Goal: Task Accomplishment & Management: Manage account settings

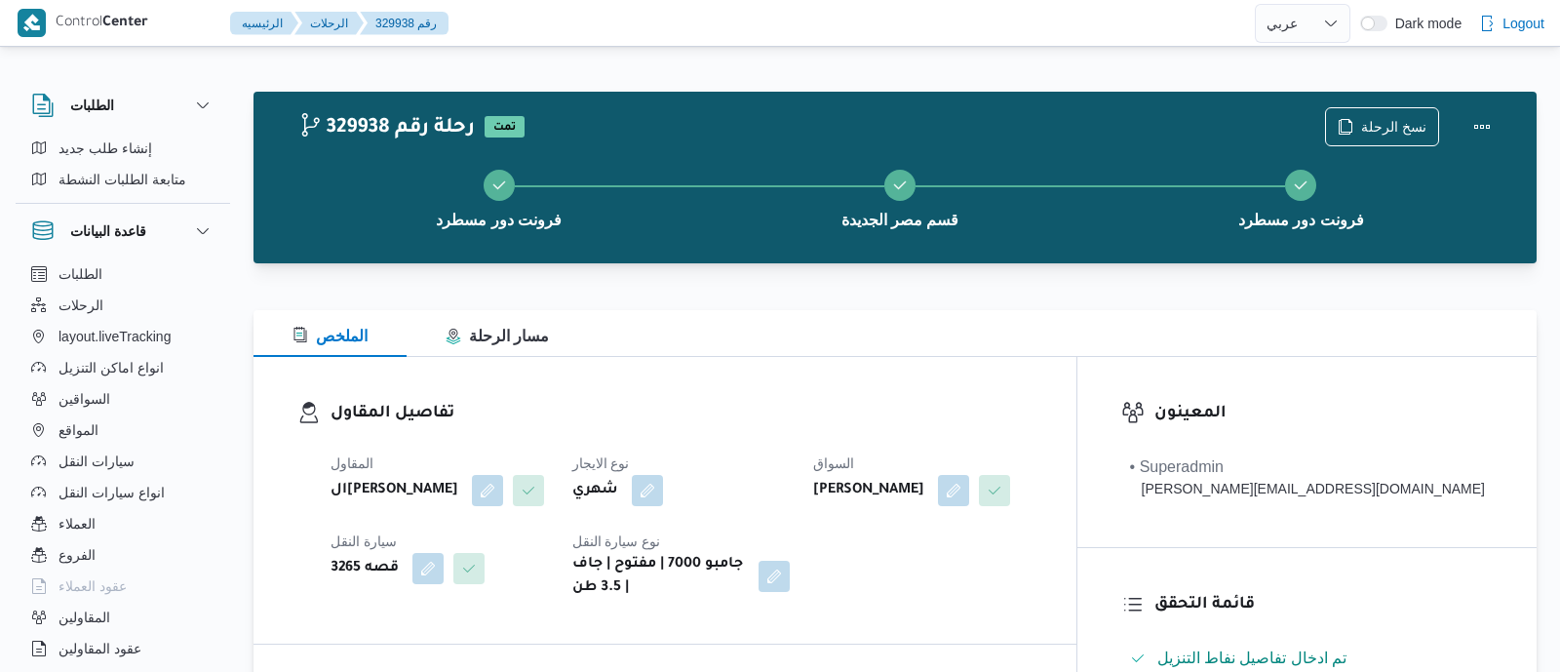
select select "ar"
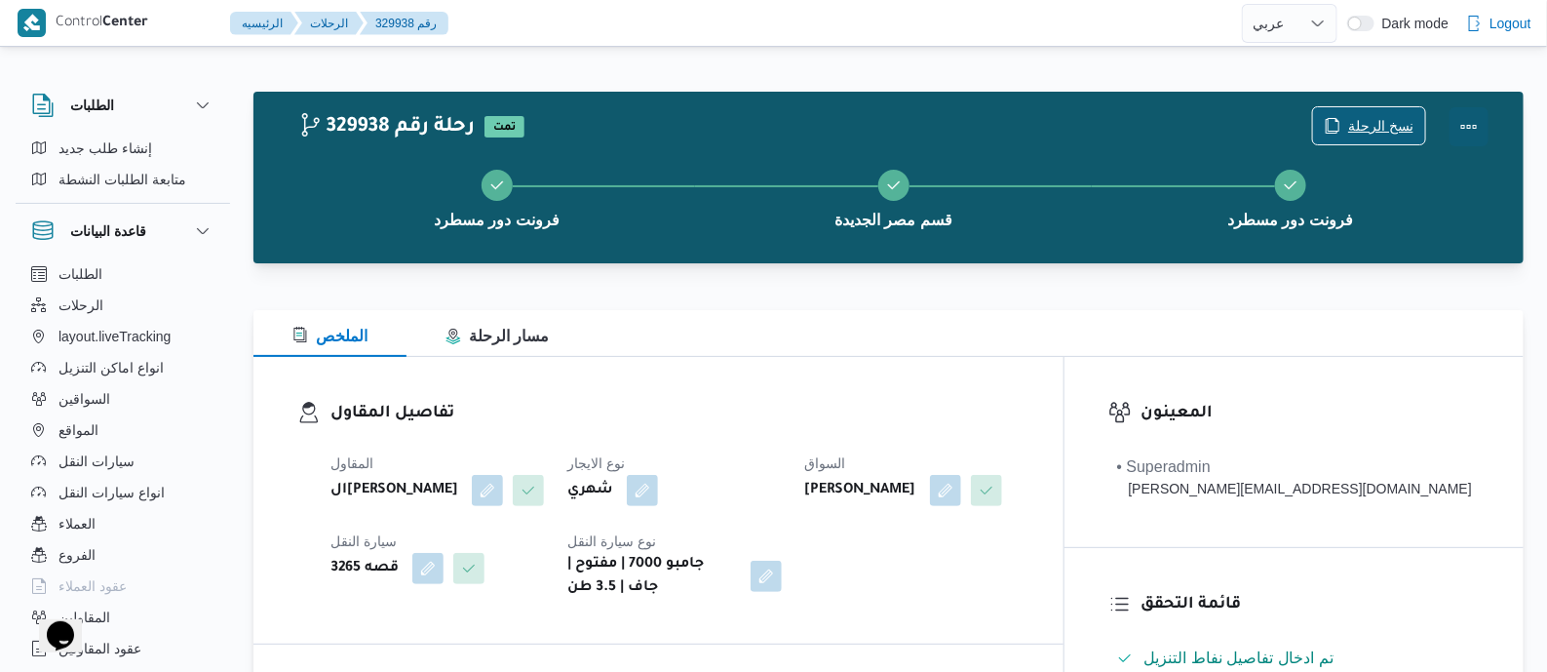
drag, startPoint x: 1469, startPoint y: 120, endPoint x: 1387, endPoint y: 119, distance: 81.9
click at [1469, 120] on button "Actions" at bounding box center [1469, 126] width 39 height 39
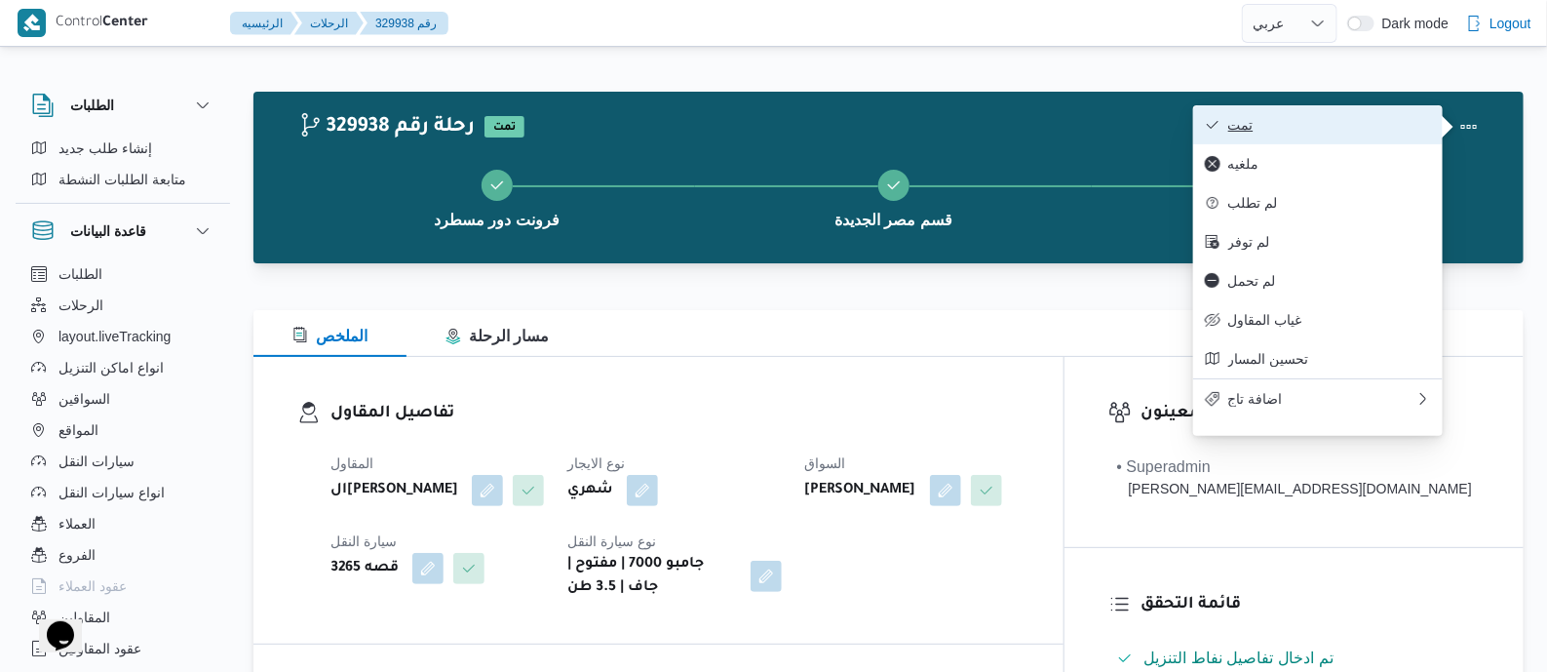
click at [1385, 119] on span "تمت" at bounding box center [1329, 125] width 203 height 16
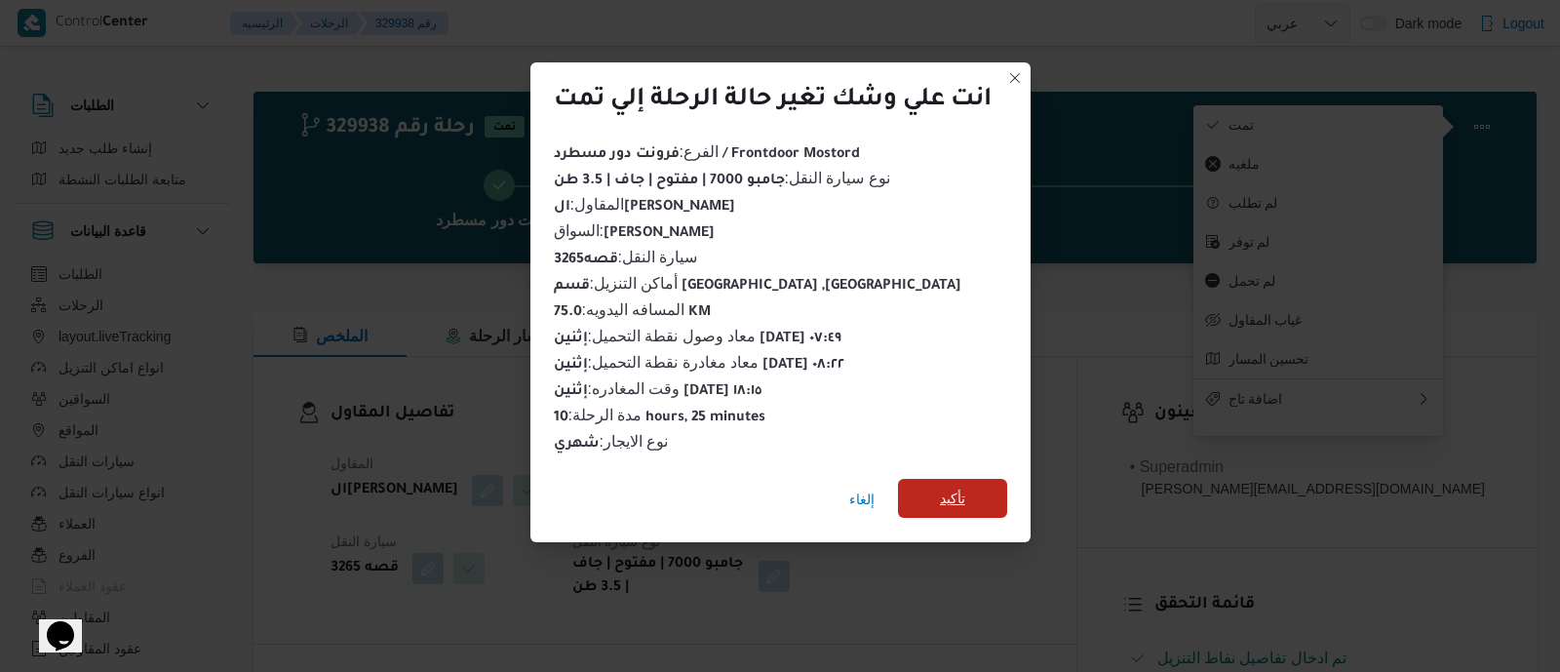
click at [977, 489] on span "تأكيد" at bounding box center [952, 498] width 109 height 39
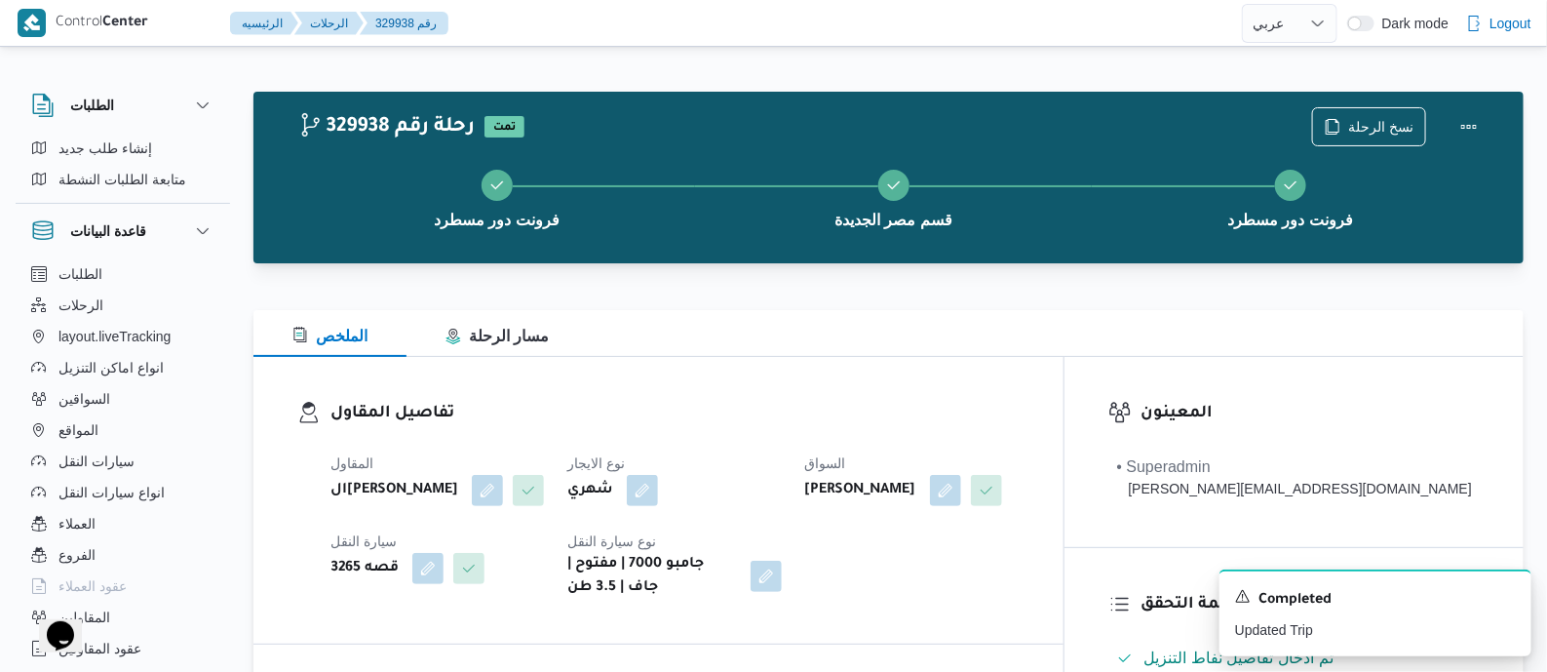
click at [916, 489] on b "هاني سيد محمد محمد فج النور" at bounding box center [860, 490] width 111 height 23
drag, startPoint x: 976, startPoint y: 489, endPoint x: 775, endPoint y: 260, distance: 304.6
click at [775, 260] on div "329938 رحلة رقم تمت نسخ الرحلة فرونت دور مسطرد قسم مصر الجديدة فرونت دور مسطرد" at bounding box center [888, 178] width 1270 height 172
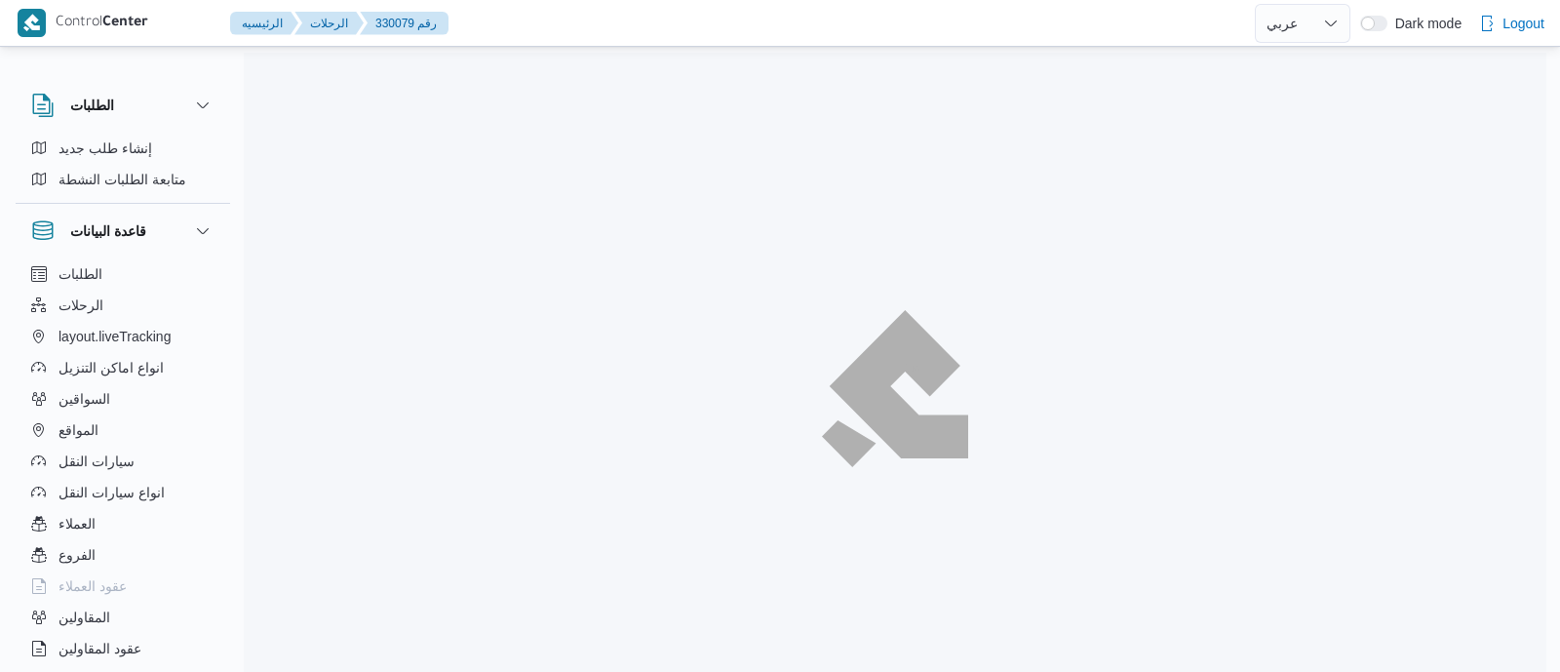
select select "ar"
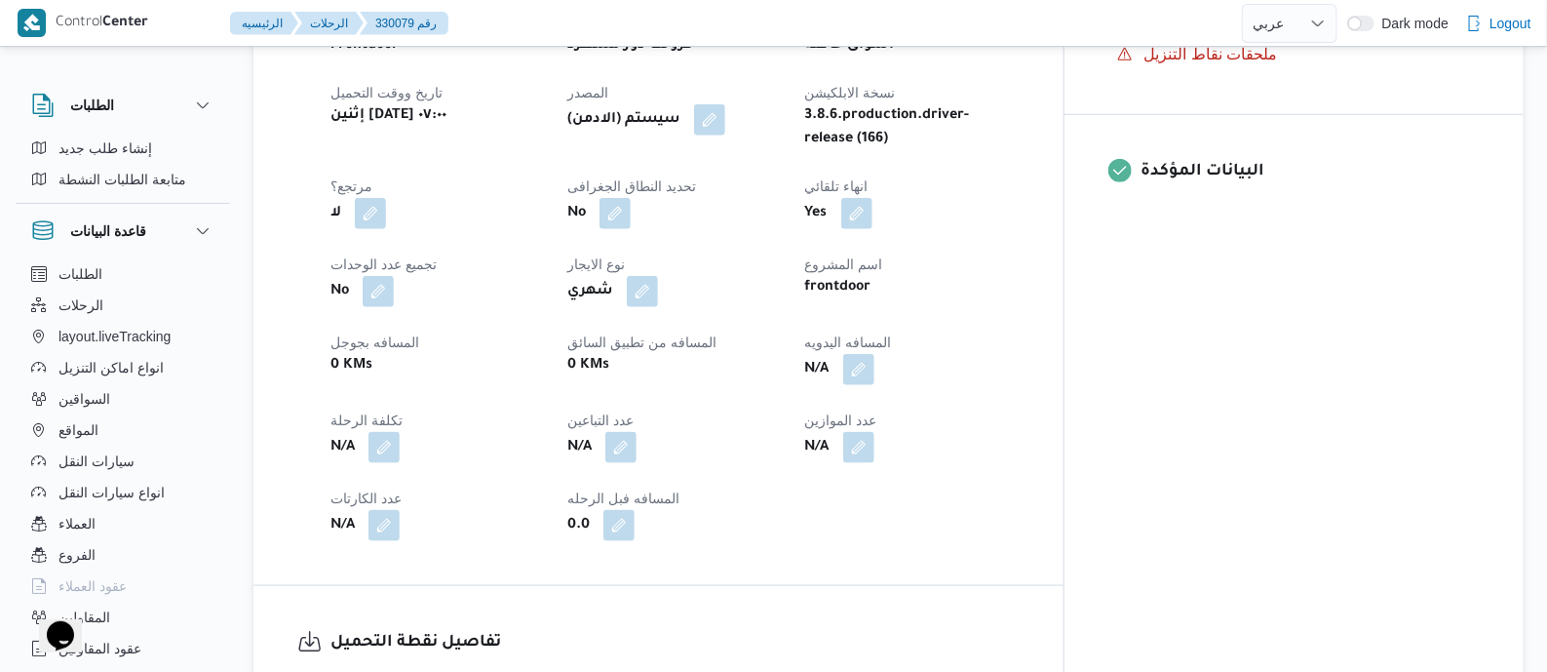
scroll to position [852, 0]
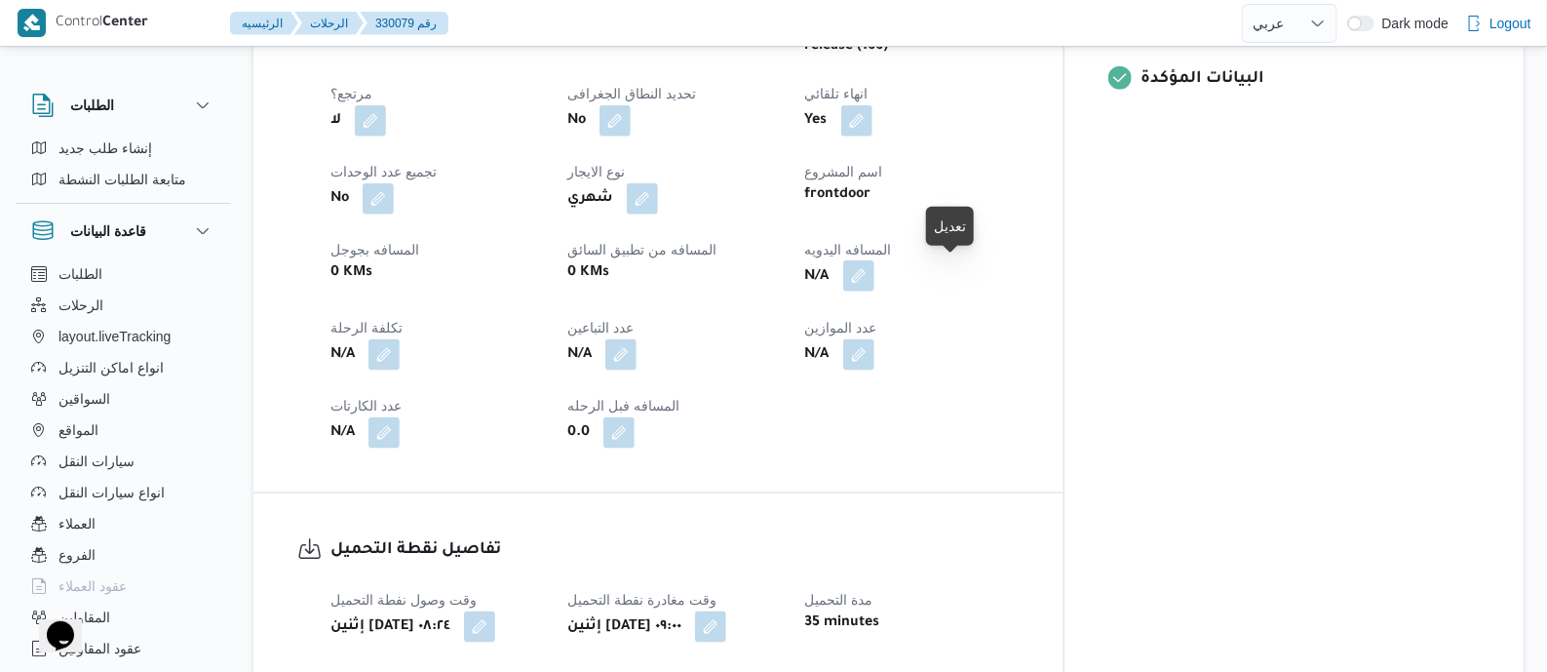
click at [874, 274] on button "button" at bounding box center [858, 275] width 31 height 31
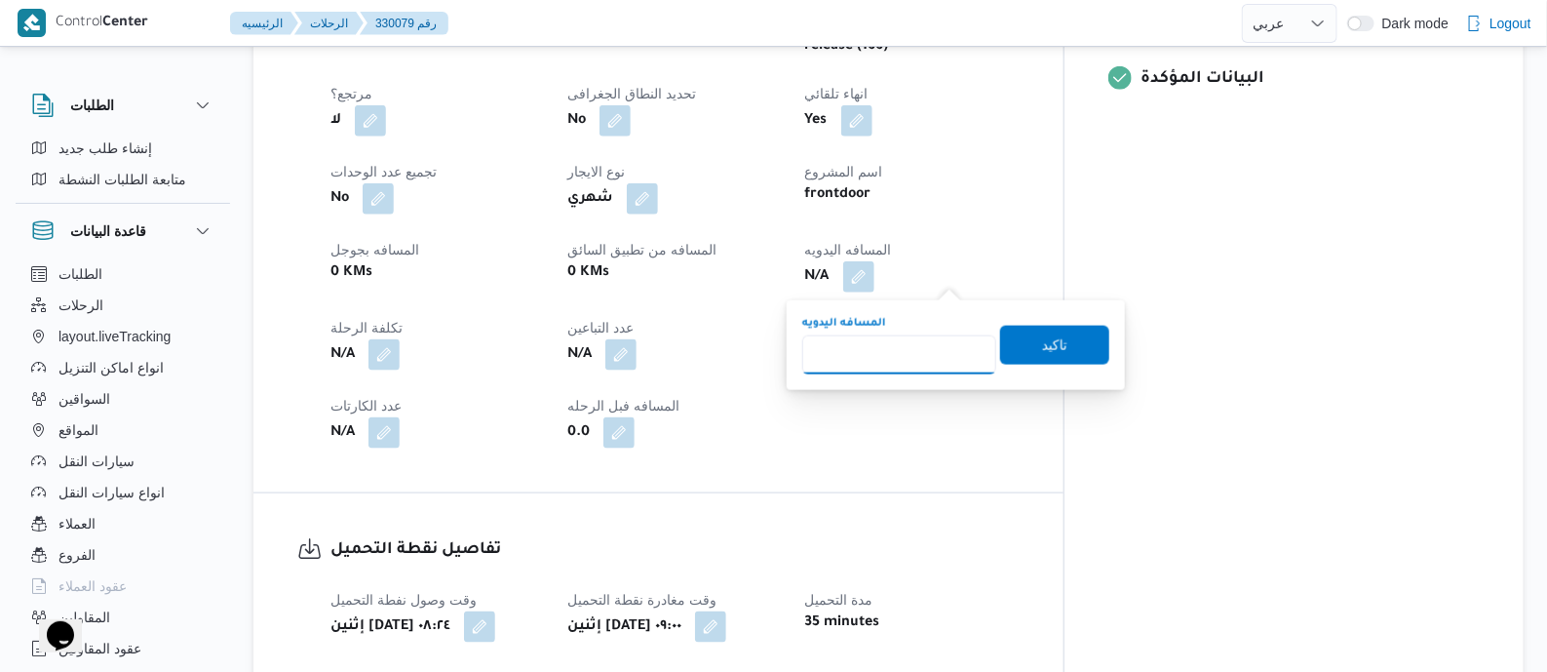
click at [917, 344] on input "المسافه اليدويه" at bounding box center [899, 354] width 194 height 39
type input "130"
click at [1067, 347] on span "تاكيد" at bounding box center [1054, 344] width 109 height 39
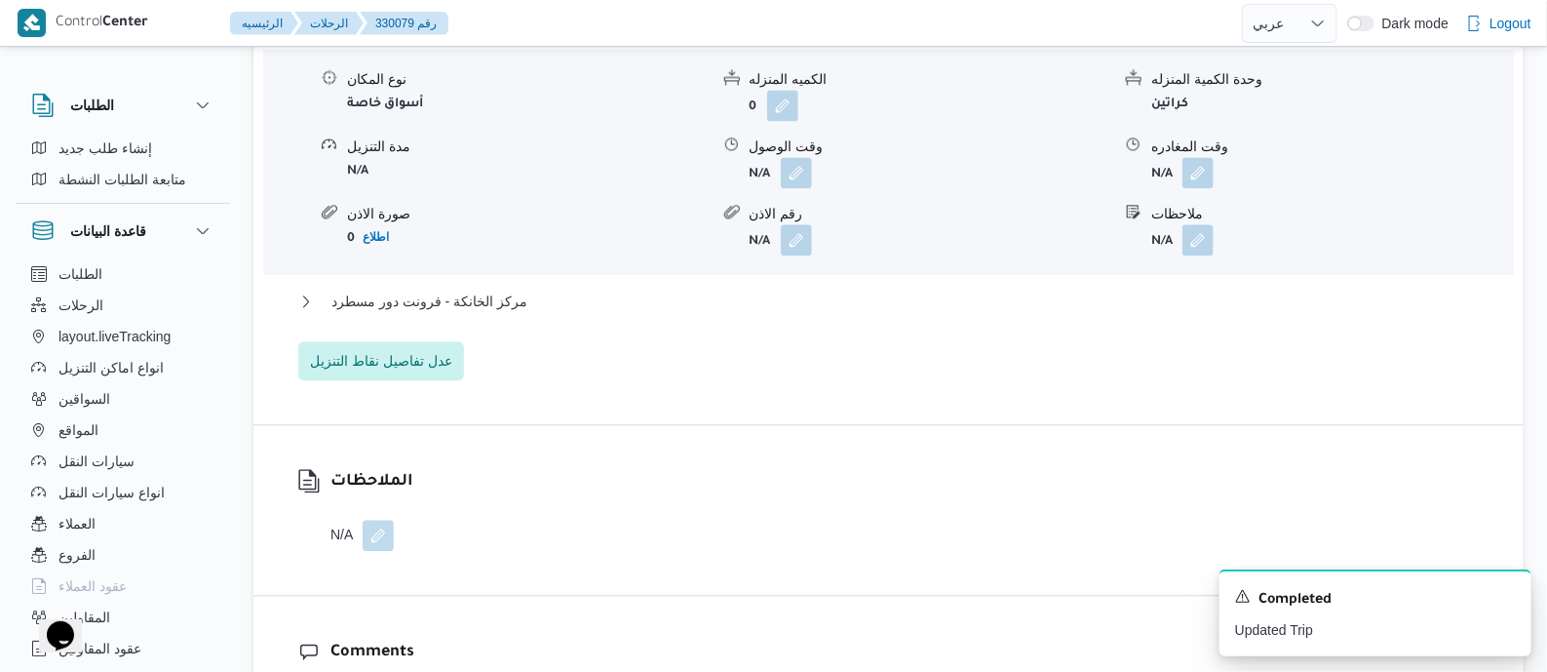
scroll to position [1827, 0]
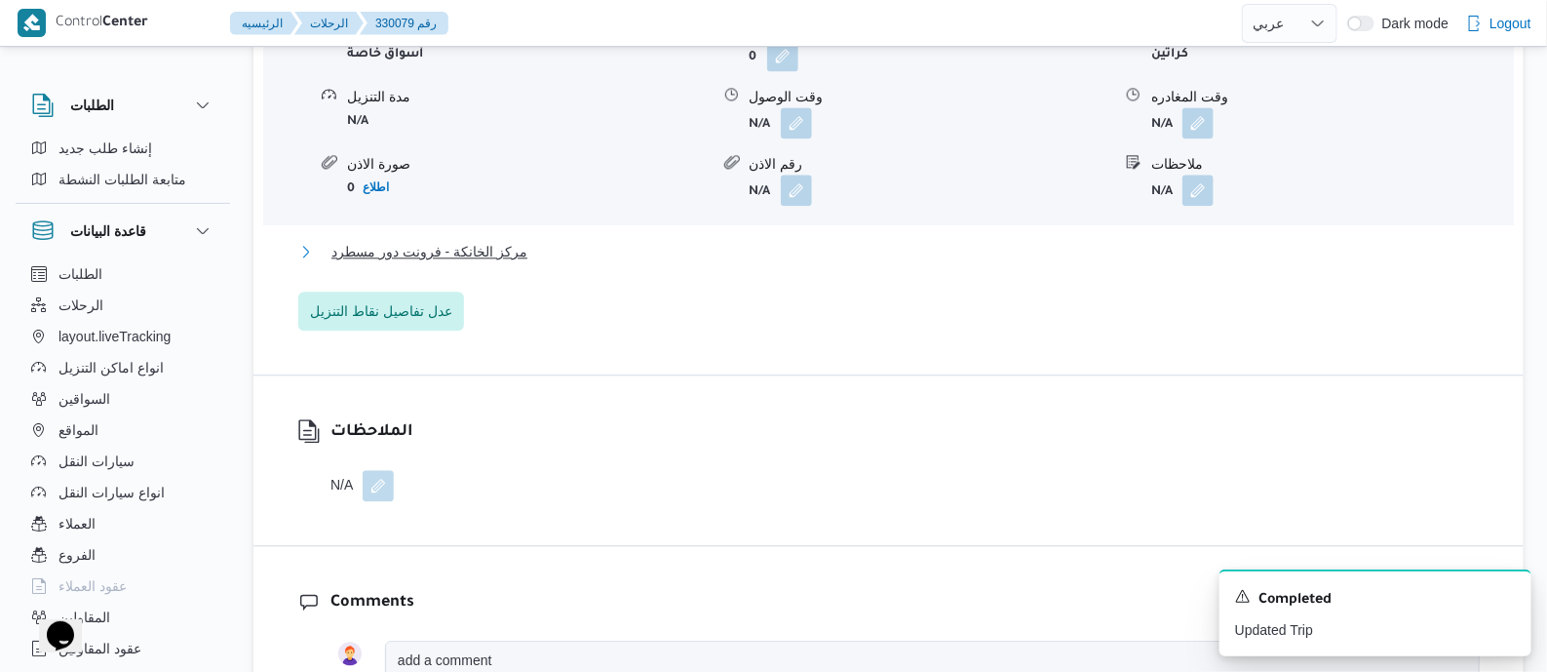
click at [452, 250] on span "مركز الخانكة - فرونت دور مسطرد" at bounding box center [429, 251] width 196 height 23
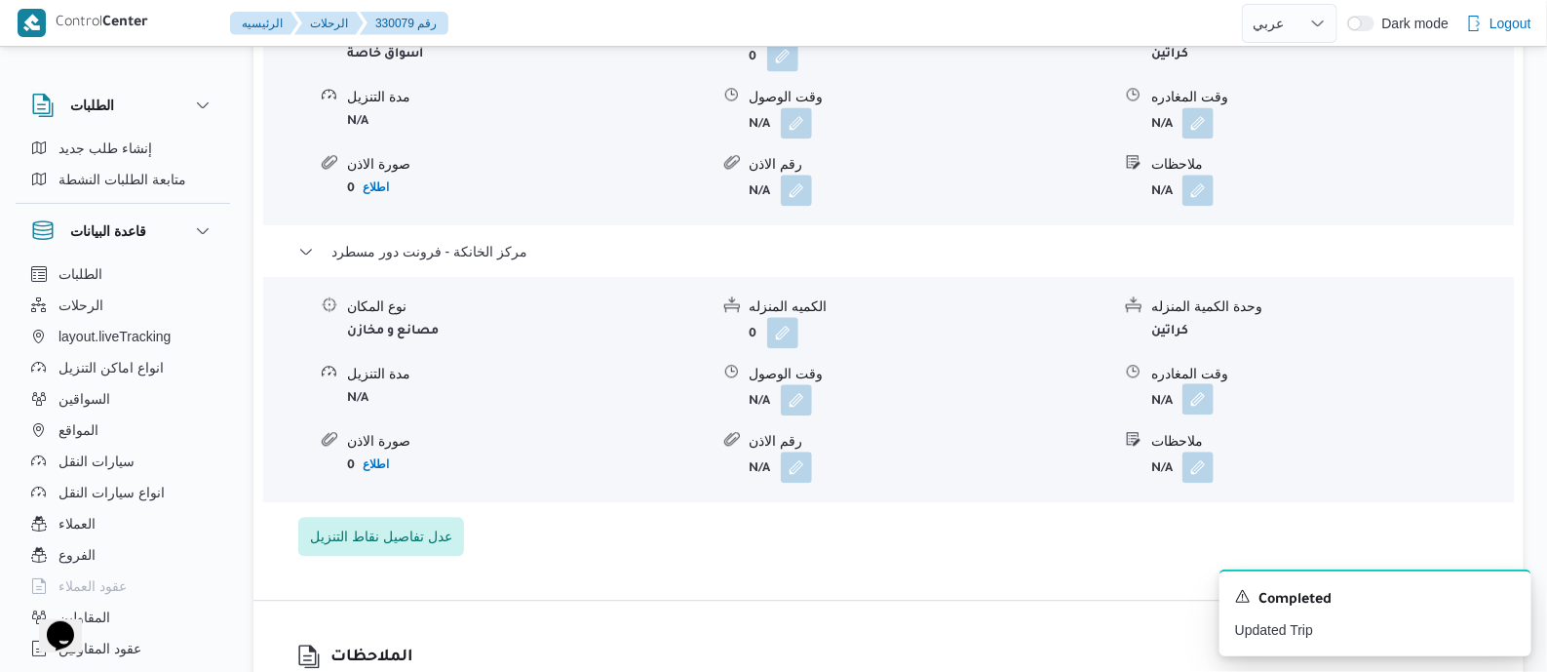
click at [1197, 397] on button "button" at bounding box center [1197, 398] width 31 height 31
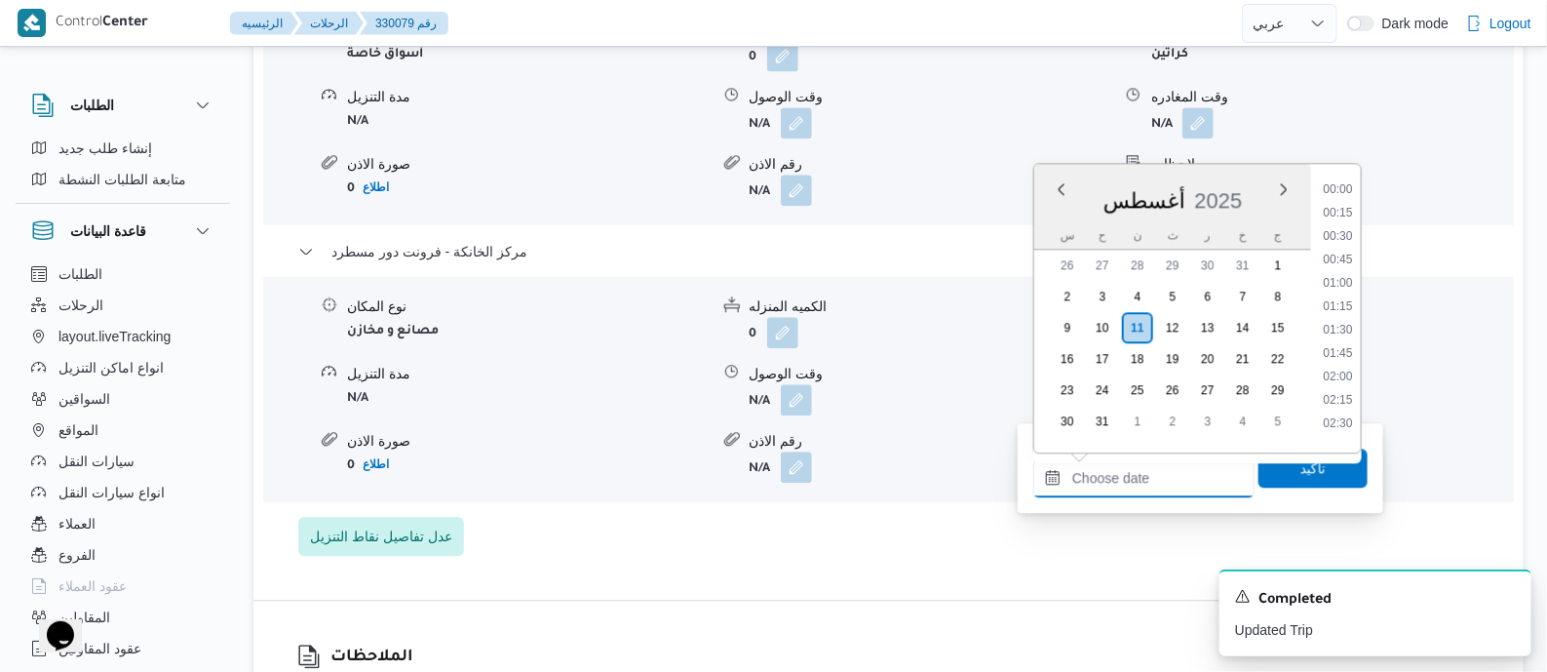
click at [1176, 471] on input "وقت المغادره" at bounding box center [1143, 477] width 221 height 39
click at [1350, 396] on li "19:00" at bounding box center [1337, 402] width 45 height 19
type input "١١/٠٨/٢٠٢٥ ١٩:٠٠"
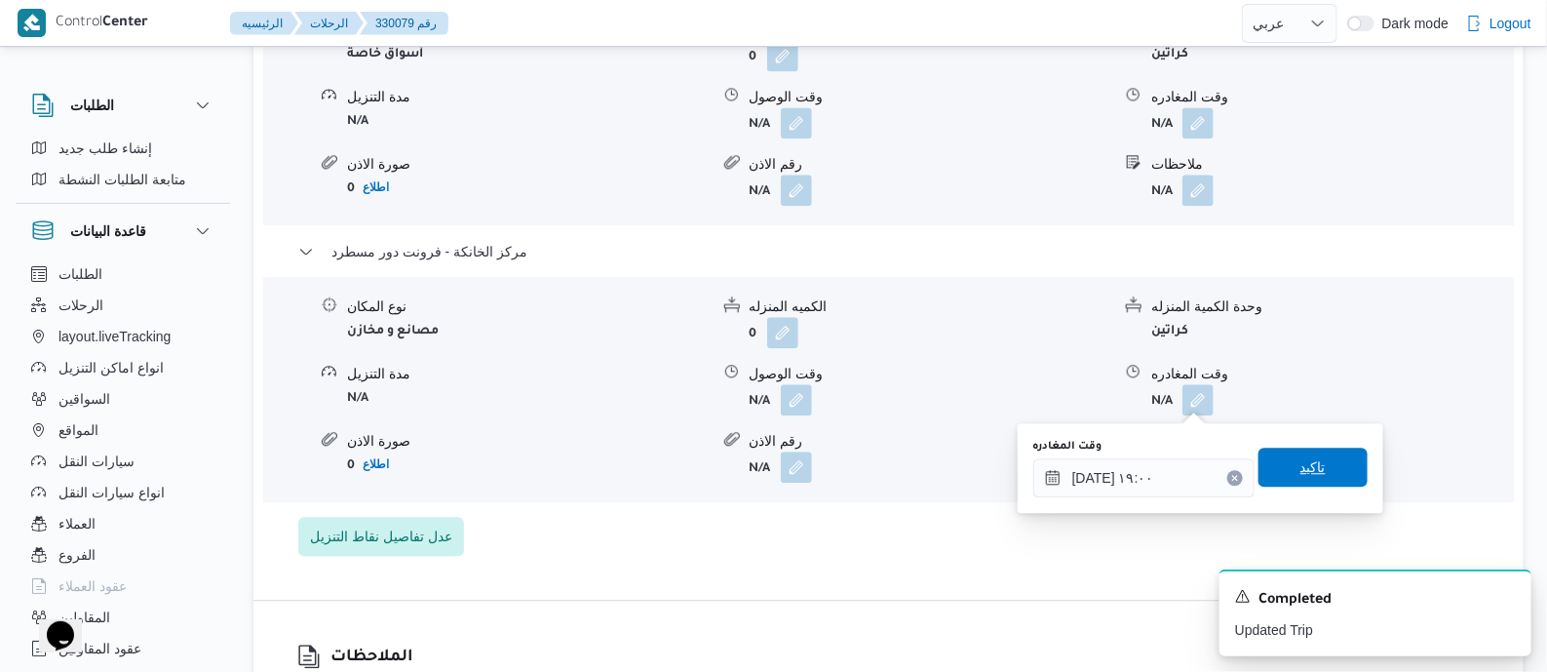
click at [1336, 465] on span "تاكيد" at bounding box center [1313, 466] width 109 height 39
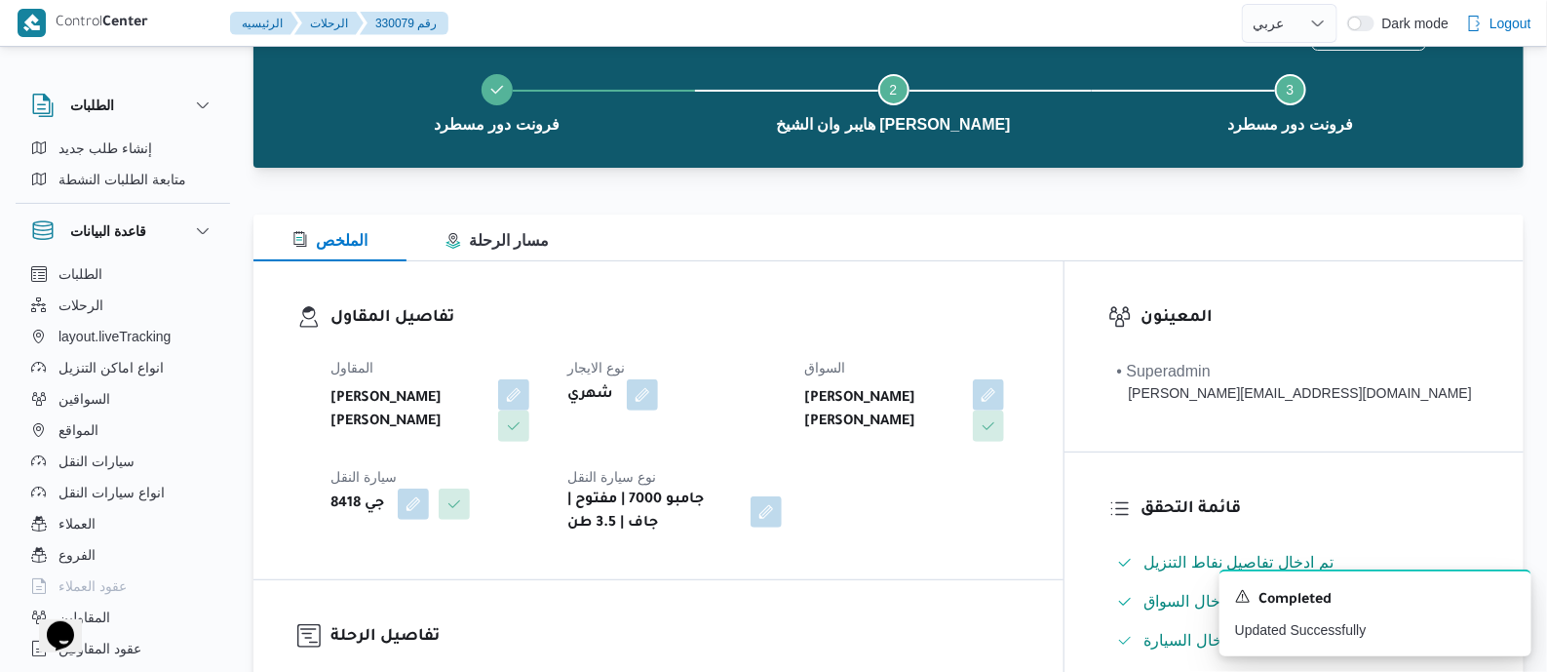
scroll to position [0, 0]
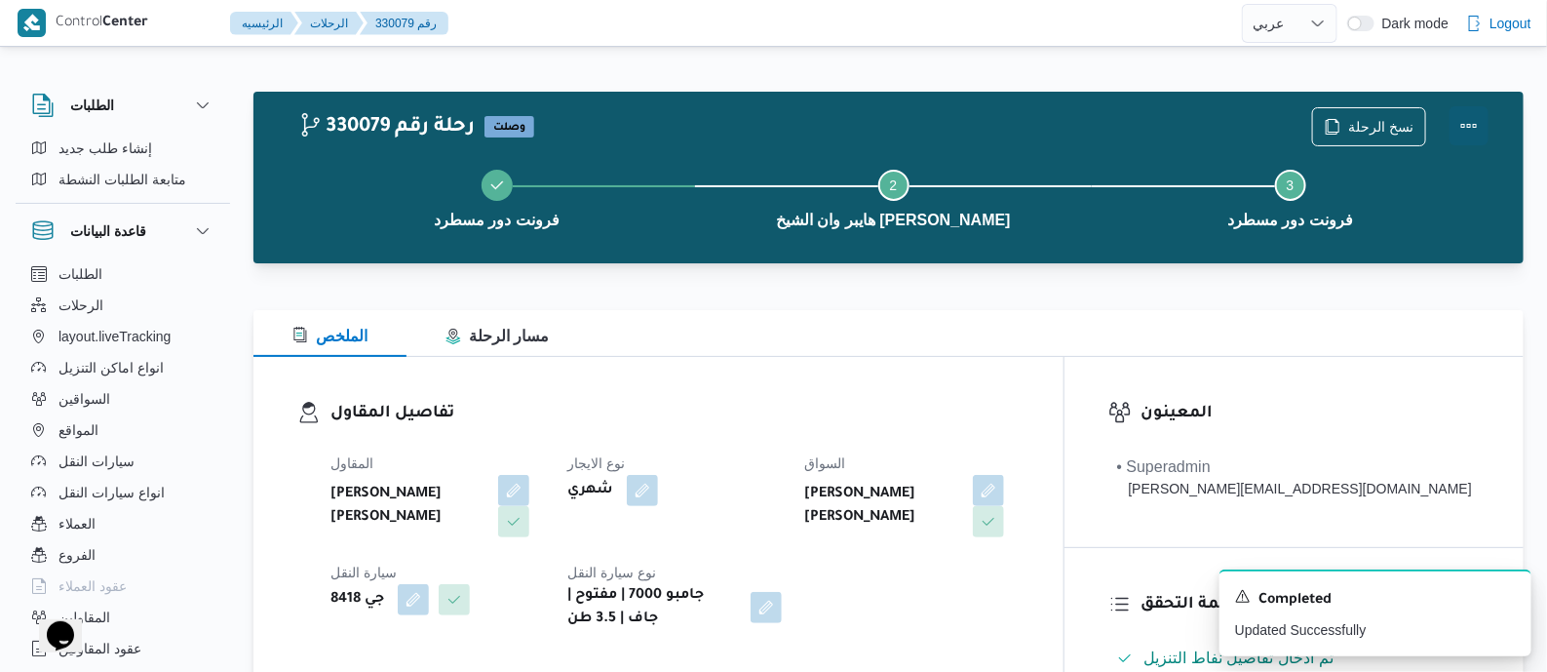
click at [1476, 119] on button "Actions" at bounding box center [1469, 125] width 39 height 39
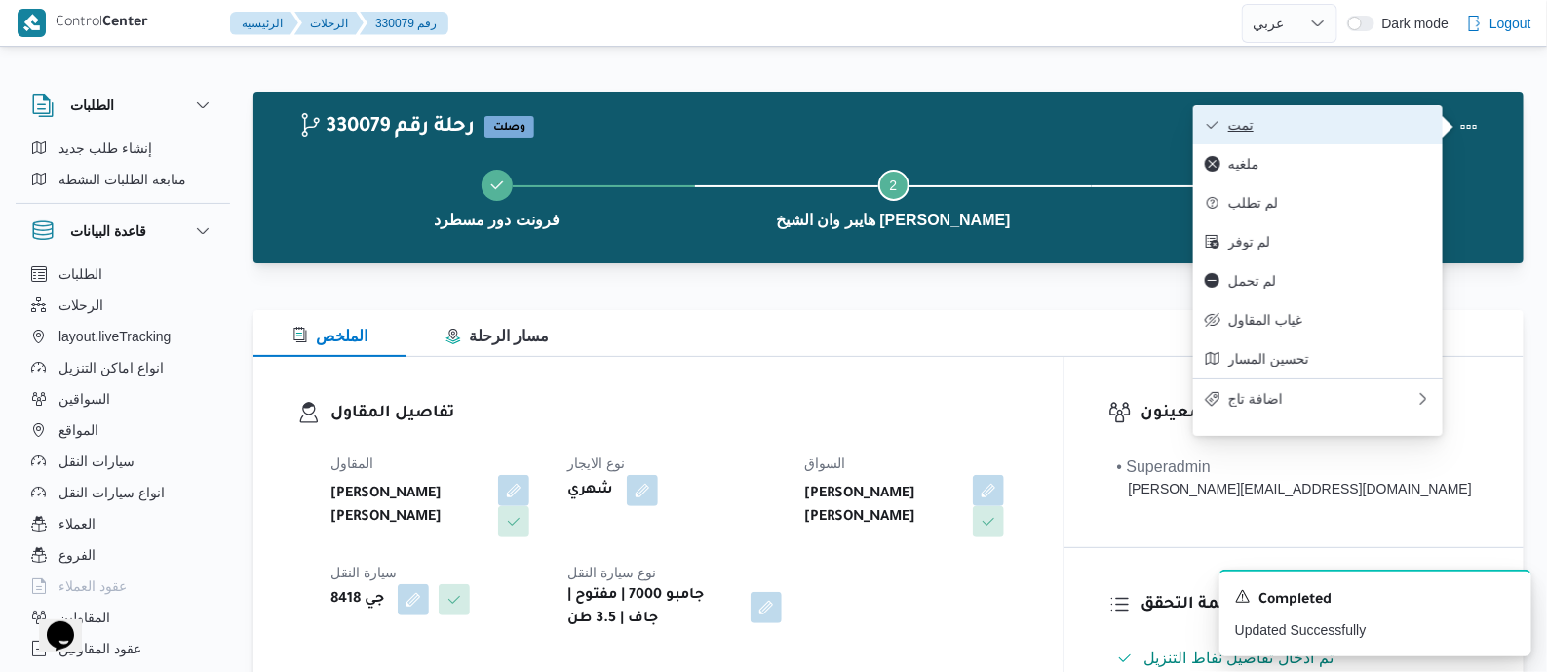
click at [1388, 124] on span "تمت" at bounding box center [1329, 125] width 203 height 16
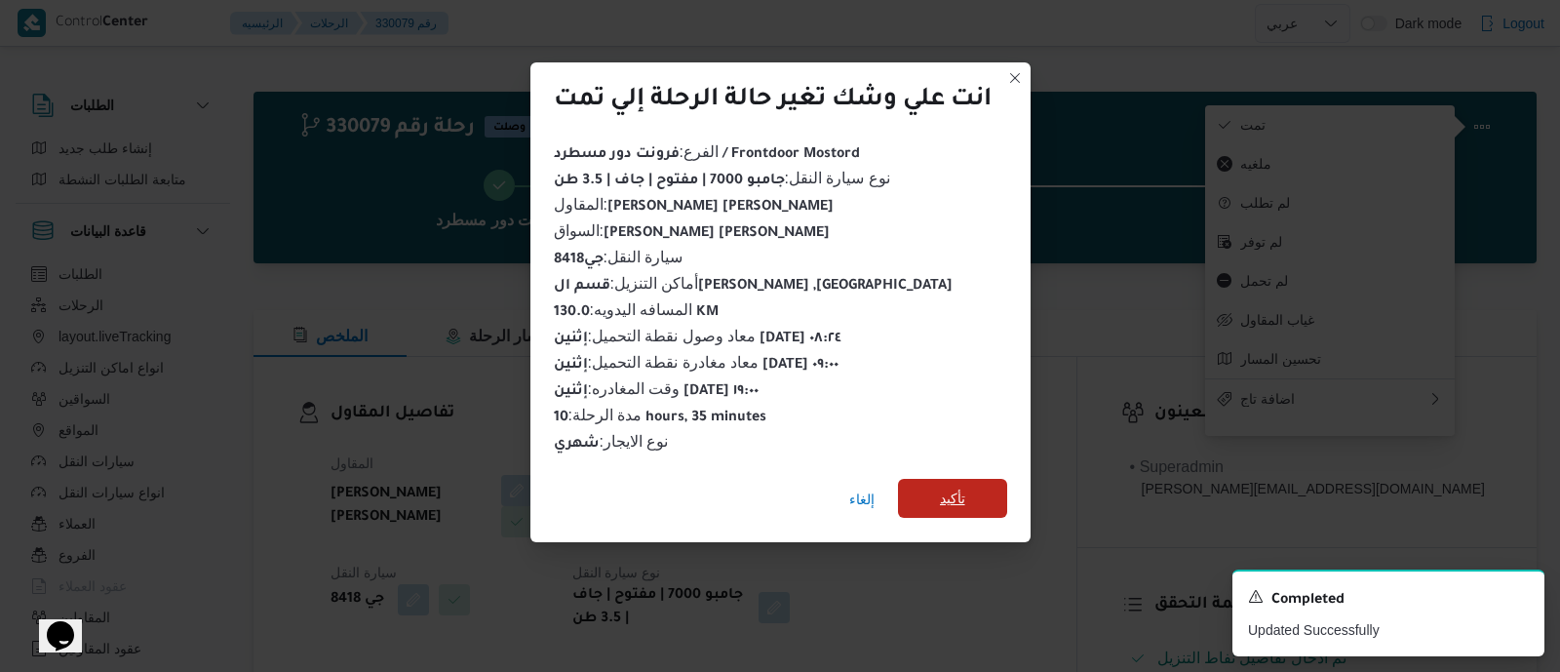
click at [950, 486] on span "تأكيد" at bounding box center [952, 497] width 25 height 23
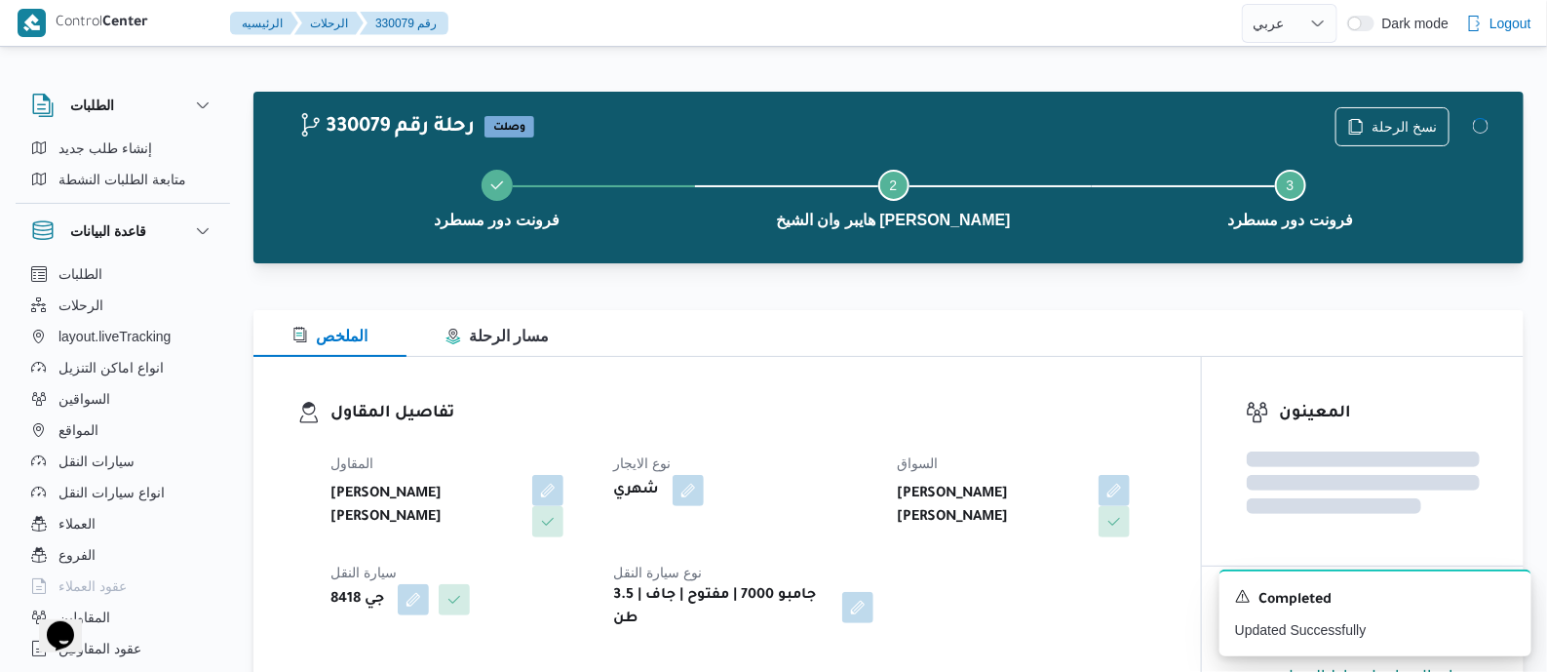
click at [784, 443] on div "المقاول محمد عيد عبدالسلام عبدالحافظ نوع الايجار شهري السواق فتحي عفيفي موسي عف…" at bounding box center [744, 541] width 850 height 203
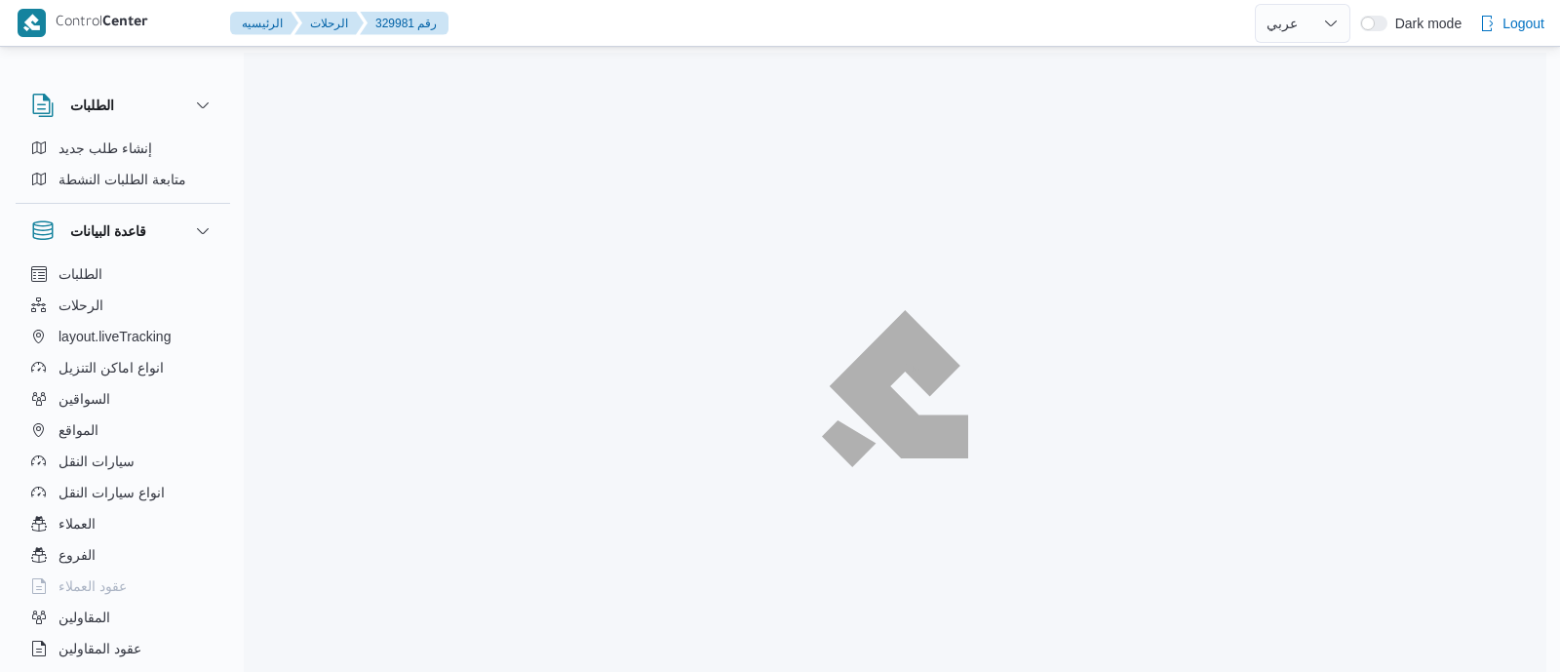
select select "ar"
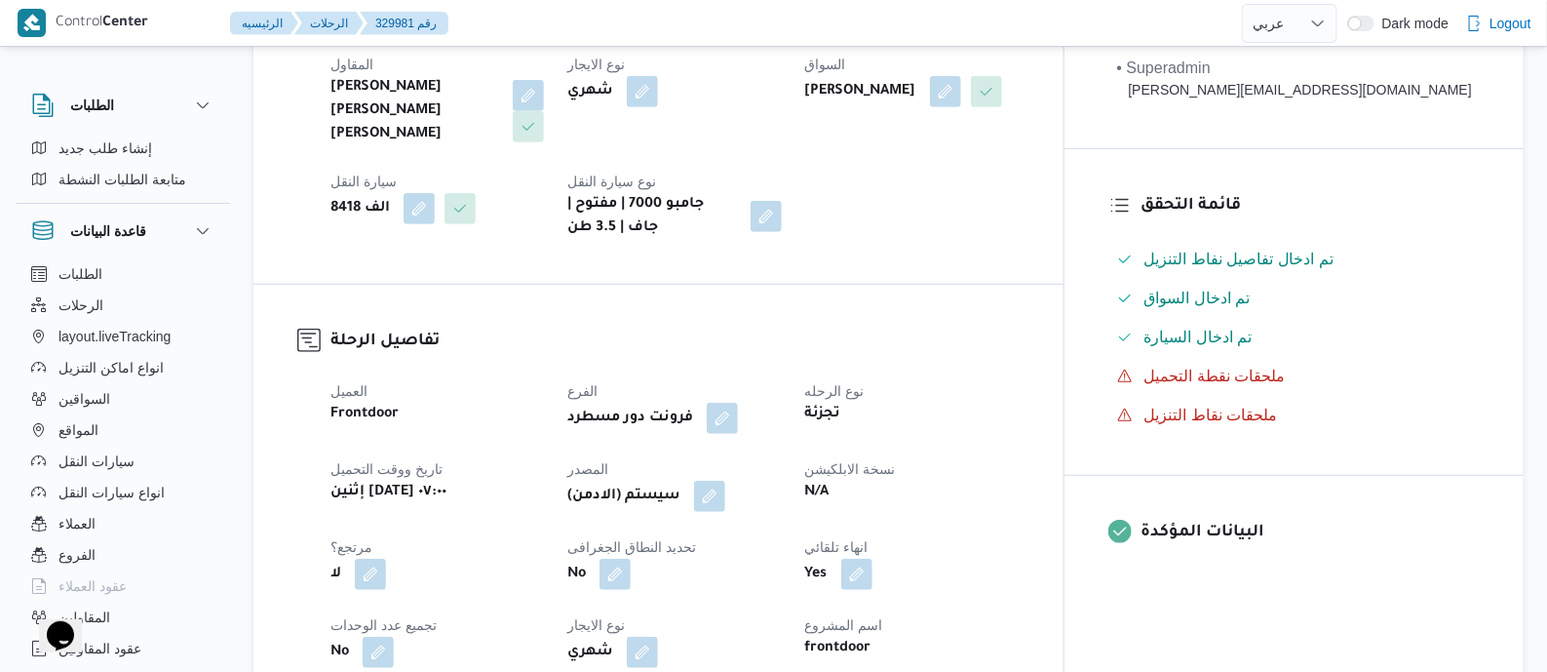
scroll to position [609, 0]
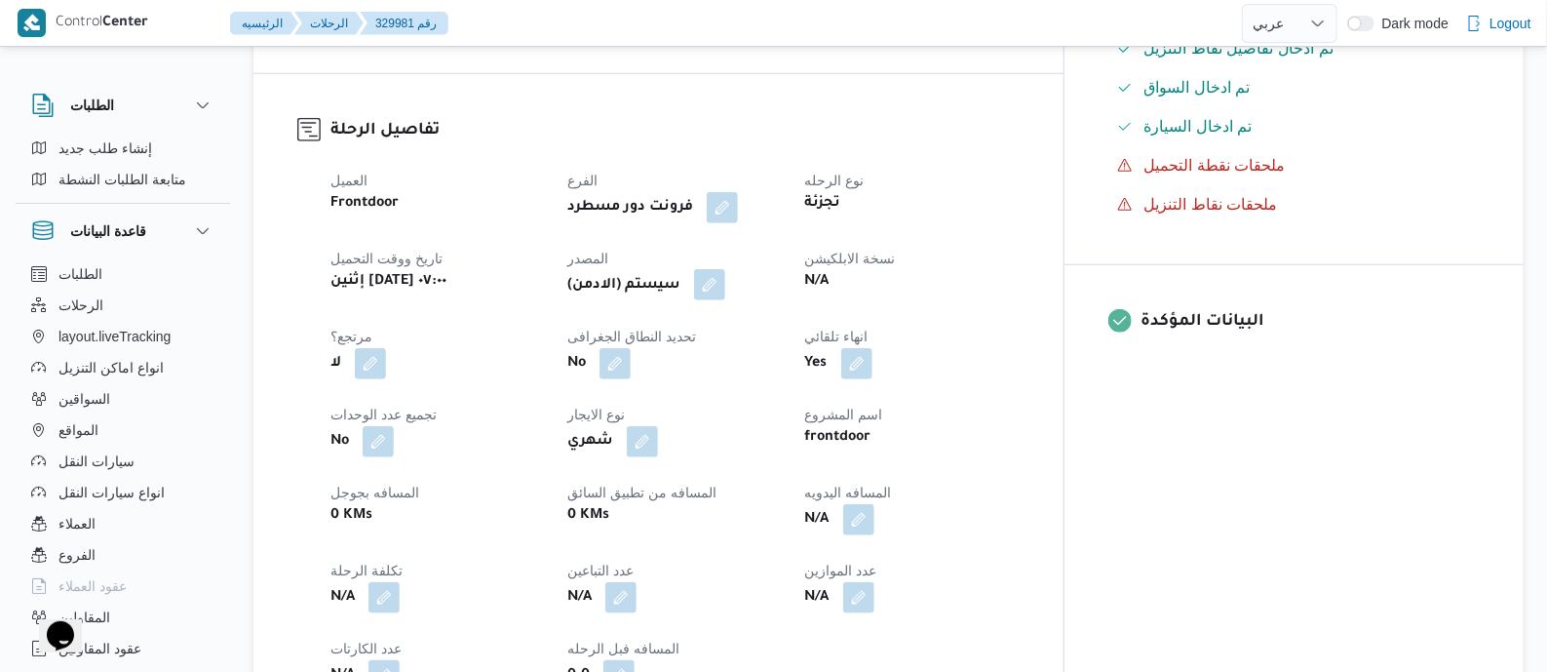
click at [725, 269] on button "button" at bounding box center [709, 284] width 31 height 31
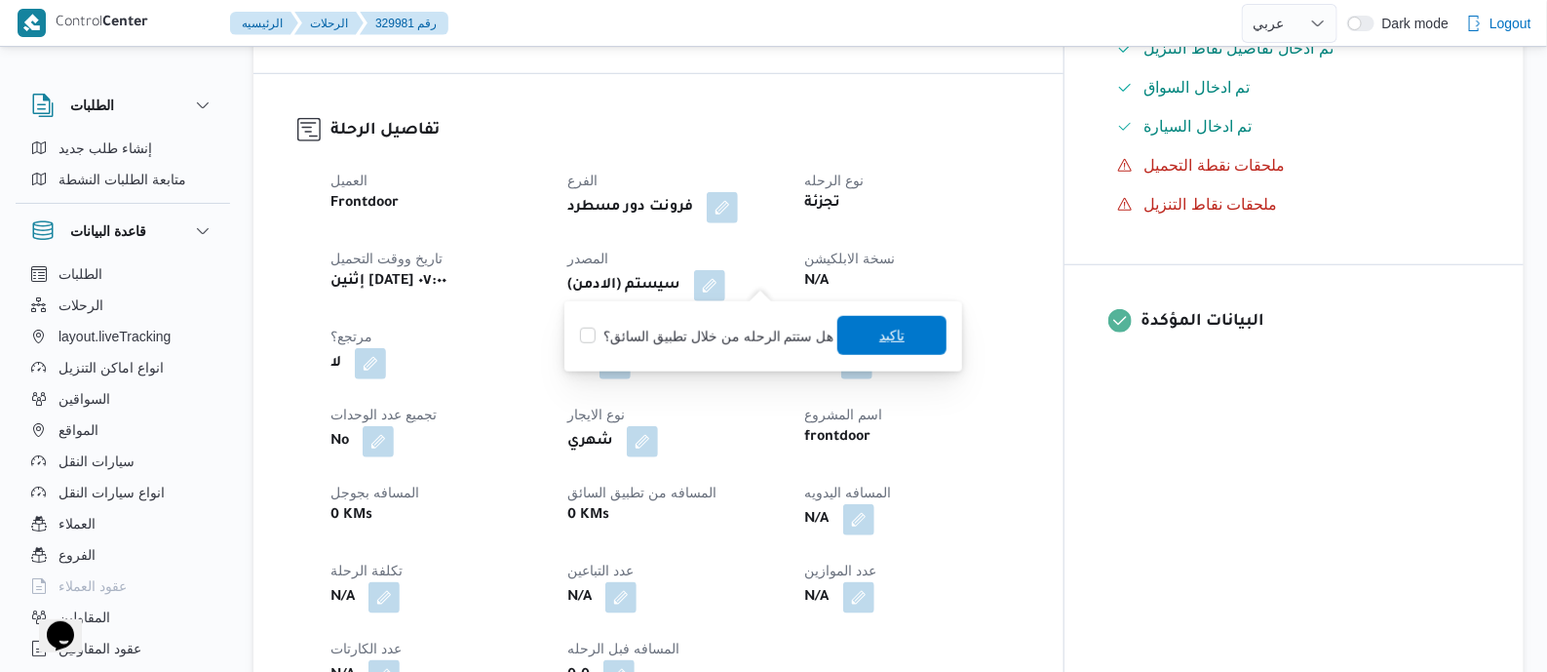
click at [872, 329] on span "تاكيد" at bounding box center [891, 335] width 109 height 39
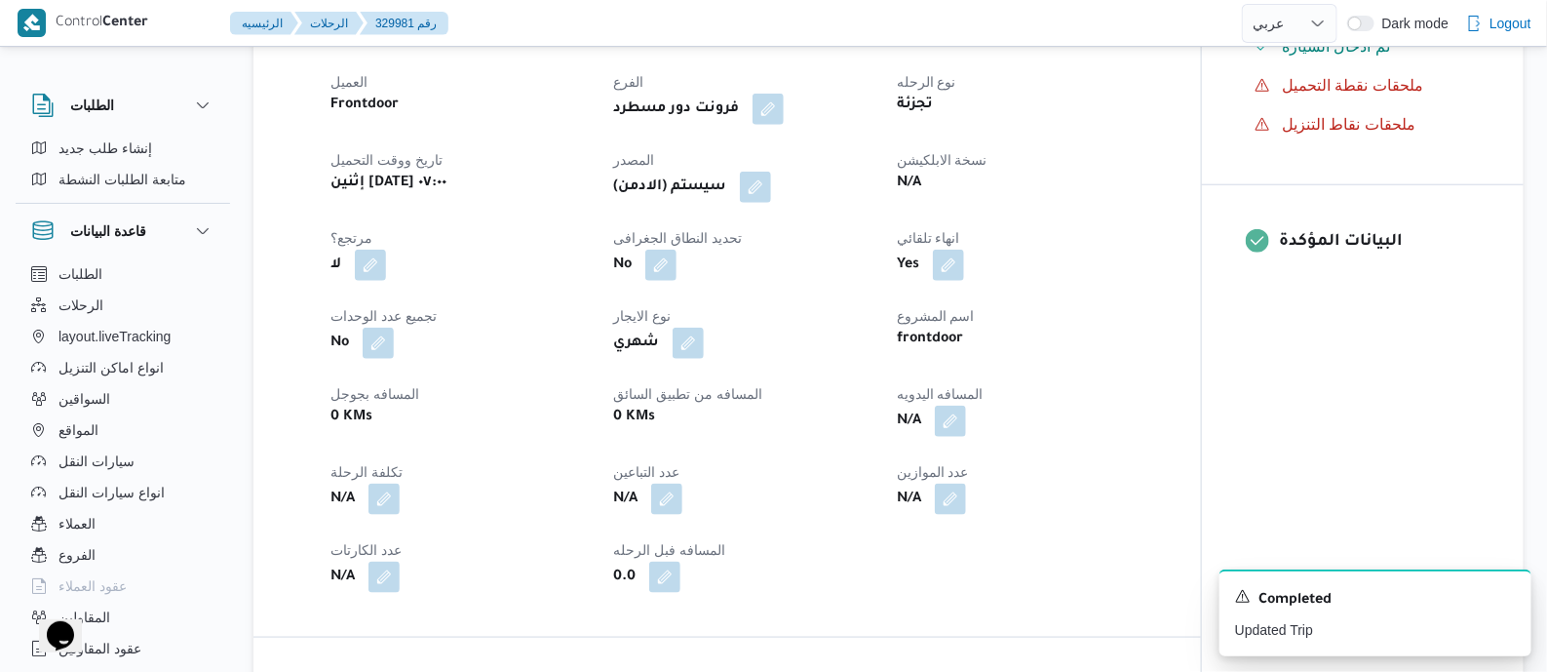
scroll to position [731, 0]
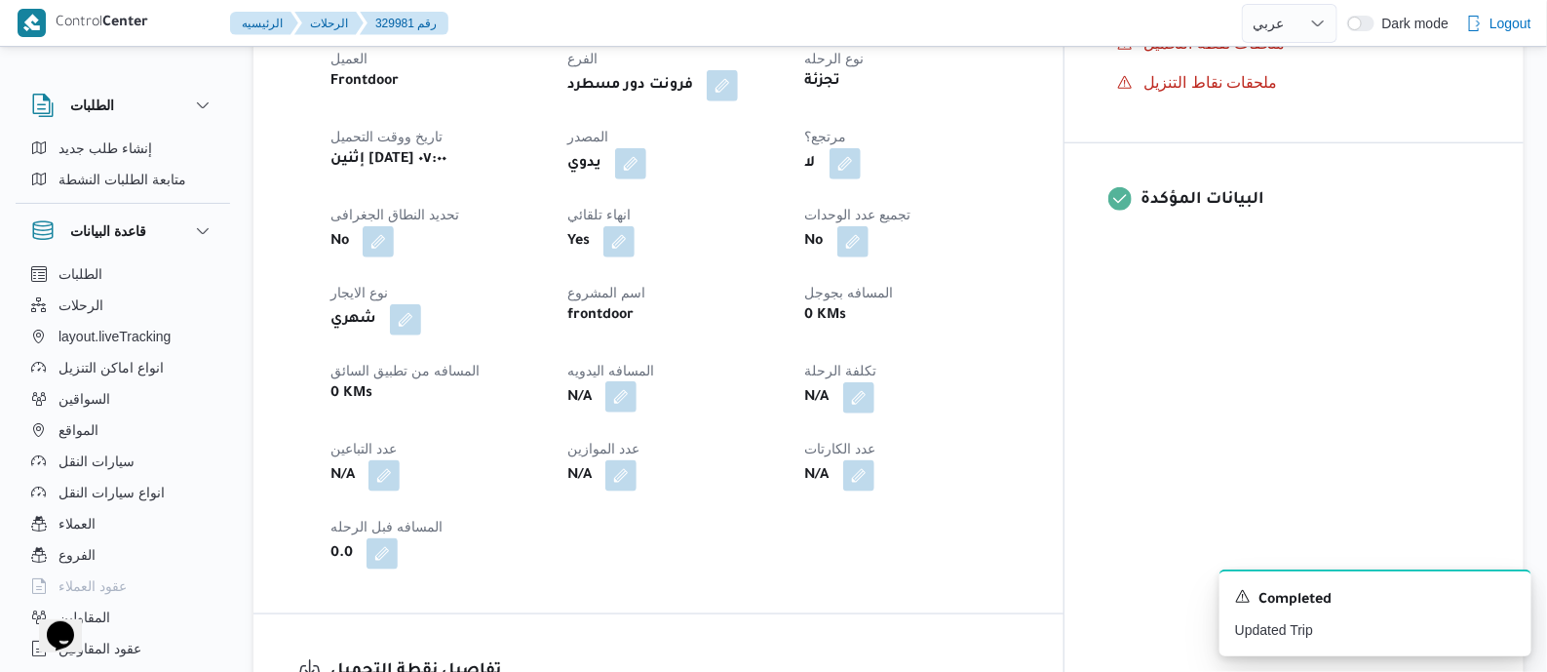
click at [637, 381] on button "button" at bounding box center [620, 396] width 31 height 31
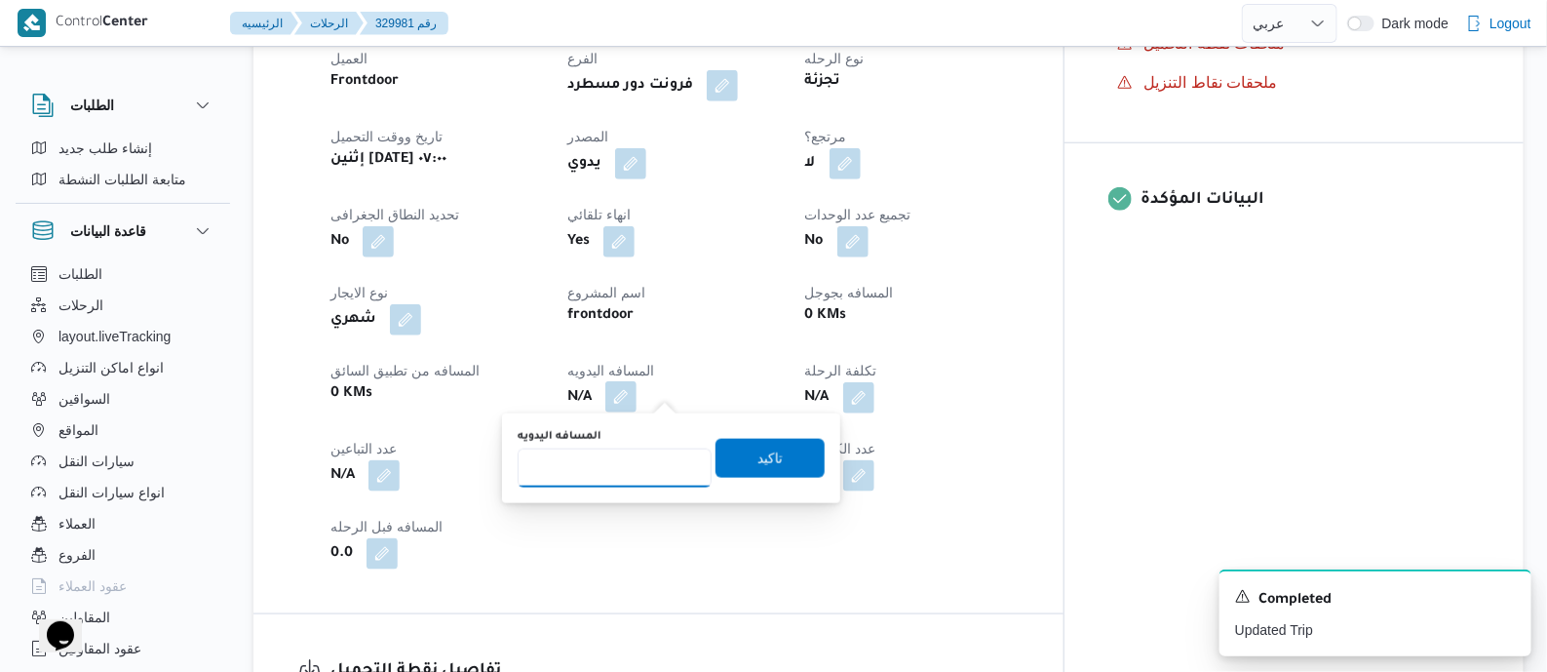
click at [648, 456] on input "المسافه اليدويه" at bounding box center [615, 467] width 194 height 39
type input "130"
click at [767, 447] on span "تاكيد" at bounding box center [769, 457] width 25 height 23
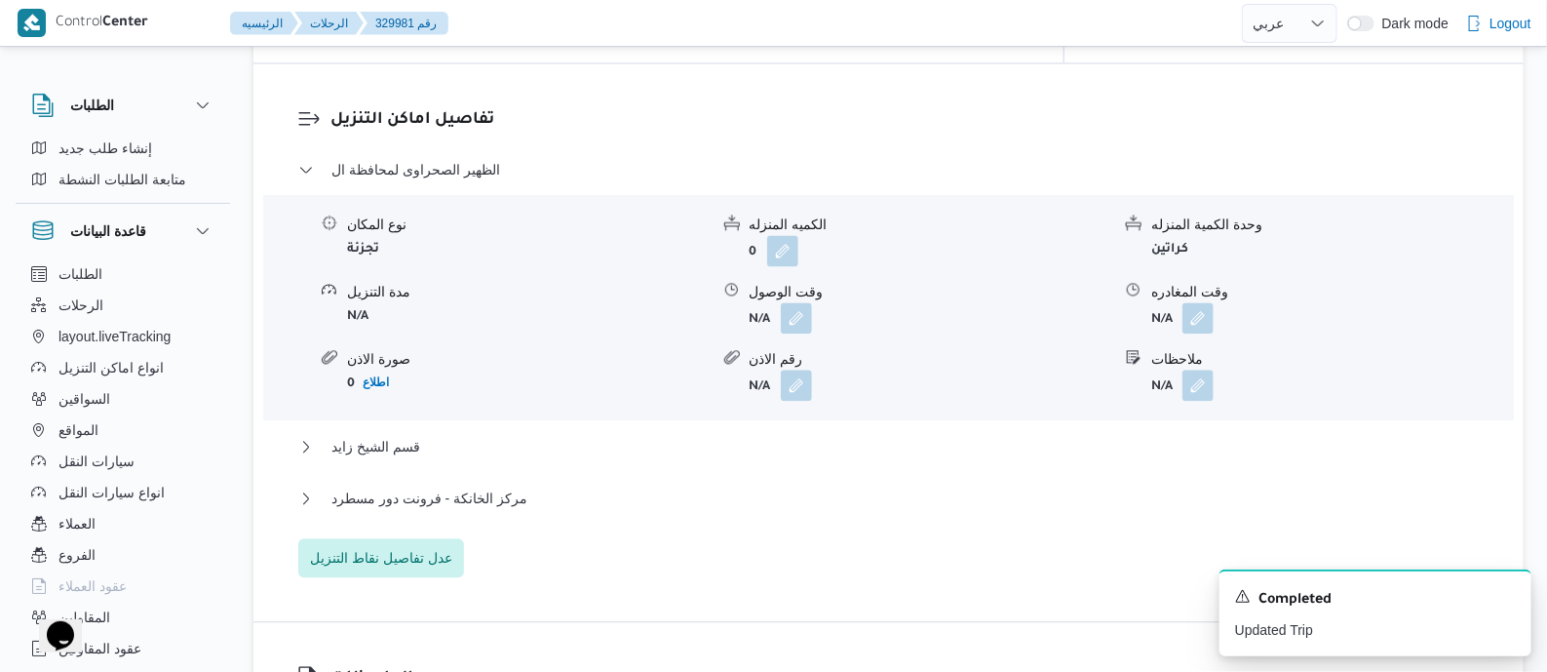
scroll to position [1705, 0]
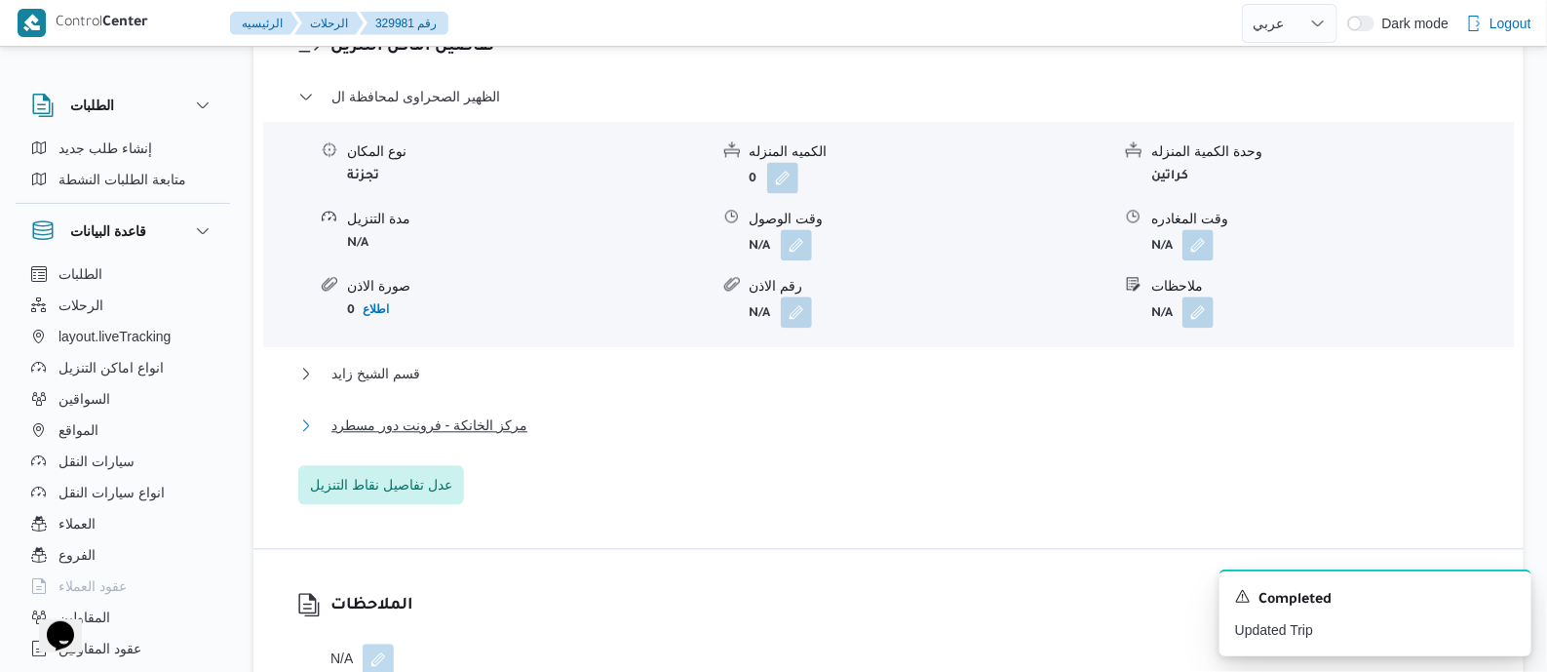
click at [504, 413] on span "مركز الخانكة - فرونت دور مسطرد" at bounding box center [429, 424] width 196 height 23
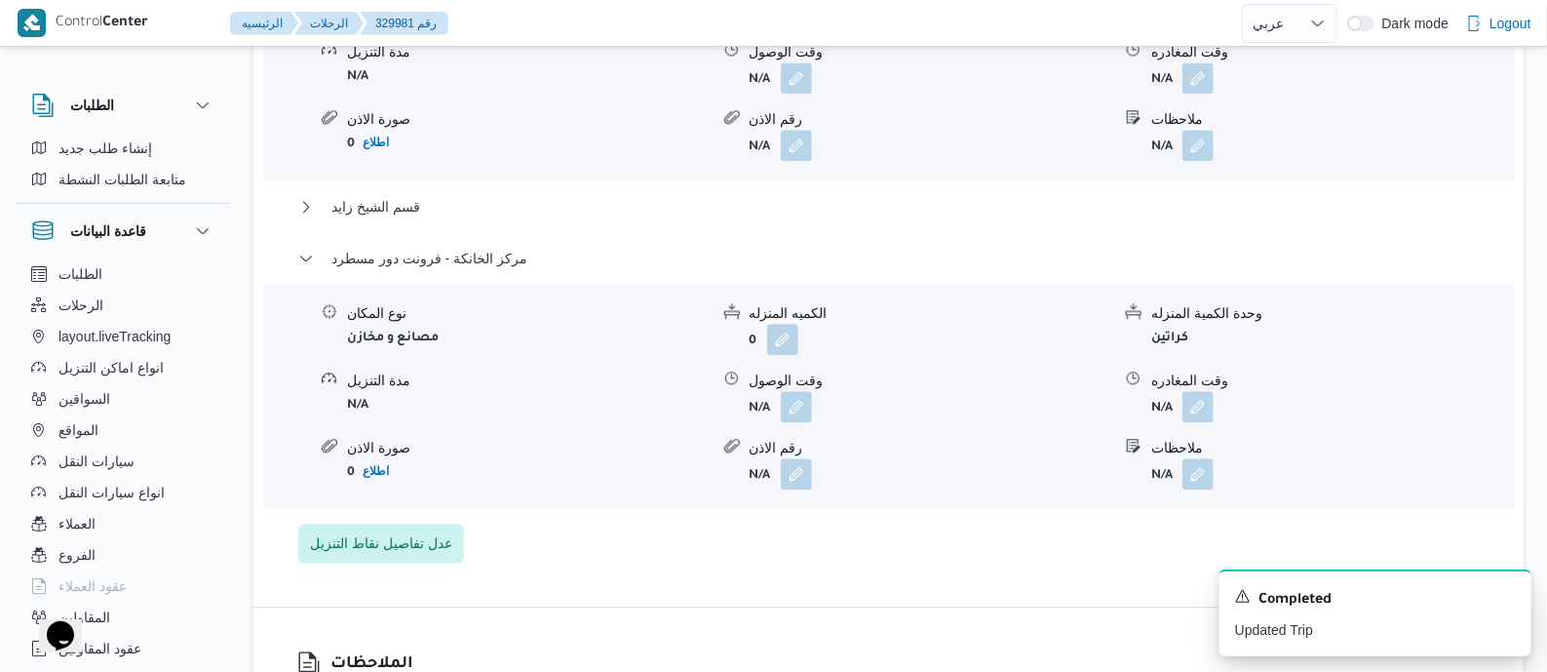
scroll to position [2072, 0]
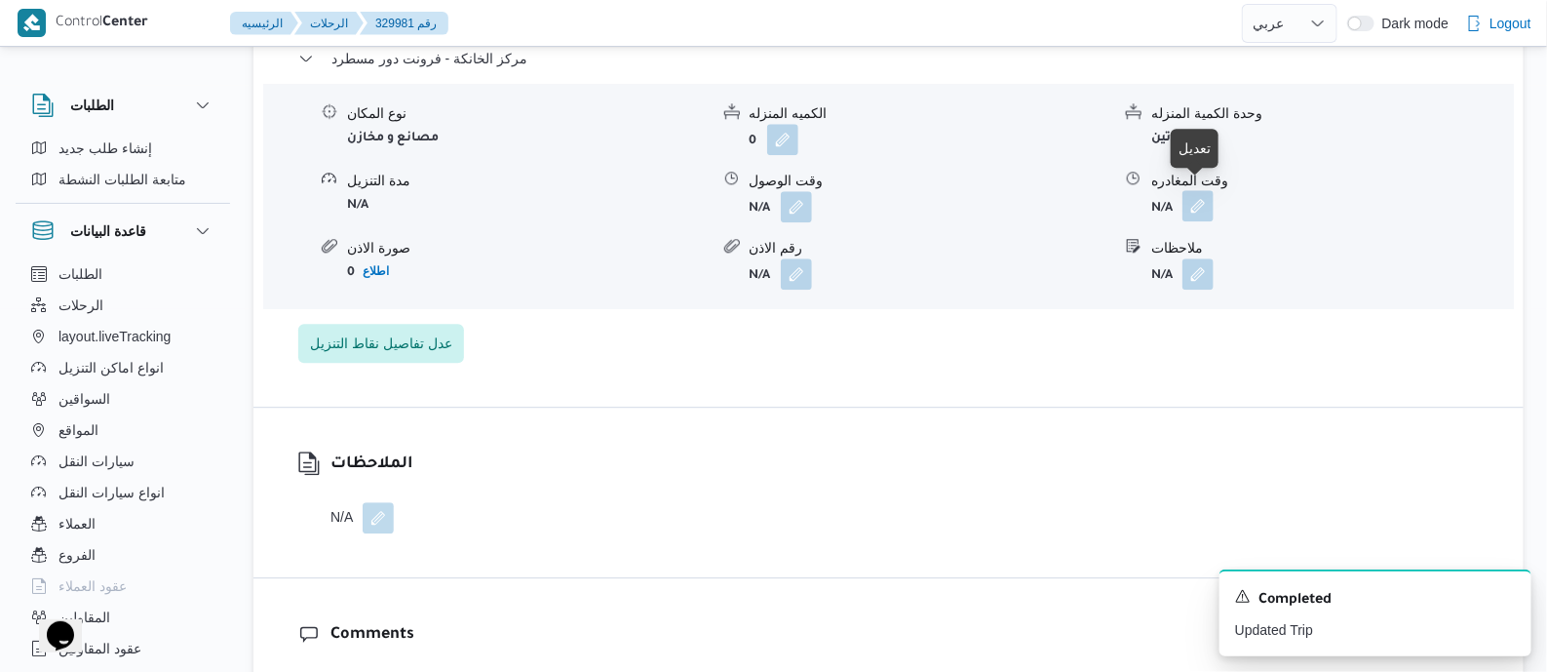
click at [1203, 198] on button "button" at bounding box center [1197, 205] width 31 height 31
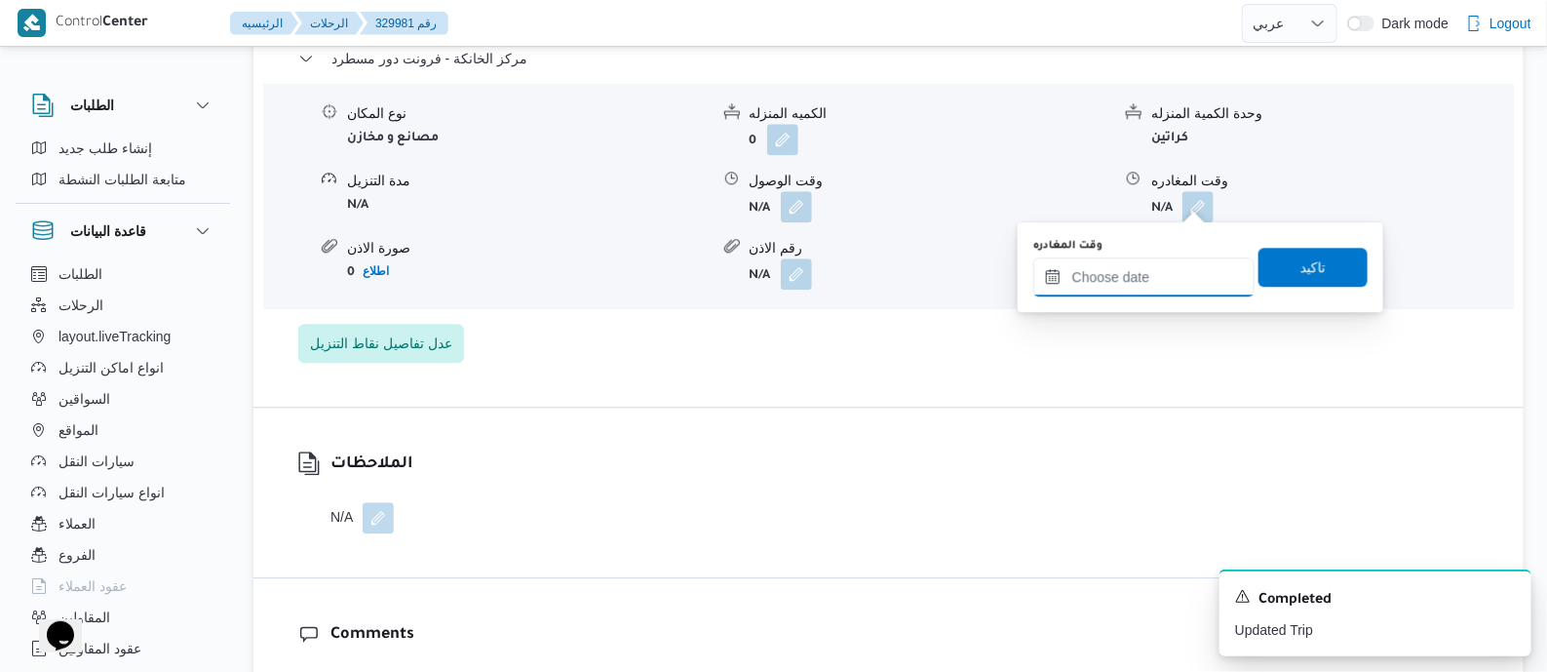
click at [1182, 280] on input "وقت المغادره" at bounding box center [1143, 276] width 221 height 39
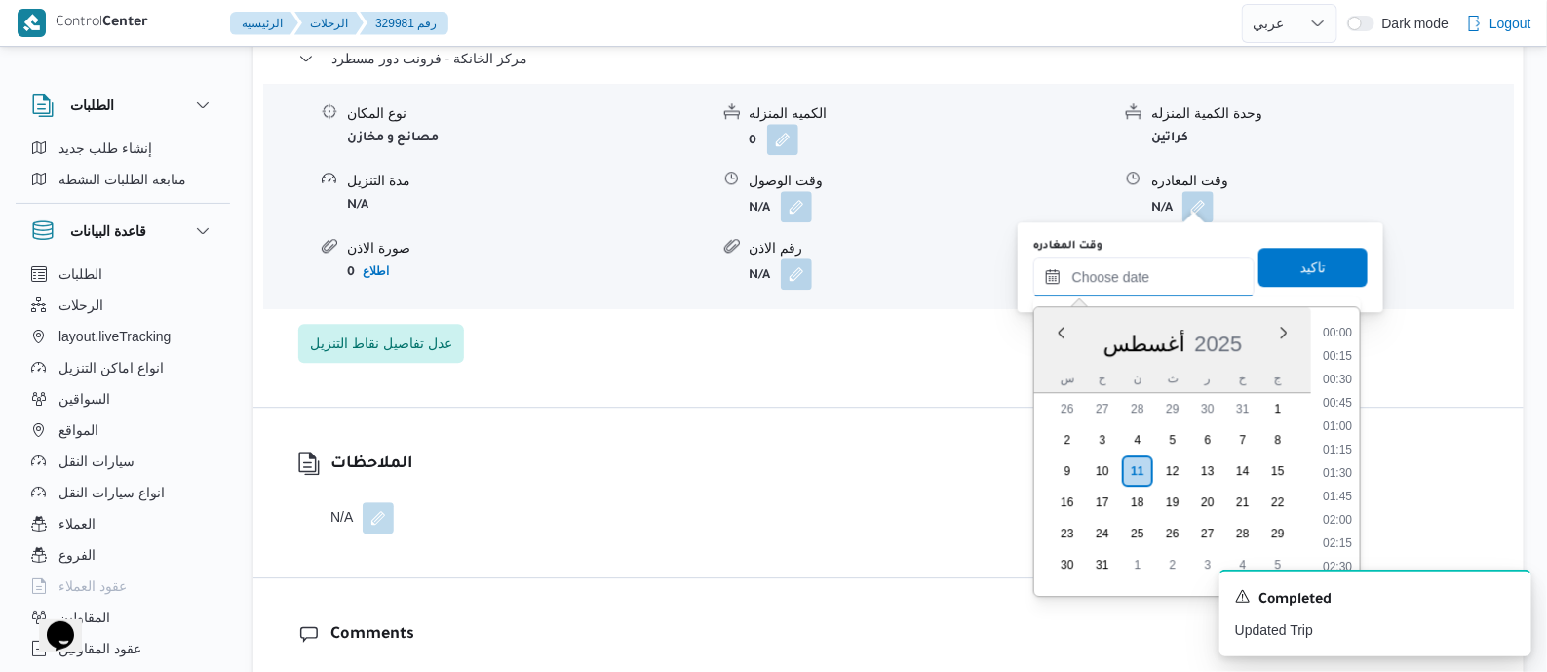
scroll to position [1808, 0]
click at [1350, 350] on li "19:30" at bounding box center [1337, 348] width 45 height 19
type input "١١/٠٨/٢٠٢٥ ١٩:٣٠"
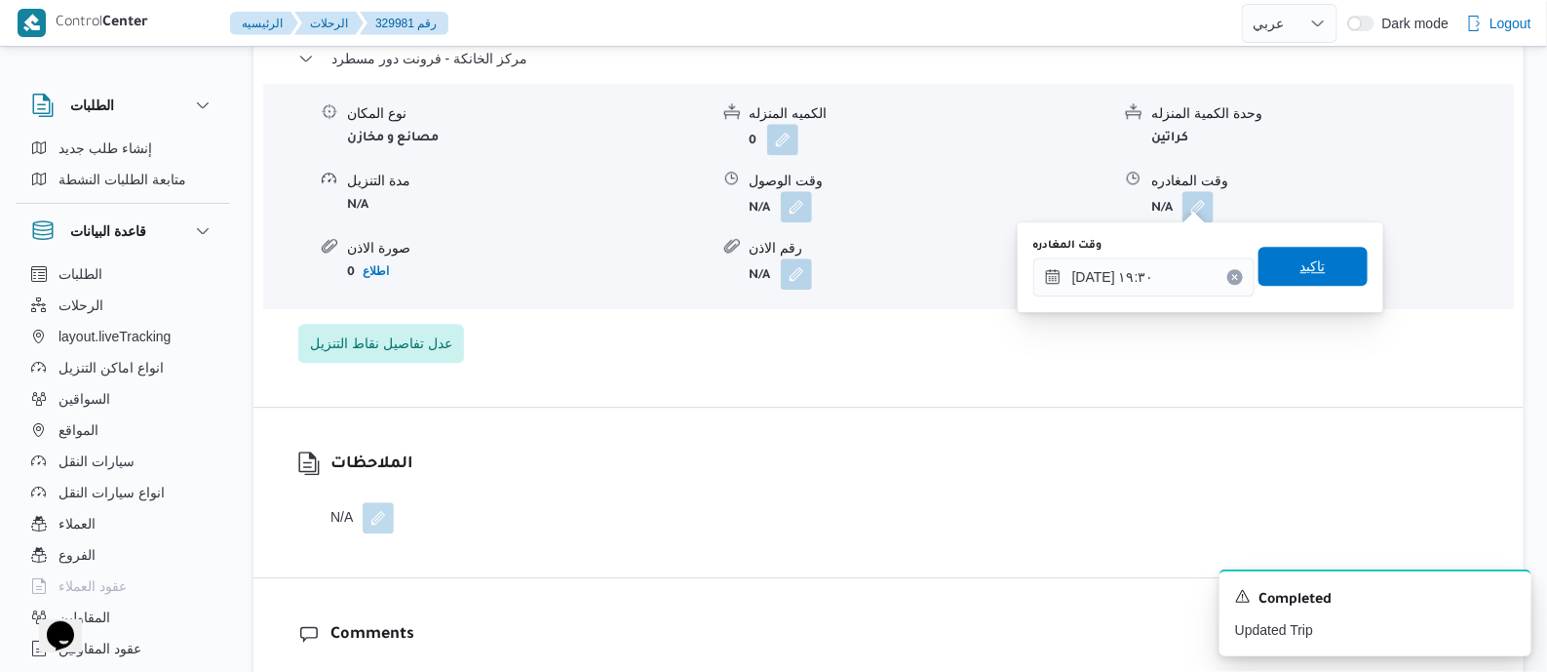
click at [1320, 275] on span "تاكيد" at bounding box center [1313, 266] width 109 height 39
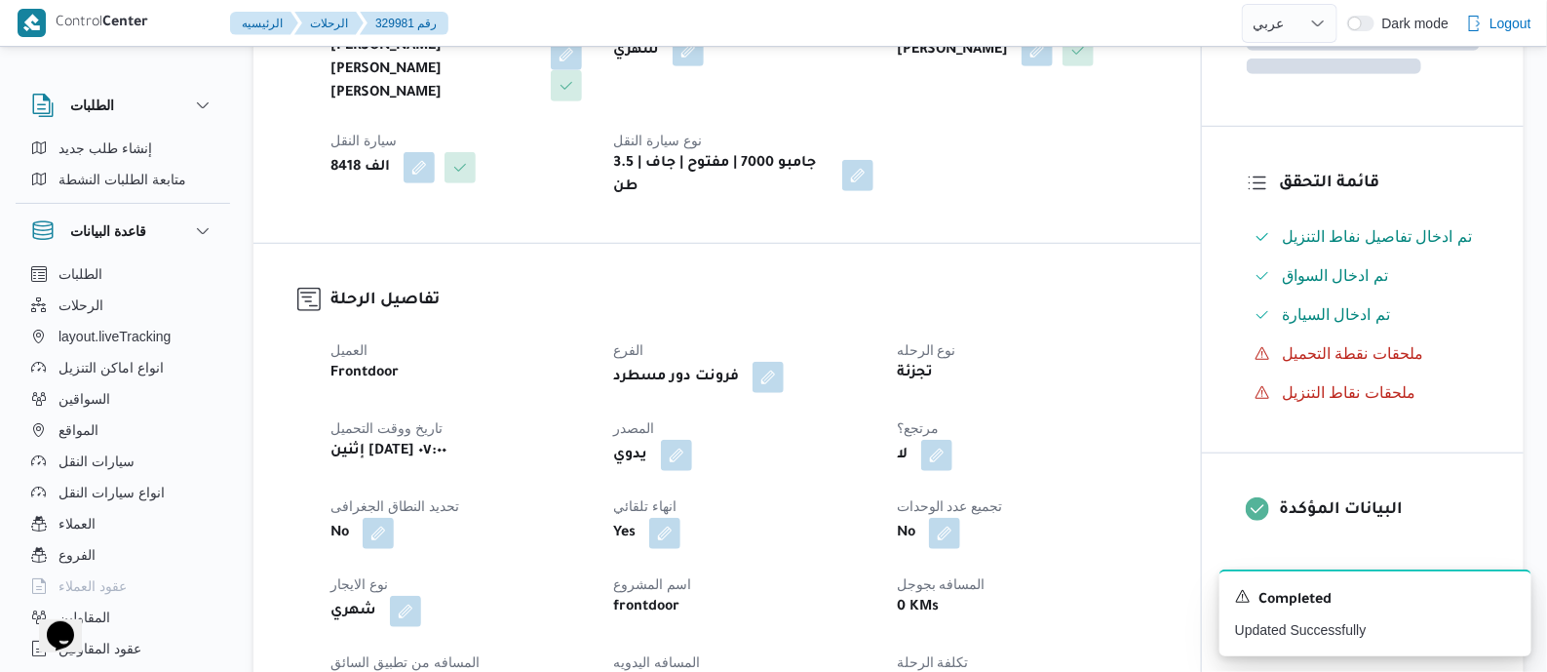
scroll to position [0, 0]
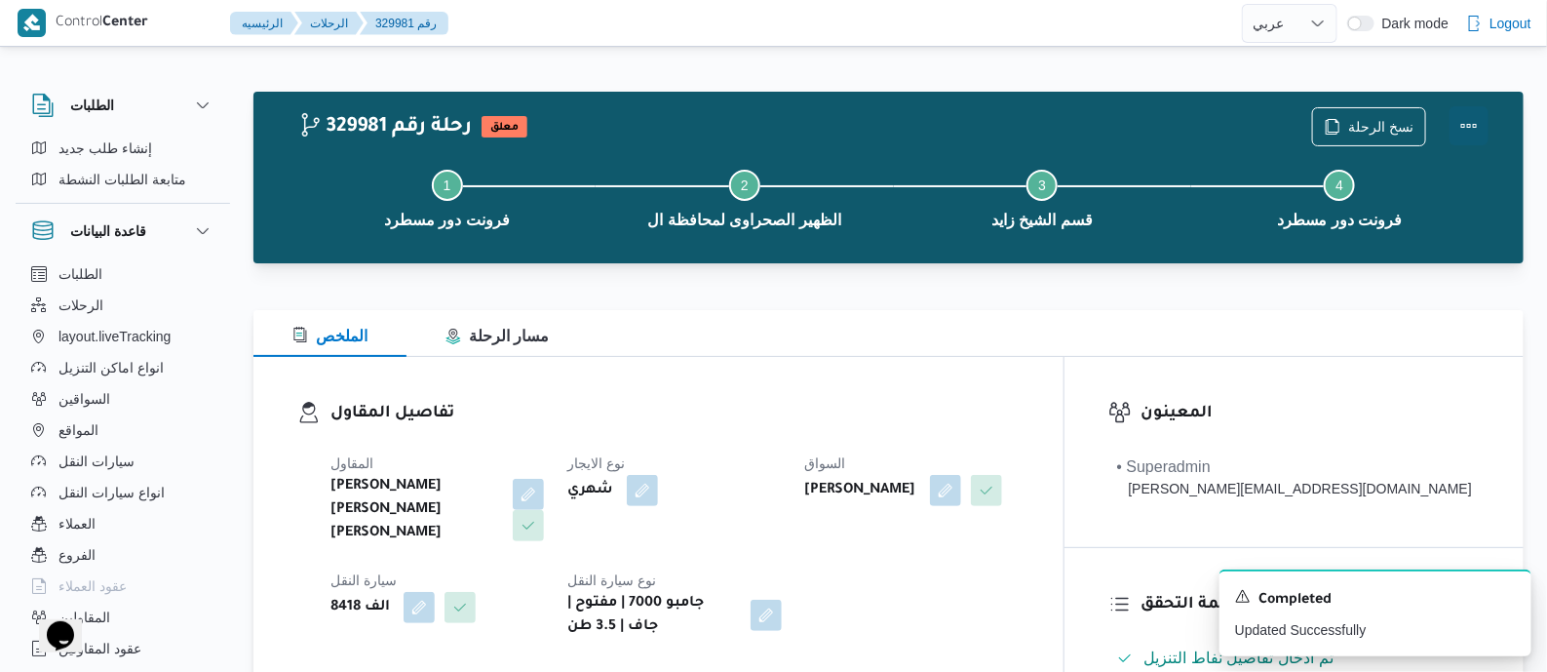
click at [1460, 114] on button "Actions" at bounding box center [1469, 125] width 39 height 39
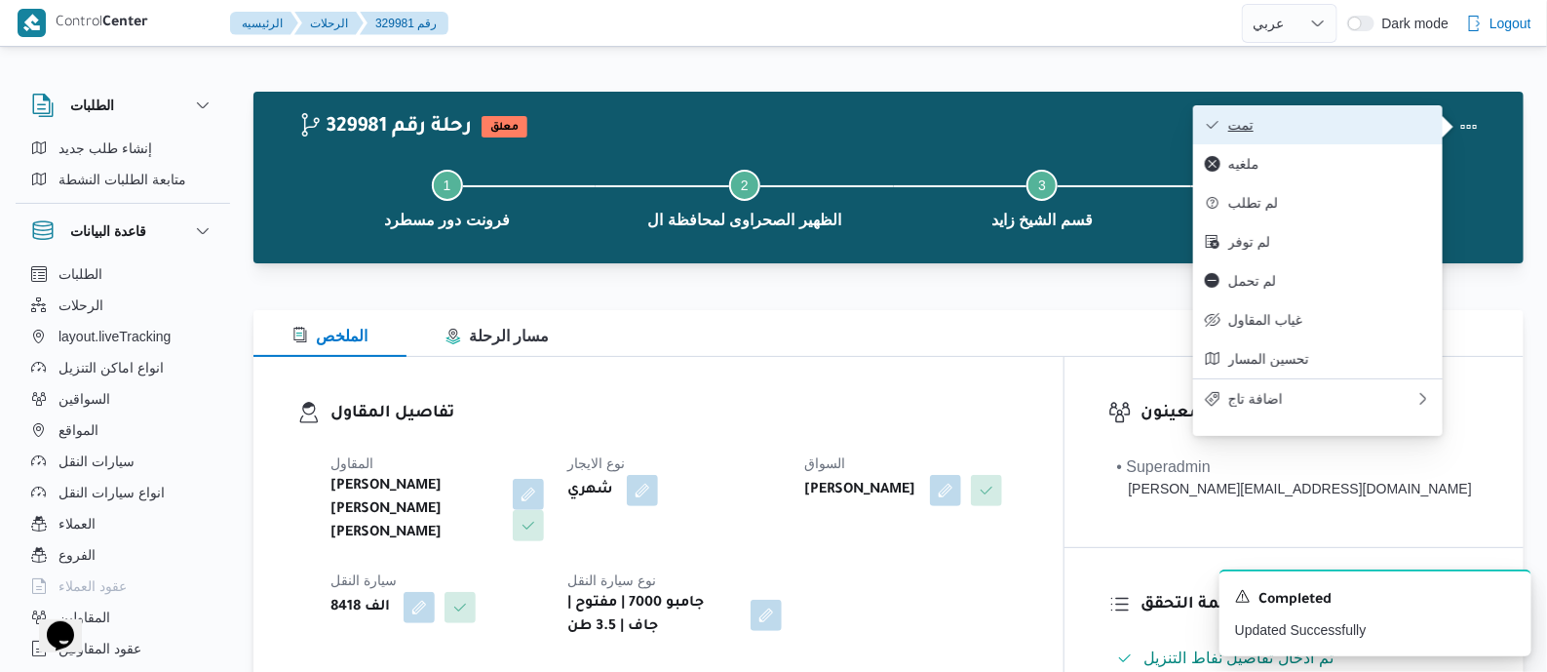
click at [1384, 121] on span "تمت" at bounding box center [1329, 125] width 203 height 16
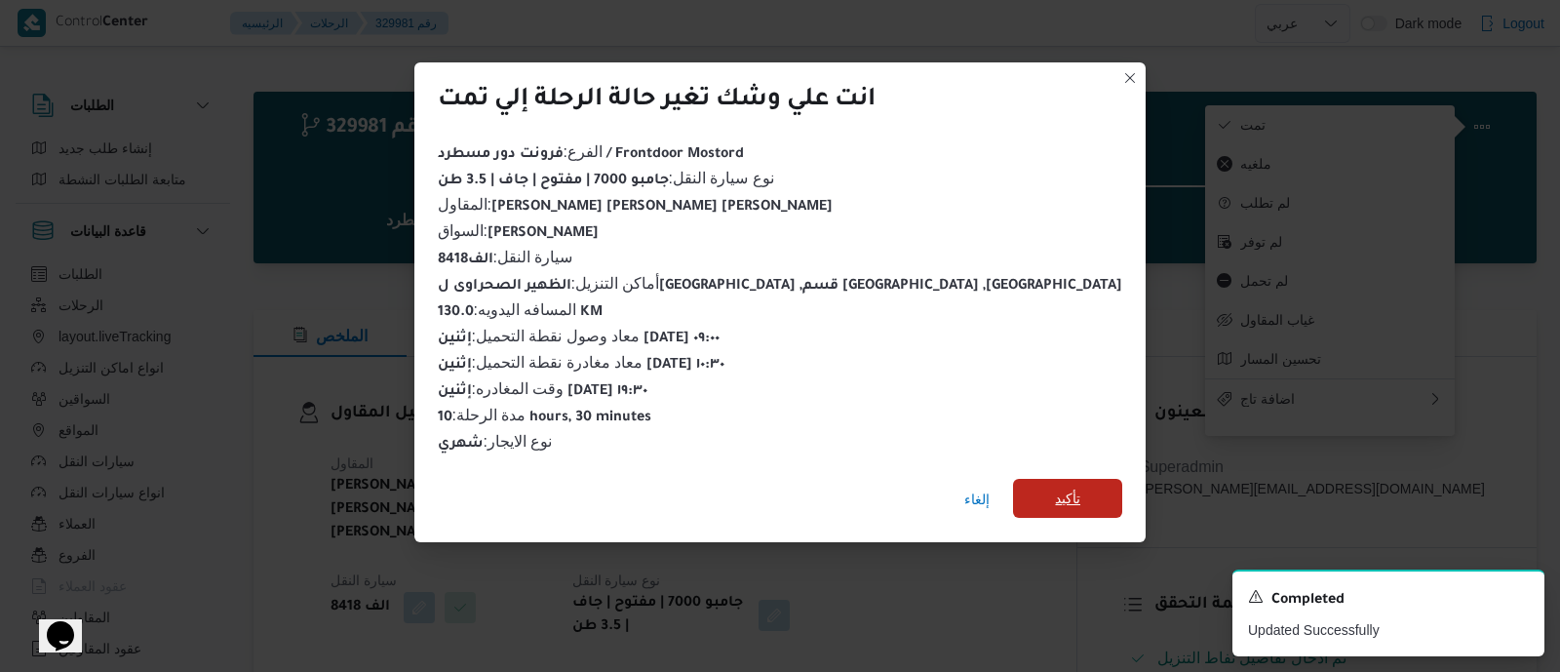
click at [1055, 486] on span "تأكيد" at bounding box center [1067, 497] width 25 height 23
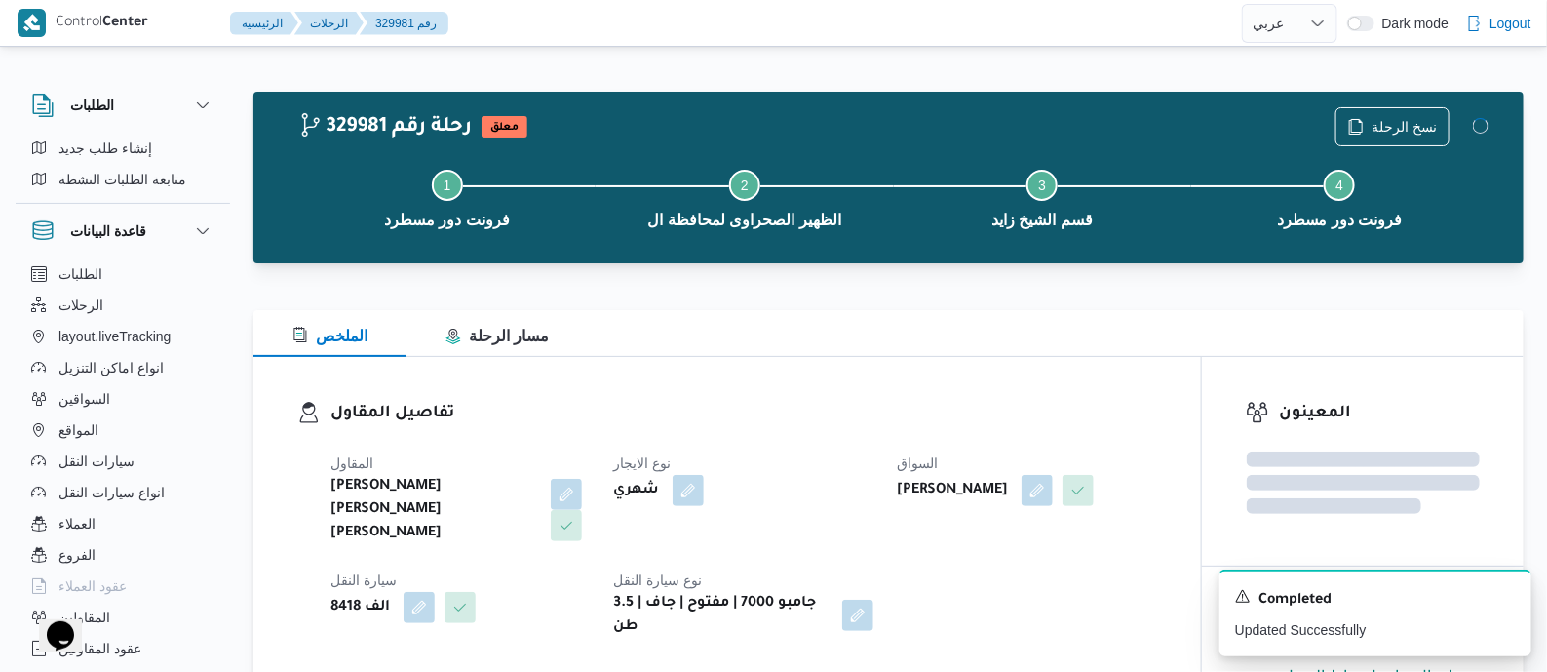
click at [835, 397] on div "تفاصيل المقاول المقاول شريف بدر عبد الحميد عبد المجيد بدر نوع الايجار شهري السو…" at bounding box center [727, 520] width 948 height 326
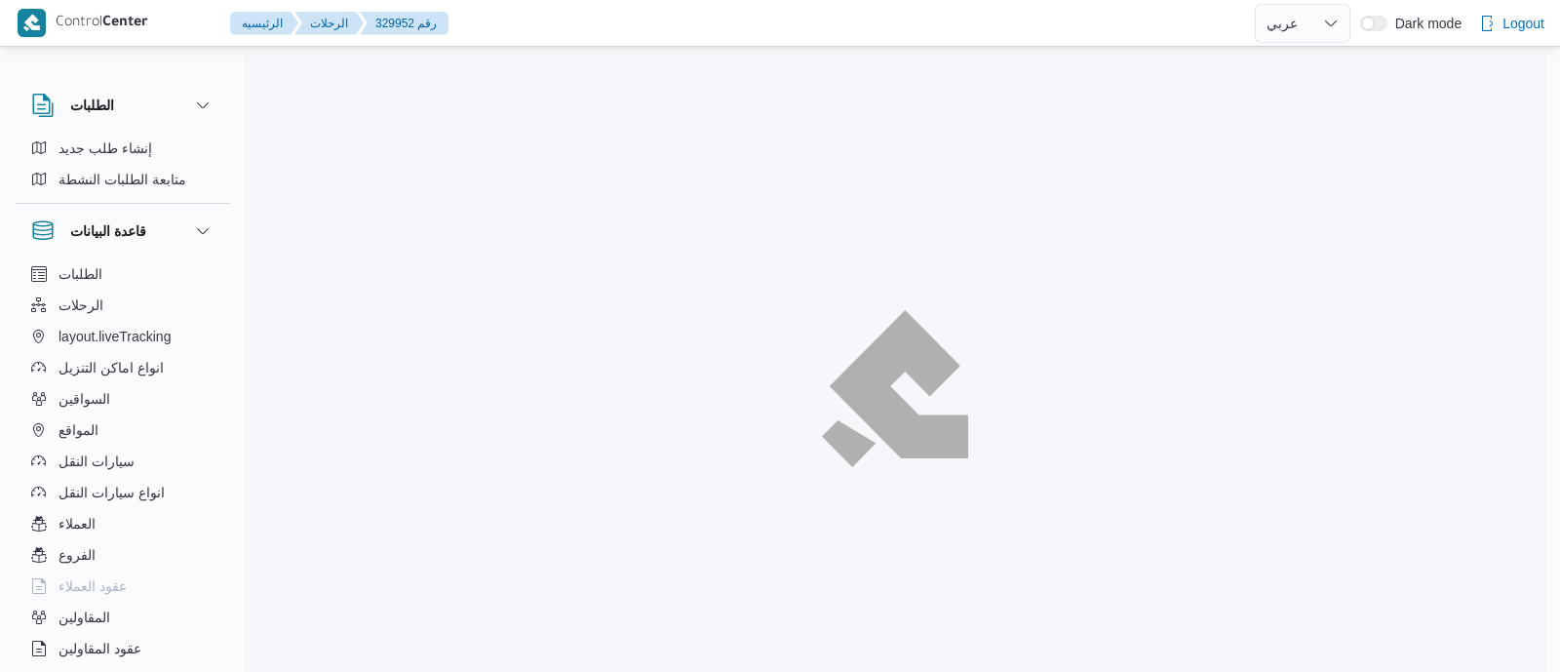
select select "ar"
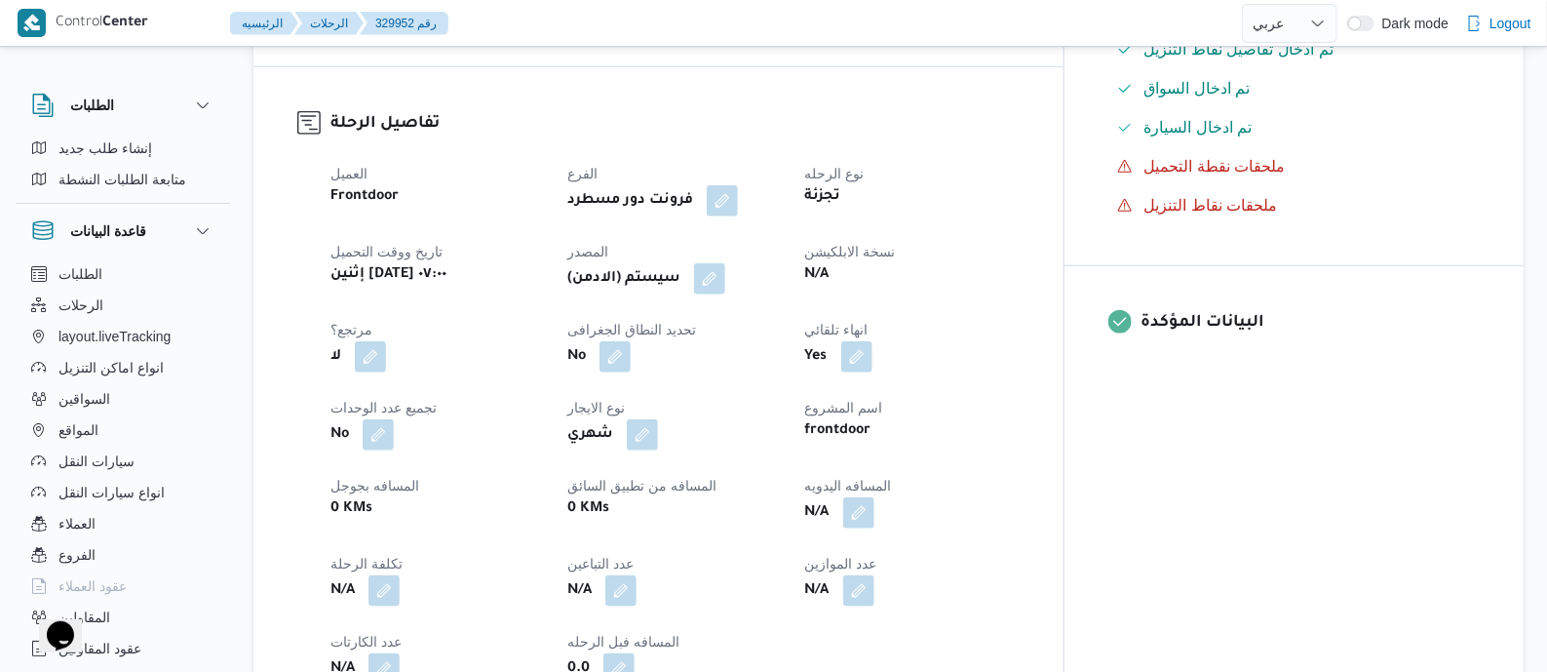
scroll to position [609, 0]
click at [725, 278] on button "button" at bounding box center [709, 276] width 31 height 31
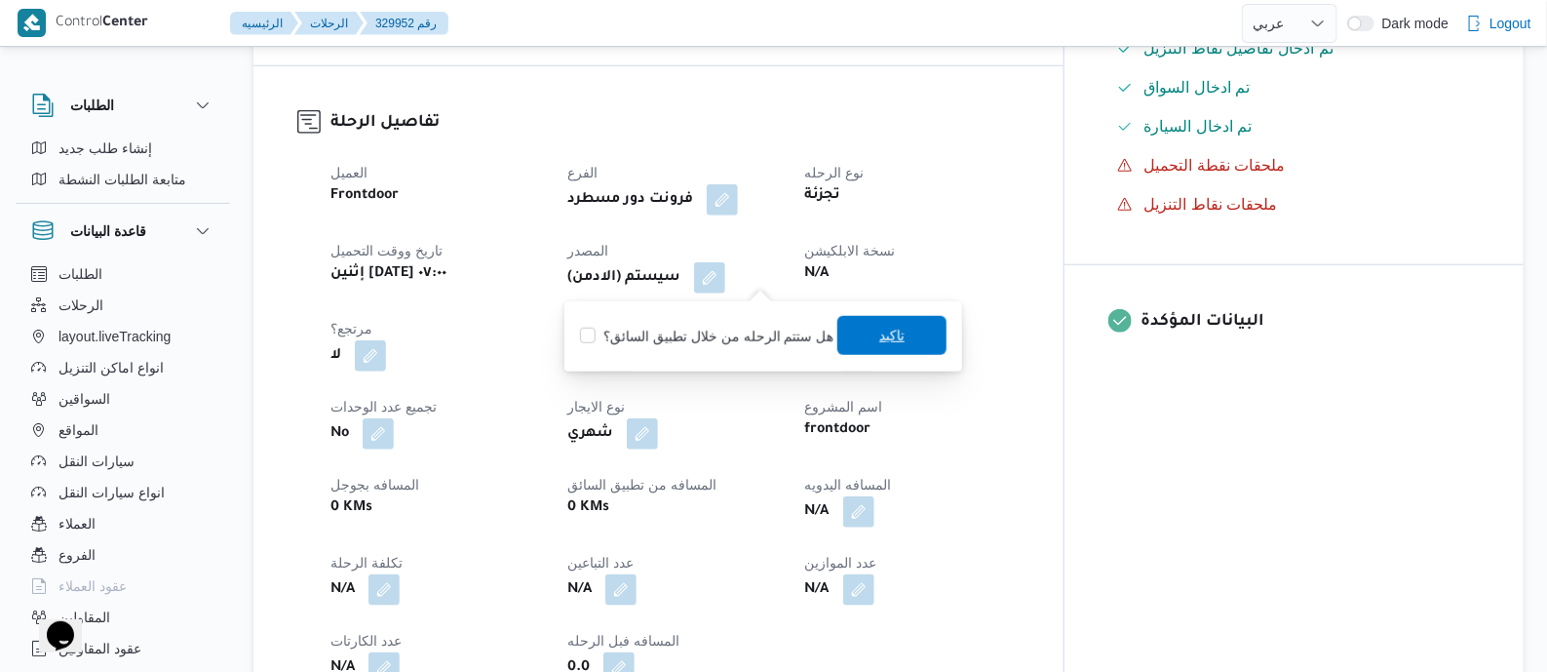
click at [892, 329] on span "تاكيد" at bounding box center [891, 335] width 25 height 23
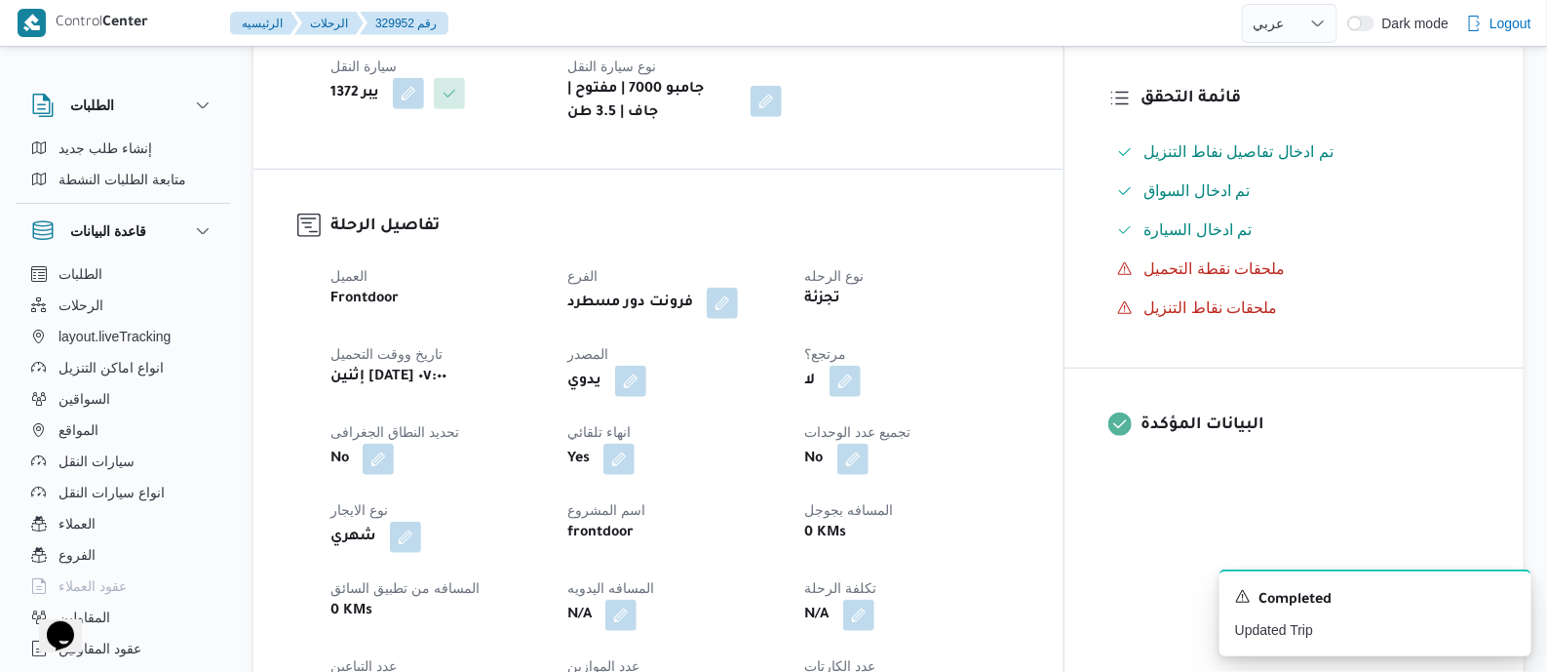
scroll to position [731, 0]
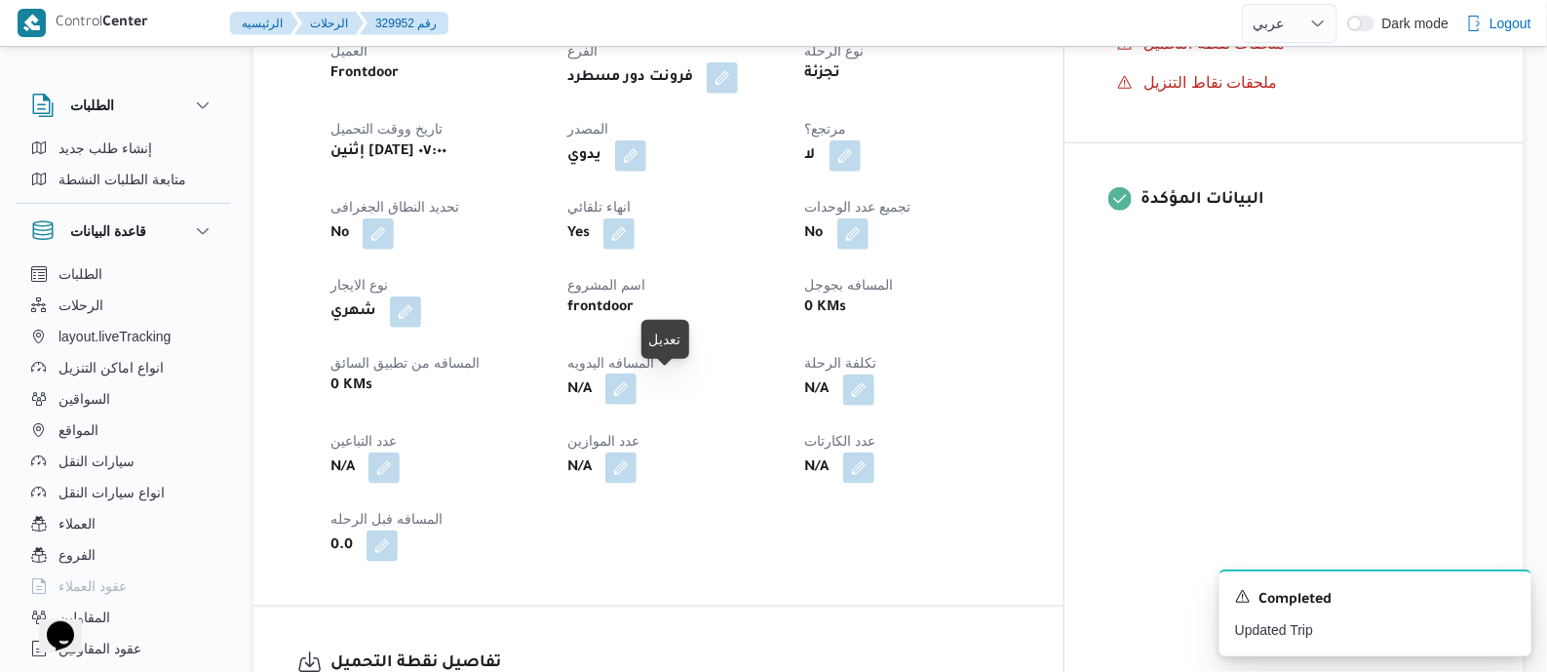
click at [637, 384] on button "button" at bounding box center [620, 388] width 31 height 31
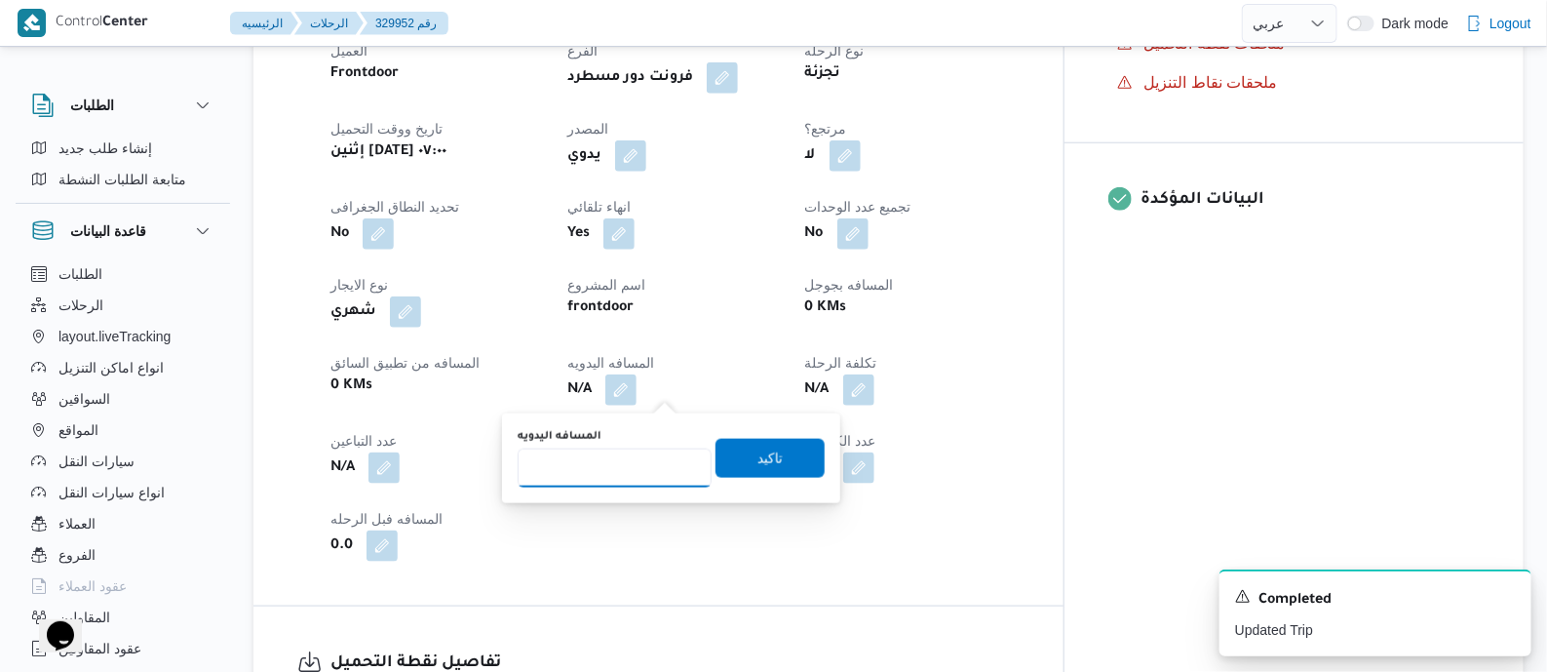
click at [591, 456] on input "المسافه اليدويه" at bounding box center [615, 467] width 194 height 39
type input "125"
click at [741, 450] on span "تاكيد" at bounding box center [770, 457] width 109 height 39
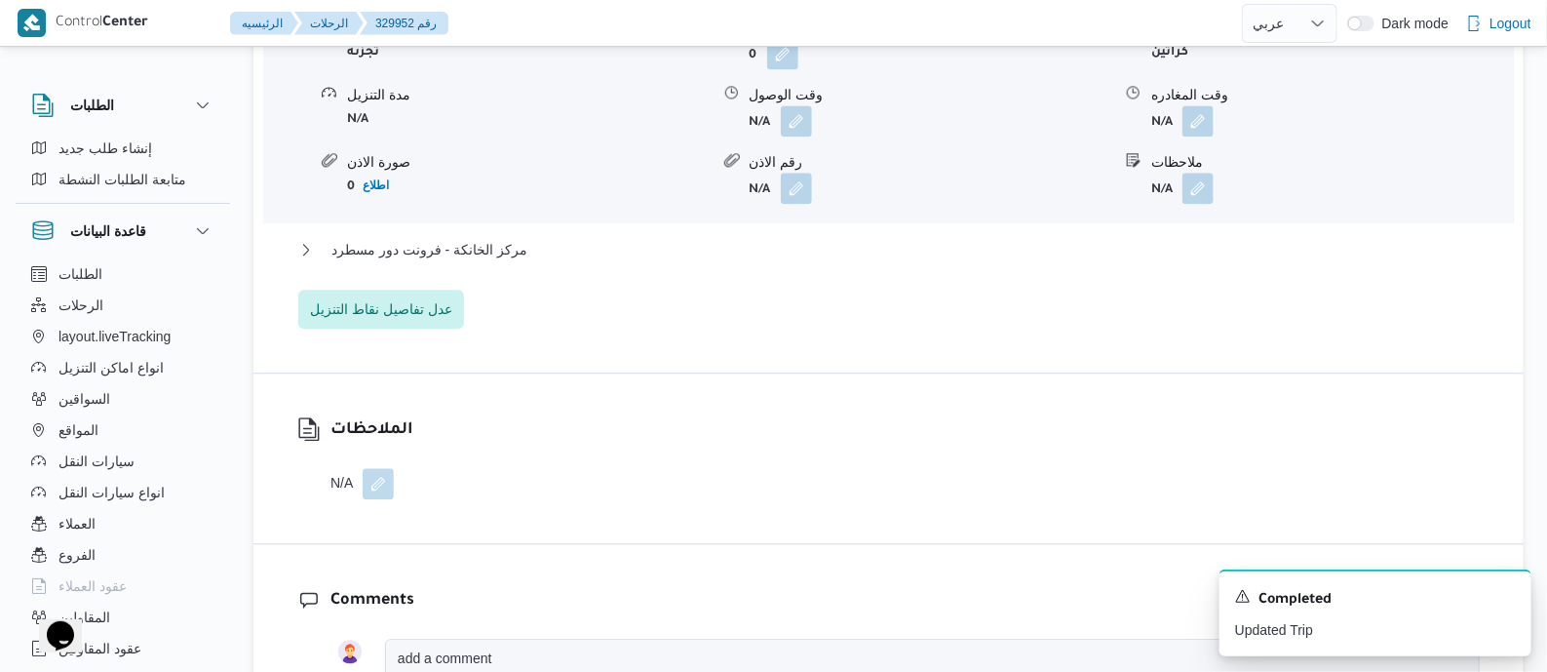
scroll to position [1827, 0]
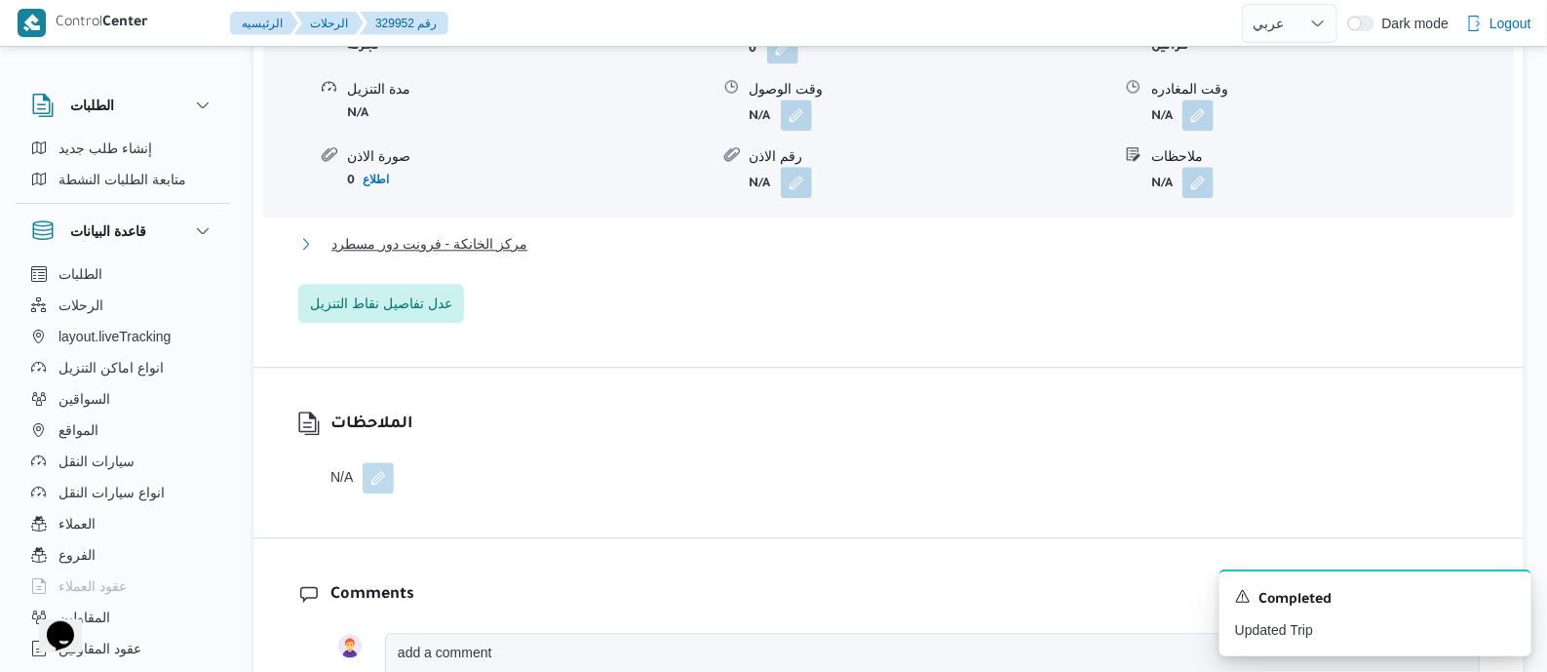
click at [463, 236] on span "مركز الخانكة - فرونت دور مسطرد" at bounding box center [429, 243] width 196 height 23
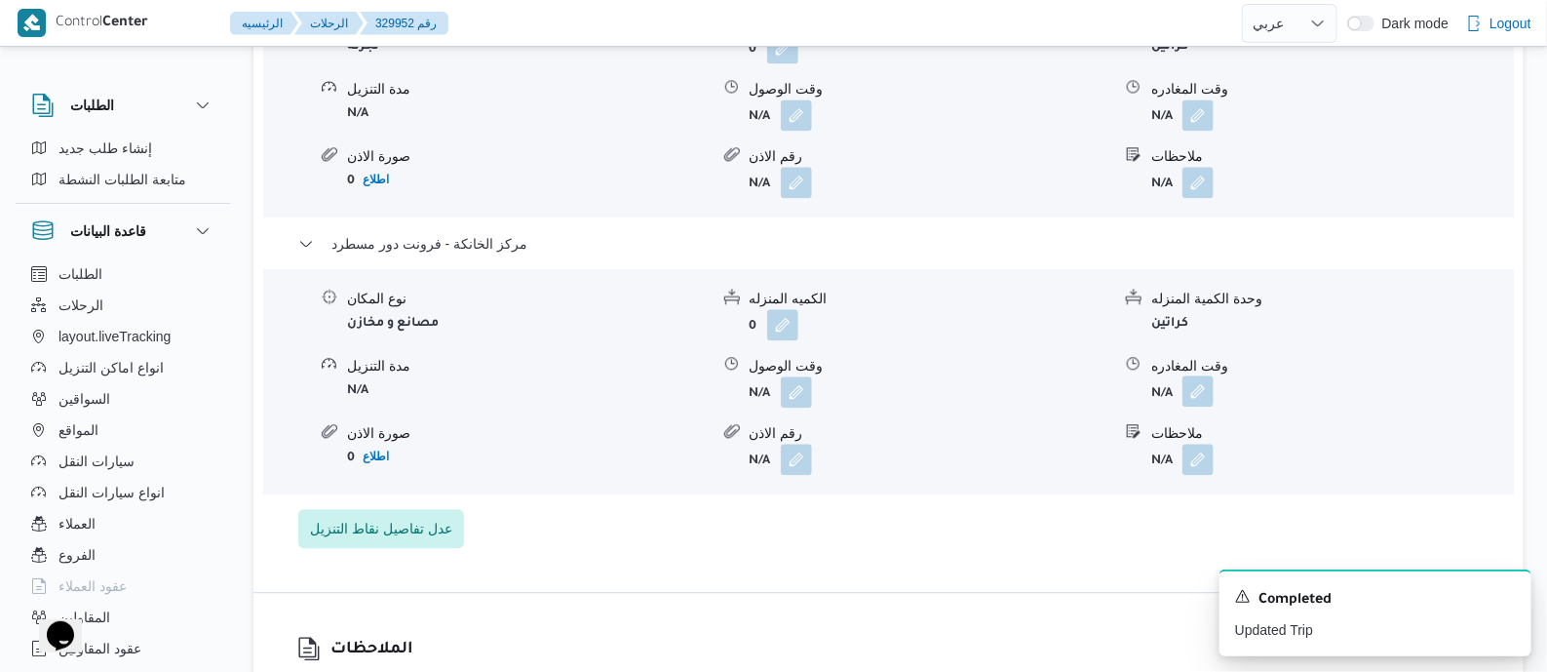
click at [1205, 387] on button "button" at bounding box center [1197, 390] width 31 height 31
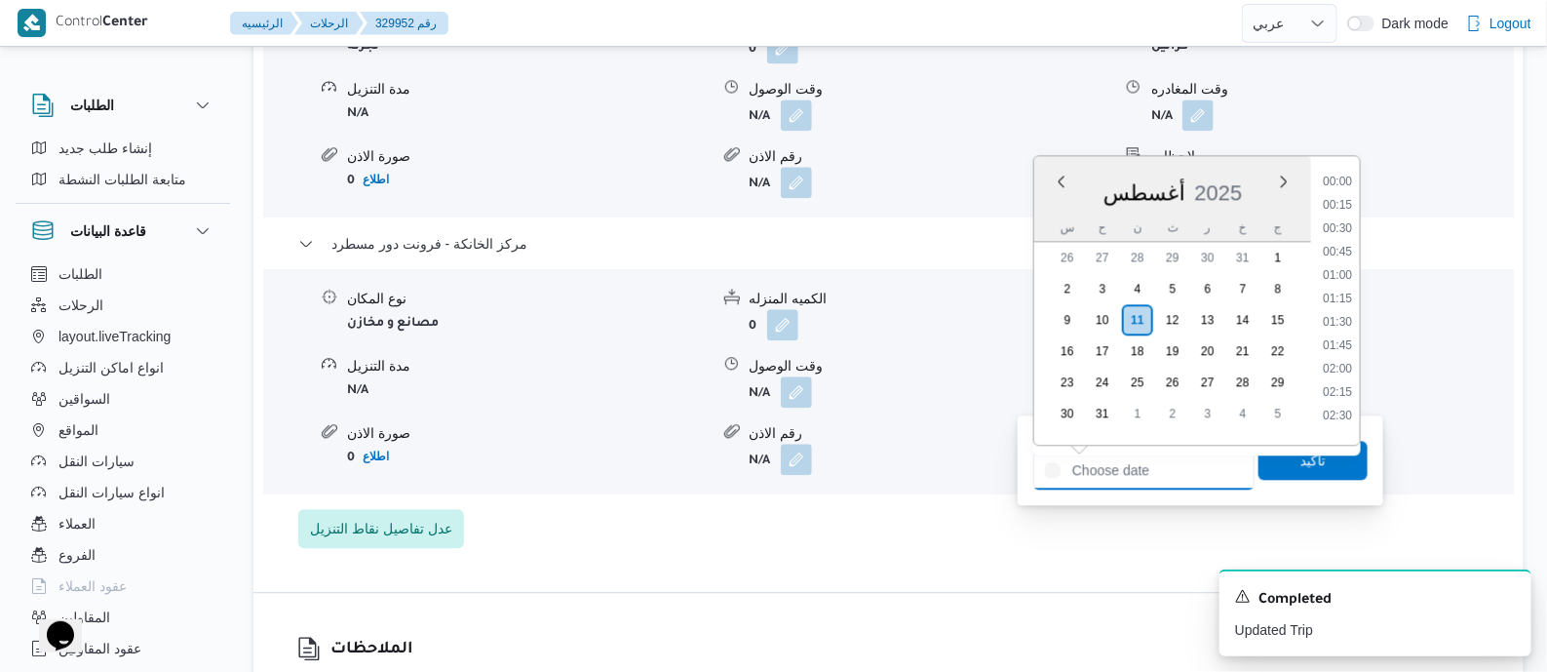
click at [1181, 465] on input "وقت المغادره" at bounding box center [1143, 469] width 221 height 39
click at [1343, 408] on li "19:15" at bounding box center [1337, 417] width 45 height 19
type input "١١/٠٨/٢٠٢٥ ١٩:١٥"
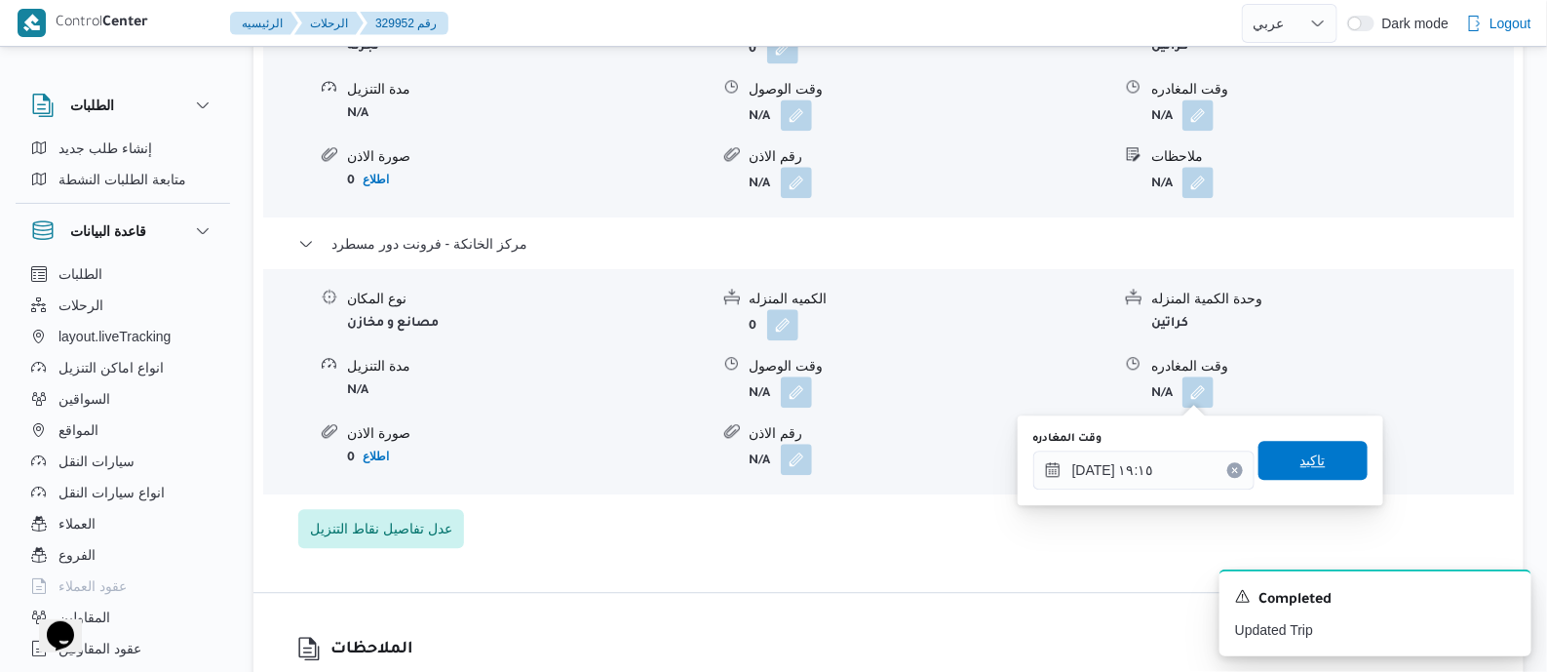
drag, startPoint x: 1317, startPoint y: 453, endPoint x: 1370, endPoint y: 433, distance: 56.5
click at [1316, 454] on span "تاكيد" at bounding box center [1313, 460] width 109 height 39
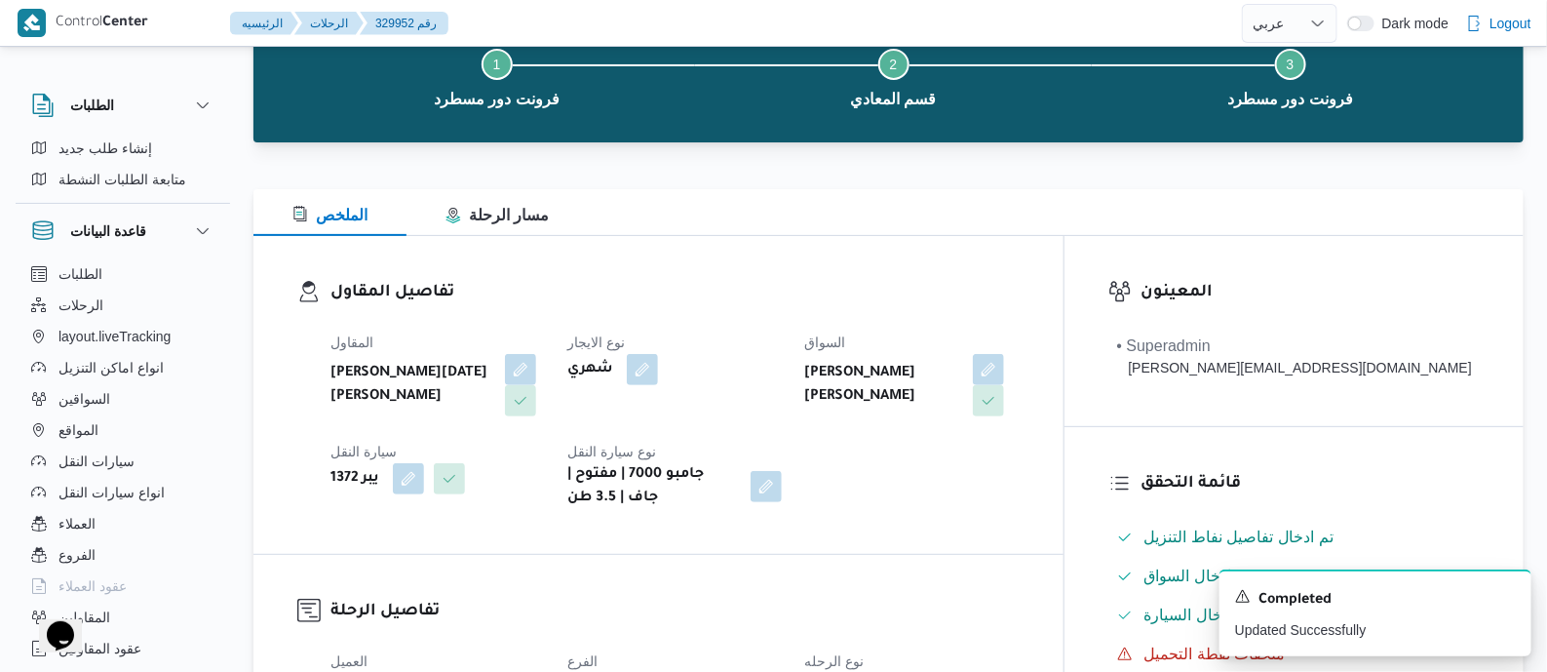
scroll to position [0, 0]
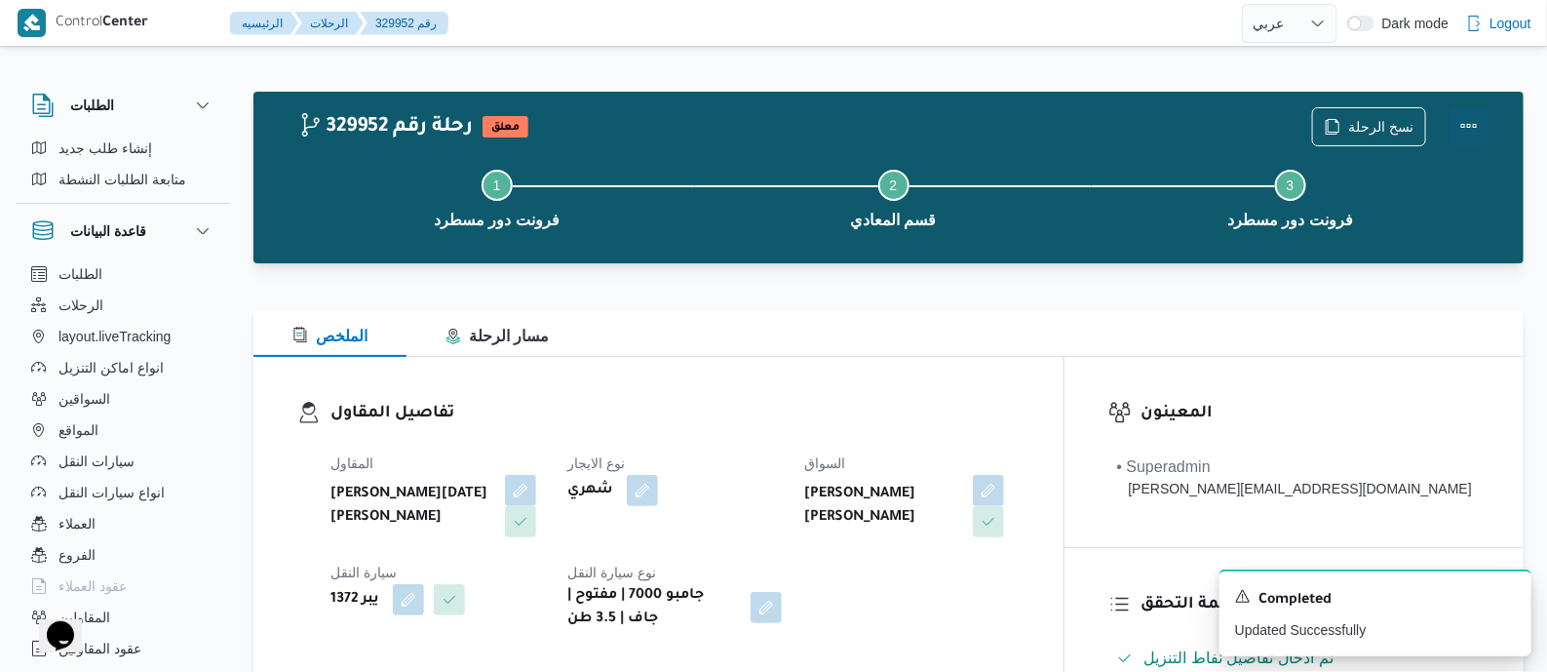
click at [1459, 119] on button "Actions" at bounding box center [1469, 125] width 39 height 39
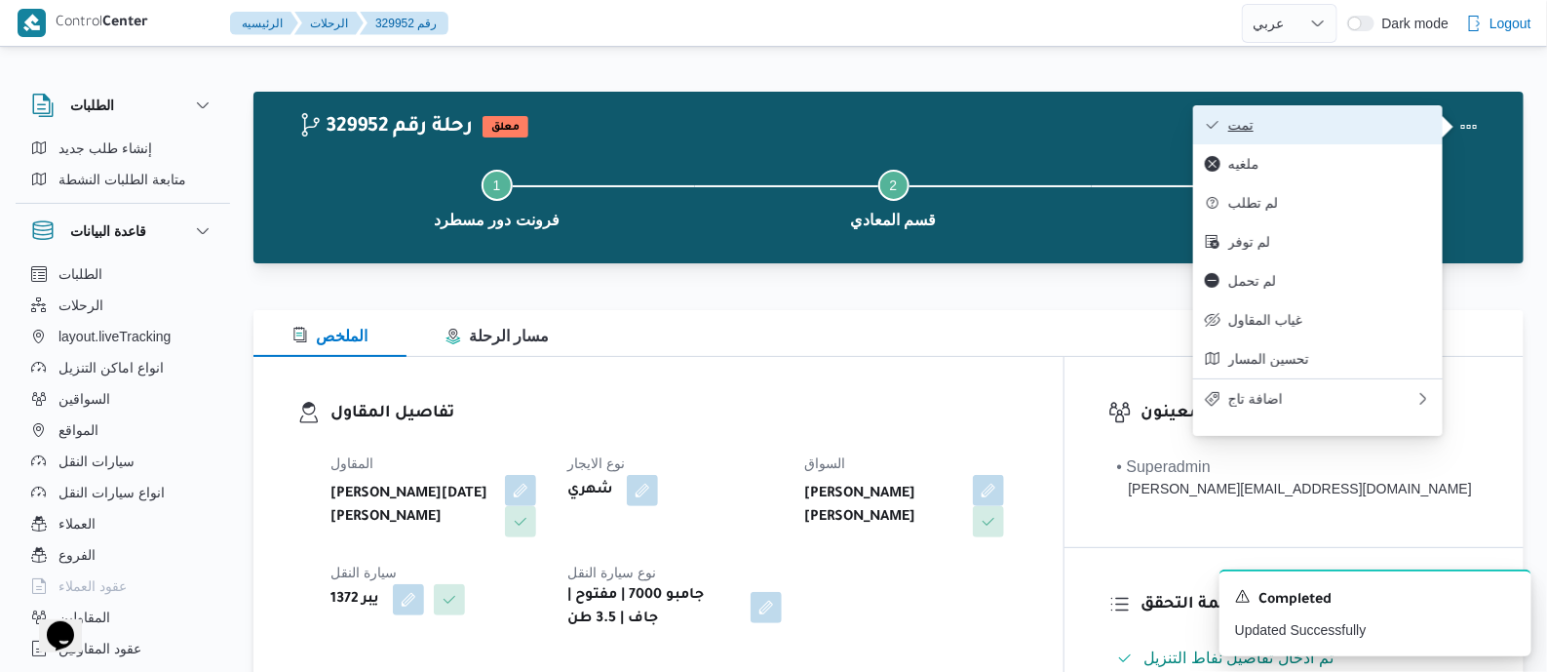
click at [1379, 117] on span "تمت" at bounding box center [1329, 125] width 203 height 16
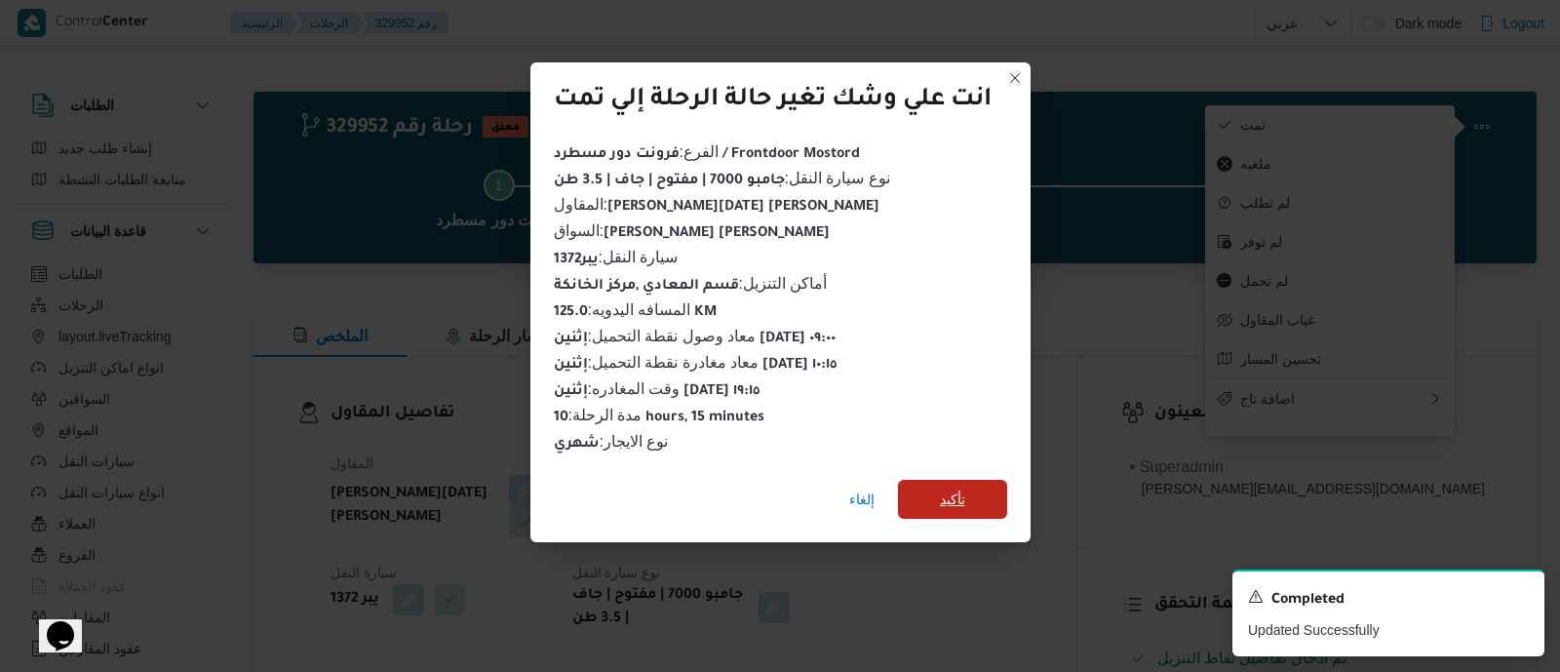
click at [974, 480] on span "تأكيد" at bounding box center [952, 499] width 109 height 39
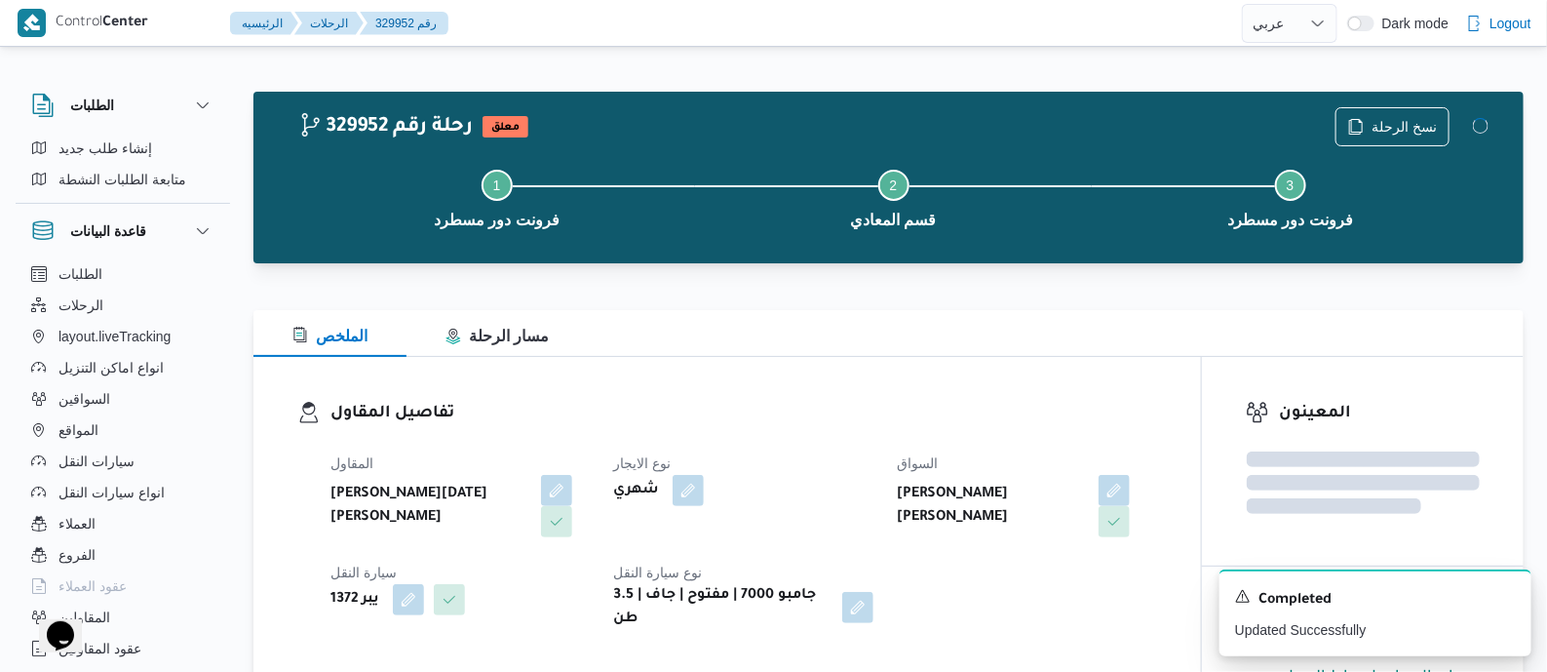
click at [769, 377] on div "تفاصيل المقاول المقاول ابراهيم رمضان ابراهيم عثمان ابوباشا نوع الايجار شهري الس…" at bounding box center [727, 516] width 948 height 318
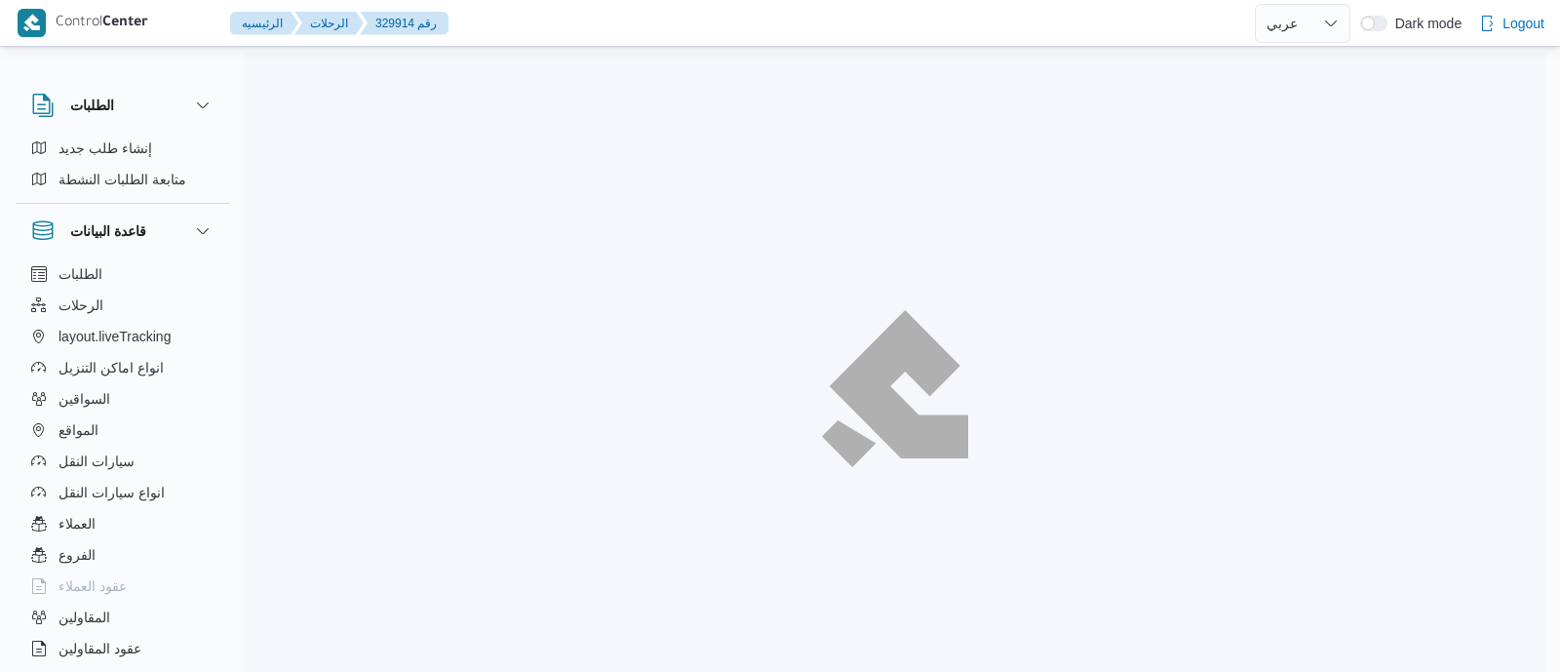
select select "ar"
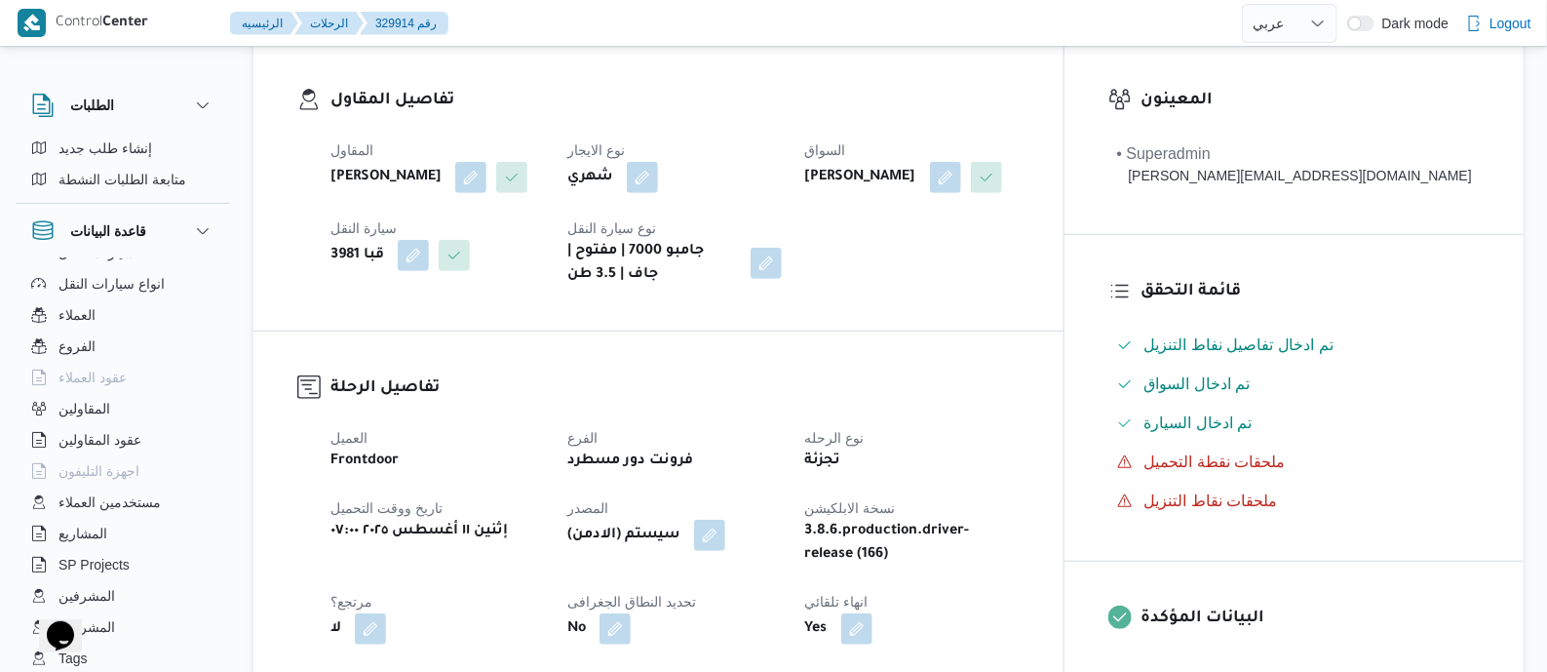
scroll to position [609, 0]
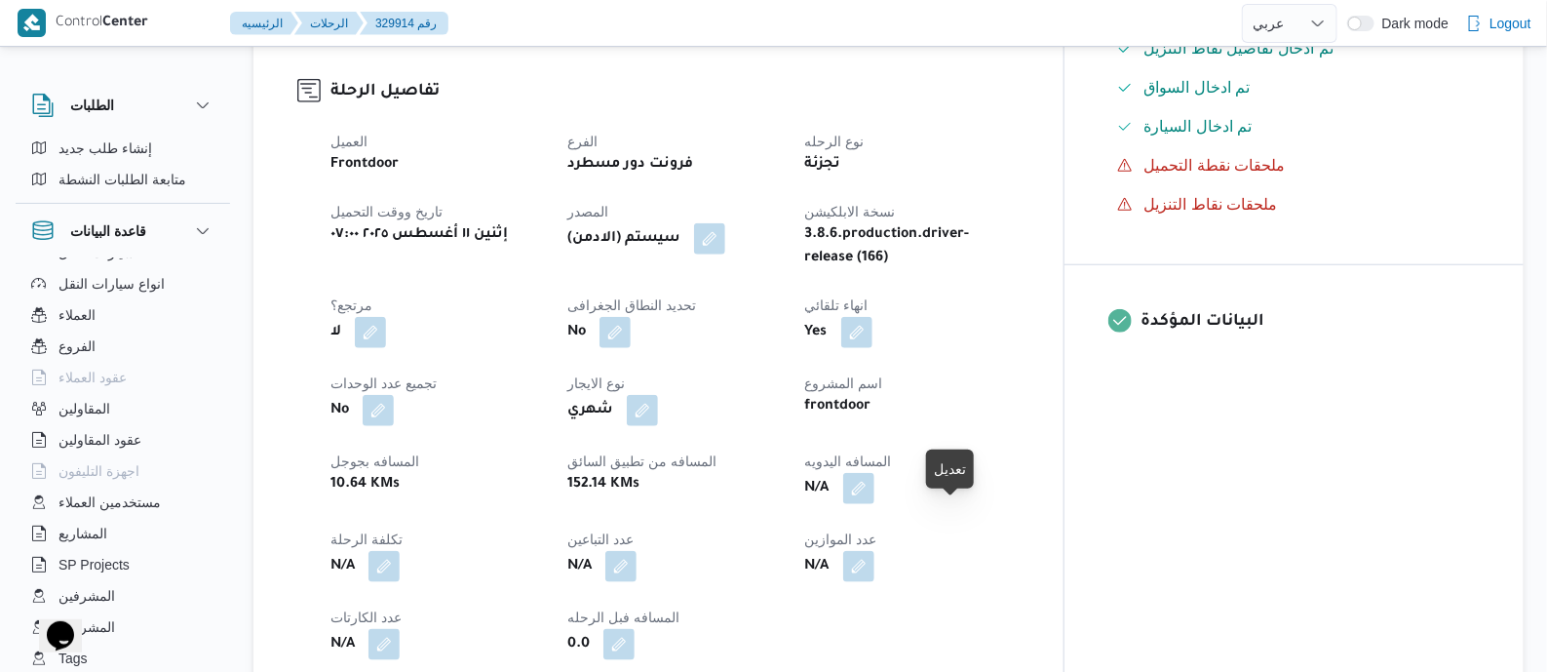
drag, startPoint x: 951, startPoint y: 519, endPoint x: 911, endPoint y: 591, distance: 82.9
click at [874, 504] on button "button" at bounding box center [858, 488] width 31 height 31
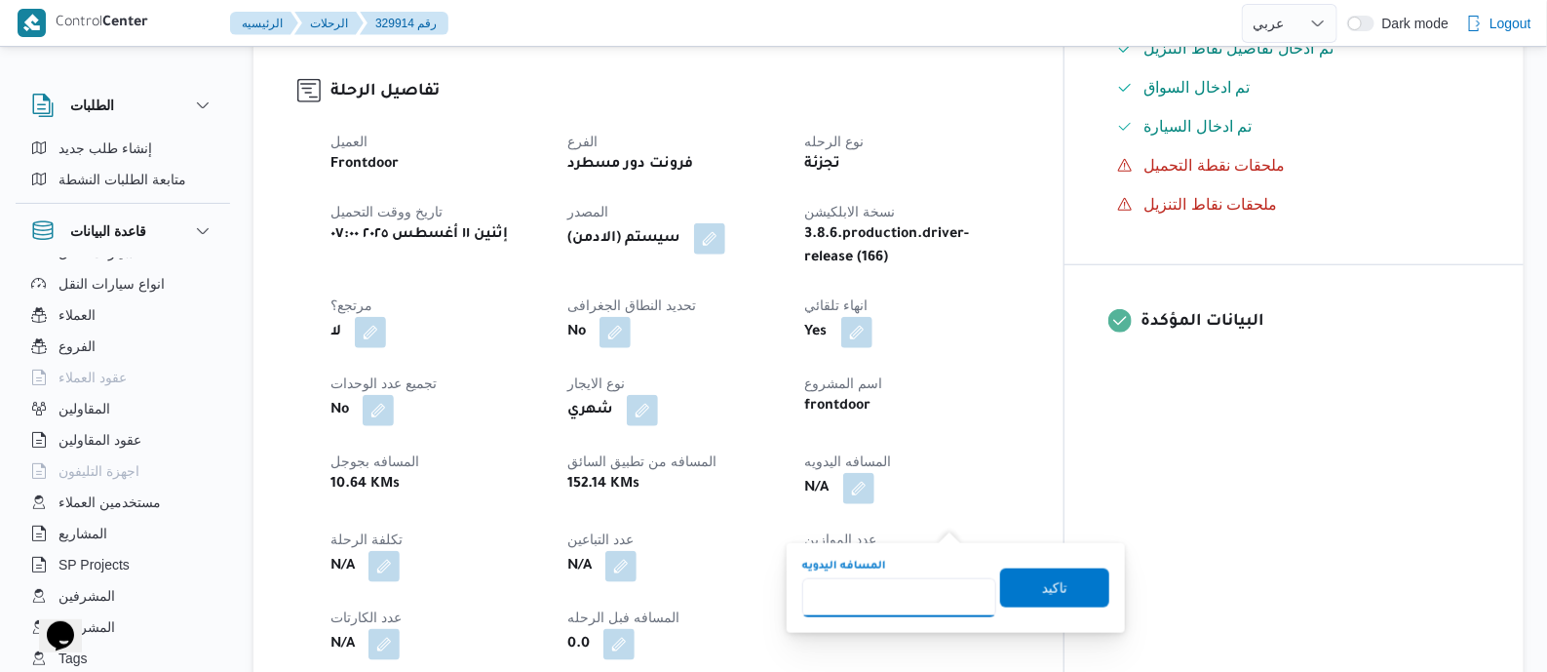
click at [903, 592] on input "المسافه اليدويه" at bounding box center [899, 597] width 194 height 39
type input "135"
click at [1047, 588] on span "تاكيد" at bounding box center [1054, 586] width 25 height 23
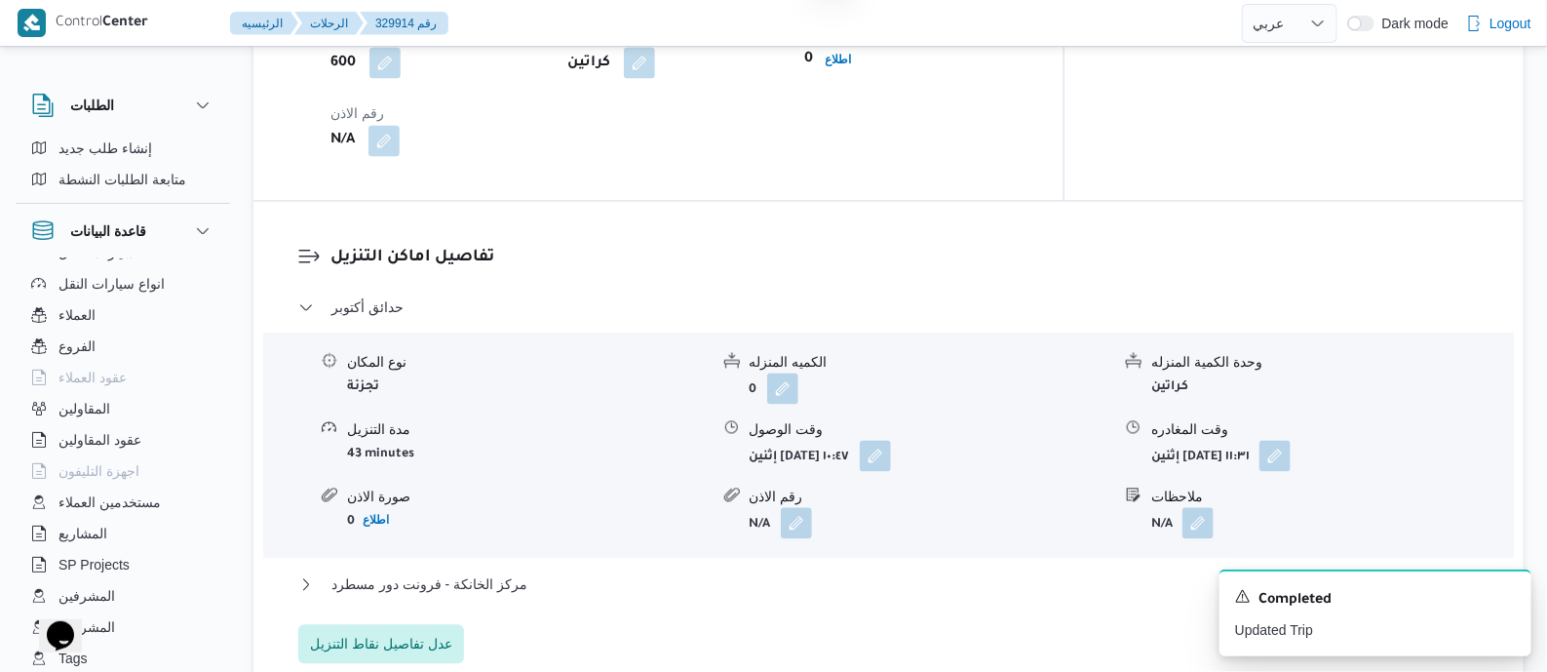
scroll to position [1340, 0]
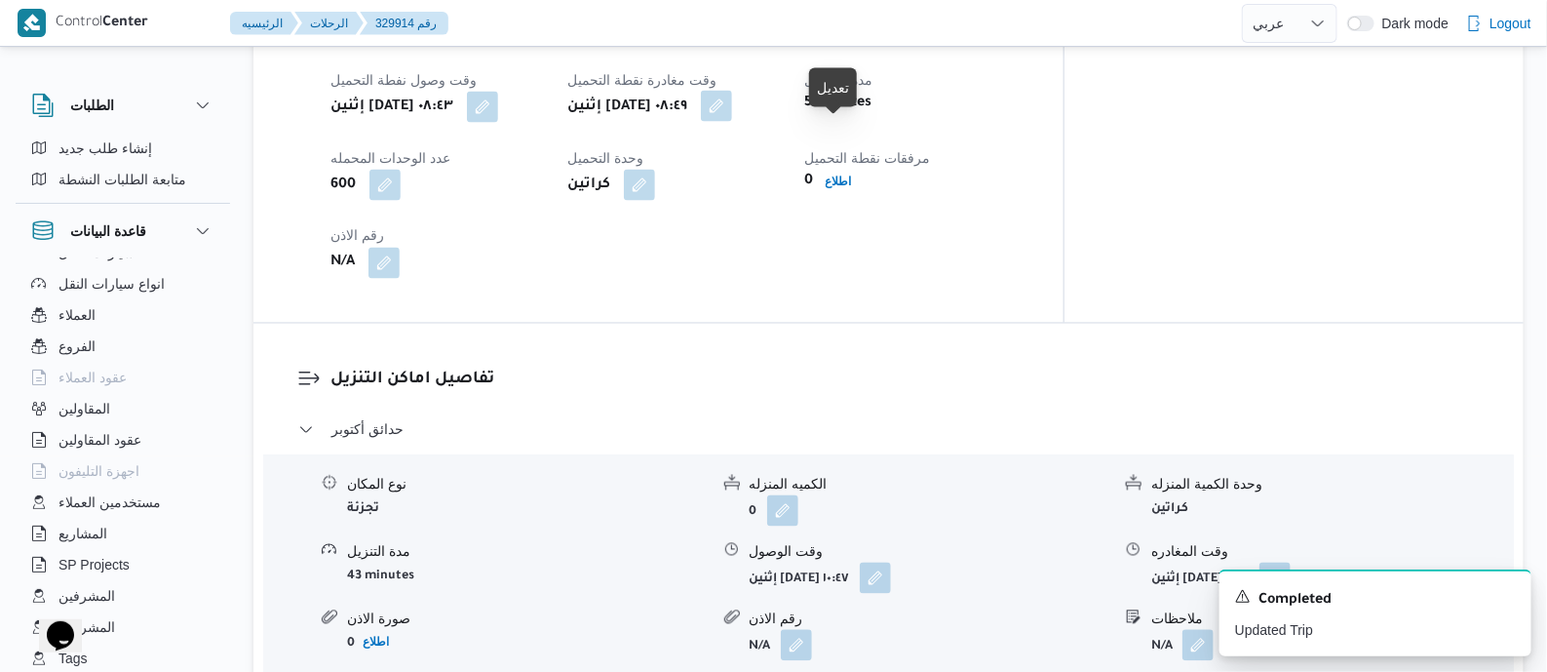
click at [732, 122] on button "button" at bounding box center [716, 106] width 31 height 31
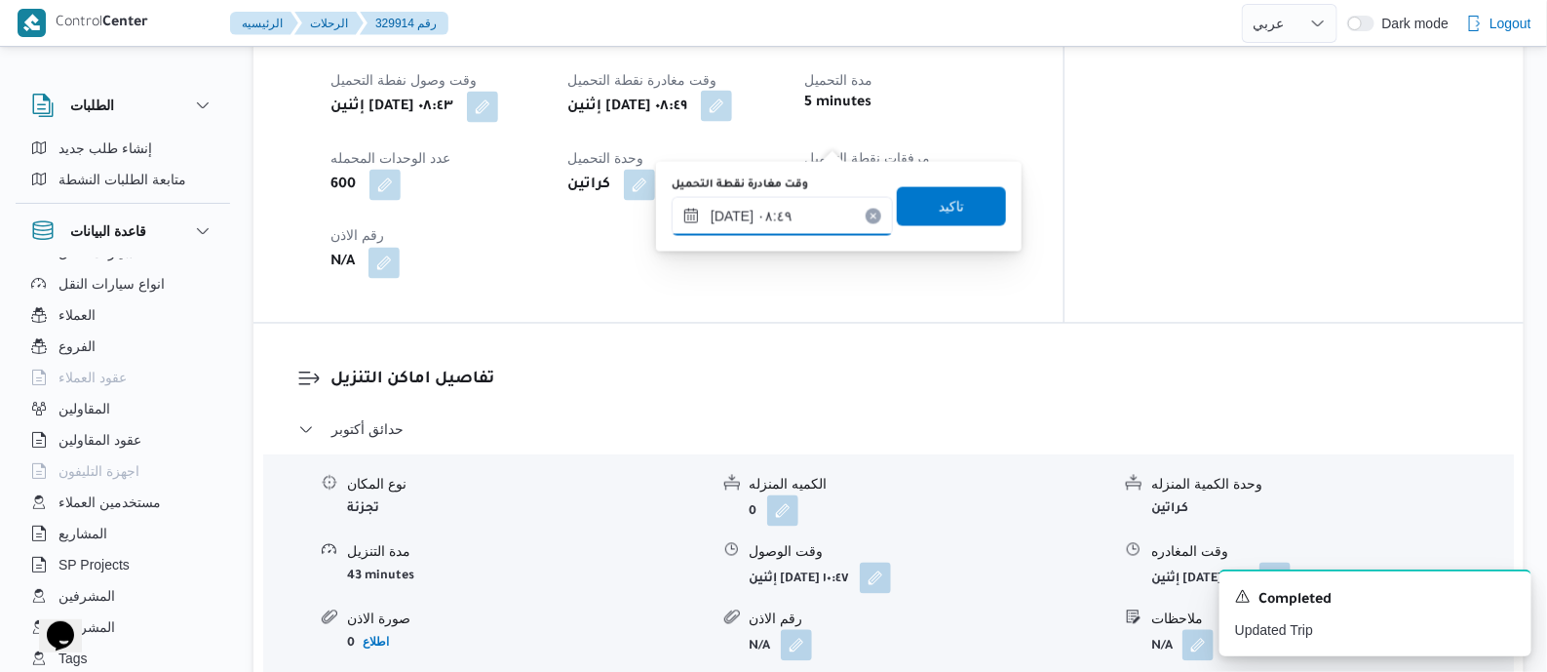
click at [823, 210] on input "١١/٠٨/٢٠٢٥ ٠٨:٤٩" at bounding box center [782, 216] width 221 height 39
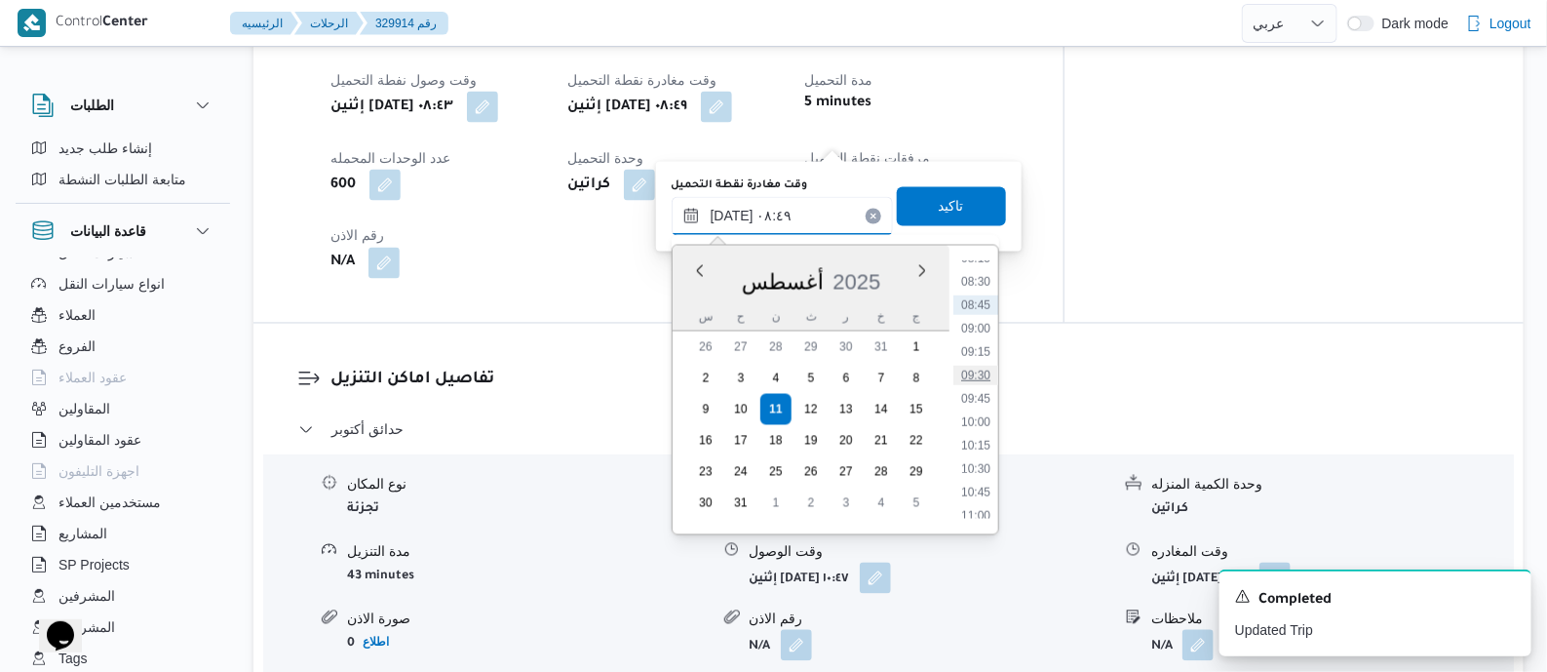
scroll to position [808, 0]
click at [980, 445] on li "10:30" at bounding box center [975, 445] width 45 height 19
type input "١١/٠٨/٢٠٢٥ ١٠:٣٠"
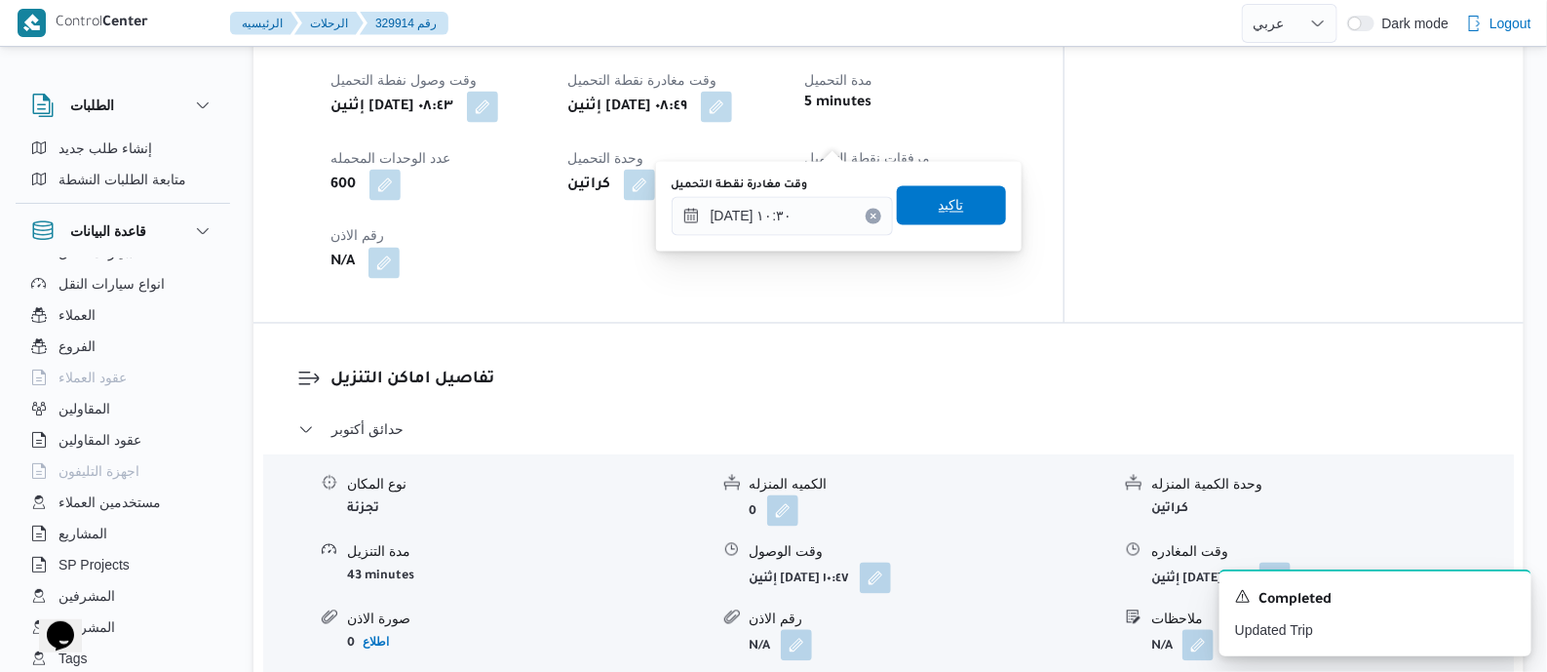
click at [939, 204] on span "تاكيد" at bounding box center [951, 205] width 25 height 23
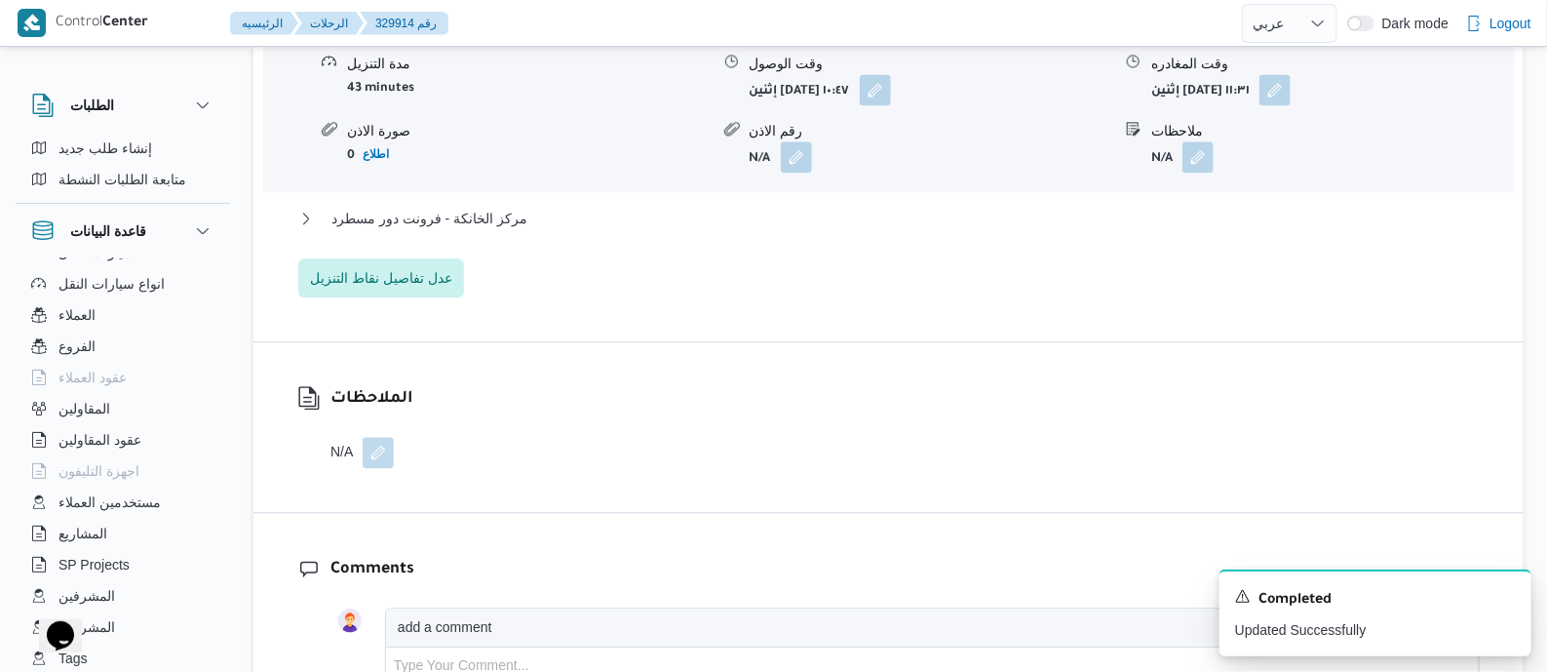
scroll to position [1949, 0]
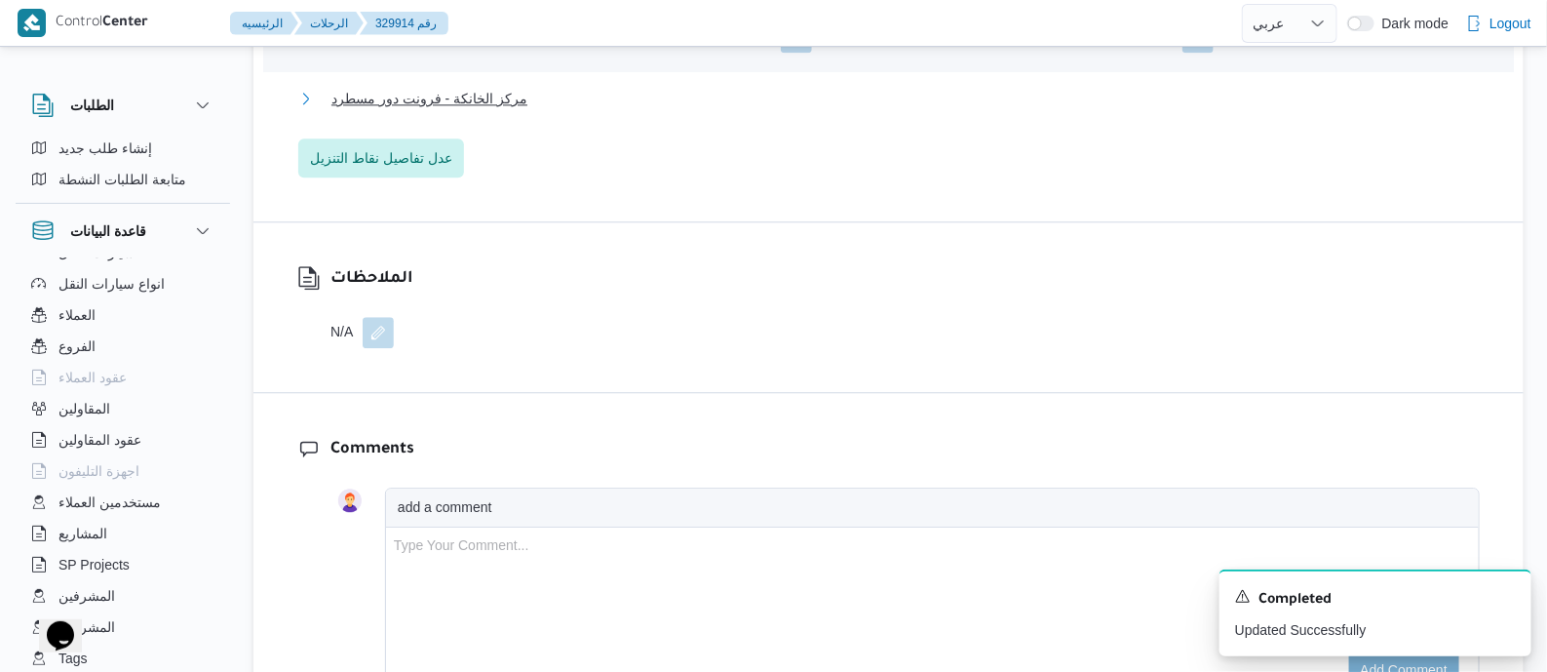
click at [488, 110] on span "مركز الخانكة - فرونت دور مسطرد" at bounding box center [429, 98] width 196 height 23
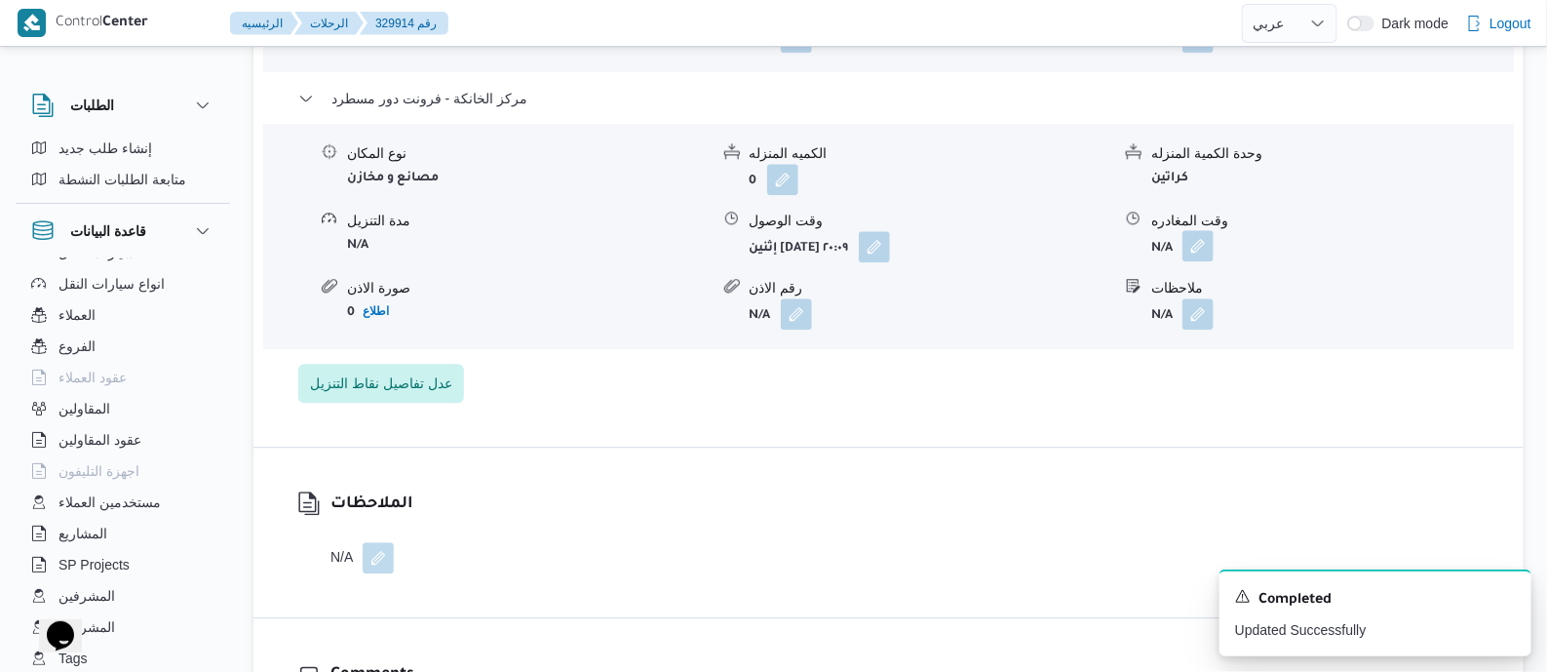
click at [1207, 261] on button "button" at bounding box center [1197, 245] width 31 height 31
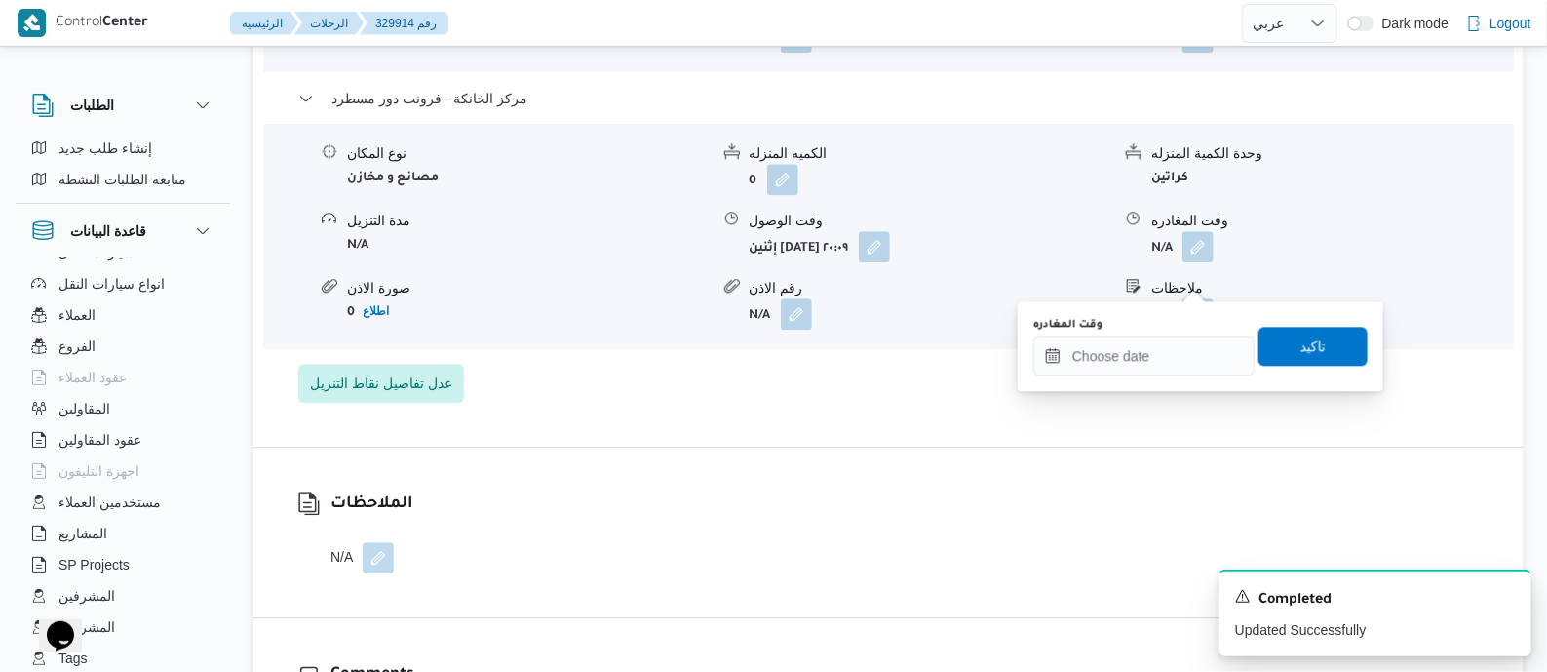
click at [1175, 324] on div "وقت المغادره" at bounding box center [1143, 325] width 221 height 16
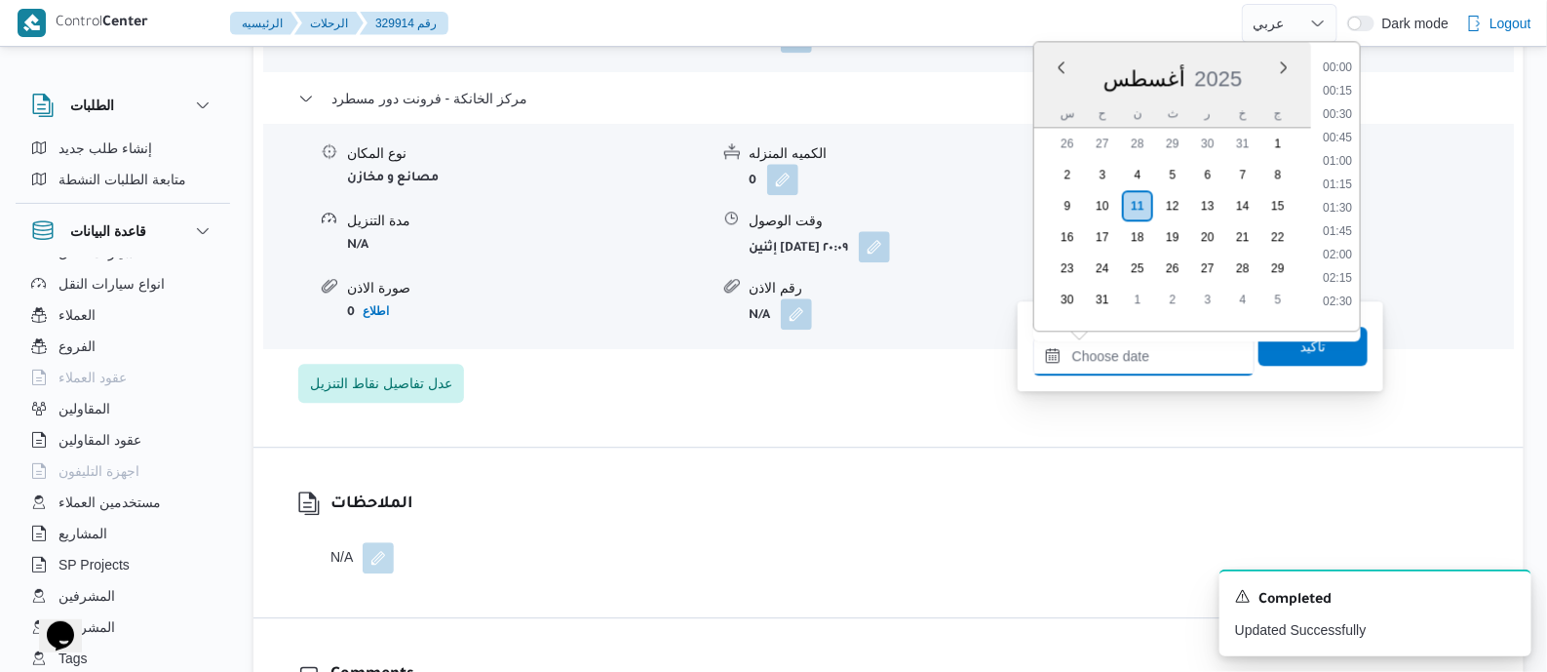
click at [1159, 362] on input "وقت المغادره" at bounding box center [1143, 355] width 221 height 39
click at [1350, 155] on li "20:15" at bounding box center [1337, 153] width 45 height 19
type input "١١/٠٨/٢٠٢٥ ٢٠:١٥"
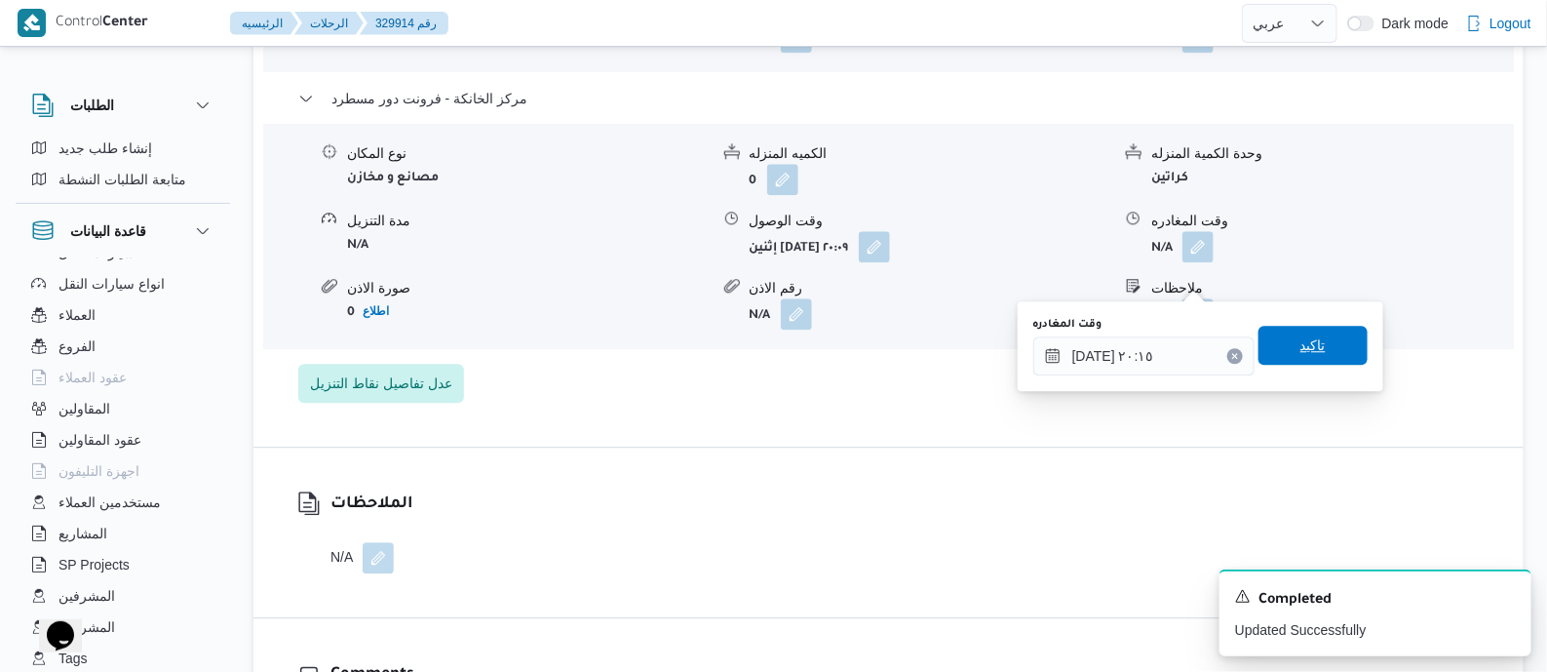
click at [1305, 350] on span "تاكيد" at bounding box center [1312, 344] width 25 height 23
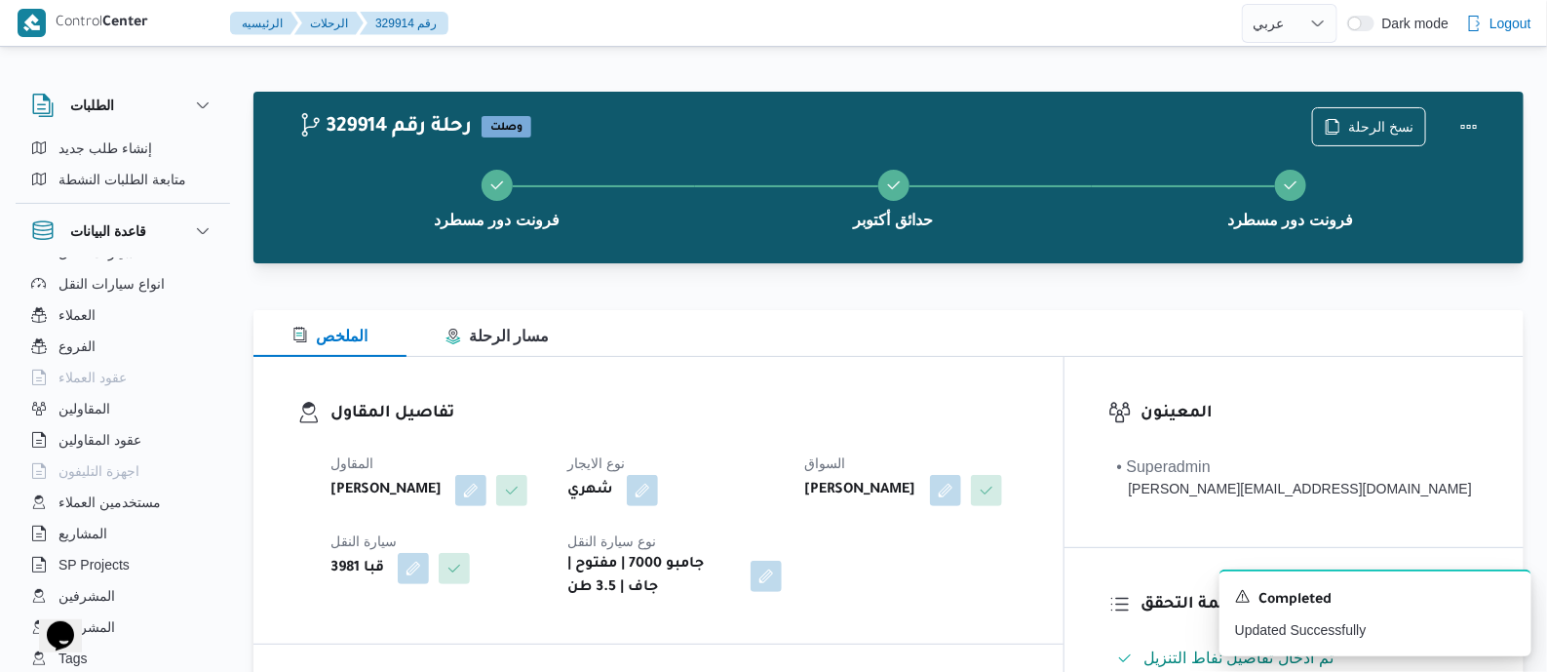
scroll to position [0, 0]
click at [1471, 113] on button "Actions" at bounding box center [1469, 125] width 39 height 39
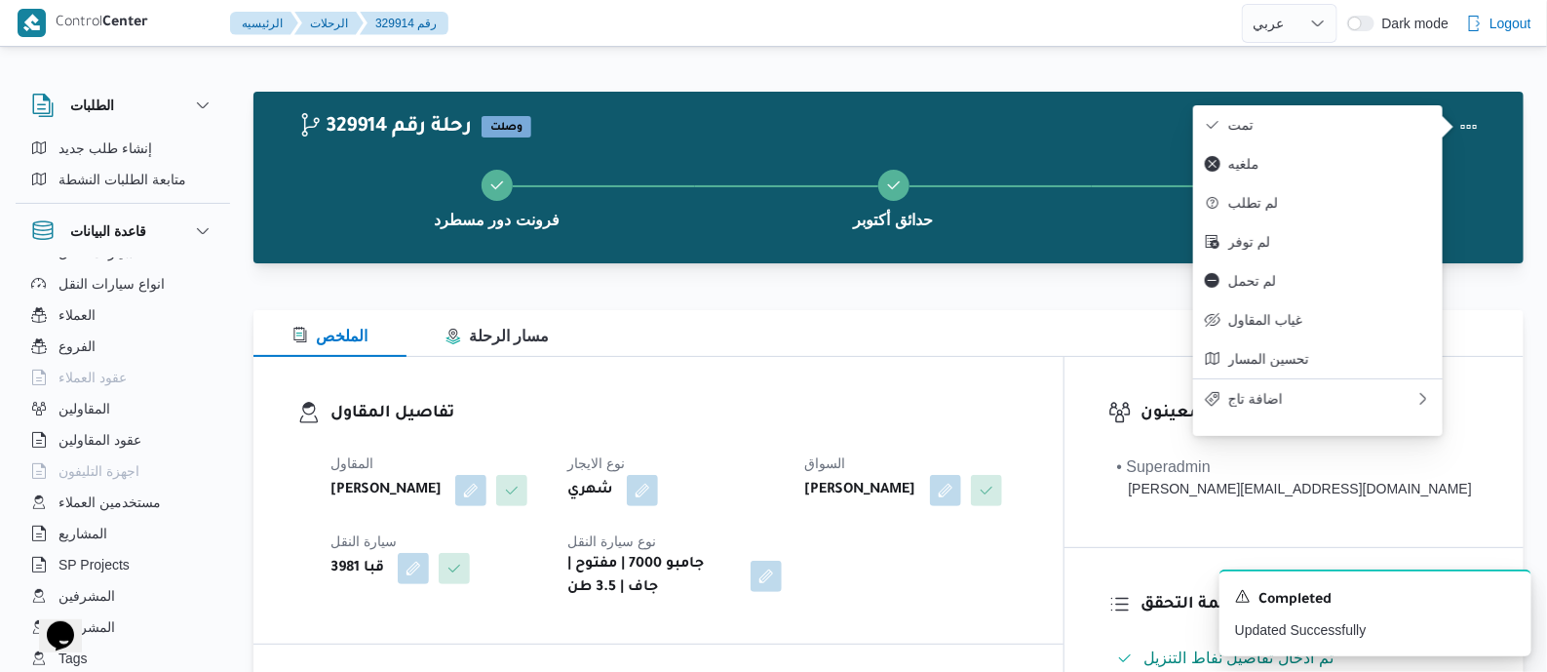
click at [1354, 114] on button "تمت" at bounding box center [1318, 124] width 250 height 39
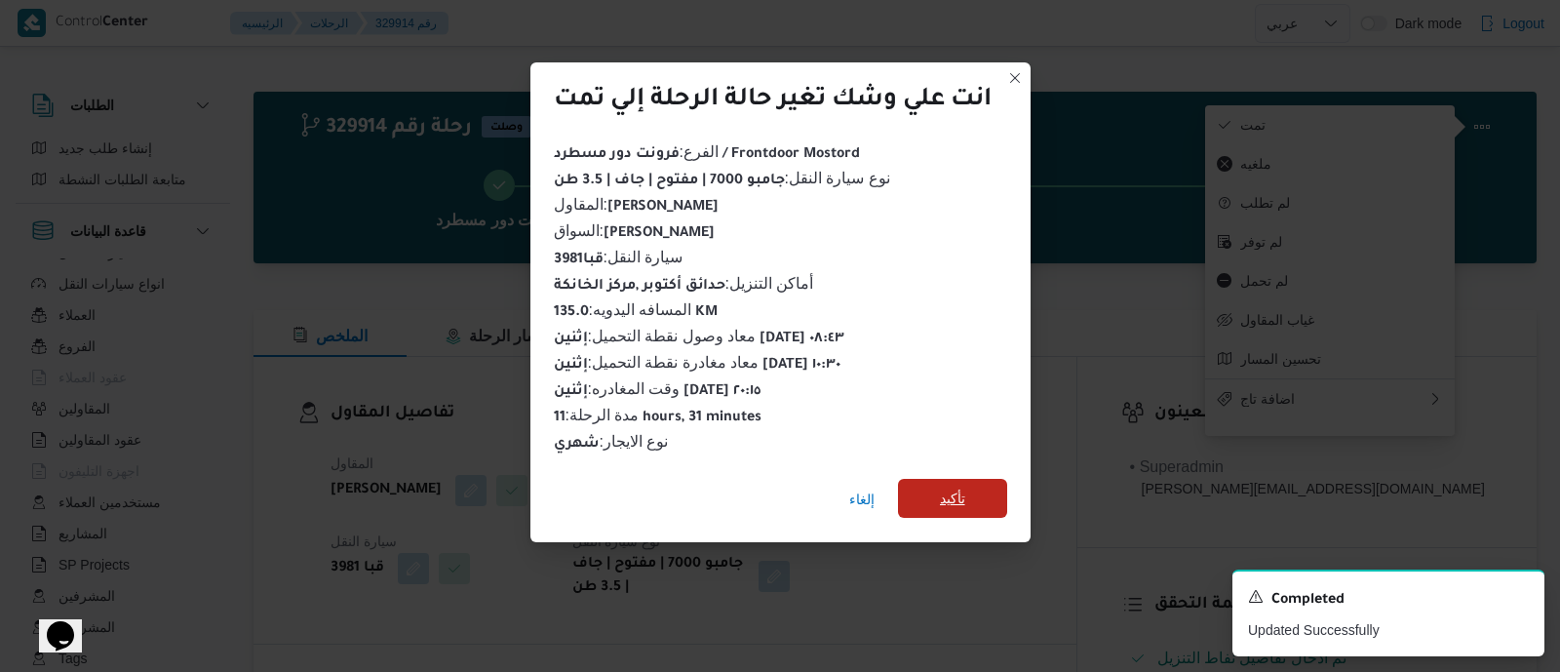
click at [923, 485] on span "تأكيد" at bounding box center [952, 498] width 109 height 39
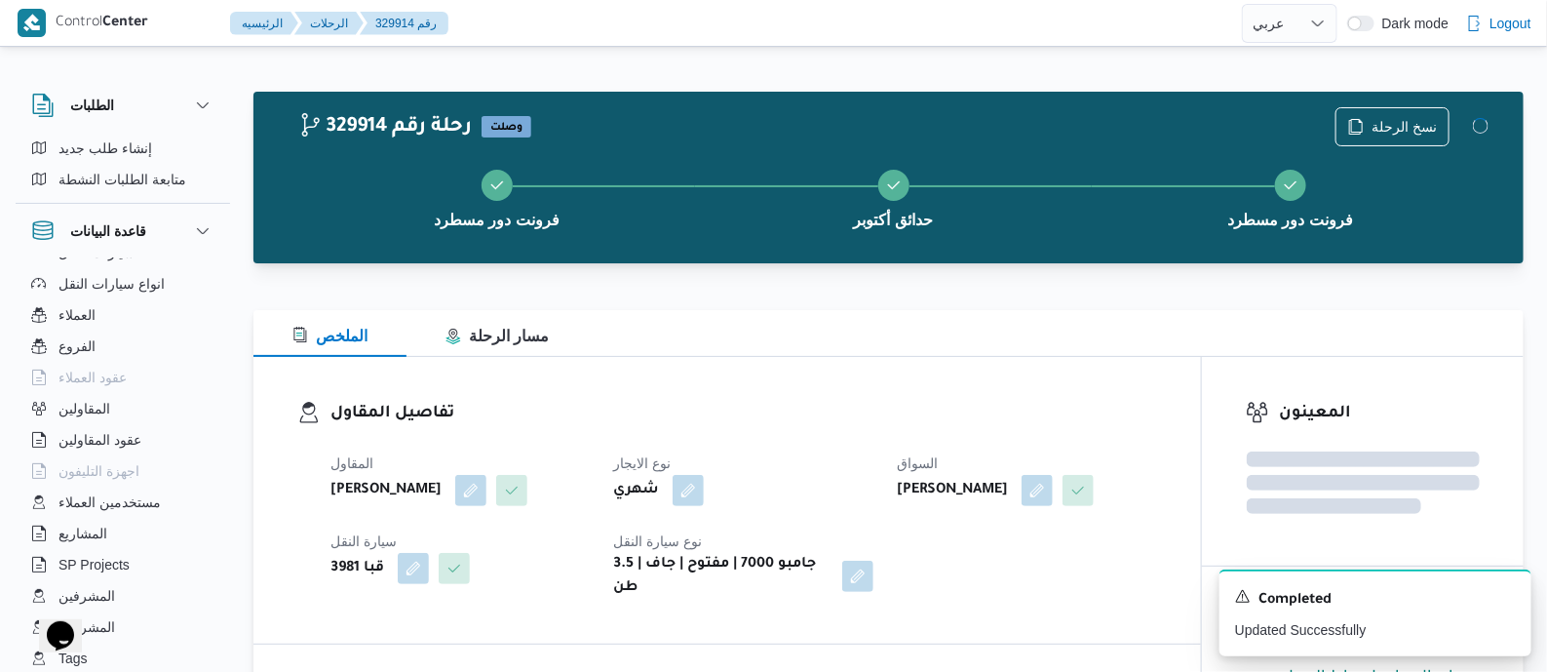
click at [679, 401] on h3 "تفاصيل المقاول" at bounding box center [743, 414] width 827 height 26
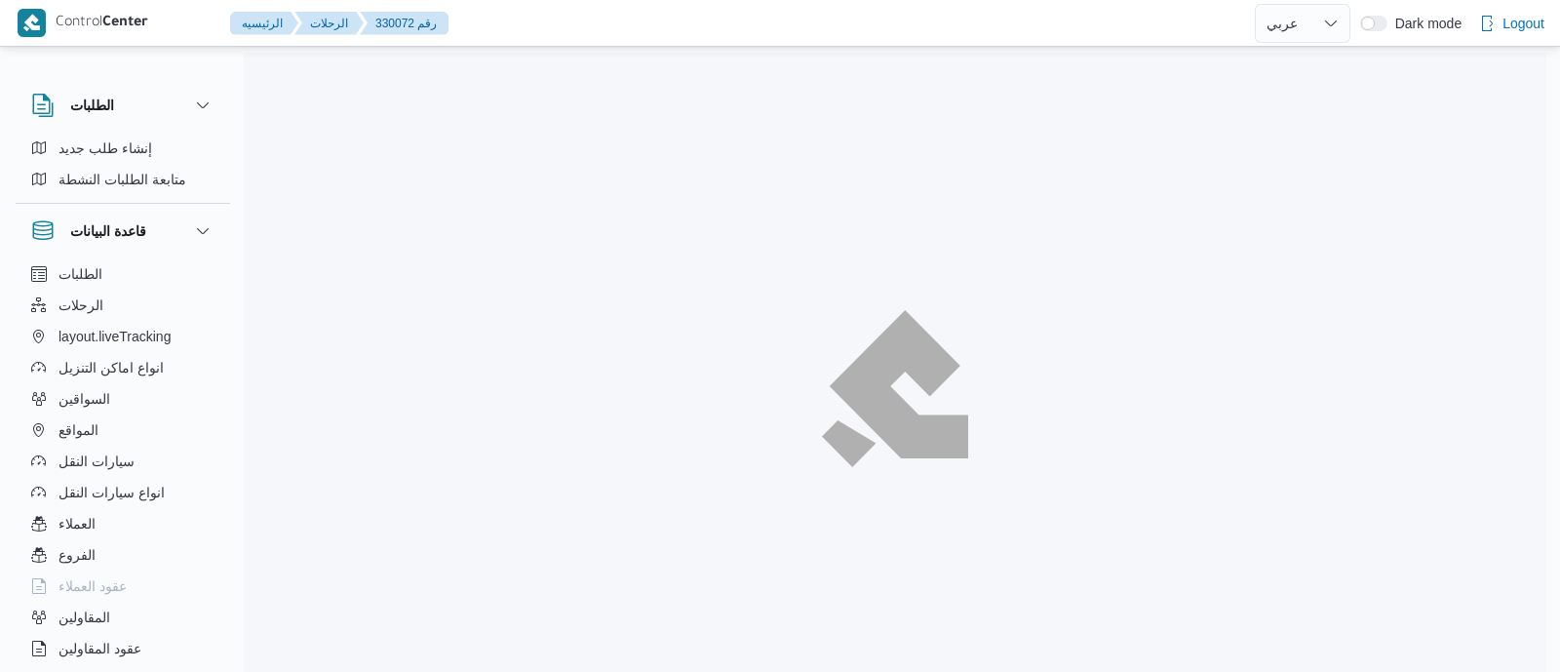
select select "ar"
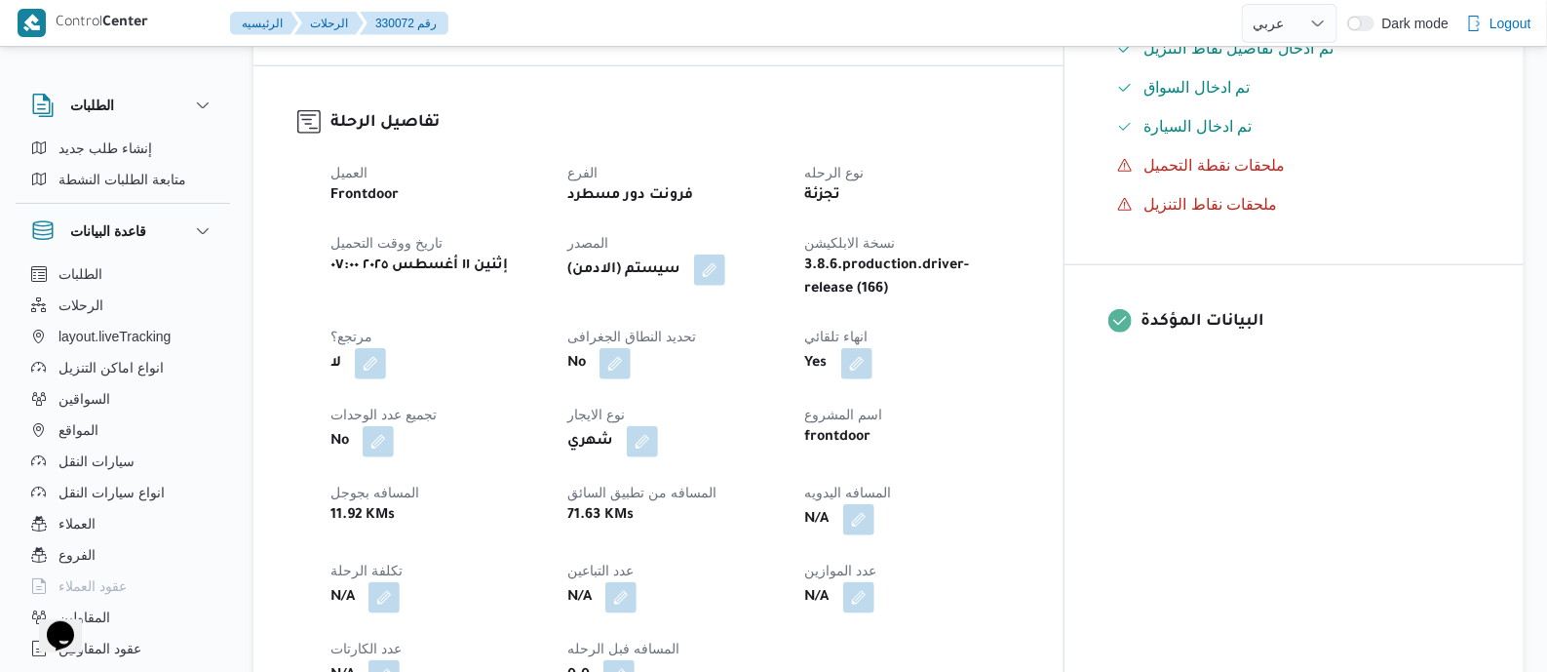
scroll to position [852, 0]
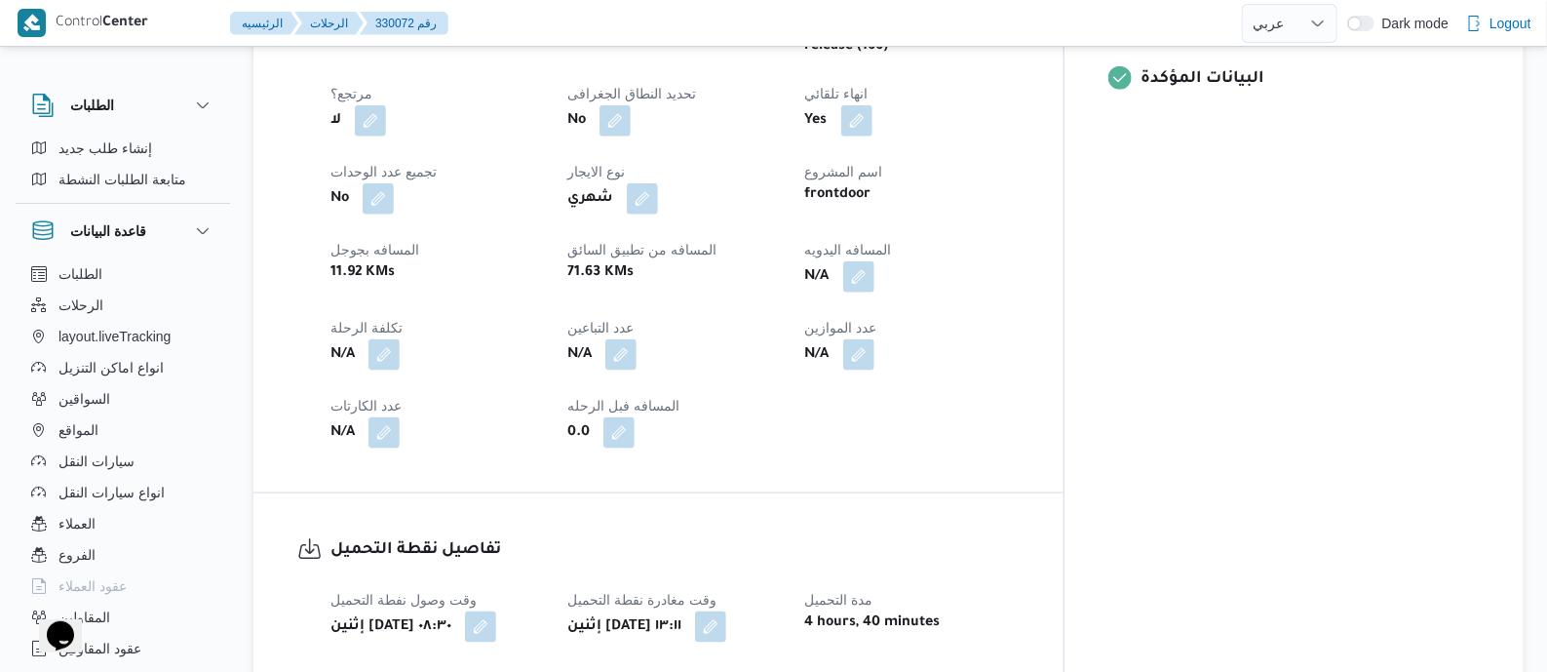
drag, startPoint x: 959, startPoint y: 279, endPoint x: 912, endPoint y: 342, distance: 78.8
click at [874, 279] on button "button" at bounding box center [858, 276] width 31 height 31
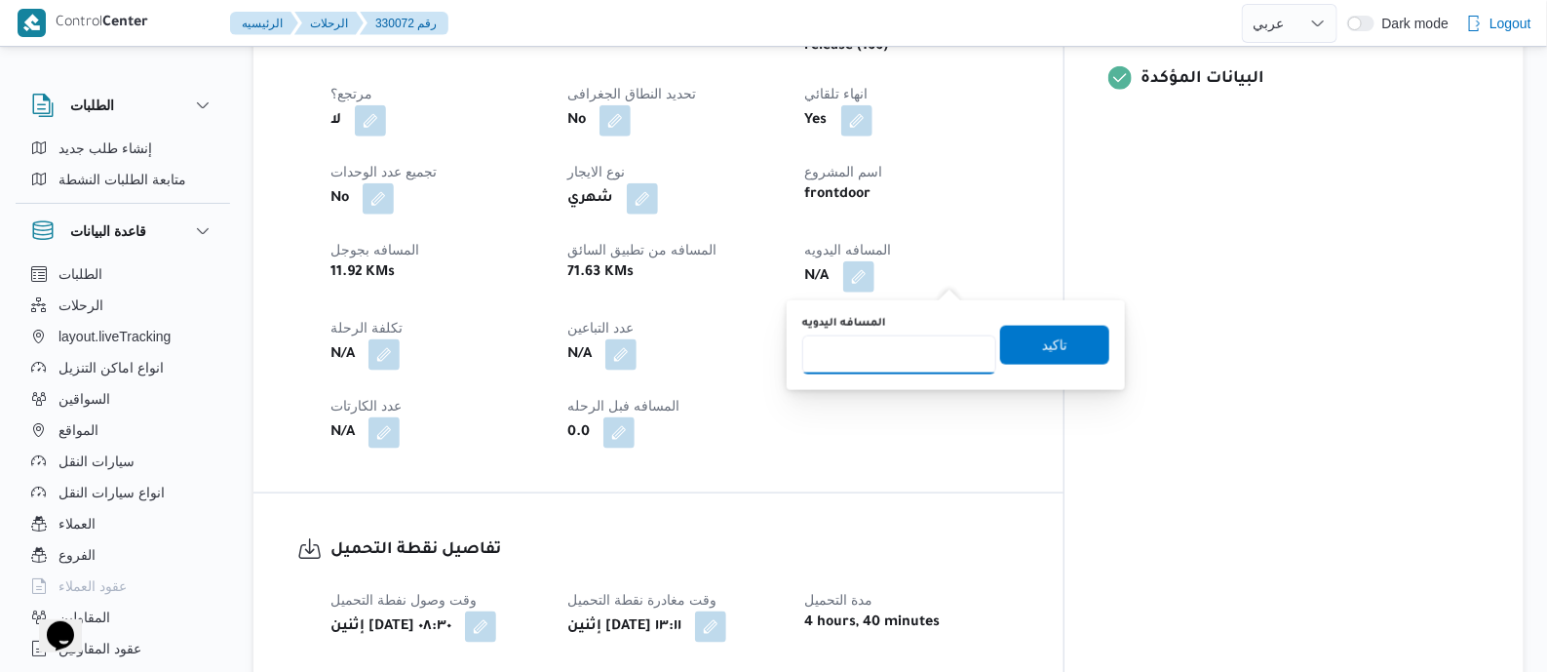
click at [911, 344] on input "المسافه اليدويه" at bounding box center [899, 354] width 194 height 39
type input "140"
click at [1057, 354] on span "تاكيد" at bounding box center [1054, 344] width 109 height 39
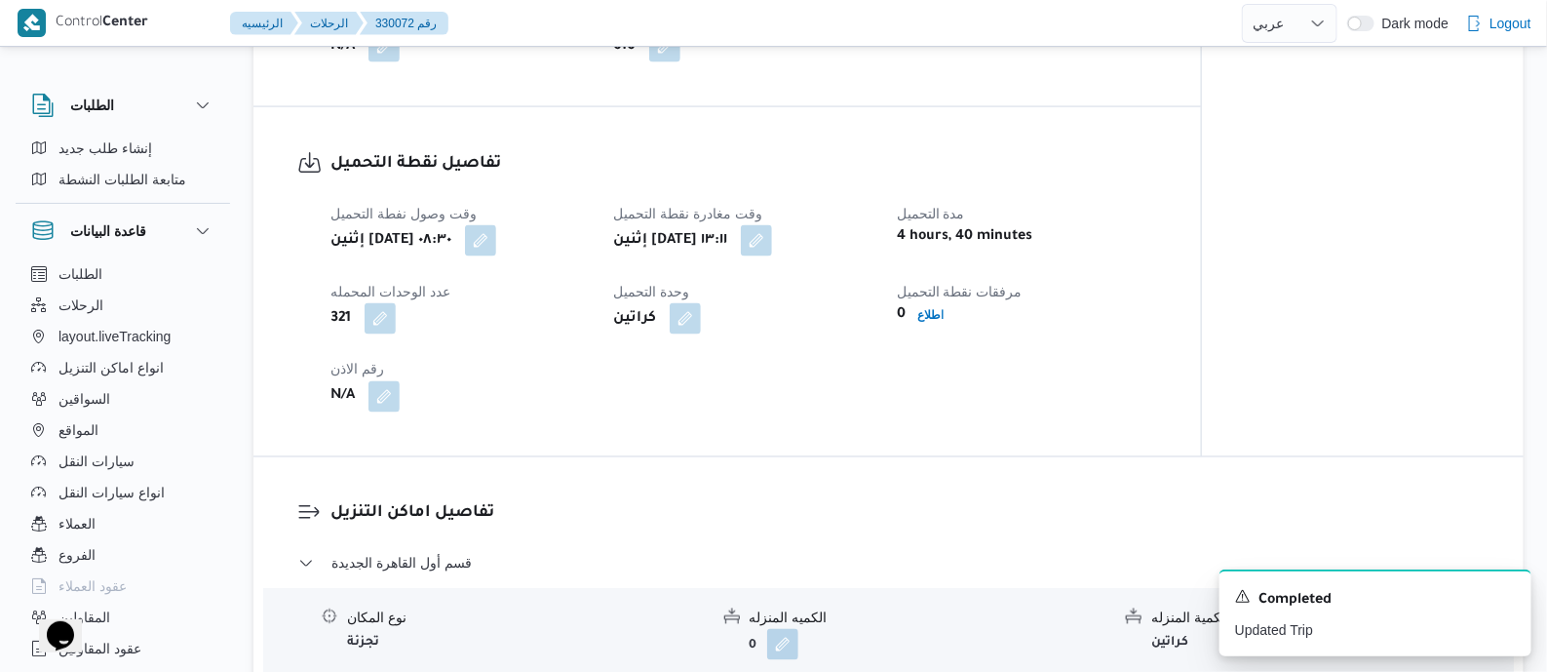
scroll to position [1219, 0]
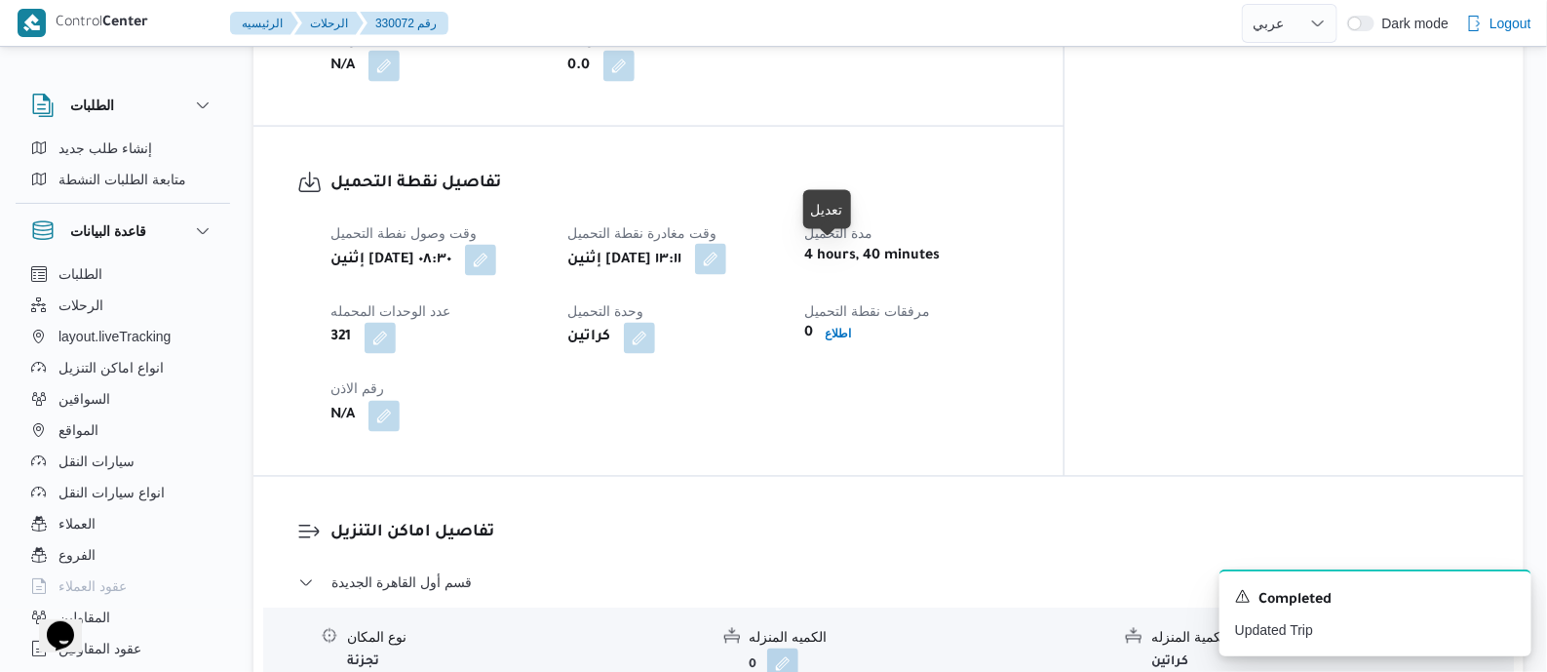
click at [726, 258] on button "button" at bounding box center [710, 259] width 31 height 31
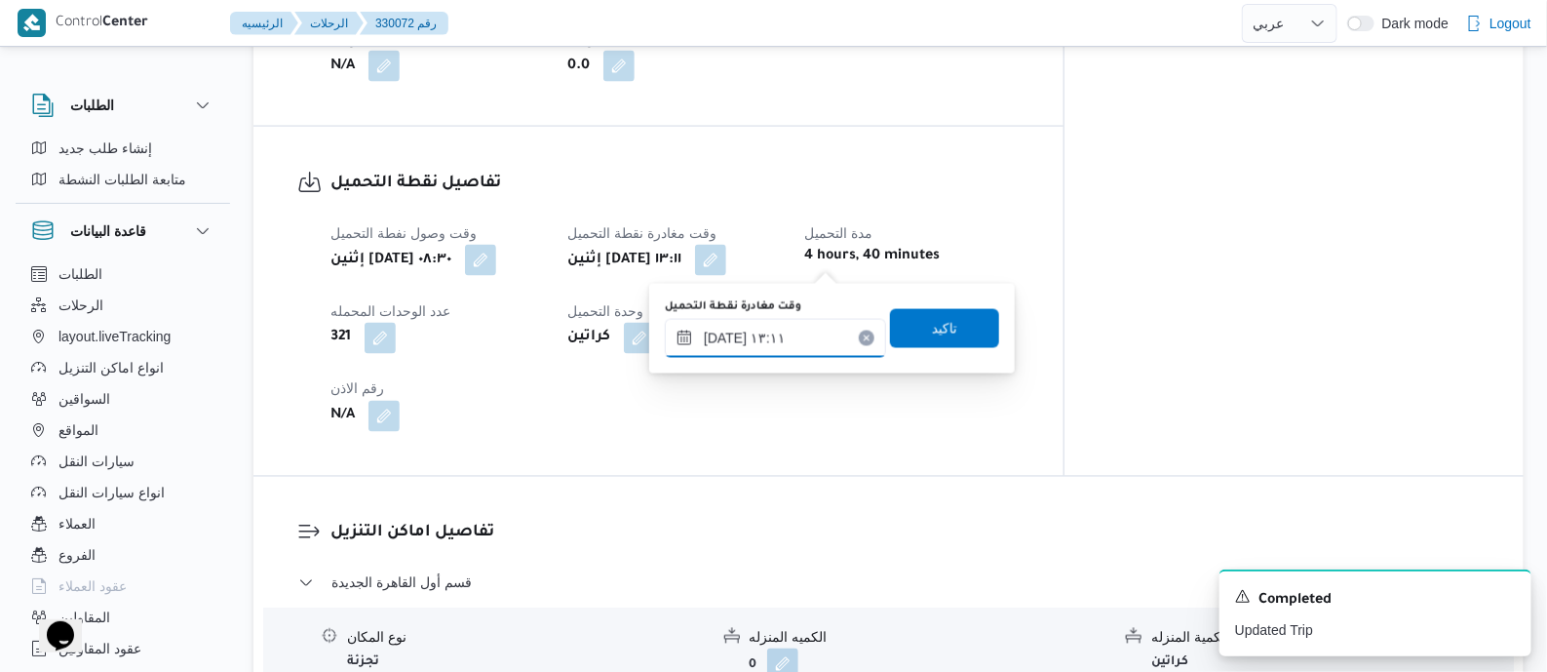
click at [818, 324] on input "١١/٠٨/٢٠٢٥ ١٣:١١" at bounding box center [775, 338] width 221 height 39
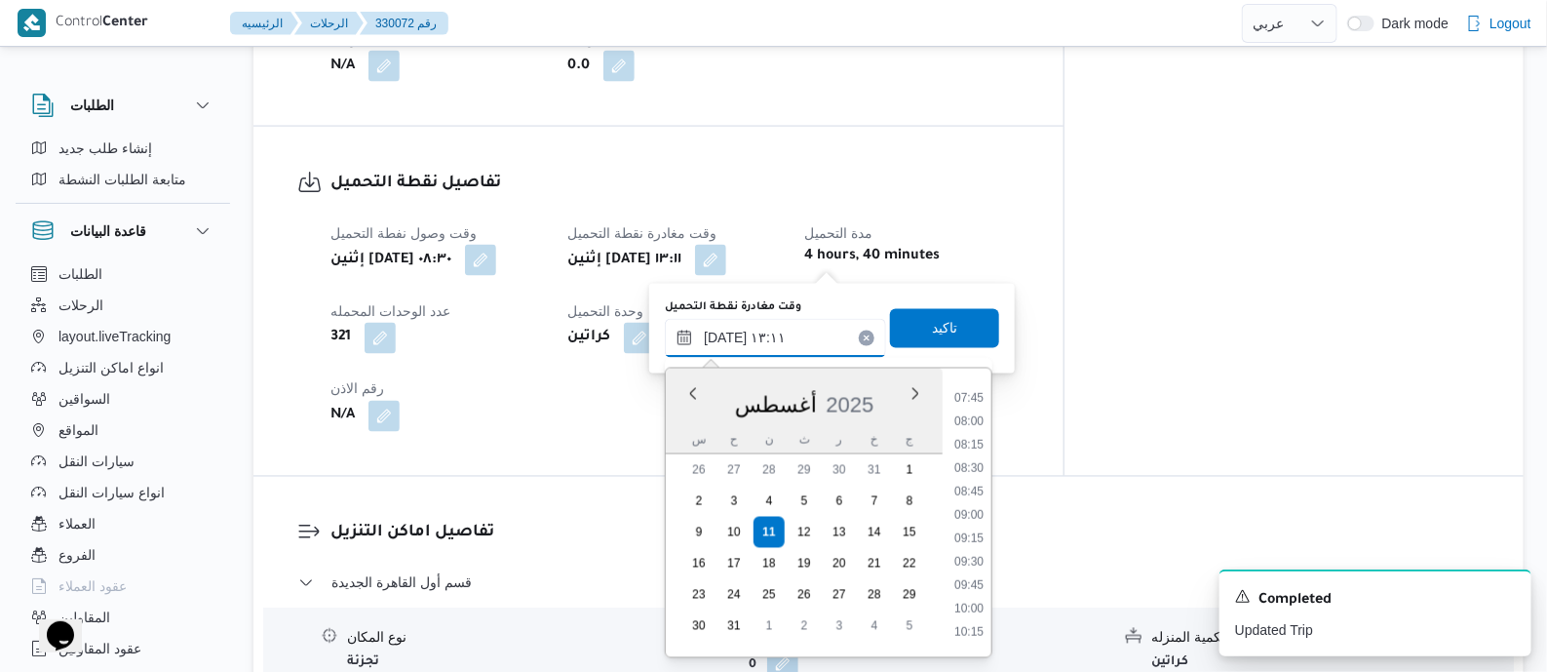
scroll to position [717, 0]
click at [979, 564] on li "09:30" at bounding box center [969, 565] width 45 height 19
type input "١١/٠٨/٢٠٢٥ ٠٩:٣٠"
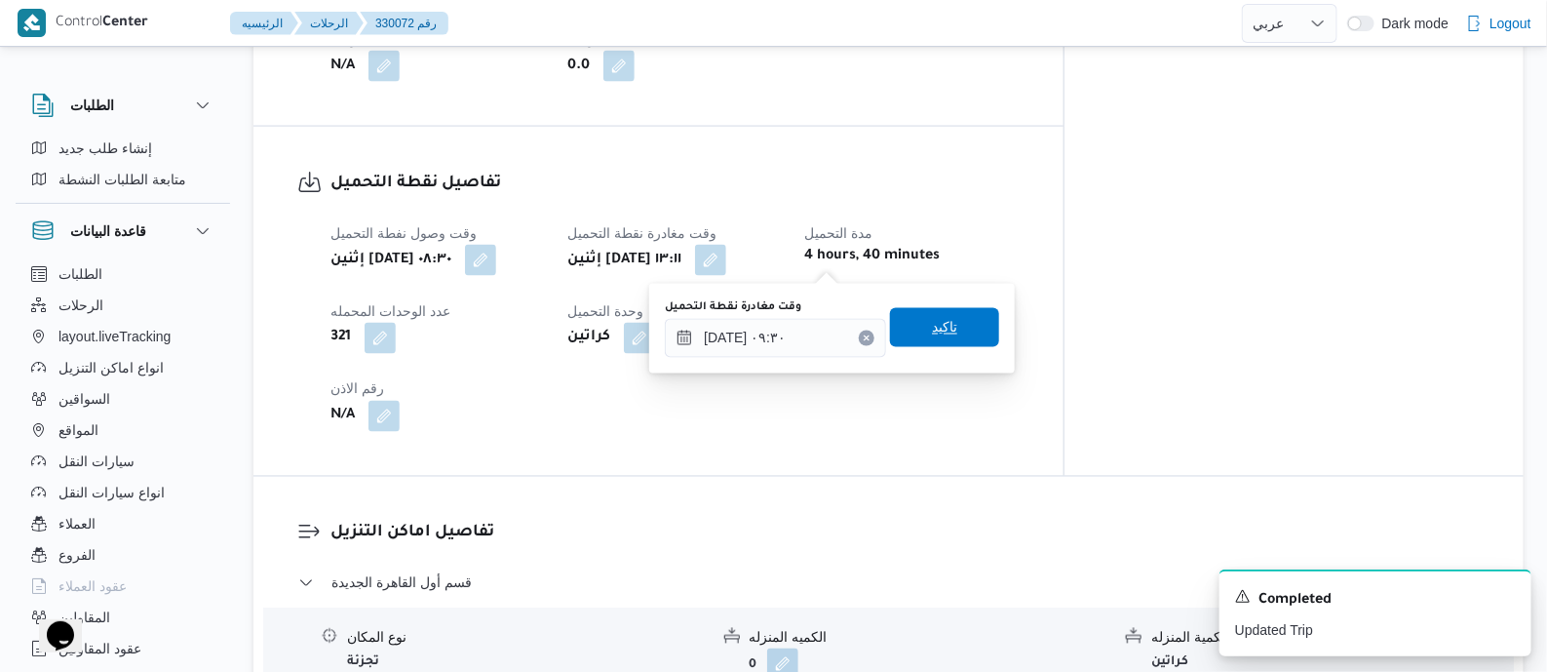
click at [966, 333] on span "تاكيد" at bounding box center [944, 327] width 109 height 39
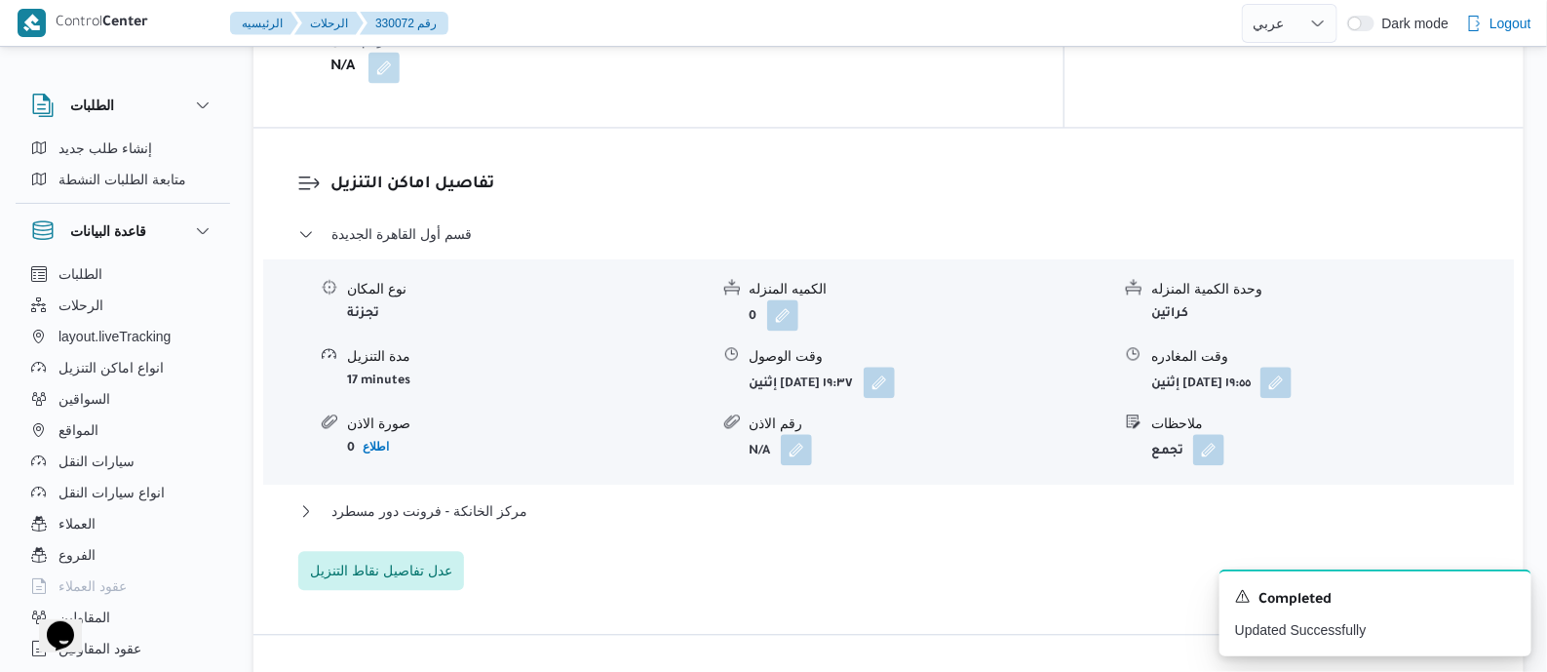
scroll to position [1583, 0]
click at [895, 366] on button "button" at bounding box center [879, 381] width 31 height 31
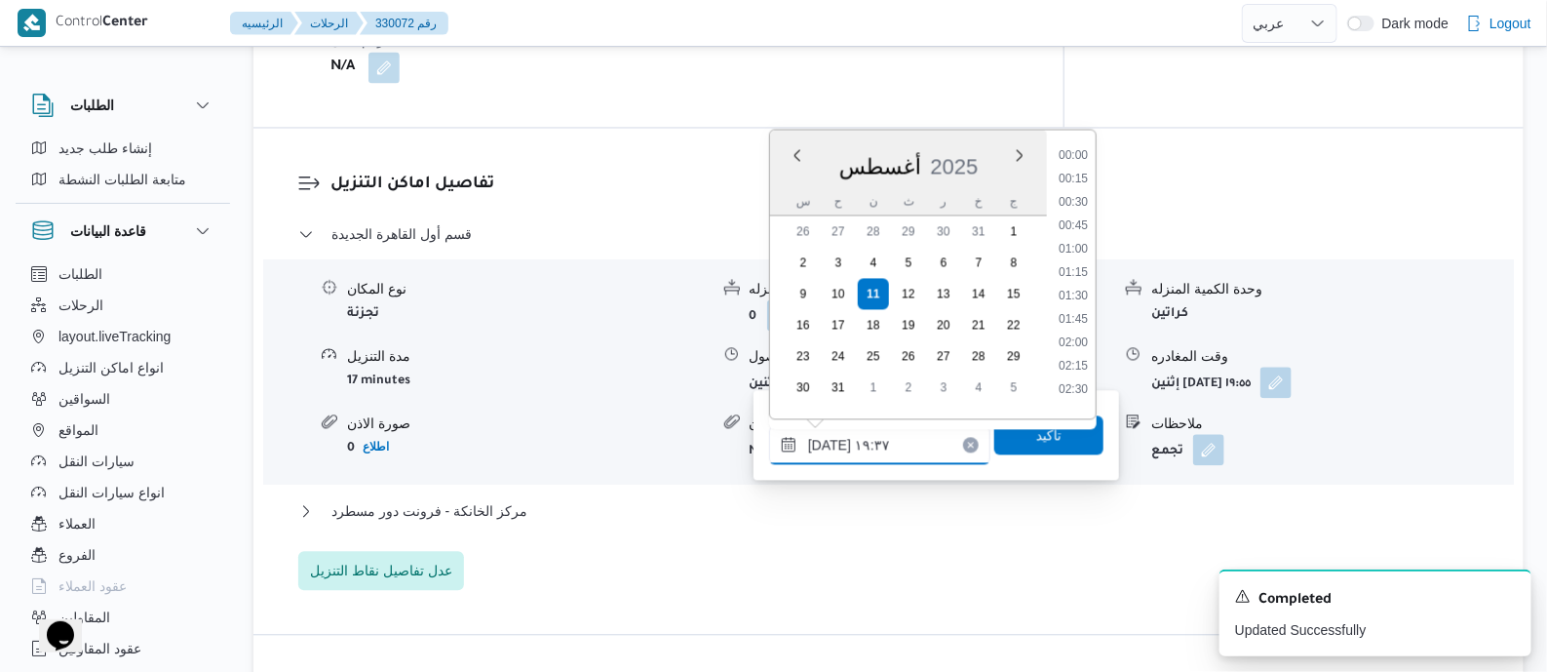
click at [921, 439] on input "١١/٠٨/٢٠٢٥ ١٩:٣٧" at bounding box center [879, 444] width 221 height 39
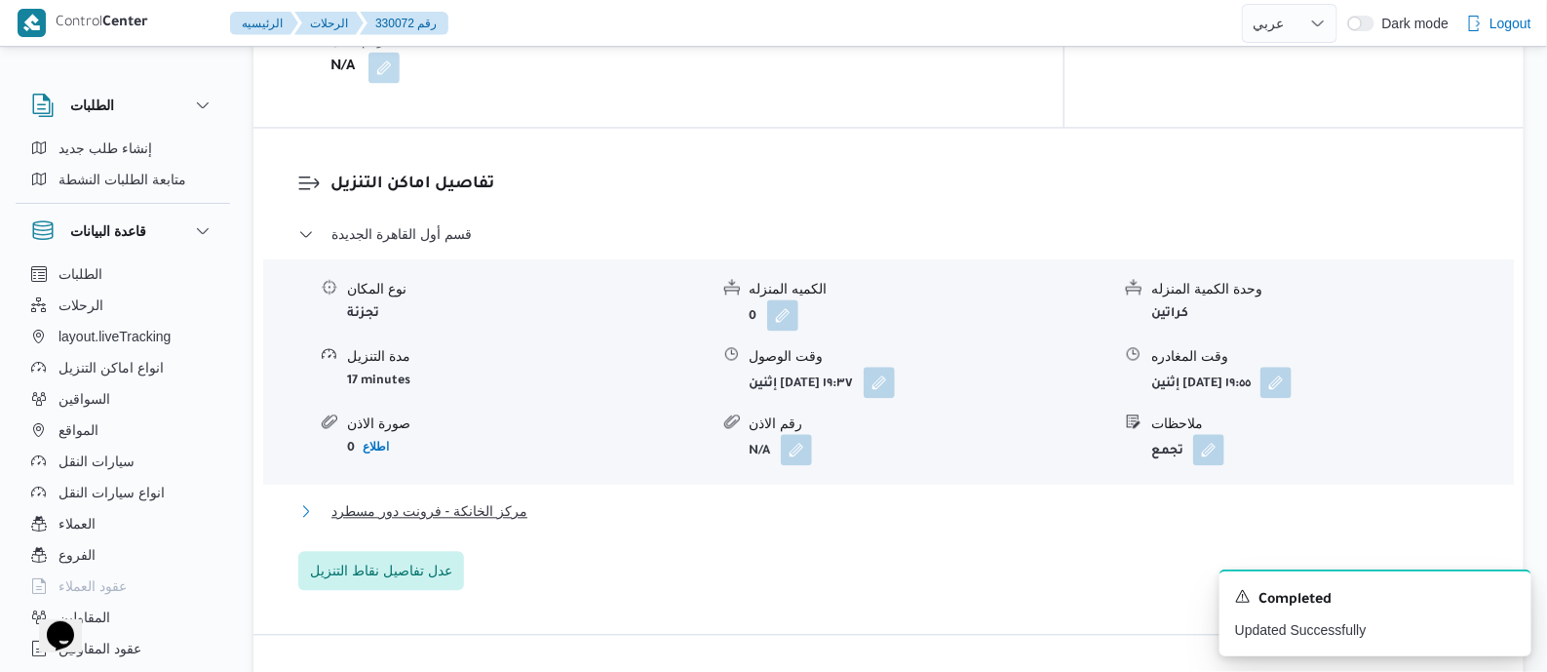
click at [466, 503] on span "مركز الخانكة - فرونت دور مسطرد" at bounding box center [429, 510] width 196 height 23
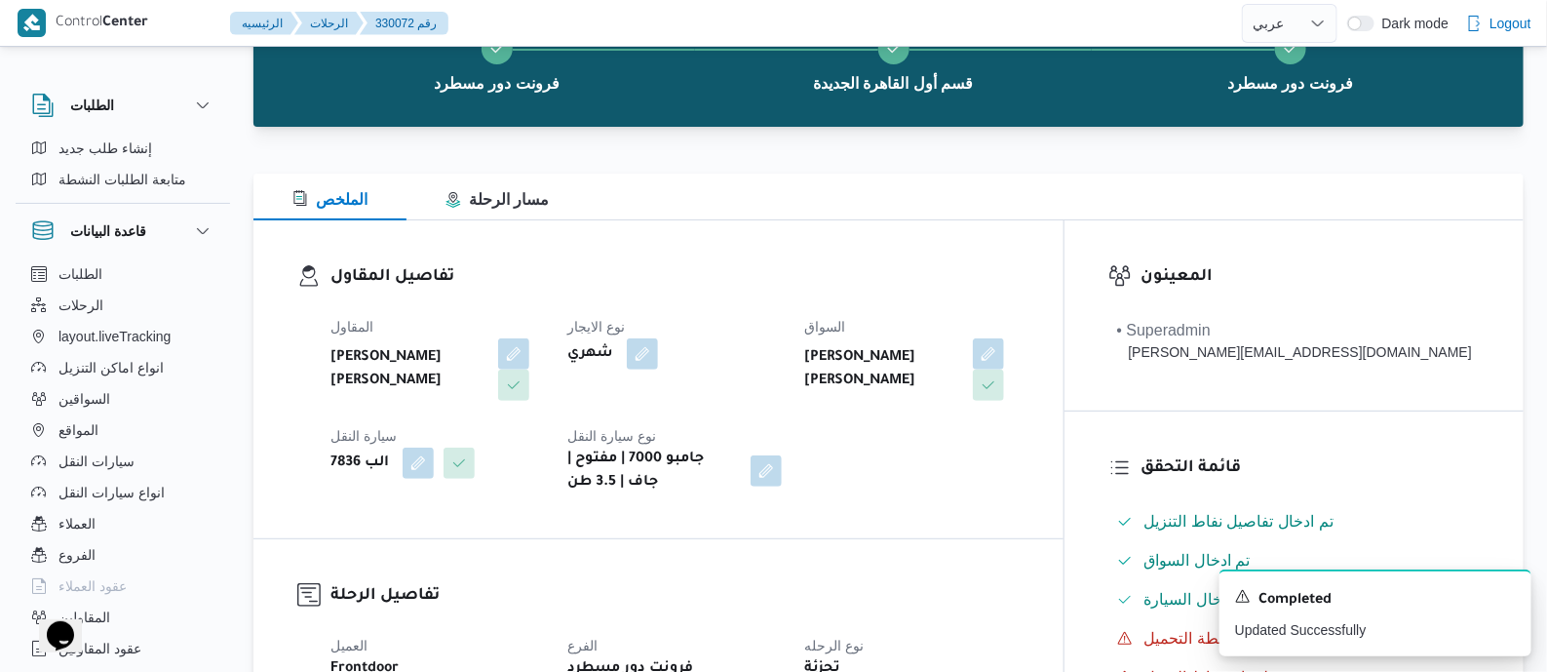
scroll to position [0, 0]
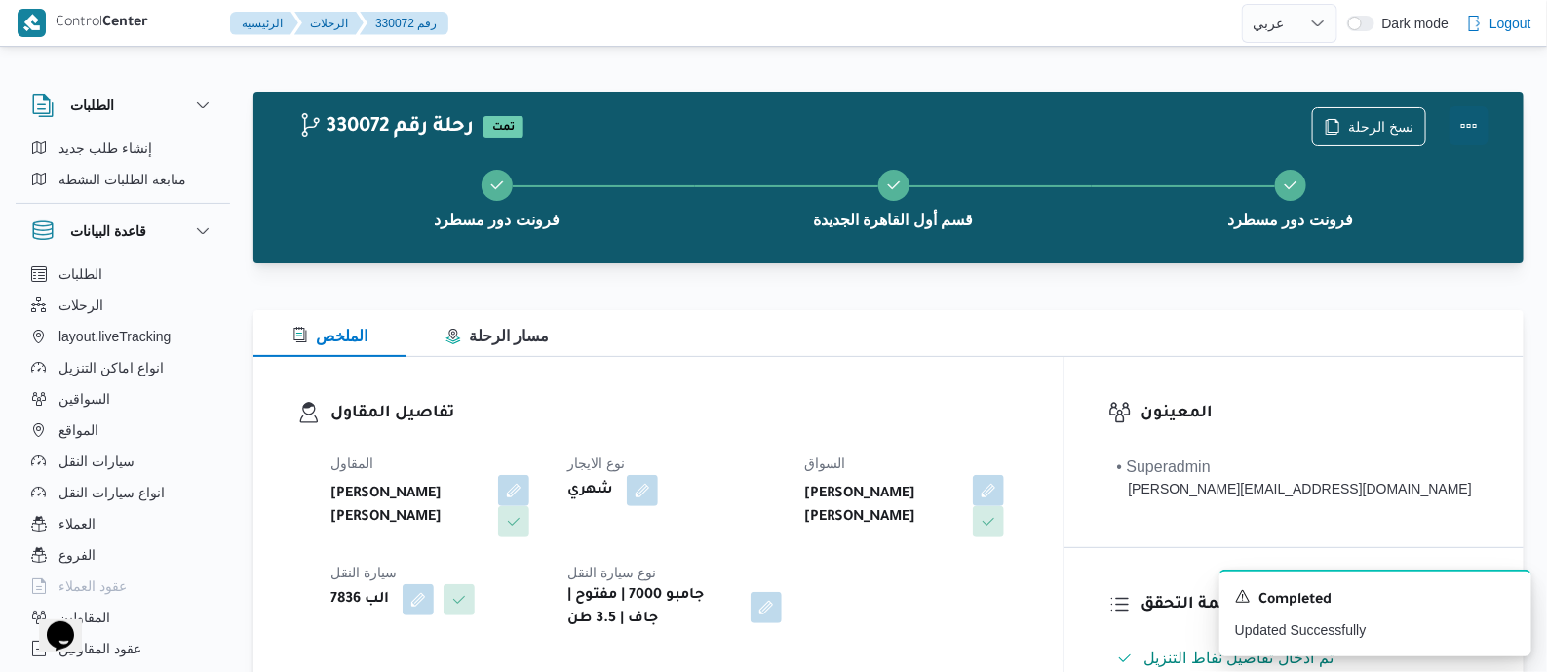
click at [1469, 119] on button "Actions" at bounding box center [1469, 125] width 39 height 39
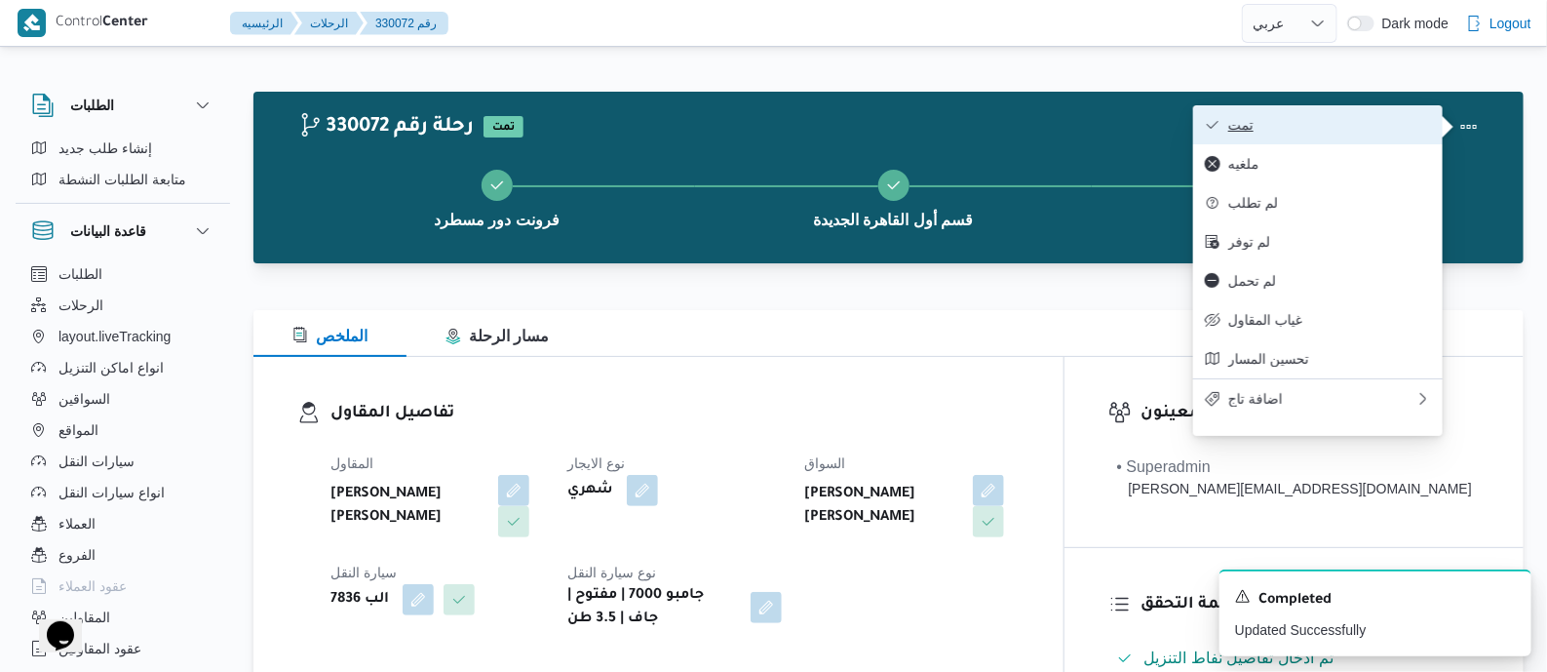
click at [1402, 118] on span "تمت" at bounding box center [1329, 125] width 203 height 16
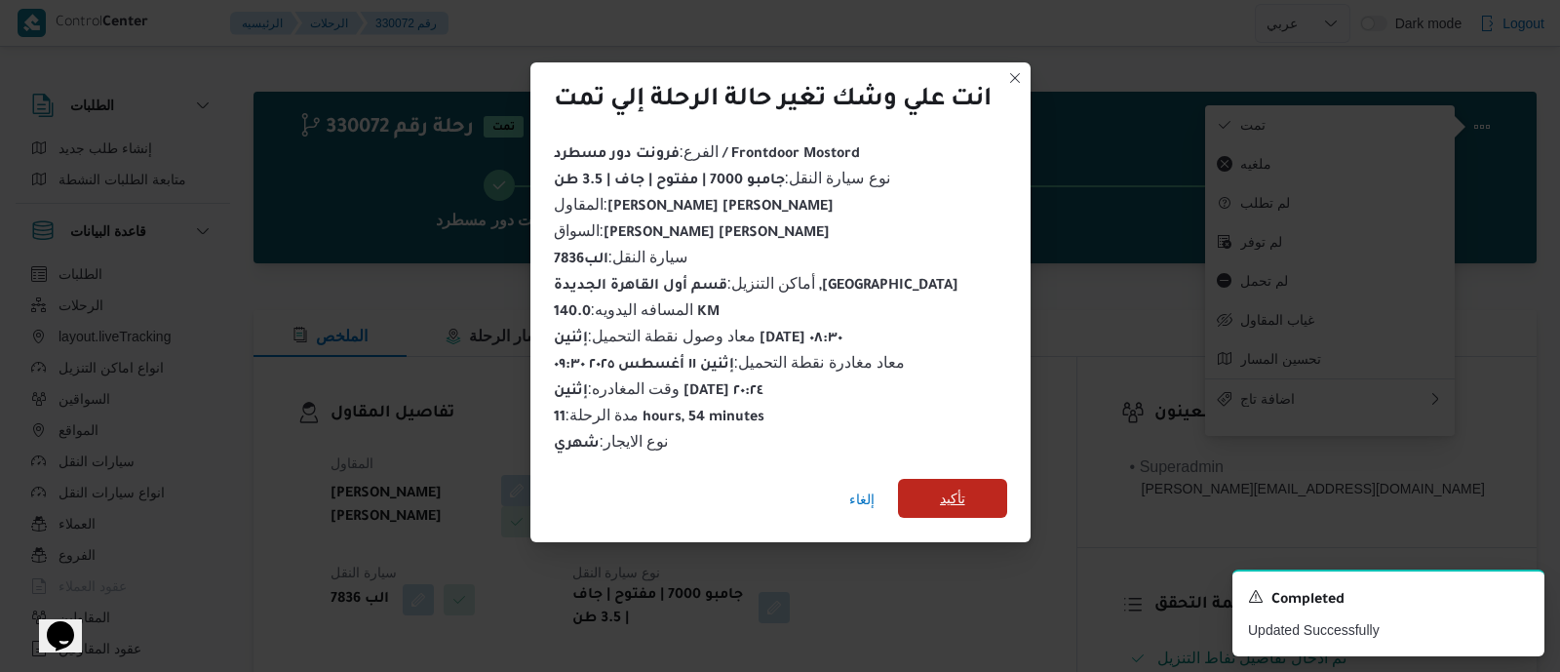
click at [949, 486] on span "تأكيد" at bounding box center [952, 497] width 25 height 23
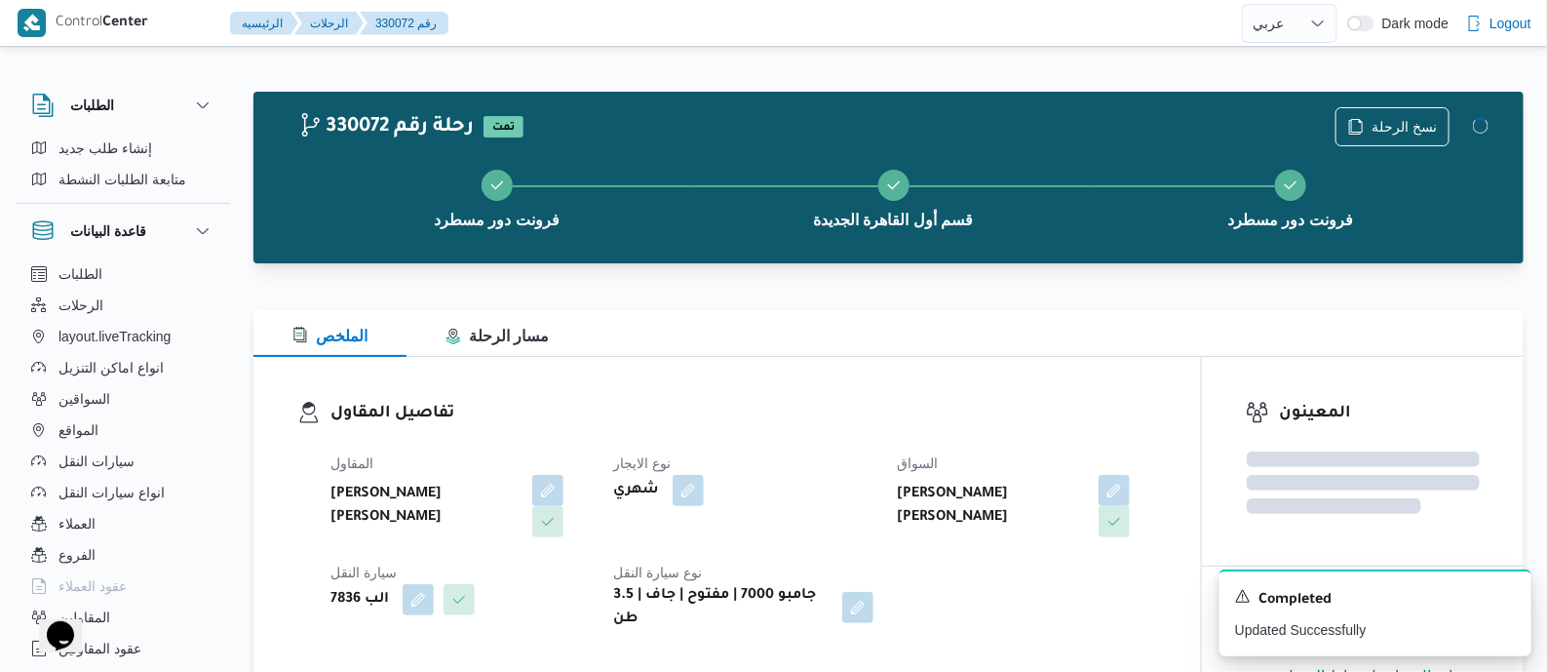
click at [833, 413] on h3 "تفاصيل المقاول" at bounding box center [743, 414] width 827 height 26
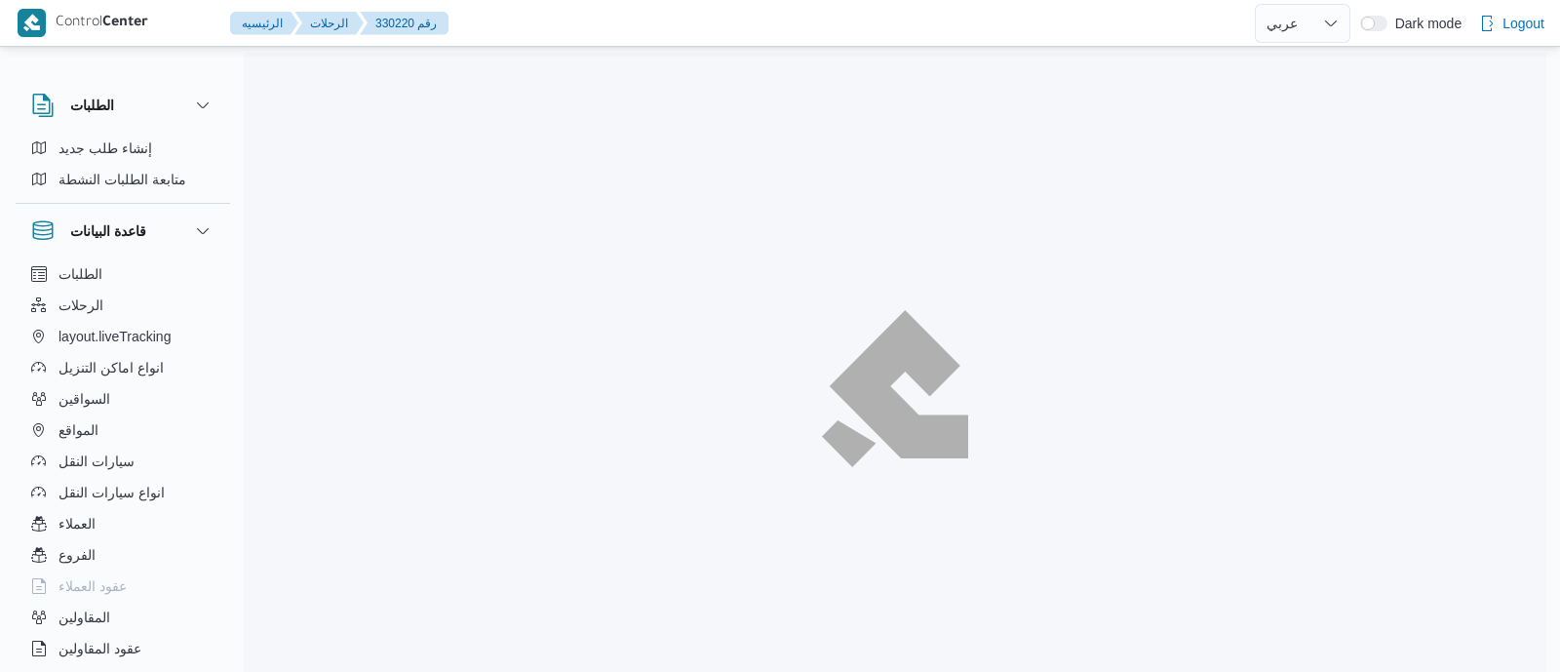
select select "ar"
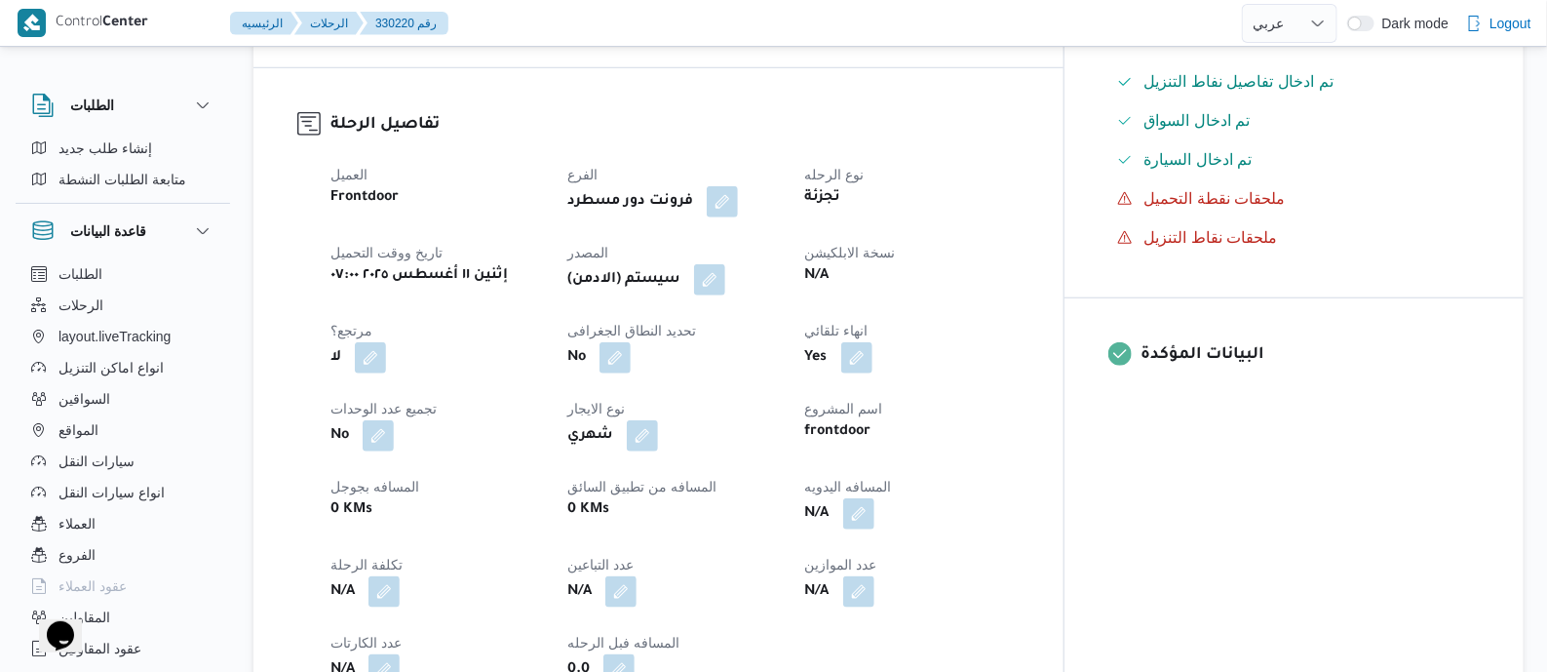
scroll to position [609, 0]
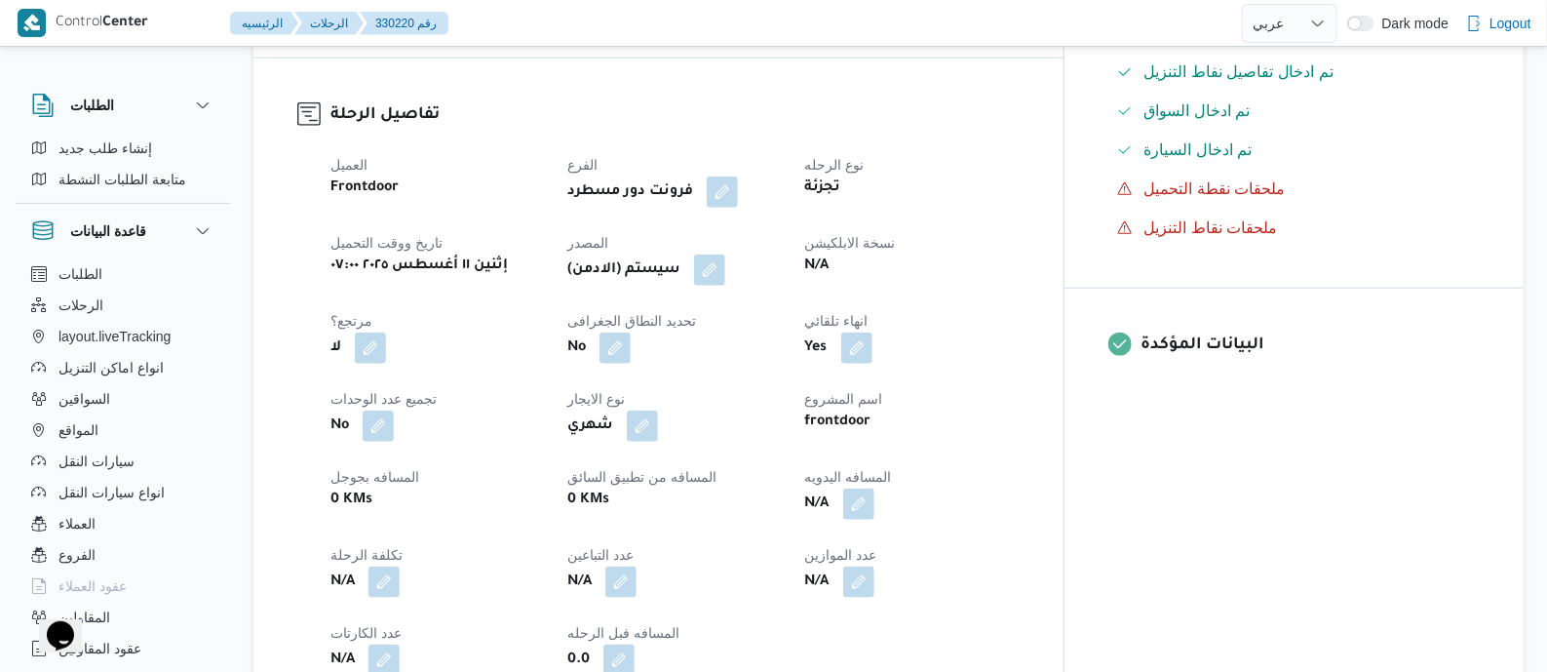
drag, startPoint x: 765, startPoint y: 280, endPoint x: 848, endPoint y: 315, distance: 90.0
click at [725, 280] on button "button" at bounding box center [709, 269] width 31 height 31
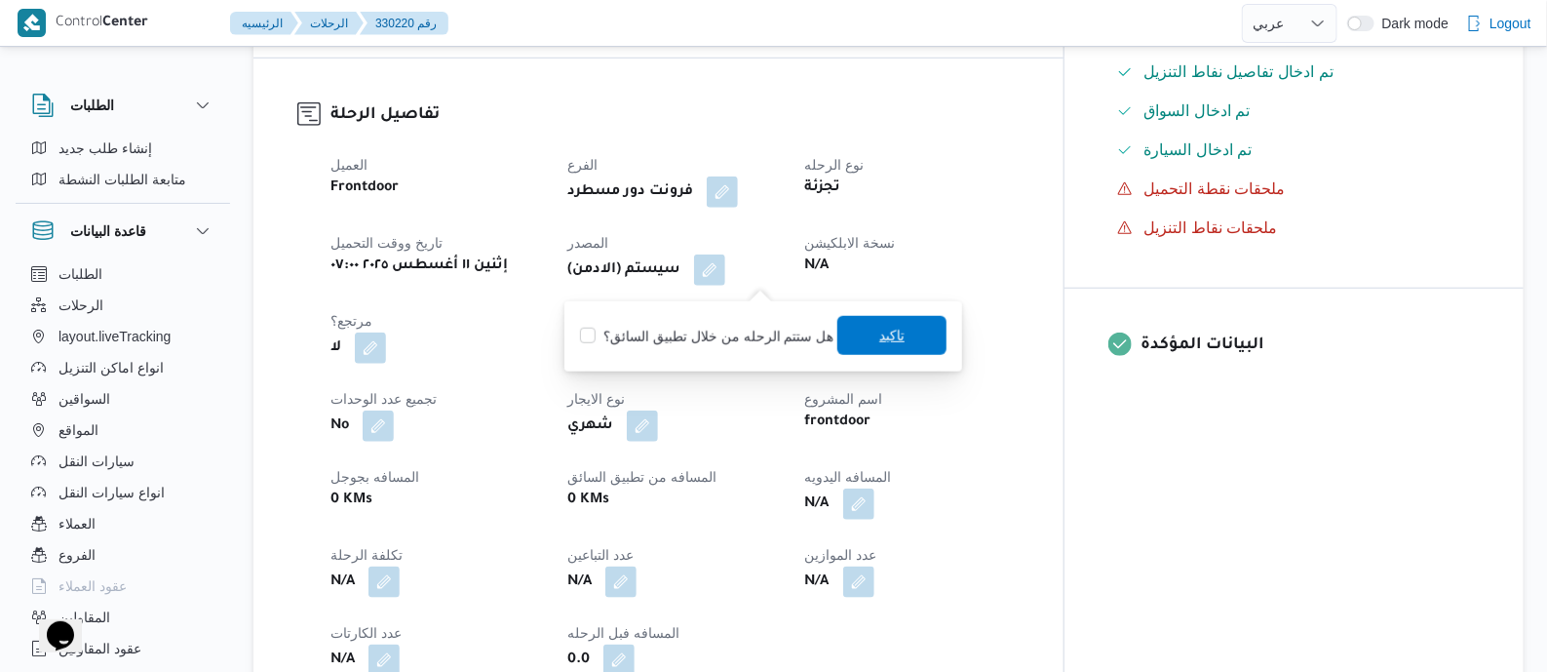
click at [879, 328] on span "تاكيد" at bounding box center [891, 335] width 25 height 23
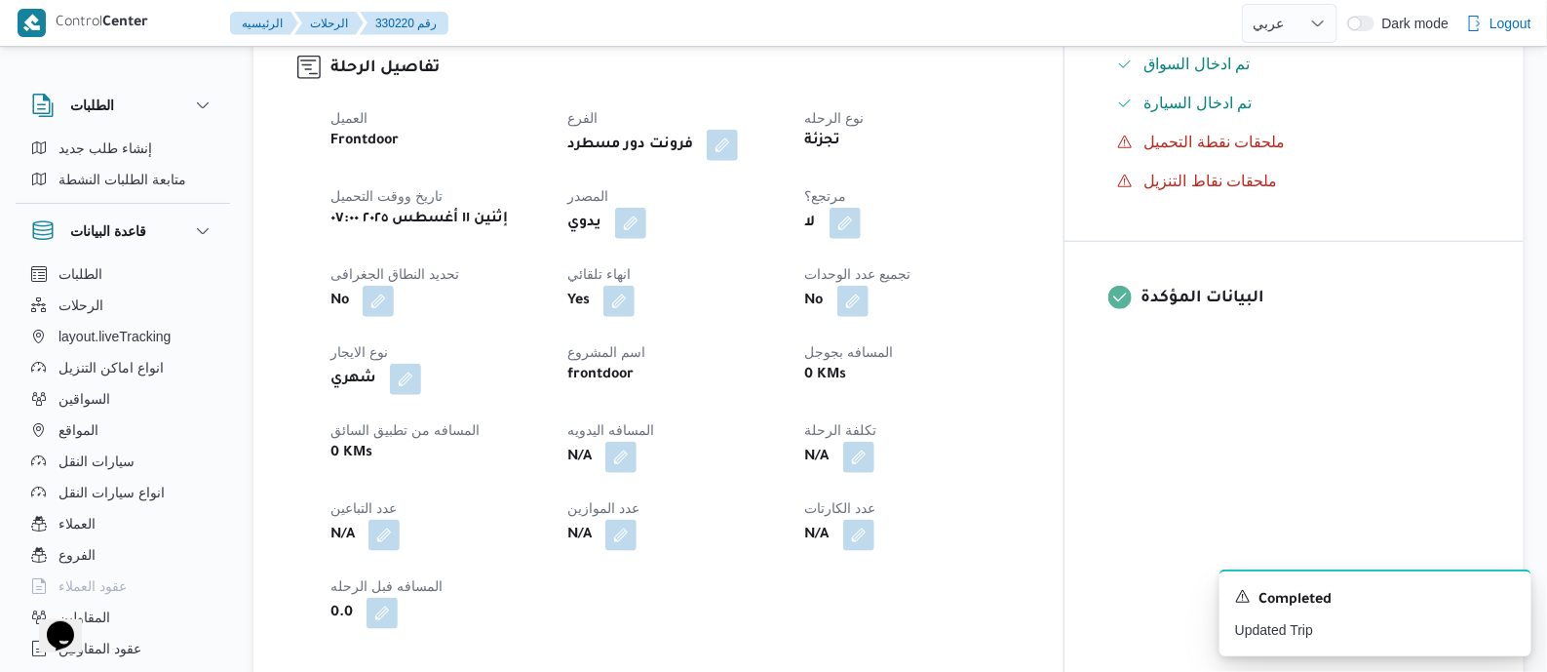
scroll to position [731, 0]
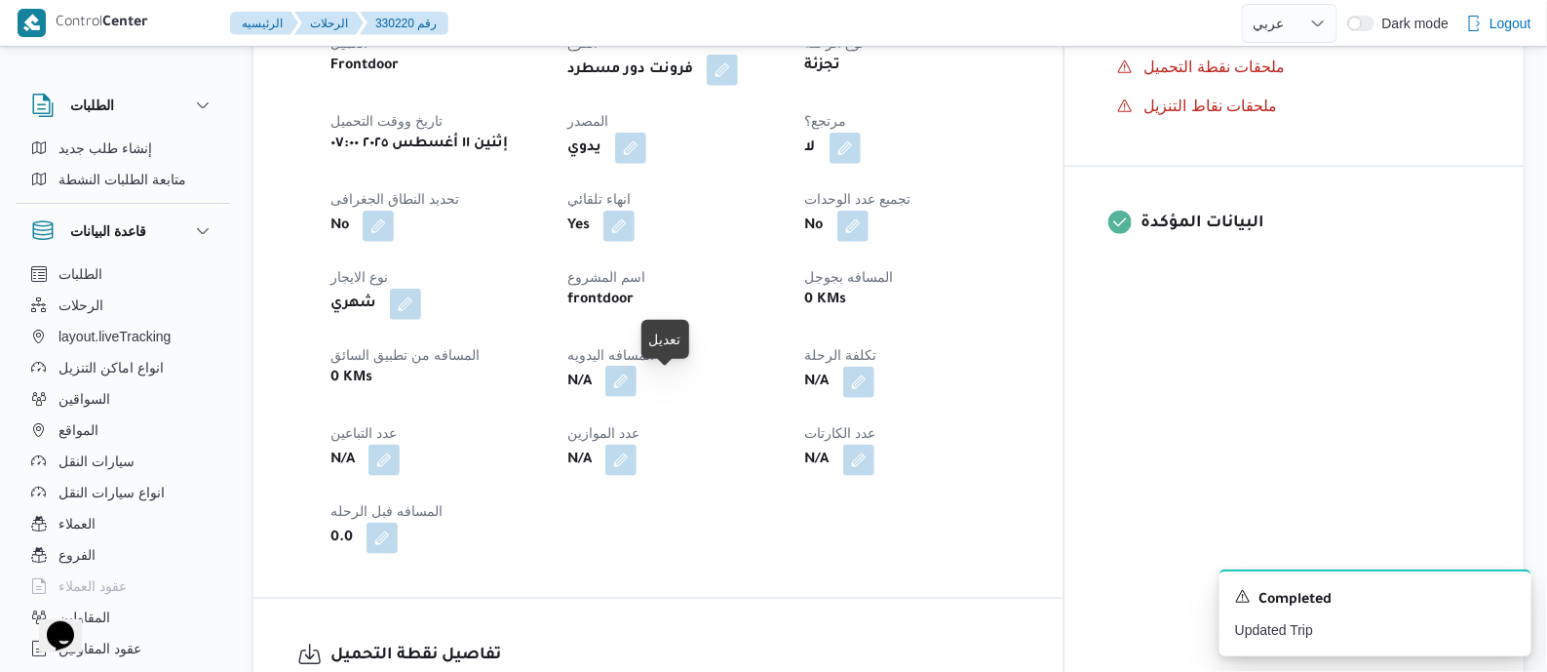
click at [637, 387] on button "button" at bounding box center [620, 381] width 31 height 31
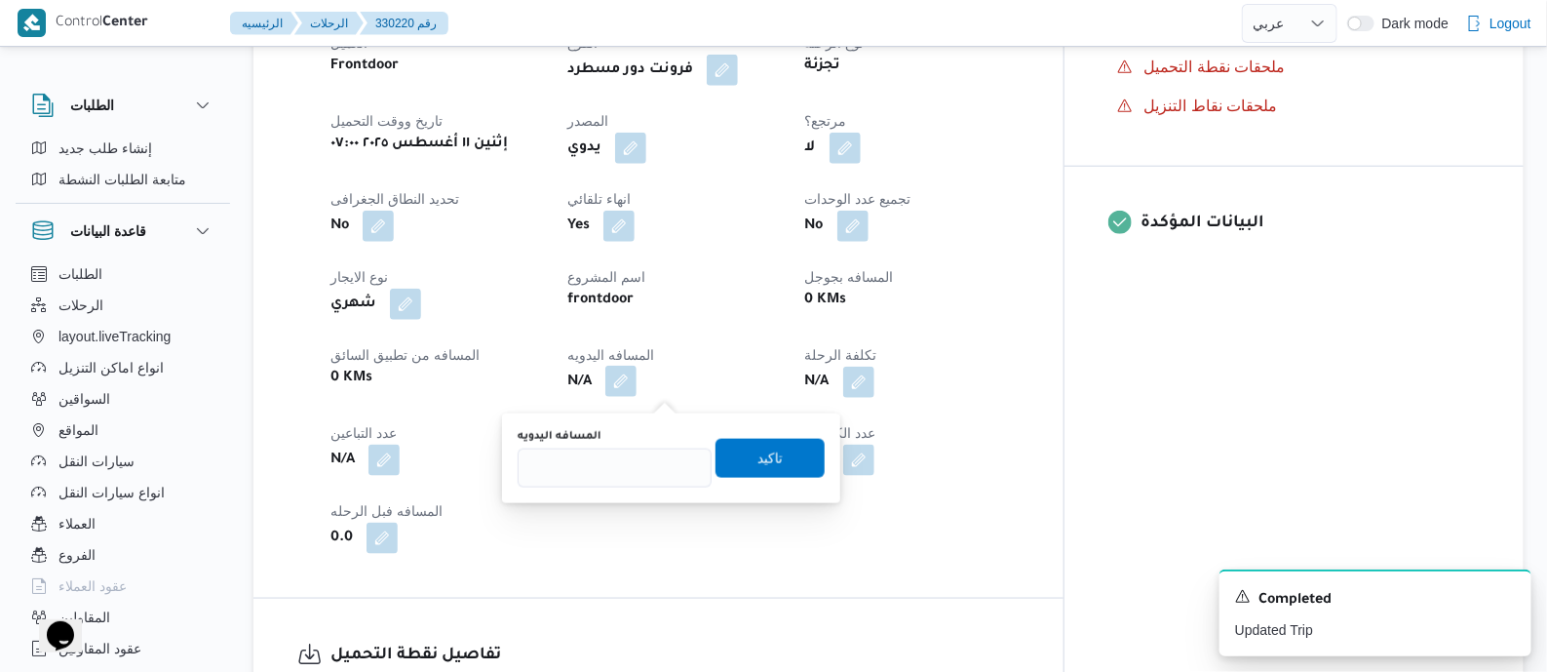
click at [655, 446] on div "المسافه اليدويه" at bounding box center [615, 458] width 194 height 58
click at [644, 466] on input "المسافه اليدويه" at bounding box center [615, 467] width 194 height 39
type input "135"
click at [772, 447] on span "تاكيد" at bounding box center [770, 457] width 109 height 39
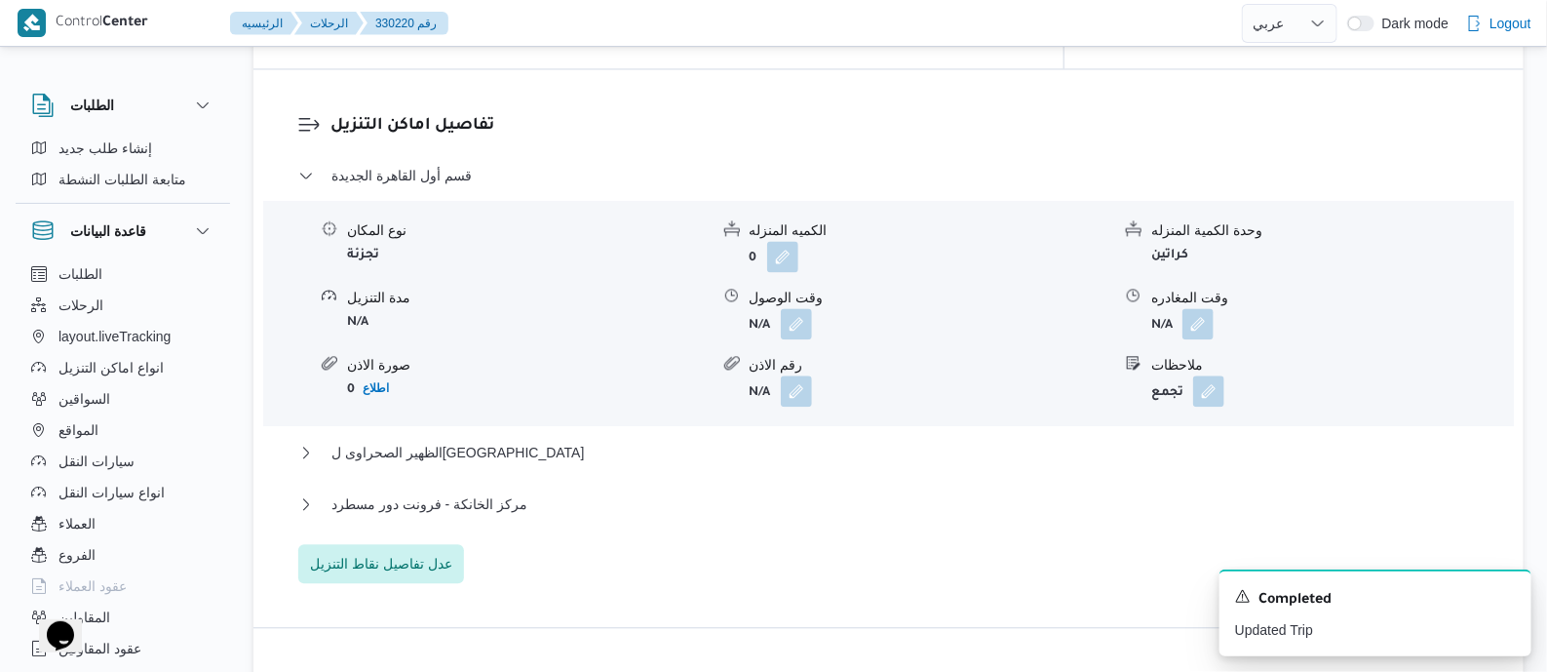
scroll to position [1827, 0]
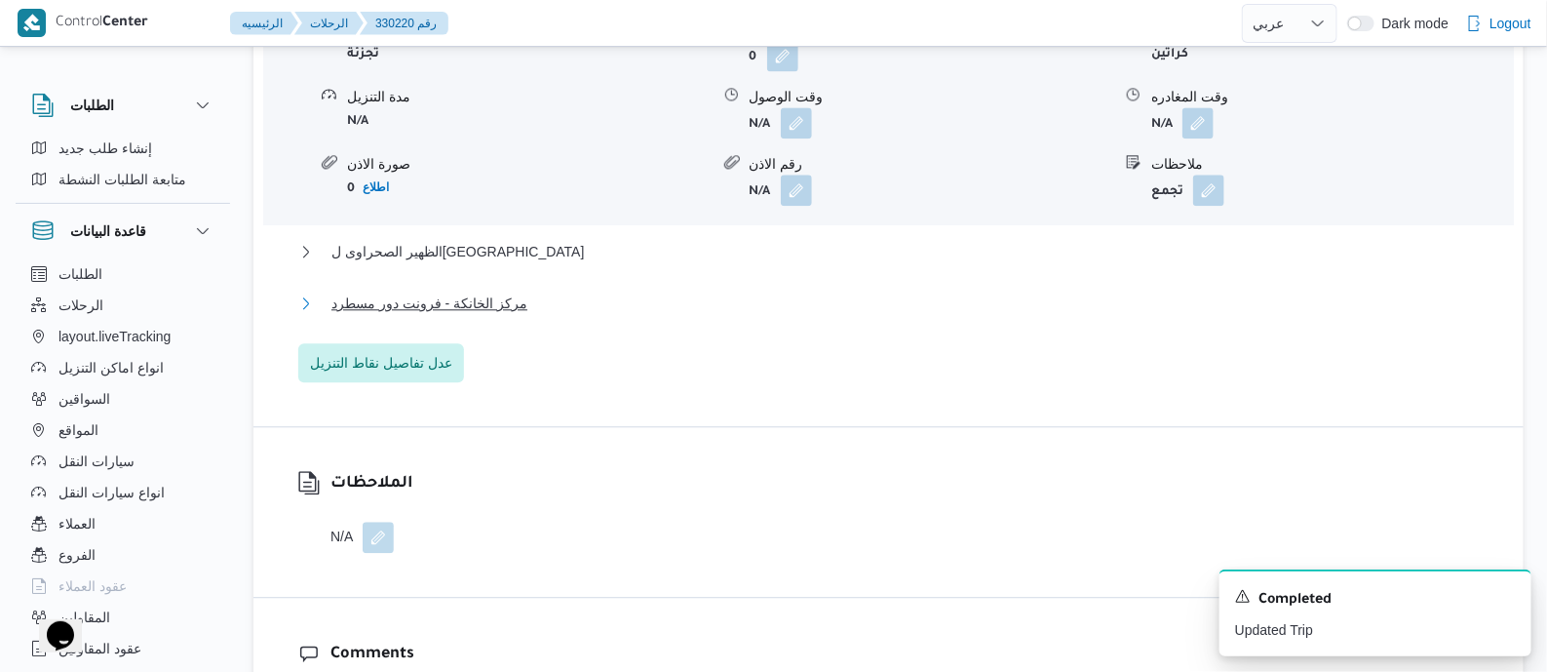
click at [505, 291] on span "مركز الخانكة - فرونت دور مسطرد" at bounding box center [429, 302] width 196 height 23
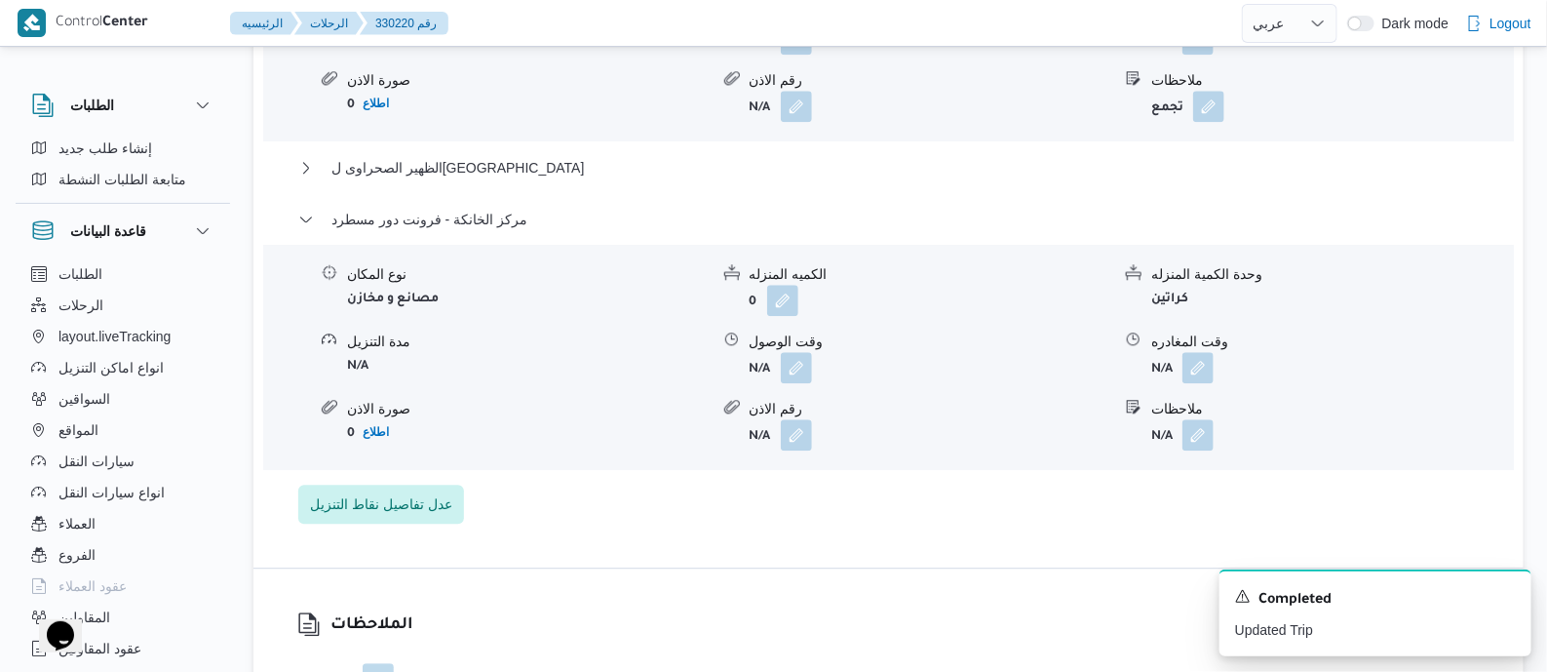
scroll to position [1949, 0]
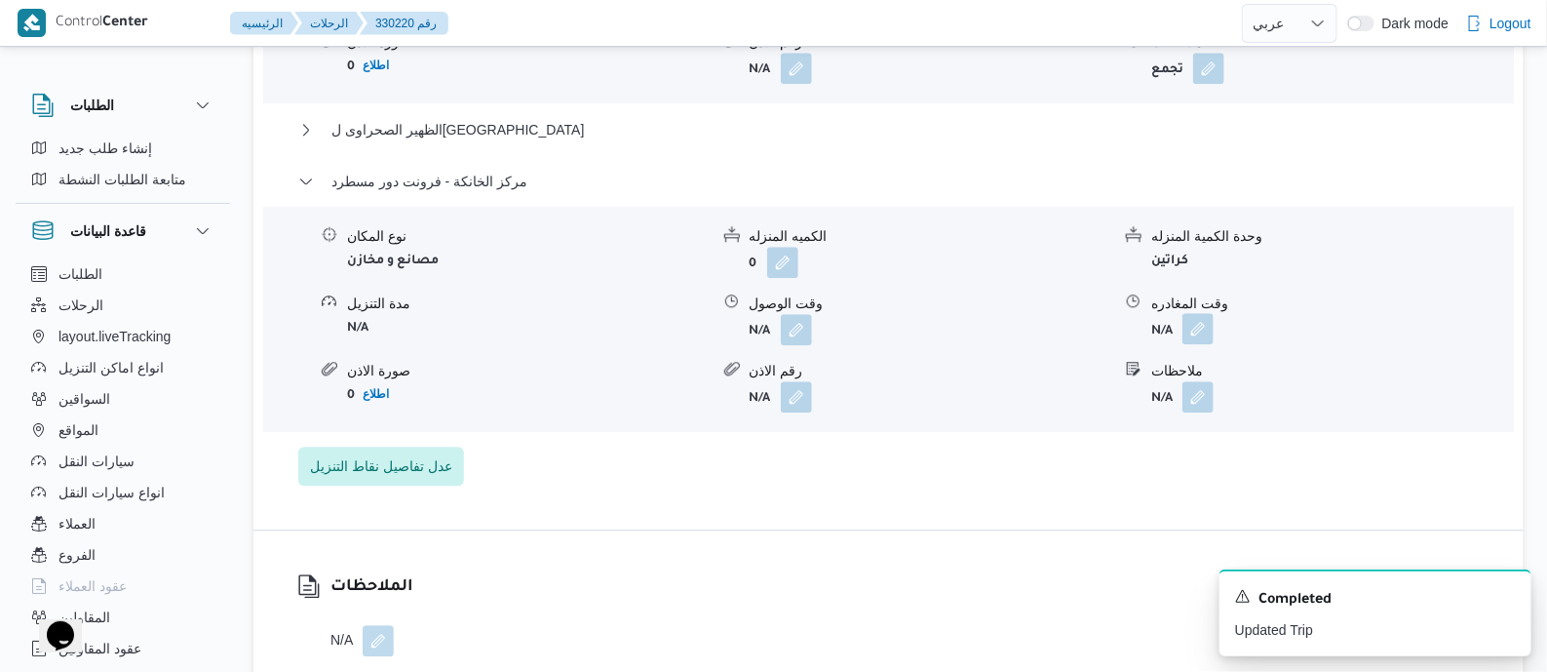
click at [1198, 318] on button "button" at bounding box center [1197, 328] width 31 height 31
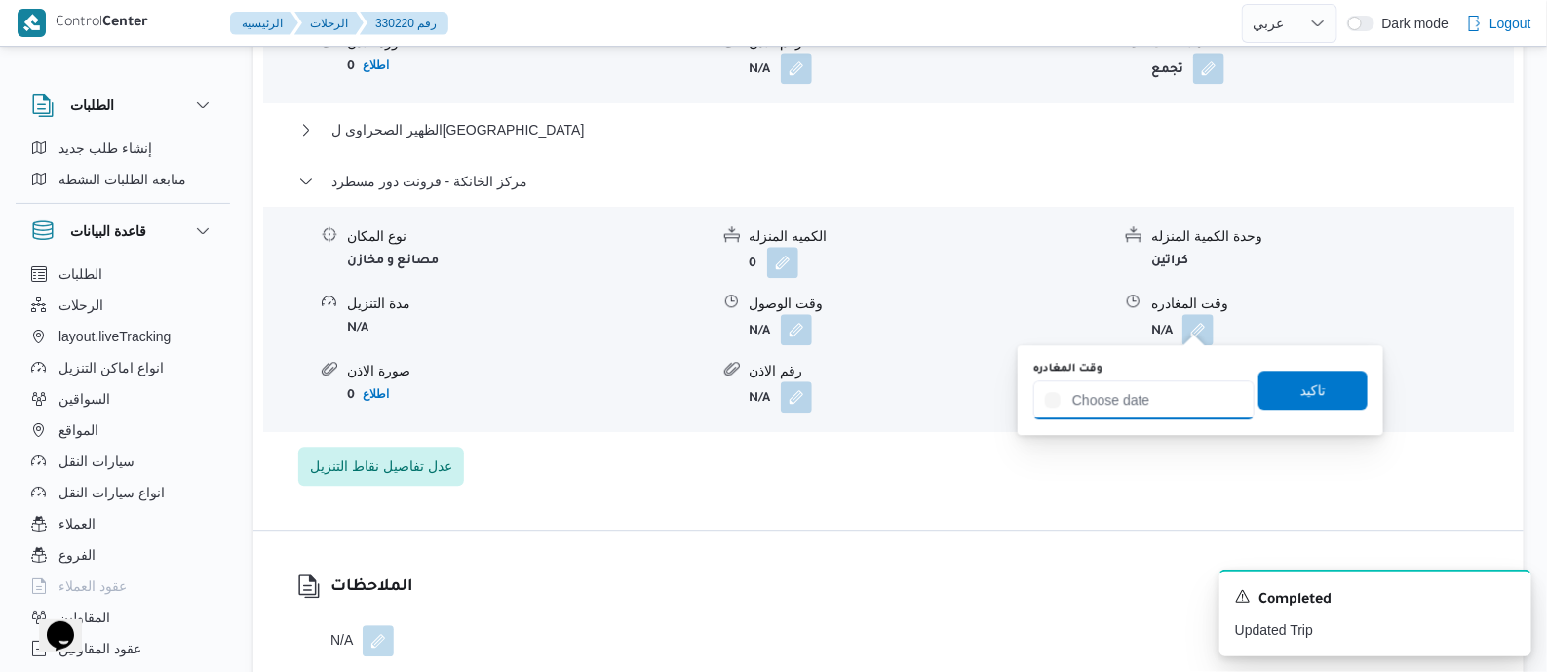
click at [1185, 392] on input "وقت المغادره" at bounding box center [1143, 399] width 221 height 39
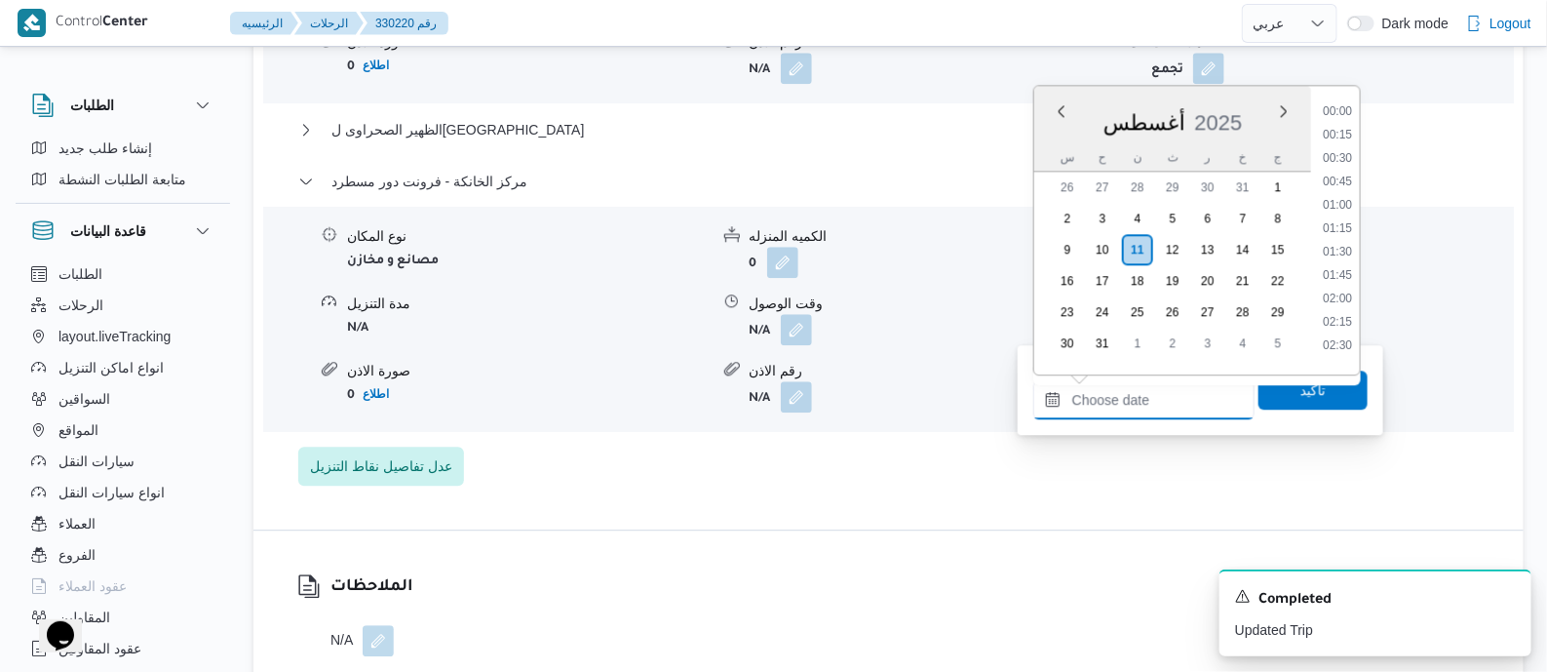
scroll to position [1808, 0]
click at [1348, 109] on li "19:15" at bounding box center [1337, 104] width 45 height 19
type input "[DATE] ١٩:١٥"
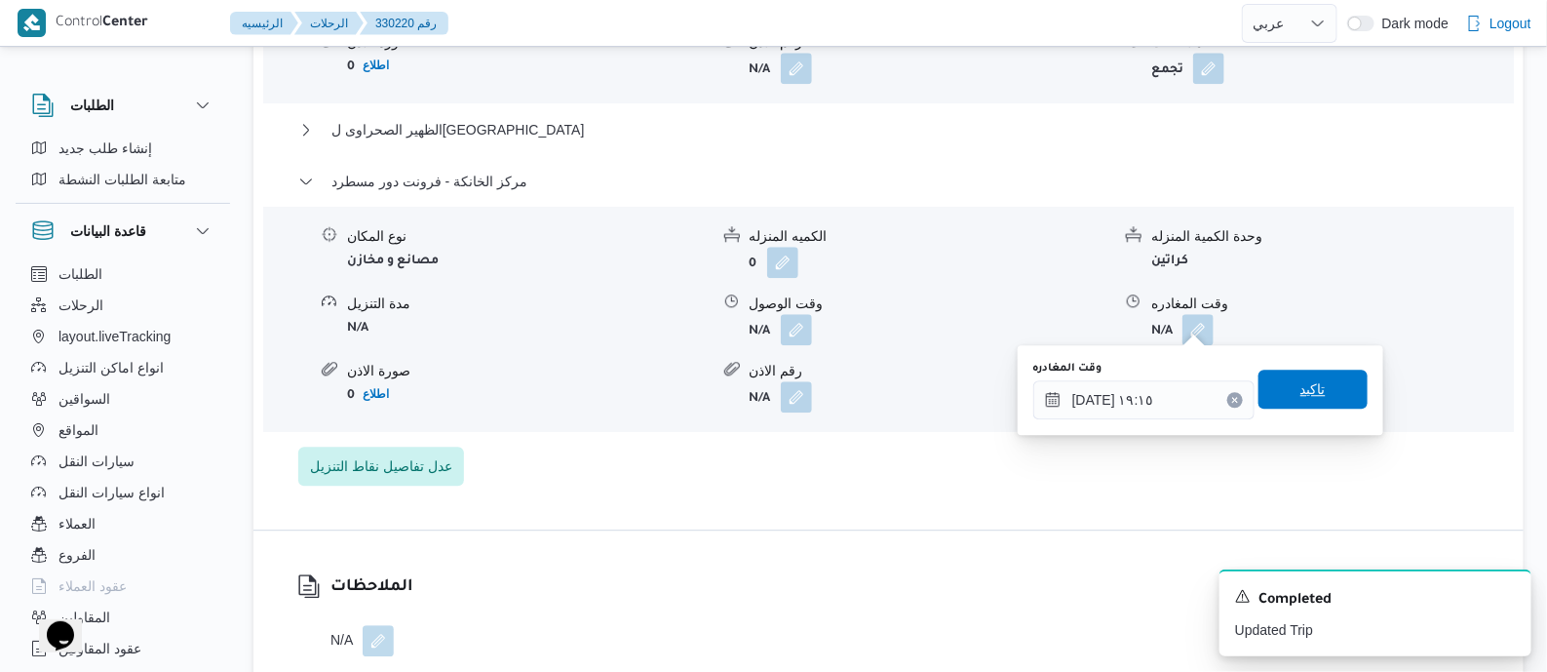
click at [1306, 400] on span "تاكيد" at bounding box center [1313, 388] width 109 height 39
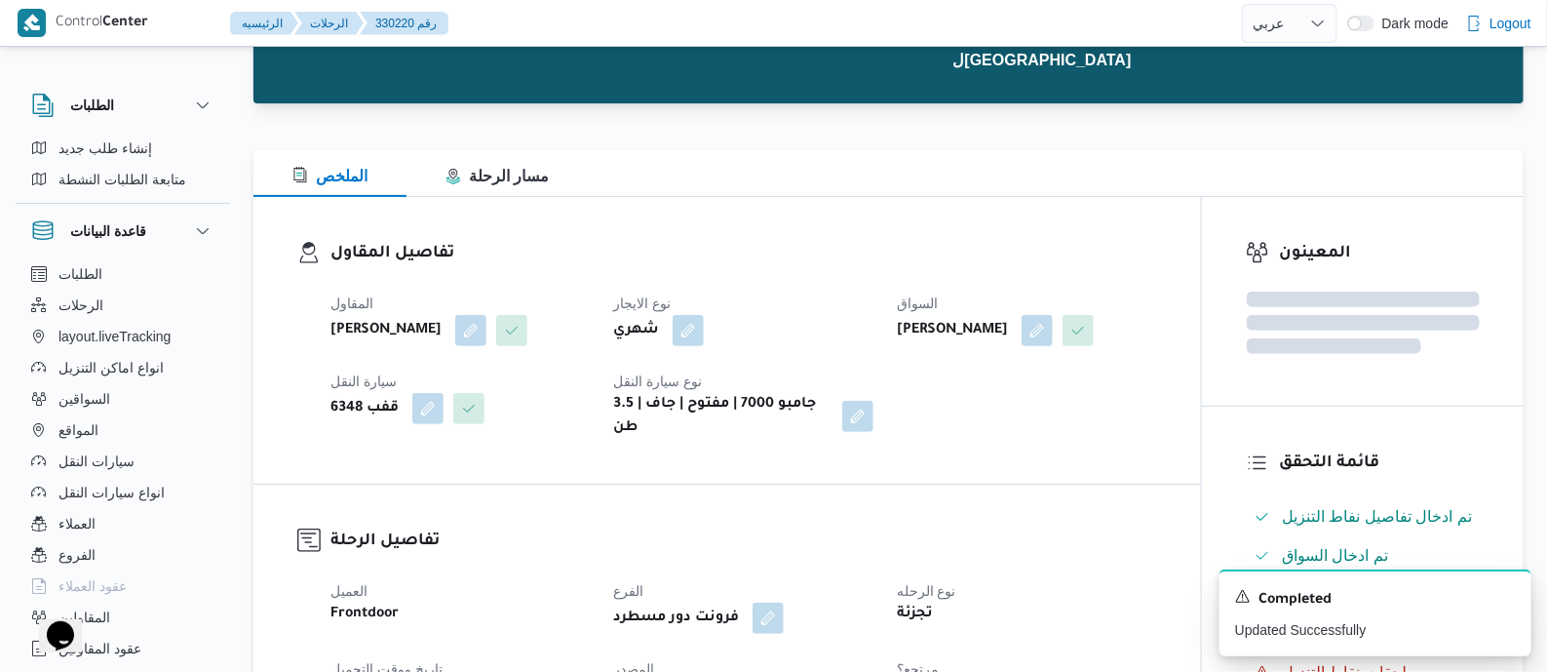
scroll to position [0, 0]
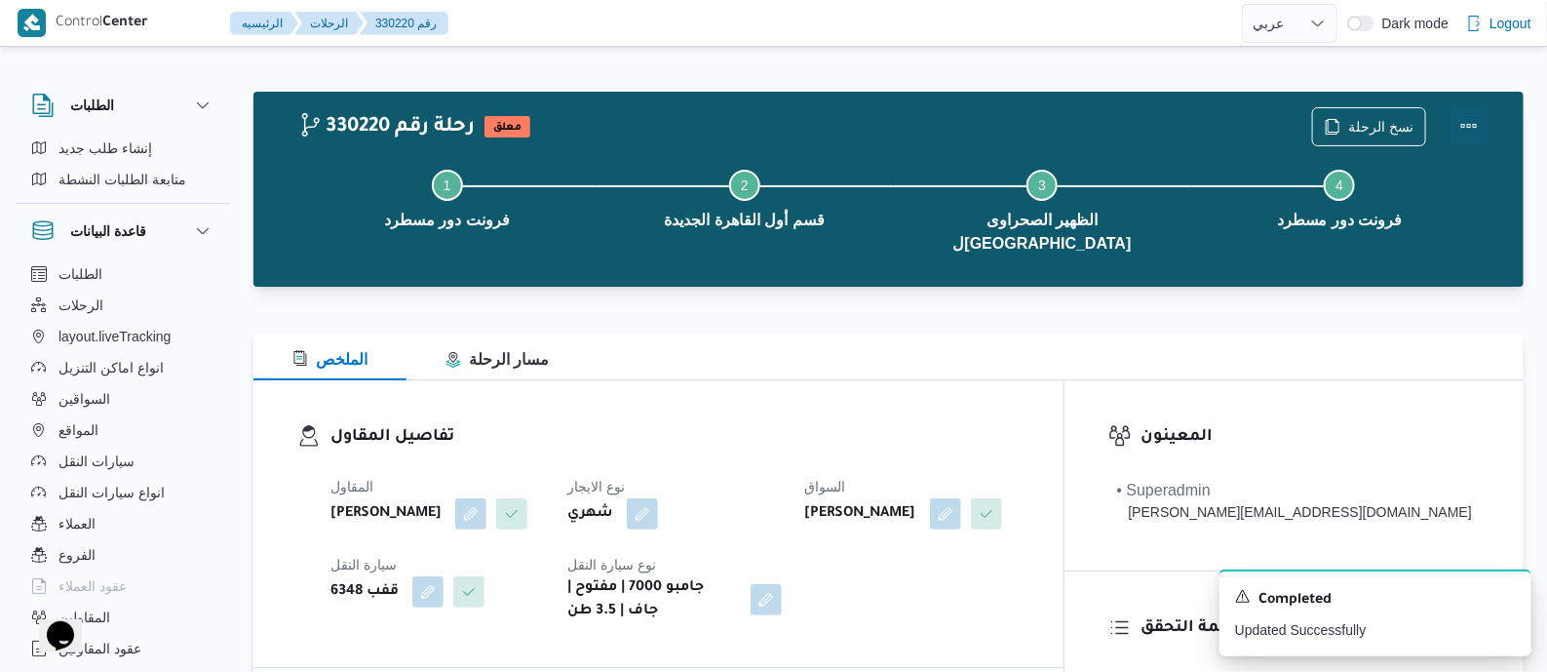
click at [1472, 120] on button "Actions" at bounding box center [1469, 125] width 39 height 39
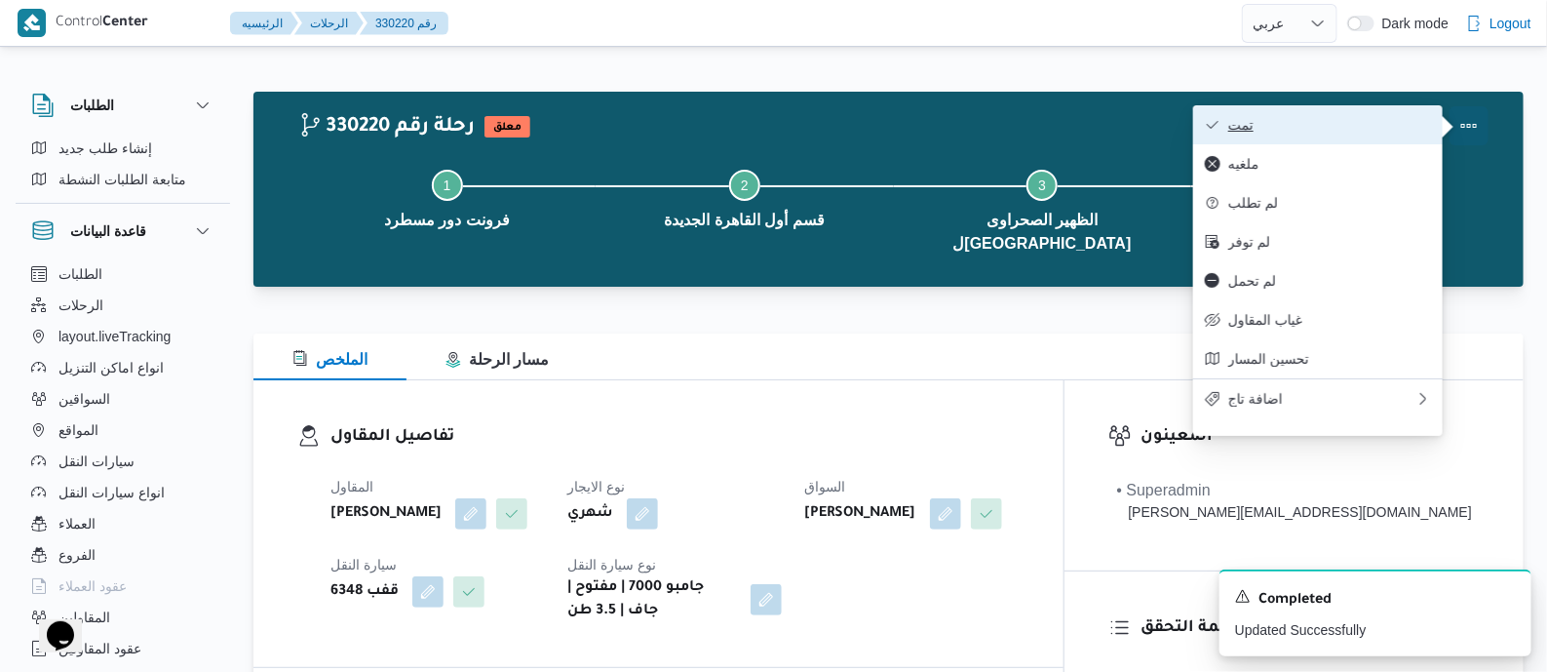
click at [1402, 122] on span "تمت" at bounding box center [1329, 125] width 203 height 16
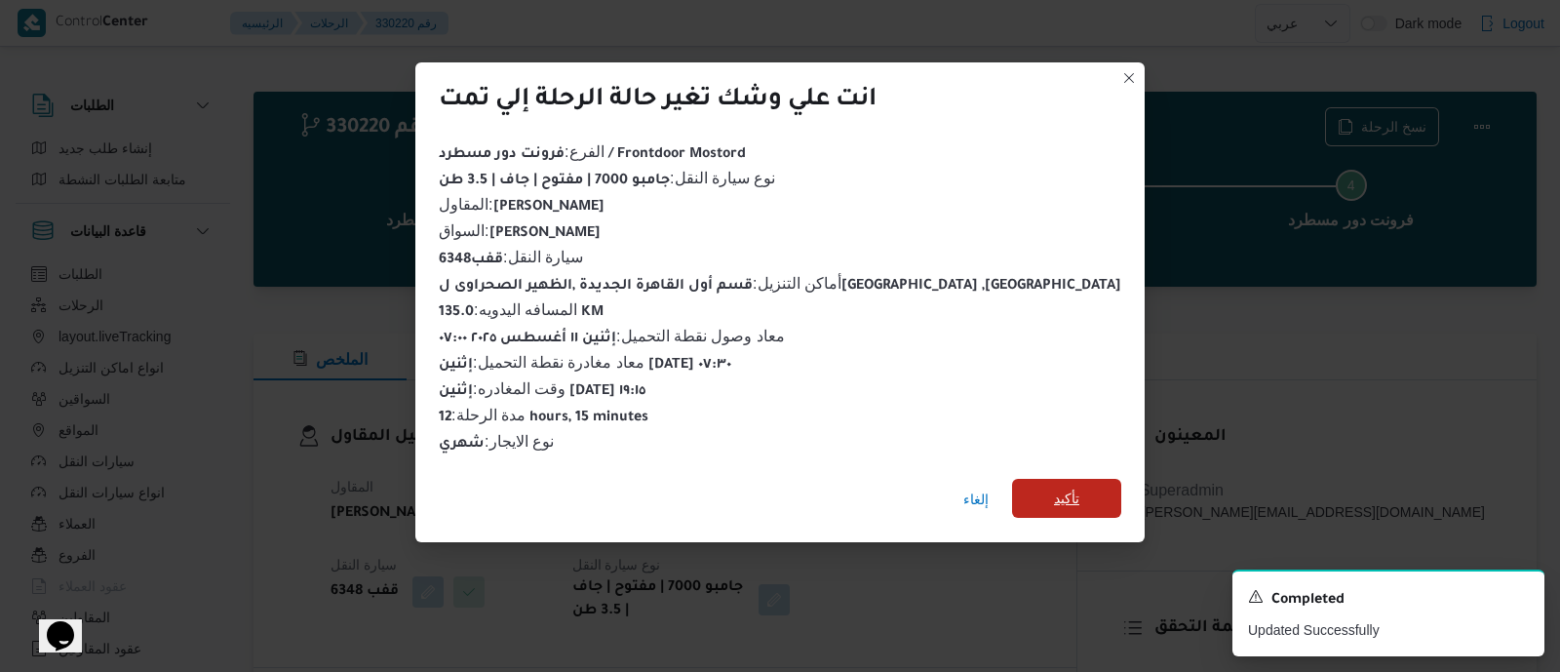
click at [1022, 479] on span "تأكيد" at bounding box center [1066, 498] width 109 height 39
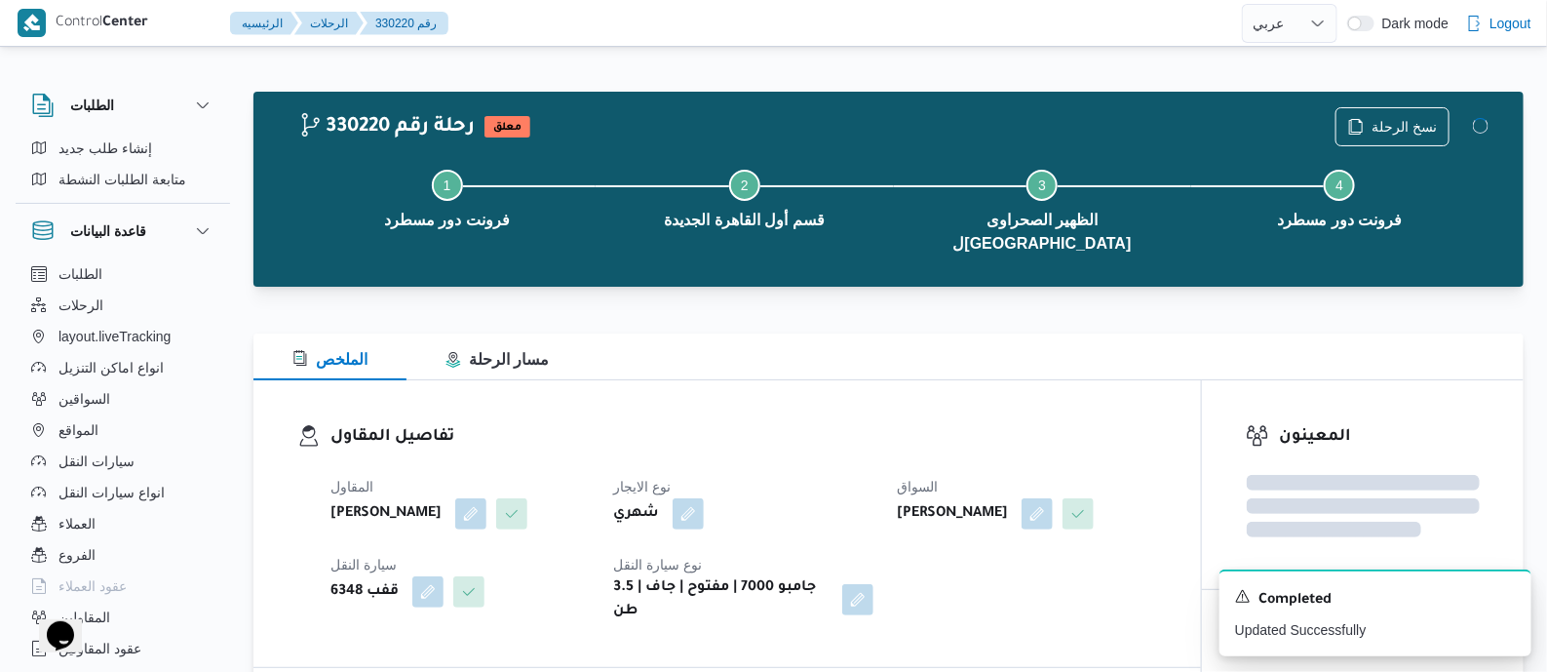
click at [877, 435] on dl "تفاصيل المقاول المقاول محمد شبل عبدالقادر شبل نوع الايجار شهري السواق علي صلاح …" at bounding box center [743, 523] width 827 height 199
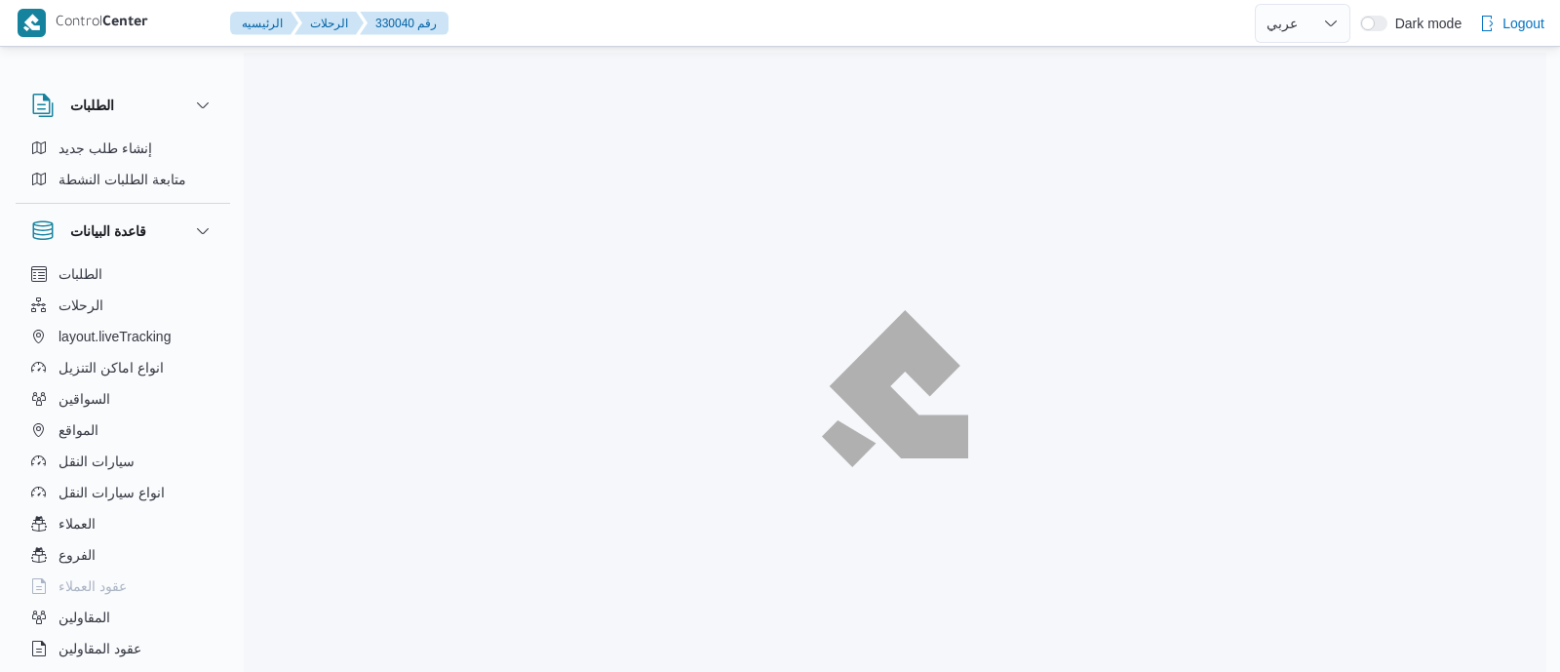
select select "ar"
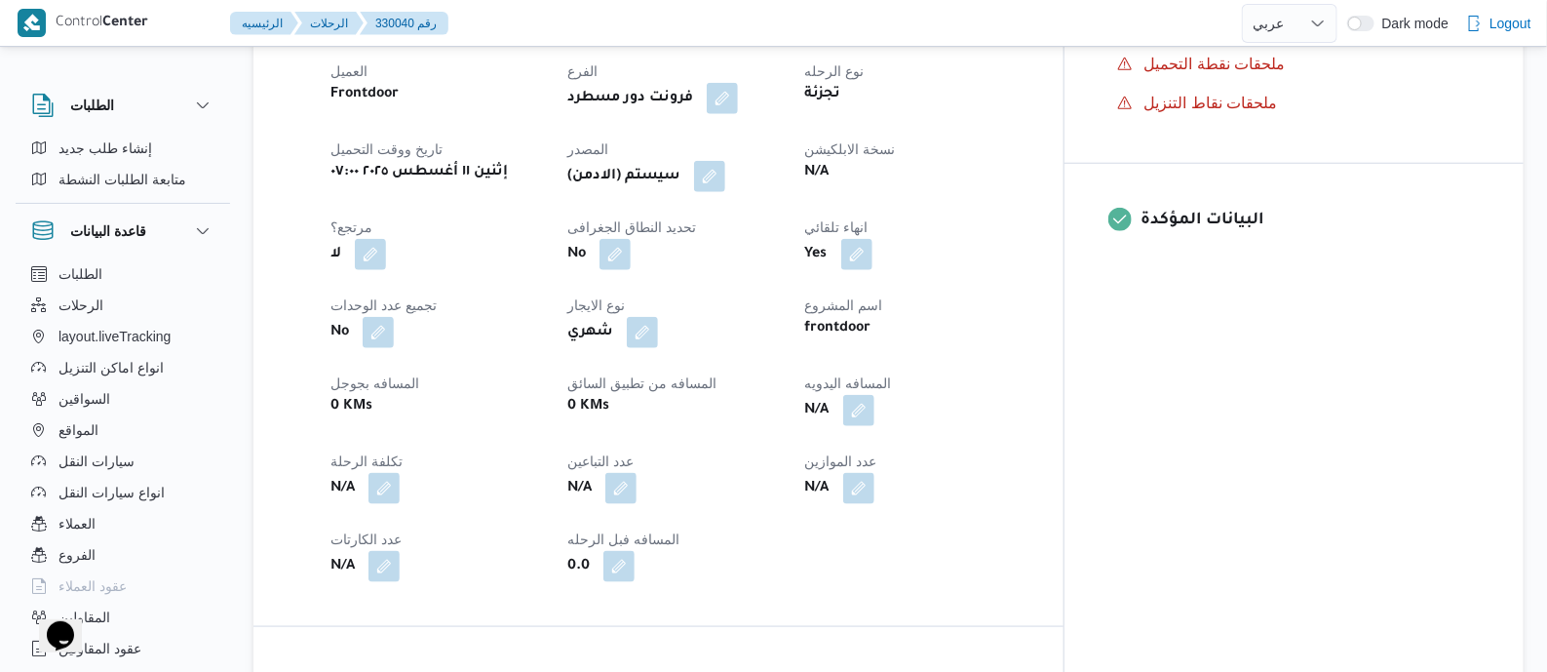
scroll to position [731, 0]
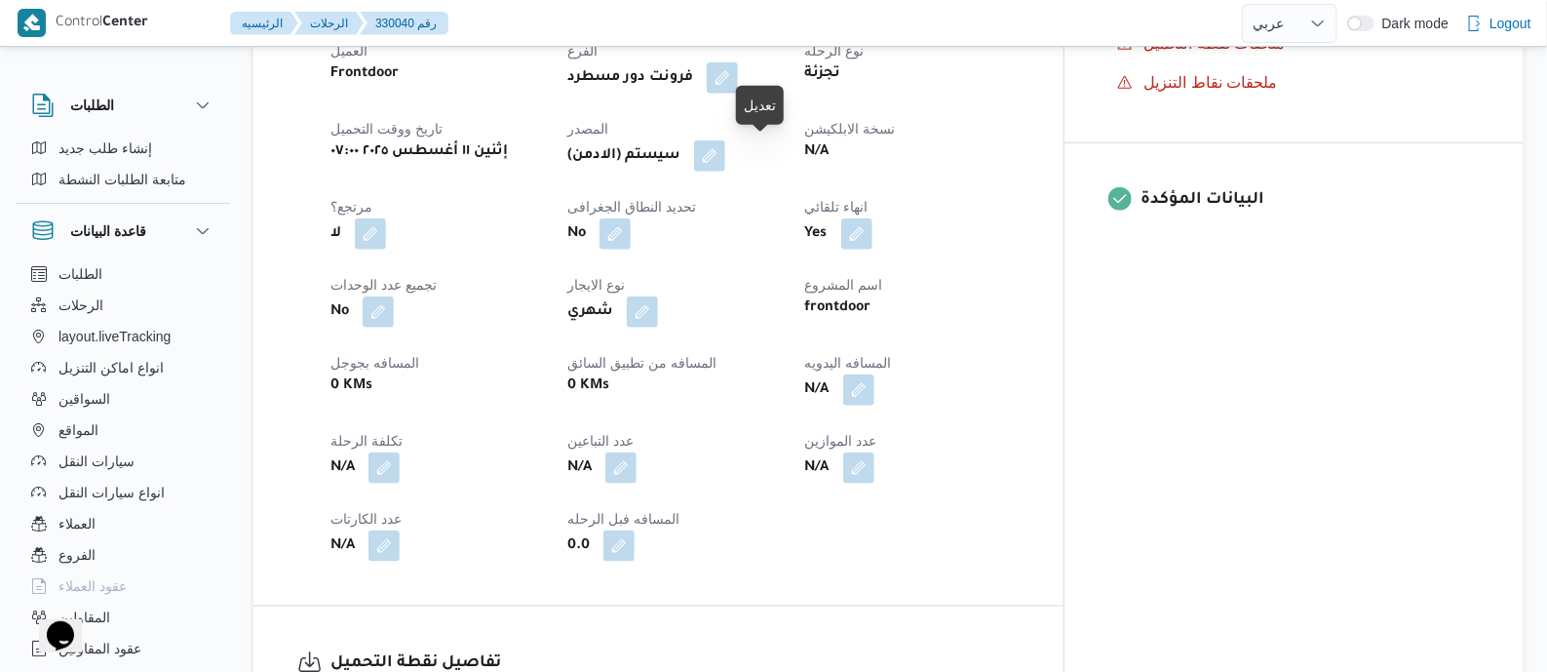
drag, startPoint x: 764, startPoint y: 154, endPoint x: 773, endPoint y: 173, distance: 20.5
click at [725, 154] on button "button" at bounding box center [709, 155] width 31 height 31
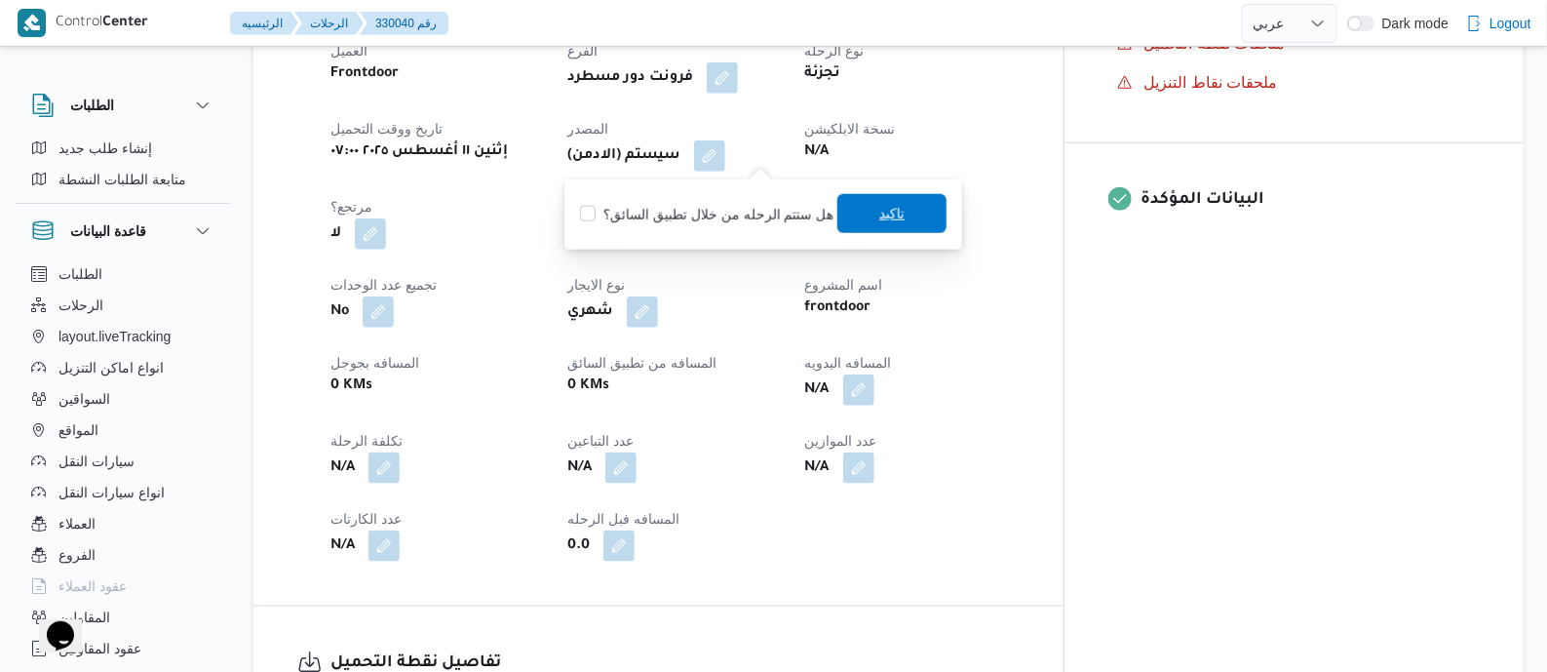
click at [888, 220] on span "تاكيد" at bounding box center [891, 213] width 25 height 23
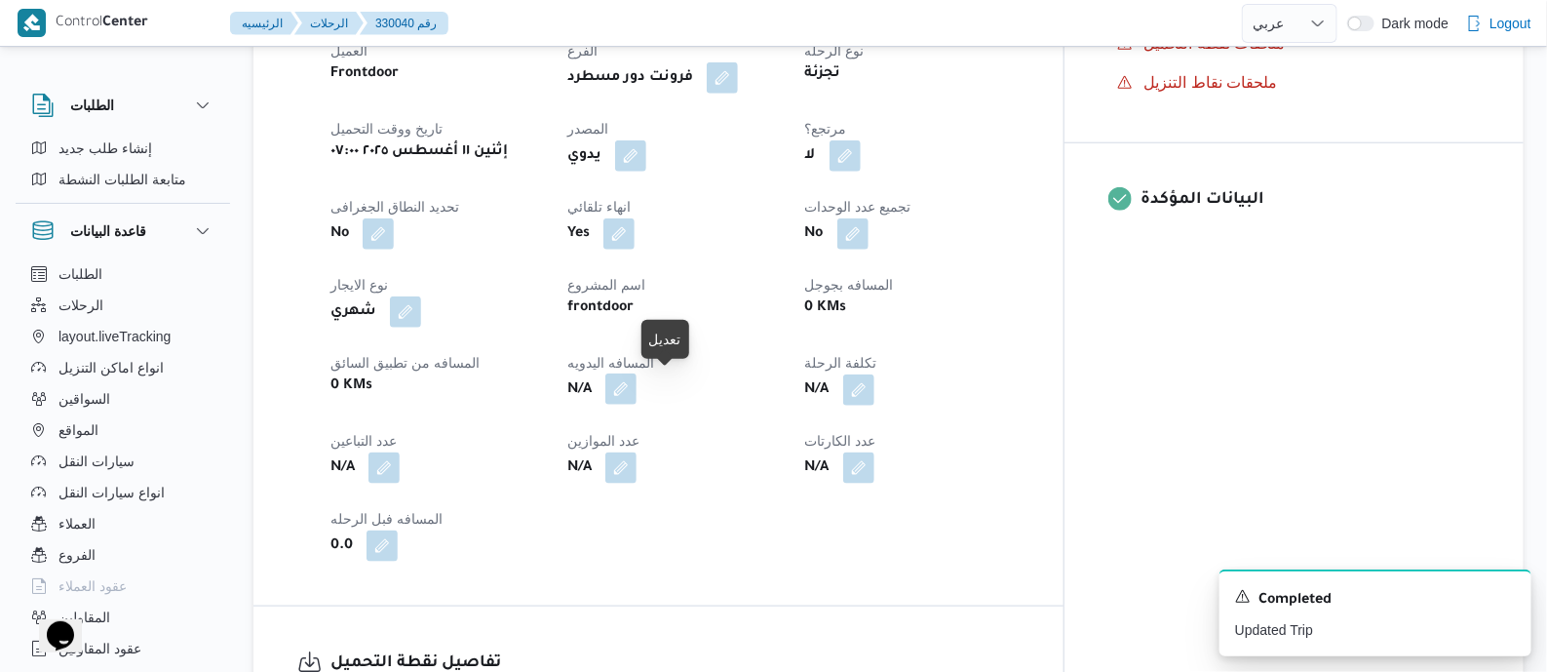
click at [637, 392] on button "button" at bounding box center [620, 388] width 31 height 31
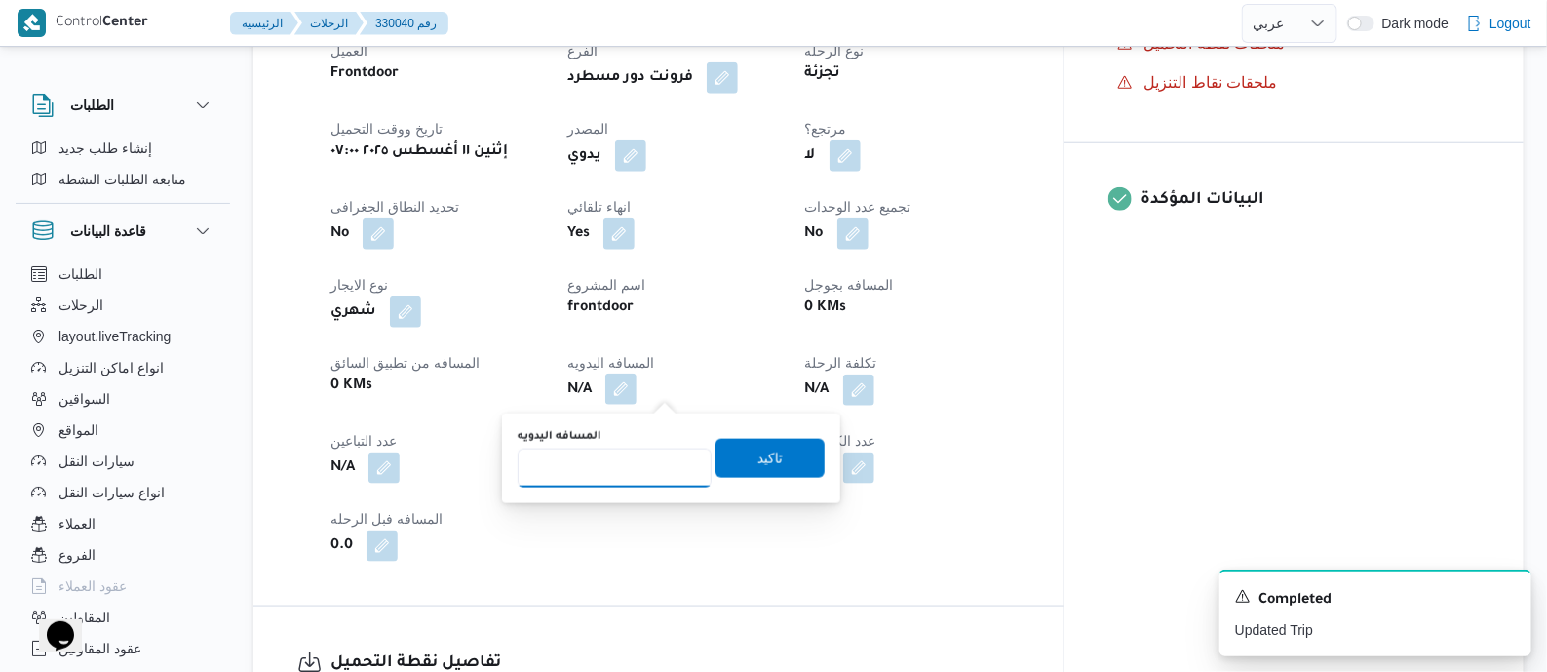
click at [653, 461] on input "المسافه اليدويه" at bounding box center [615, 467] width 194 height 39
type input "135"
click at [803, 442] on span "تاكيد" at bounding box center [770, 457] width 109 height 39
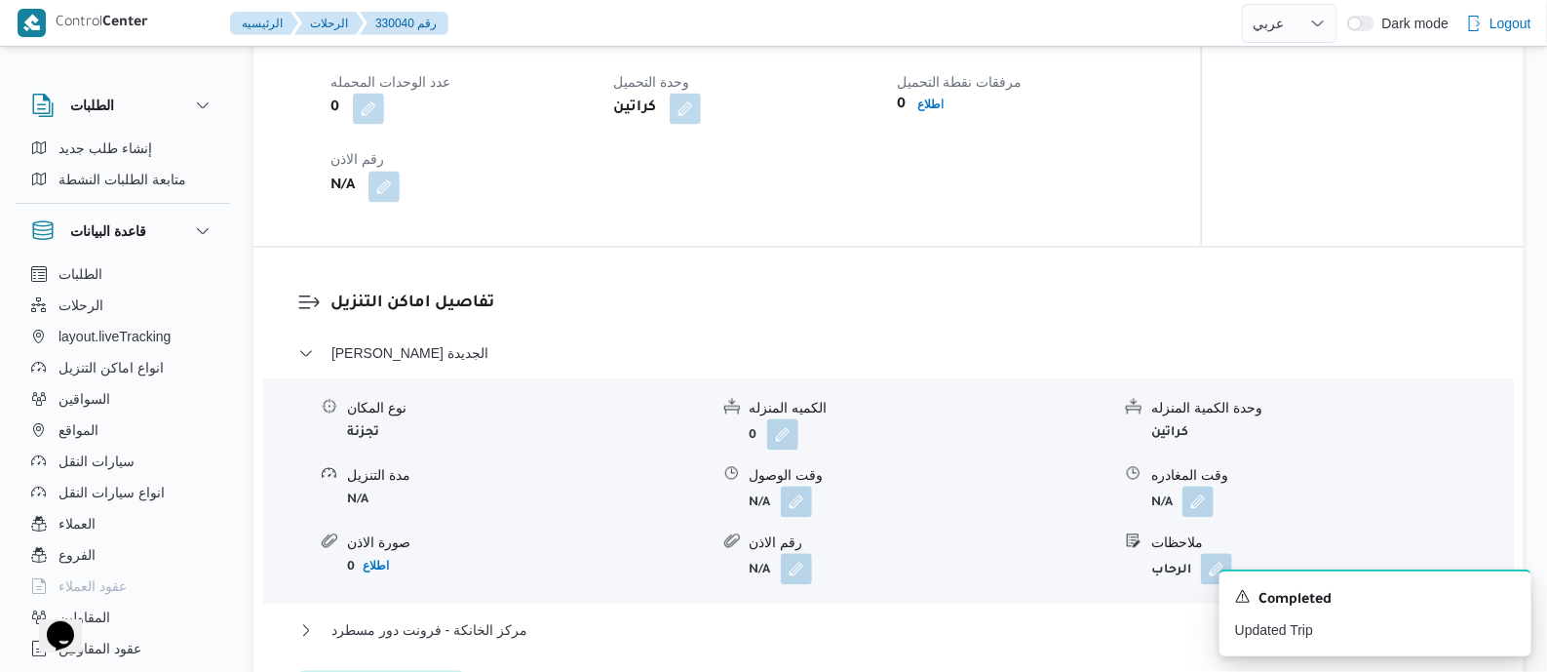
scroll to position [1705, 0]
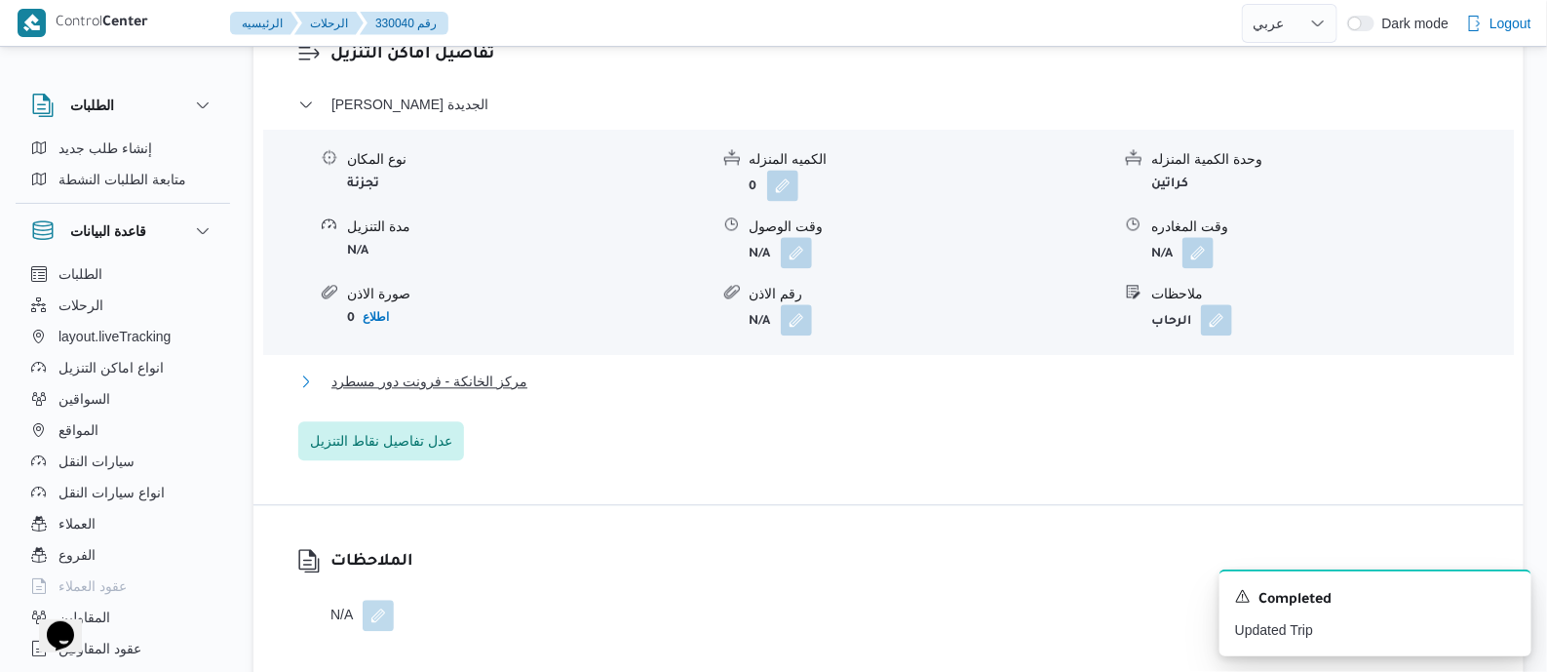
click at [482, 369] on span "مركز الخانكة - فرونت دور مسطرد" at bounding box center [429, 380] width 196 height 23
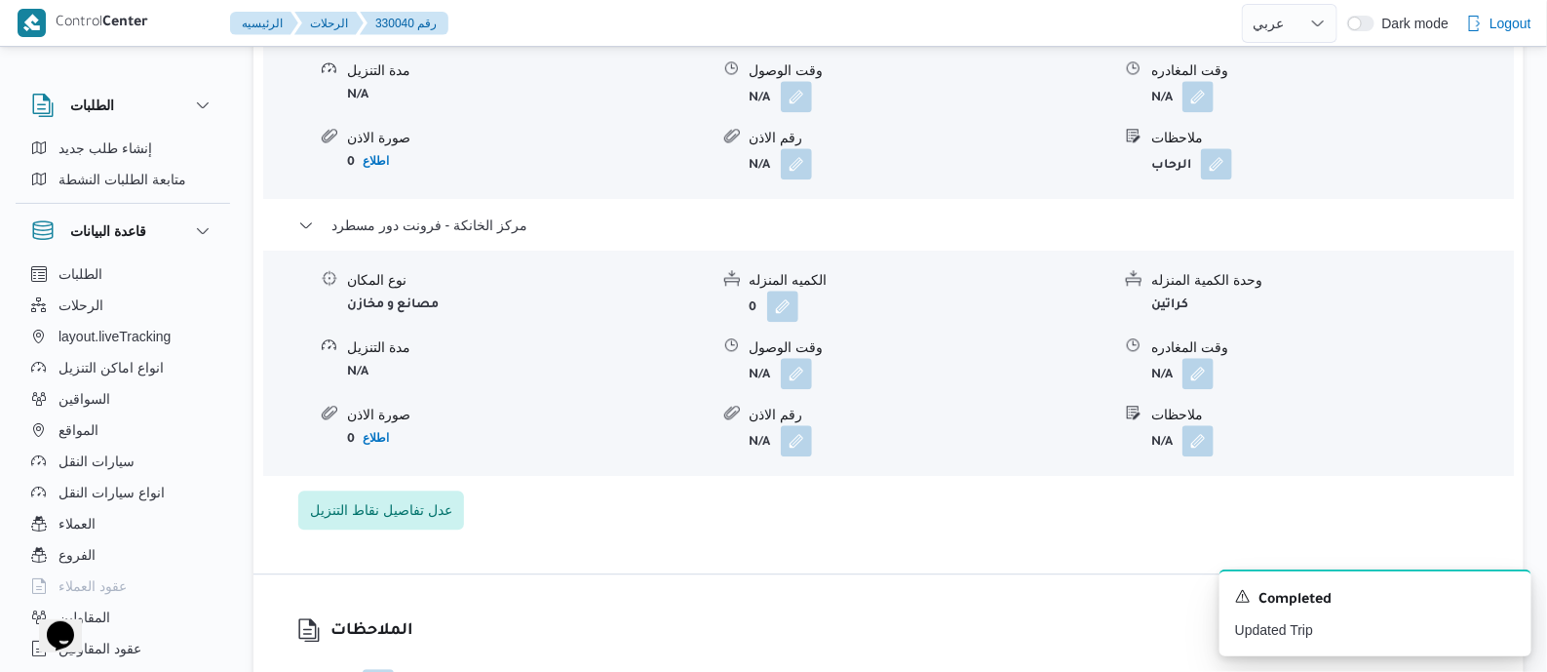
scroll to position [1949, 0]
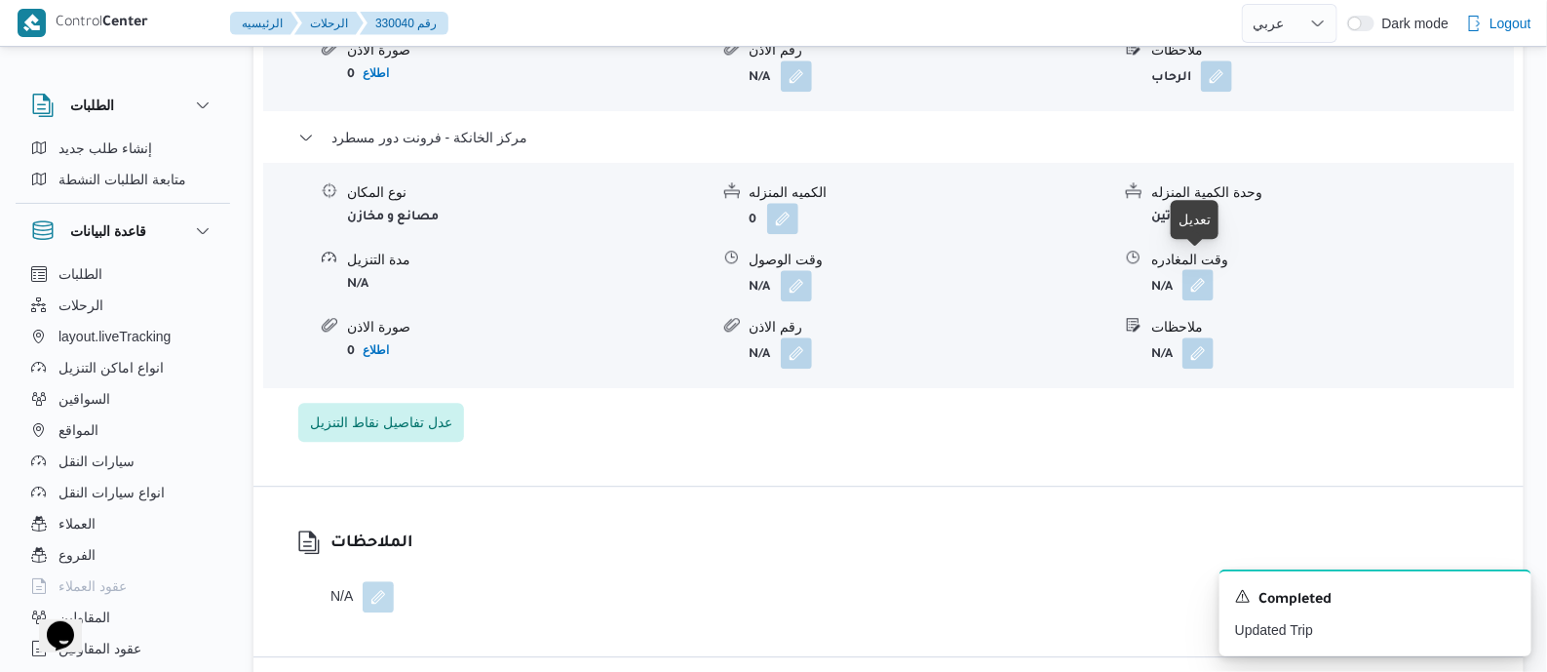
click at [1198, 269] on button "button" at bounding box center [1197, 284] width 31 height 31
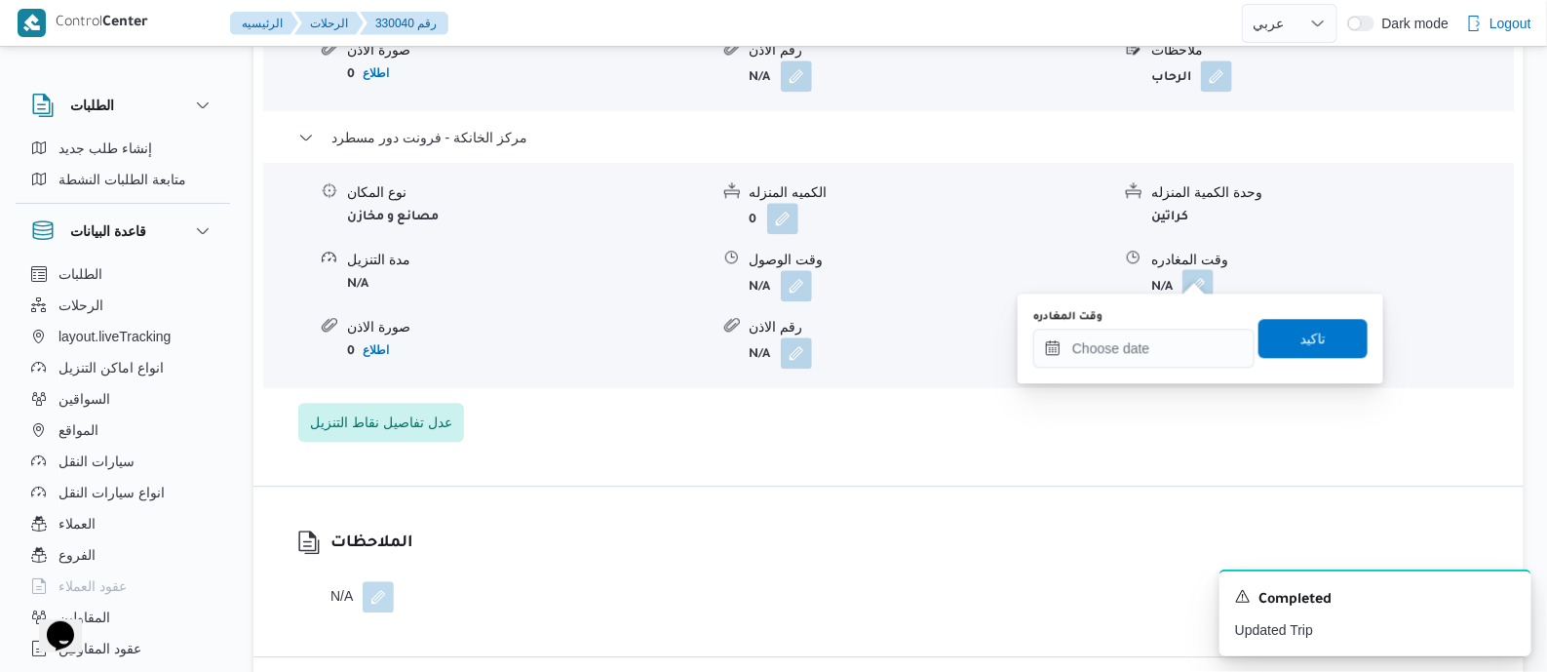
click at [1175, 324] on div "وقت المغادره" at bounding box center [1143, 338] width 221 height 58
click at [1205, 341] on input "وقت المغادره" at bounding box center [1143, 348] width 221 height 39
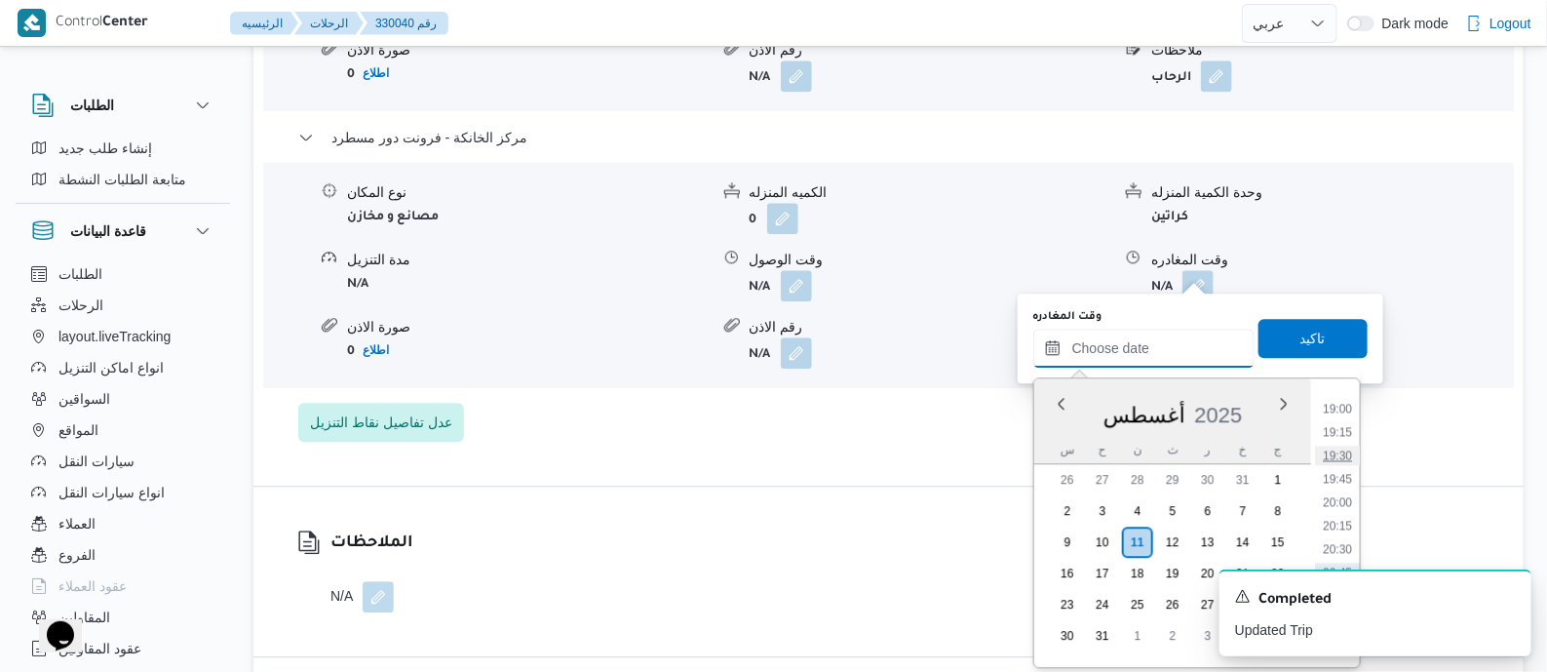
scroll to position [1686, 0]
click at [1340, 489] on li "19:00" at bounding box center [1337, 494] width 45 height 19
type input "١١/٠٨/٢٠٢٥ ١٩:٠٠"
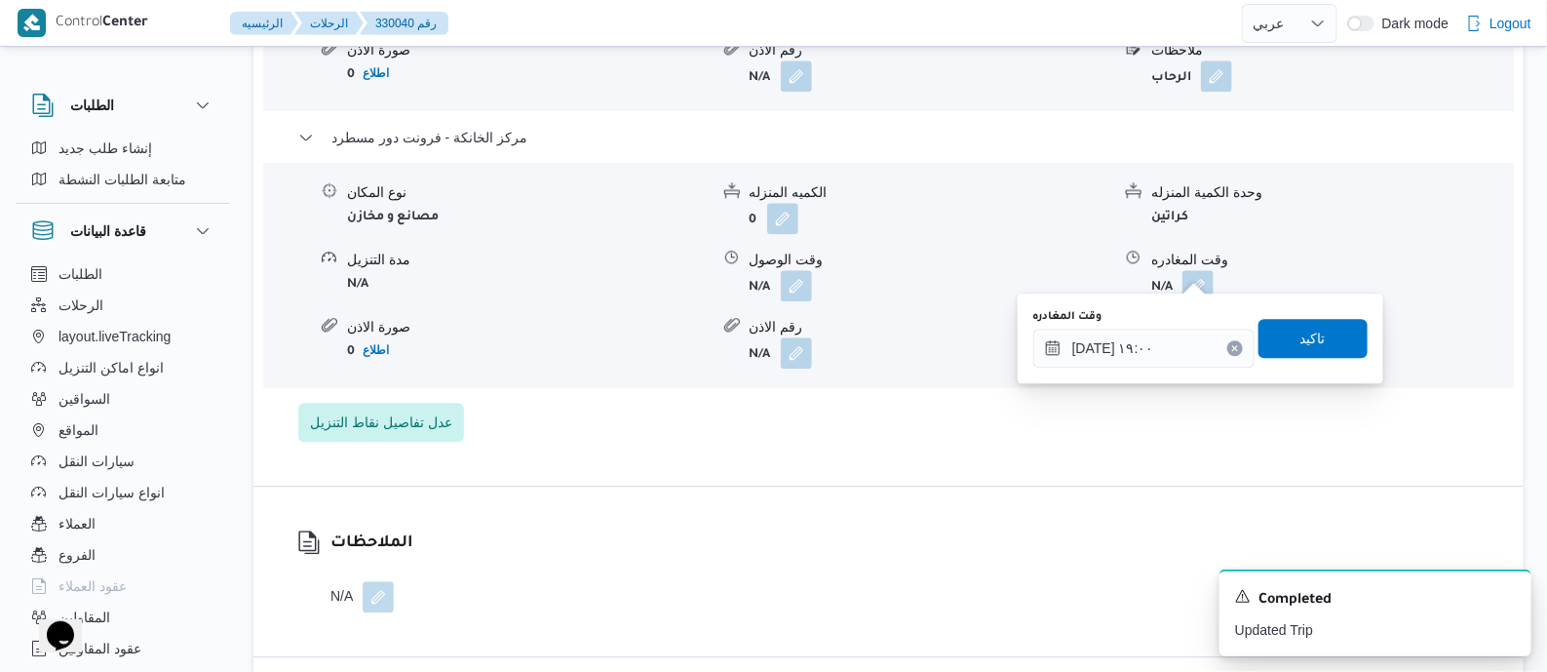
click at [1329, 309] on div "وقت المغادره ١١/٠٨/٢٠٢٥ ١٩:٠٠ تاكيد" at bounding box center [1200, 338] width 338 height 62
click at [1308, 339] on span "تاكيد" at bounding box center [1312, 337] width 25 height 23
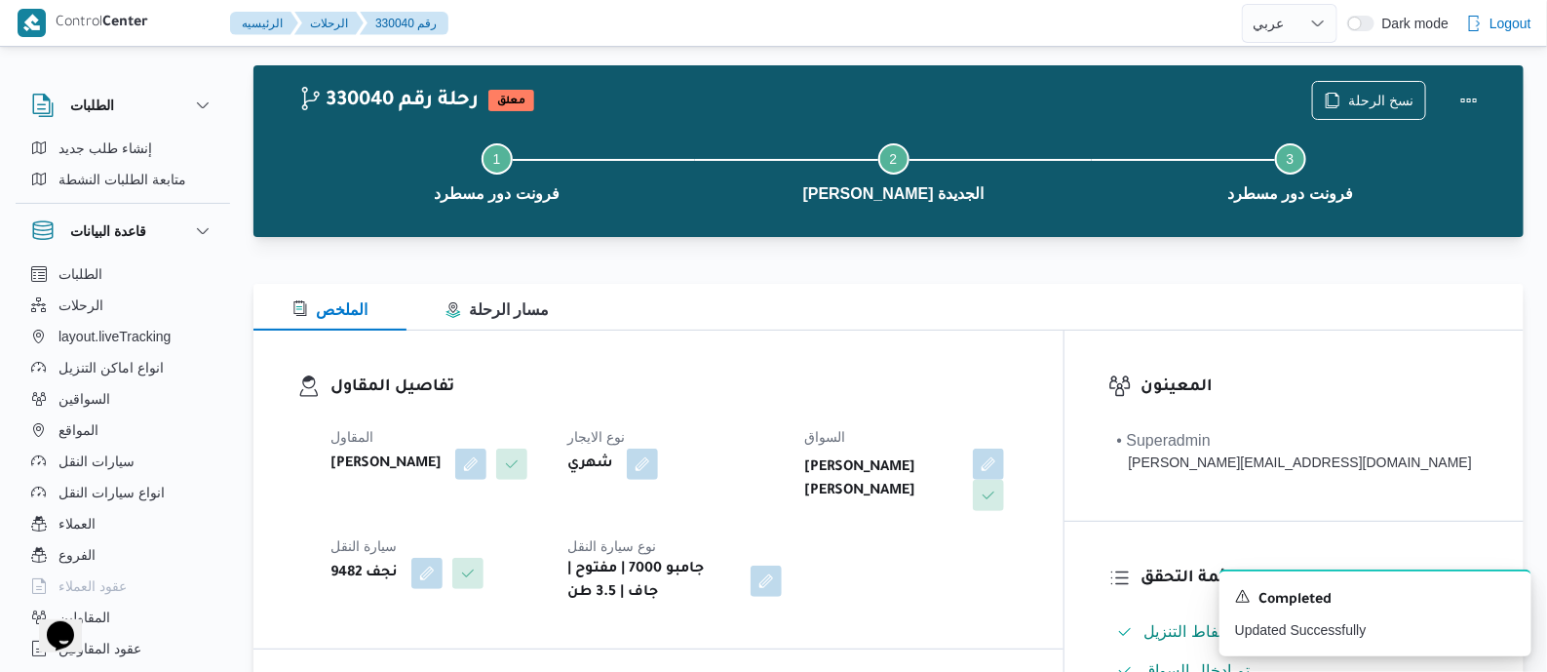
scroll to position [0, 0]
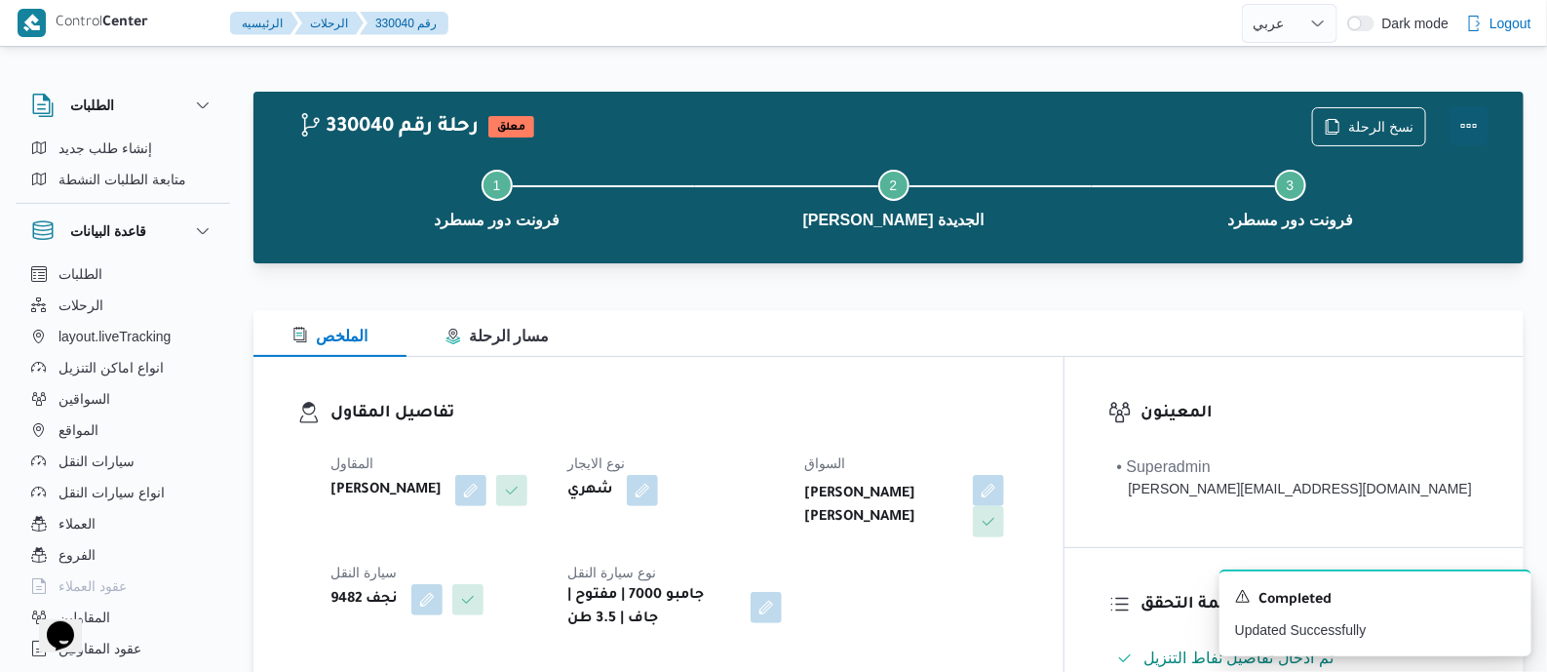
click at [1463, 122] on button "Actions" at bounding box center [1469, 125] width 39 height 39
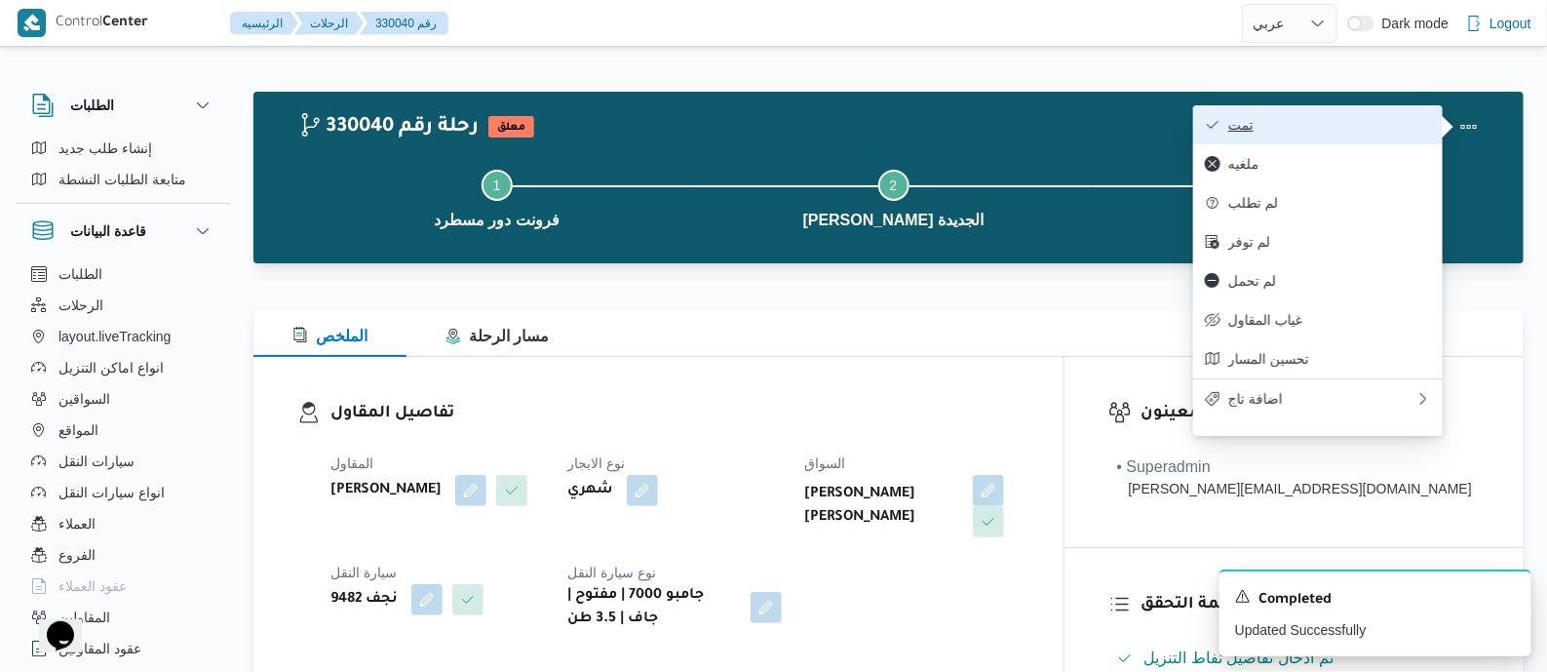
click at [1375, 133] on span "تمت" at bounding box center [1329, 125] width 203 height 16
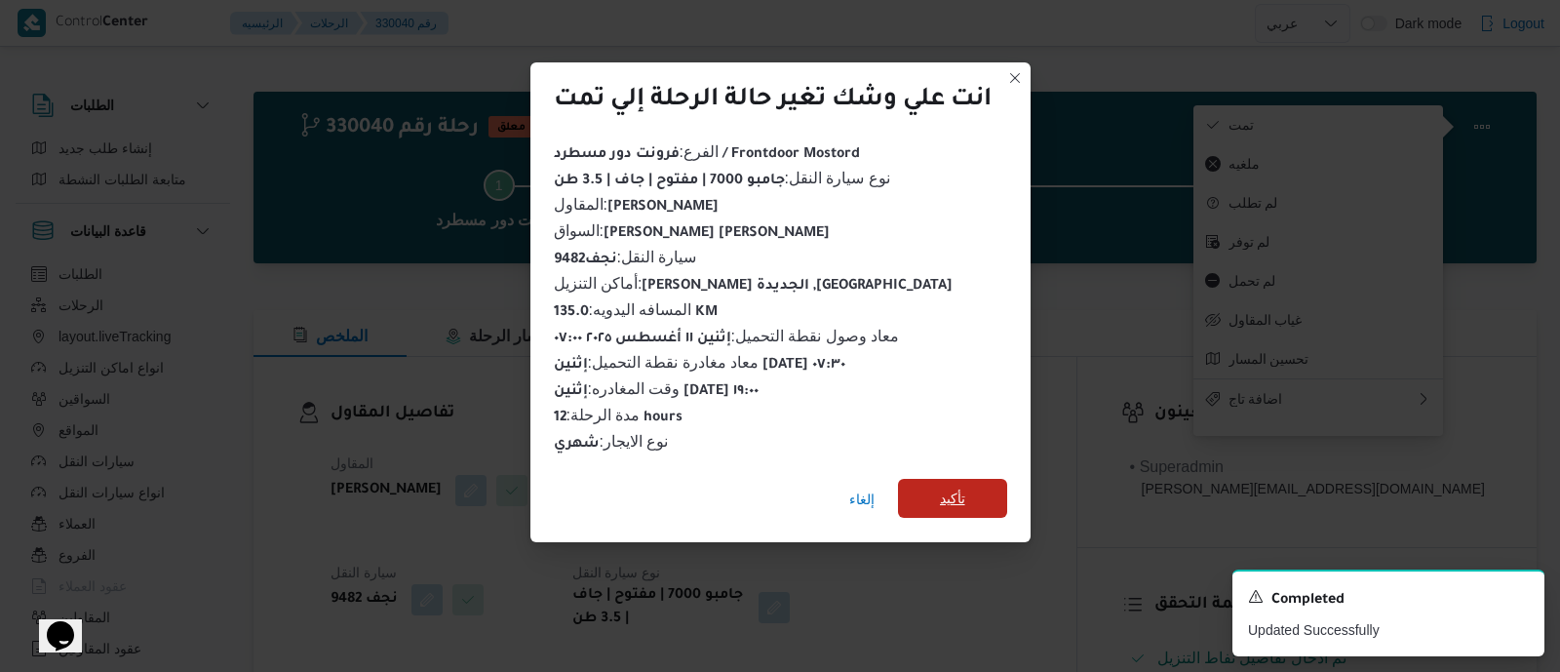
click at [965, 486] on span "تأكيد" at bounding box center [952, 497] width 25 height 23
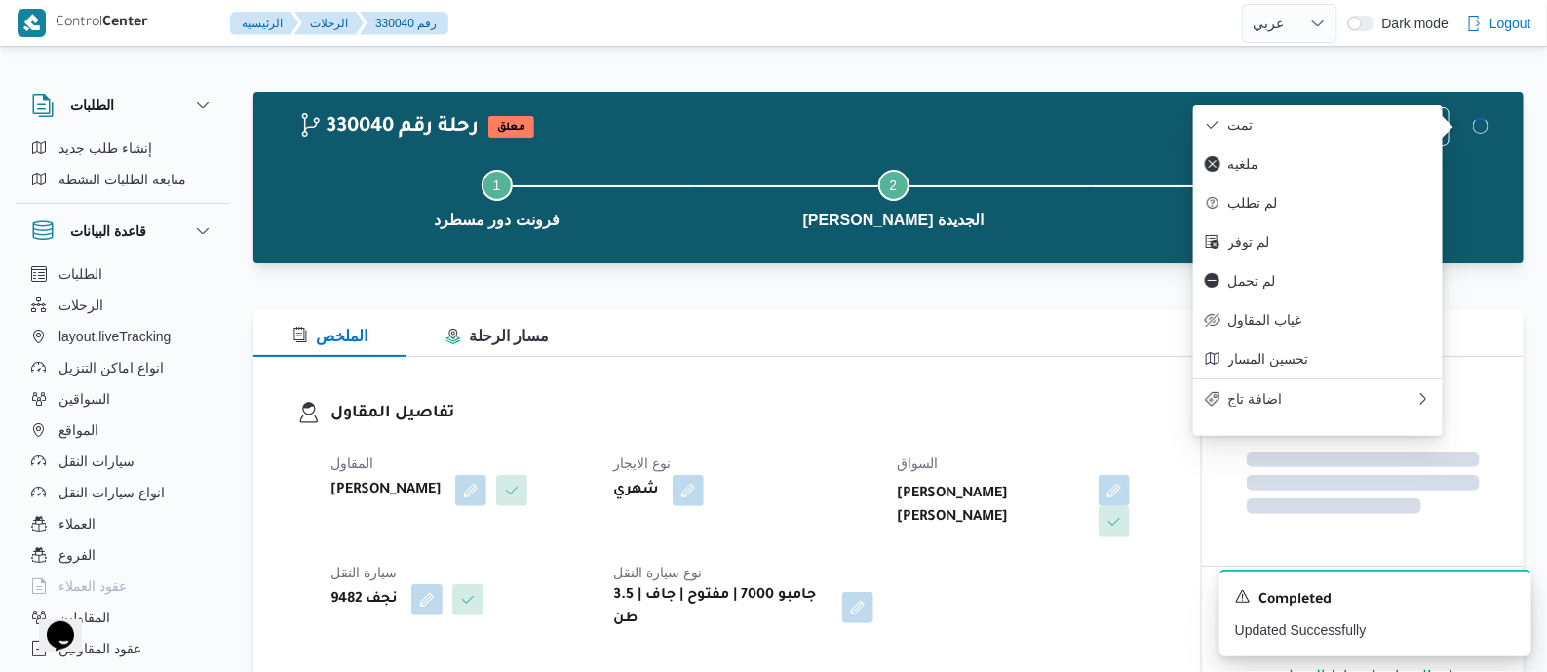
click at [711, 379] on div "تفاصيل المقاول المقاول علي عبدالناصر علي بخيت علي نوع الايجار شهري السواق محمد …" at bounding box center [727, 516] width 948 height 318
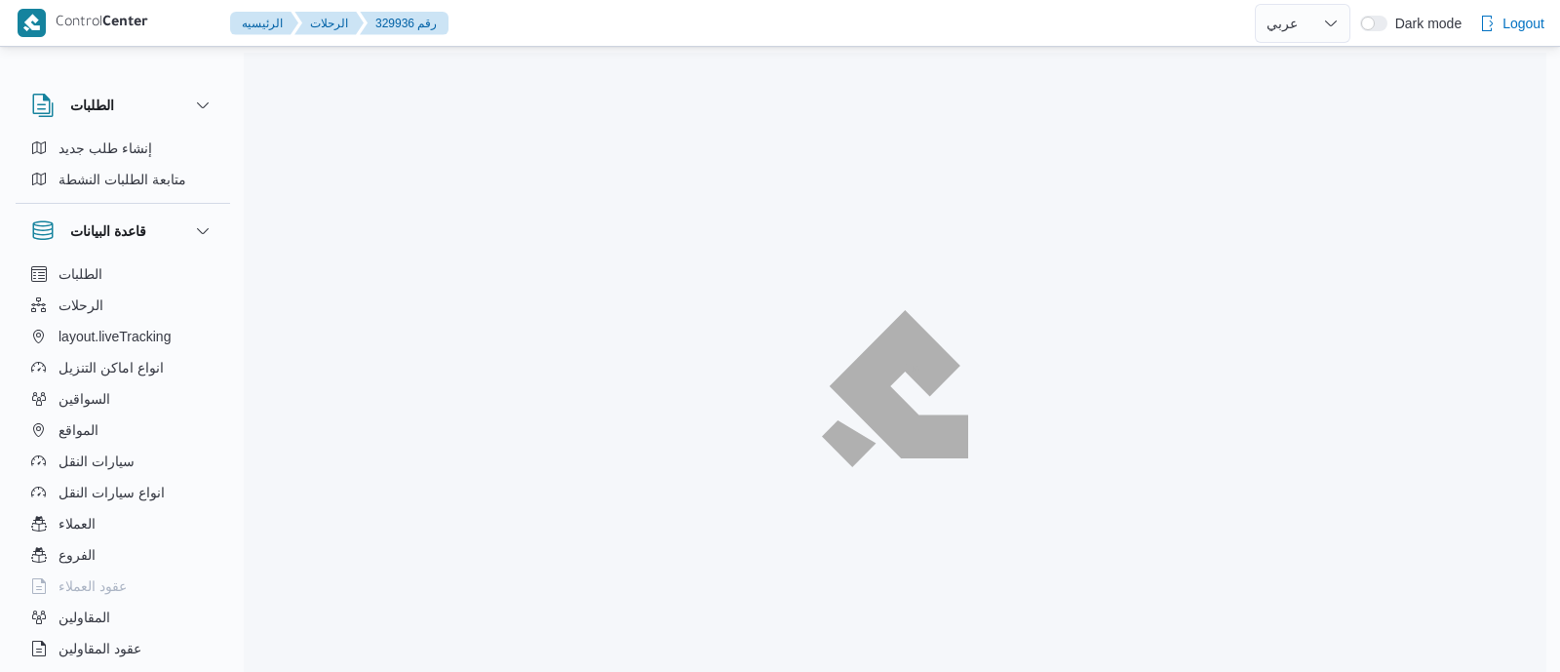
select select "ar"
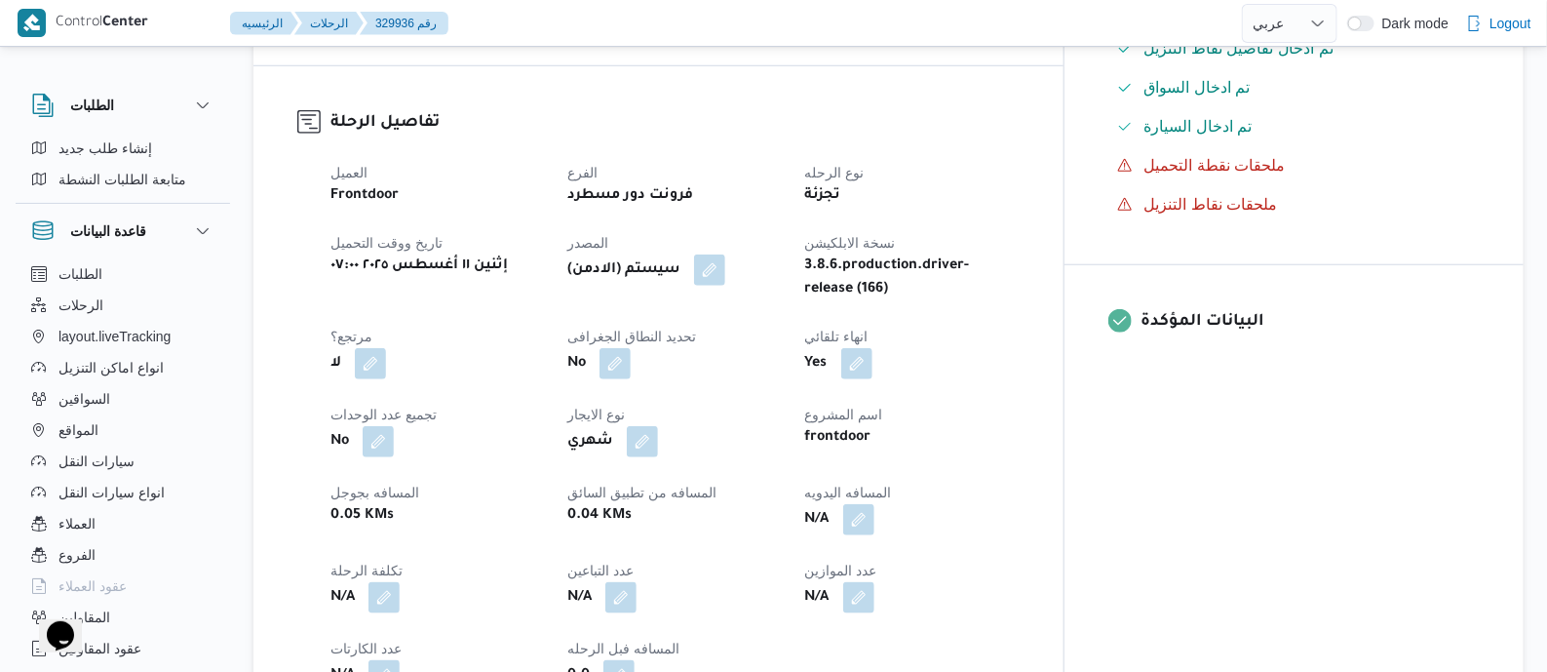
scroll to position [731, 0]
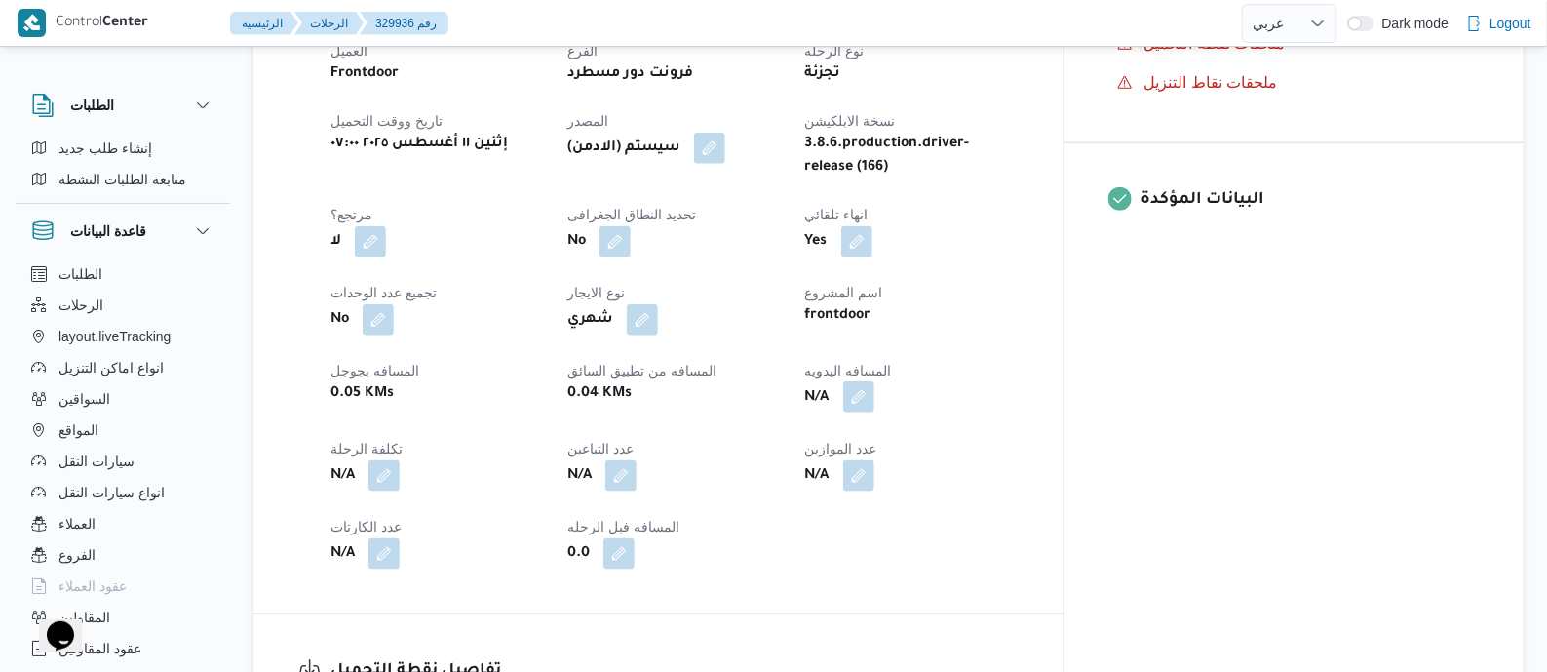
click at [874, 399] on button "button" at bounding box center [858, 396] width 31 height 31
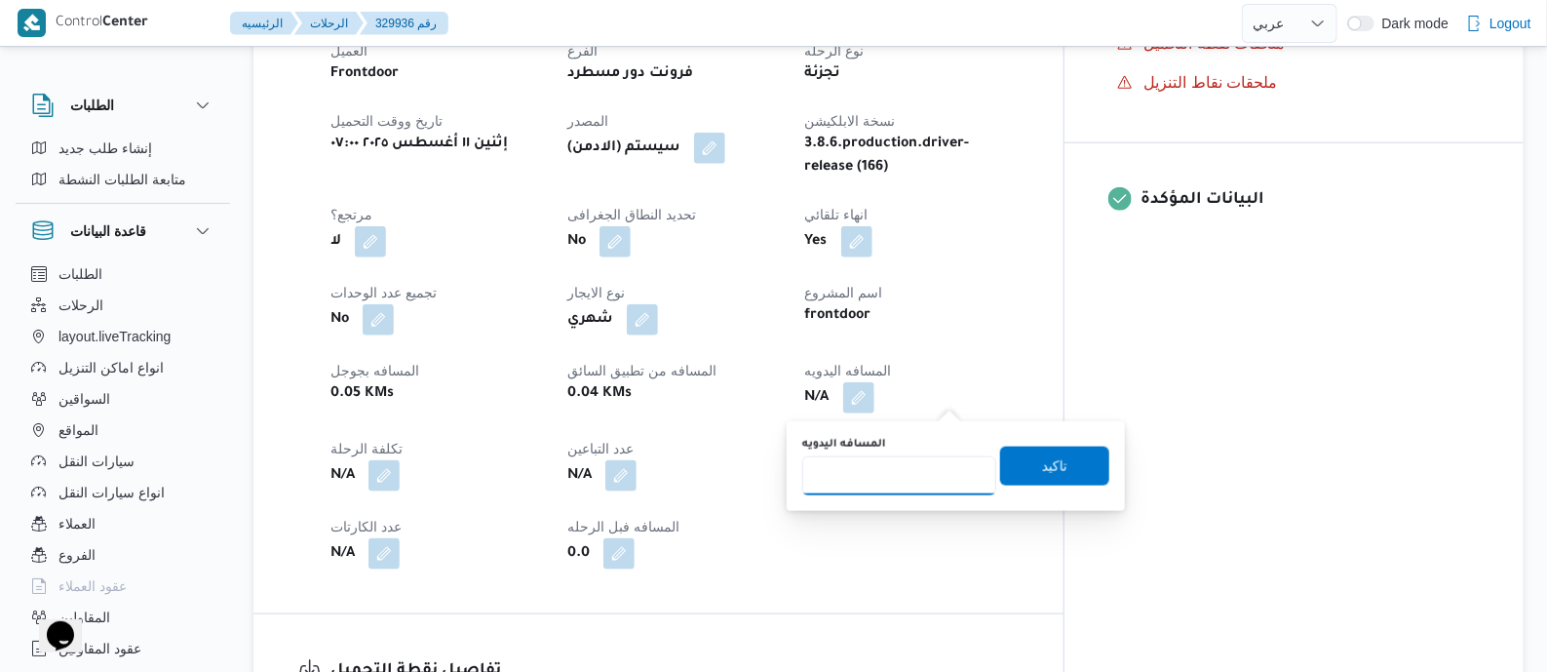
click at [926, 477] on input "المسافه اليدويه" at bounding box center [899, 475] width 194 height 39
type input "130"
click at [1042, 457] on span "تاكيد" at bounding box center [1054, 464] width 25 height 23
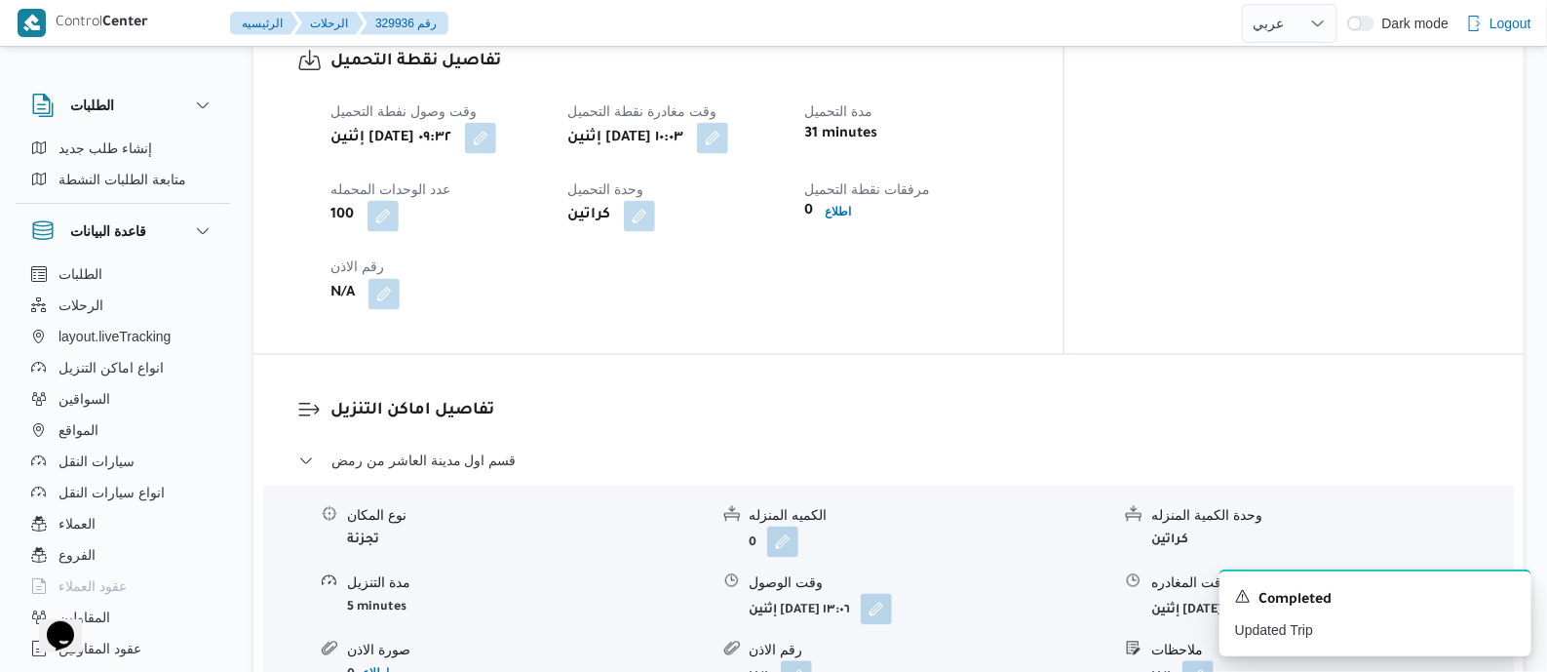
scroll to position [1705, 0]
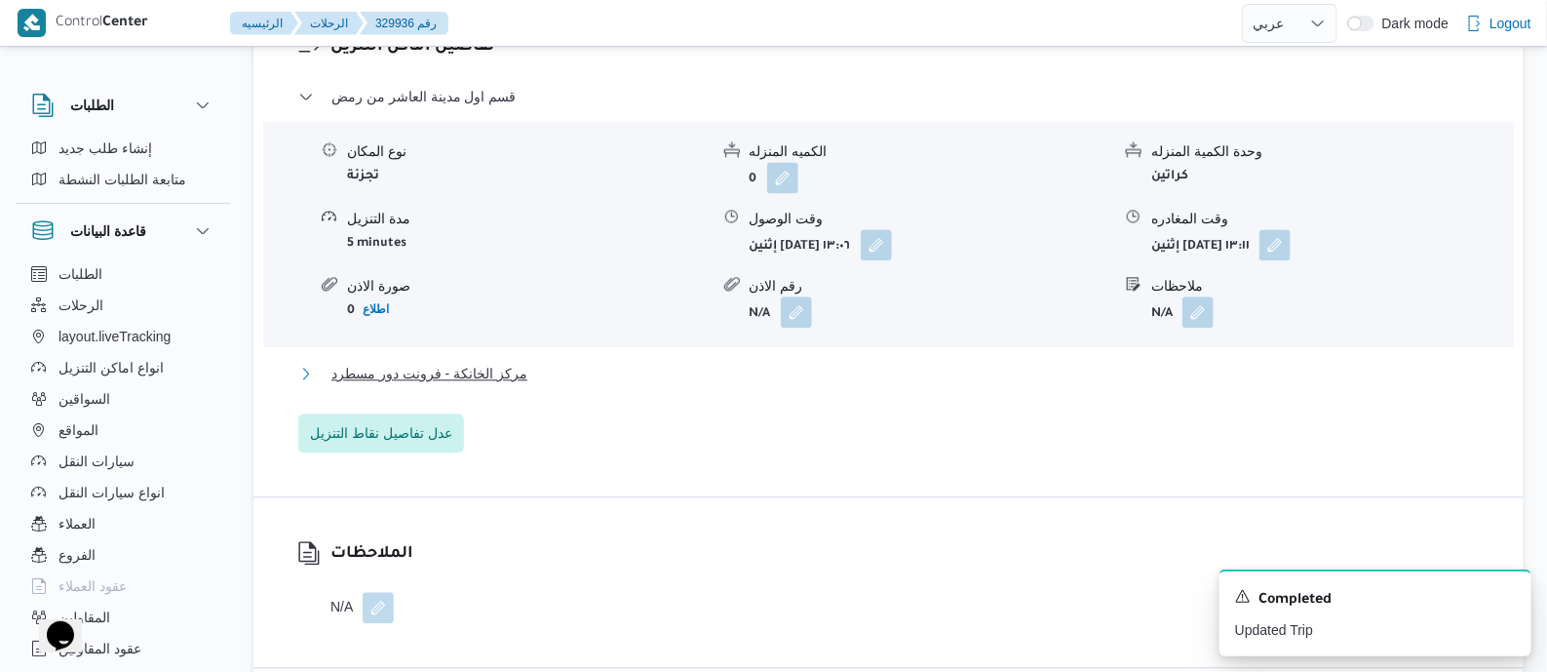
click at [527, 369] on button "مركز الخانكة - فرونت دور مسطرد" at bounding box center [889, 373] width 1182 height 23
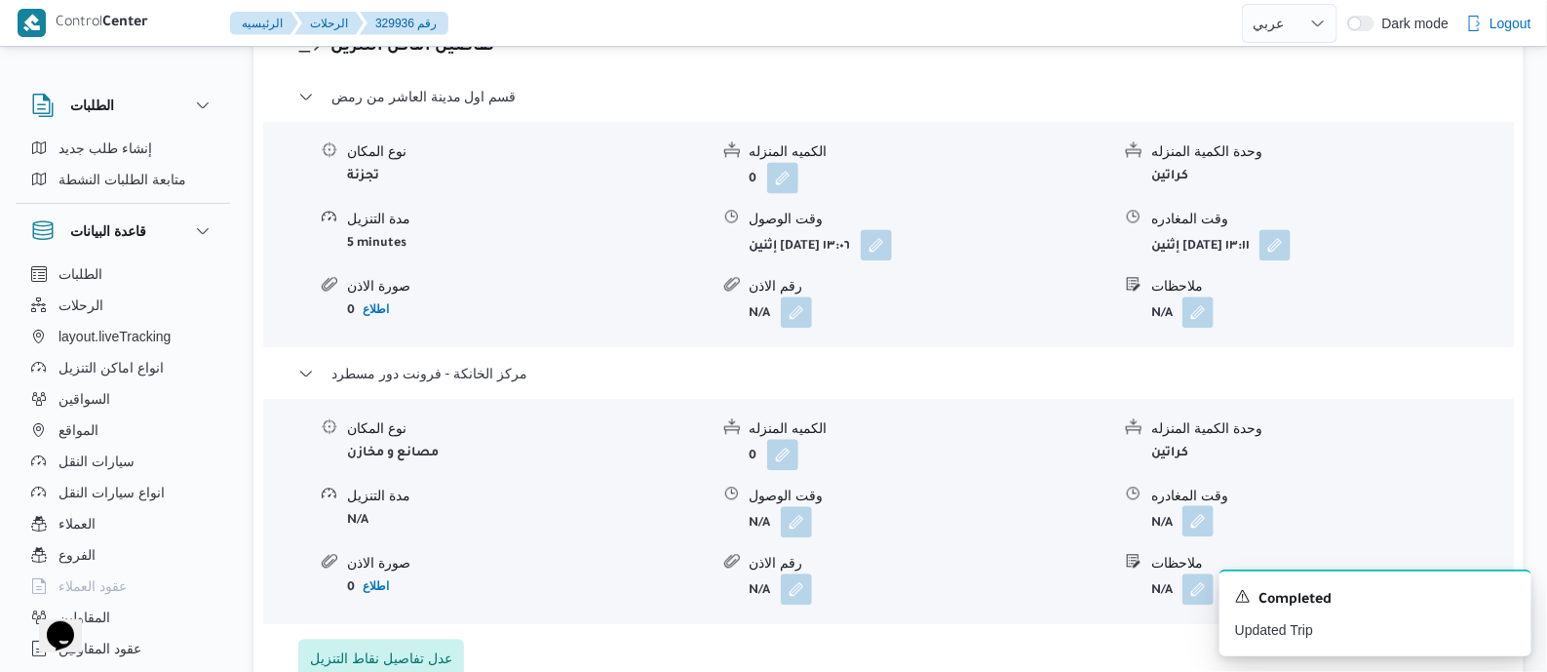
click at [1193, 520] on button "button" at bounding box center [1197, 520] width 31 height 31
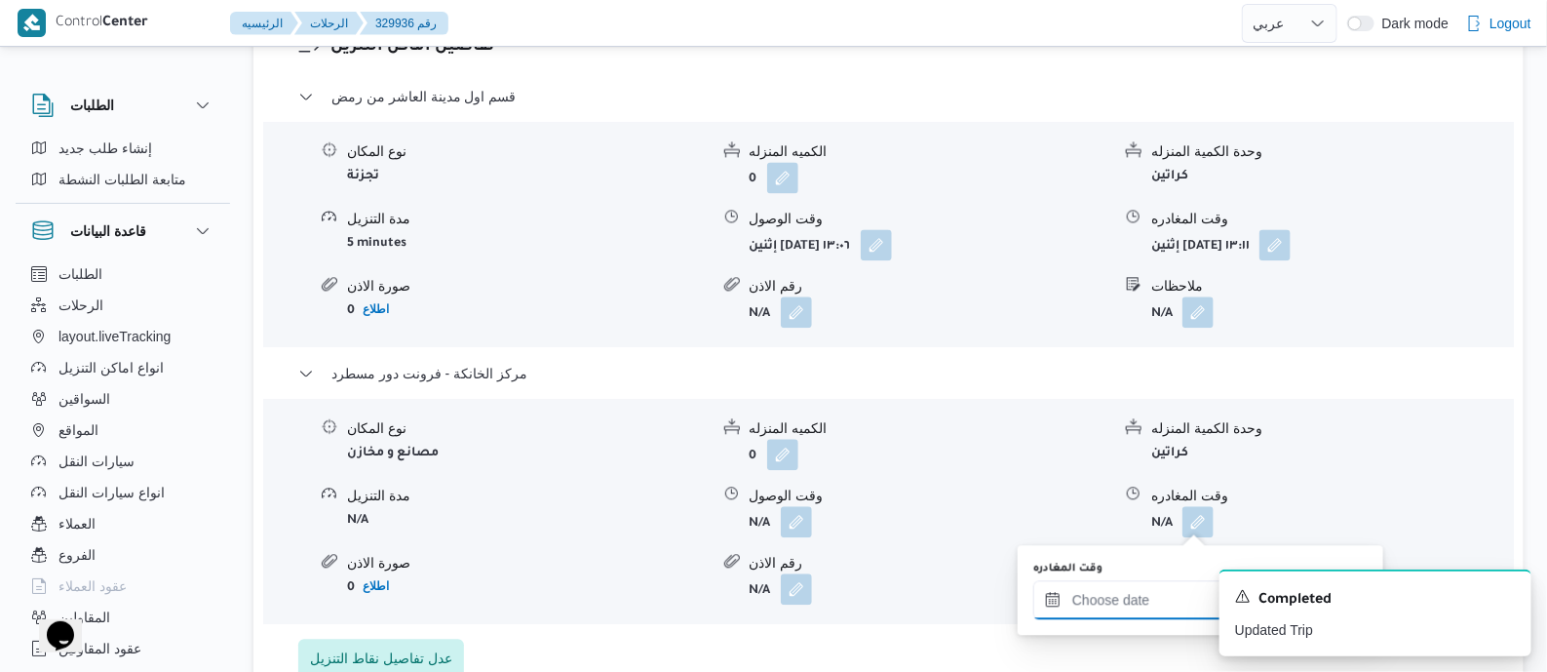
click at [1121, 598] on input "وقت المغادره" at bounding box center [1143, 599] width 221 height 39
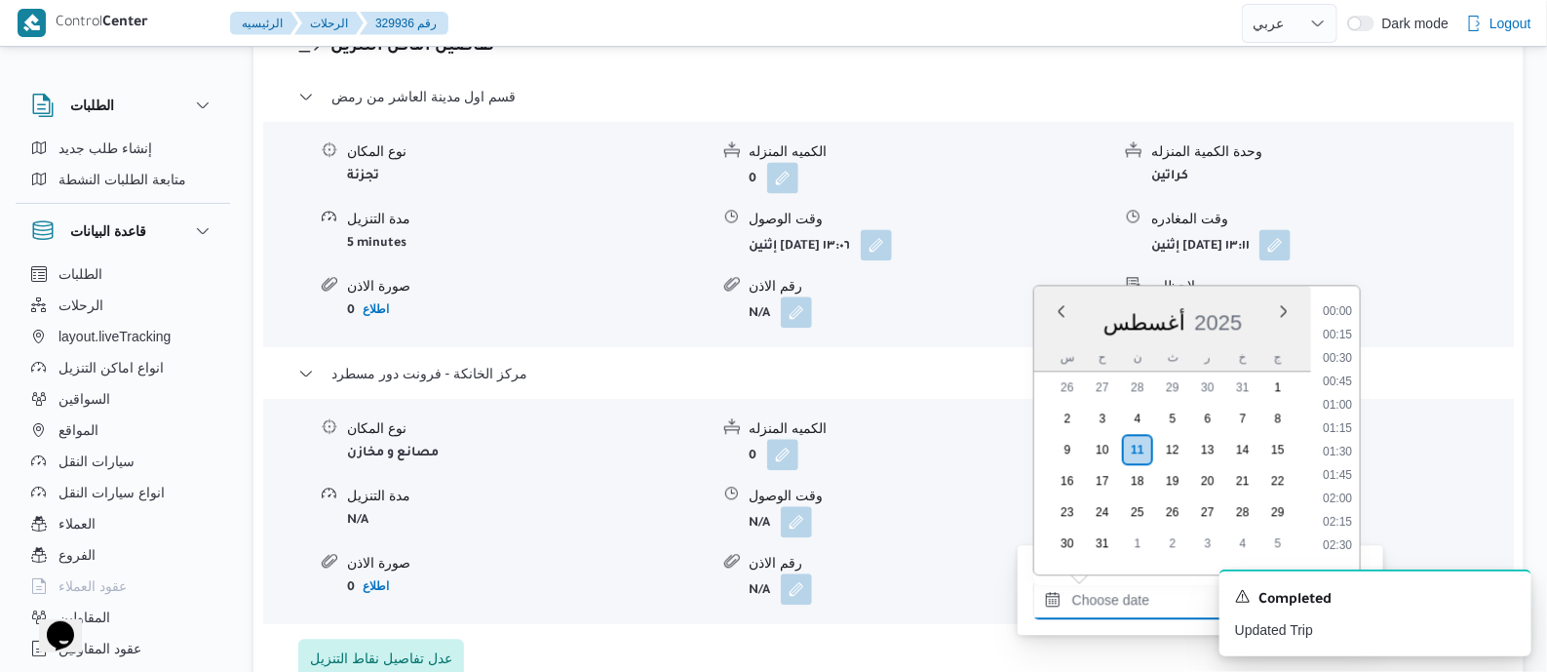
scroll to position [1808, 0]
click at [1339, 373] on li "20:00" at bounding box center [1337, 374] width 45 height 19
type input "[DATE] ٢٠:٠٠"
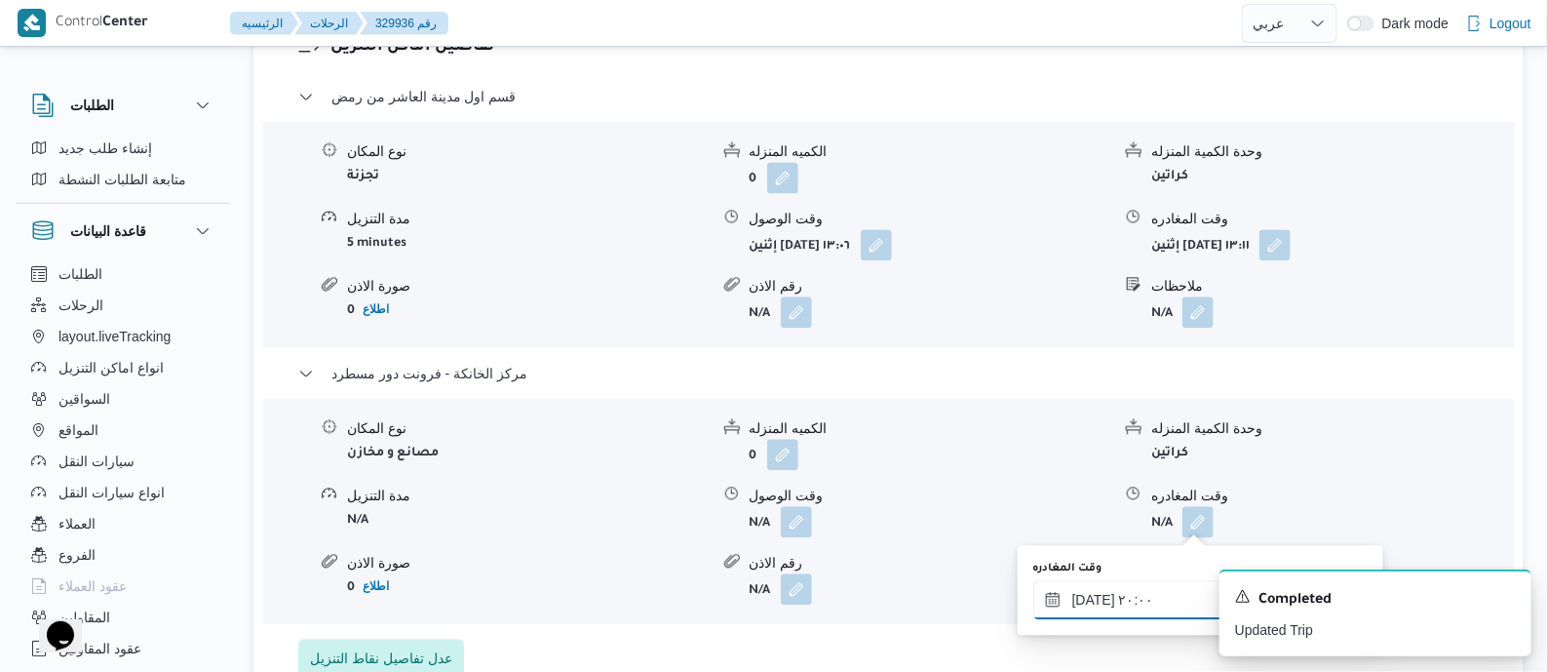
scroll to position [1949, 0]
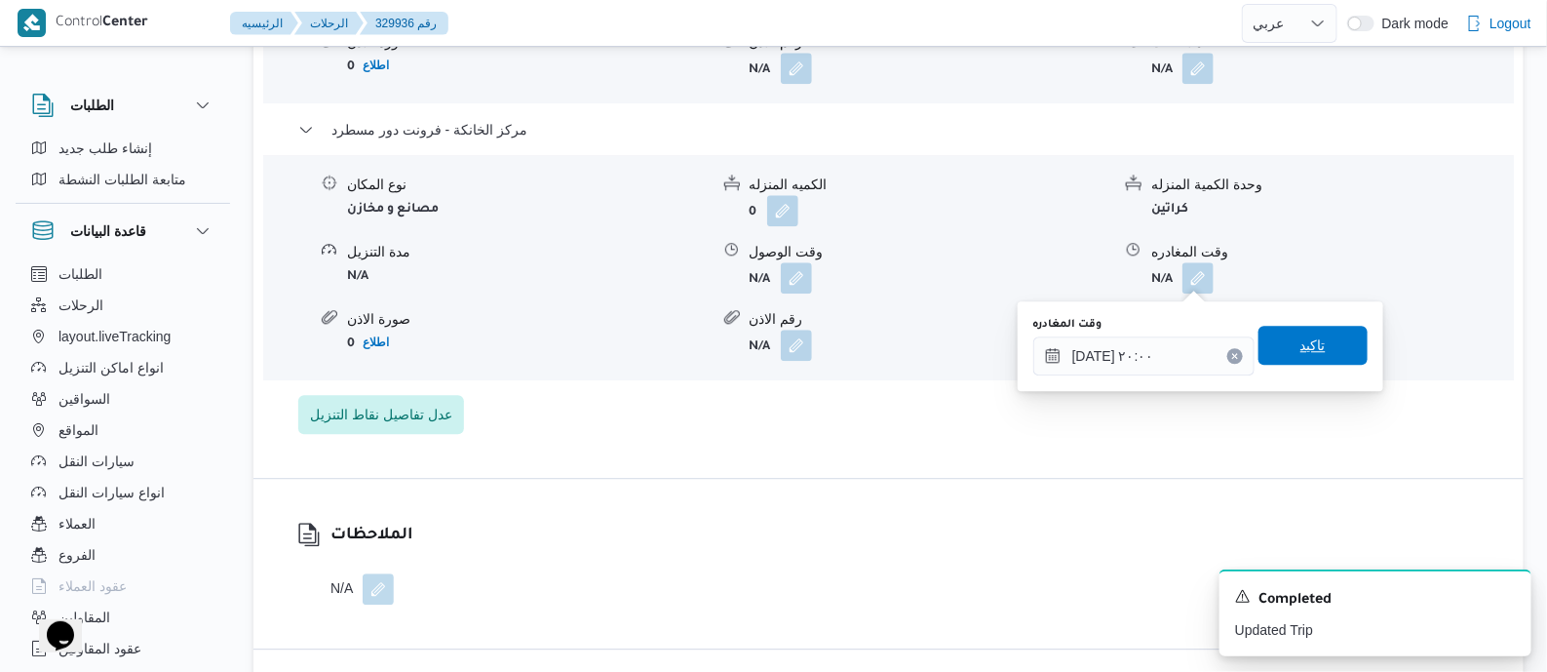
click at [1321, 345] on span "تاكيد" at bounding box center [1313, 345] width 109 height 39
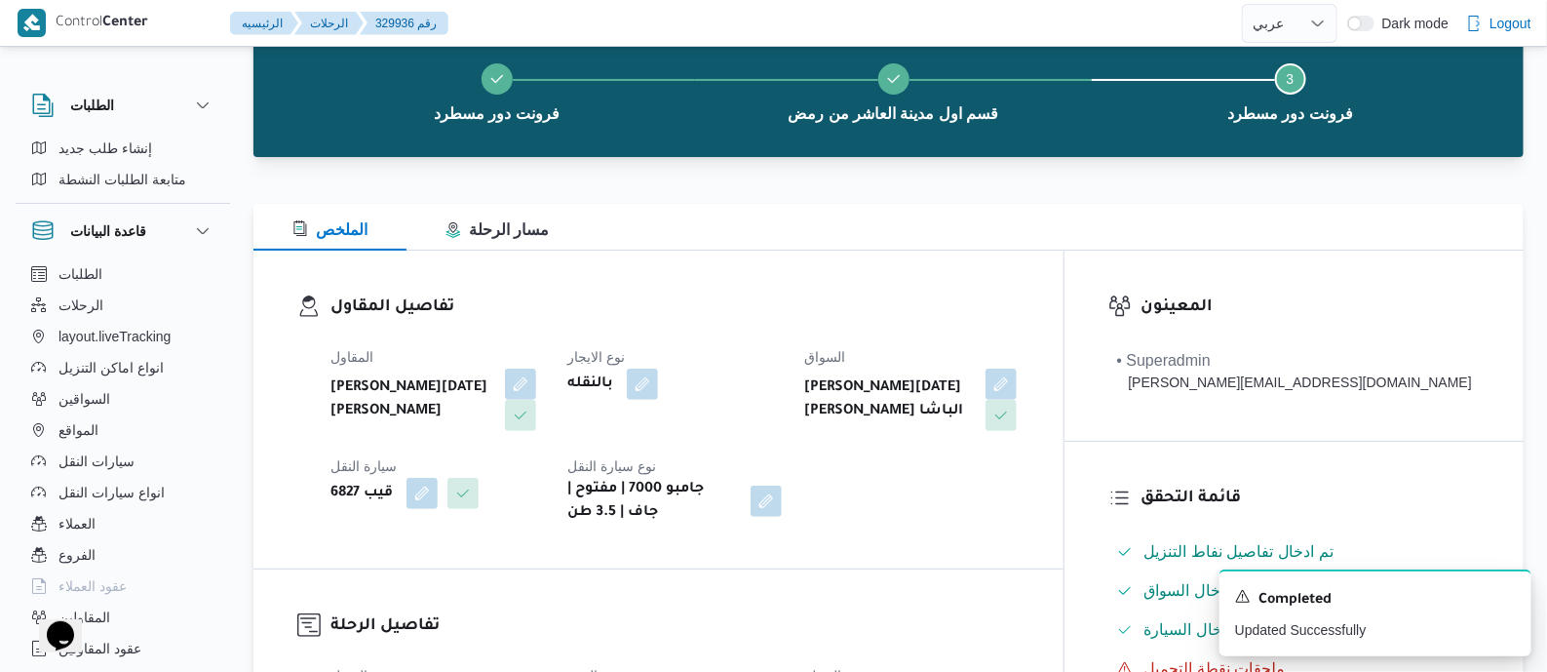
scroll to position [0, 0]
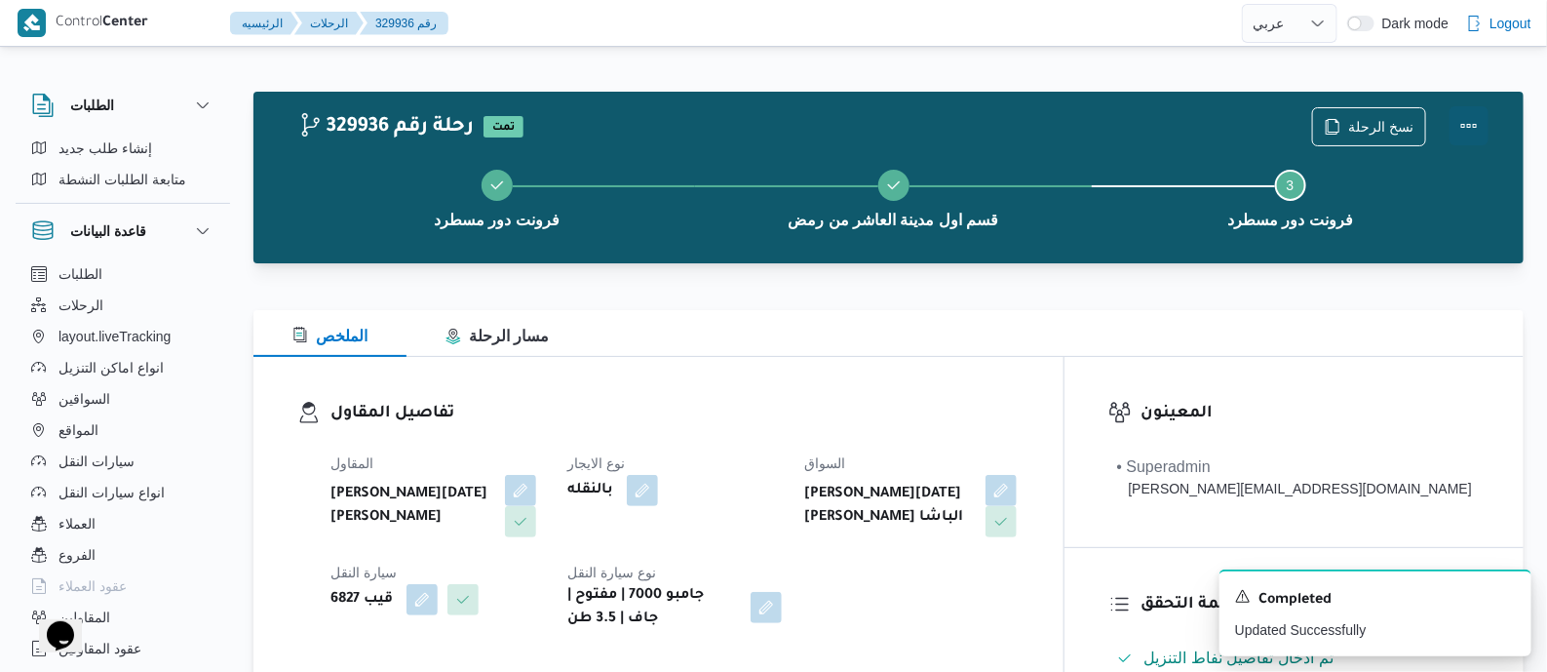
drag, startPoint x: 1475, startPoint y: 116, endPoint x: 1444, endPoint y: 126, distance: 32.7
click at [1470, 116] on button "Actions" at bounding box center [1469, 126] width 39 height 39
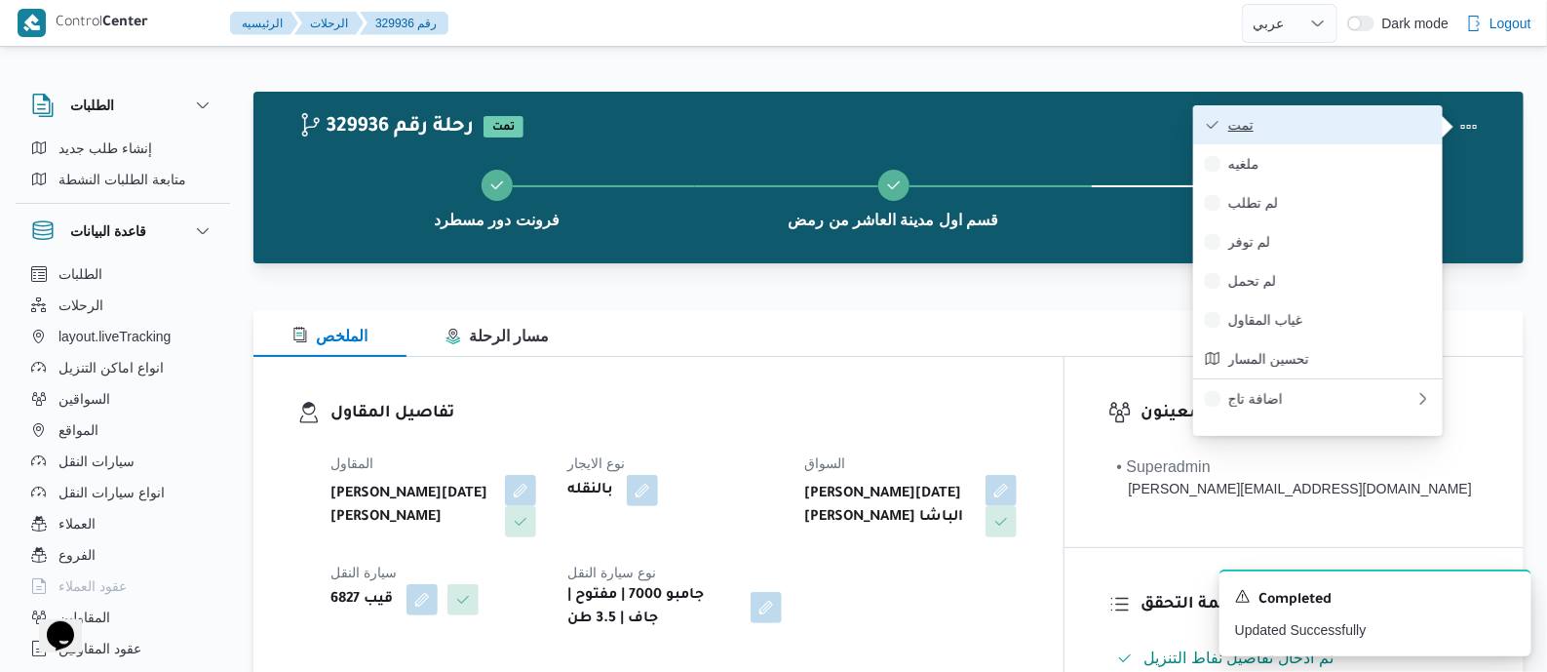
click at [1308, 124] on span "تمت" at bounding box center [1329, 125] width 203 height 16
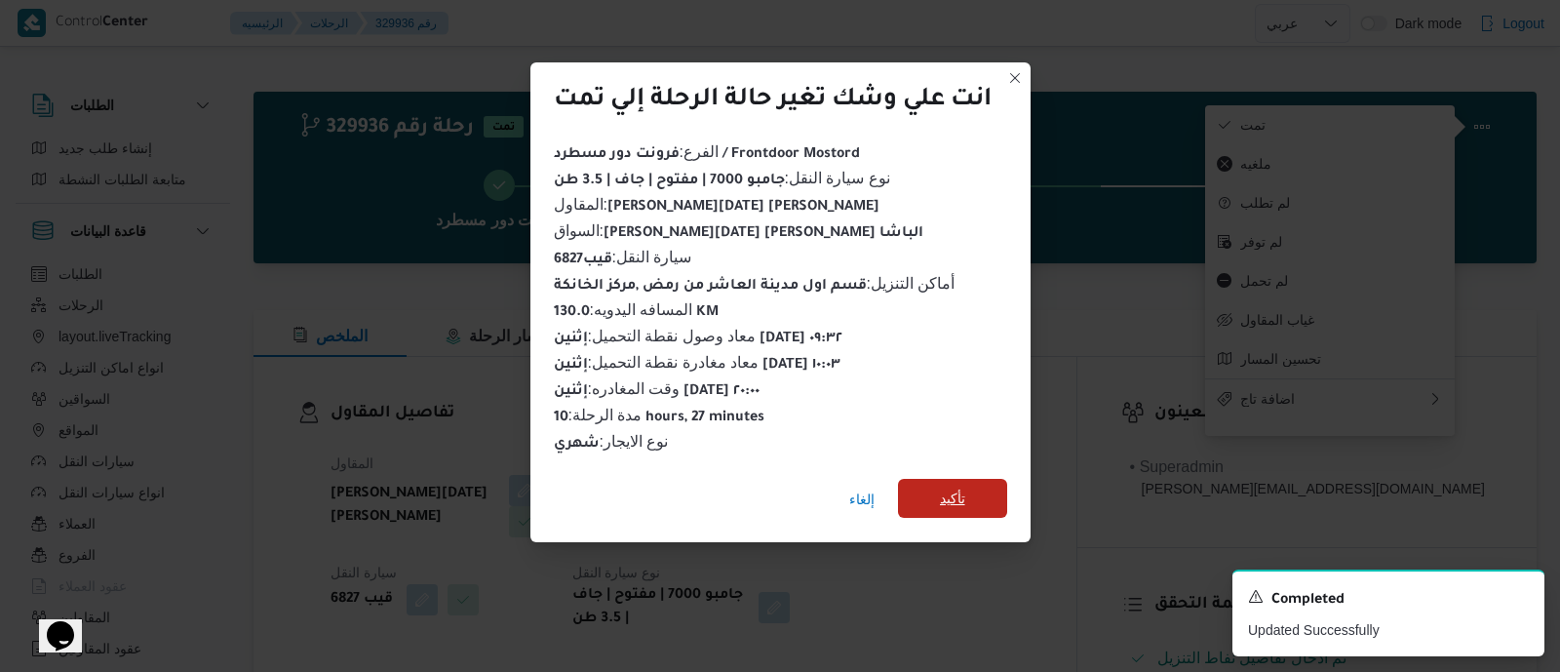
click at [987, 481] on span "تأكيد" at bounding box center [952, 498] width 109 height 39
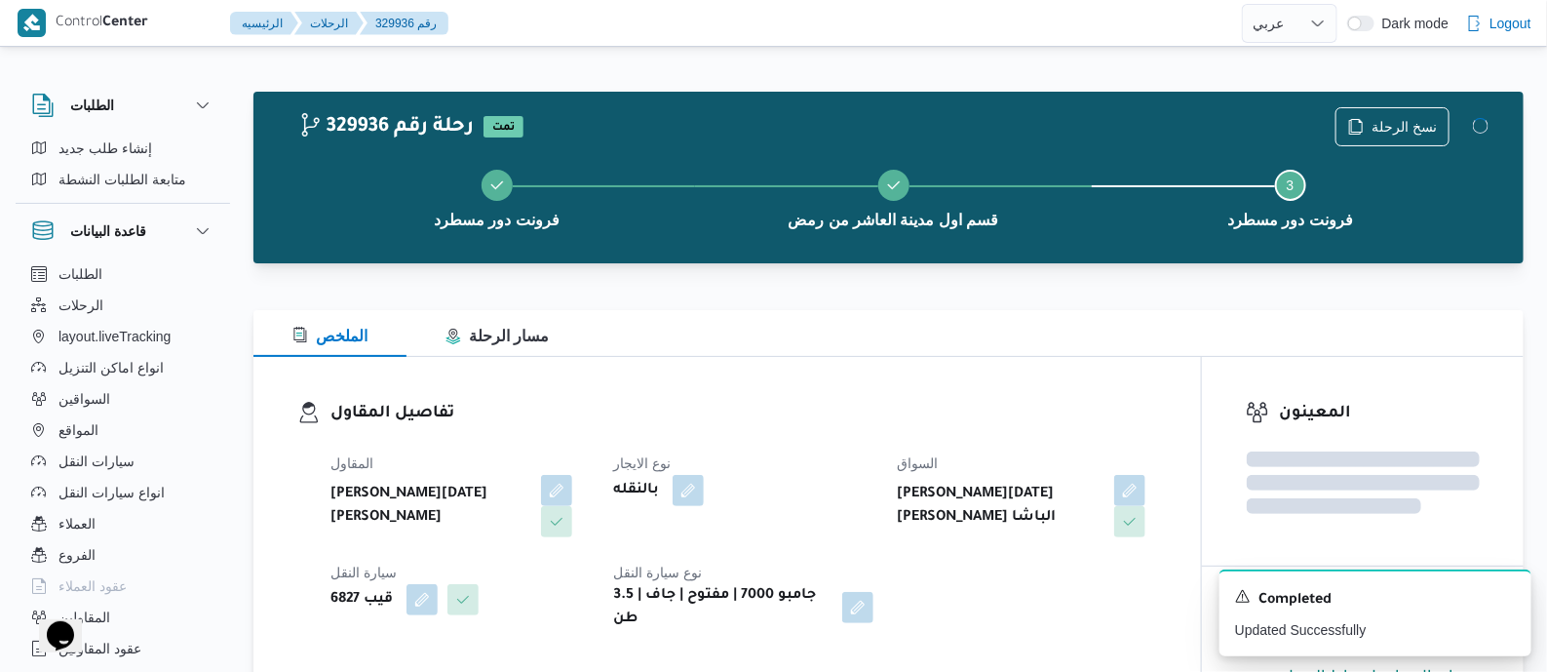
click at [833, 410] on h3 "تفاصيل المقاول" at bounding box center [743, 414] width 827 height 26
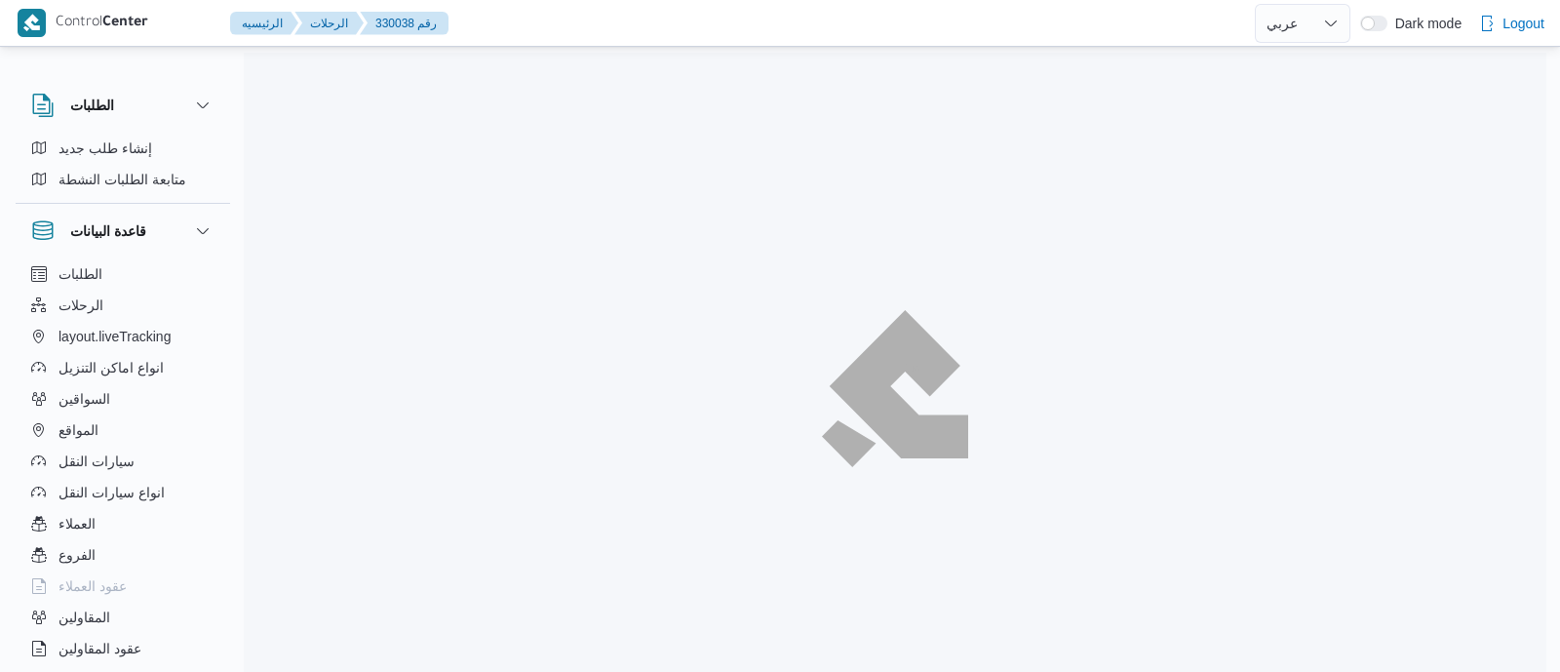
select select "ar"
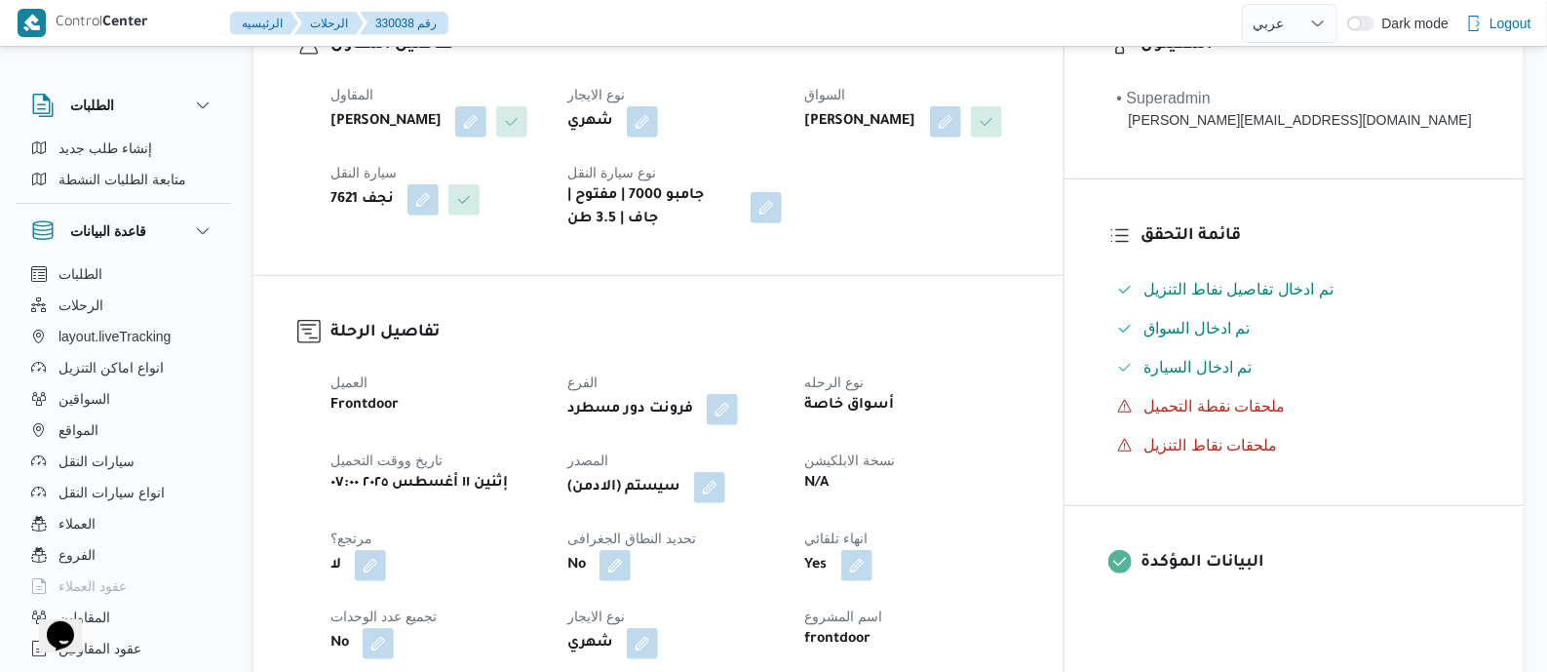
scroll to position [609, 0]
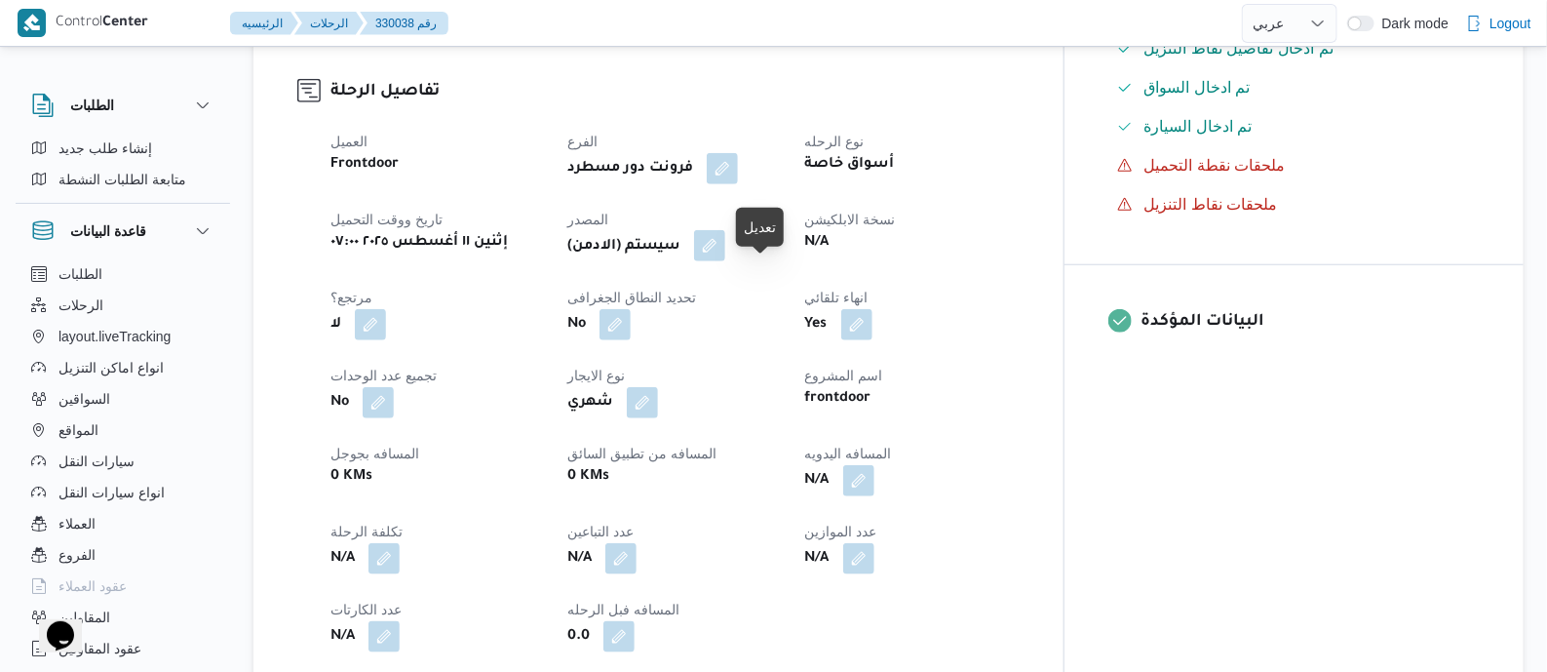
click at [725, 261] on button "button" at bounding box center [709, 245] width 31 height 31
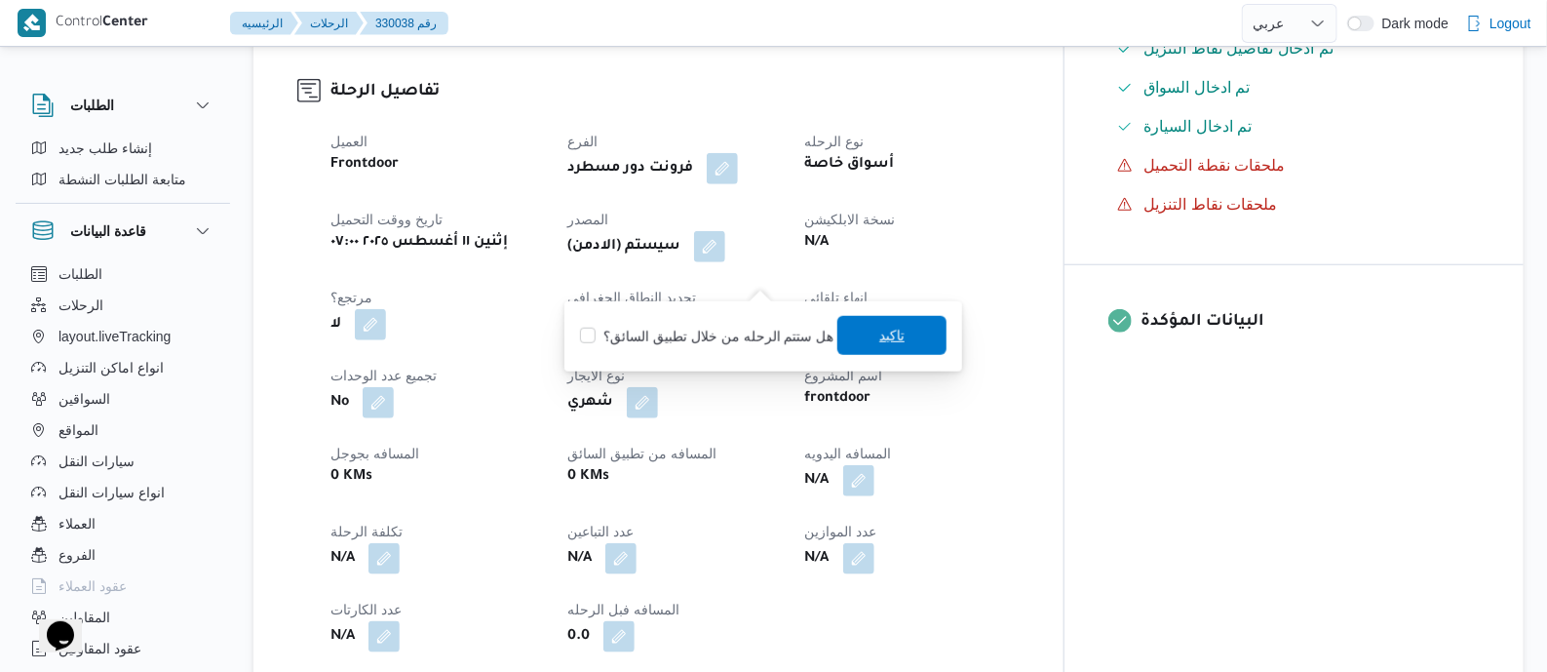
click at [885, 333] on span "تاكيد" at bounding box center [891, 335] width 25 height 23
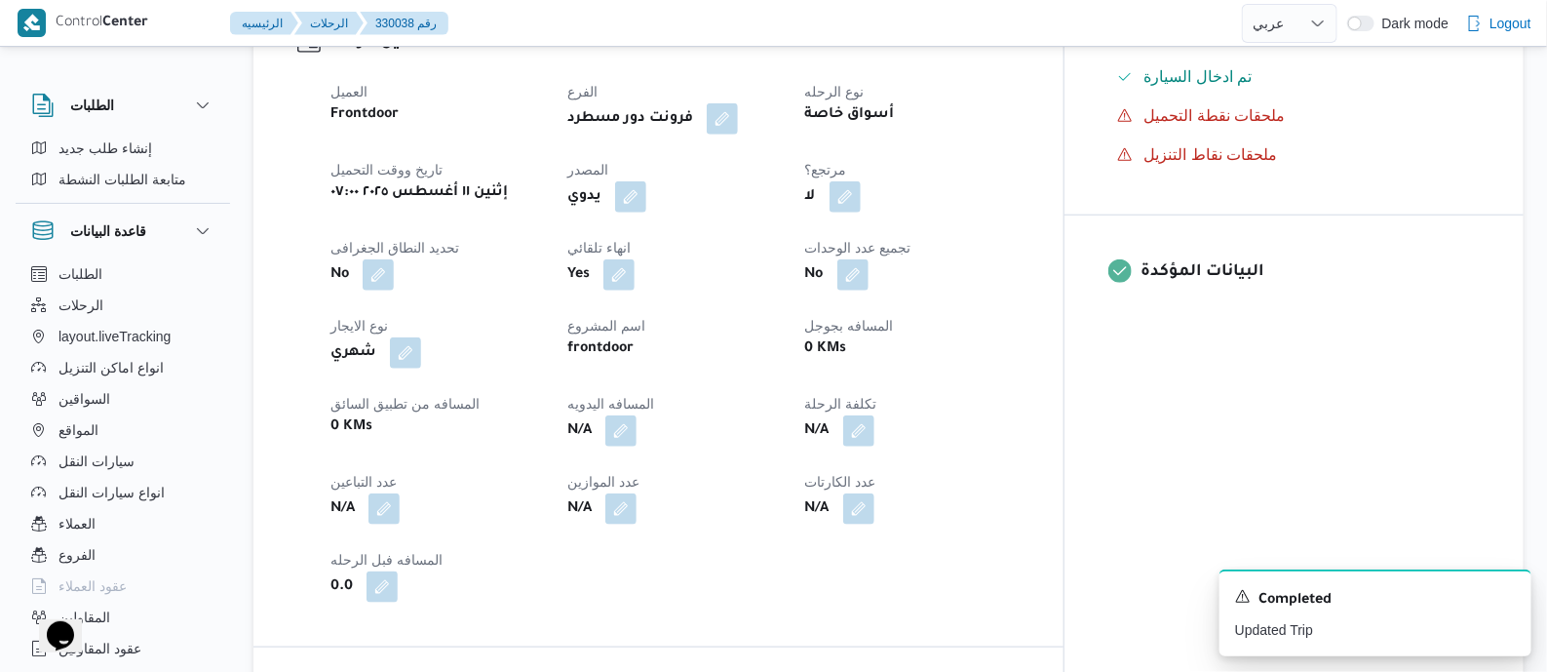
scroll to position [731, 0]
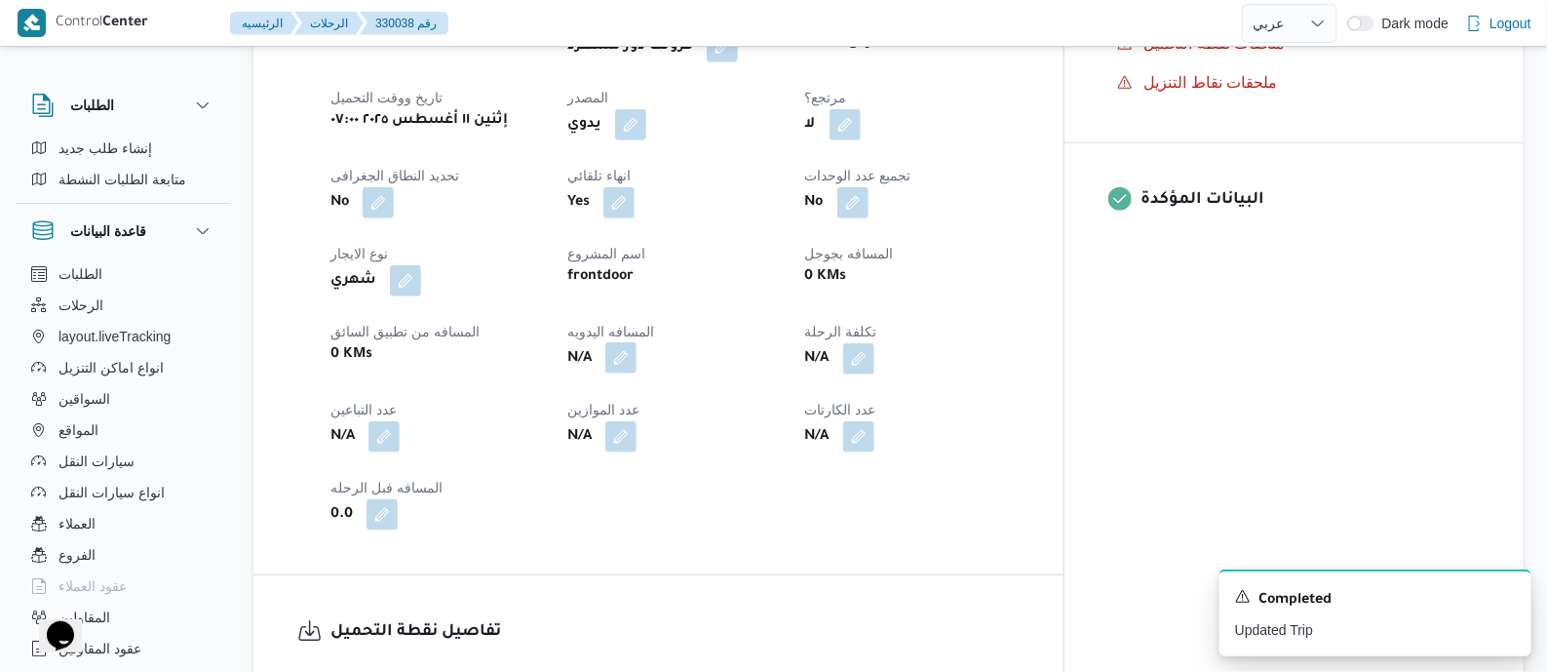
click at [637, 373] on button "button" at bounding box center [620, 357] width 31 height 31
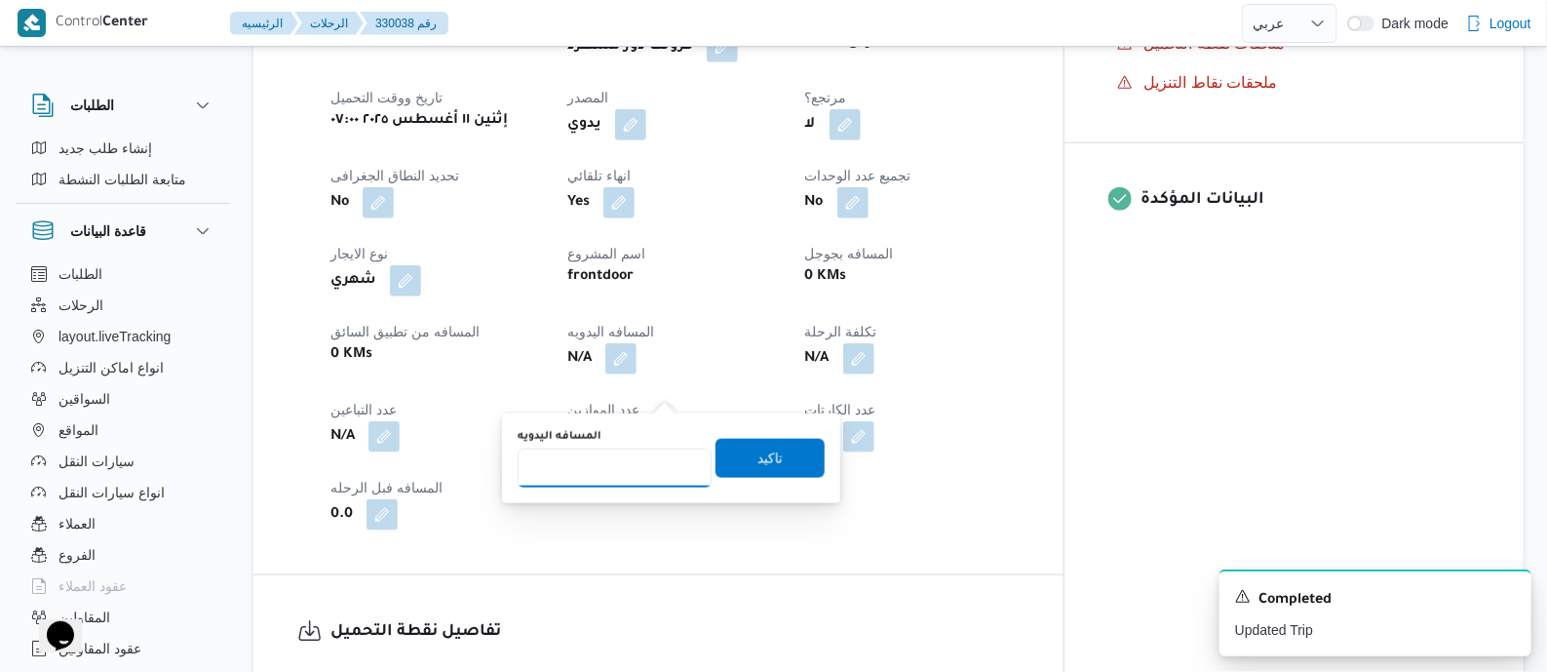
click at [635, 472] on input "المسافه اليدويه" at bounding box center [615, 467] width 194 height 39
type input "135"
click at [765, 458] on span "تاكيد" at bounding box center [769, 457] width 25 height 23
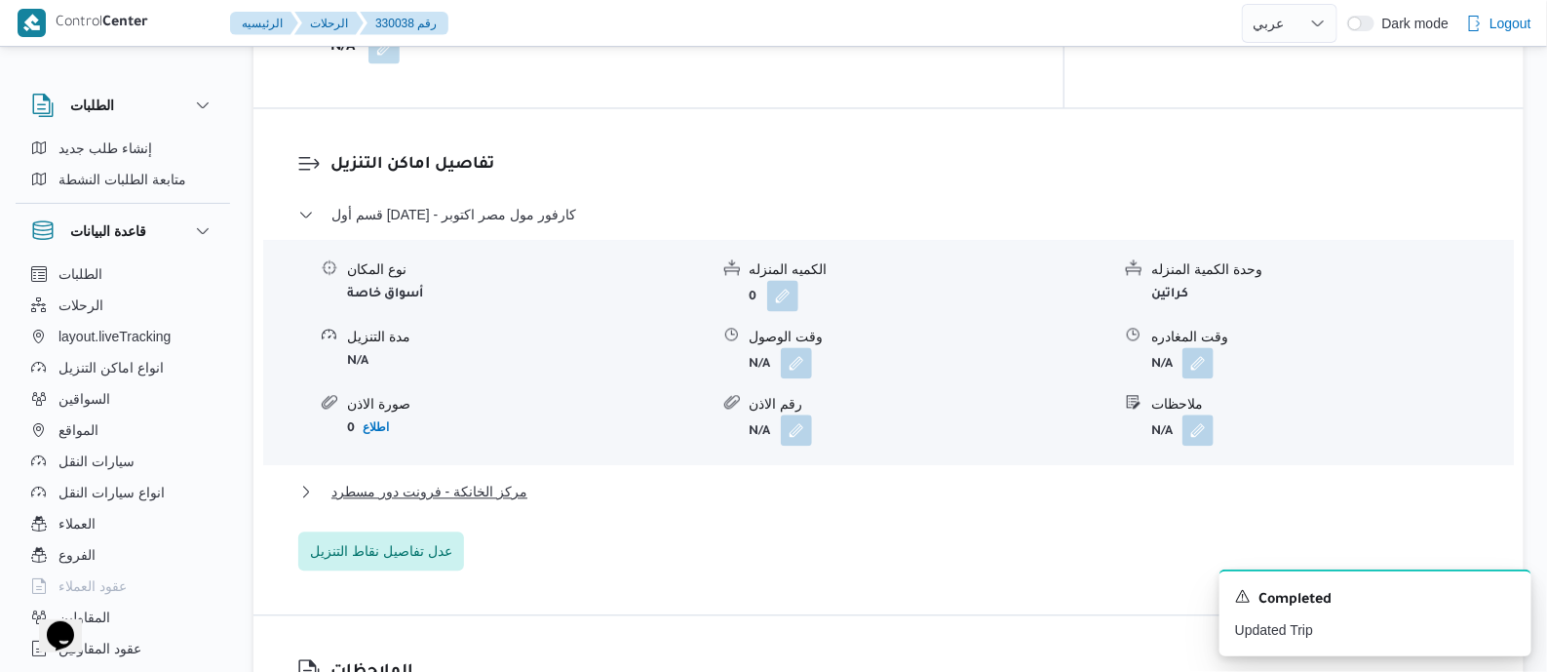
scroll to position [1340, 0]
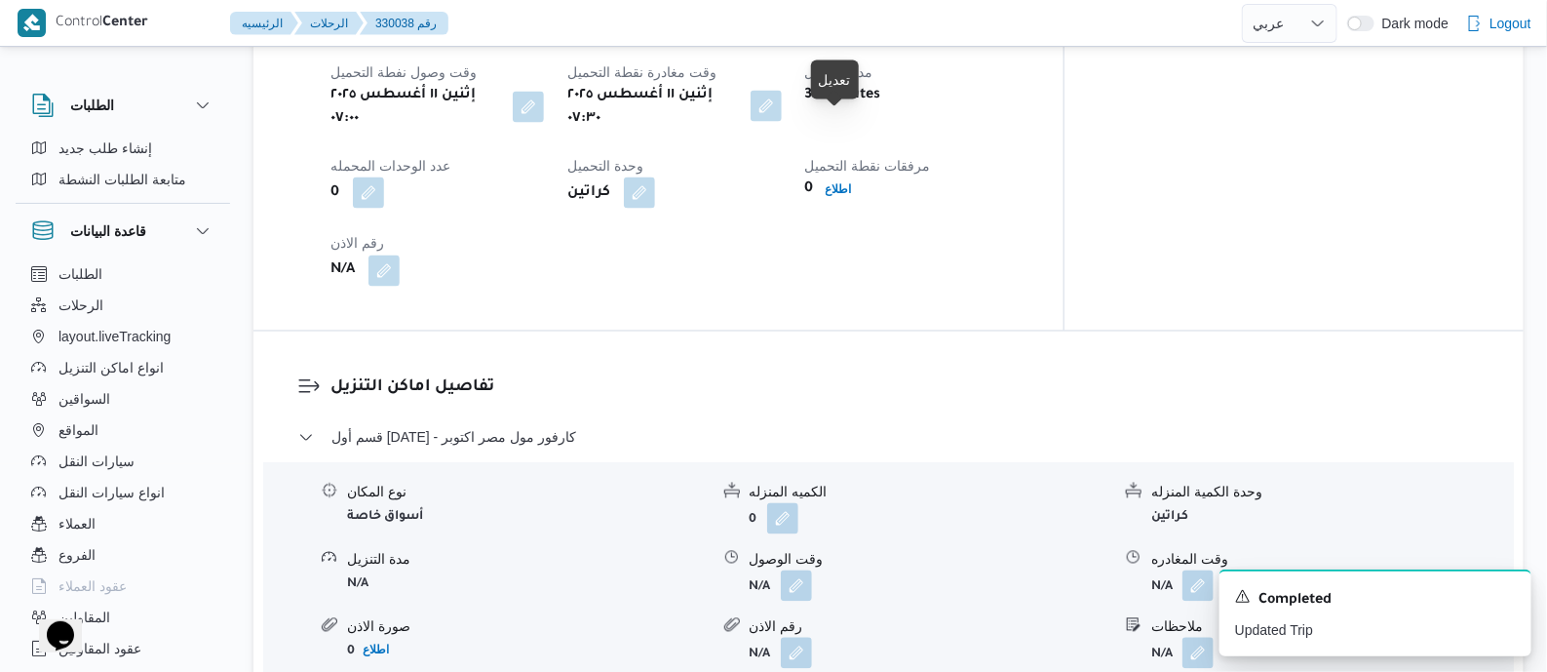
click at [782, 122] on button "button" at bounding box center [766, 106] width 31 height 31
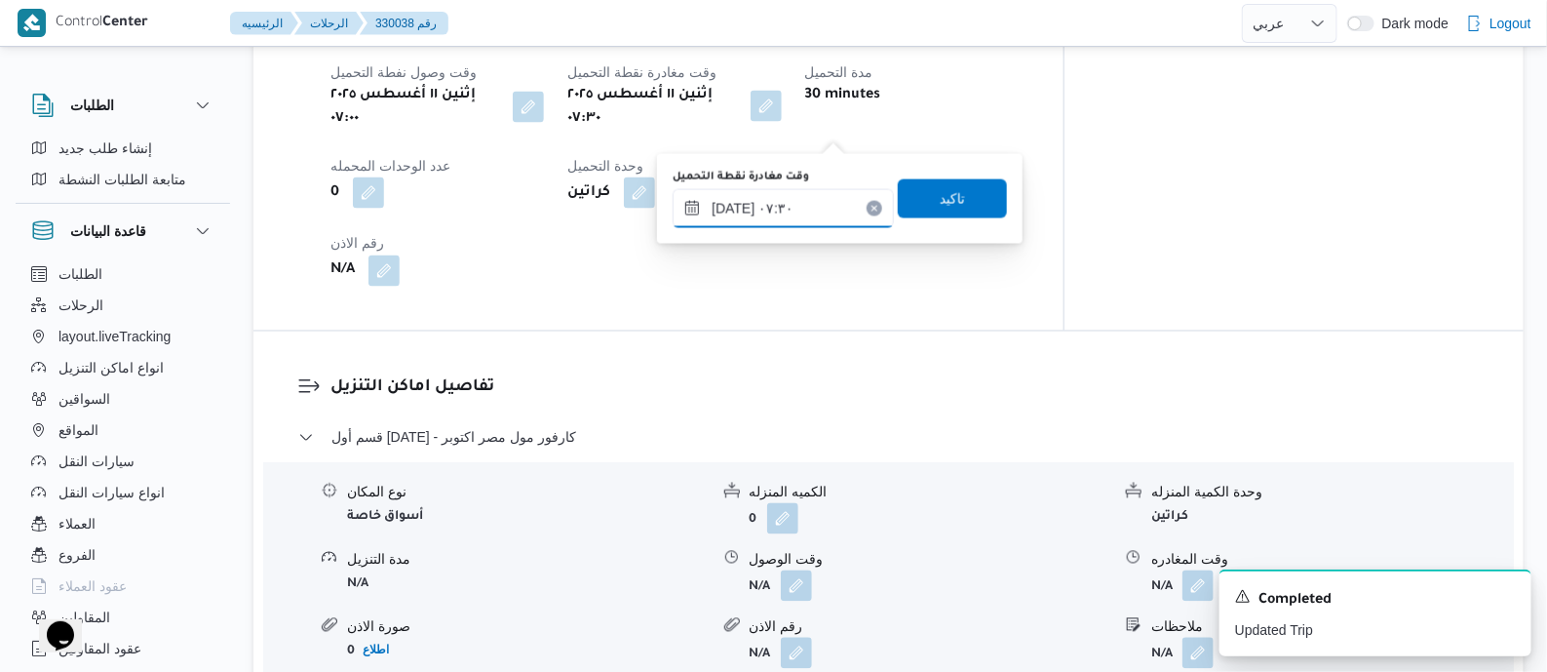
click at [808, 210] on input "[DATE] ٠٧:٣٠" at bounding box center [783, 208] width 221 height 39
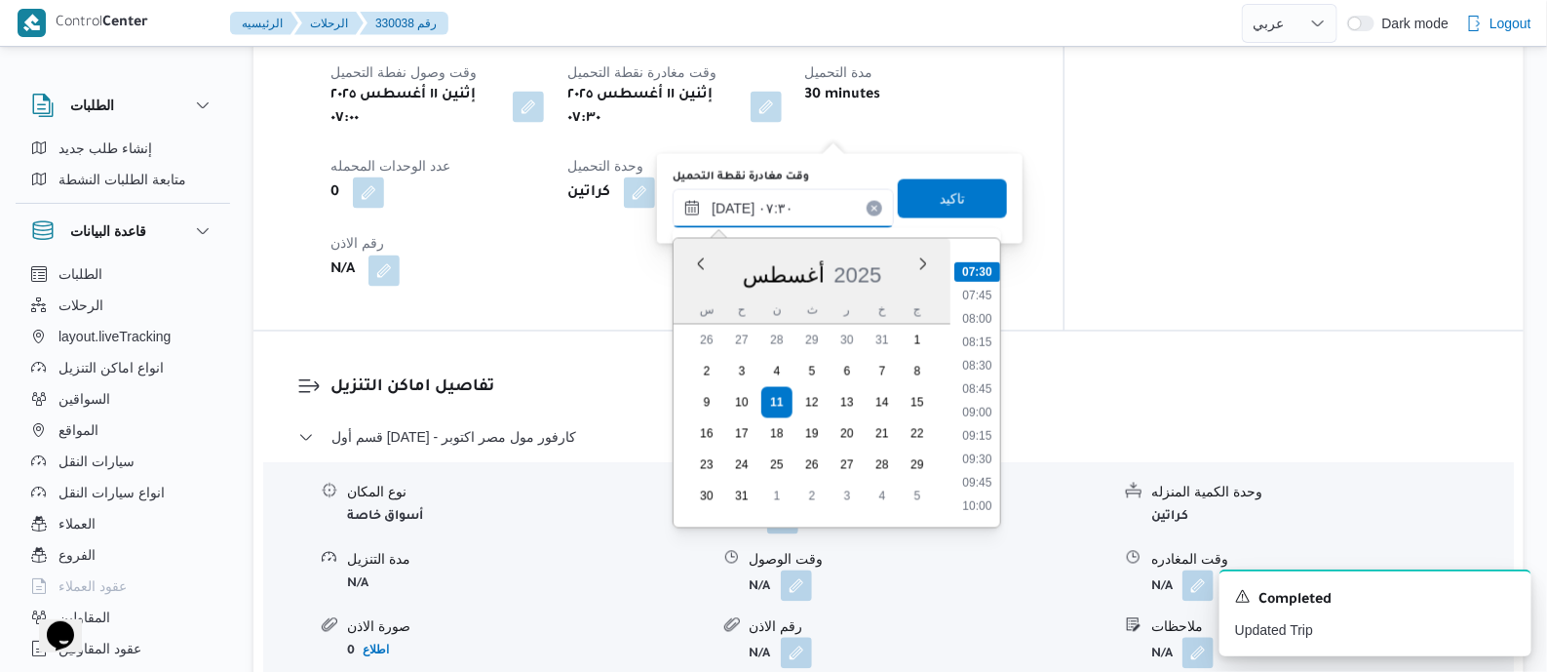
scroll to position [813, 0]
click at [987, 442] on li "10:30" at bounding box center [977, 433] width 45 height 19
type input "[DATE] ١٠:٣٠"
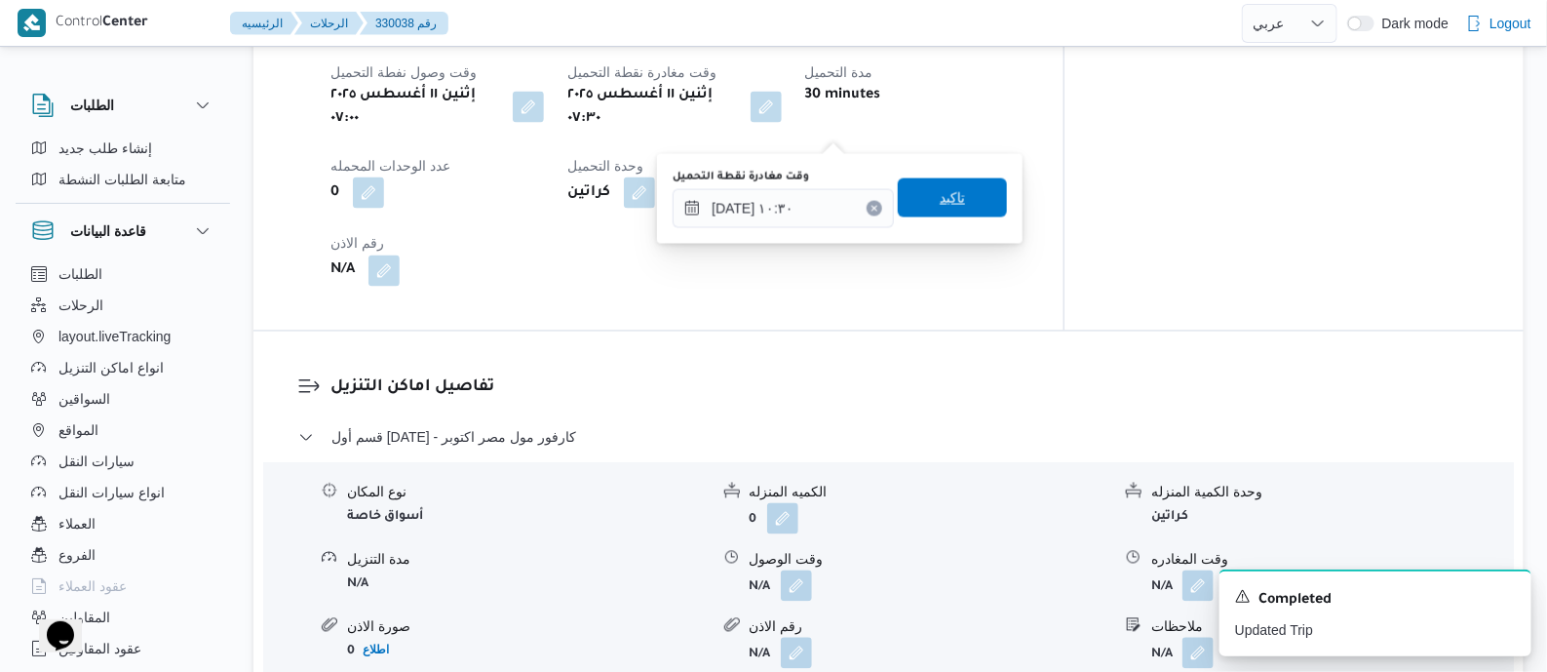
click at [940, 192] on span "تاكيد" at bounding box center [952, 197] width 25 height 23
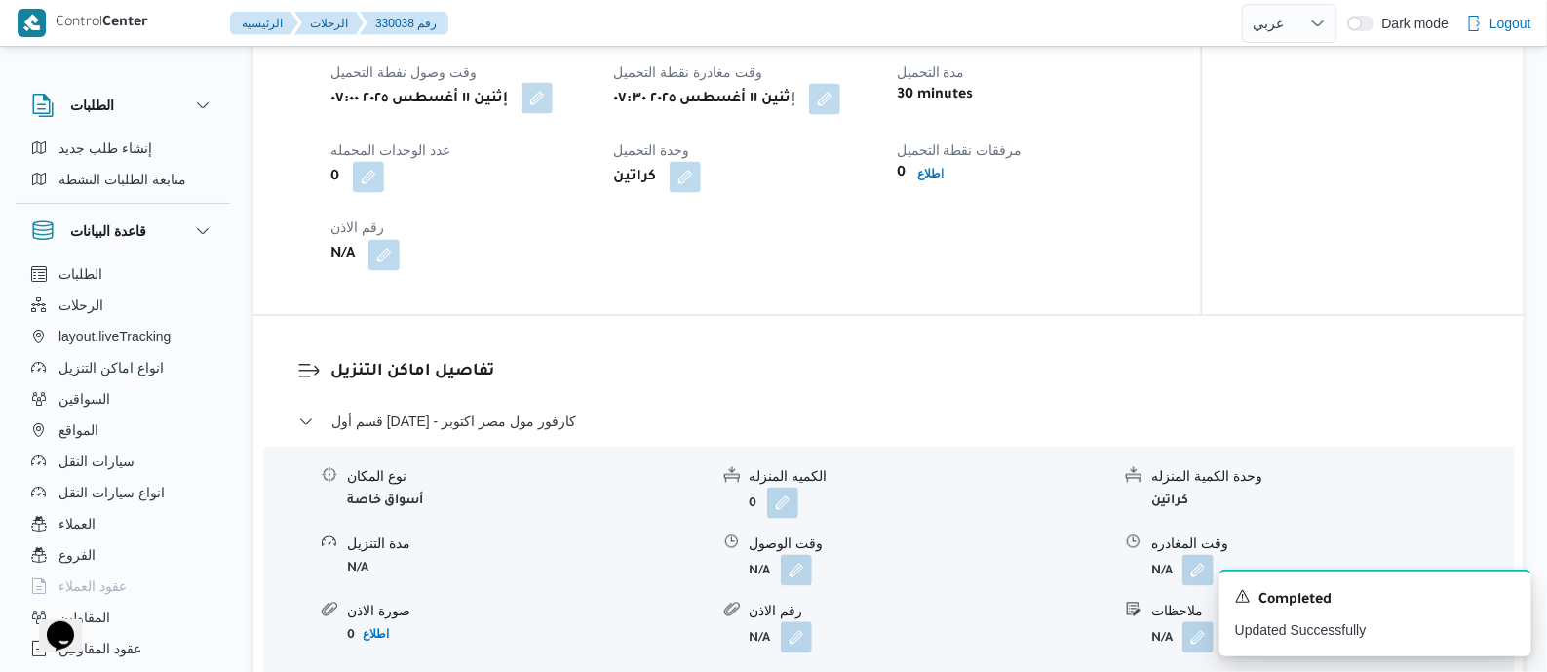
click at [547, 114] on button "button" at bounding box center [537, 98] width 31 height 31
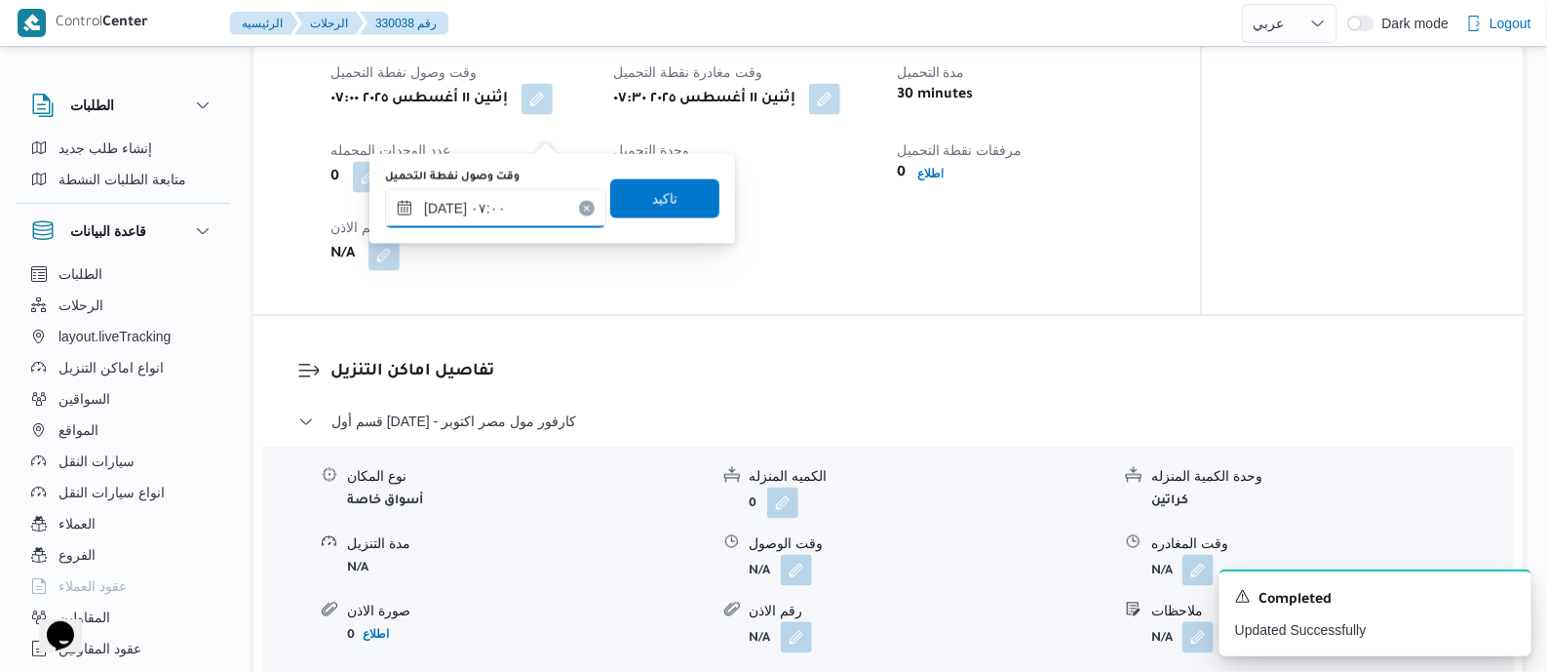
click at [541, 196] on input "[DATE] ٠٧:٠٠" at bounding box center [495, 208] width 221 height 39
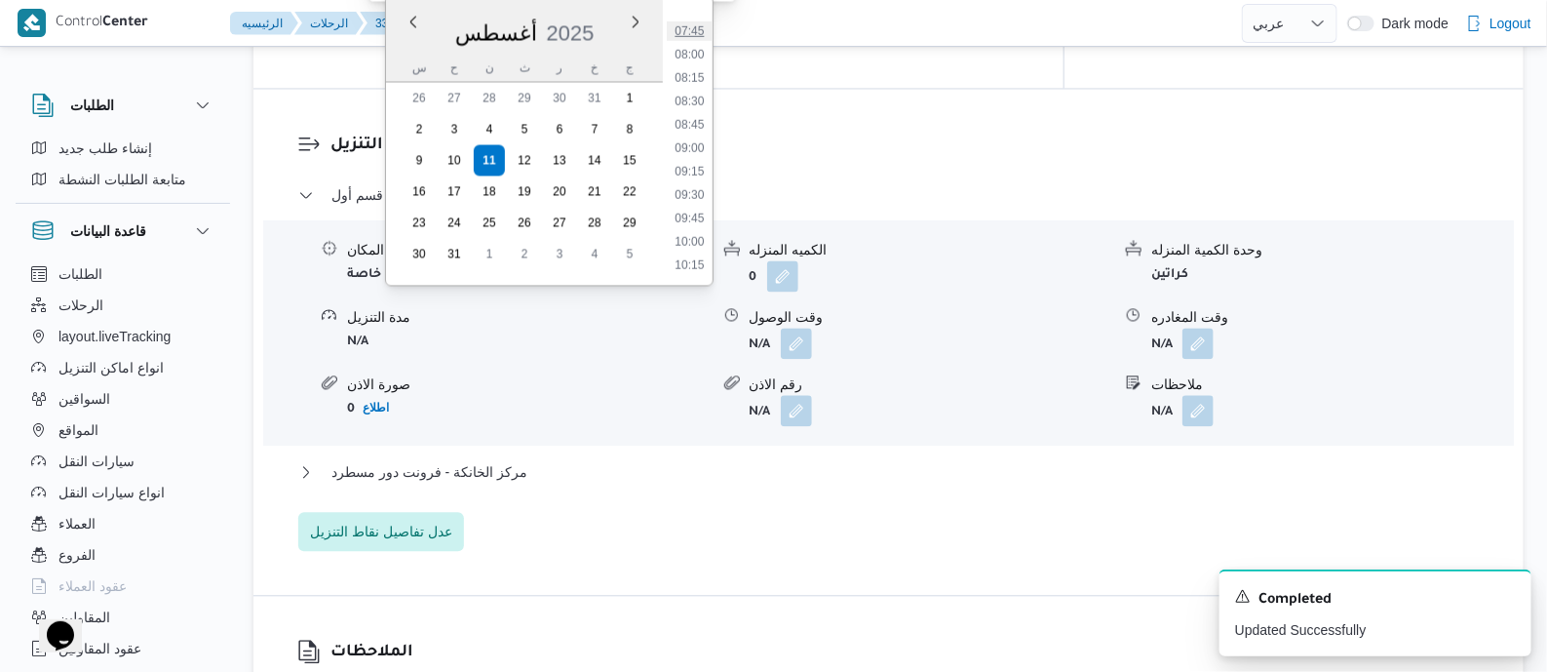
scroll to position [765, 0]
click at [688, 136] on li "09:30" at bounding box center [689, 145] width 45 height 19
type input "١١/٠٨/٢٠٢٥ ٠٩:٣٠"
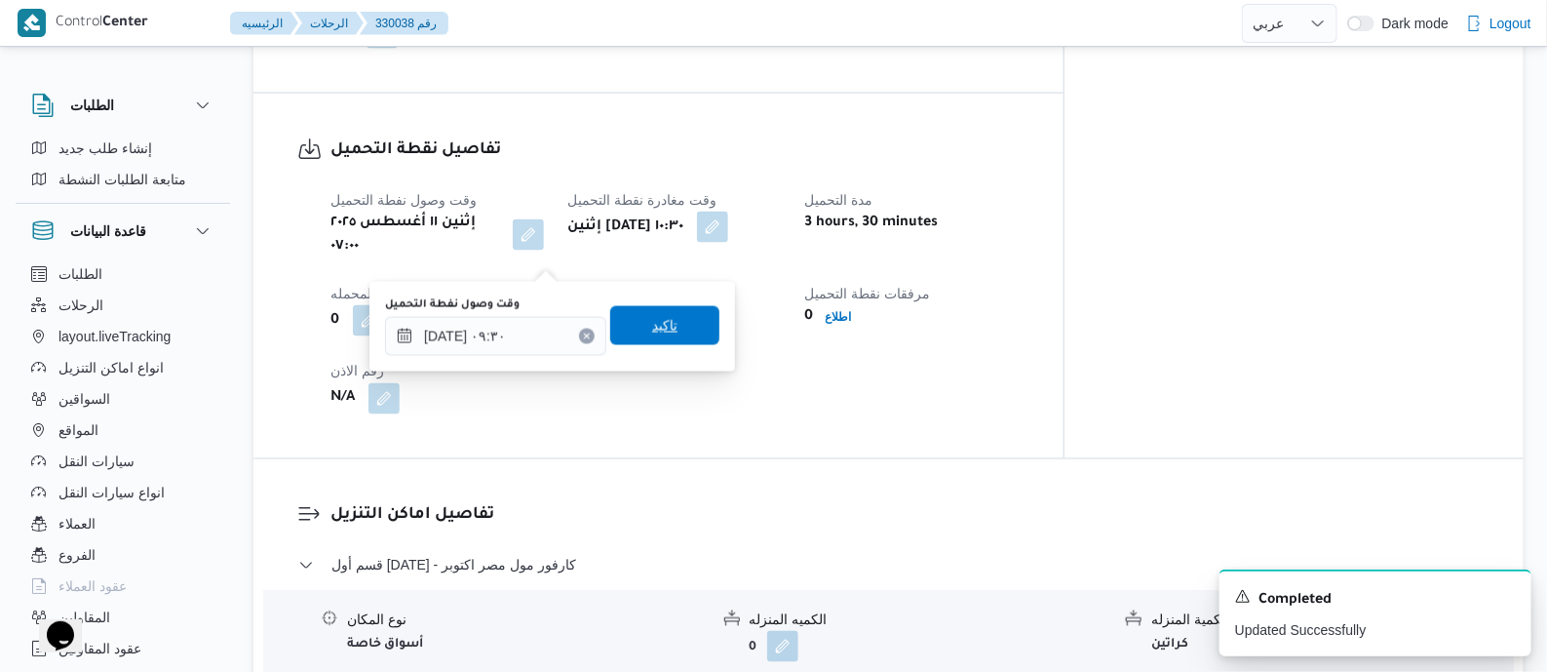
click at [652, 329] on span "تاكيد" at bounding box center [664, 325] width 25 height 23
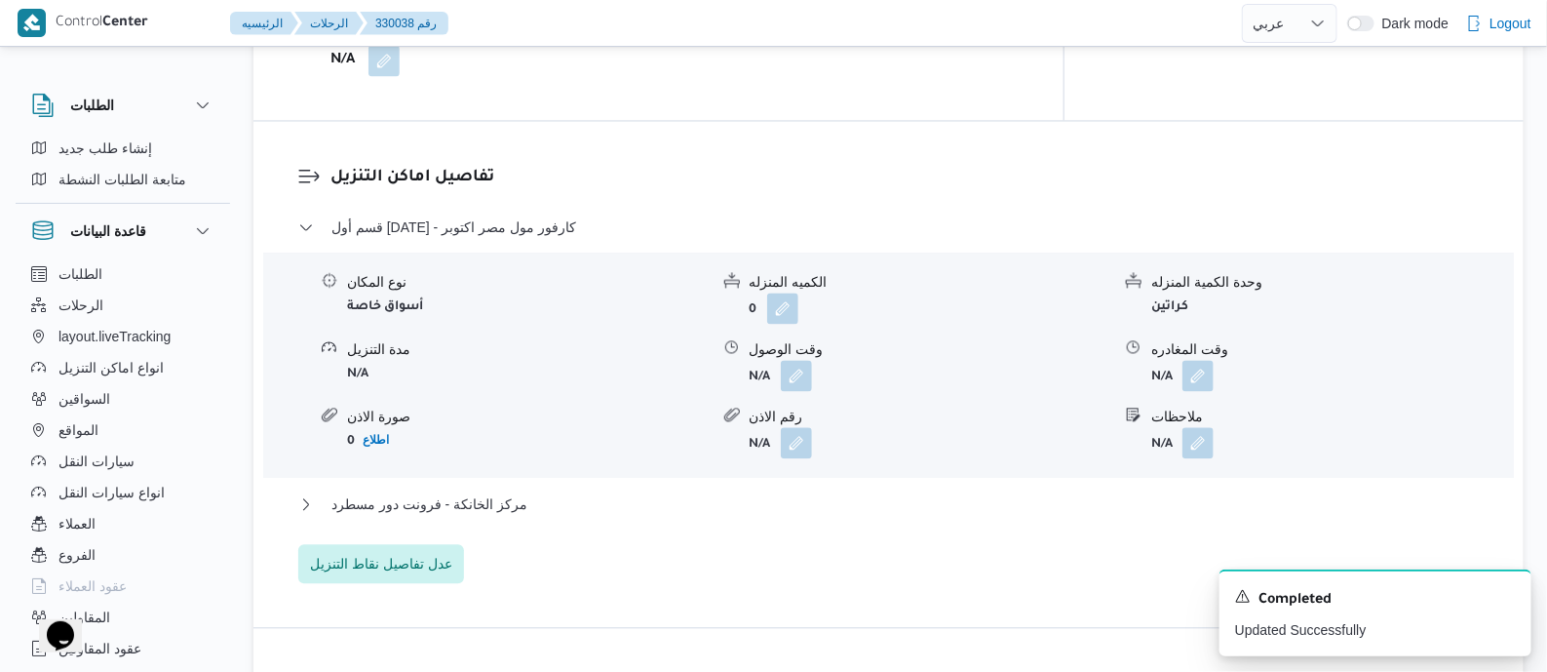
scroll to position [1700, 0]
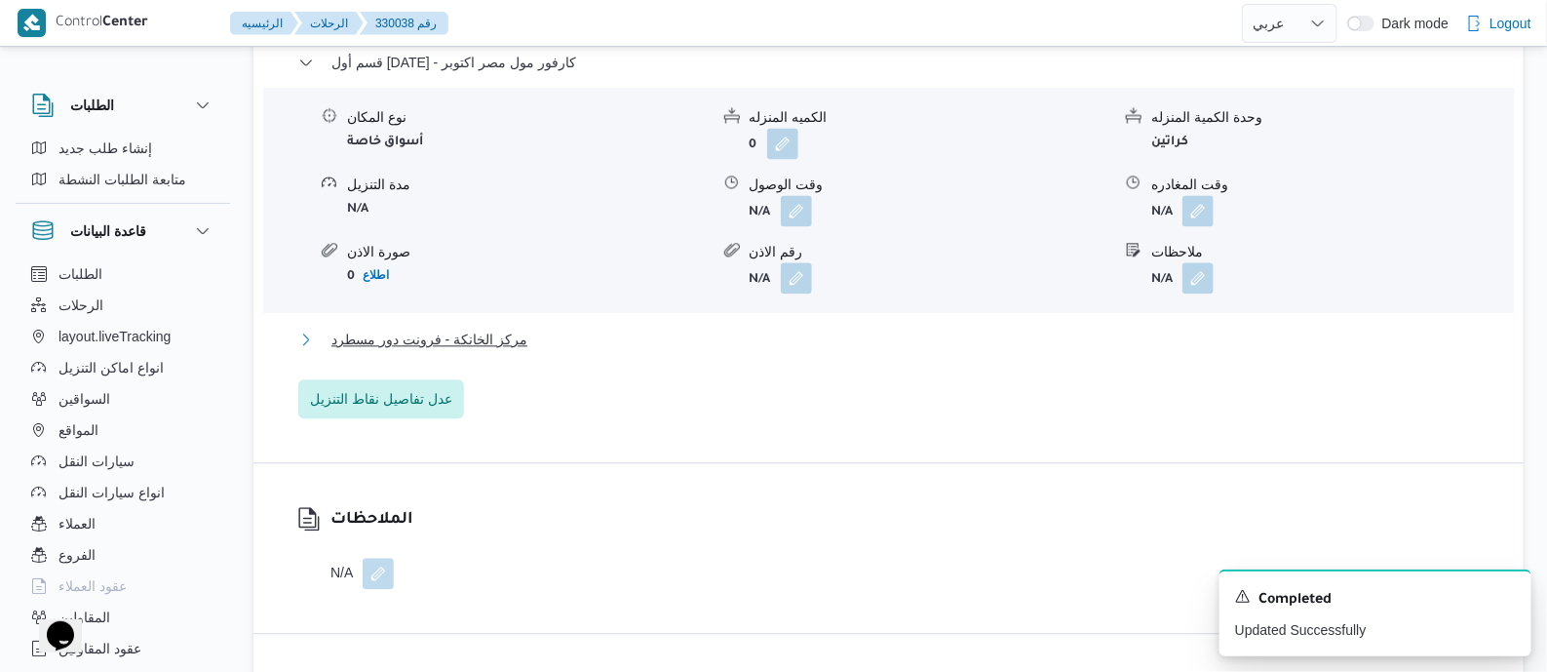
click at [462, 351] on span "مركز الخانكة - فرونت دور مسطرد" at bounding box center [429, 339] width 196 height 23
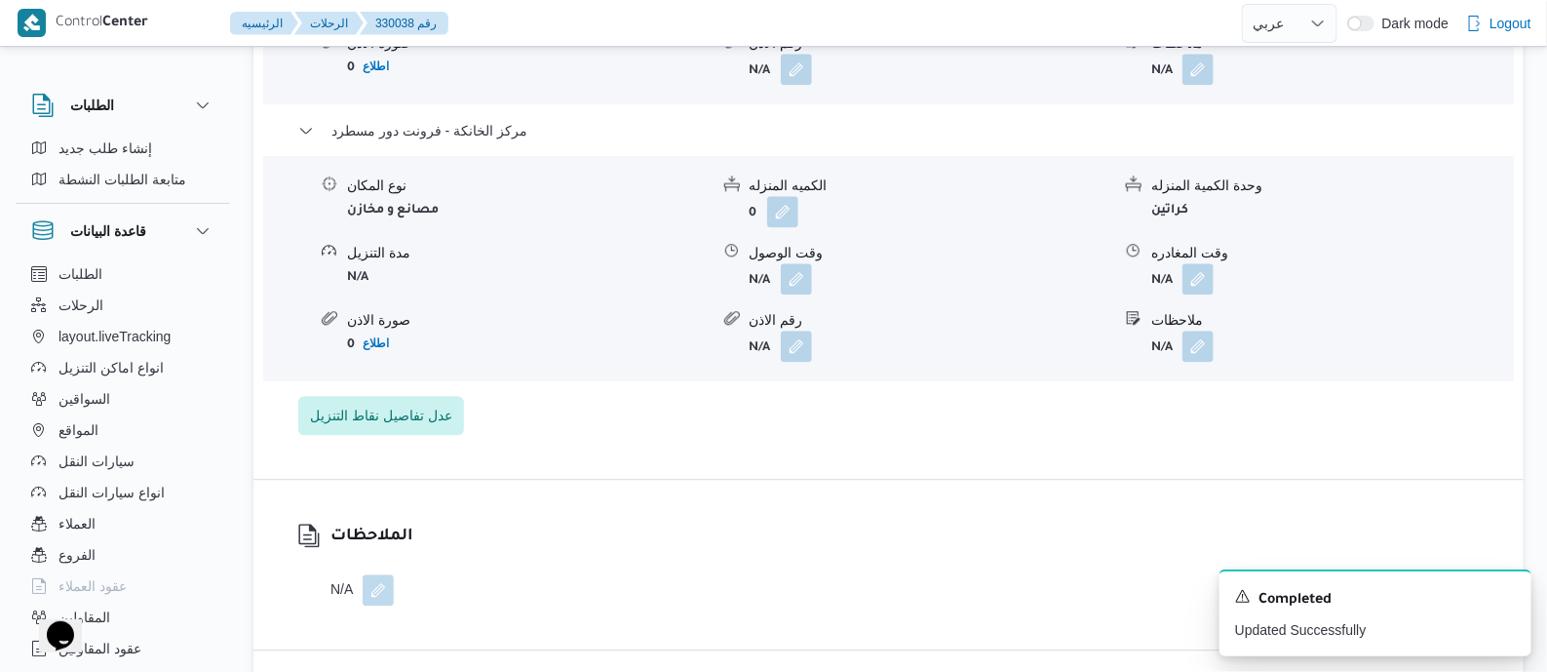
scroll to position [2066, 0]
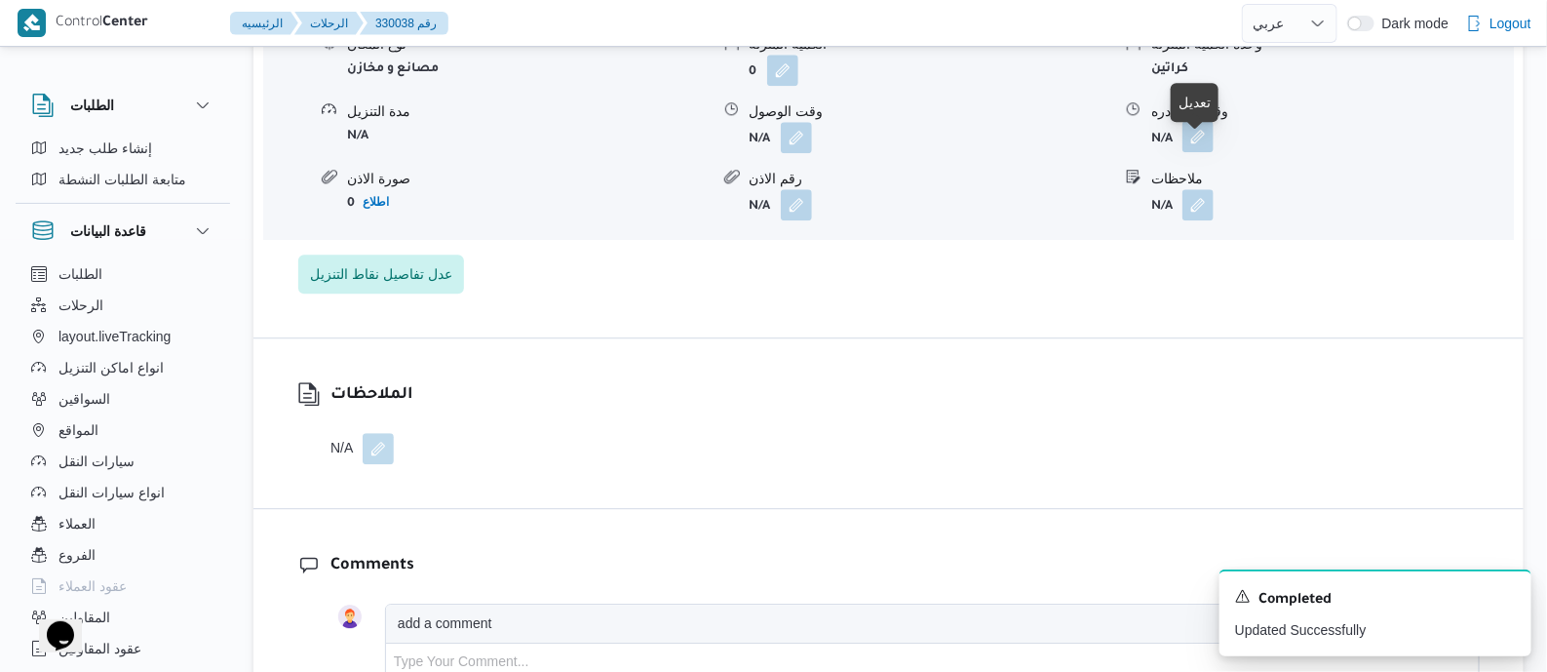
click at [1200, 145] on button "button" at bounding box center [1197, 136] width 31 height 31
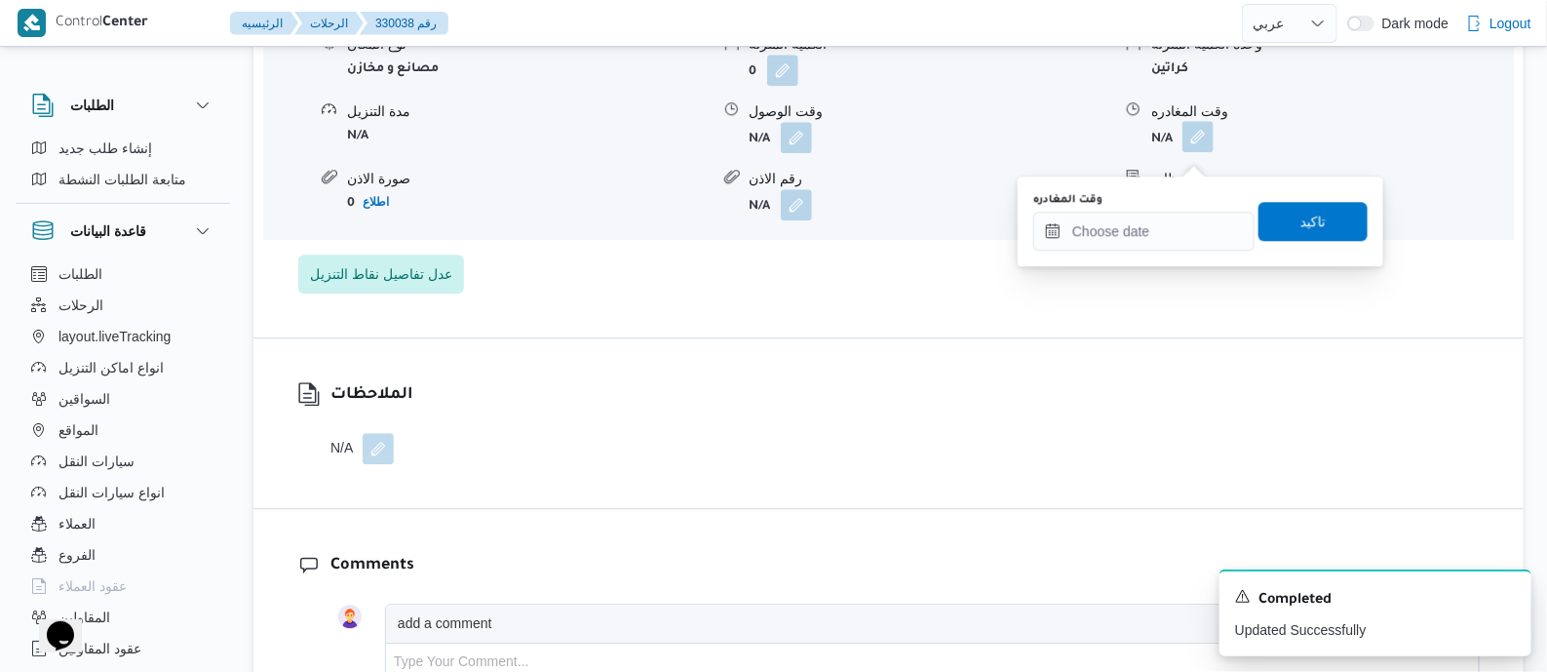
click at [1146, 252] on div "You are in a dialog. To close this dialog, hit escape. وقت المغادره تاكيد" at bounding box center [1201, 221] width 366 height 90
click at [1192, 209] on div "وقت المغادره" at bounding box center [1143, 221] width 221 height 58
click at [1213, 220] on input "وقت المغادره" at bounding box center [1143, 231] width 221 height 39
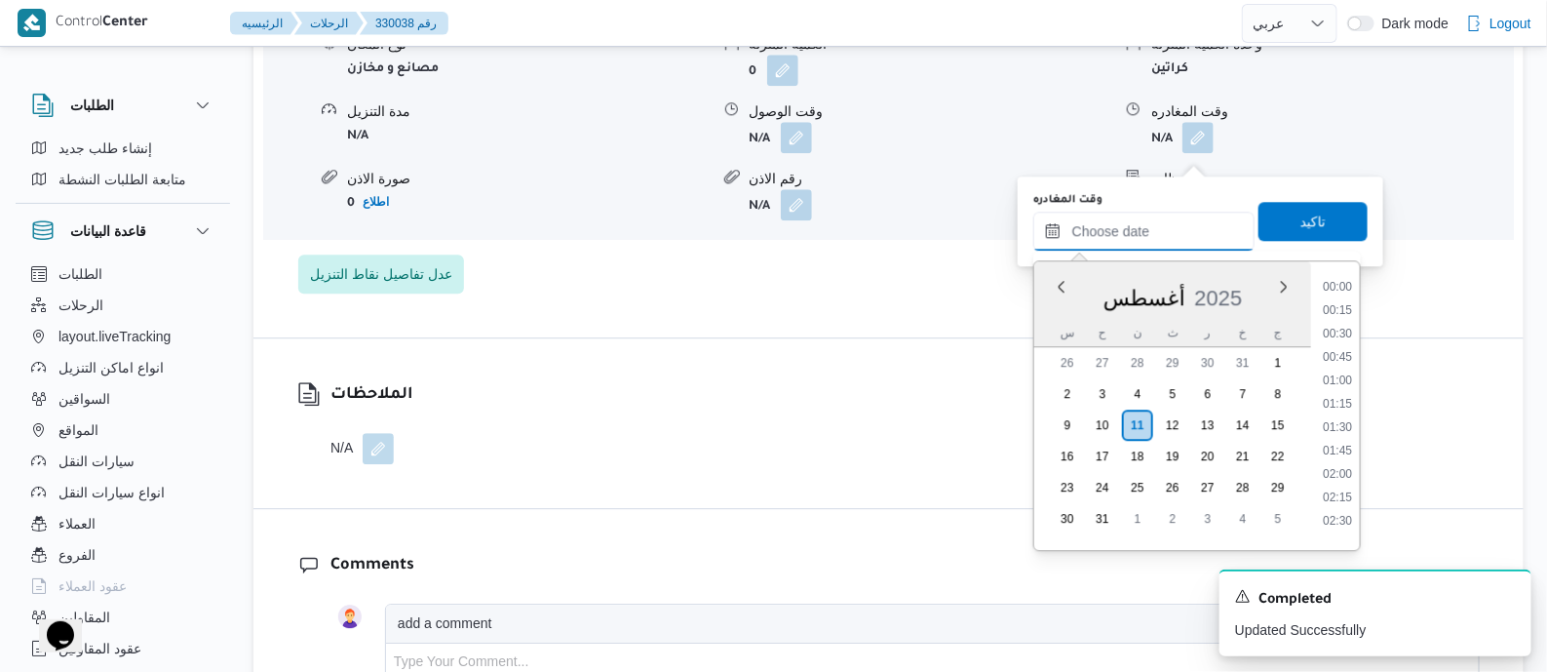
scroll to position [1808, 0]
click at [1342, 347] on li "20:00" at bounding box center [1337, 349] width 45 height 19
type input "[DATE] ٢٠:٠٠"
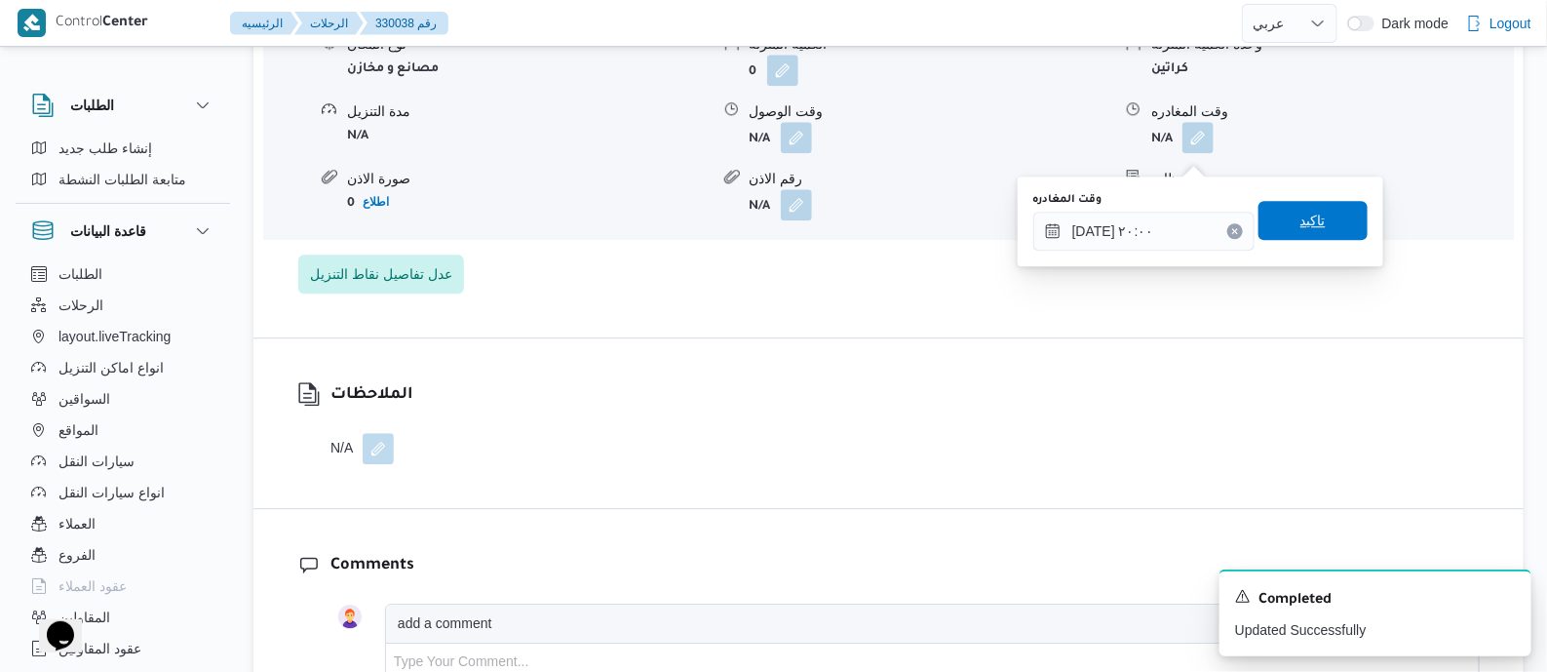
click at [1311, 223] on span "تاكيد" at bounding box center [1312, 220] width 25 height 23
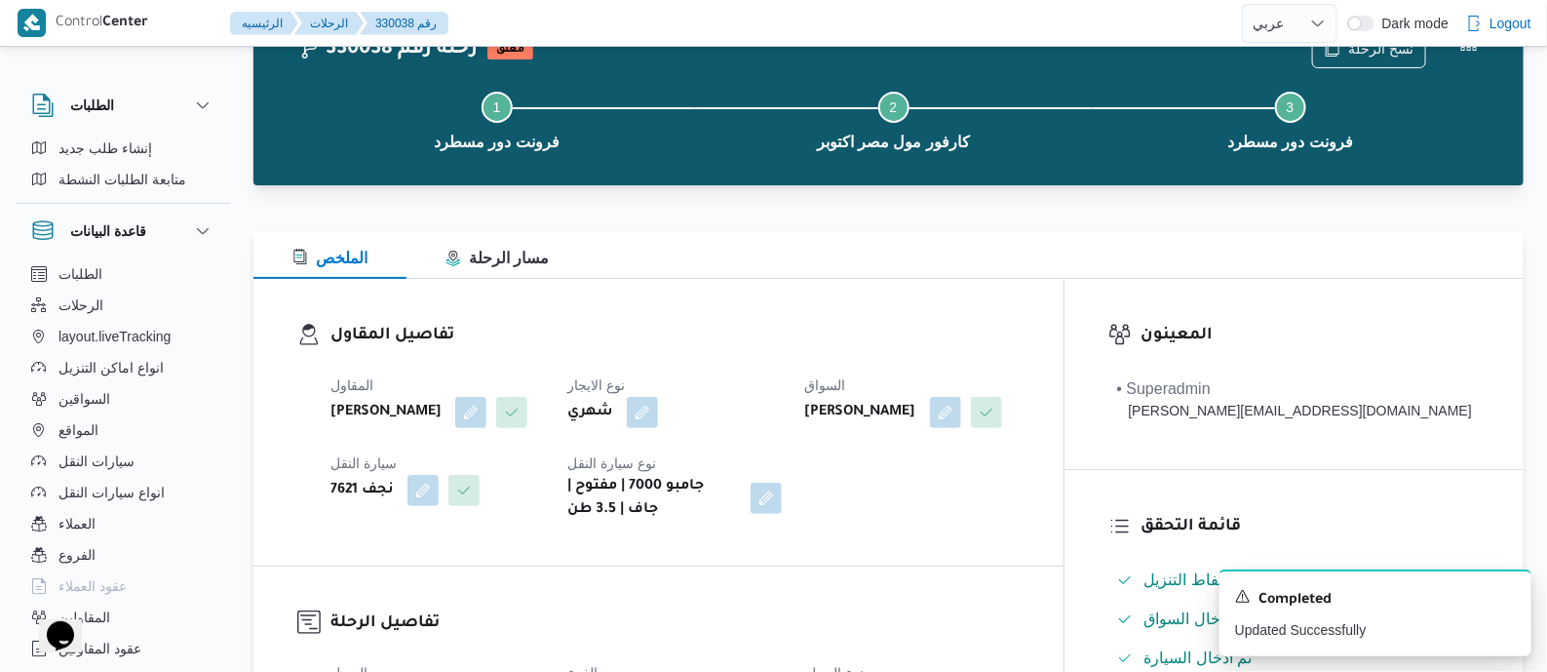
scroll to position [0, 0]
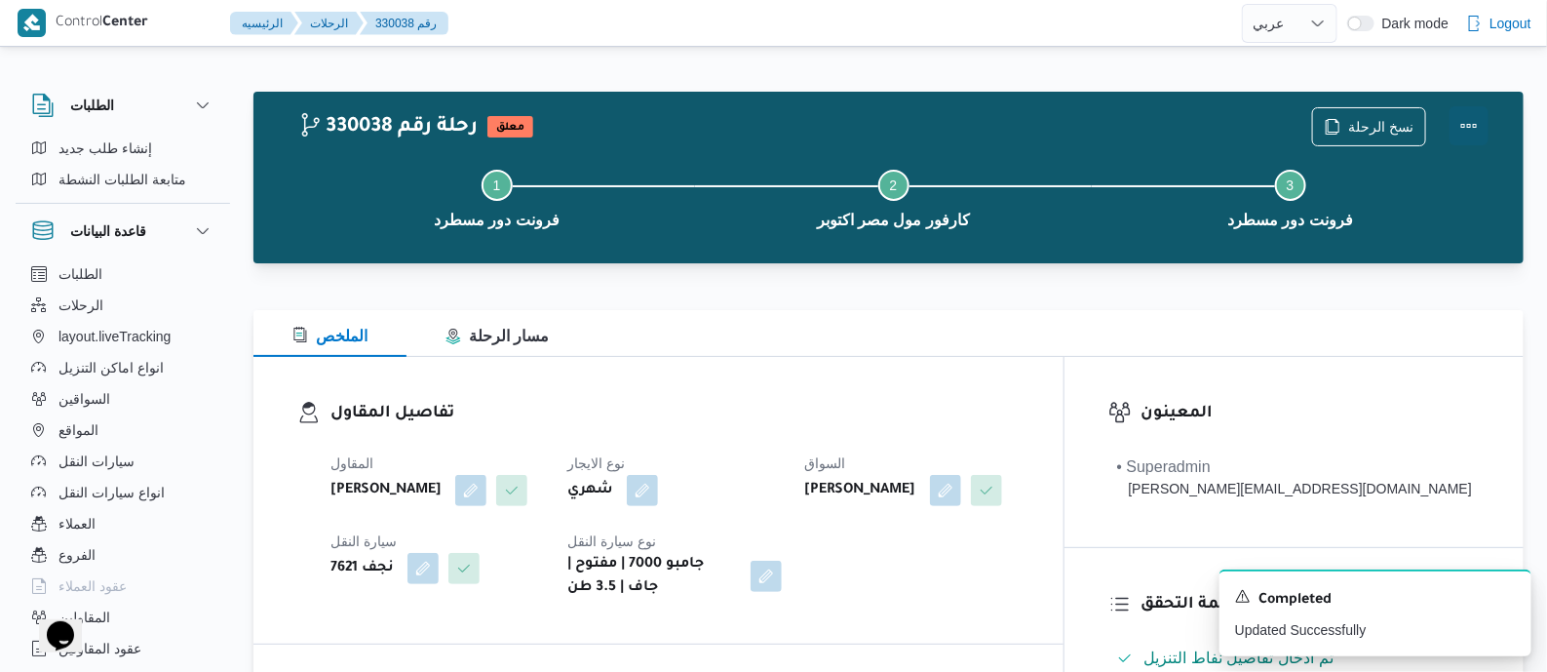
click at [1468, 122] on button "Actions" at bounding box center [1469, 125] width 39 height 39
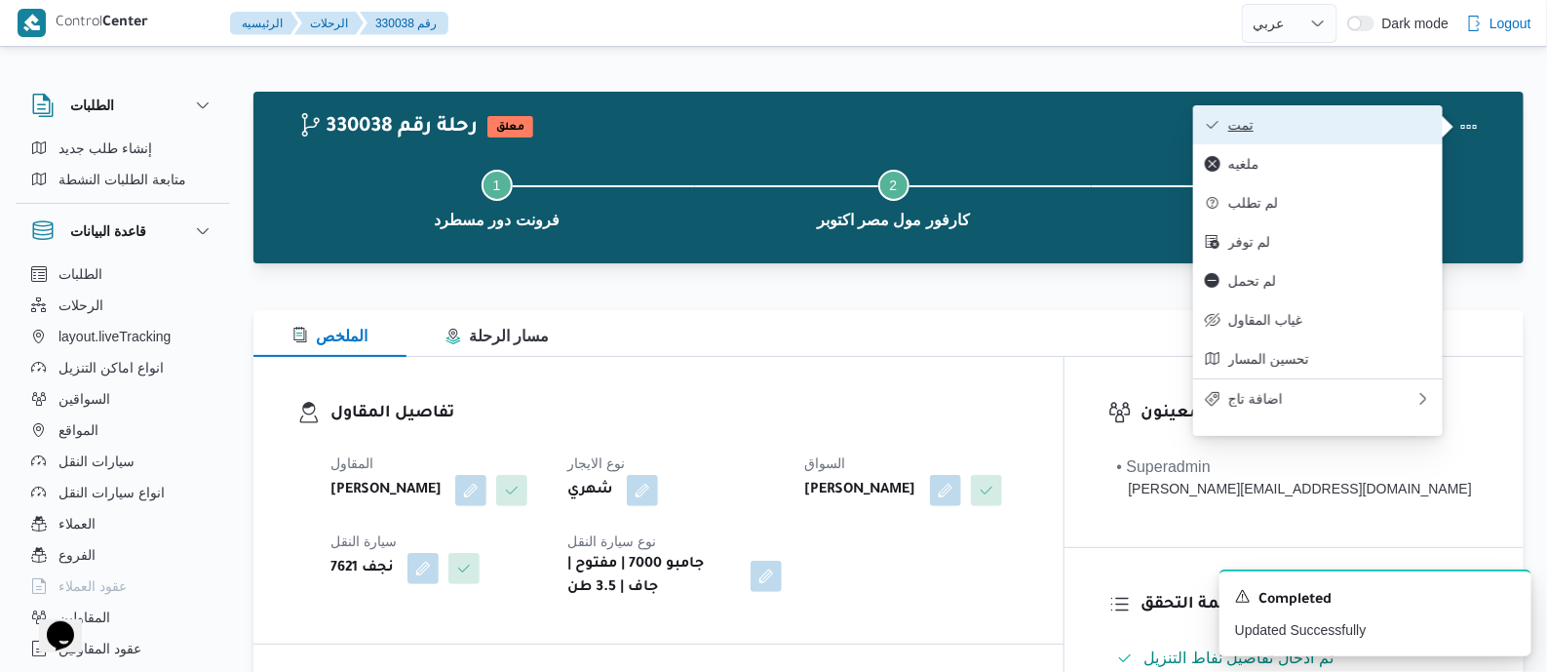
click at [1365, 113] on button "تمت" at bounding box center [1318, 124] width 250 height 39
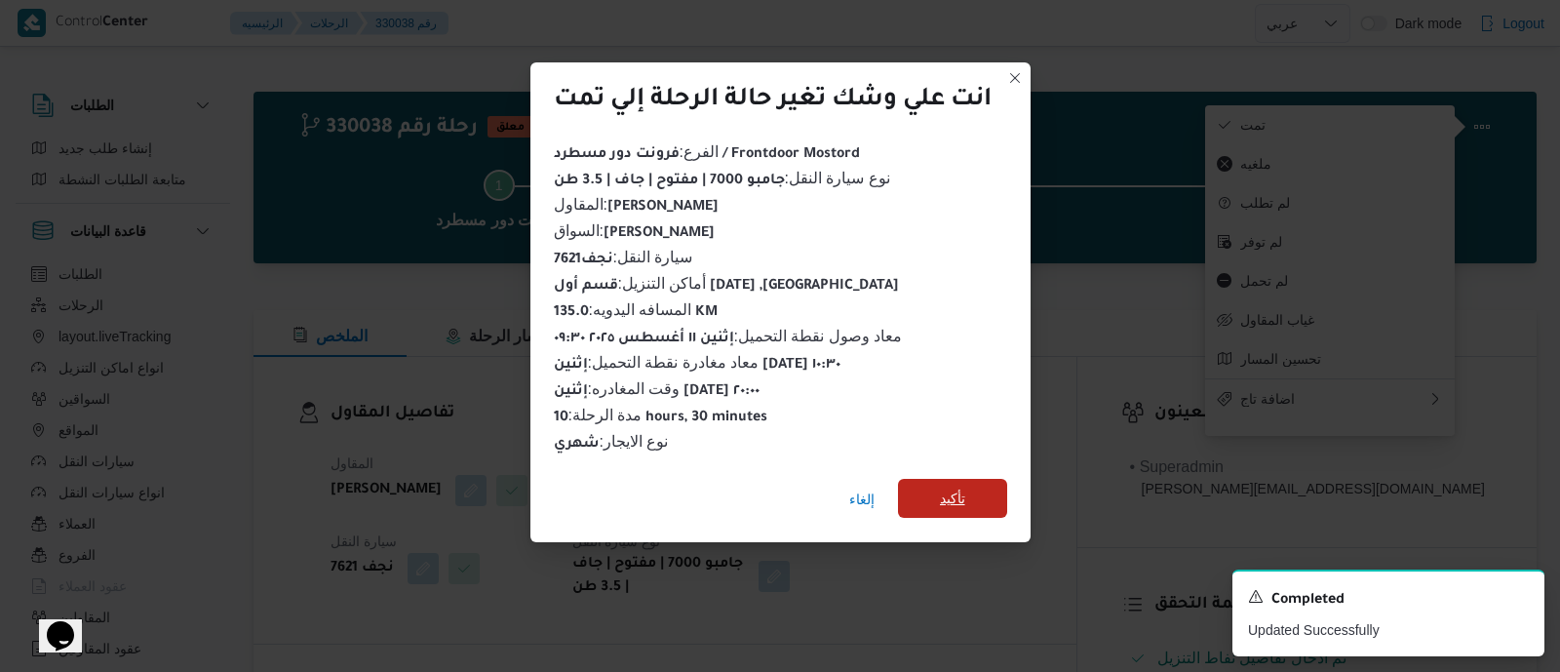
click at [989, 481] on span "تأكيد" at bounding box center [952, 498] width 109 height 39
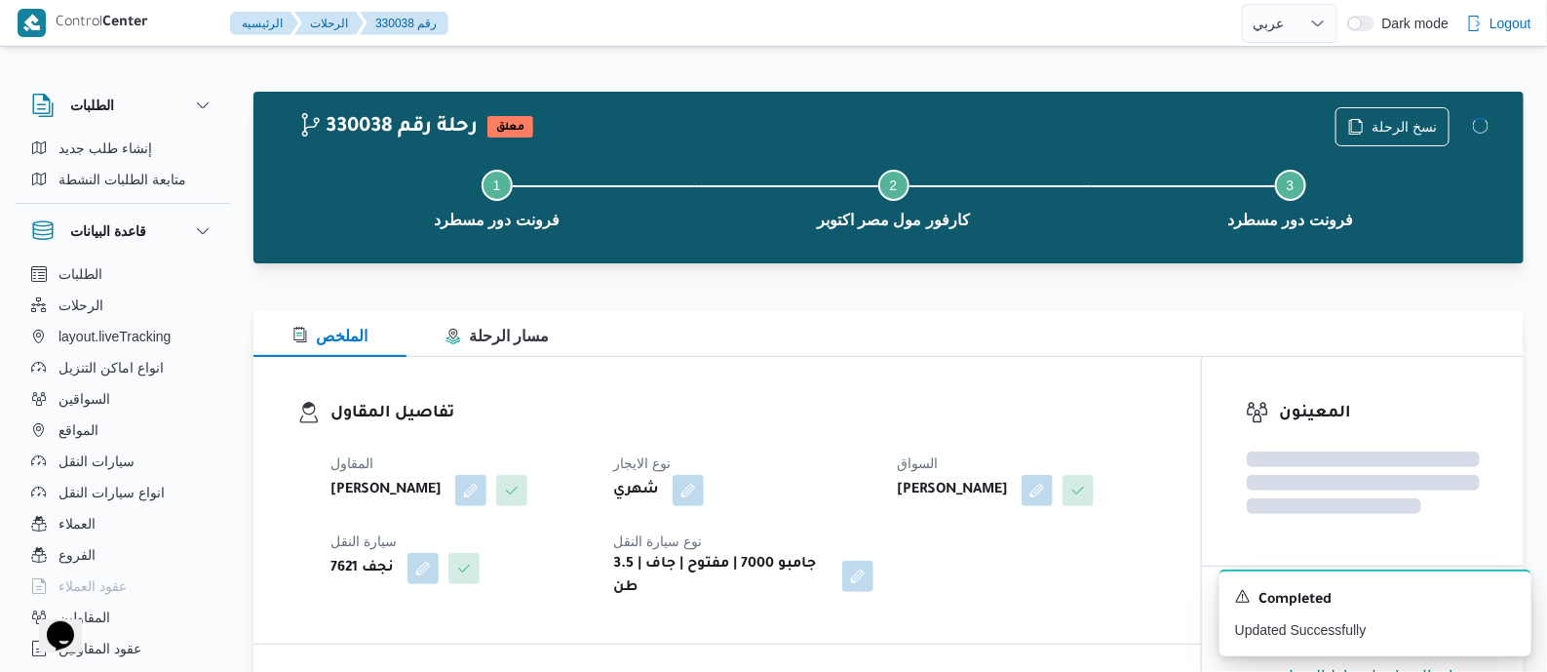
click at [833, 466] on dt "نوع الايجار" at bounding box center [742, 462] width 259 height 23
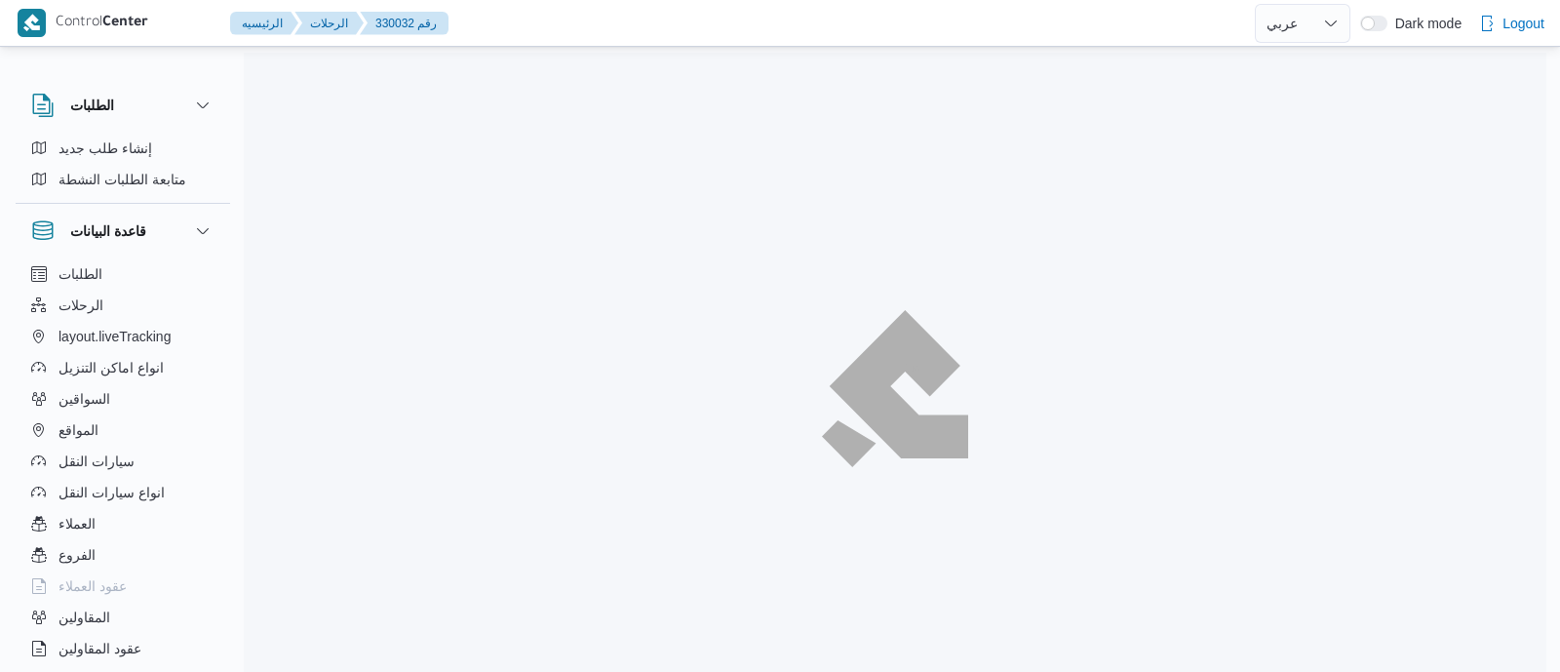
select select "ar"
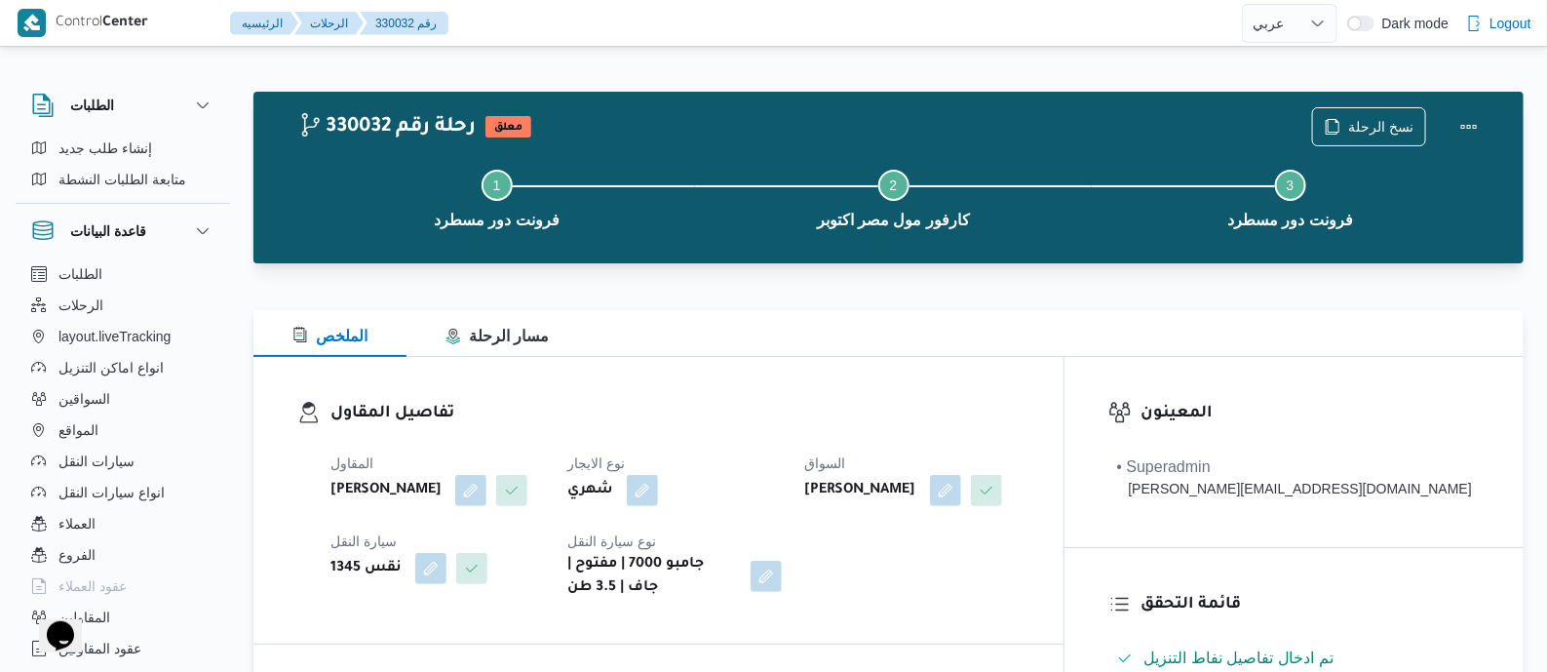
scroll to position [486, 0]
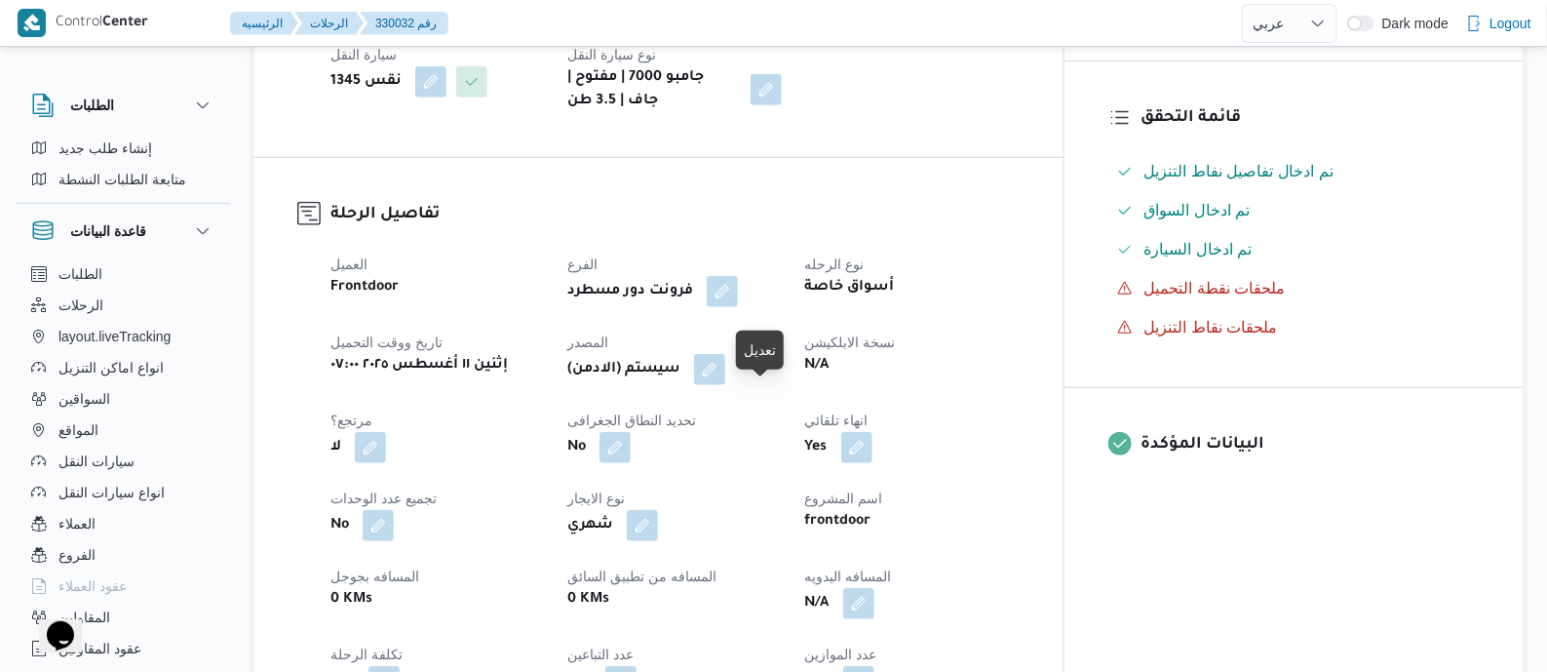
click at [725, 385] on button "button" at bounding box center [709, 369] width 31 height 31
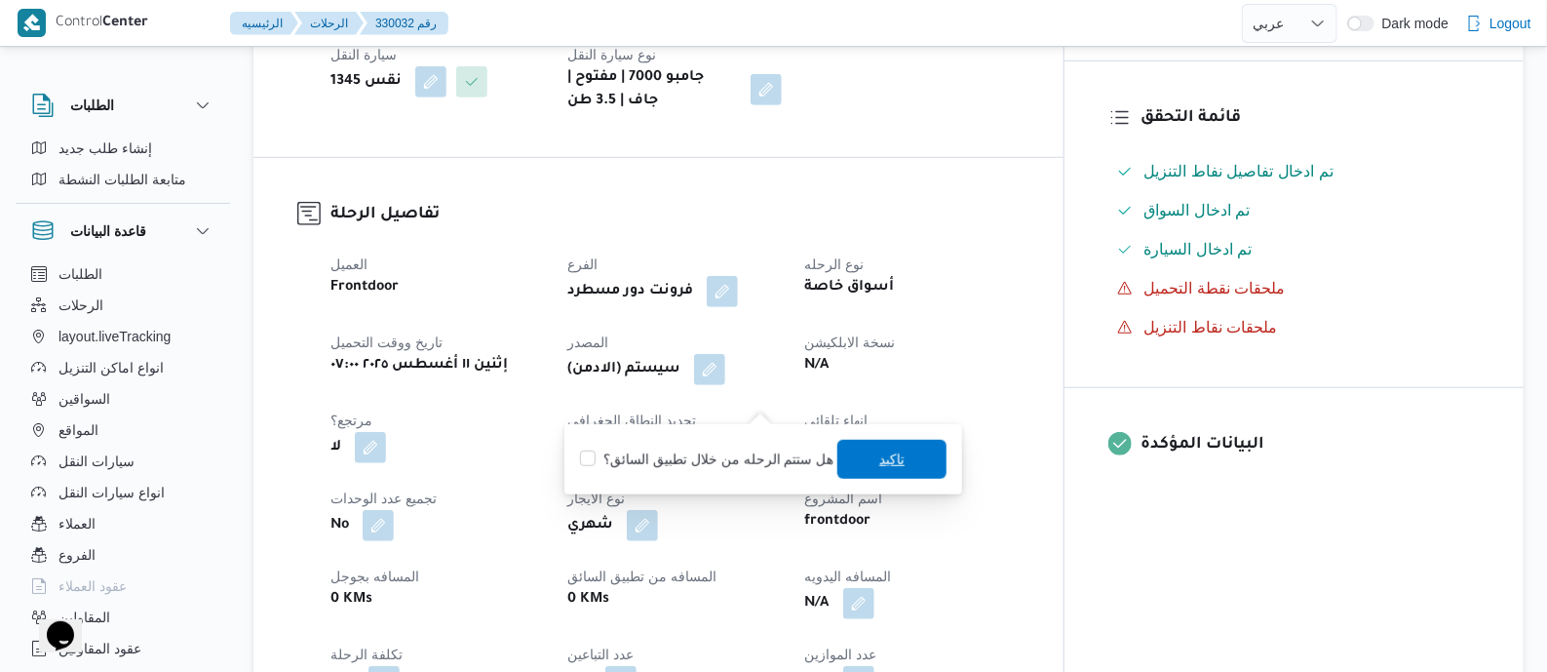
click at [885, 440] on span "تاكيد" at bounding box center [891, 459] width 109 height 39
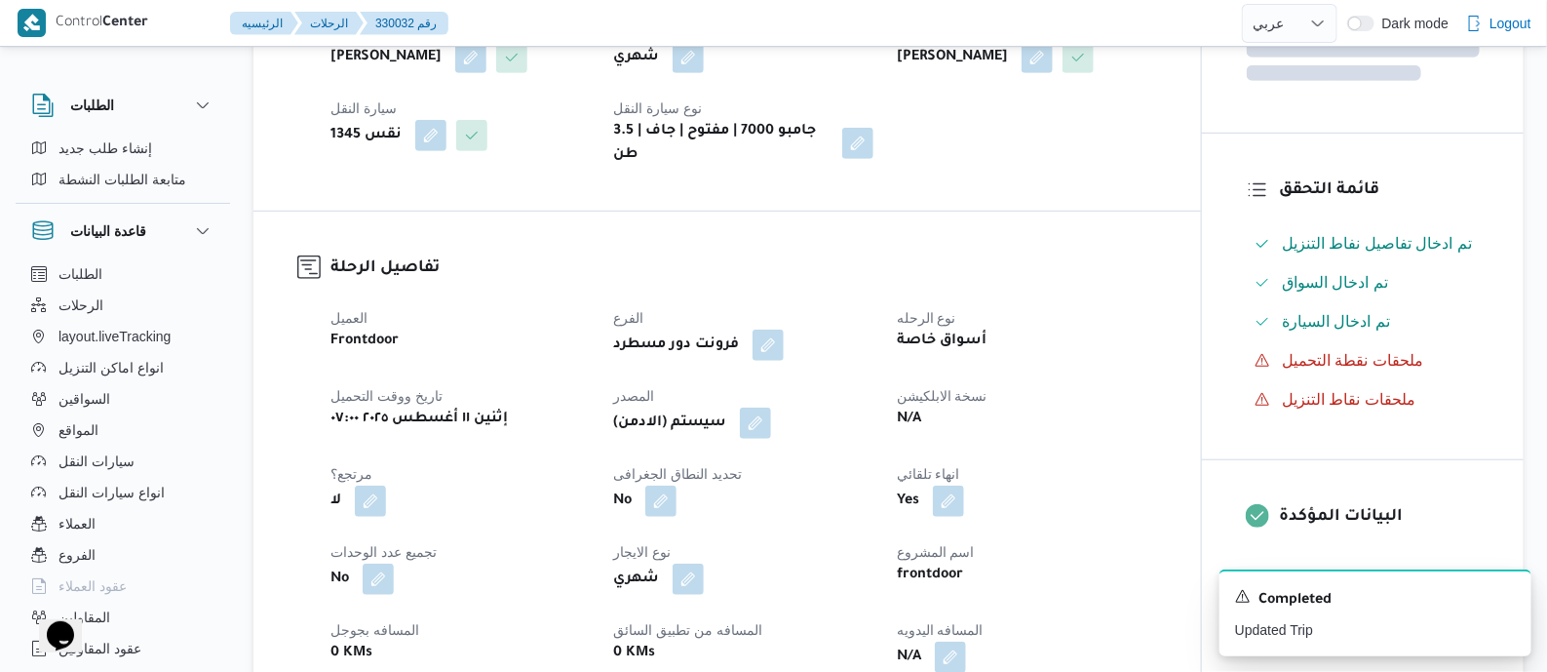
scroll to position [731, 0]
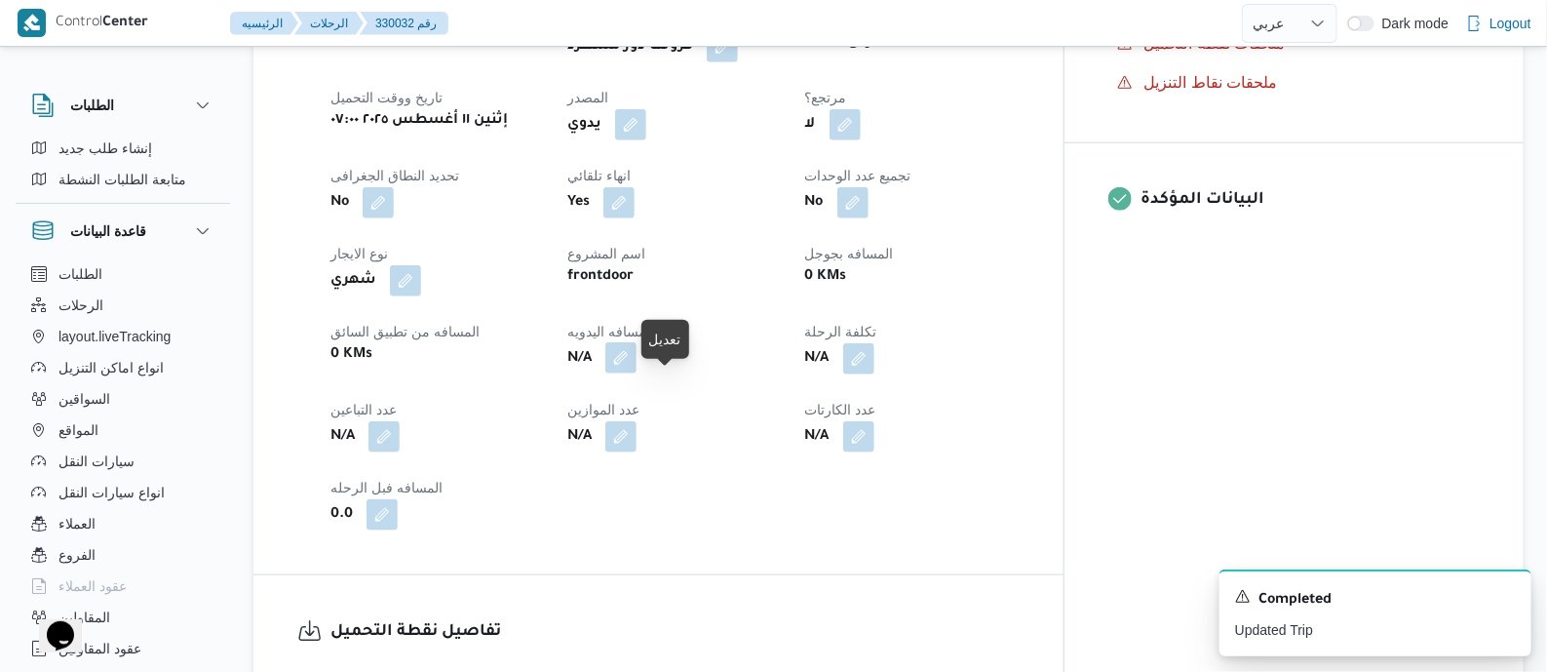
click at [637, 373] on button "button" at bounding box center [620, 357] width 31 height 31
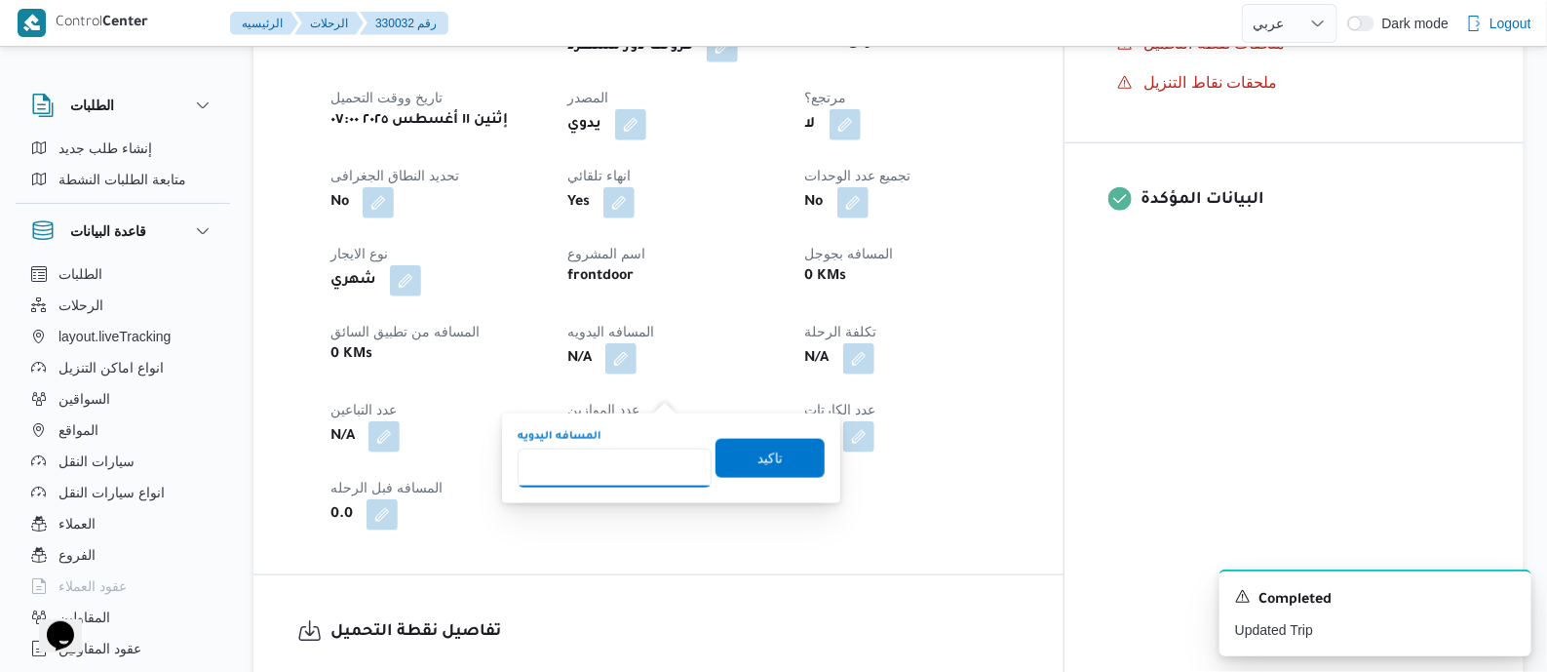
click at [643, 449] on input "المسافه اليدويه" at bounding box center [615, 467] width 194 height 39
type input "125"
click at [736, 453] on span "تاكيد" at bounding box center [770, 457] width 109 height 39
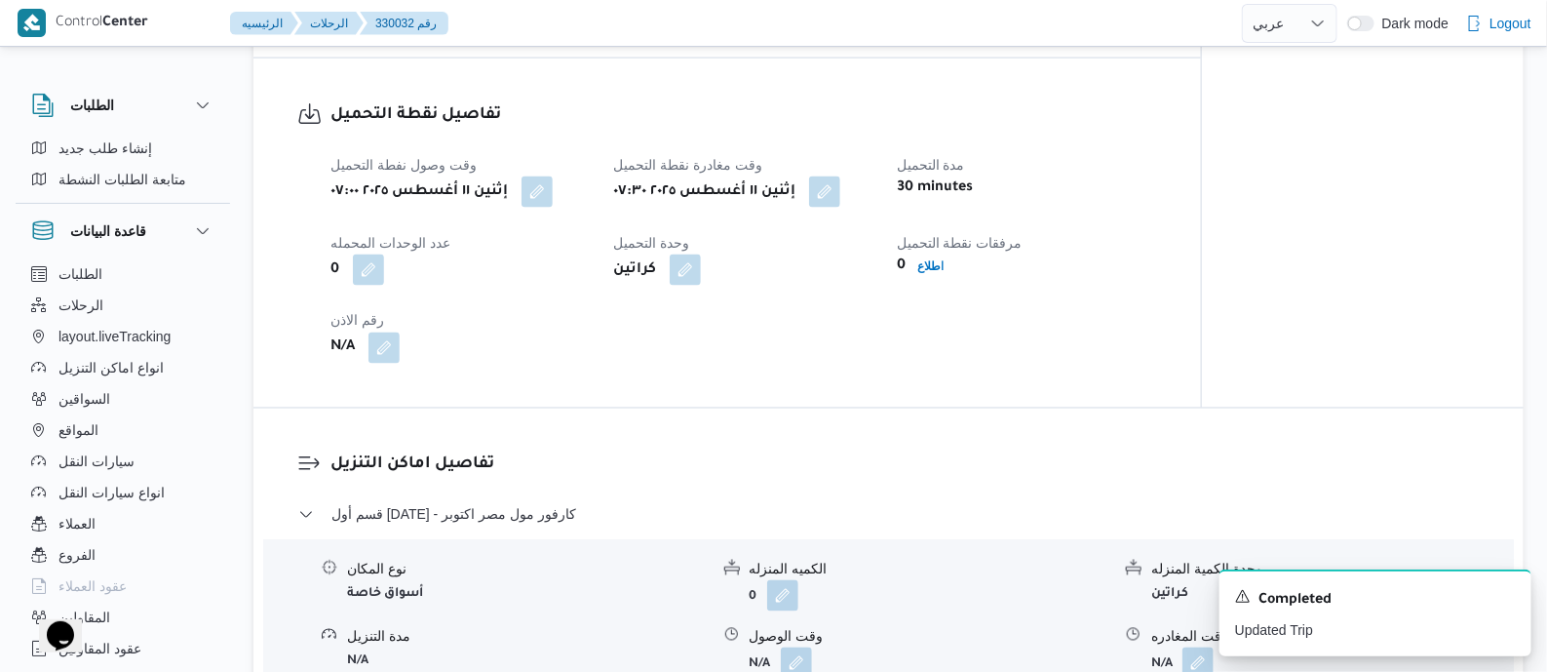
scroll to position [1340, 0]
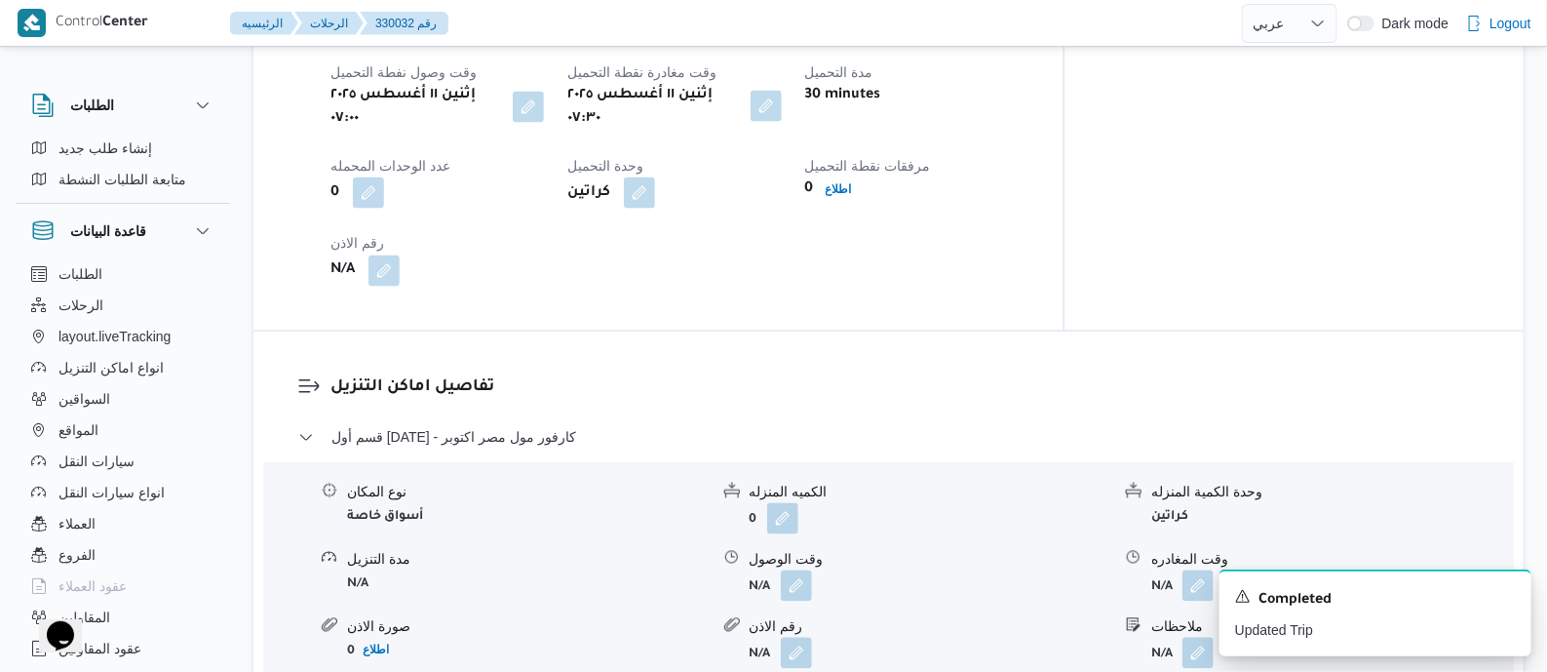
click at [782, 122] on button "button" at bounding box center [766, 106] width 31 height 31
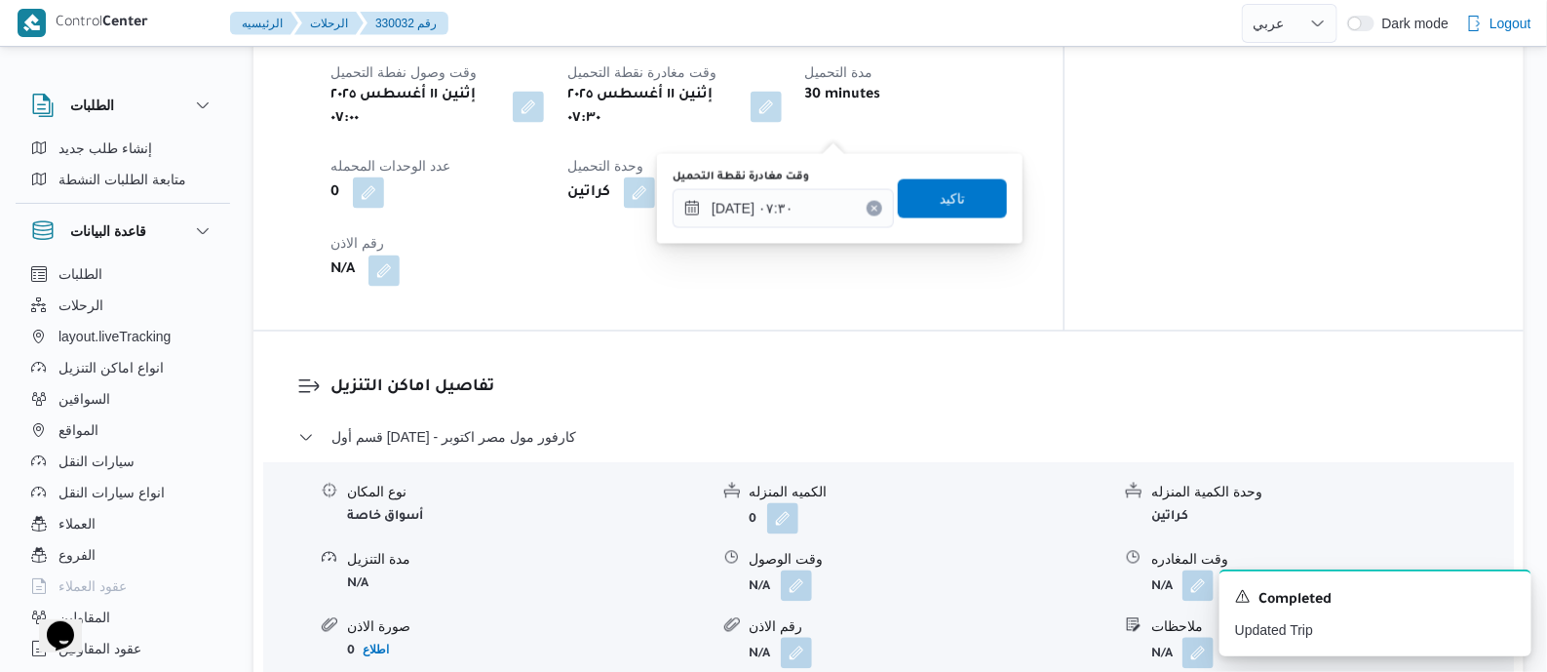
click at [837, 179] on div "وقت مغادرة نقطة التحميل" at bounding box center [783, 178] width 221 height 16
click at [807, 238] on div "You are in a dialog. To close this dialog, hit escape. وقت مغادرة نقطة التحميل …" at bounding box center [840, 199] width 366 height 90
click at [821, 207] on input "[DATE] ٠٧:٣٠" at bounding box center [783, 208] width 221 height 39
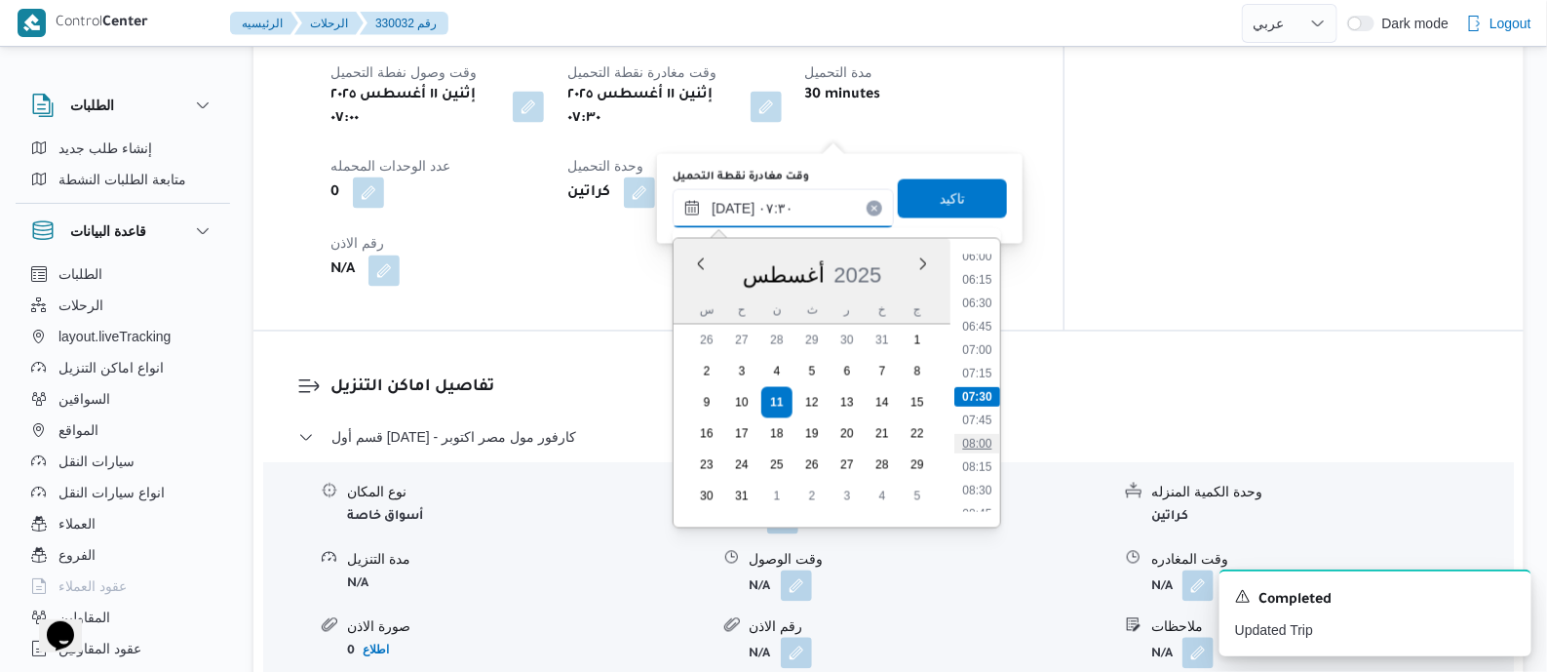
scroll to position [813, 0]
click at [981, 486] on li "11:00" at bounding box center [977, 480] width 45 height 19
type input "[DATE] ١١:٠٠"
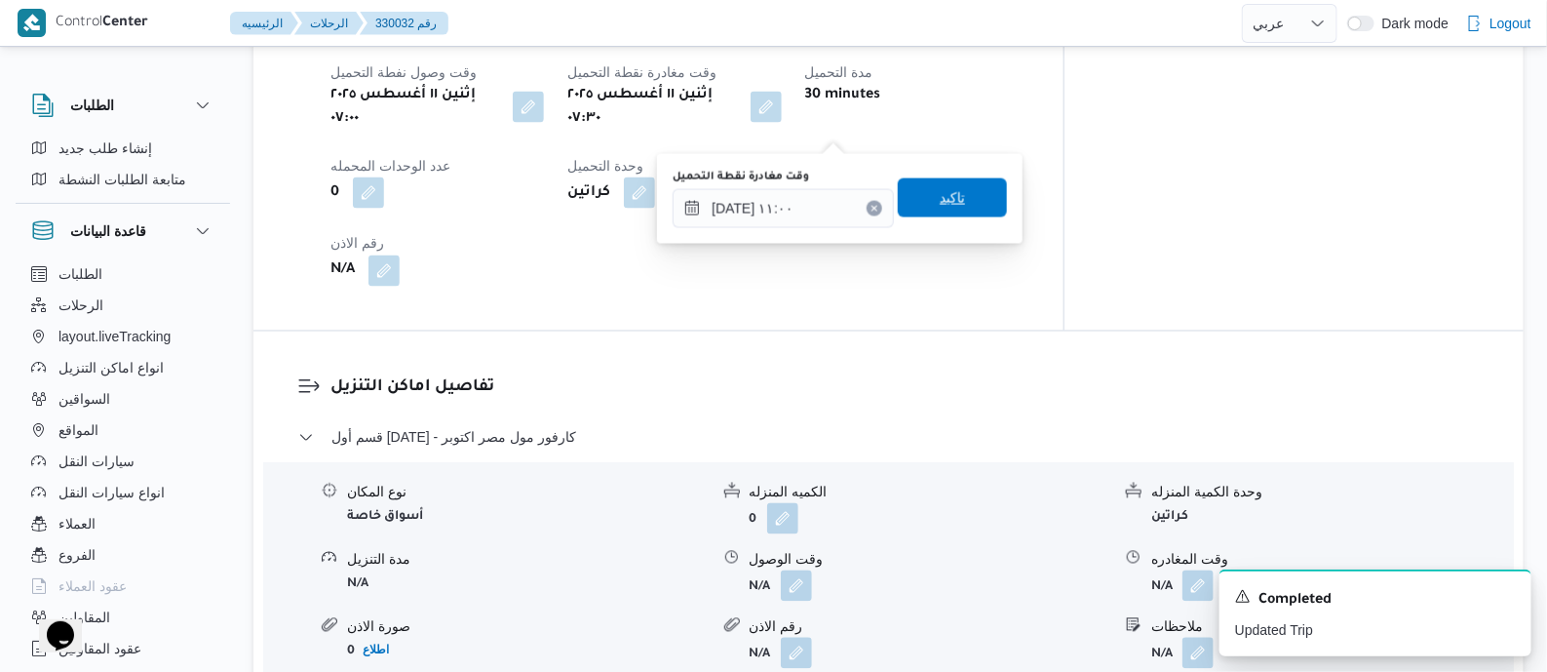
click at [946, 197] on span "تاكيد" at bounding box center [952, 197] width 25 height 23
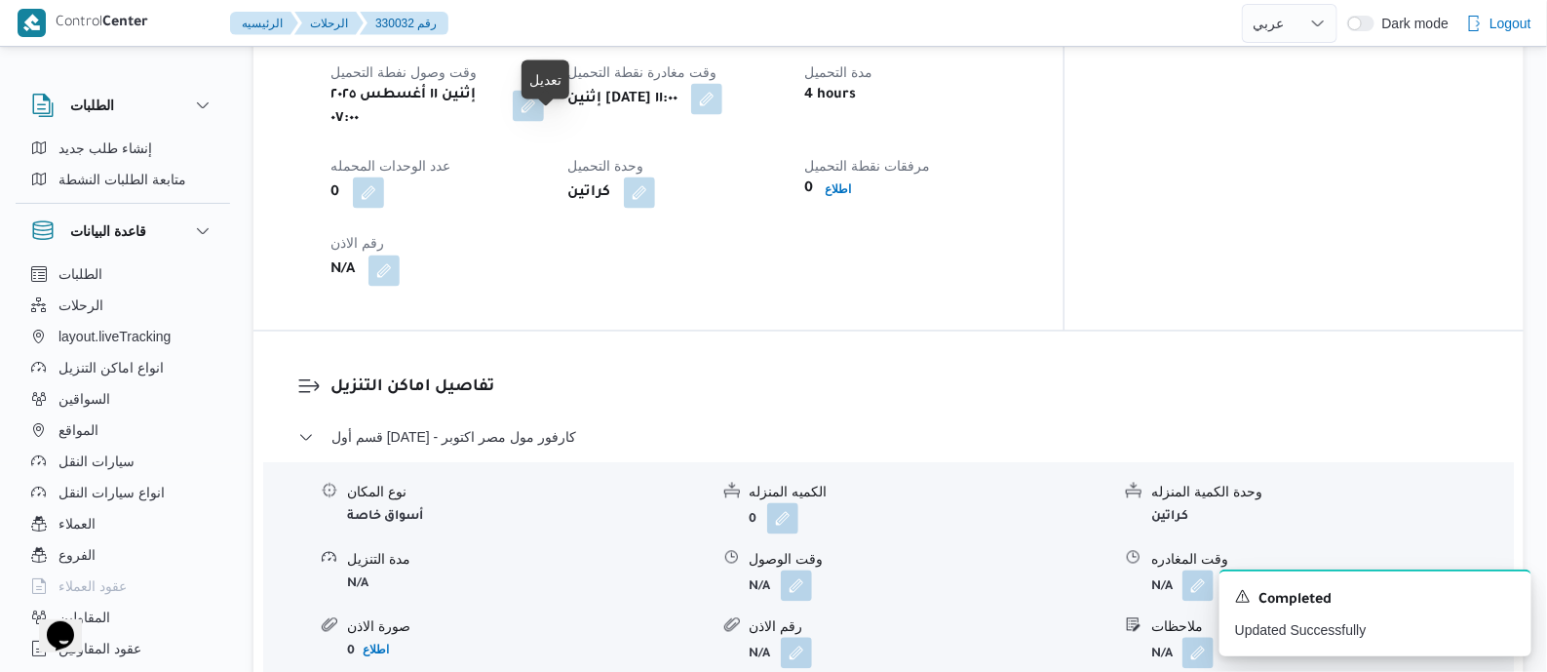
click at [544, 122] on button "button" at bounding box center [528, 106] width 31 height 31
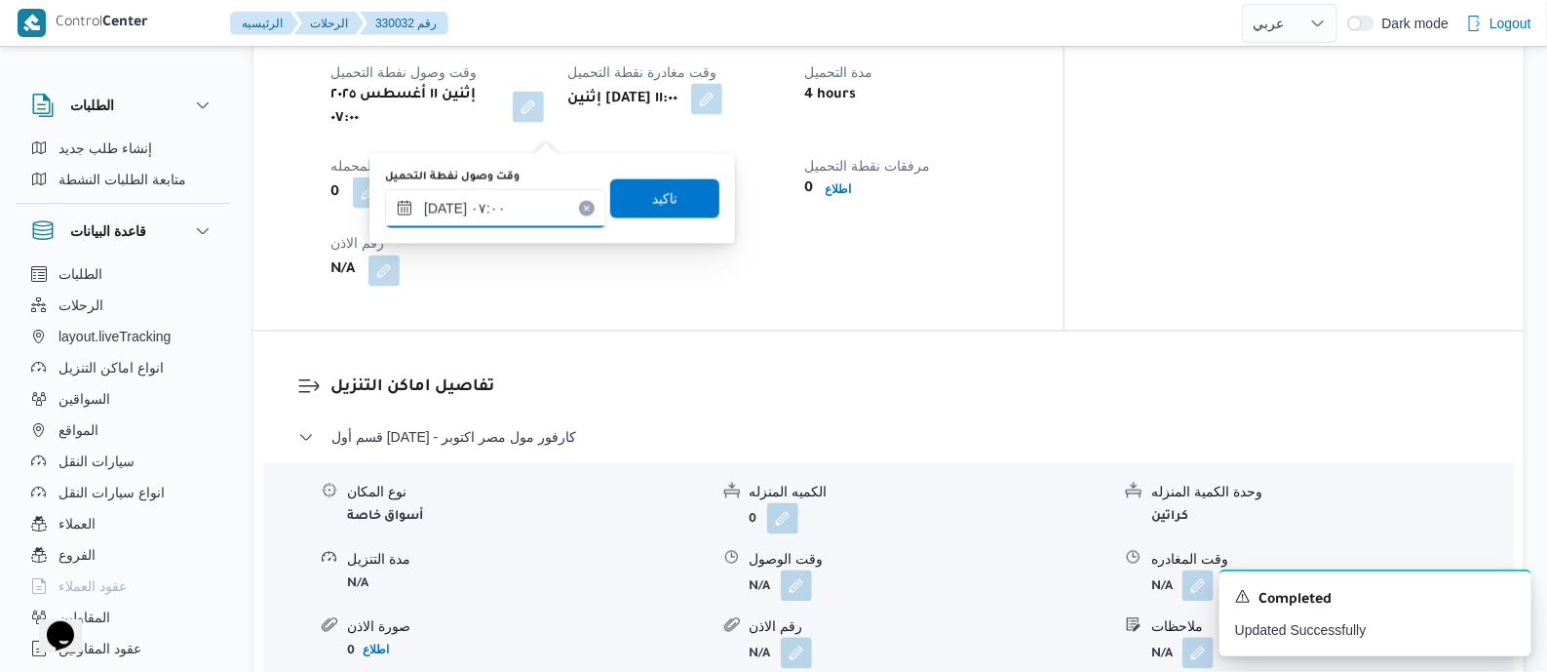
click at [526, 219] on input "[DATE] ٠٧:٠٠" at bounding box center [495, 208] width 221 height 39
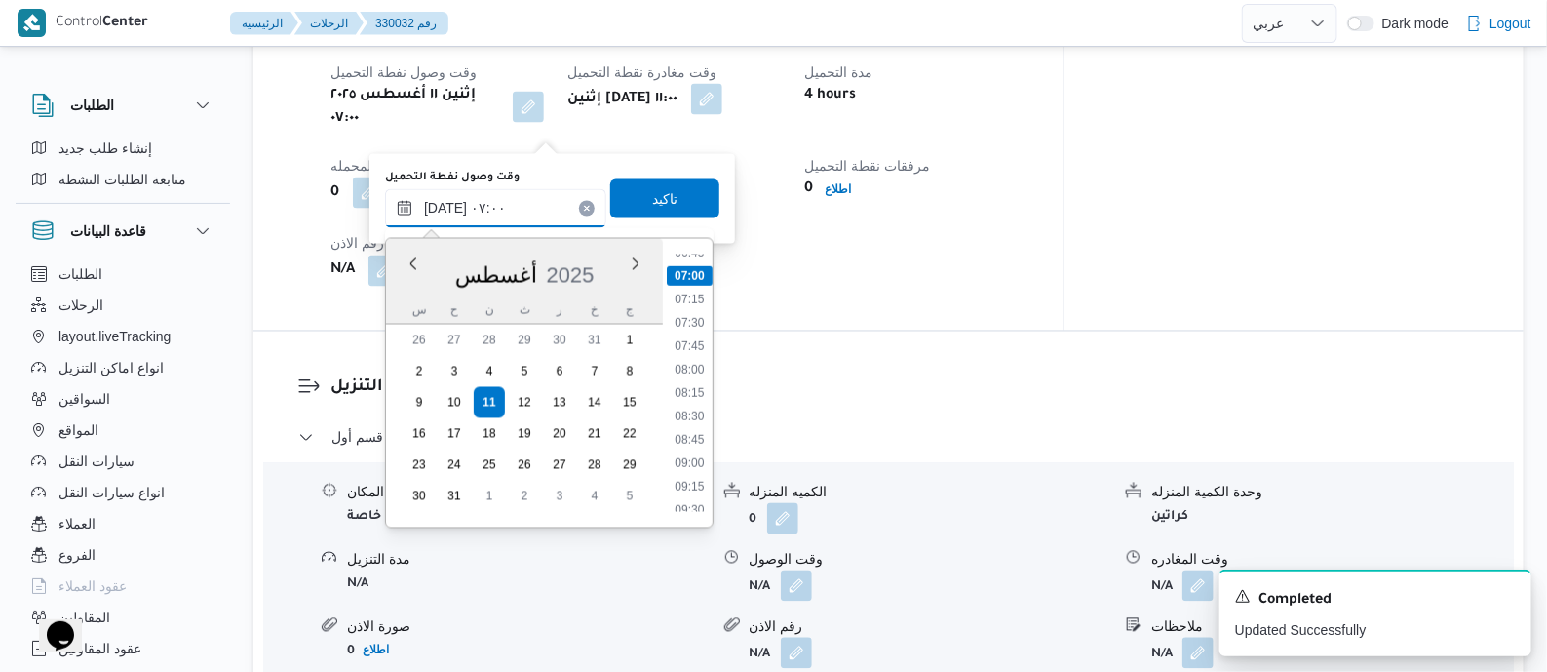
scroll to position [765, 0]
click at [699, 431] on li "10:00" at bounding box center [689, 434] width 45 height 19
type input "١١/٠٨/٢٠٢٥ ١٠:٠٠"
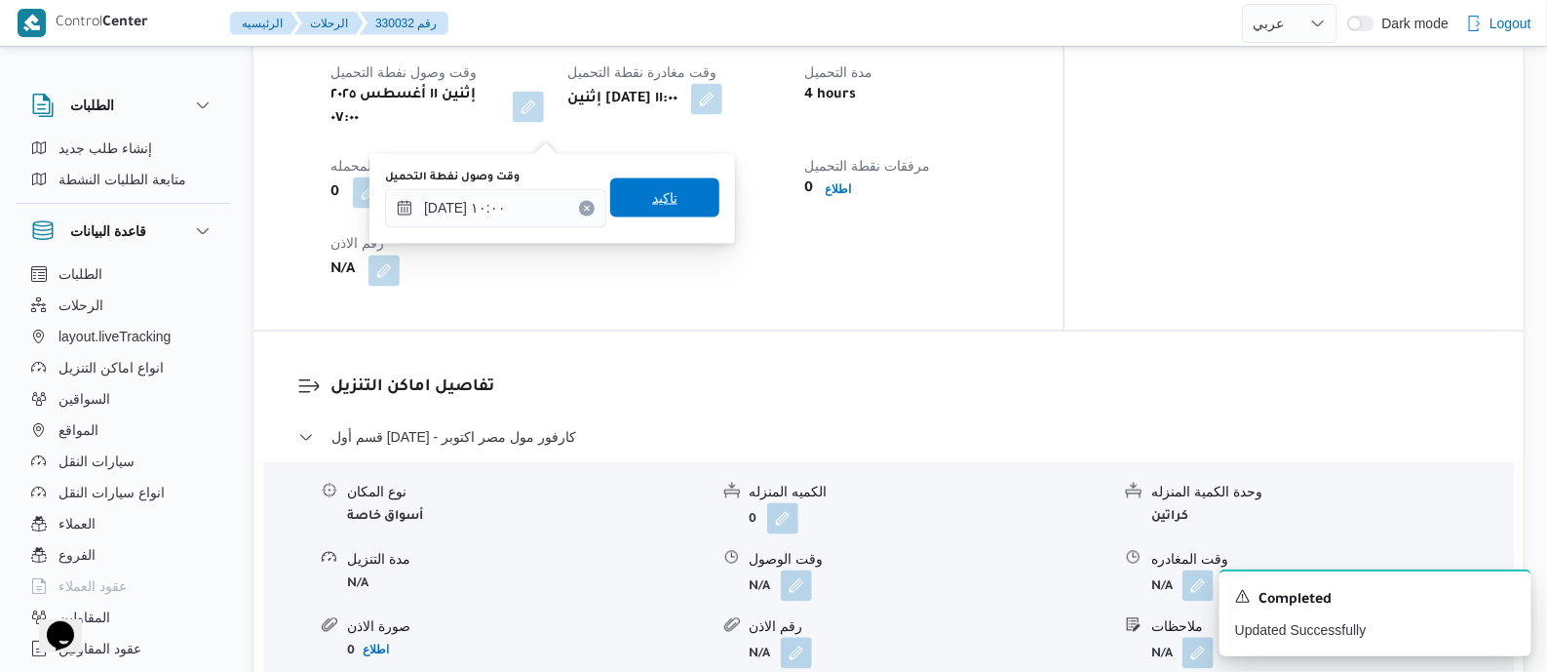
click at [652, 194] on span "تاكيد" at bounding box center [664, 197] width 25 height 23
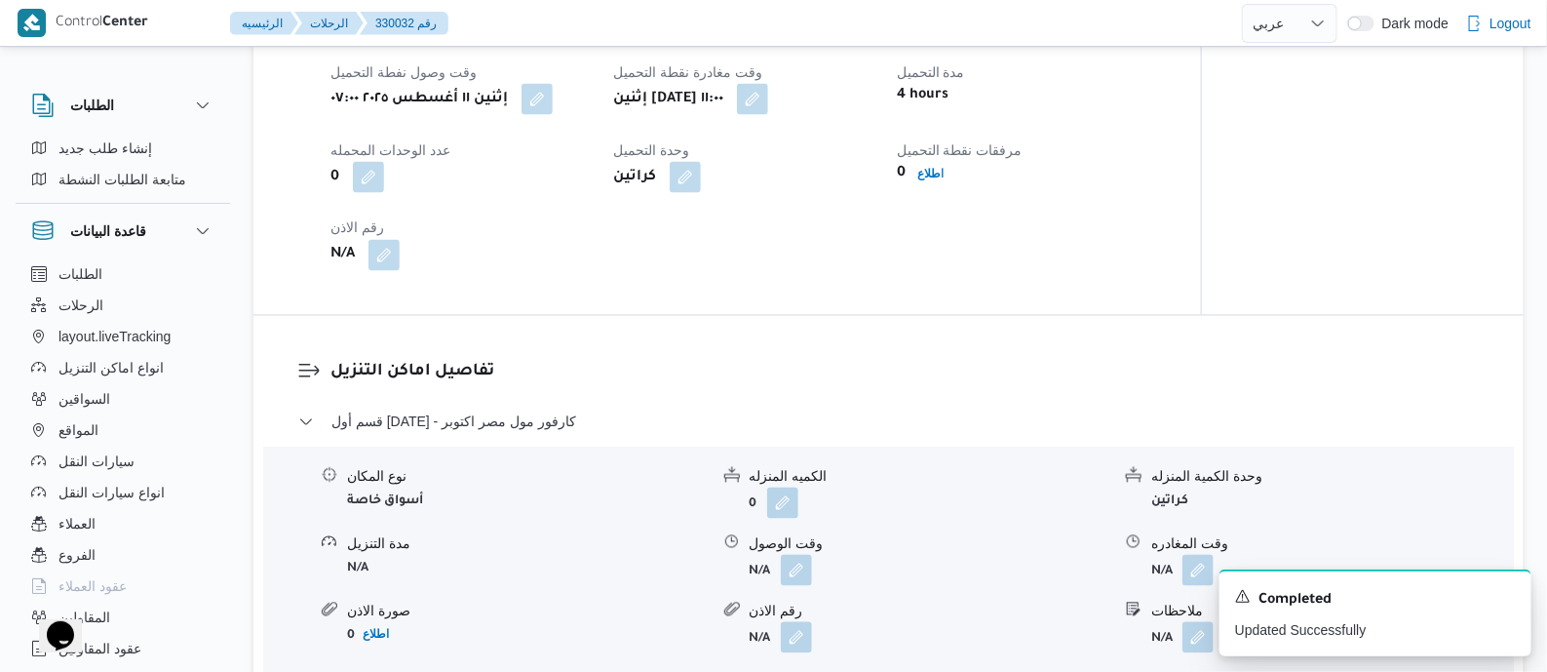
scroll to position [1827, 0]
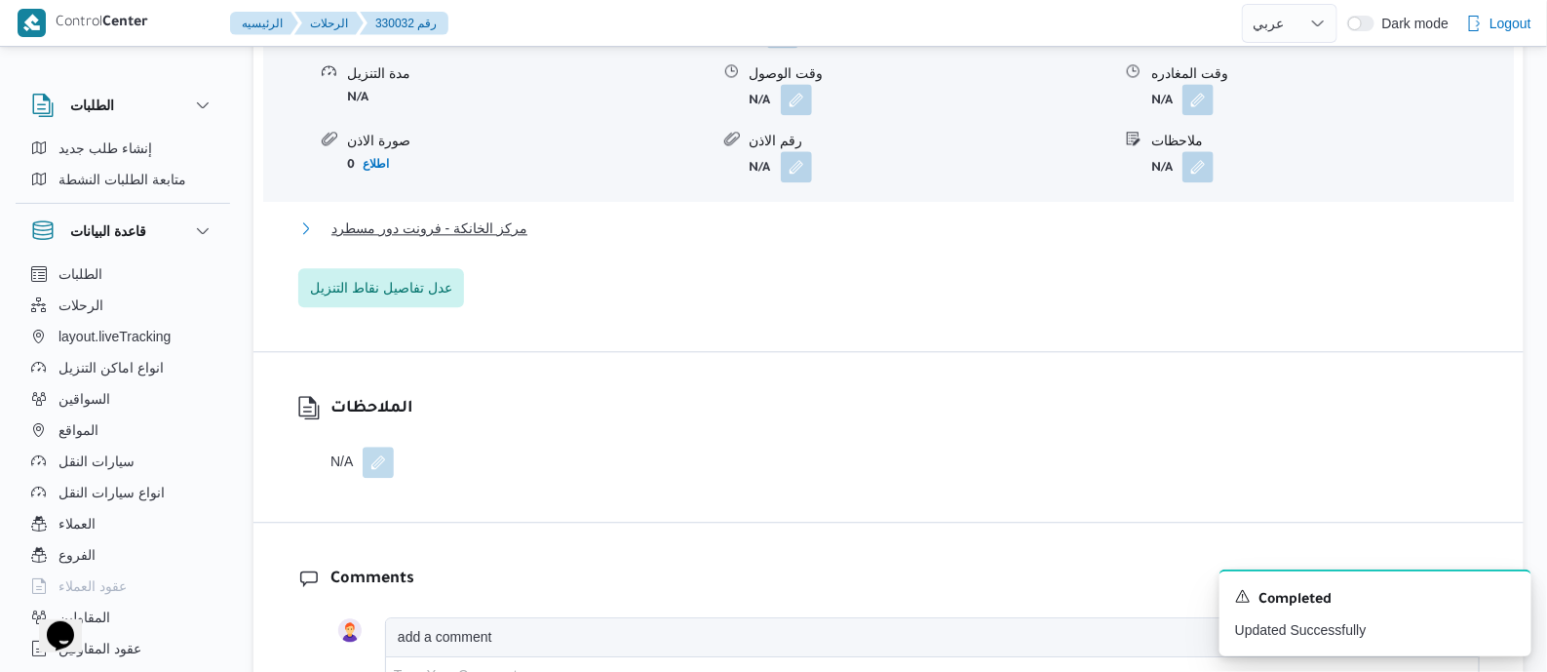
click at [502, 232] on span "مركز الخانكة - فرونت دور مسطرد" at bounding box center [429, 227] width 196 height 23
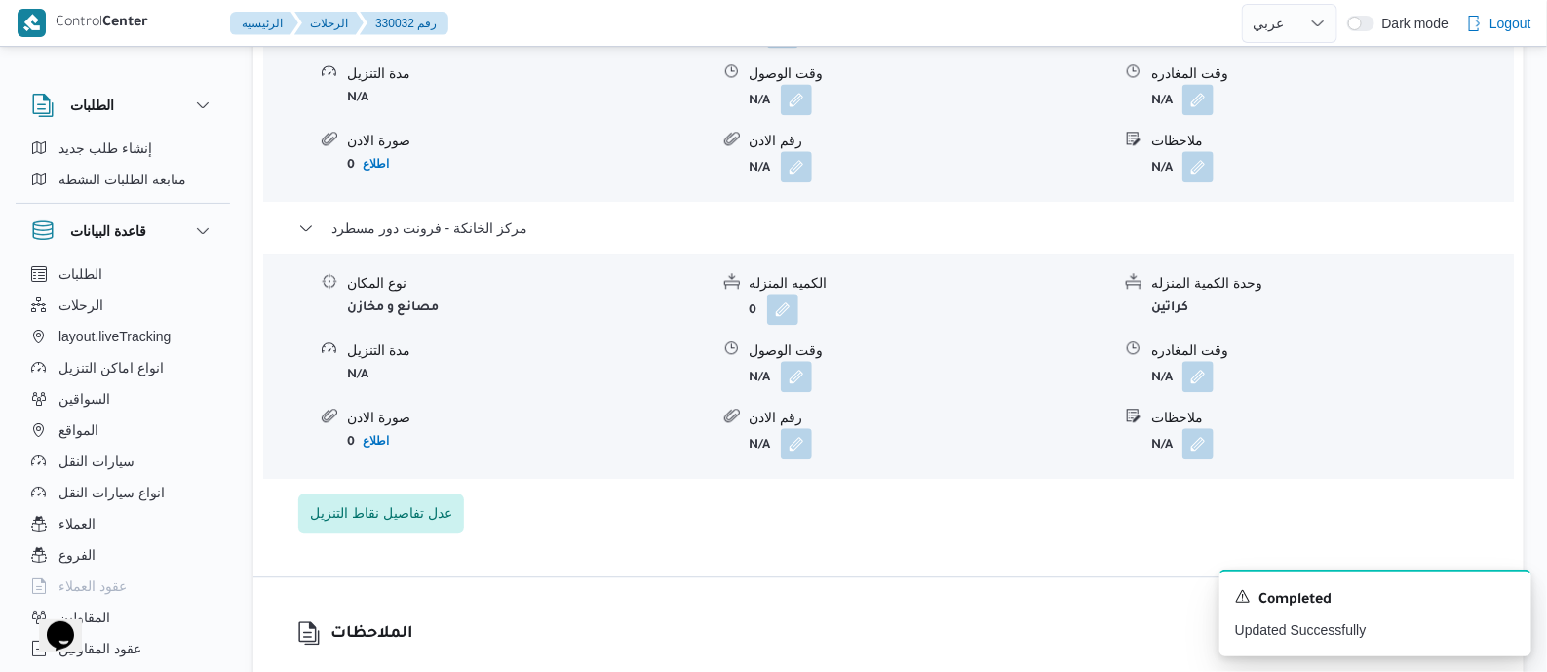
click at [1165, 385] on b "N/A" at bounding box center [1161, 378] width 21 height 14
click at [1198, 387] on button "button" at bounding box center [1197, 375] width 31 height 31
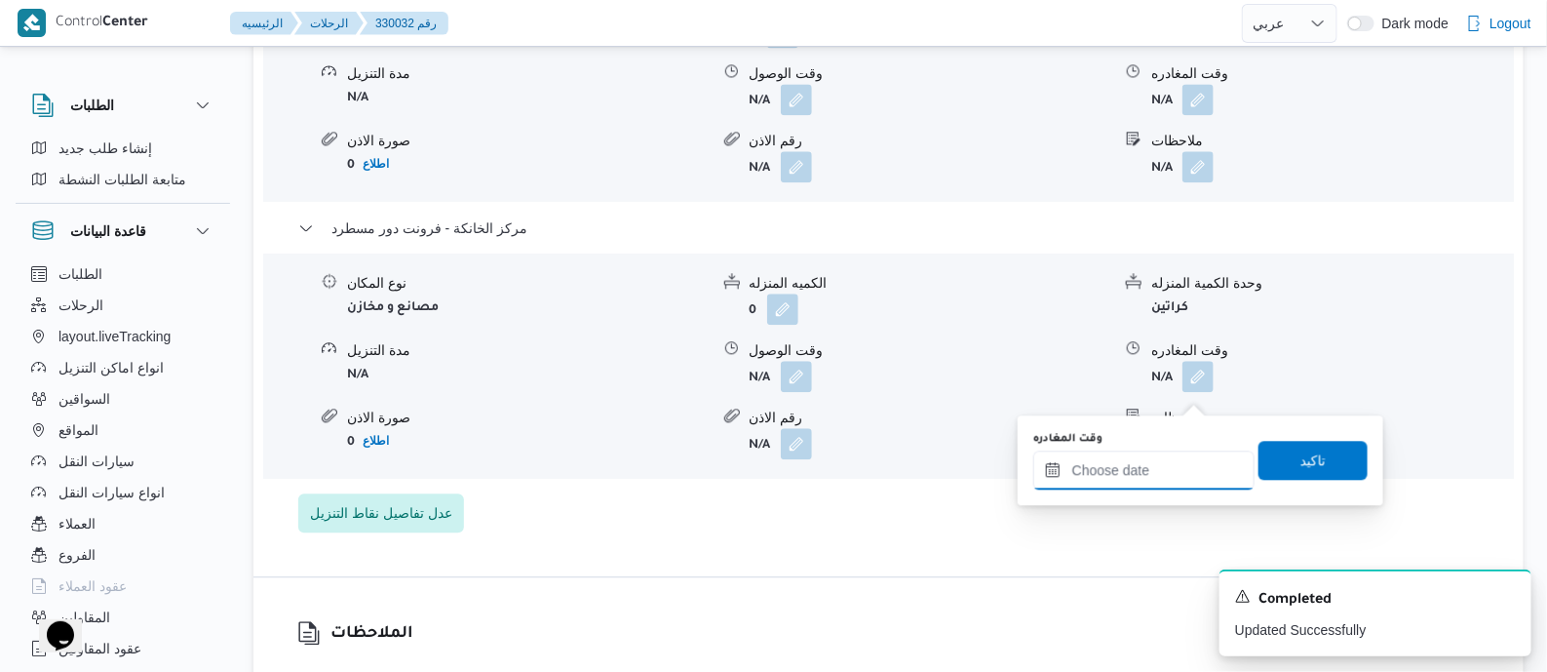
click at [1176, 470] on input "وقت المغادره" at bounding box center [1143, 469] width 221 height 39
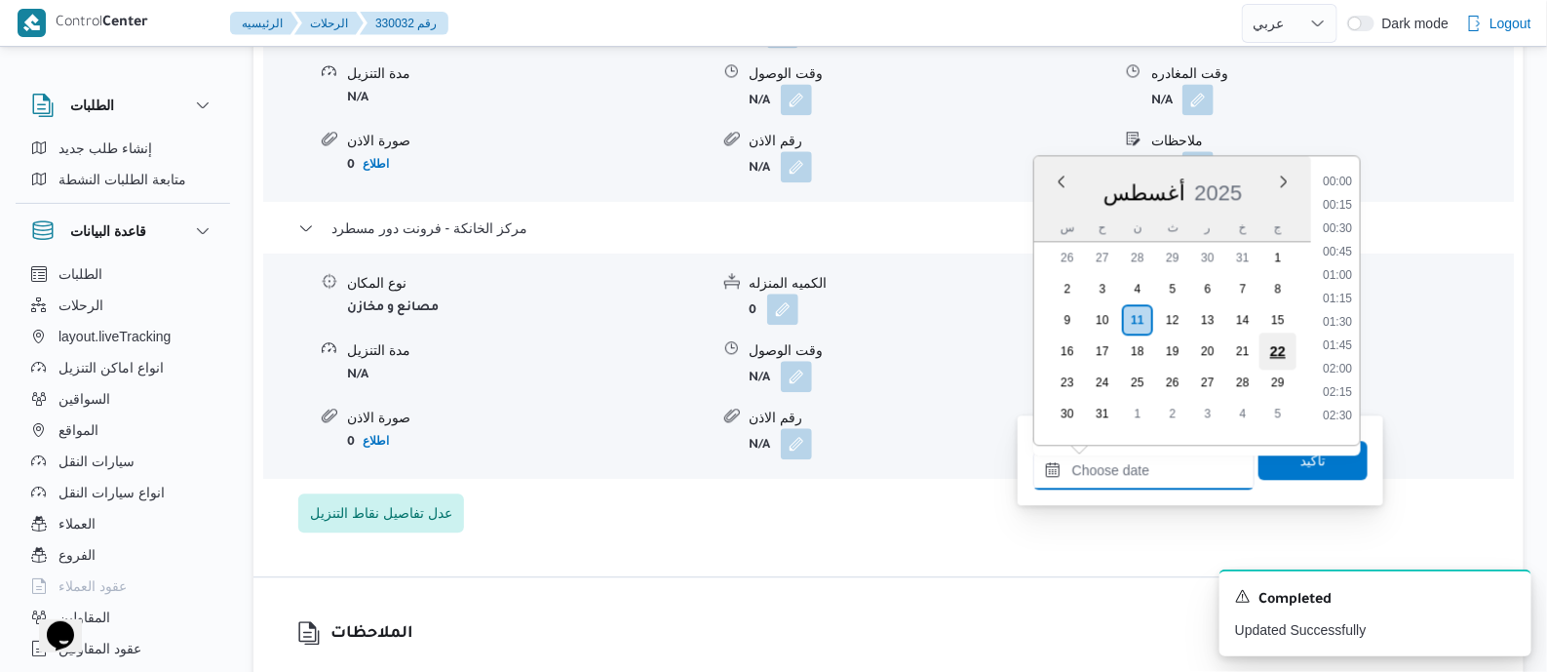
scroll to position [1808, 0]
click at [1350, 243] on li "20:00" at bounding box center [1337, 244] width 45 height 19
type input "[DATE] ٢٠:٠٠"
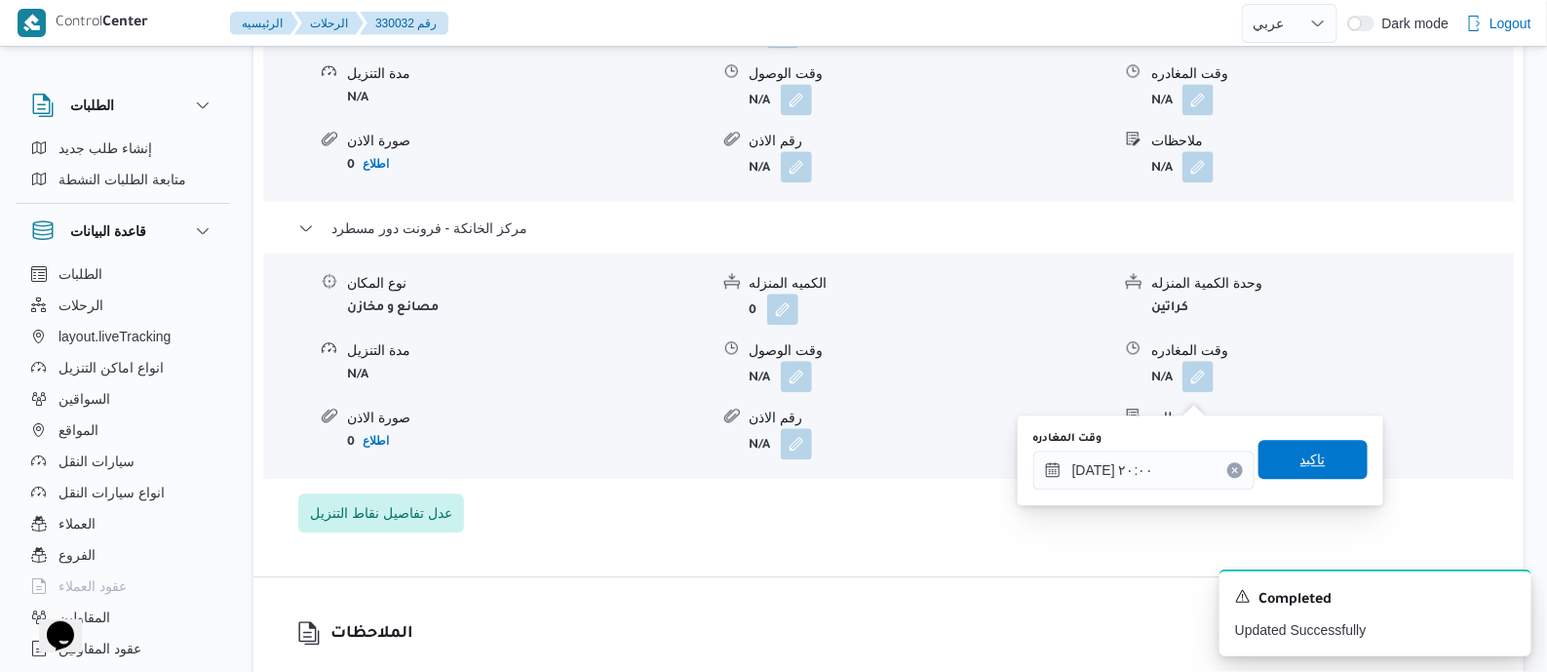
click at [1322, 457] on span "تاكيد" at bounding box center [1313, 459] width 109 height 39
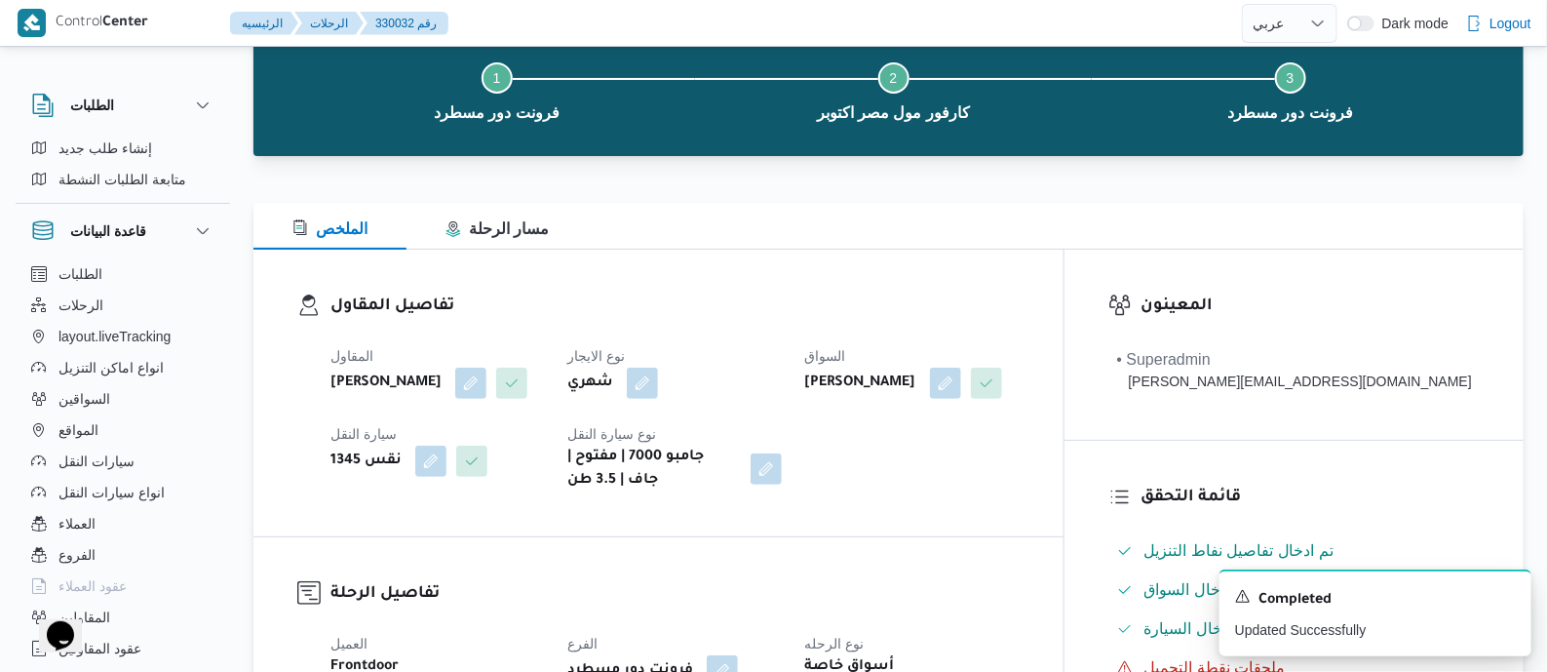
scroll to position [0, 0]
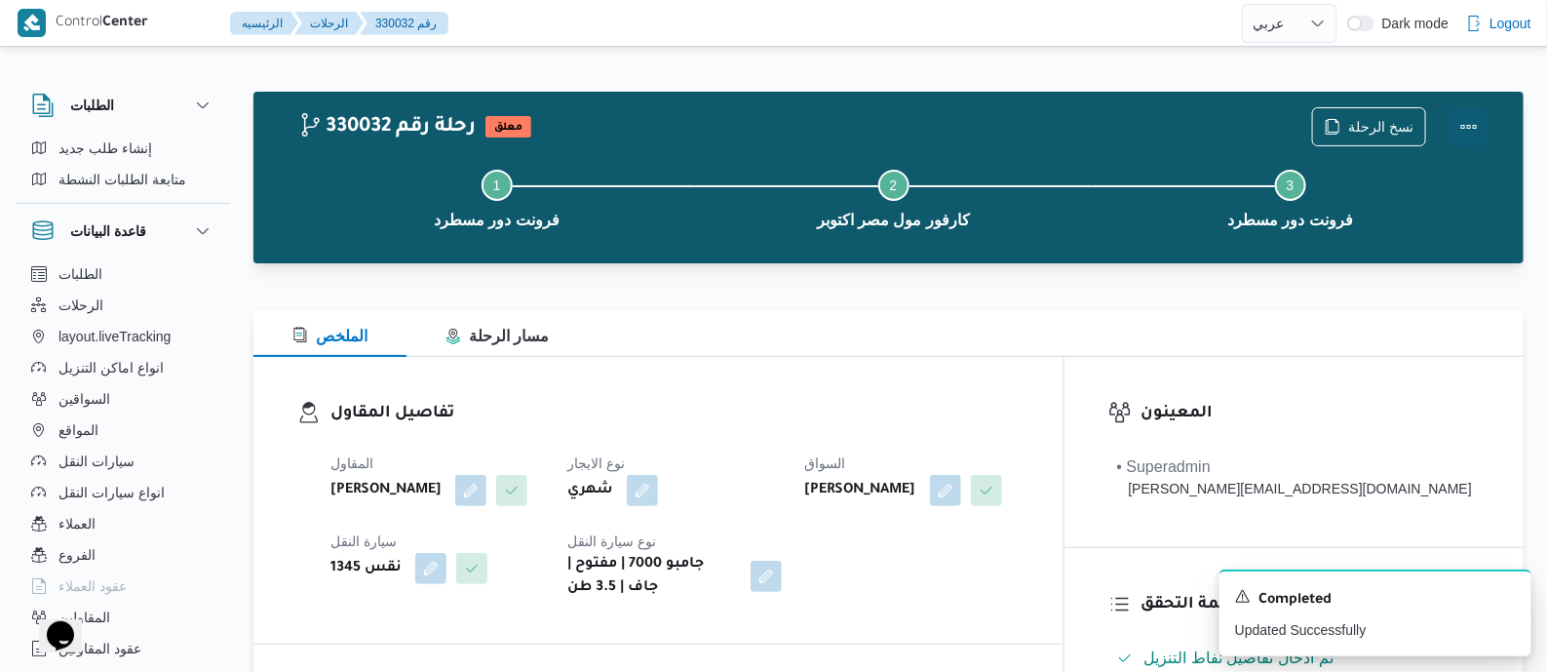
drag, startPoint x: 1474, startPoint y: 121, endPoint x: 1445, endPoint y: 133, distance: 31.5
click at [1471, 124] on button "Actions" at bounding box center [1469, 126] width 39 height 39
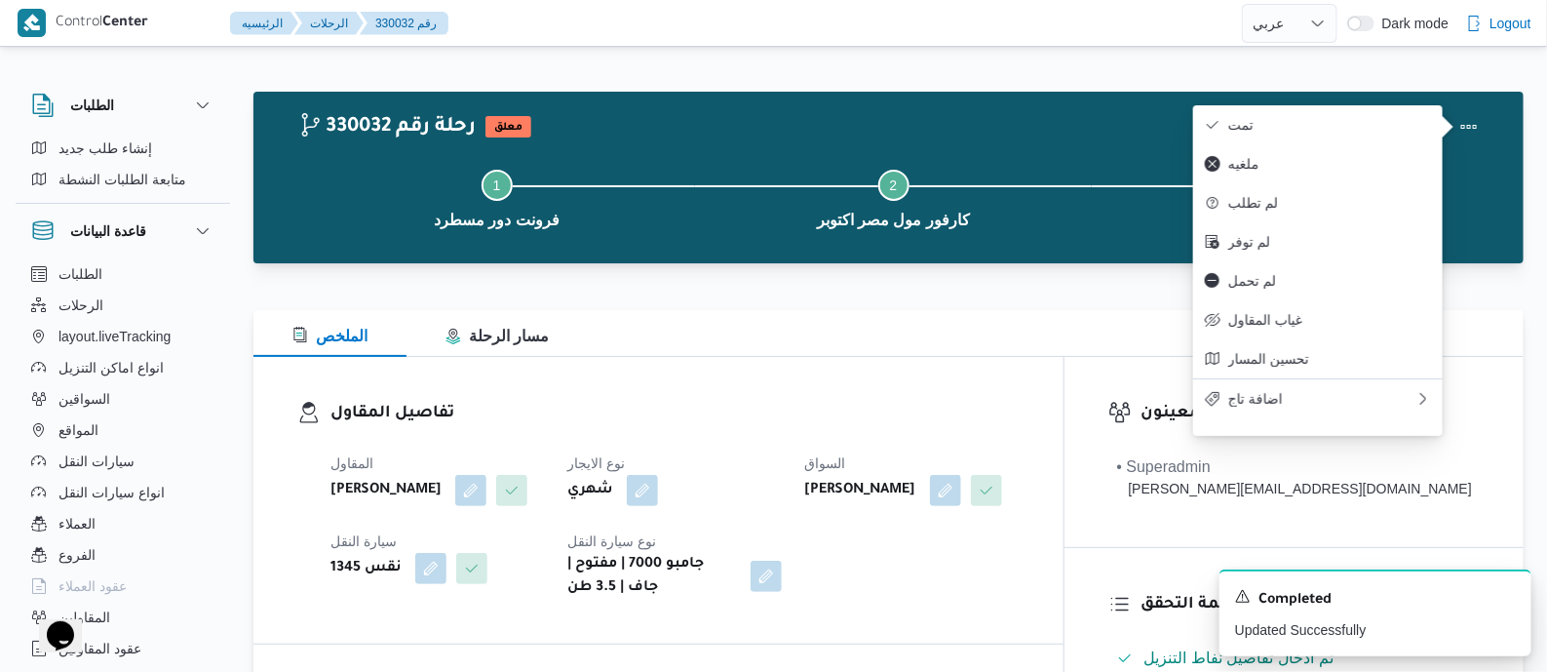
click at [1379, 125] on span "تمت" at bounding box center [1329, 125] width 203 height 16
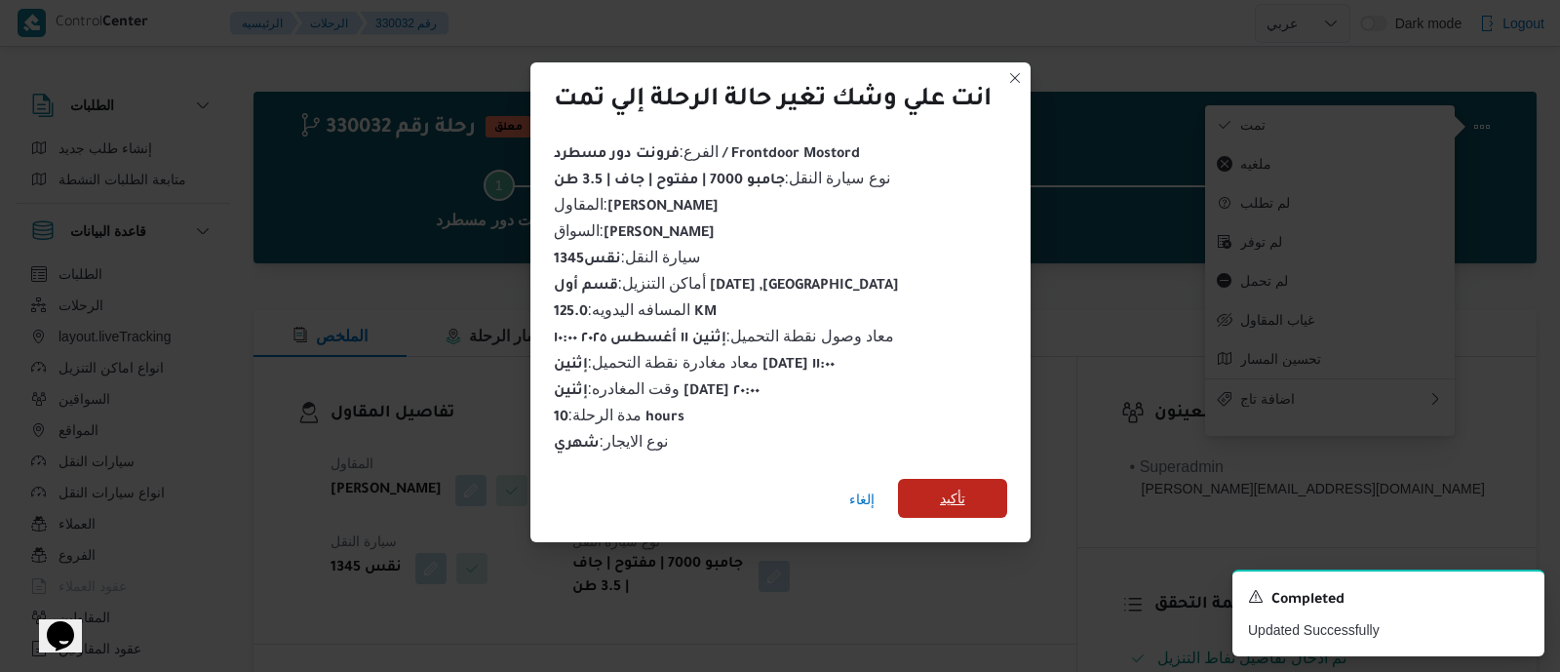
click at [962, 489] on span "تأكيد" at bounding box center [952, 497] width 25 height 23
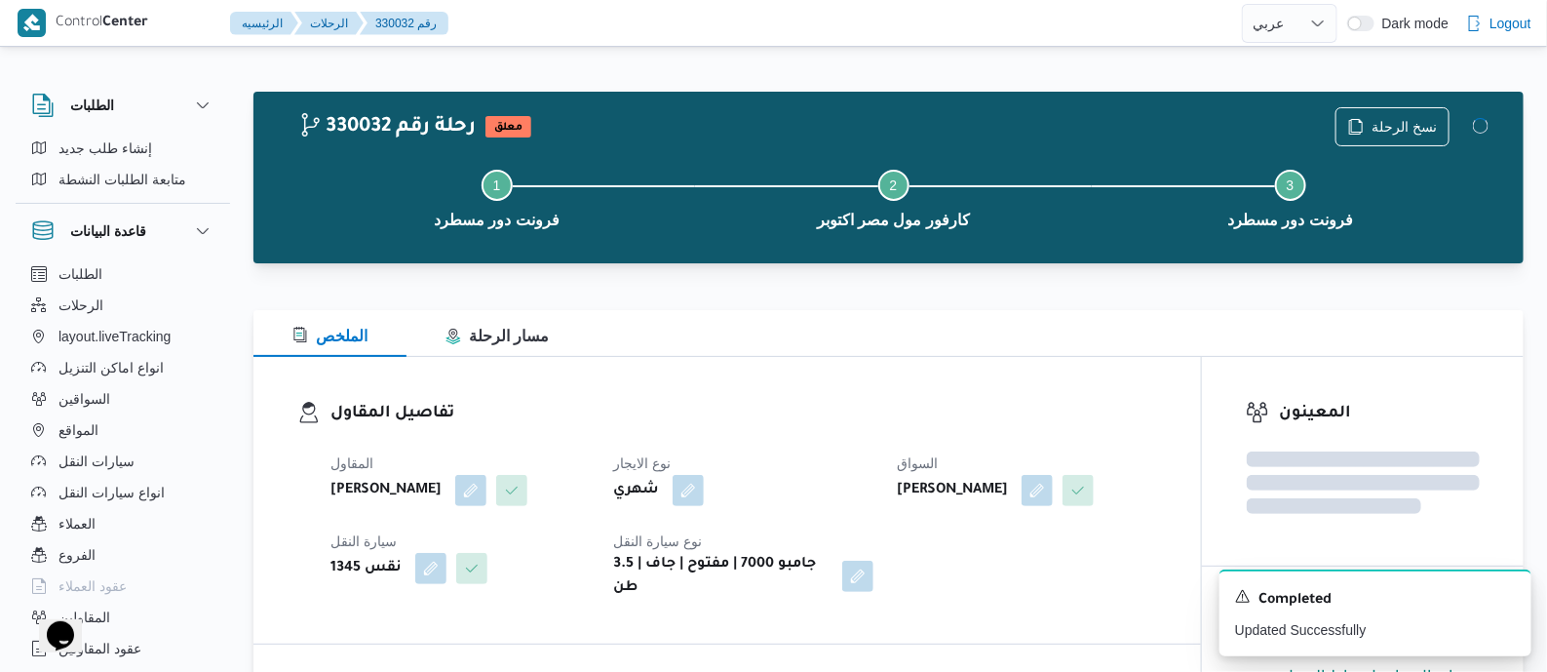
click at [833, 425] on h3 "تفاصيل المقاول" at bounding box center [743, 414] width 827 height 26
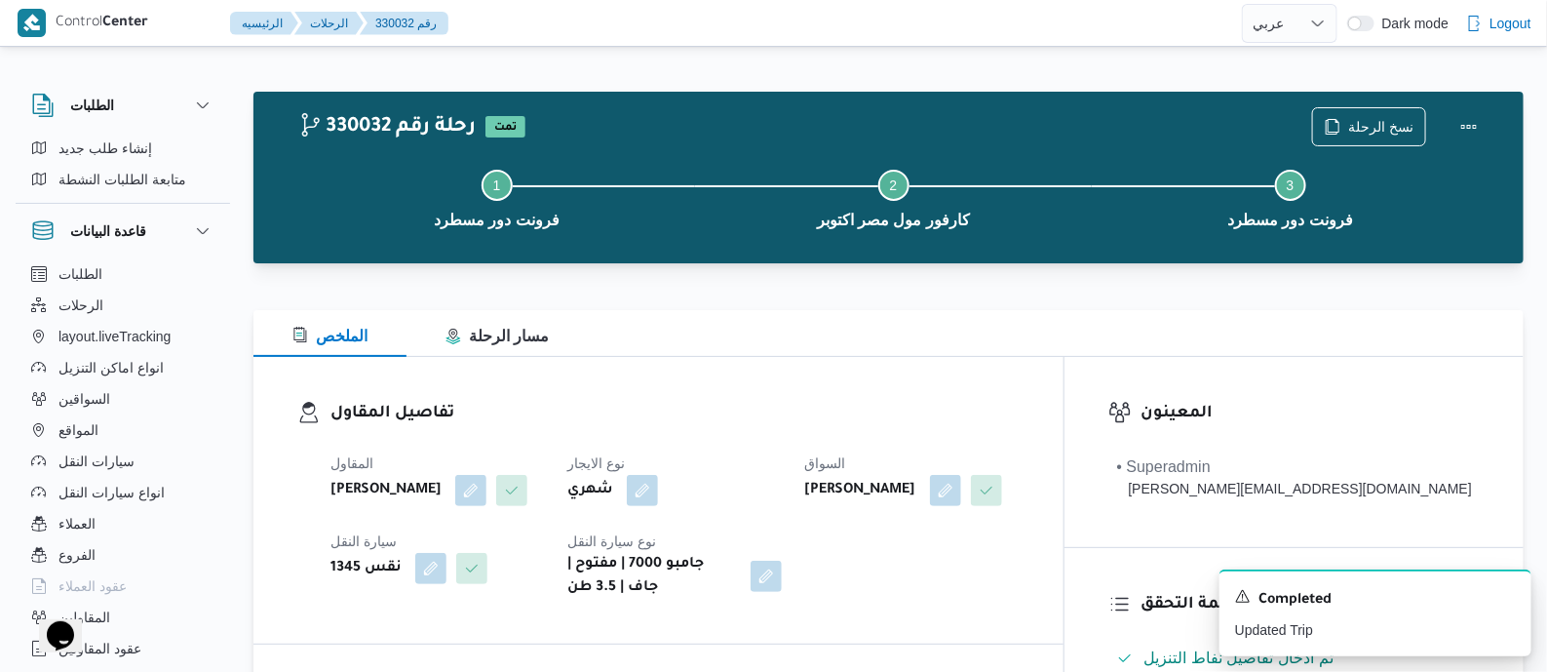
click at [833, 425] on h3 "تفاصيل المقاول" at bounding box center [674, 414] width 689 height 26
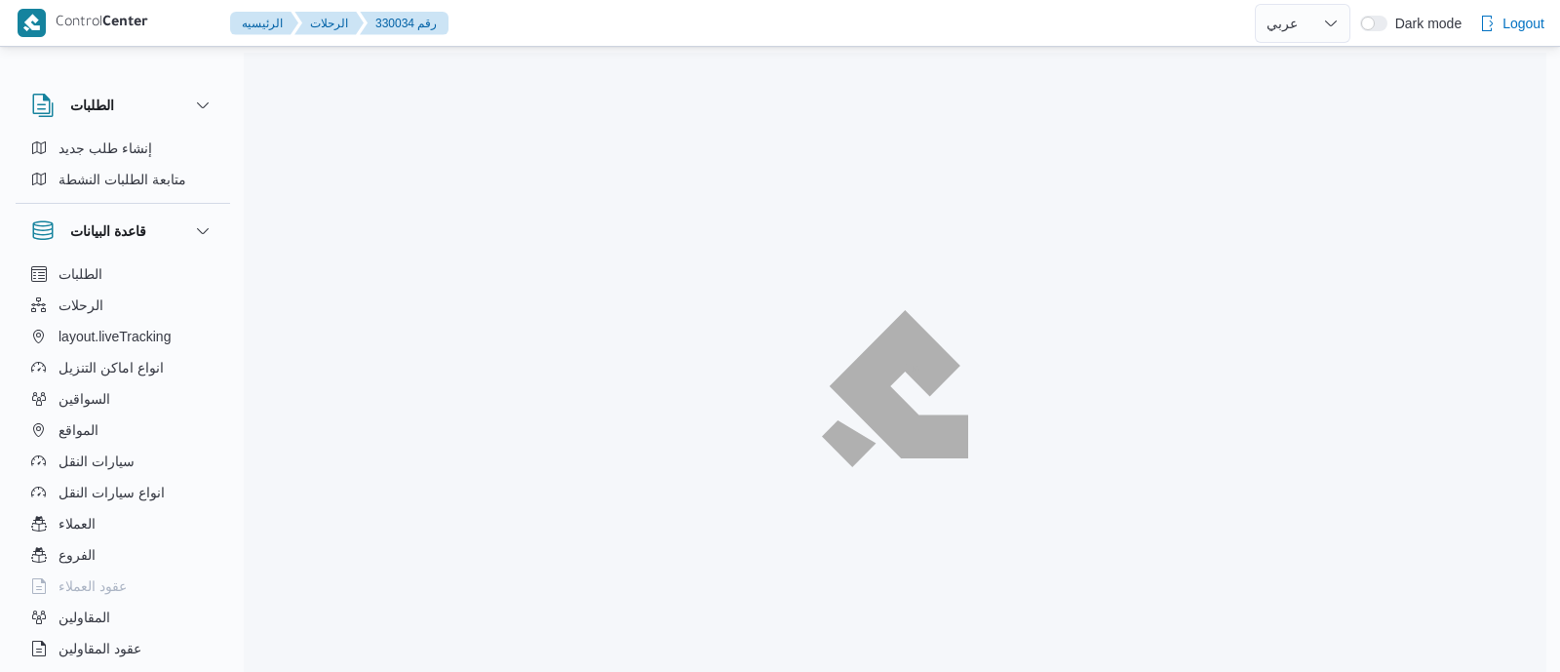
select select "ar"
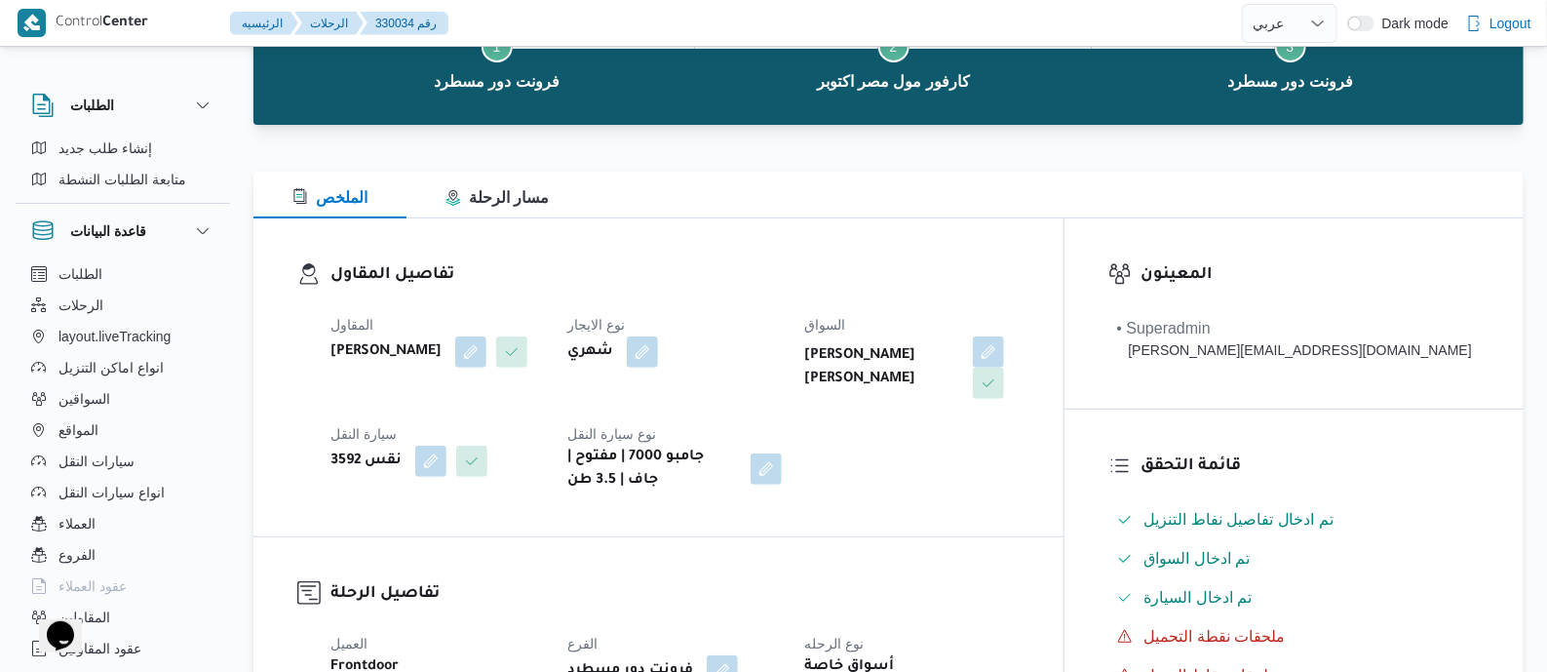
scroll to position [609, 0]
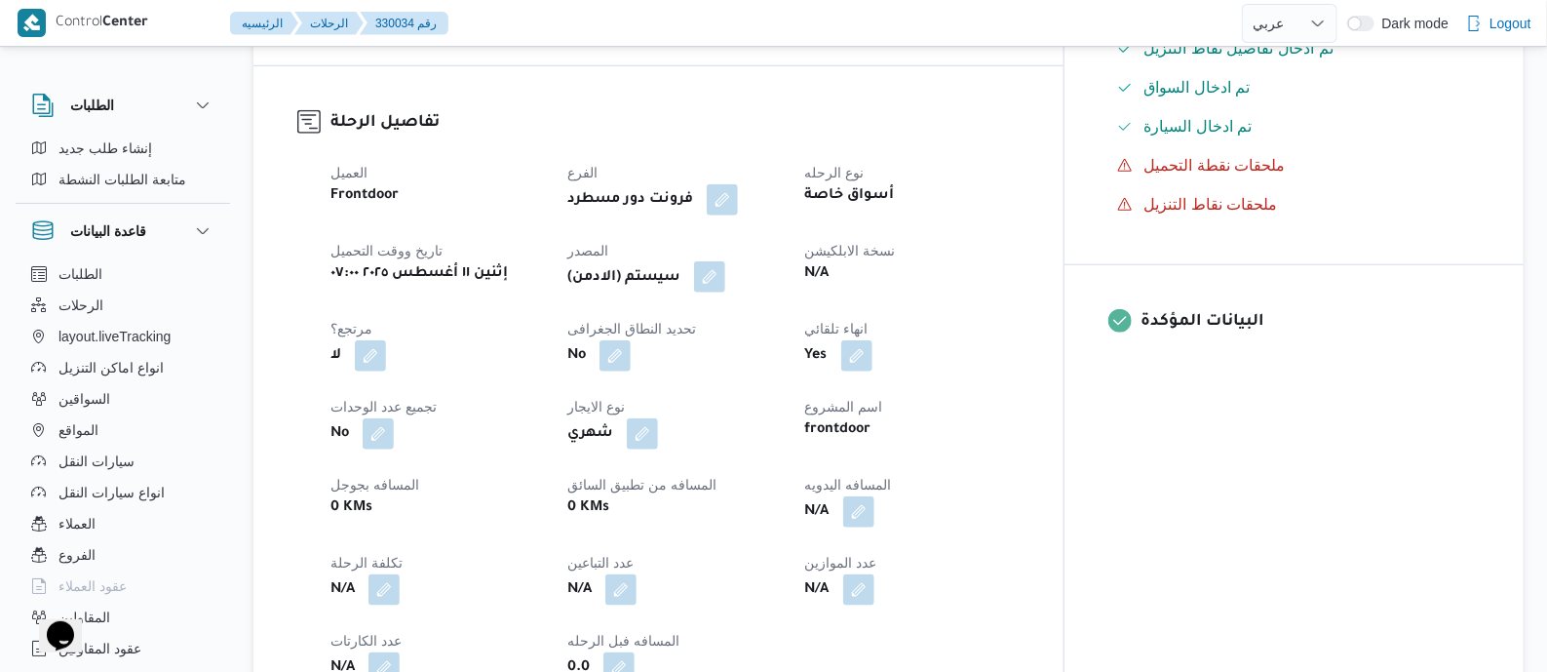
drag, startPoint x: 764, startPoint y: 280, endPoint x: 780, endPoint y: 289, distance: 17.9
click at [725, 280] on button "button" at bounding box center [709, 276] width 31 height 31
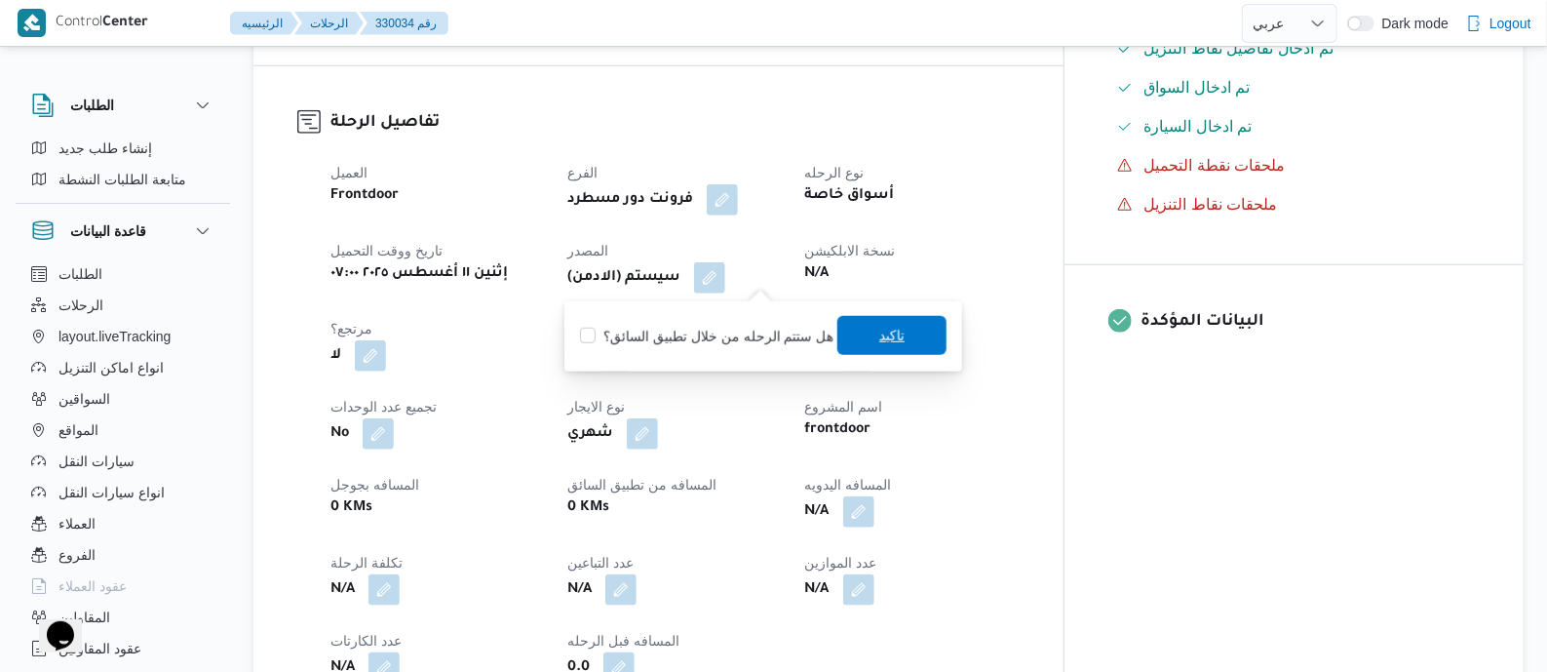
click at [856, 327] on span "تاكيد" at bounding box center [891, 335] width 109 height 39
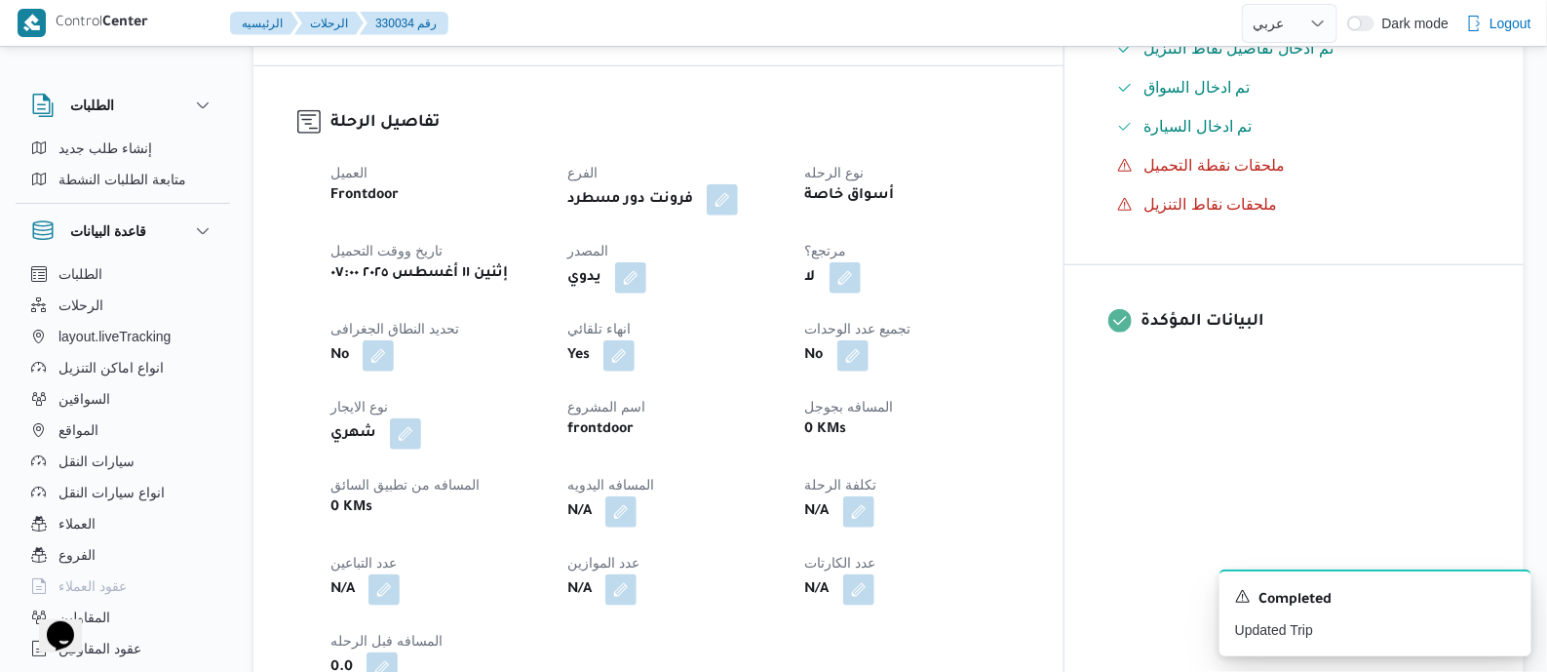
scroll to position [731, 0]
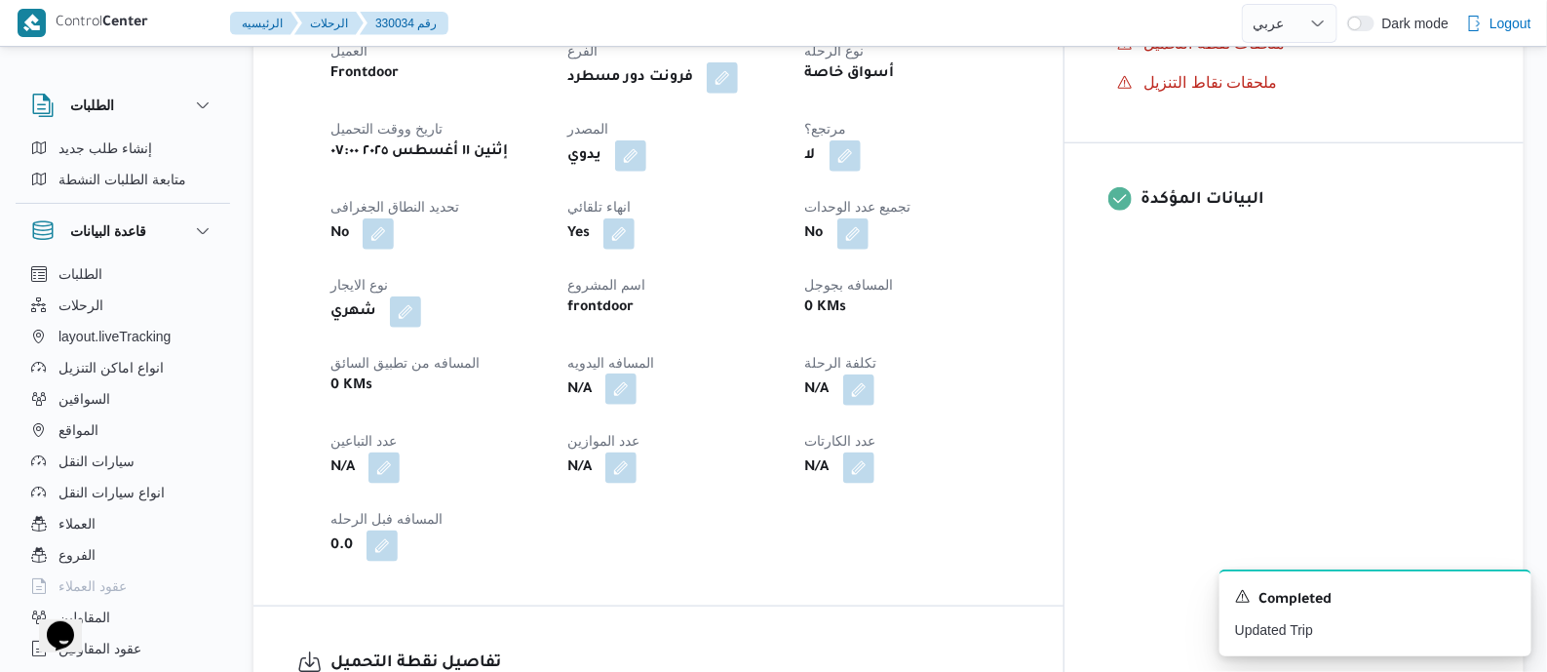
click at [637, 380] on button "button" at bounding box center [620, 388] width 31 height 31
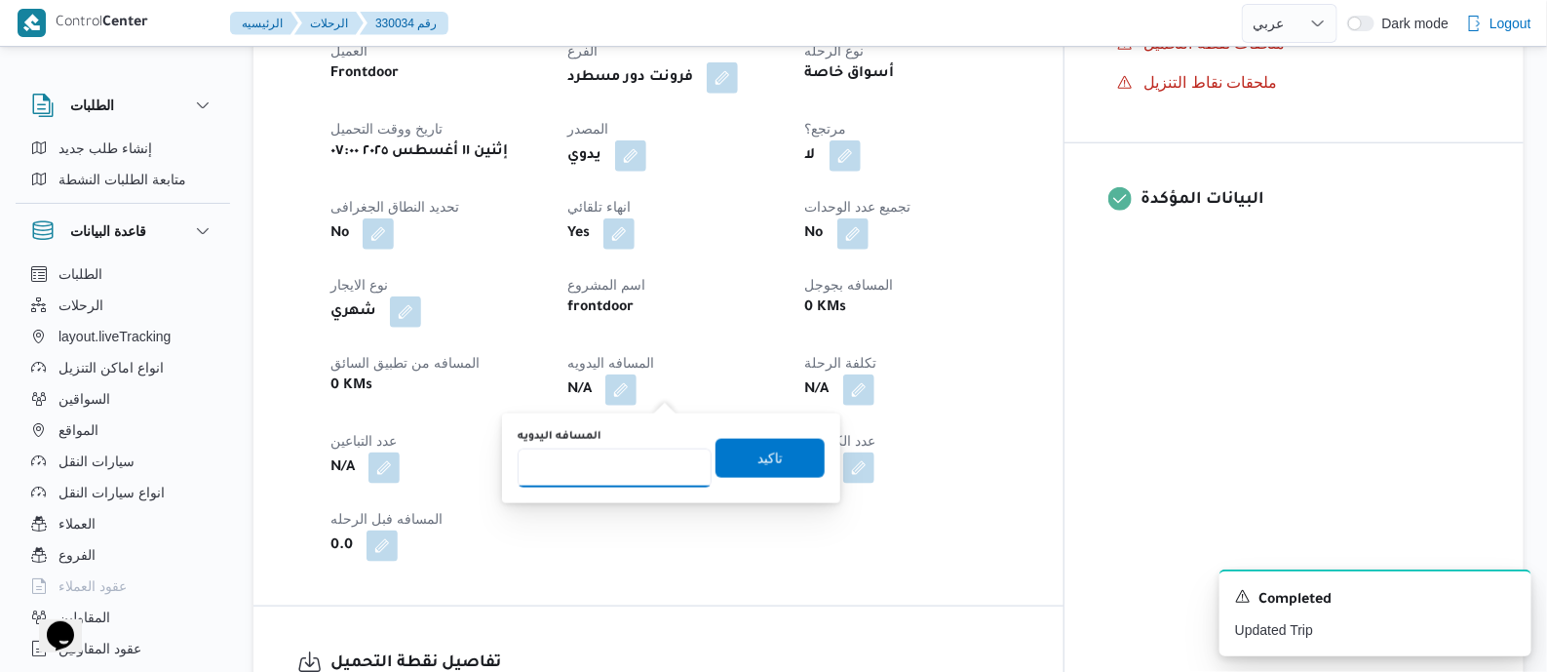
click at [654, 464] on input "المسافه اليدويه" at bounding box center [615, 467] width 194 height 39
type input "125"
click at [757, 457] on span "تاكيد" at bounding box center [769, 457] width 25 height 23
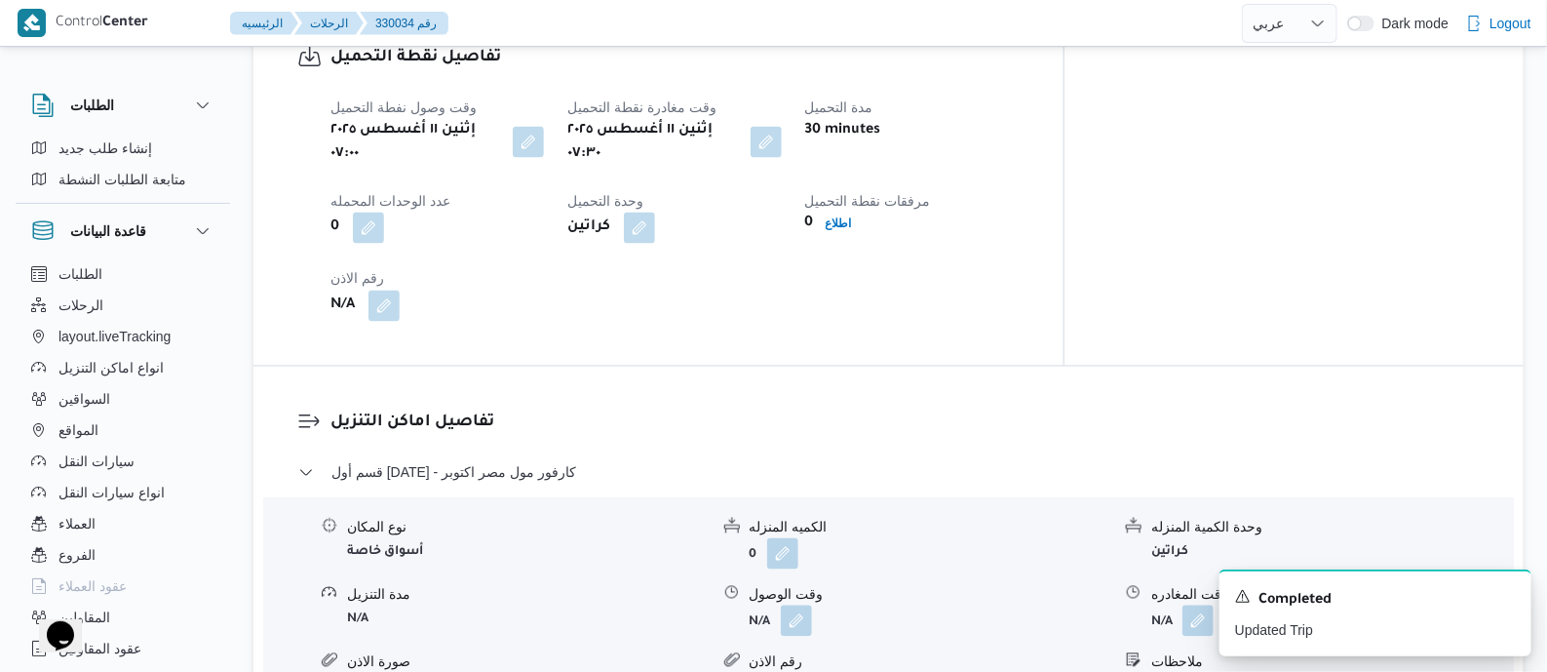
scroll to position [1219, 0]
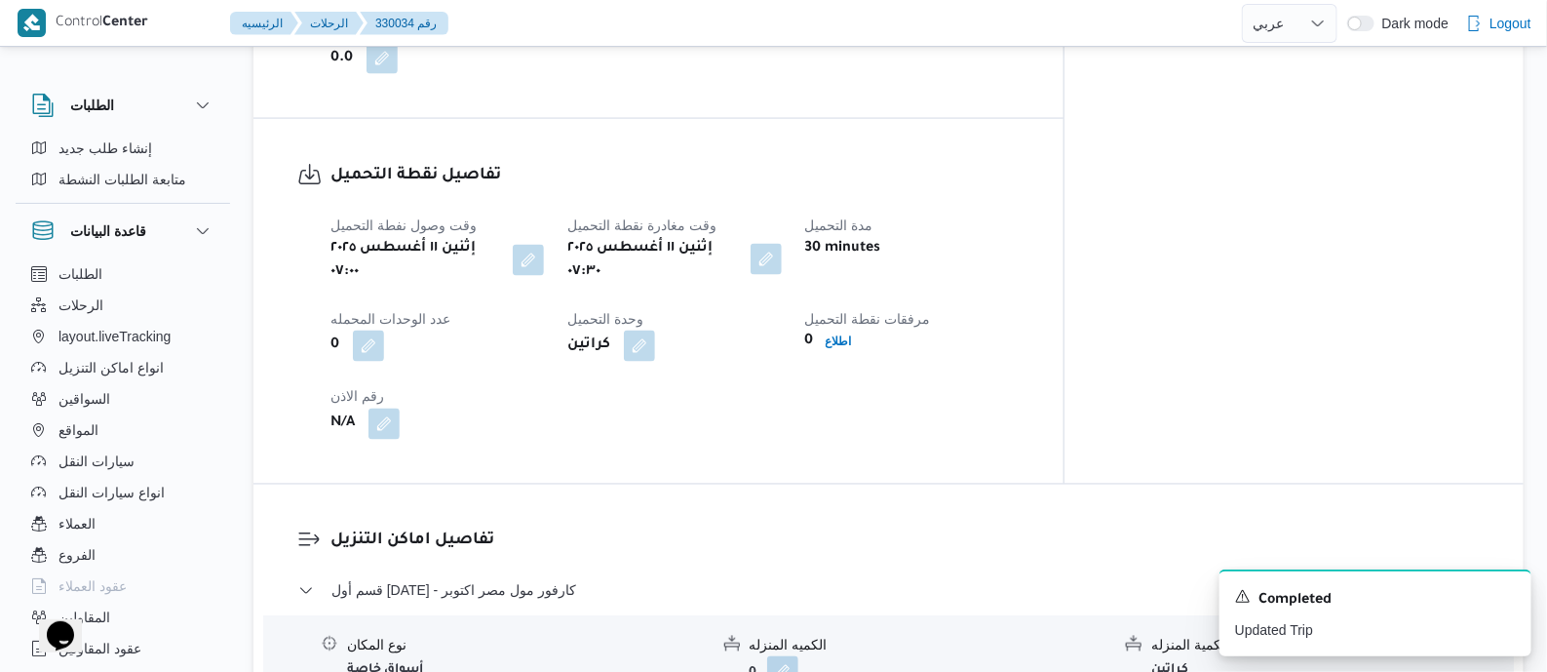
click at [782, 252] on button "button" at bounding box center [766, 259] width 31 height 31
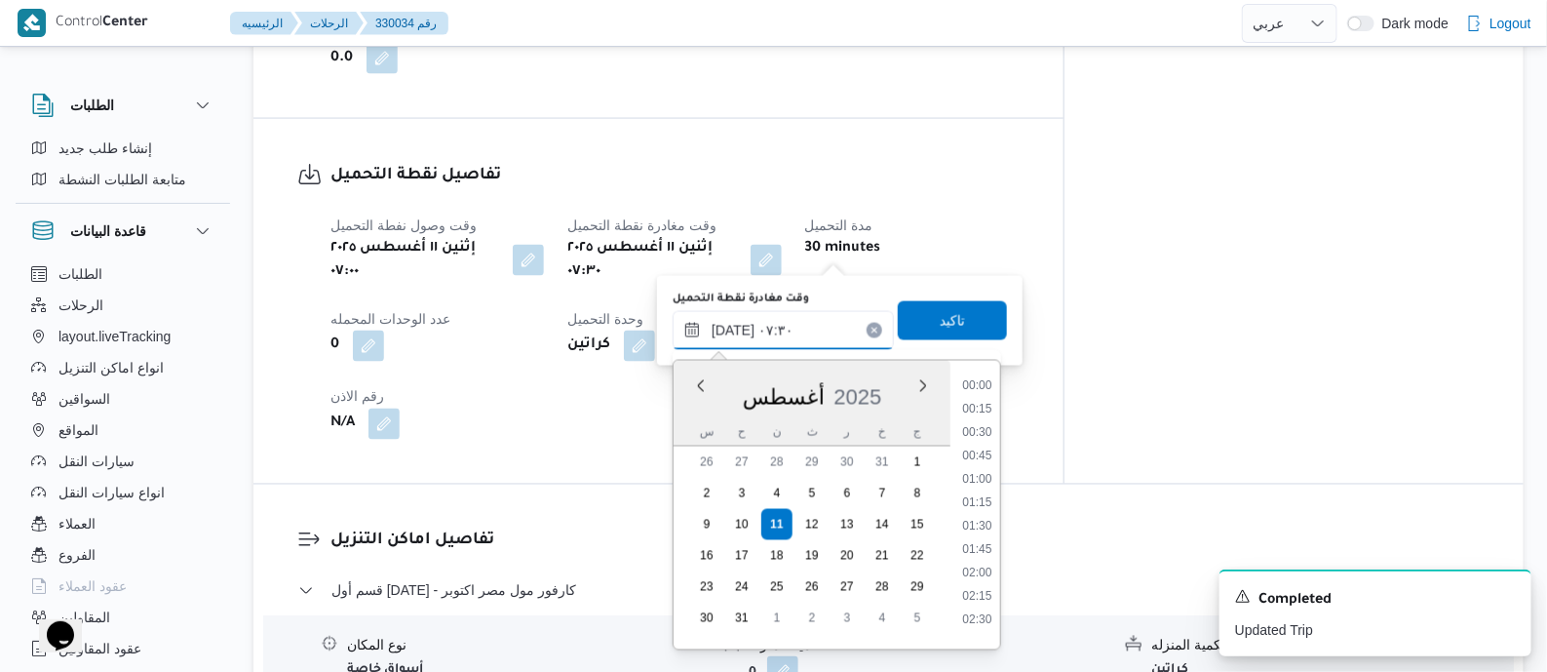
click at [834, 314] on input "[DATE] ٠٧:٣٠" at bounding box center [783, 330] width 221 height 39
click at [986, 581] on li "10:45" at bounding box center [977, 578] width 45 height 19
type input "١١/٠٨/٢٠٢٥ ١٠:٤٥"
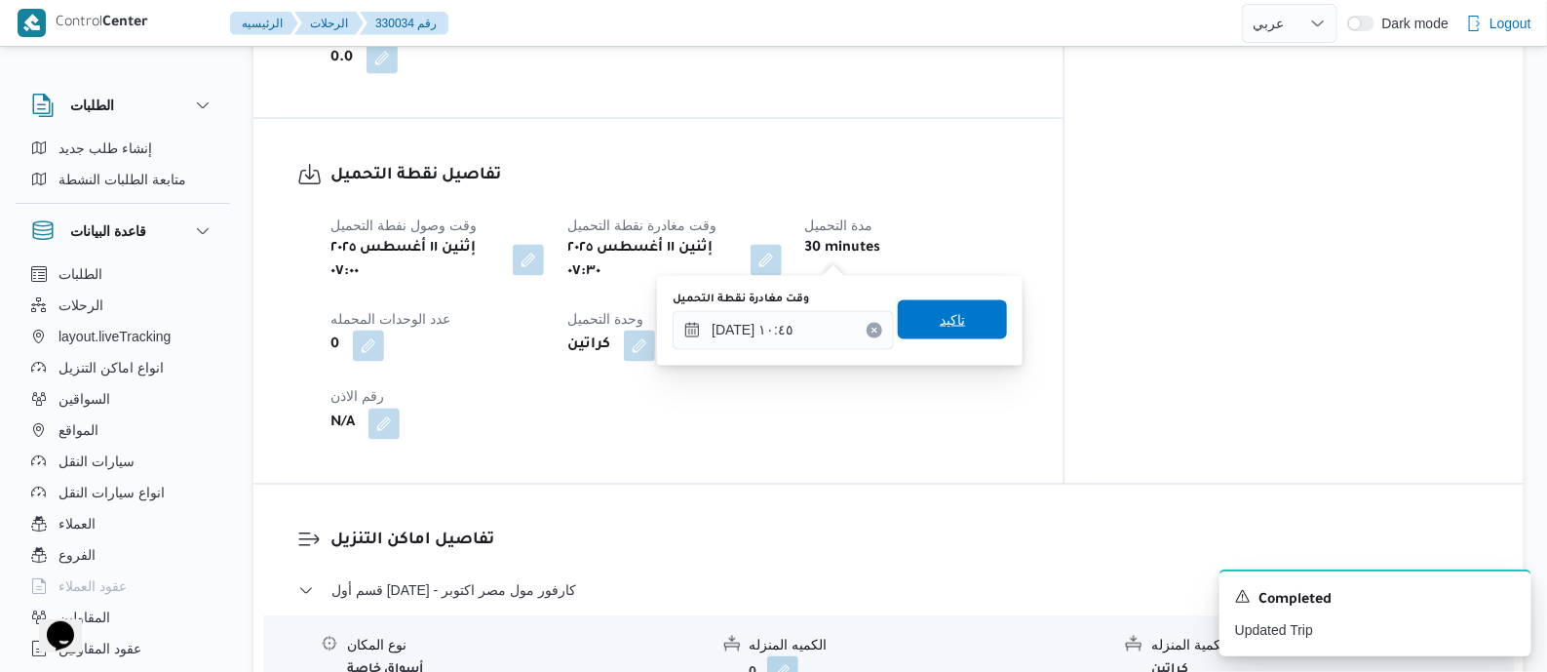
click at [963, 316] on span "تاكيد" at bounding box center [952, 319] width 109 height 39
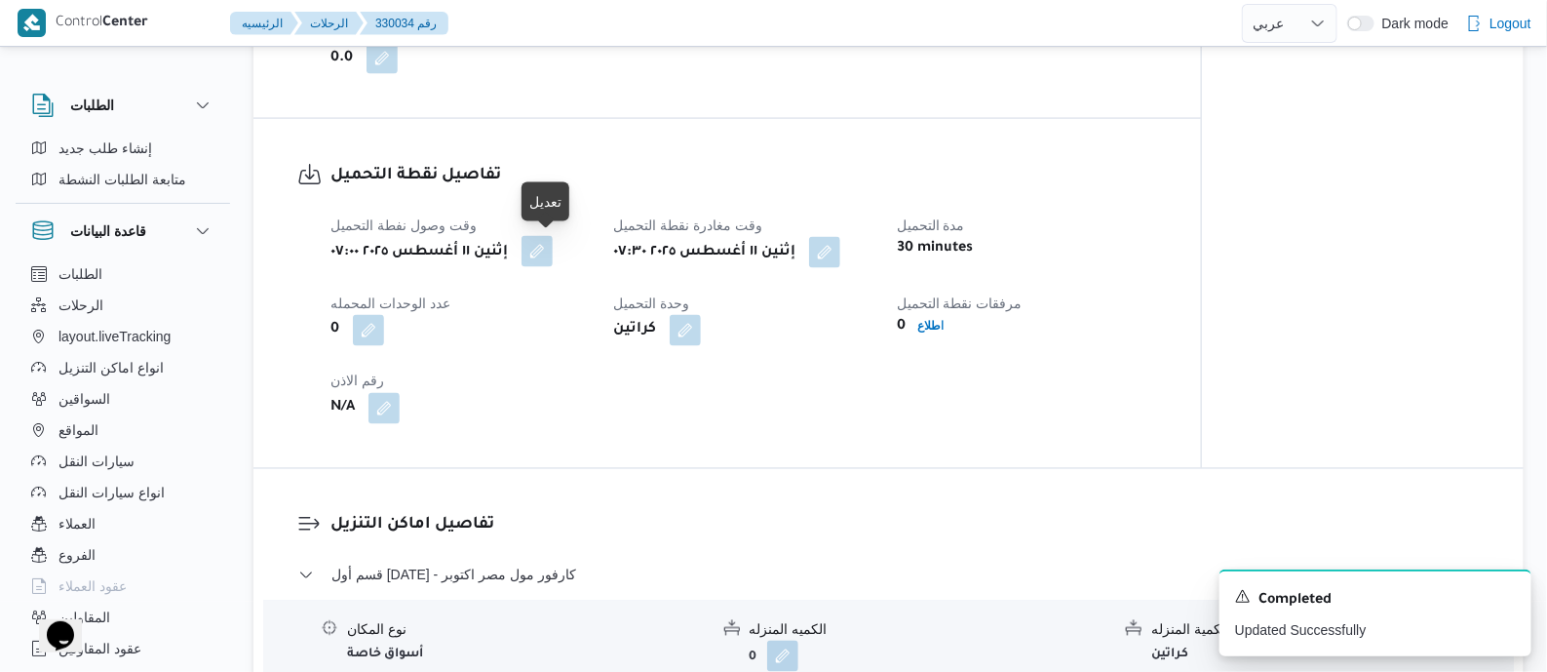
click at [552, 255] on button "button" at bounding box center [537, 251] width 31 height 31
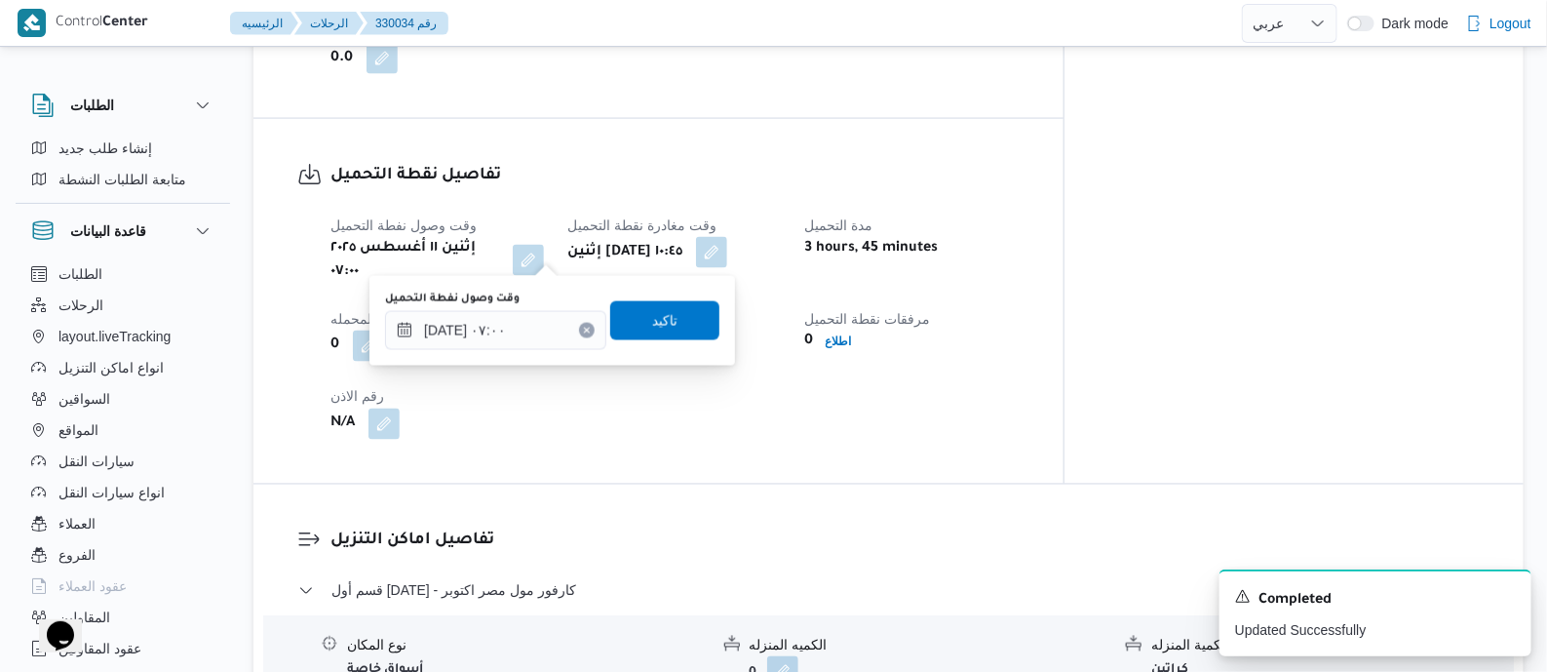
click at [546, 307] on div "وقت وصول نفطة التحميل ١١/٠٨/٢٠٢٥ ٠٧:٠٠" at bounding box center [495, 320] width 221 height 58
click at [545, 326] on input "[DATE] ٠٧:٠٠" at bounding box center [495, 330] width 221 height 39
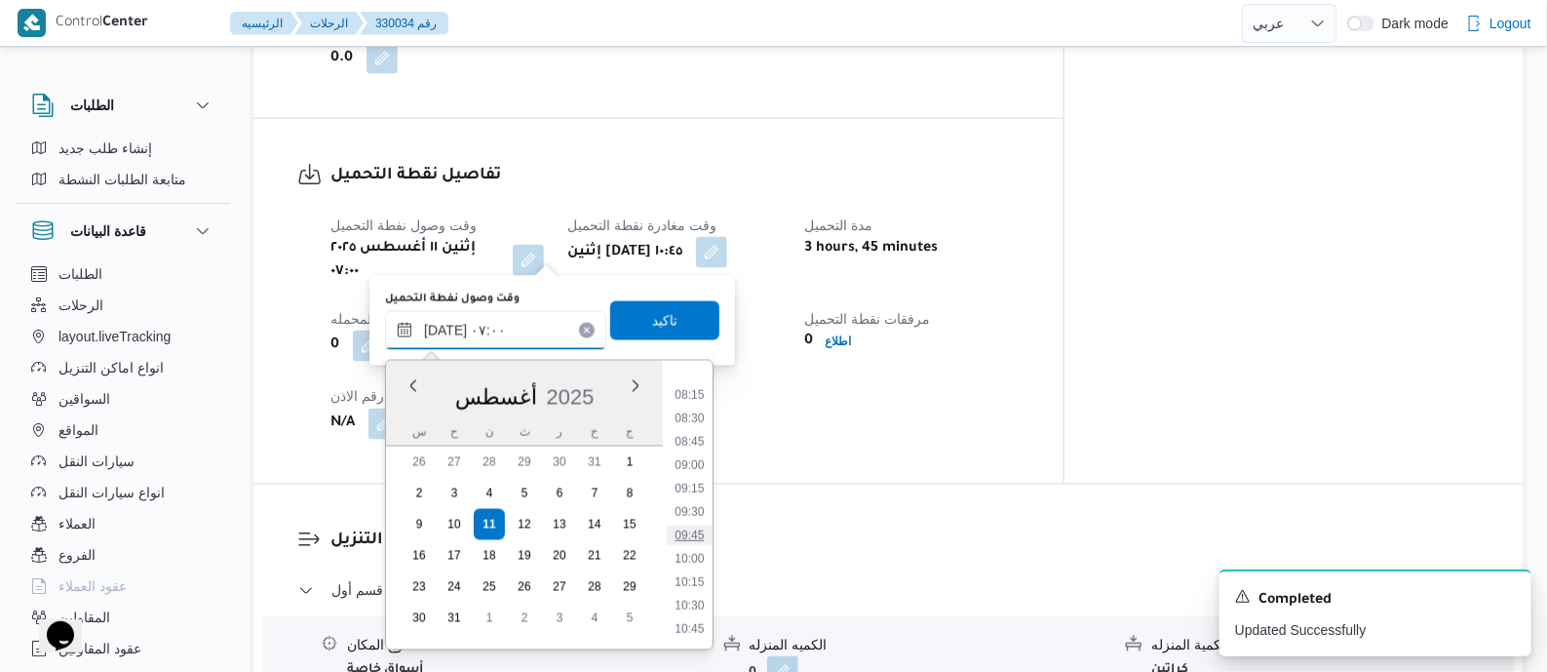
scroll to position [765, 0]
click at [698, 538] on li "09:45" at bounding box center [689, 532] width 45 height 19
type input "[DATE] ٠٩:٤٥"
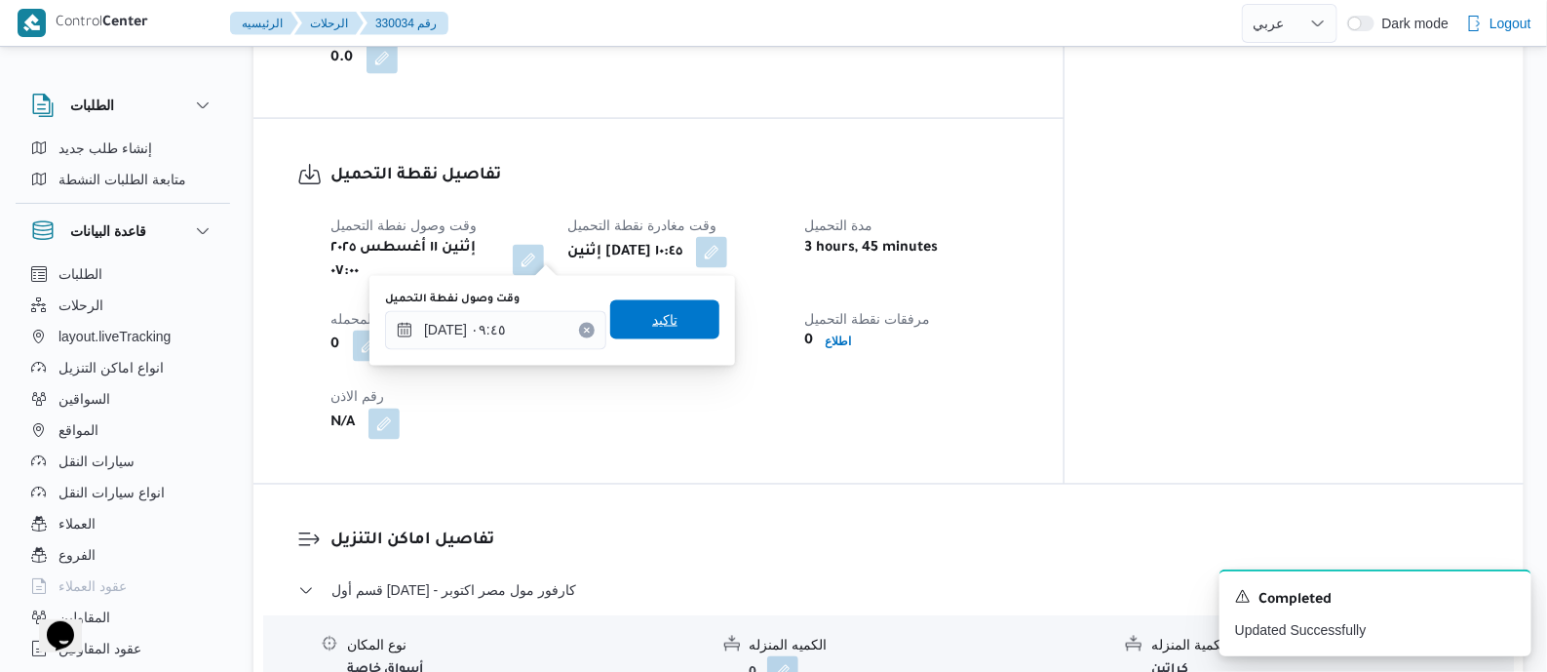
click at [654, 314] on span "تاكيد" at bounding box center [664, 319] width 25 height 23
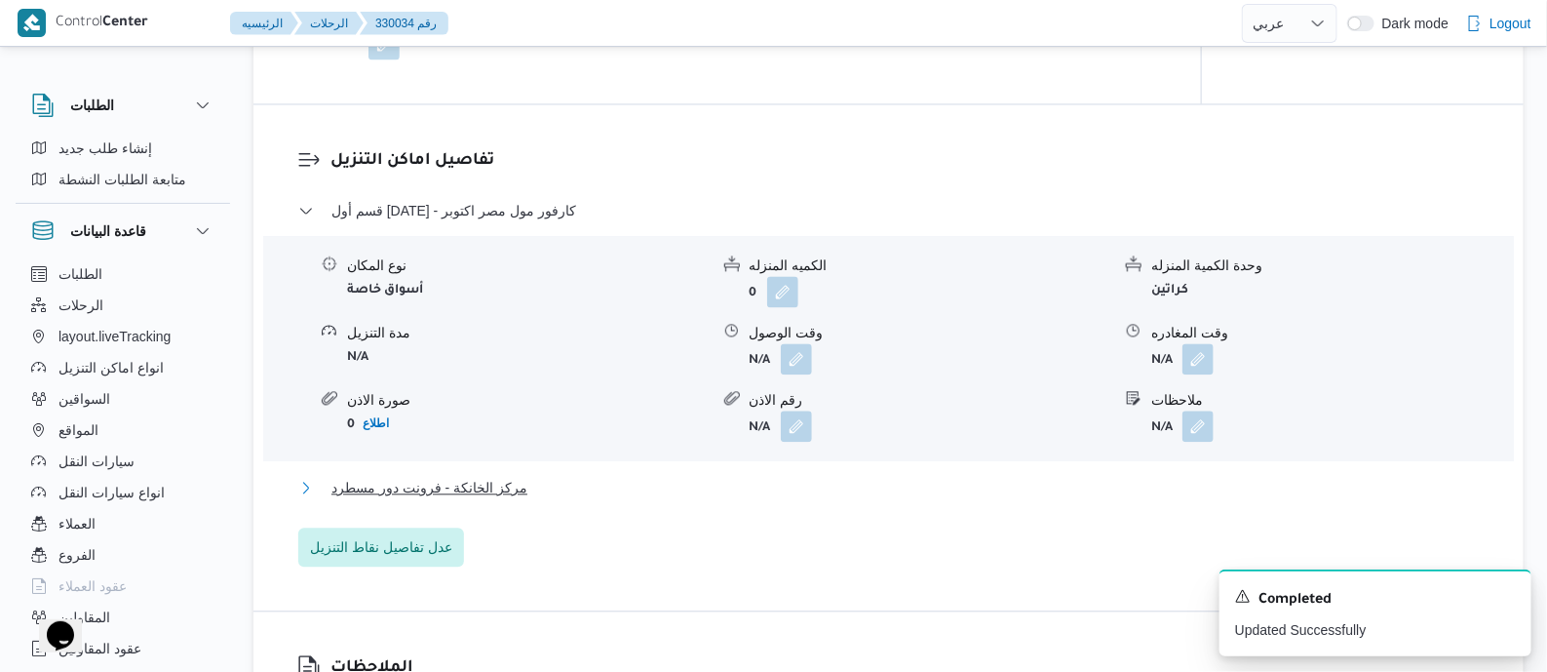
click at [491, 484] on span "مركز الخانكة - فرونت دور مسطرد" at bounding box center [429, 487] width 196 height 23
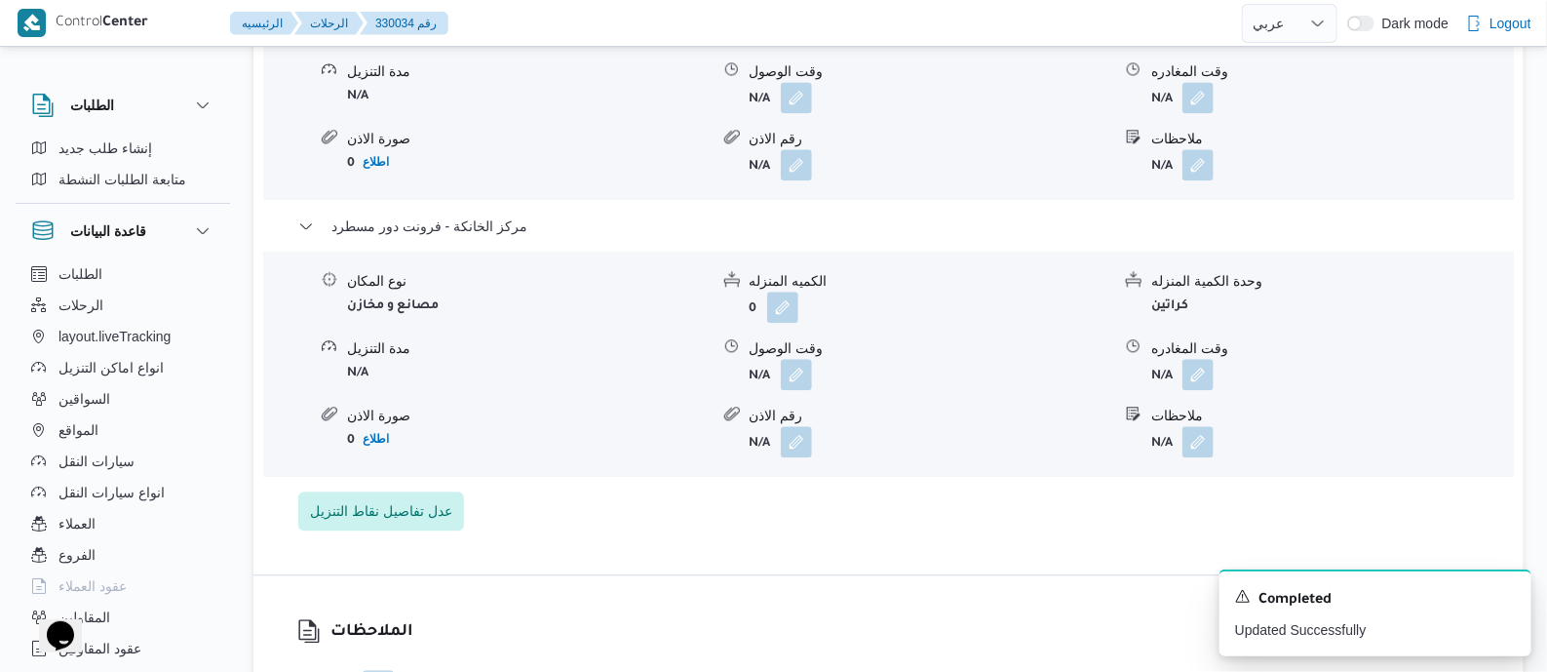
scroll to position [1949, 0]
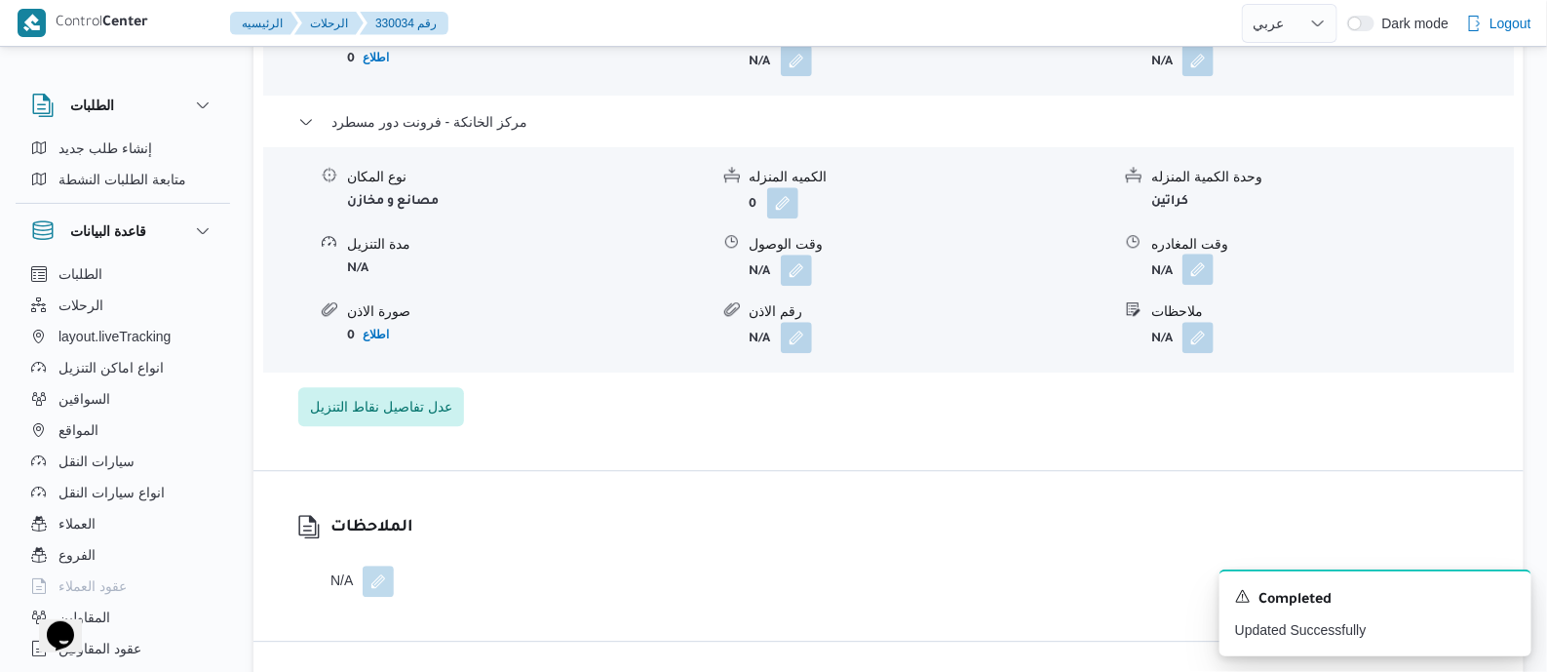
click at [1200, 264] on button "button" at bounding box center [1197, 268] width 31 height 31
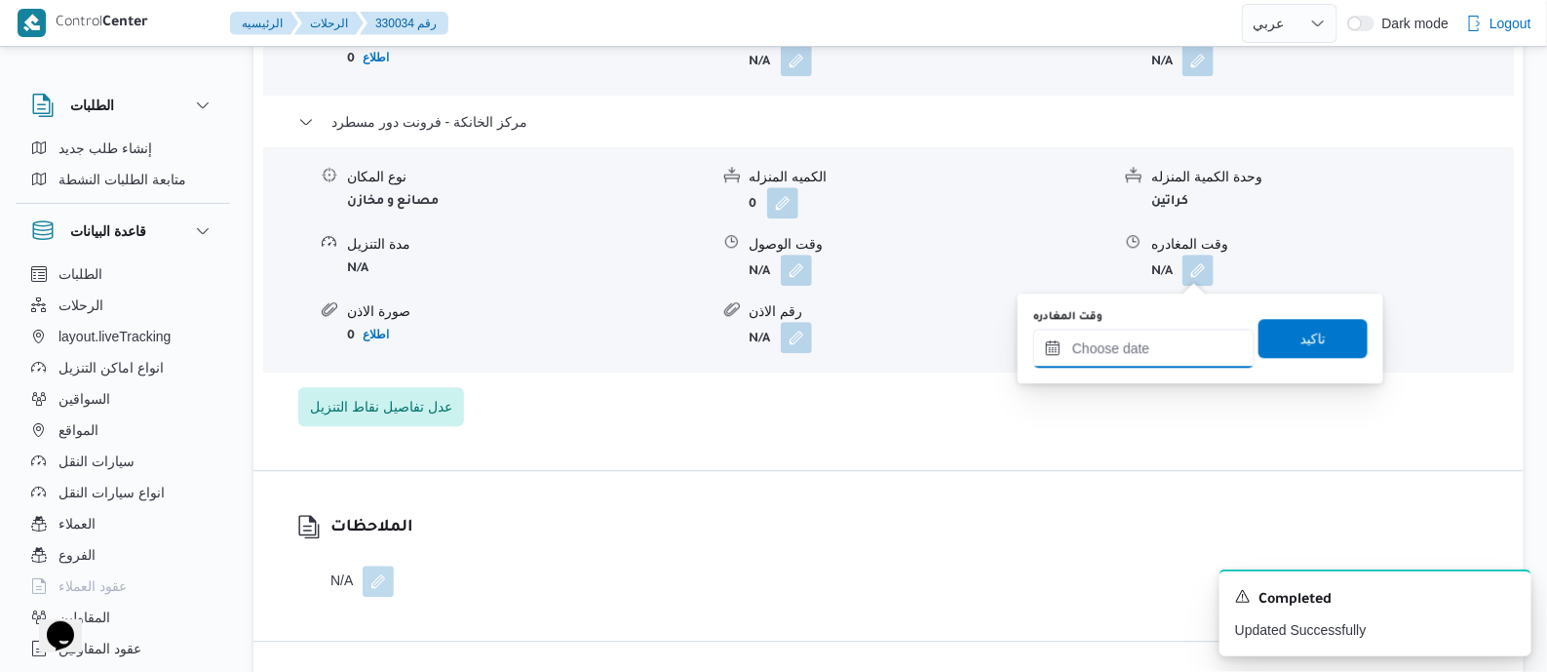
drag, startPoint x: 1170, startPoint y: 341, endPoint x: 1249, endPoint y: 299, distance: 89.4
click at [1170, 342] on input "وقت المغادره" at bounding box center [1143, 348] width 221 height 39
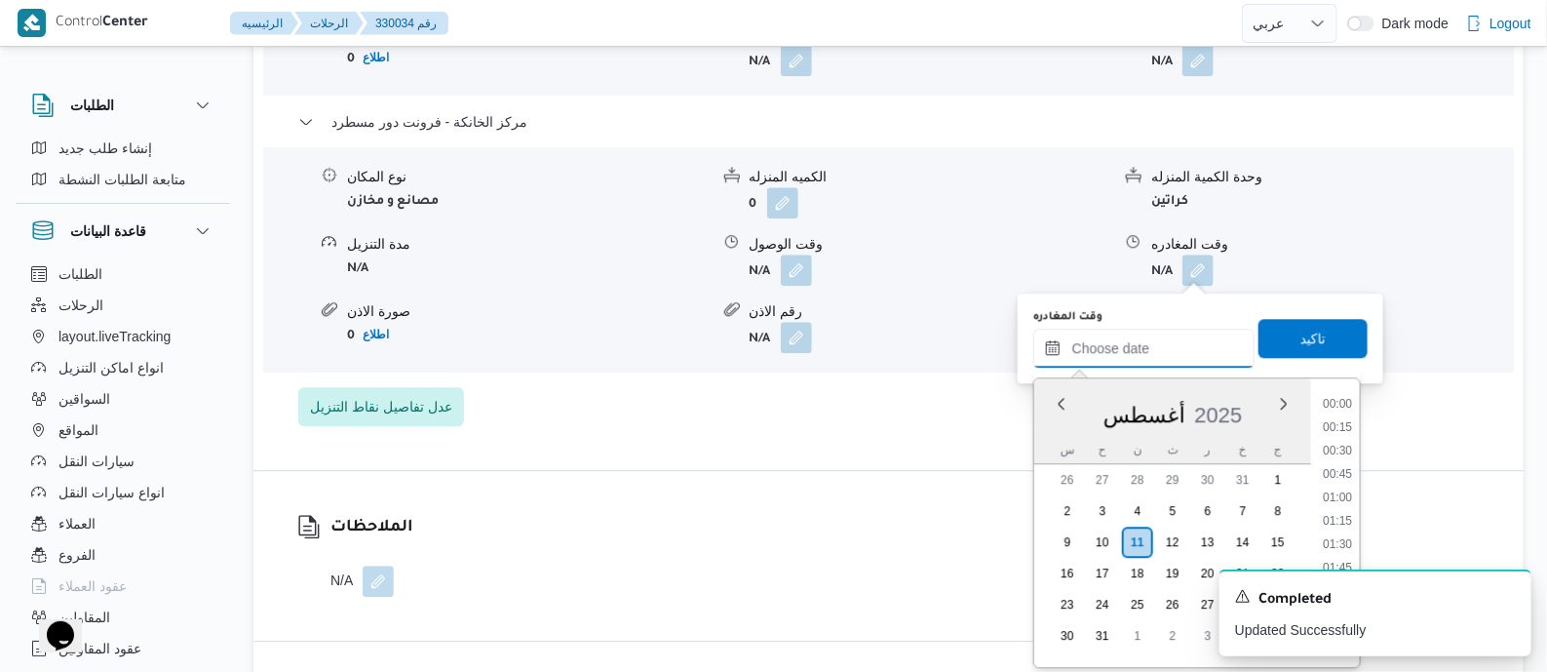
scroll to position [1808, 0]
click at [1355, 472] on li "20:00" at bounding box center [1337, 466] width 45 height 19
type input "[DATE] ٢٠:٠٠"
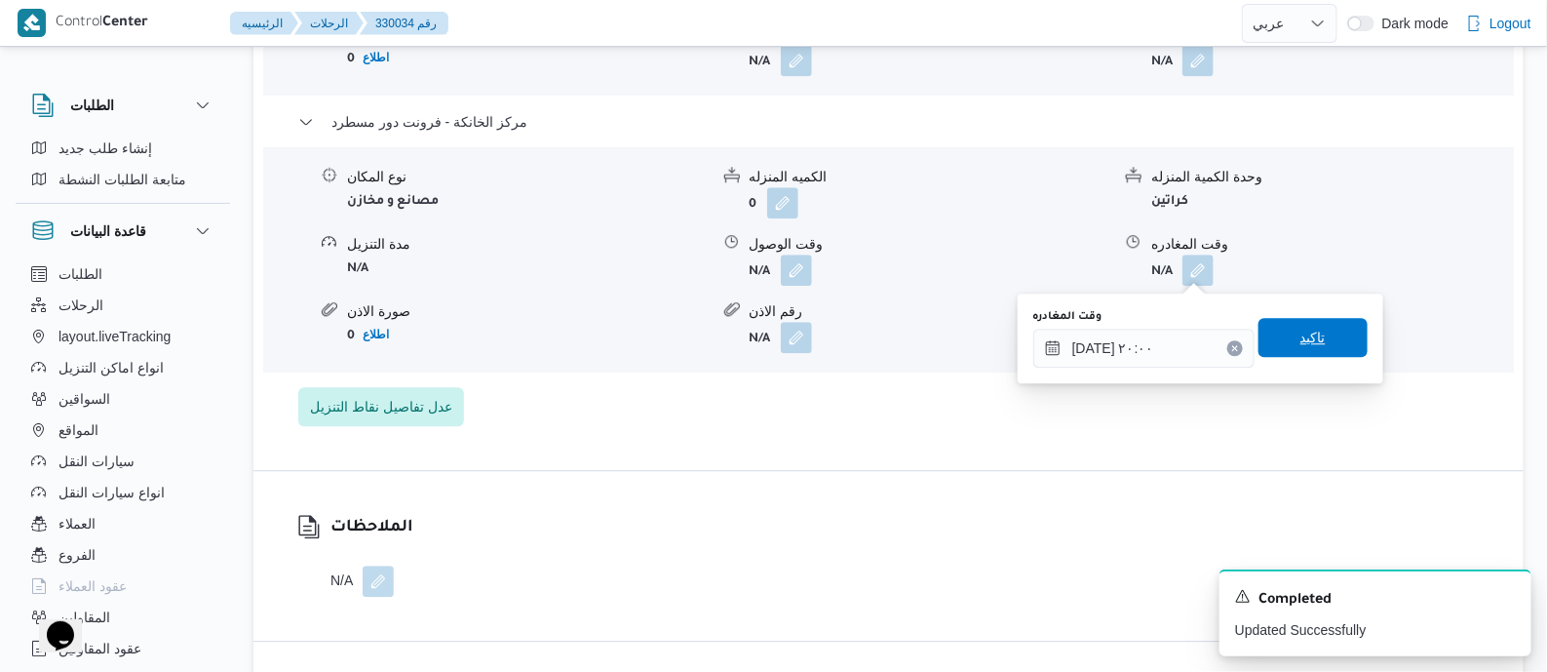
click at [1316, 344] on span "تاكيد" at bounding box center [1313, 337] width 109 height 39
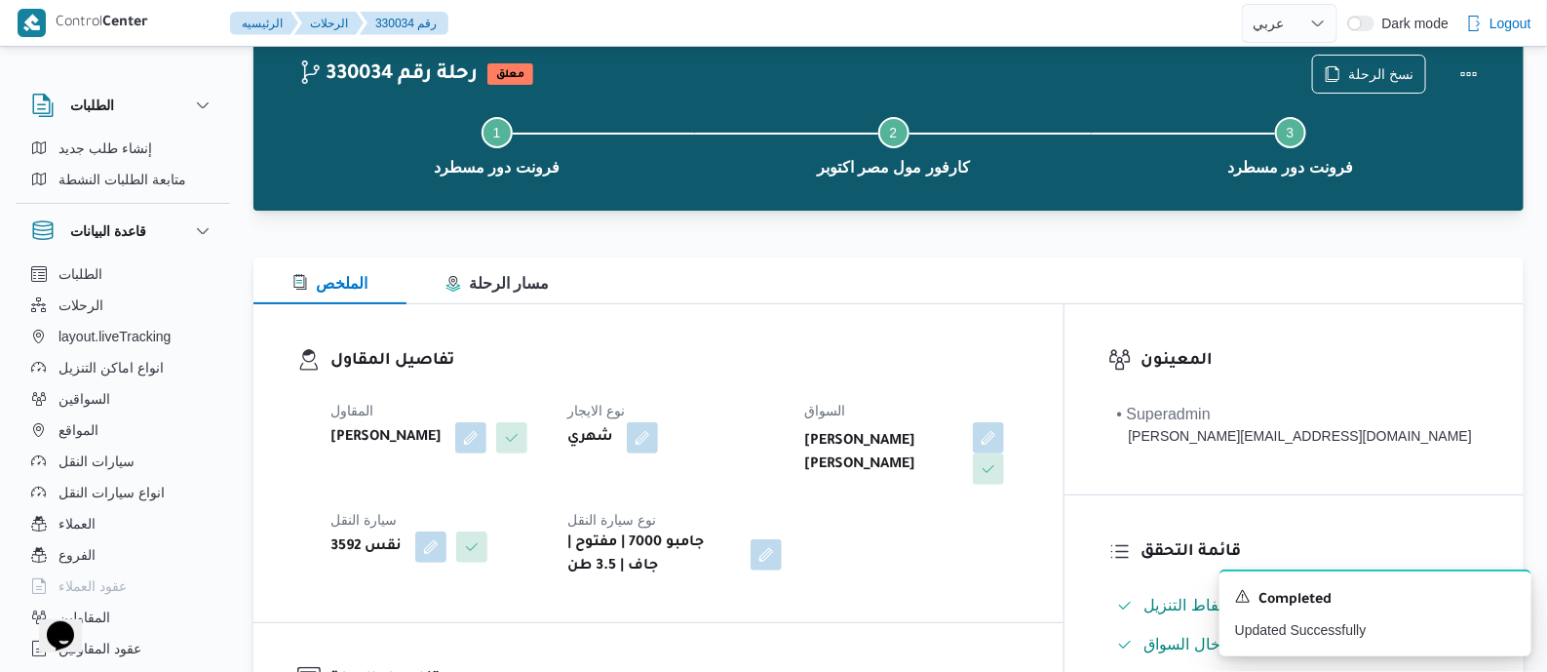
scroll to position [0, 0]
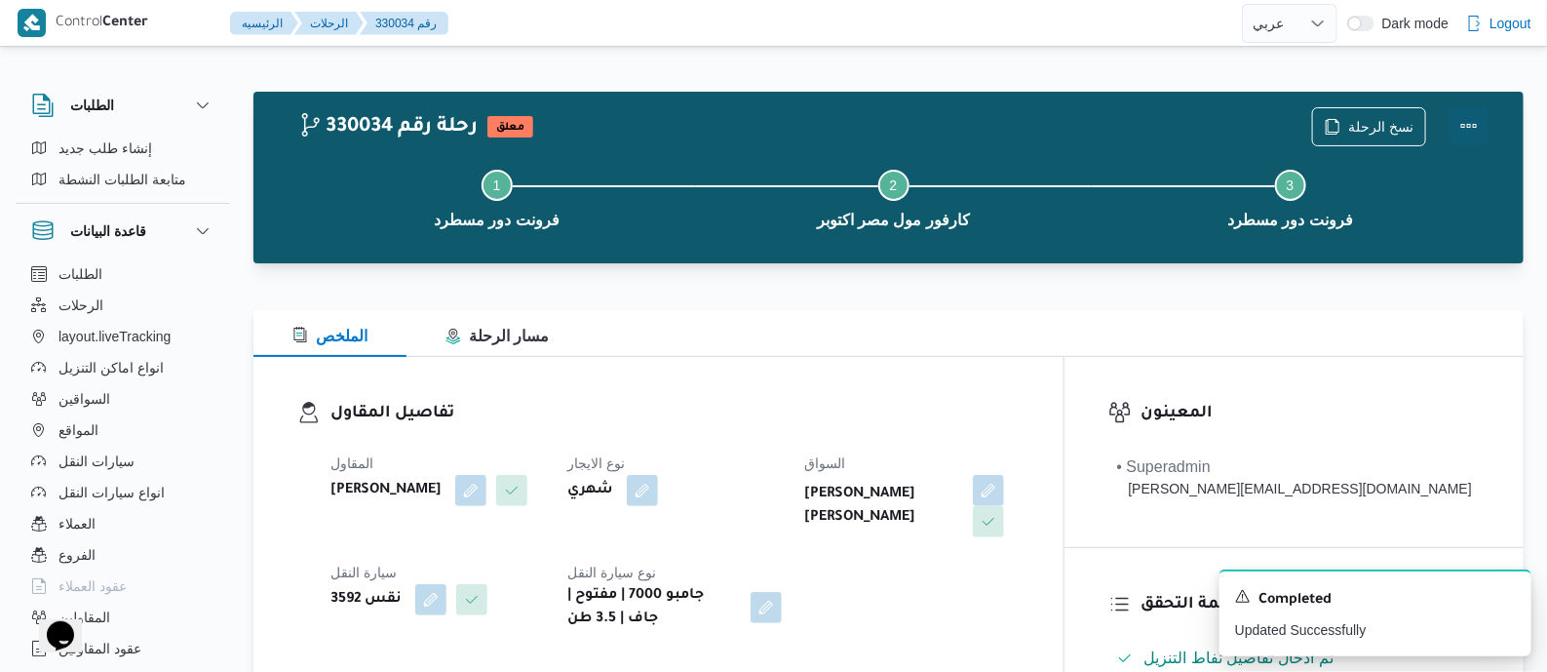
click at [1464, 115] on button "Actions" at bounding box center [1469, 125] width 39 height 39
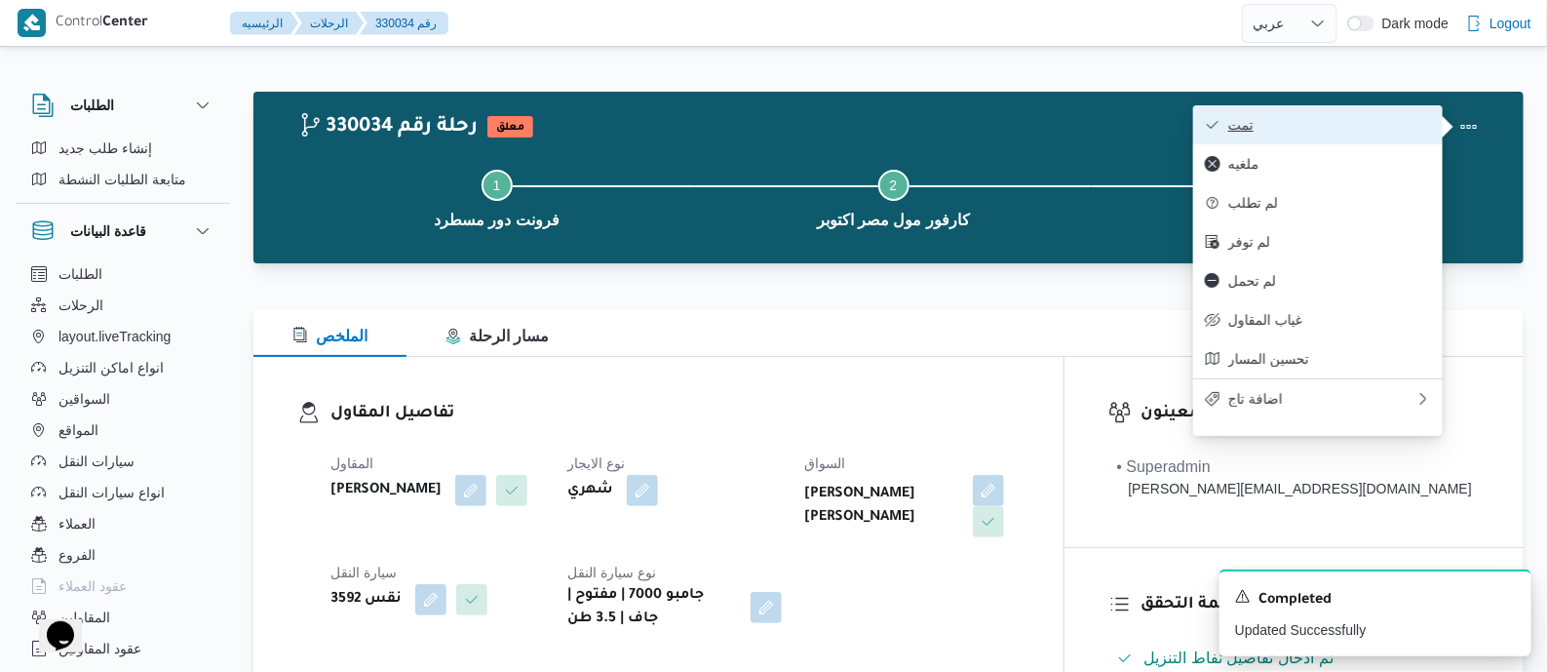
click at [1335, 121] on span "تمت" at bounding box center [1329, 125] width 203 height 16
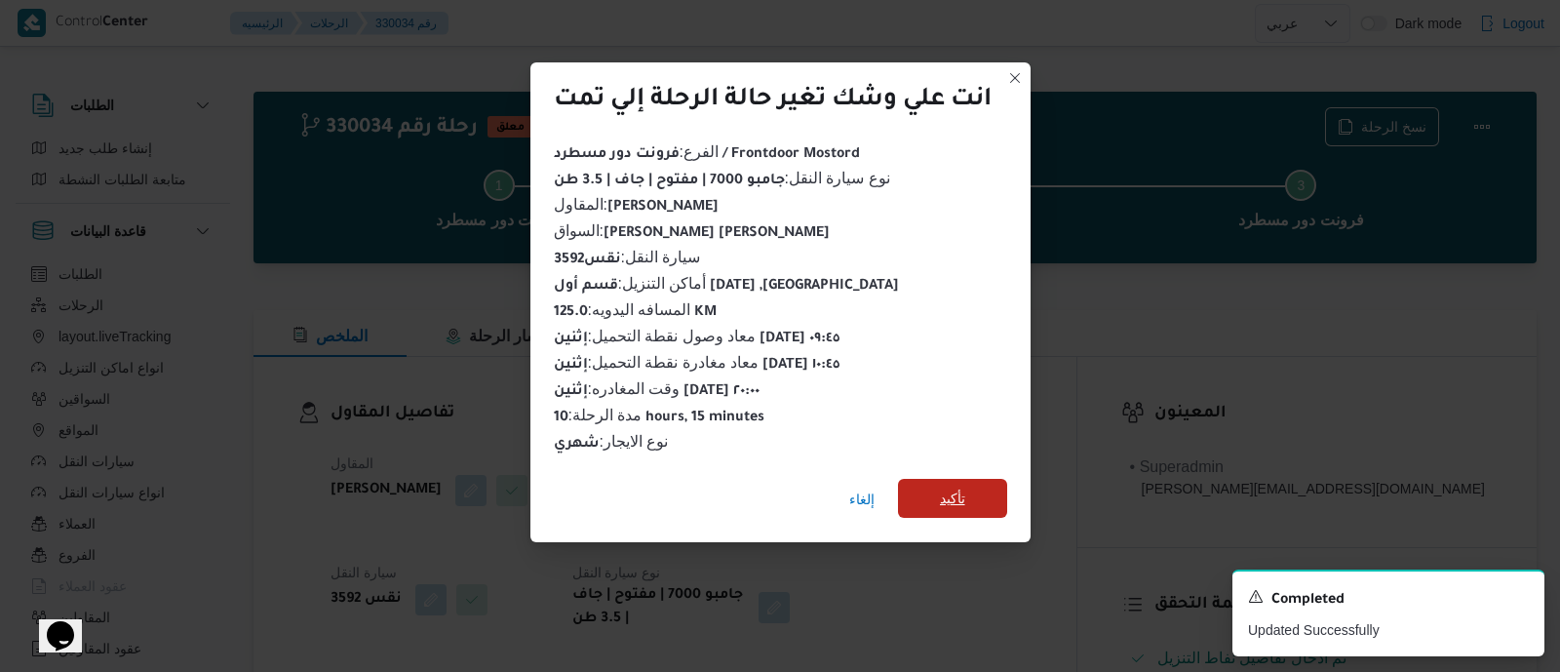
click at [965, 486] on span "تأكيد" at bounding box center [952, 497] width 25 height 23
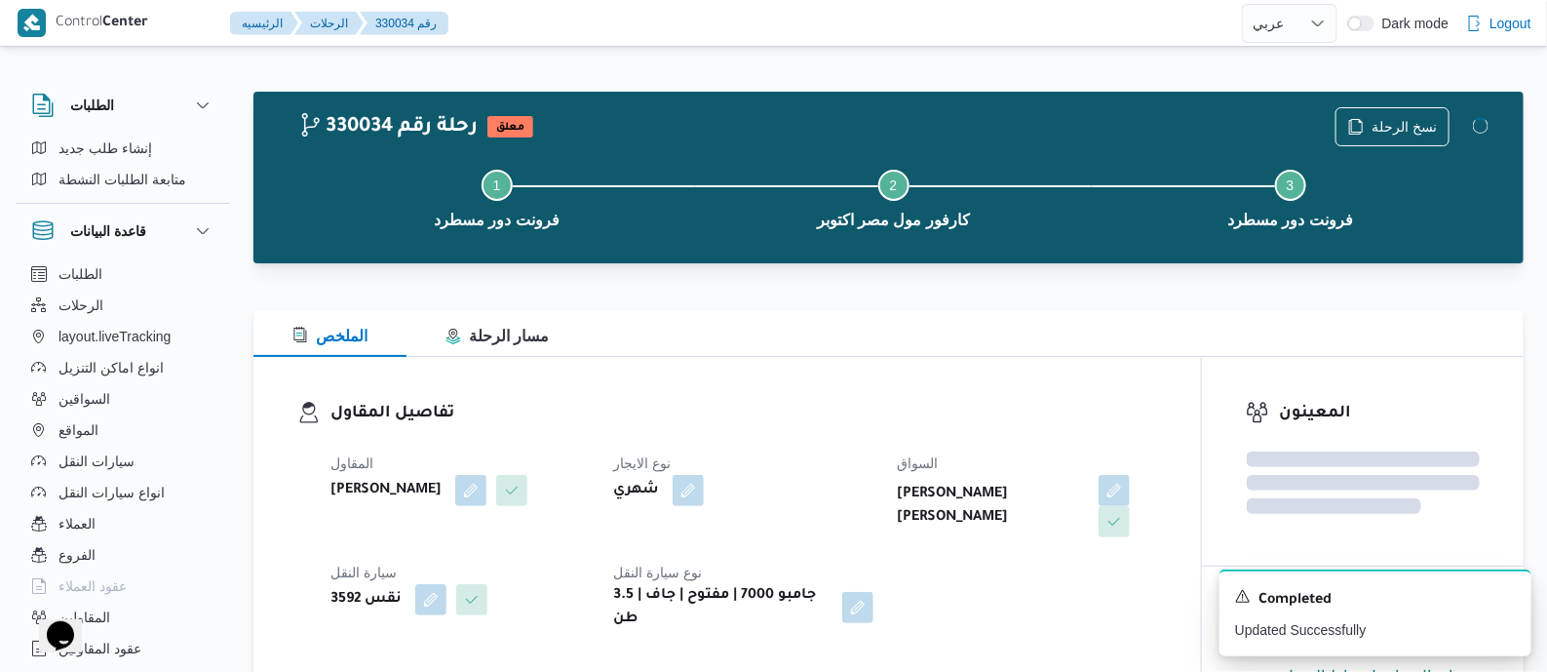
click at [751, 417] on h3 "تفاصيل المقاول" at bounding box center [743, 414] width 827 height 26
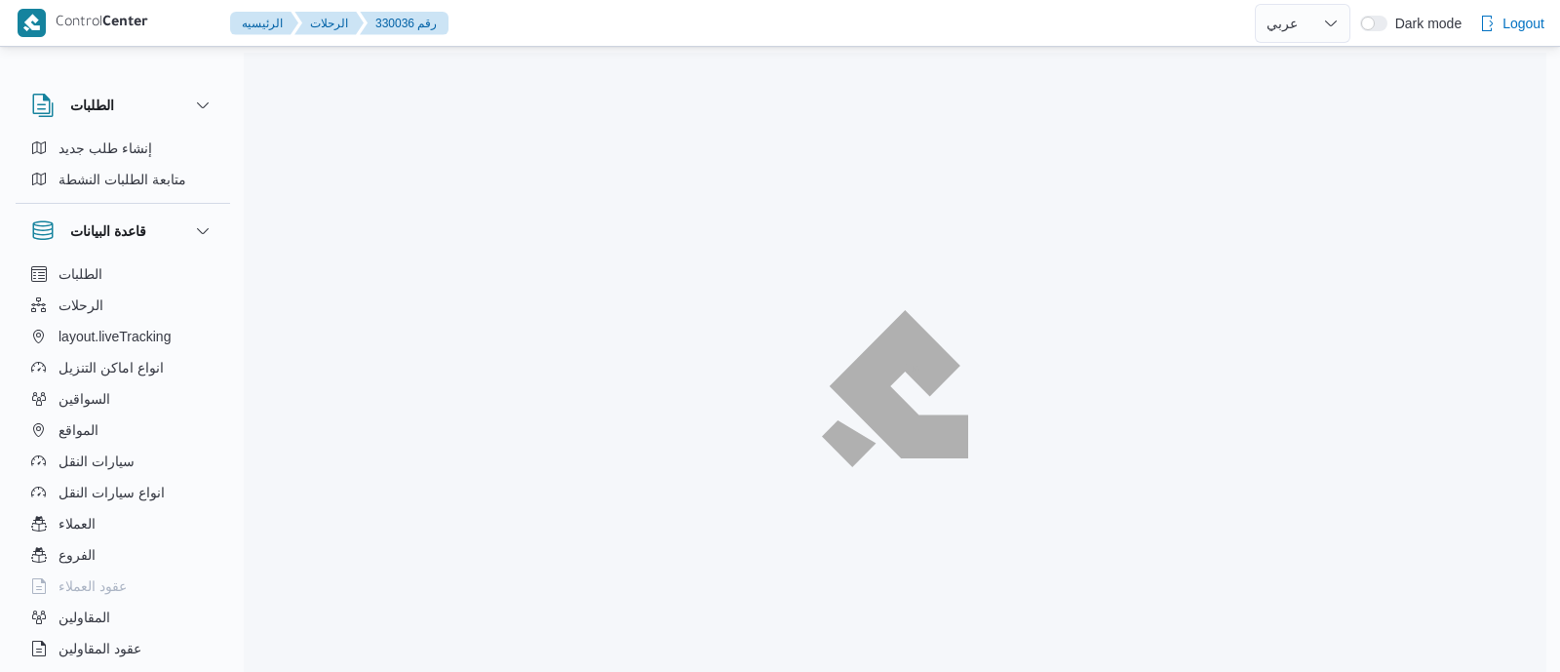
select select "ar"
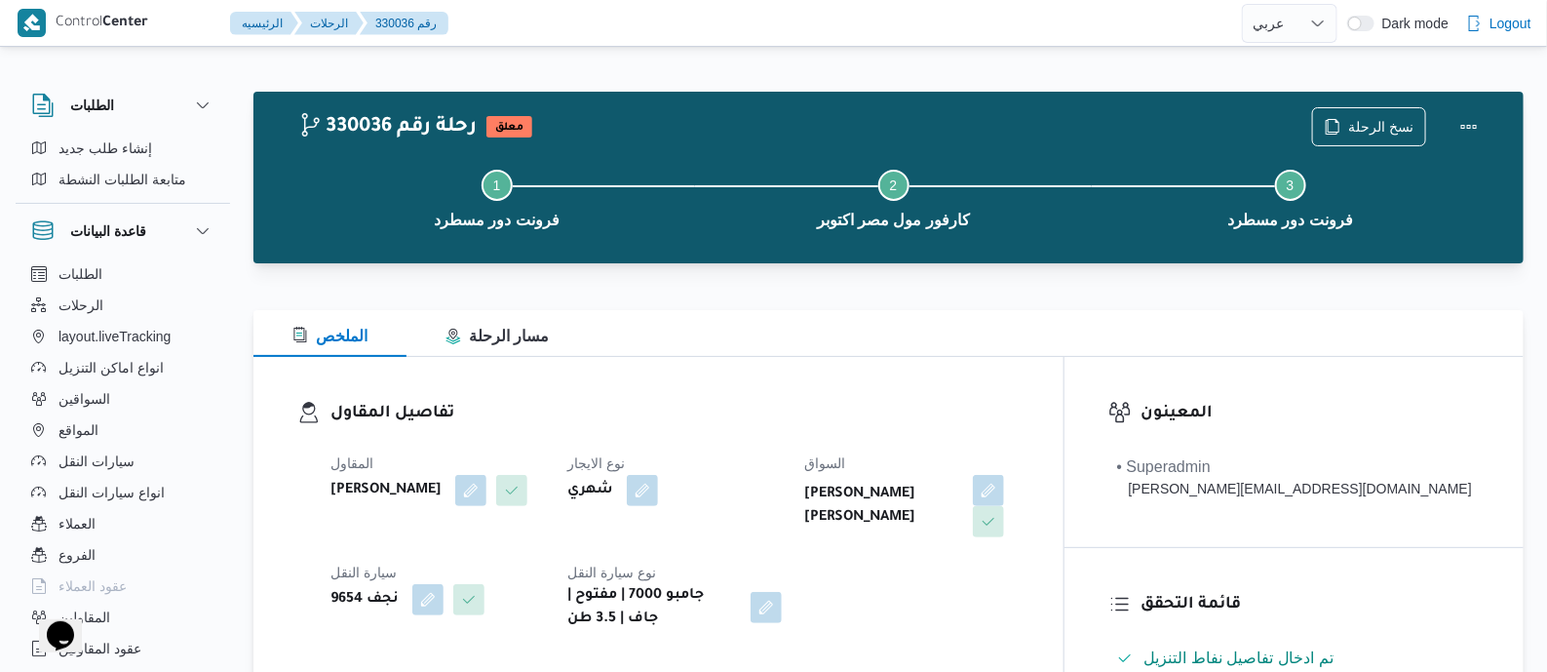
scroll to position [486, 0]
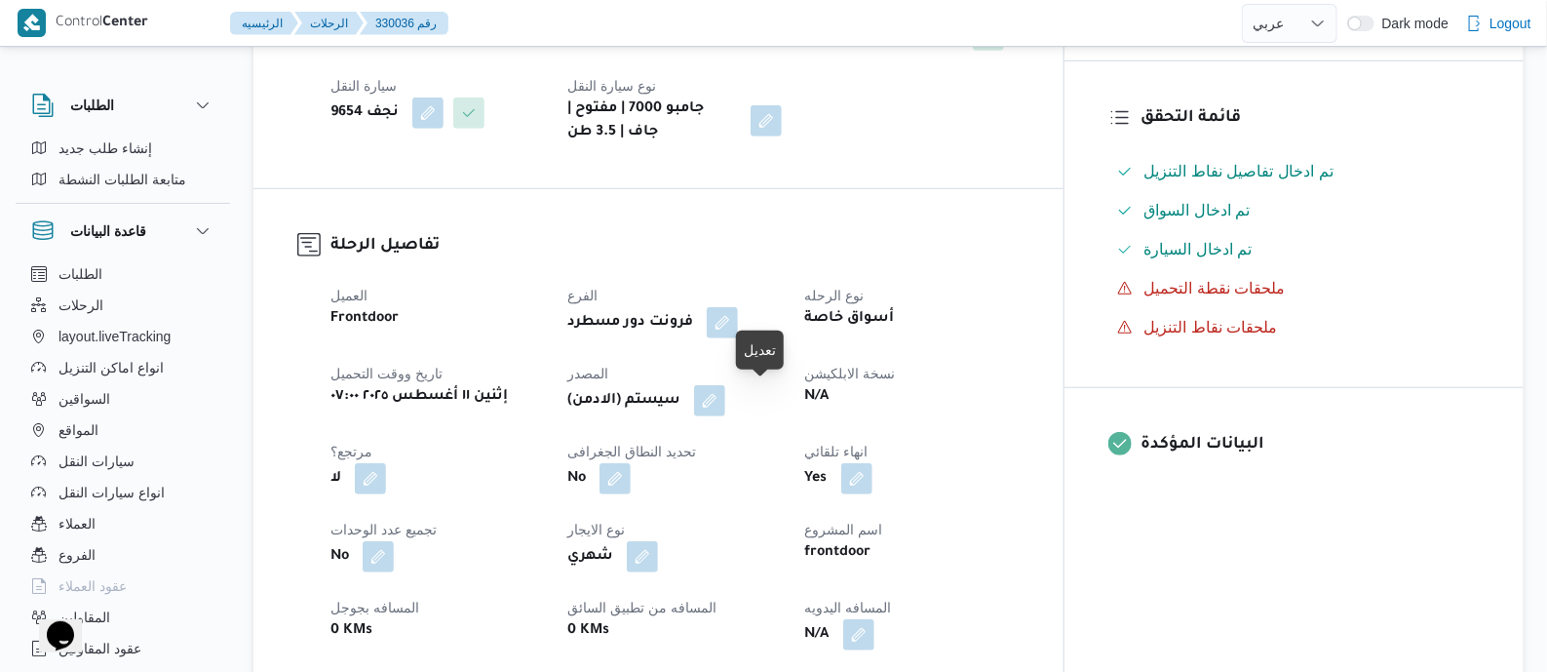
drag, startPoint x: 768, startPoint y: 395, endPoint x: 850, endPoint y: 445, distance: 95.8
click at [725, 395] on button "button" at bounding box center [709, 400] width 31 height 31
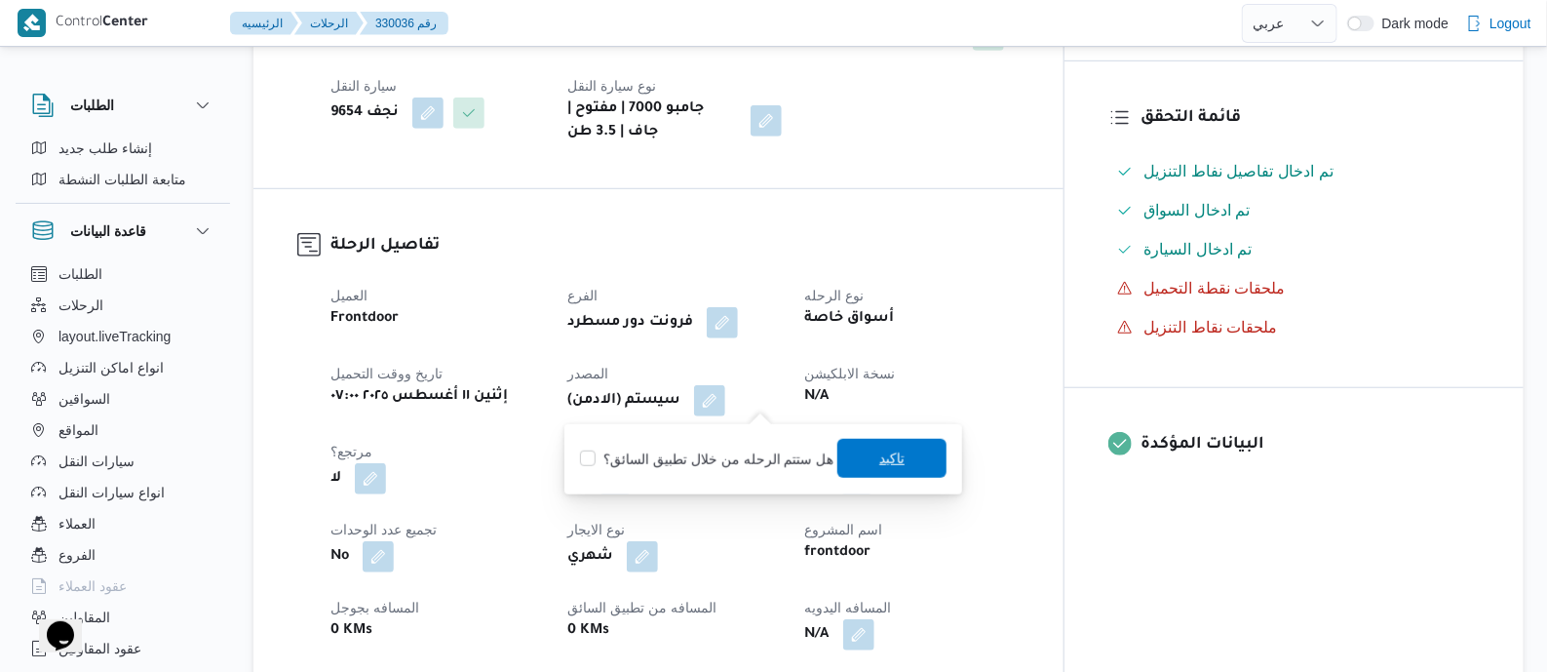
click at [869, 446] on span "تاكيد" at bounding box center [891, 458] width 109 height 39
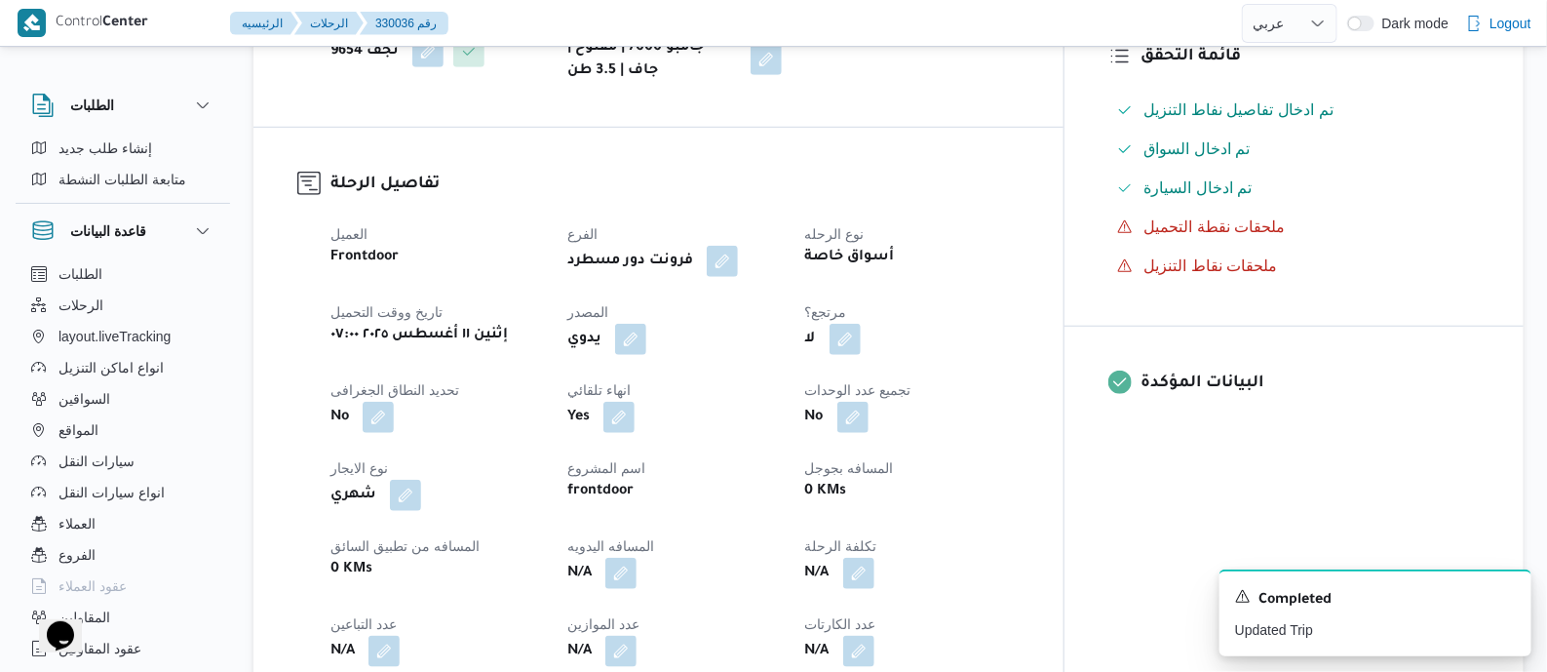
scroll to position [609, 0]
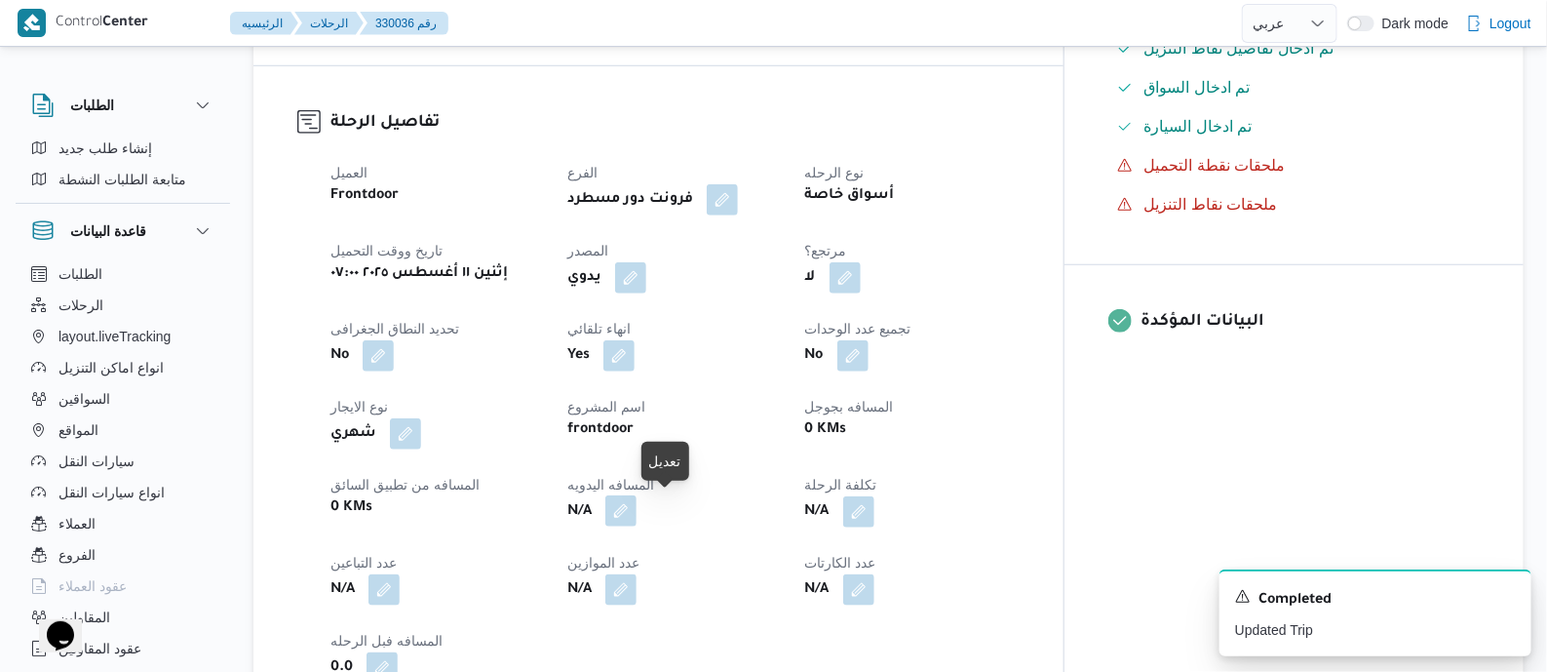
click at [637, 515] on button "button" at bounding box center [620, 510] width 31 height 31
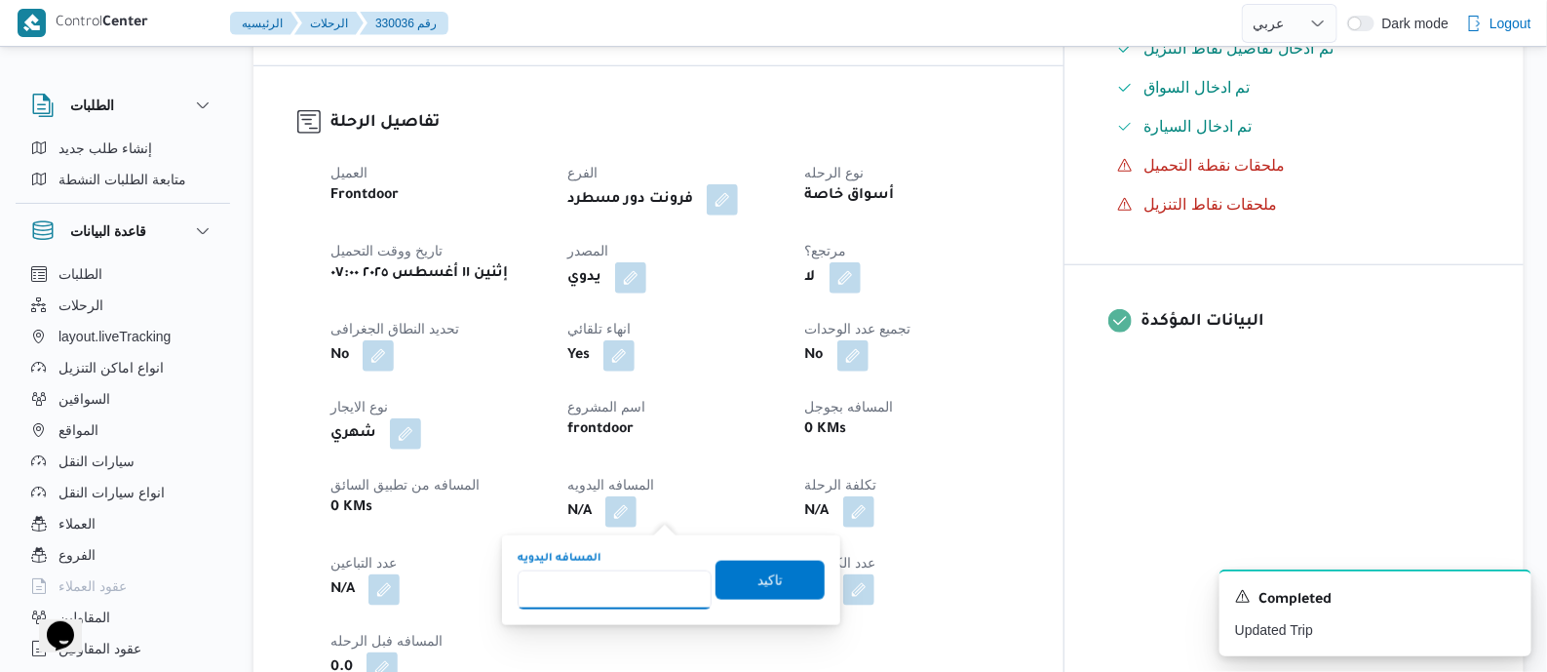
click at [639, 578] on input "المسافه اليدويه" at bounding box center [615, 589] width 194 height 39
type input "125"
click at [752, 562] on span "تاكيد" at bounding box center [770, 579] width 109 height 39
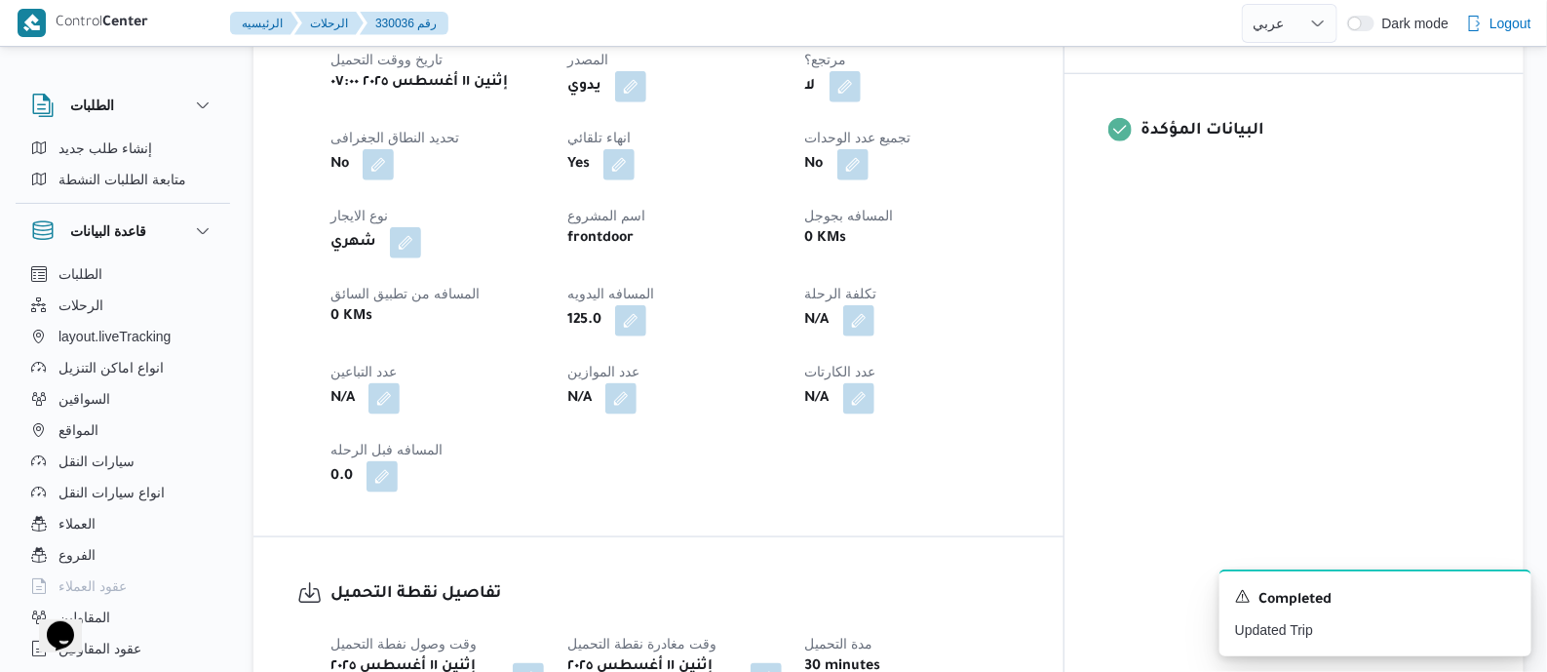
scroll to position [1219, 0]
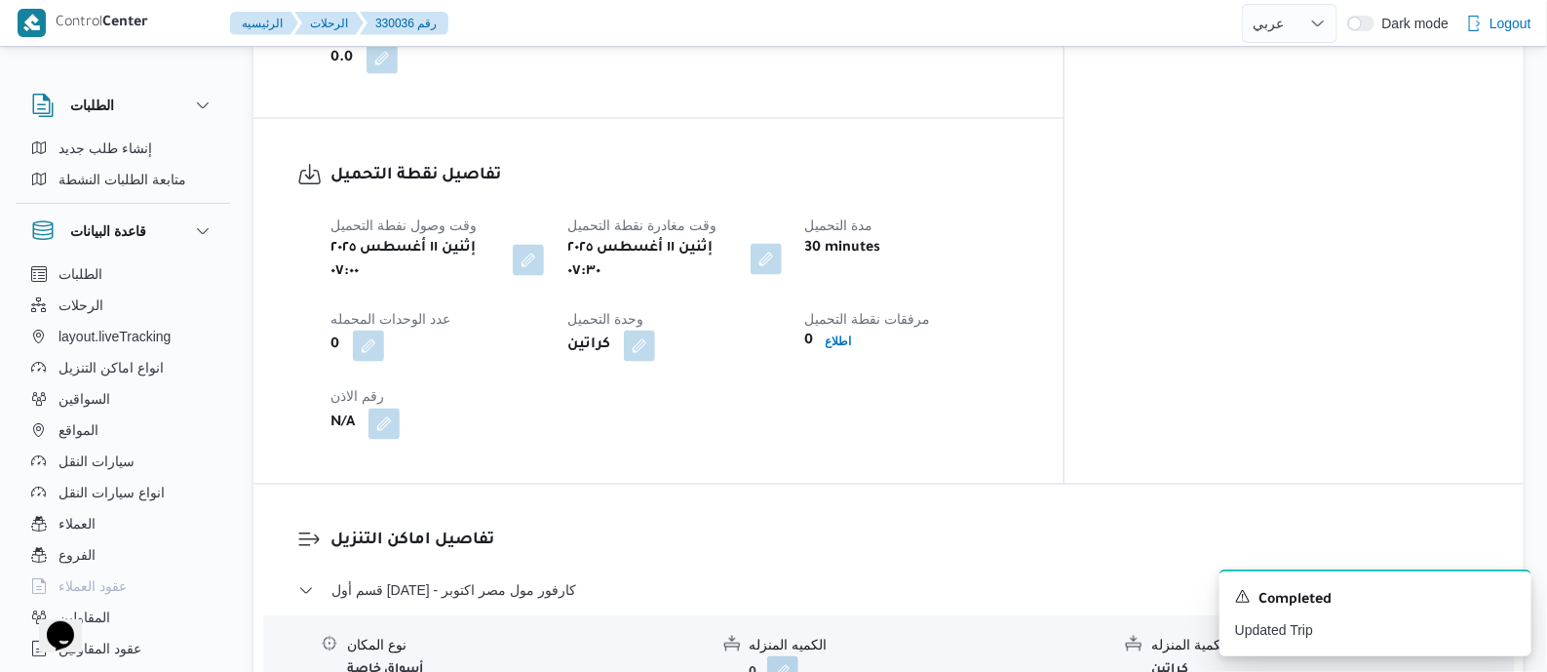
click at [782, 248] on button "button" at bounding box center [766, 259] width 31 height 31
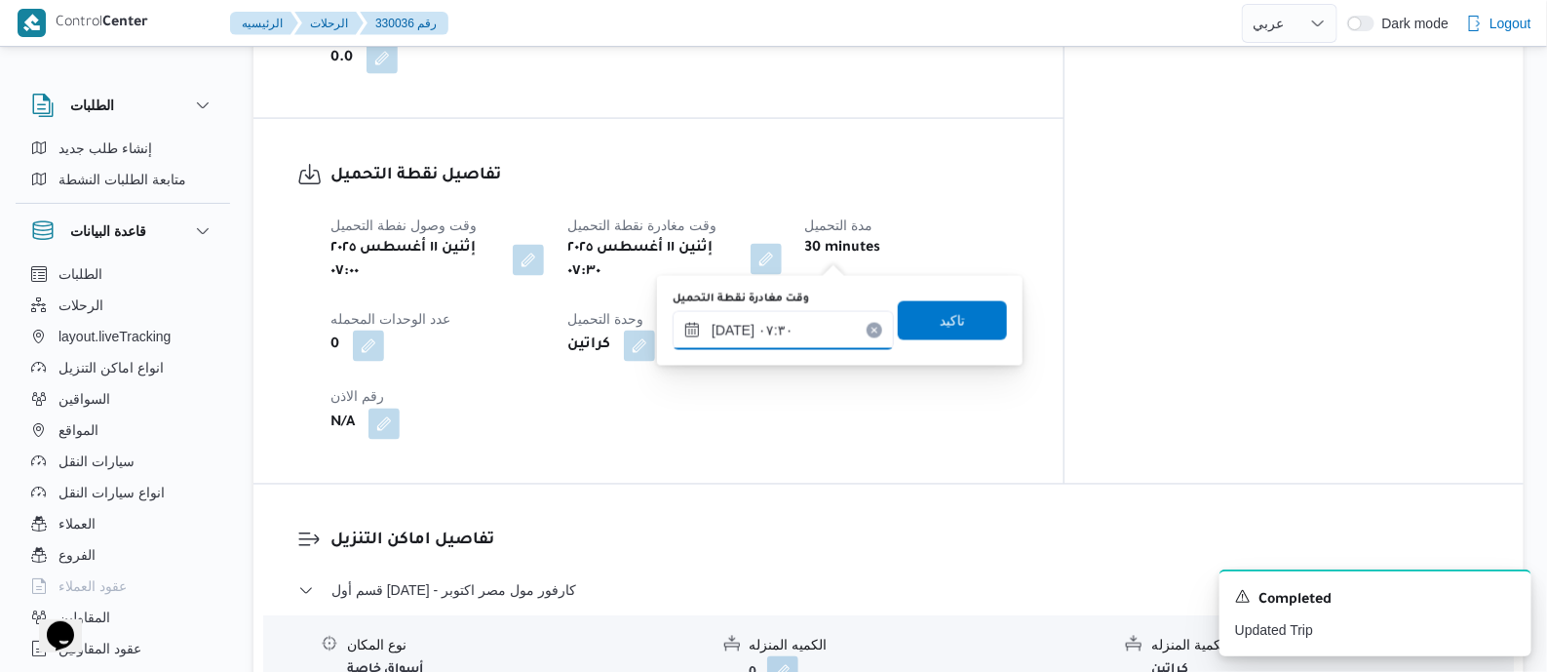
click at [828, 330] on input "[DATE] ٠٧:٣٠" at bounding box center [783, 330] width 221 height 39
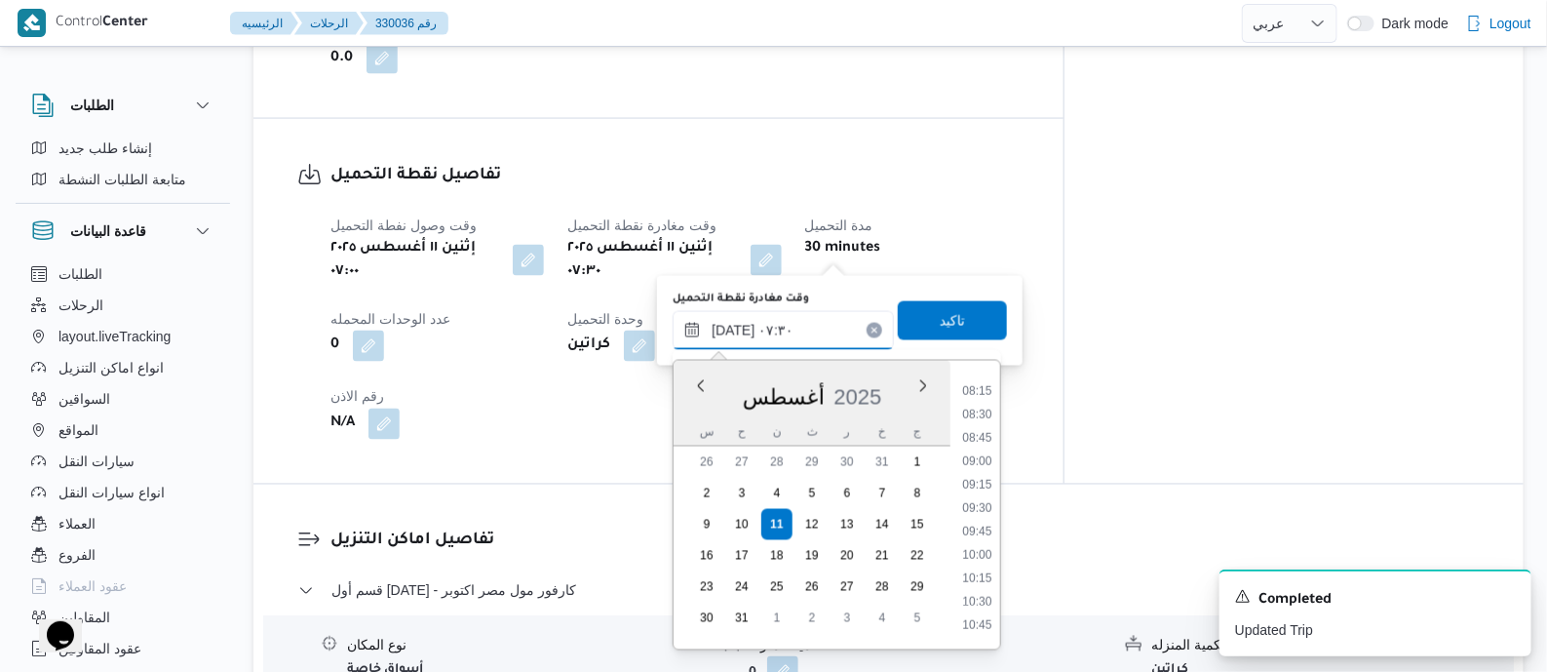
scroll to position [935, 0]
click at [985, 484] on li "11:00" at bounding box center [977, 480] width 45 height 19
type input "[DATE] ١١:٠٠"
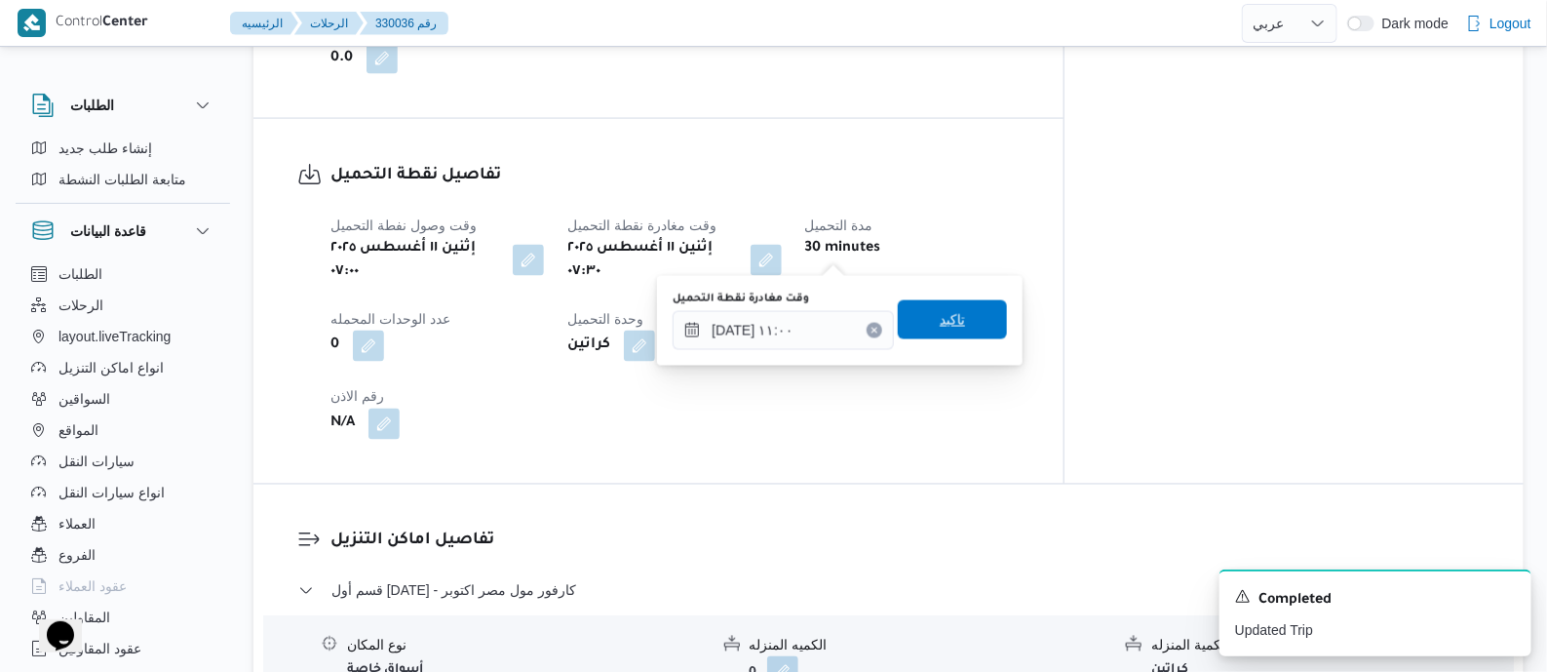
click at [940, 320] on span "تاكيد" at bounding box center [952, 319] width 25 height 23
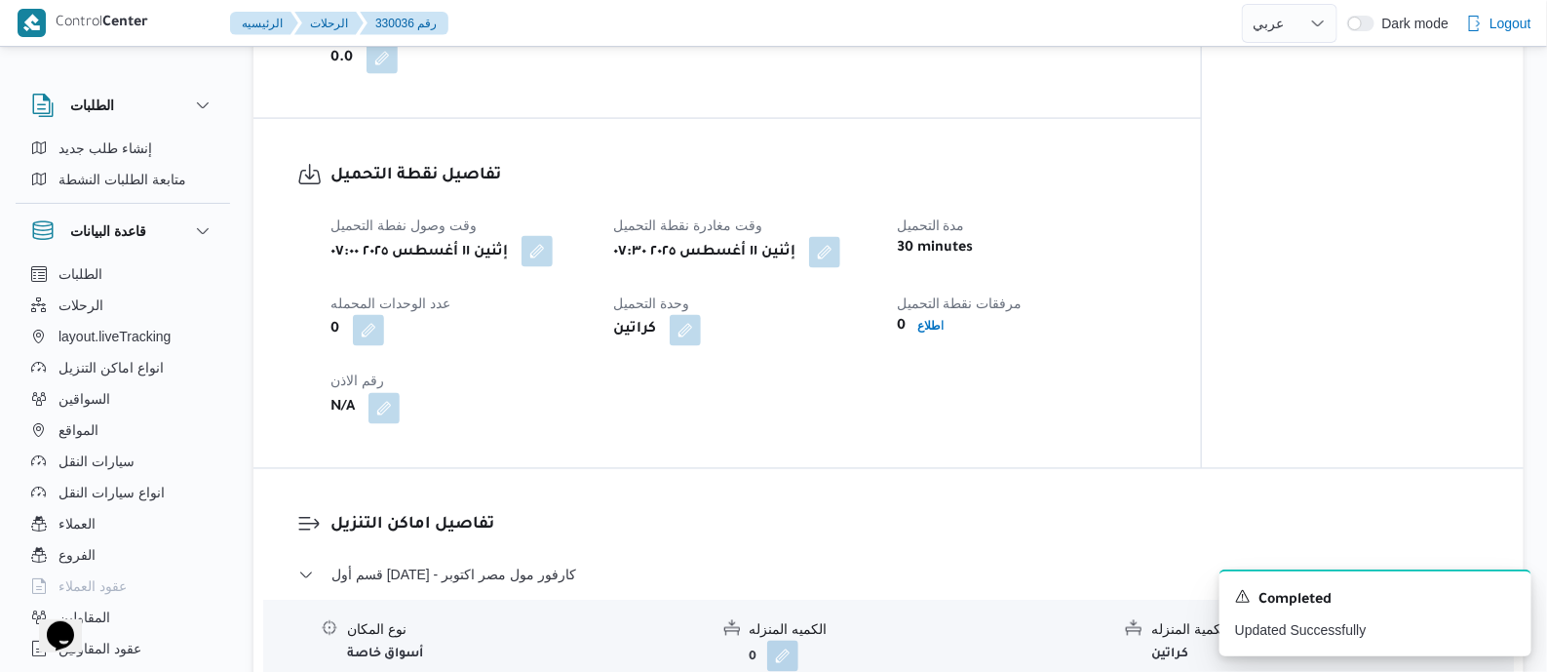
click at [543, 248] on button "button" at bounding box center [537, 251] width 31 height 31
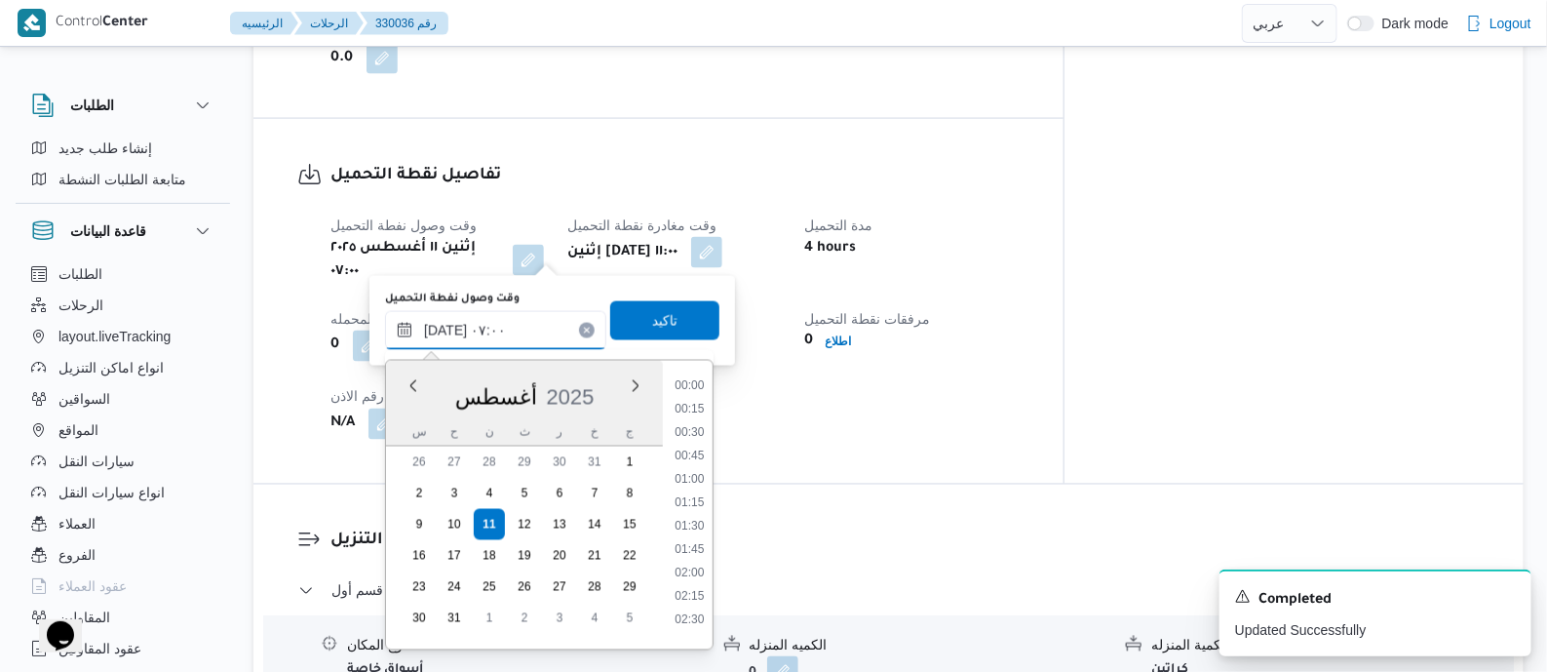
click at [537, 316] on input "[DATE] ٠٧:٠٠" at bounding box center [495, 330] width 221 height 39
click at [702, 535] on li "09:45" at bounding box center [689, 532] width 45 height 19
type input "[DATE] ٠٩:٤٥"
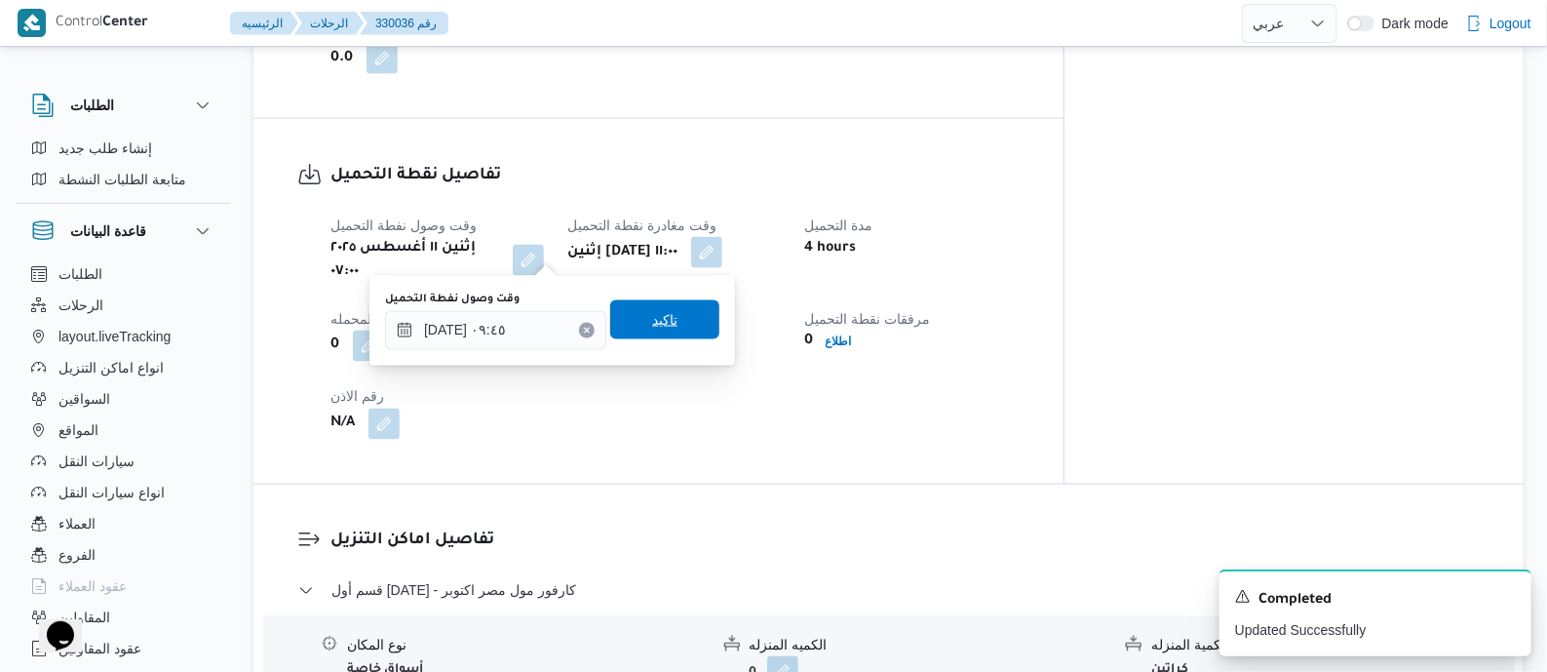
click at [668, 320] on span "تاكيد" at bounding box center [664, 319] width 109 height 39
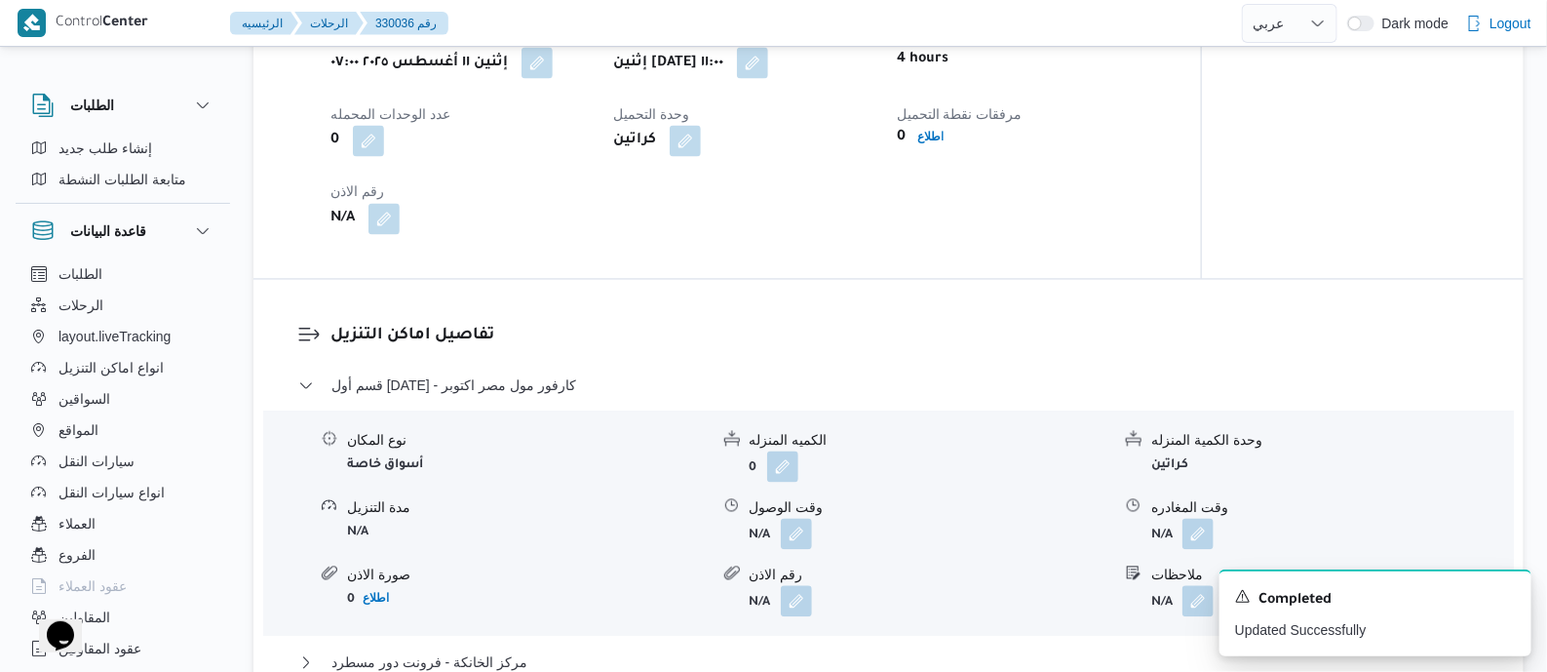
scroll to position [1583, 0]
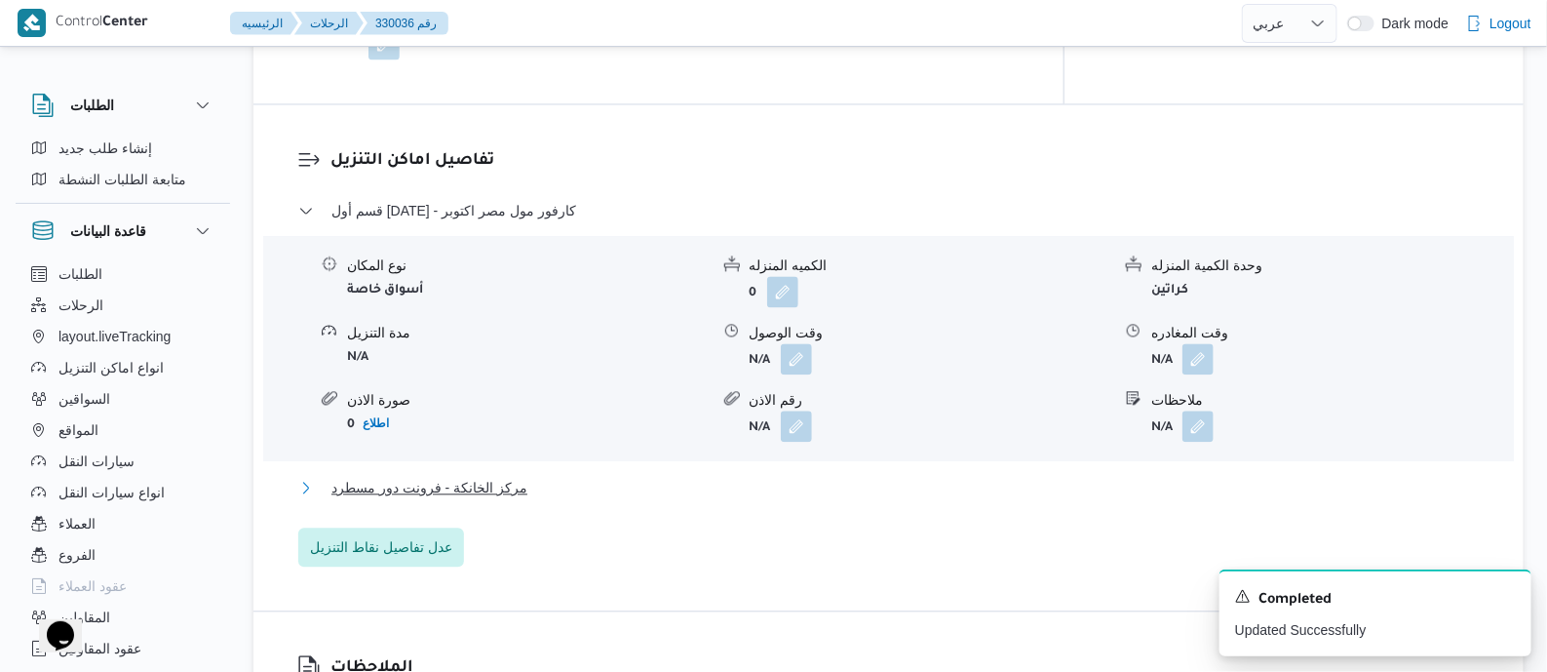
click at [492, 489] on span "مركز الخانكة - فرونت دور مسطرد" at bounding box center [429, 487] width 196 height 23
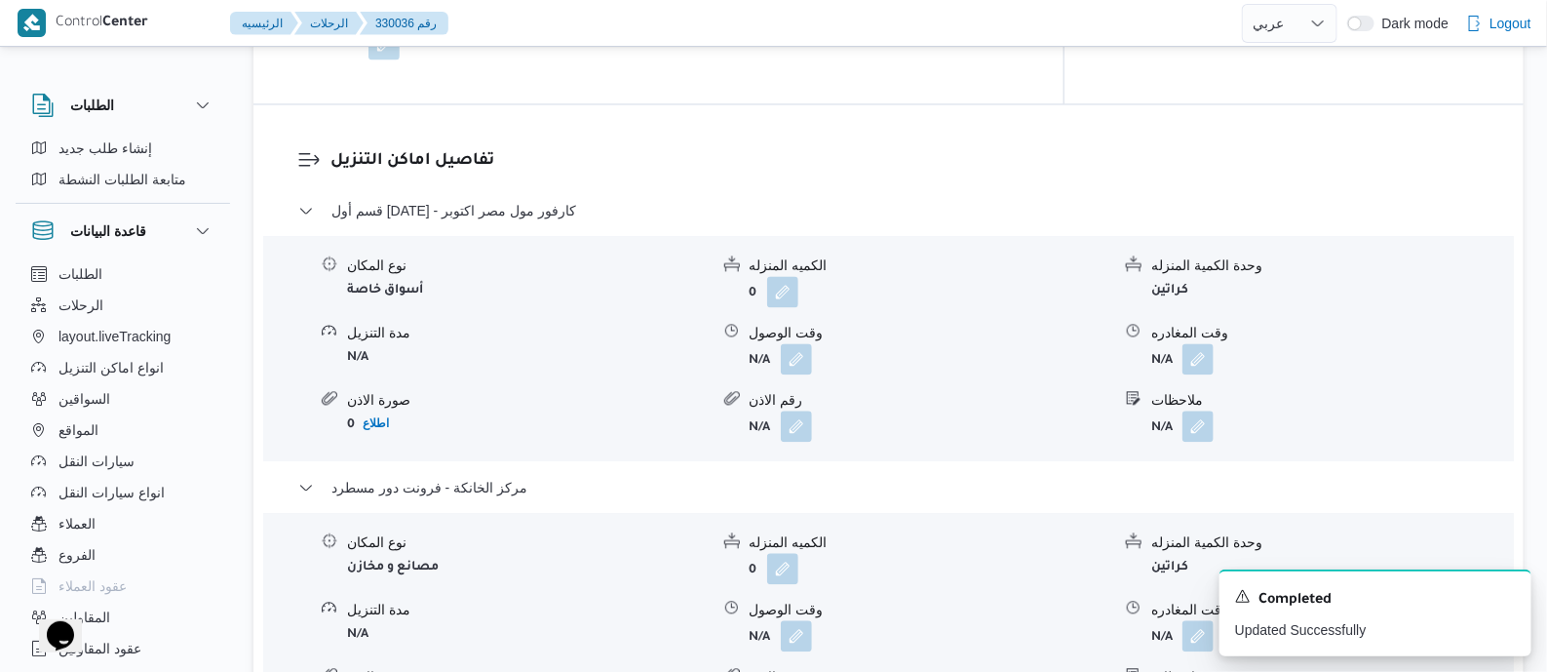
scroll to position [1949, 0]
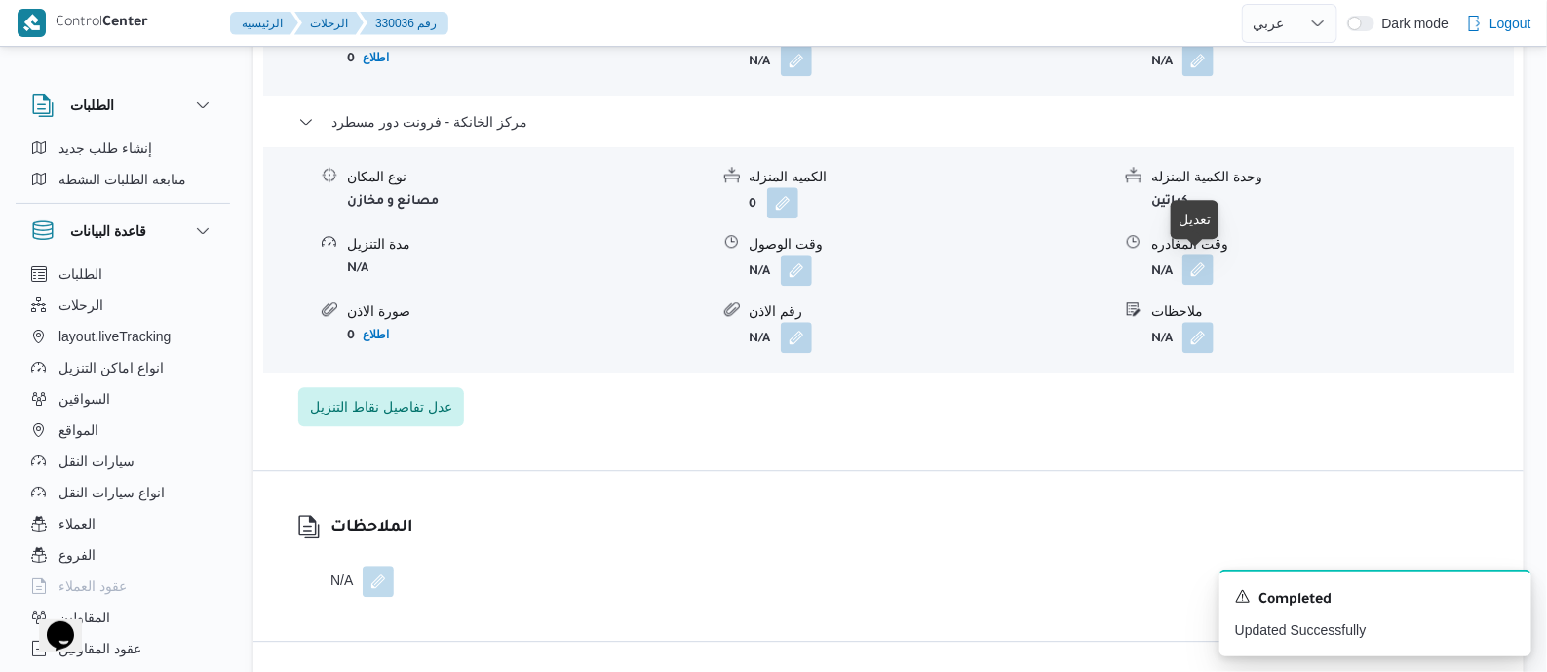
click at [1194, 256] on button "button" at bounding box center [1197, 268] width 31 height 31
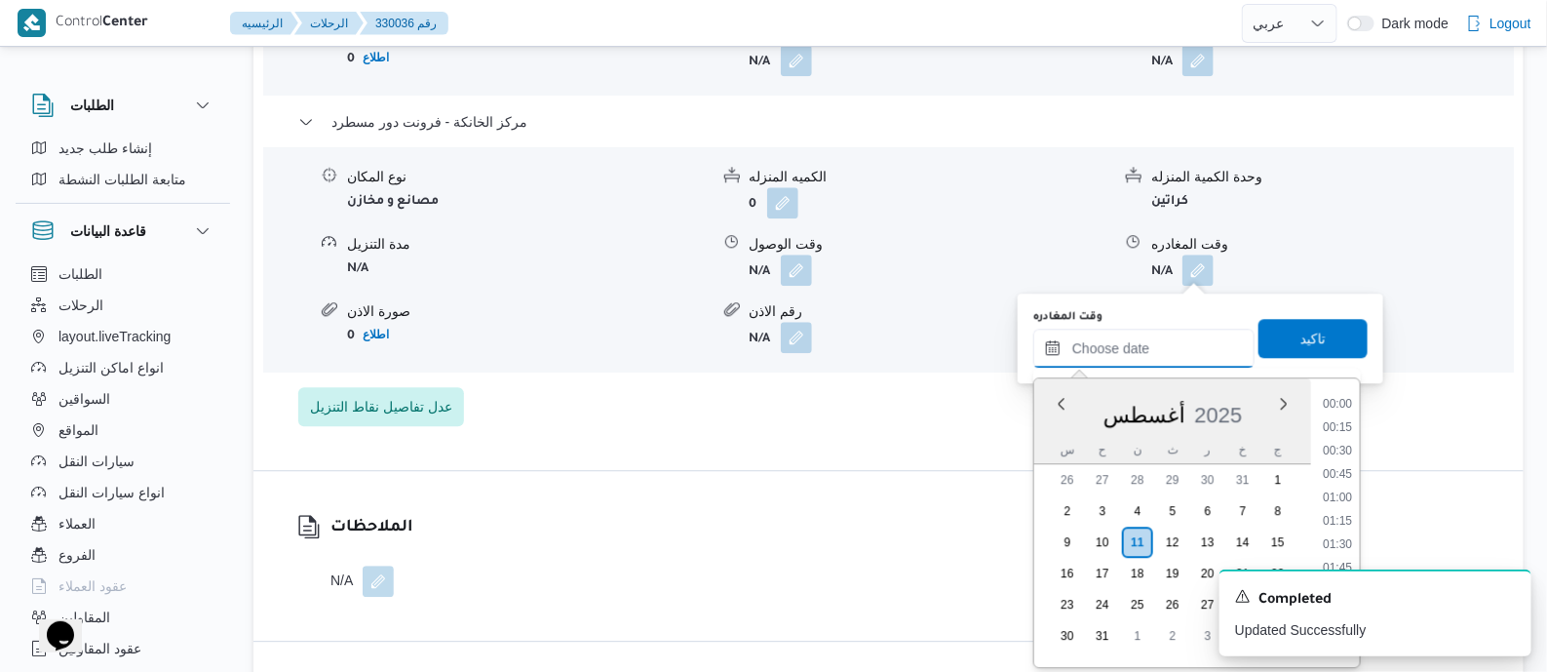
click at [1180, 337] on input "وقت المغادره" at bounding box center [1143, 348] width 221 height 39
click at [1337, 462] on li "20:00" at bounding box center [1337, 466] width 45 height 19
type input "[DATE] ٢٠:٠٠"
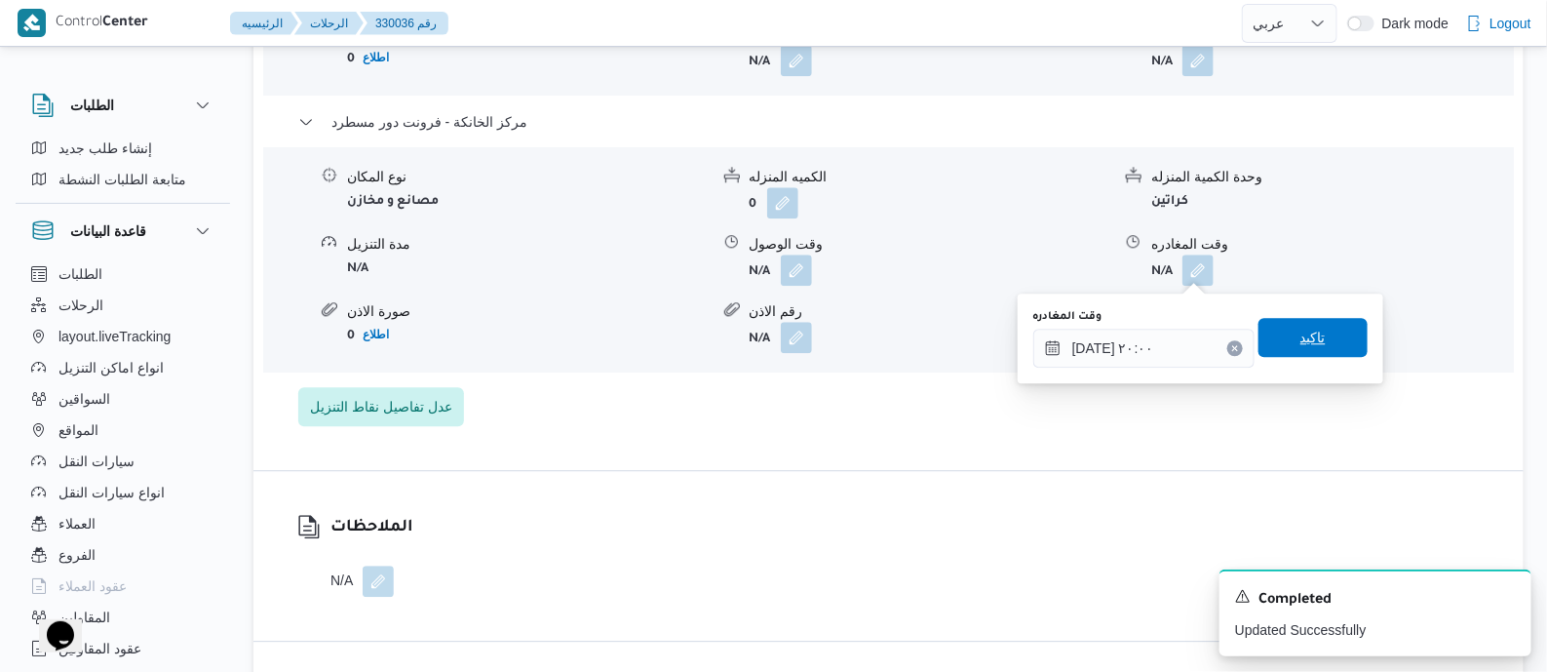
click at [1330, 338] on span "تاكيد" at bounding box center [1313, 337] width 109 height 39
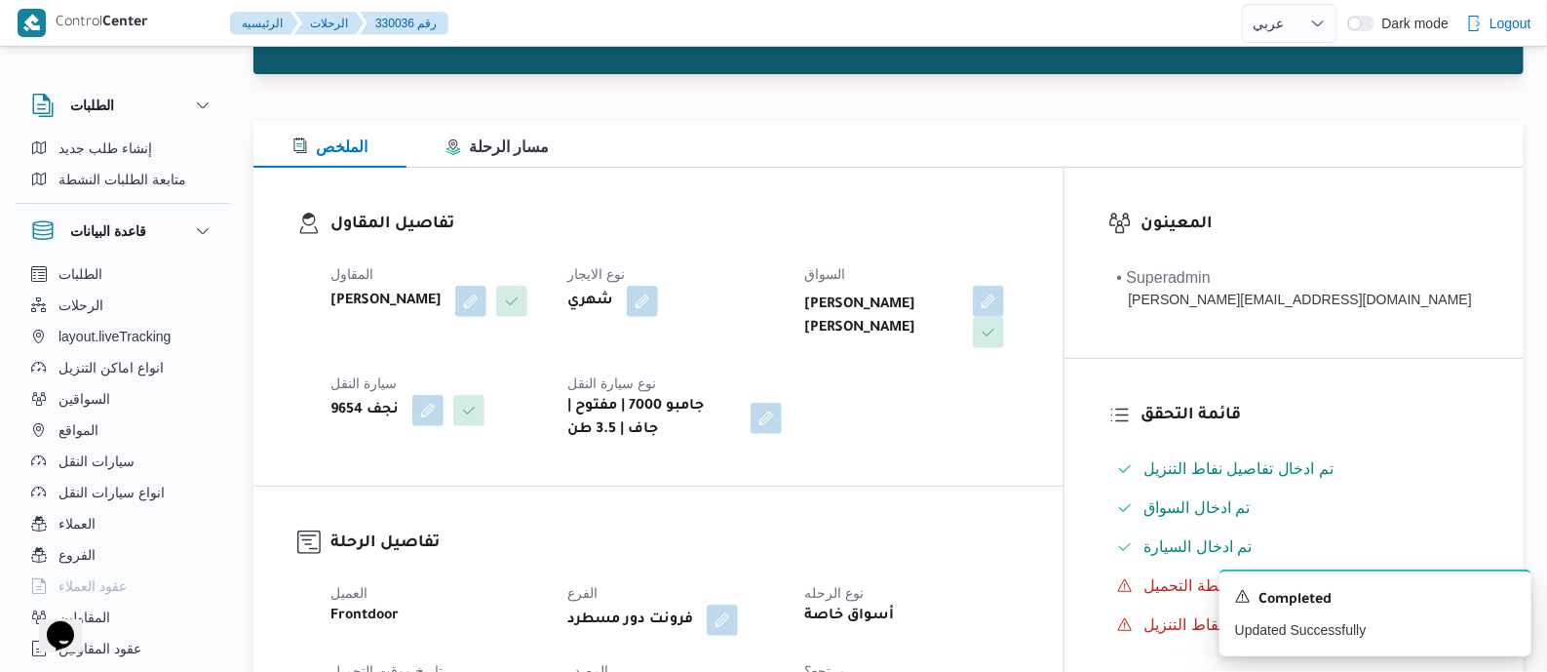
scroll to position [0, 0]
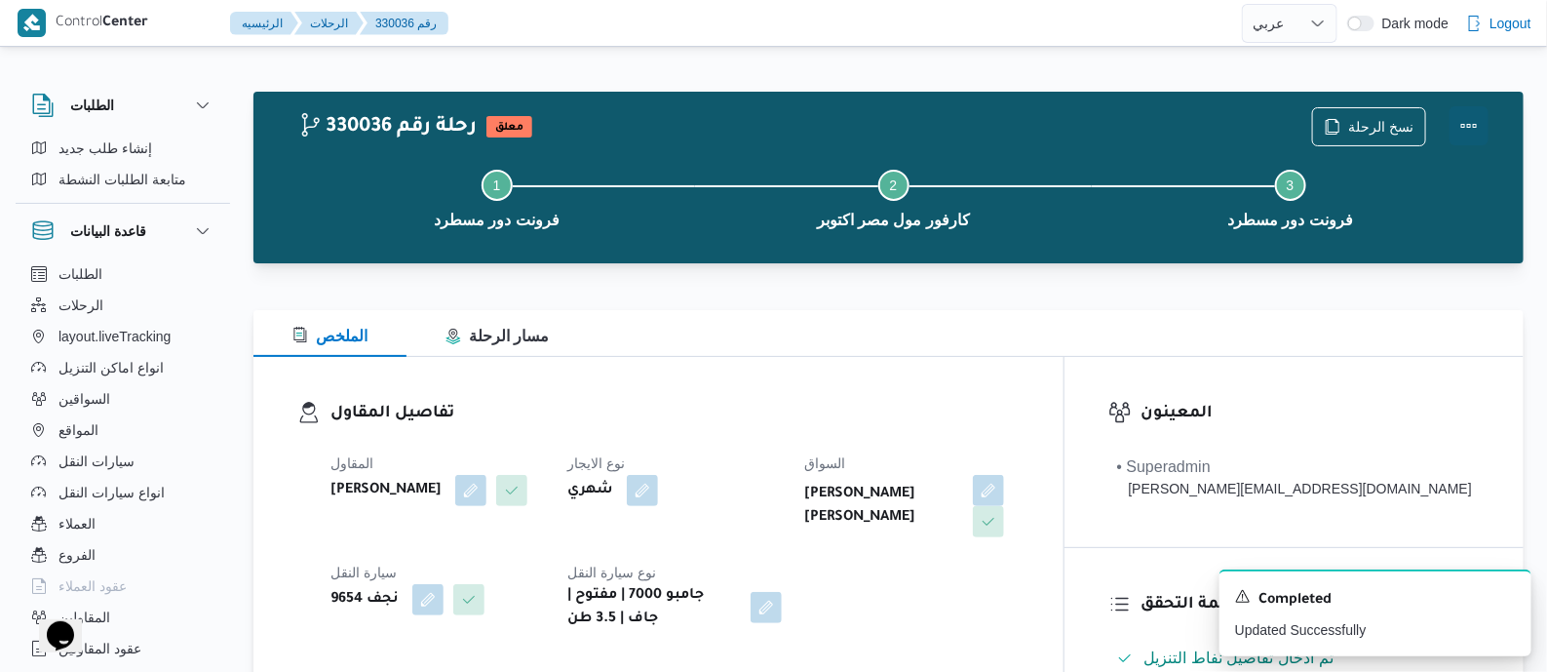
click at [1476, 115] on button "Actions" at bounding box center [1469, 125] width 39 height 39
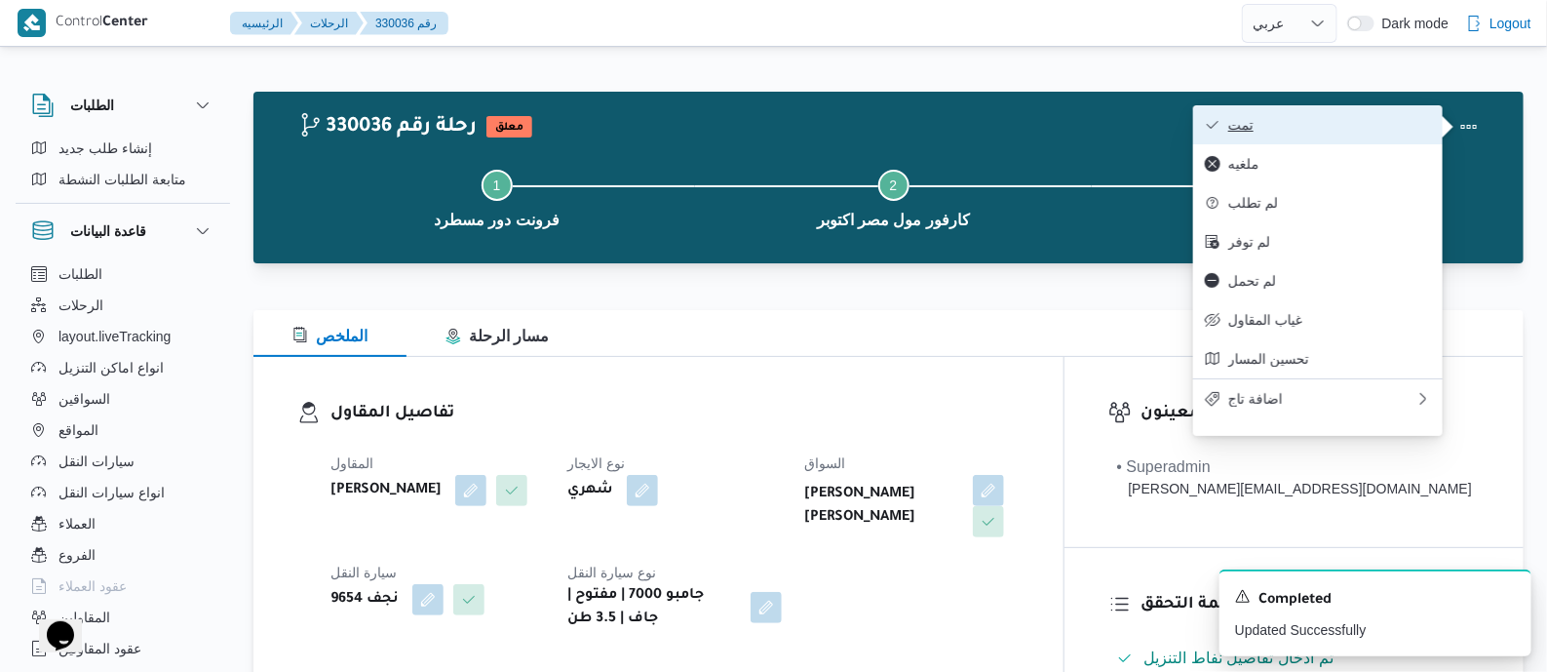
click at [1397, 124] on span "تمت" at bounding box center [1329, 125] width 203 height 16
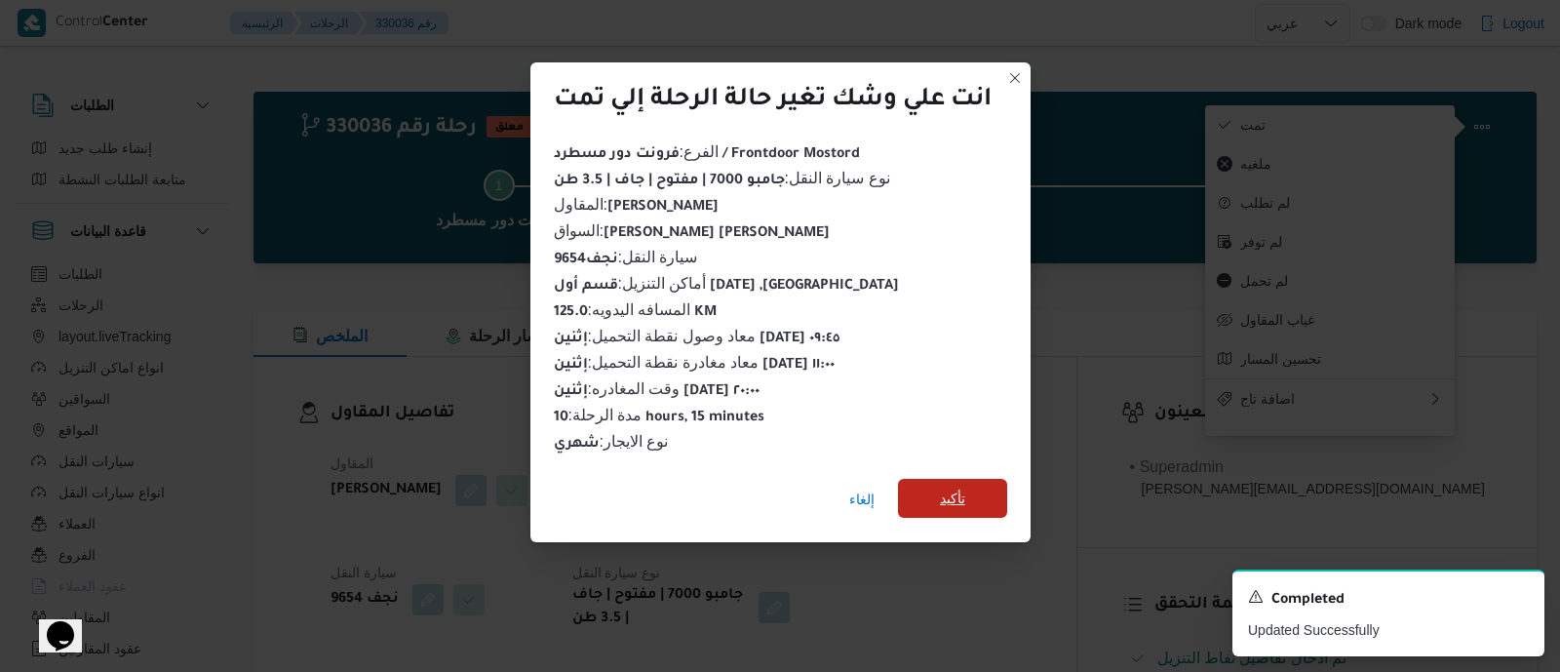
click at [980, 480] on span "تأكيد" at bounding box center [952, 498] width 109 height 39
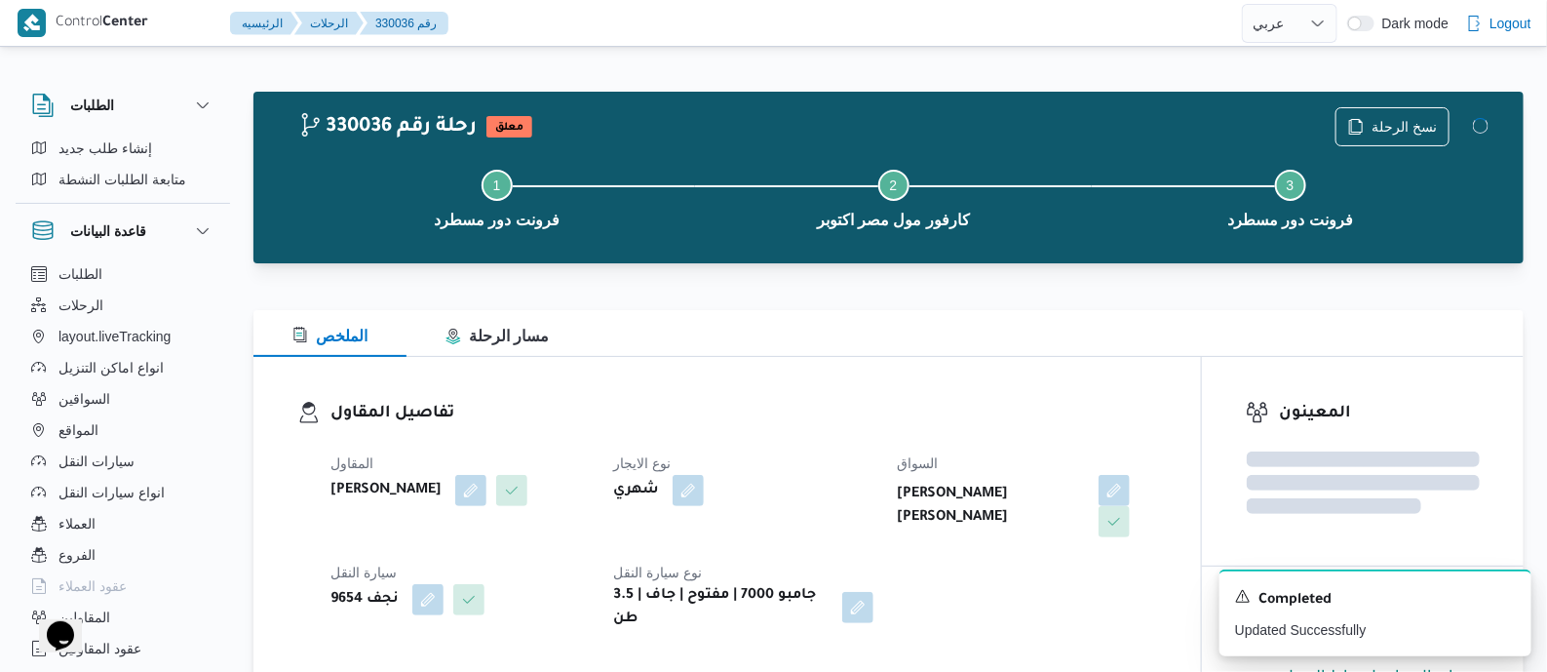
click at [861, 447] on div "المقاول [PERSON_NAME] [PERSON_NAME] نوع الايجار شهري السواق [PERSON_NAME] [PERS…" at bounding box center [744, 541] width 850 height 203
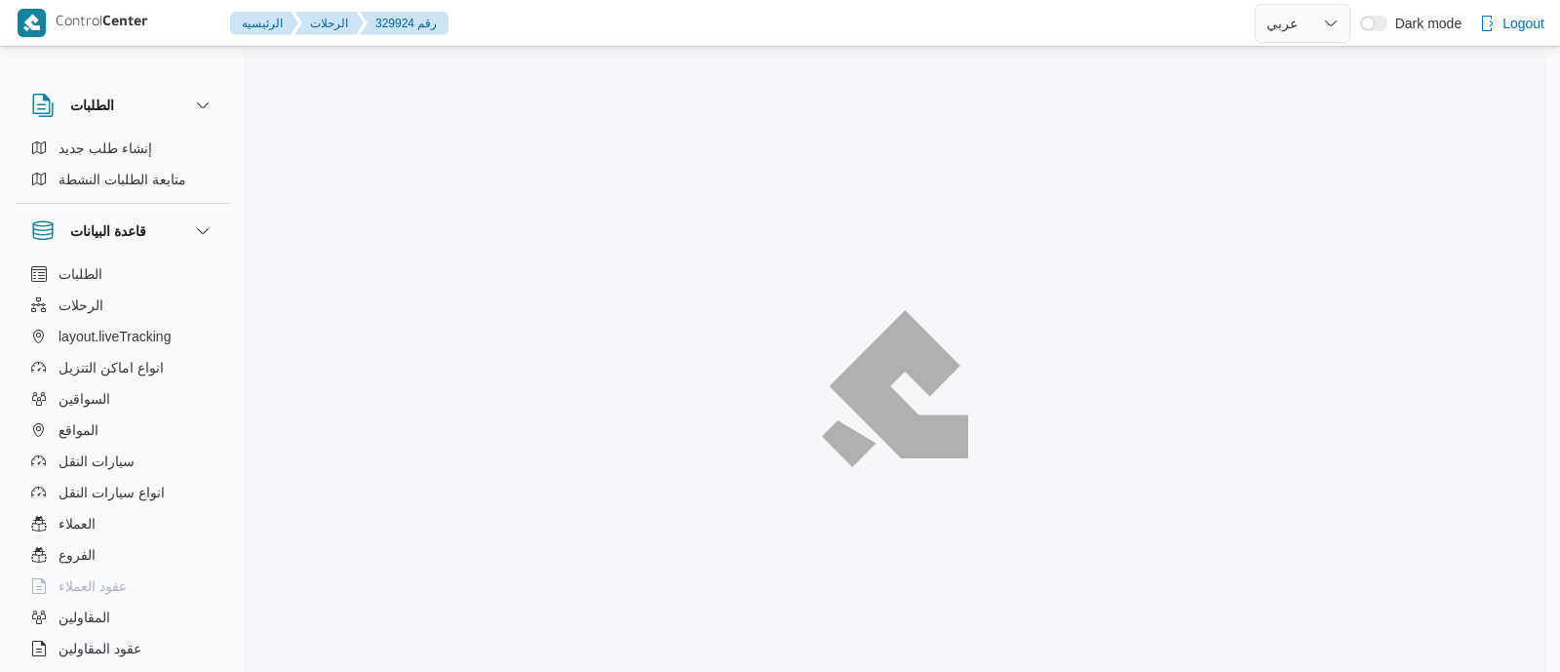
select select "ar"
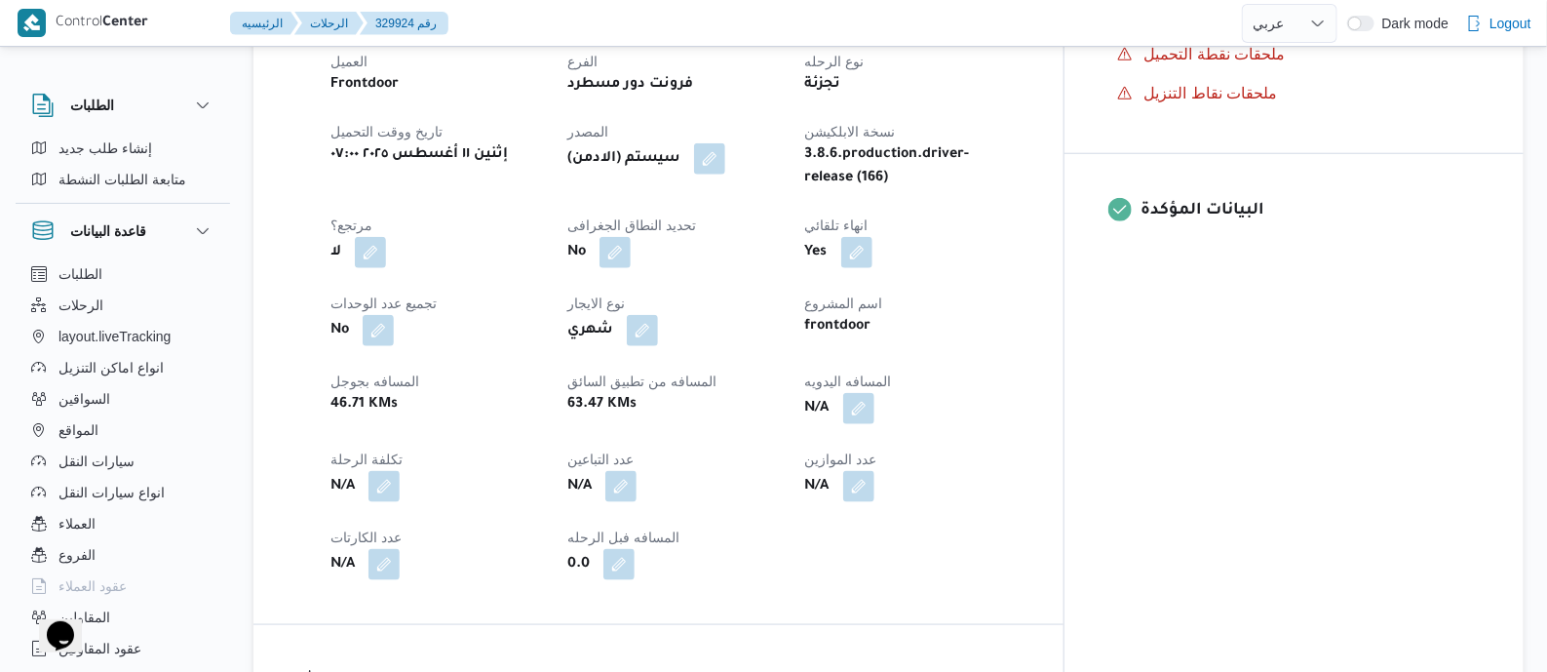
scroll to position [731, 0]
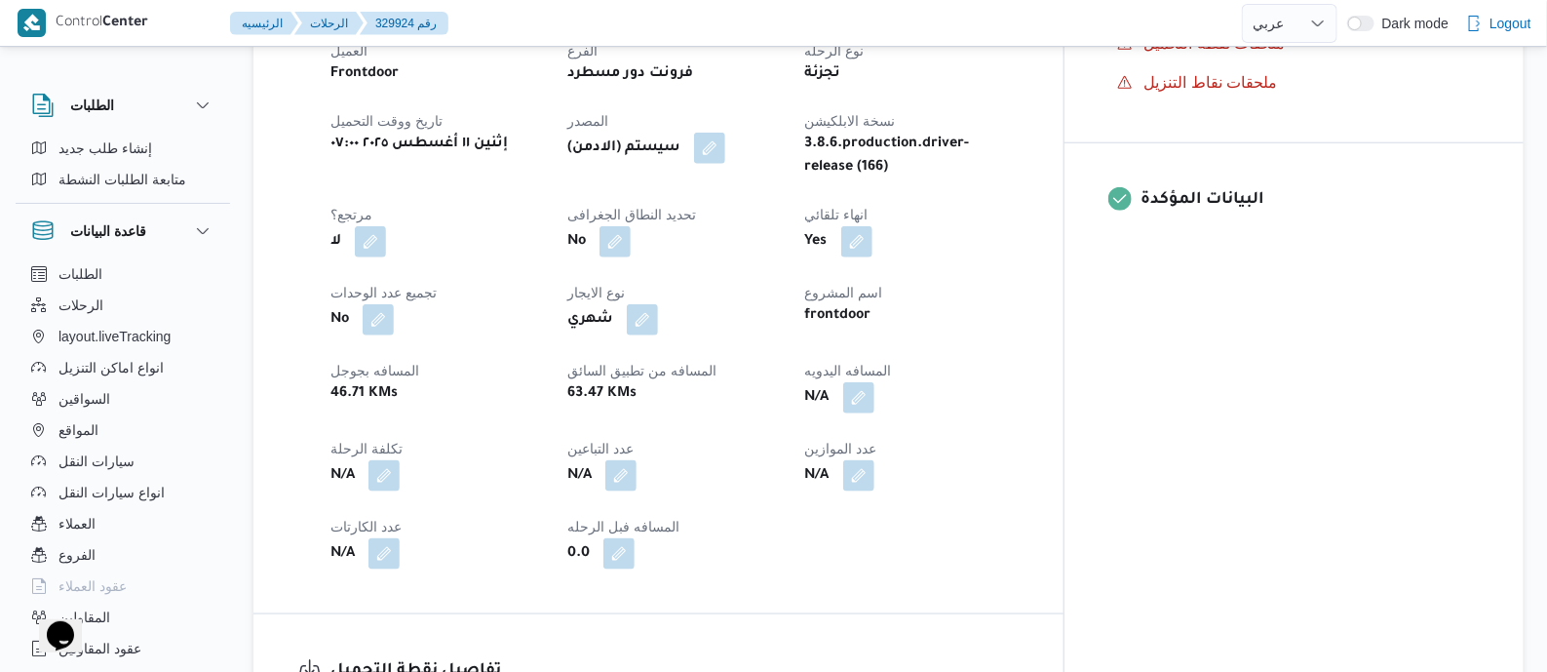
drag, startPoint x: 958, startPoint y: 390, endPoint x: 906, endPoint y: 466, distance: 92.5
click at [874, 390] on button "button" at bounding box center [858, 397] width 31 height 31
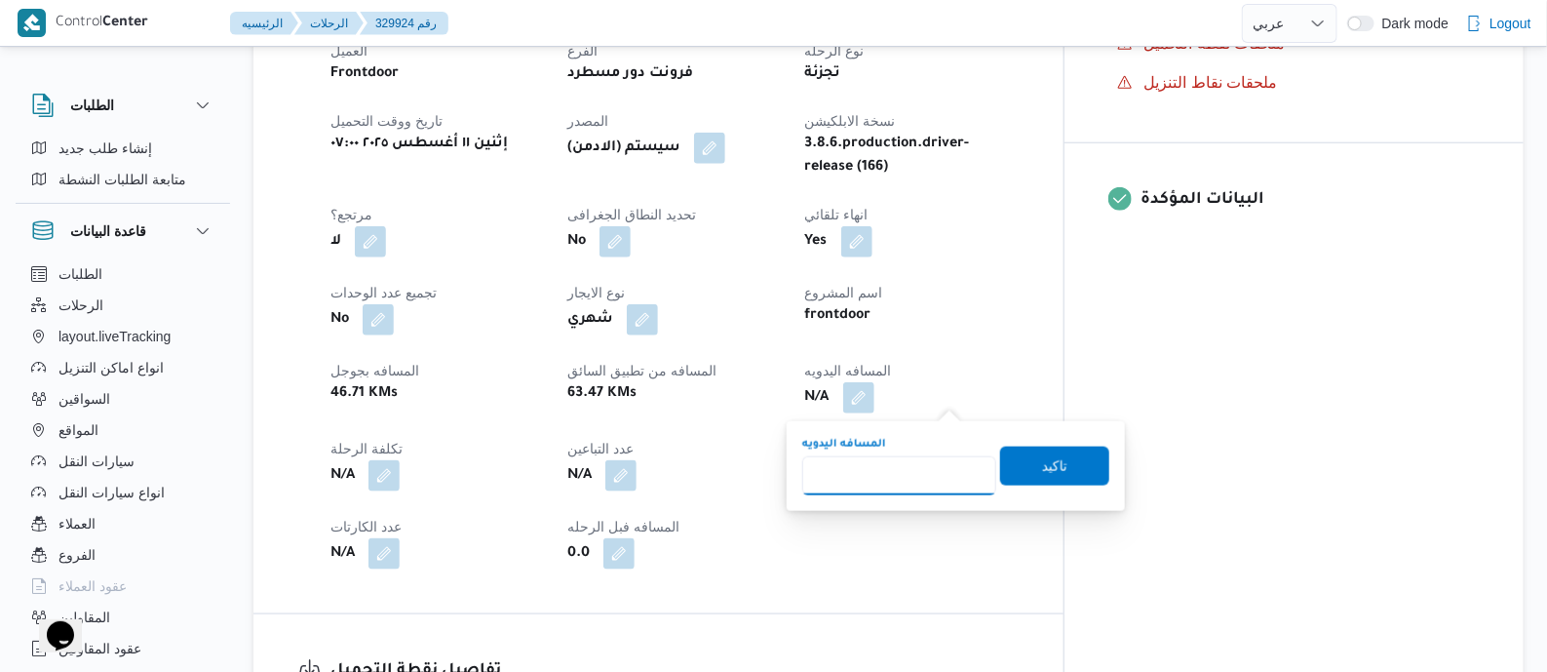
click at [884, 471] on input "المسافه اليدويه" at bounding box center [899, 475] width 194 height 39
type input "135"
click at [1020, 462] on span "تاكيد" at bounding box center [1054, 465] width 109 height 39
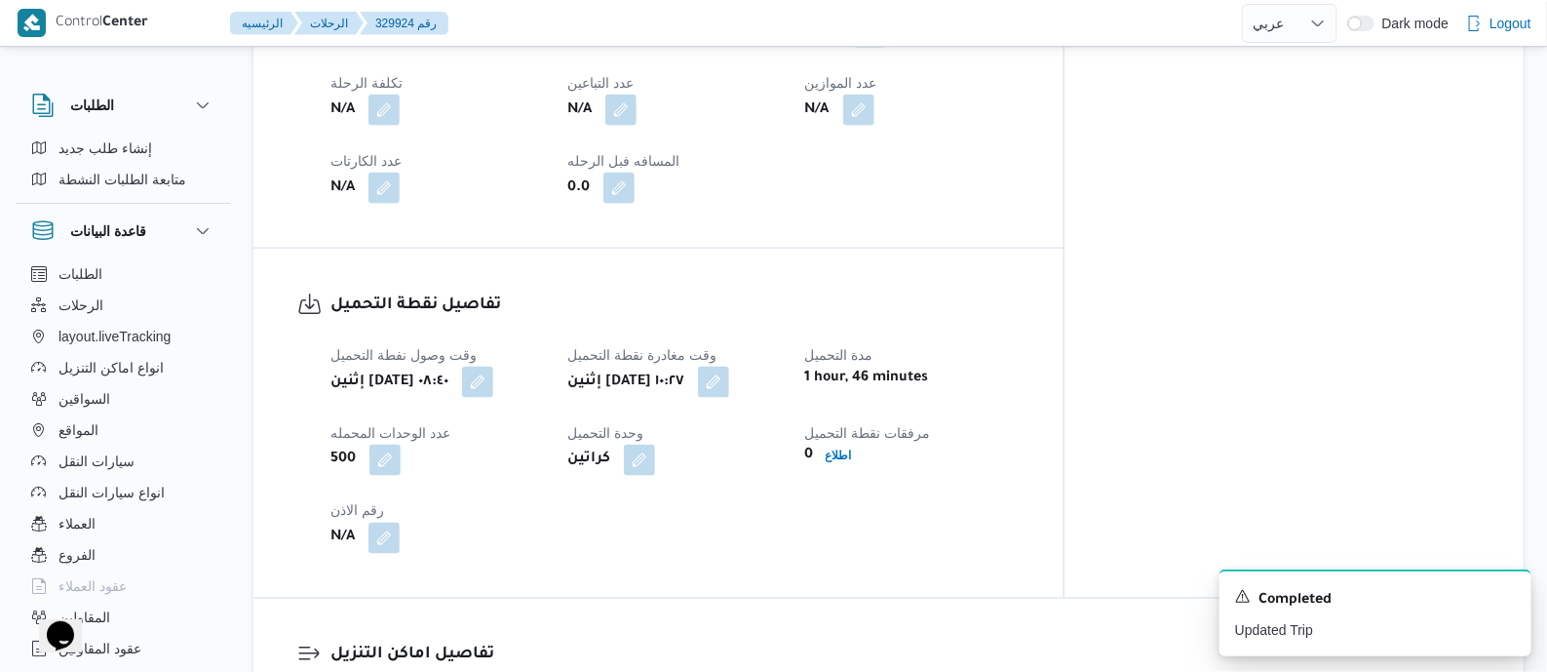
scroll to position [1583, 0]
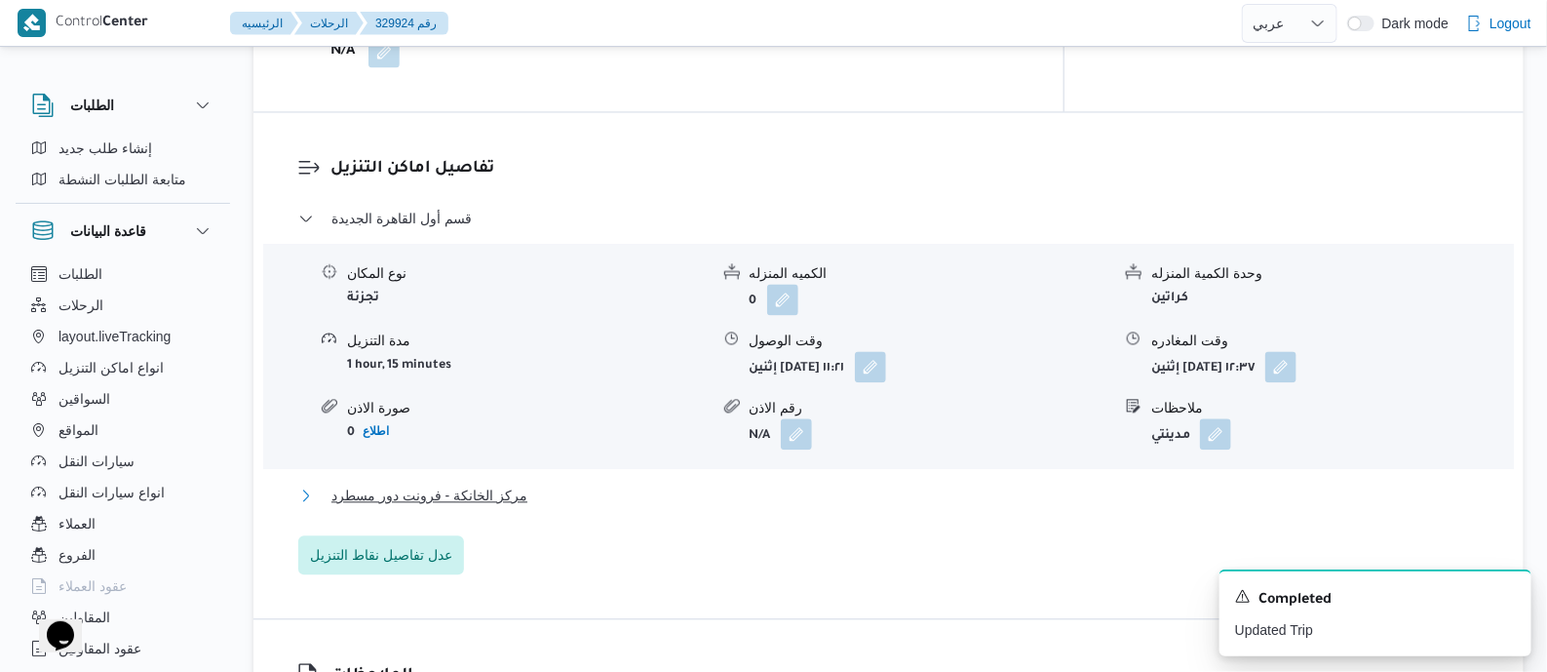
click at [475, 487] on span "مركز الخانكة - فرونت دور مسطرد" at bounding box center [429, 495] width 196 height 23
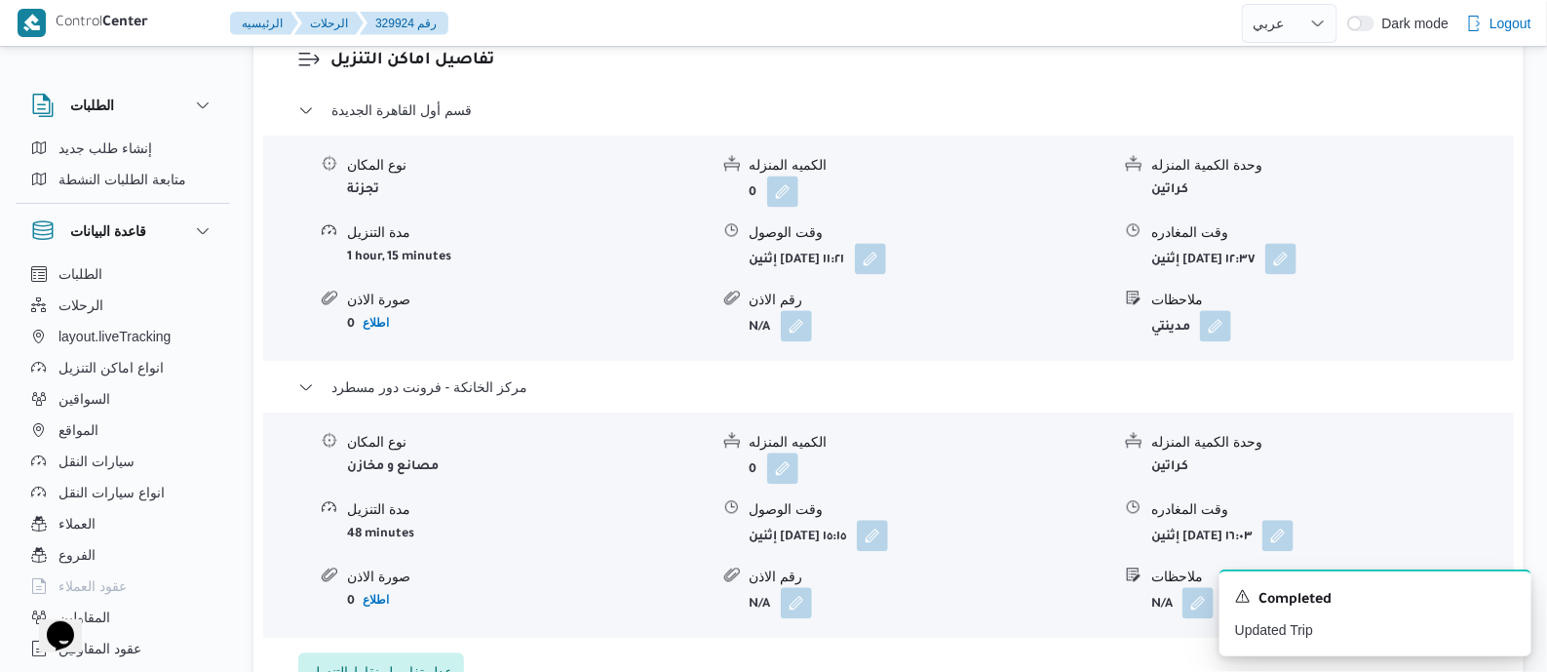
scroll to position [1827, 0]
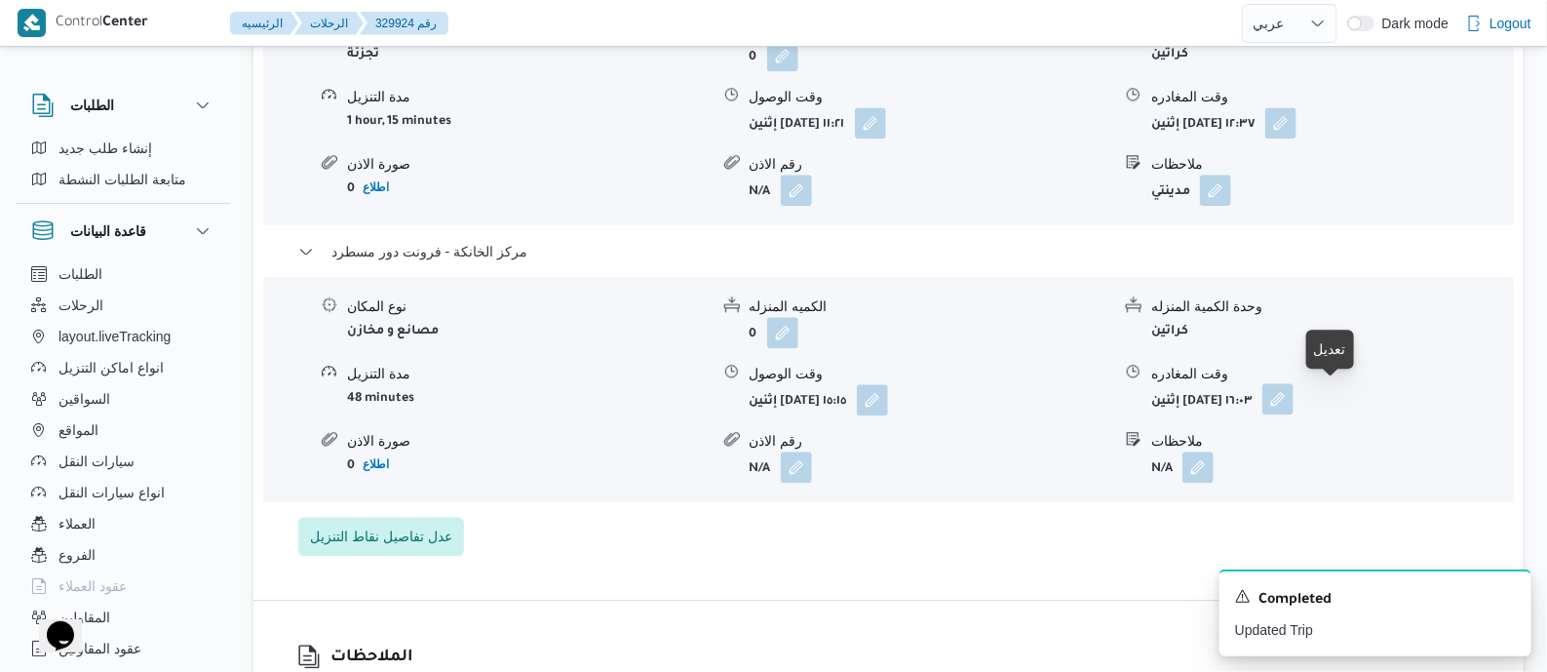
click at [1294, 392] on button "button" at bounding box center [1277, 398] width 31 height 31
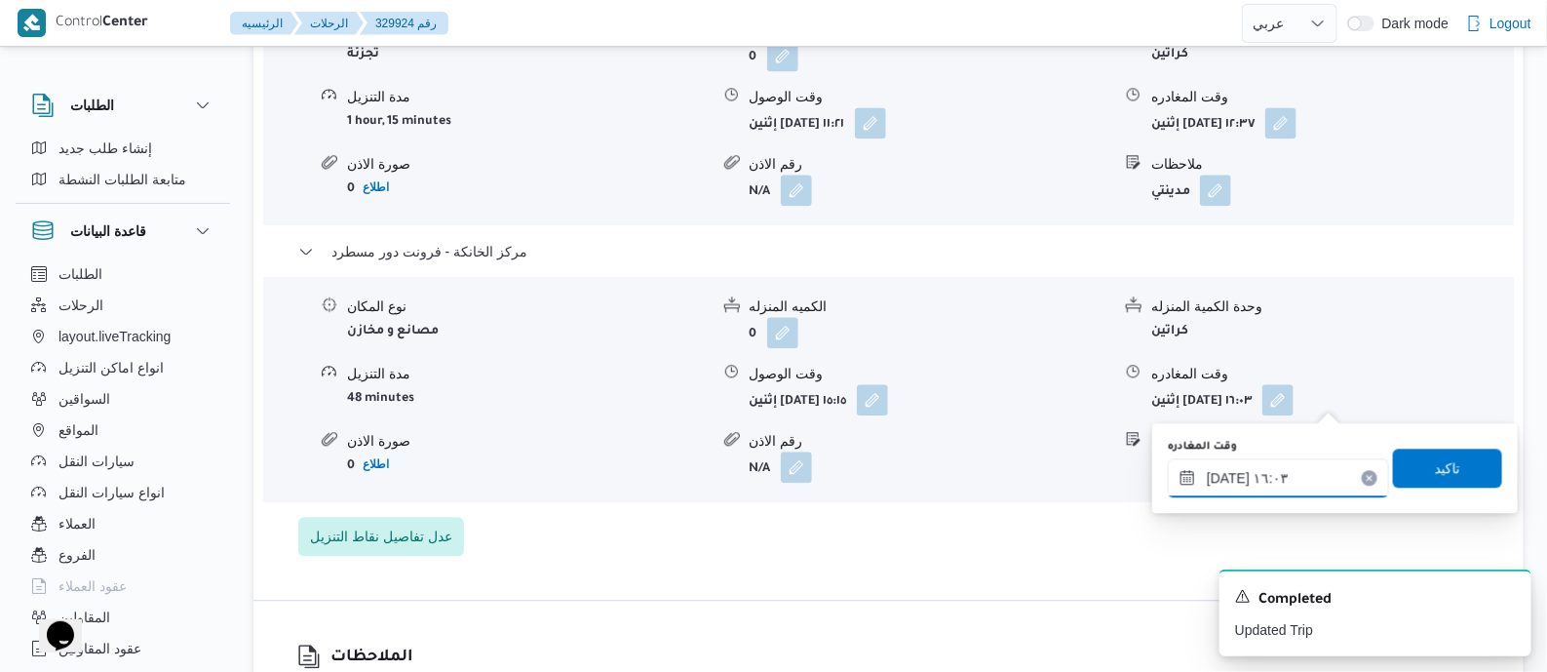
click at [1298, 473] on input "١١/٠٨/٢٠٢٥ ١٦:٠٣" at bounding box center [1278, 477] width 221 height 39
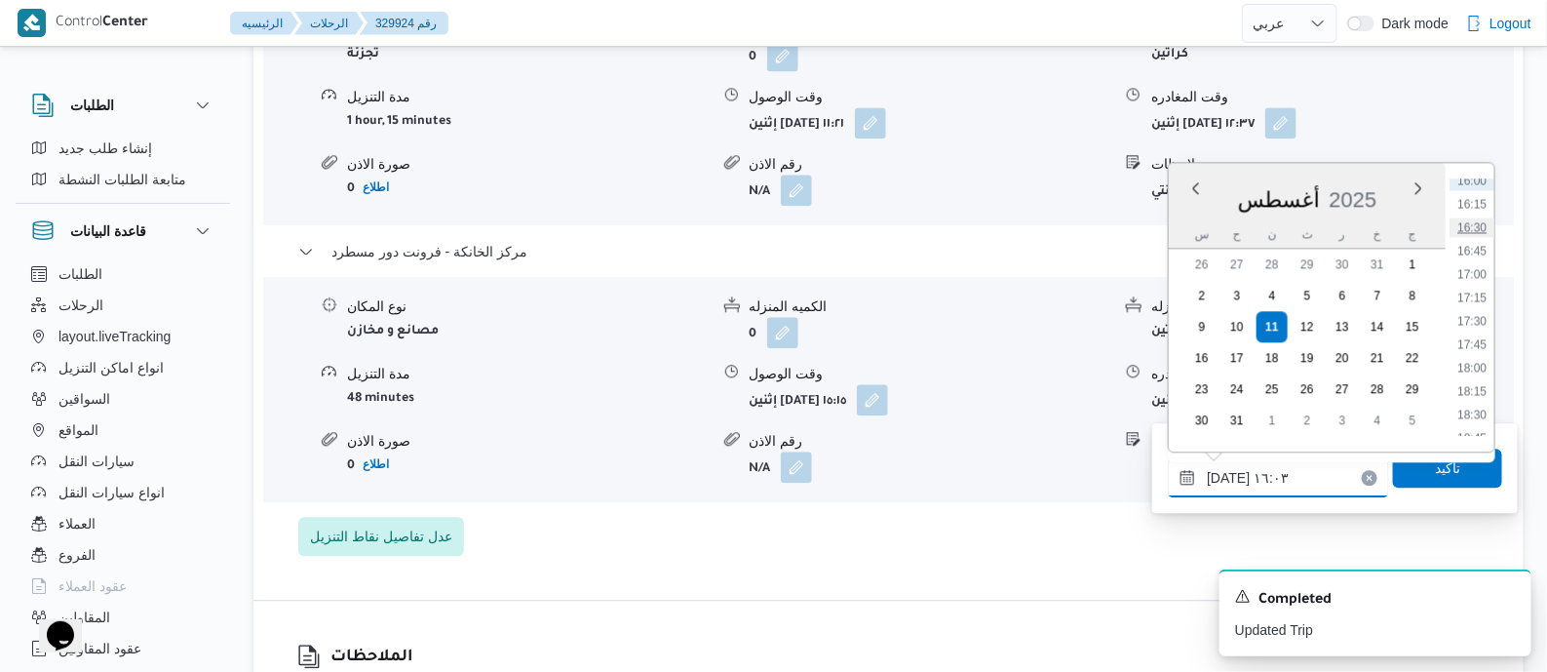
scroll to position [1608, 0]
click at [1482, 419] on li "19:45" at bounding box center [1472, 428] width 45 height 19
type input "١١/٠٨/٢٠٢٥ ١٩:٤٥"
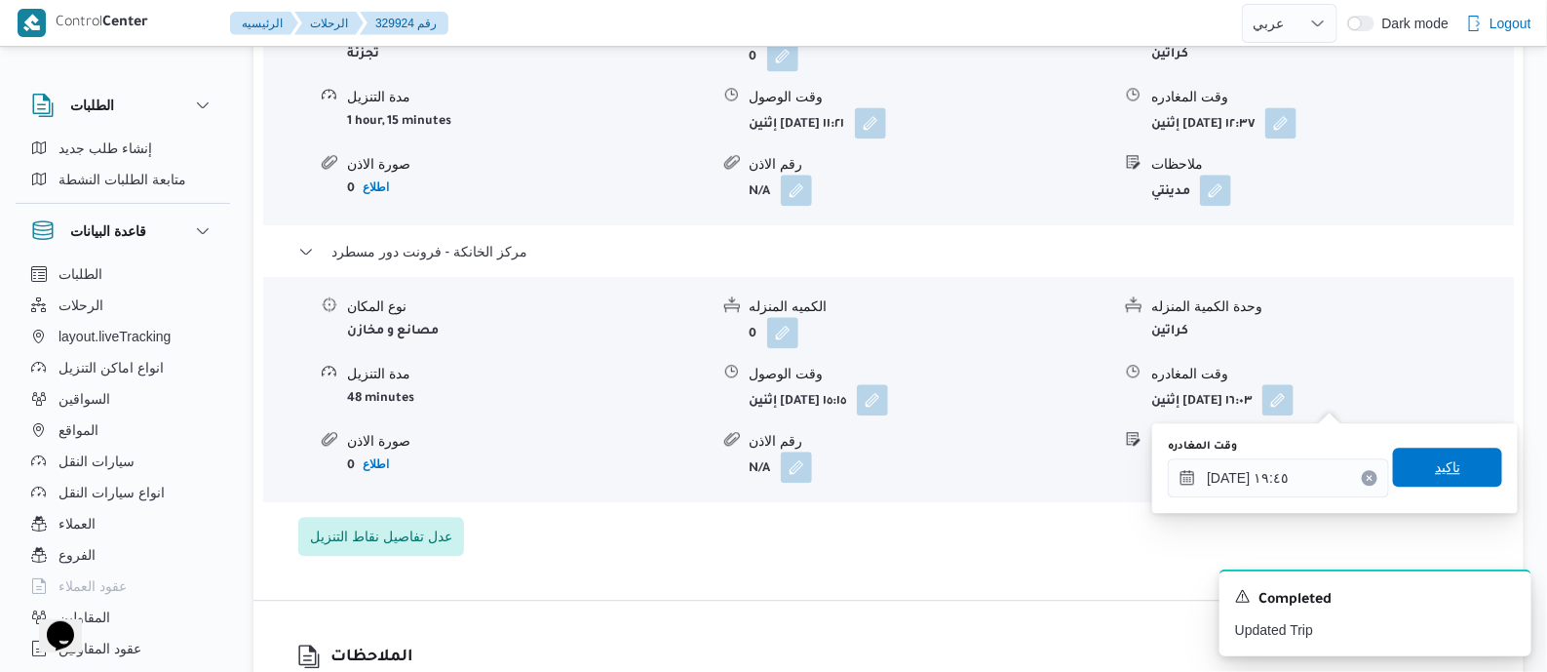
click at [1467, 461] on span "تاكيد" at bounding box center [1447, 466] width 109 height 39
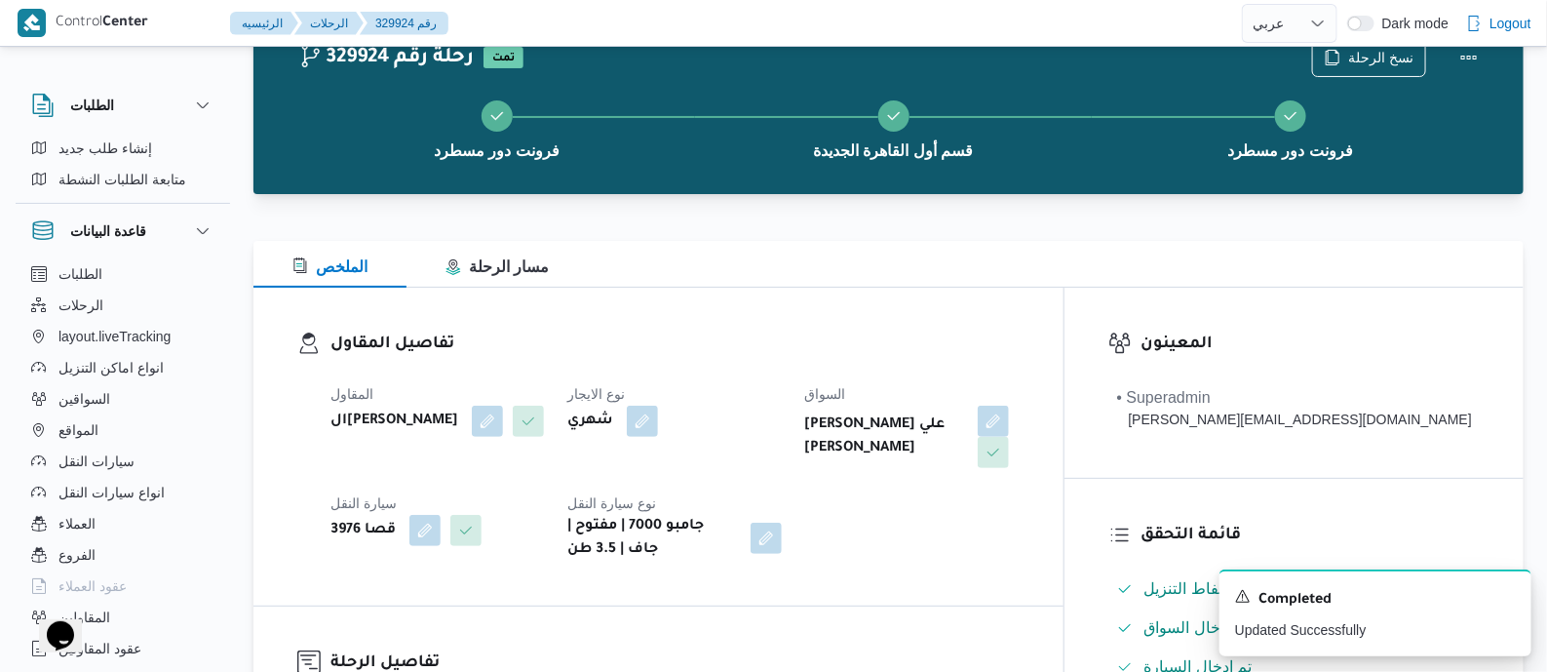
scroll to position [0, 0]
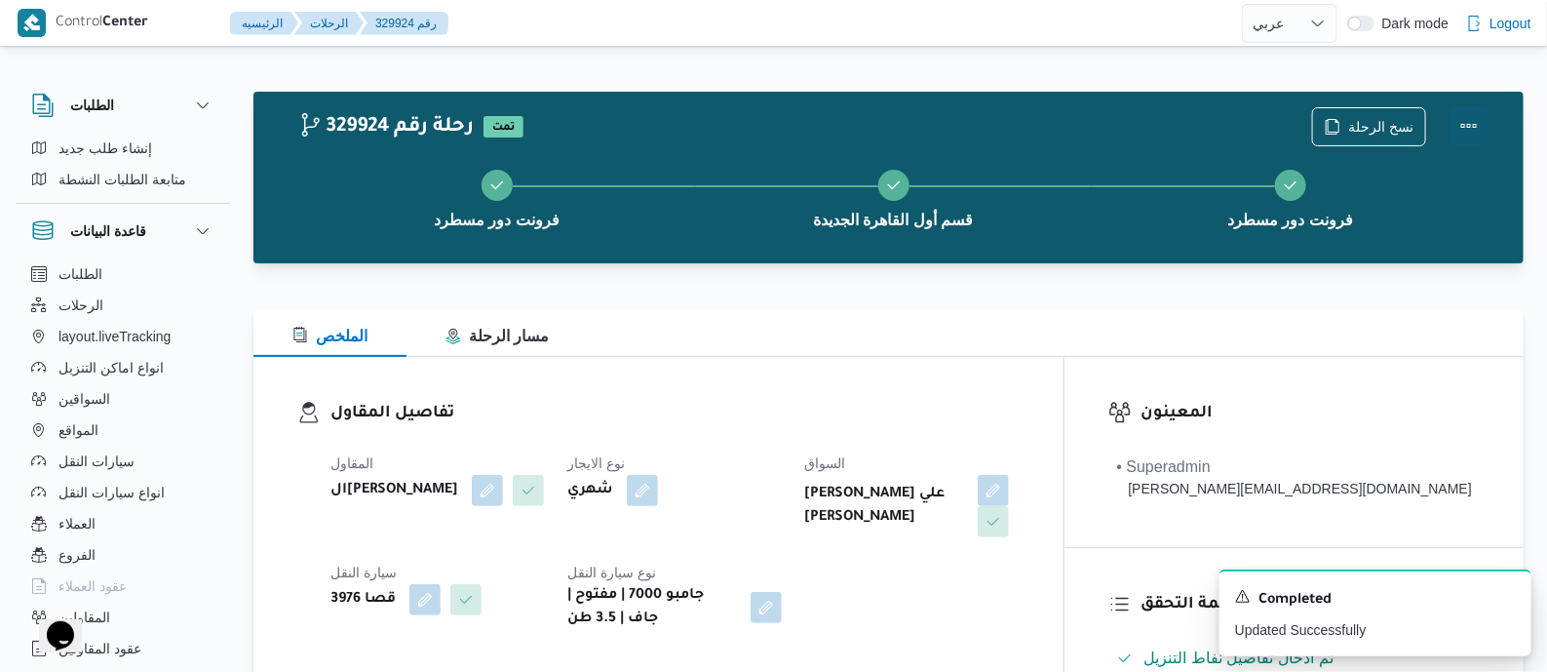
click at [1468, 119] on button "Actions" at bounding box center [1469, 125] width 39 height 39
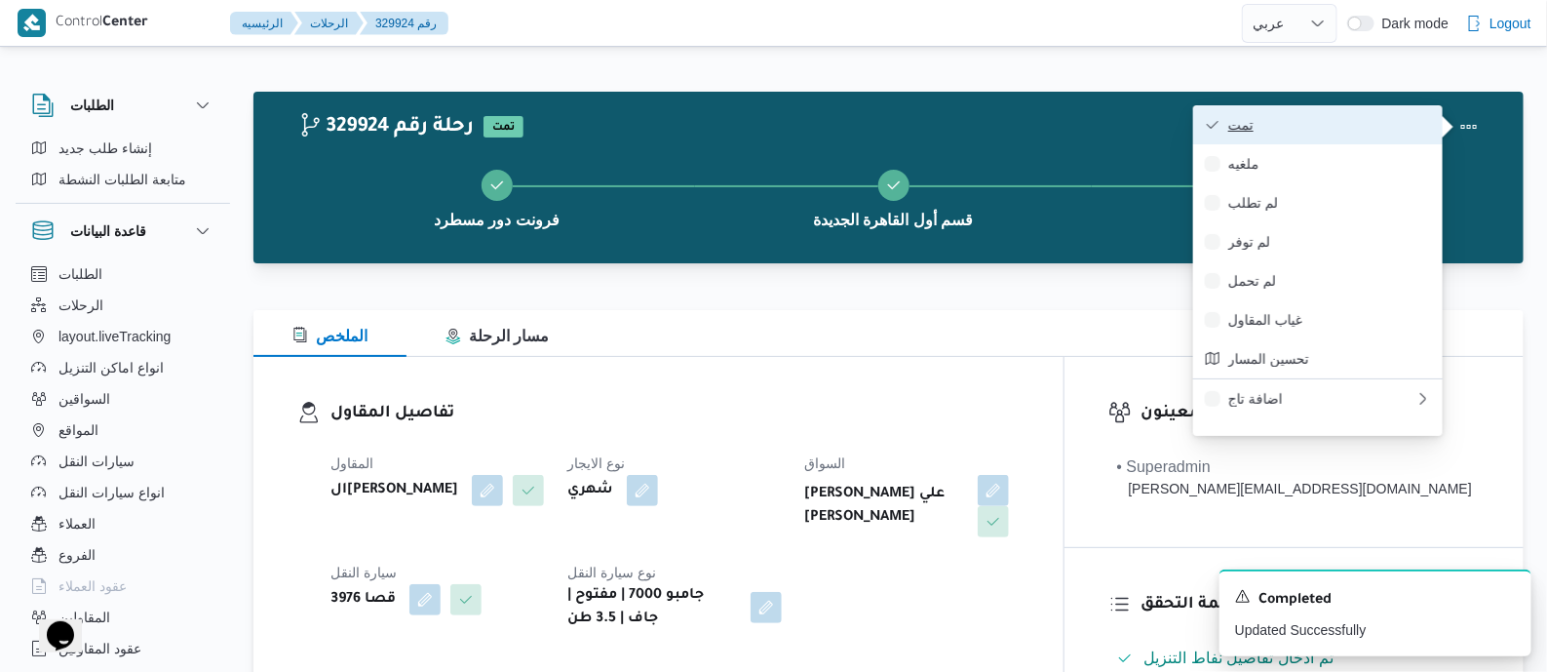
click at [1339, 114] on button "تمت" at bounding box center [1318, 124] width 250 height 39
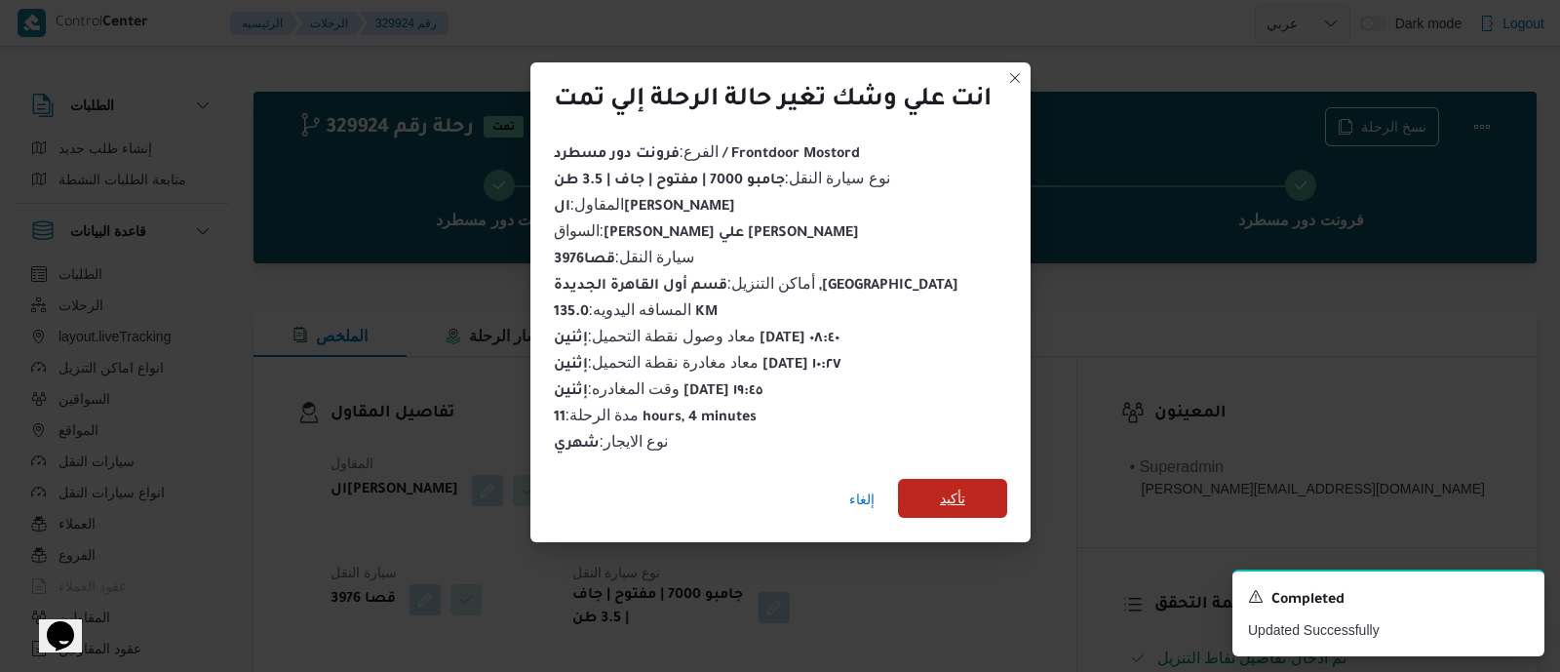
click at [961, 486] on span "تأكيد" at bounding box center [952, 497] width 25 height 23
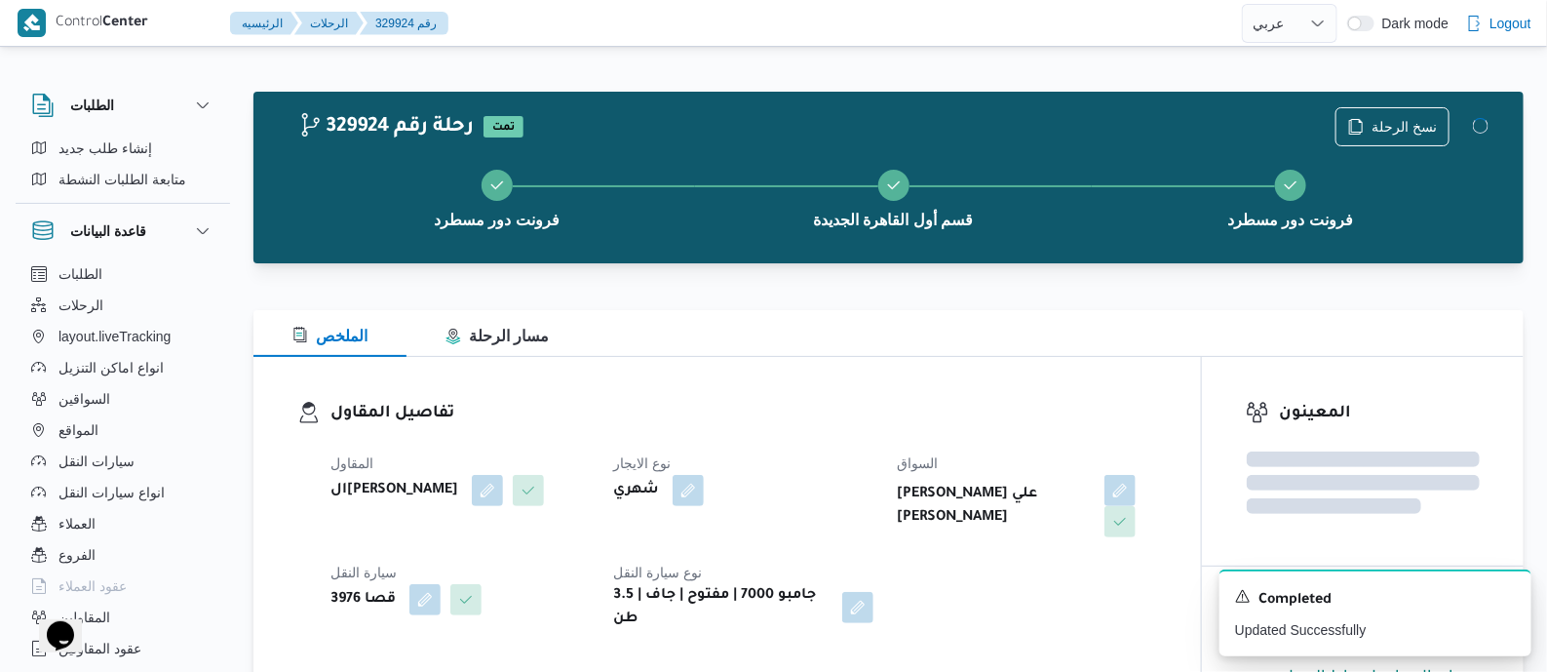
click at [820, 438] on dl "تفاصيل المقاول المقاول الهامي محمد خالد علي نوع الايجار شهري السواق محمد وجيه ع…" at bounding box center [743, 516] width 827 height 230
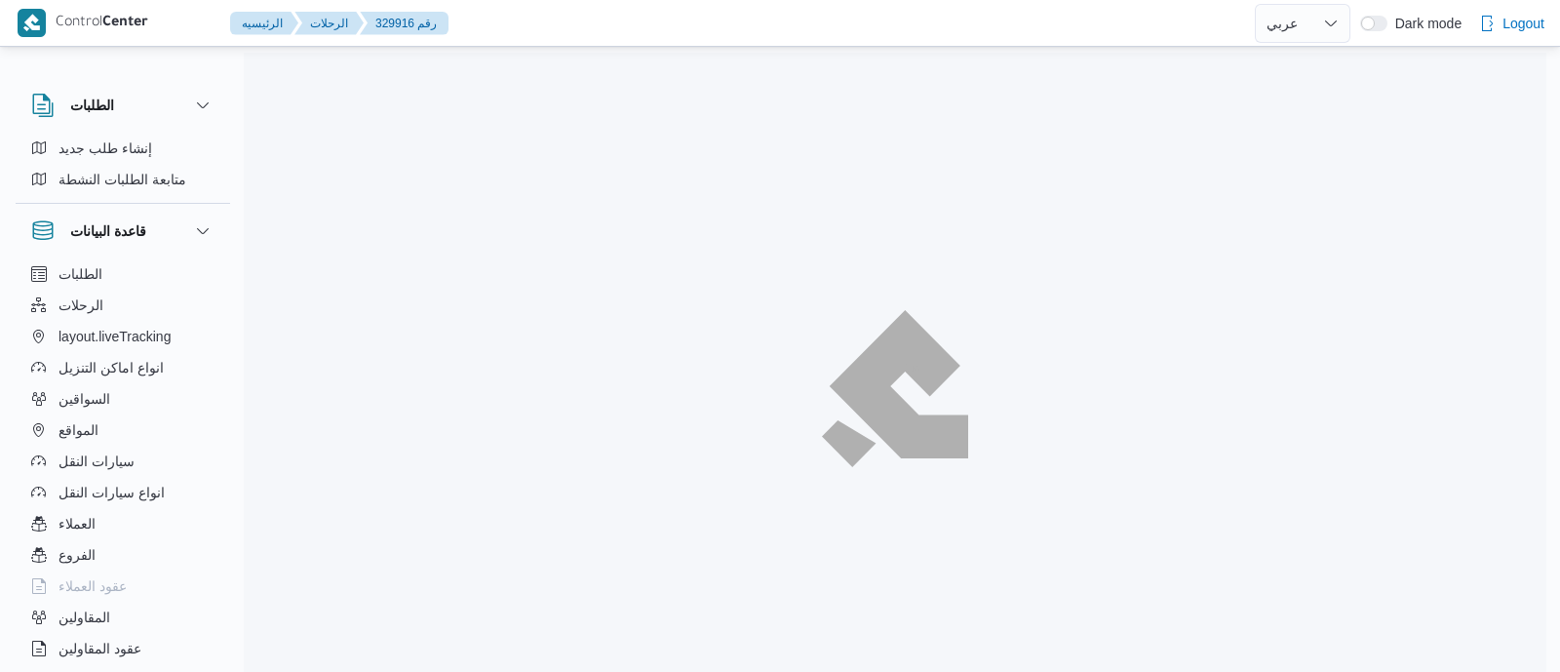
select select "ar"
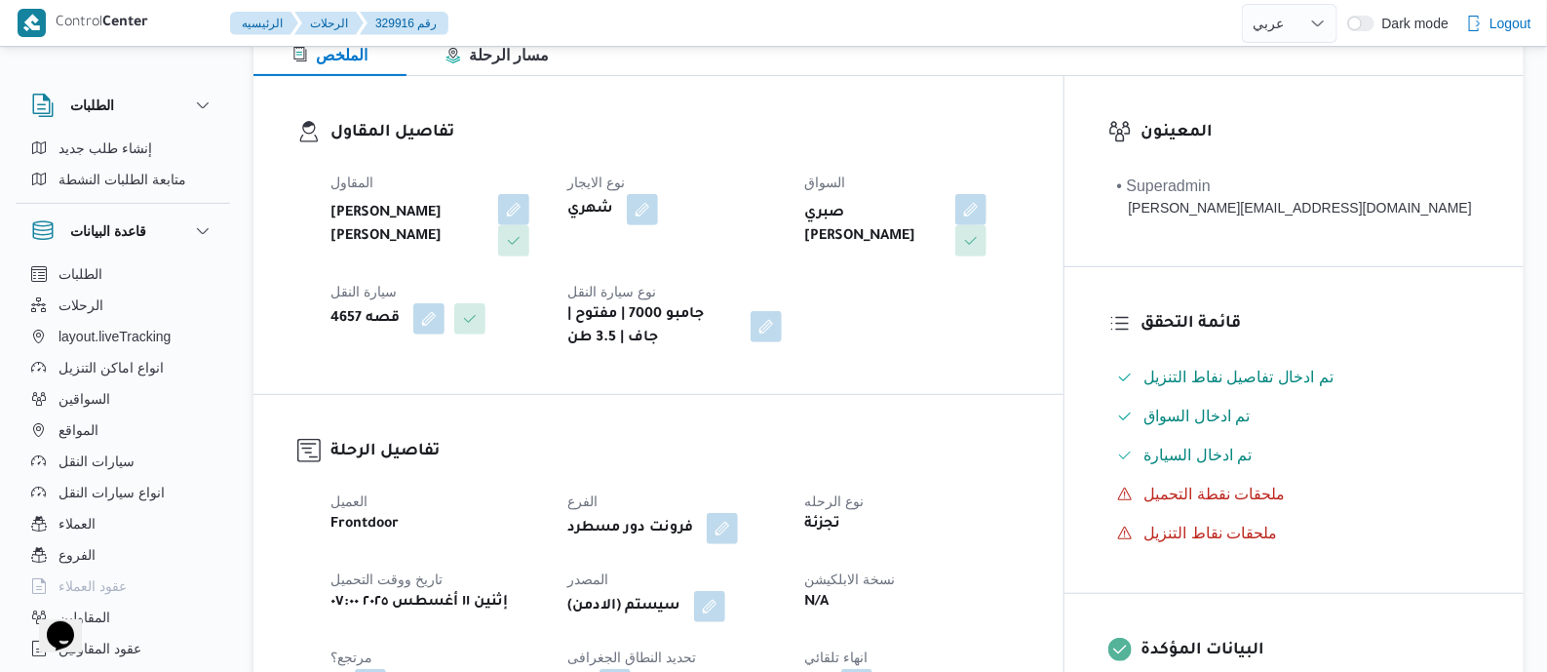
scroll to position [609, 0]
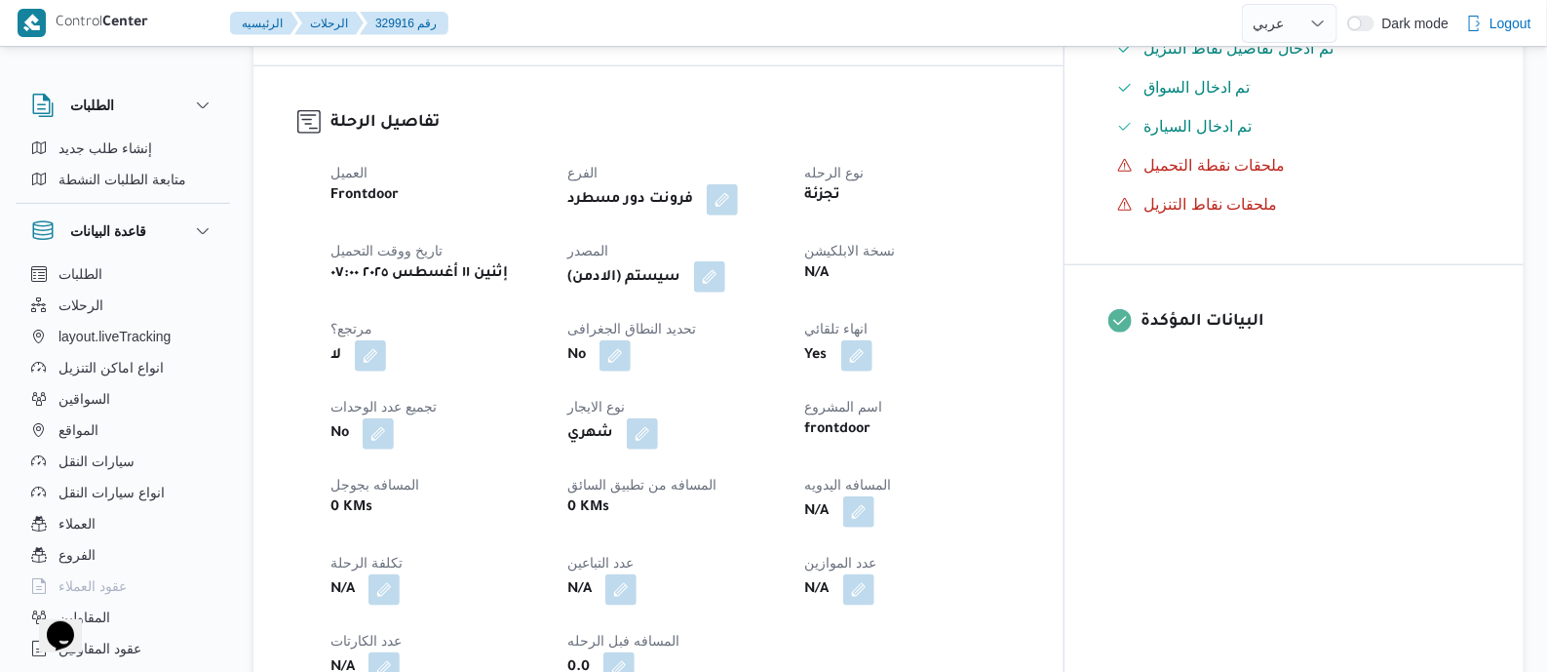
click at [725, 274] on button "button" at bounding box center [709, 276] width 31 height 31
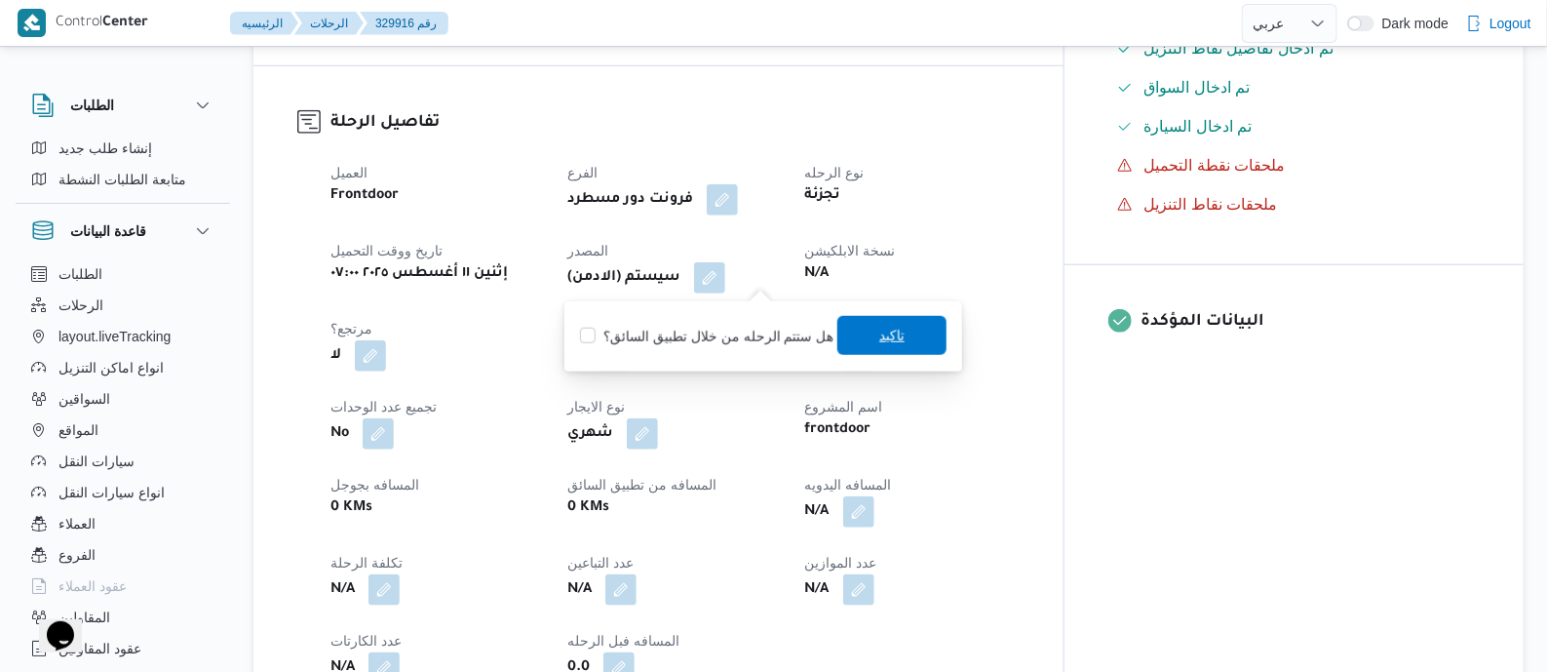
click at [879, 338] on span "تاكيد" at bounding box center [891, 335] width 25 height 23
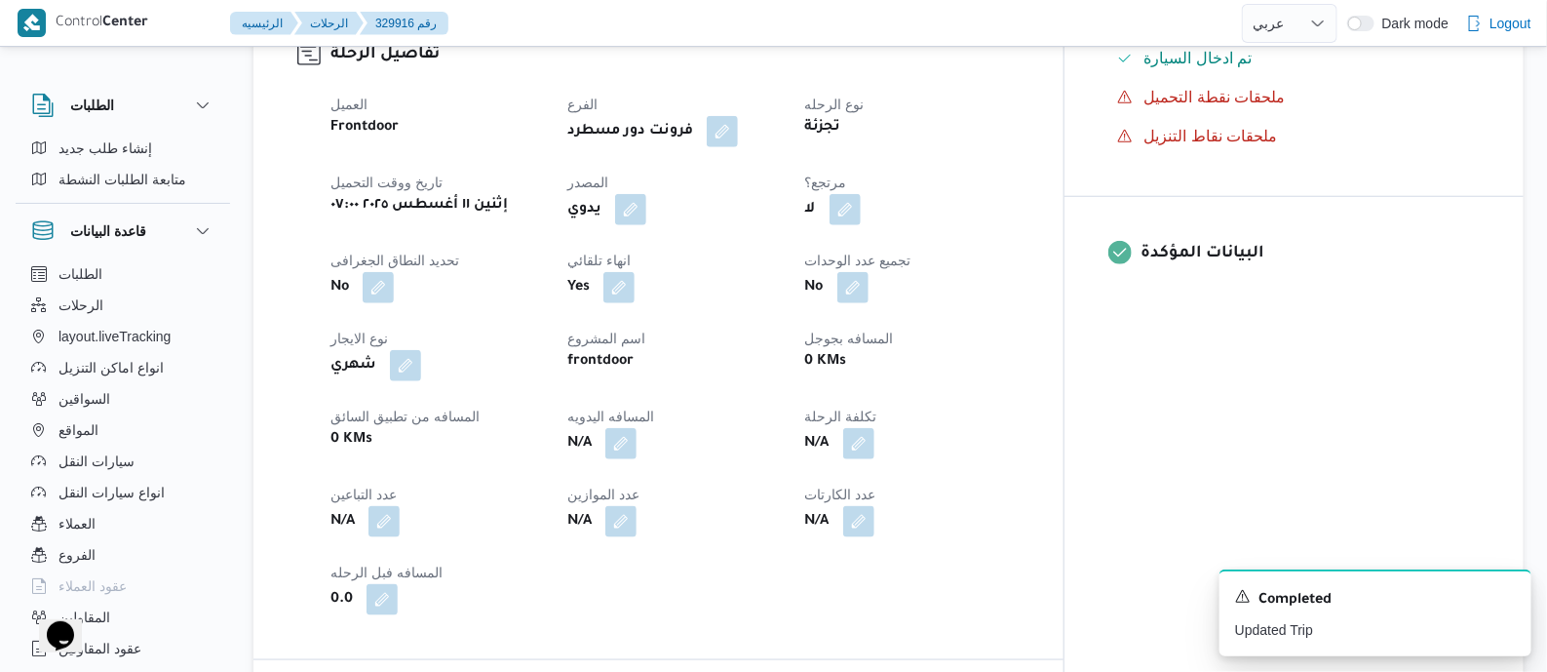
scroll to position [731, 0]
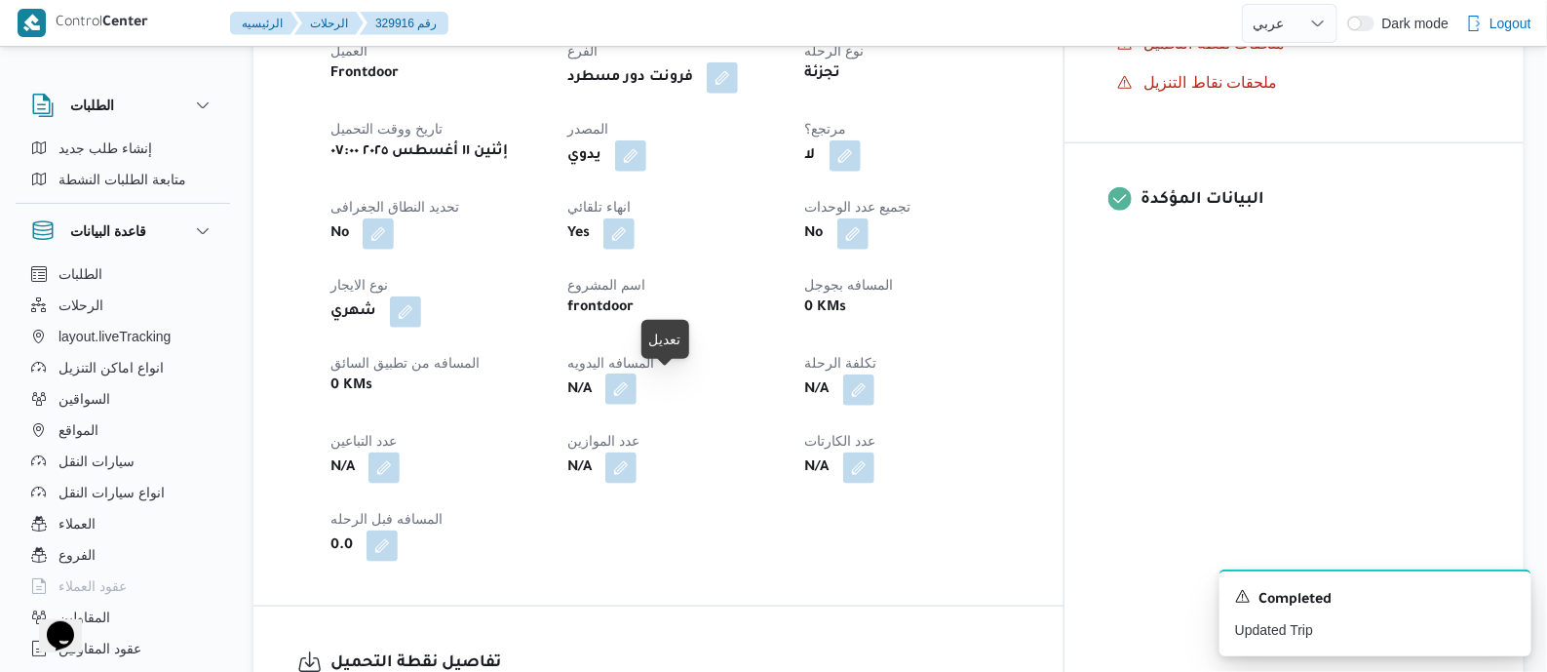
click at [637, 392] on button "button" at bounding box center [620, 388] width 31 height 31
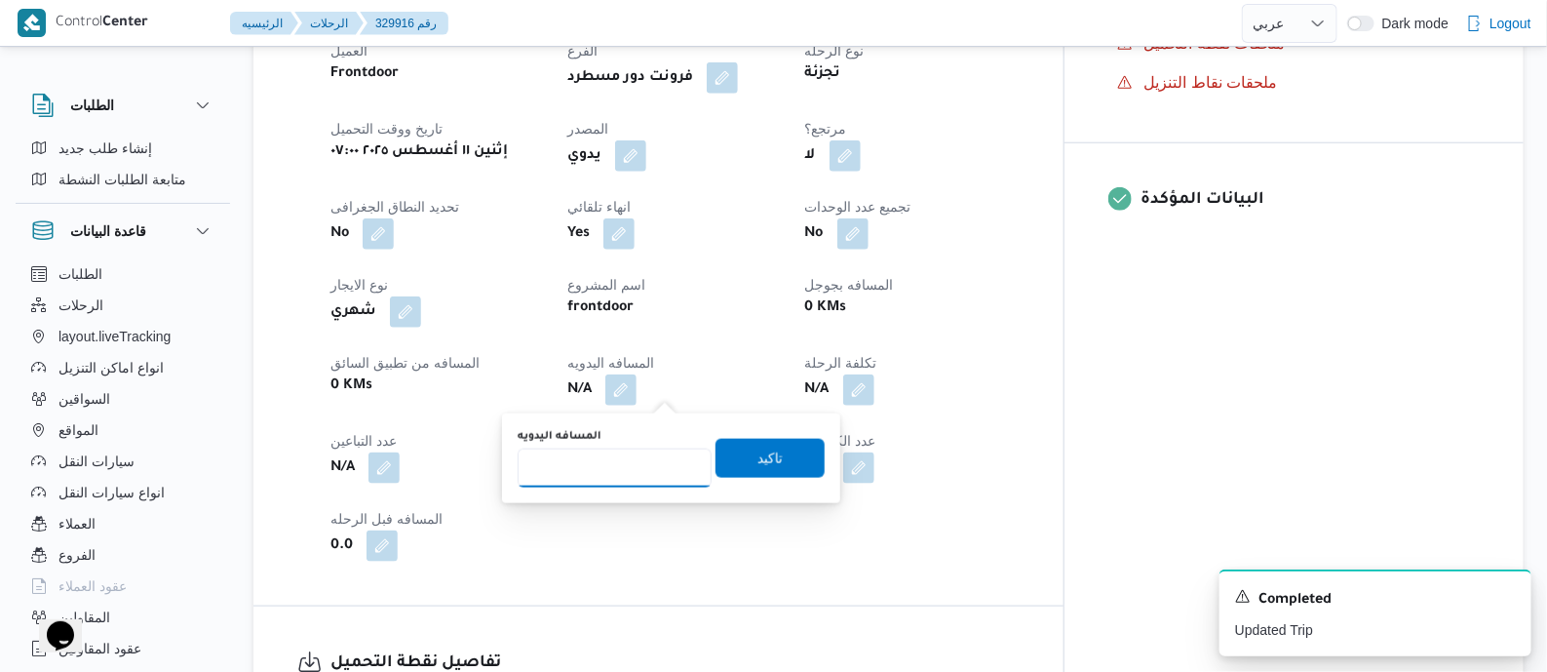
click at [663, 467] on input "المسافه اليدويه" at bounding box center [615, 467] width 194 height 39
type input "120"
click at [780, 445] on span "تاكيد" at bounding box center [770, 457] width 109 height 39
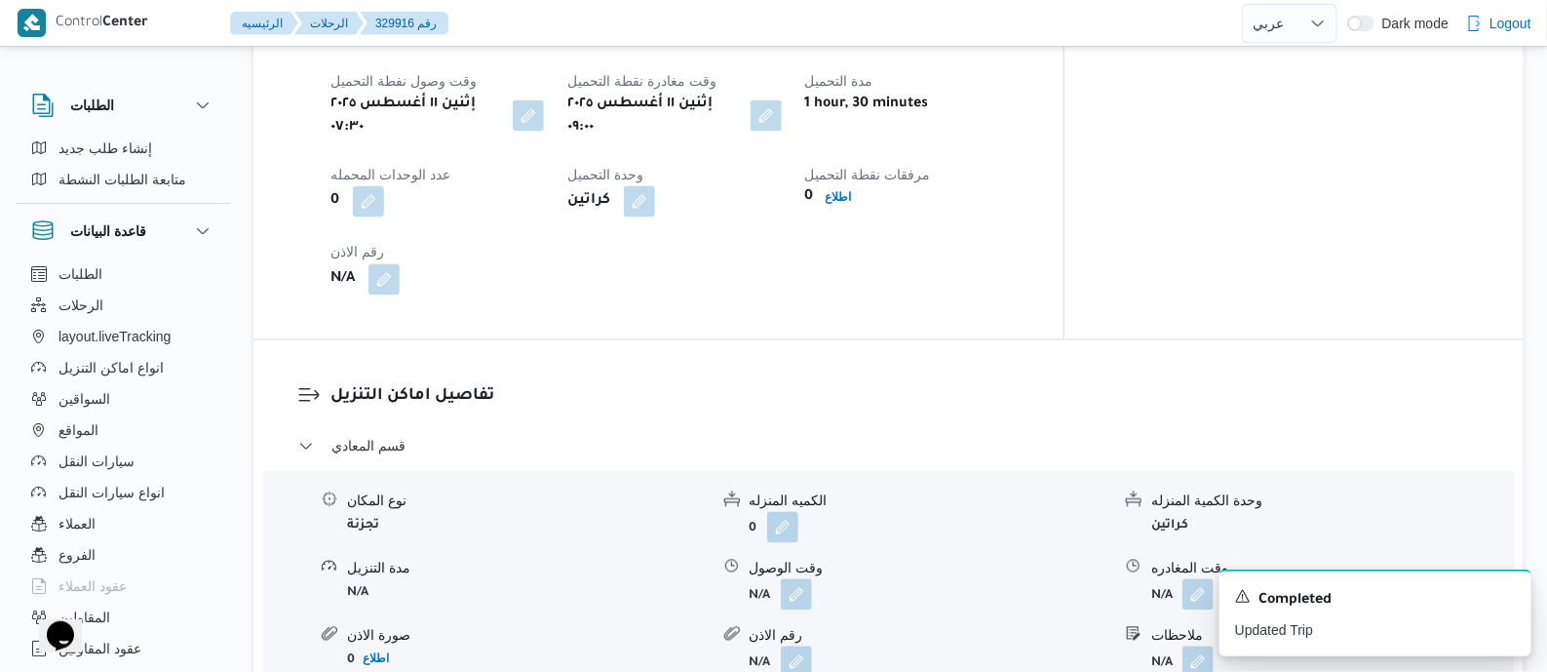
scroll to position [1219, 0]
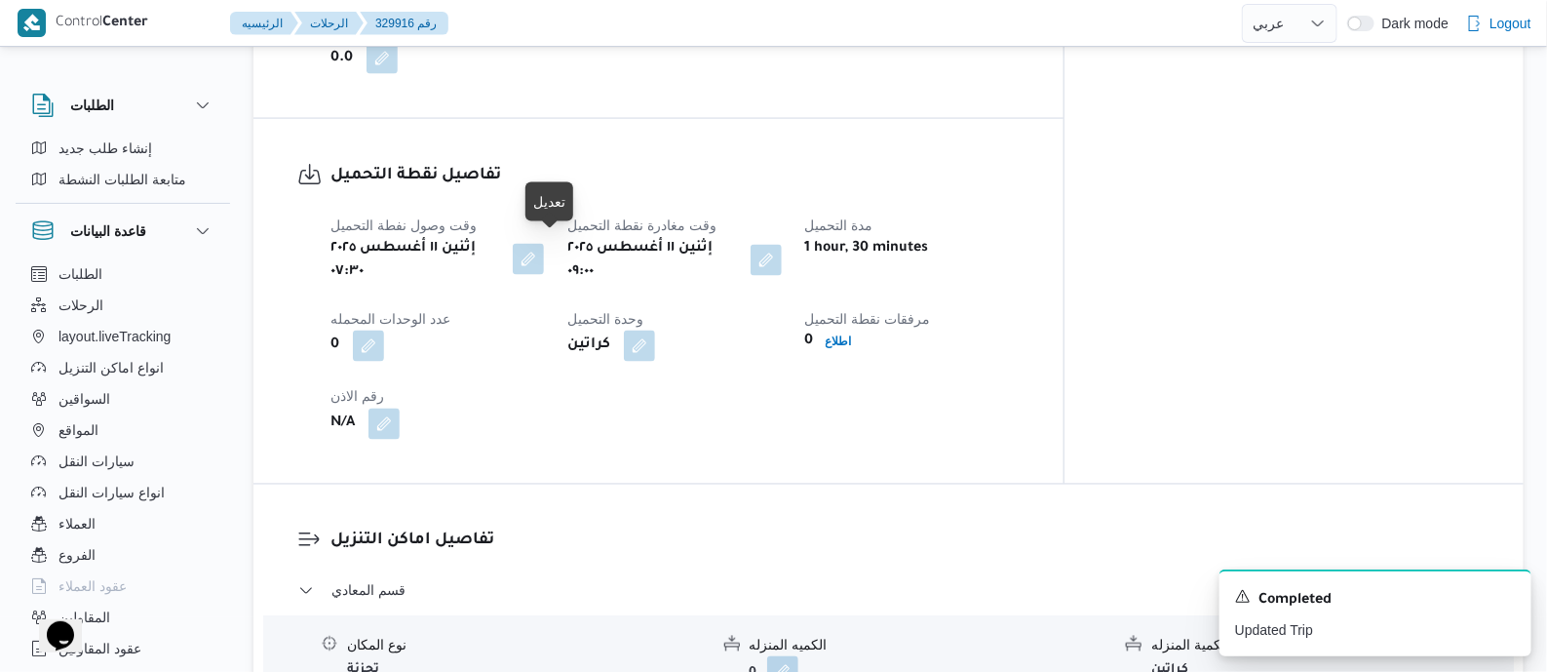
click at [544, 252] on button "button" at bounding box center [528, 259] width 31 height 31
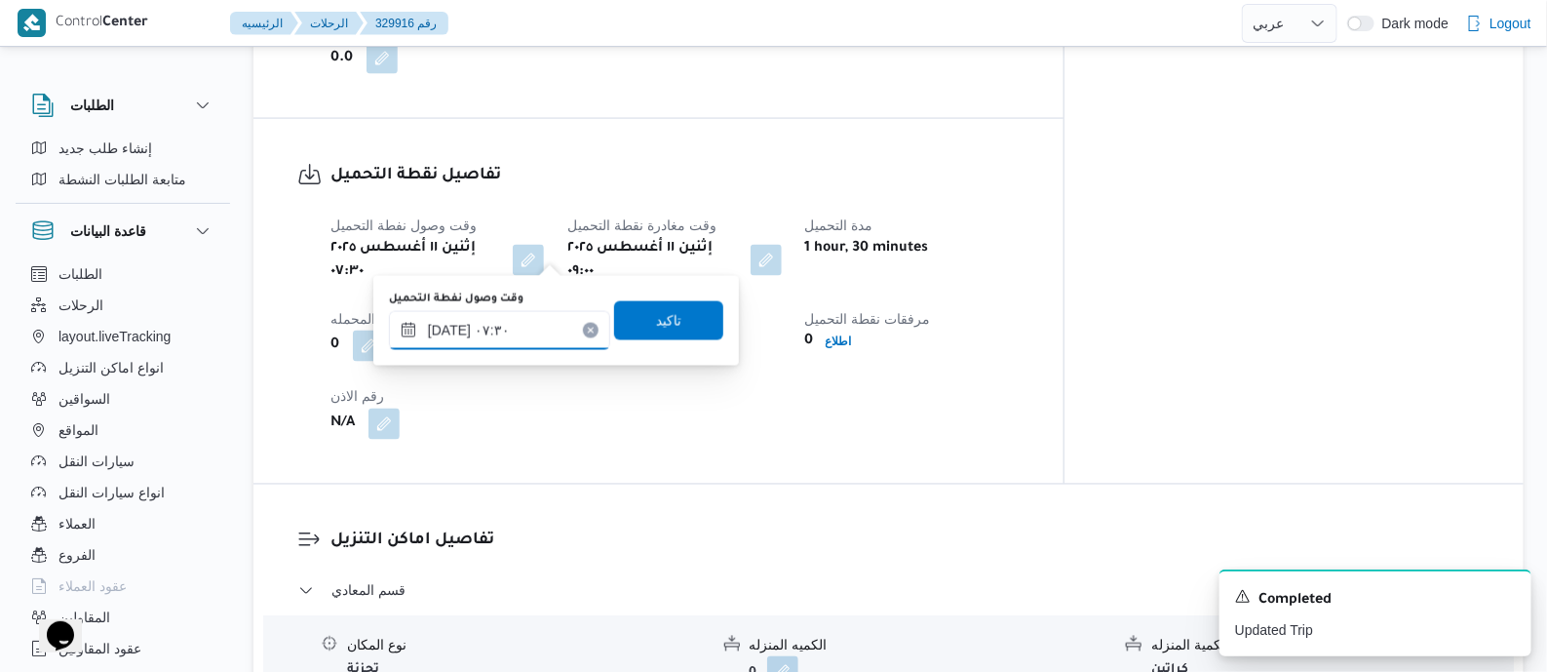
click at [557, 314] on input "١١/٠٨/٢٠٢٥ ٠٧:٣٠" at bounding box center [499, 330] width 221 height 39
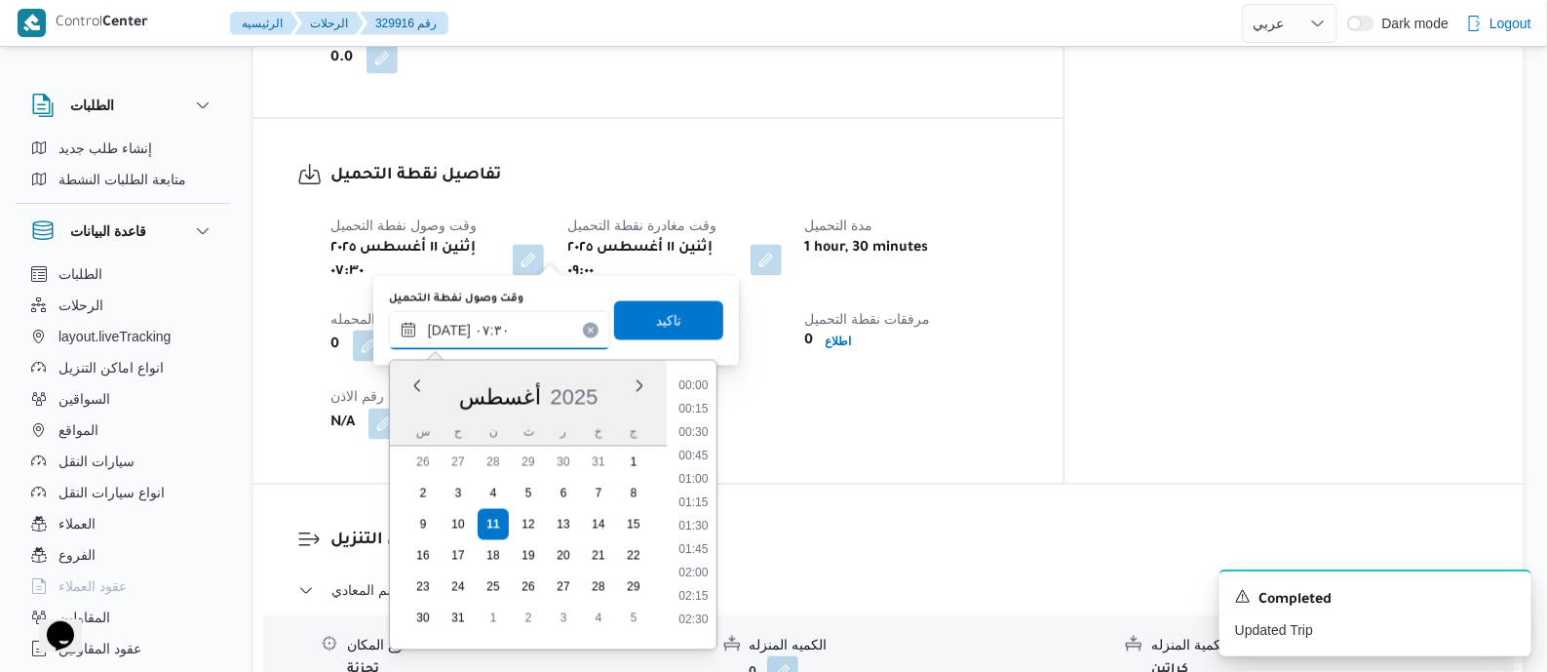
scroll to position [569, 0]
click at [697, 610] on li "08:30" at bounding box center [693, 611] width 45 height 19
type input "١١/٠٨/٢٠٢٥ ٠٨:٣٠"
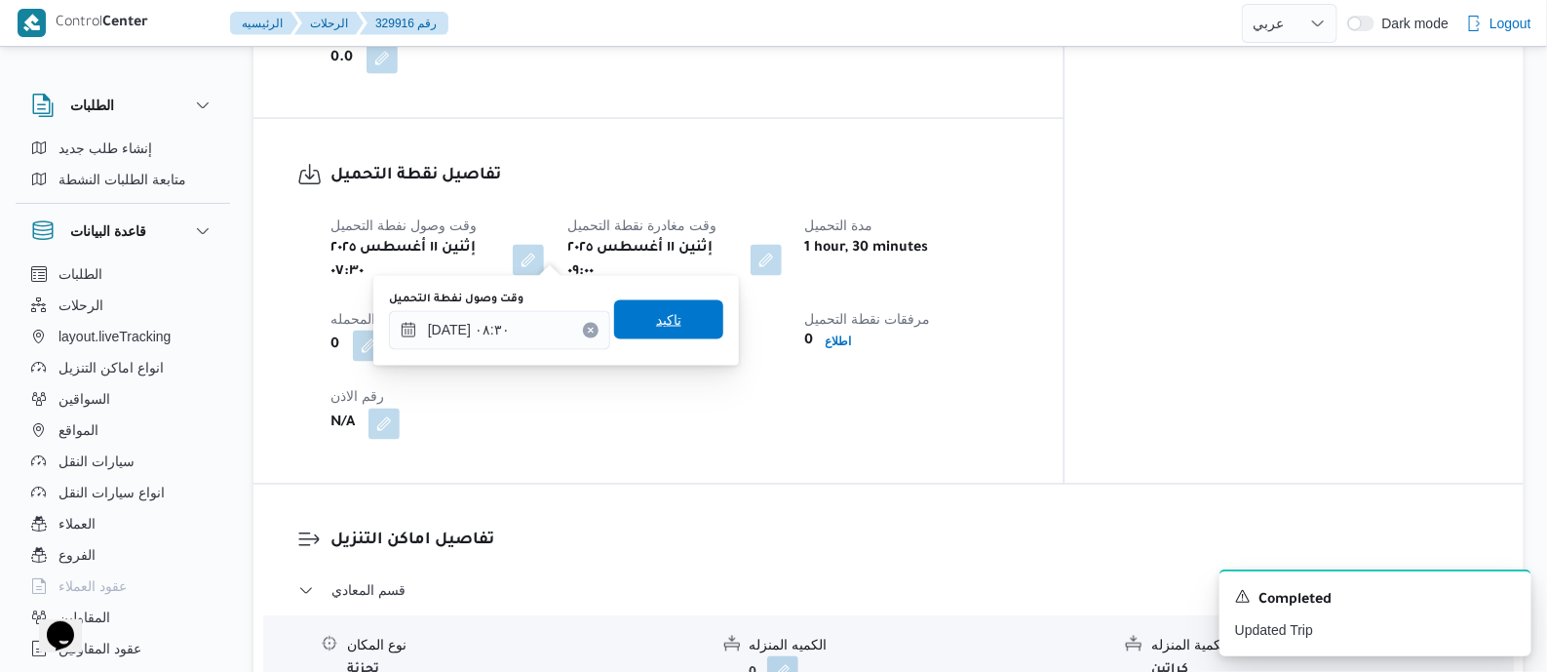
click at [669, 318] on span "تاكيد" at bounding box center [668, 319] width 25 height 23
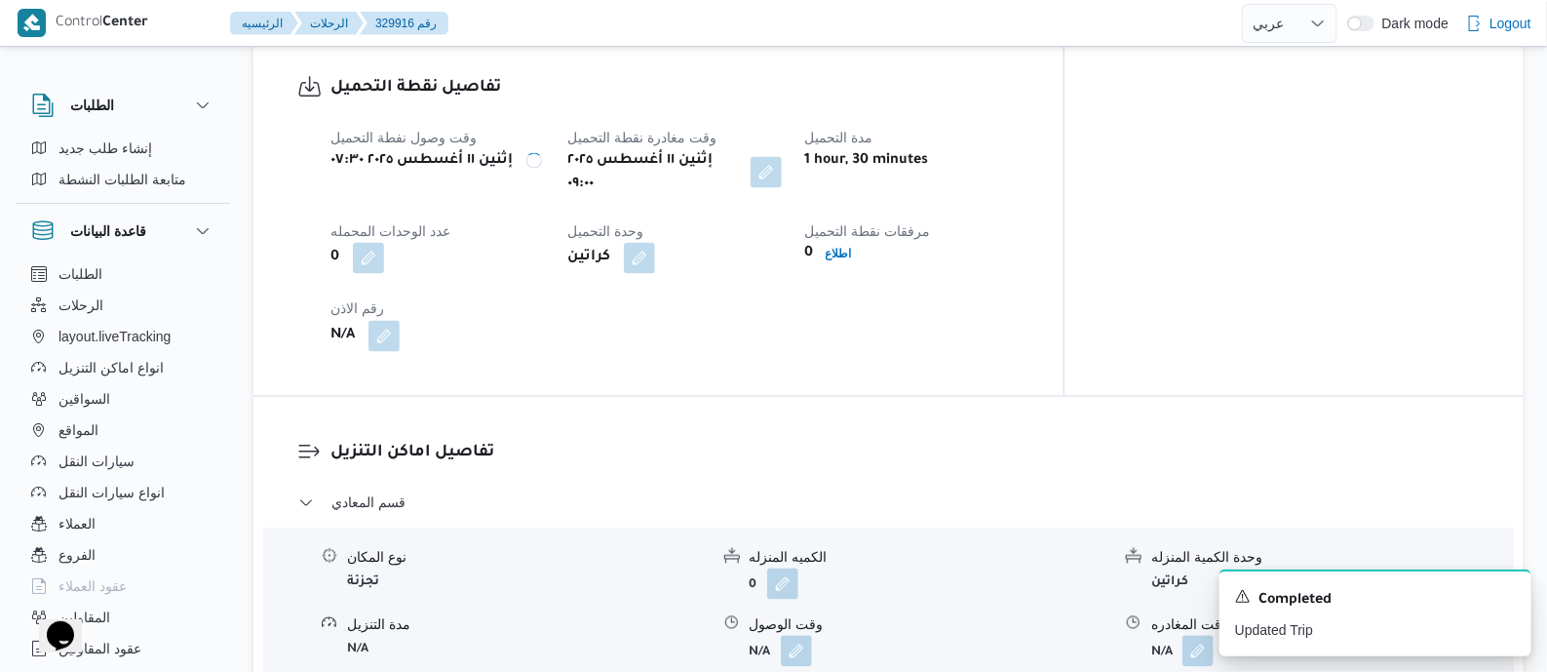
scroll to position [1583, 0]
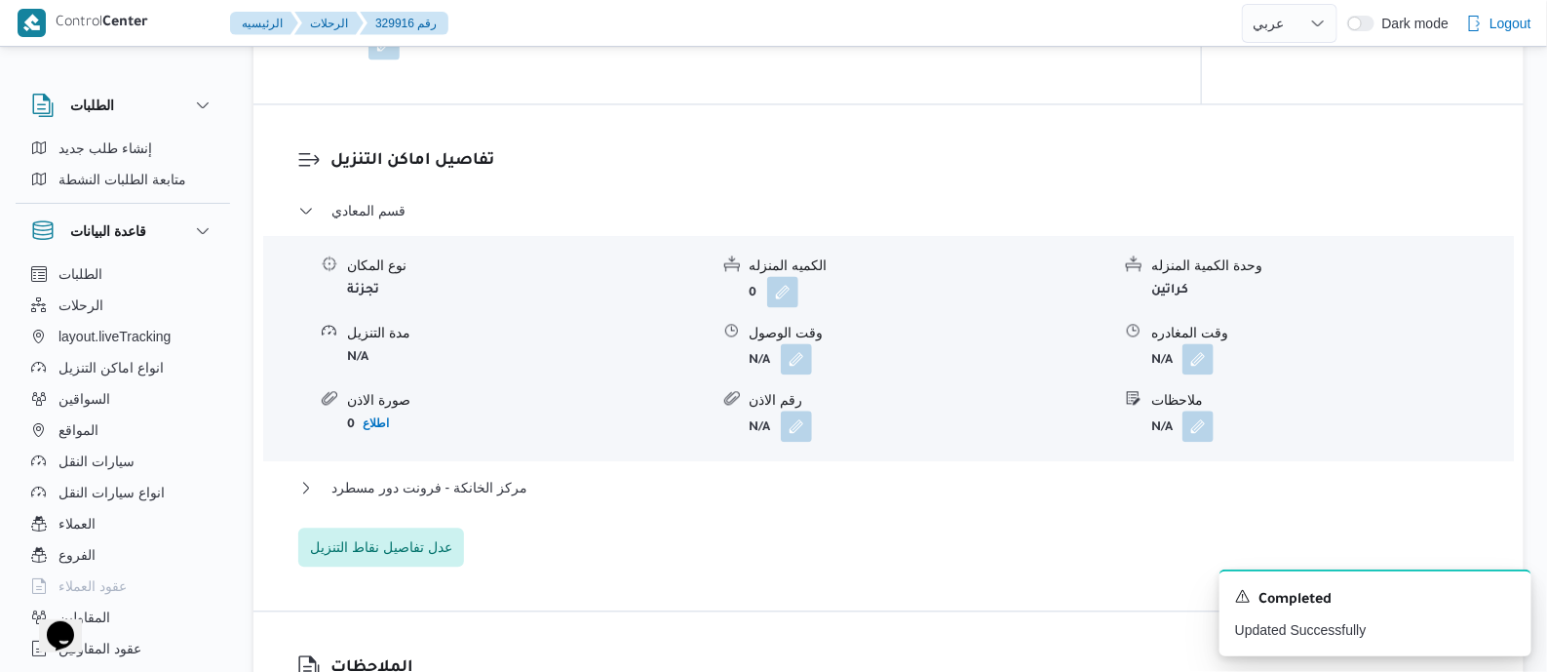
click at [477, 499] on div "مركز الخانكة - فرونت دور مسطرد" at bounding box center [889, 494] width 1182 height 37
click at [509, 482] on span "مركز الخانكة - فرونت دور مسطرد" at bounding box center [429, 487] width 196 height 23
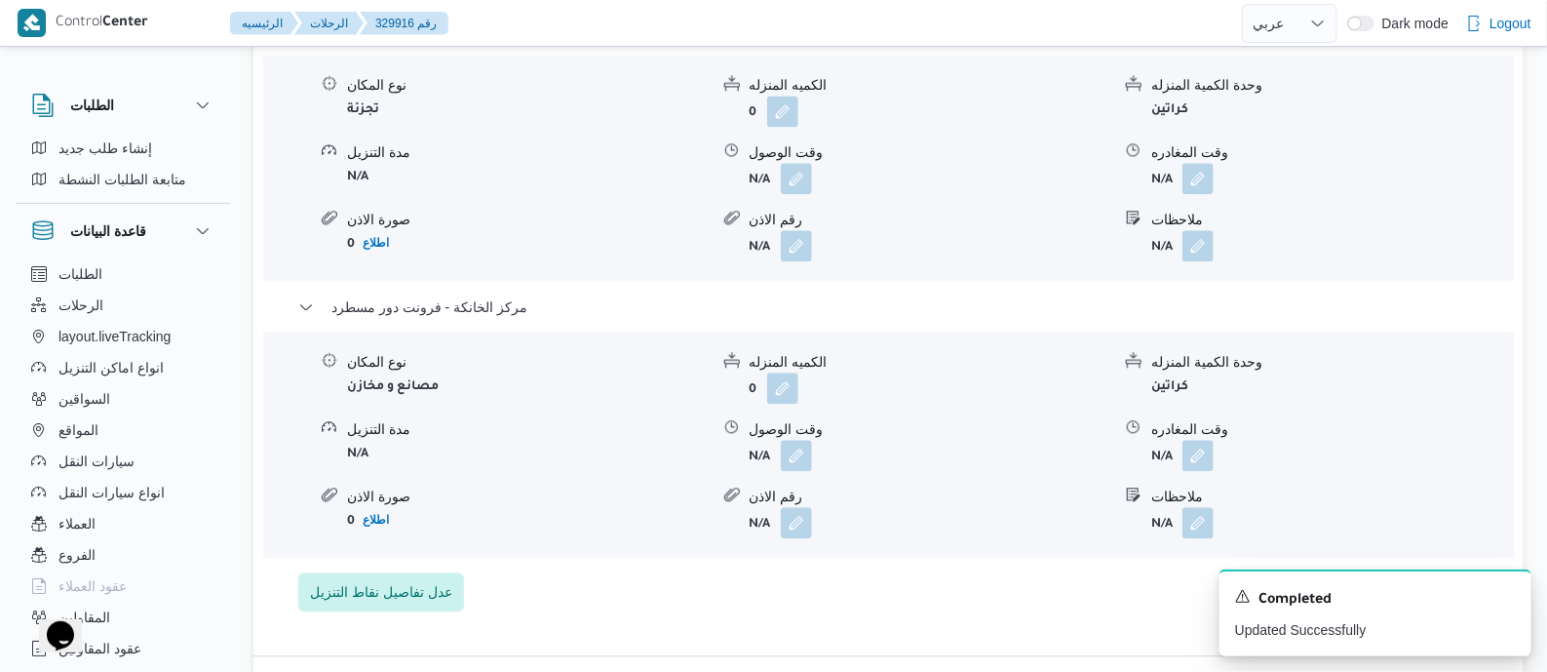
scroll to position [1949, 0]
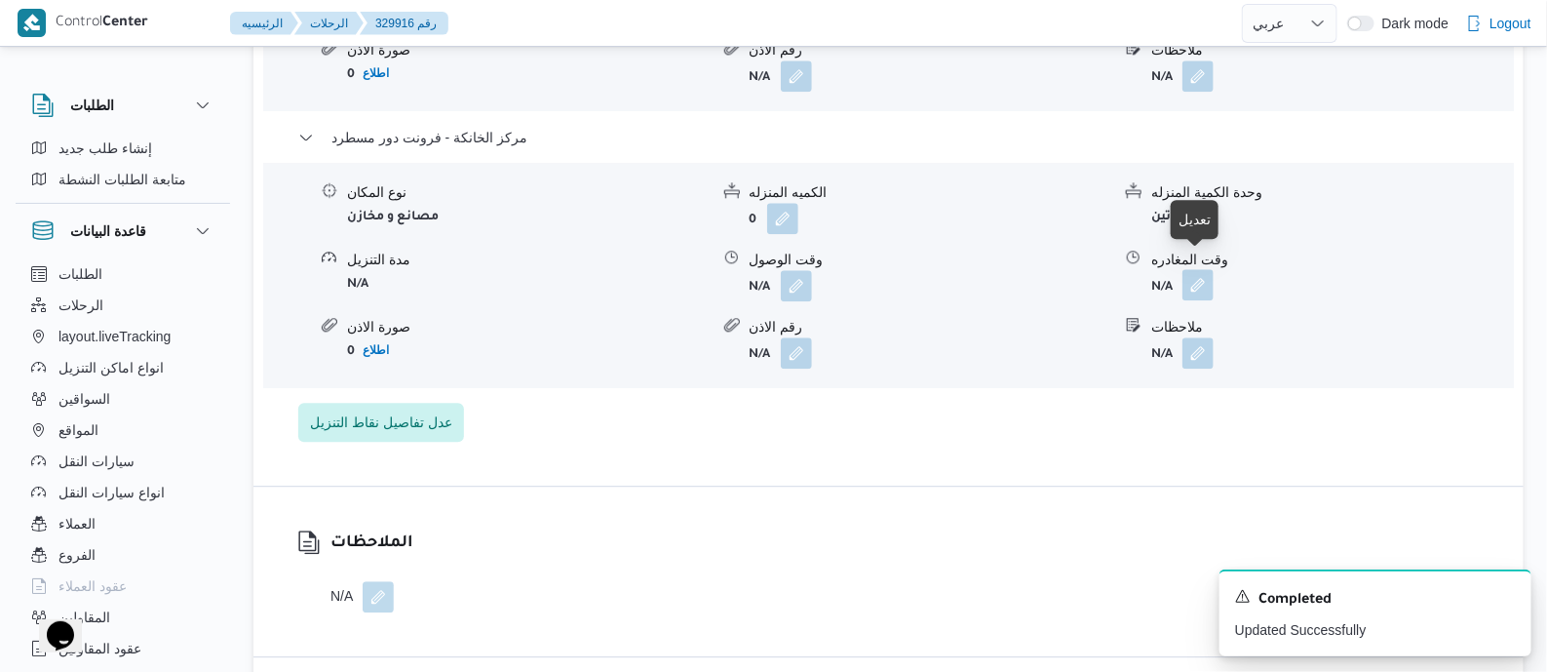
click at [1198, 269] on button "button" at bounding box center [1197, 284] width 31 height 31
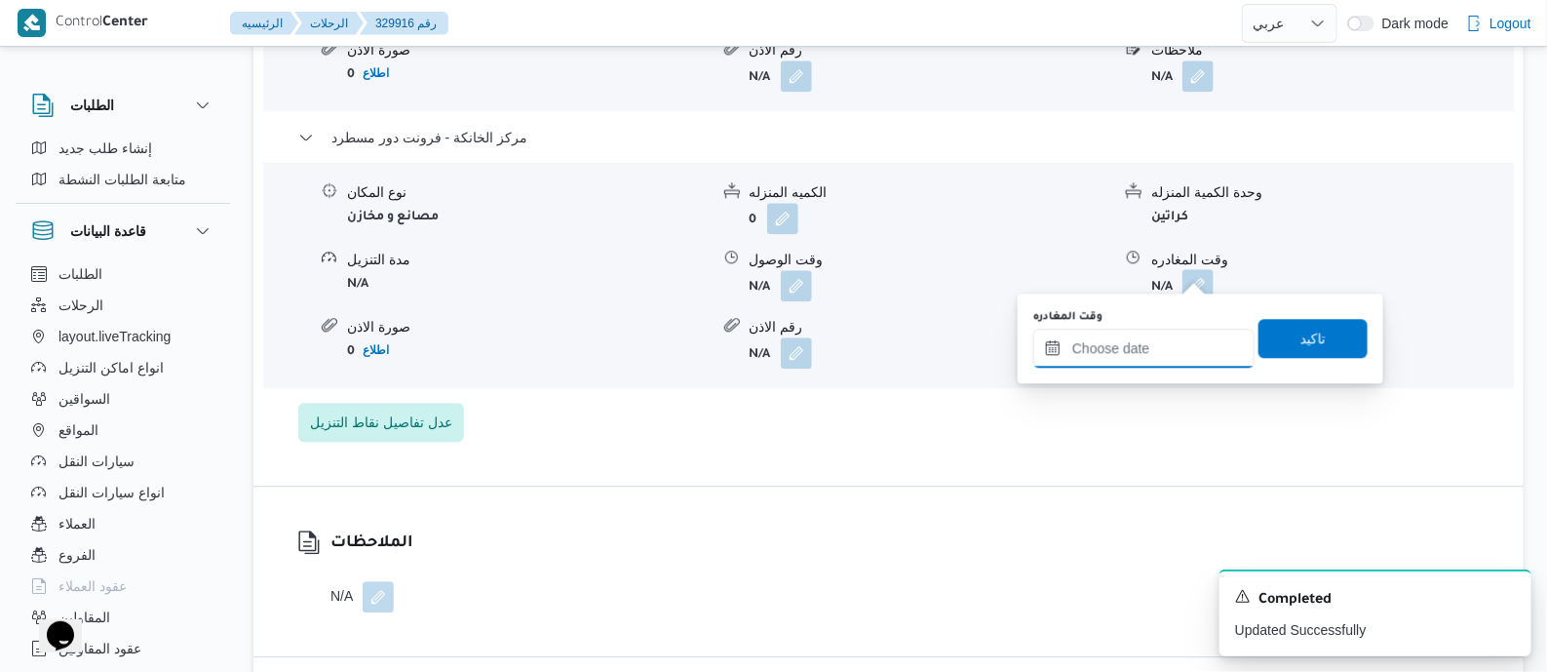
click at [1188, 331] on input "وقت المغادره" at bounding box center [1143, 348] width 221 height 39
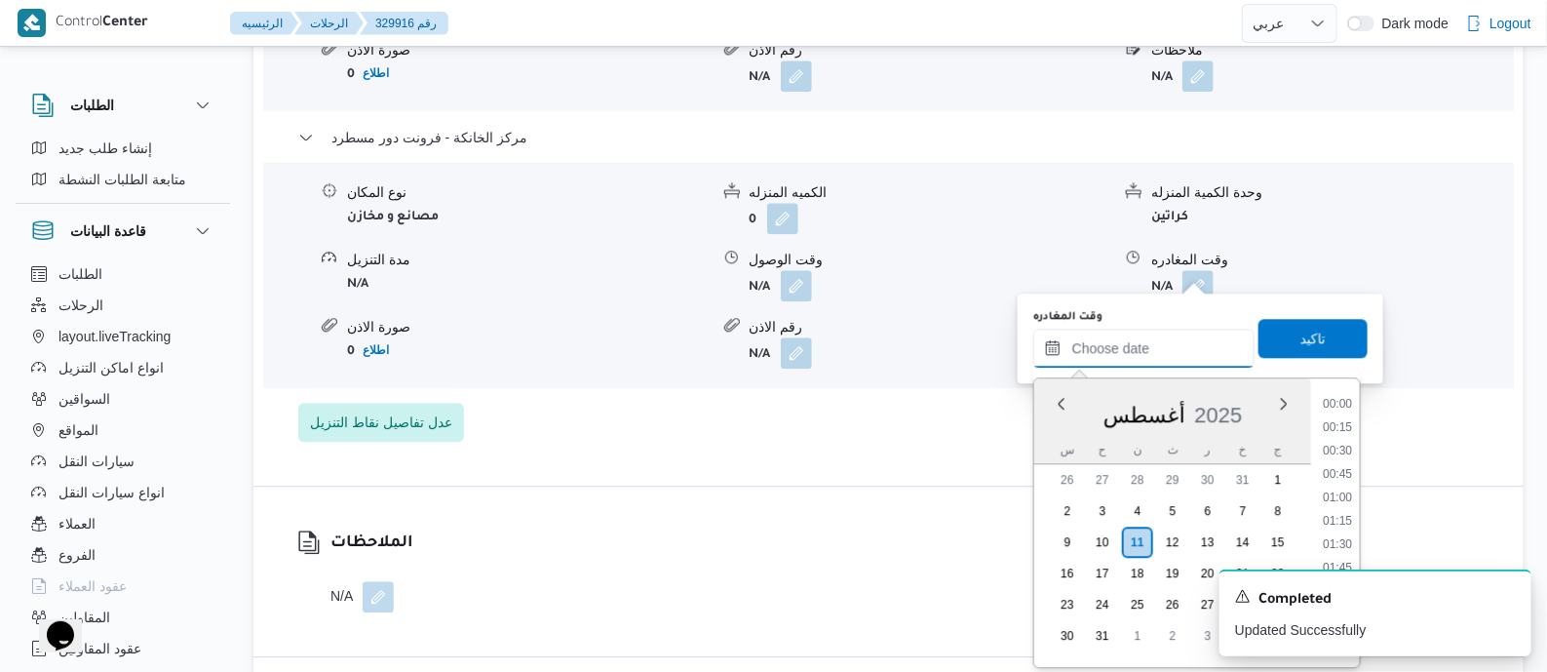
scroll to position [1808, 0]
click at [1348, 412] on li "19:30" at bounding box center [1337, 419] width 45 height 19
type input "١١/٠٨/٢٠٢٥ ١٩:٣٠"
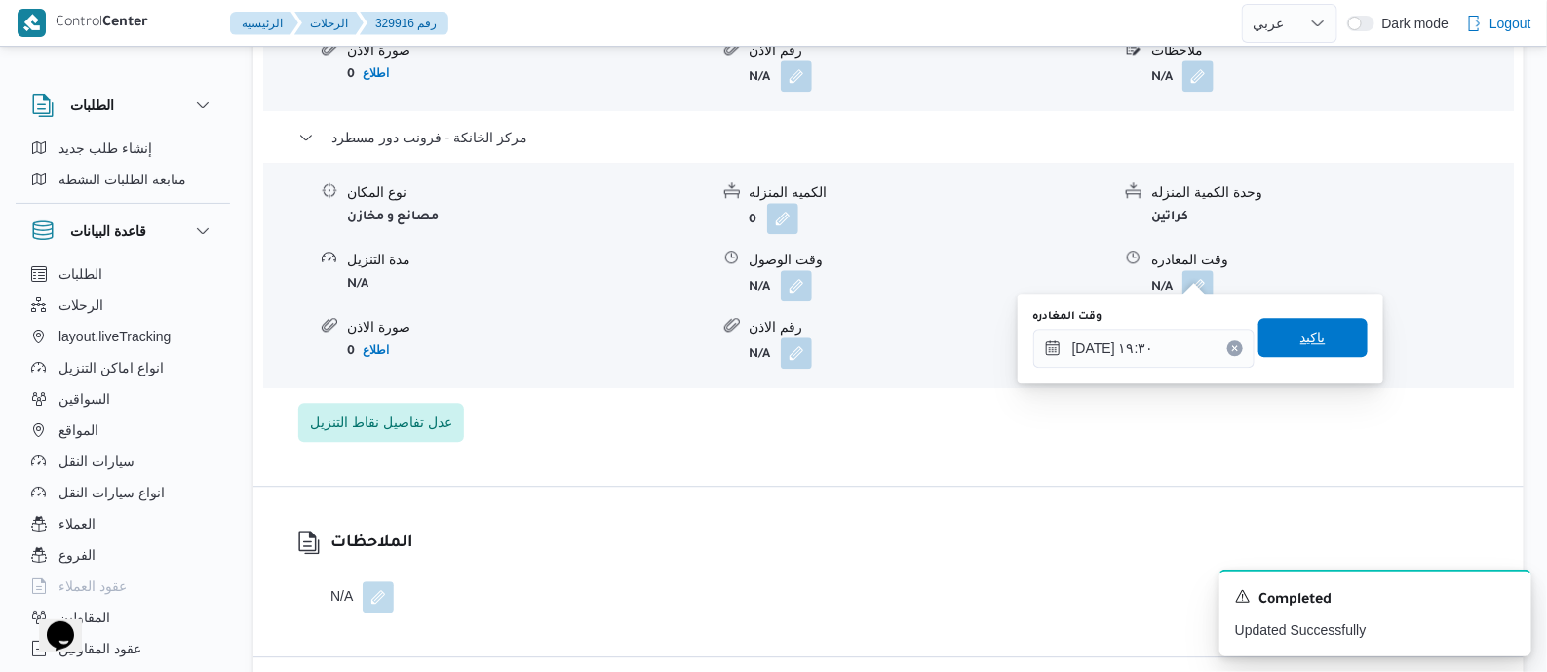
click at [1326, 337] on span "تاكيد" at bounding box center [1313, 337] width 109 height 39
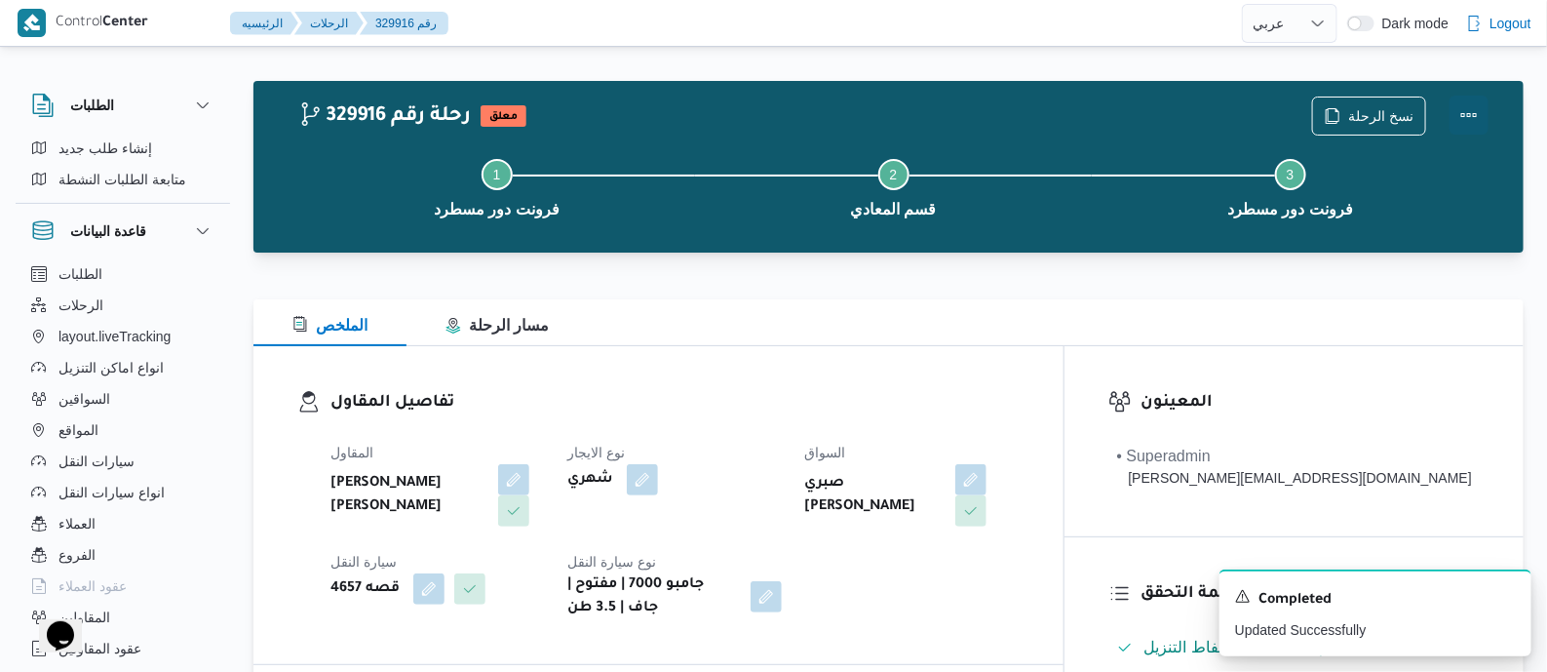
scroll to position [0, 0]
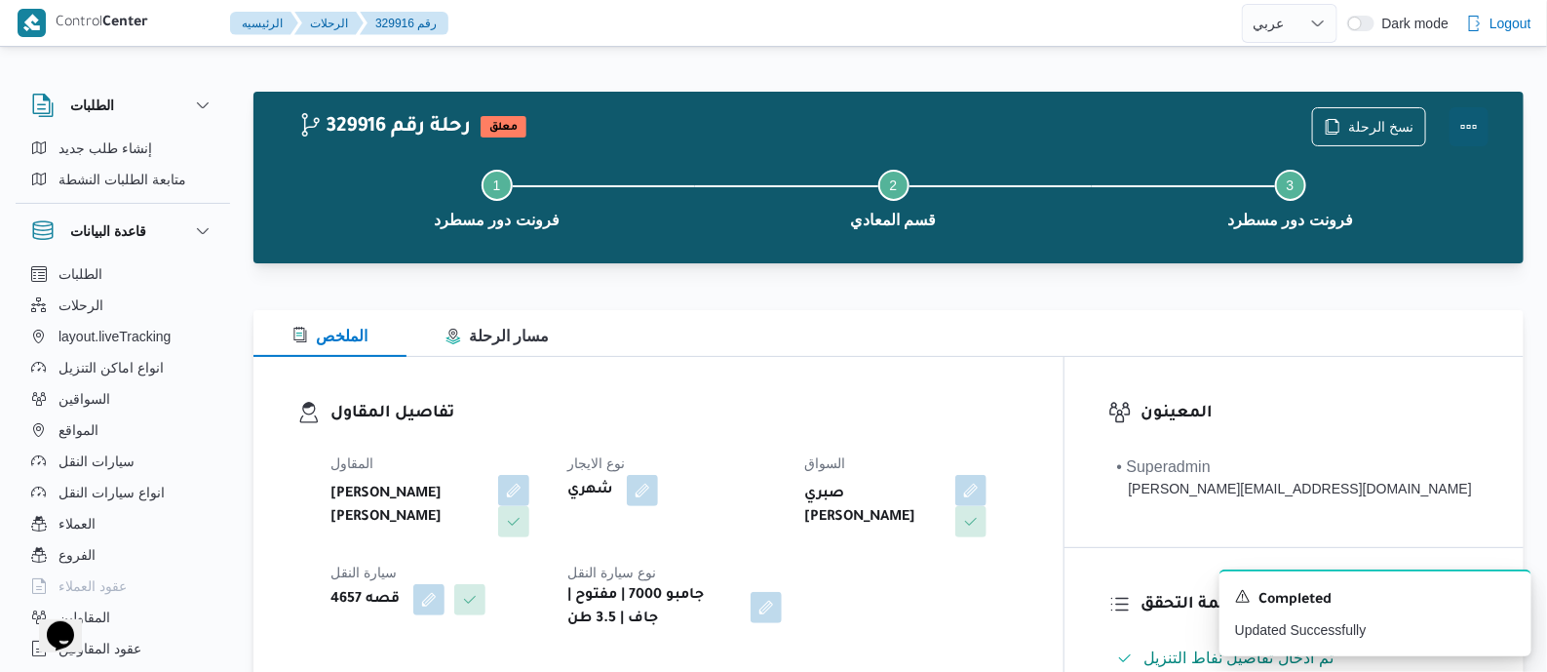
drag, startPoint x: 1471, startPoint y: 116, endPoint x: 1448, endPoint y: 116, distance: 23.4
click at [1470, 116] on button "Actions" at bounding box center [1469, 126] width 39 height 39
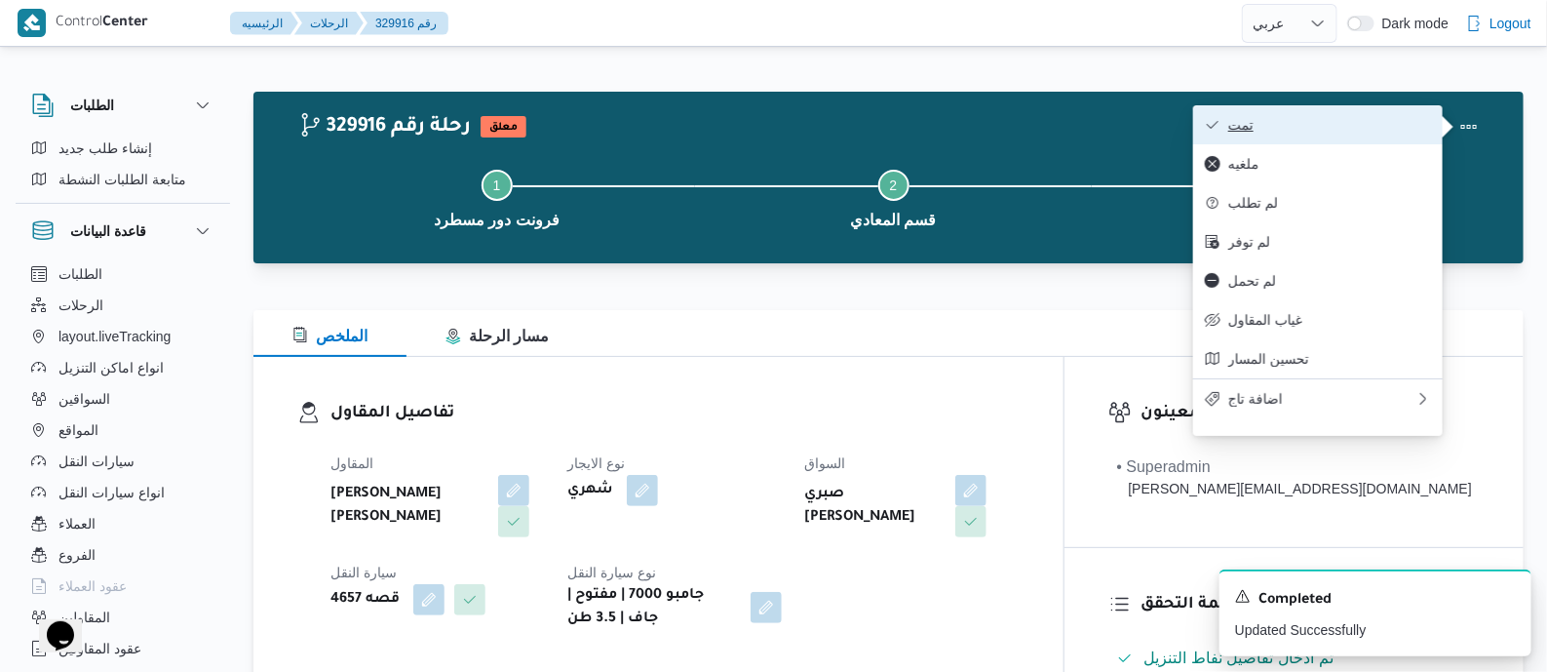
click at [1373, 108] on button "تمت" at bounding box center [1318, 124] width 250 height 39
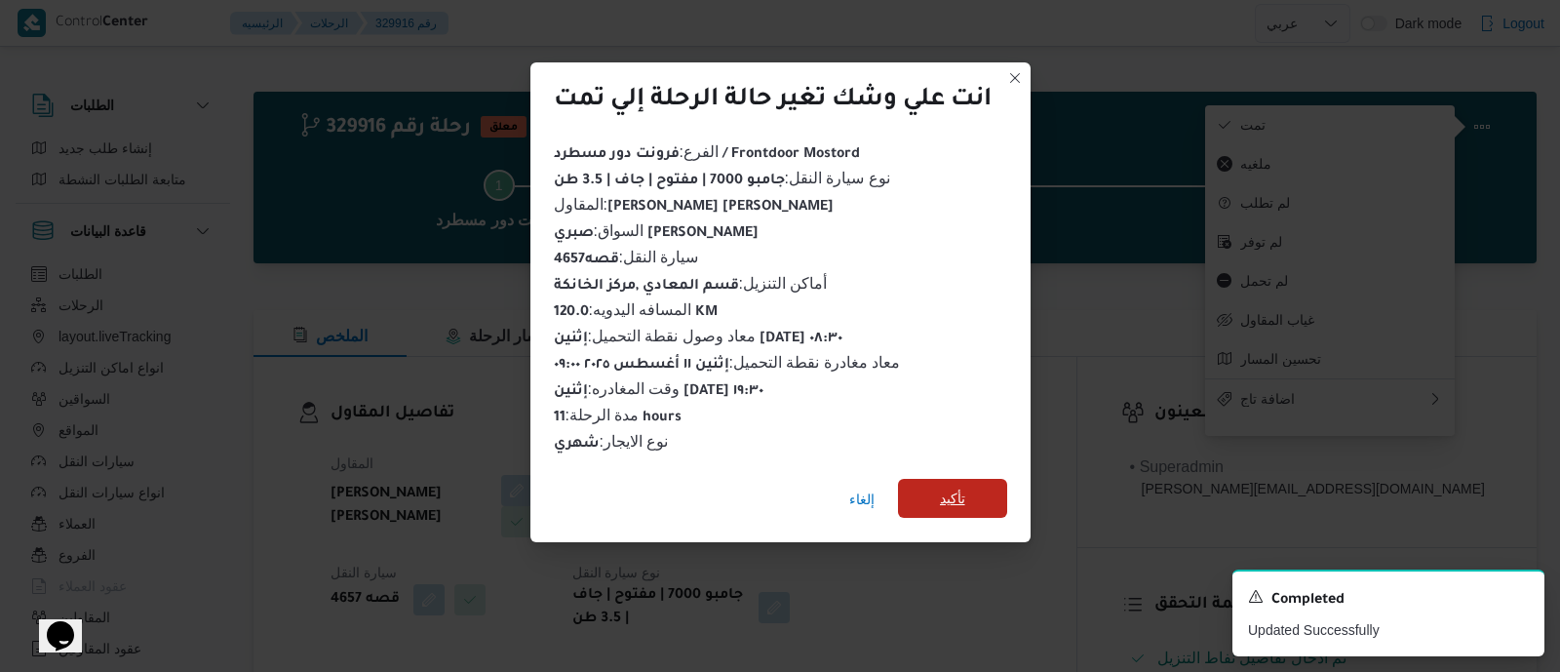
click at [956, 486] on span "تأكيد" at bounding box center [952, 497] width 25 height 23
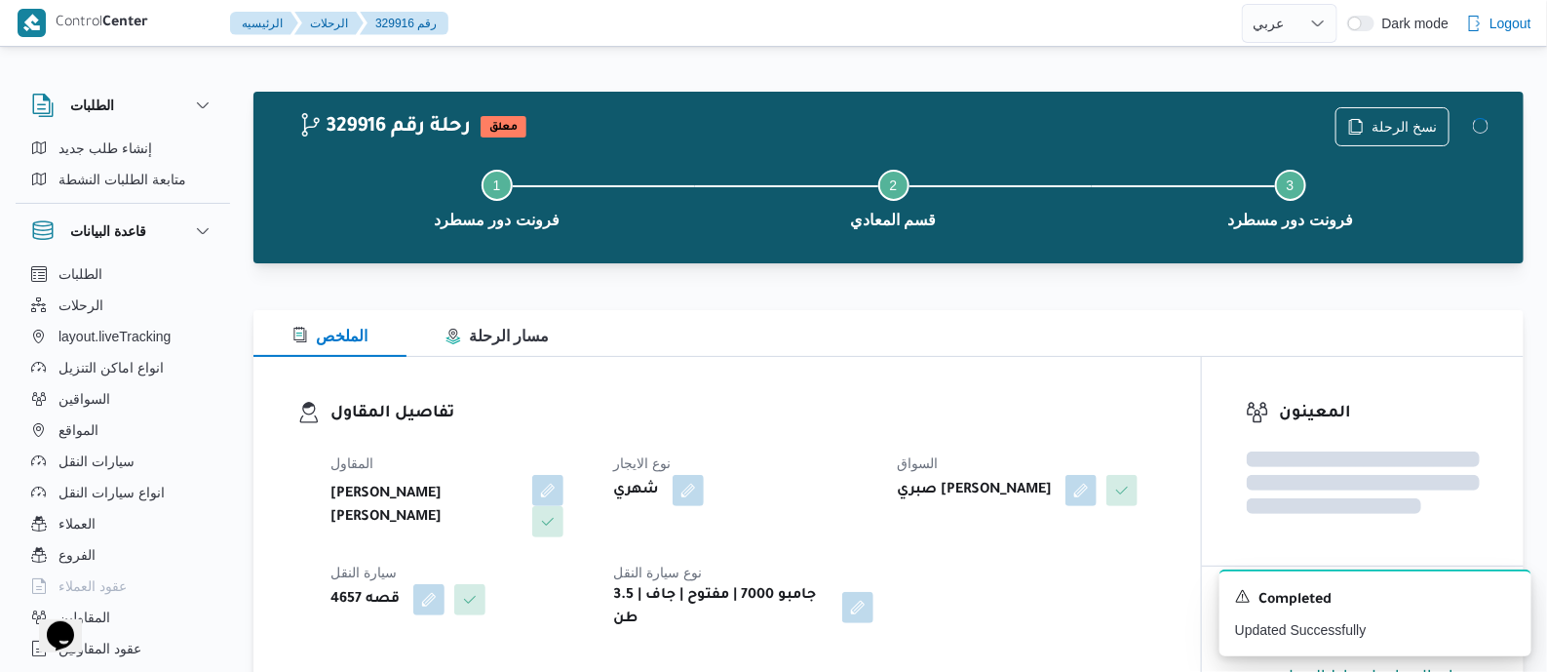
click at [728, 346] on div "الملخص مسار الرحلة" at bounding box center [888, 333] width 1270 height 47
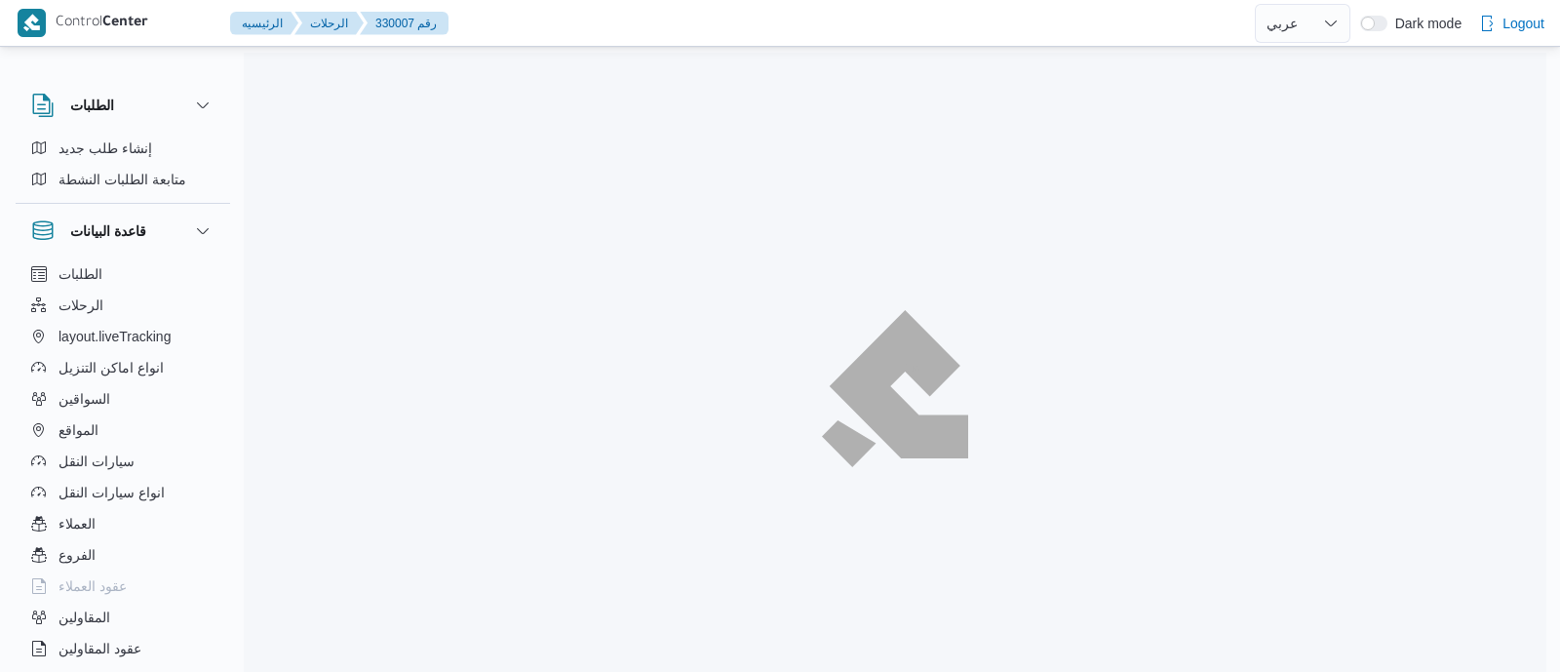
select select "ar"
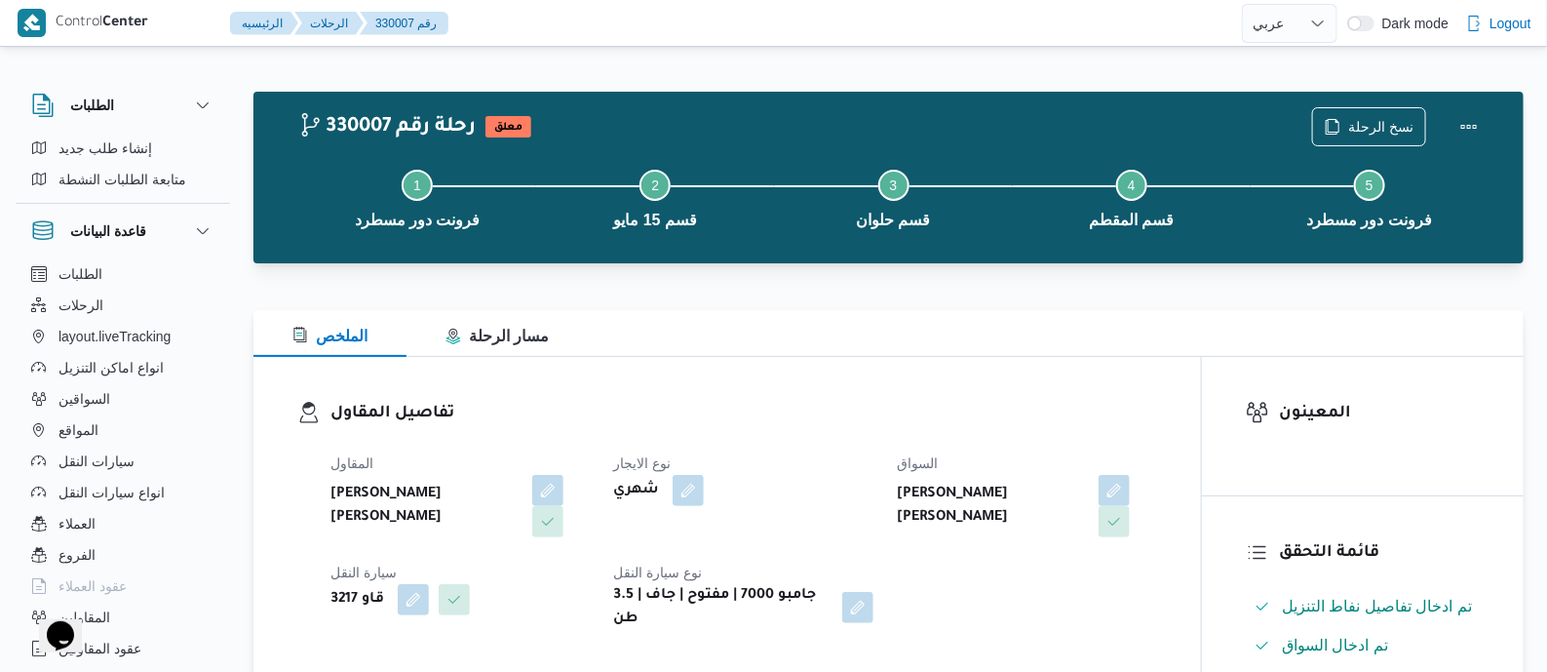
scroll to position [609, 0]
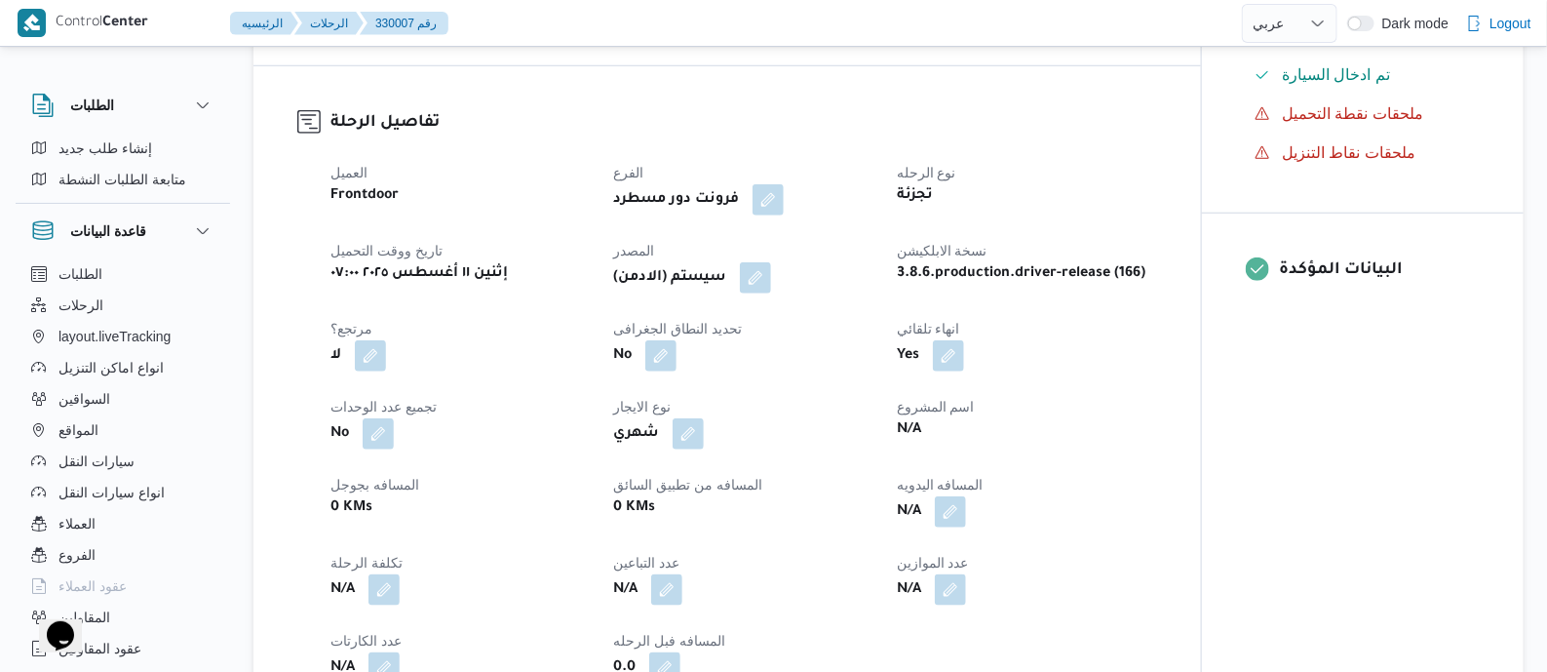
drag, startPoint x: 761, startPoint y: 277, endPoint x: 775, endPoint y: 309, distance: 34.9
click at [761, 276] on button "button" at bounding box center [755, 277] width 31 height 31
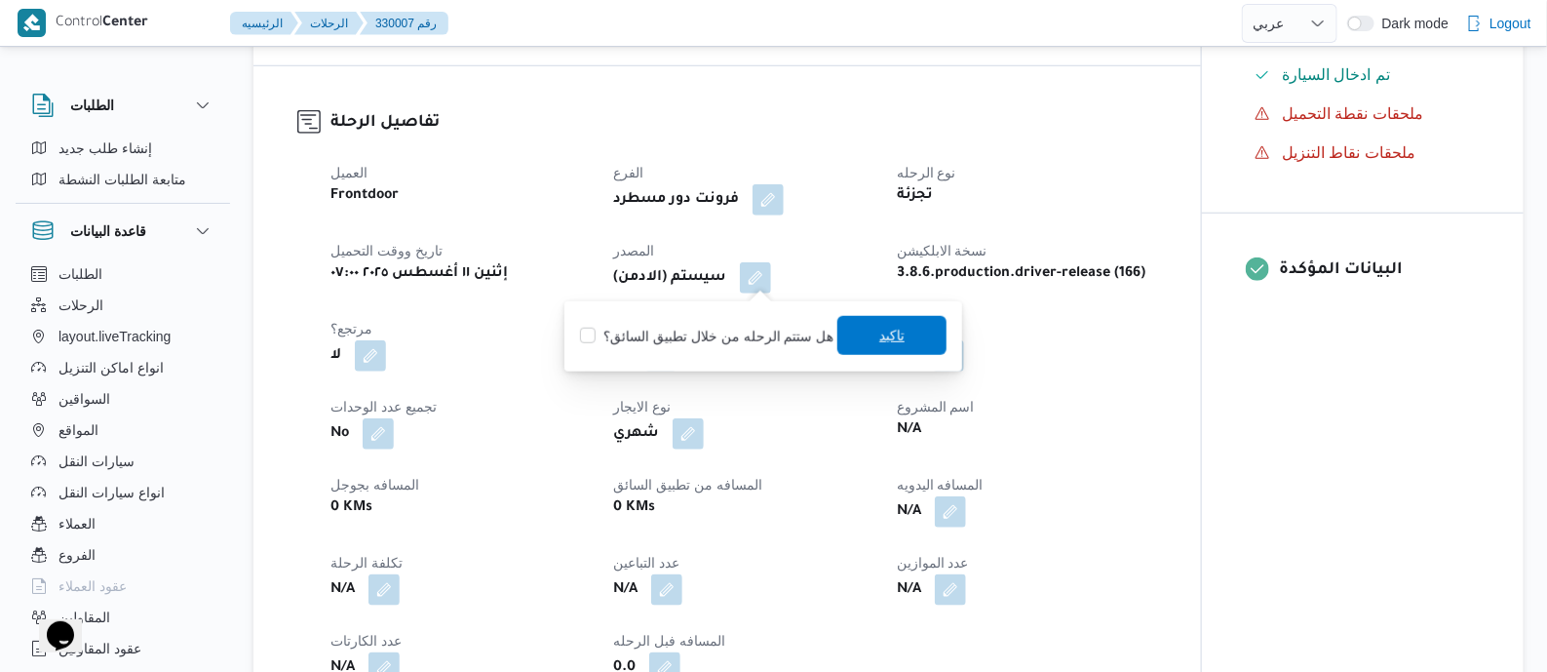
click at [866, 338] on span "تاكيد" at bounding box center [891, 335] width 109 height 39
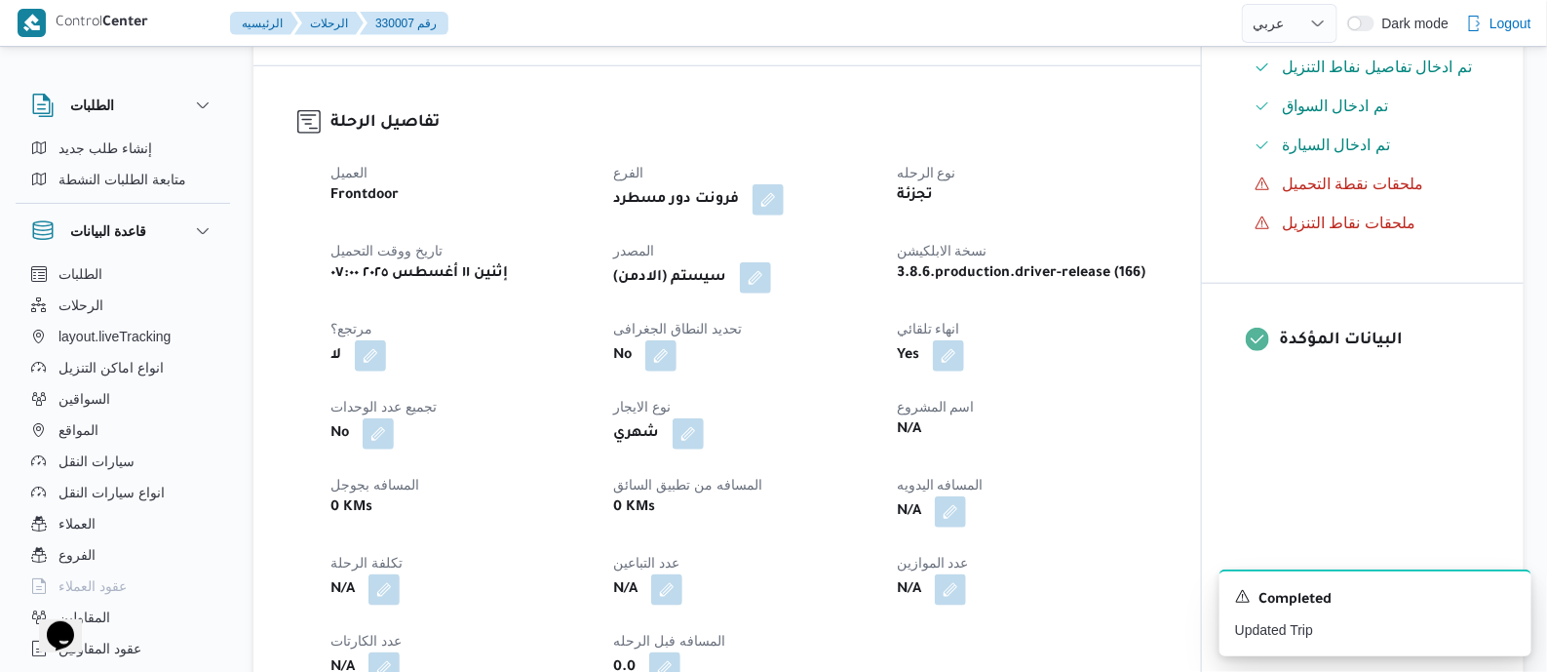
scroll to position [974, 0]
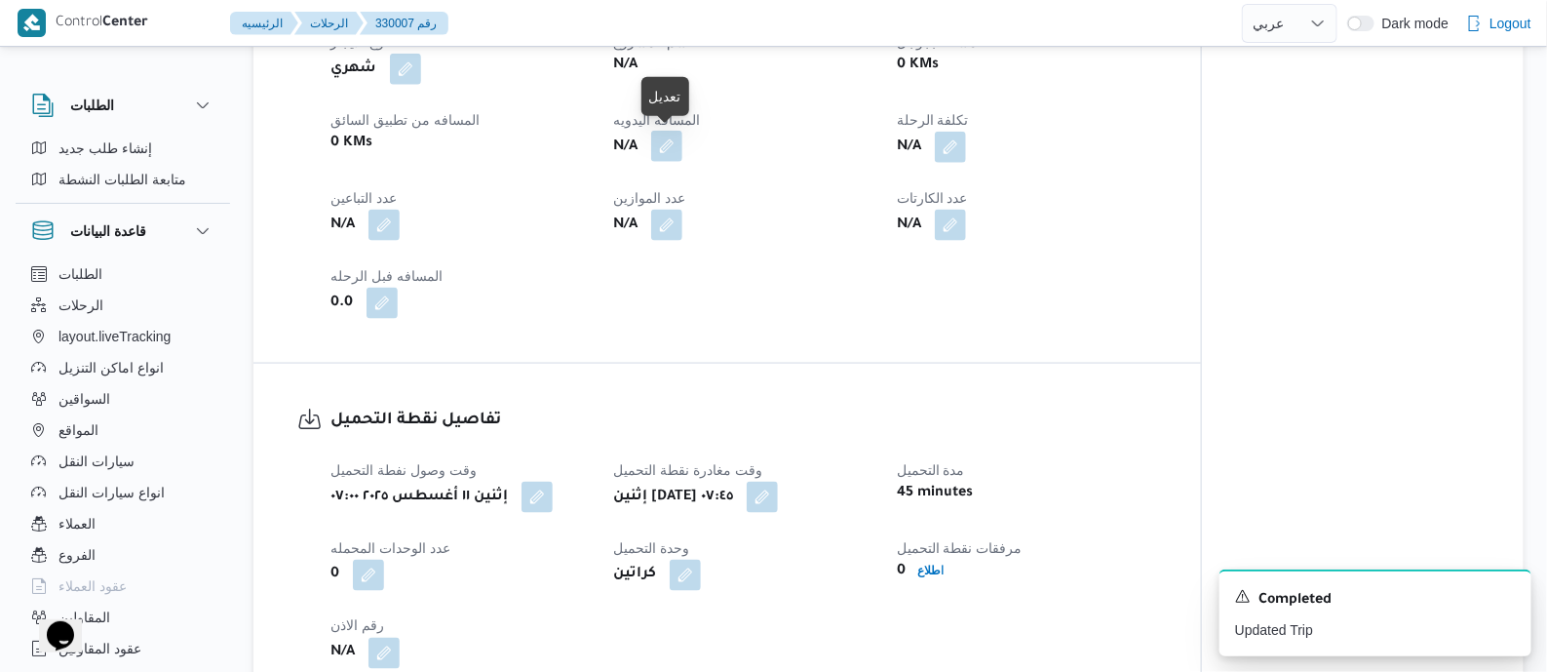
click at [674, 141] on button "button" at bounding box center [666, 146] width 31 height 31
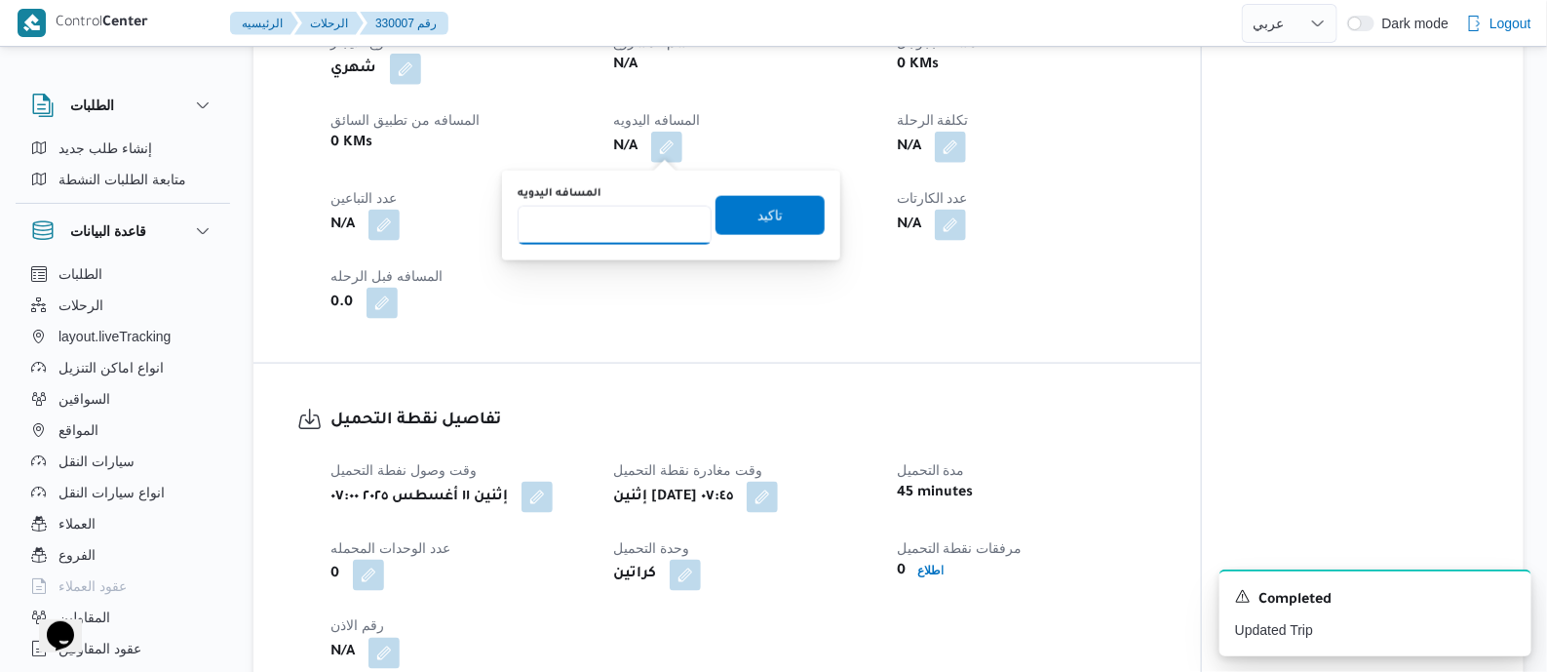
click at [639, 227] on input "المسافه اليدويه" at bounding box center [615, 225] width 194 height 39
type input "150"
click at [772, 215] on span "تاكيد" at bounding box center [770, 214] width 109 height 39
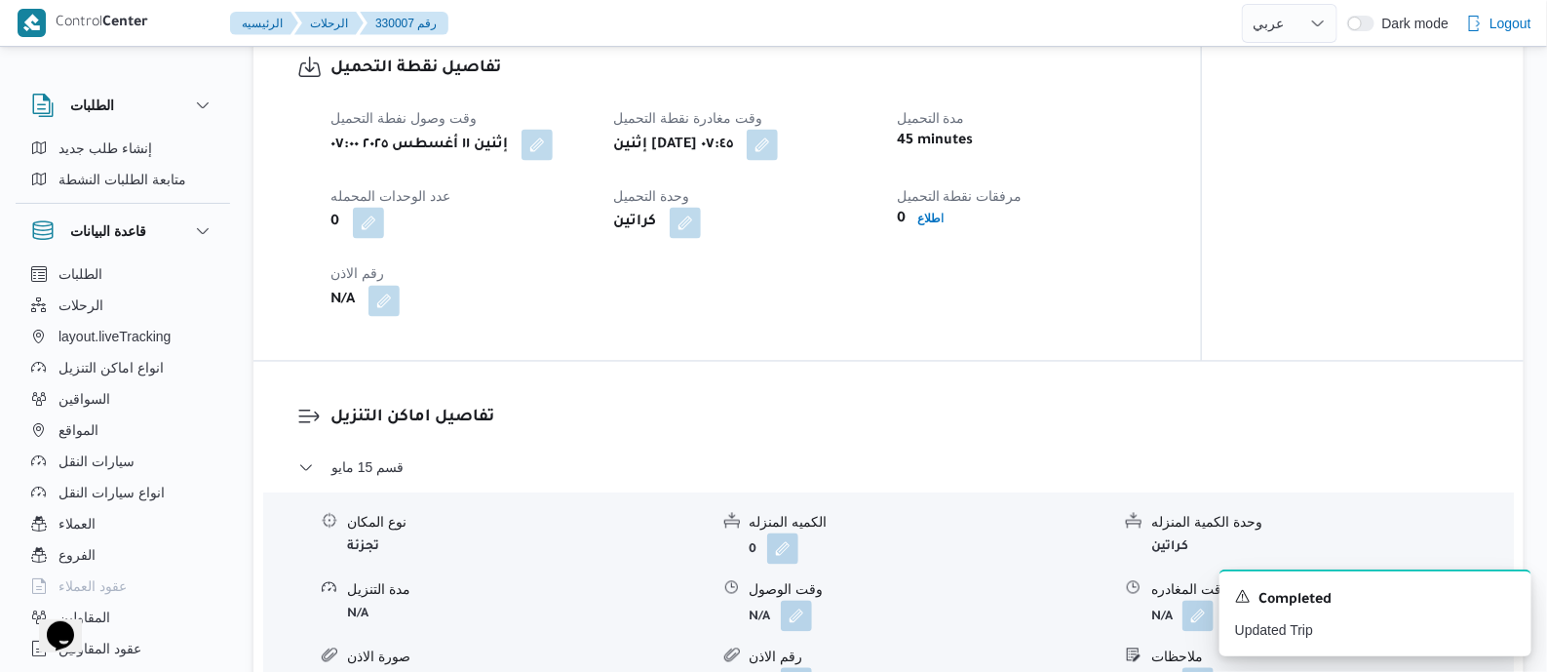
scroll to position [1340, 0]
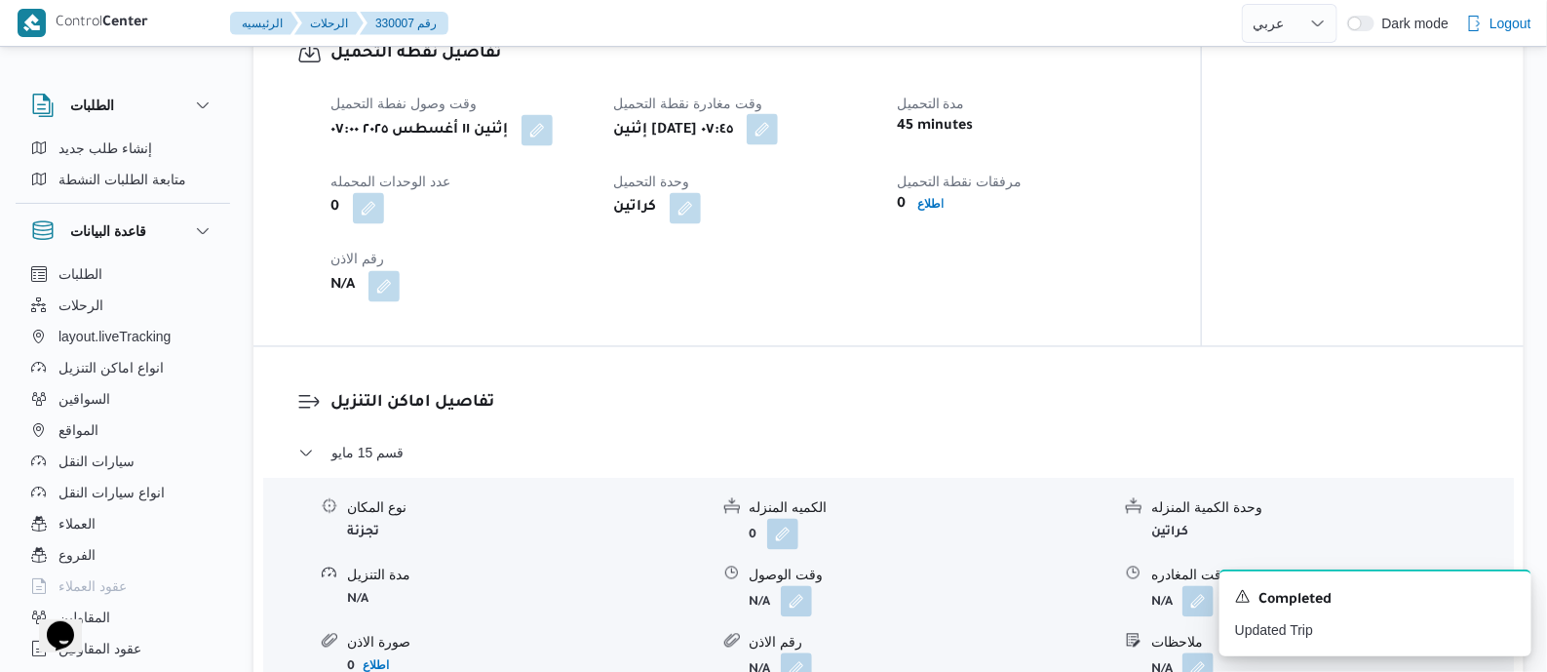
click at [778, 133] on button "button" at bounding box center [762, 129] width 31 height 31
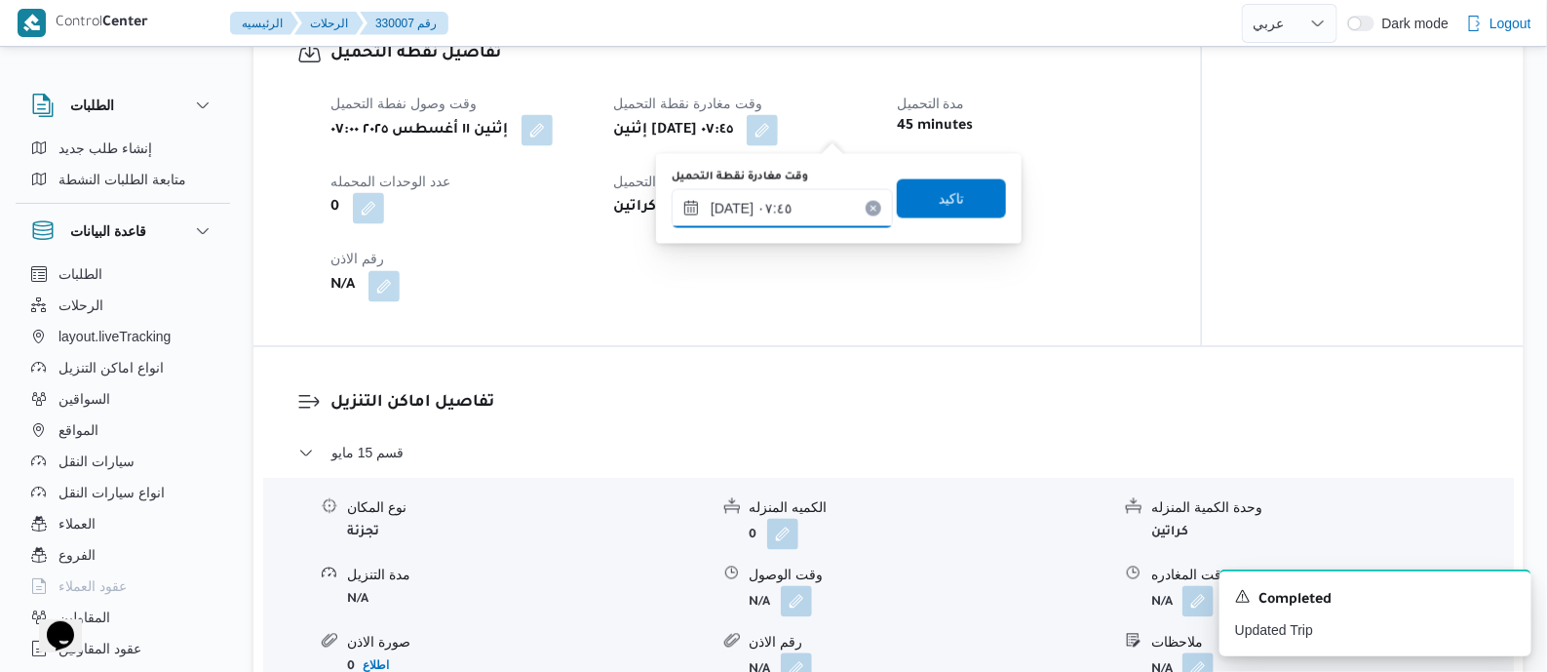
click at [838, 194] on input "١١/٠٨/٢٠٢٥ ٠٧:٤٥" at bounding box center [782, 208] width 221 height 39
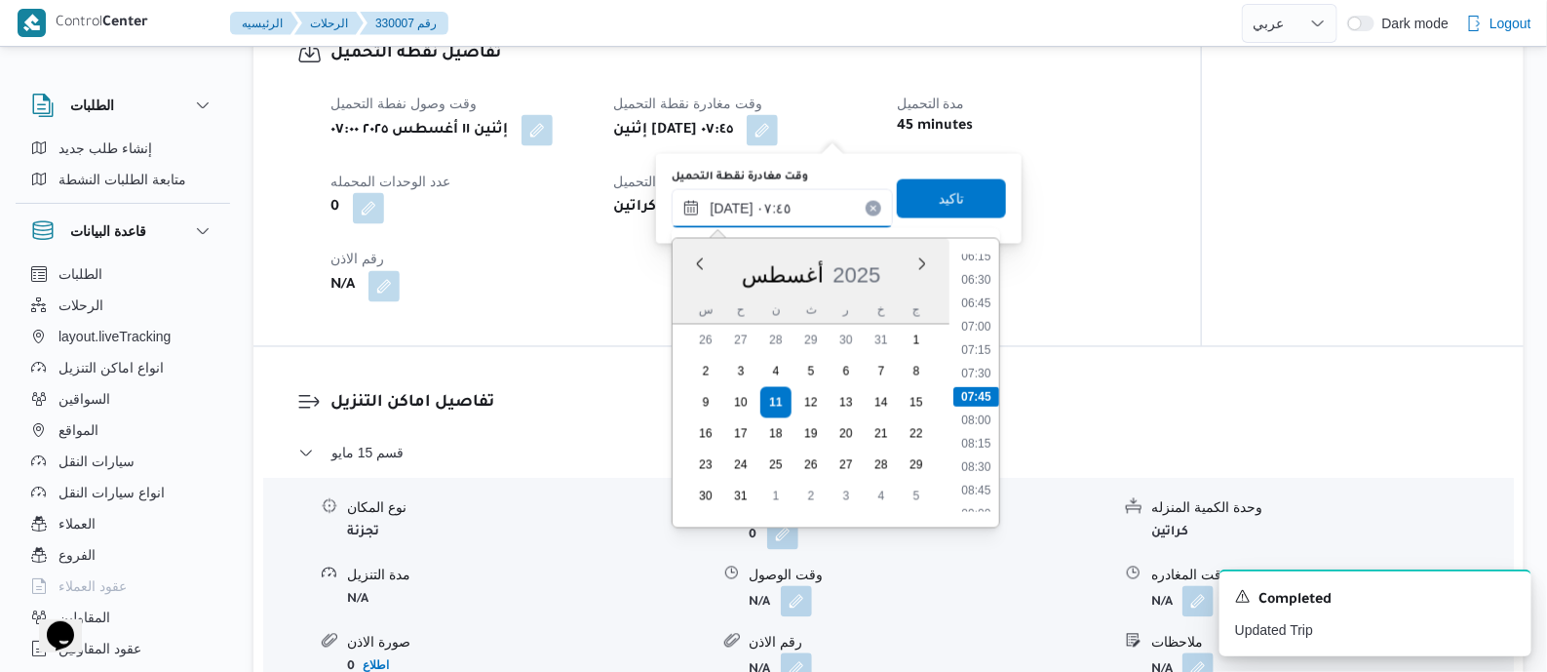
scroll to position [958, 0]
click at [976, 306] on li "10:45" at bounding box center [975, 311] width 45 height 19
type input "١١/٠٨/٢٠٢٥ ١٠:٤٥"
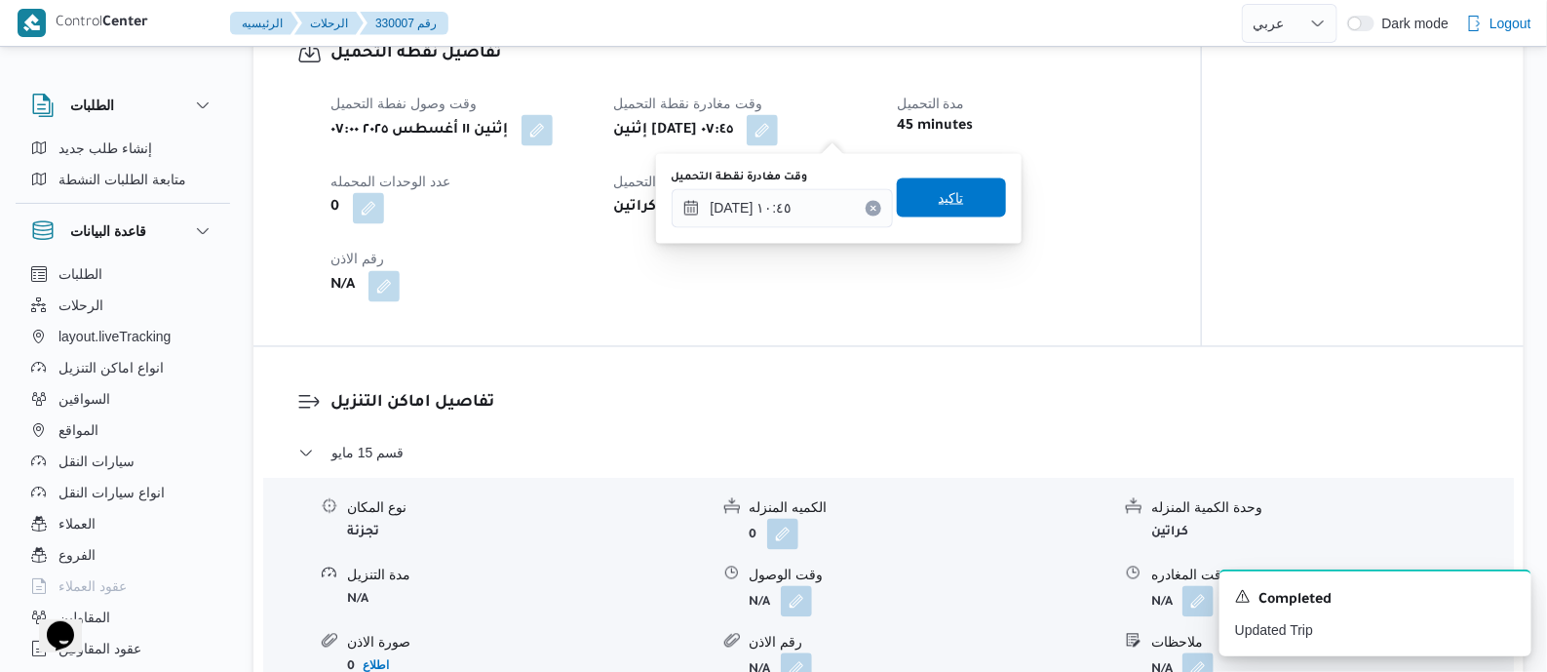
click at [945, 194] on span "تاكيد" at bounding box center [951, 197] width 25 height 23
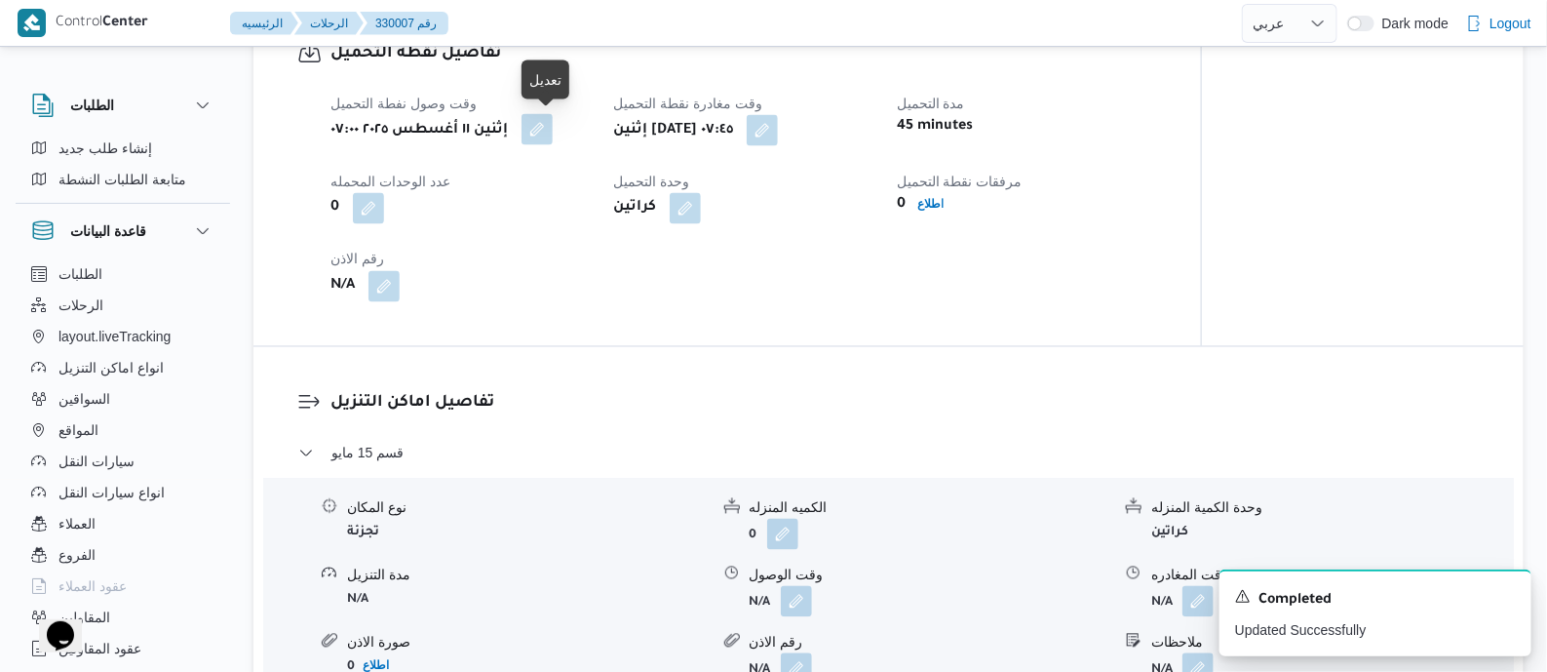
click at [553, 132] on button "button" at bounding box center [537, 129] width 31 height 31
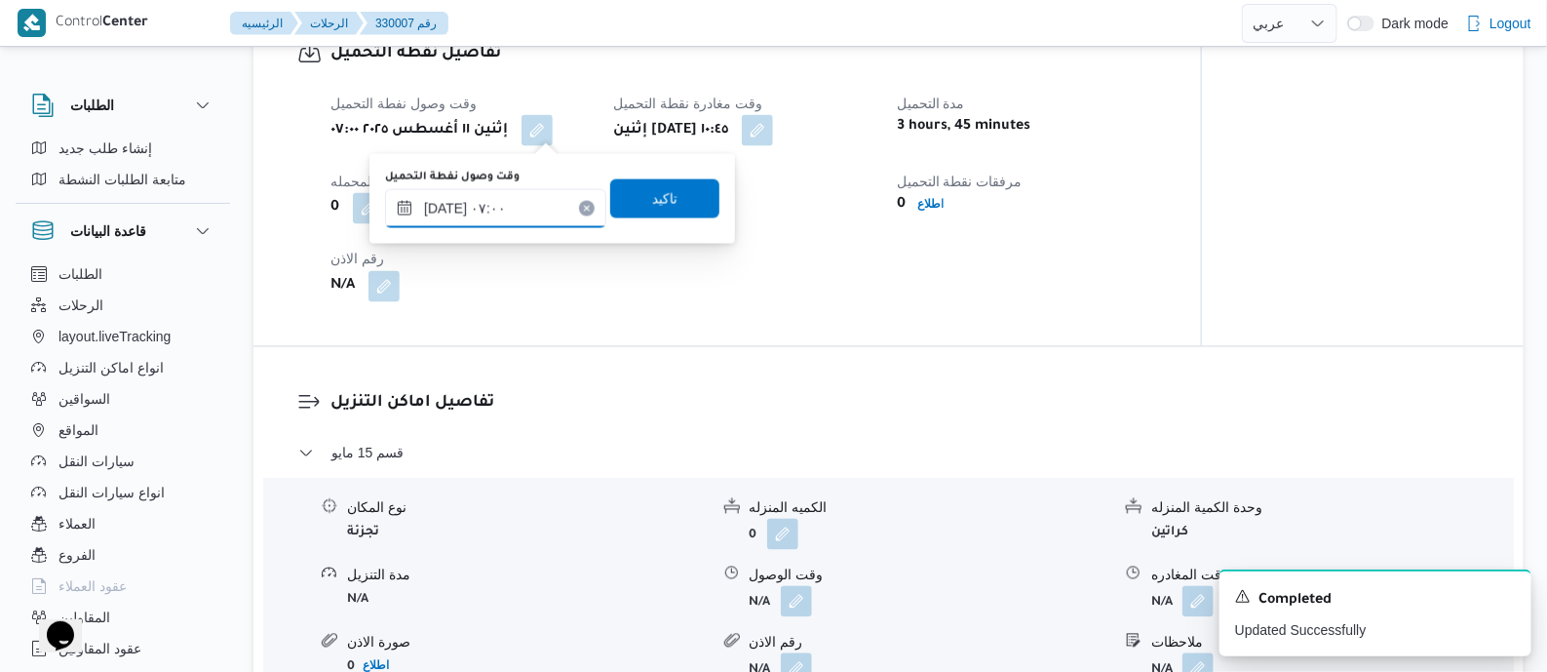
click at [538, 203] on input "١١/٠٨/٢٠٢٥ ٠٧:٠٠" at bounding box center [495, 208] width 221 height 39
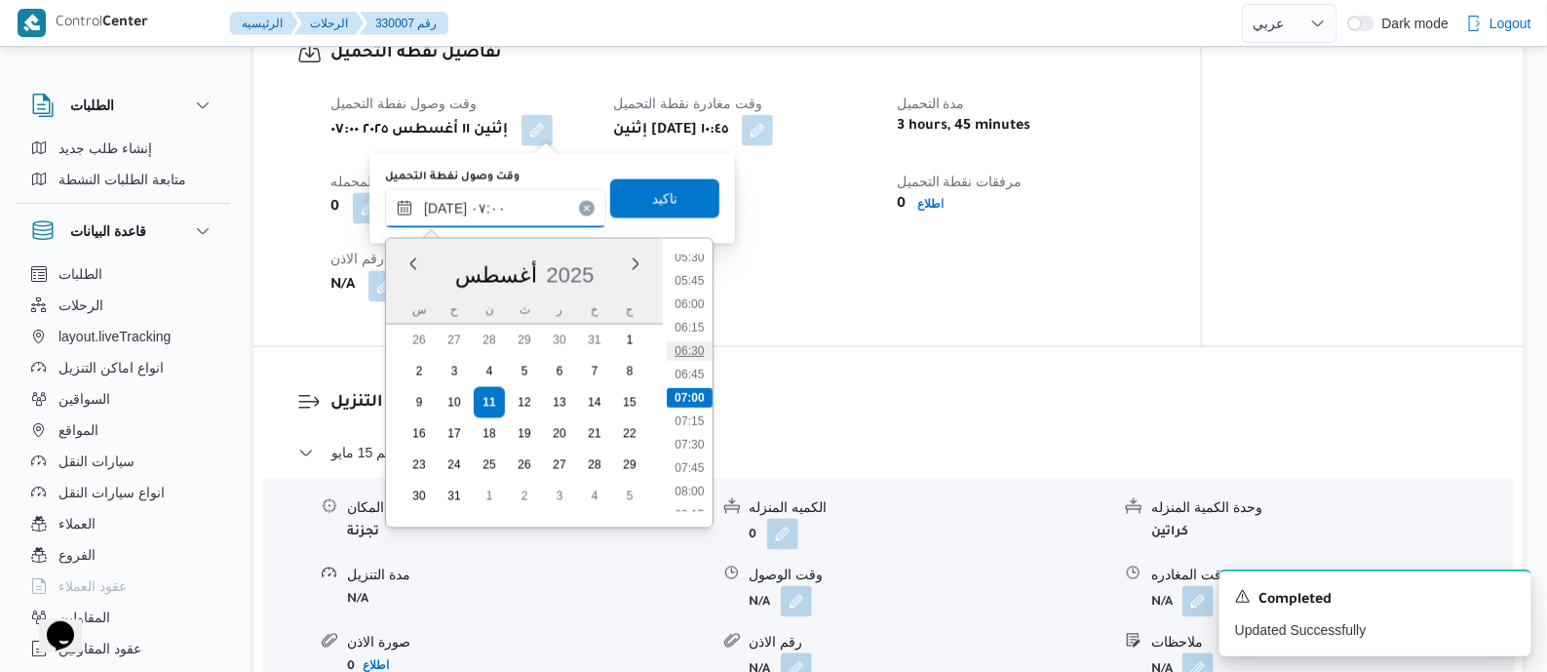
scroll to position [765, 0]
click at [697, 429] on li "10:00" at bounding box center [689, 434] width 45 height 19
type input "١١/٠٨/٢٠٢٥ ١٠:٠٠"
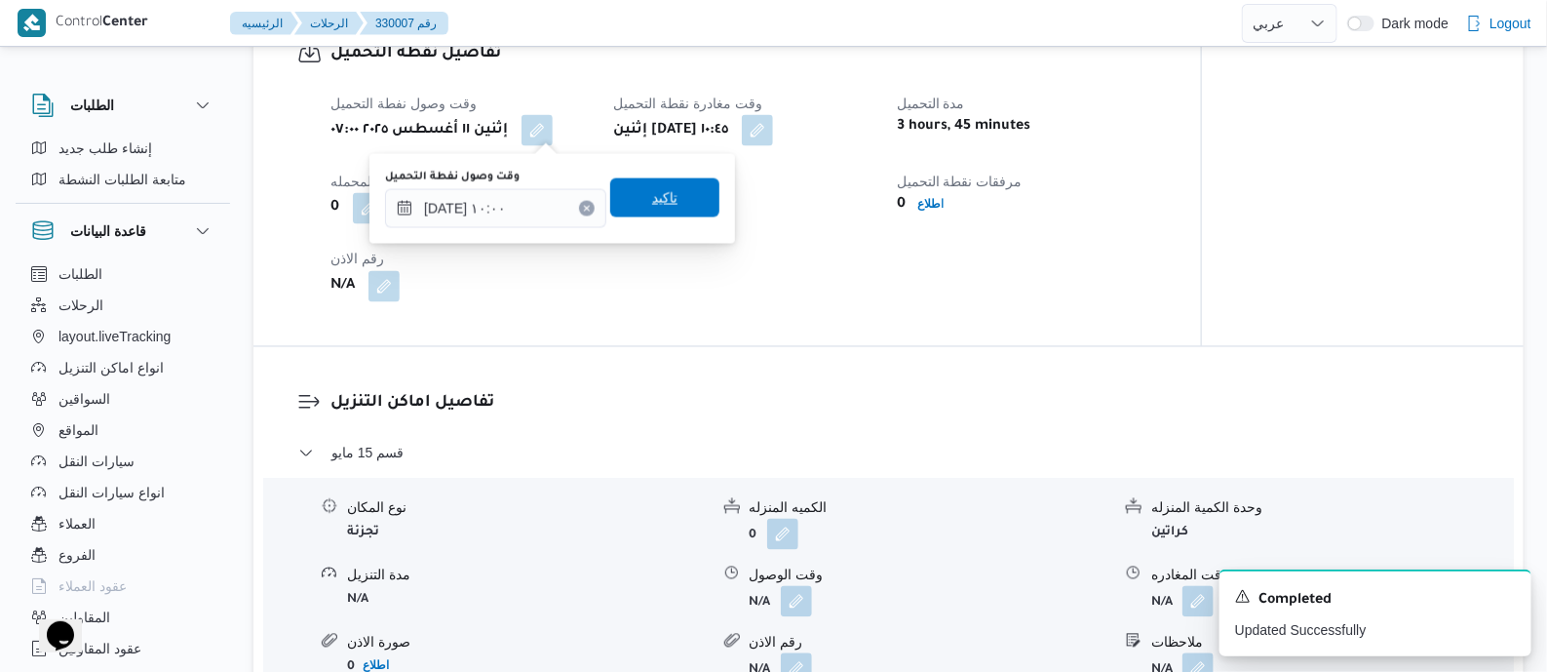
click at [652, 191] on span "تاكيد" at bounding box center [664, 197] width 25 height 23
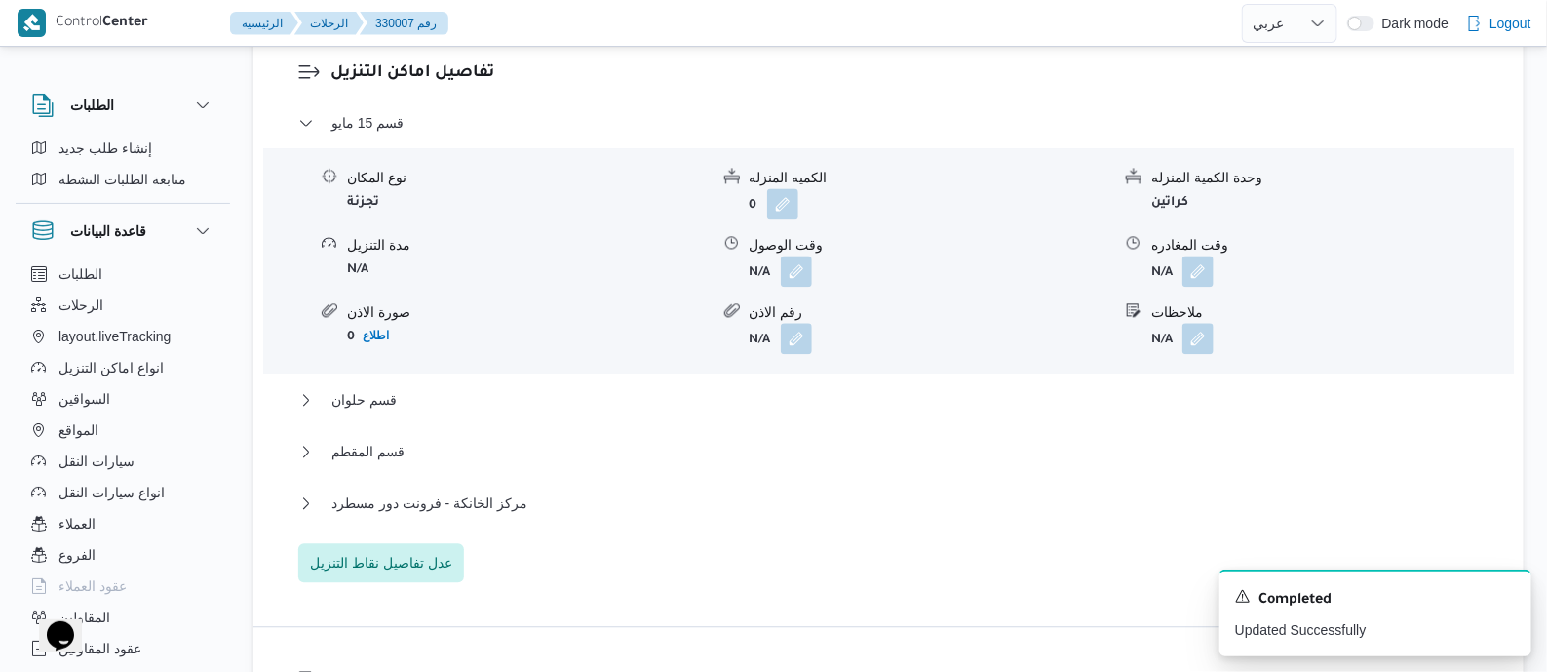
scroll to position [1827, 0]
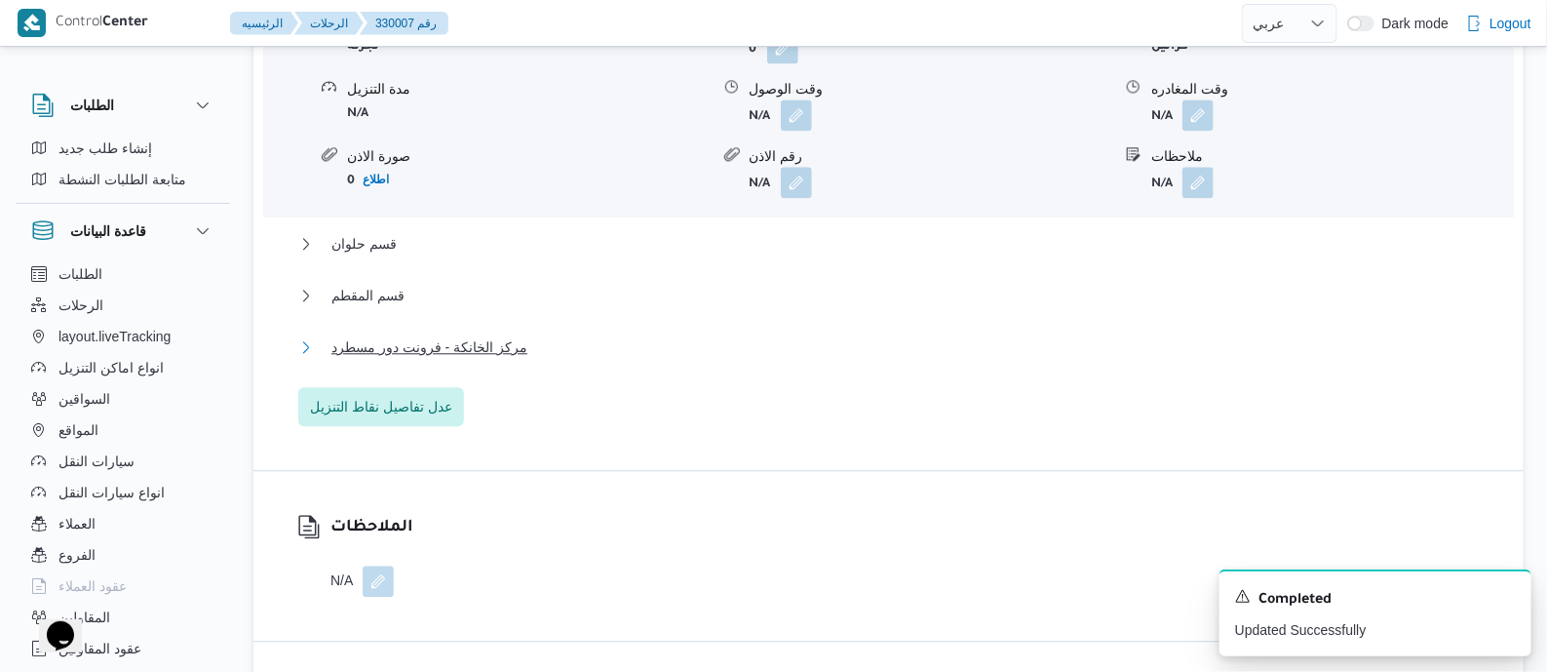
click at [460, 339] on span "مركز الخانكة - فرونت دور مسطرد" at bounding box center [429, 346] width 196 height 23
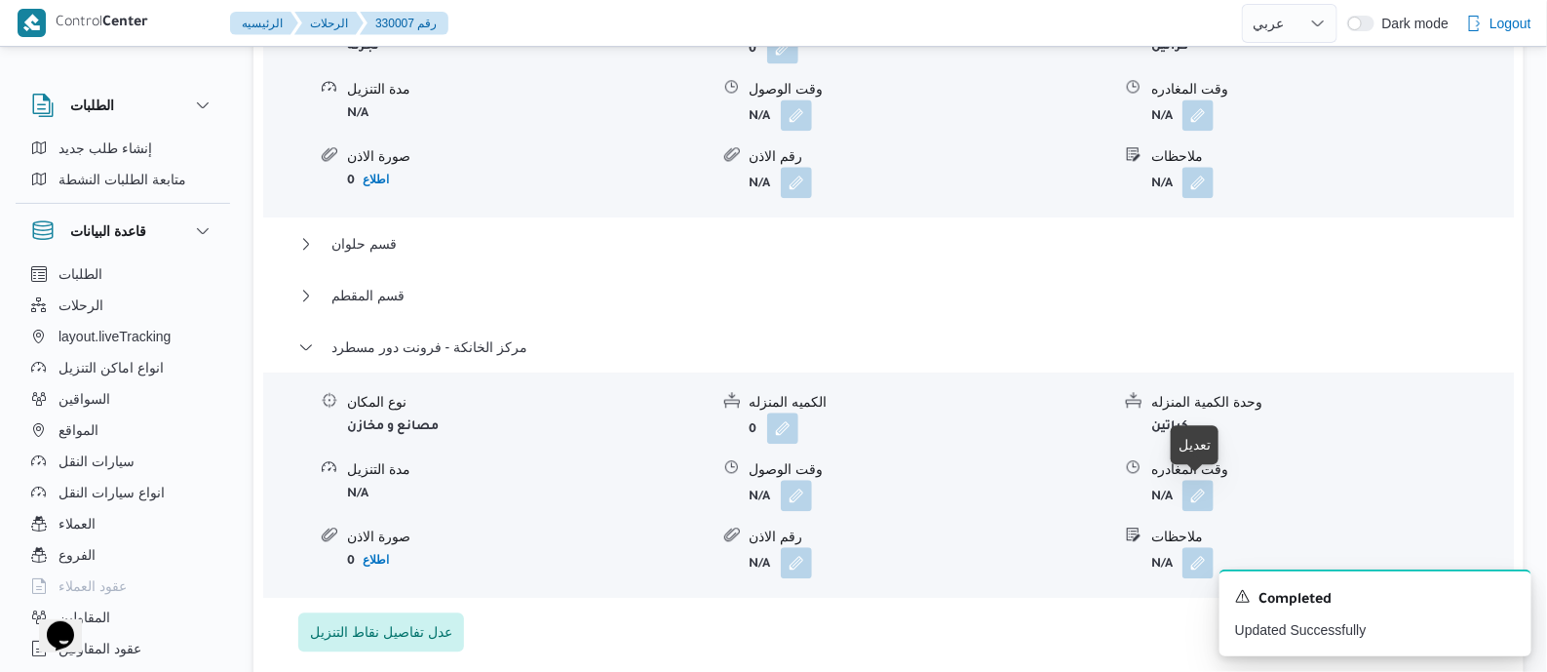
drag, startPoint x: 1189, startPoint y: 496, endPoint x: 1172, endPoint y: 521, distance: 30.0
click at [1191, 495] on button "button" at bounding box center [1197, 495] width 31 height 31
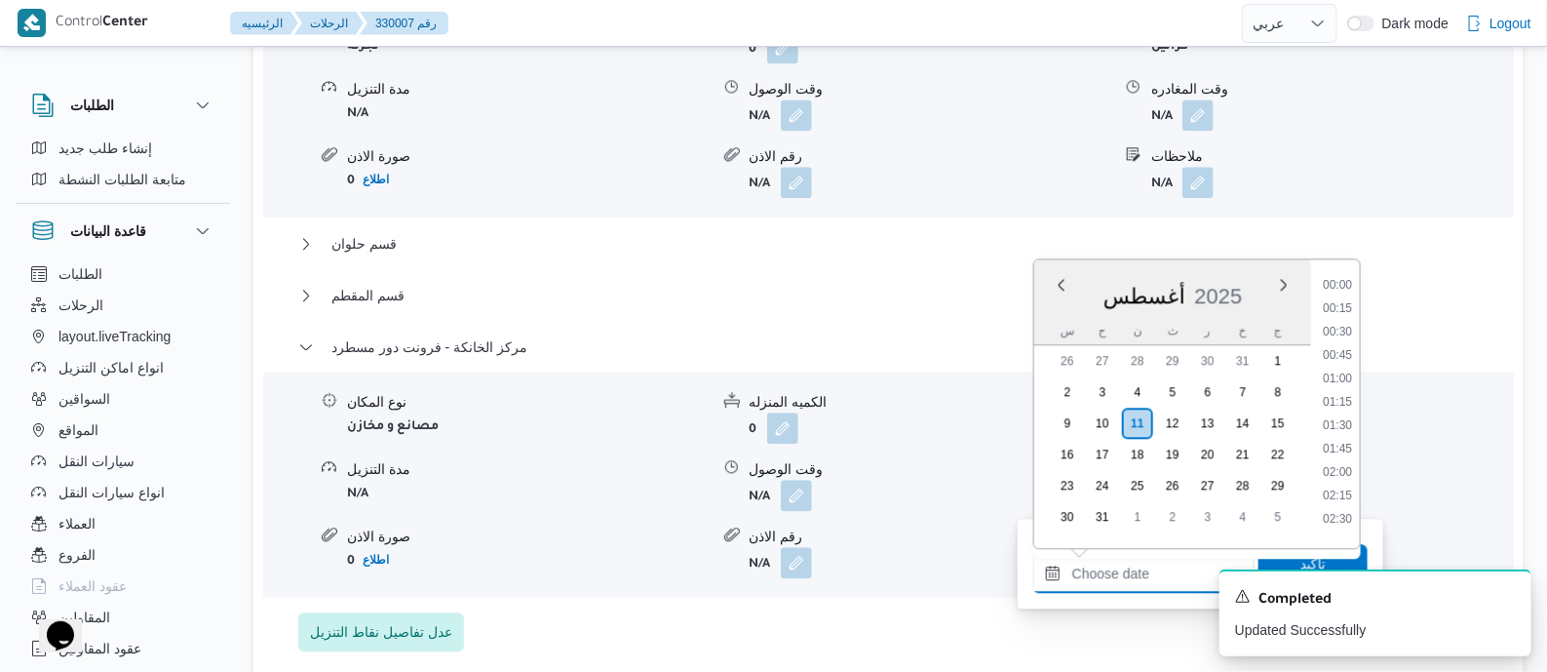
click at [1141, 558] on input "وقت المغادره" at bounding box center [1143, 573] width 221 height 39
click at [1345, 350] on li "20:00" at bounding box center [1337, 347] width 45 height 19
type input "[DATE] ٢٠:٠٠"
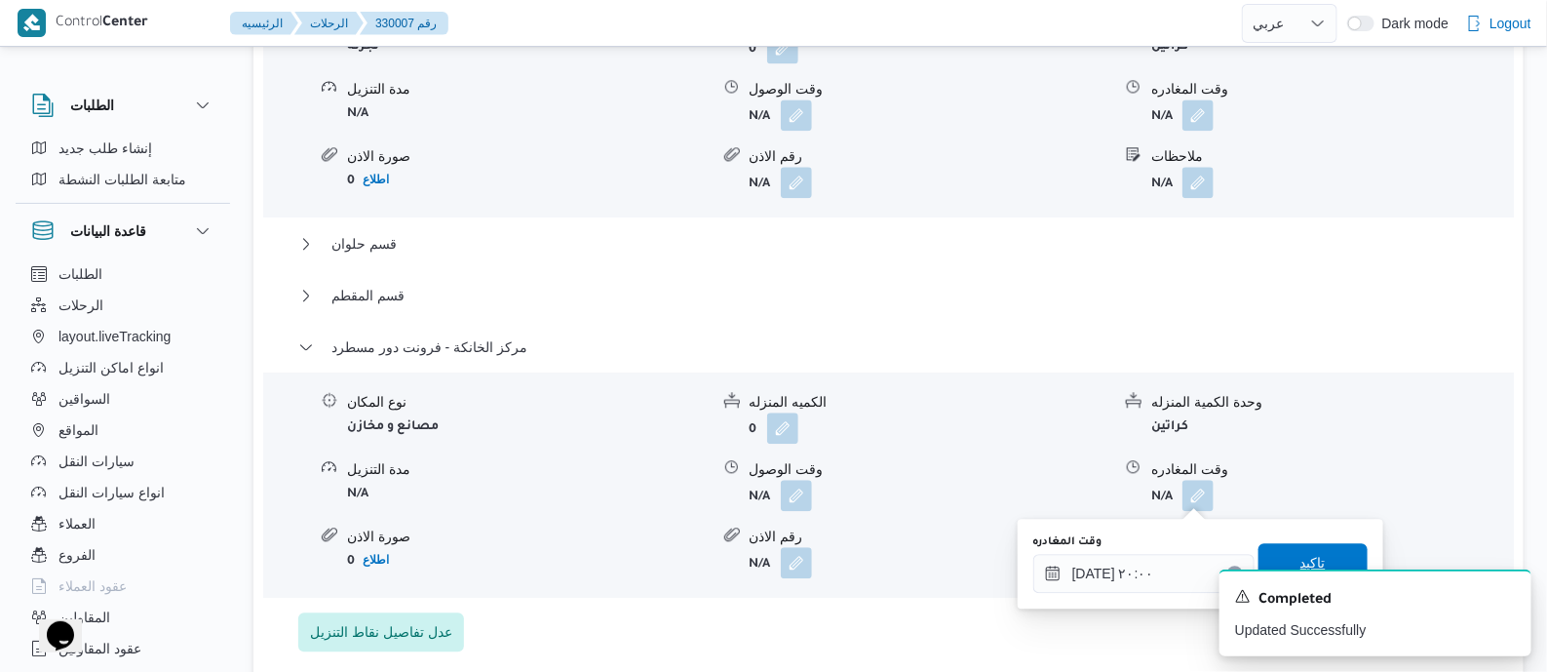
click at [1329, 552] on span "تاكيد" at bounding box center [1313, 562] width 109 height 39
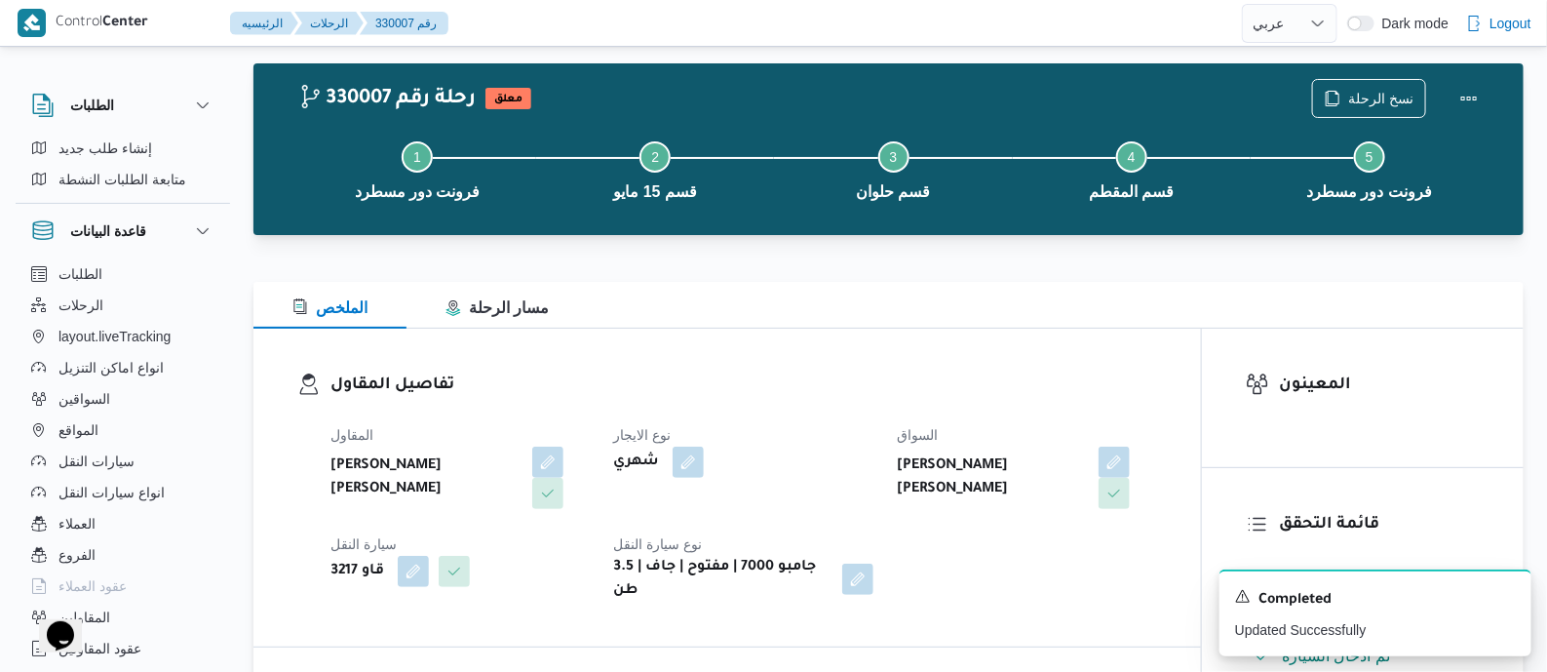
scroll to position [0, 0]
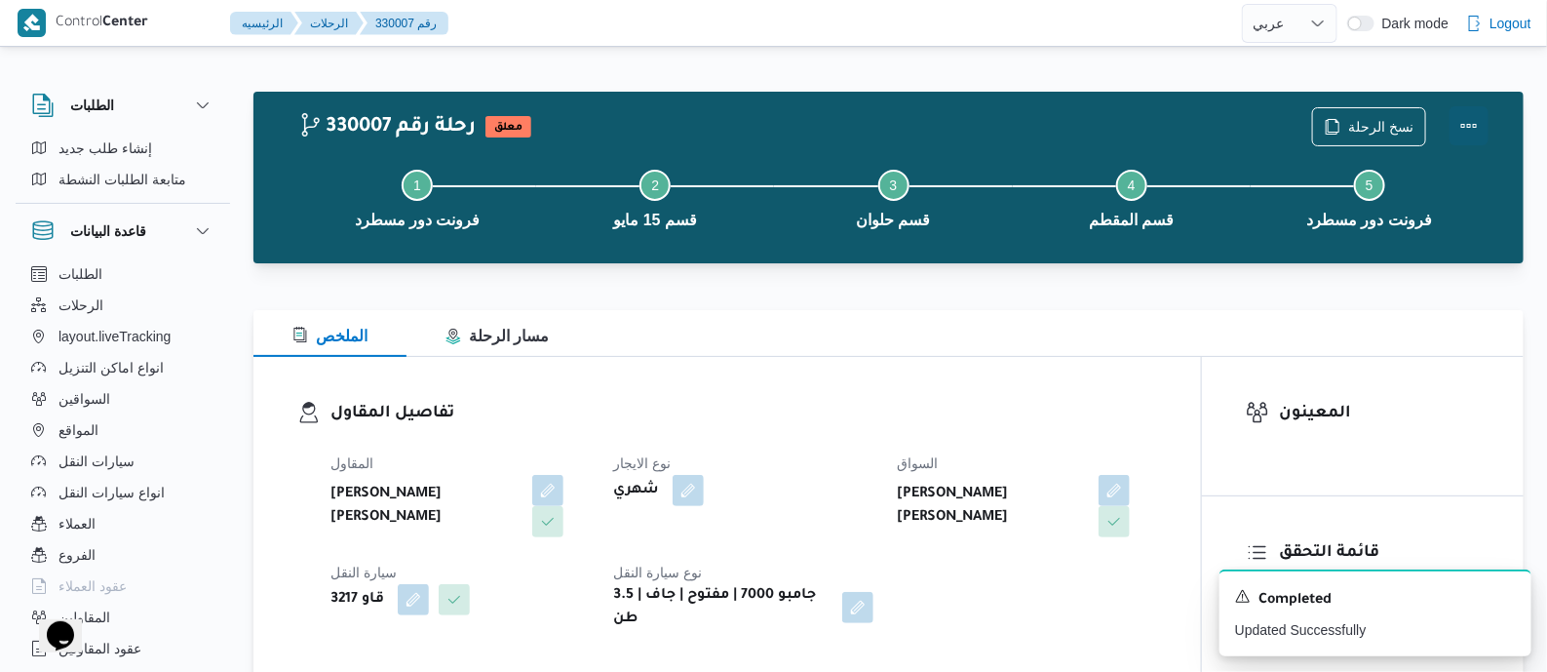
click at [1470, 107] on button "Actions" at bounding box center [1469, 125] width 39 height 39
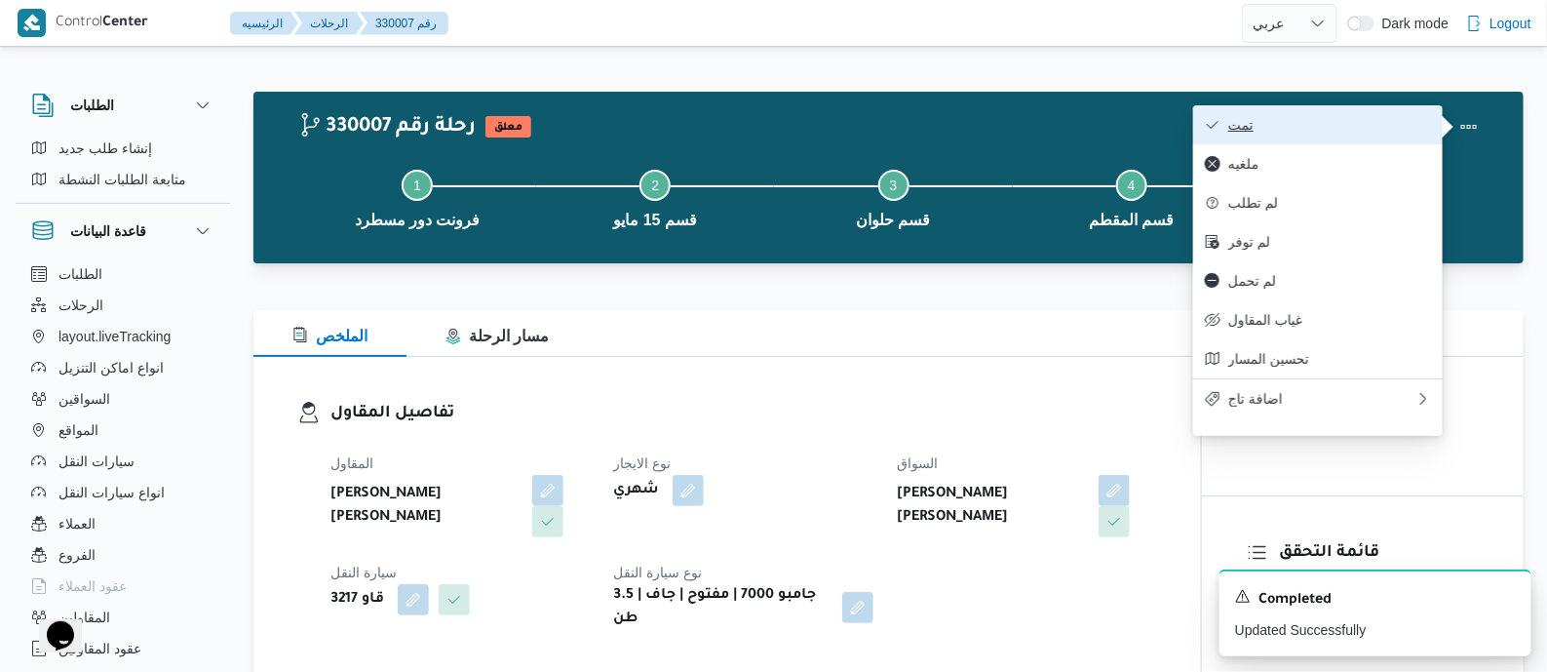
click at [1361, 119] on span "تمت" at bounding box center [1329, 125] width 203 height 16
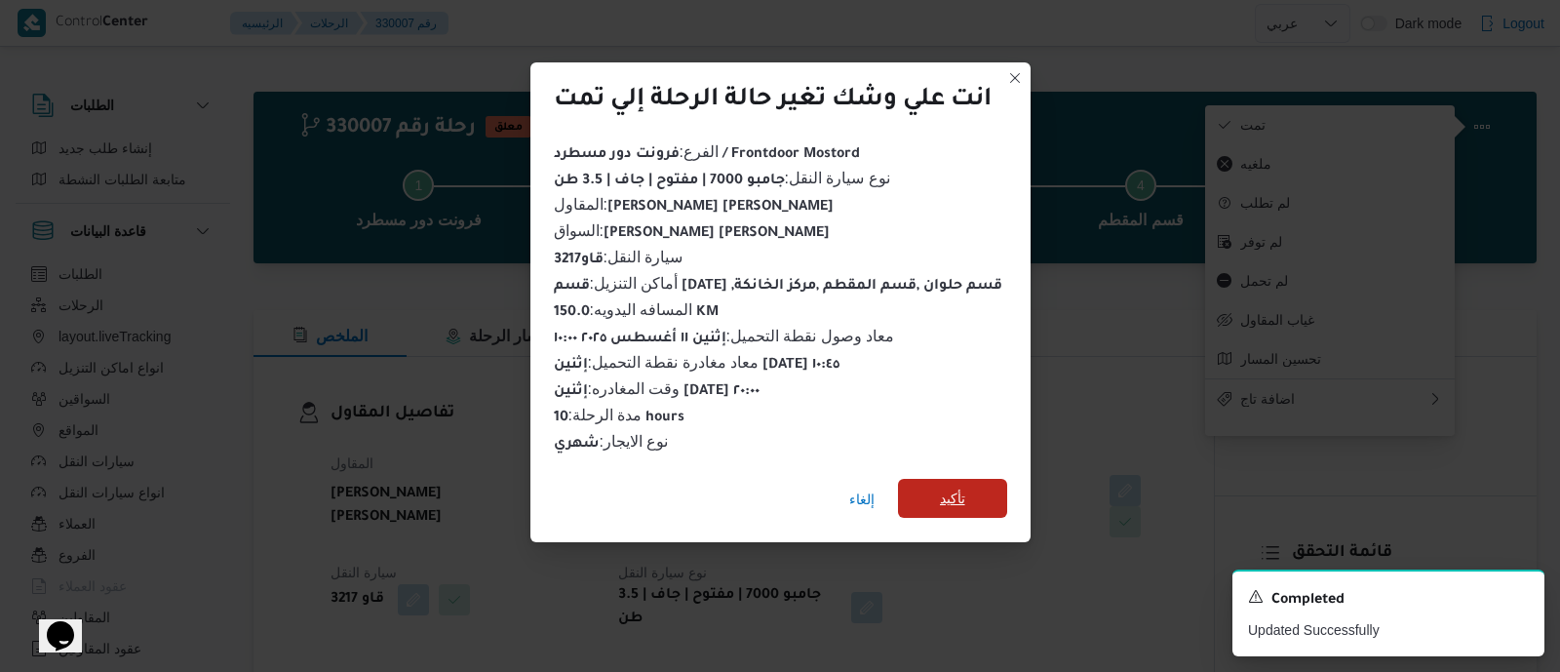
click at [982, 487] on span "تأكيد" at bounding box center [952, 498] width 109 height 39
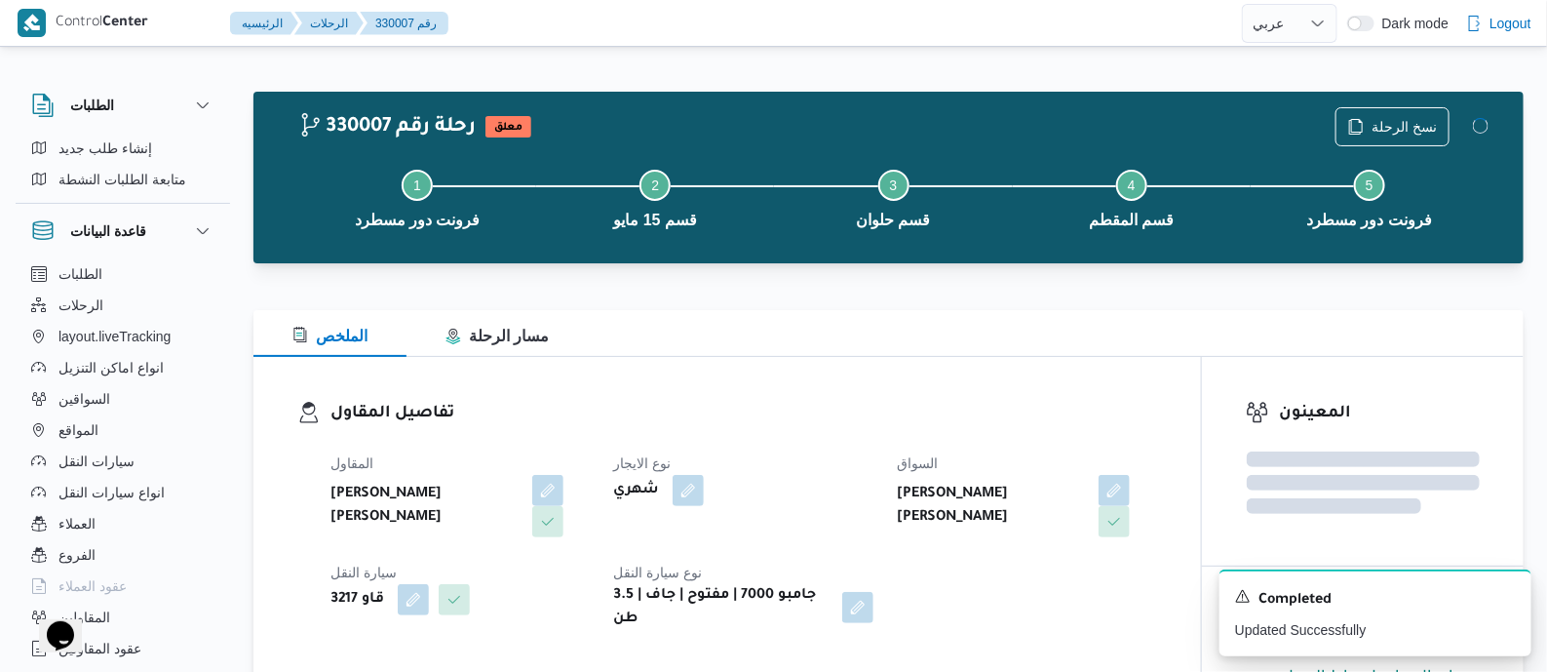
click at [782, 397] on div "تفاصيل المقاول المقاول عبدالمنعم مجدي السيد عواد نوع الايجار شهري السواق عماد ش…" at bounding box center [727, 516] width 948 height 318
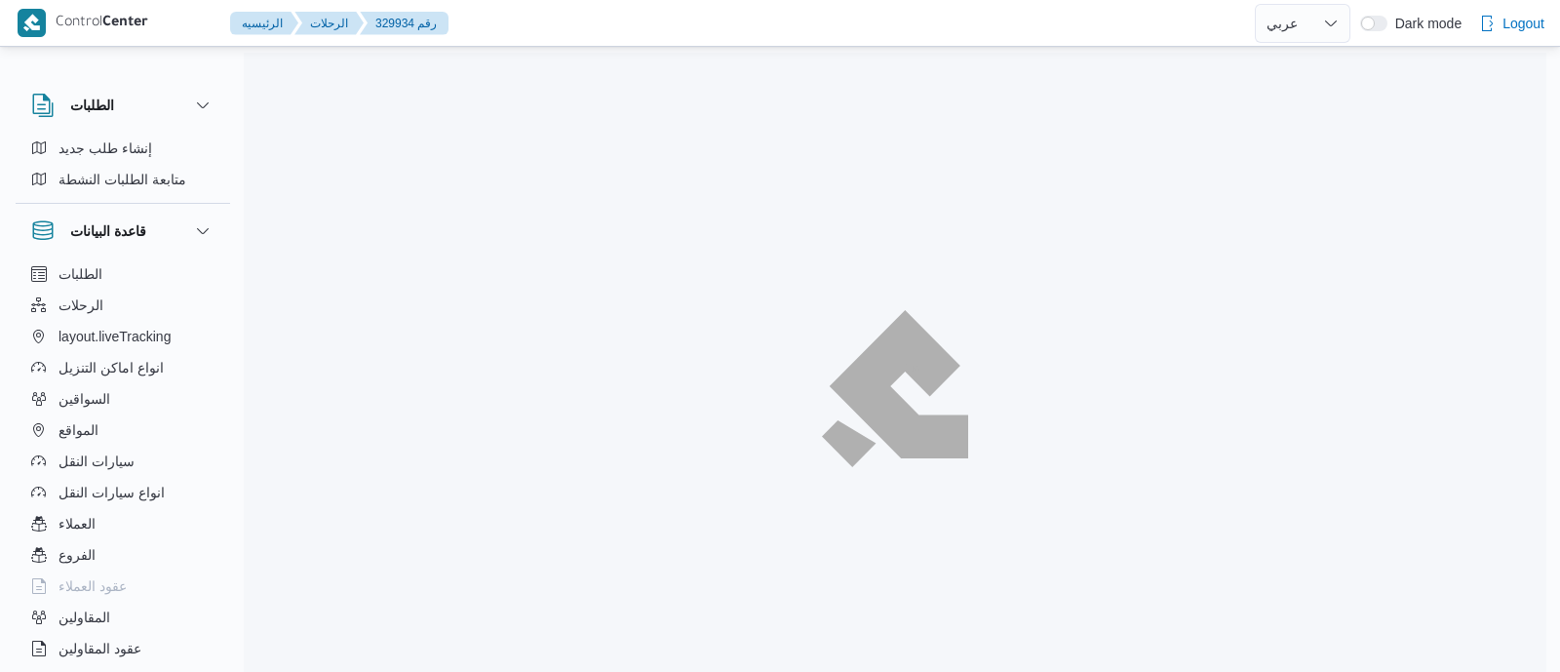
select select "ar"
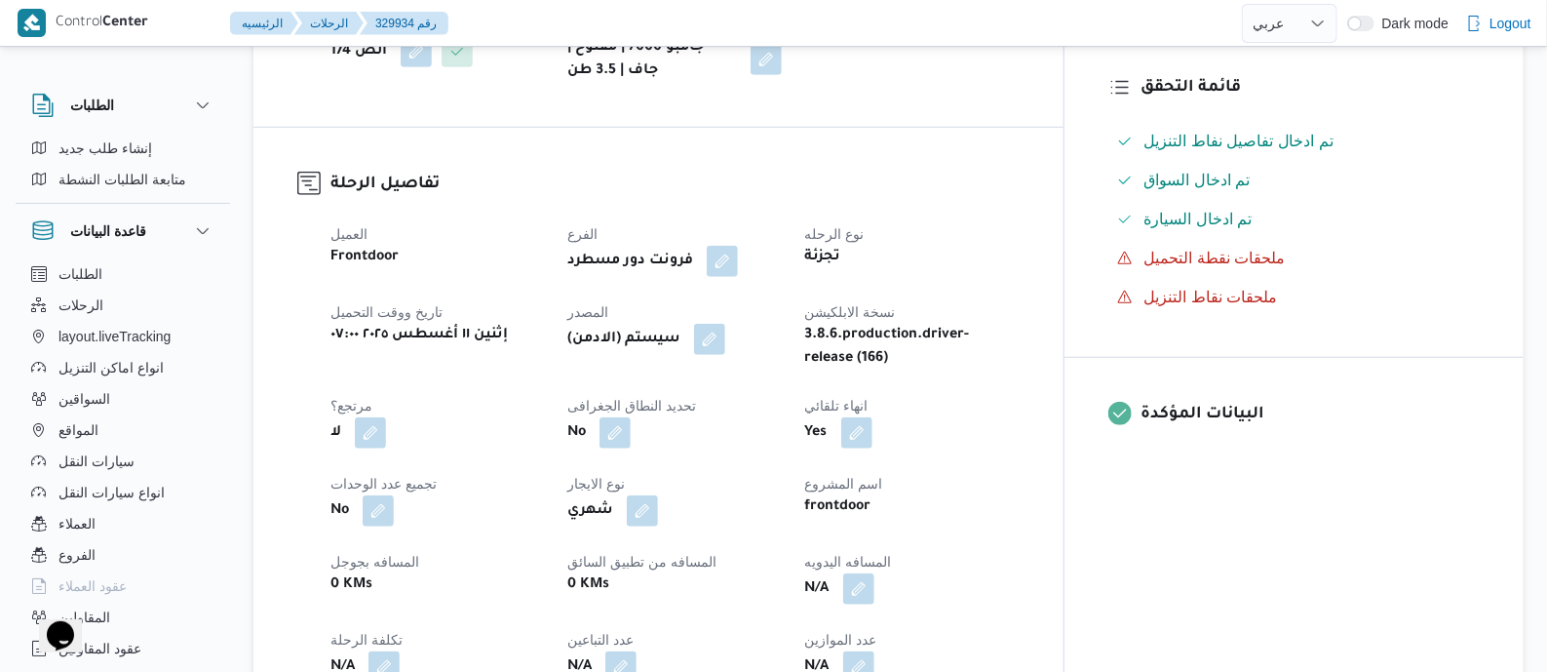
scroll to position [609, 0]
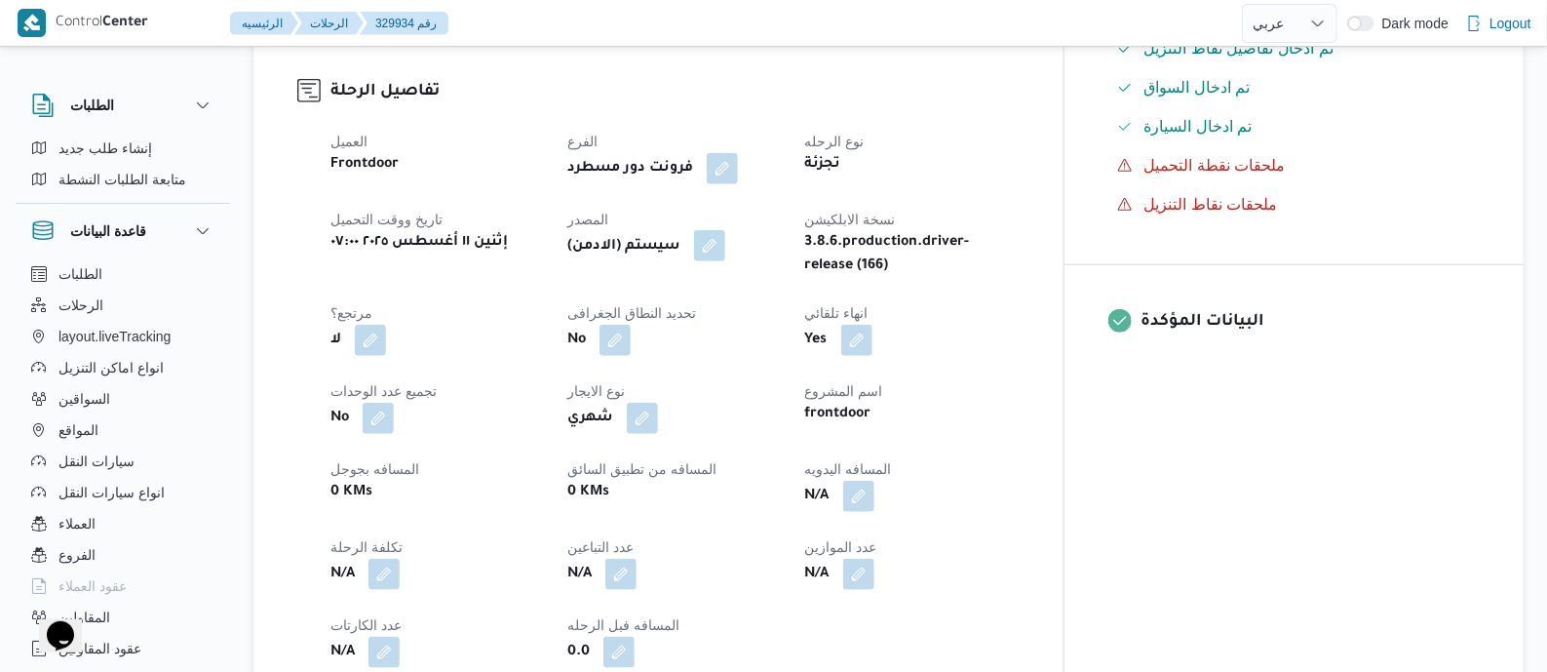
click at [725, 249] on button "button" at bounding box center [709, 245] width 31 height 31
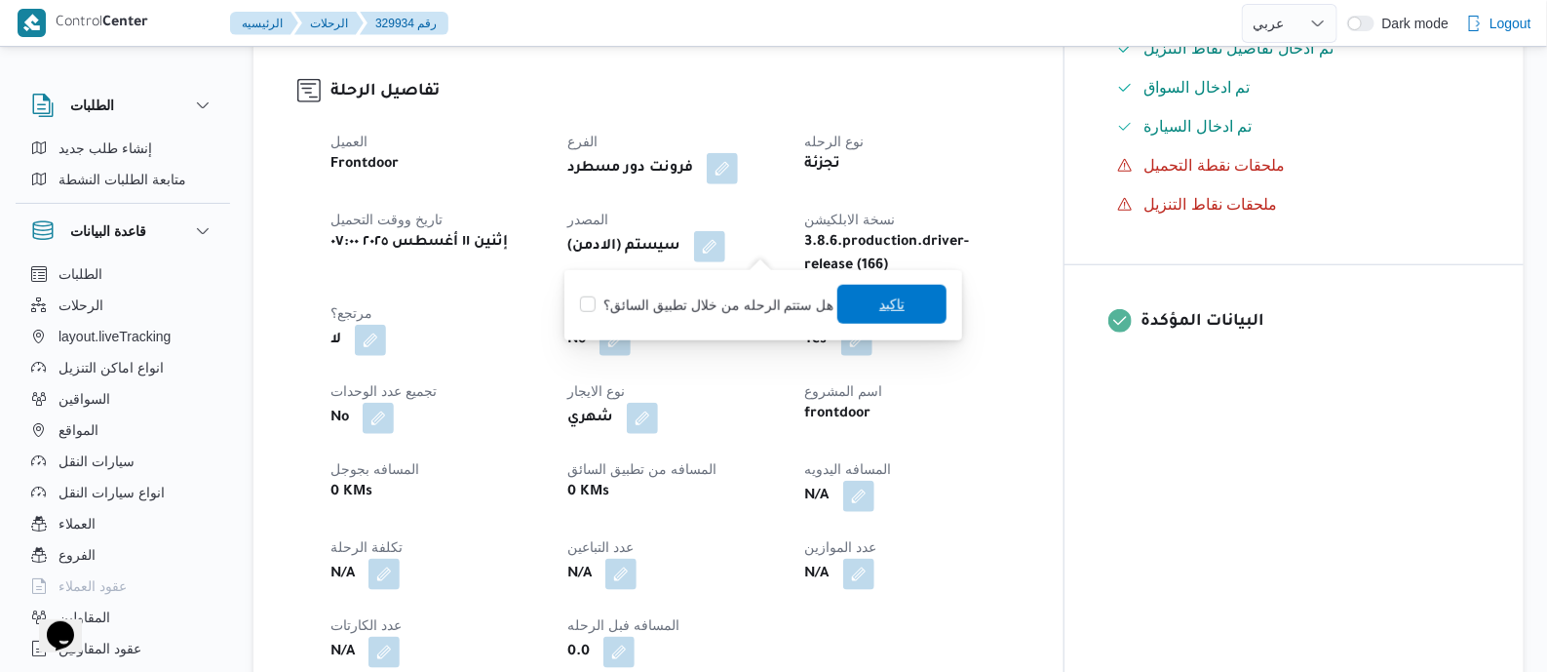
click at [844, 302] on span "تاكيد" at bounding box center [891, 304] width 109 height 39
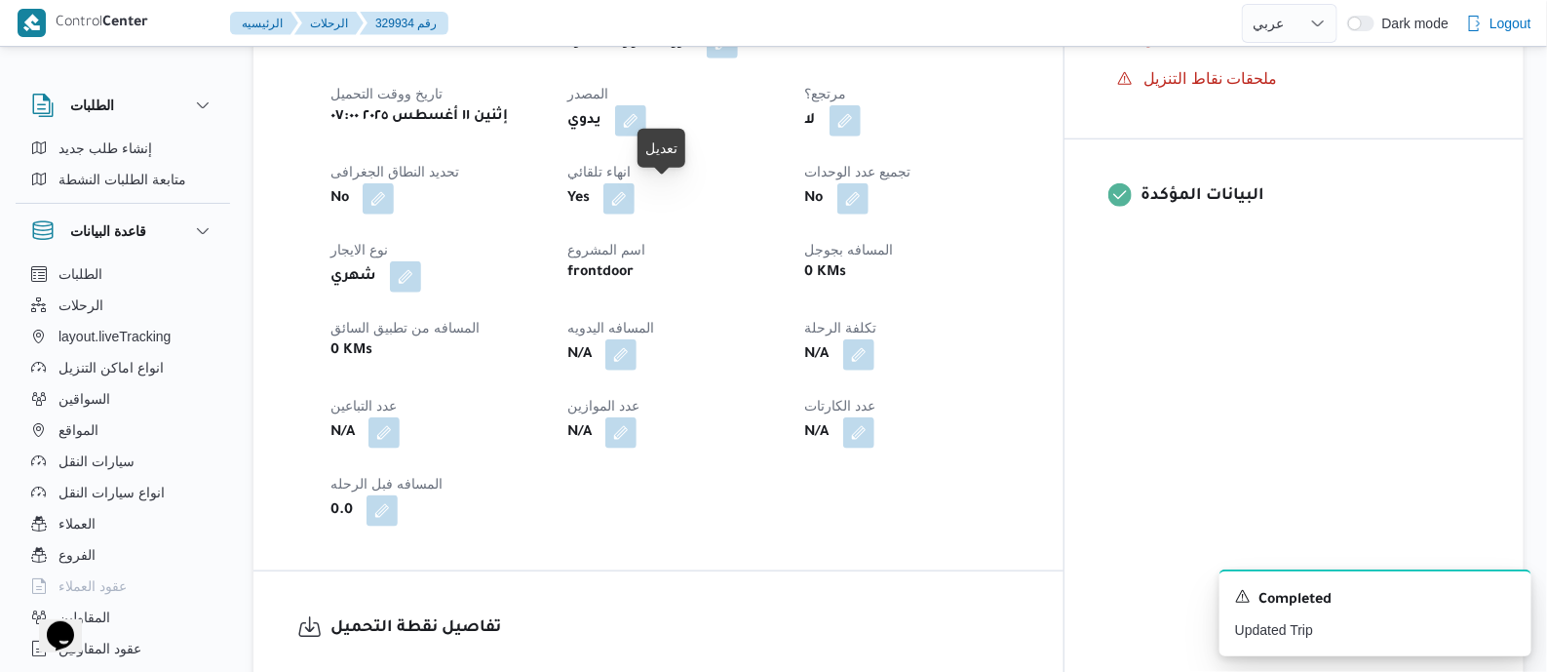
scroll to position [852, 0]
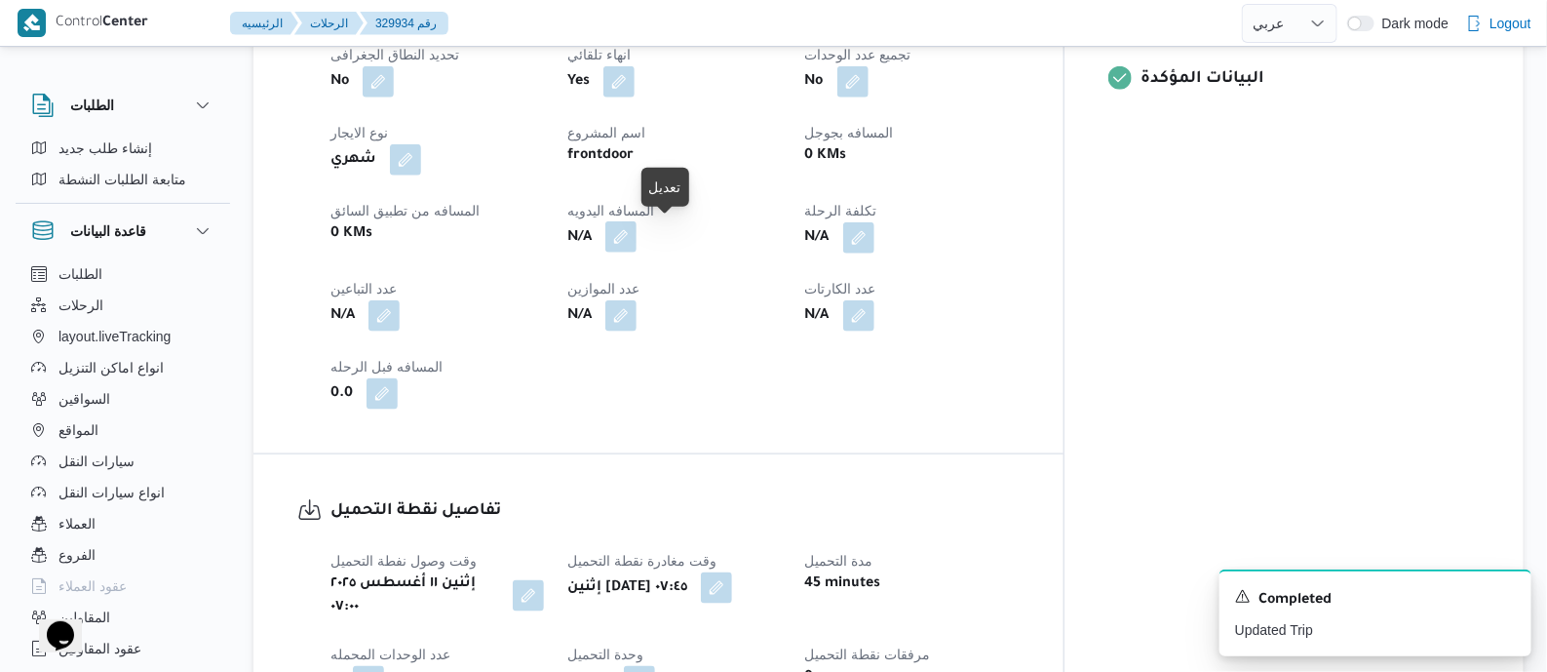
click at [637, 231] on button "button" at bounding box center [620, 236] width 31 height 31
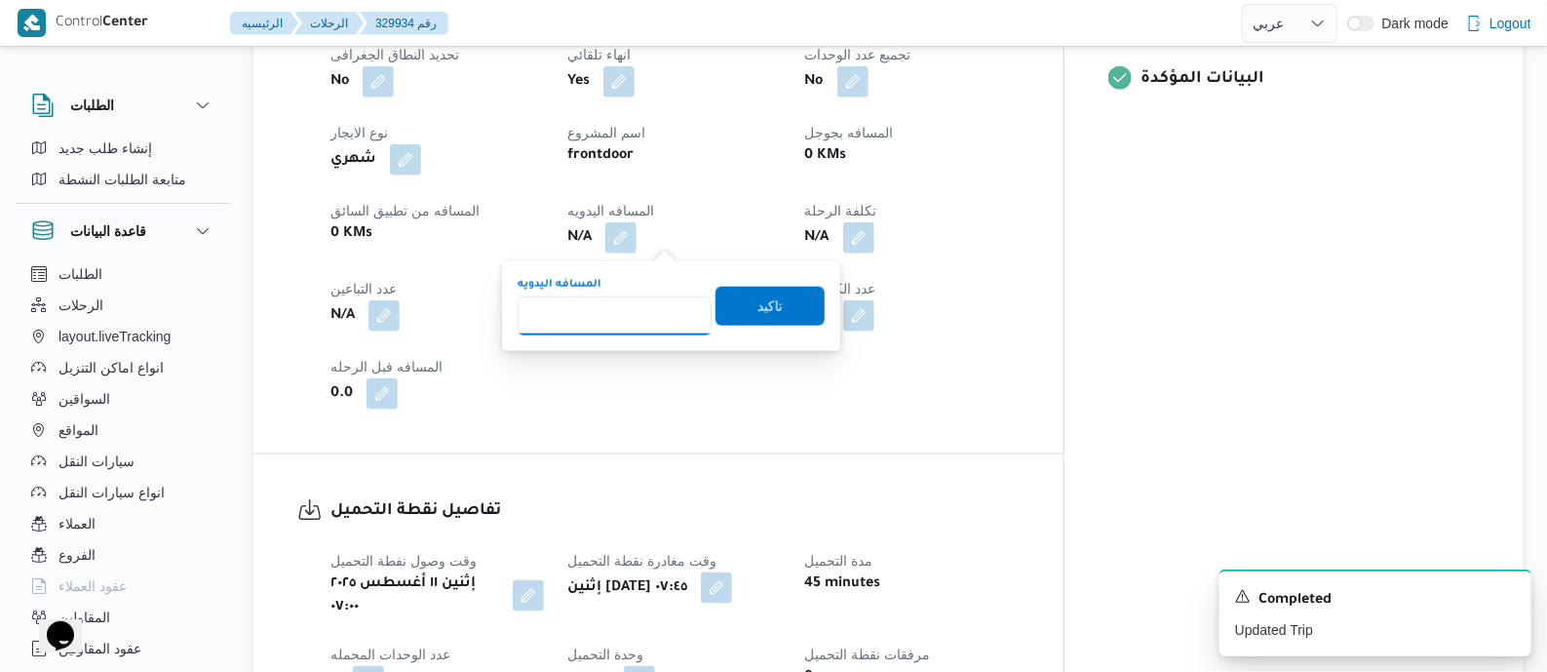
click at [655, 313] on input "المسافه اليدويه" at bounding box center [615, 315] width 194 height 39
type input "145"
click at [780, 309] on span "تاكيد" at bounding box center [770, 305] width 109 height 39
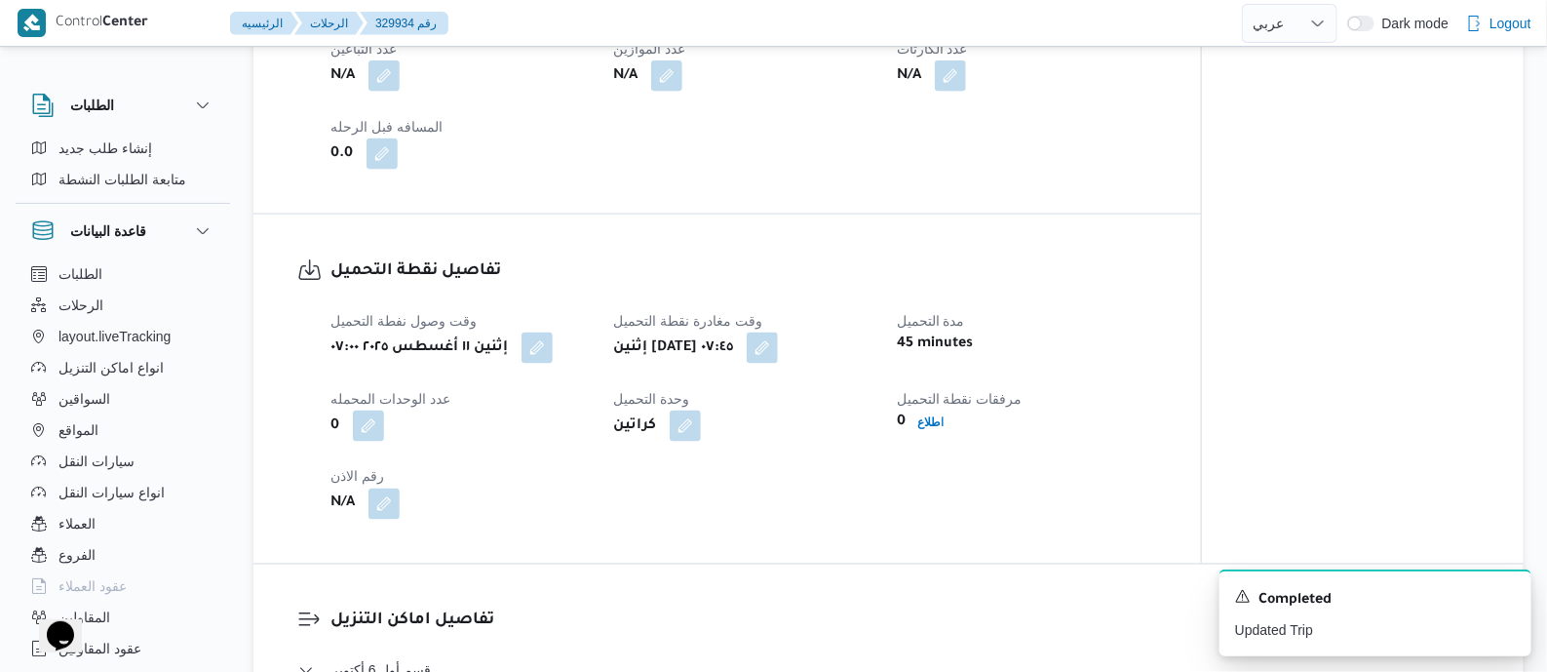
scroll to position [1097, 0]
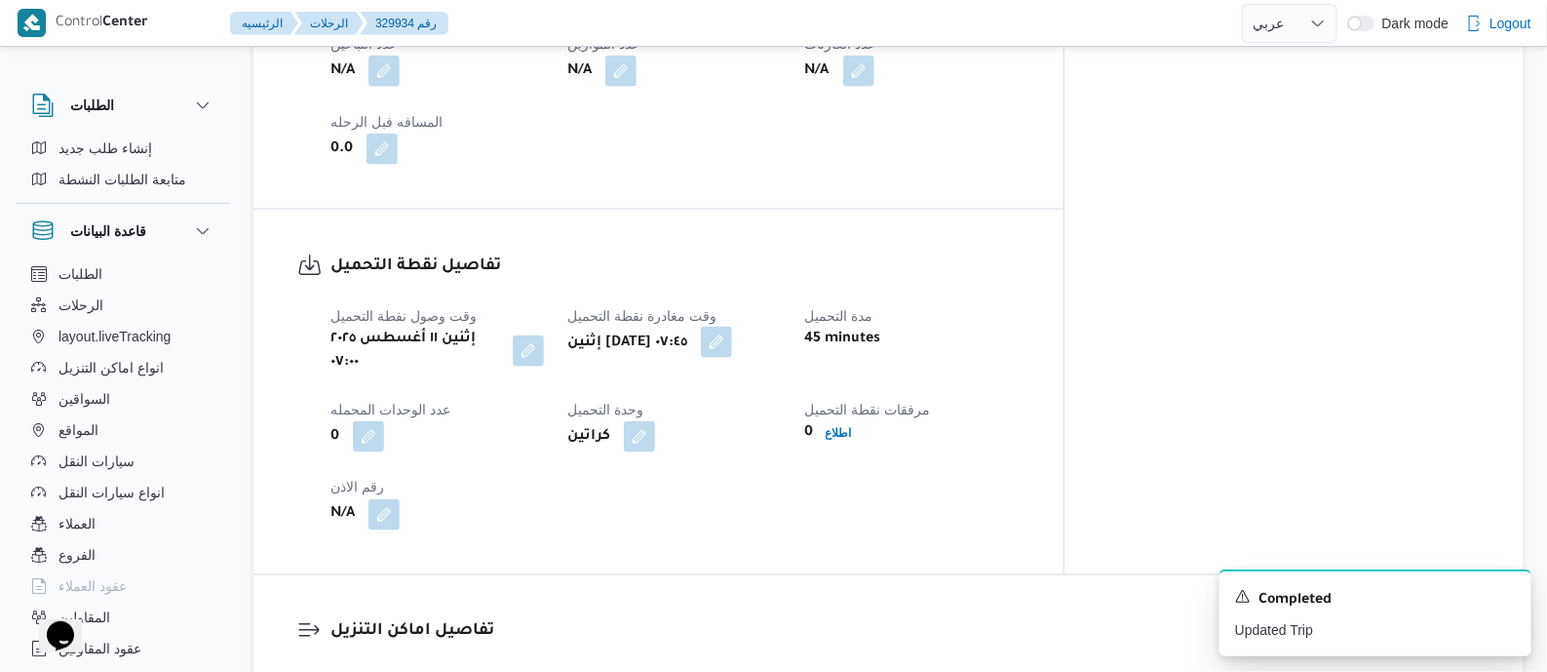
click at [732, 340] on button "button" at bounding box center [716, 342] width 31 height 31
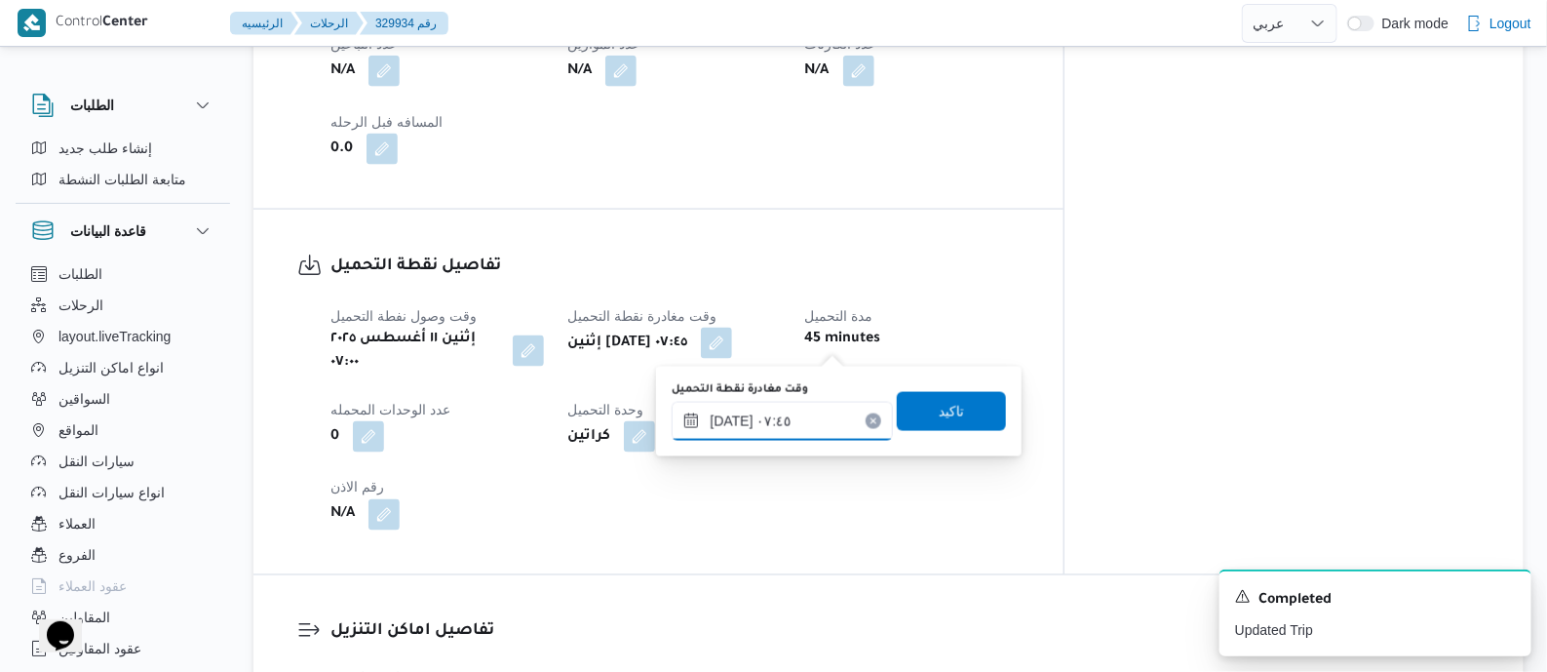
drag, startPoint x: 839, startPoint y: 422, endPoint x: 850, endPoint y: 421, distance: 10.8
click at [838, 423] on input "[DATE] ٠٧:٤٥" at bounding box center [782, 421] width 221 height 39
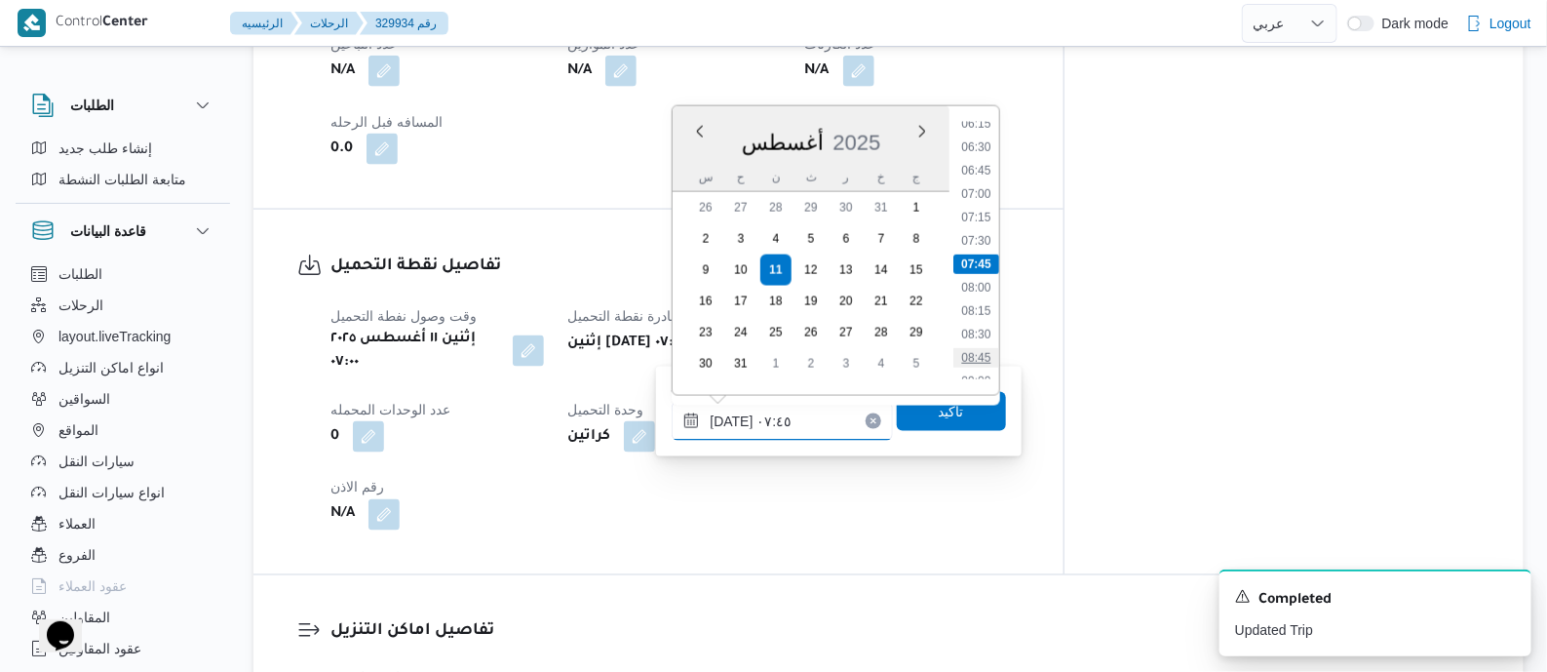
scroll to position [715, 0]
click at [980, 367] on li "10:15" at bounding box center [975, 376] width 45 height 19
type input "١١/٠٨/٢٠٢٥ ١٠:١٥"
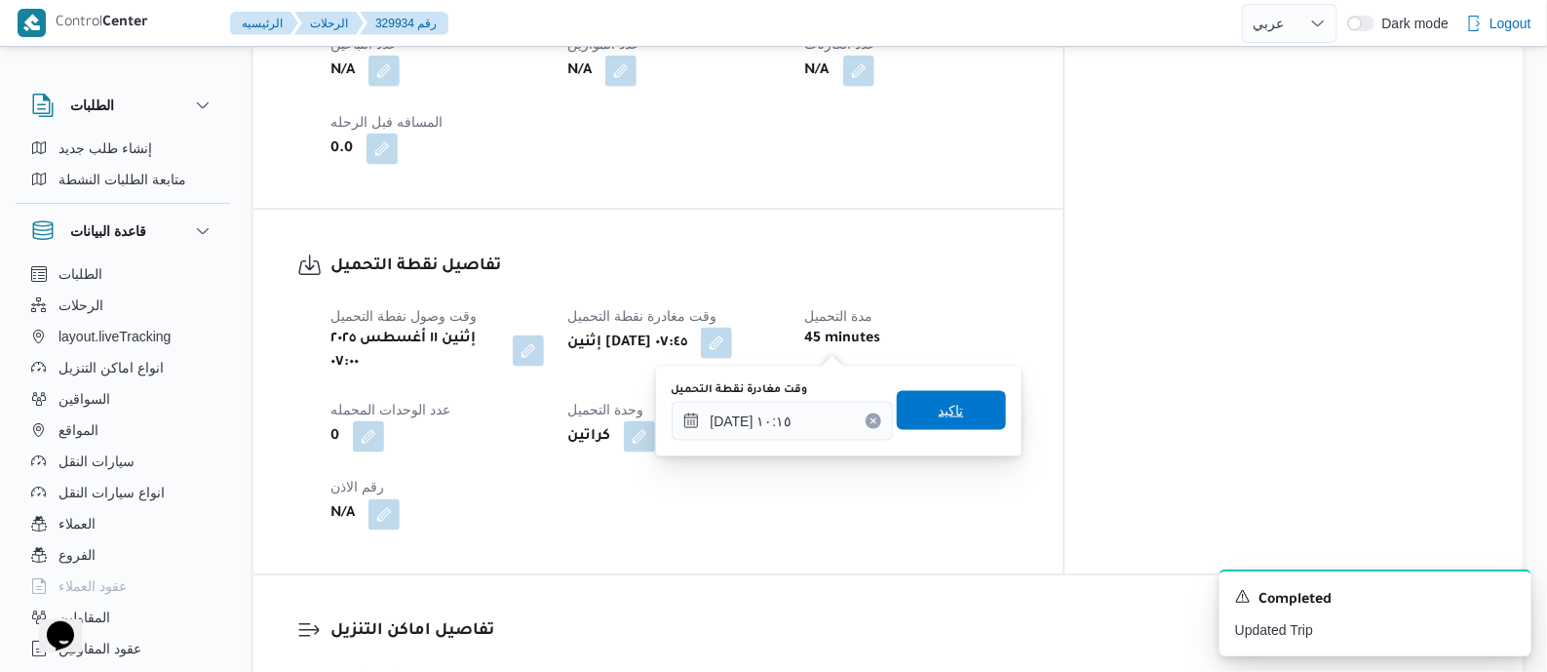
click at [955, 408] on span "تاكيد" at bounding box center [951, 410] width 109 height 39
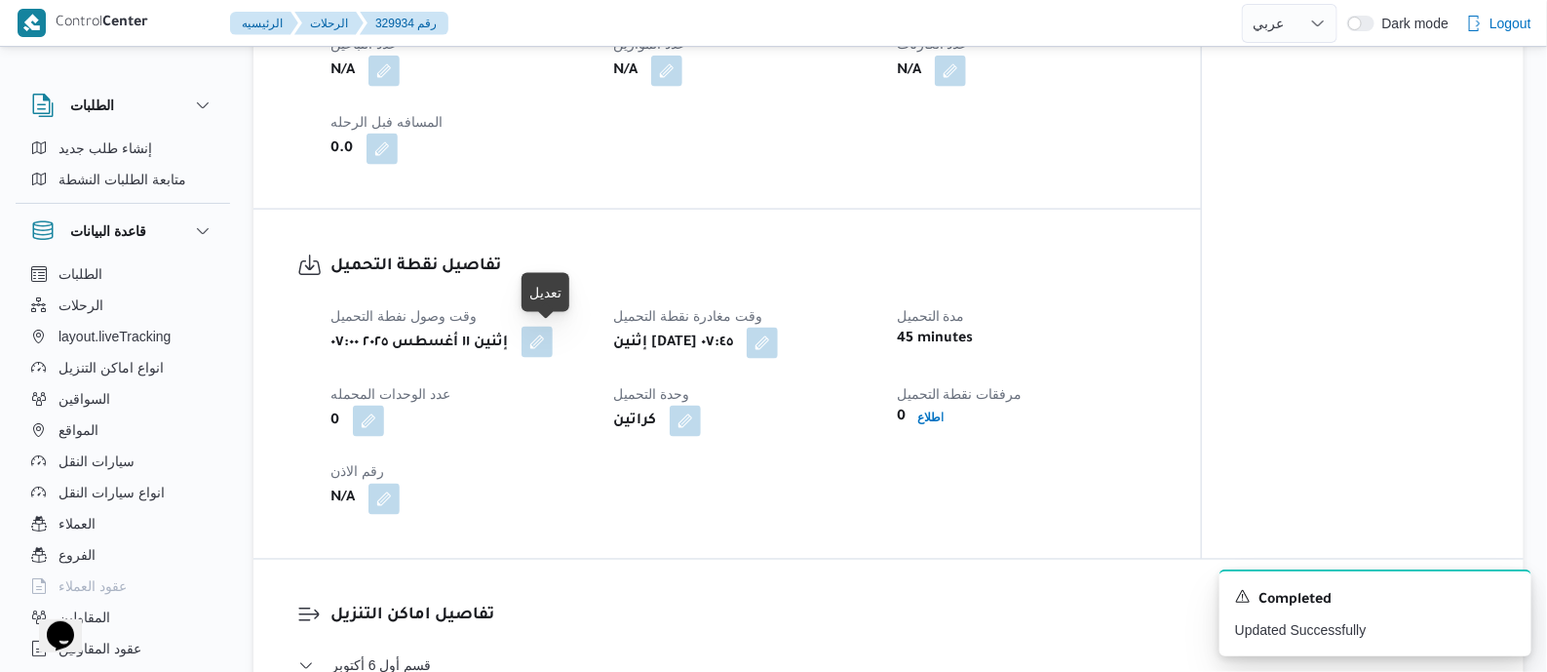
click at [553, 345] on button "button" at bounding box center [537, 342] width 31 height 31
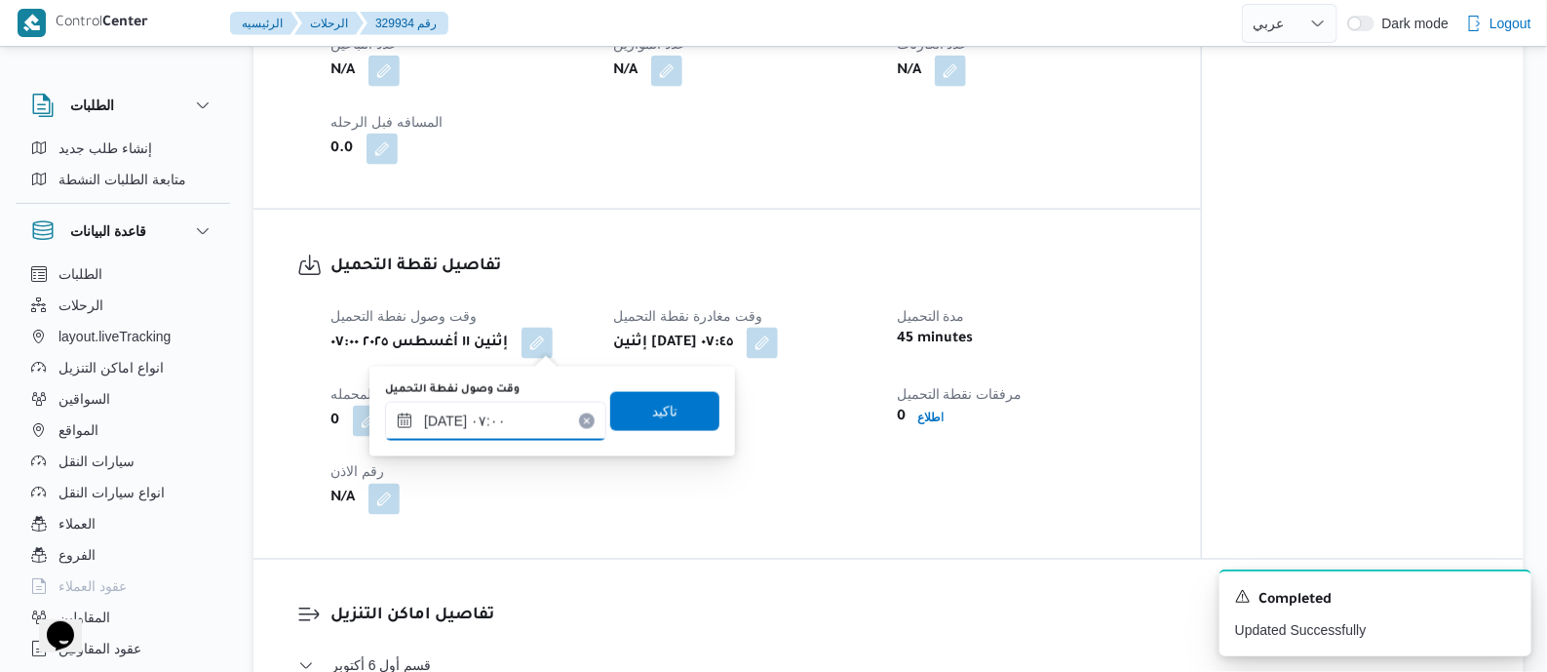
click at [523, 411] on input "١١/٠٨/٢٠٢٥ ٠٧:٠٠" at bounding box center [495, 421] width 221 height 39
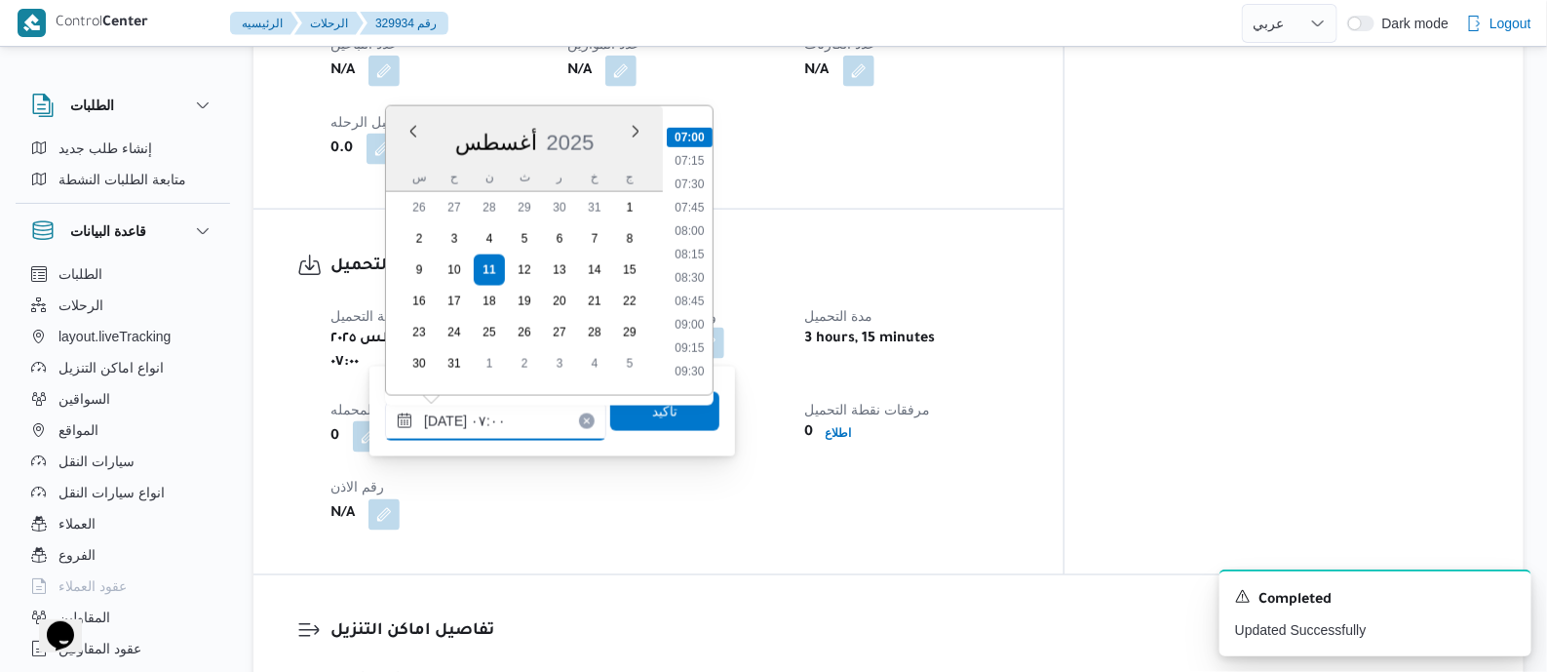
scroll to position [765, 0]
click at [697, 261] on li "09:30" at bounding box center [689, 255] width 45 height 19
type input "١١/٠٨/٢٠٢٥ ٠٩:٣٠"
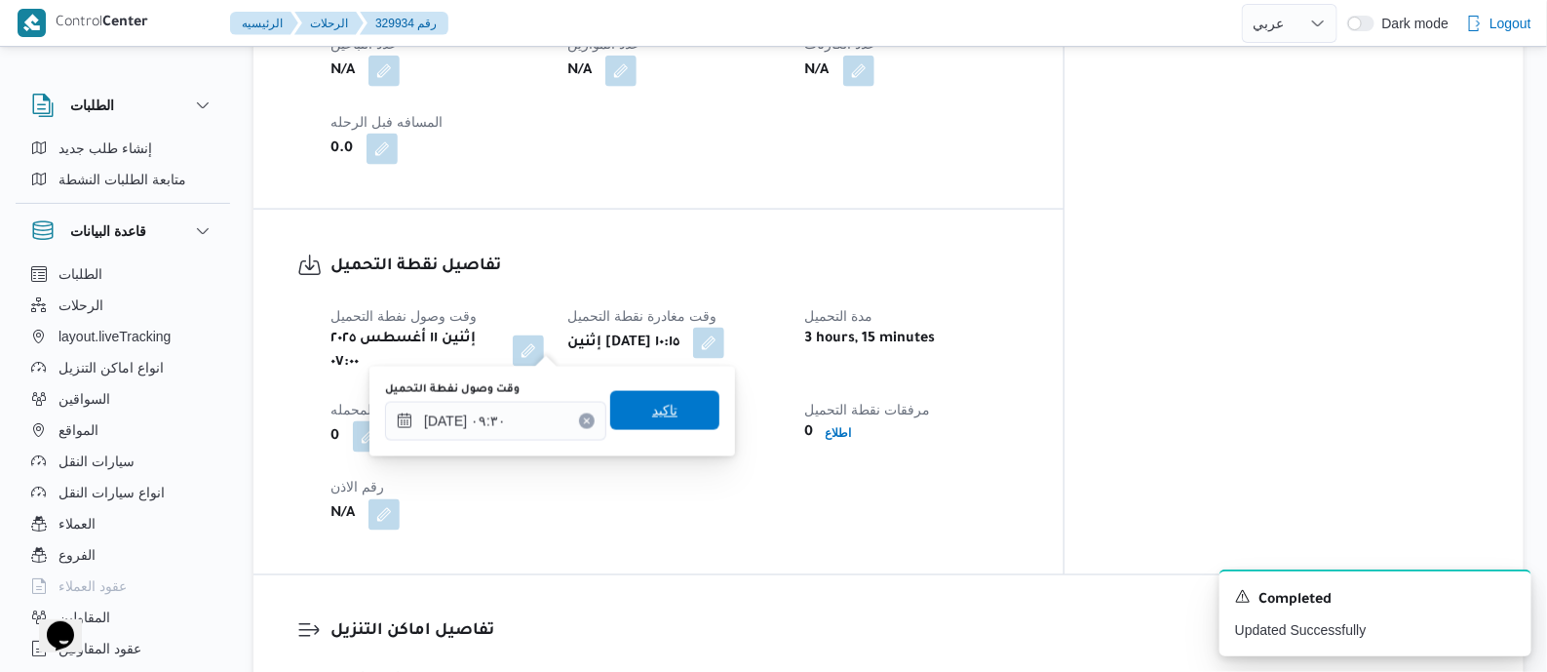
click at [658, 399] on span "تاكيد" at bounding box center [664, 410] width 109 height 39
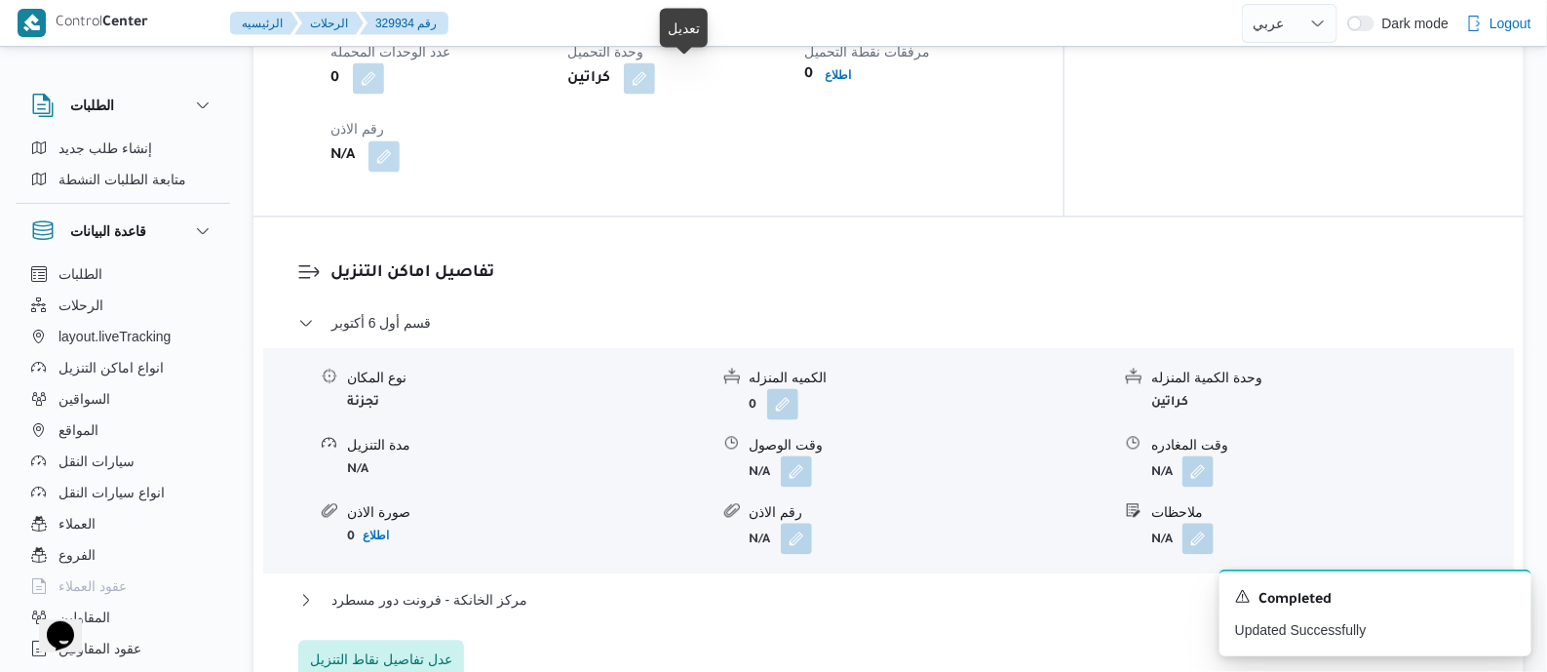
scroll to position [1462, 0]
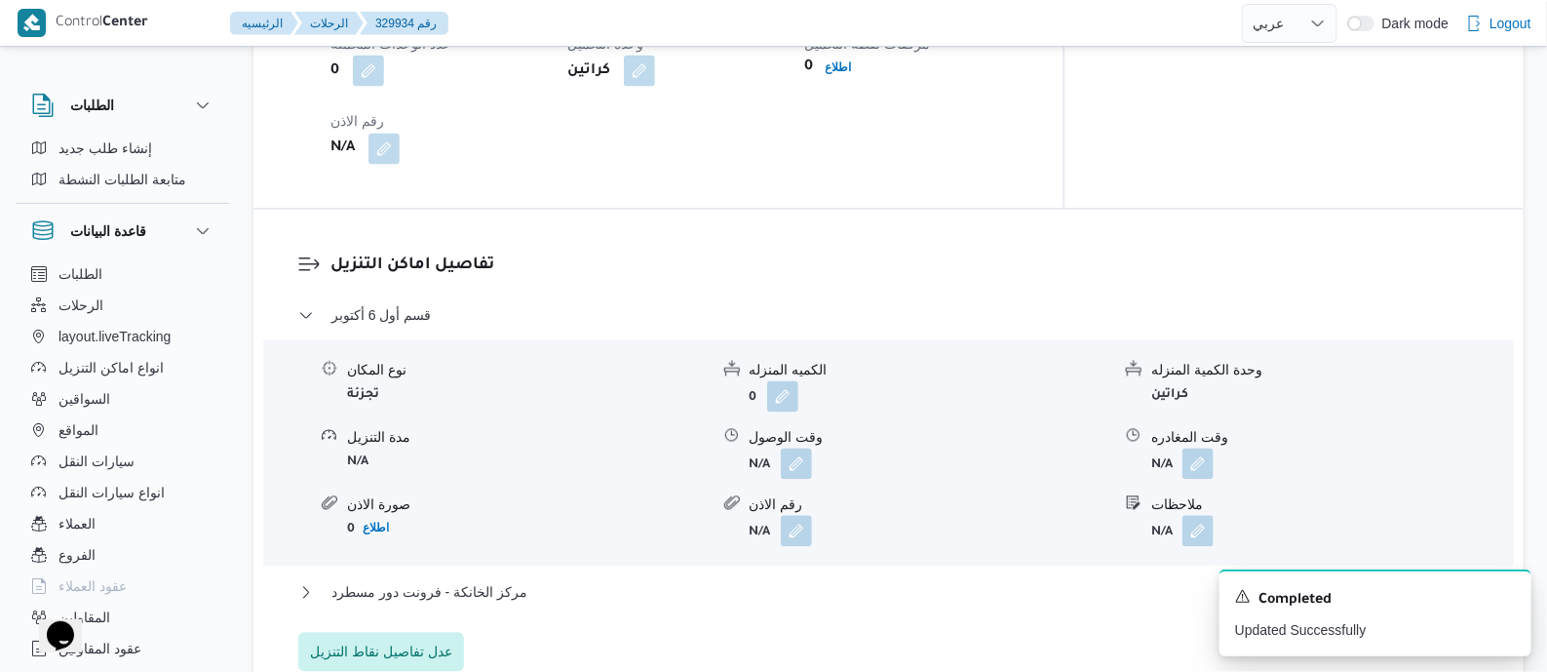
click at [470, 562] on div "قسم أول 6 أكتوبر نوع المكان تجزئة الكميه المنزله 0 وحدة الكمية المنزله كراتين م…" at bounding box center [889, 488] width 1182 height 368
click at [497, 581] on span "مركز الخانكة - فرونت دور مسطرد" at bounding box center [429, 592] width 196 height 23
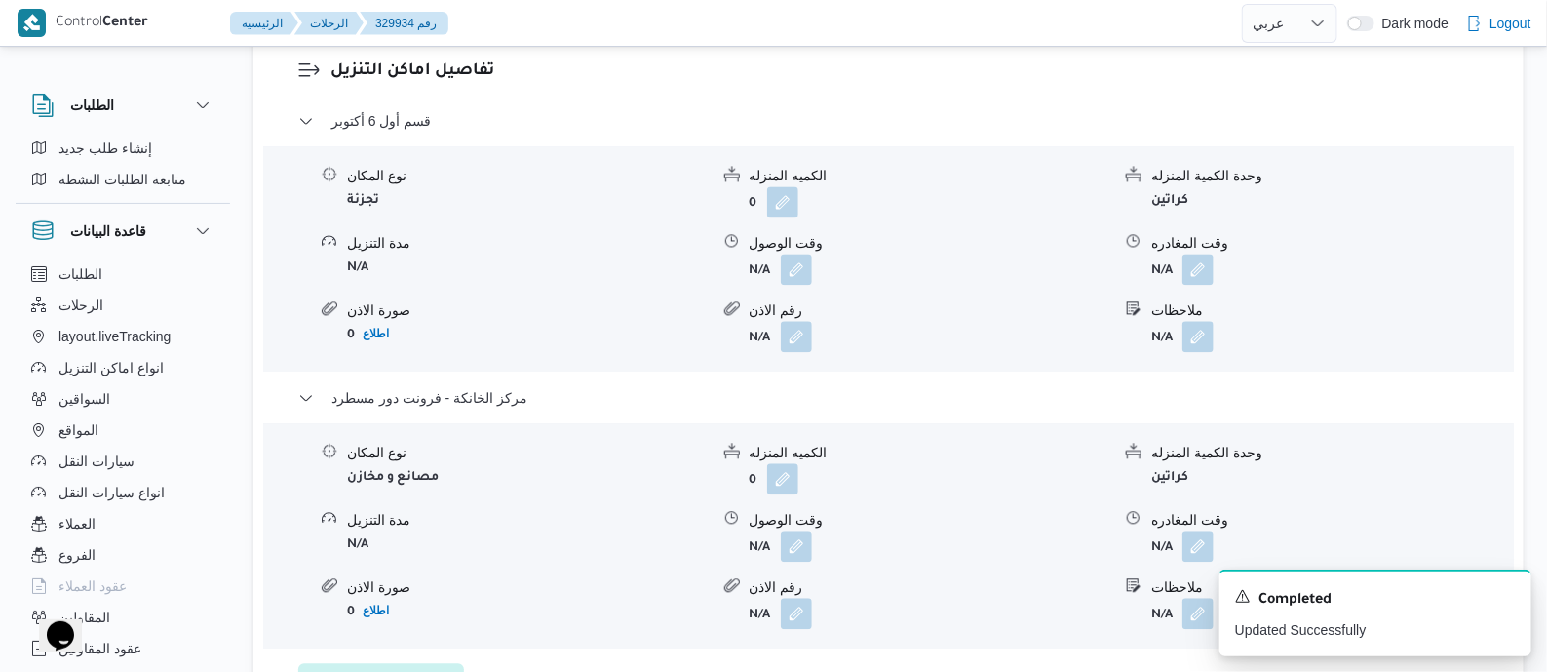
scroll to position [1949, 0]
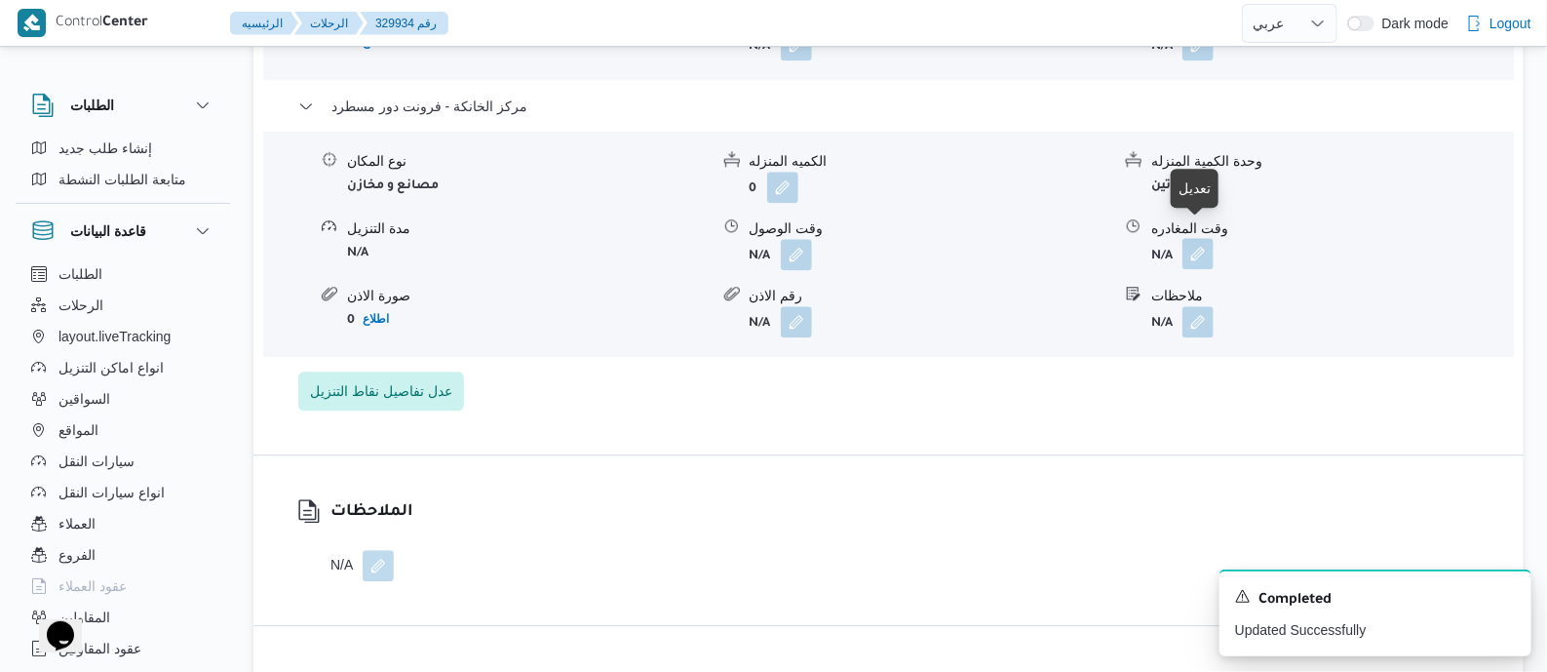
click at [1204, 239] on button "button" at bounding box center [1197, 253] width 31 height 31
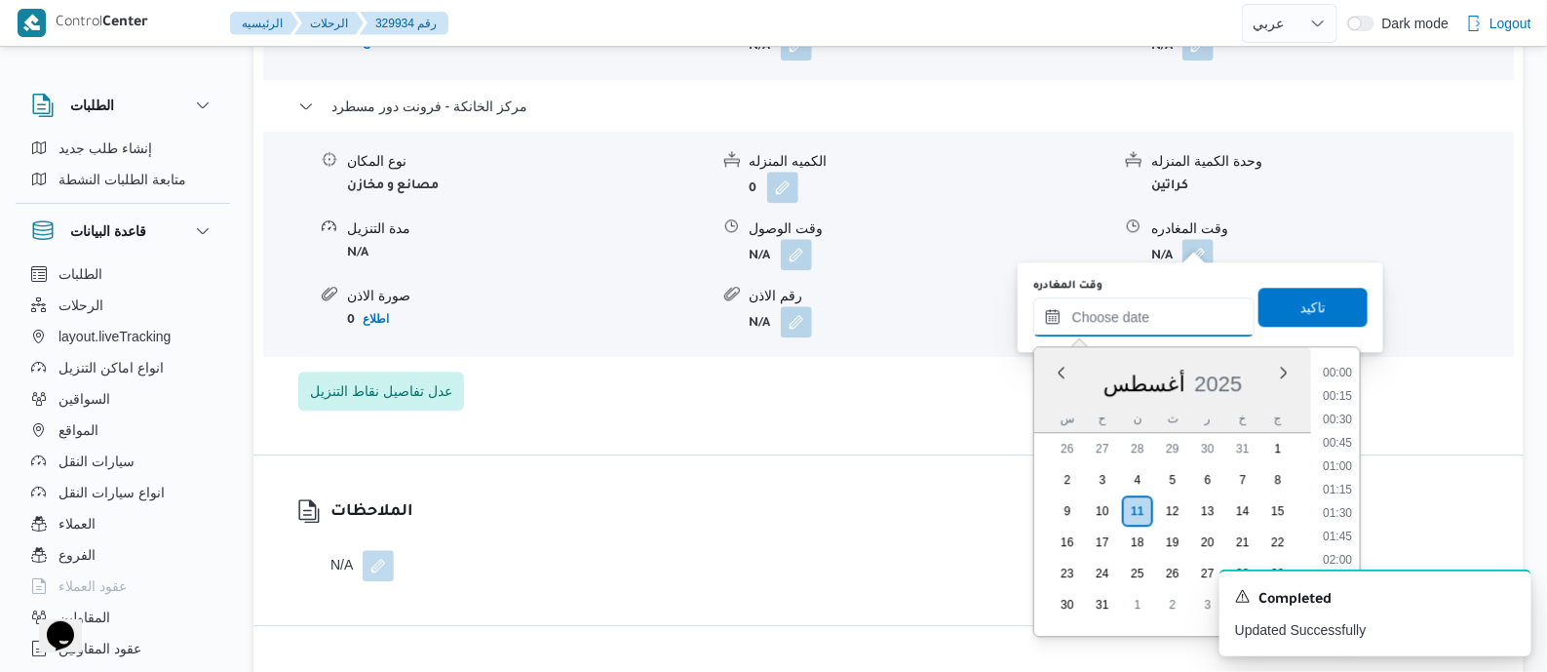
click at [1173, 322] on input "وقت المغادره" at bounding box center [1143, 316] width 221 height 39
click at [1350, 439] on li "20:00" at bounding box center [1337, 435] width 45 height 19
type input "[DATE] ٢٠:٠٠"
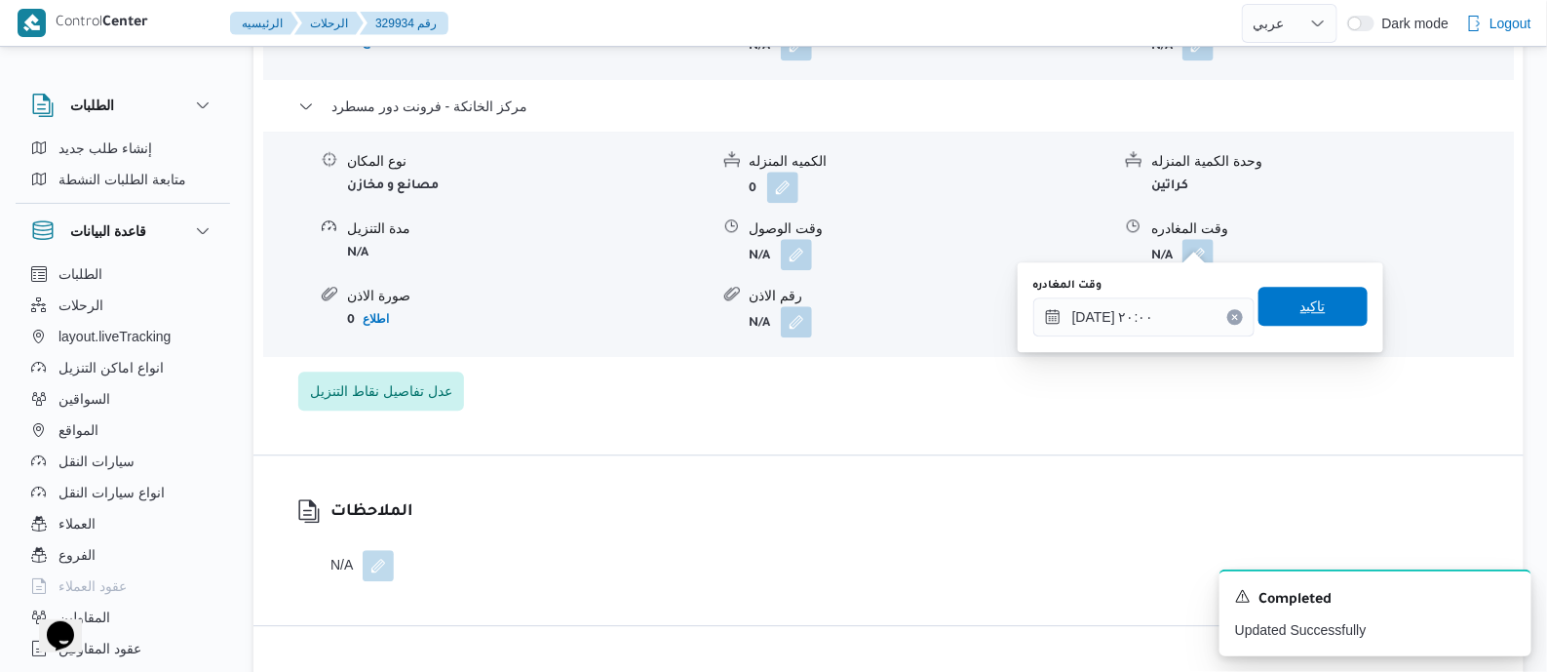
click at [1310, 299] on span "تاكيد" at bounding box center [1312, 305] width 25 height 23
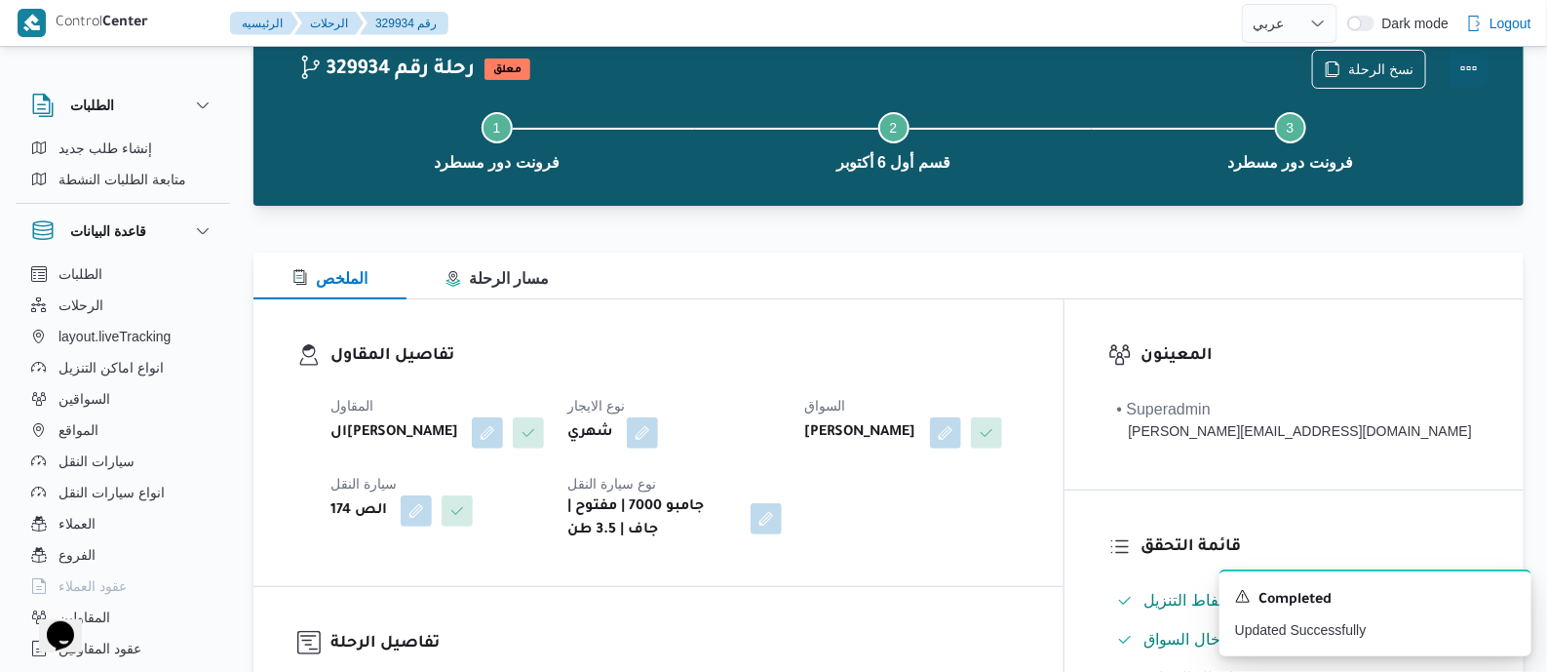
scroll to position [0, 0]
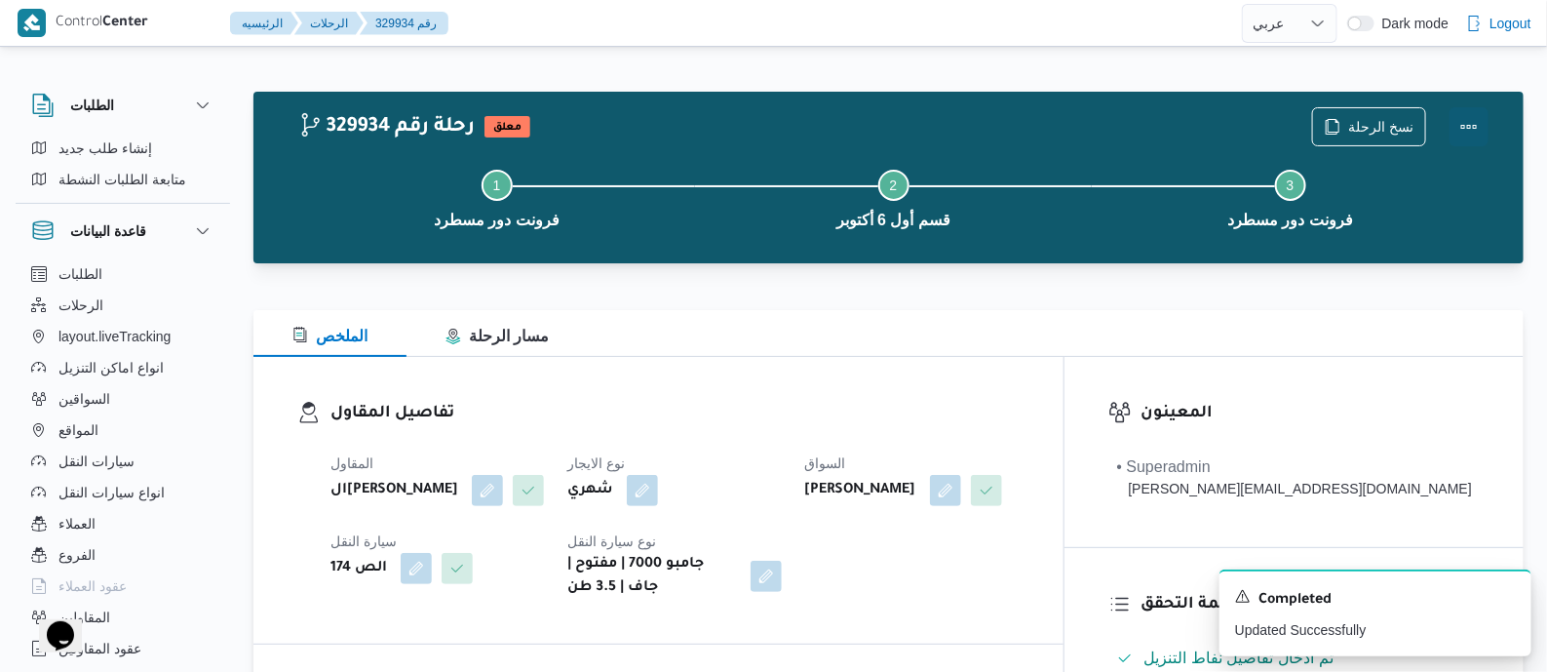
drag, startPoint x: 1476, startPoint y: 115, endPoint x: 1437, endPoint y: 119, distance: 39.2
click at [1475, 115] on button "Actions" at bounding box center [1469, 126] width 39 height 39
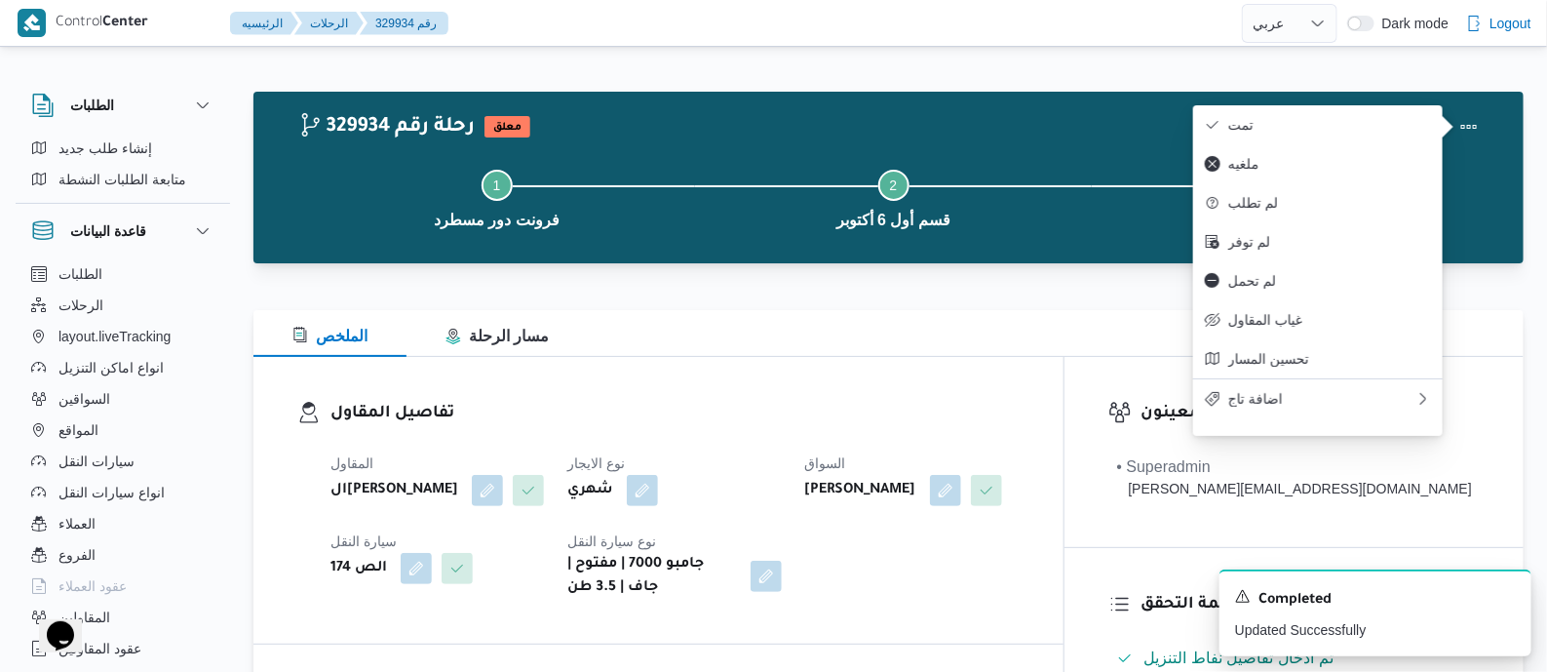
click at [1370, 117] on span "تمت" at bounding box center [1329, 125] width 203 height 16
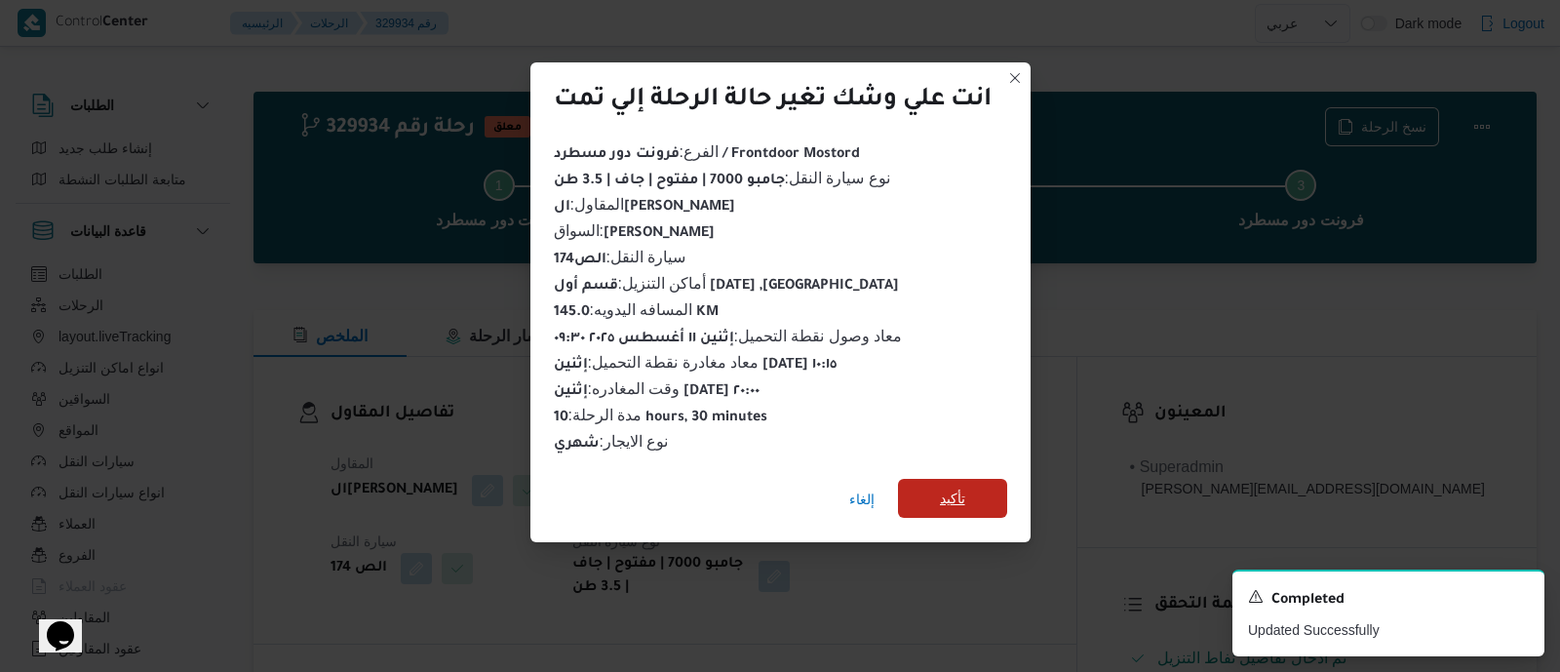
click at [956, 487] on span "تأكيد" at bounding box center [952, 497] width 25 height 23
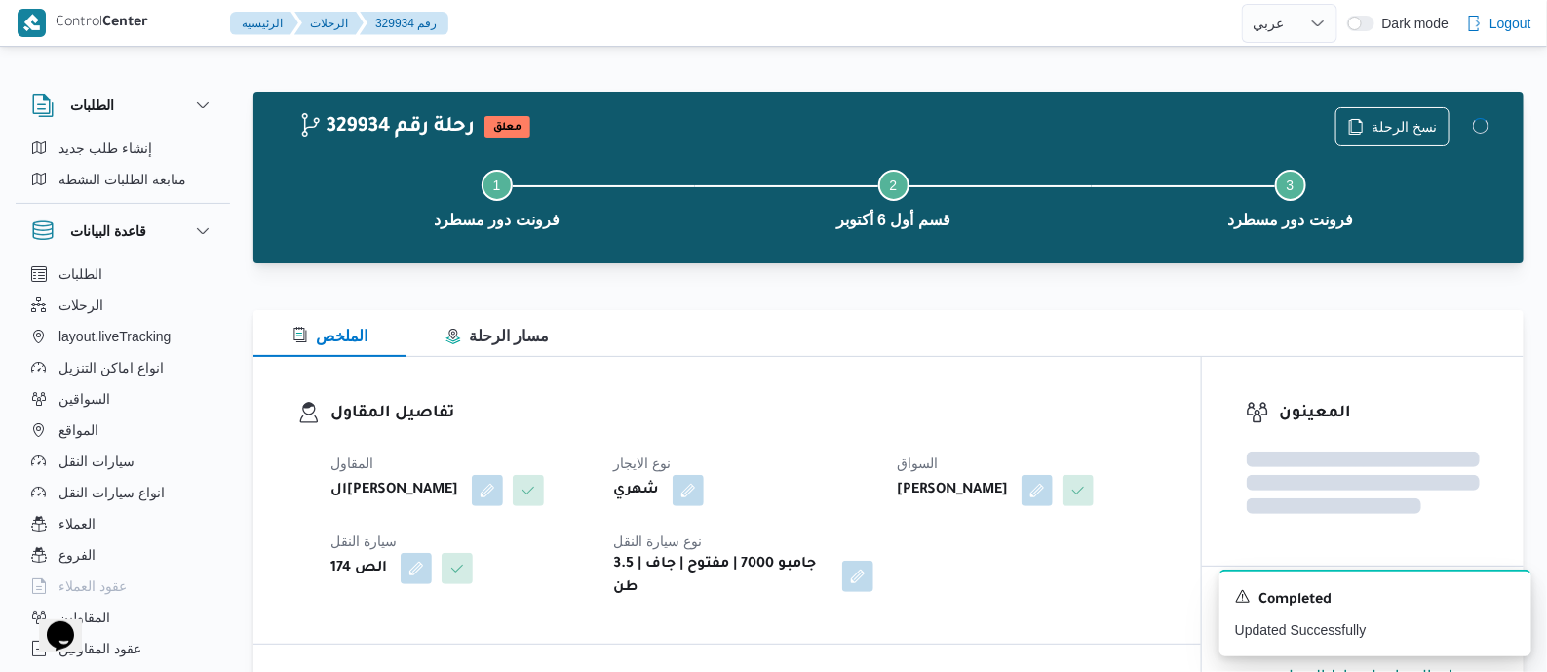
click at [882, 467] on div "المقاول الهامي محمد خالد علي نوع الايجار شهري السواق سيد محمد مصلح سيد سيارة ال…" at bounding box center [744, 526] width 850 height 172
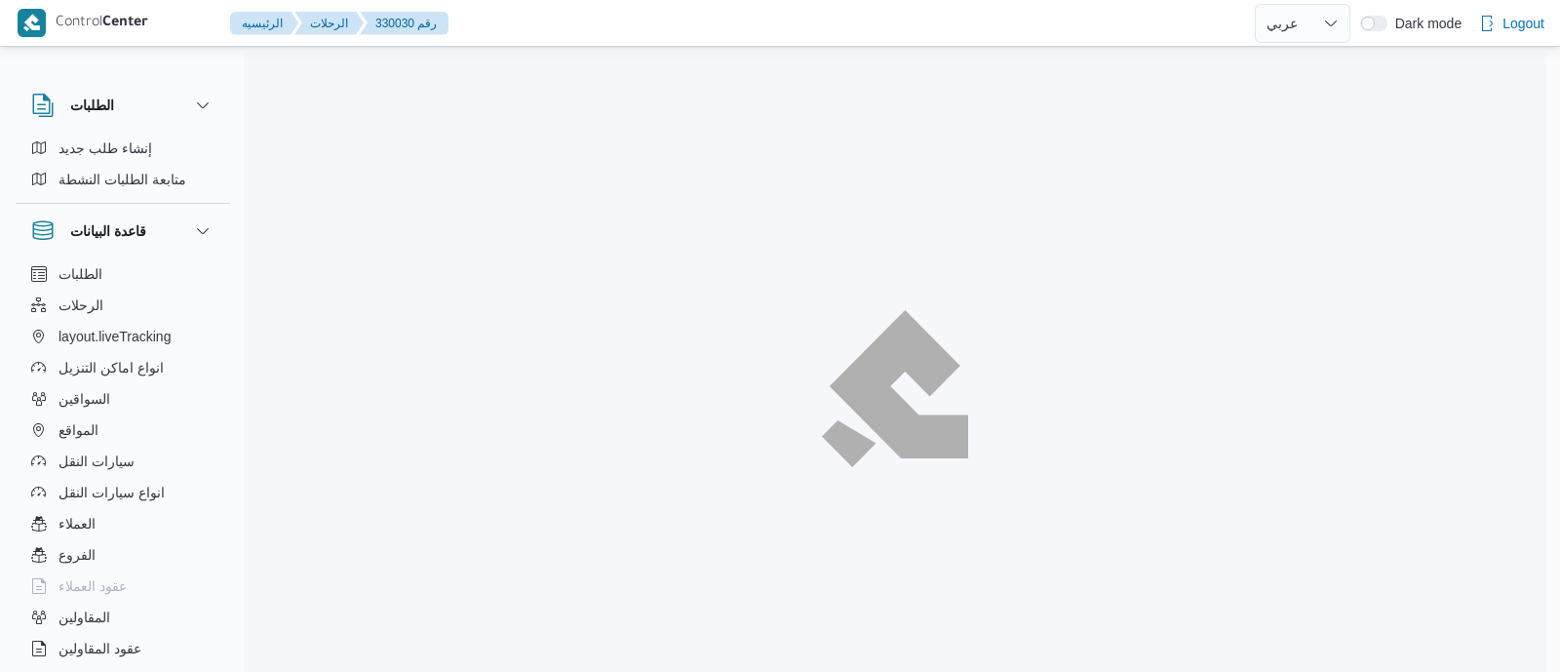
select select "ar"
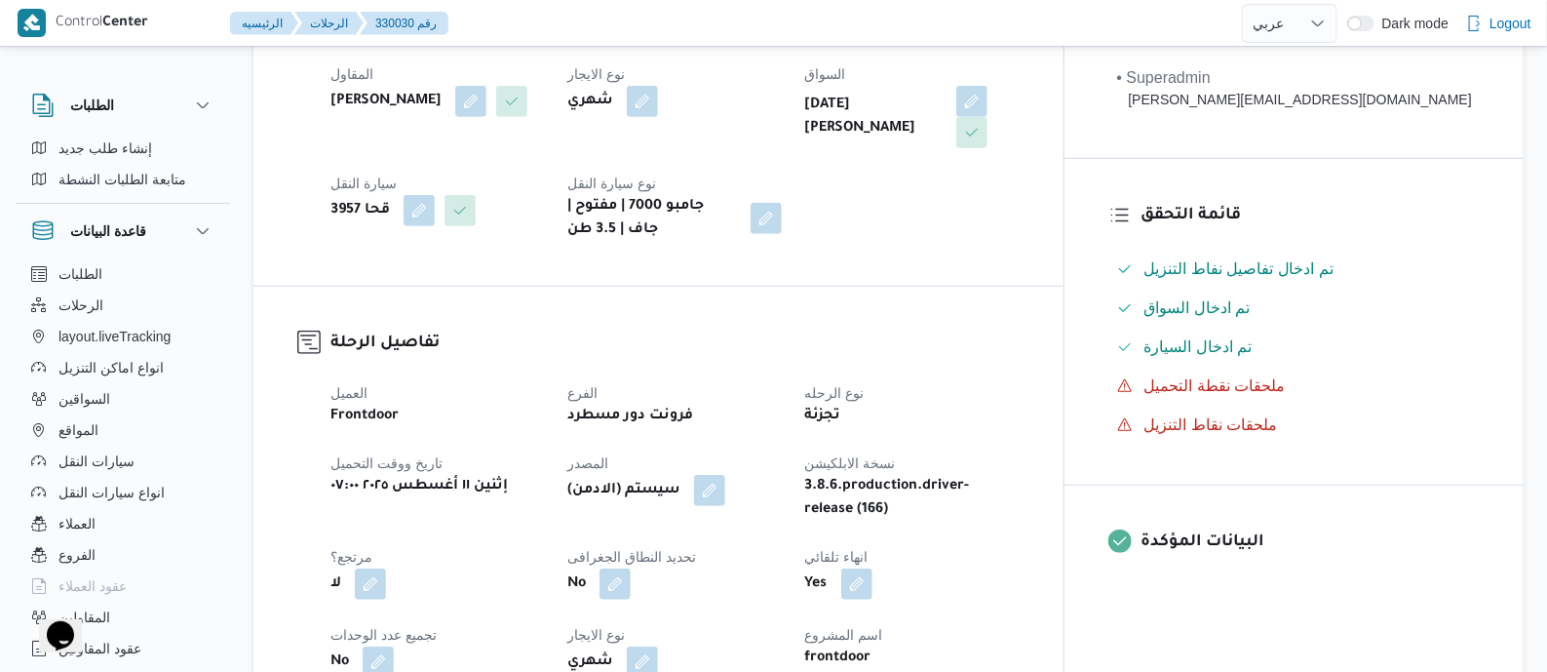
scroll to position [609, 0]
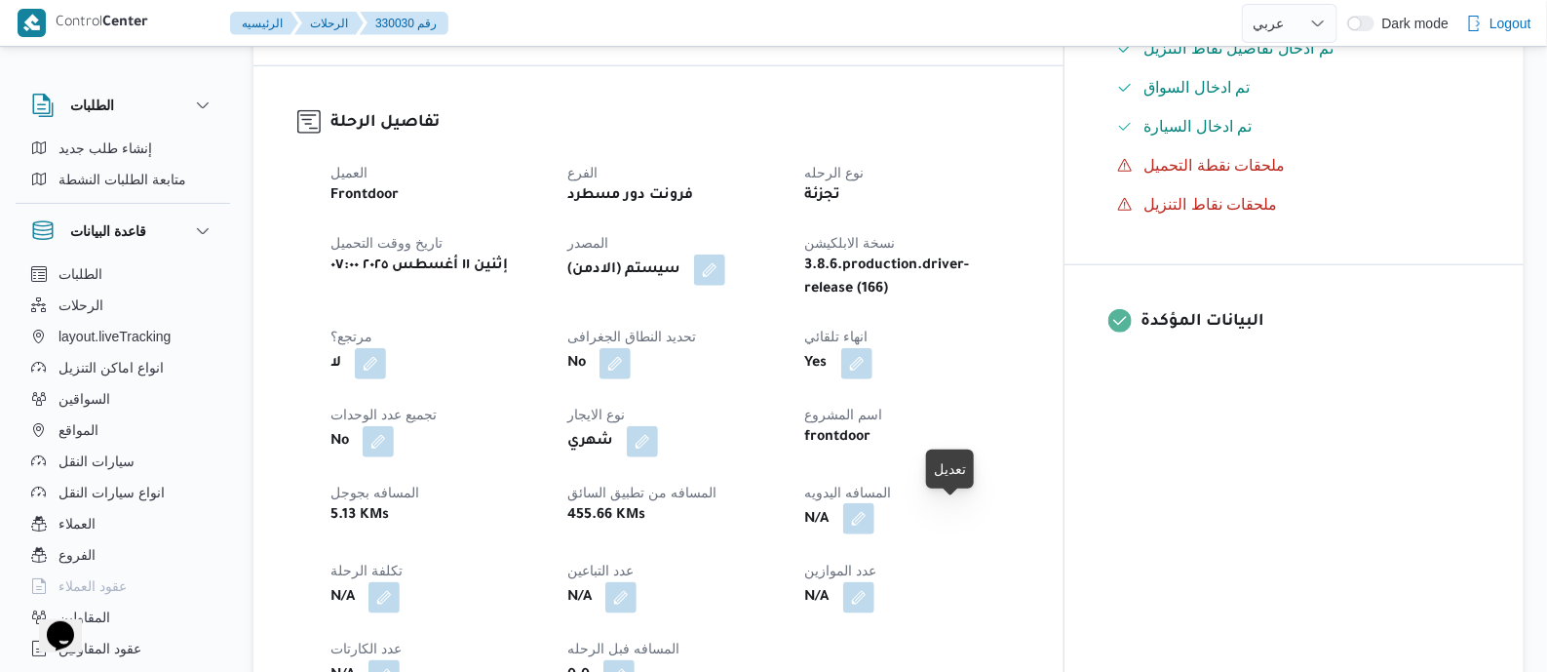
click at [874, 509] on button "button" at bounding box center [858, 518] width 31 height 31
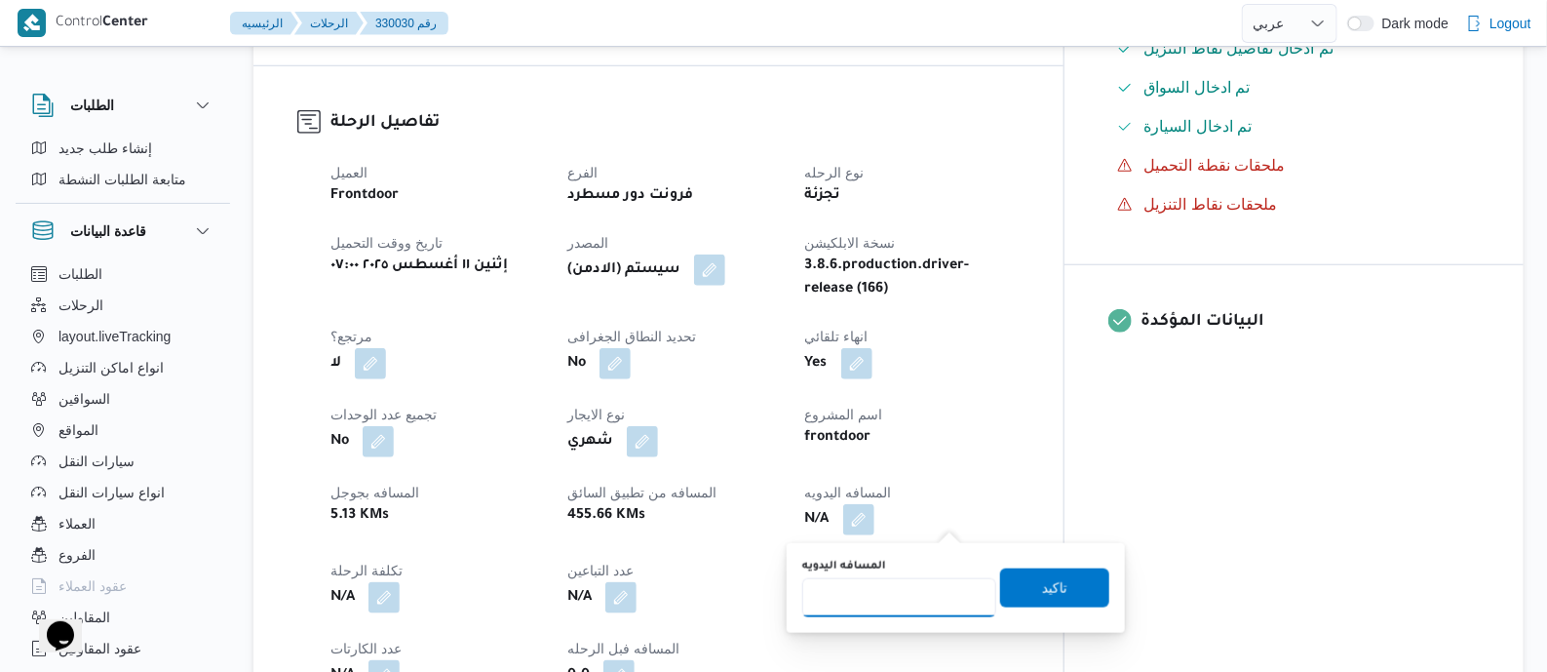
click at [922, 591] on input "المسافه اليدويه" at bounding box center [899, 597] width 194 height 39
type input "145"
click at [1020, 583] on span "تاكيد" at bounding box center [1054, 586] width 109 height 39
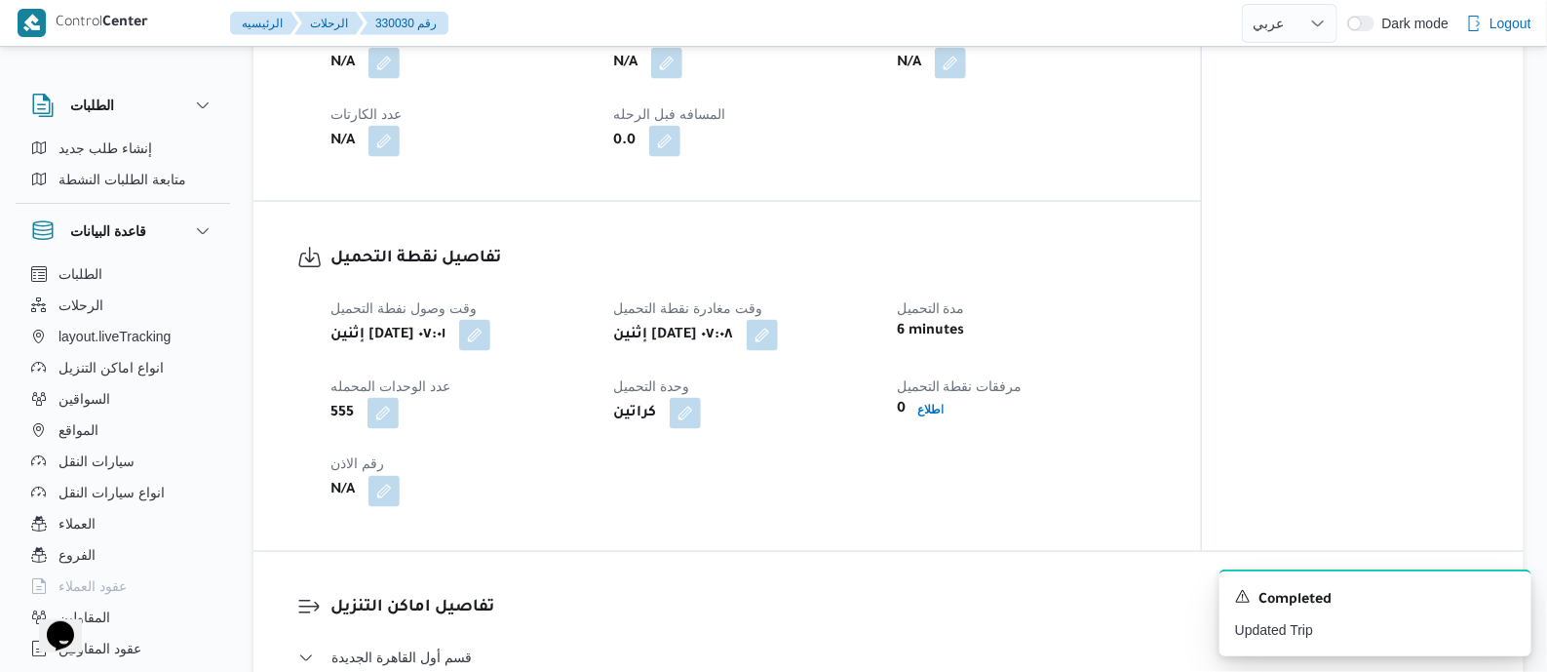
scroll to position [1340, 0]
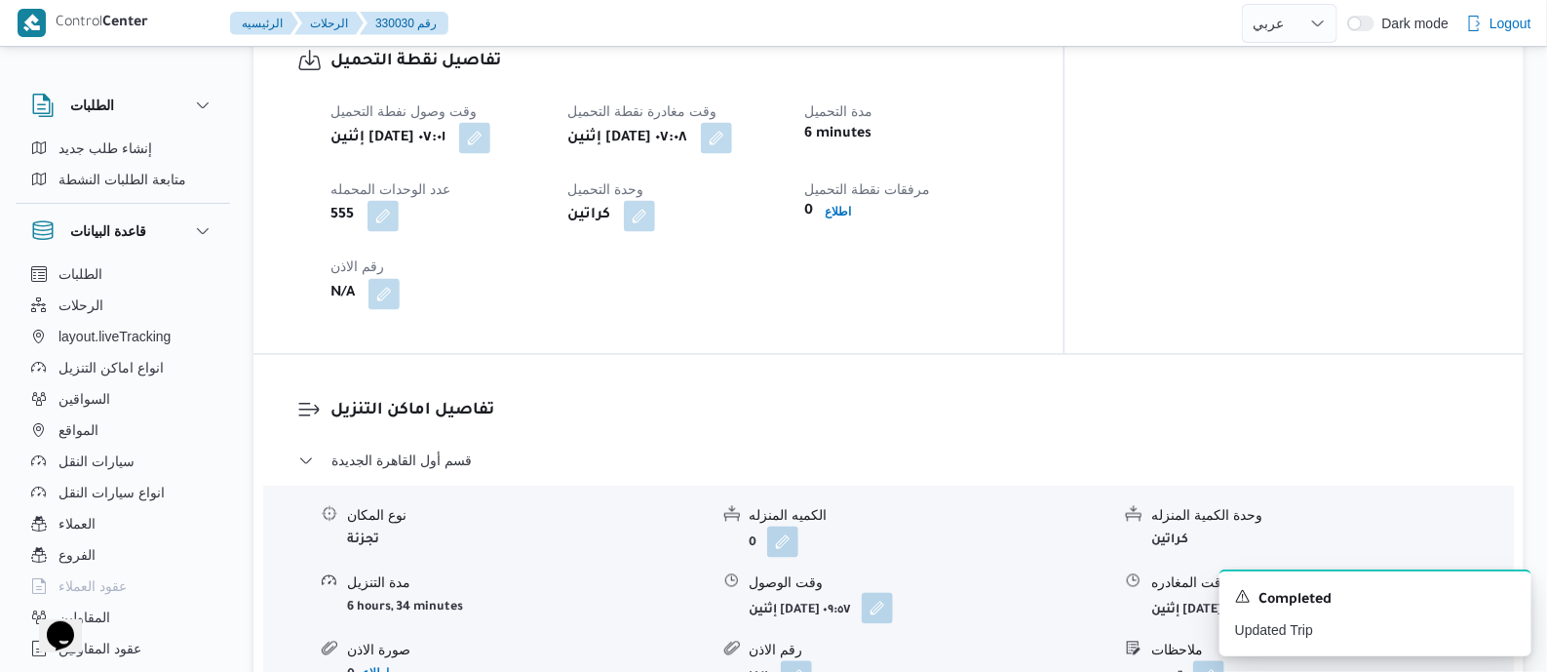
click at [893, 604] on button "button" at bounding box center [877, 608] width 31 height 31
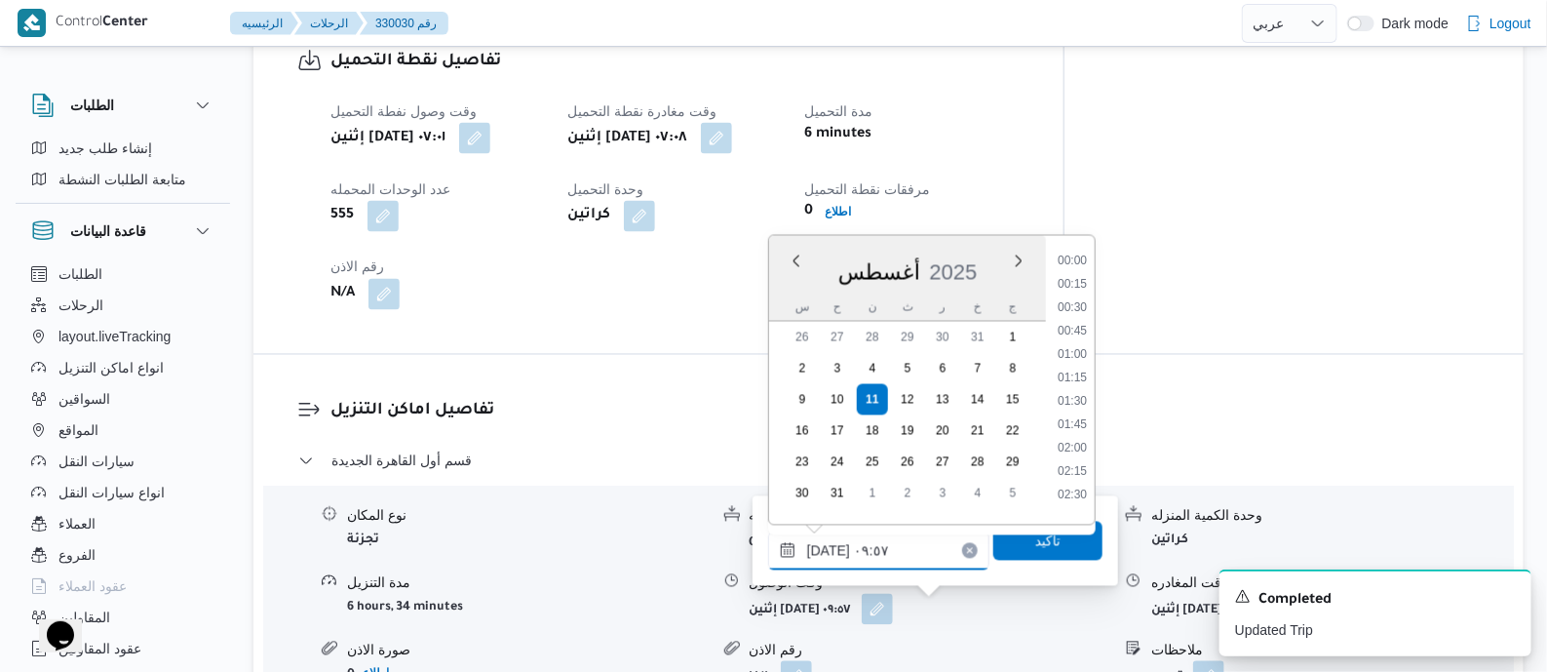
click at [955, 534] on input "[DATE] ٠٩:٥٧" at bounding box center [878, 550] width 221 height 39
click at [1074, 457] on li "11:45" at bounding box center [1072, 459] width 45 height 19
type input "[DATE] ١١:٤٥"
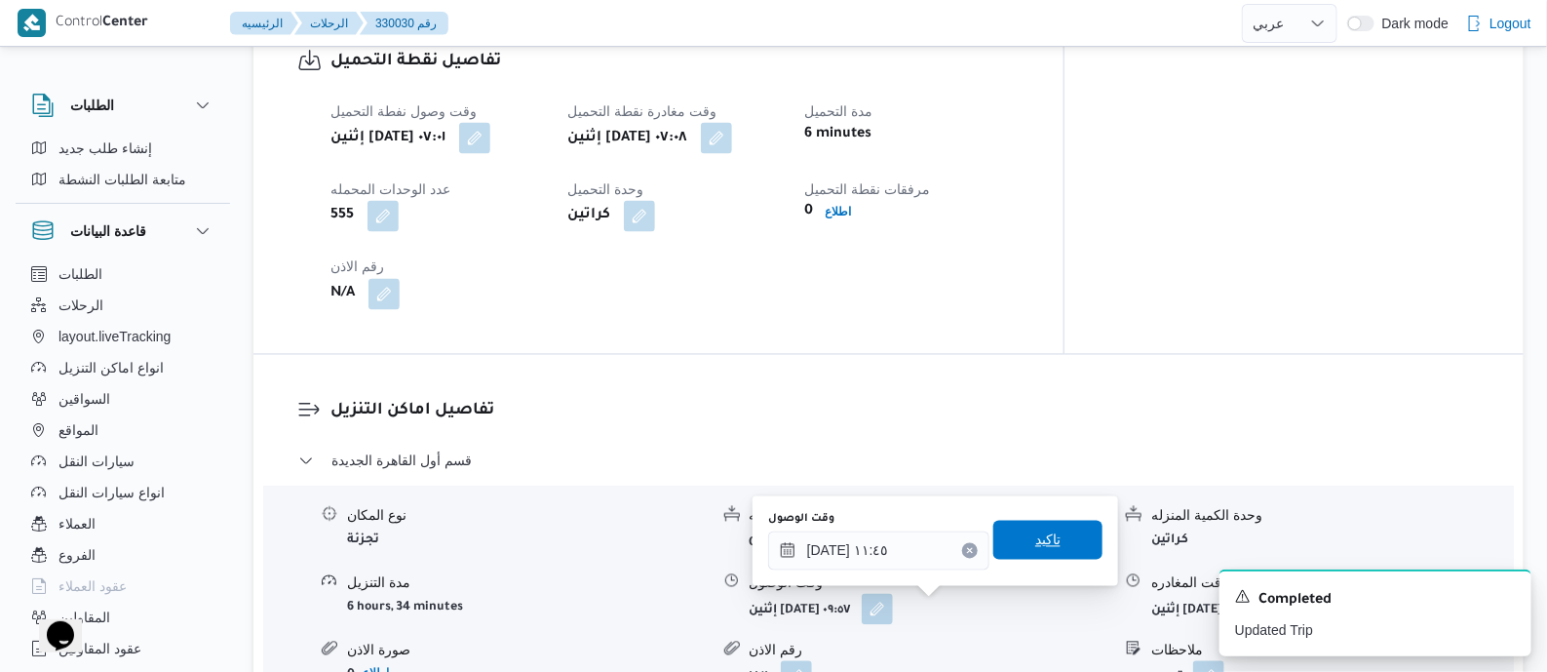
click at [1054, 543] on span "تاكيد" at bounding box center [1047, 540] width 109 height 39
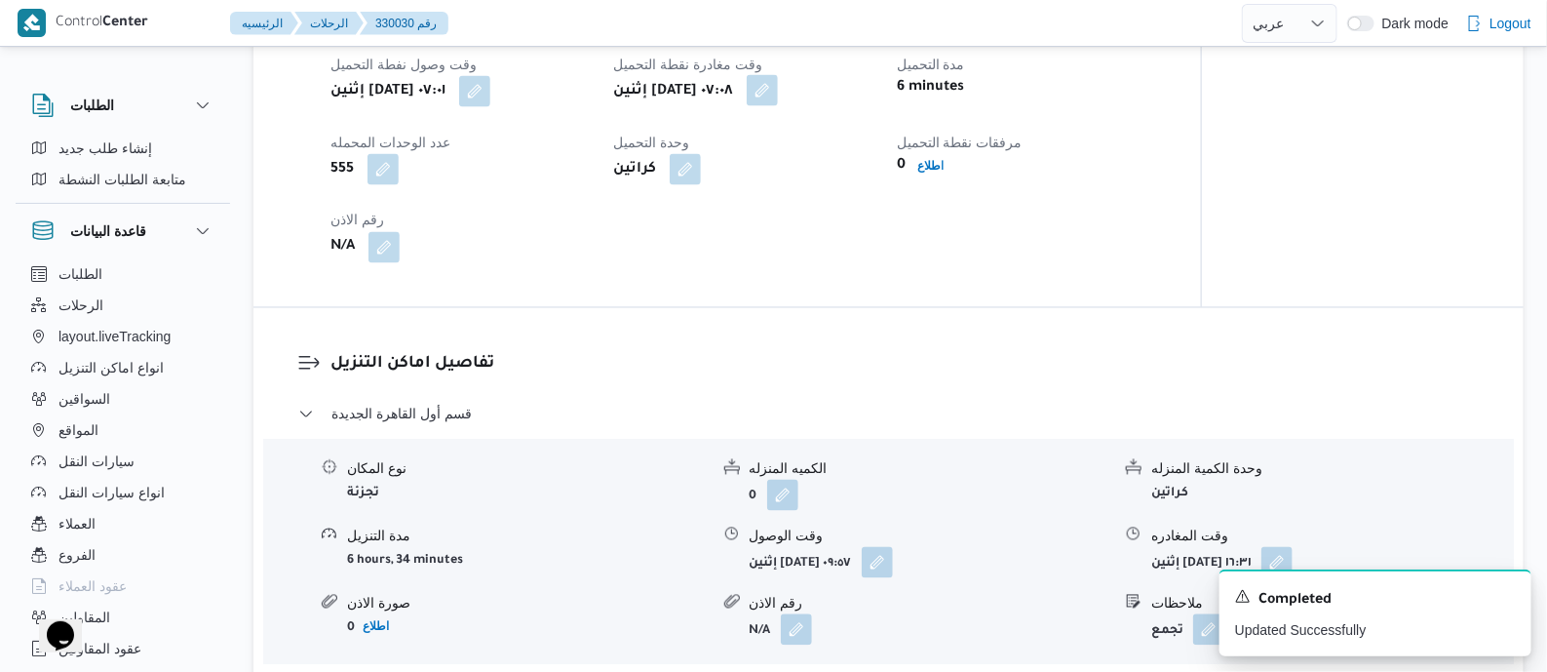
click at [778, 106] on button "button" at bounding box center [762, 90] width 31 height 31
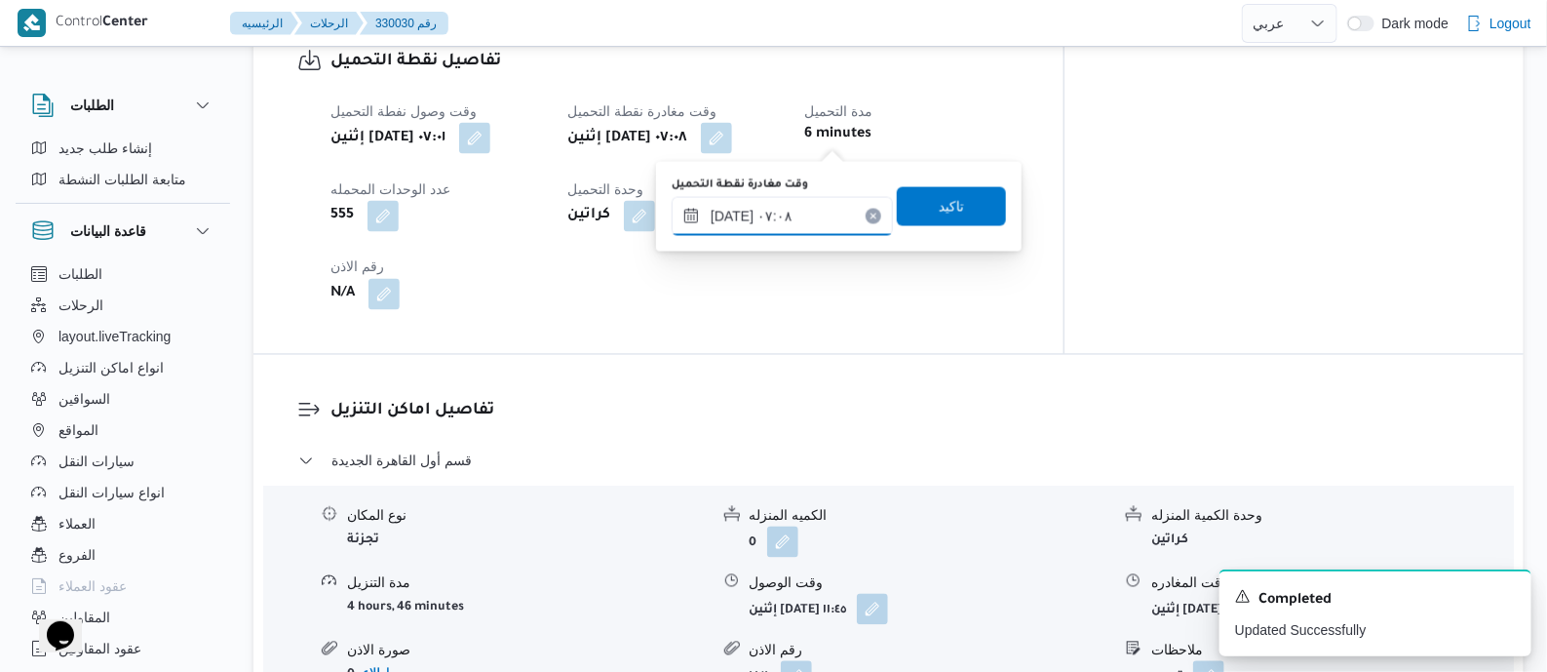
click at [830, 209] on input "١١/٠٨/٢٠٢٥ ٠٧:٠٨" at bounding box center [782, 216] width 221 height 39
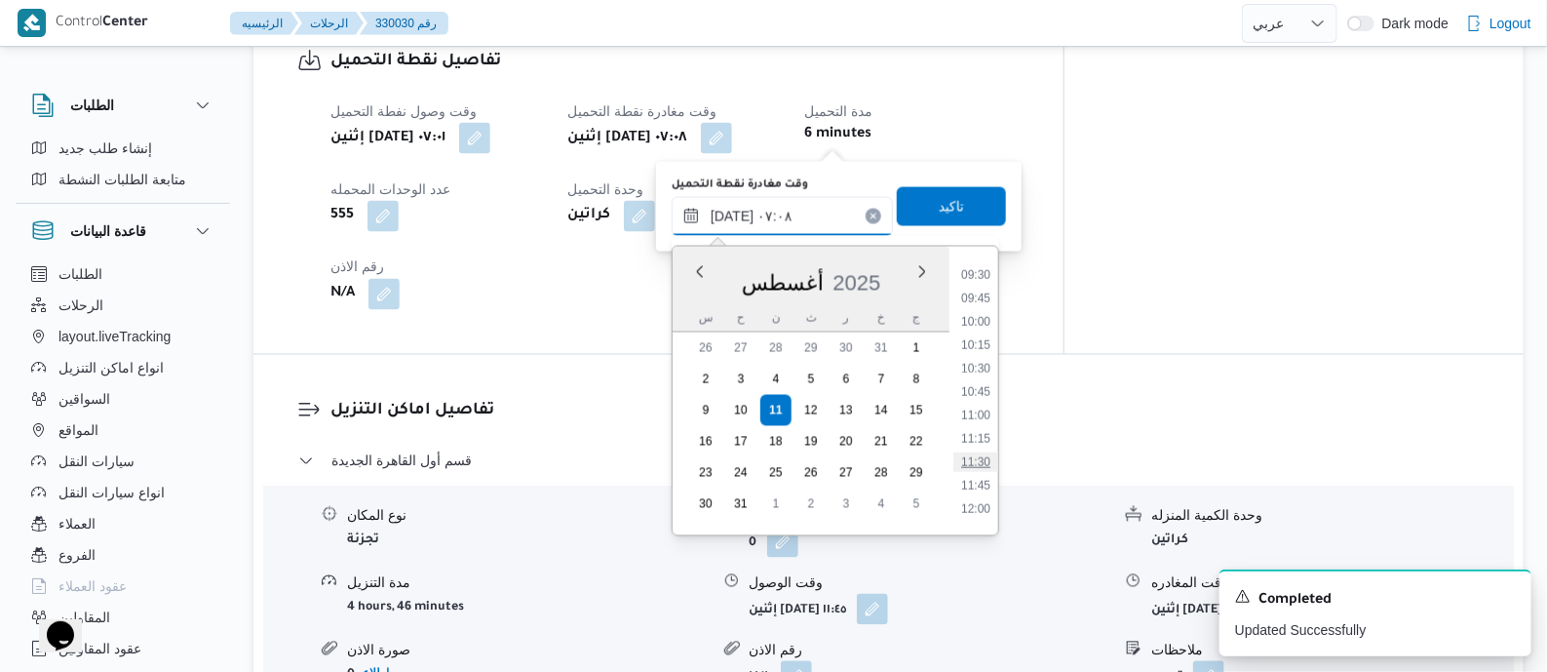
scroll to position [887, 0]
click at [983, 388] on li "10:45" at bounding box center [975, 390] width 45 height 19
type input "١١/٠٨/٢٠٢٥ ١٠:٤٥"
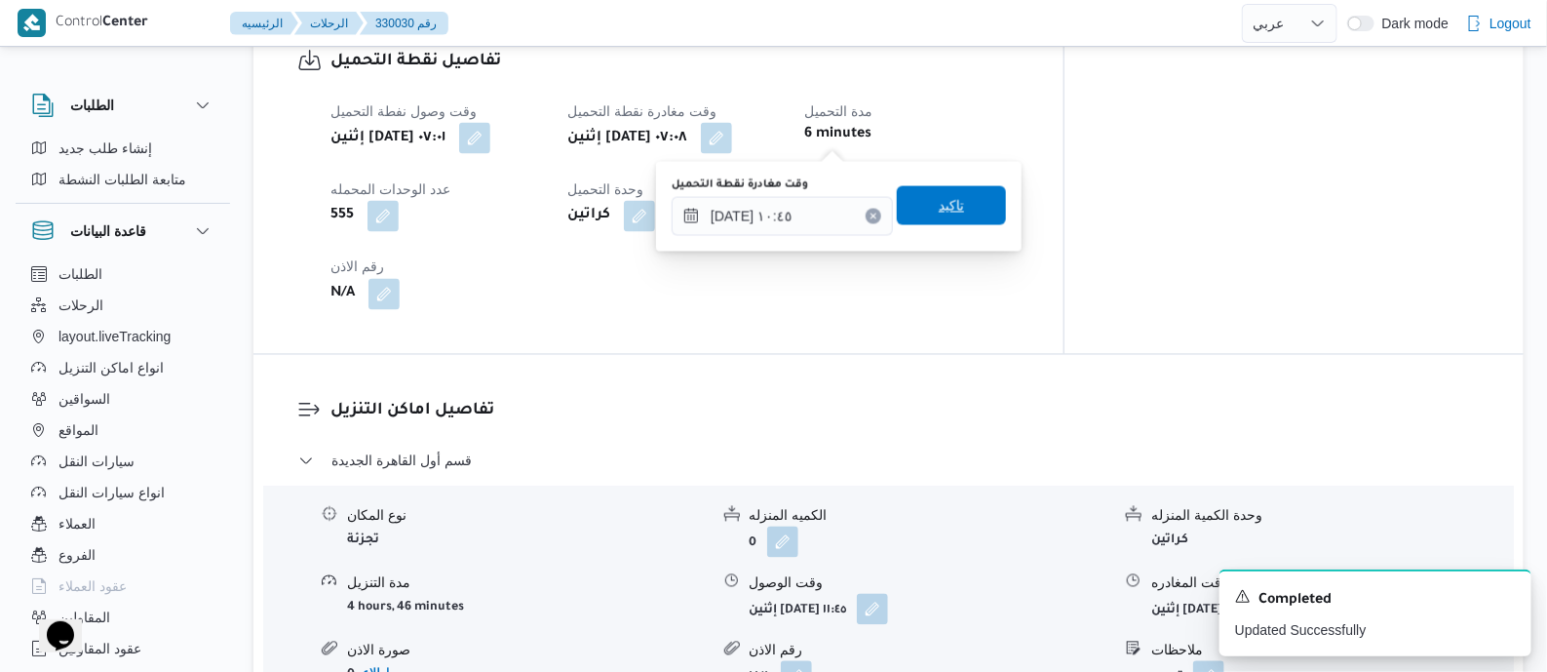
click at [939, 199] on span "تاكيد" at bounding box center [951, 205] width 25 height 23
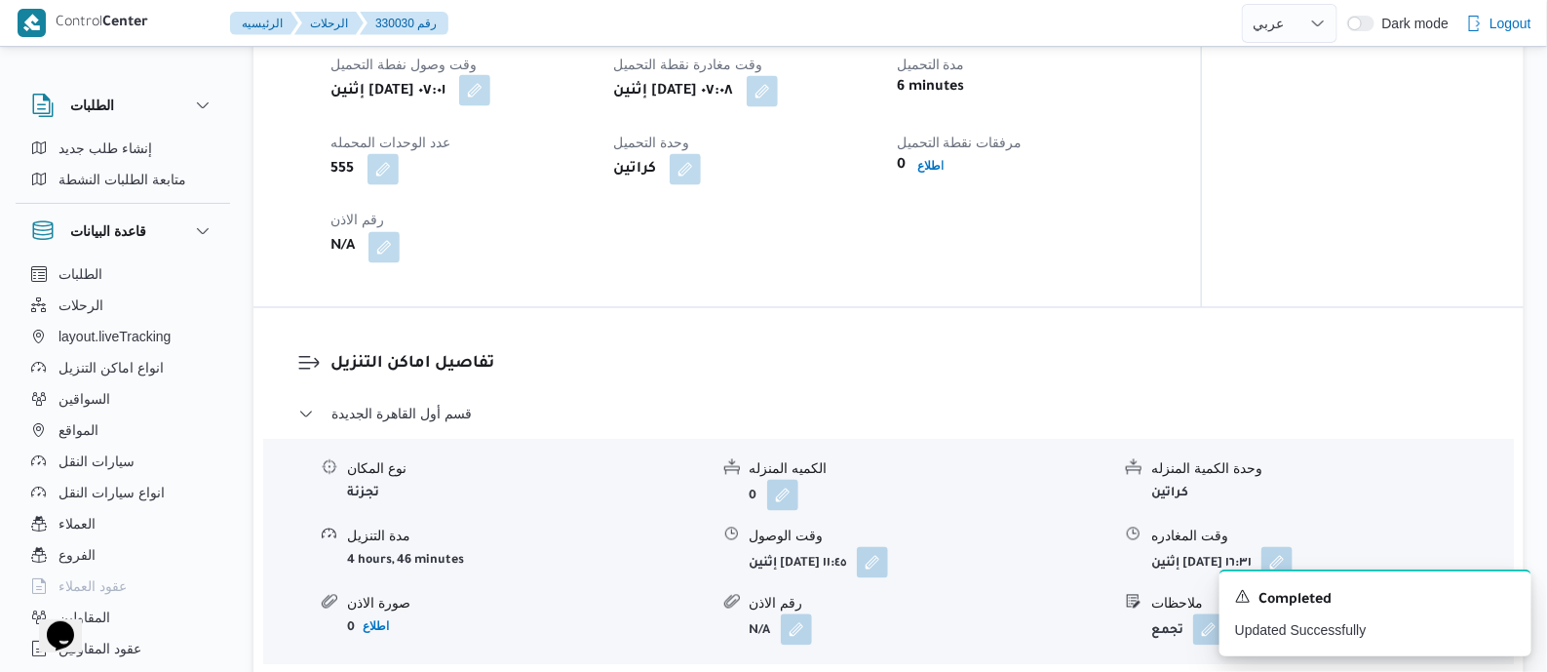
click at [490, 106] on button "button" at bounding box center [474, 90] width 31 height 31
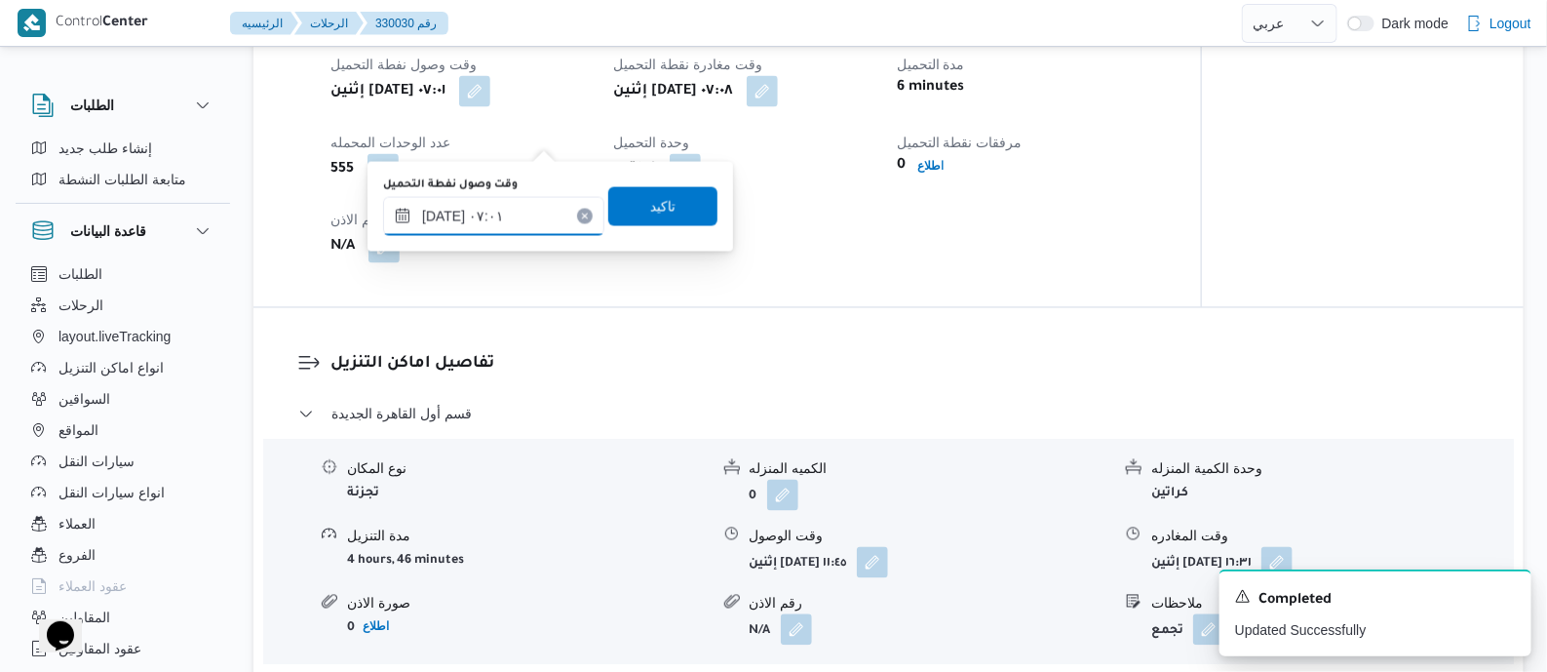
click at [510, 229] on input "١١/٠٨/٢٠٢٥ ٠٧:٠١" at bounding box center [493, 216] width 221 height 39
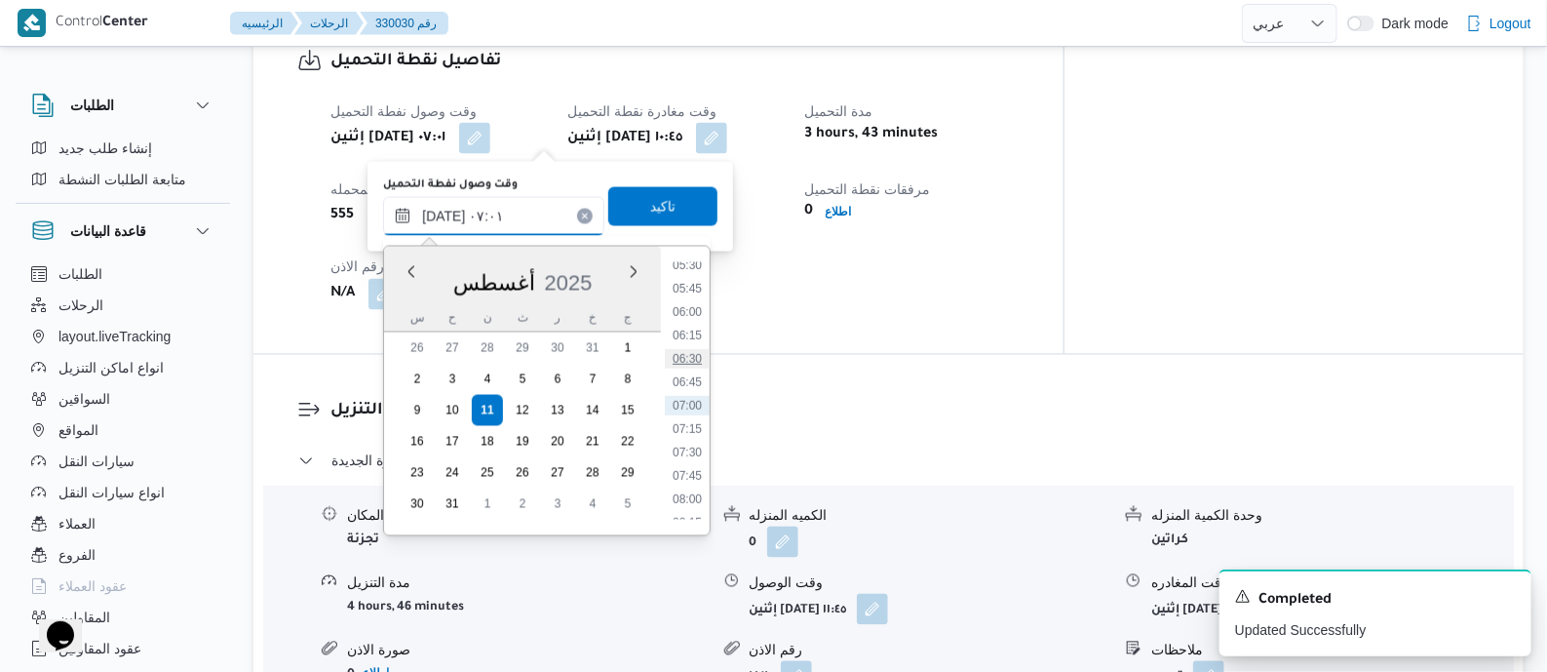
scroll to position [765, 0]
click at [694, 438] on li "10:00" at bounding box center [687, 442] width 45 height 19
type input "١١/٠٨/٢٠٢٥ ١٠:٠٠"
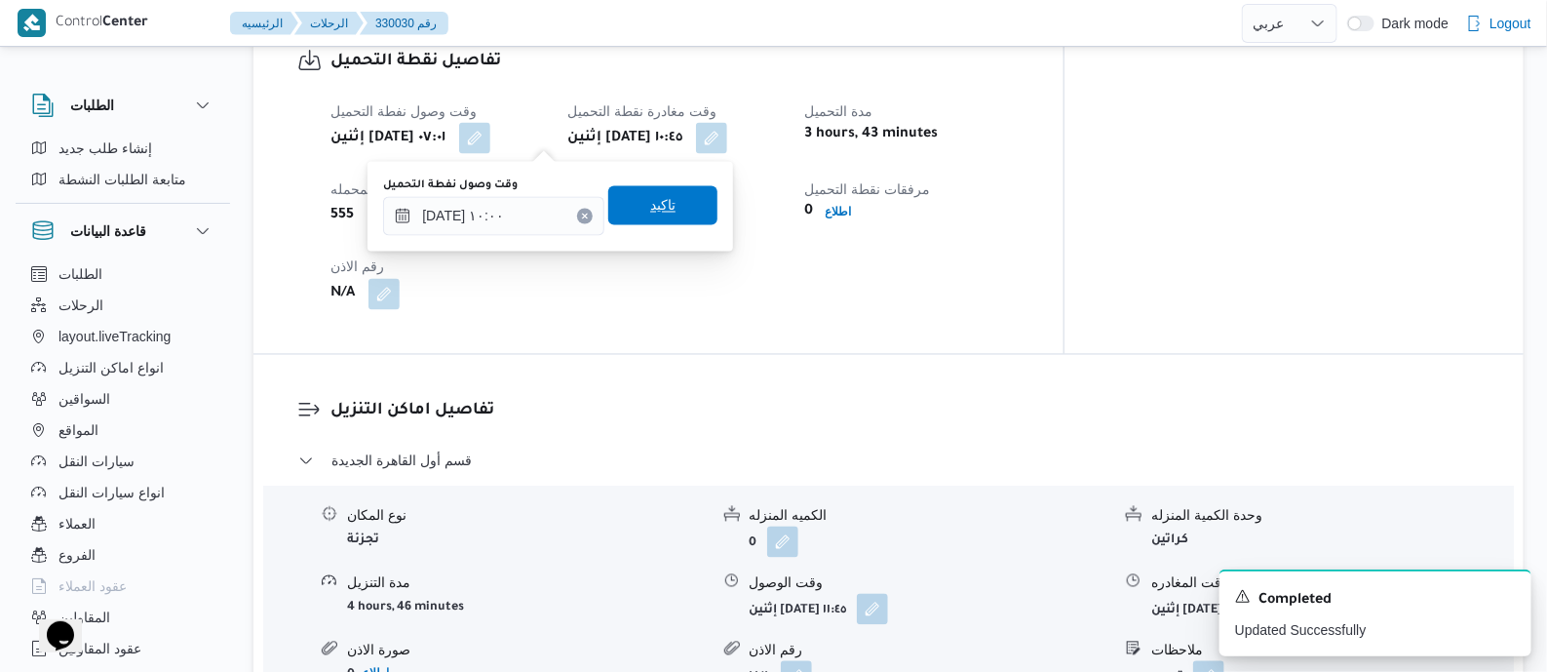
click at [668, 194] on span "تاكيد" at bounding box center [662, 205] width 109 height 39
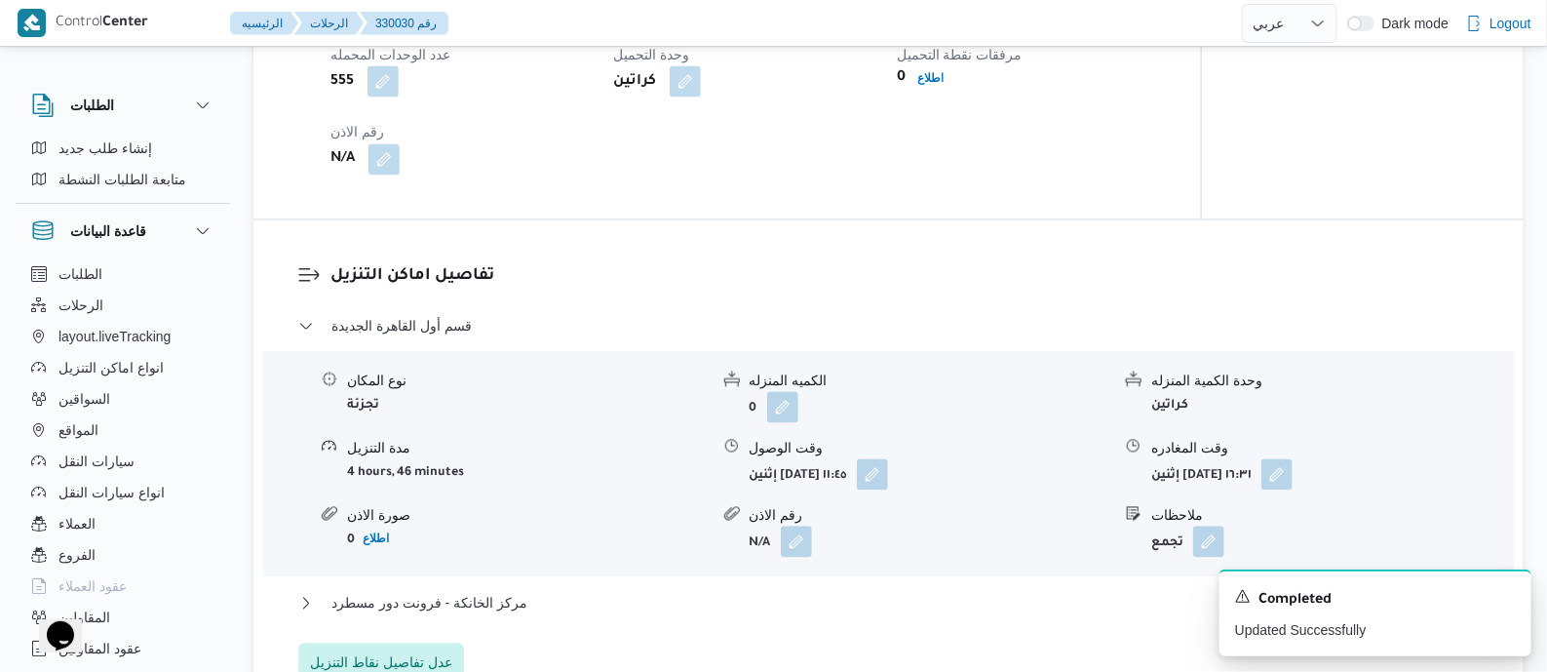
scroll to position [1583, 0]
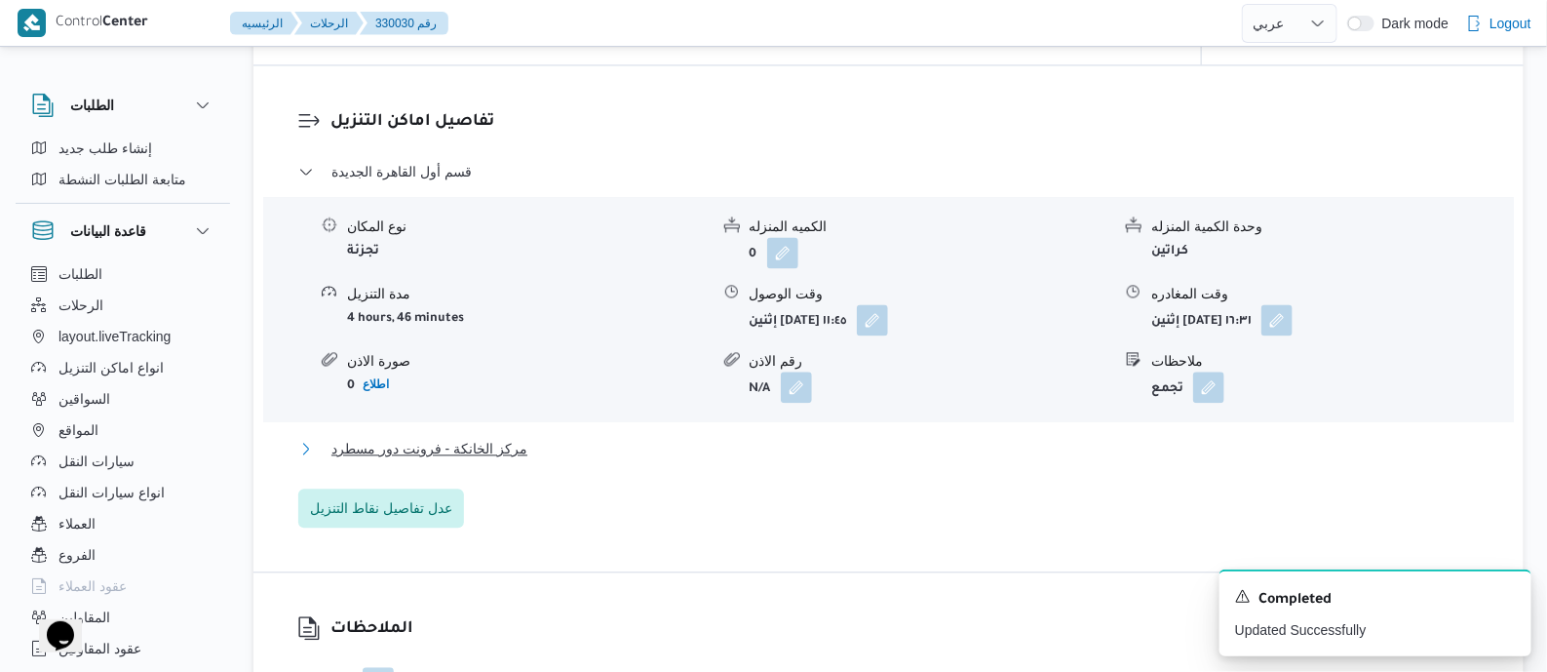
click at [469, 460] on span "مركز الخانكة - فرونت دور مسطرد" at bounding box center [429, 448] width 196 height 23
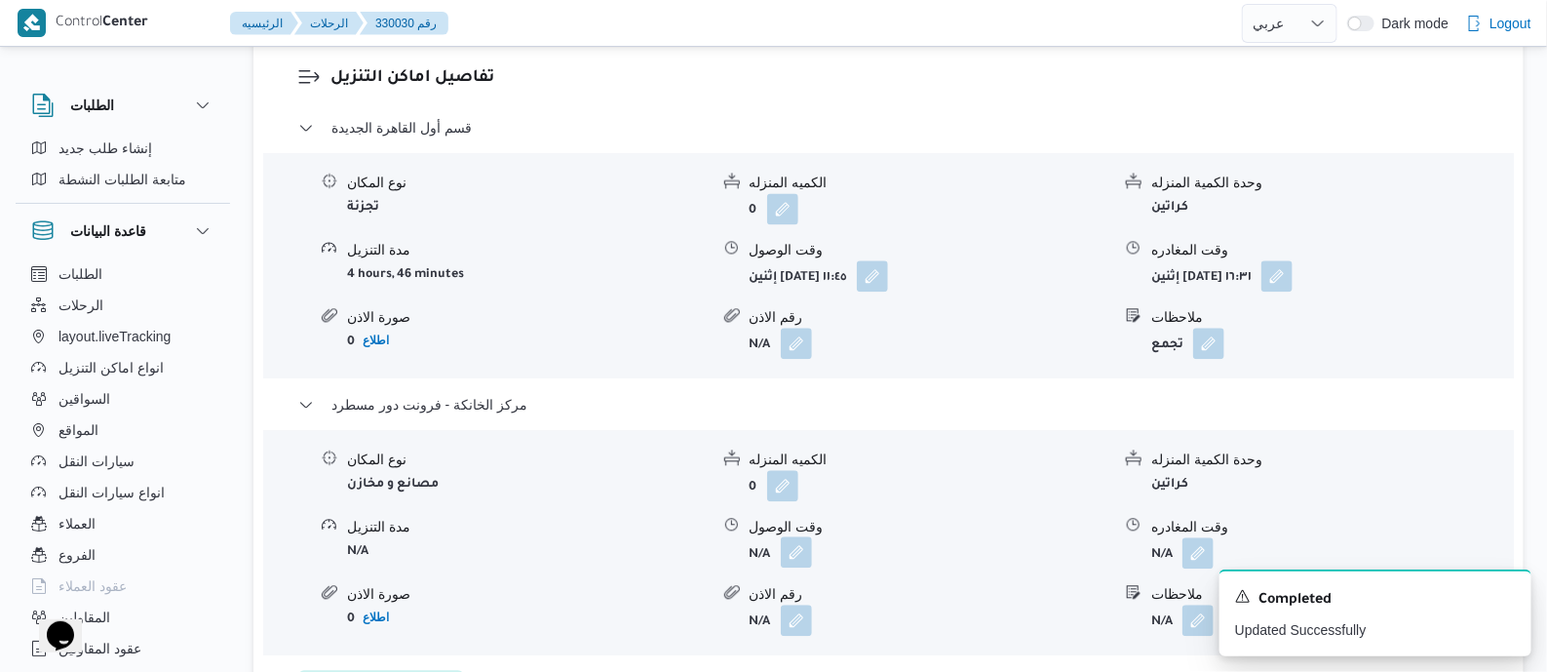
scroll to position [1827, 0]
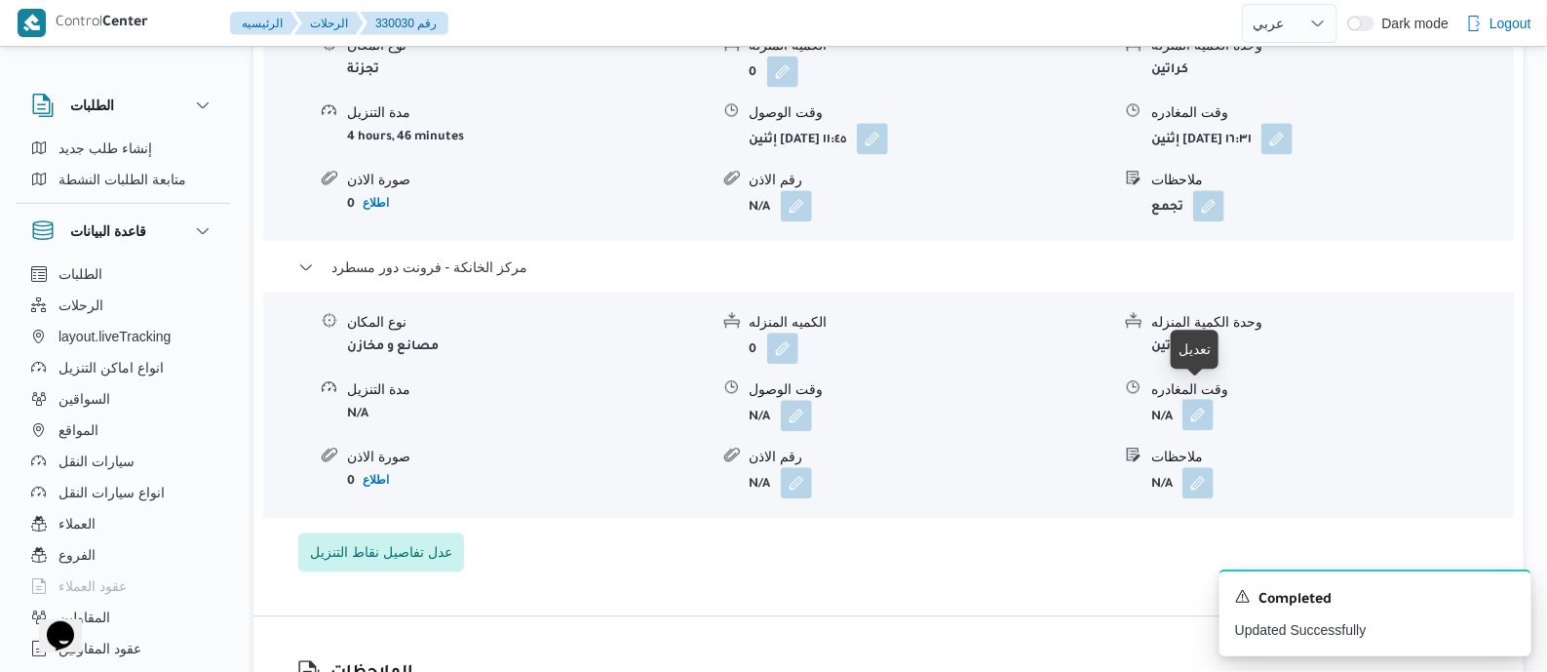
click at [1207, 399] on button "button" at bounding box center [1197, 414] width 31 height 31
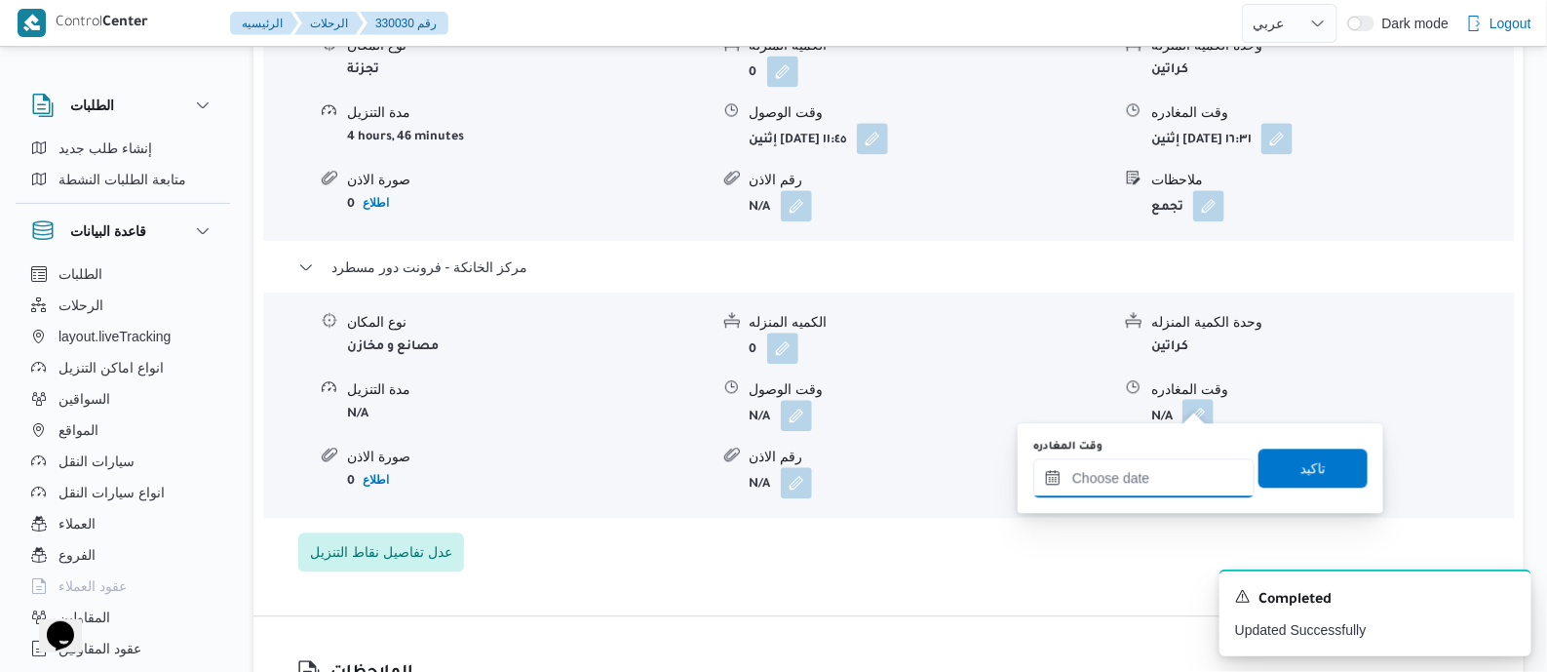
click at [1177, 474] on input "وقت المغادره" at bounding box center [1143, 477] width 221 height 39
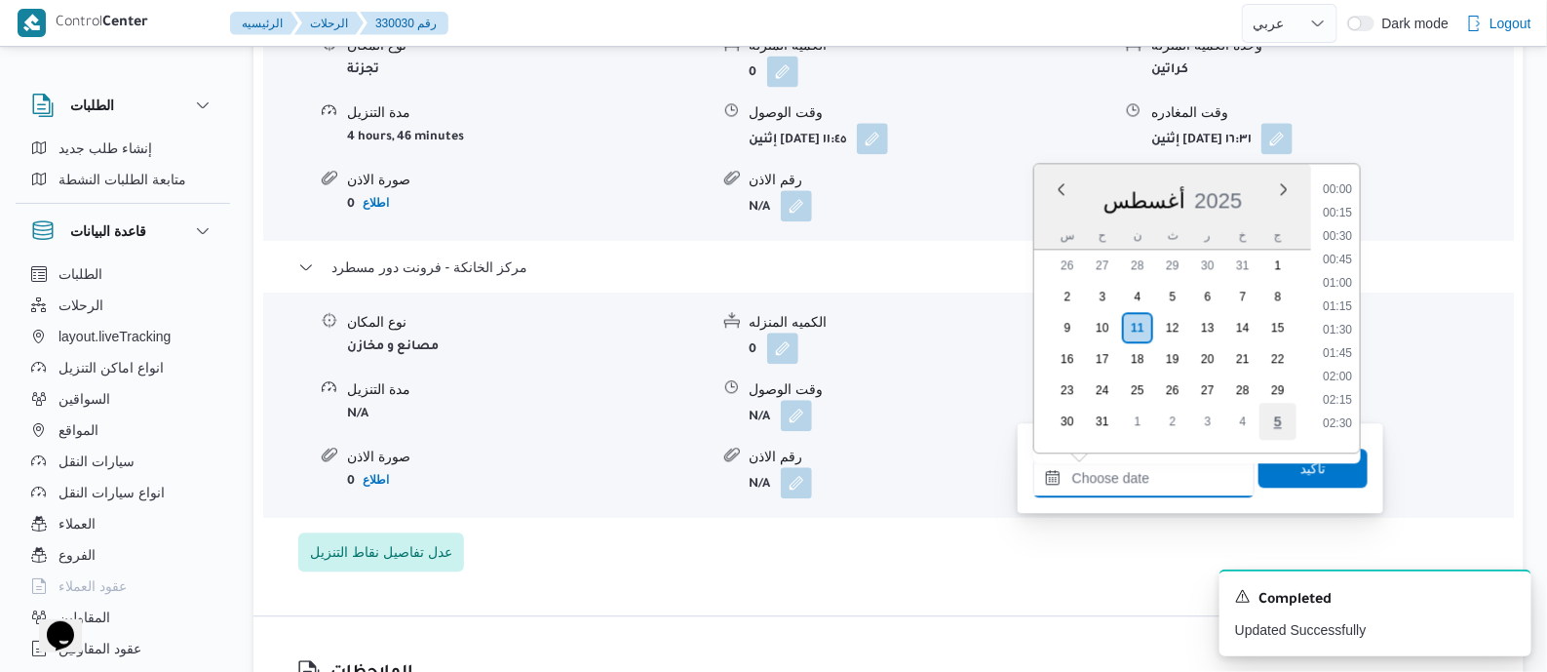
scroll to position [1808, 0]
click at [1337, 252] on li "20:00" at bounding box center [1337, 252] width 45 height 19
type input "[DATE] ٢٠:٠٠"
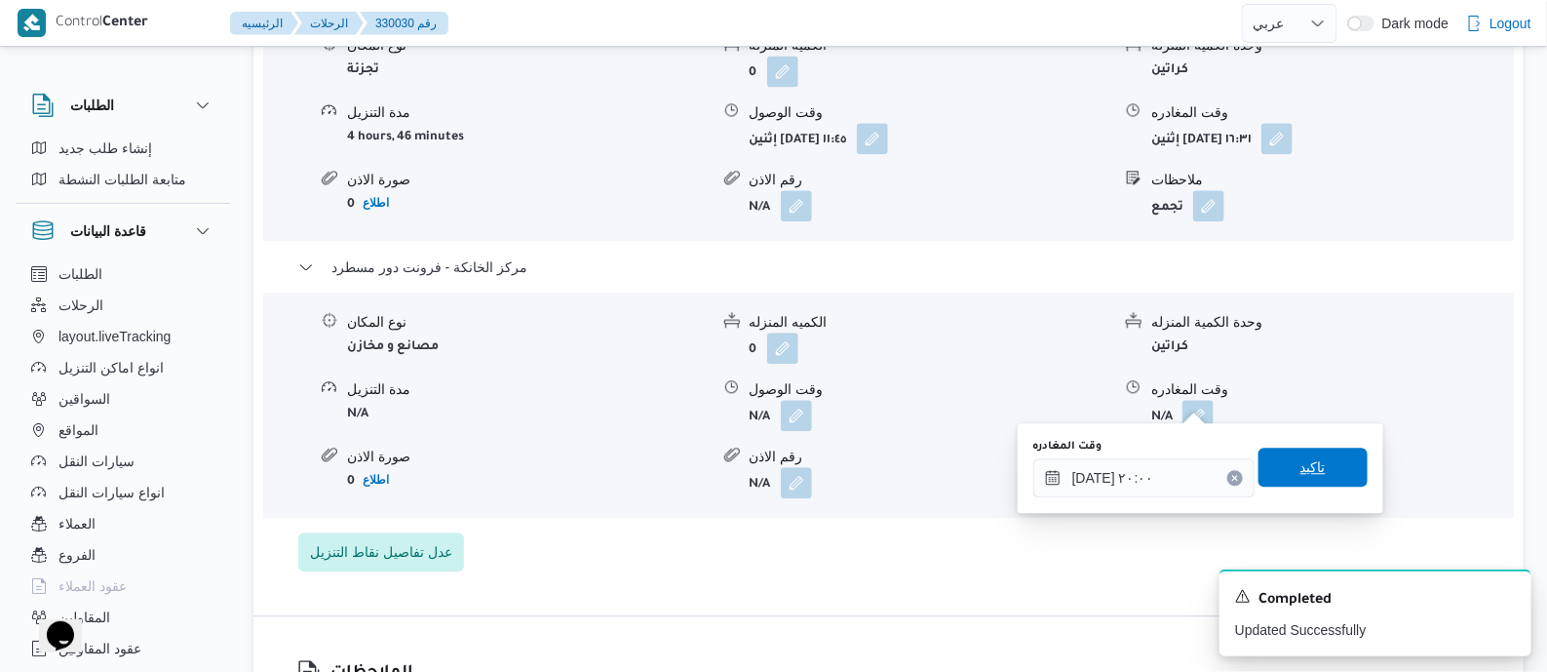
click at [1311, 471] on span "تاكيد" at bounding box center [1312, 466] width 25 height 23
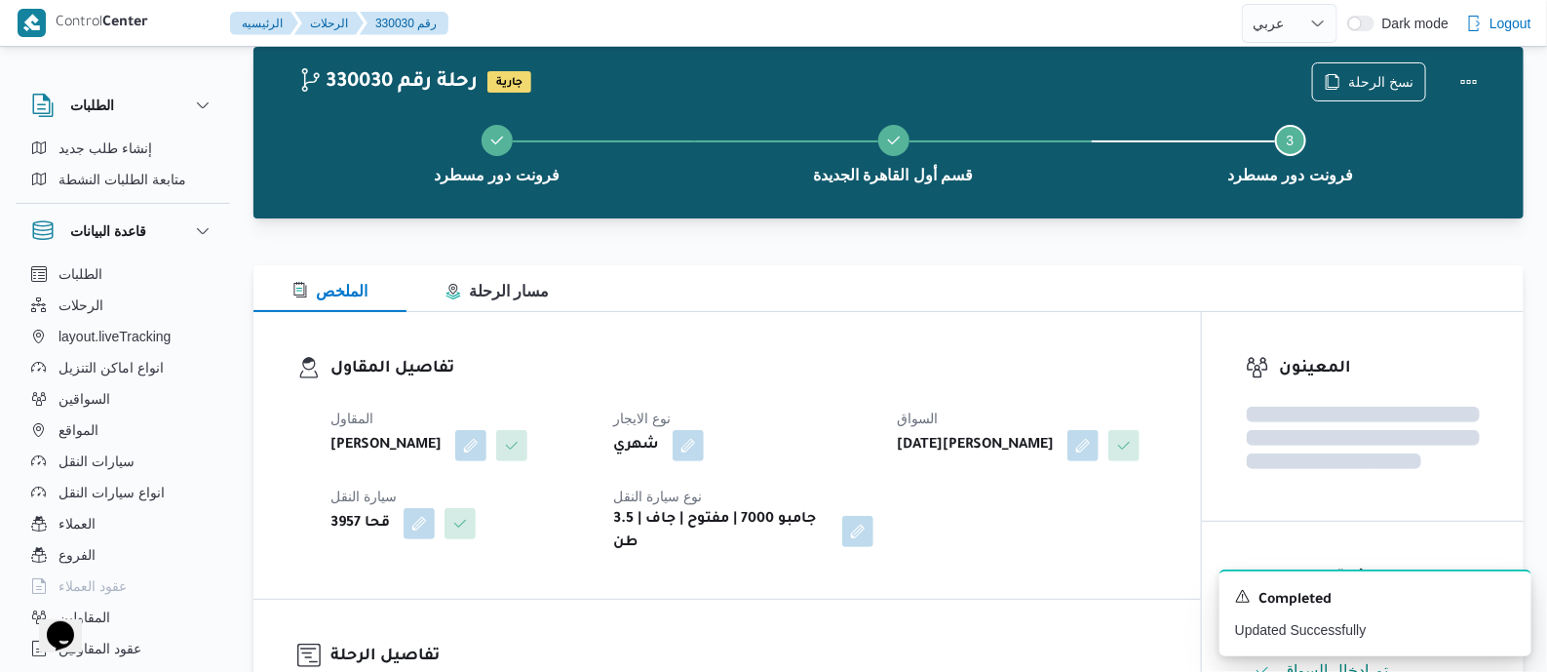
scroll to position [0, 0]
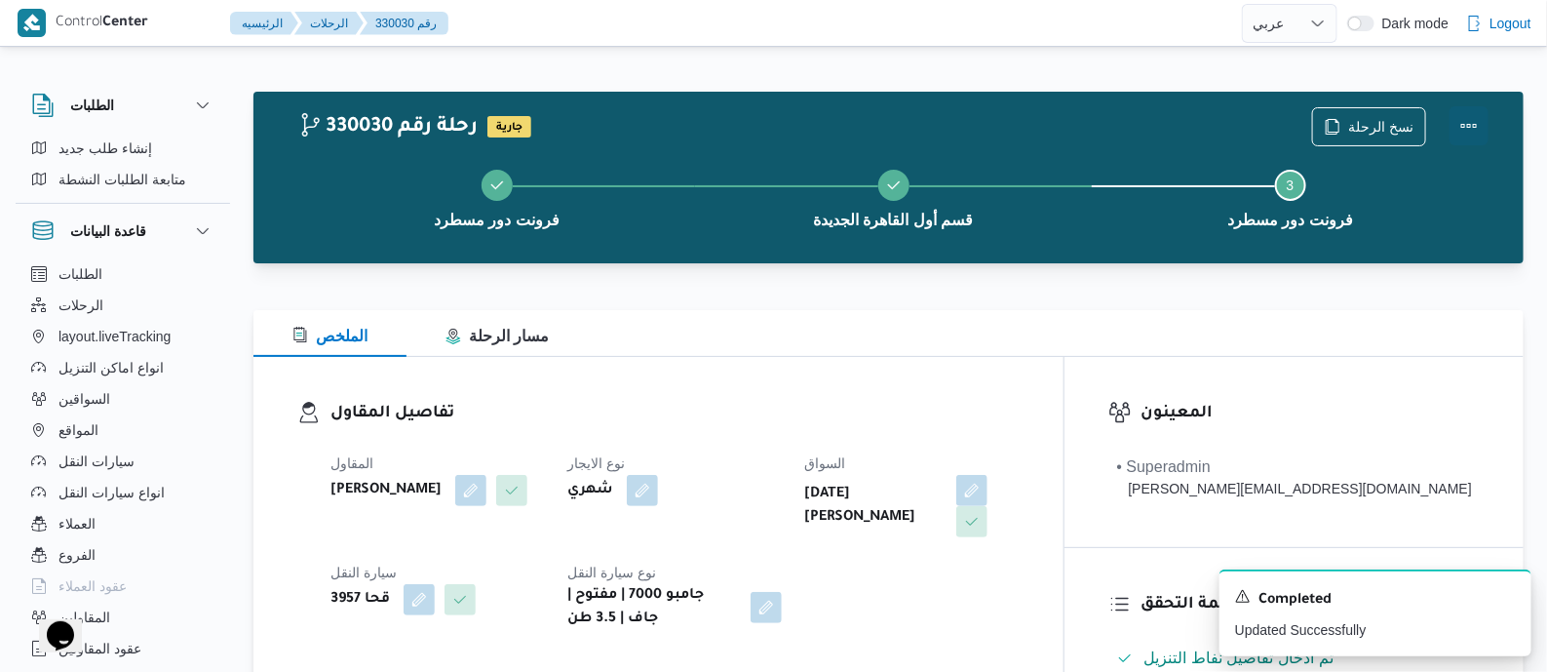
click at [1459, 118] on button "Actions" at bounding box center [1469, 125] width 39 height 39
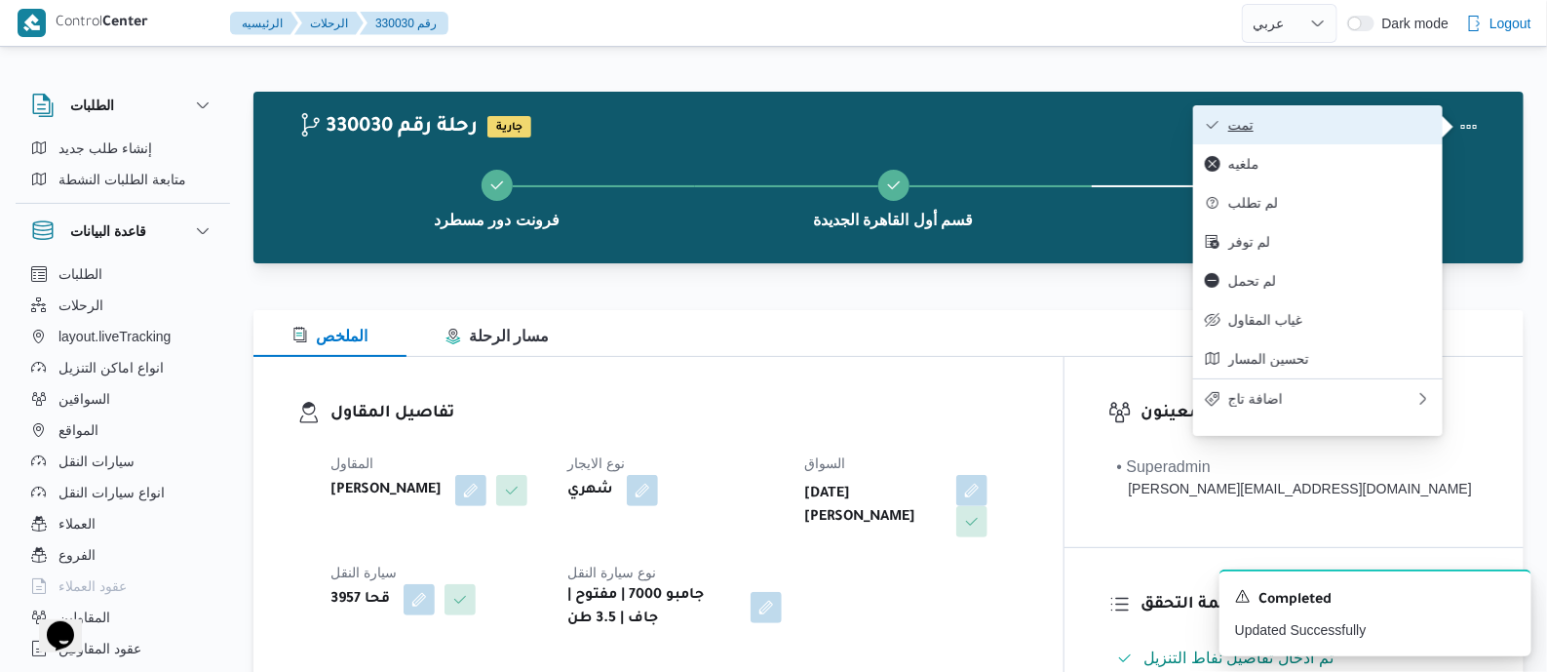
click at [1349, 105] on button "تمت" at bounding box center [1318, 124] width 250 height 39
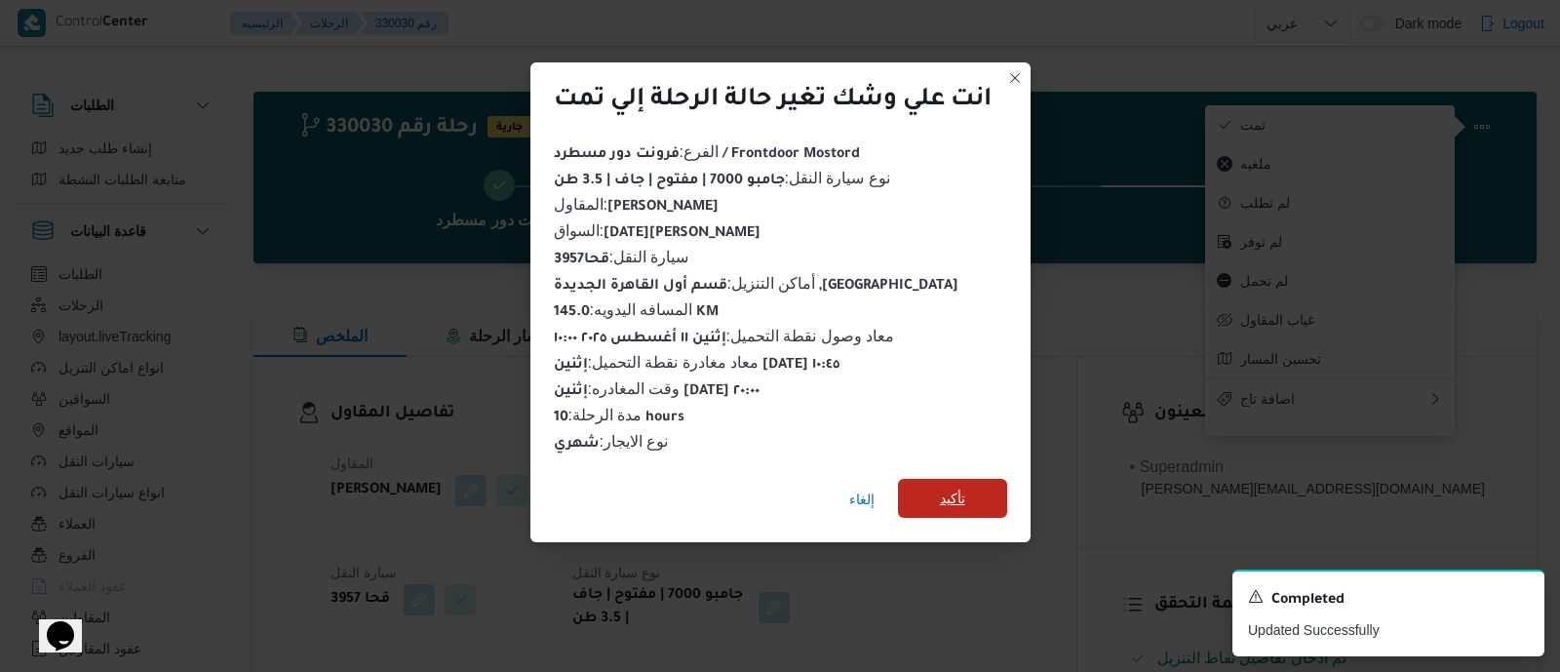
click at [965, 486] on span "تأكيد" at bounding box center [952, 497] width 25 height 23
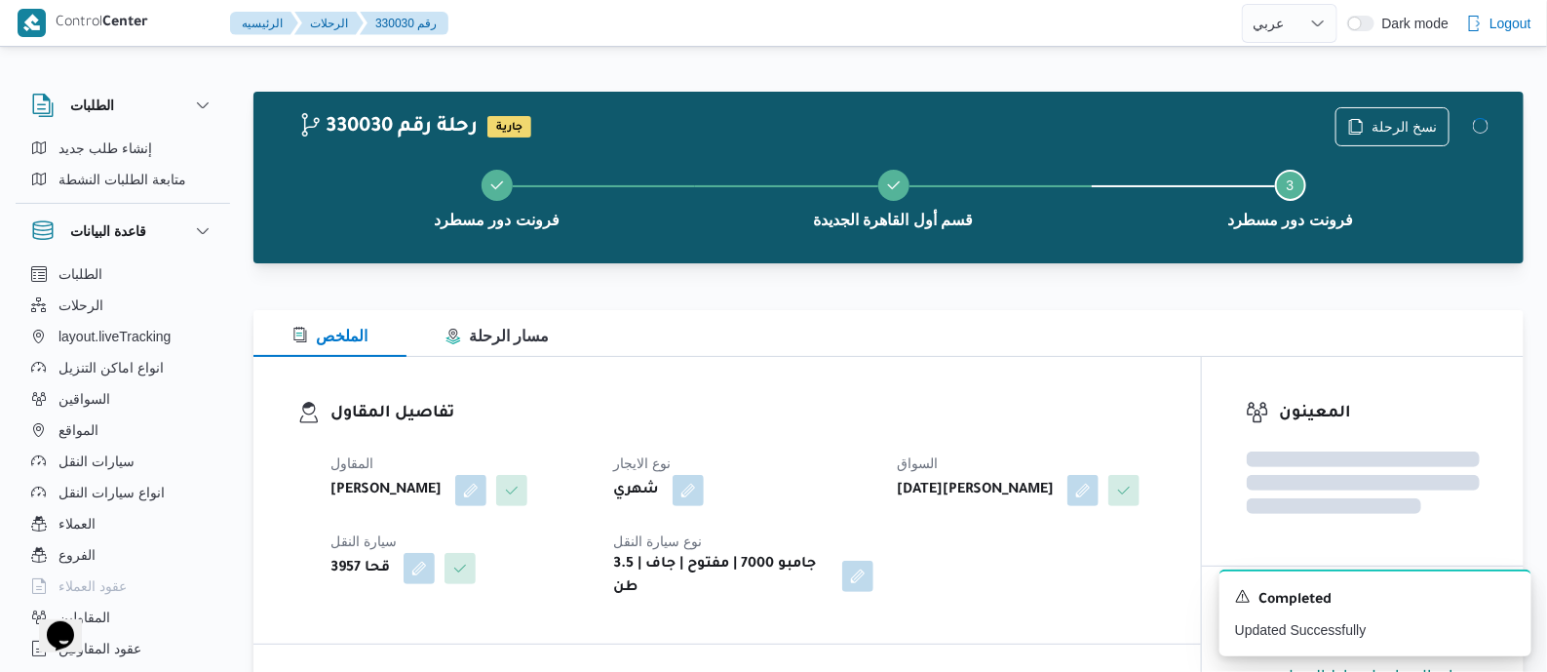
click at [812, 383] on div "تفاصيل المقاول المقاول علي عبدالناصر علي بخيت علي نوع الايجار شهري السواق خميس …" at bounding box center [727, 500] width 948 height 287
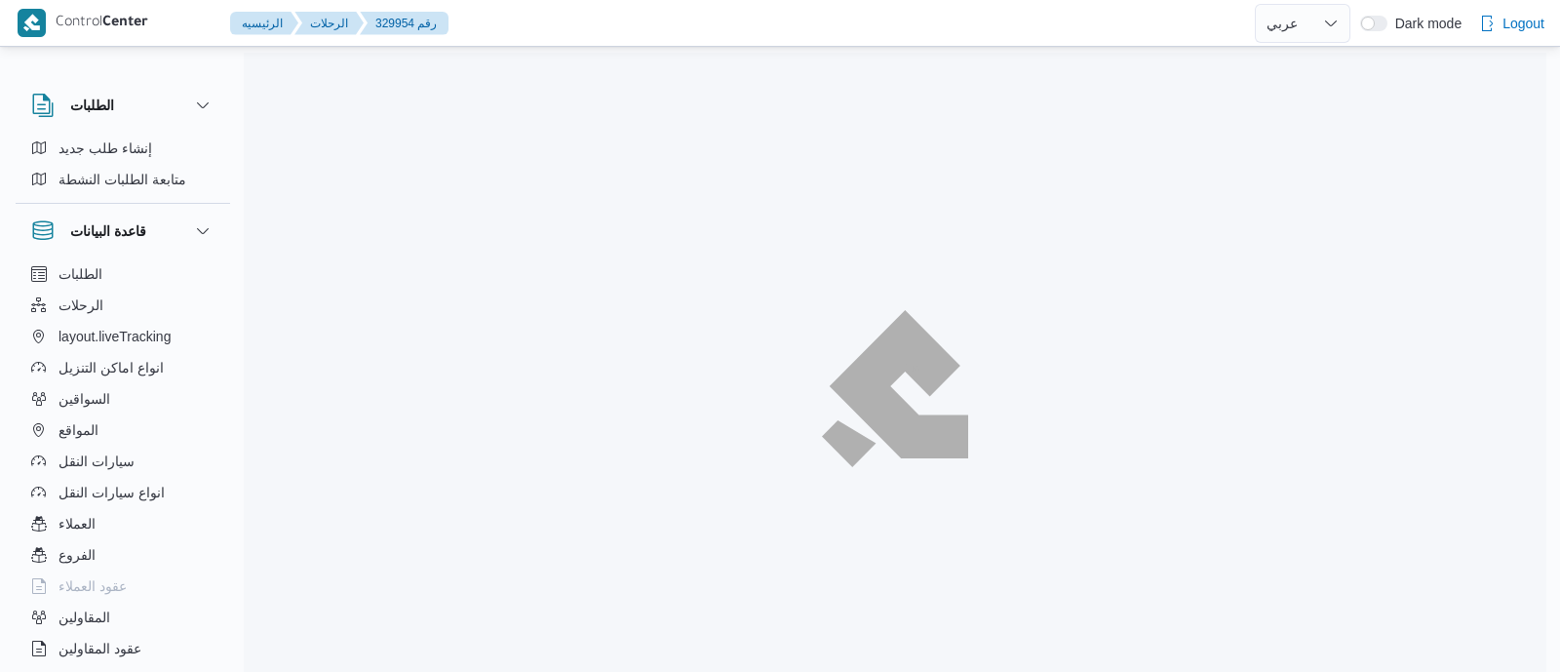
select select "ar"
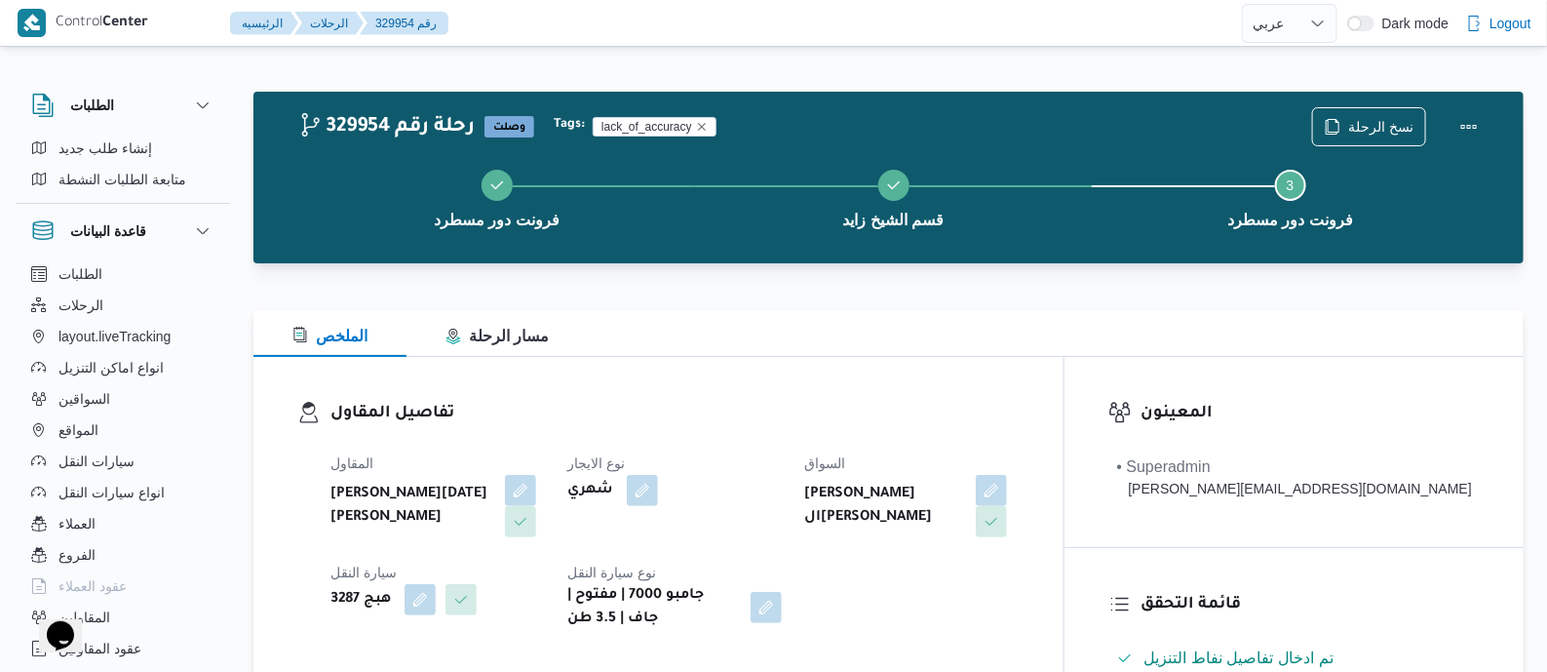
scroll to position [609, 0]
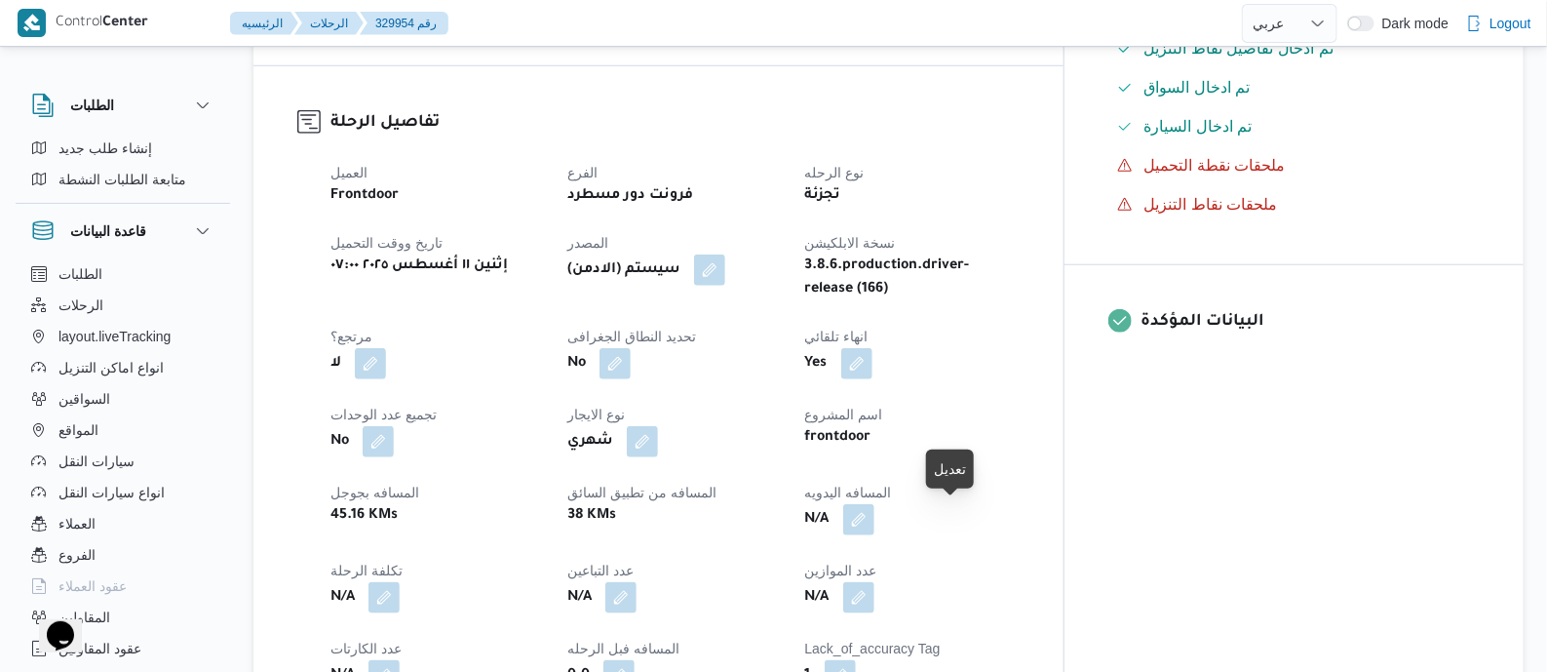
drag, startPoint x: 960, startPoint y: 517, endPoint x: 911, endPoint y: 602, distance: 98.7
click at [874, 517] on button "button" at bounding box center [858, 519] width 31 height 31
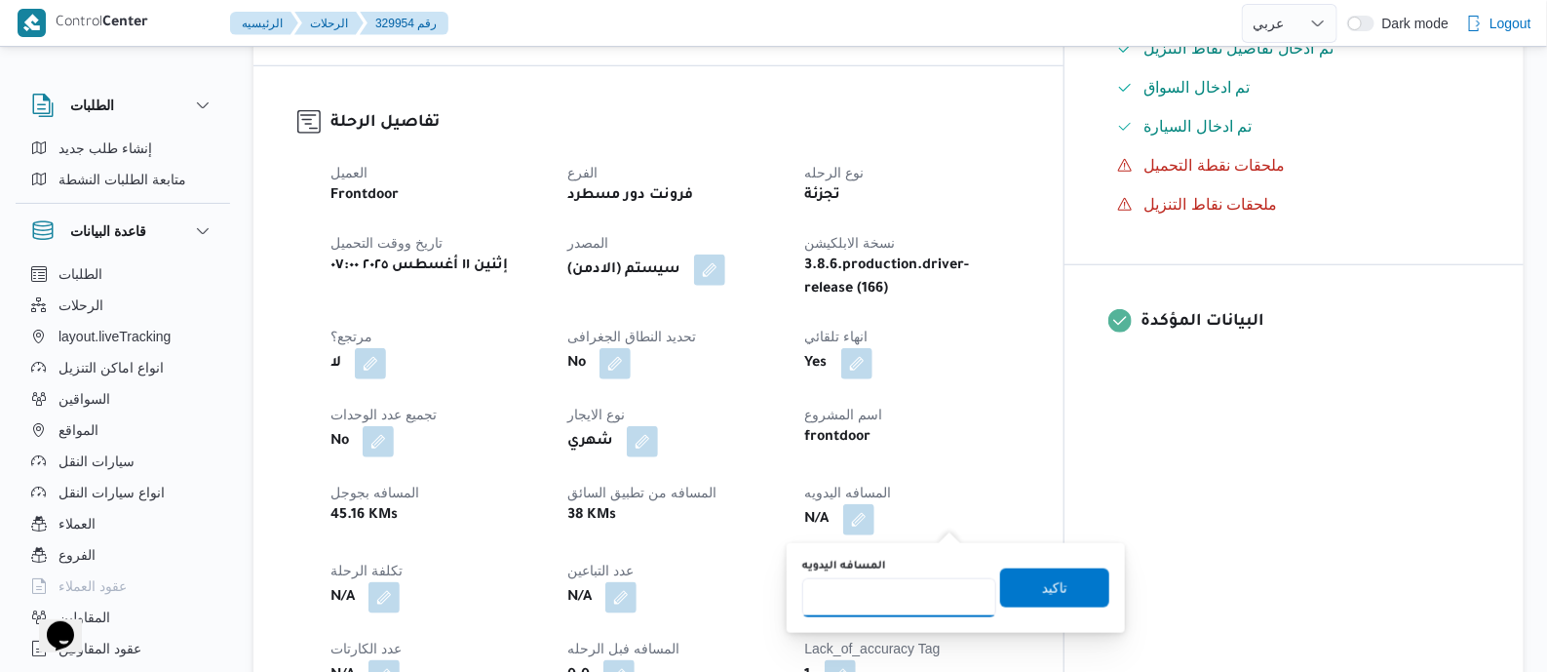
click at [911, 602] on input "المسافه اليدويه" at bounding box center [899, 597] width 194 height 39
type input "130"
click at [1072, 582] on span "تاكيد" at bounding box center [1054, 586] width 109 height 39
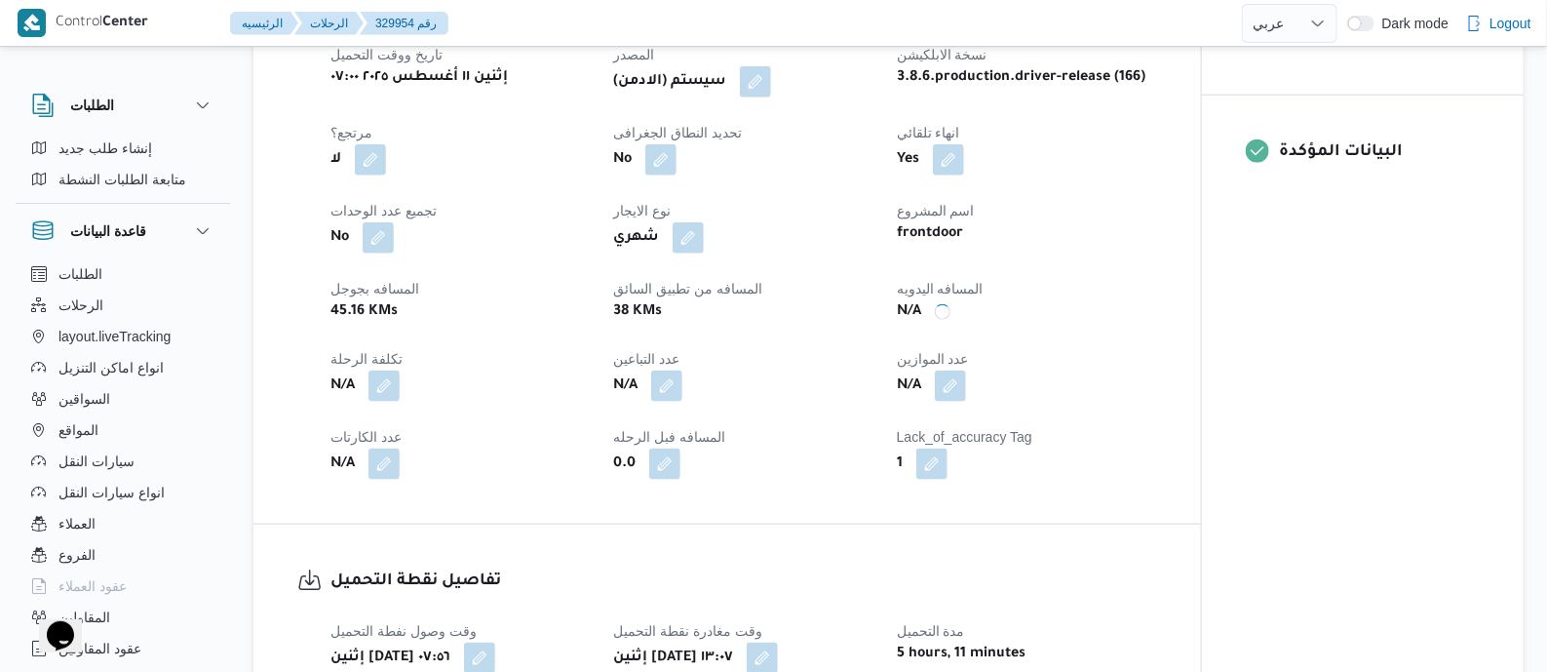
scroll to position [1097, 0]
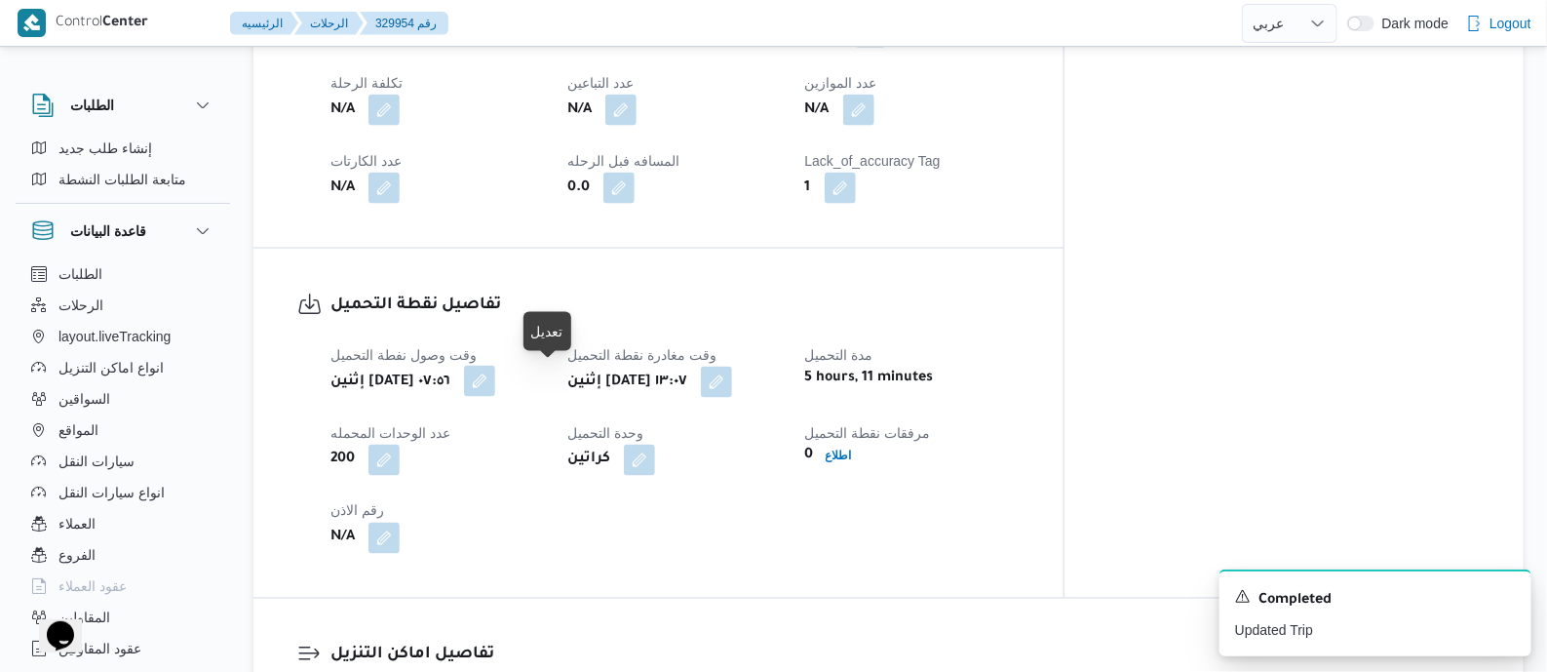
click at [495, 372] on button "button" at bounding box center [479, 381] width 31 height 31
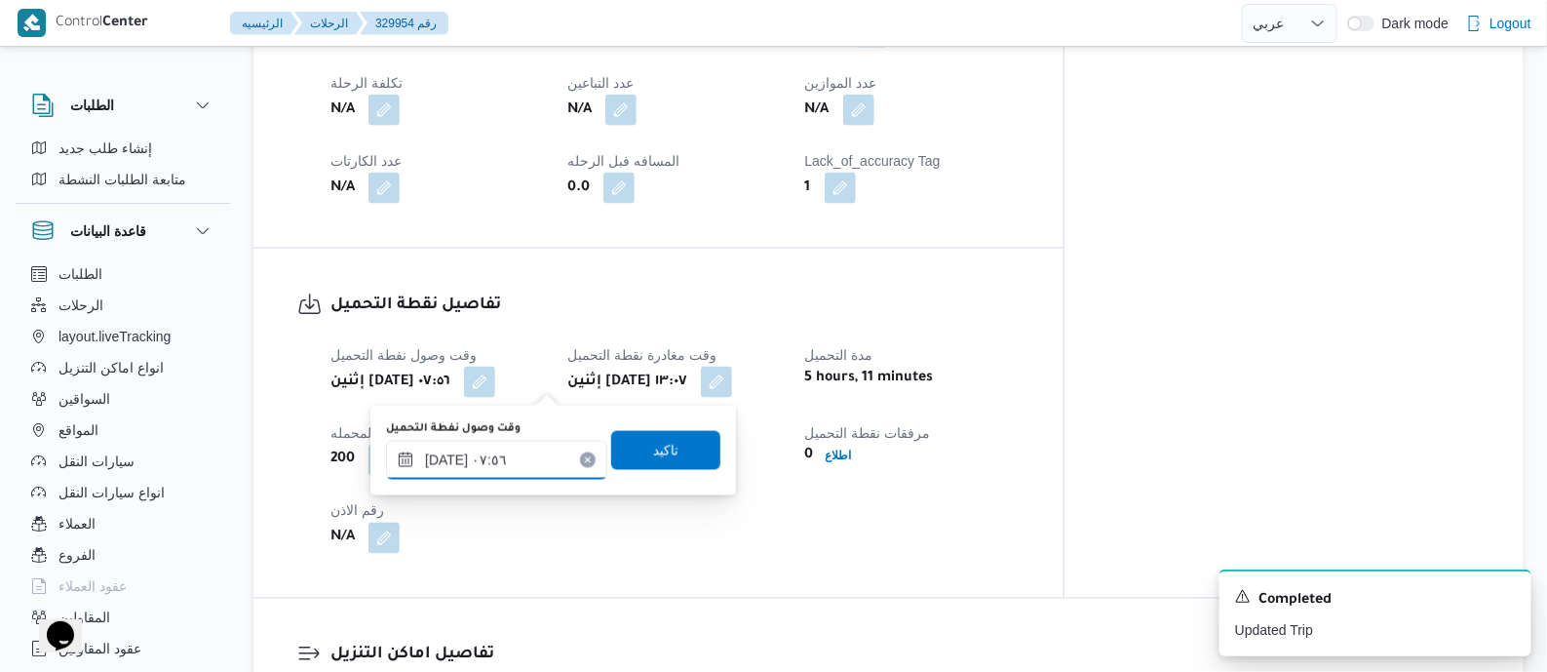
click at [520, 459] on input "١١/٠٨/٢٠٢٥ ٠٧:٥٦" at bounding box center [496, 460] width 221 height 39
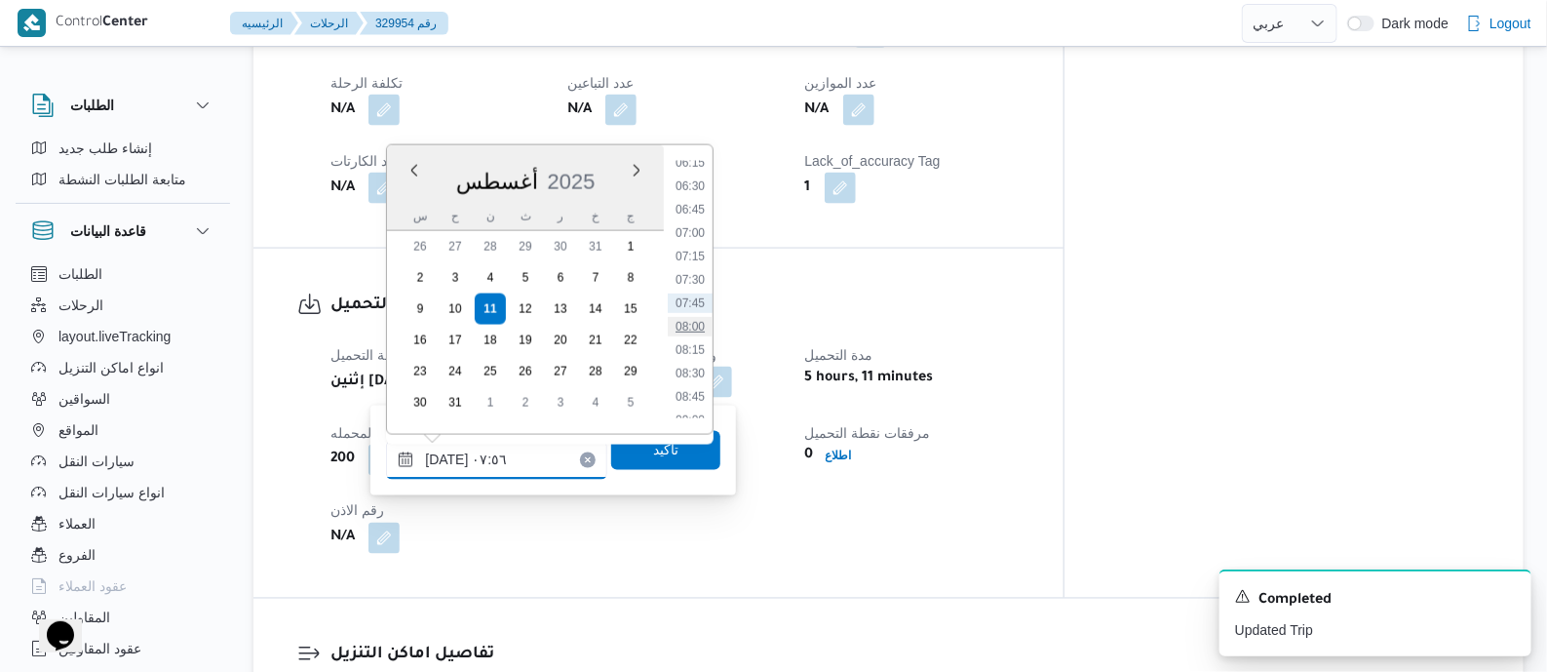
scroll to position [958, 0]
click at [693, 185] on li "10:30" at bounding box center [690, 194] width 45 height 19
type input "[DATE] ١٠:٣٠"
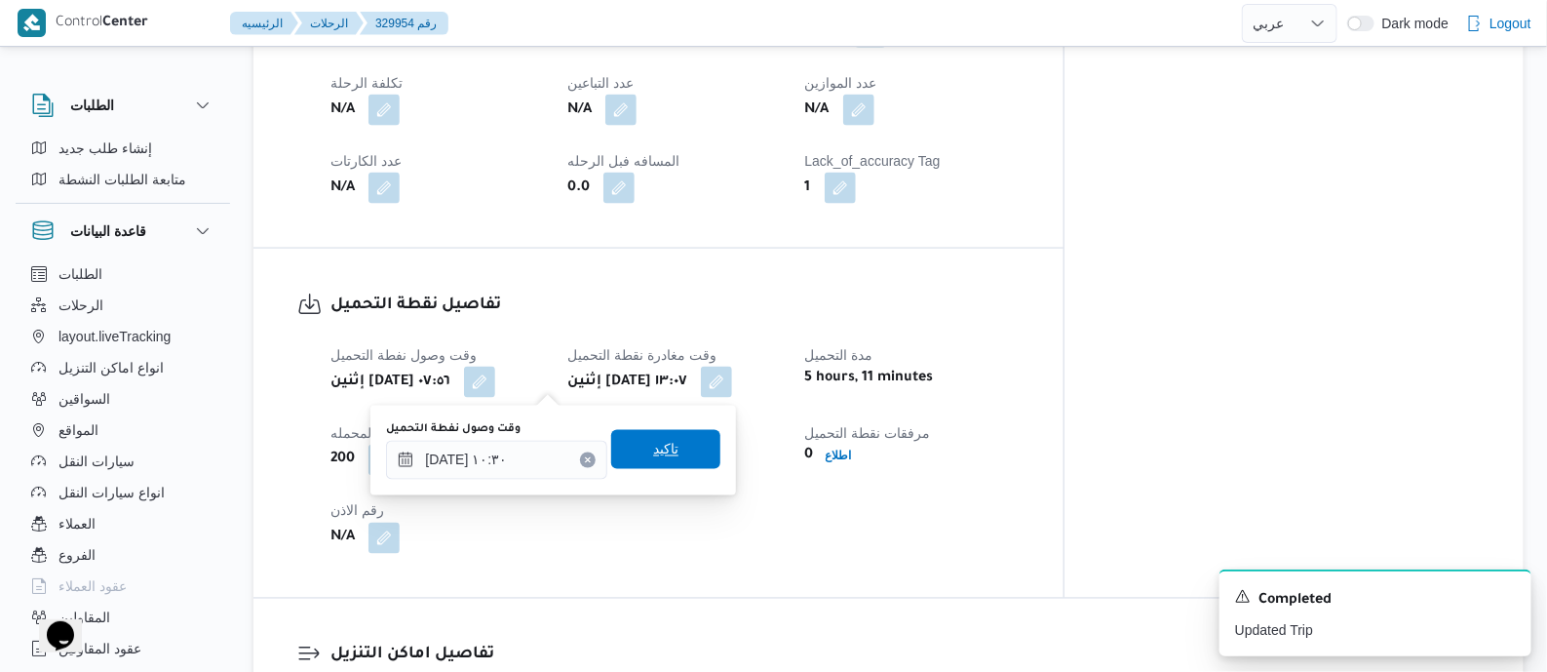
click at [670, 446] on span "تاكيد" at bounding box center [665, 449] width 109 height 39
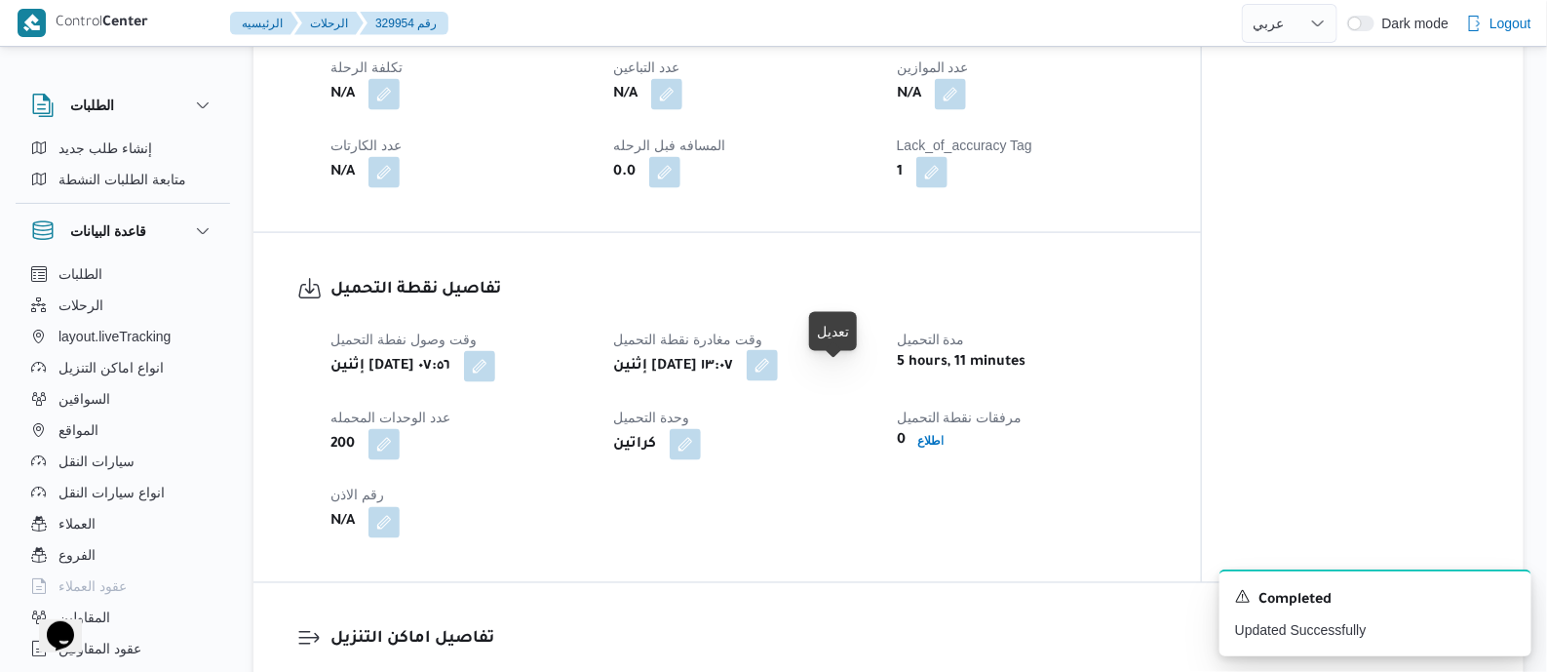
click at [778, 381] on button "button" at bounding box center [762, 365] width 31 height 31
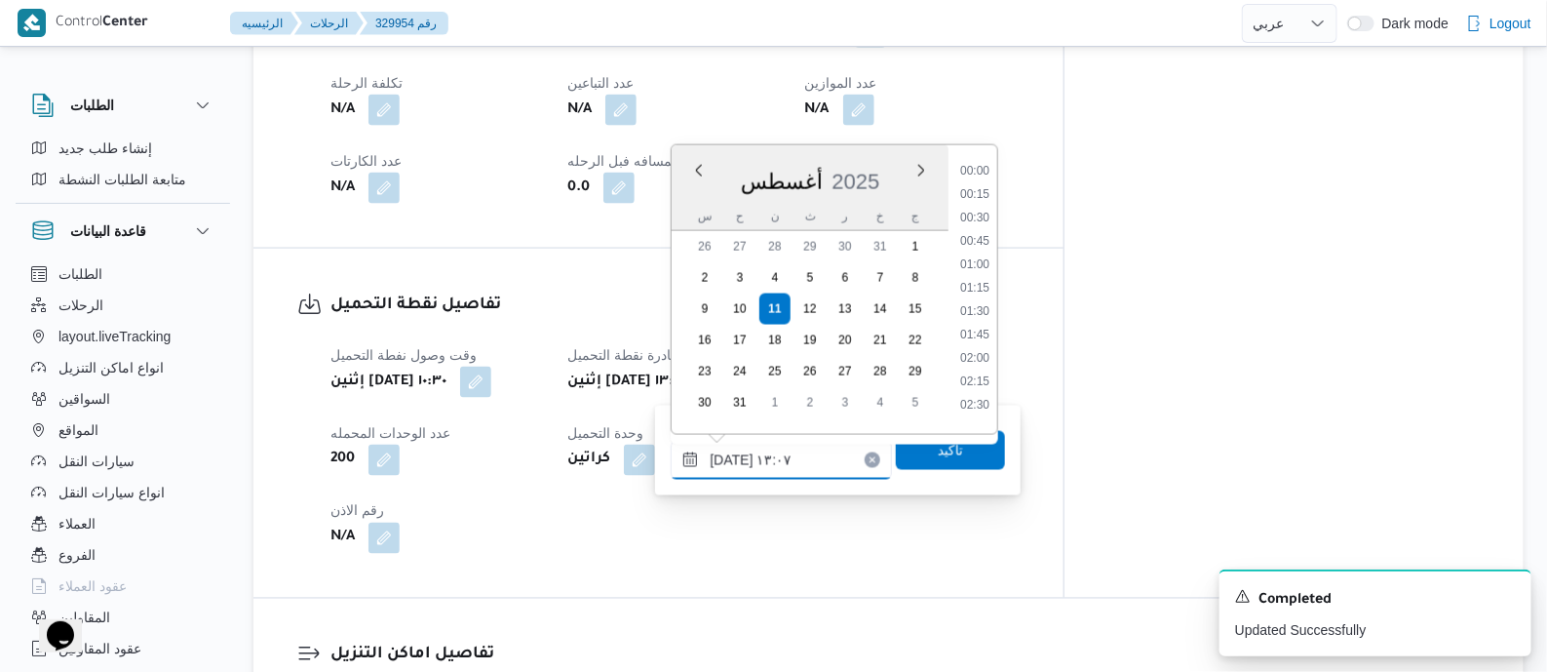
click at [831, 446] on input "١١/٠٨/٢٠٢٥ ١٣:٠٧" at bounding box center [781, 460] width 221 height 39
click at [980, 169] on li "11:30" at bounding box center [974, 163] width 45 height 19
type input "١١/٠٨/٢٠٢٥ ١١:٣٠"
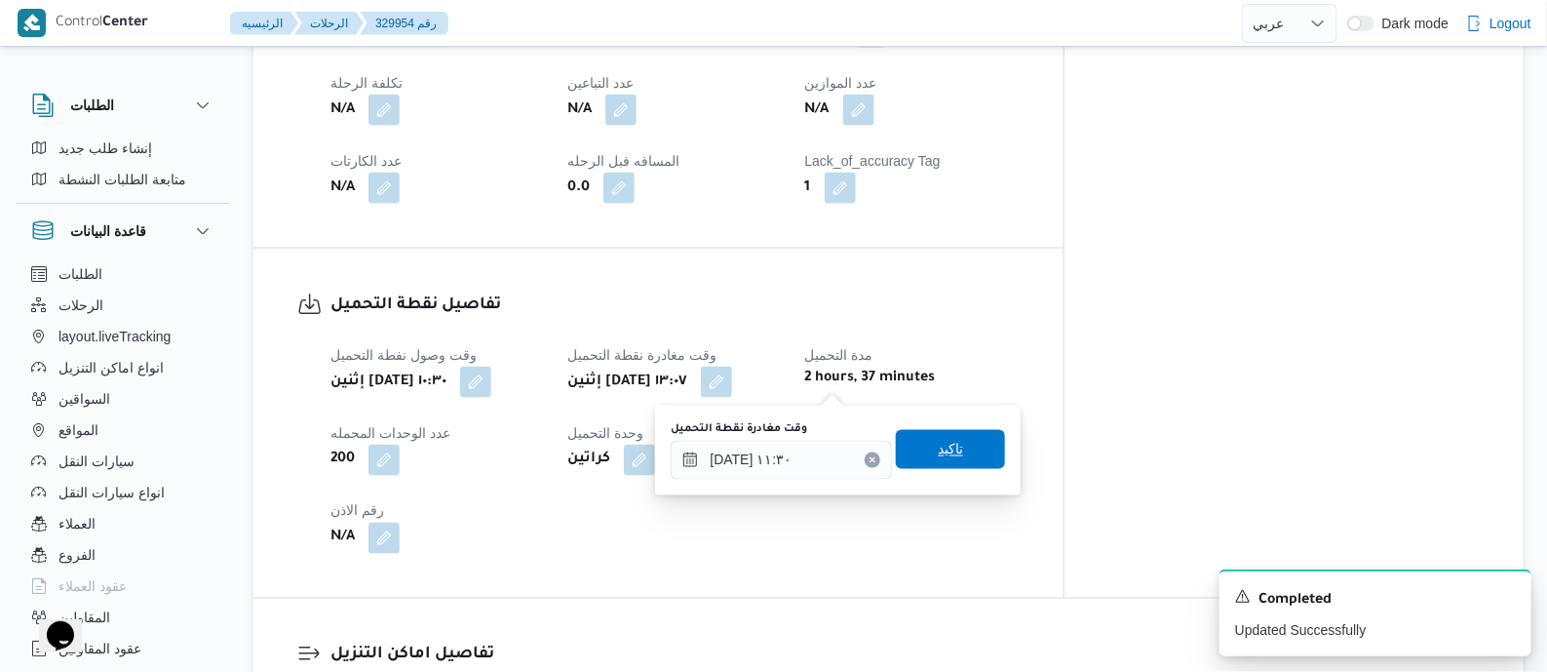
click at [943, 451] on span "تاكيد" at bounding box center [950, 449] width 25 height 23
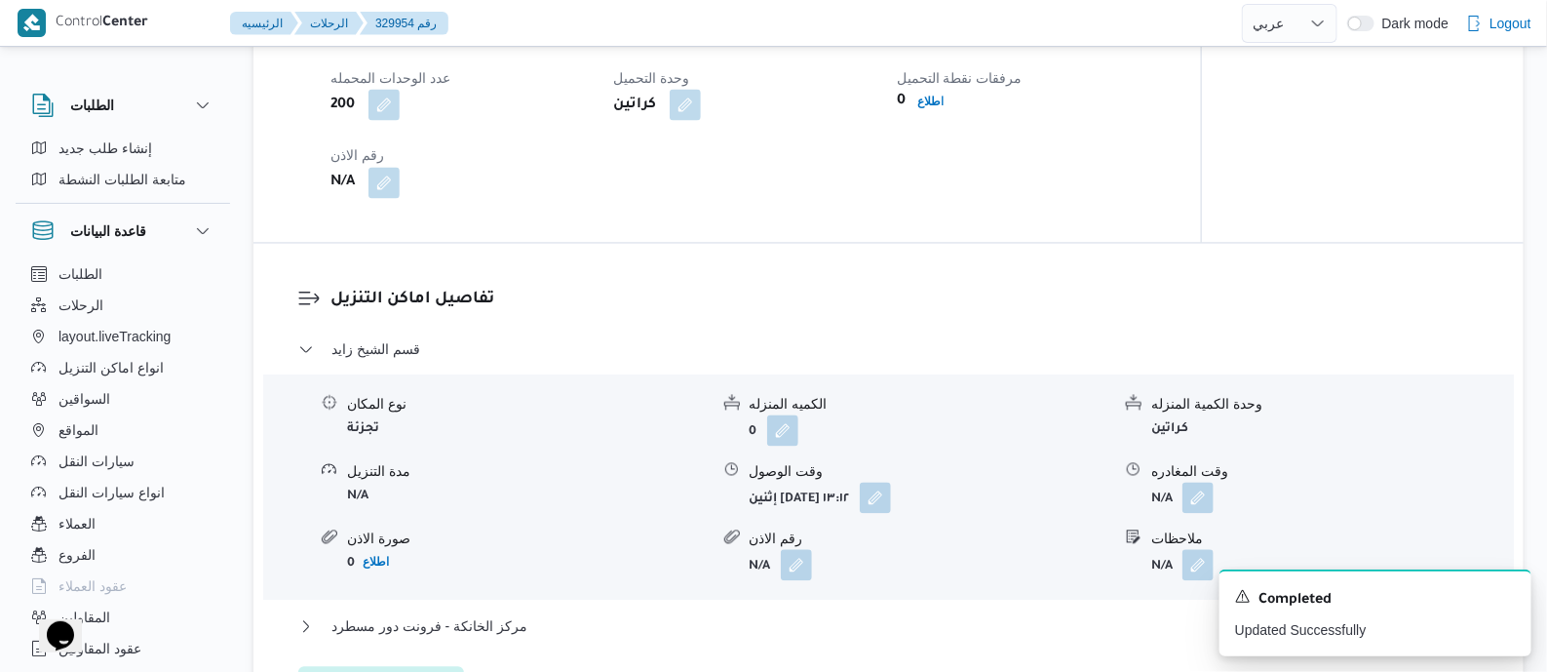
scroll to position [1583, 0]
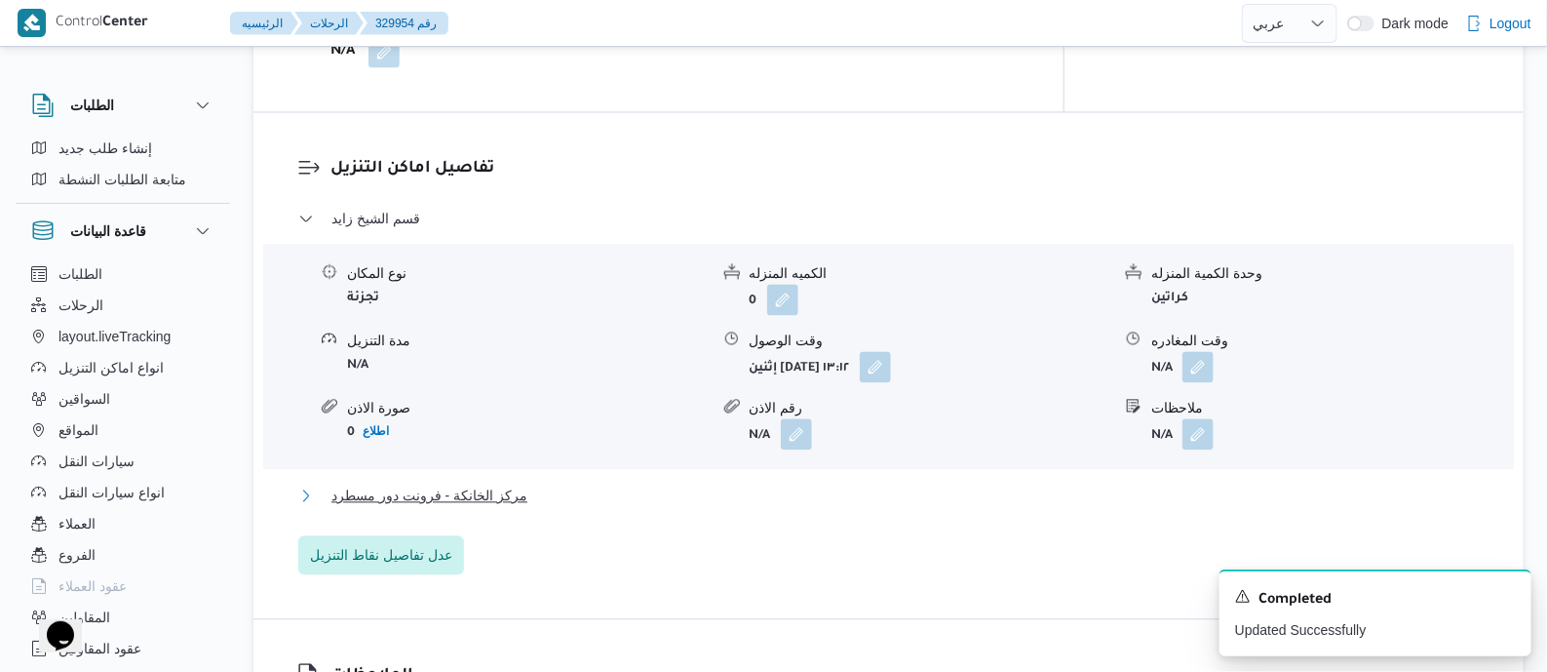
click at [473, 484] on span "مركز الخانكة - فرونت دور مسطرد" at bounding box center [429, 495] width 196 height 23
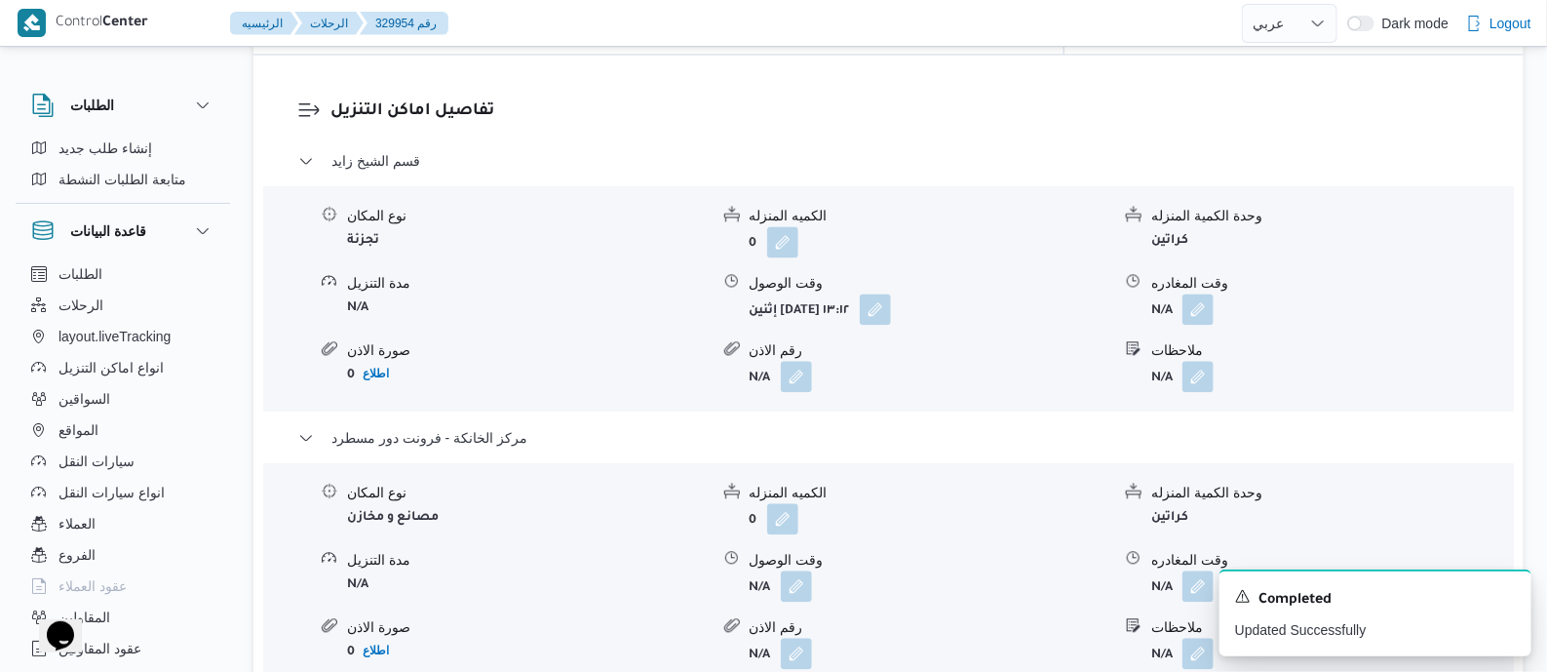
scroll to position [1949, 0]
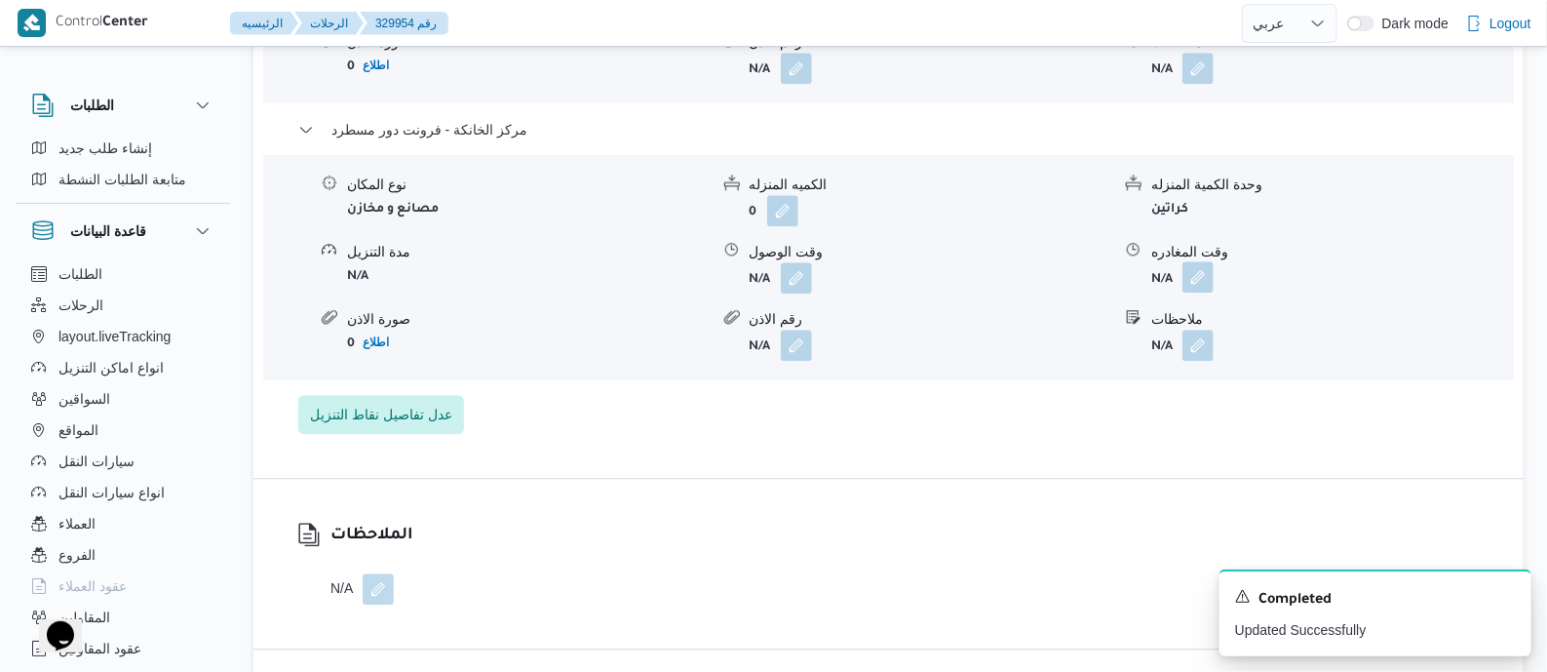
click at [1207, 271] on button "button" at bounding box center [1197, 276] width 31 height 31
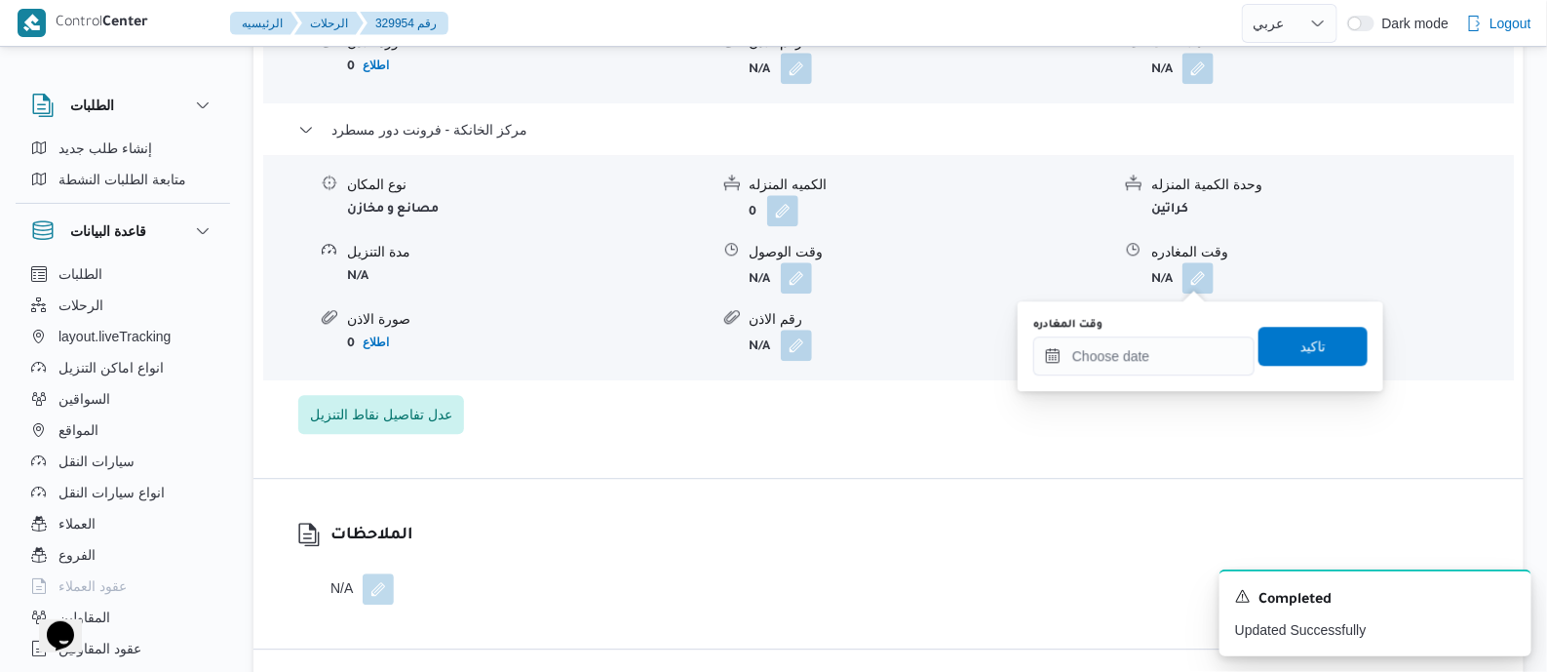
click at [1174, 333] on div "وقت المغادره" at bounding box center [1143, 346] width 221 height 58
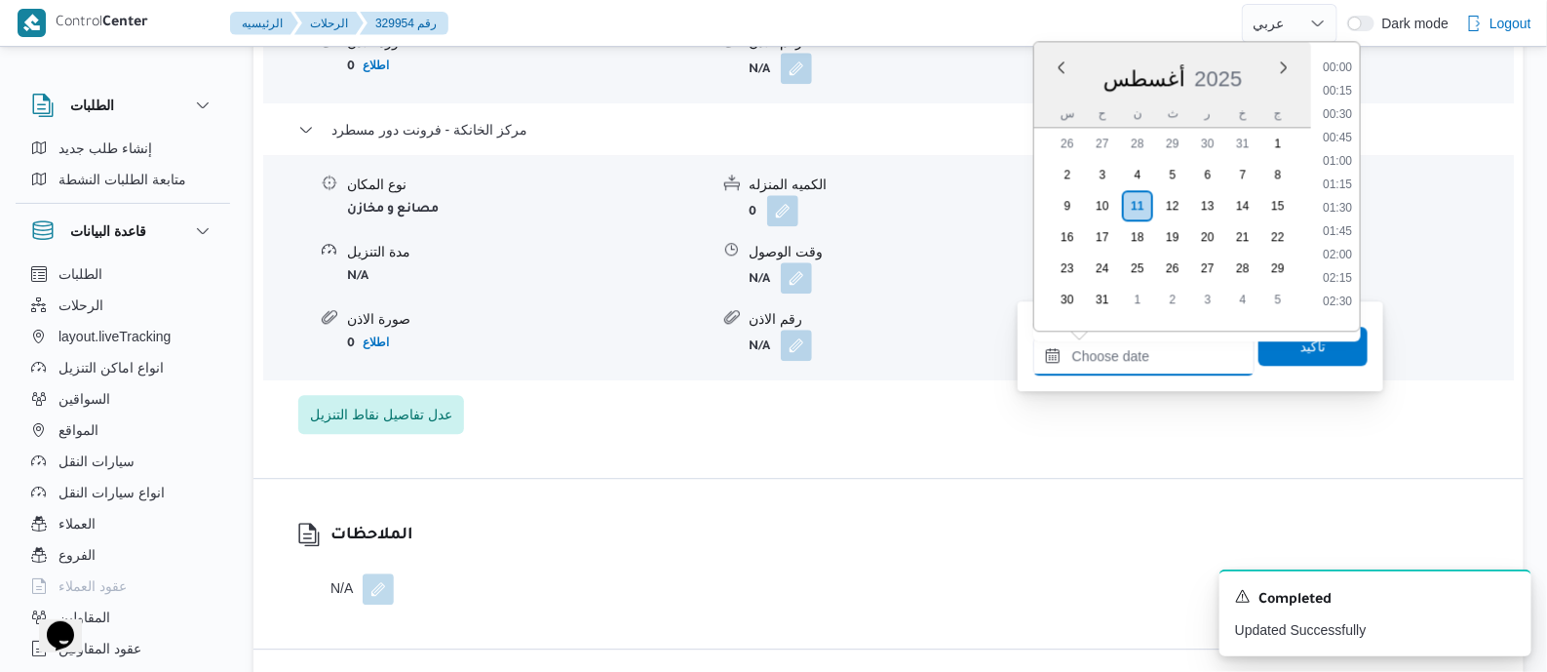
click at [1174, 336] on div "Previous Month Next month أغسطس ٢٠٢٥ أغسطس 2025 س ح ن ث ر خ ج 26 27 28 29 30 31…" at bounding box center [1143, 355] width 221 height 39
click at [1334, 133] on li "20:00" at bounding box center [1337, 130] width 45 height 19
type input "١١/٠٨/٢٠٢٥ ٢٠:٠٠"
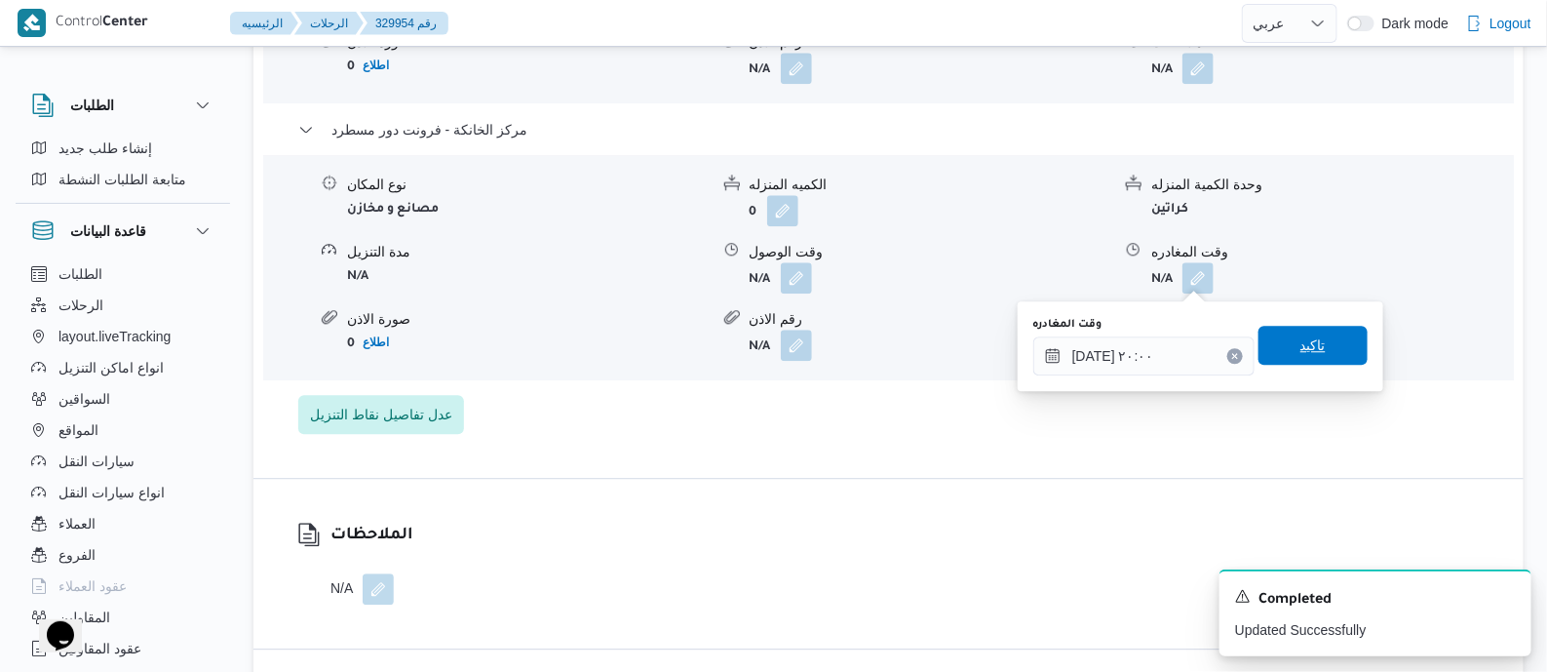
click at [1314, 338] on span "تاكيد" at bounding box center [1313, 345] width 109 height 39
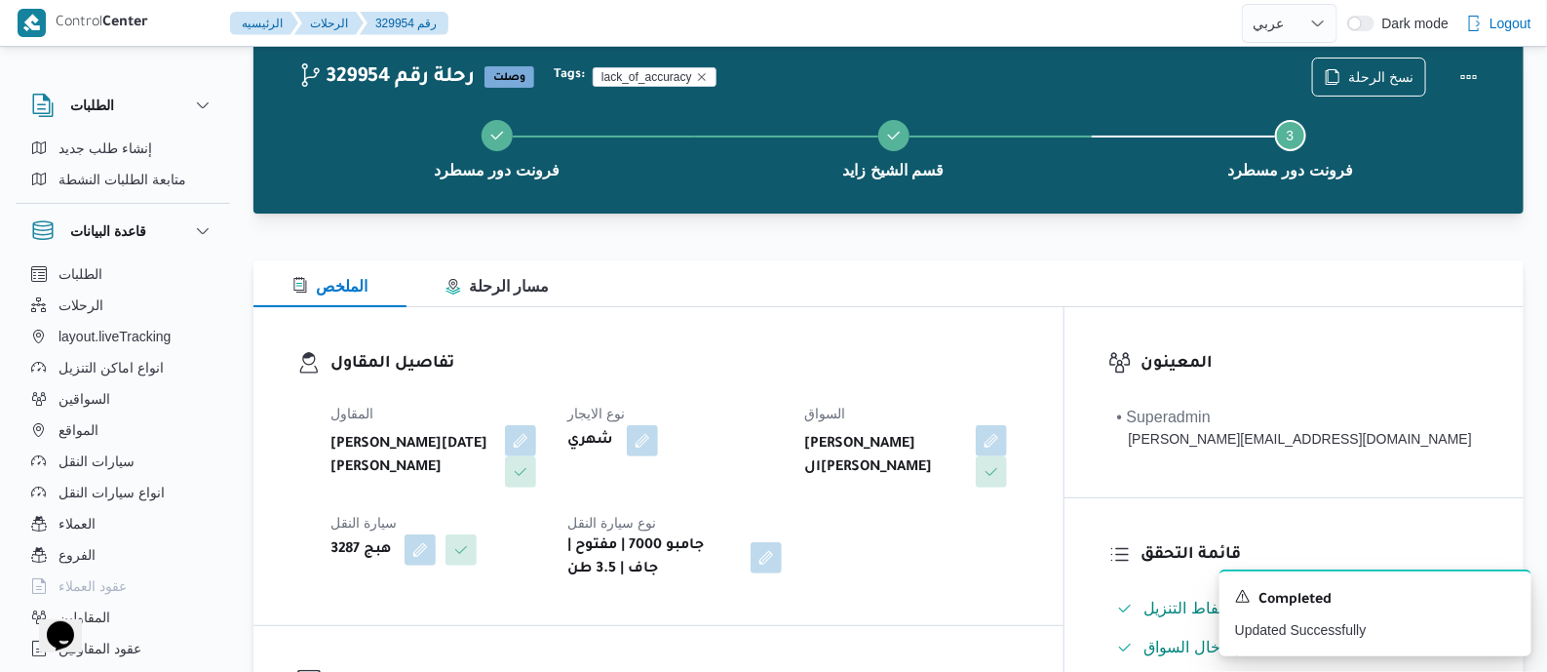
scroll to position [0, 0]
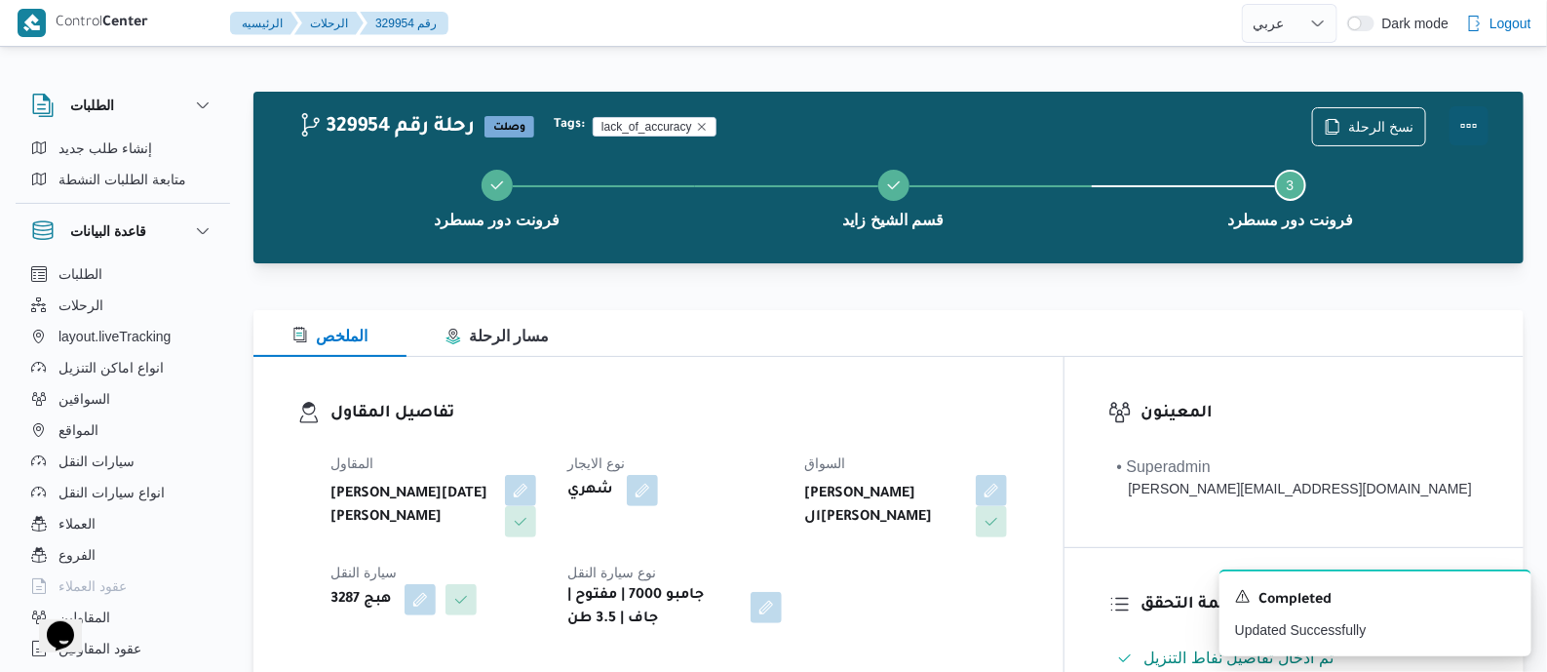
click at [1469, 114] on button "Actions" at bounding box center [1469, 125] width 39 height 39
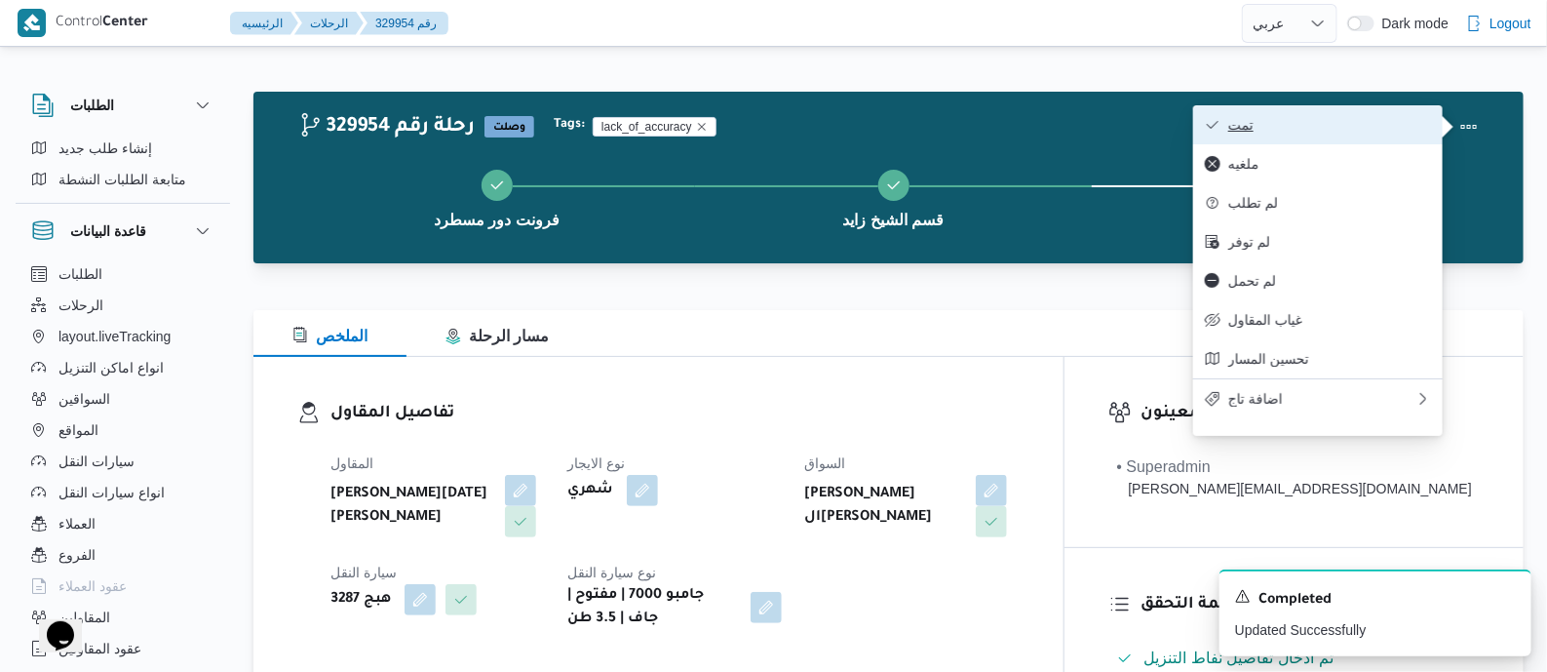
click at [1336, 120] on span "تمت" at bounding box center [1329, 125] width 203 height 16
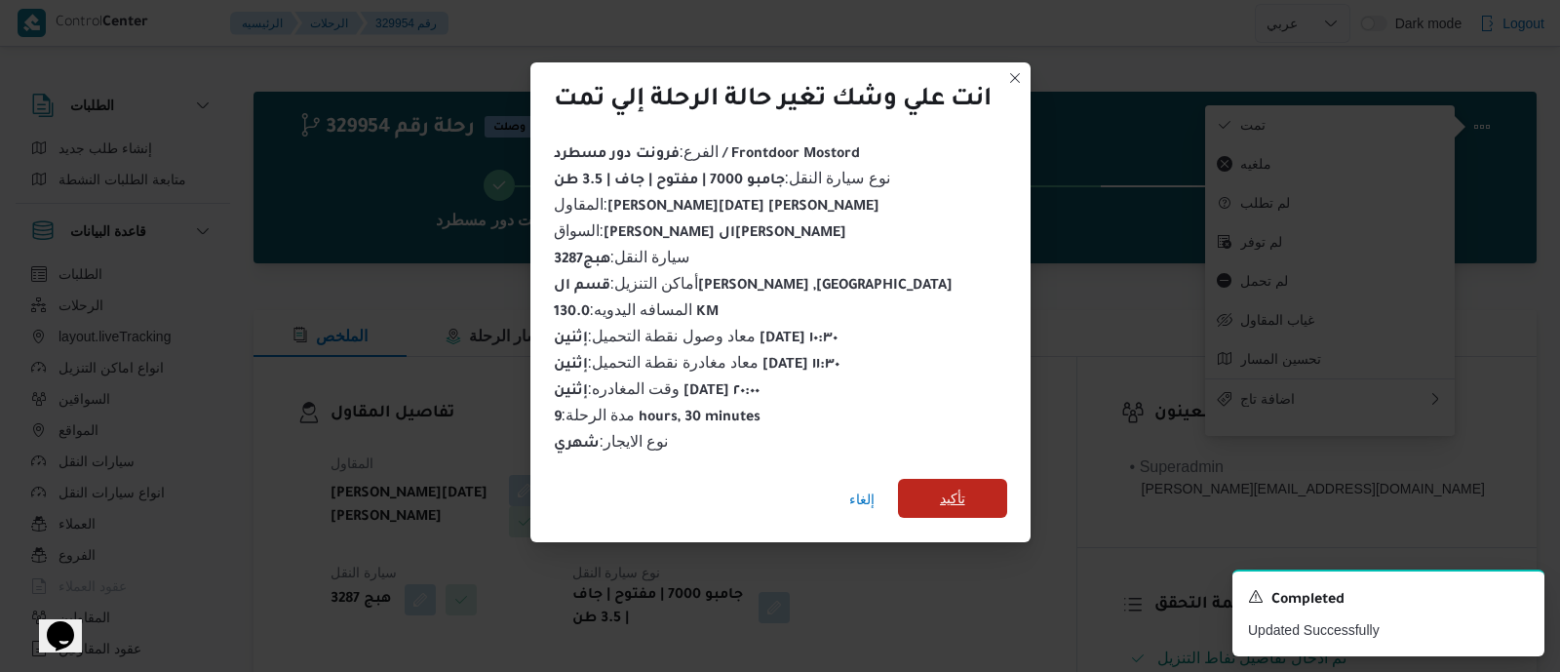
click at [963, 486] on span "تأكيد" at bounding box center [952, 497] width 25 height 23
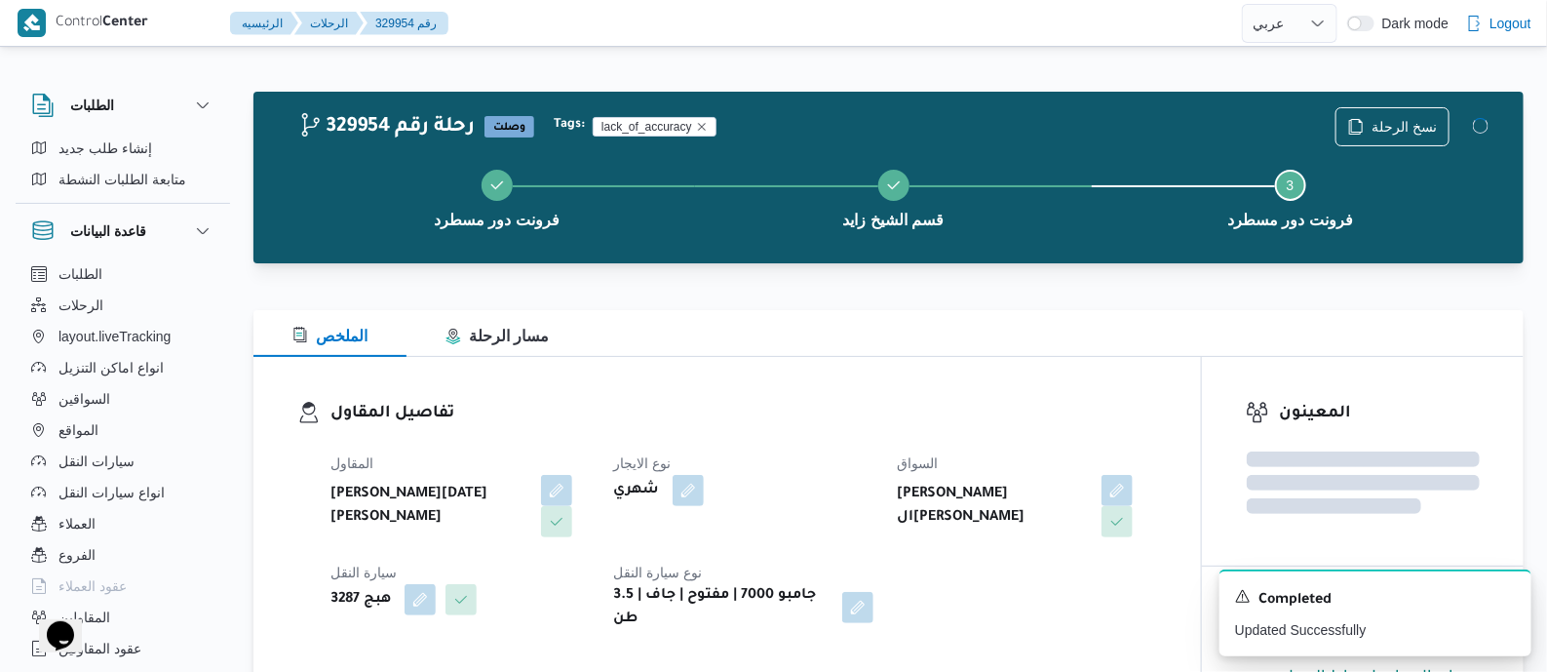
click at [848, 432] on dl "تفاصيل المقاول المقاول ابراهيم رمضان ابراهيم عثمان ابوباشا نوع الايجار شهري الس…" at bounding box center [743, 516] width 827 height 230
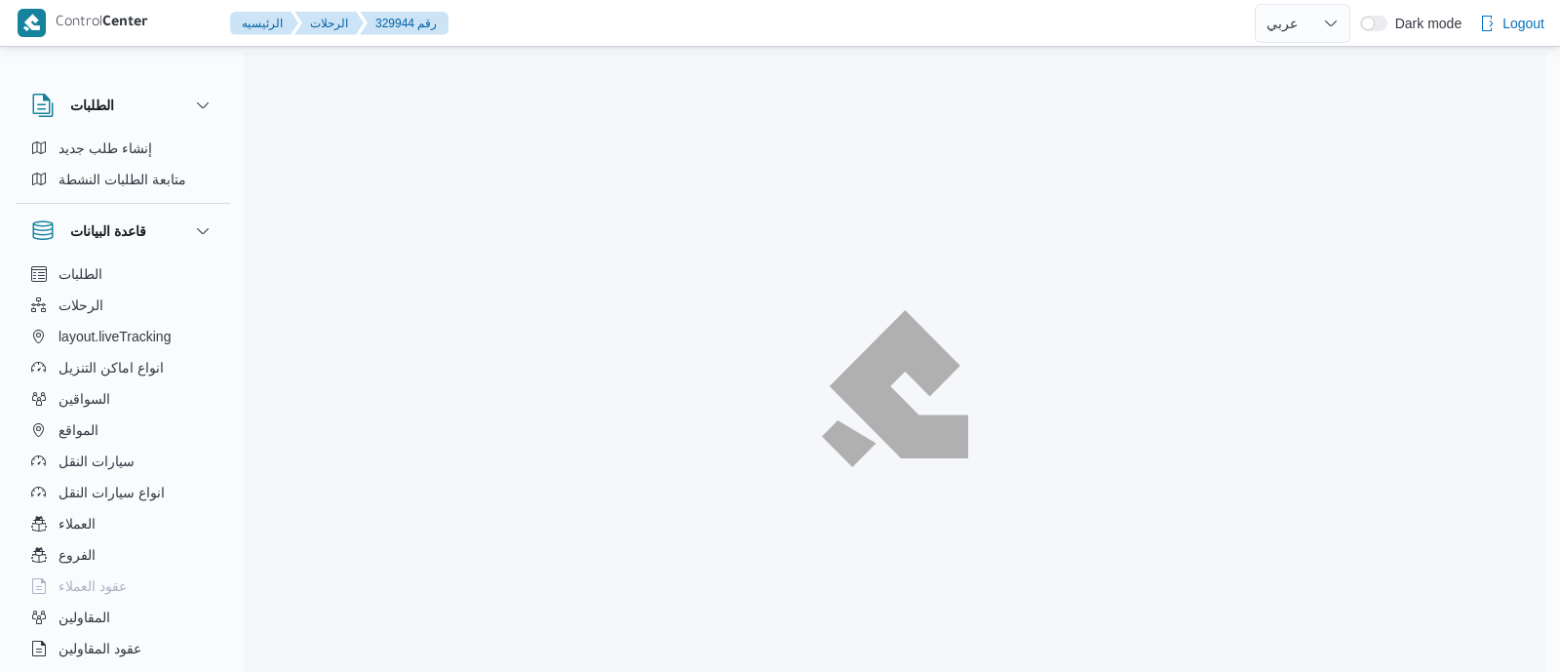
select select "ar"
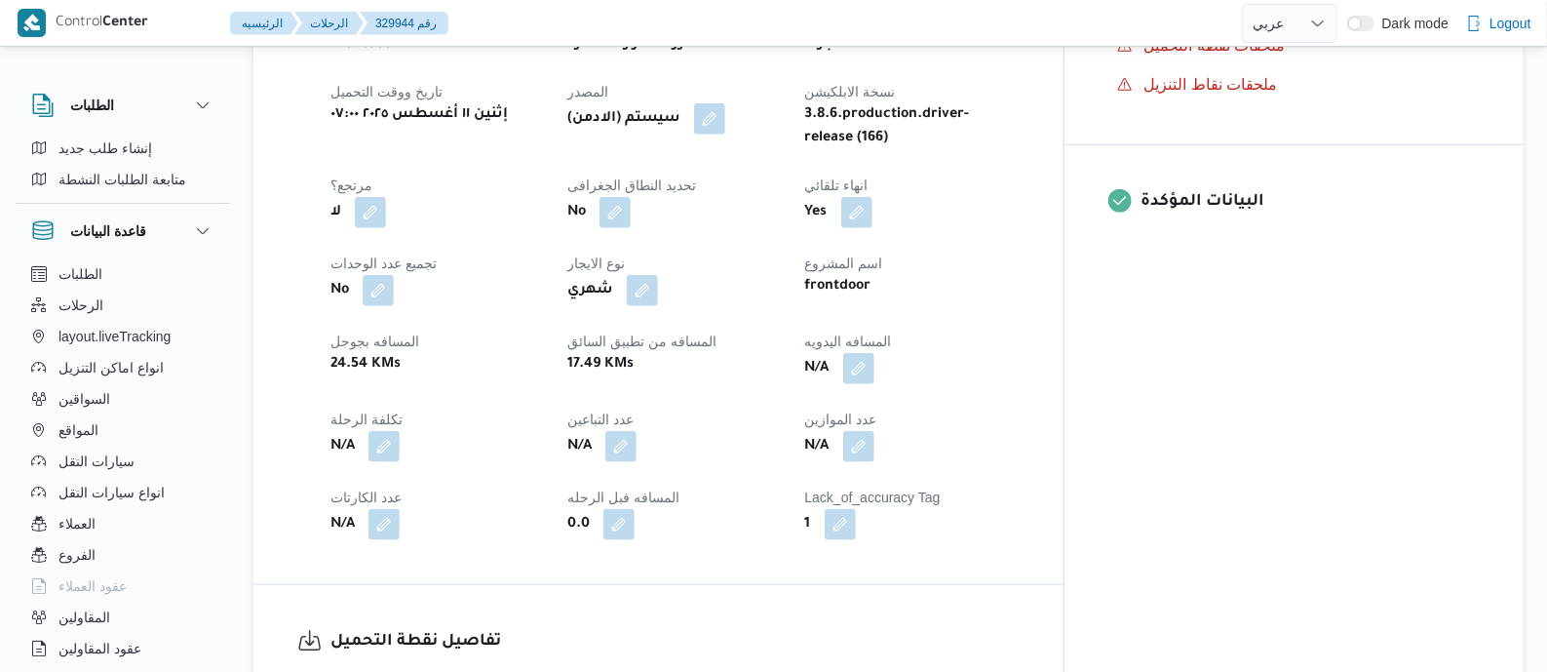
scroll to position [731, 0]
click at [874, 357] on button "button" at bounding box center [858, 365] width 31 height 31
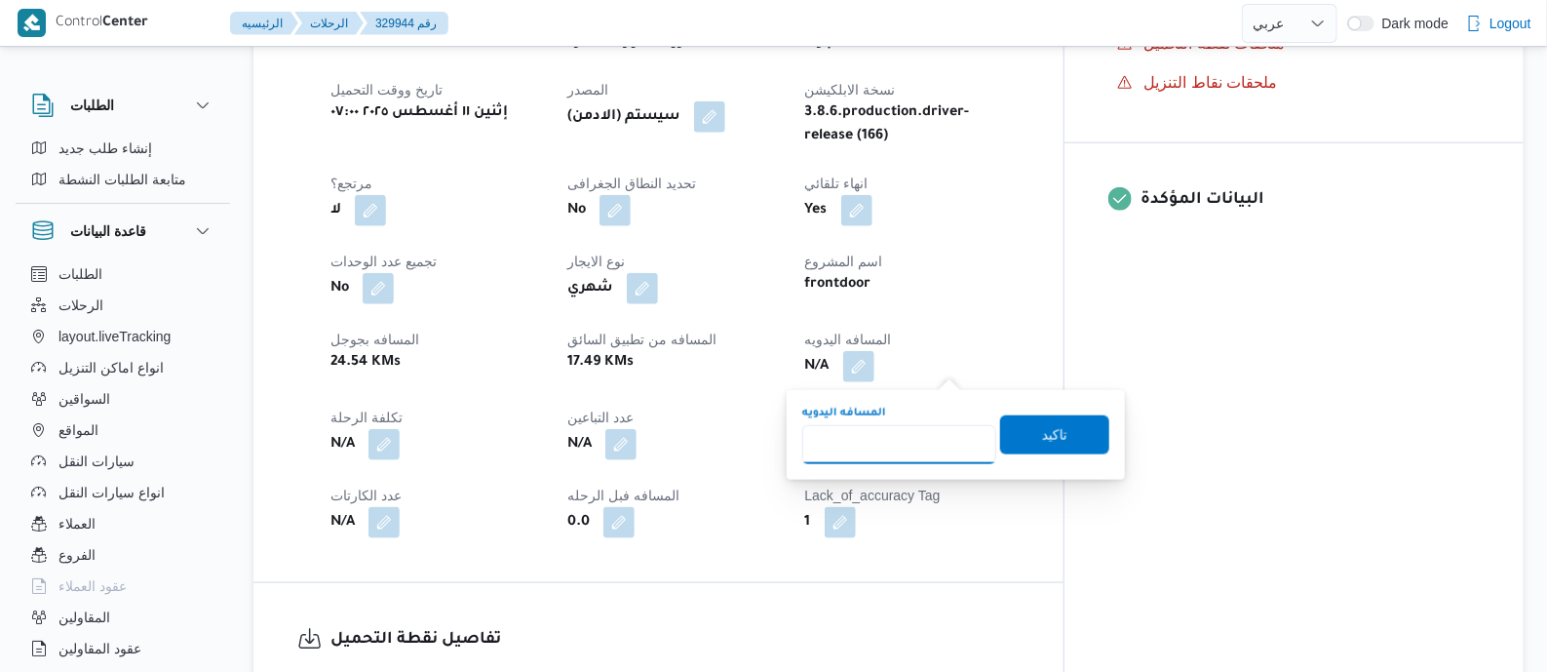
click at [925, 444] on input "المسافه اليدويه" at bounding box center [899, 444] width 194 height 39
type input "140"
click at [1042, 430] on span "تاكيد" at bounding box center [1054, 433] width 25 height 23
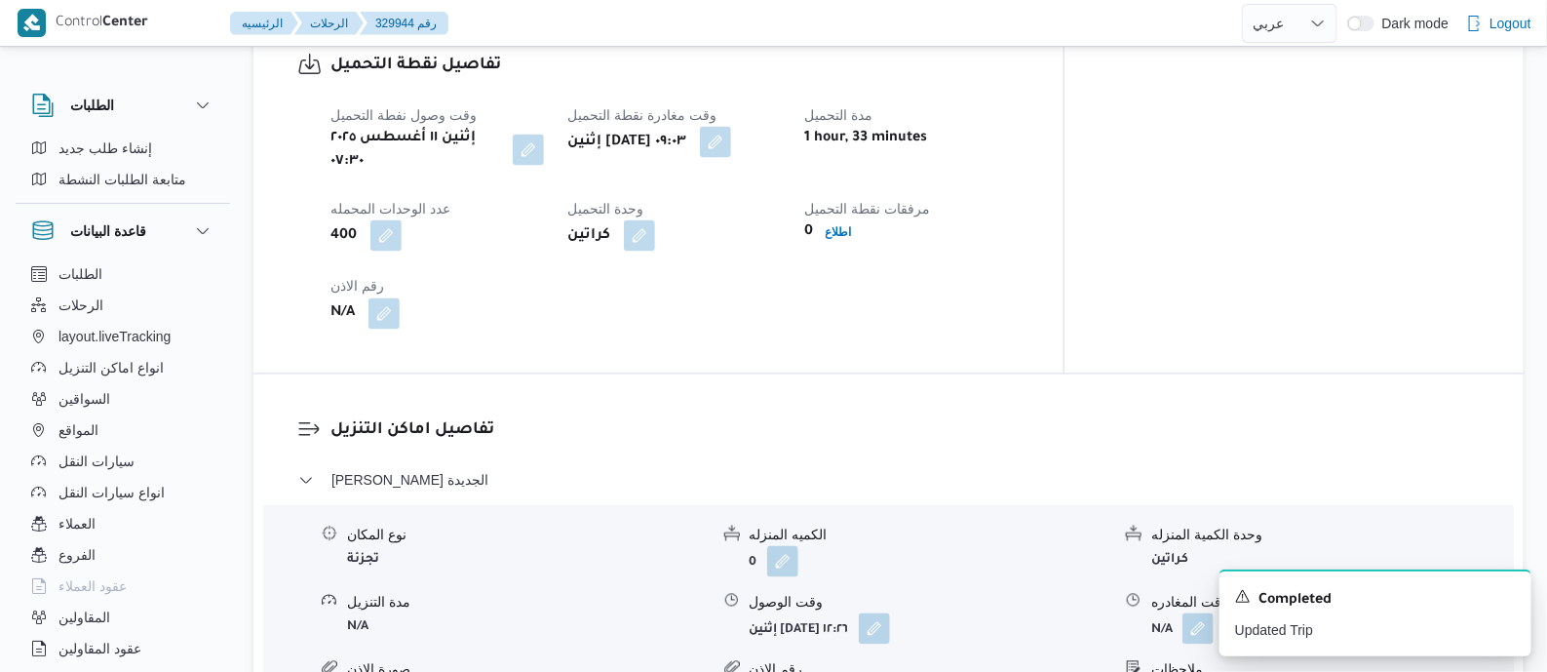
scroll to position [1340, 0]
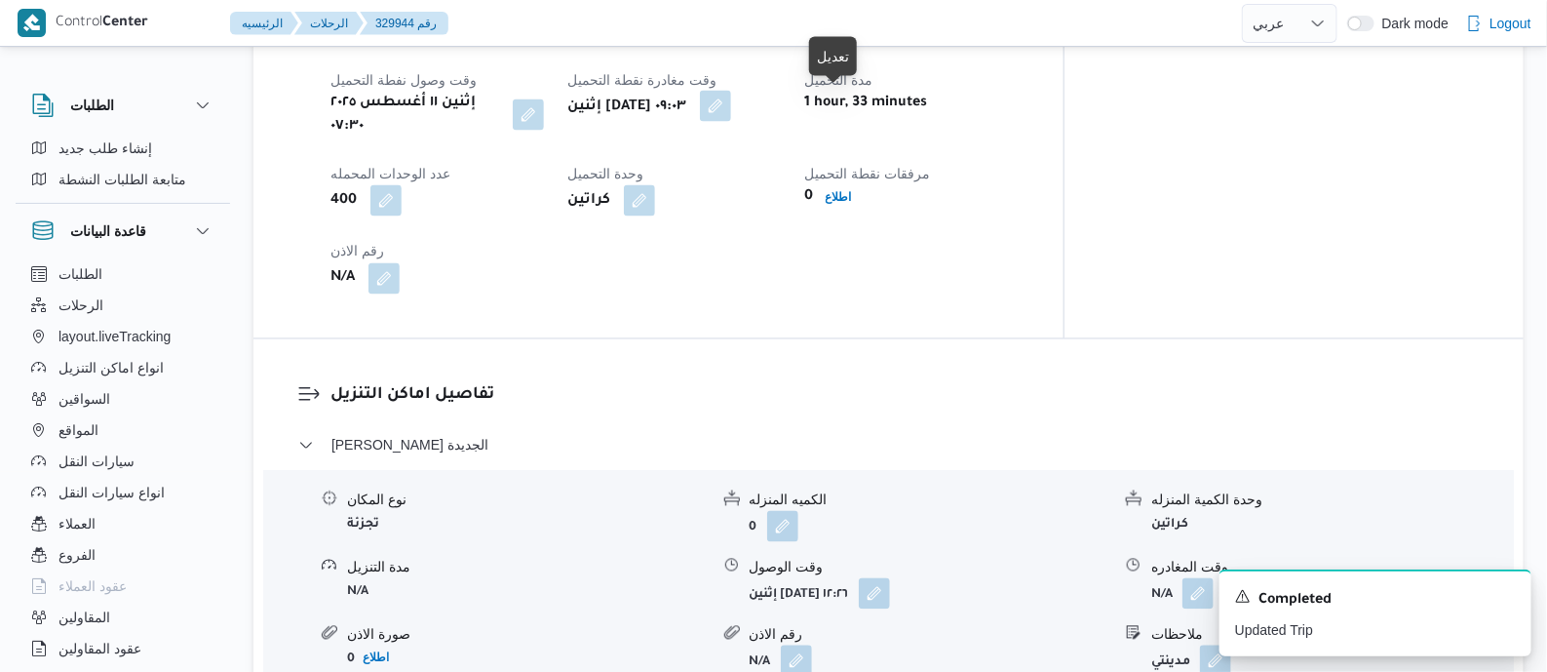
click at [731, 112] on button "button" at bounding box center [715, 106] width 31 height 31
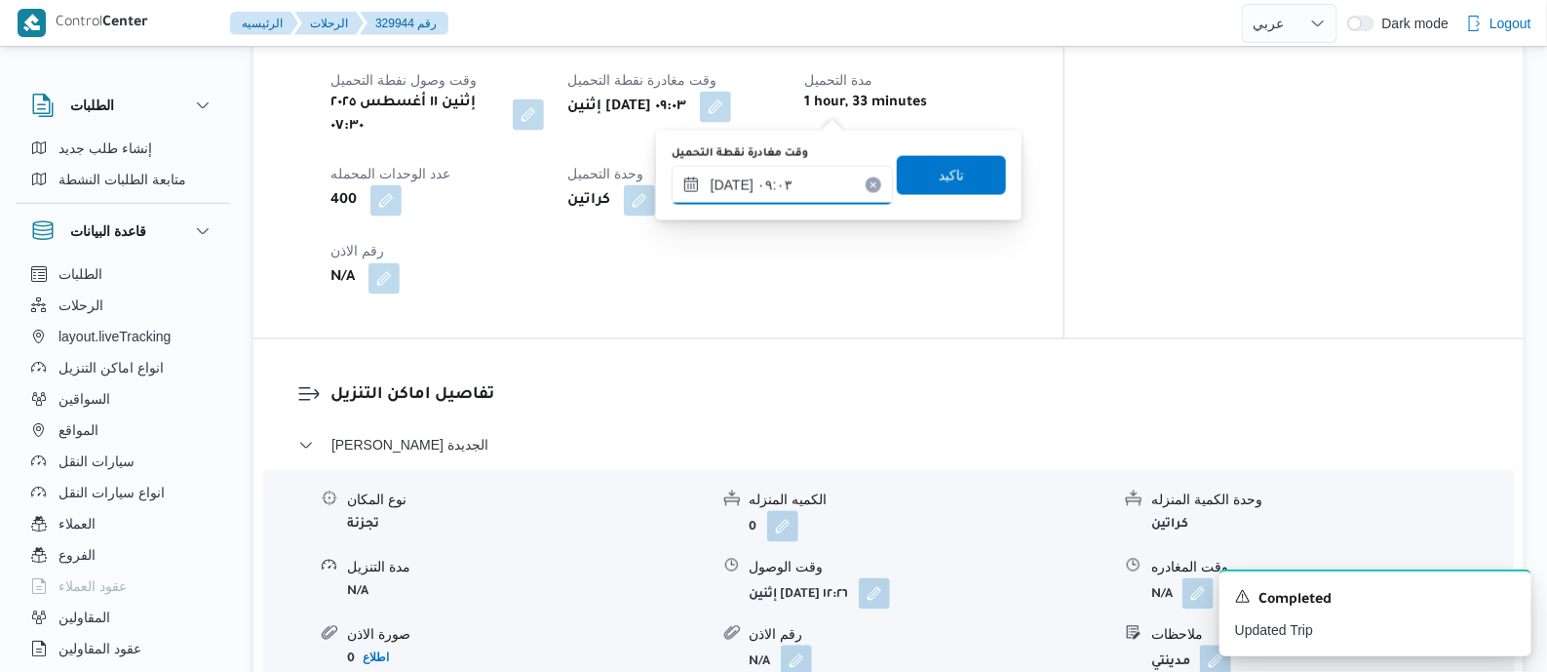
click at [833, 180] on input "١١/٠٨/٢٠٢٥ ٠٩:٠٣" at bounding box center [782, 185] width 221 height 39
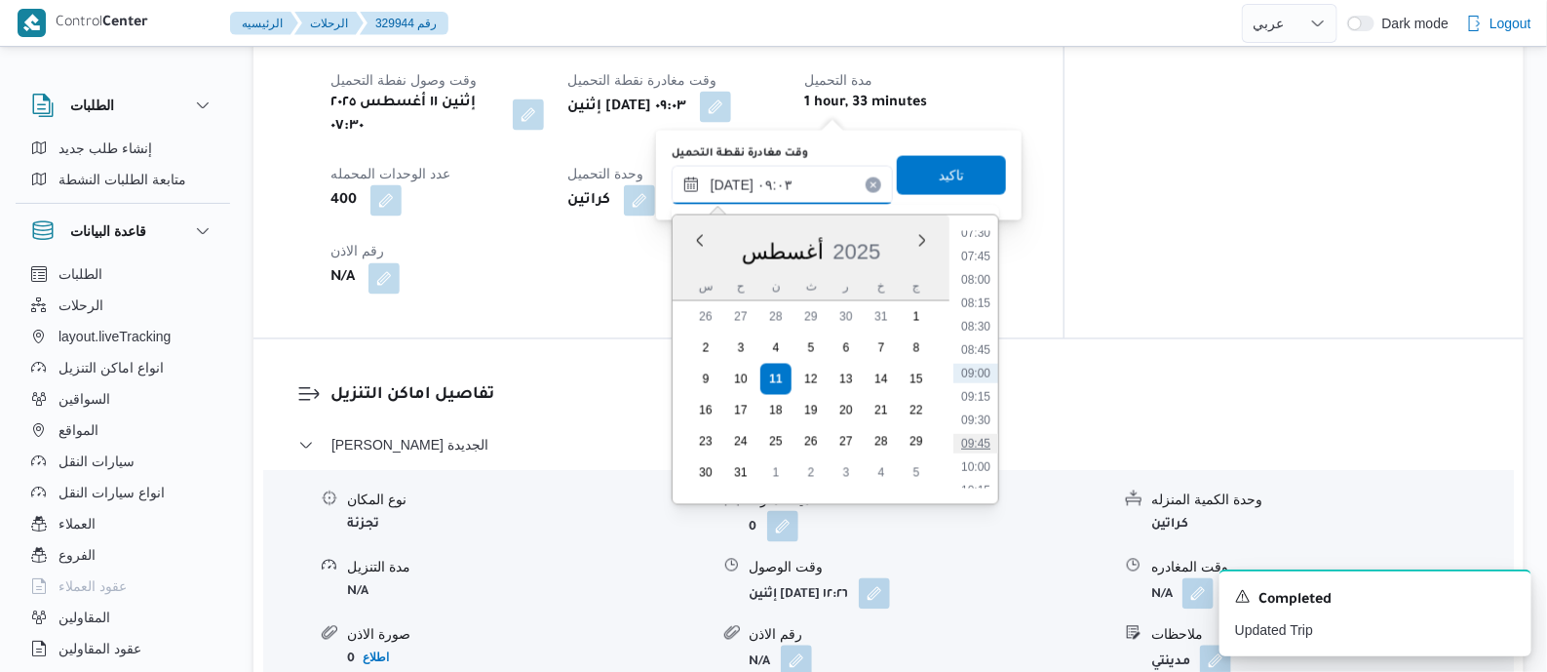
scroll to position [832, 0]
click at [982, 413] on li "10:45" at bounding box center [975, 415] width 45 height 19
type input "١١/٠٨/٢٠٢٥ ١٠:٤٥"
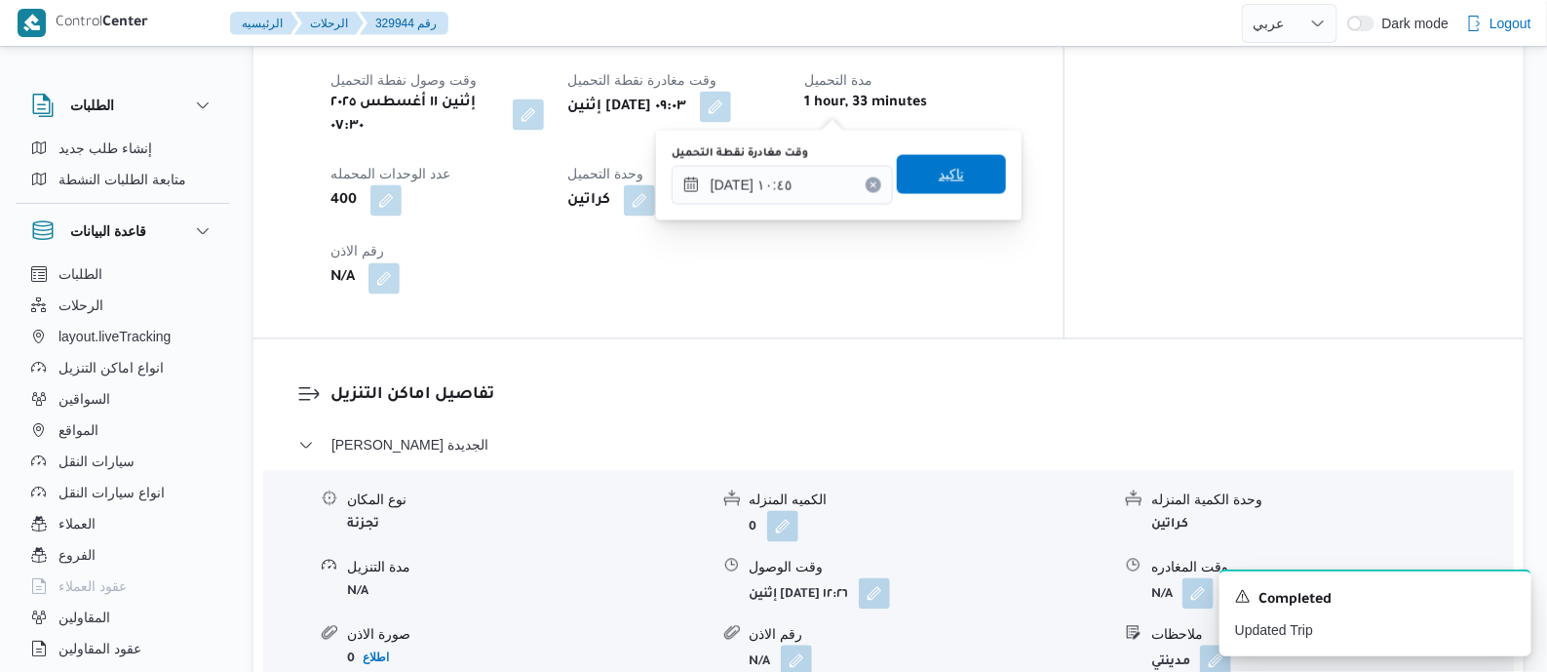
click at [946, 176] on span "تاكيد" at bounding box center [951, 174] width 25 height 23
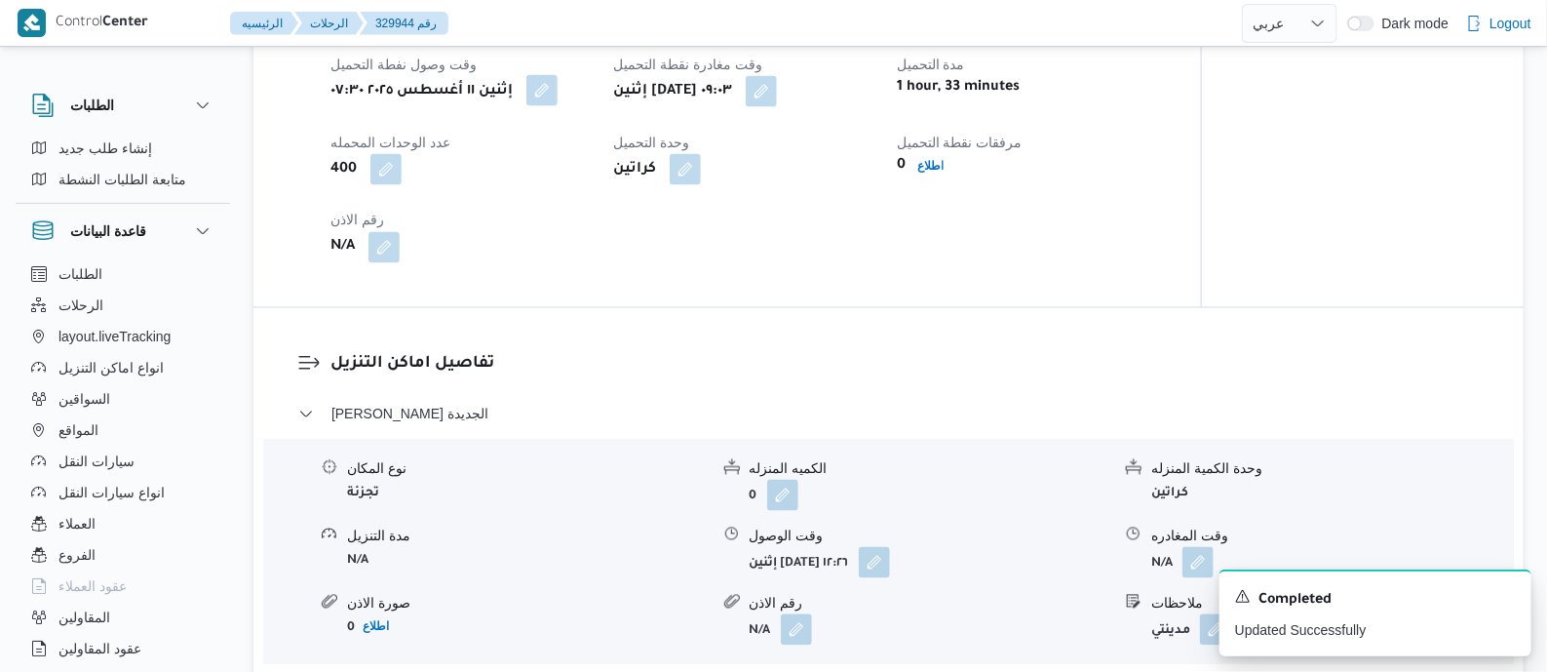
click at [558, 104] on button "button" at bounding box center [541, 90] width 31 height 31
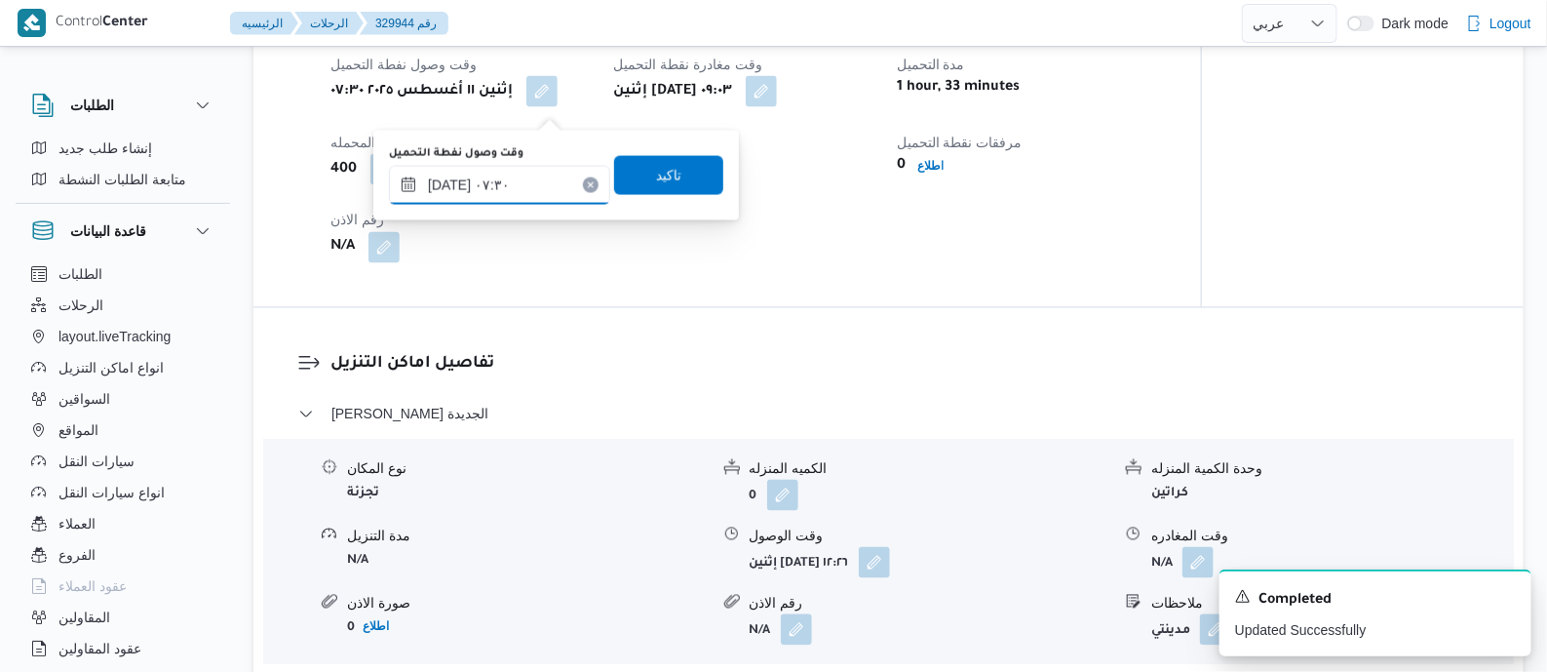
click at [528, 166] on input "١١/٠٨/٢٠٢٥ ٠٧:٣٠" at bounding box center [499, 185] width 221 height 39
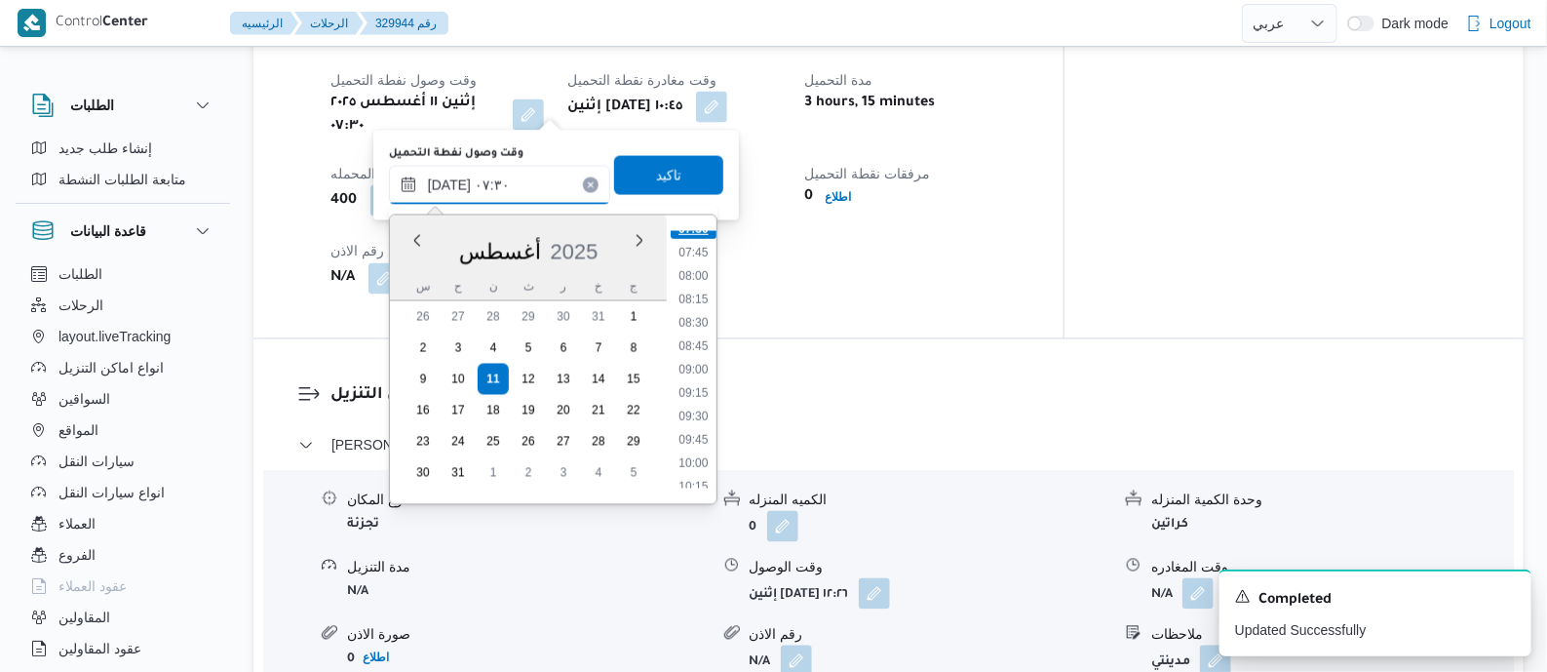
scroll to position [935, 0]
click at [698, 237] on li "10:00" at bounding box center [693, 241] width 45 height 19
type input "١١/٠٨/٢٠٢٥ ١٠:٠٠"
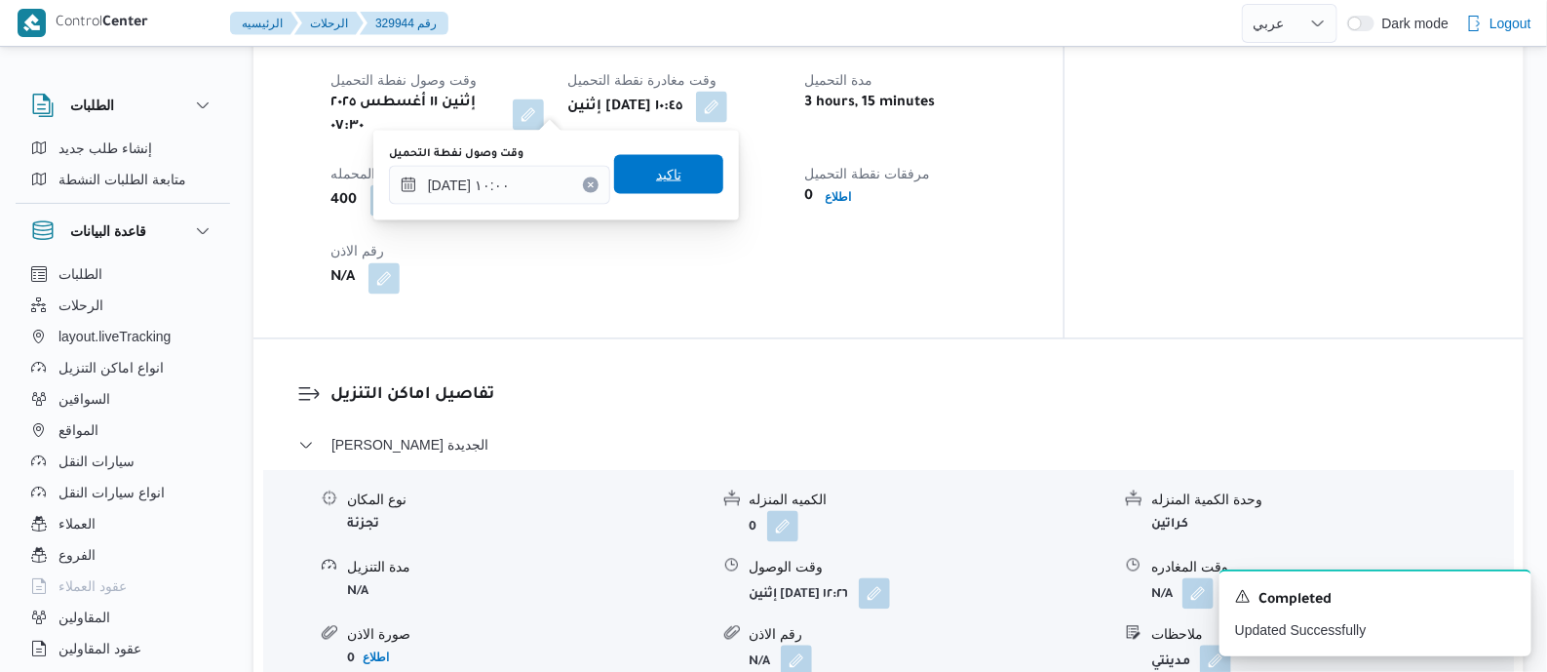
click at [670, 183] on span "تاكيد" at bounding box center [668, 174] width 109 height 39
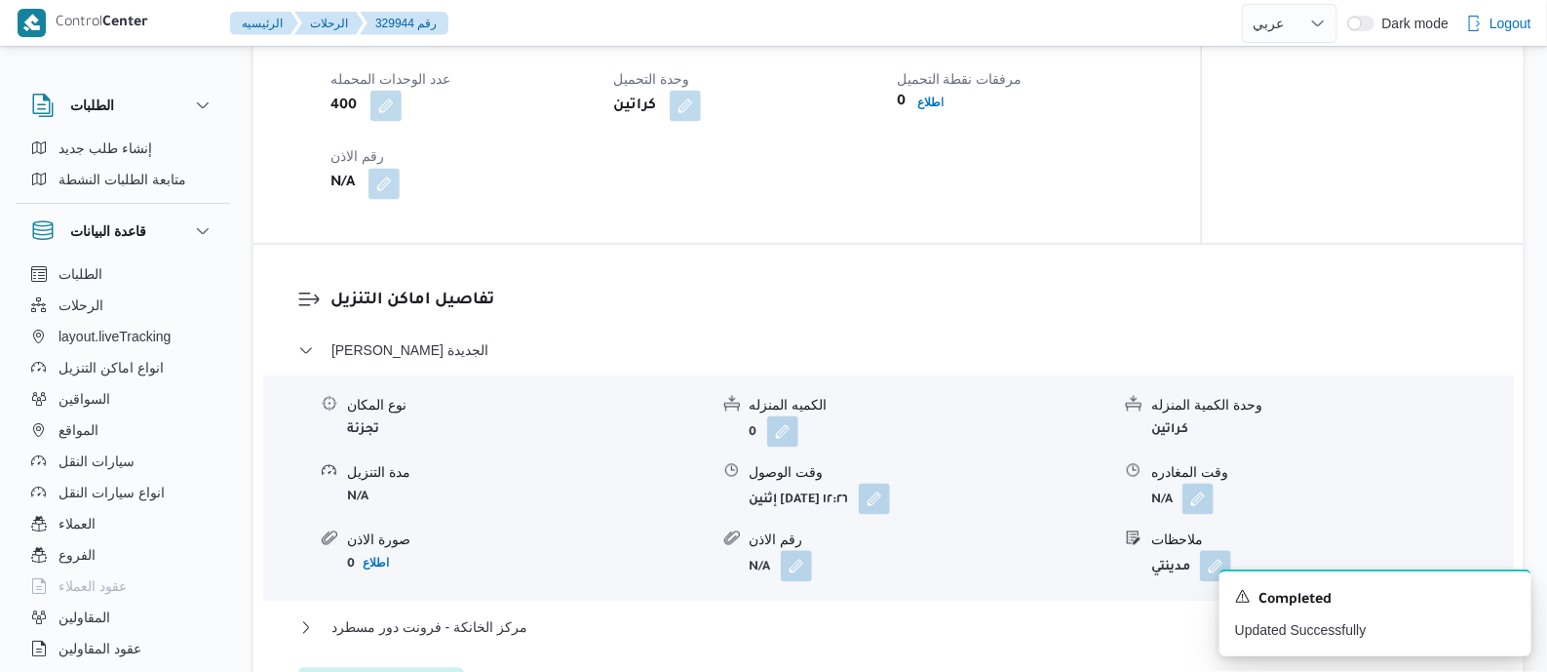
scroll to position [1583, 0]
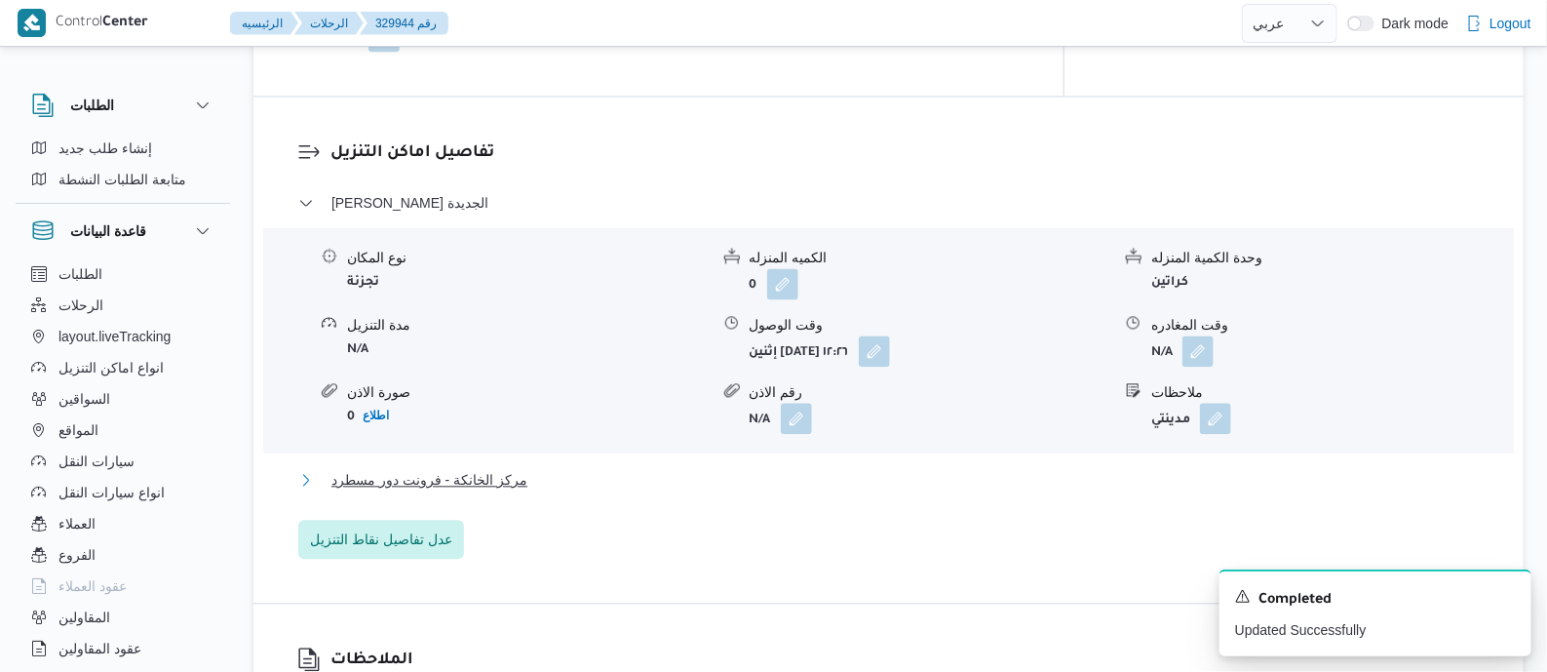
click at [483, 468] on span "مركز الخانكة - فرونت دور مسطرد" at bounding box center [429, 479] width 196 height 23
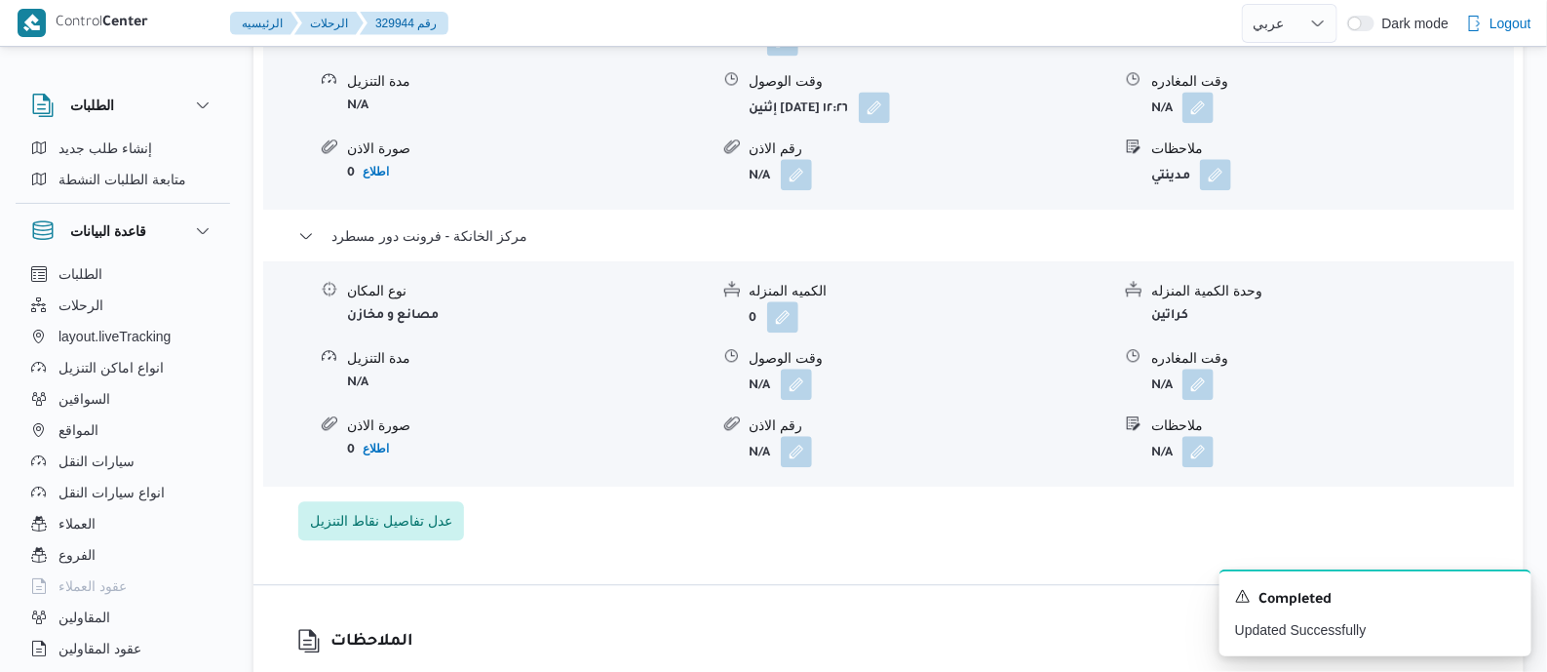
scroll to position [1827, 0]
click at [1201, 370] on button "button" at bounding box center [1197, 383] width 31 height 31
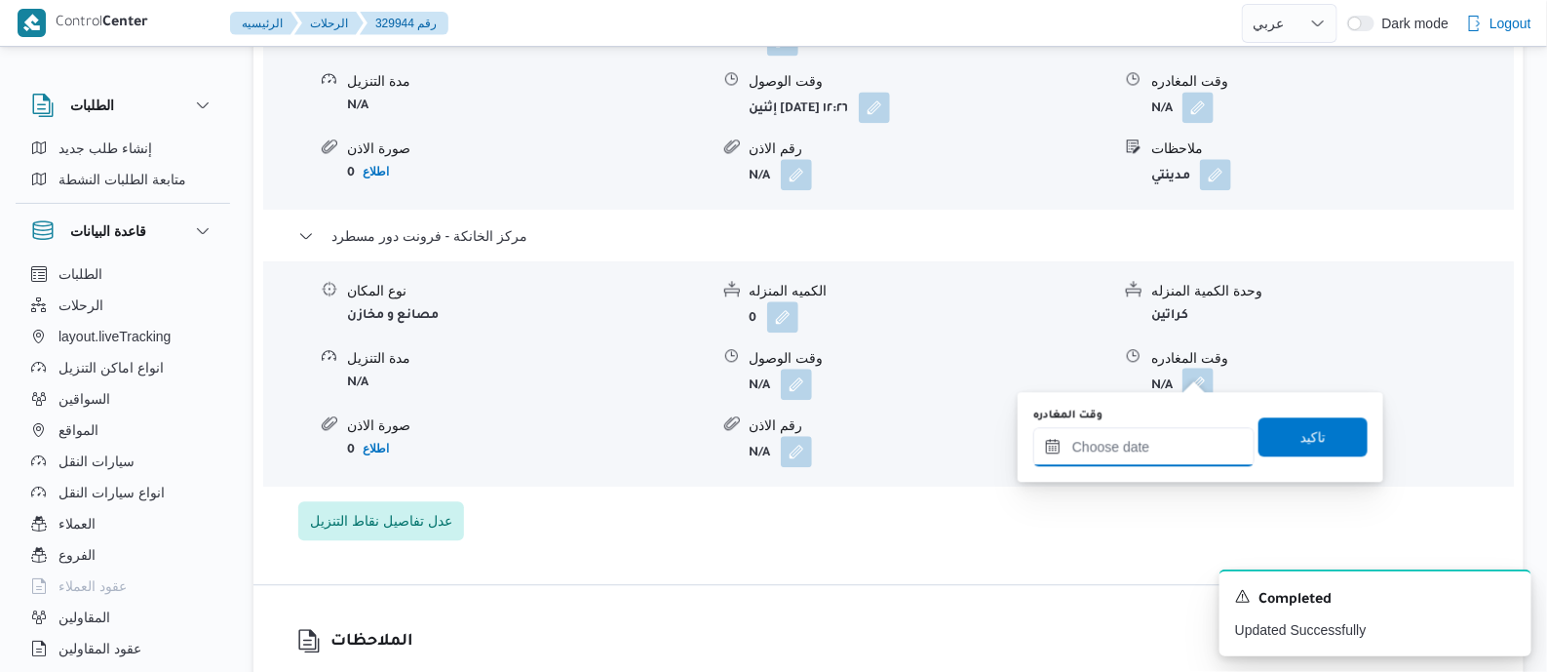
click at [1175, 427] on input "وقت المغادره" at bounding box center [1143, 446] width 221 height 39
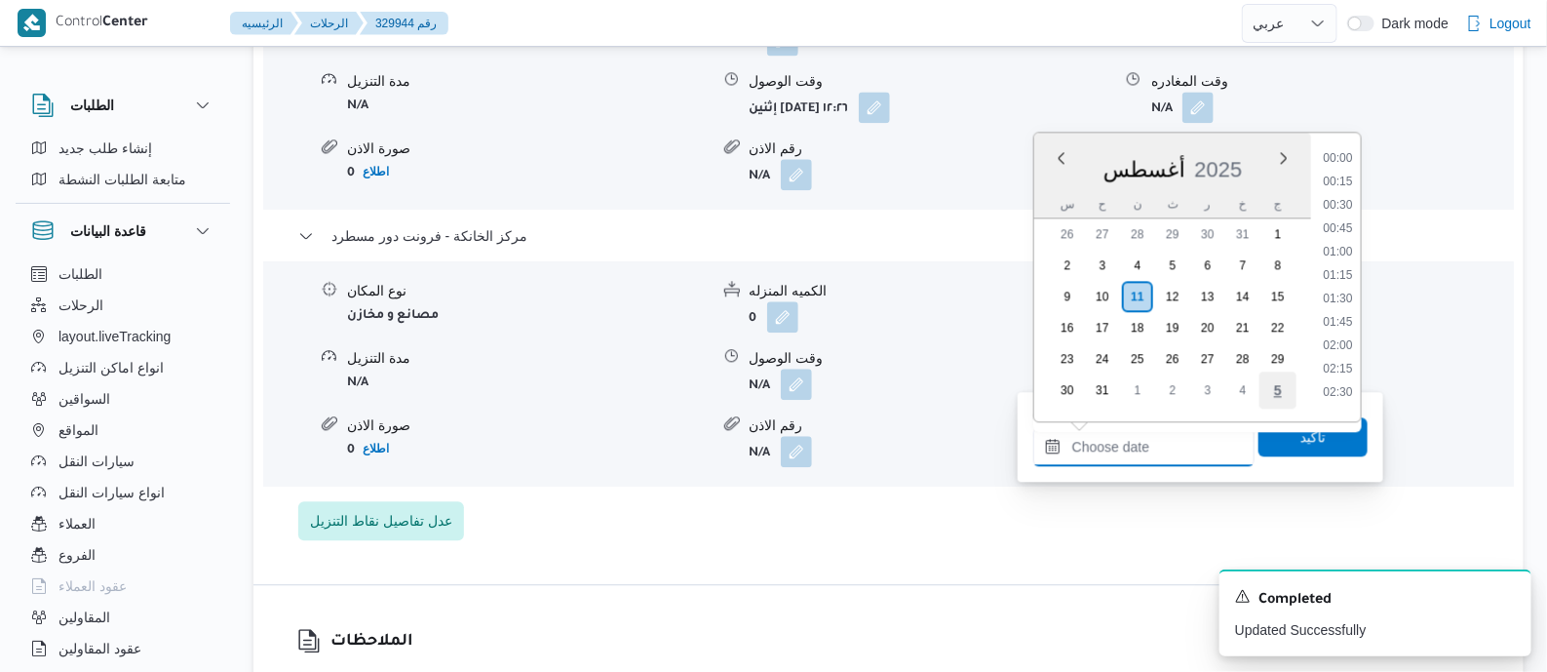
scroll to position [1832, 0]
click at [1346, 190] on li "20:00" at bounding box center [1337, 197] width 45 height 19
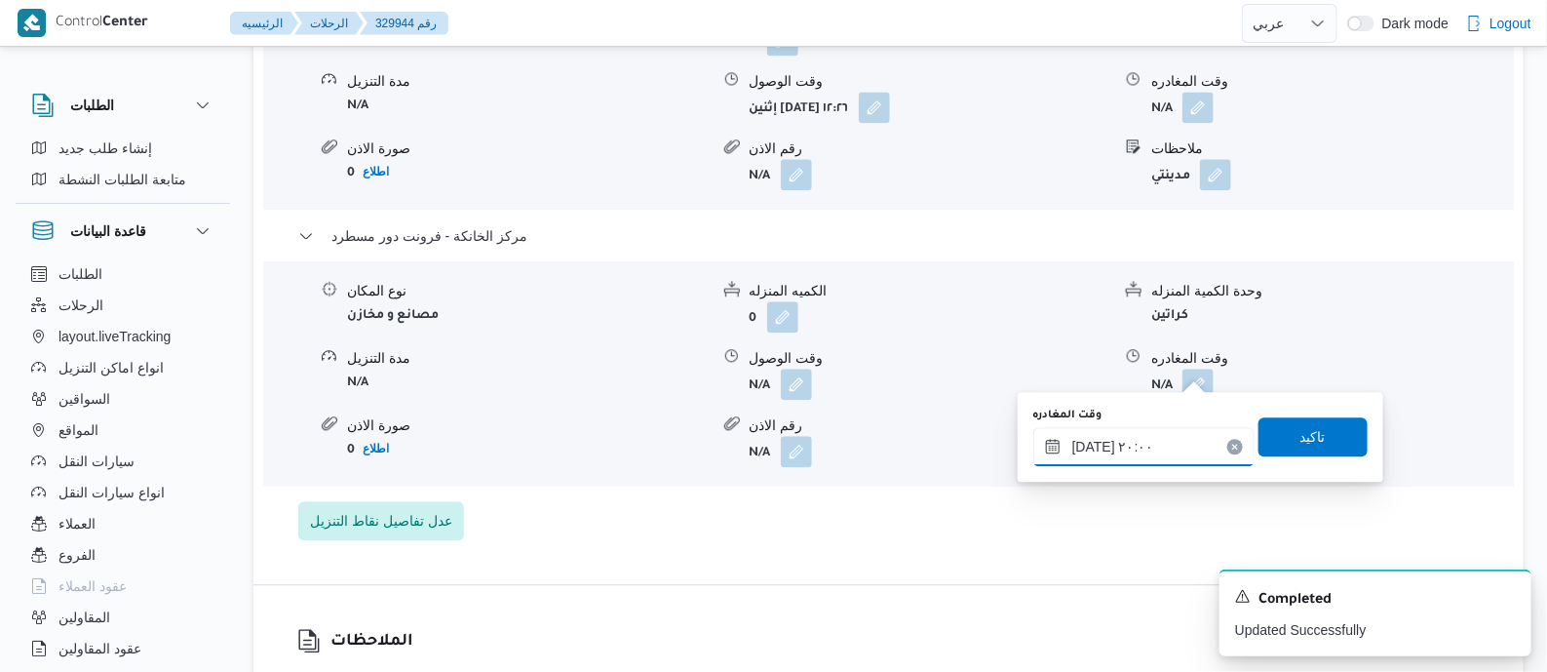
type input "١١/٠٨/٢٠٢٥ ٢٠:٠٠"
click at [1311, 429] on span "تاكيد" at bounding box center [1312, 435] width 25 height 23
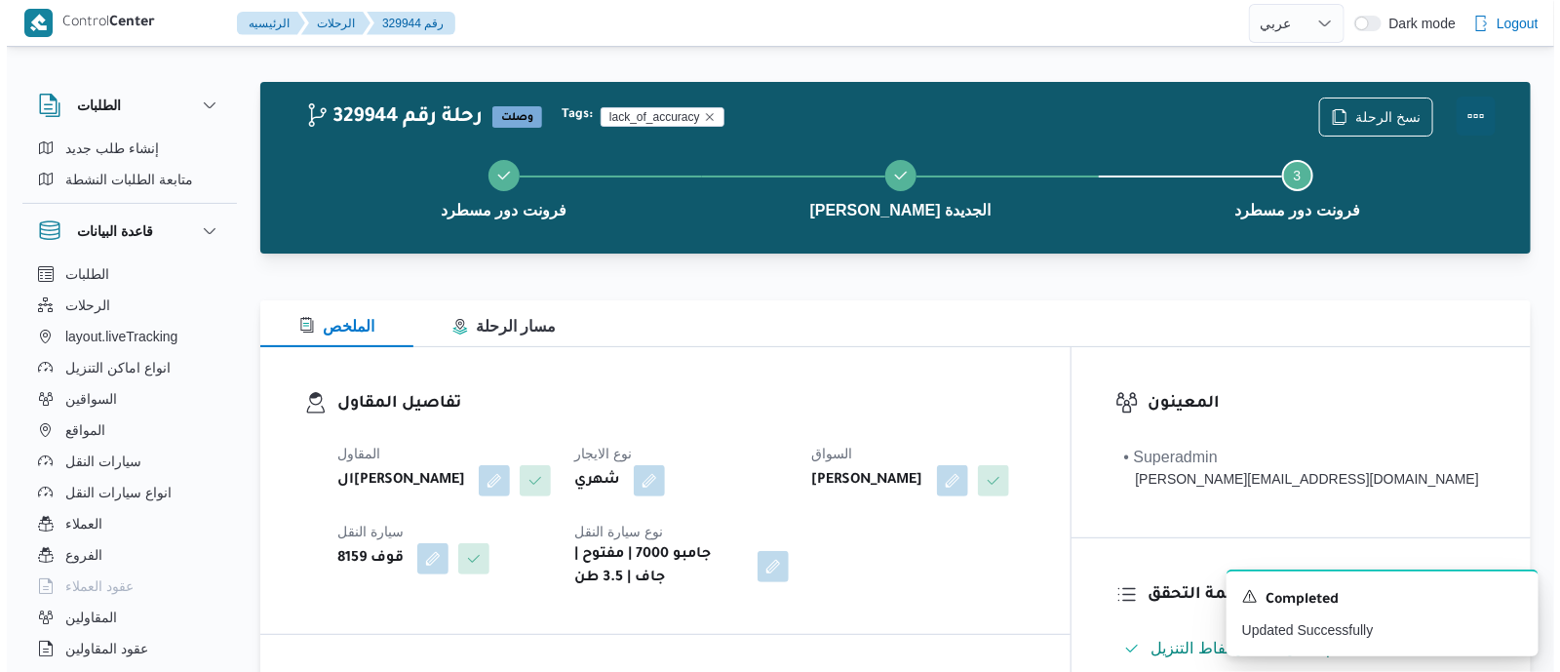
scroll to position [0, 0]
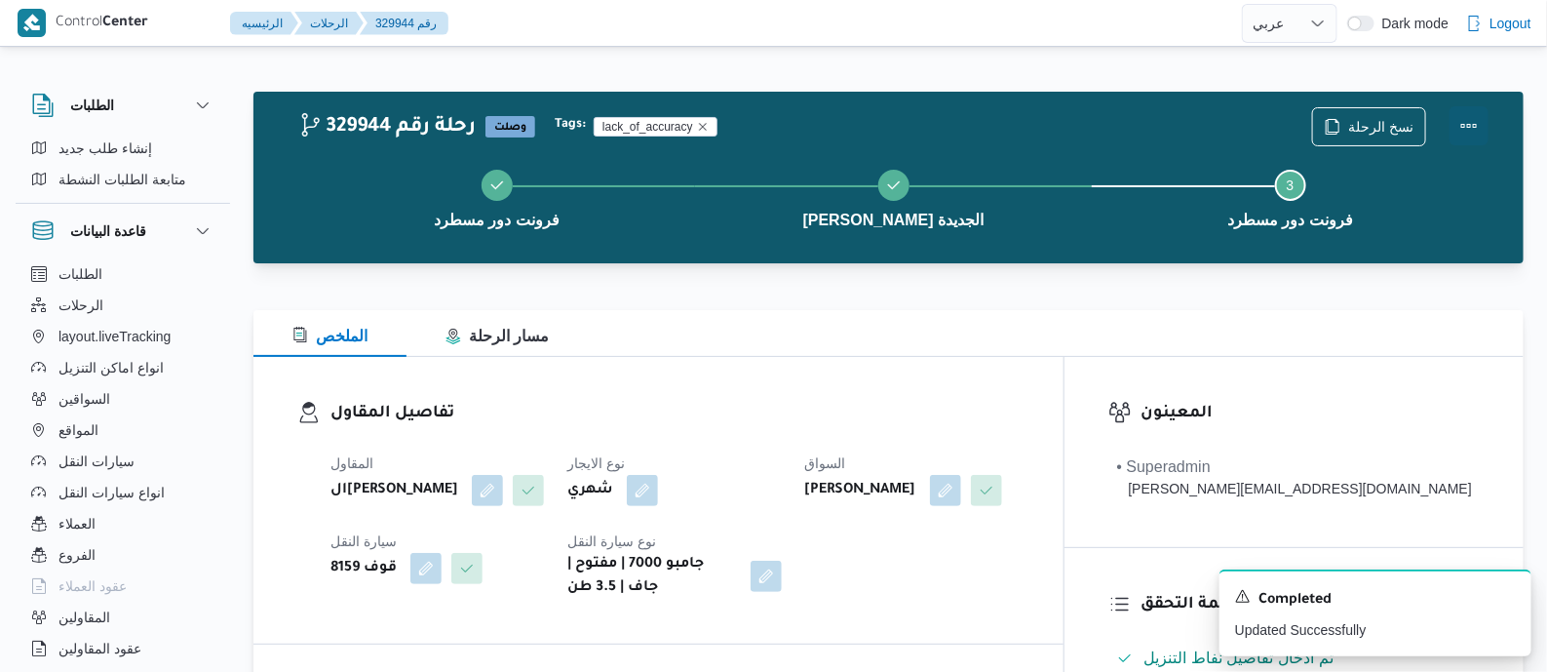
click at [1472, 120] on button "Actions" at bounding box center [1469, 125] width 39 height 39
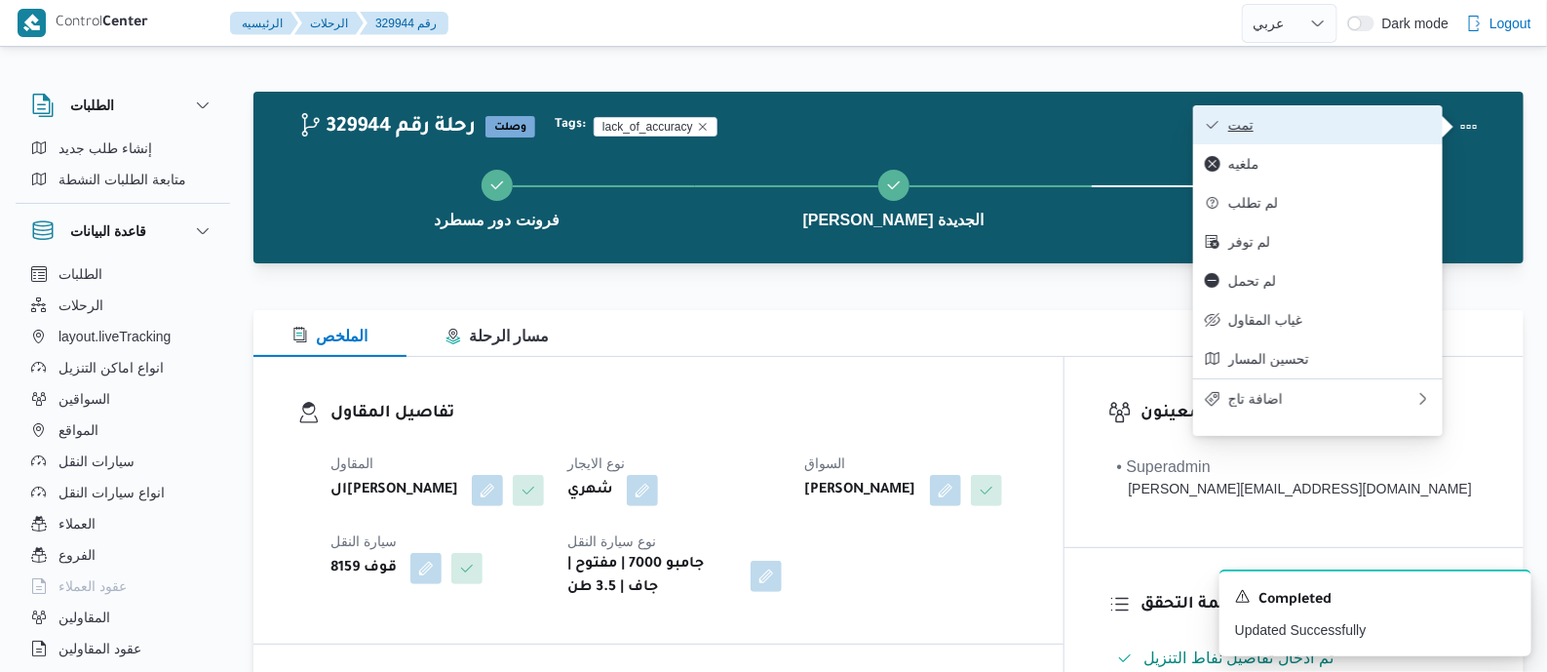
click at [1355, 109] on button "تمت" at bounding box center [1318, 124] width 250 height 39
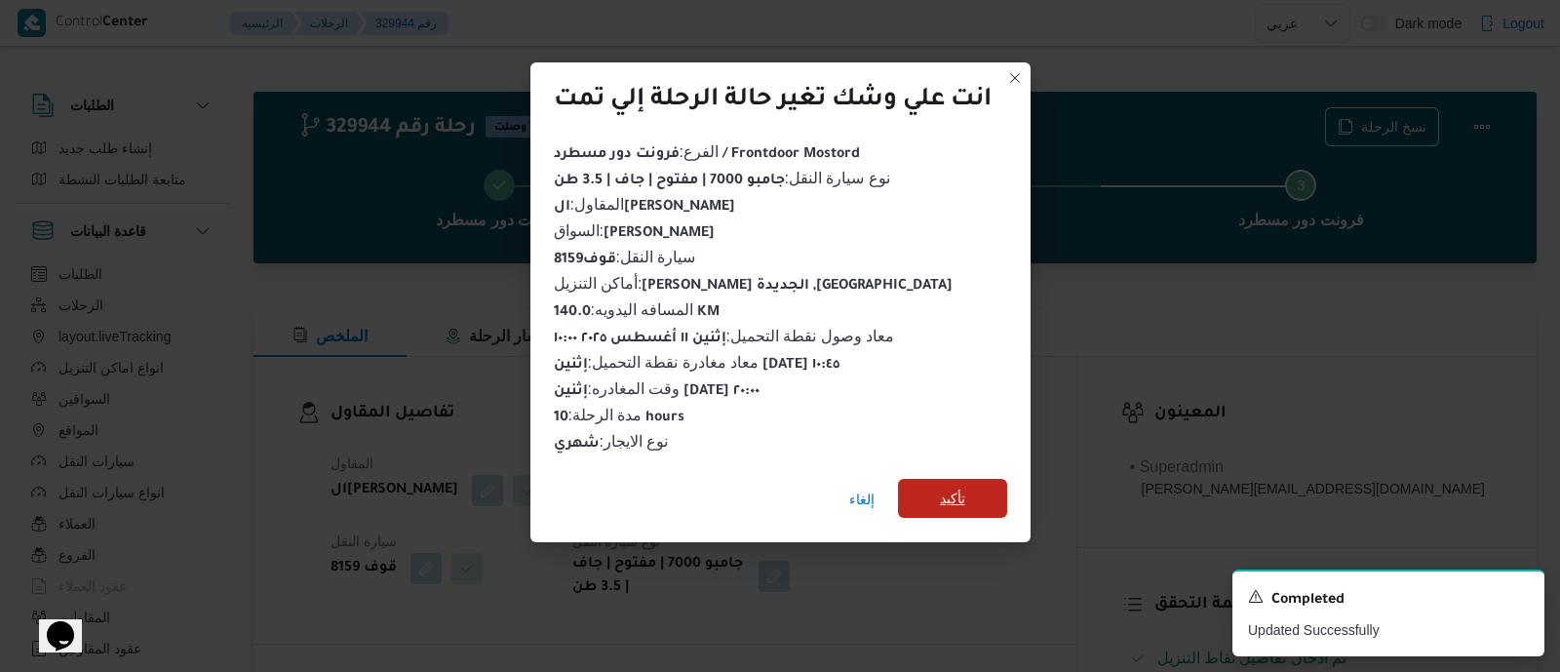
click at [968, 482] on span "تأكيد" at bounding box center [952, 498] width 109 height 39
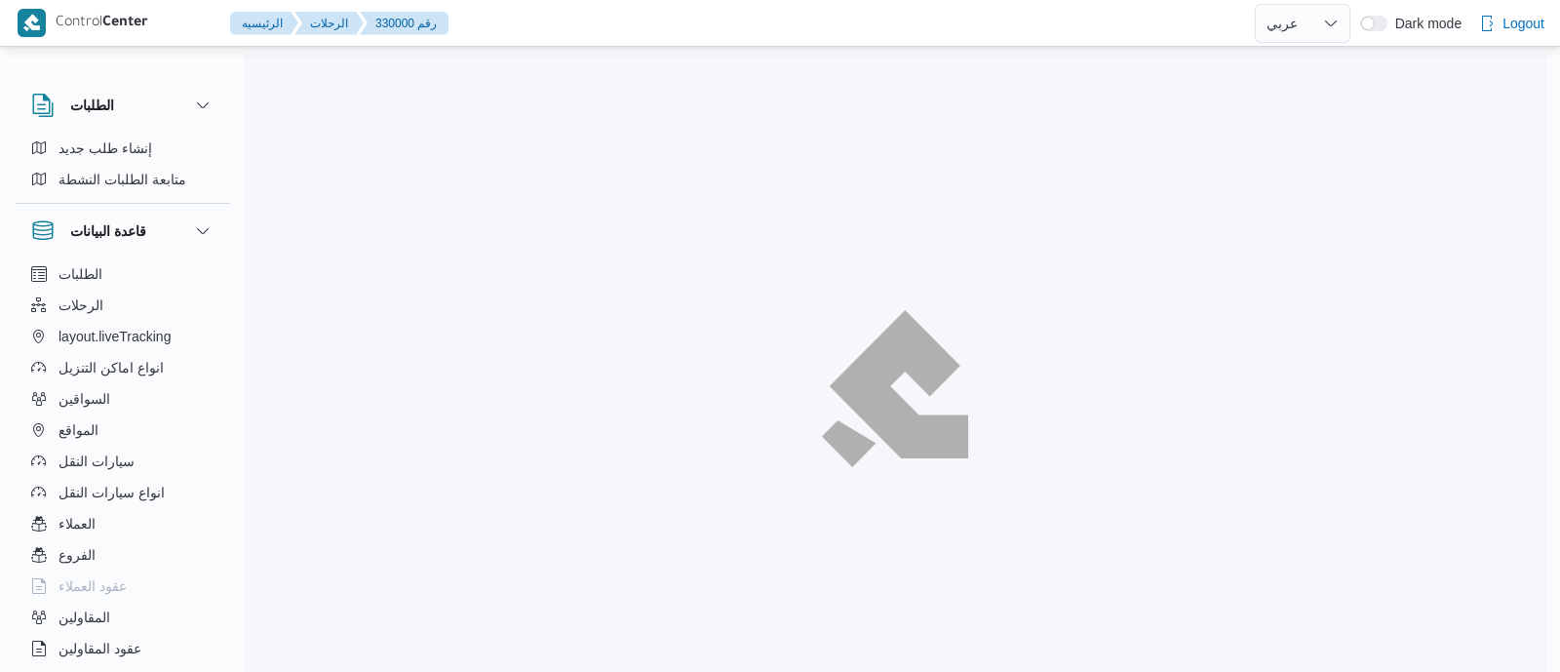
select select "ar"
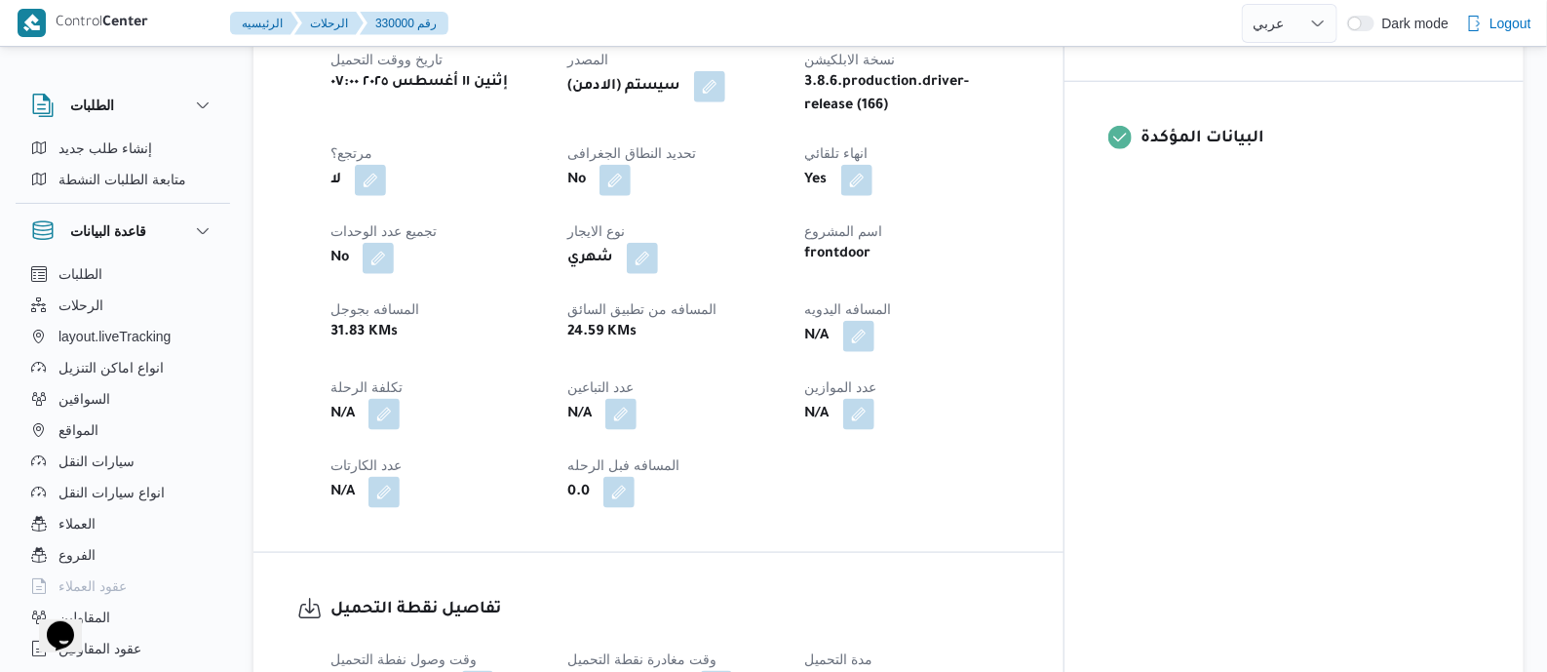
scroll to position [852, 0]
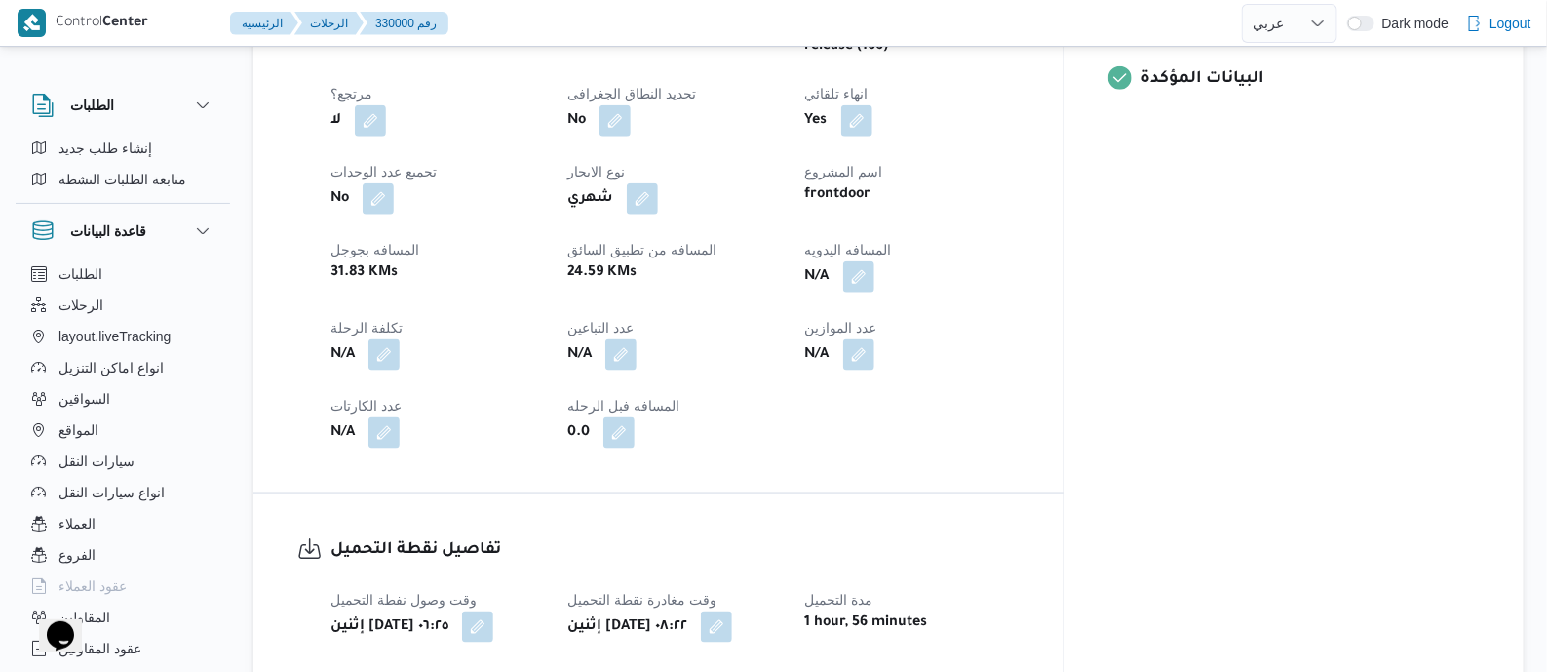
drag, startPoint x: 956, startPoint y: 265, endPoint x: 929, endPoint y: 326, distance: 66.3
click at [874, 265] on button "button" at bounding box center [858, 276] width 31 height 31
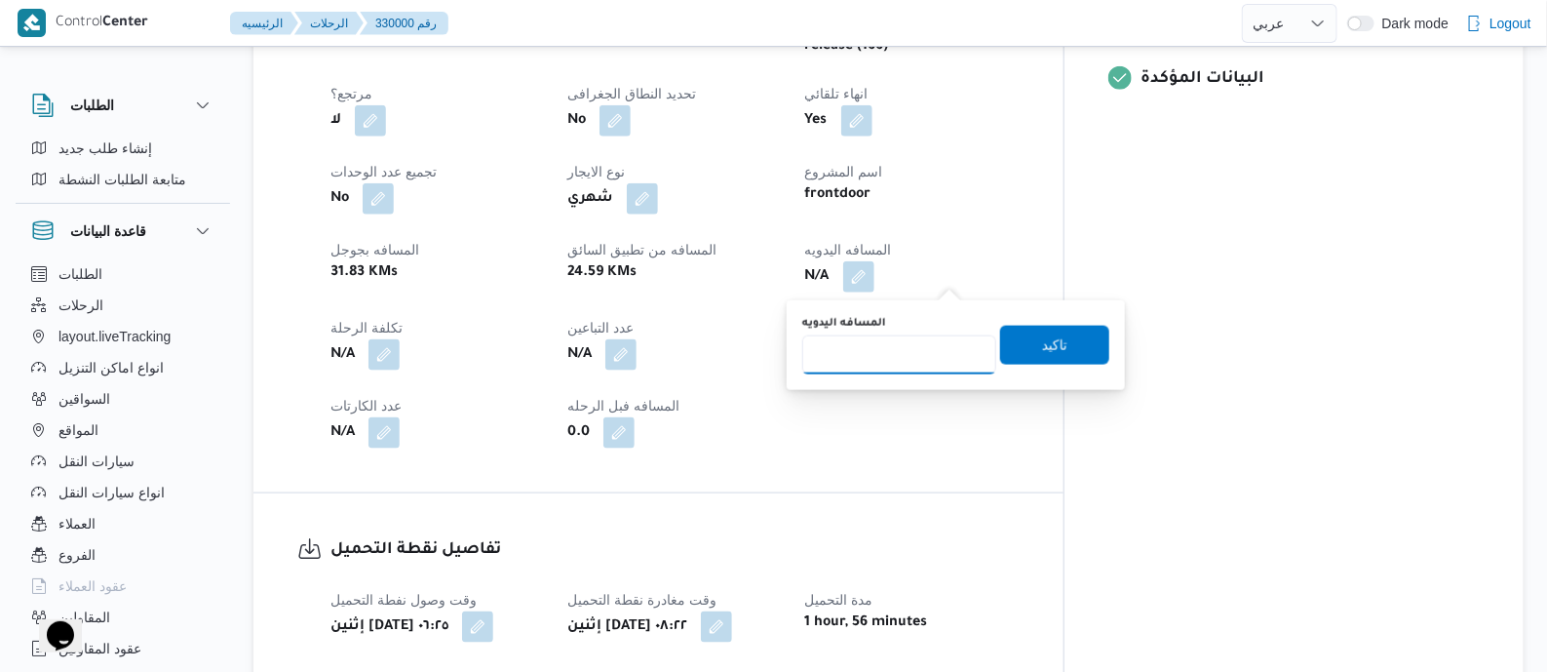
click at [921, 353] on input "المسافه اليدويه" at bounding box center [899, 354] width 194 height 39
type input "110"
click at [1043, 339] on span "تاكيد" at bounding box center [1054, 343] width 25 height 23
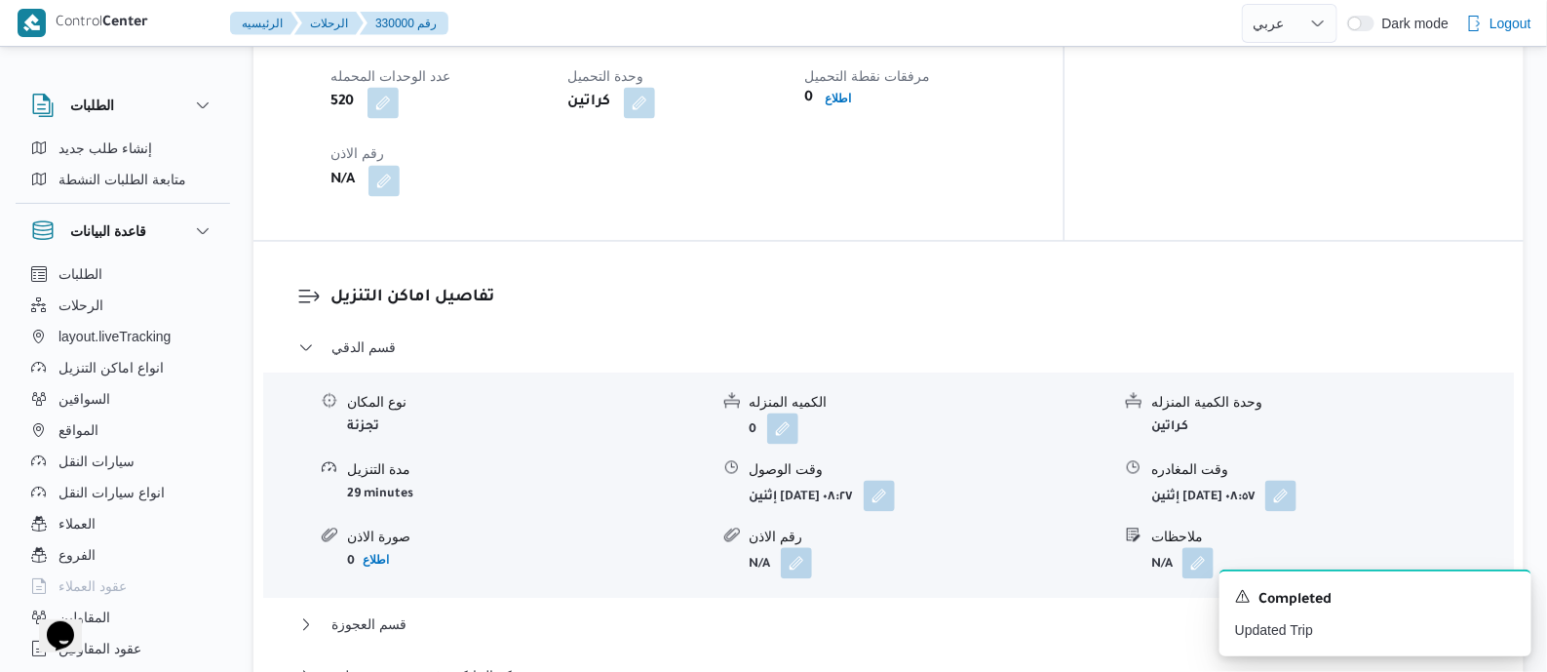
scroll to position [1583, 0]
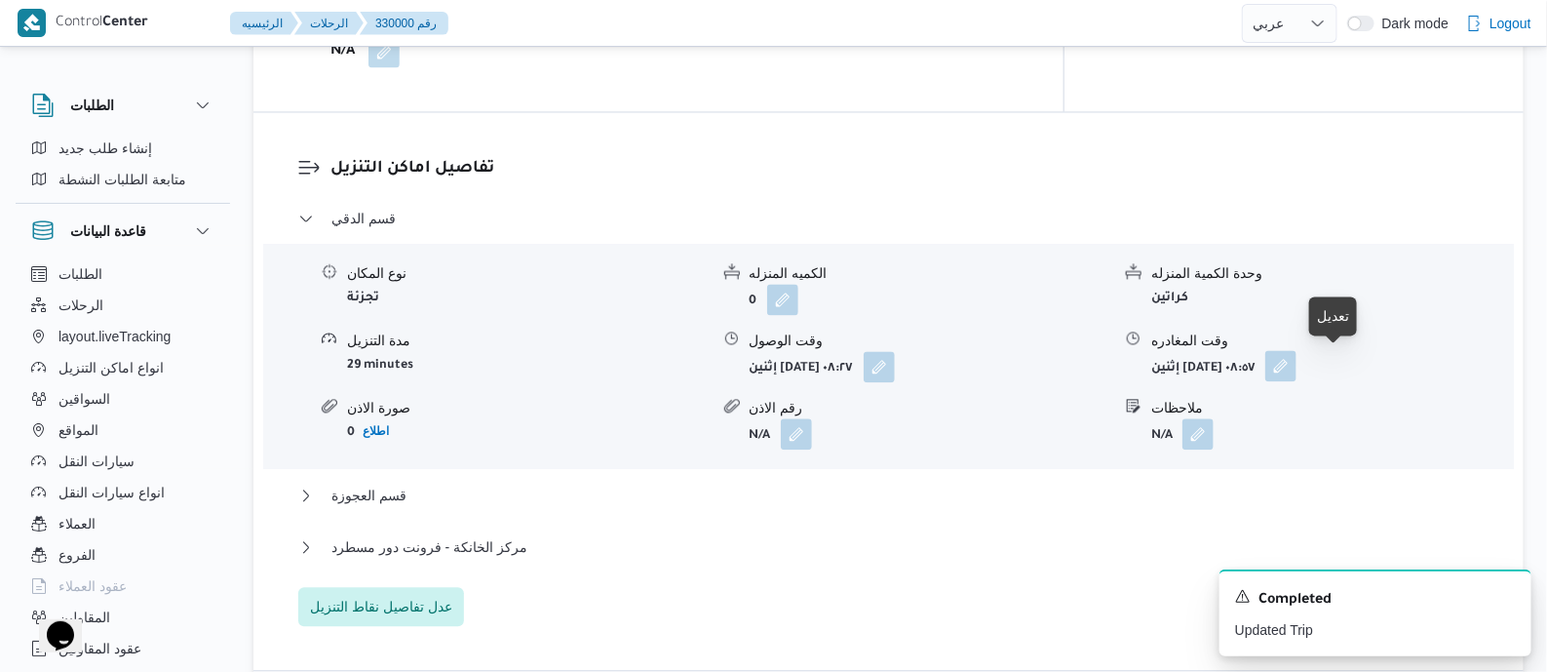
click at [1297, 367] on button "button" at bounding box center [1280, 365] width 31 height 31
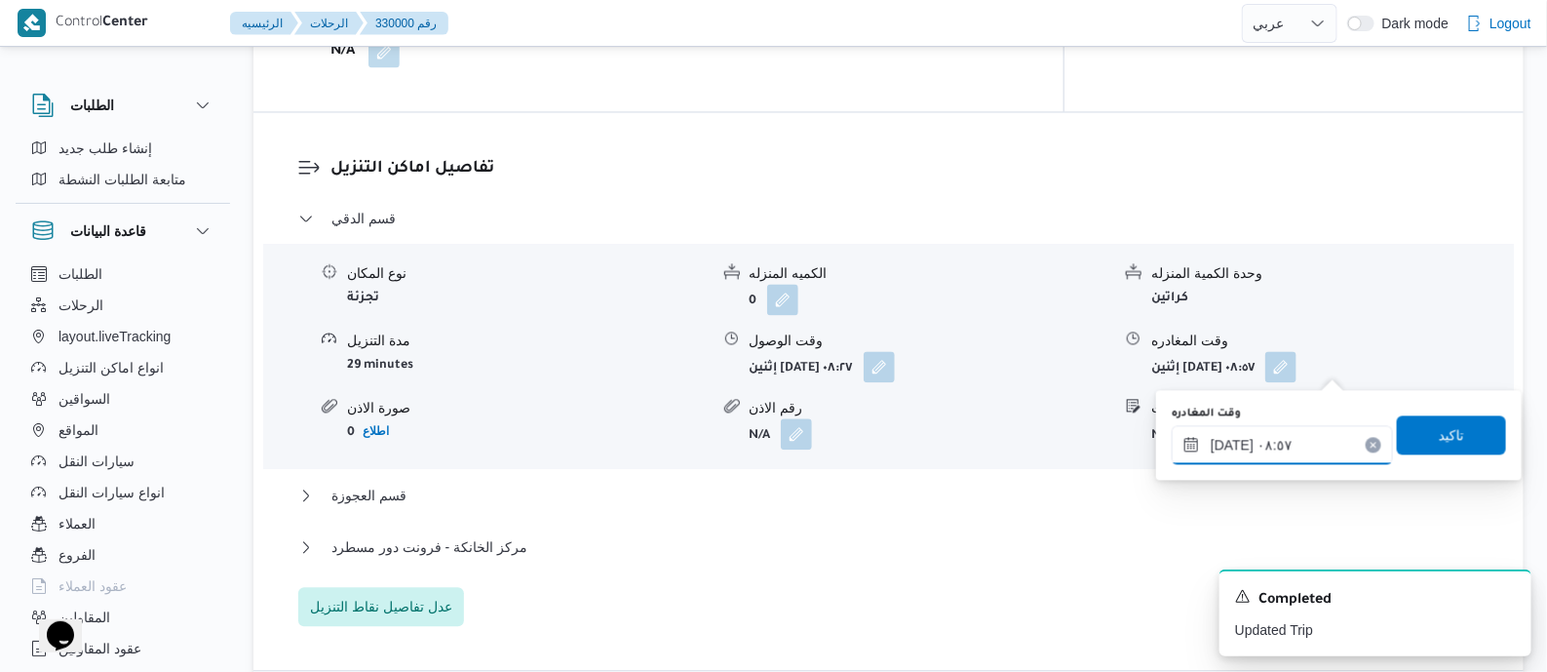
click at [1331, 436] on input "[DATE] ٠٨:٥٧" at bounding box center [1282, 444] width 221 height 39
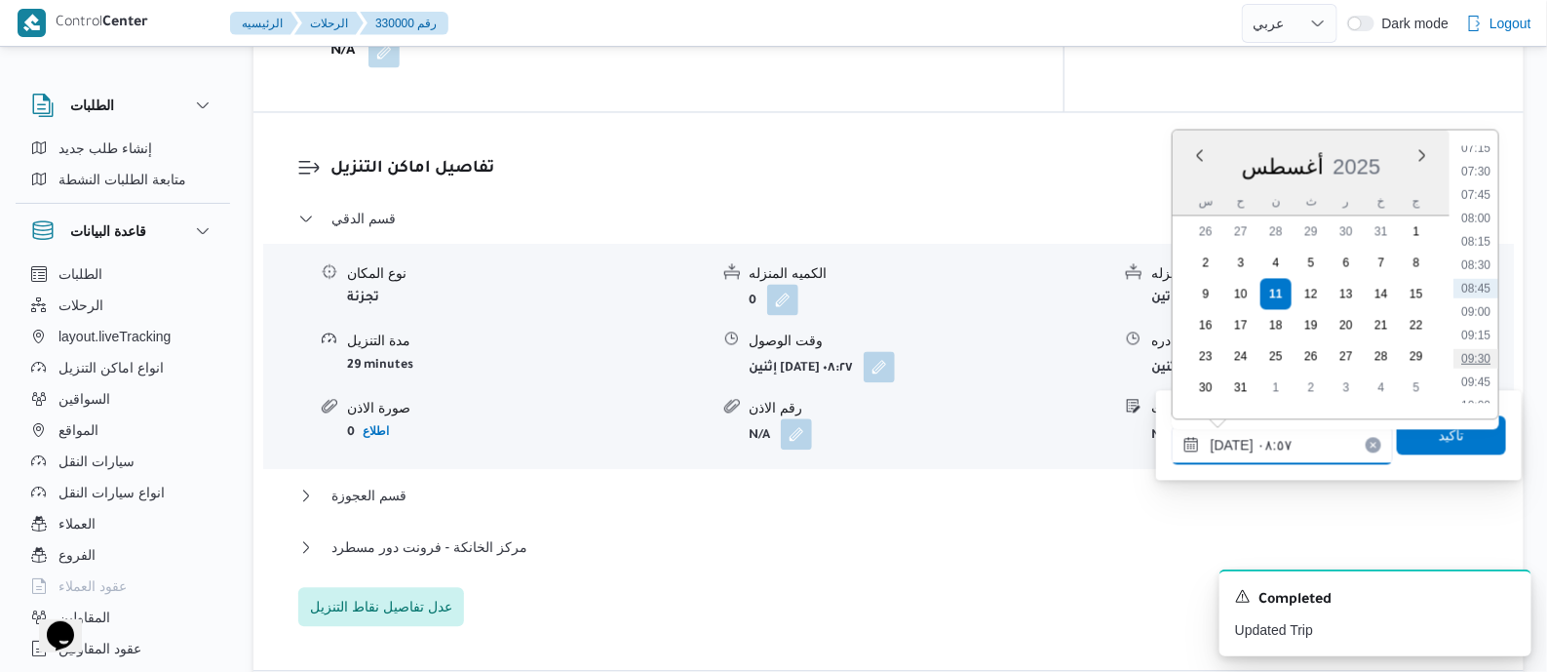
scroll to position [808, 0]
click at [1491, 374] on li "11:00" at bounding box center [1475, 376] width 45 height 19
type input "[DATE] ١١:٠٠"
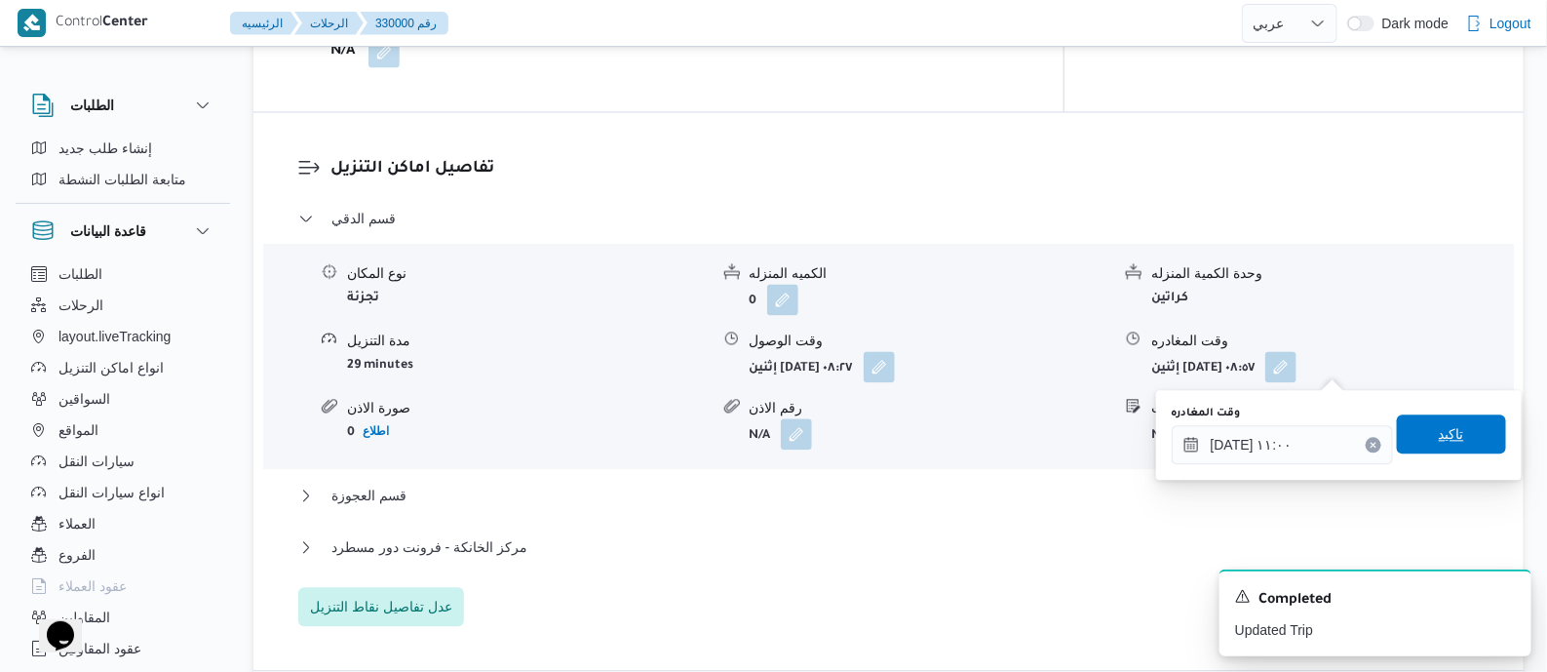
click at [1464, 423] on span "تاكيد" at bounding box center [1451, 433] width 109 height 39
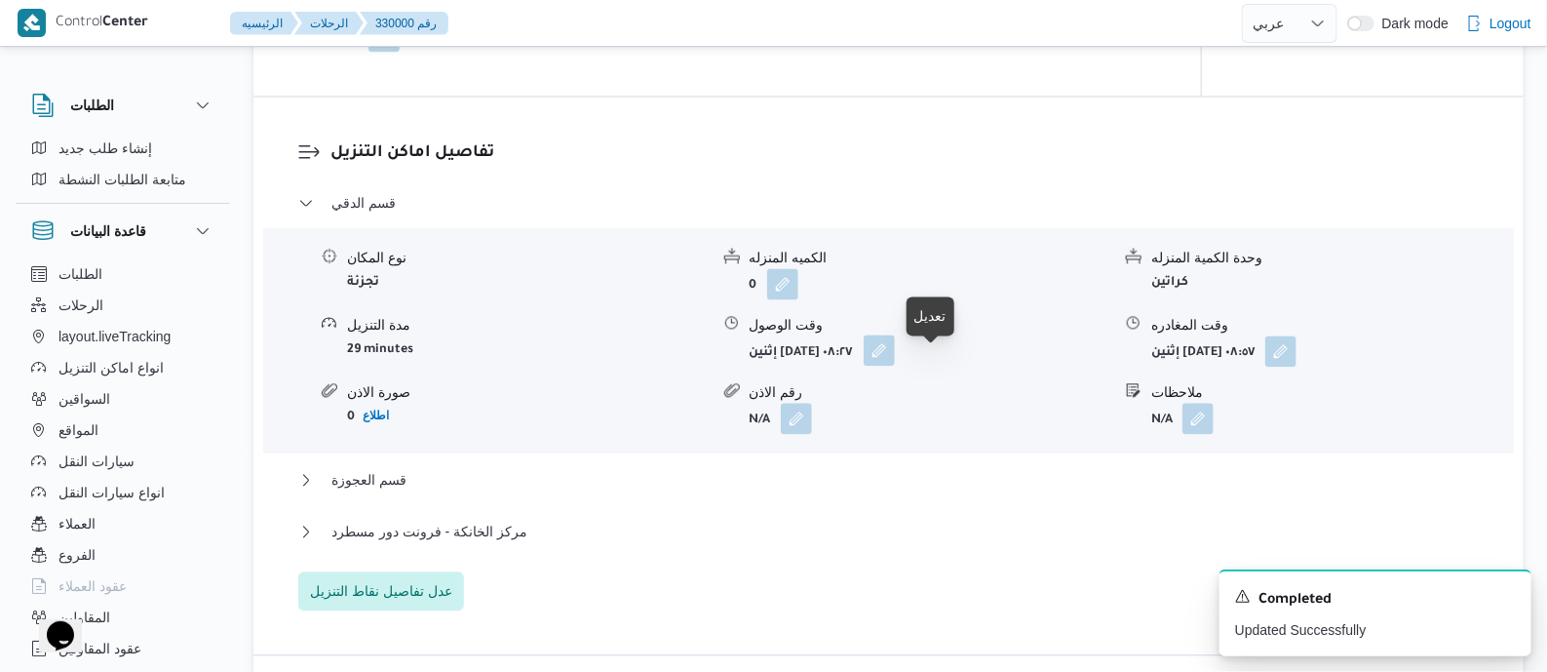
click at [895, 363] on button "button" at bounding box center [879, 349] width 31 height 31
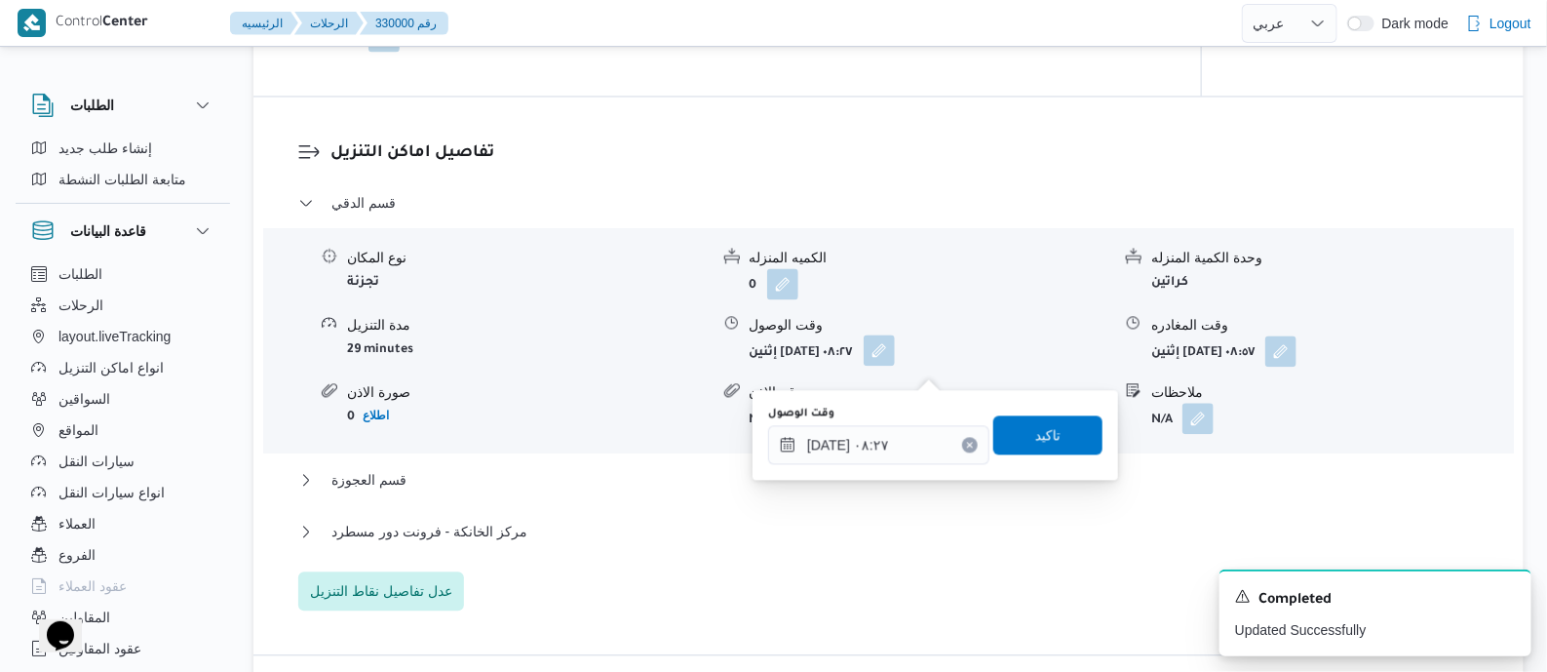
click at [912, 419] on div "وقت الوصول [DATE] ٠٨:٢٧" at bounding box center [878, 435] width 221 height 58
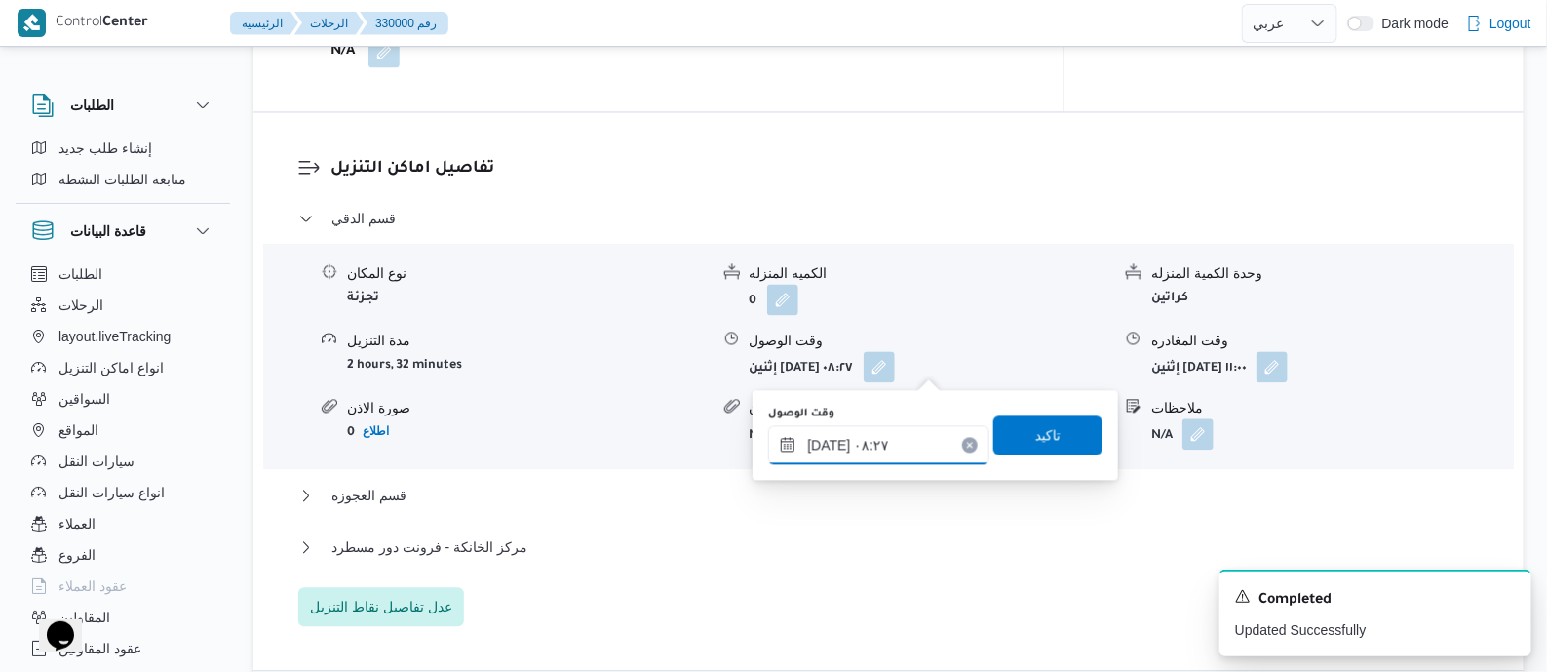
click at [893, 429] on input "[DATE] ٠٨:٢٧" at bounding box center [878, 444] width 221 height 39
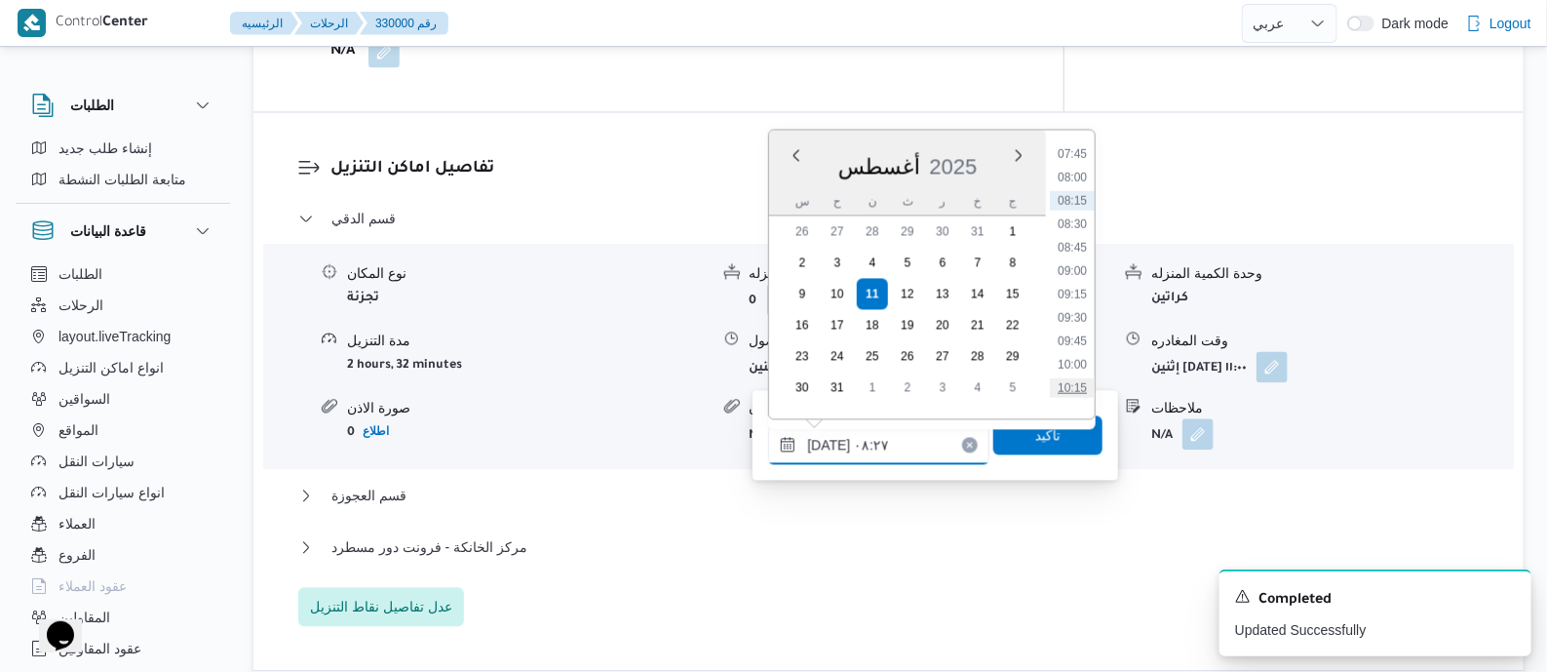
scroll to position [760, 0]
click at [1082, 368] on li "10:30" at bounding box center [1072, 377] width 45 height 19
type input "[DATE] ١٠:٣٠"
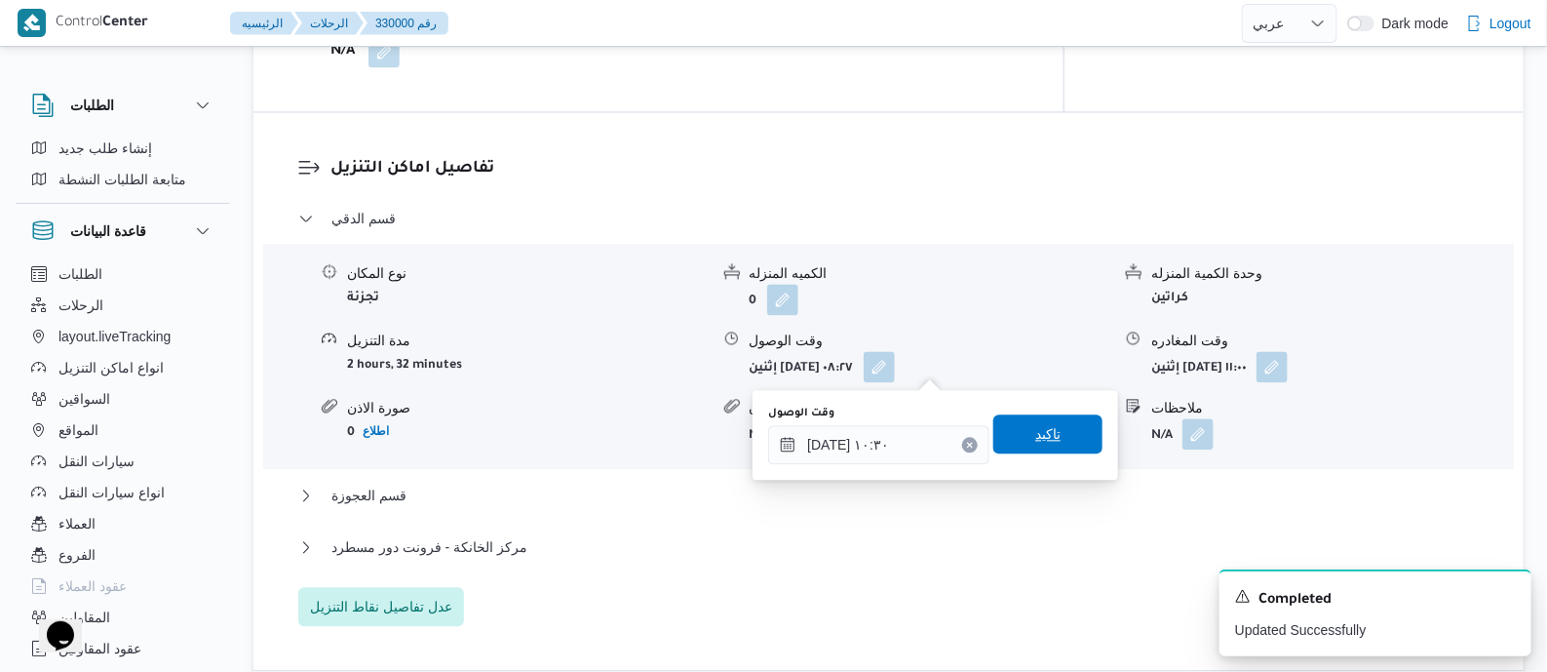
click at [1063, 434] on span "تاكيد" at bounding box center [1047, 433] width 109 height 39
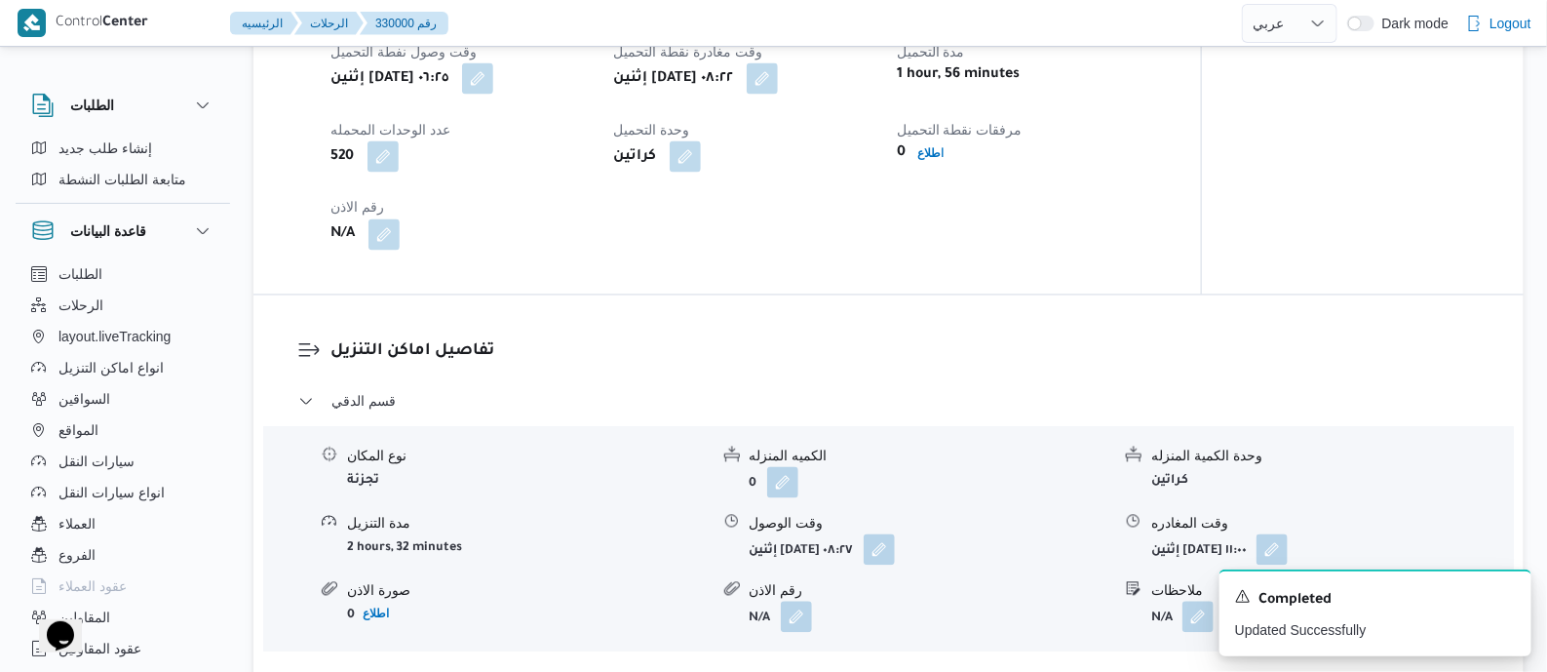
scroll to position [1219, 0]
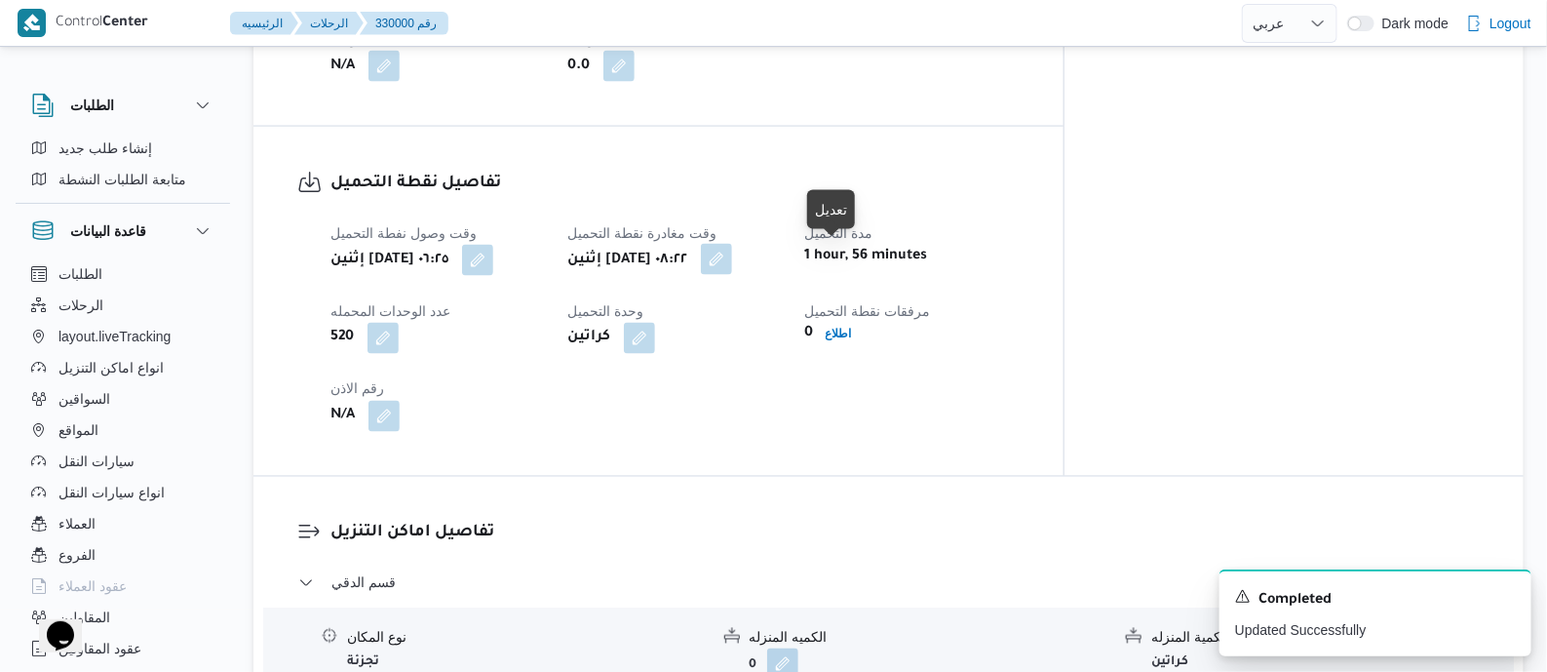
click at [732, 260] on button "button" at bounding box center [716, 259] width 31 height 31
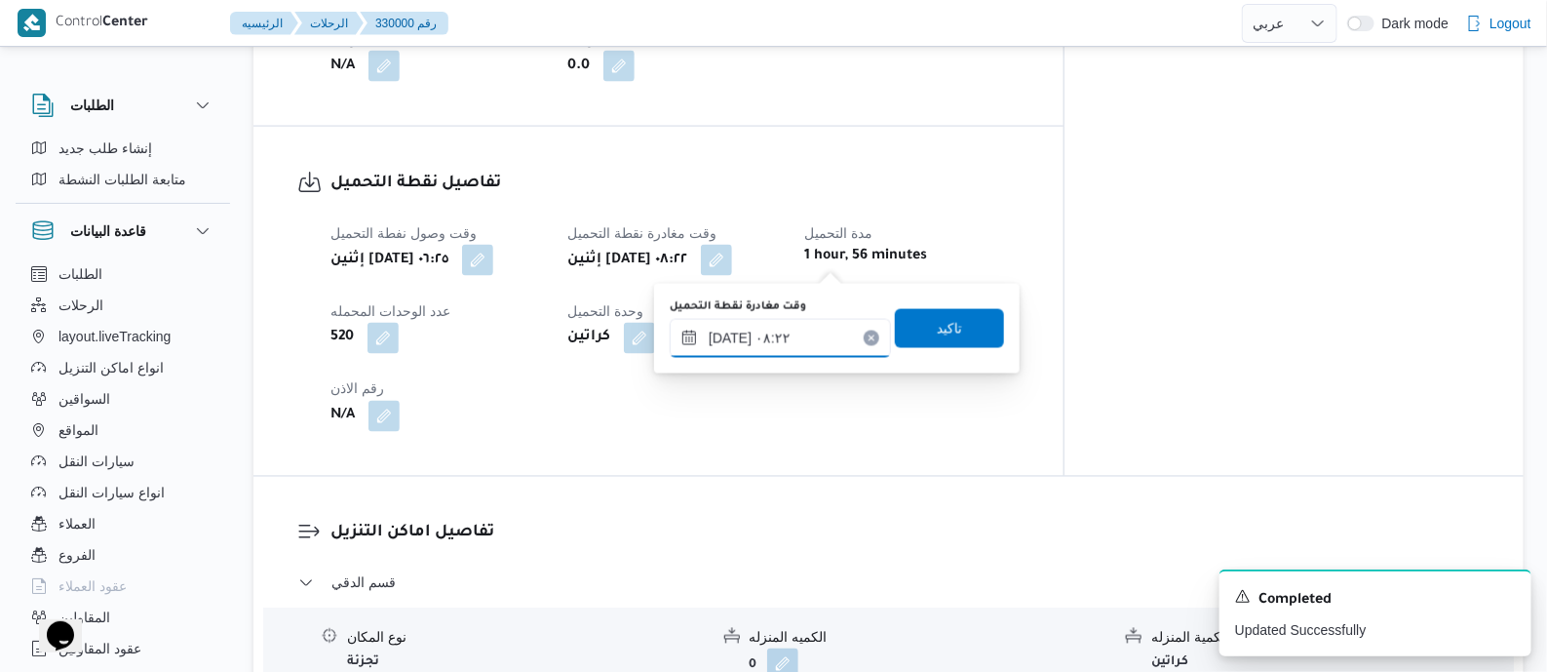
click at [816, 331] on input "[DATE] ٠٨:٢٢" at bounding box center [780, 338] width 221 height 39
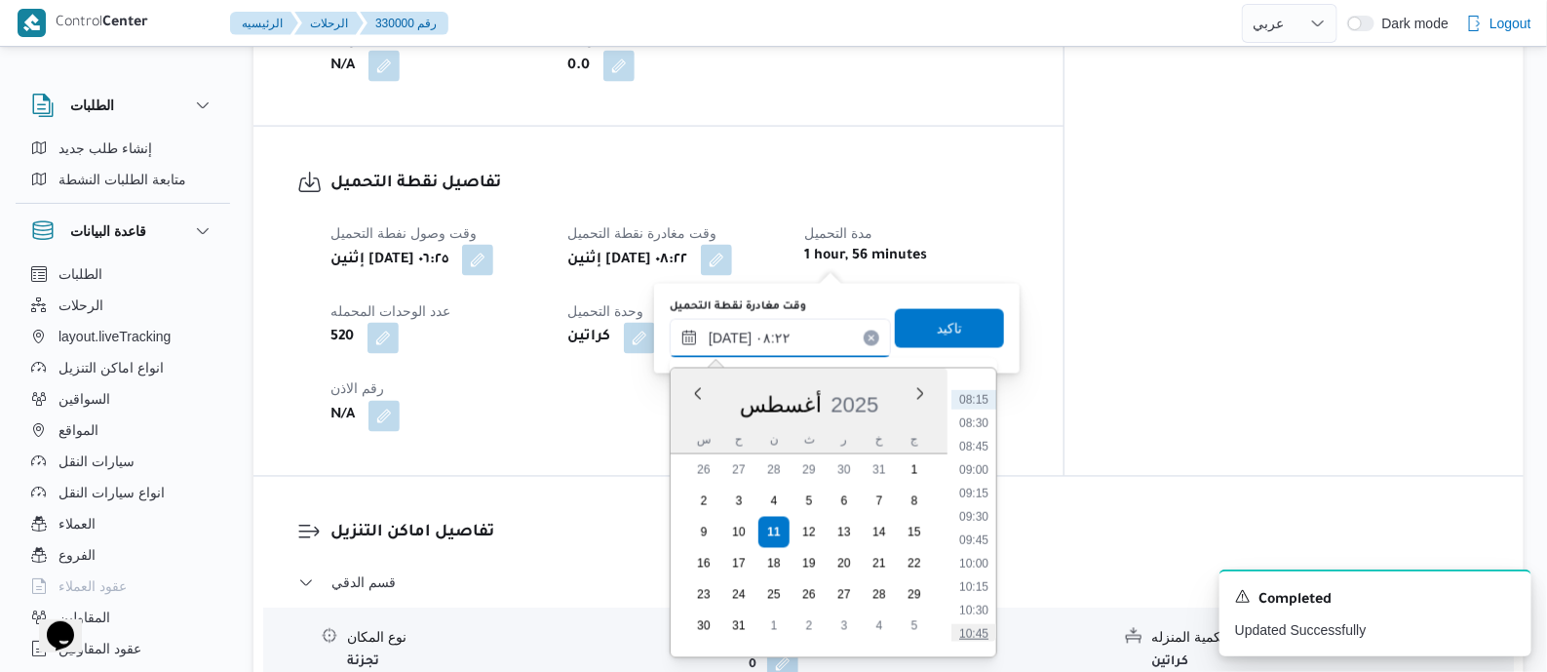
scroll to position [882, 0]
click at [983, 474] on li "10:15" at bounding box center [973, 470] width 45 height 19
type input "[DATE] ١٠:١٥"
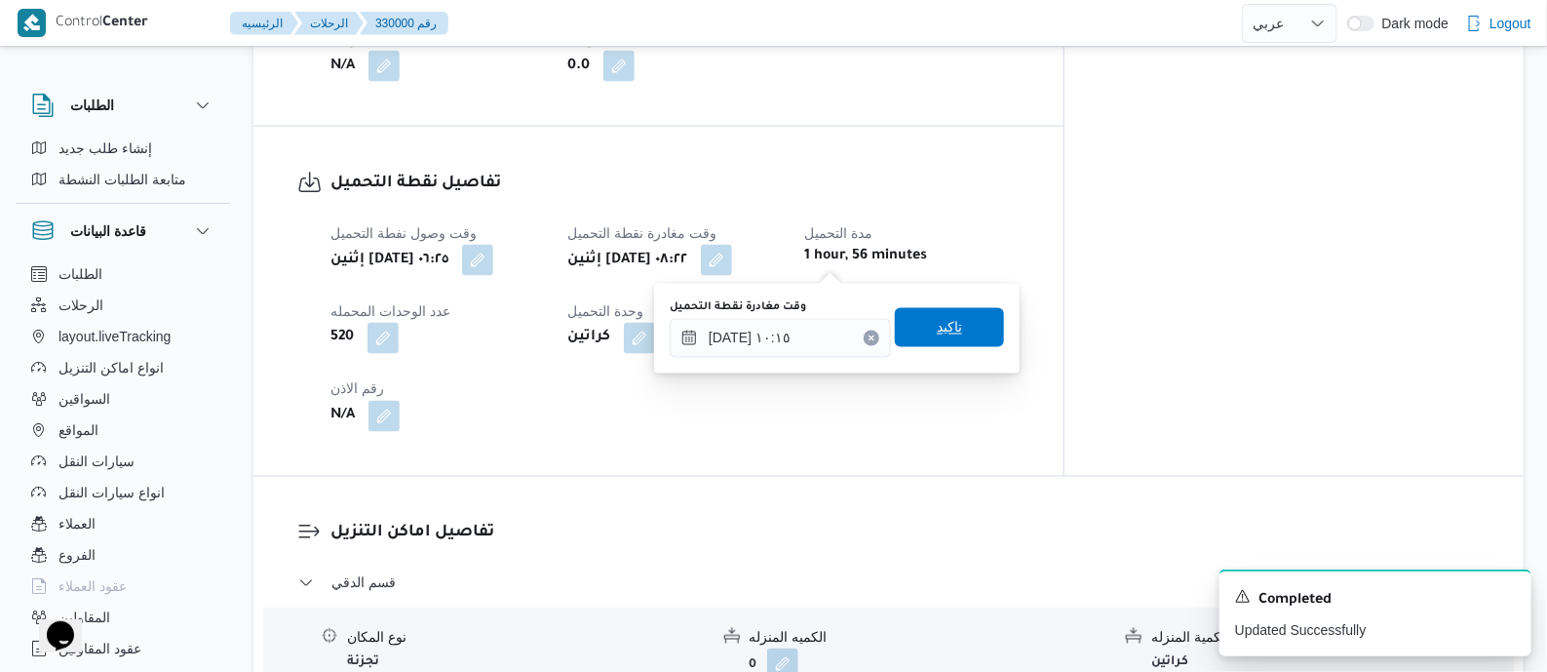
click at [938, 325] on span "تاكيد" at bounding box center [949, 327] width 25 height 23
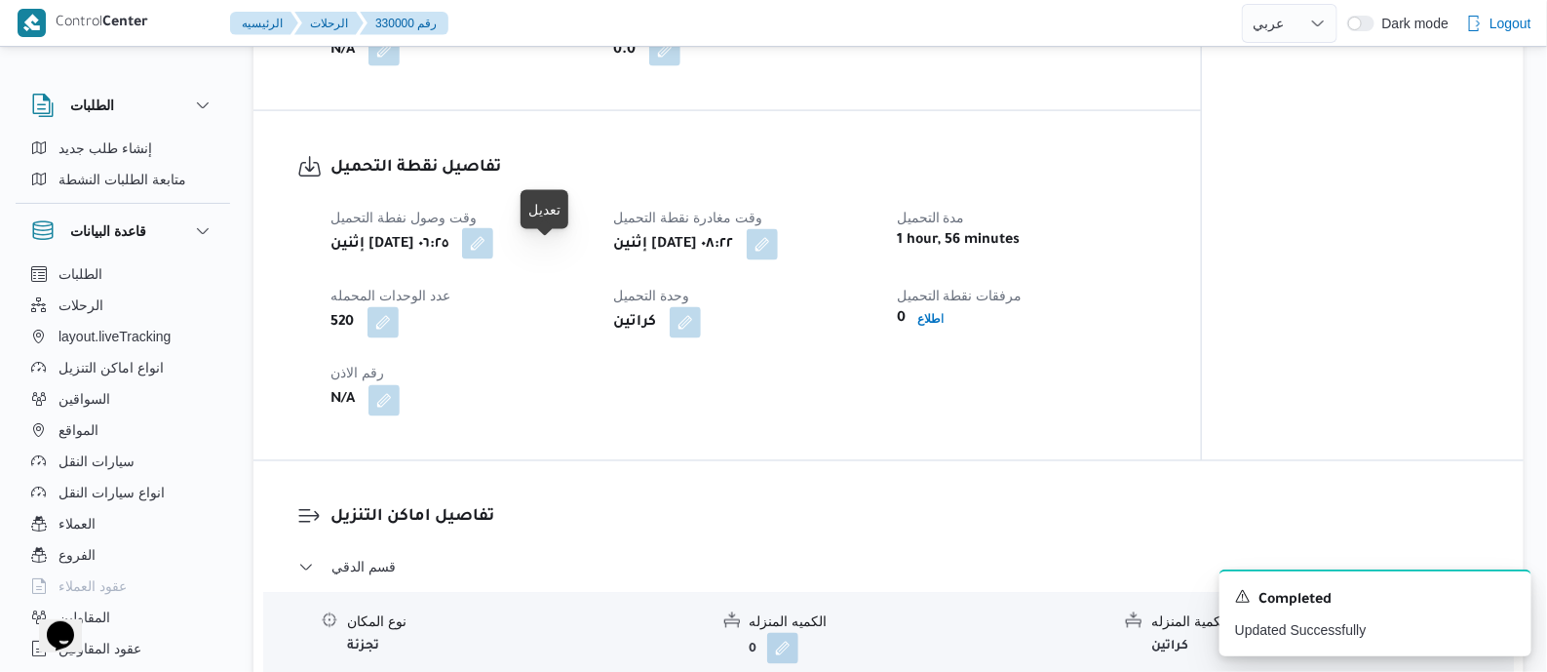
click at [493, 259] on button "button" at bounding box center [477, 243] width 31 height 31
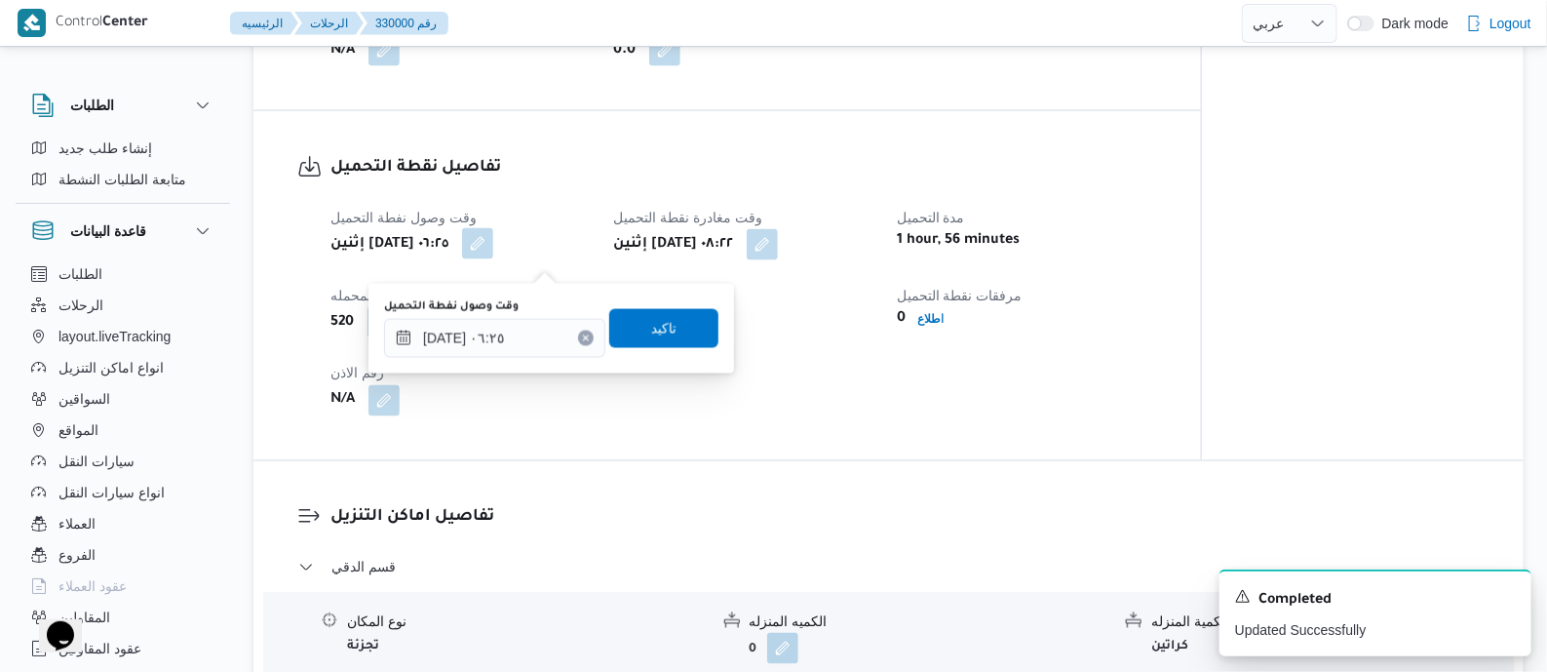
click at [548, 299] on div "وقت وصول نفطة التحميل" at bounding box center [494, 307] width 221 height 16
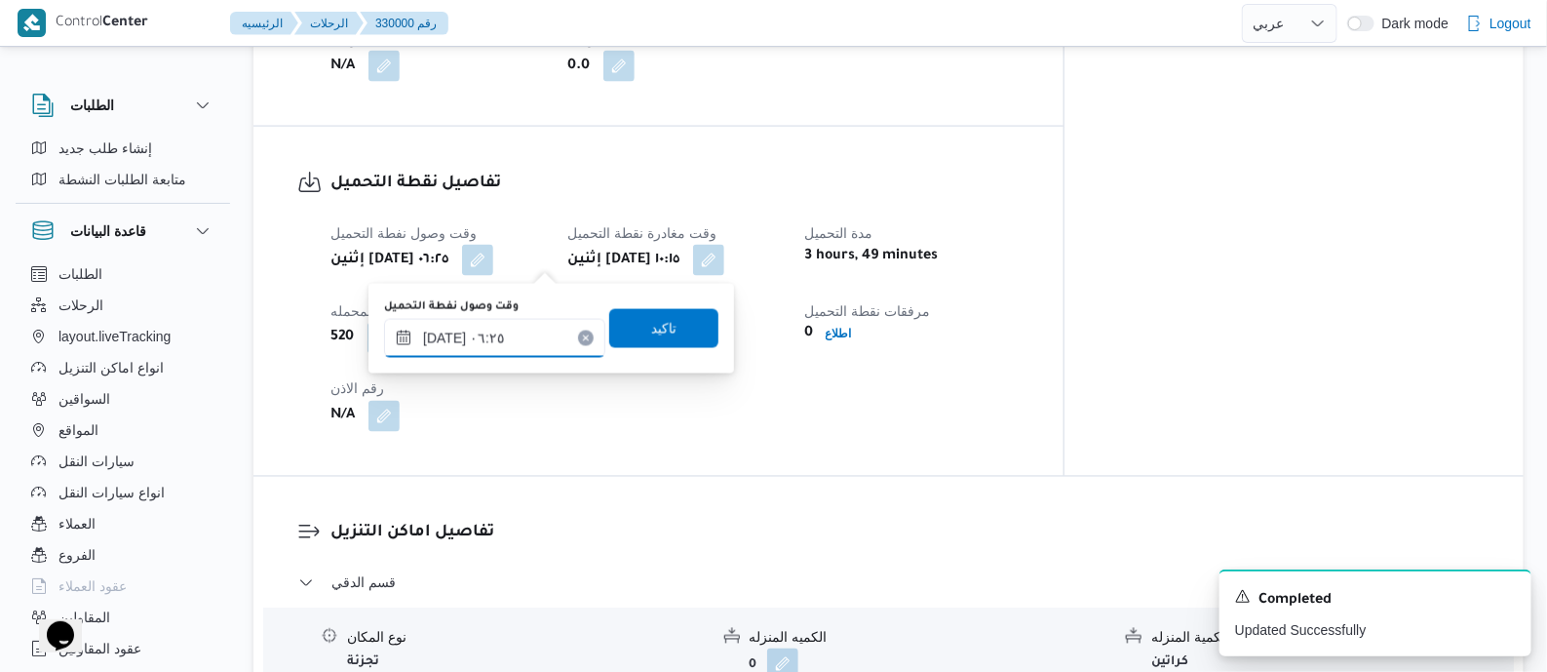
click at [531, 329] on input "[DATE] ٠٦:٢٥" at bounding box center [494, 338] width 221 height 39
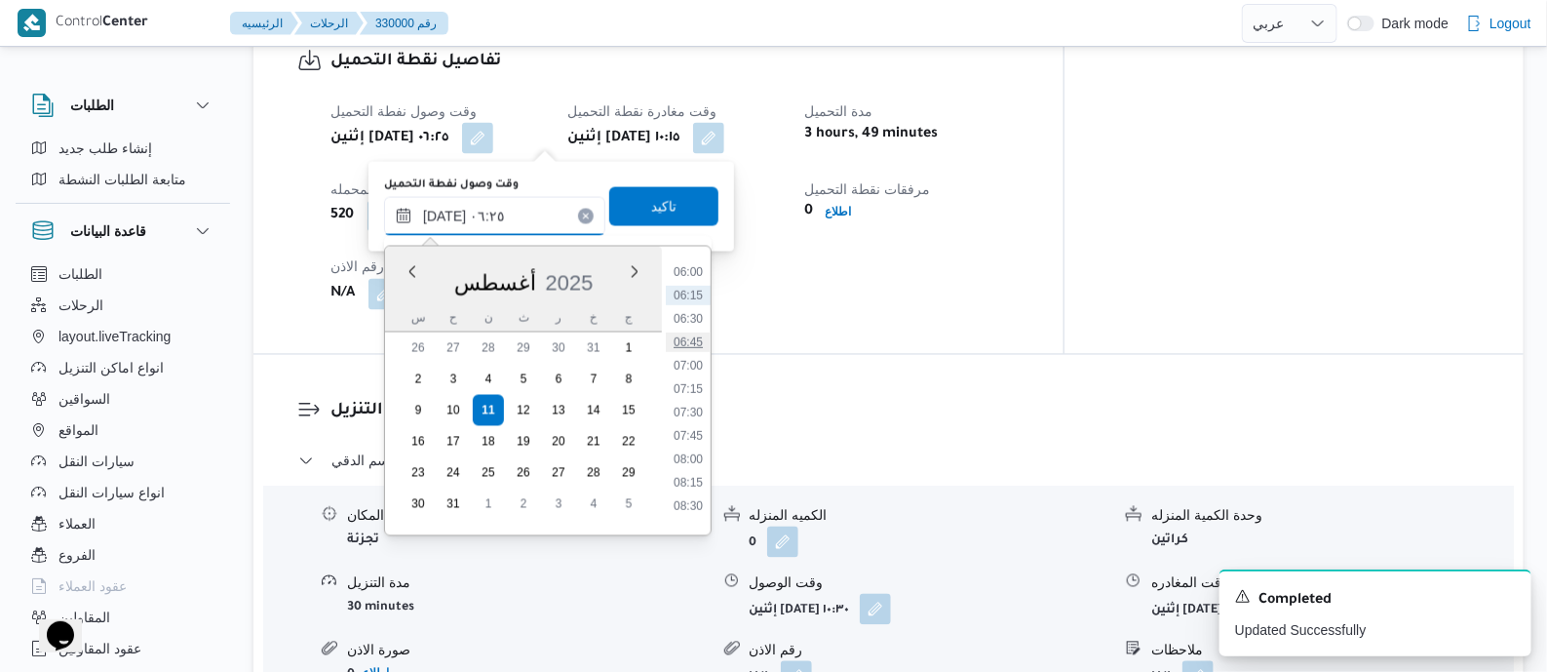
scroll to position [696, 0]
click at [692, 461] on li "09:30" at bounding box center [688, 464] width 45 height 19
type input "١١/٠٨/٢٠٢٥ ٠٩:٣٠"
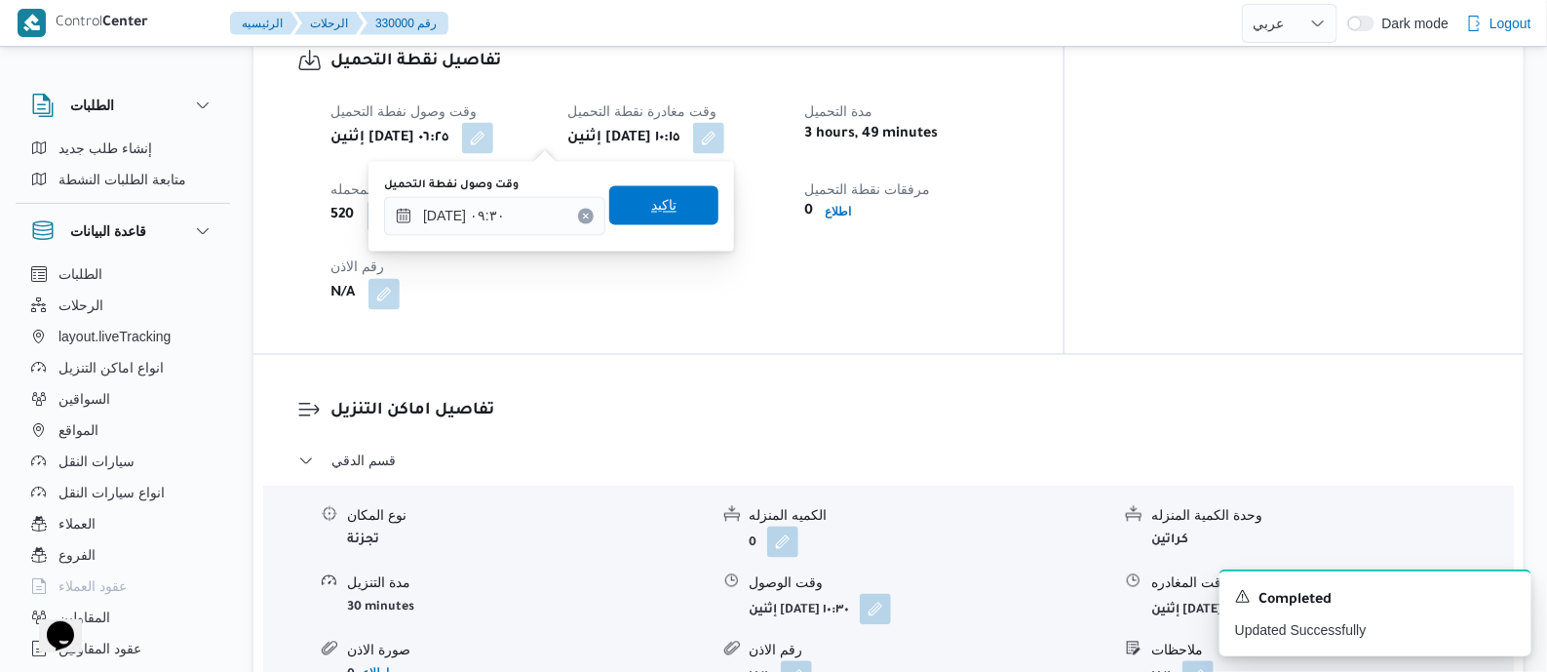
click at [653, 213] on span "تاكيد" at bounding box center [663, 205] width 25 height 23
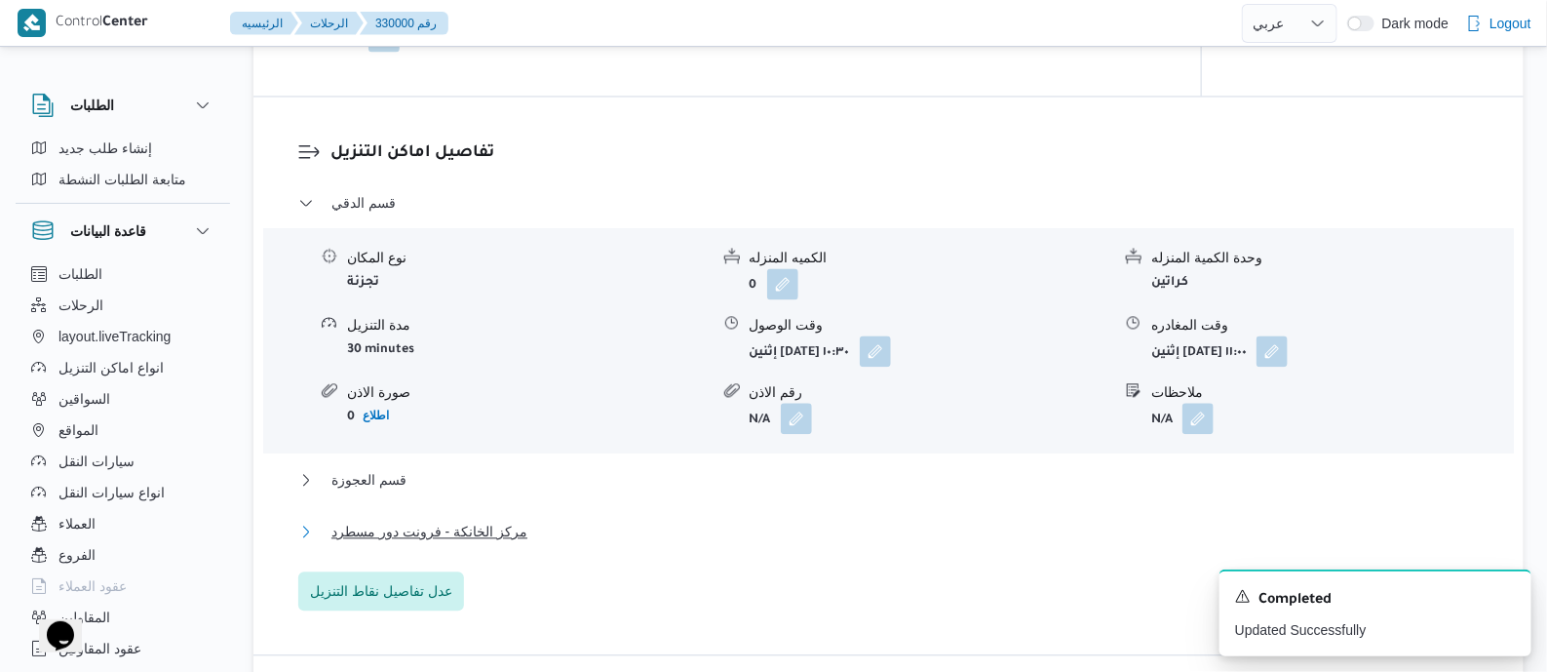
click at [448, 543] on span "مركز الخانكة - فرونت دور مسطرد" at bounding box center [429, 531] width 196 height 23
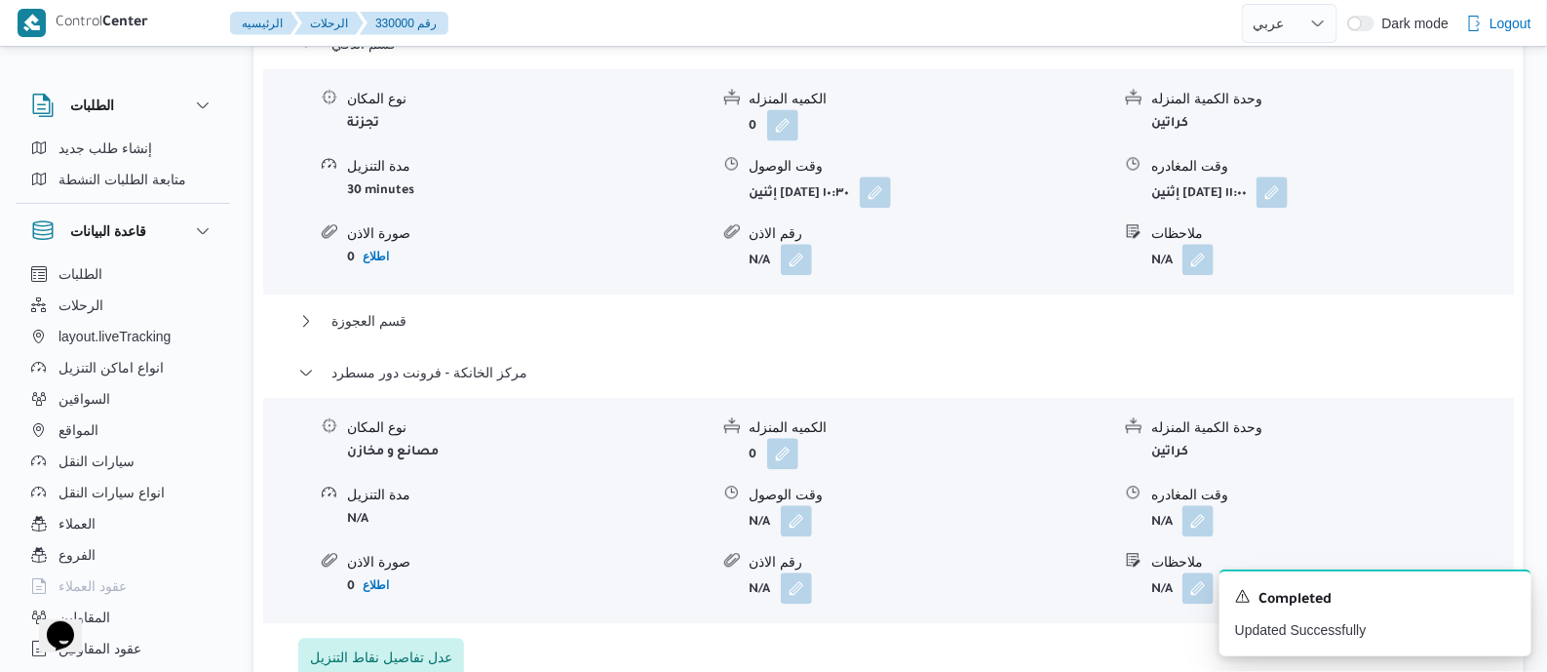
scroll to position [1949, 0]
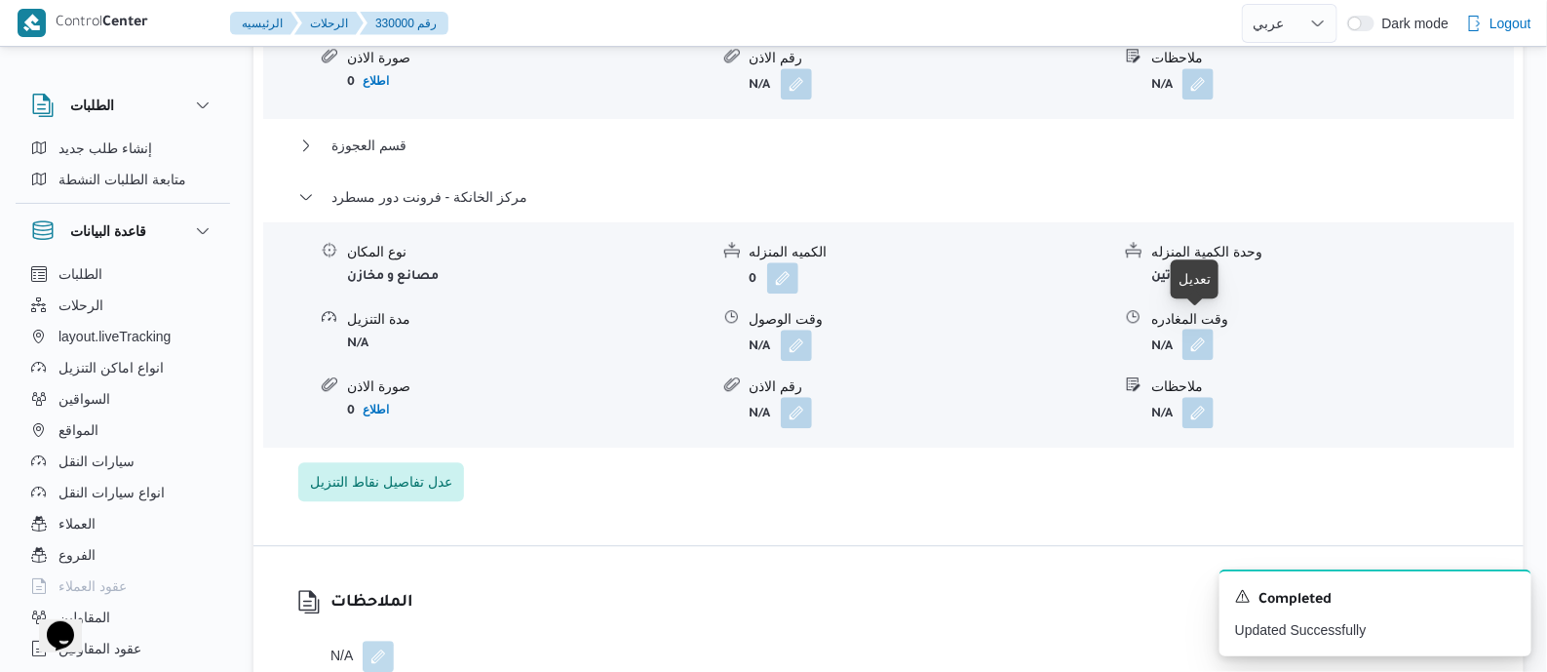
click at [1190, 329] on button "button" at bounding box center [1197, 344] width 31 height 31
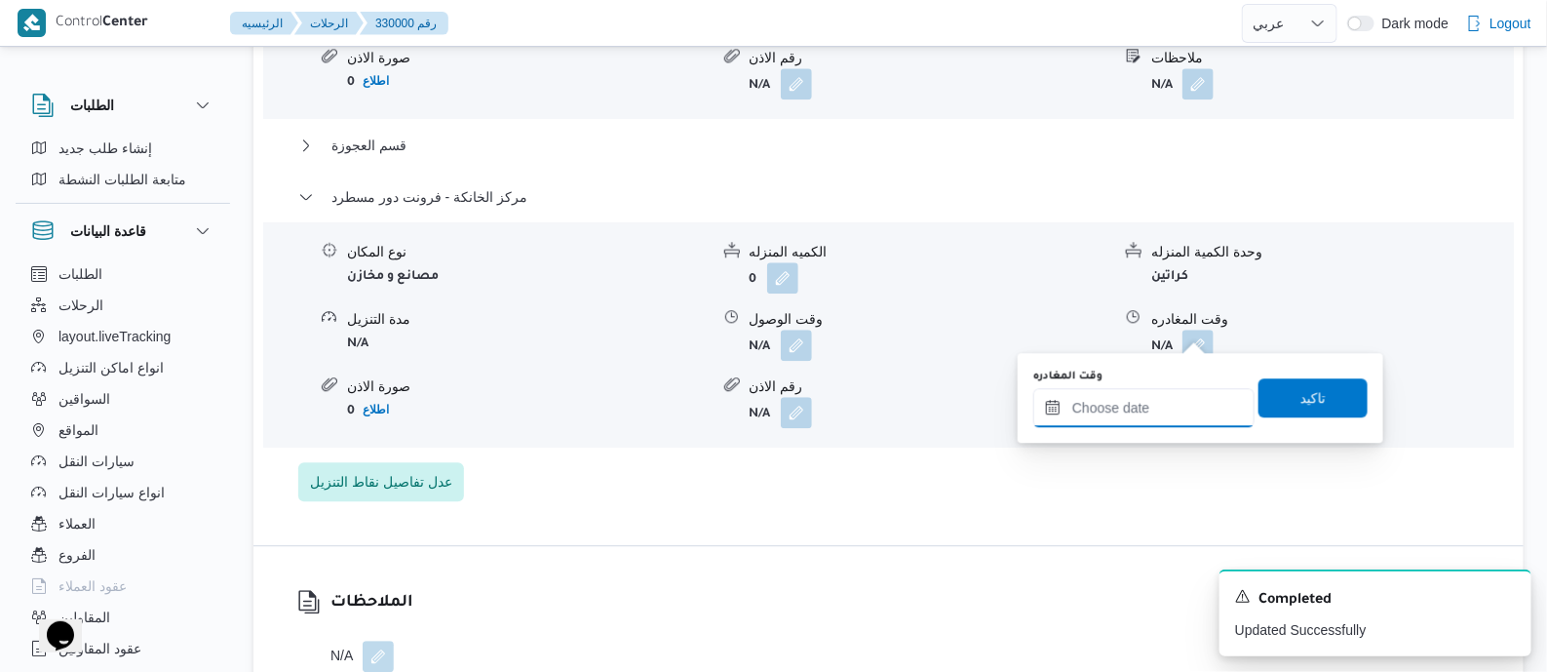
click at [1194, 424] on input "وقت المغادره" at bounding box center [1143, 407] width 221 height 39
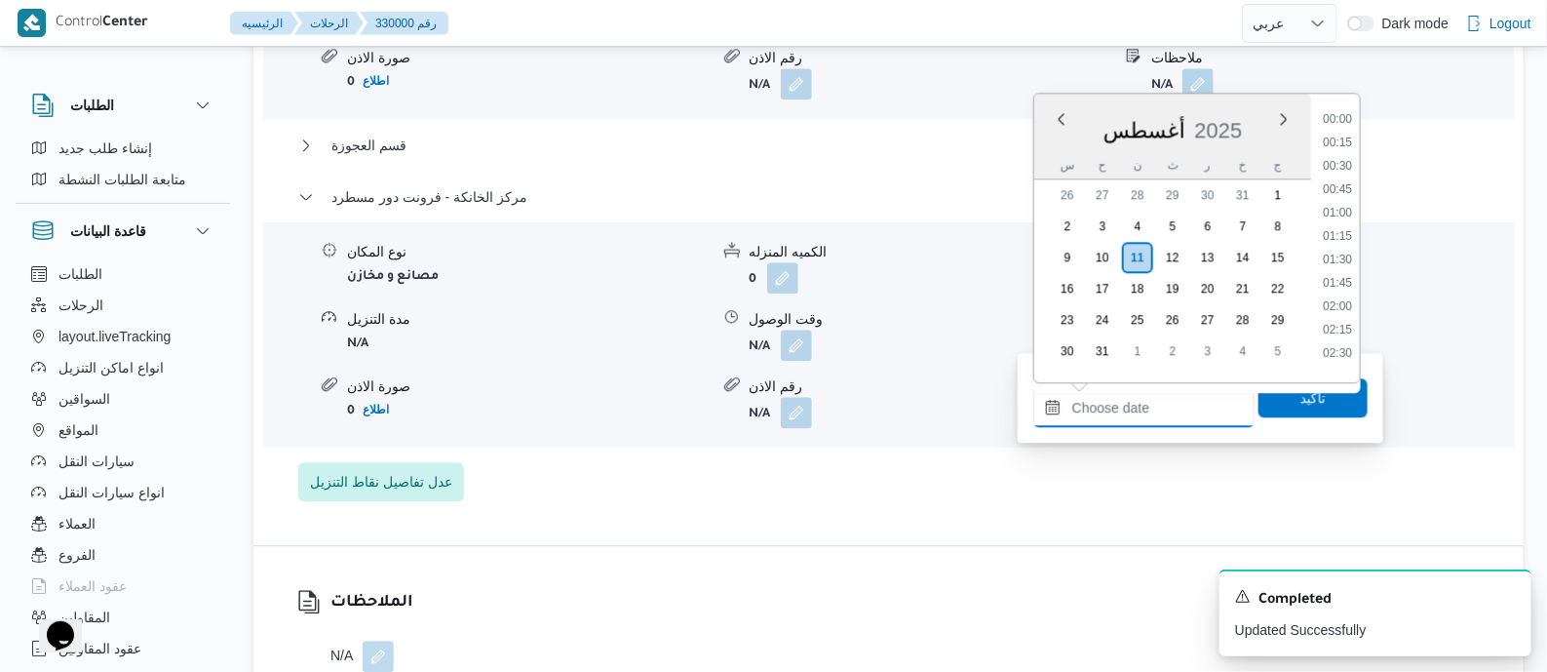
scroll to position [1832, 0]
click at [1348, 129] on li "19:45" at bounding box center [1337, 135] width 45 height 19
type input "١١/٠٨/٢٠٢٥ ١٩:٤٥"
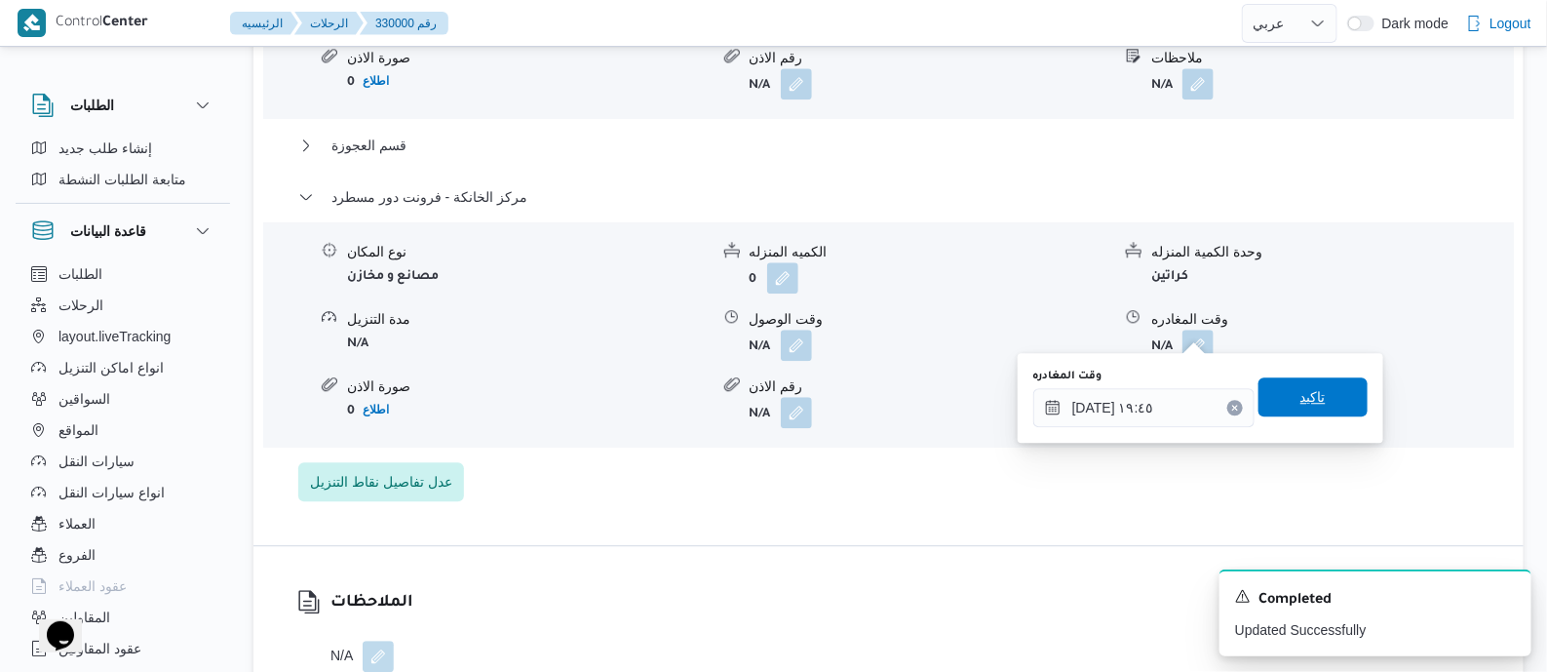
click at [1330, 394] on span "تاكيد" at bounding box center [1313, 396] width 109 height 39
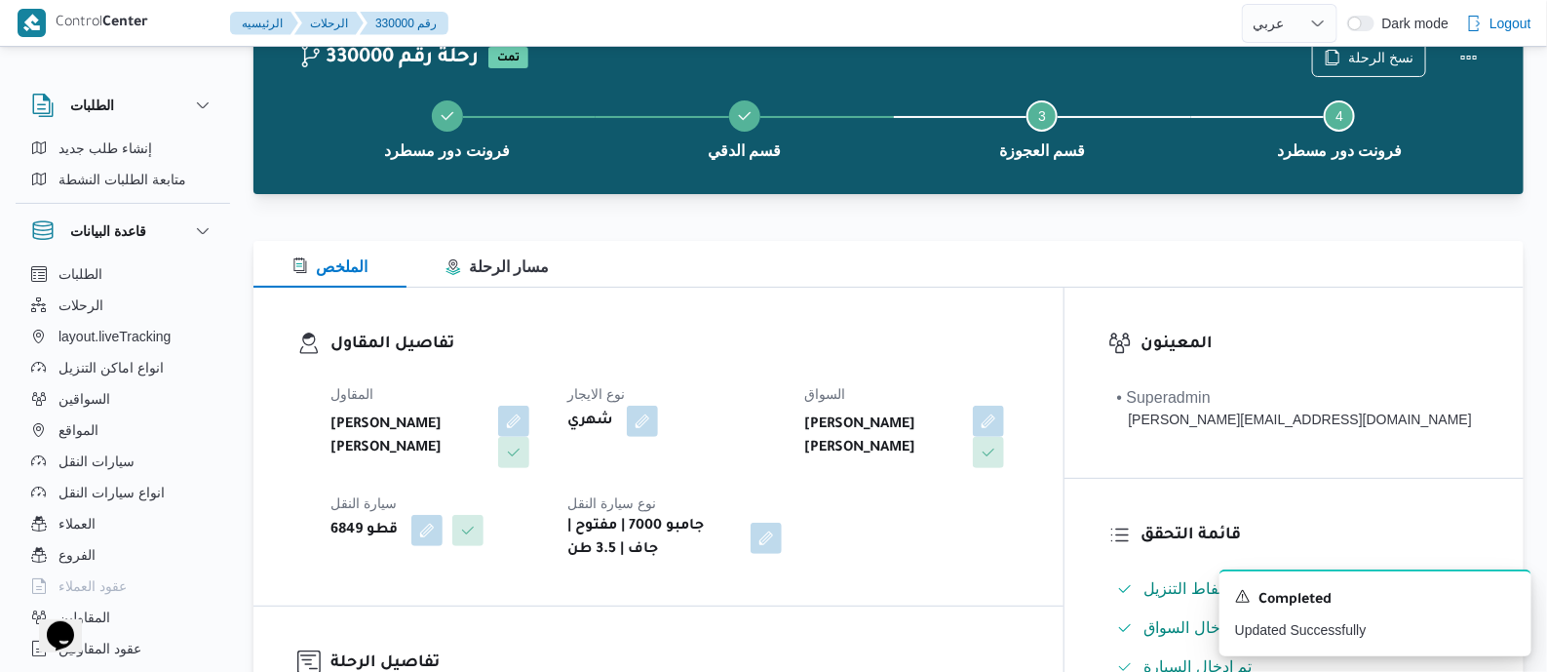
scroll to position [0, 0]
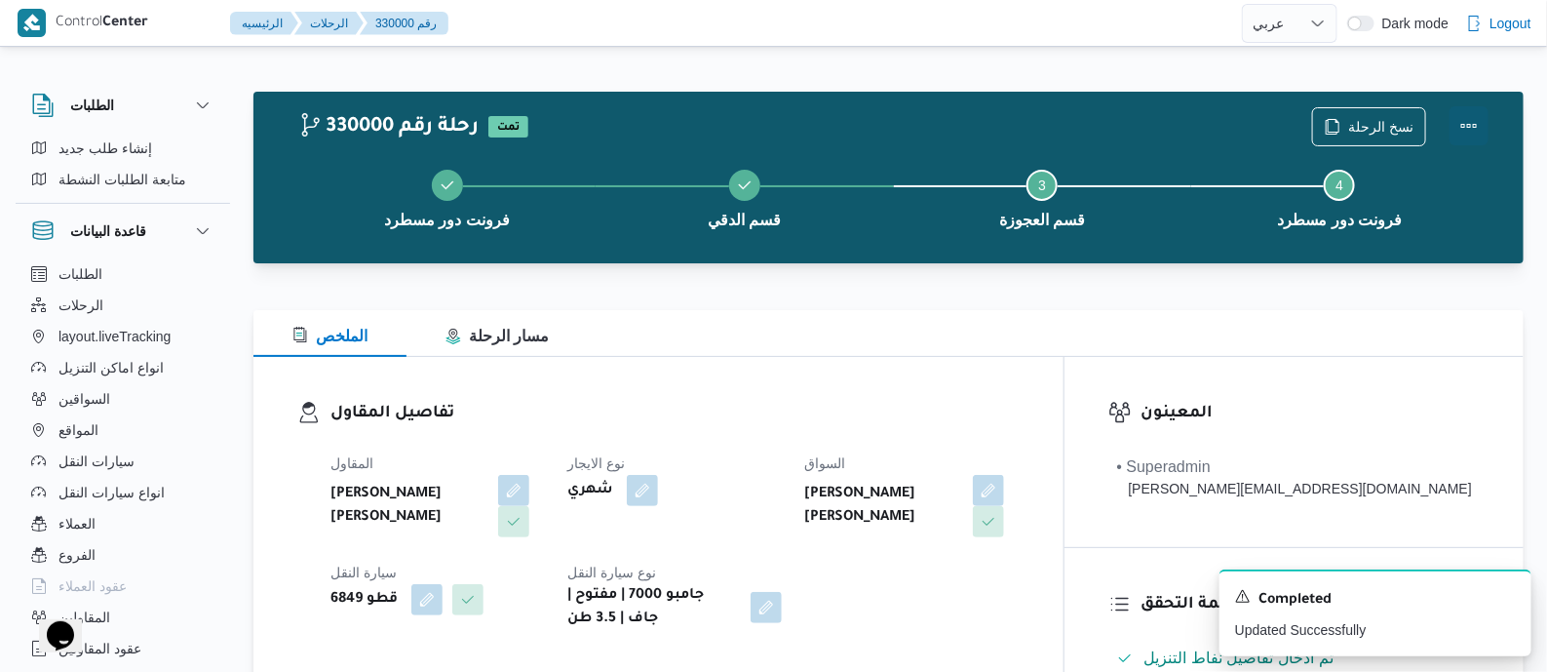
click at [1462, 114] on button "Actions" at bounding box center [1469, 125] width 39 height 39
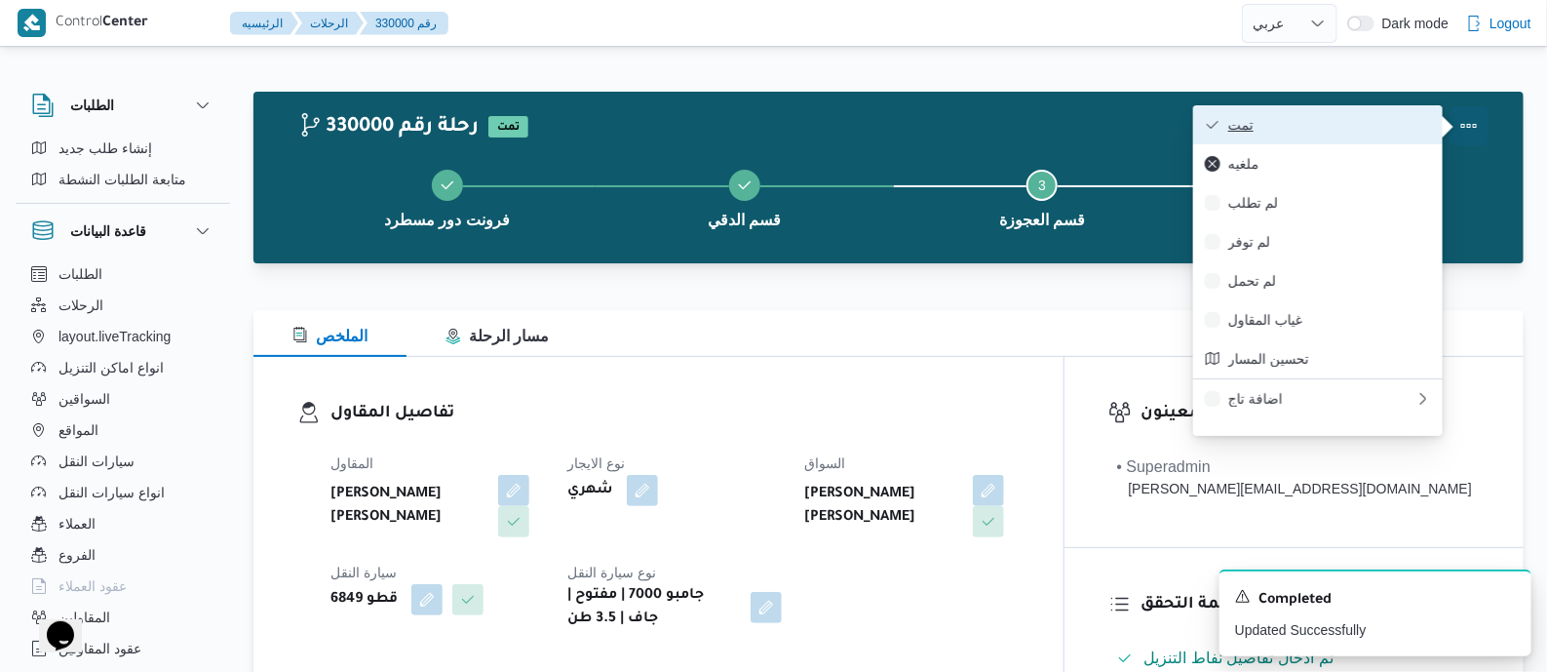
click at [1362, 114] on button "تمت" at bounding box center [1318, 124] width 250 height 39
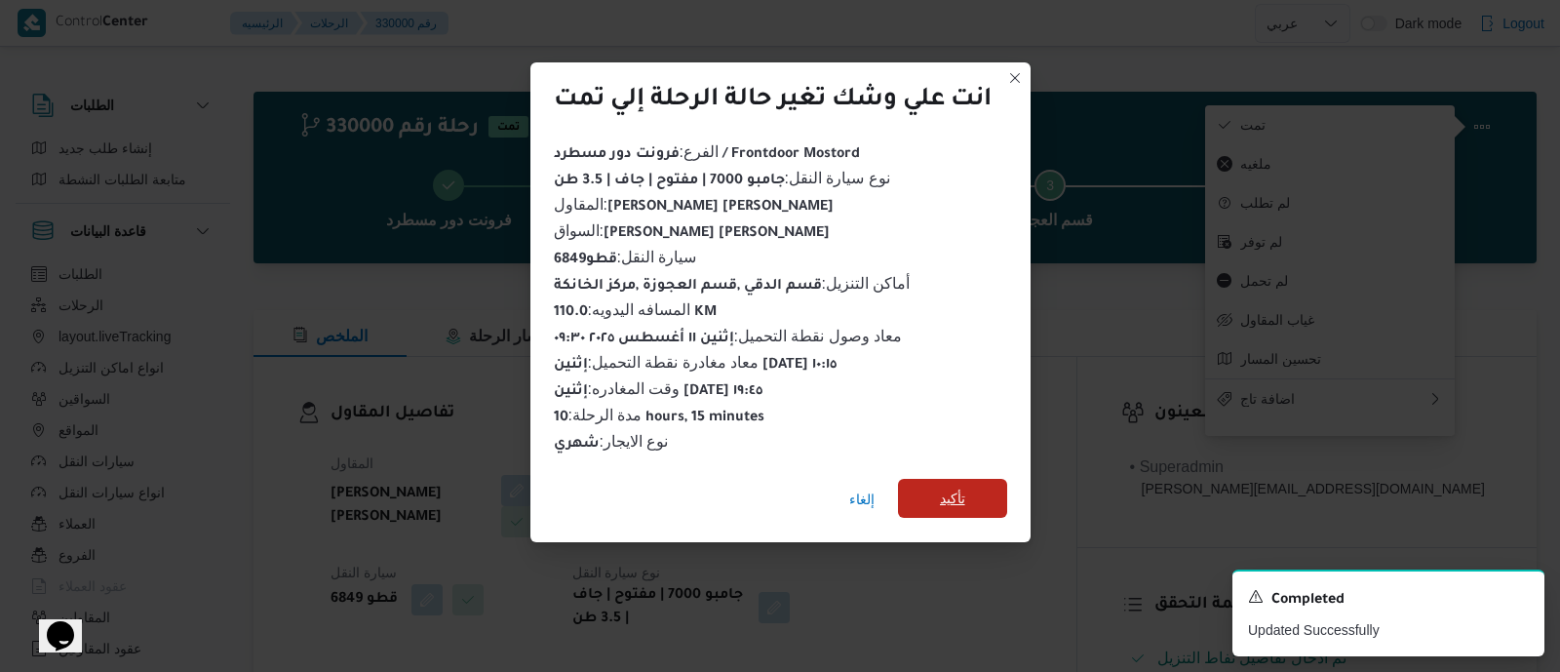
click at [974, 489] on span "تأكيد" at bounding box center [952, 498] width 109 height 39
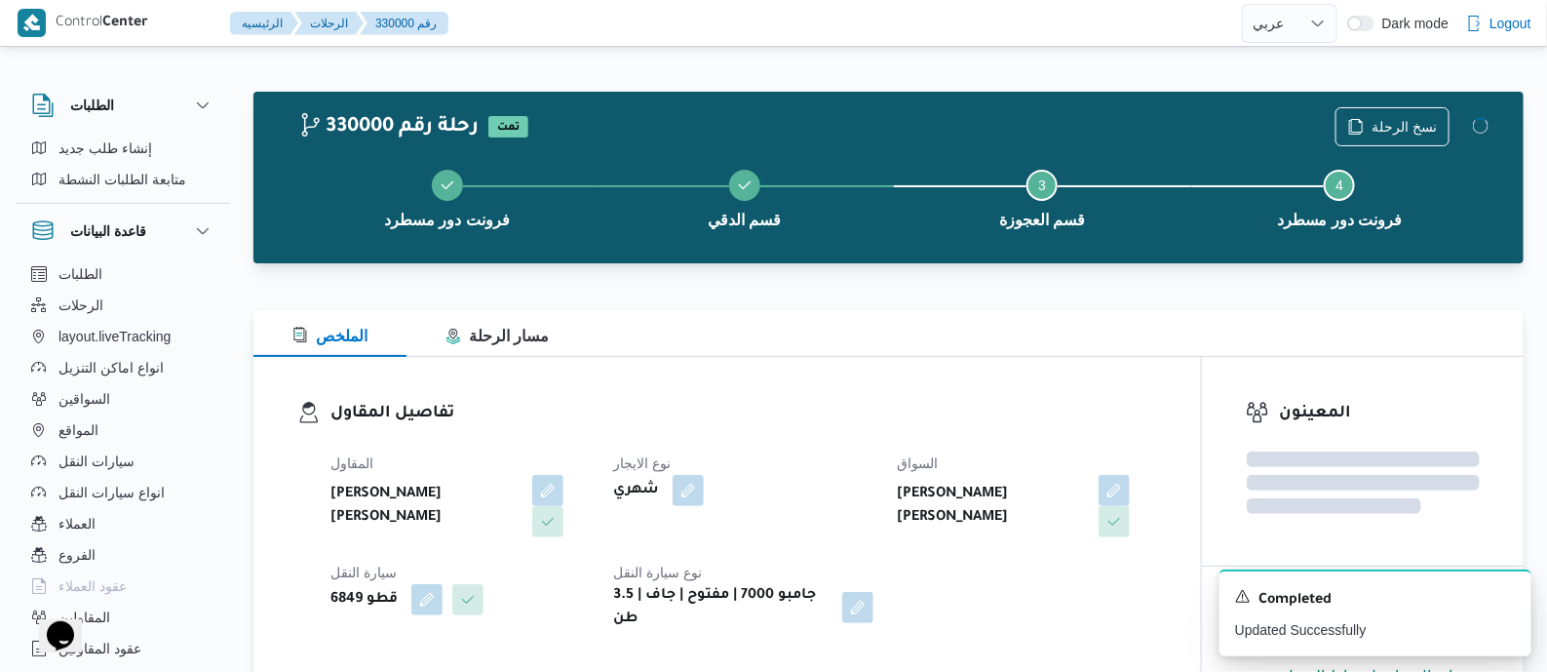
click at [862, 438] on dl "تفاصيل المقاول المقاول عبدالمنعم مجدي السيد عواد نوع الايجار شهري السواق عاطف م…" at bounding box center [743, 516] width 827 height 230
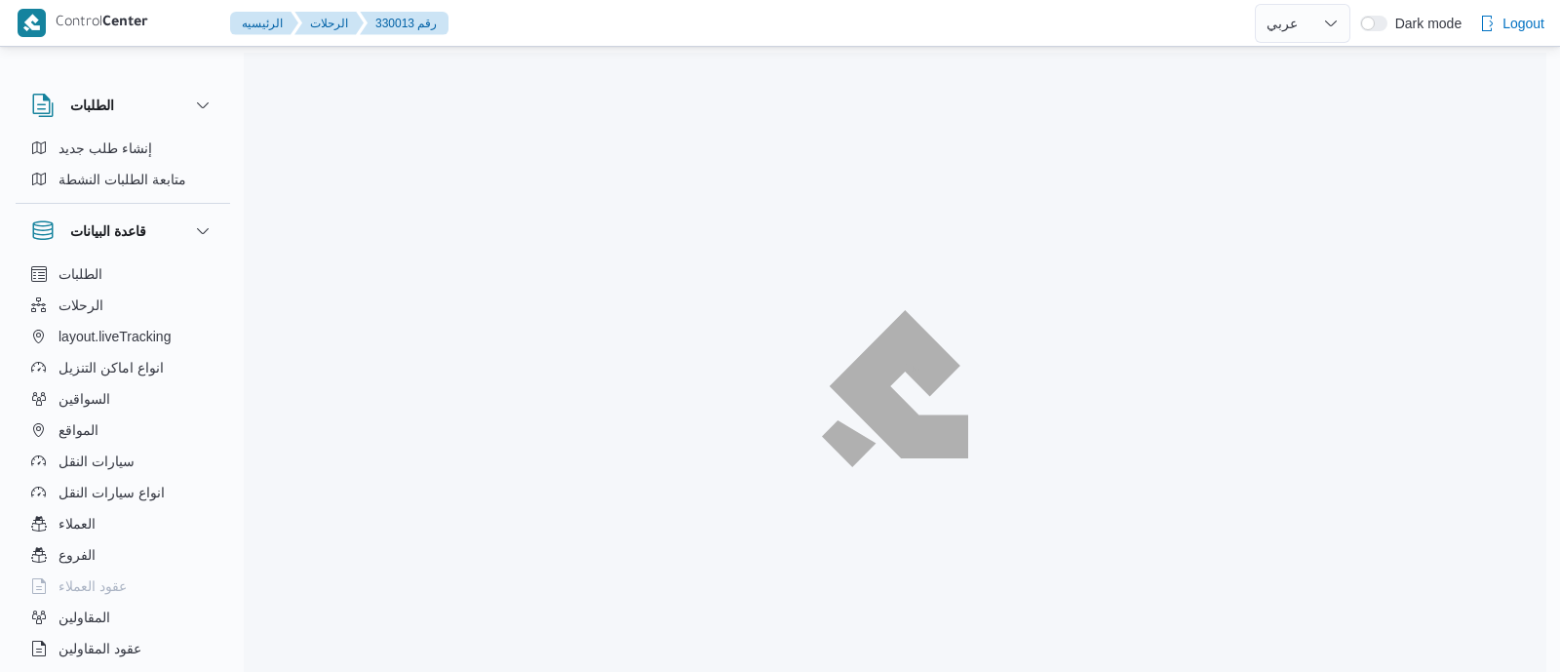
select select "ar"
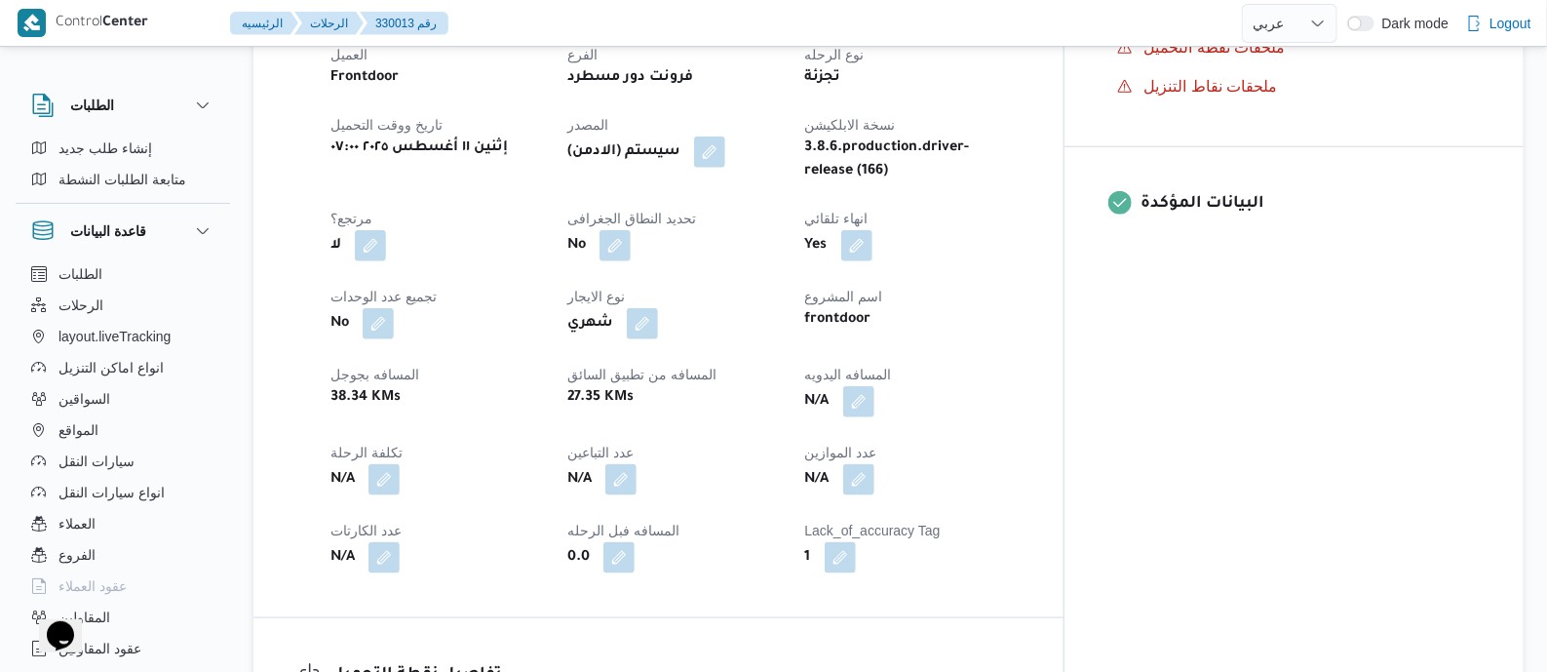
scroll to position [731, 0]
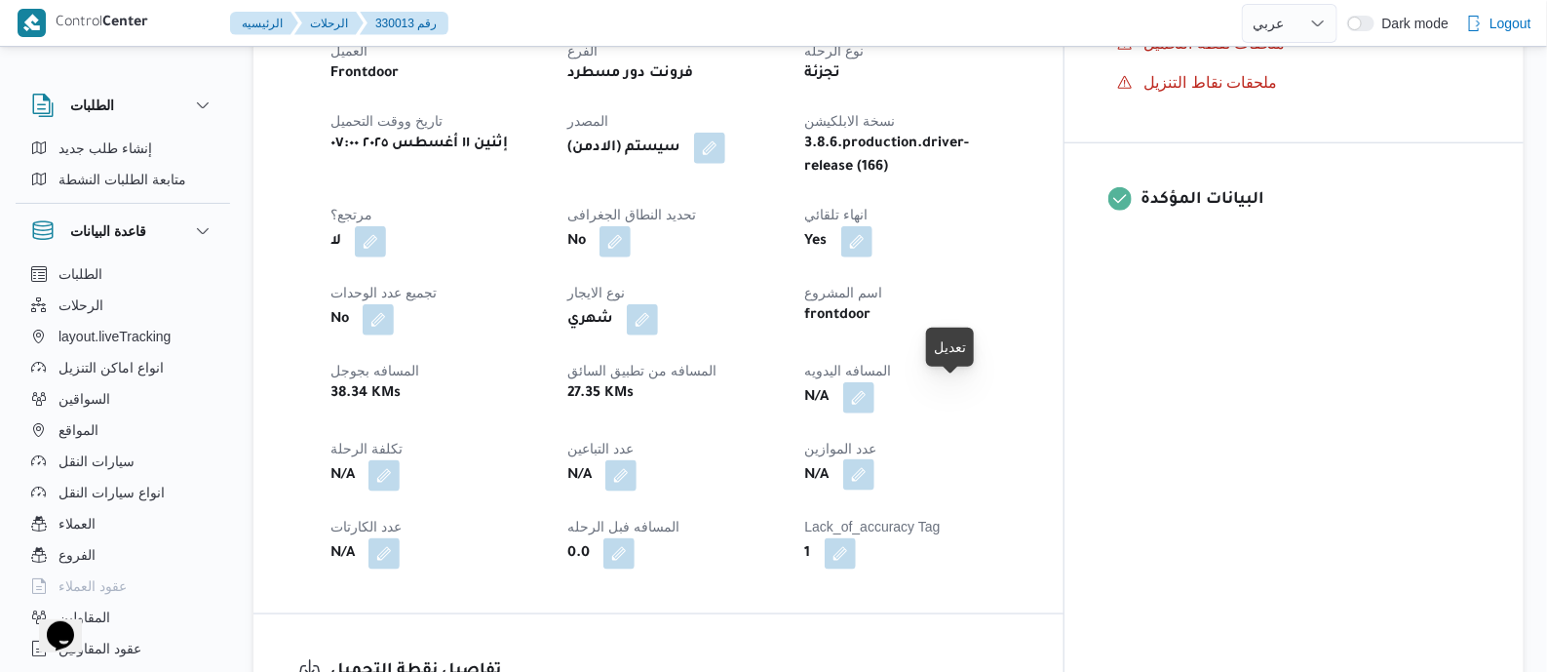
drag, startPoint x: 965, startPoint y: 398, endPoint x: 943, endPoint y: 471, distance: 76.5
click at [874, 398] on button "button" at bounding box center [858, 397] width 31 height 31
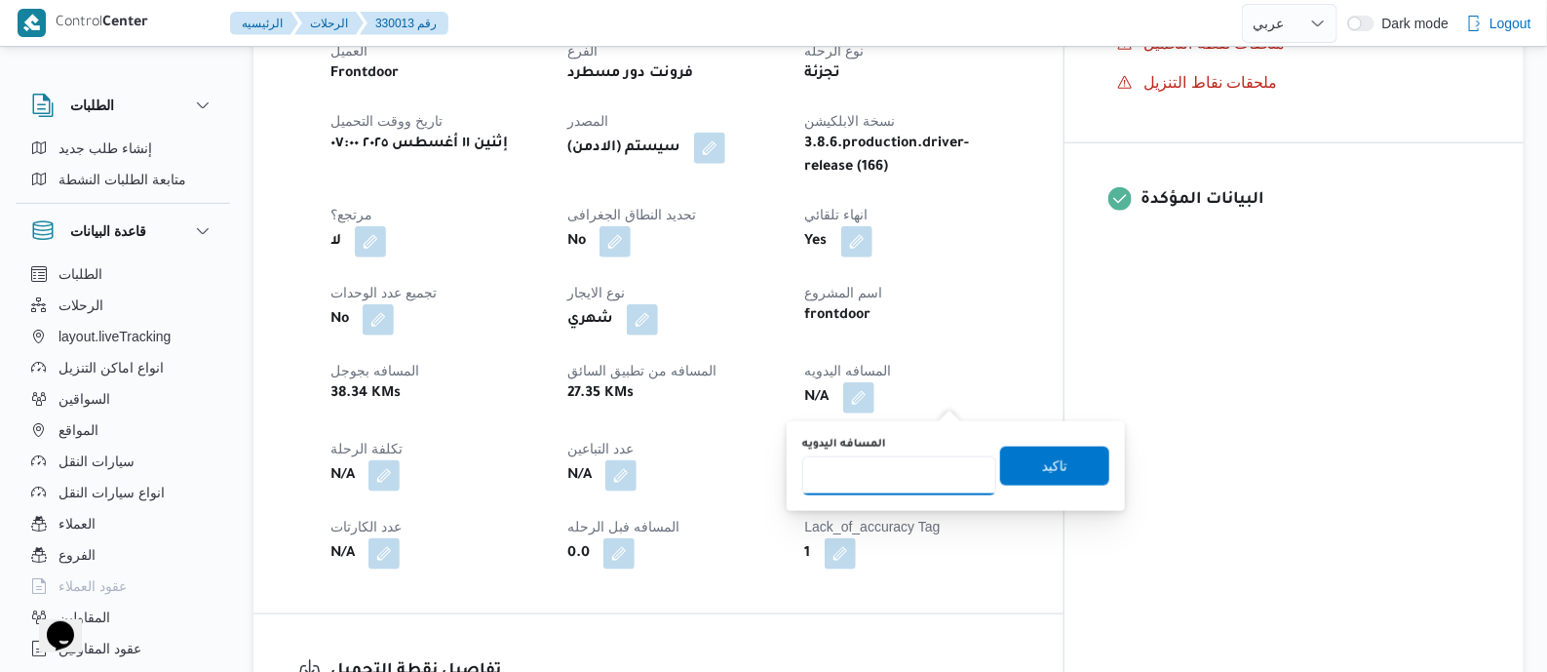
click at [934, 481] on input "المسافه اليدويه" at bounding box center [899, 475] width 194 height 39
type input "80"
click at [1038, 451] on span "تاكيد" at bounding box center [1054, 465] width 109 height 39
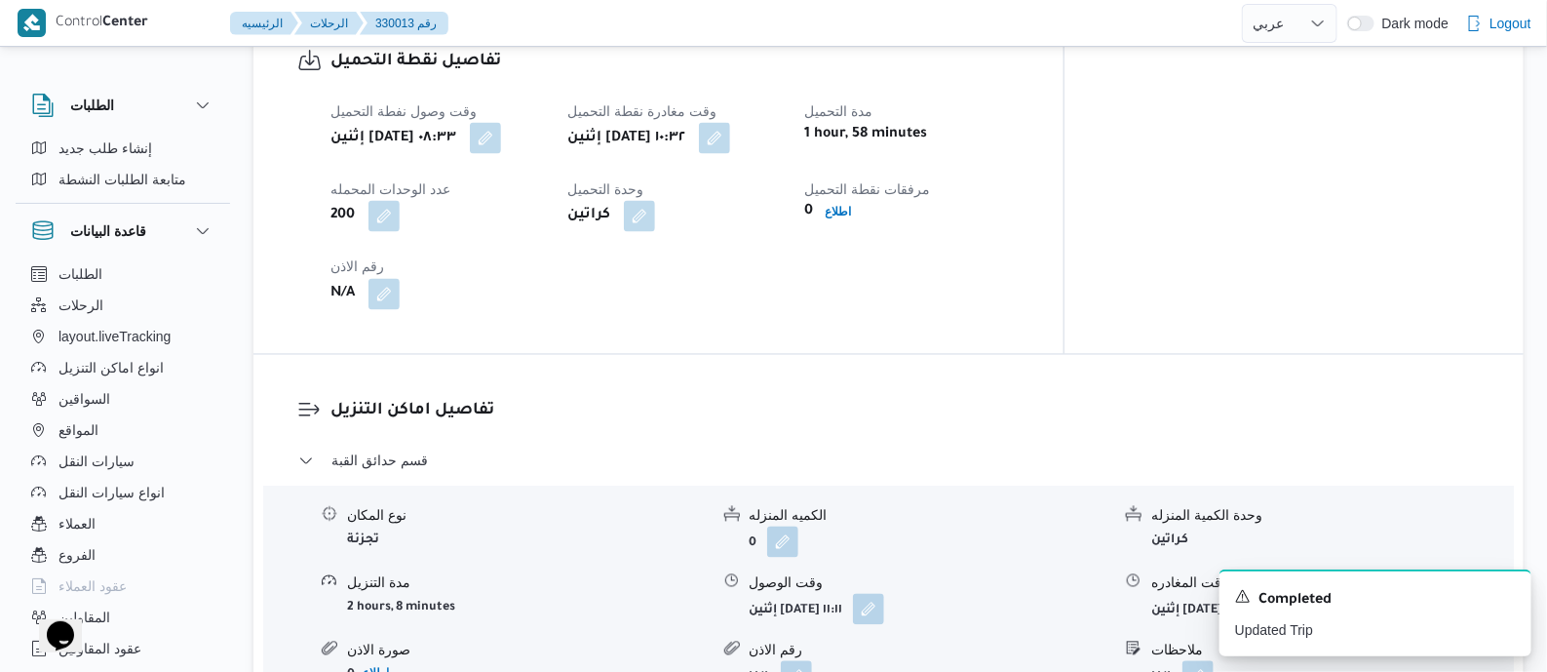
scroll to position [1705, 0]
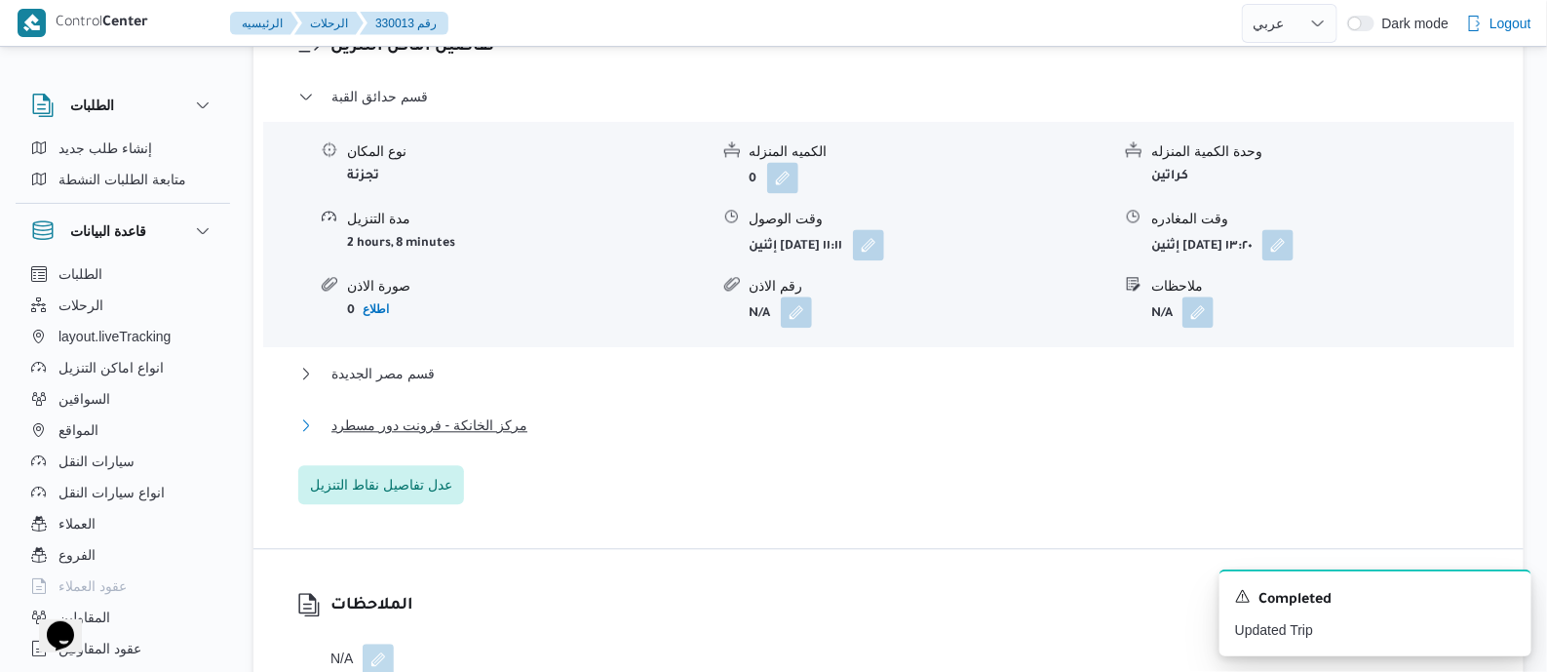
click at [487, 423] on span "مركز الخانكة - فرونت دور مسطرد" at bounding box center [429, 424] width 196 height 23
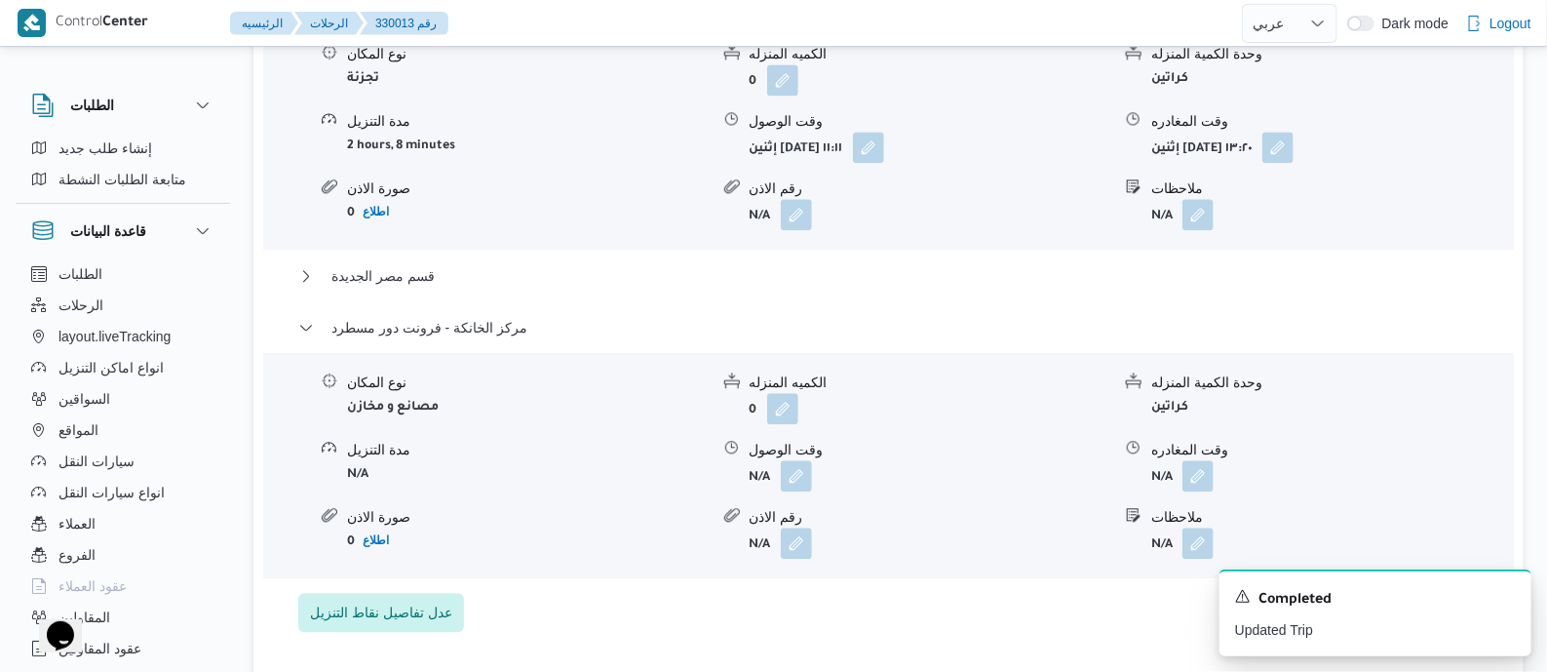
scroll to position [1949, 0]
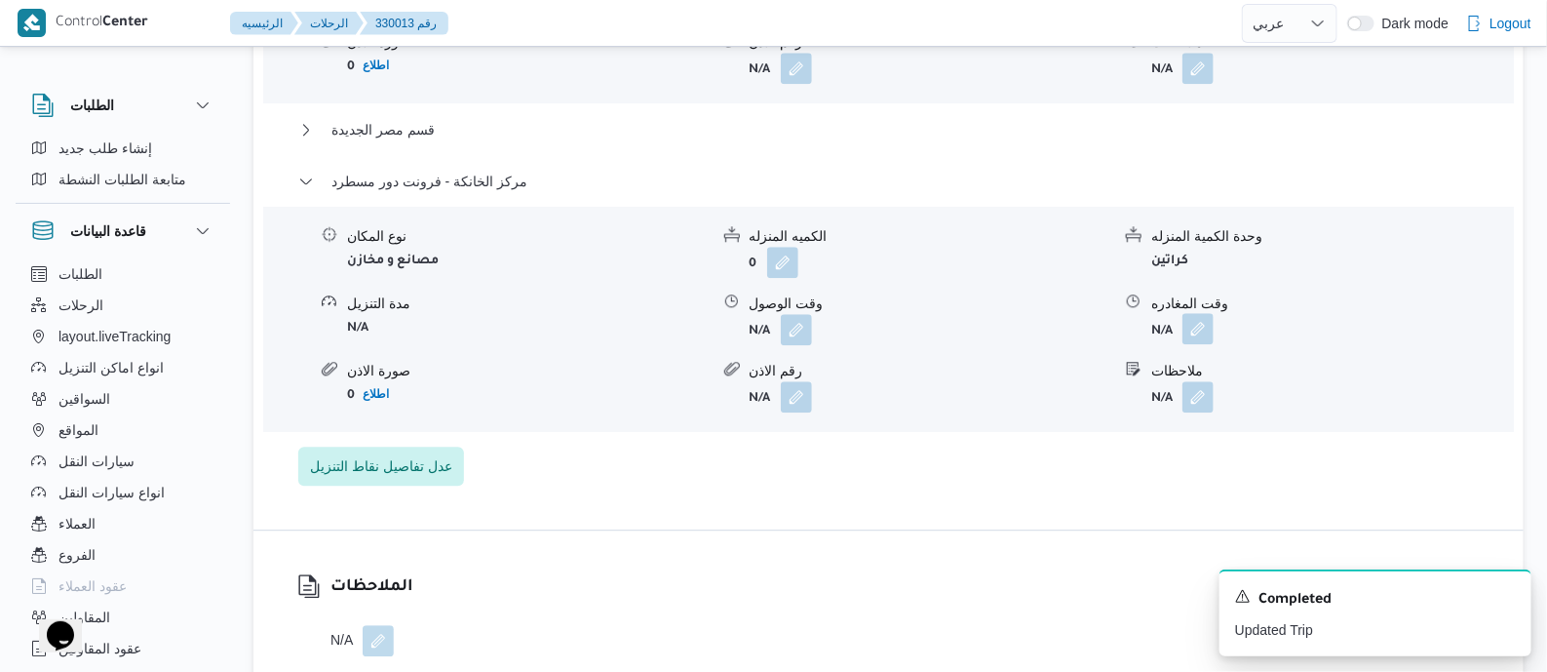
click at [1195, 330] on button "button" at bounding box center [1197, 328] width 31 height 31
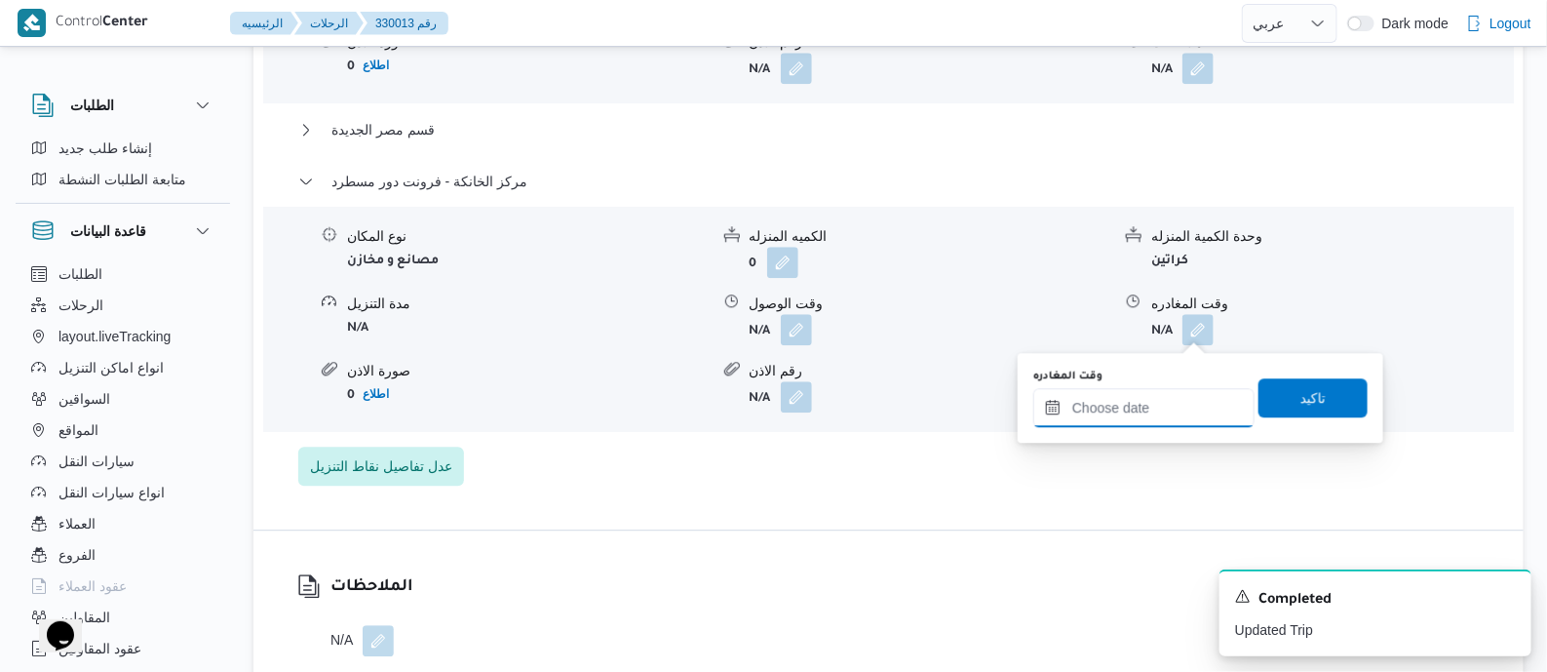
click at [1173, 399] on input "وقت المغادره" at bounding box center [1143, 407] width 221 height 39
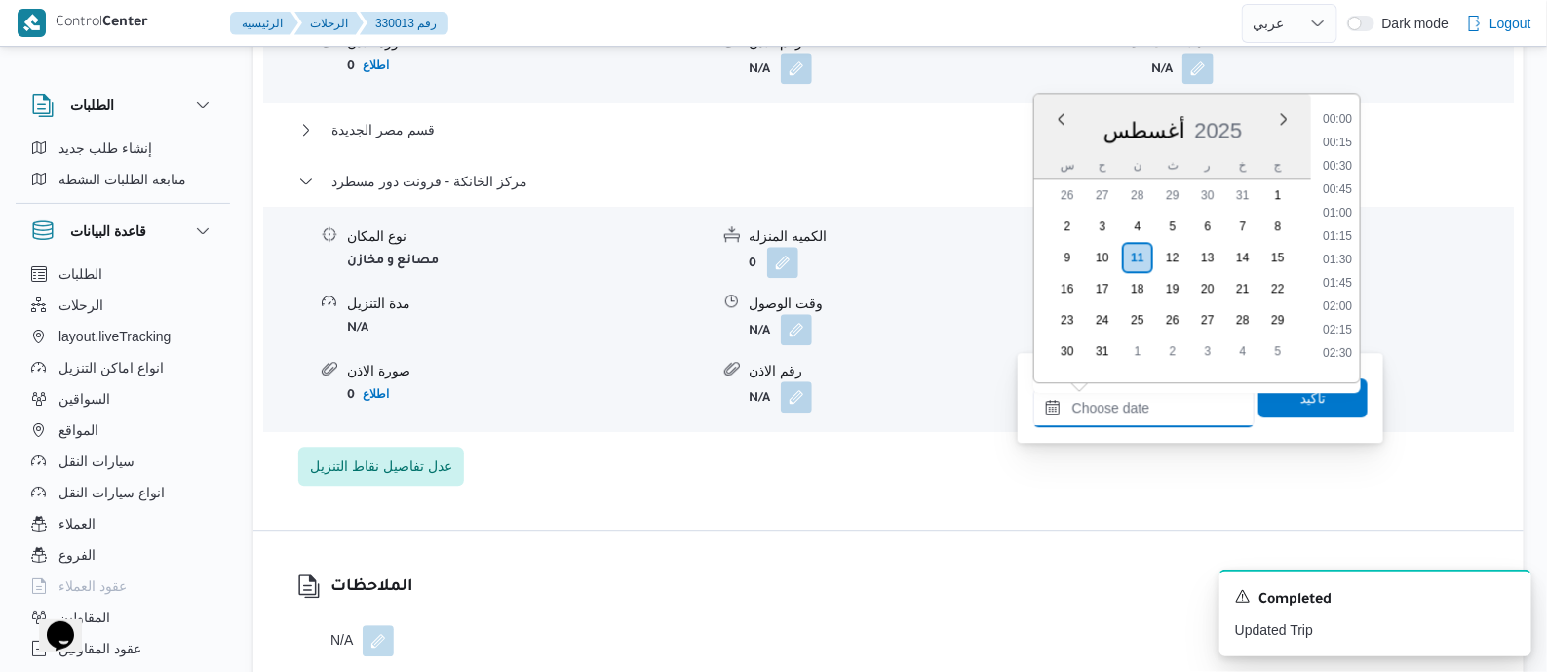
scroll to position [1832, 0]
click at [1347, 108] on li "19:30" at bounding box center [1337, 111] width 45 height 19
type input "١١/٠٨/٢٠٢٥ ١٩:٣٠"
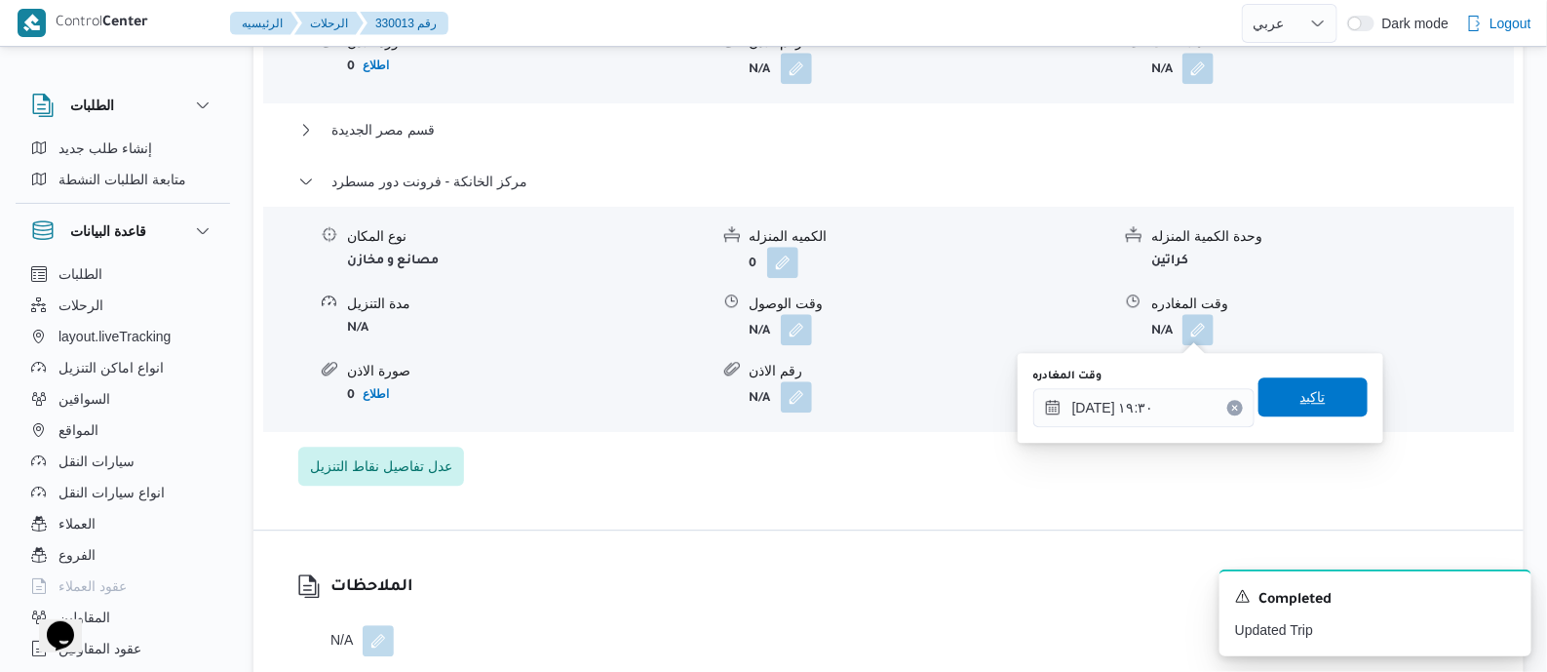
click at [1316, 391] on span "تاكيد" at bounding box center [1313, 396] width 109 height 39
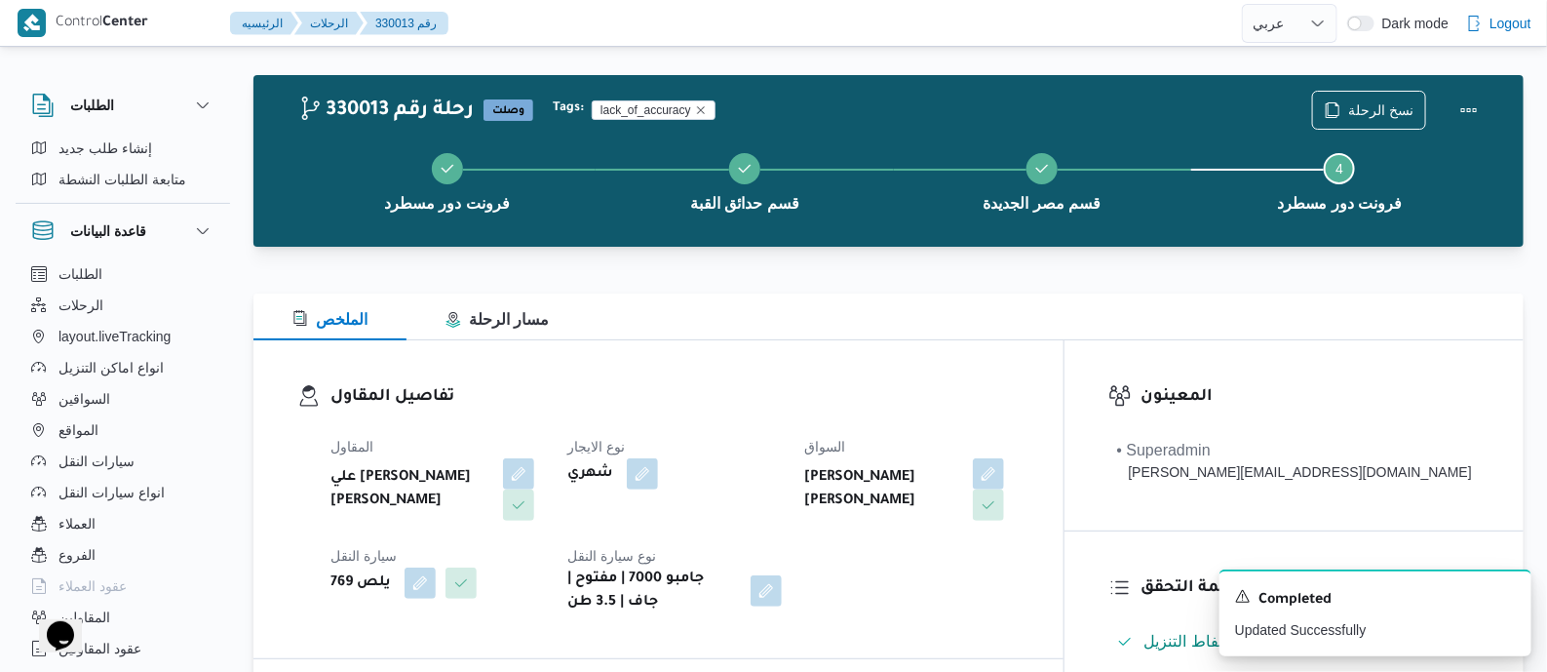
scroll to position [0, 0]
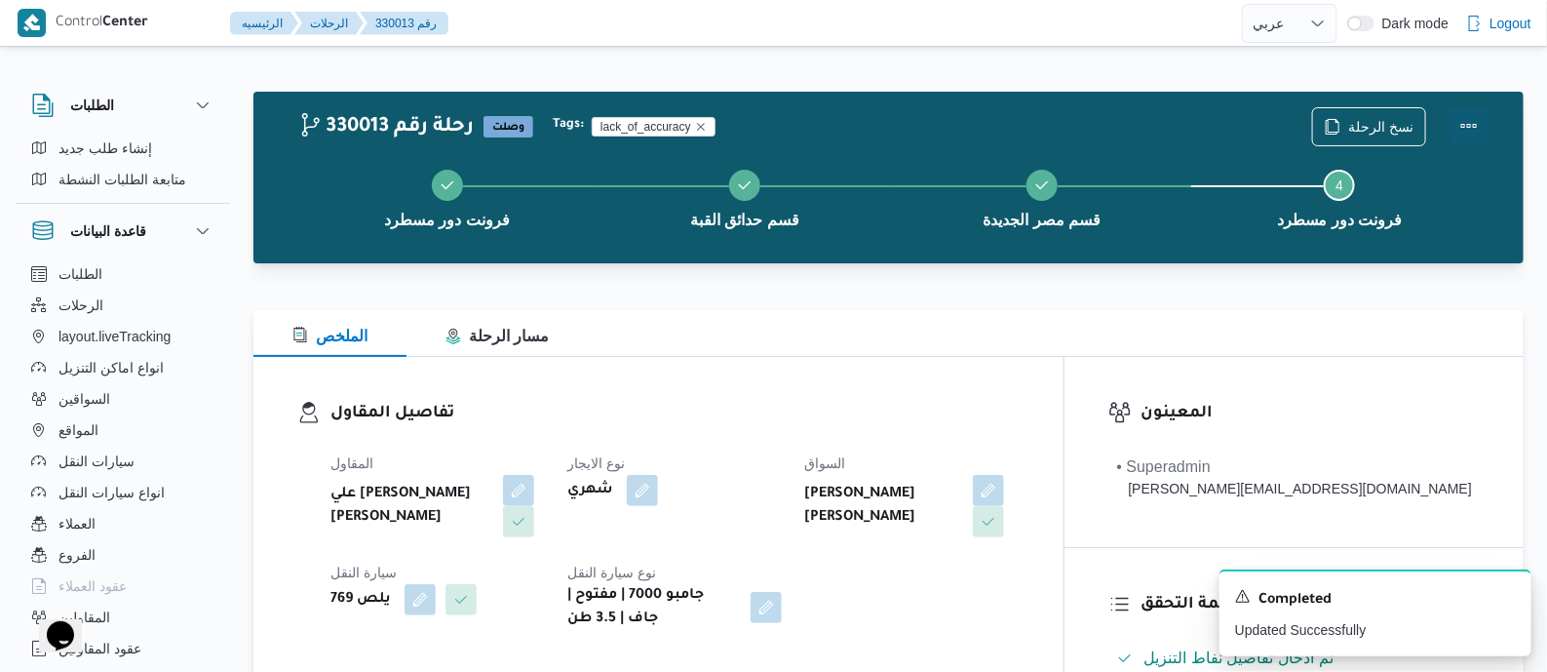
click at [1462, 114] on button "Actions" at bounding box center [1469, 125] width 39 height 39
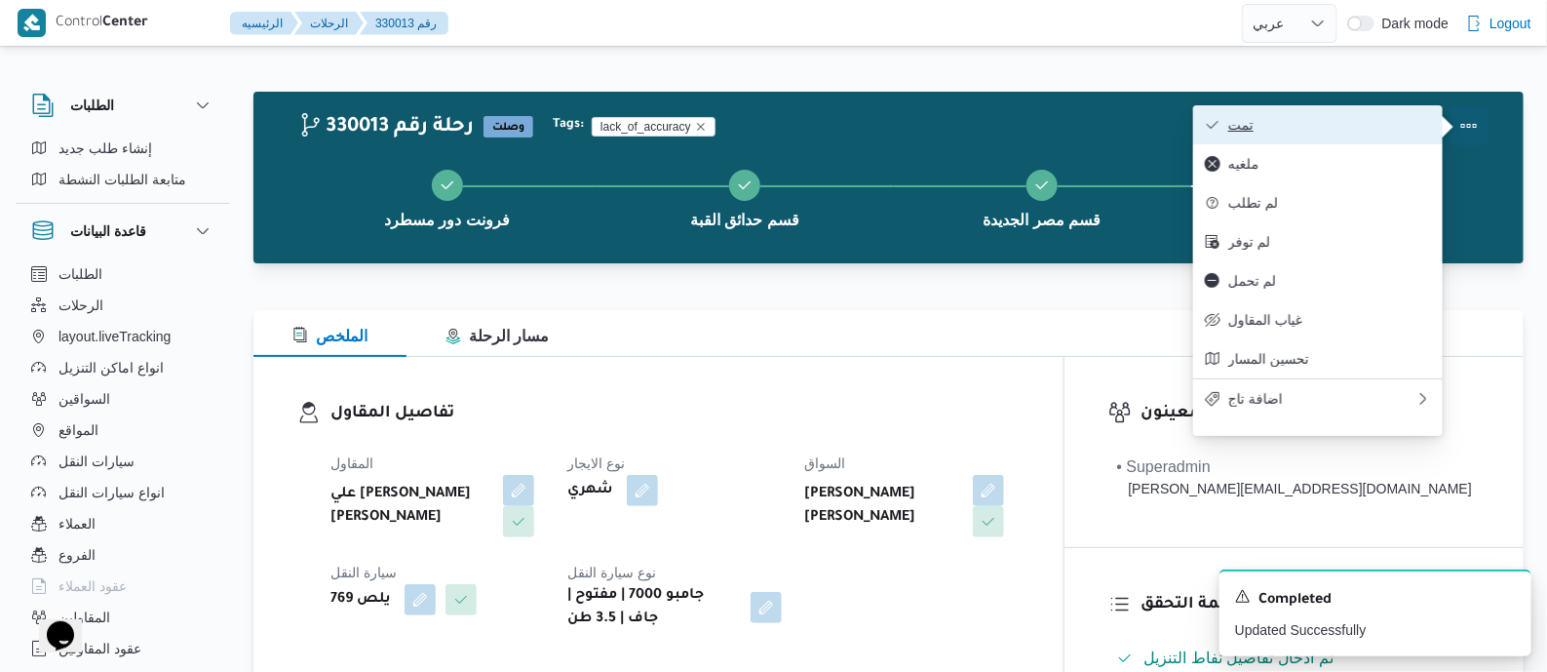
click at [1373, 107] on button "تمت" at bounding box center [1318, 124] width 250 height 39
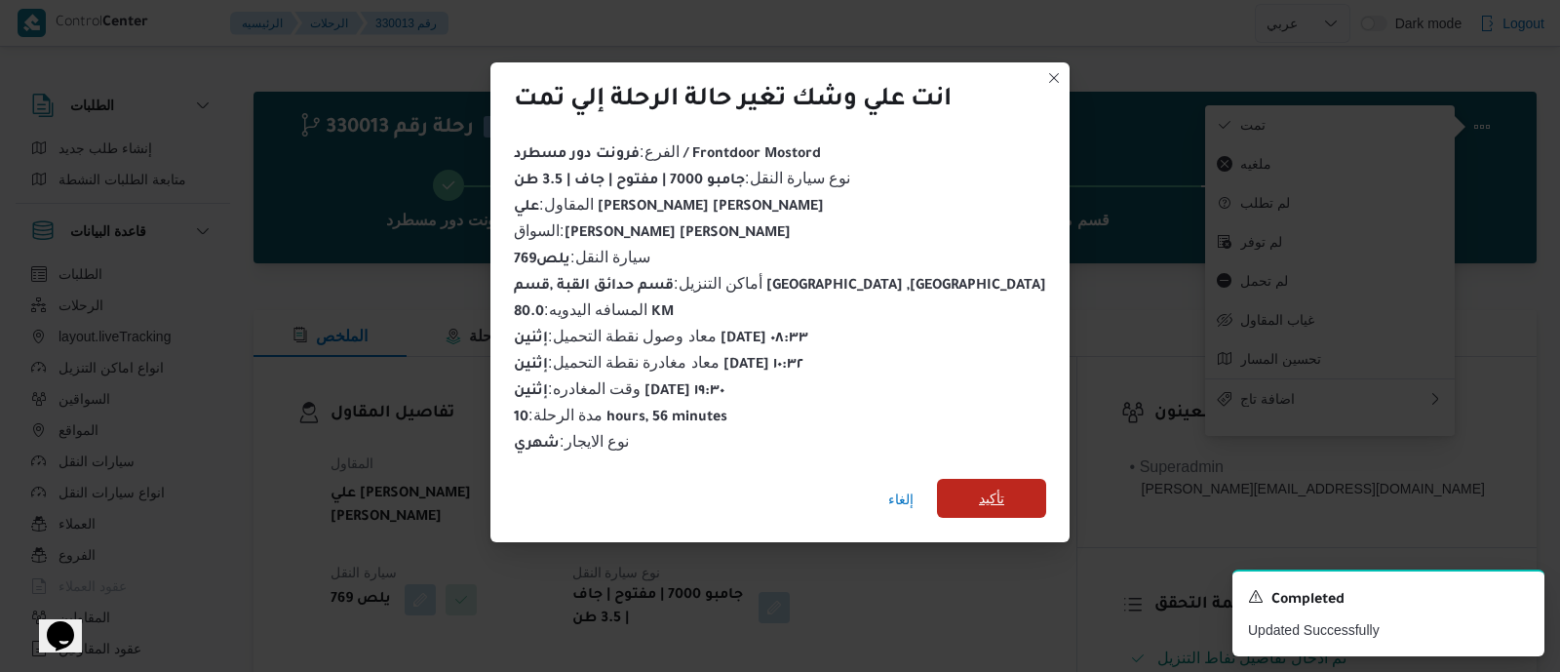
click at [979, 486] on span "تأكيد" at bounding box center [991, 497] width 25 height 23
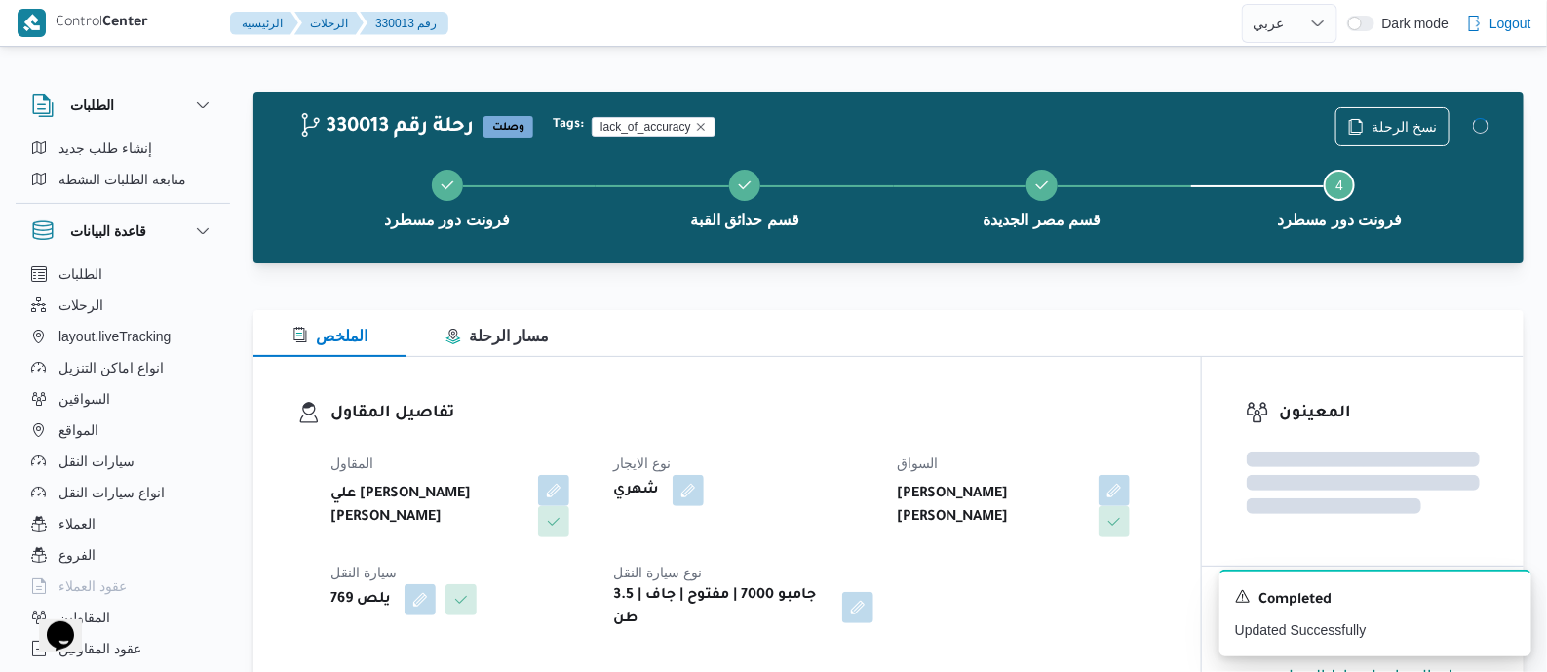
click at [886, 428] on dl "تفاصيل المقاول المقاول علي يحيي علي مهران حسنين نوع الايجار شهري السواق محمود ر…" at bounding box center [743, 516] width 827 height 230
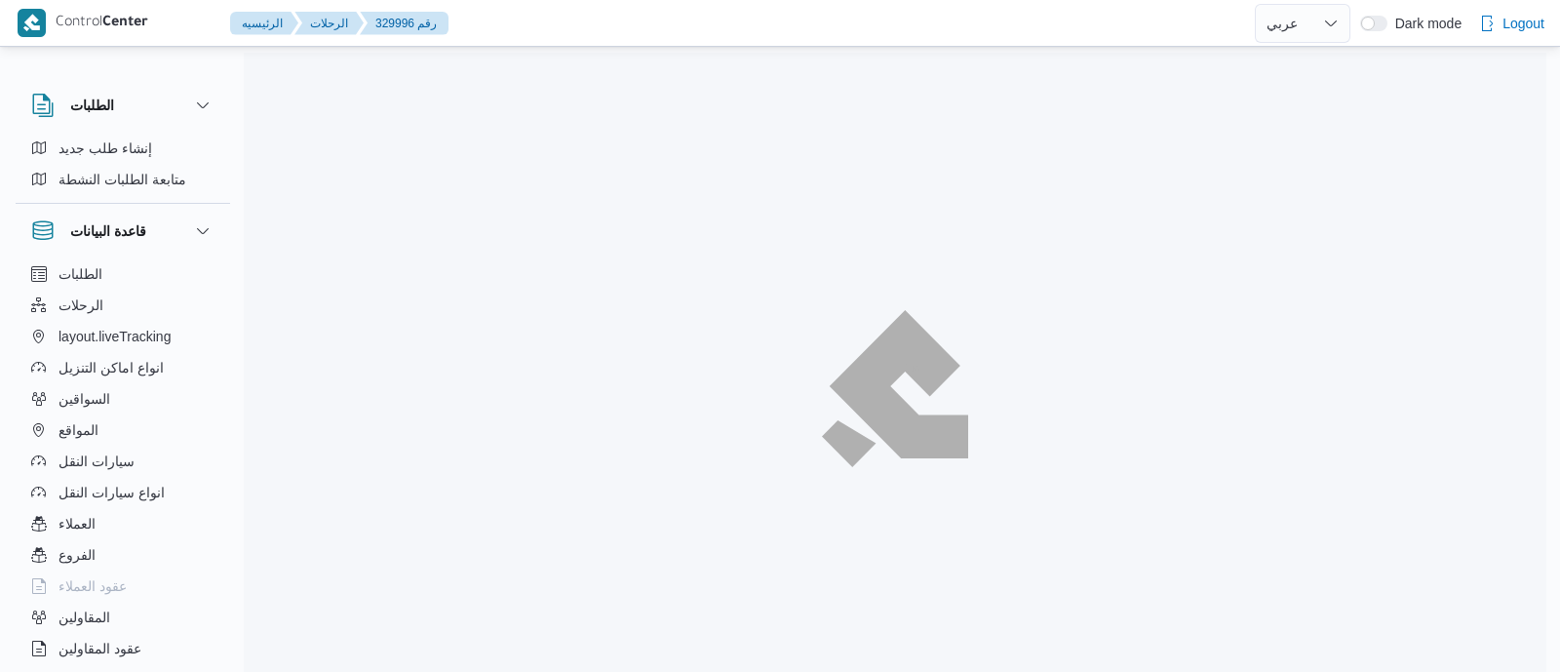
select select "ar"
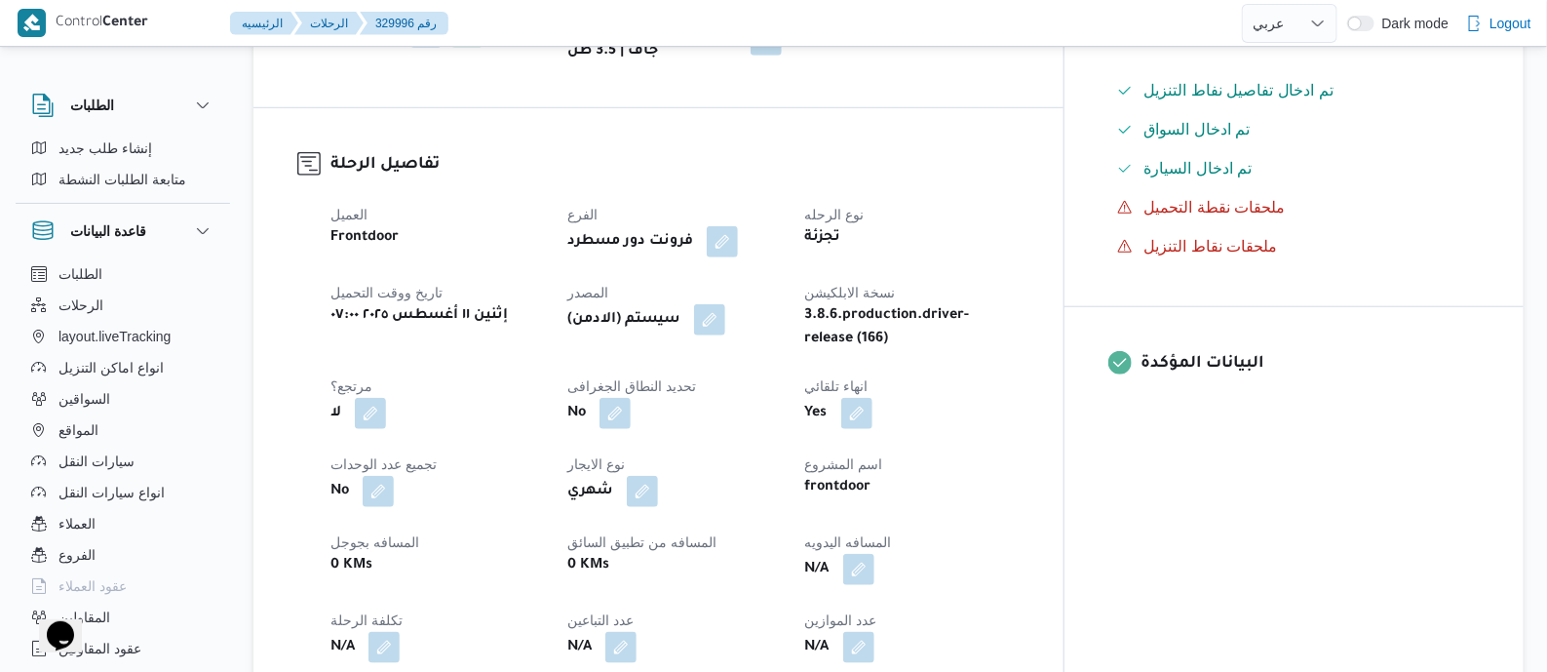
scroll to position [609, 0]
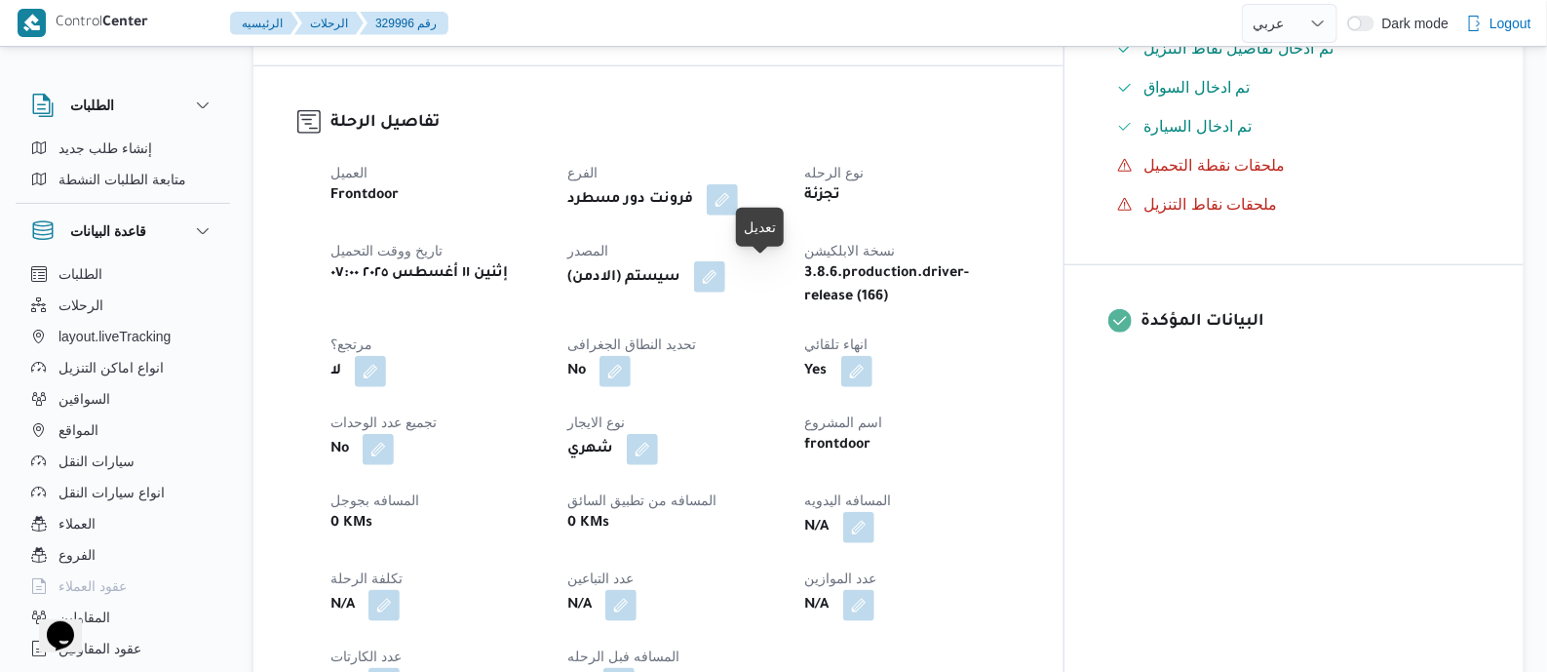
click at [725, 272] on button "button" at bounding box center [709, 276] width 31 height 31
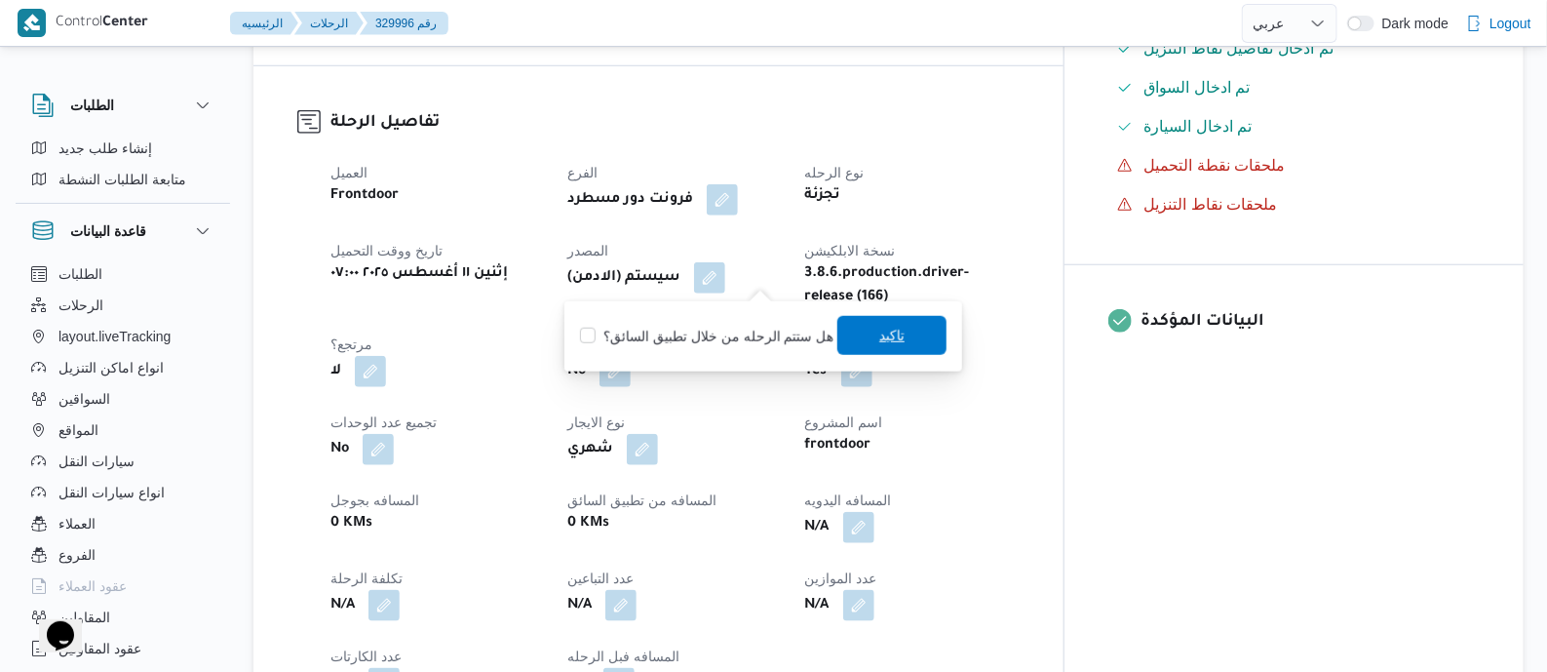
click at [879, 333] on span "تاكيد" at bounding box center [891, 335] width 25 height 23
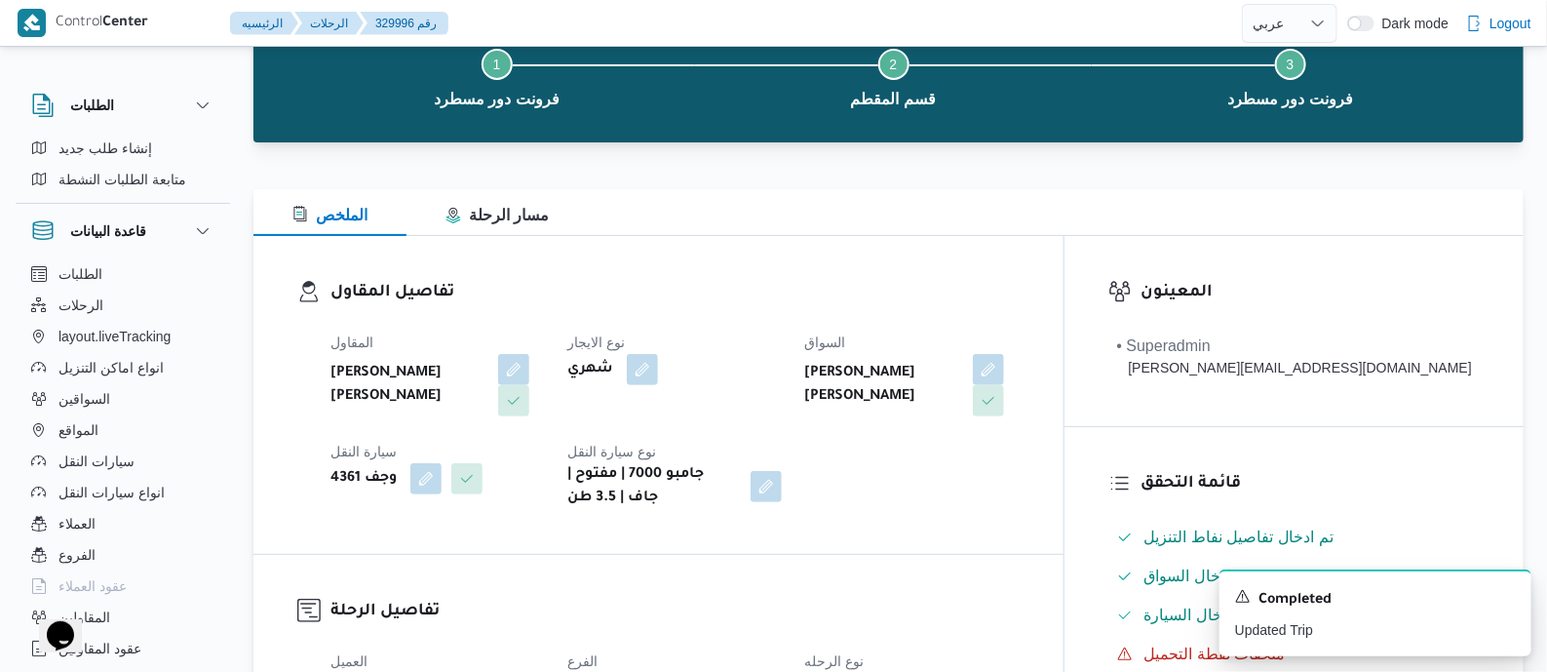
scroll to position [731, 0]
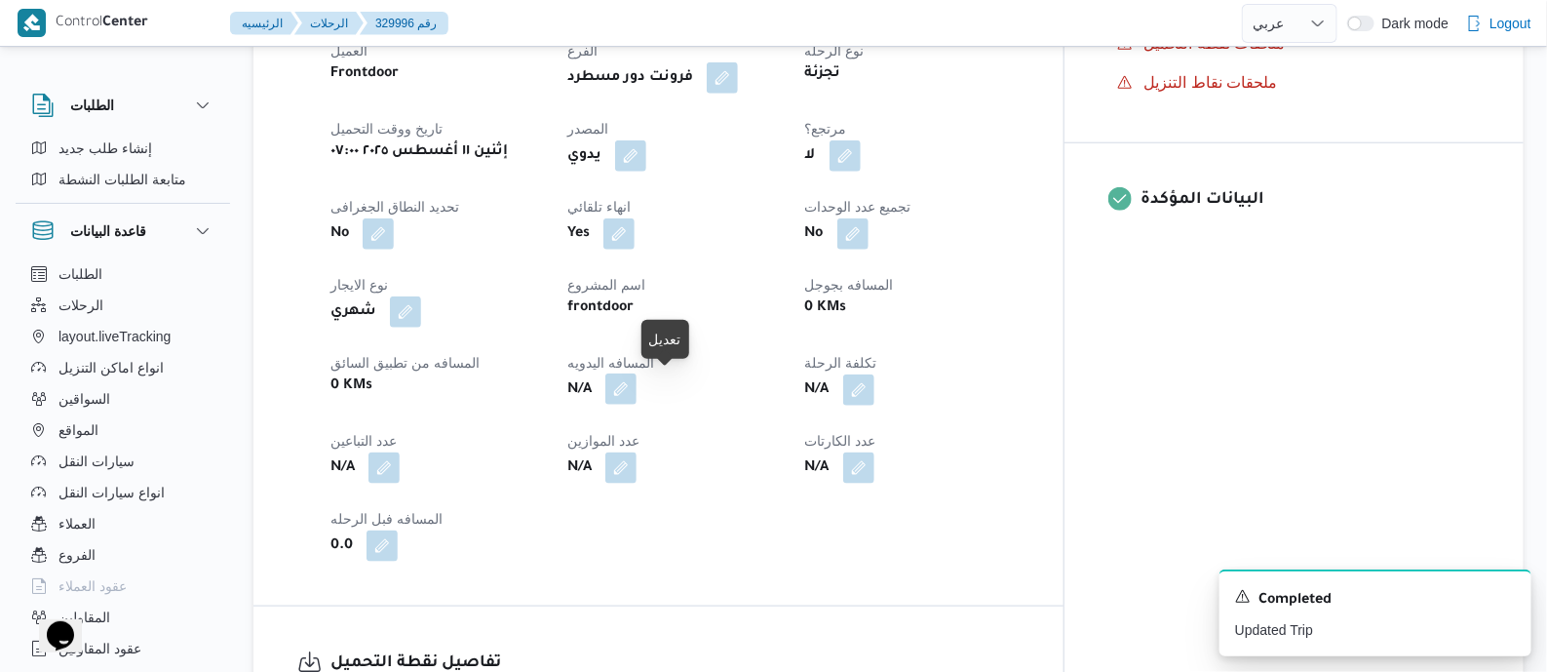
click at [637, 382] on button "button" at bounding box center [620, 388] width 31 height 31
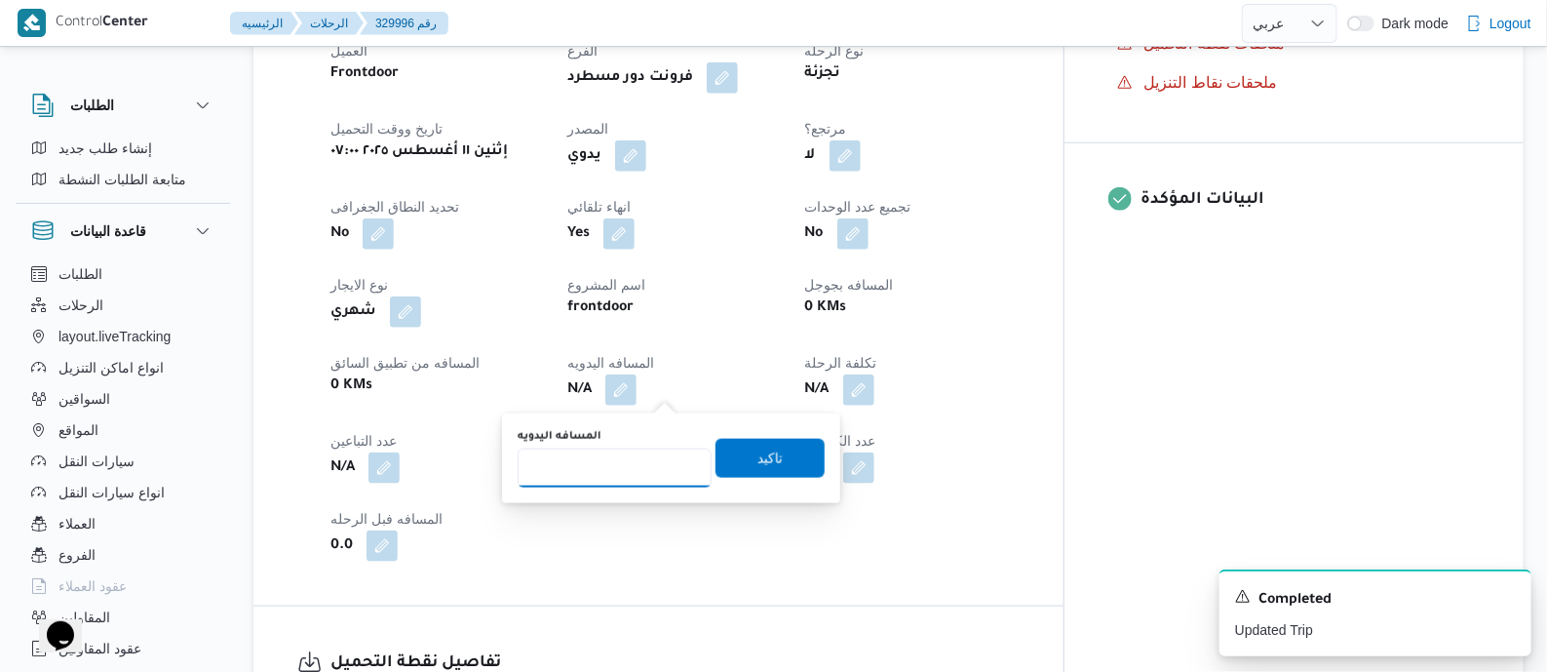
click at [645, 484] on input "المسافه اليدويه" at bounding box center [615, 467] width 194 height 39
type input "120"
click at [762, 452] on span "تاكيد" at bounding box center [769, 457] width 25 height 23
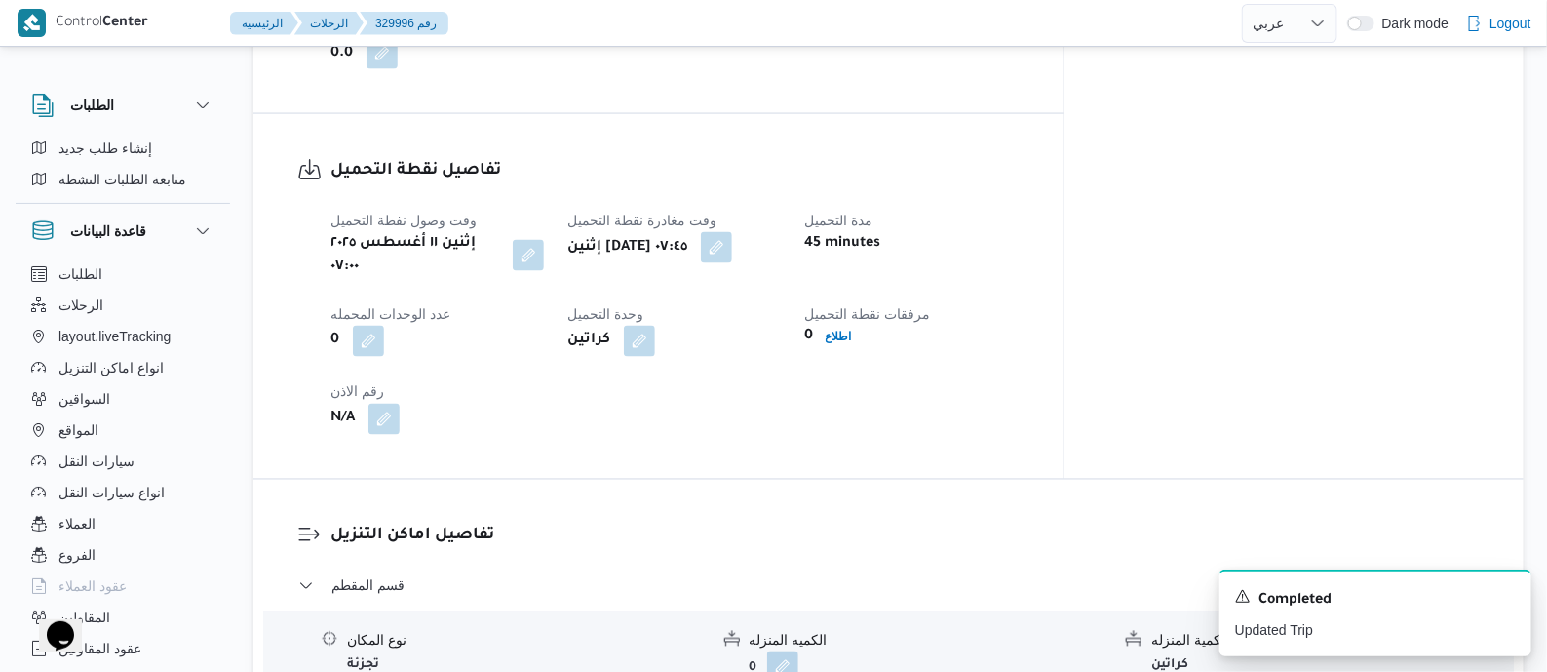
scroll to position [1219, 0]
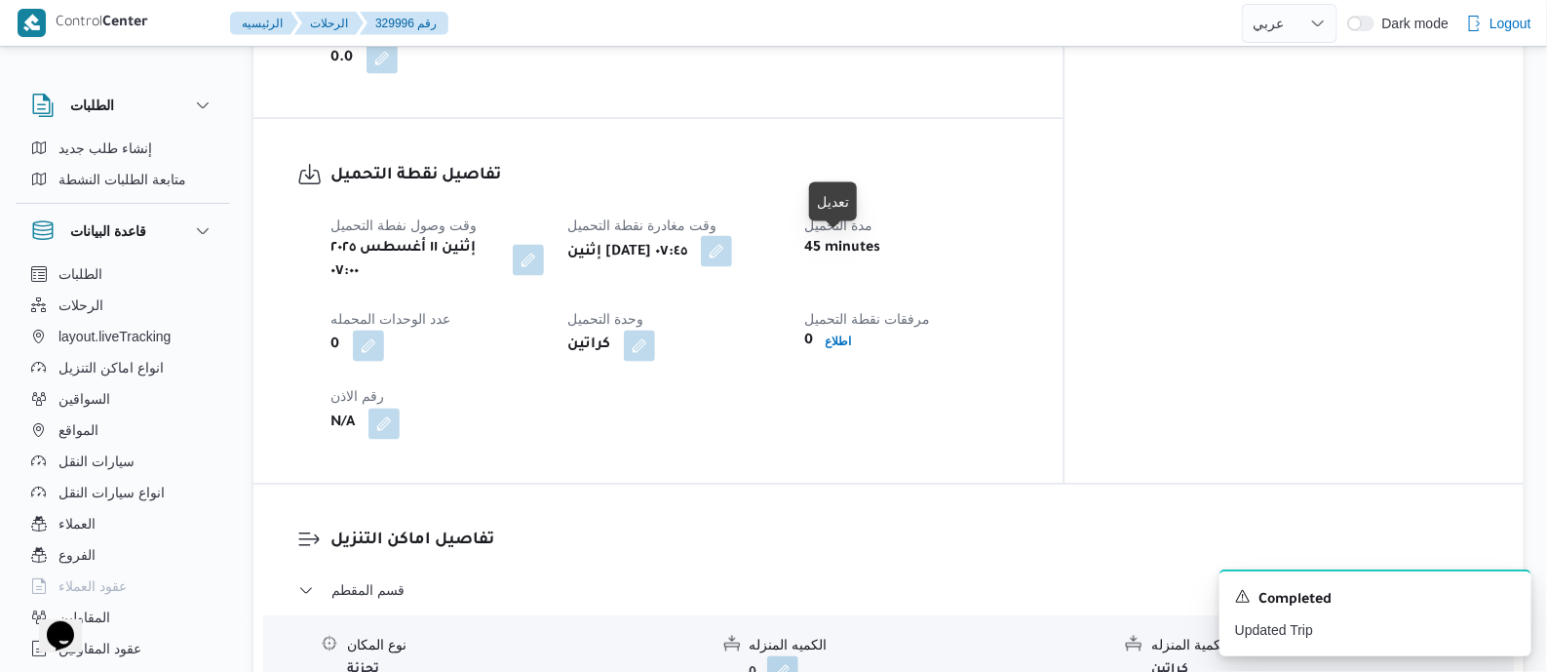
click at [732, 245] on button "button" at bounding box center [716, 251] width 31 height 31
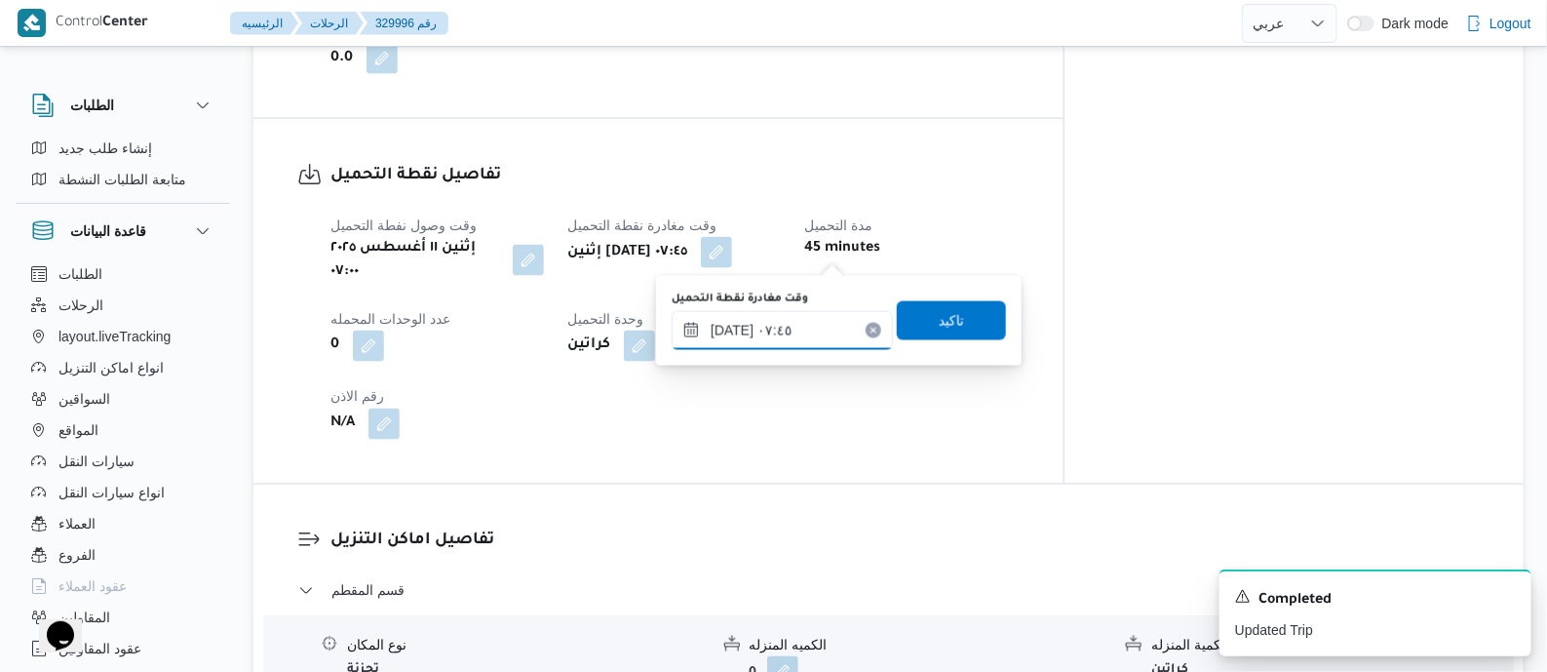
click at [832, 320] on input "١١/٠٨/٢٠٢٥ ٠٧:٤٥" at bounding box center [782, 330] width 221 height 39
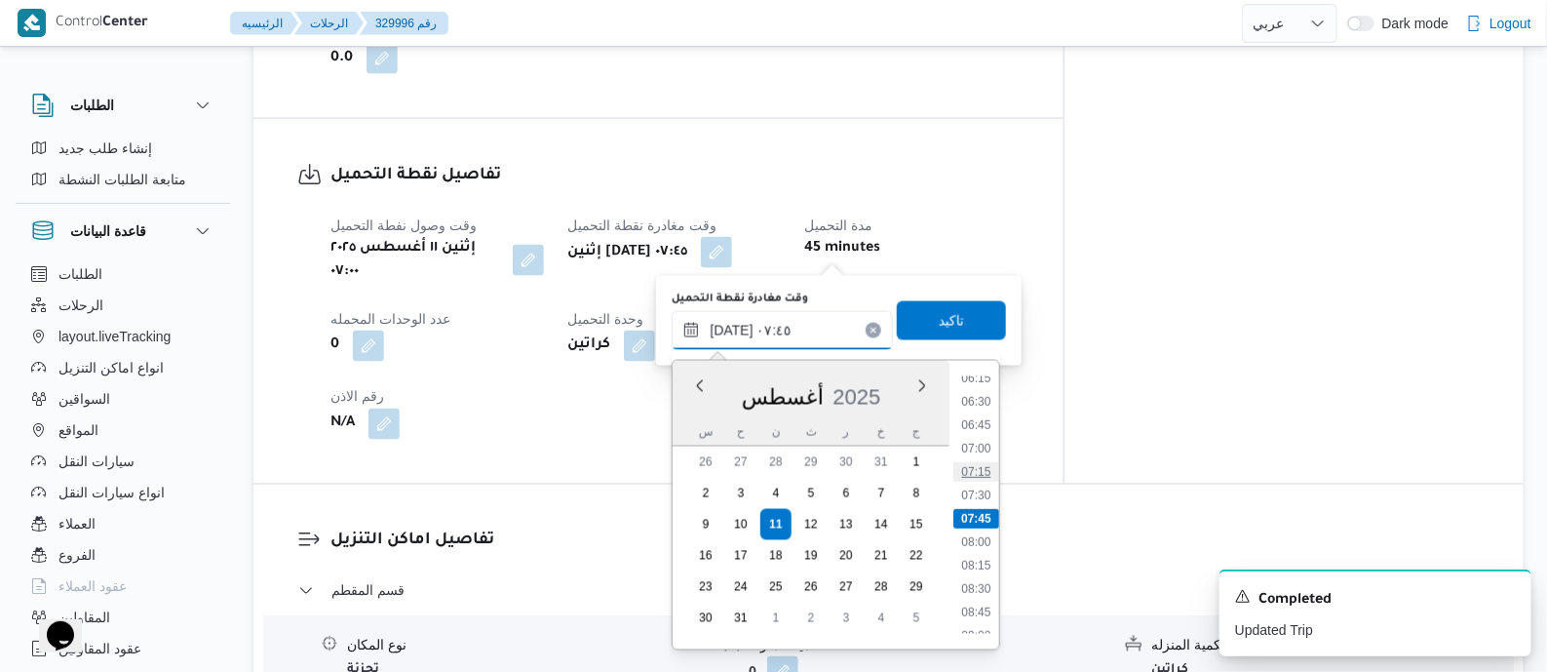
scroll to position [958, 0]
click at [981, 490] on ul "00:00 00:15 00:30 00:45 01:00 01:15 01:30 01:45 02:00 02:15 02:30 02:45 03:00 0…" at bounding box center [976, 504] width 46 height 257
click at [979, 497] on li "11:30" at bounding box center [975, 503] width 45 height 19
type input "[DATE] ١١:٣٠"
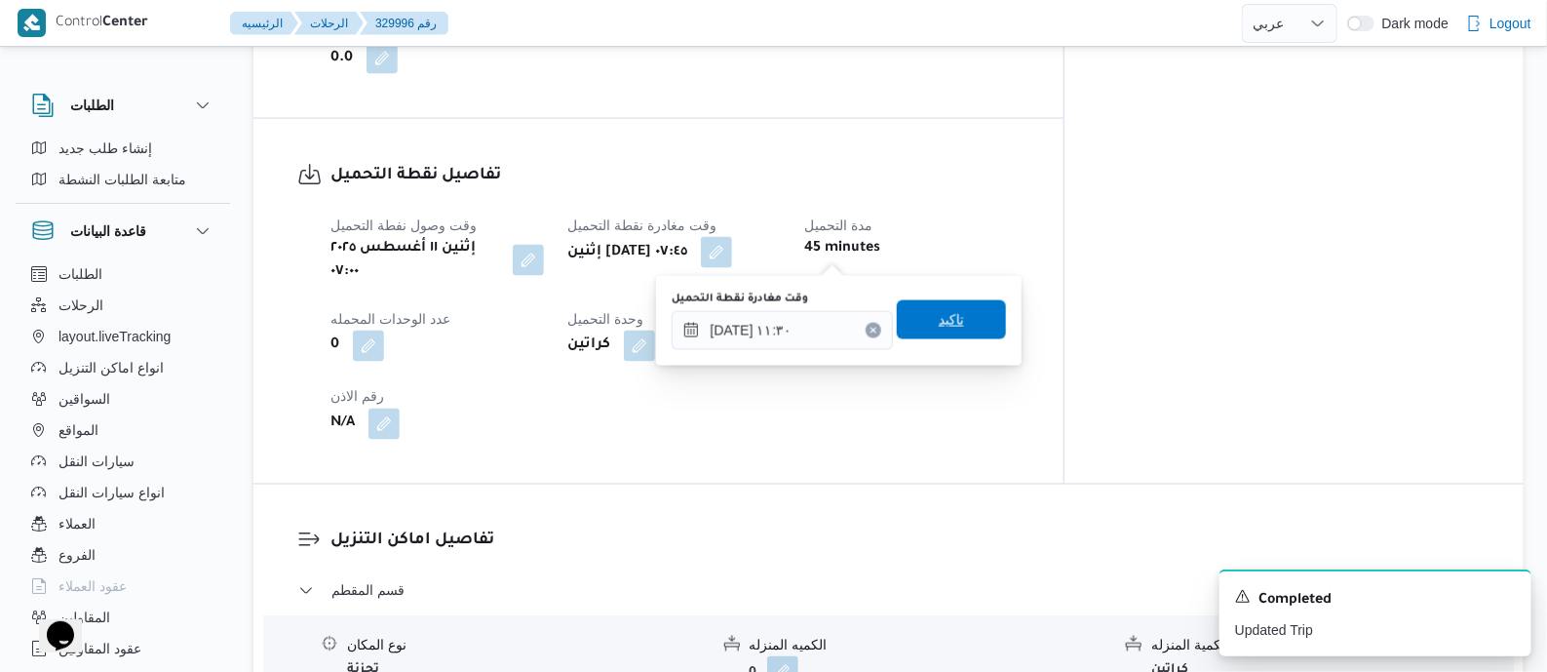
click at [954, 320] on span "تاكيد" at bounding box center [951, 319] width 109 height 39
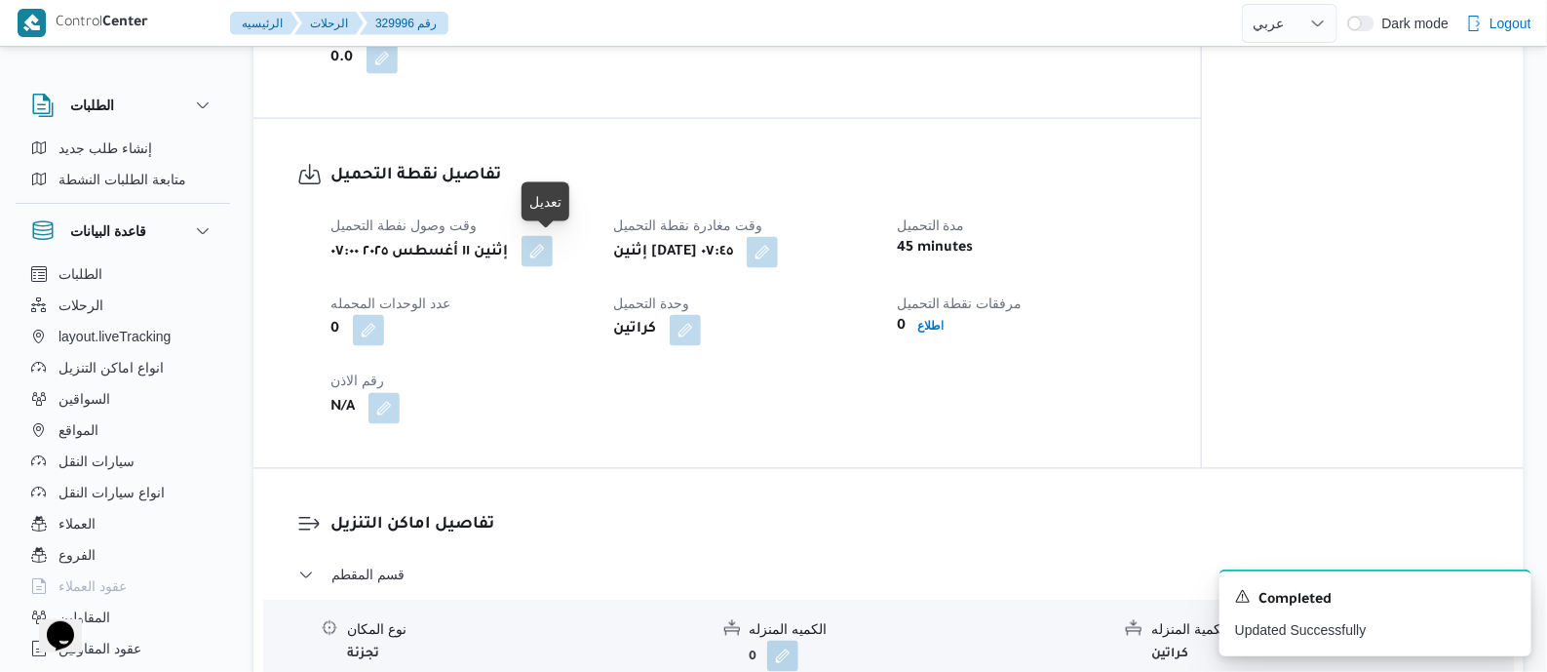
click at [553, 251] on button "button" at bounding box center [537, 251] width 31 height 31
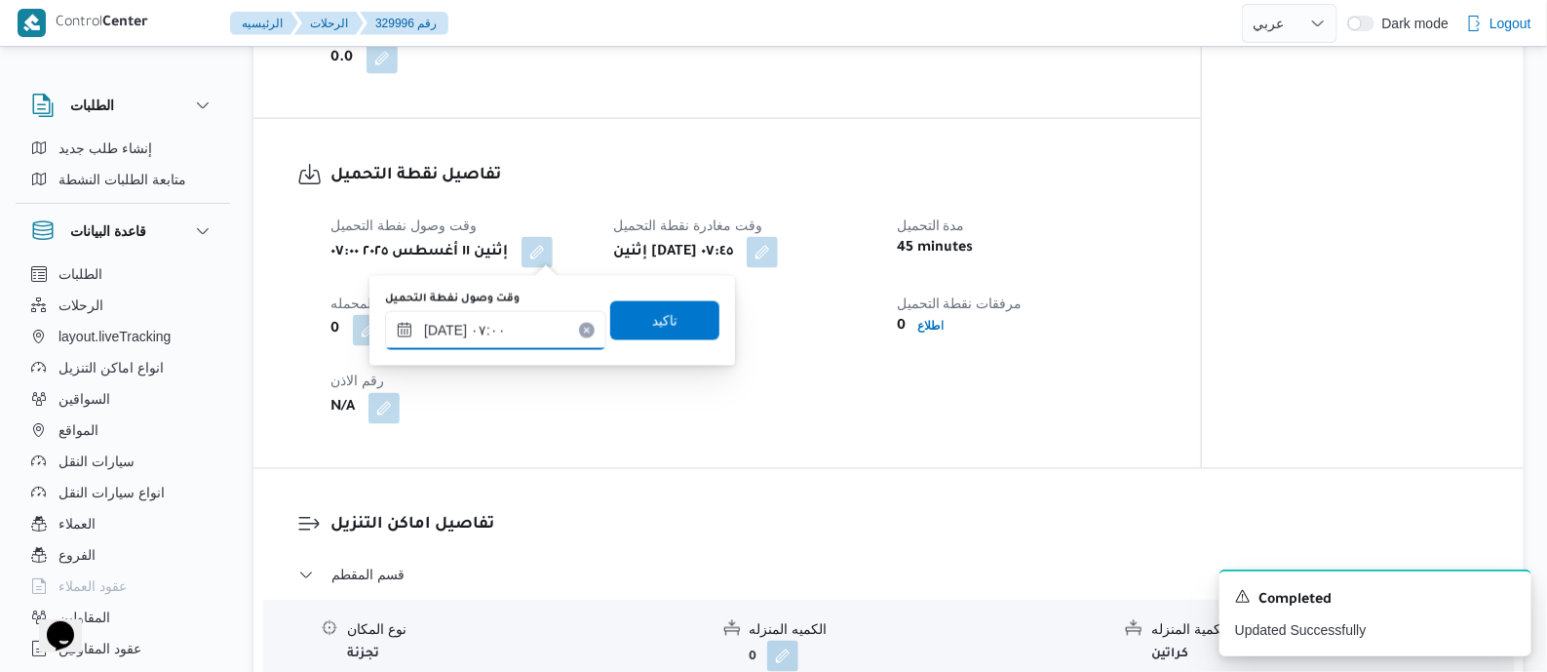
click at [541, 313] on input "١١/٠٨/٢٠٢٥ ٠٧:٠٠" at bounding box center [495, 330] width 221 height 39
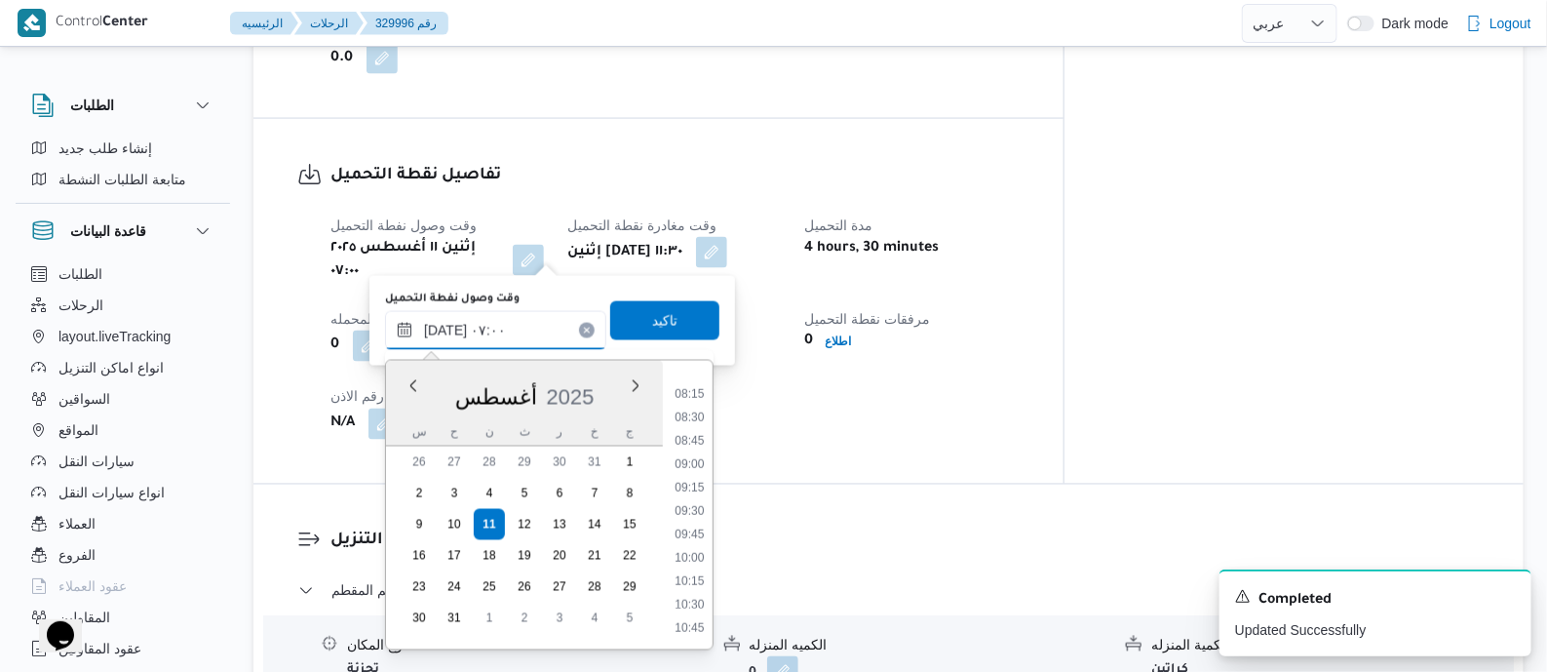
scroll to position [765, 0]
click at [693, 549] on li "10:00" at bounding box center [689, 556] width 45 height 19
type input "[DATE] ١٠:٠٠"
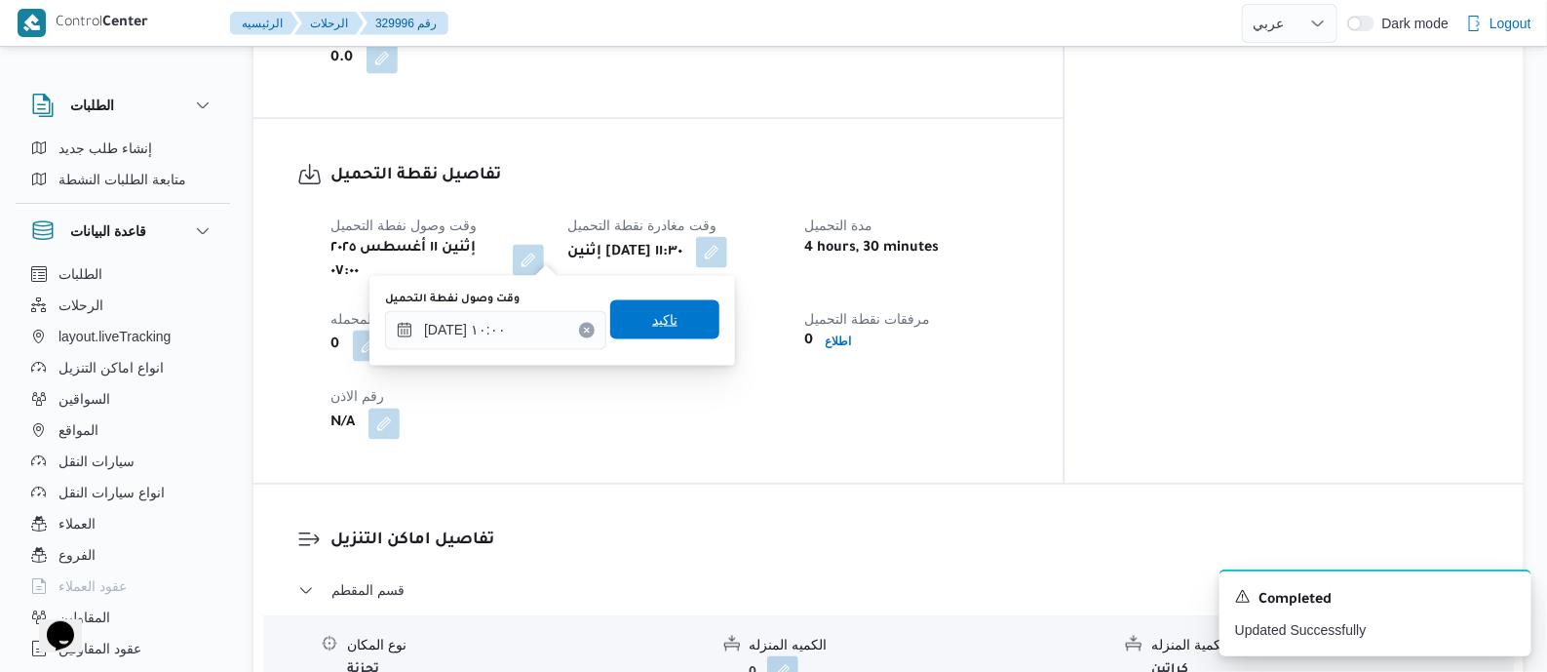
click at [663, 315] on span "تاكيد" at bounding box center [664, 319] width 25 height 23
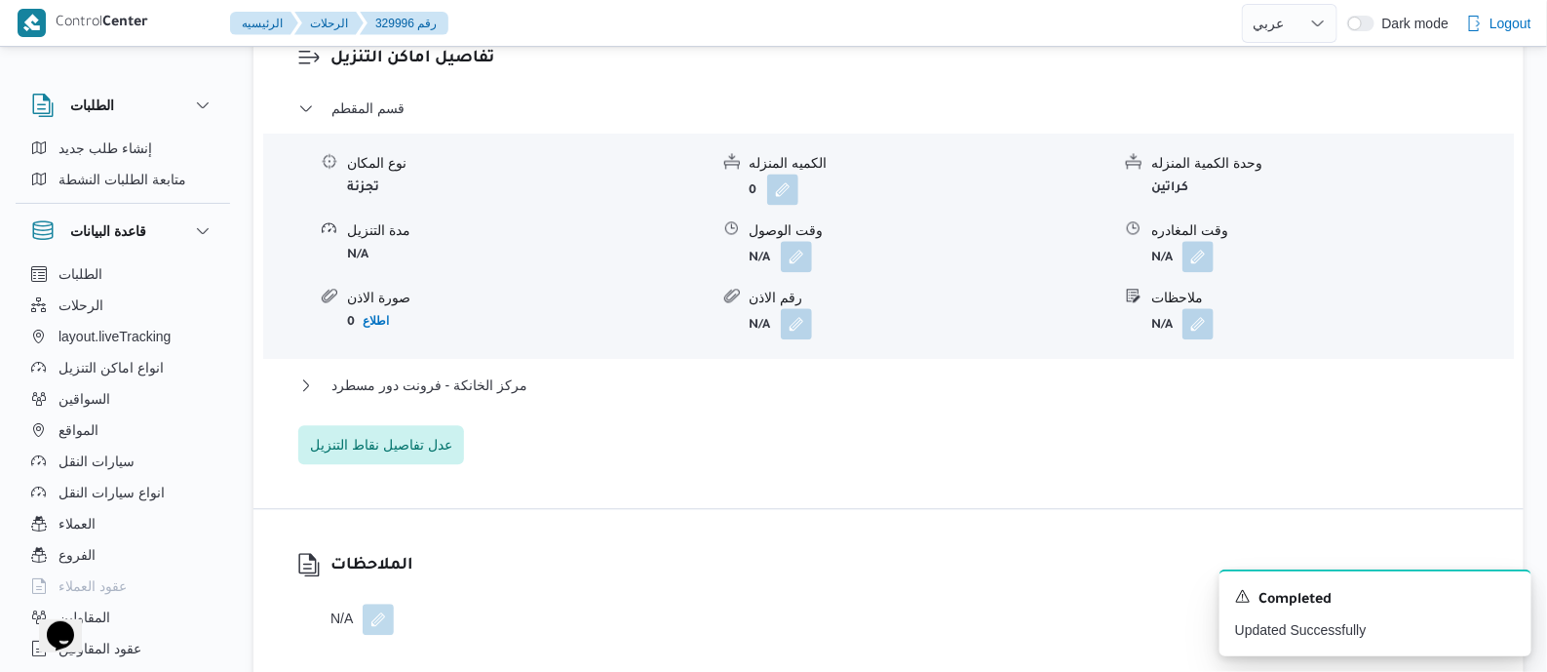
scroll to position [1705, 0]
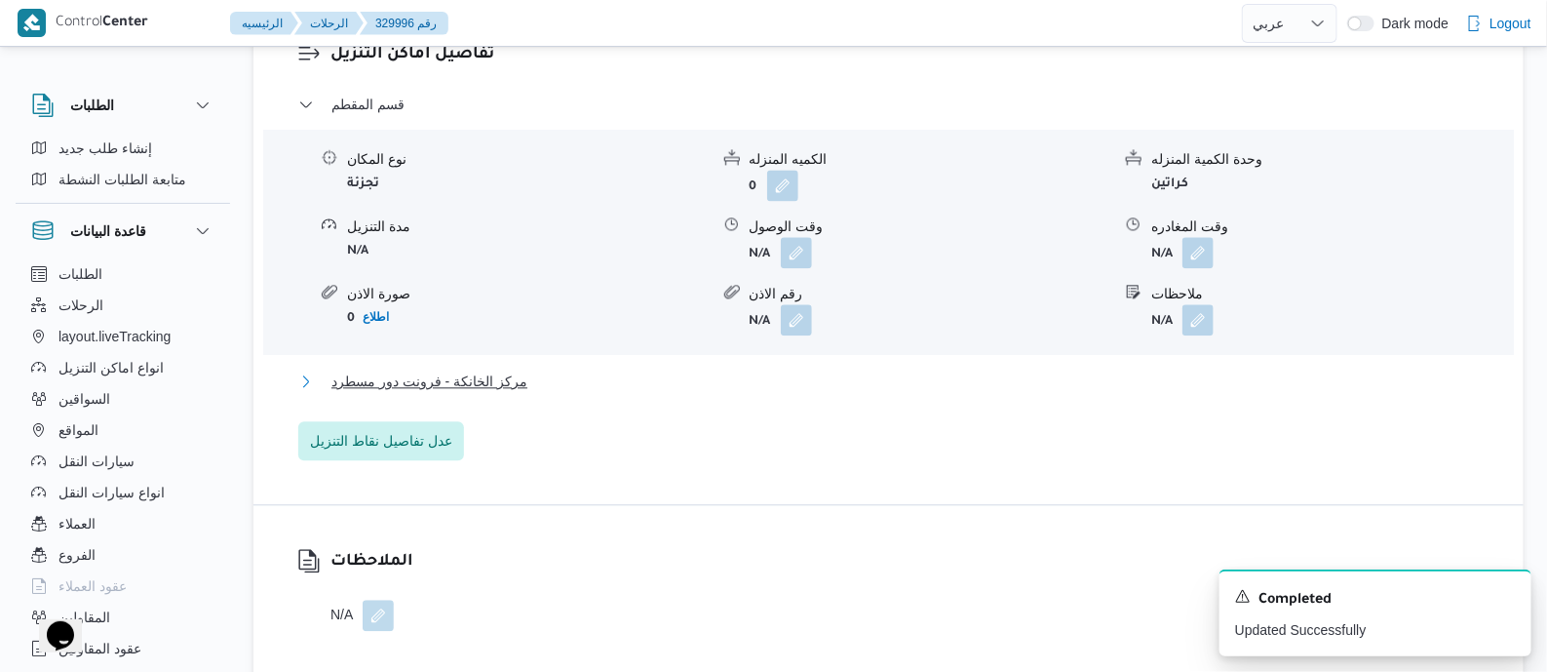
click at [488, 369] on span "مركز الخانكة - فرونت دور مسطرد" at bounding box center [429, 380] width 196 height 23
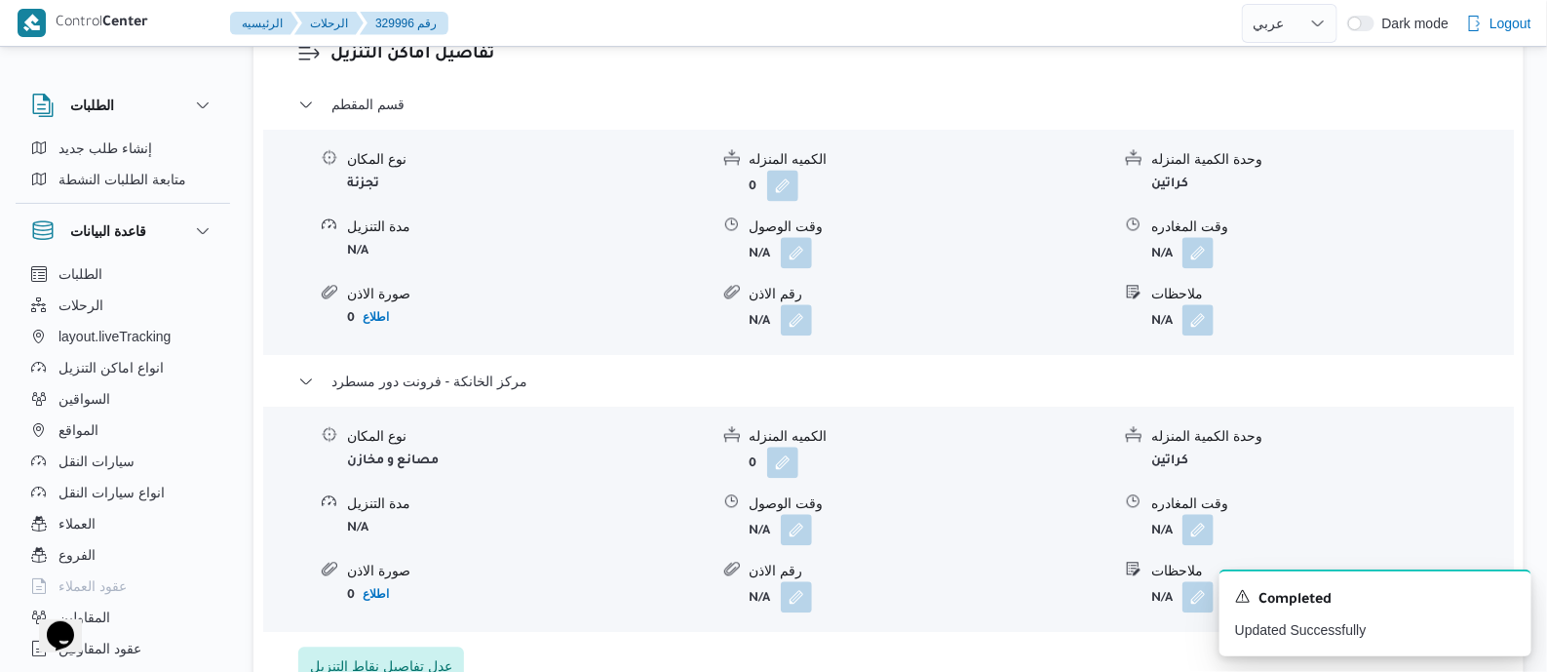
scroll to position [1827, 0]
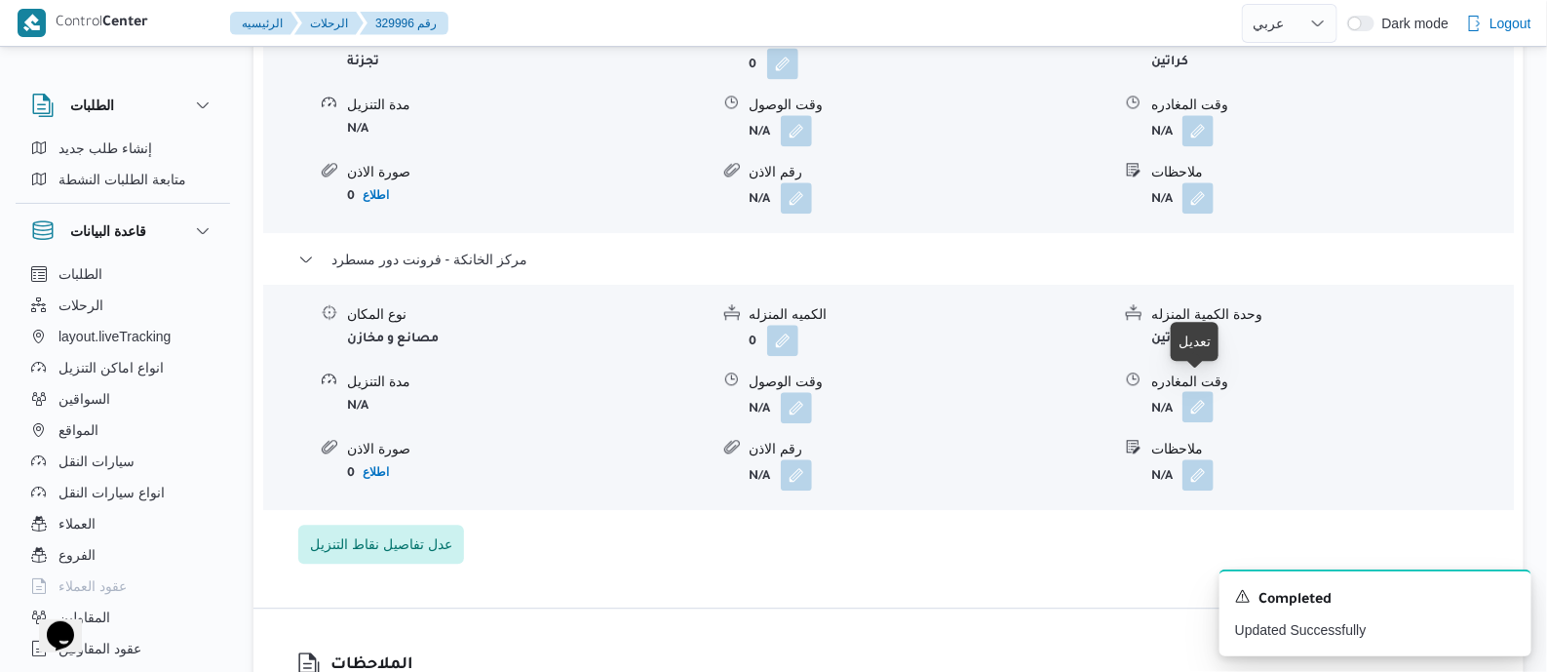
click at [1207, 391] on button "button" at bounding box center [1197, 406] width 31 height 31
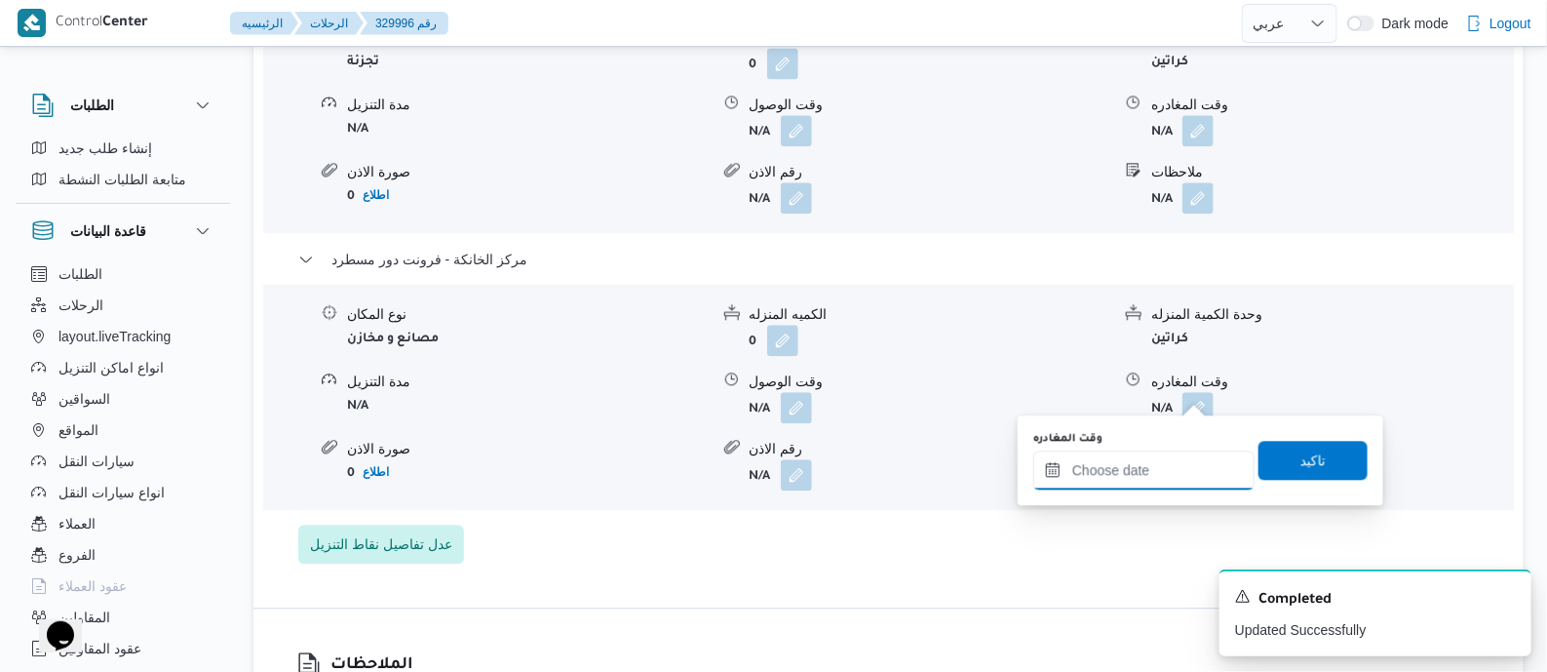
click at [1183, 467] on input "وقت المغادره" at bounding box center [1143, 469] width 221 height 39
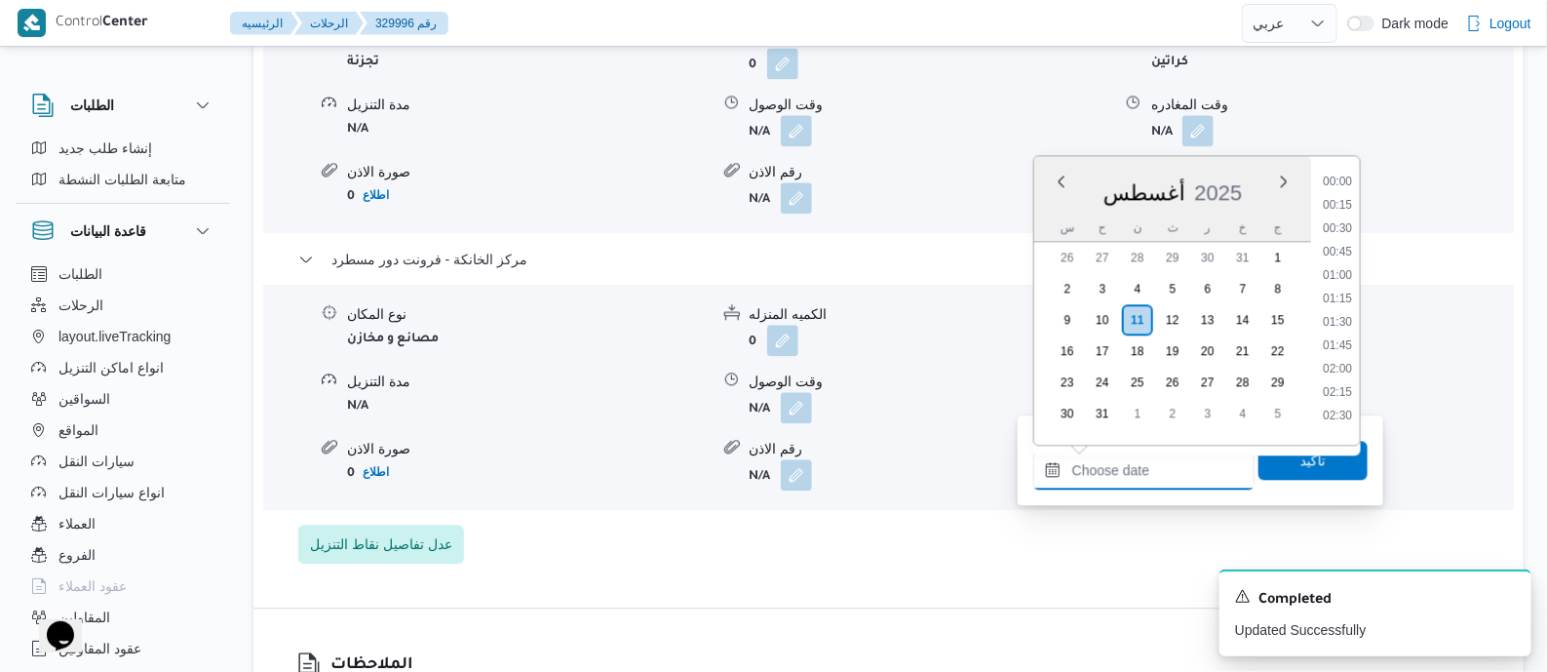
scroll to position [1832, 0]
click at [1343, 213] on li "20:00" at bounding box center [1337, 221] width 45 height 19
type input "١١/٠٨/٢٠٢٥ ٢٠:٠٠"
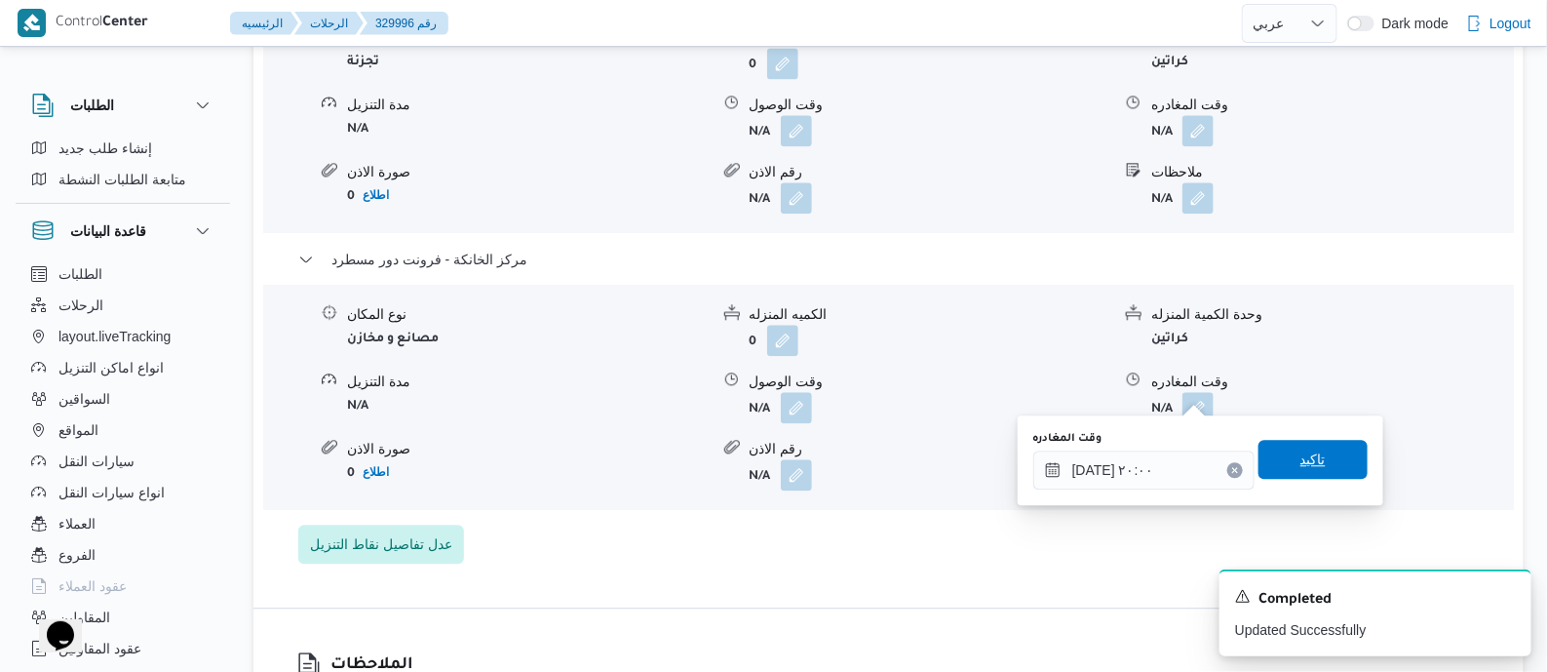
click at [1319, 452] on span "تاكيد" at bounding box center [1313, 459] width 109 height 39
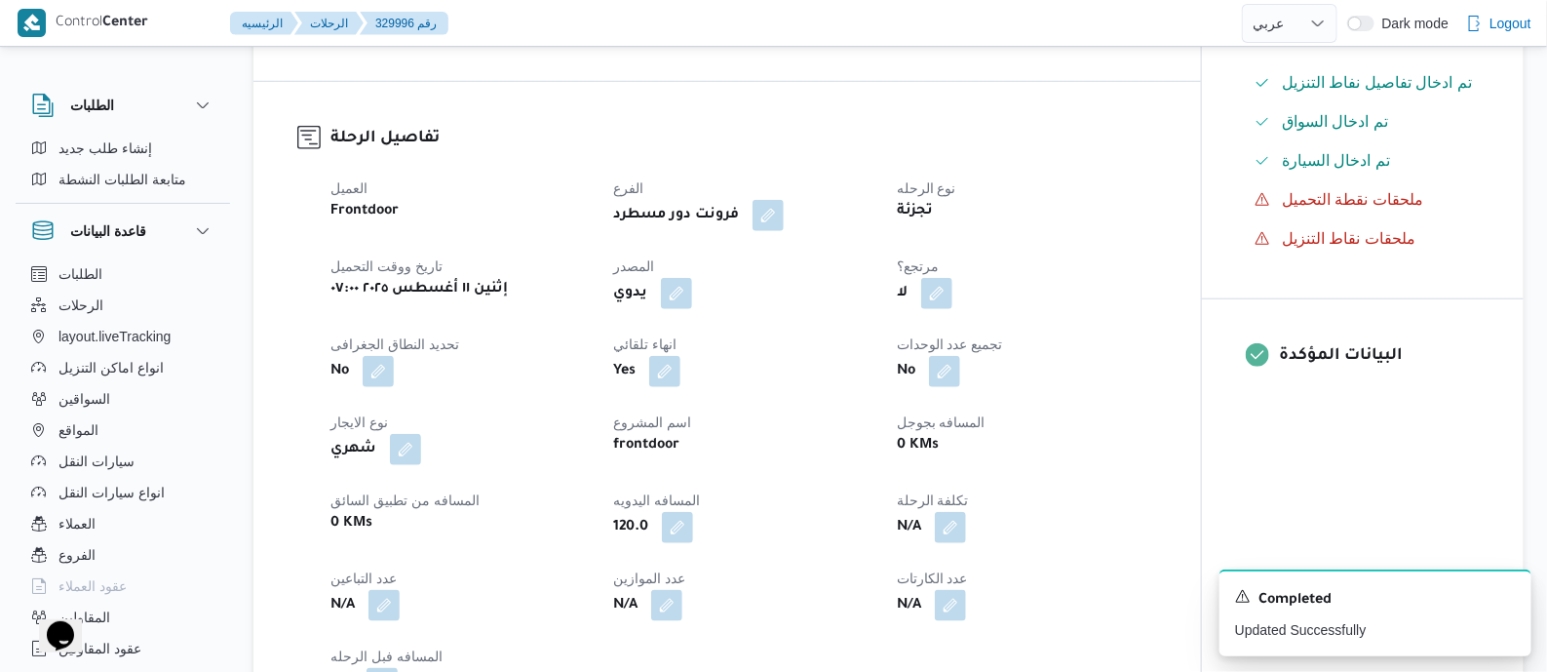
scroll to position [27, 0]
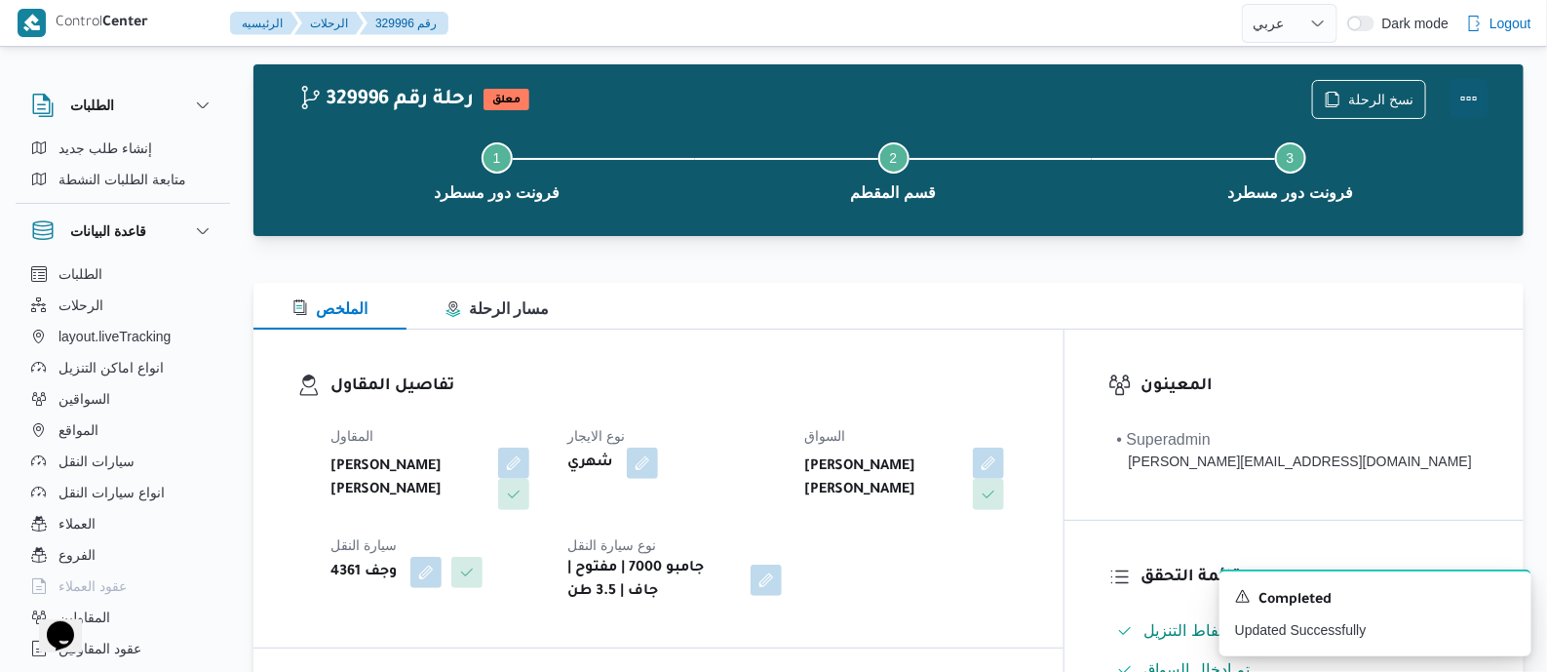
click at [1472, 90] on button "Actions" at bounding box center [1469, 98] width 39 height 39
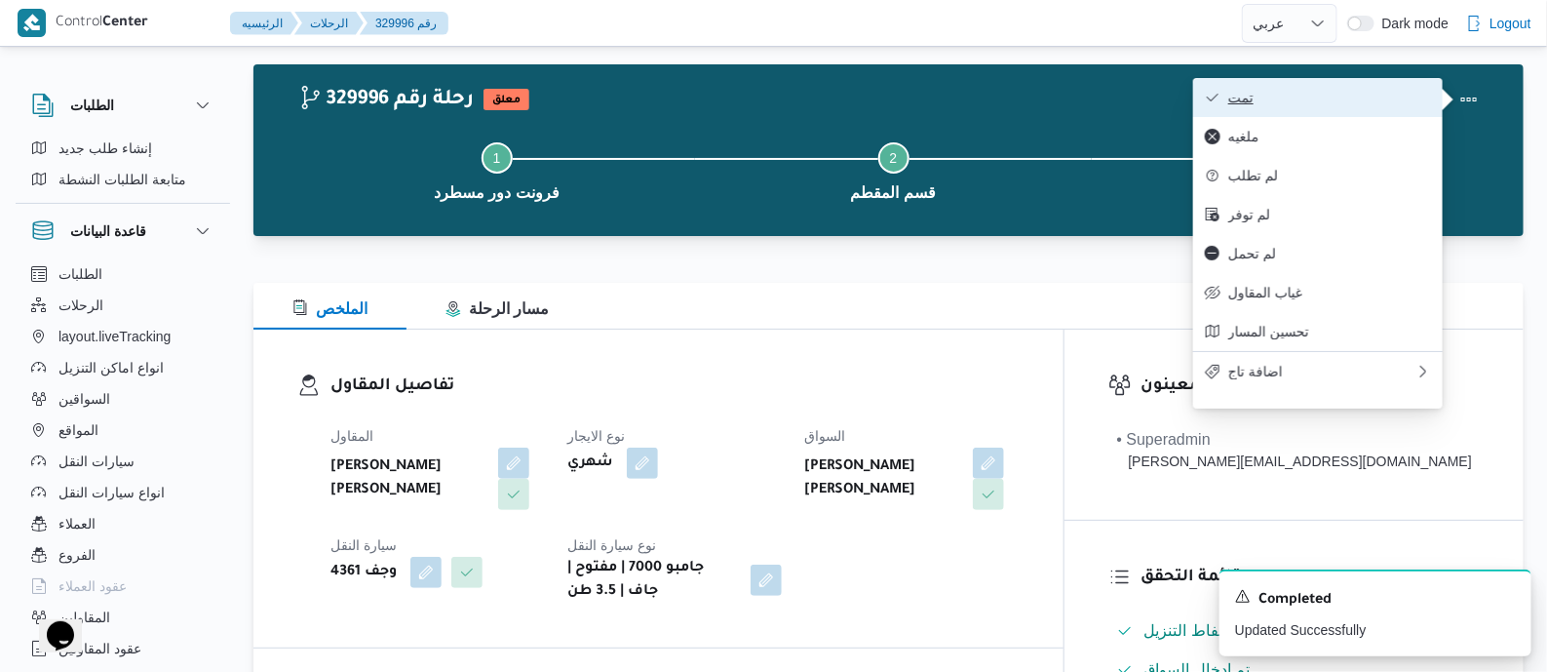
click at [1406, 84] on button "تمت" at bounding box center [1318, 97] width 250 height 39
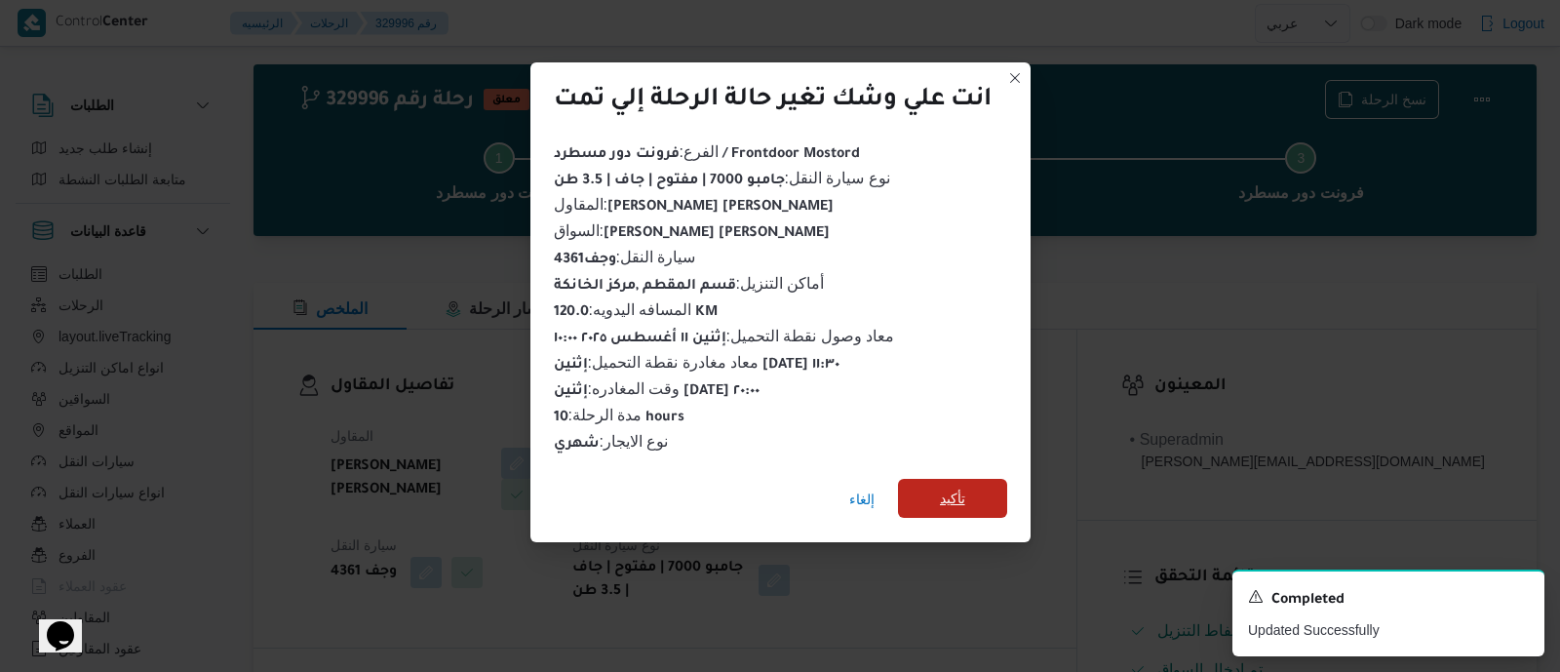
click at [968, 487] on span "تأكيد" at bounding box center [952, 498] width 109 height 39
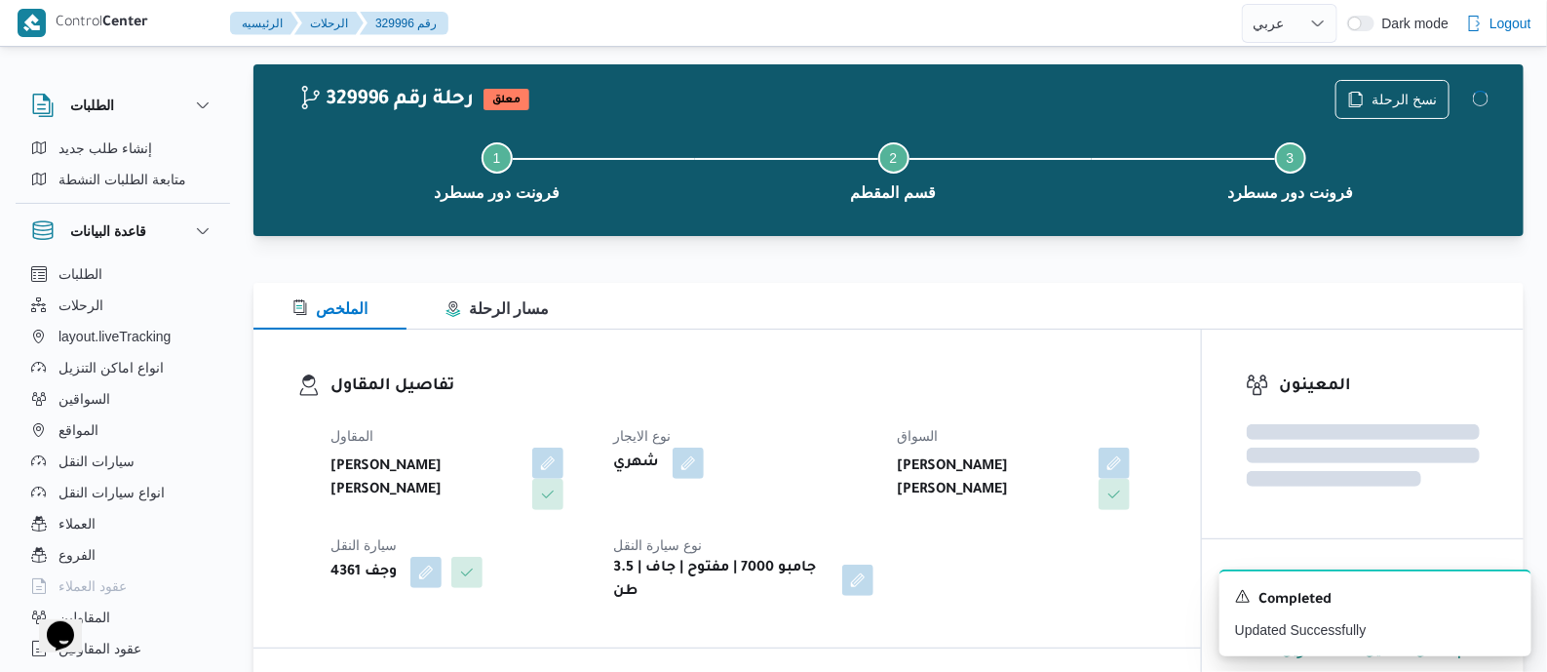
click at [780, 444] on dt "نوع الايجار" at bounding box center [742, 435] width 259 height 23
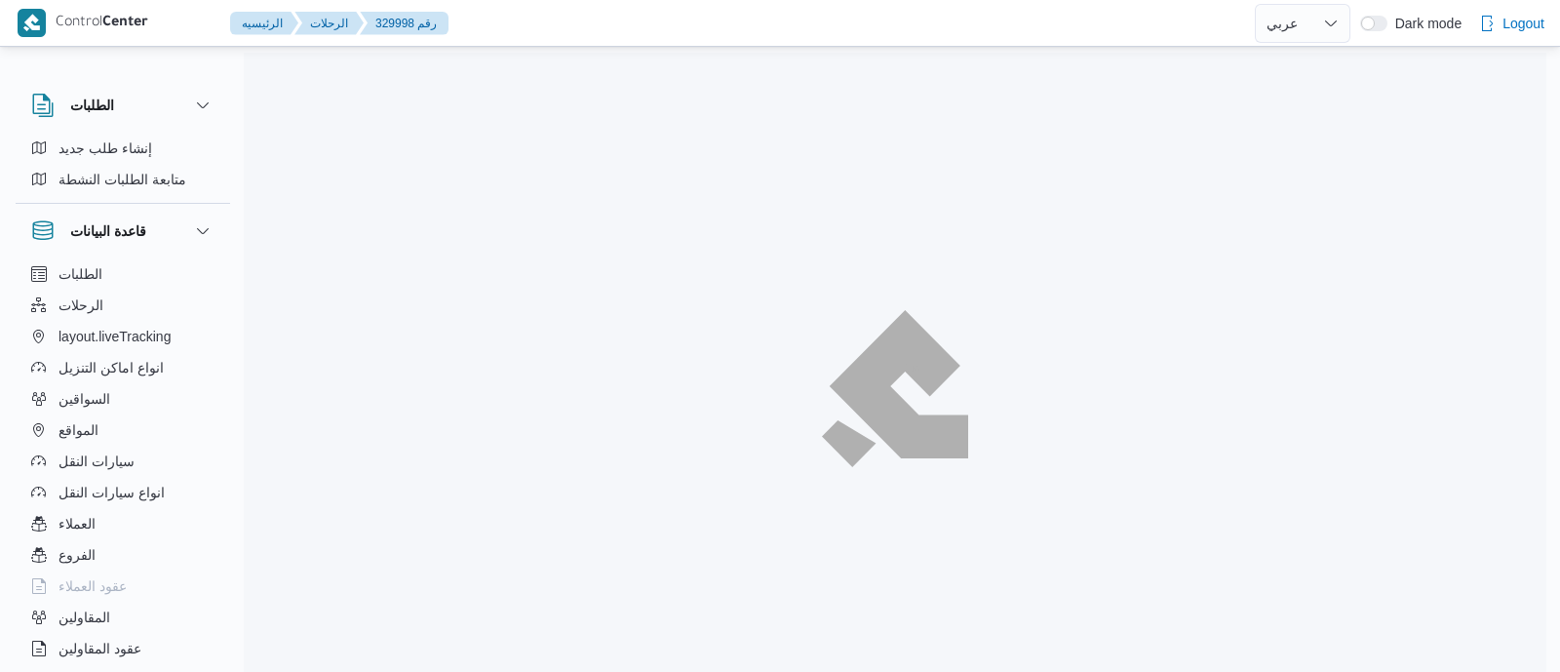
select select "ar"
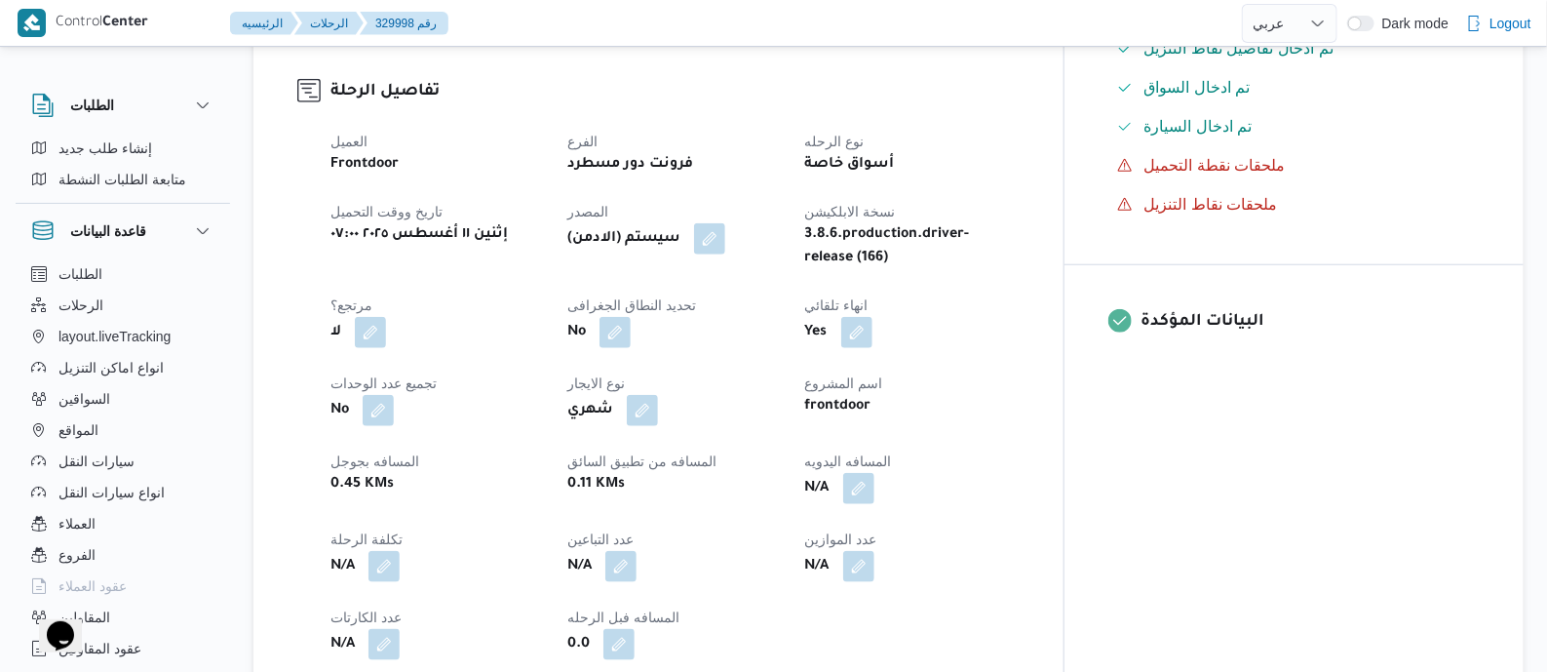
scroll to position [852, 0]
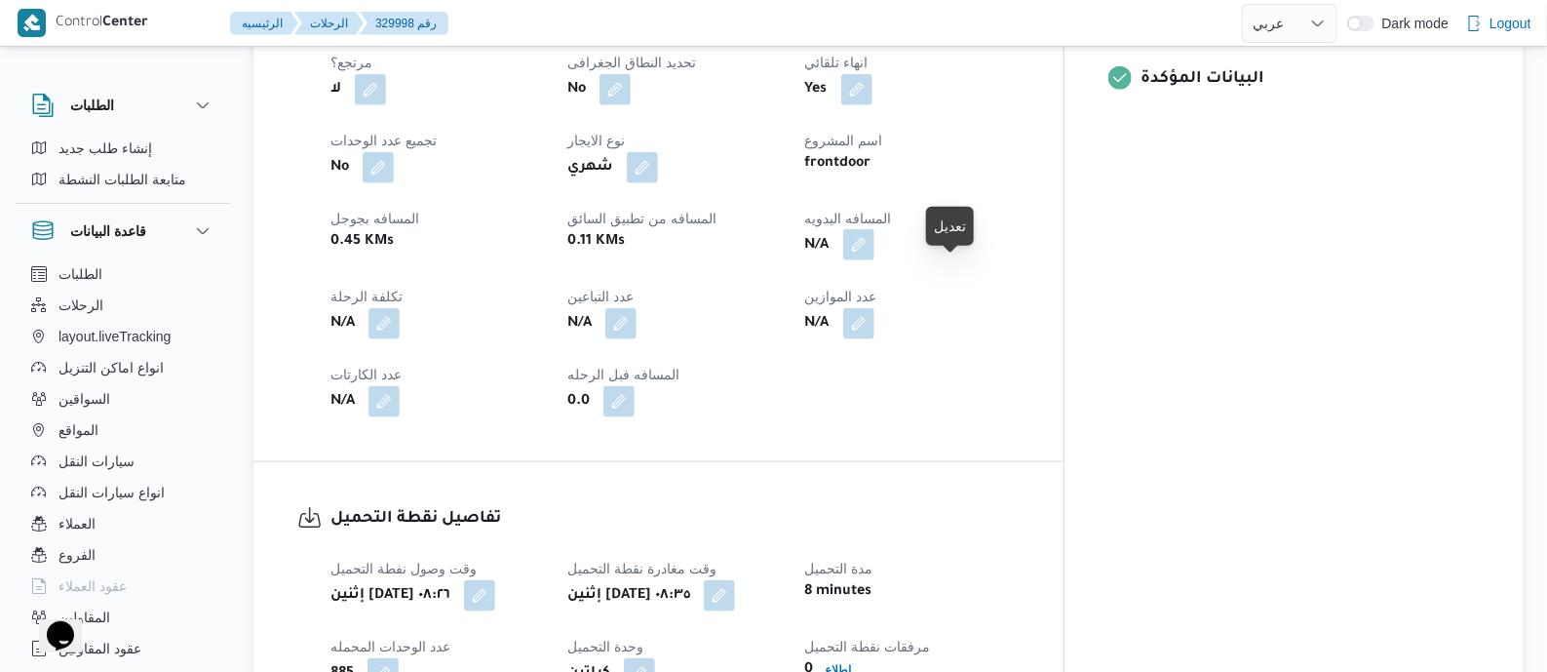
click at [874, 260] on button "button" at bounding box center [858, 244] width 31 height 31
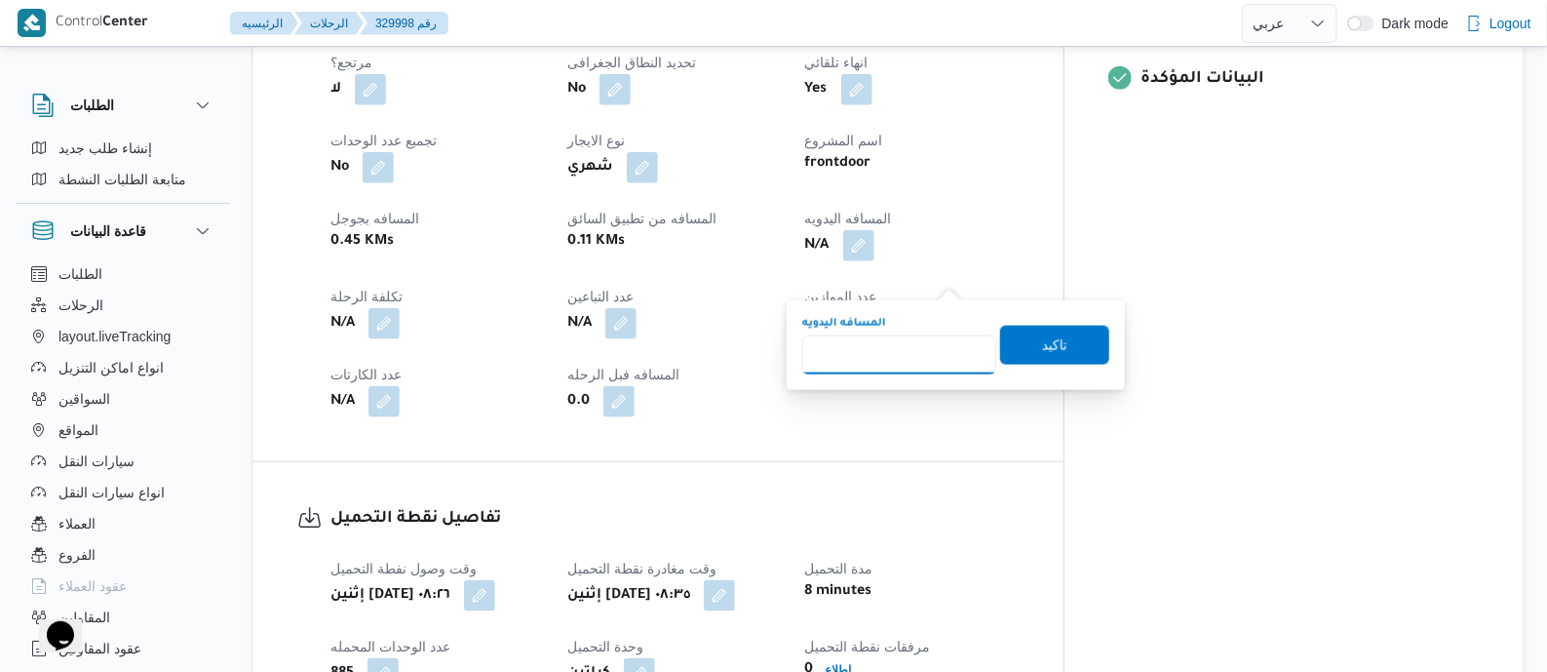
click at [908, 345] on input "المسافه اليدويه" at bounding box center [899, 354] width 194 height 39
type input "125"
click at [1043, 335] on span "تاكيد" at bounding box center [1054, 343] width 25 height 23
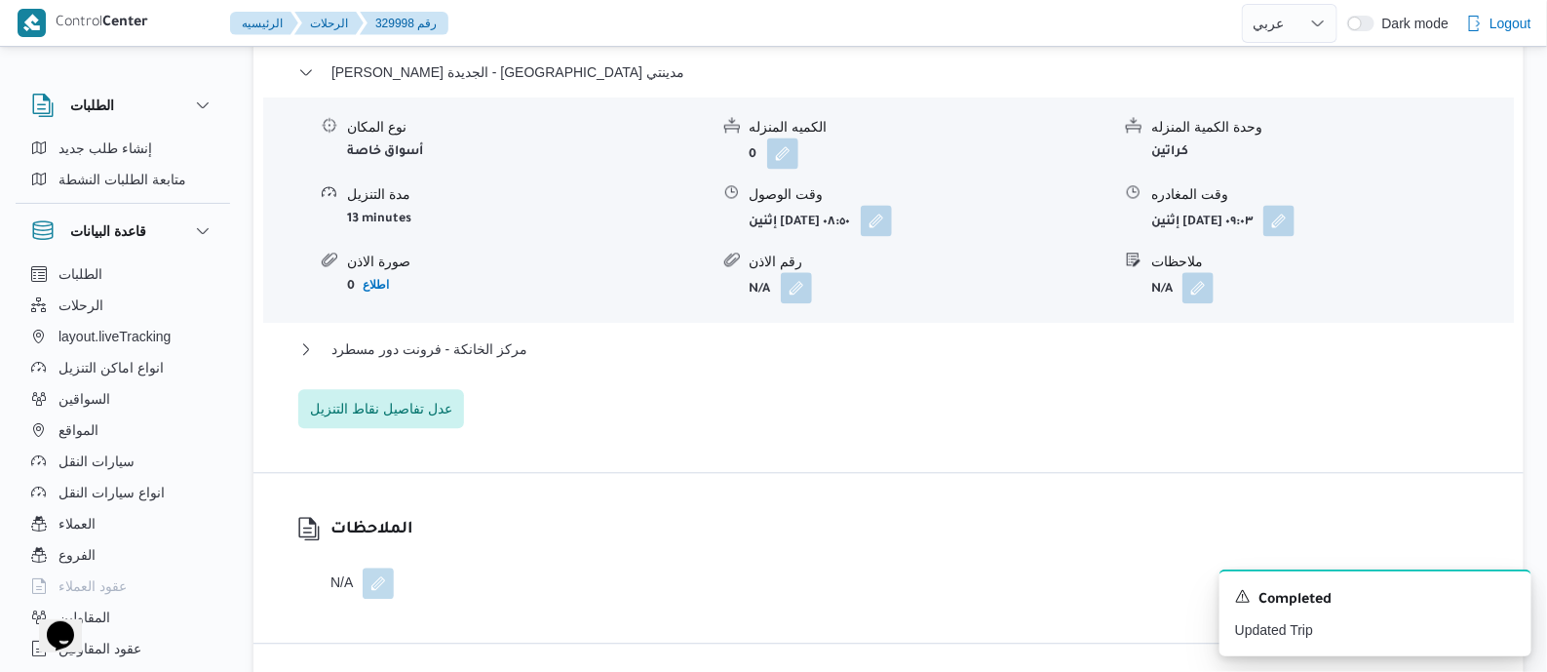
scroll to position [1705, 0]
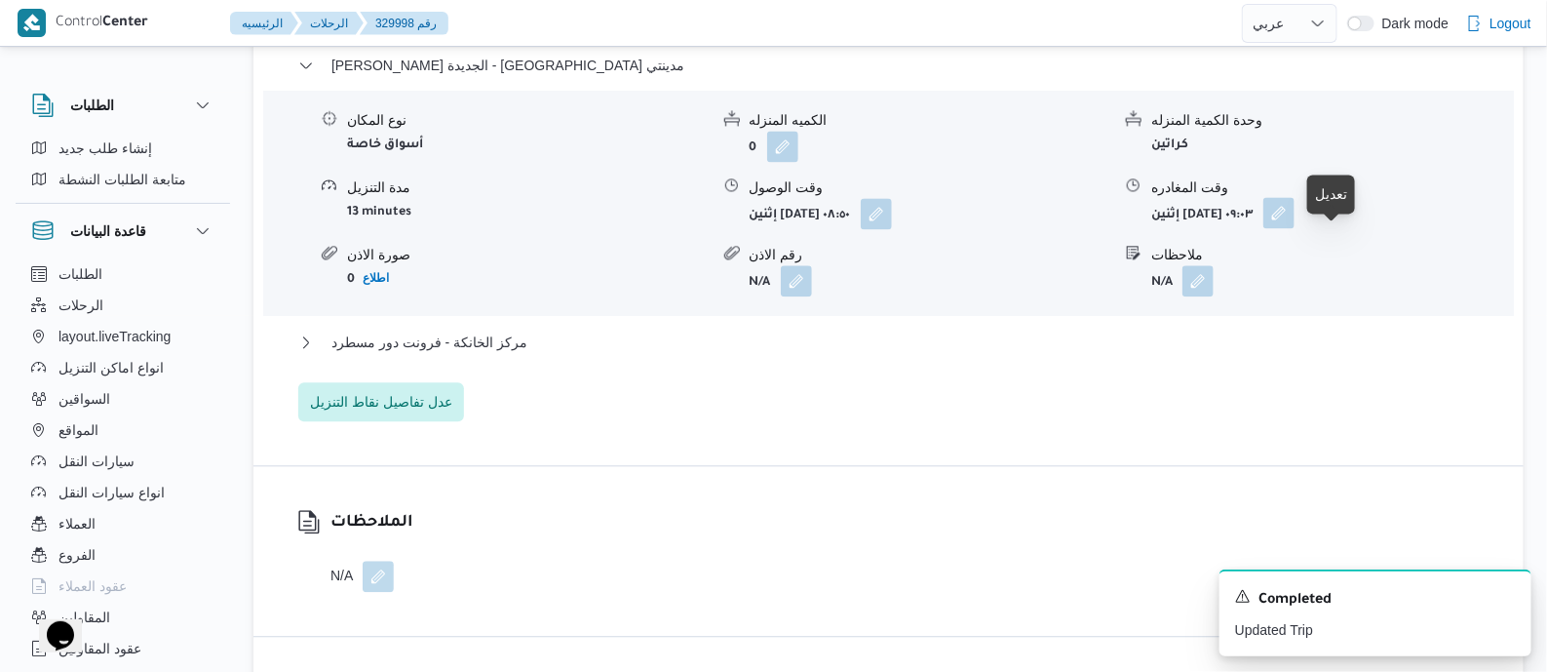
click at [1295, 228] on button "button" at bounding box center [1278, 212] width 31 height 31
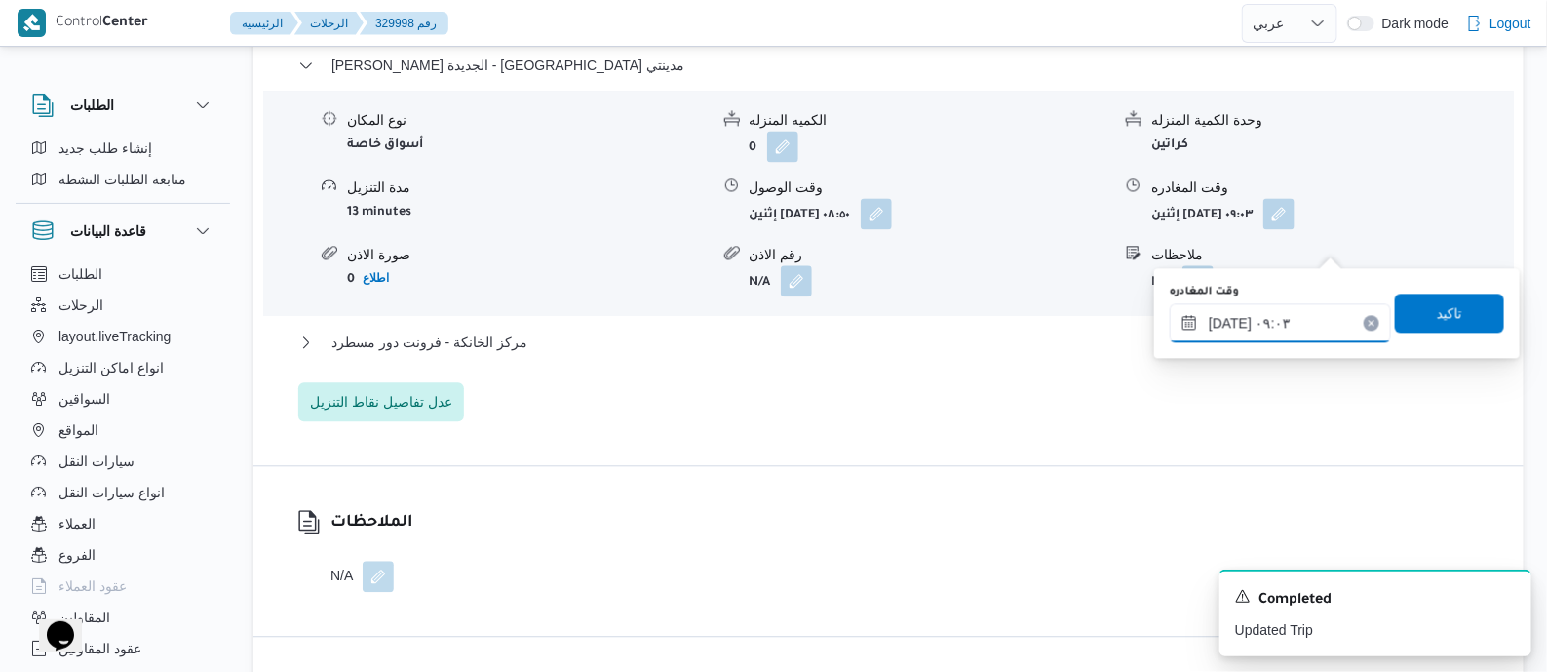
click at [1318, 314] on input "[DATE] ٠٩:٠٣" at bounding box center [1280, 322] width 221 height 39
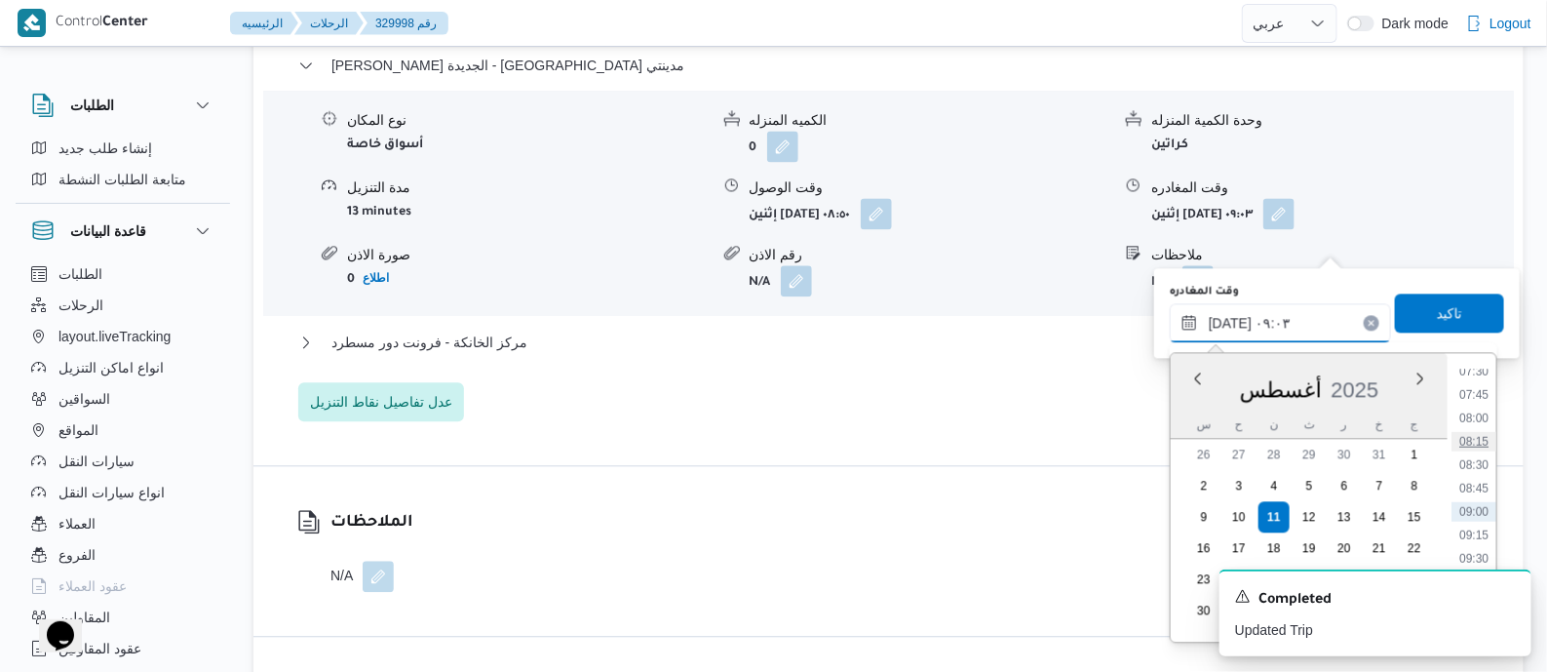
scroll to position [953, 0]
click at [1477, 543] on li "12:00" at bounding box center [1474, 547] width 45 height 19
type input "[DATE] ١٢:٠٠"
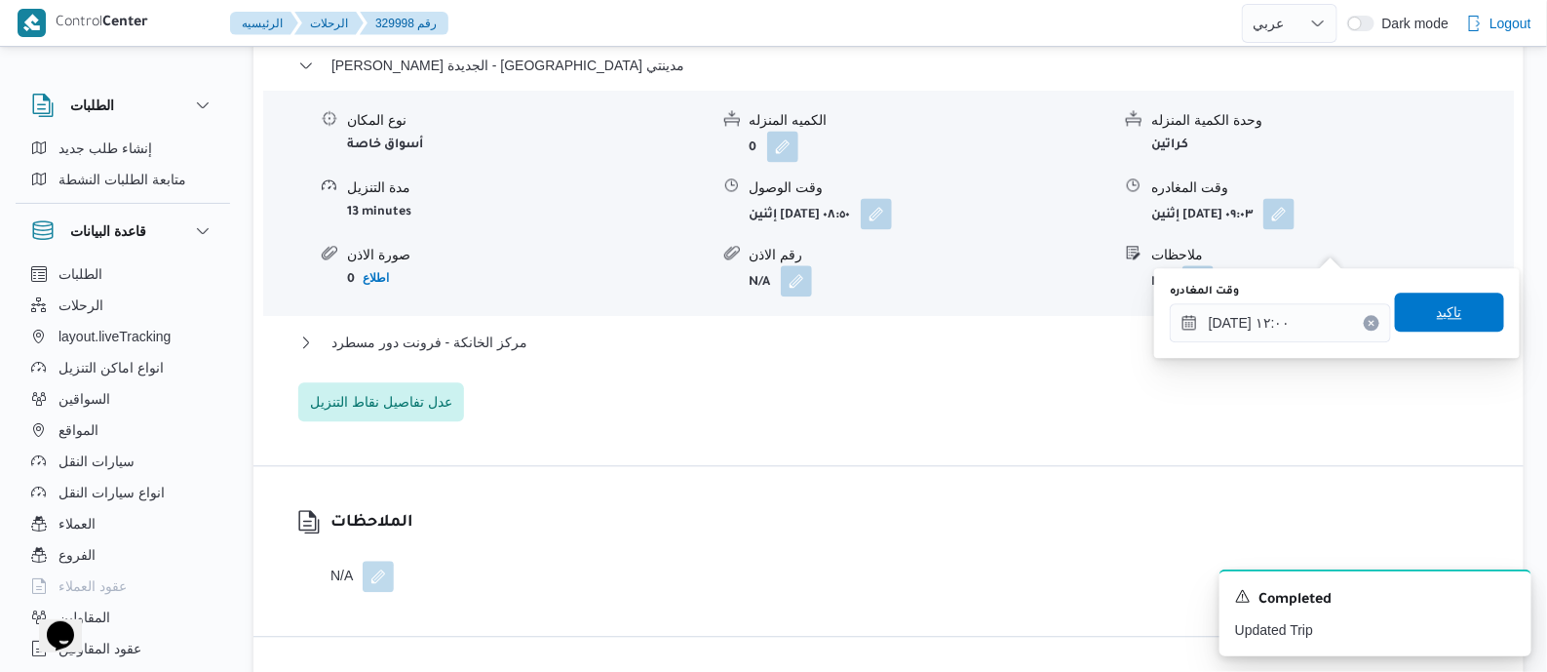
click at [1479, 313] on span "تاكيد" at bounding box center [1449, 311] width 109 height 39
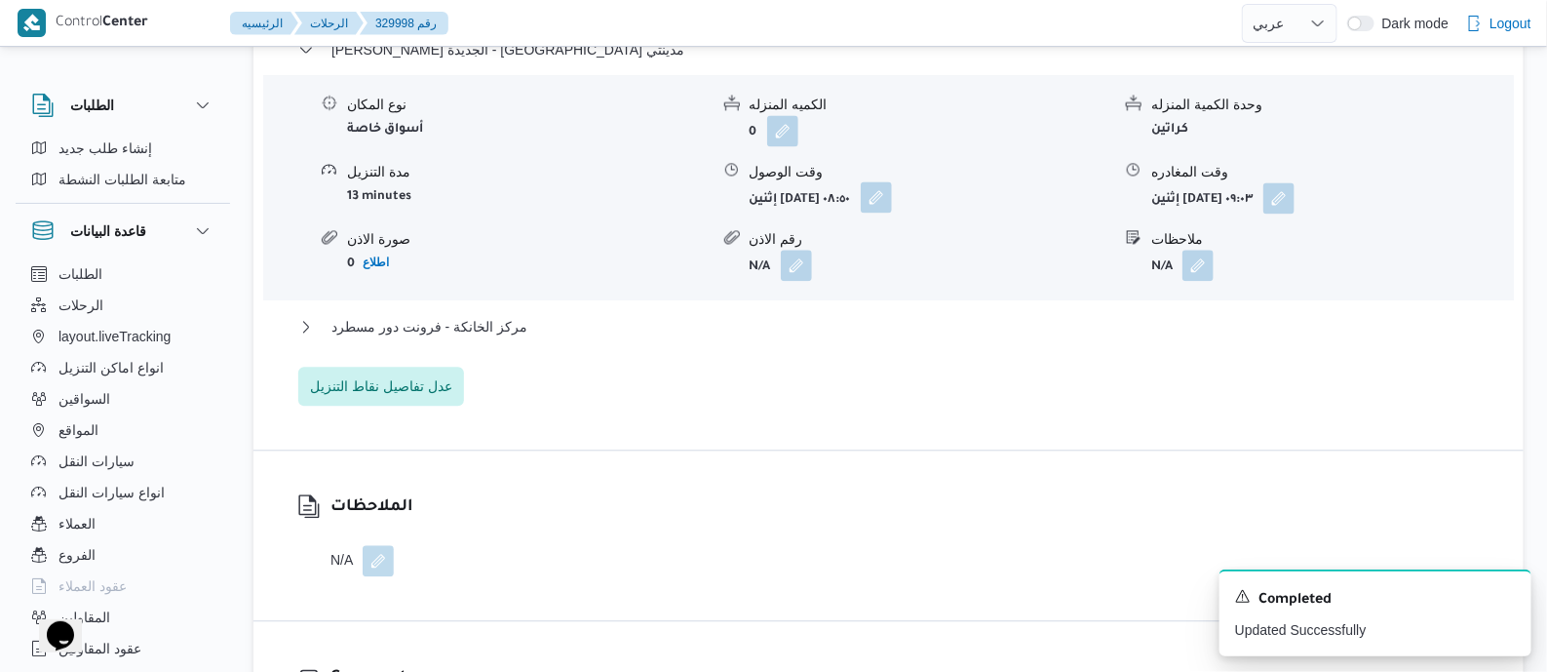
click at [892, 213] on button "button" at bounding box center [876, 196] width 31 height 31
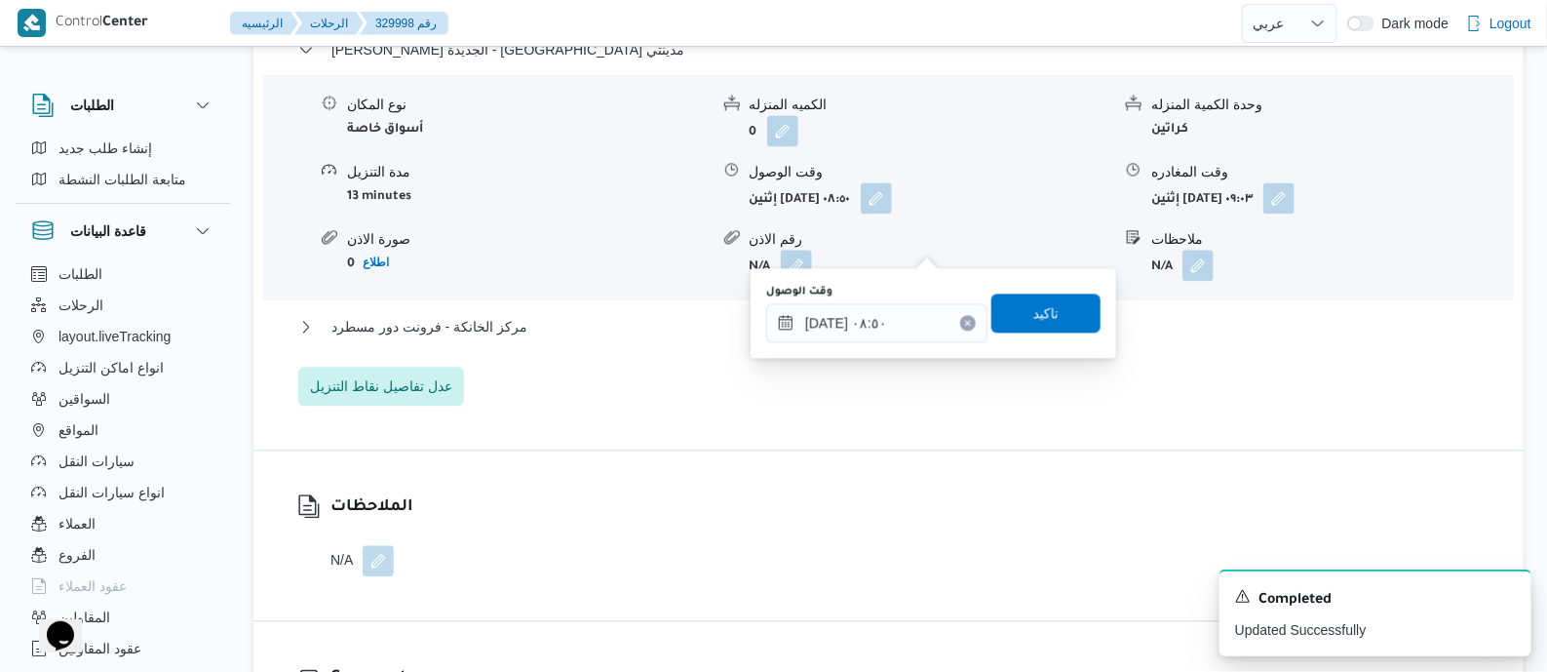
click at [930, 297] on div "وقت الوصول [DATE] ٠٨:٥٠" at bounding box center [876, 313] width 221 height 58
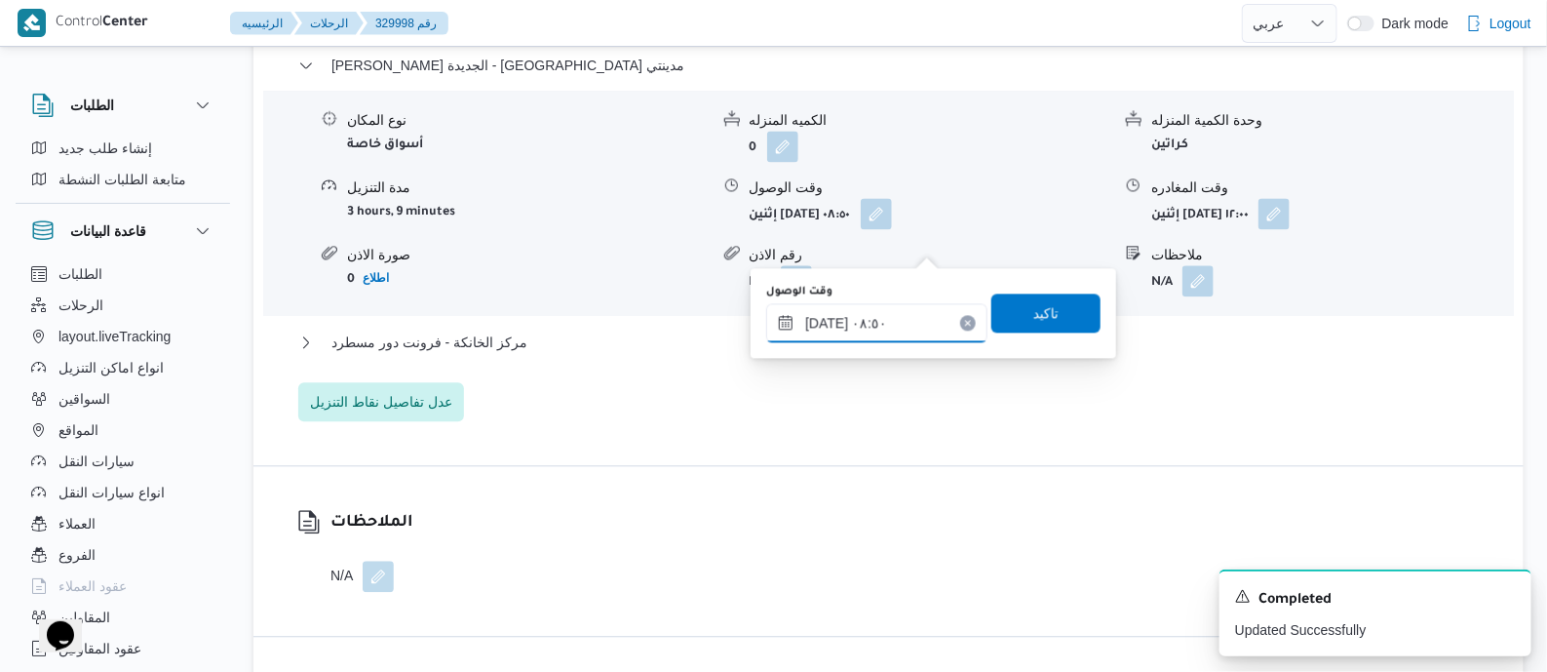
click at [926, 323] on input "[DATE] ٠٨:٥٠" at bounding box center [876, 322] width 221 height 39
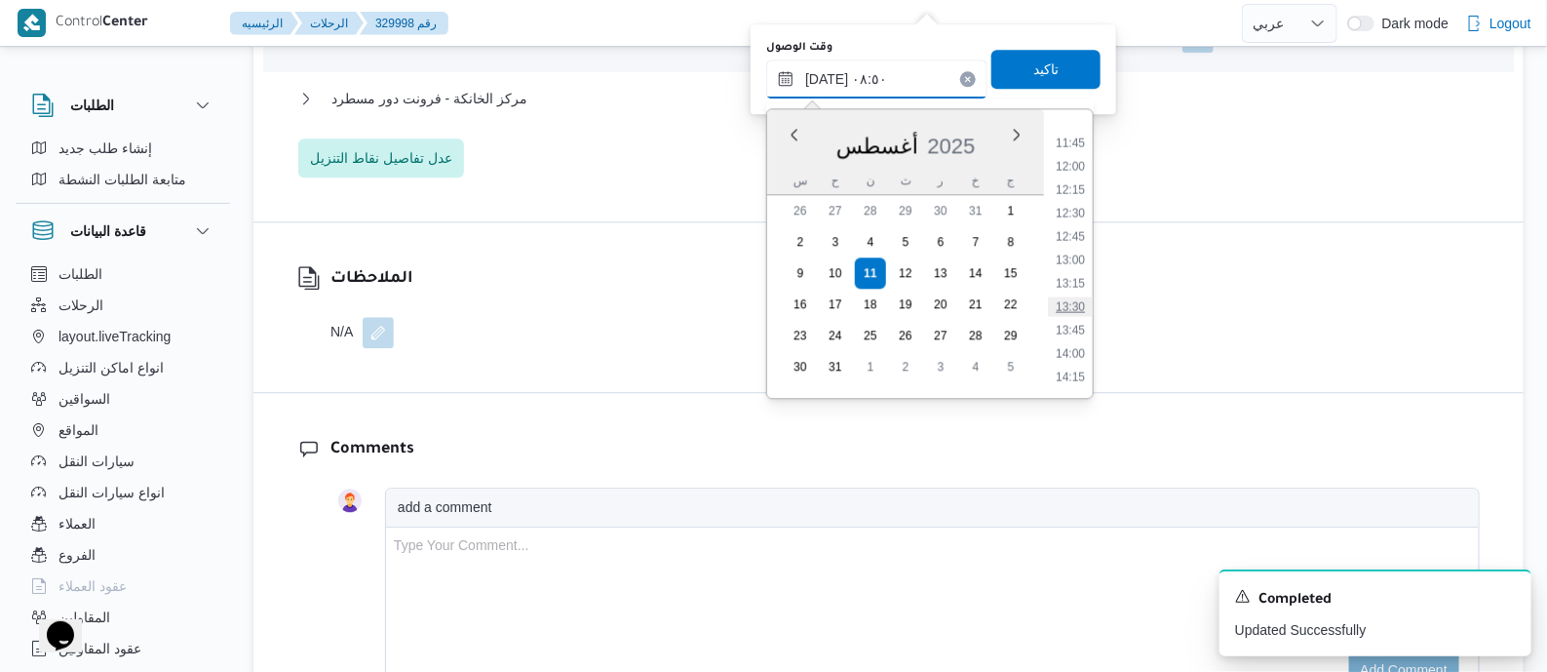
scroll to position [1052, 0]
click at [1073, 161] on li "11:30" at bounding box center [1070, 158] width 45 height 19
type input "[DATE] ١١:٣٠"
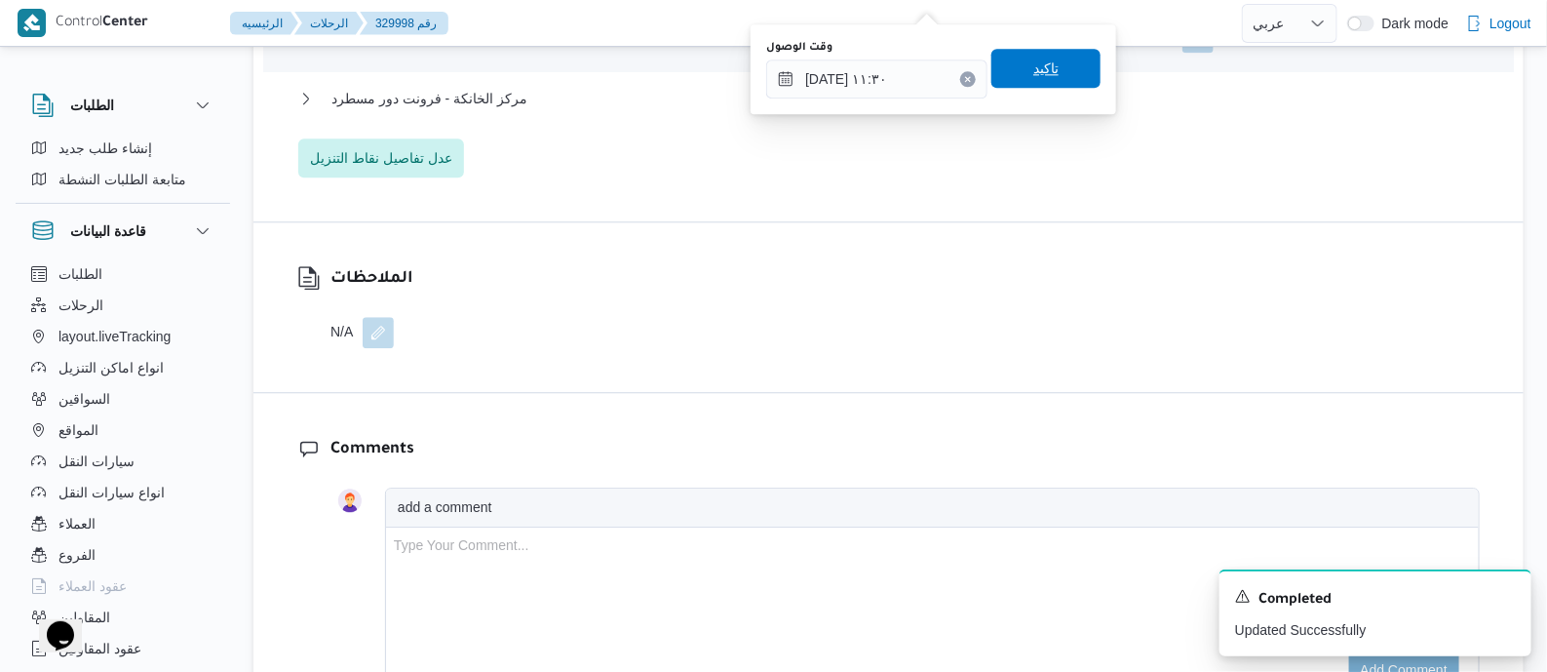
click at [1038, 57] on span "تاكيد" at bounding box center [1045, 68] width 25 height 23
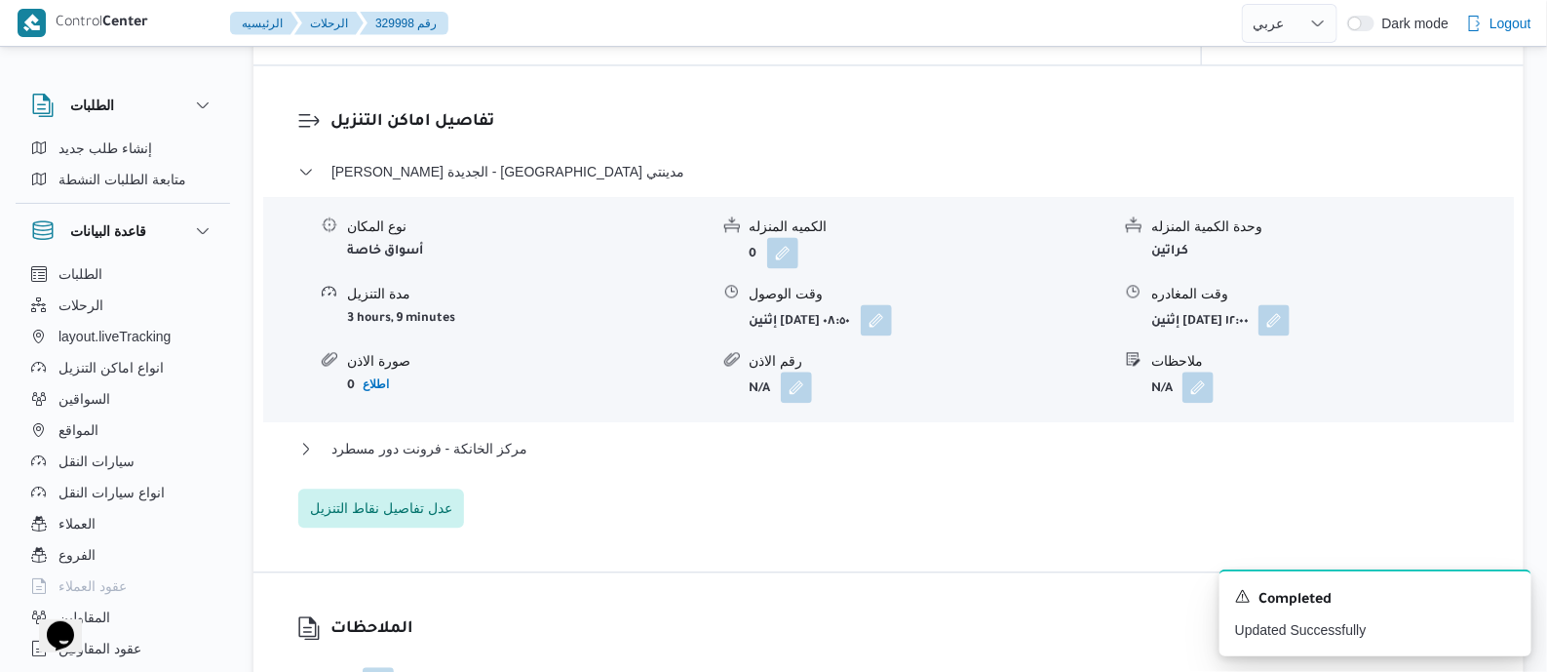
scroll to position [1340, 0]
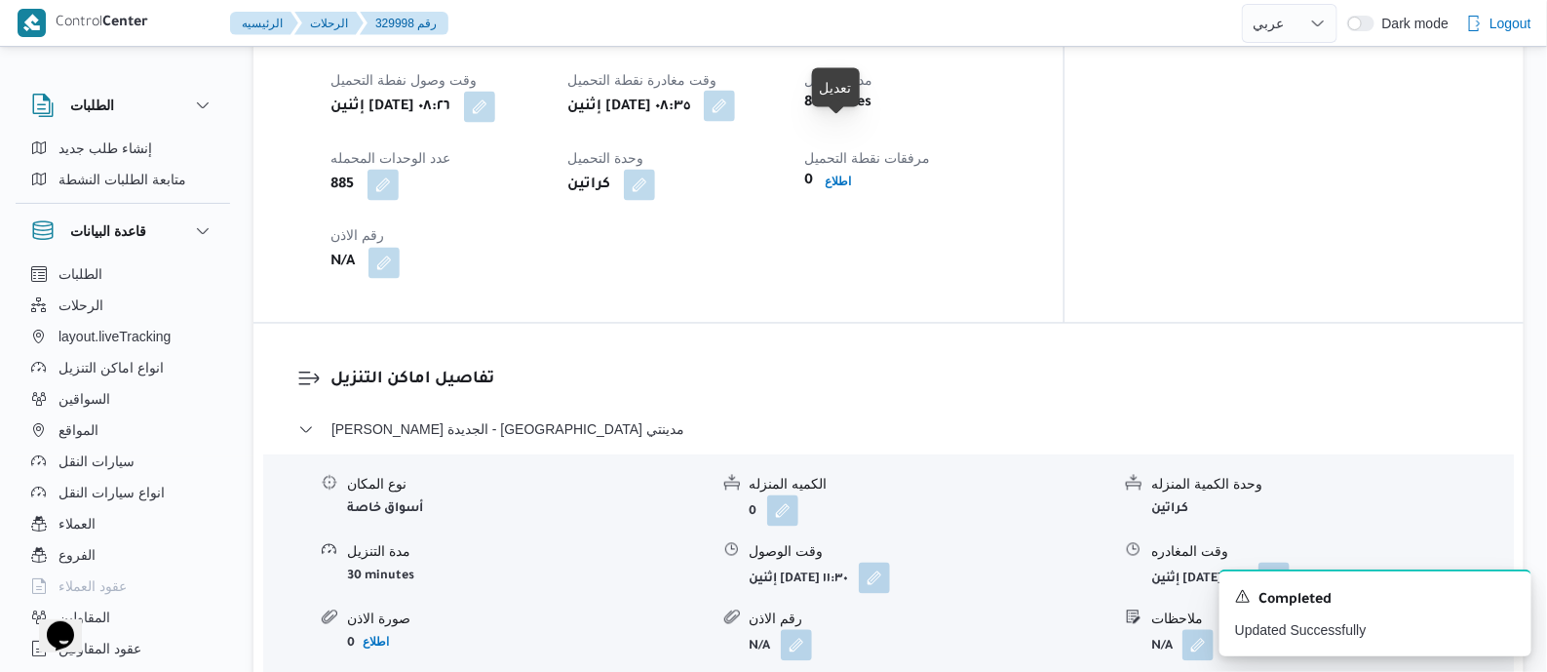
click at [735, 122] on button "button" at bounding box center [719, 106] width 31 height 31
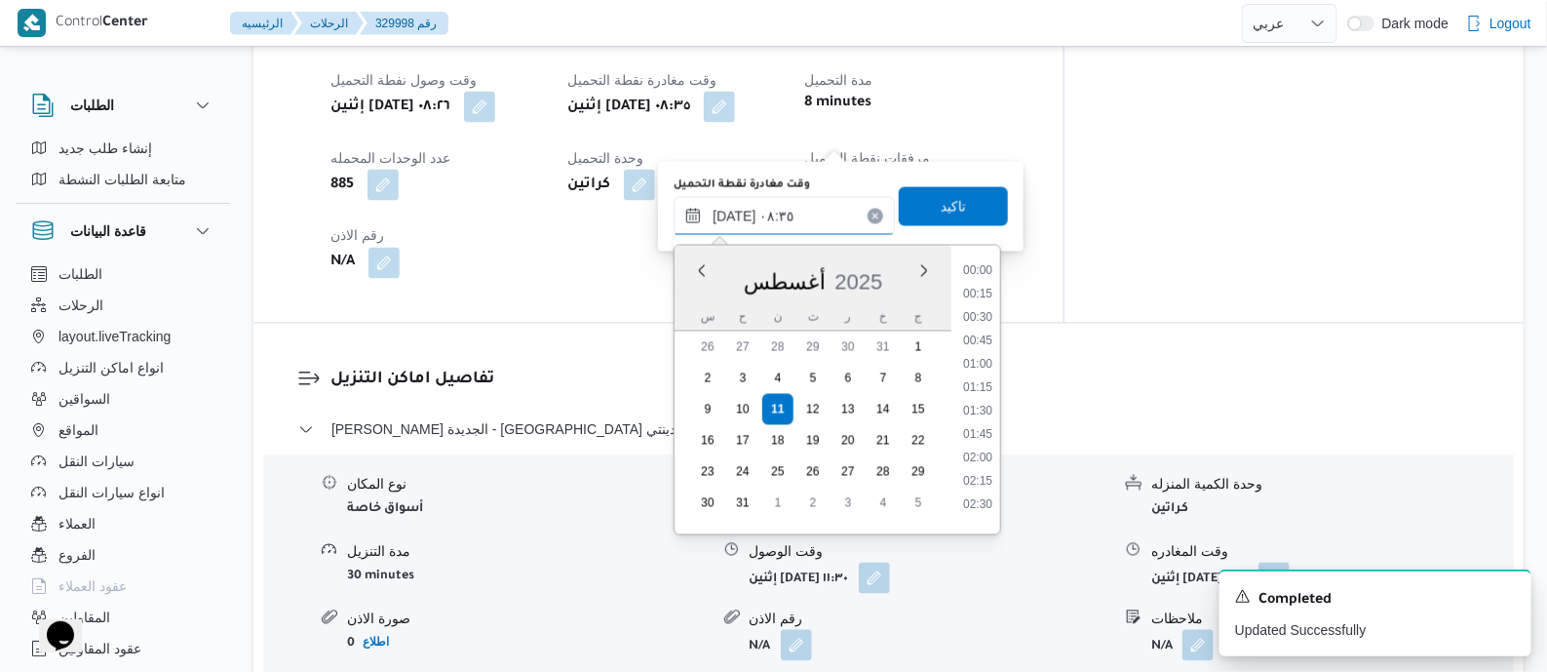
click at [824, 229] on input "[DATE] ٠٨:٣٥" at bounding box center [784, 216] width 221 height 39
click at [989, 392] on li "11:00" at bounding box center [977, 394] width 45 height 19
type input "[DATE] ١١:٠٠"
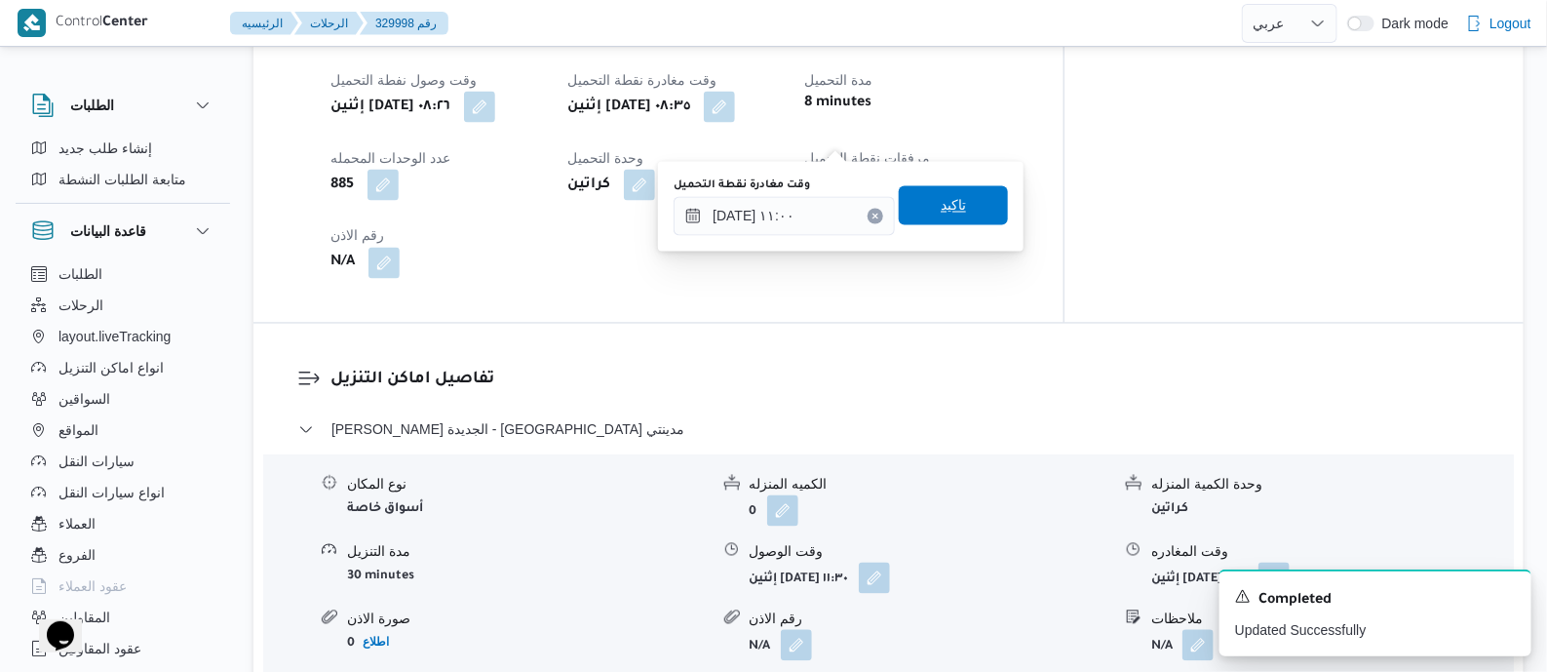
click at [950, 213] on span "تاكيد" at bounding box center [953, 205] width 25 height 23
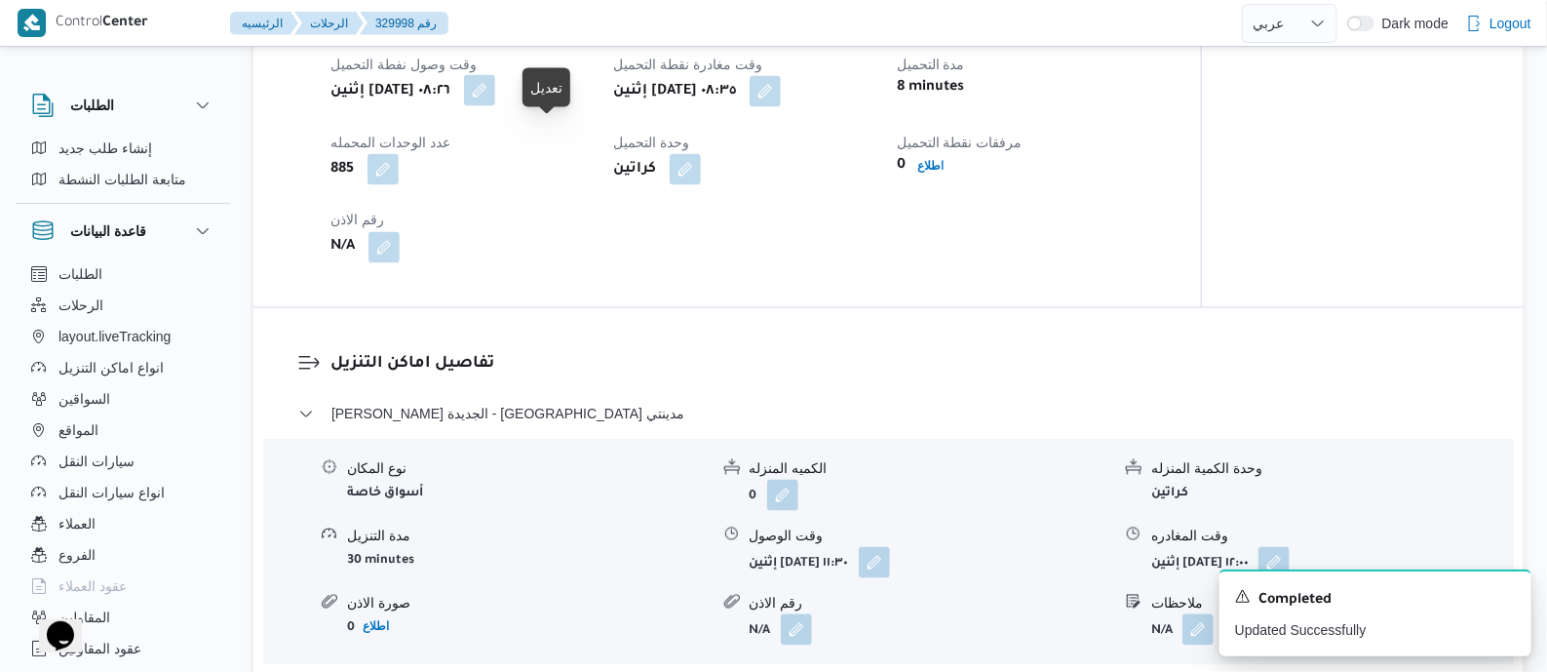
click at [495, 106] on button "button" at bounding box center [479, 90] width 31 height 31
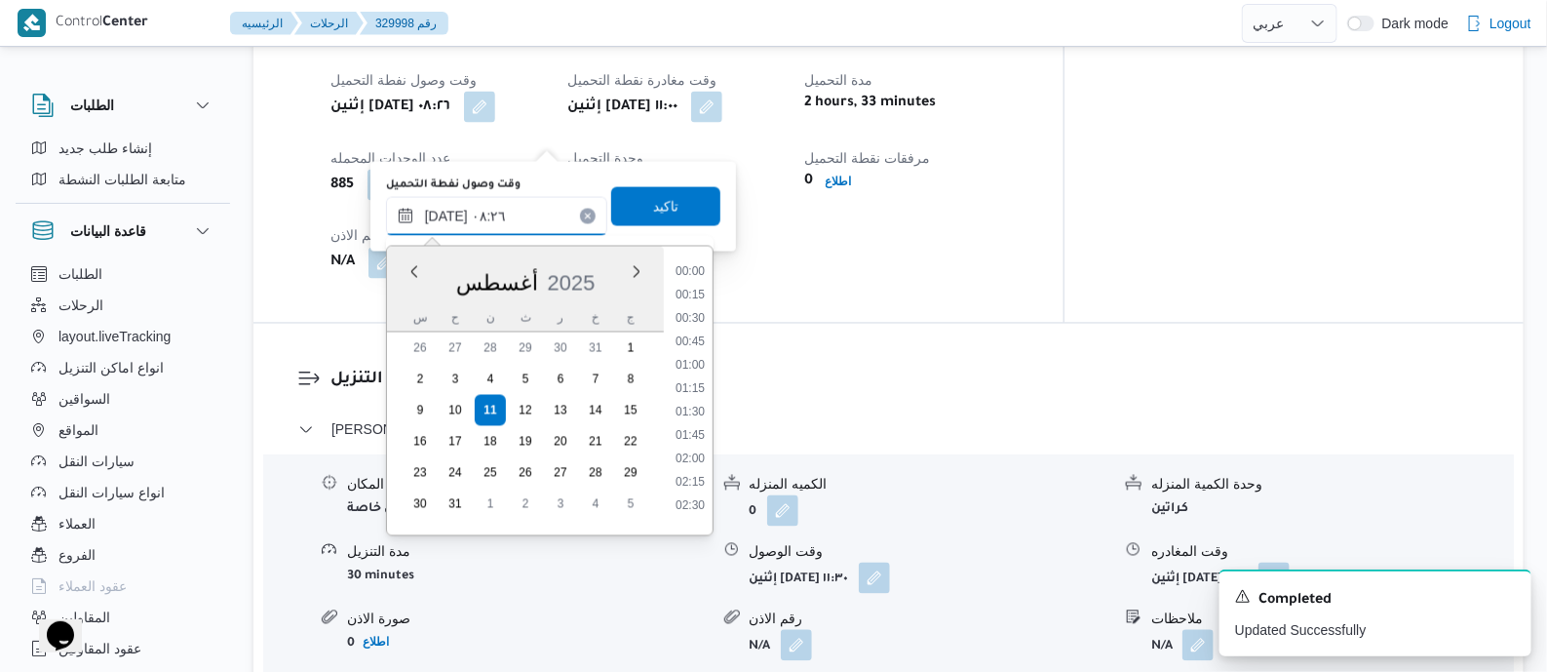
click at [540, 224] on input "[DATE] ٠٨:٢٦" at bounding box center [496, 216] width 221 height 39
drag, startPoint x: 706, startPoint y: 324, endPoint x: 705, endPoint y: 304, distance: 19.5
click at [705, 322] on li "10:00" at bounding box center [690, 325] width 45 height 19
type input "[DATE] ١٠:٠٠"
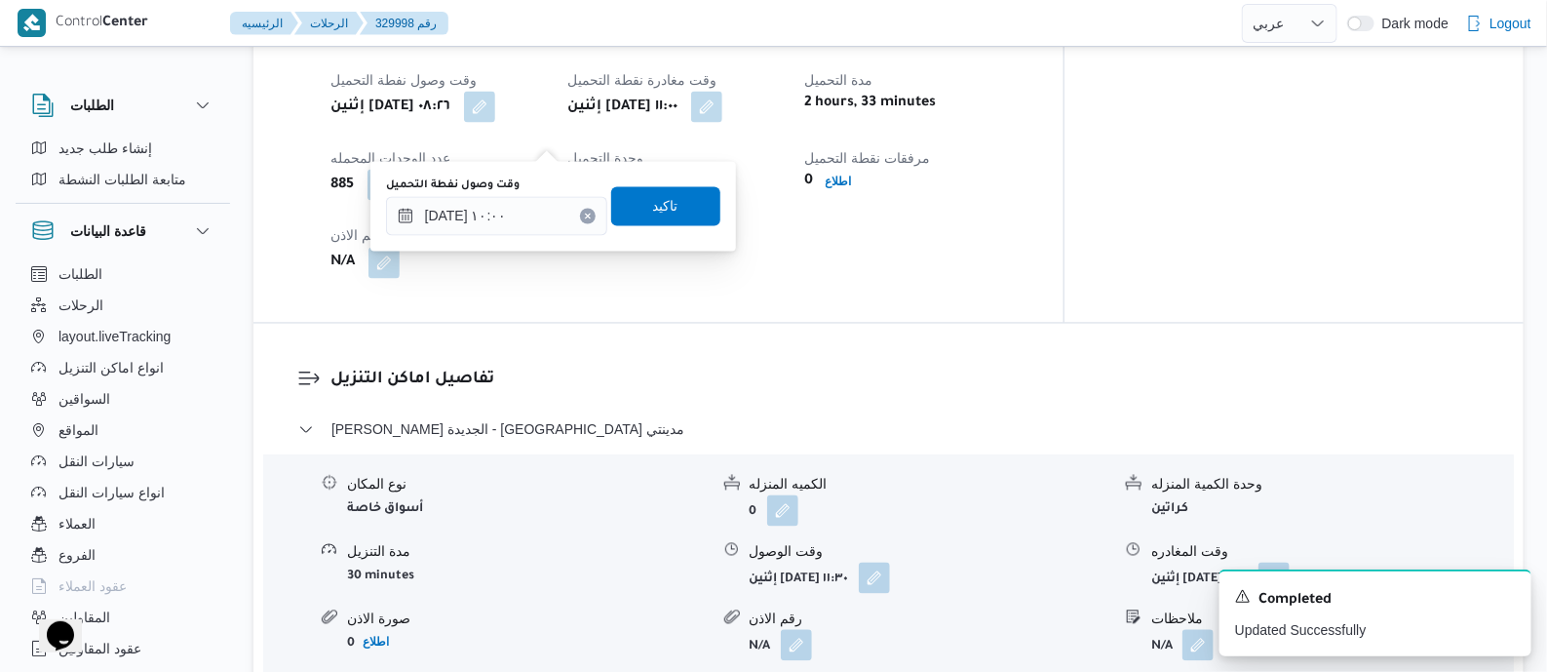
click at [663, 182] on div "وقت وصول نفطة التحميل [DATE] ١٠:٠٠ تاكيد" at bounding box center [553, 206] width 338 height 62
click at [656, 197] on span "تاكيد" at bounding box center [665, 205] width 25 height 23
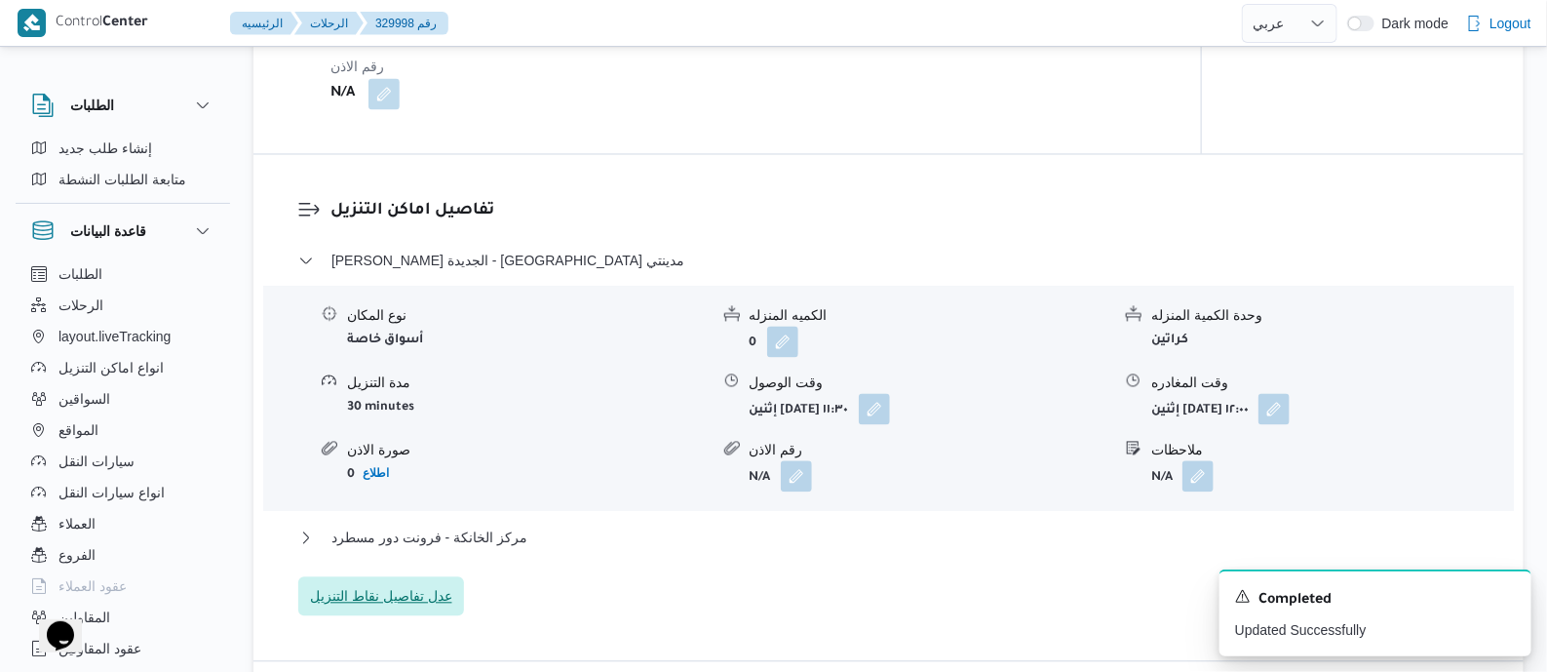
scroll to position [1705, 0]
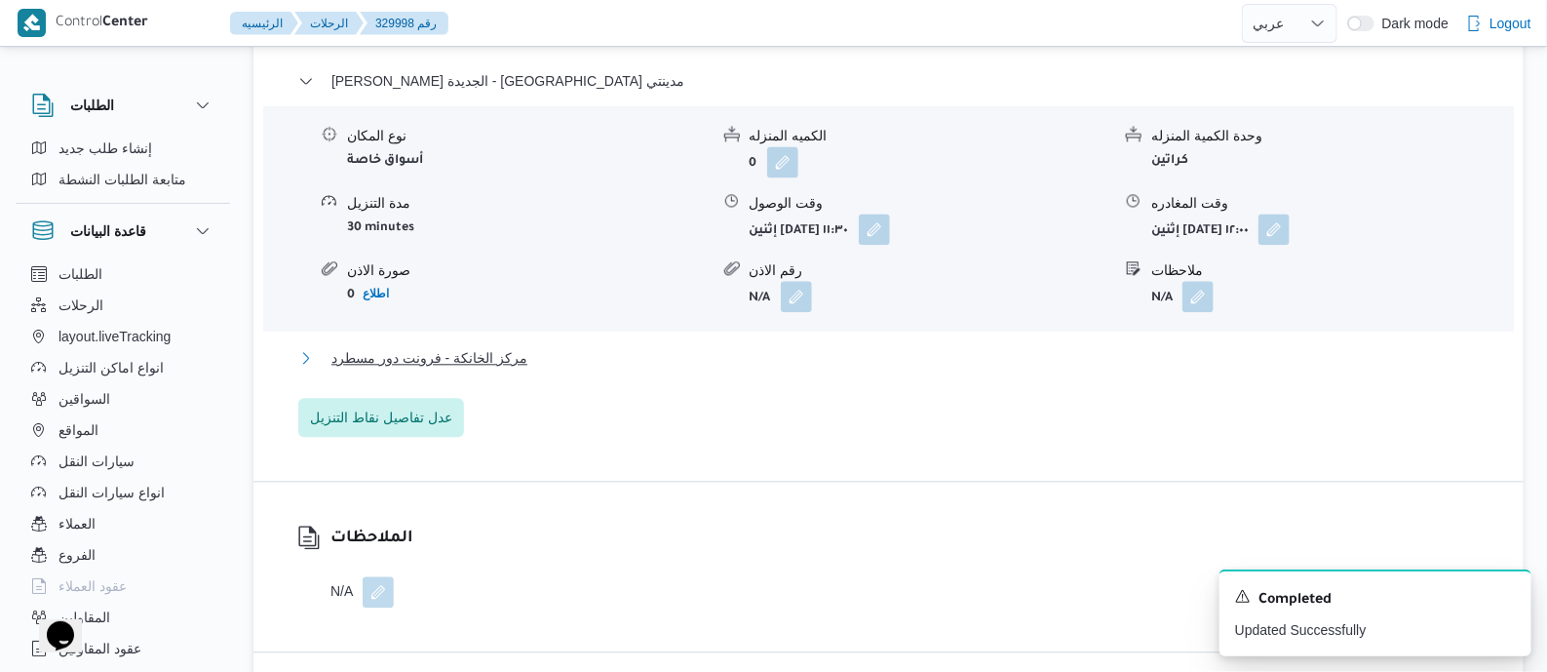
click at [451, 369] on span "مركز الخانكة - فرونت دور مسطرد" at bounding box center [429, 357] width 196 height 23
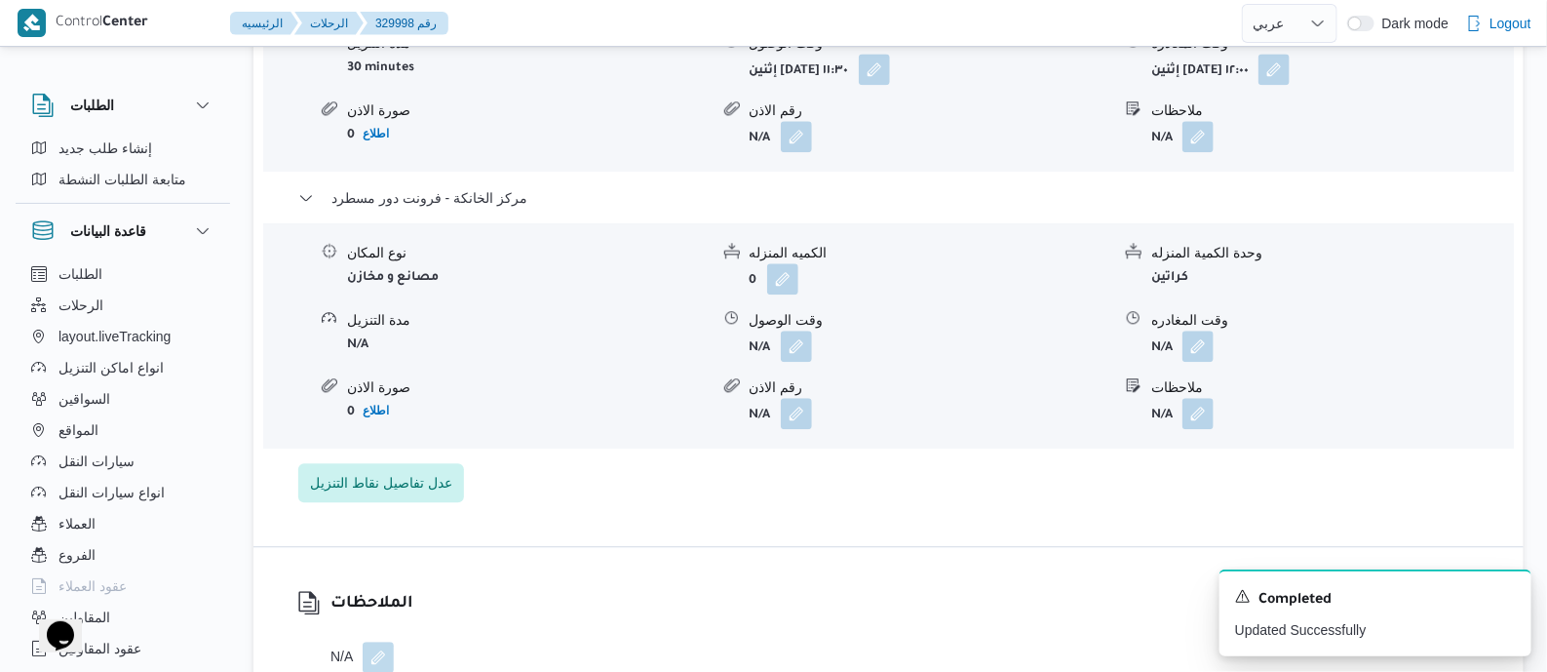
scroll to position [1949, 0]
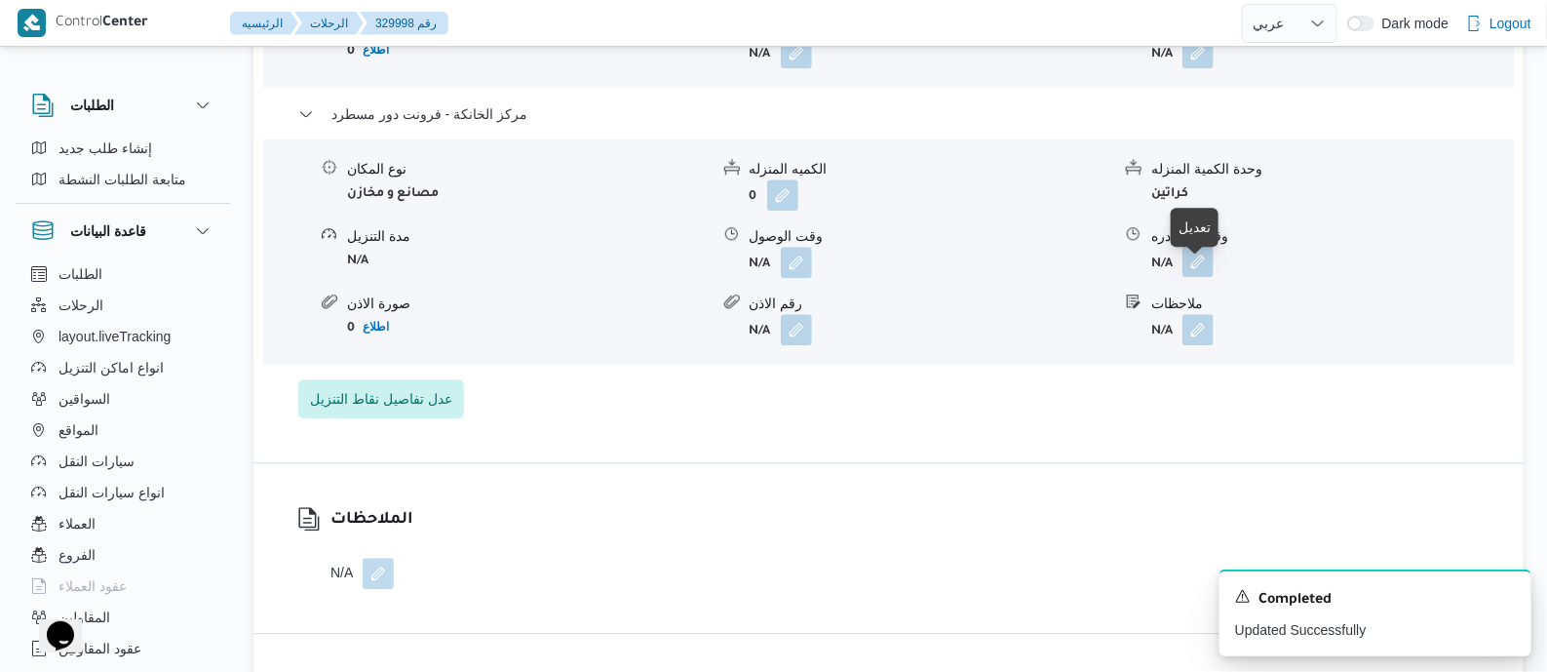
click at [1204, 276] on button "button" at bounding box center [1197, 261] width 31 height 31
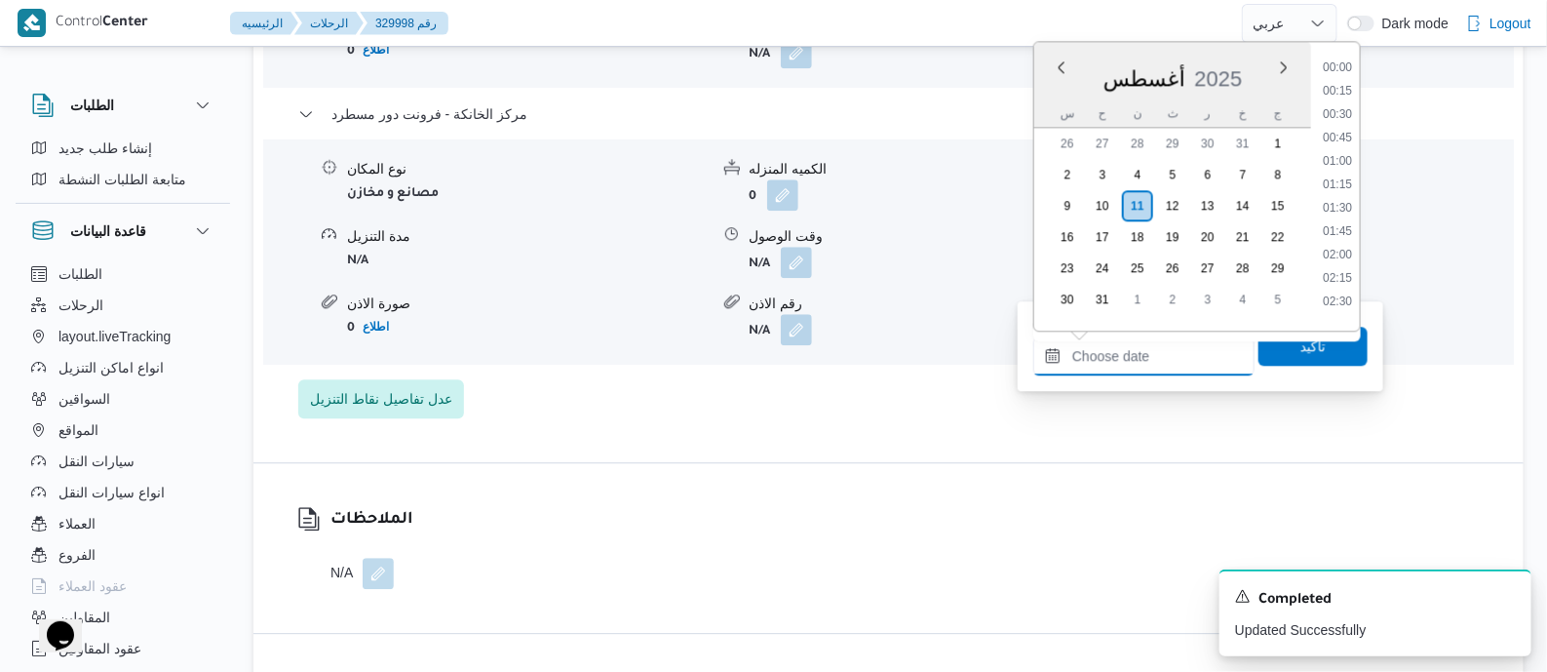
click at [1195, 350] on input "وقت المغادره" at bounding box center [1143, 355] width 221 height 39
click at [1350, 175] on li "21:00" at bounding box center [1337, 176] width 45 height 19
type input "[DATE] ٢١:٠٠"
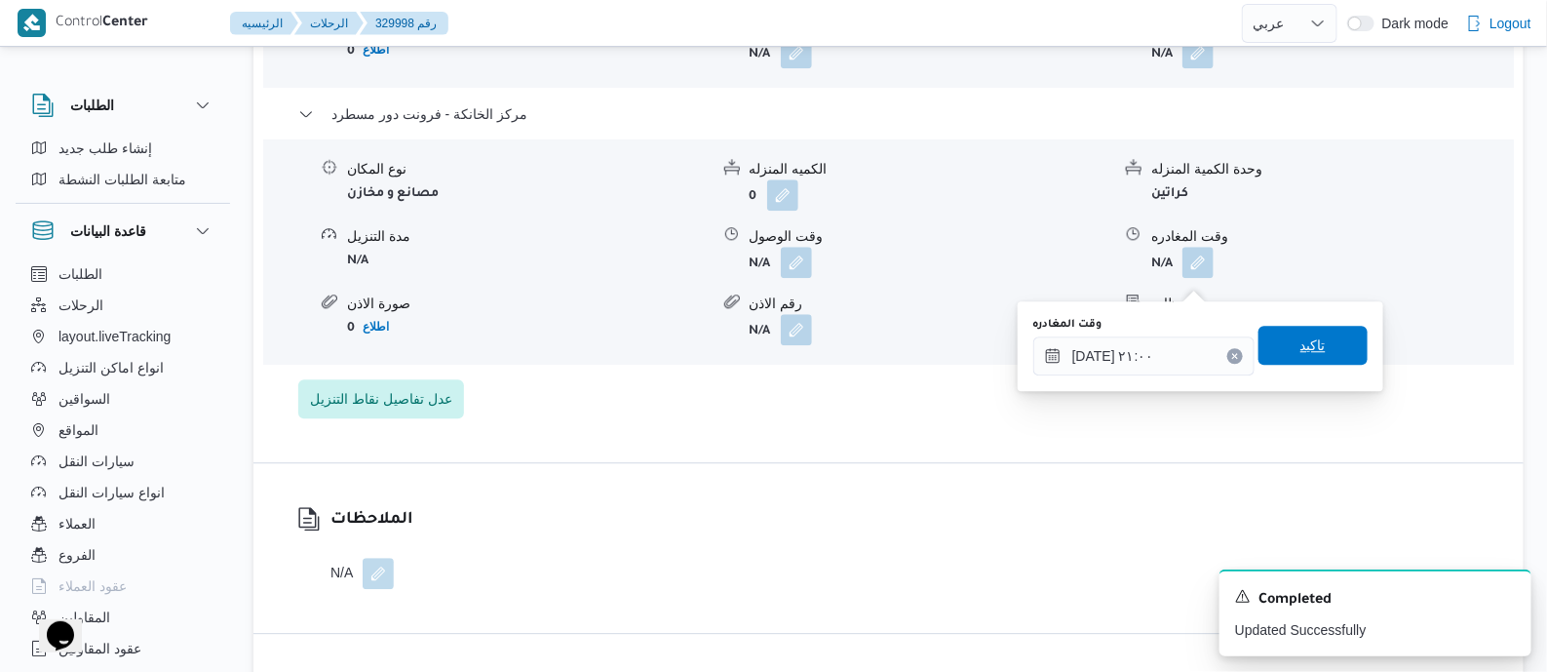
click at [1326, 343] on span "تاكيد" at bounding box center [1313, 345] width 109 height 39
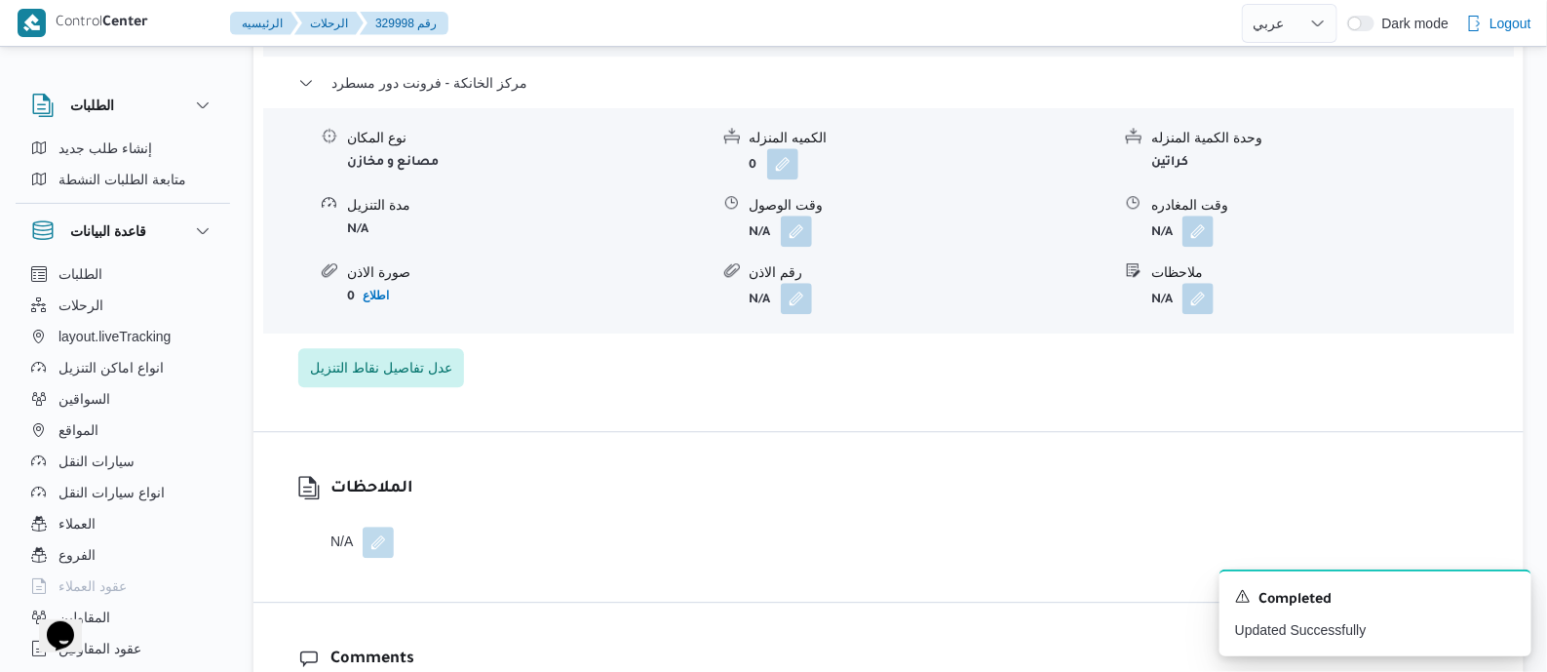
scroll to position [0, 0]
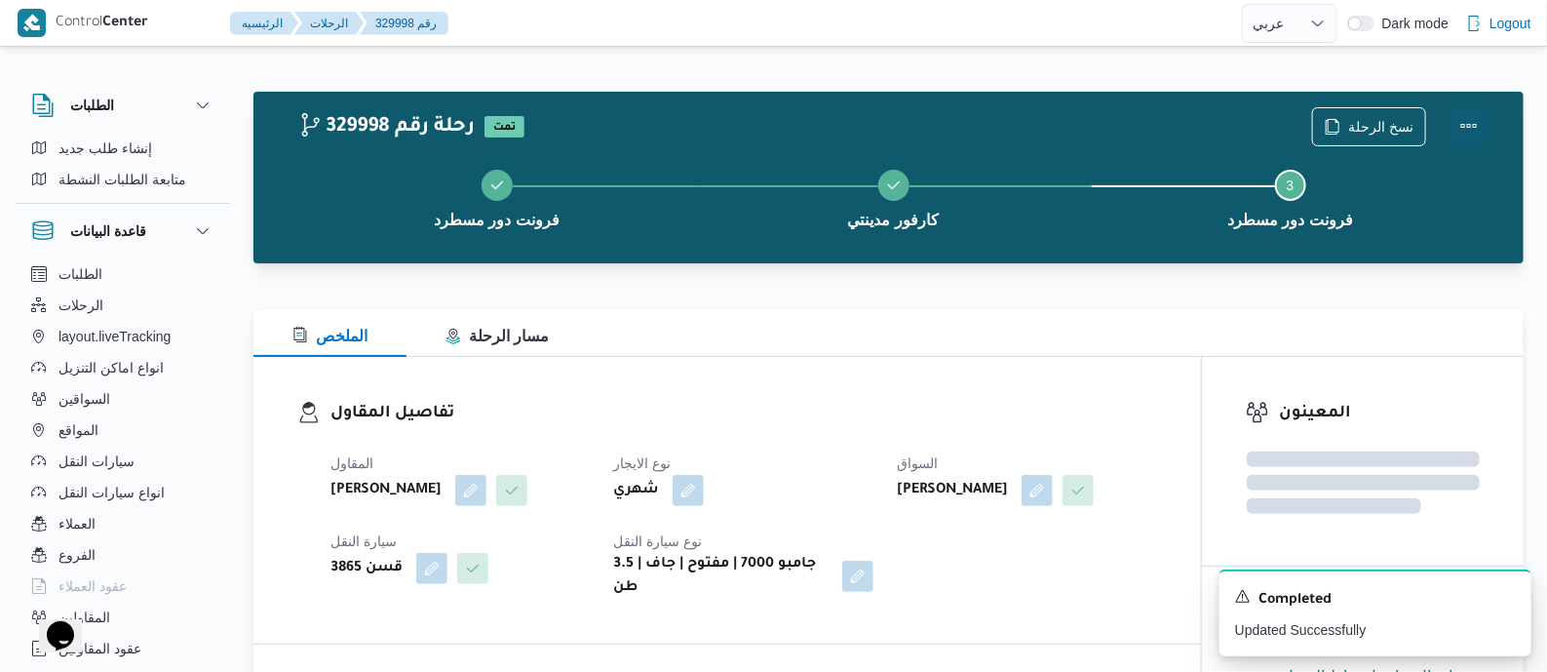
click at [1467, 114] on button "Actions" at bounding box center [1469, 125] width 39 height 39
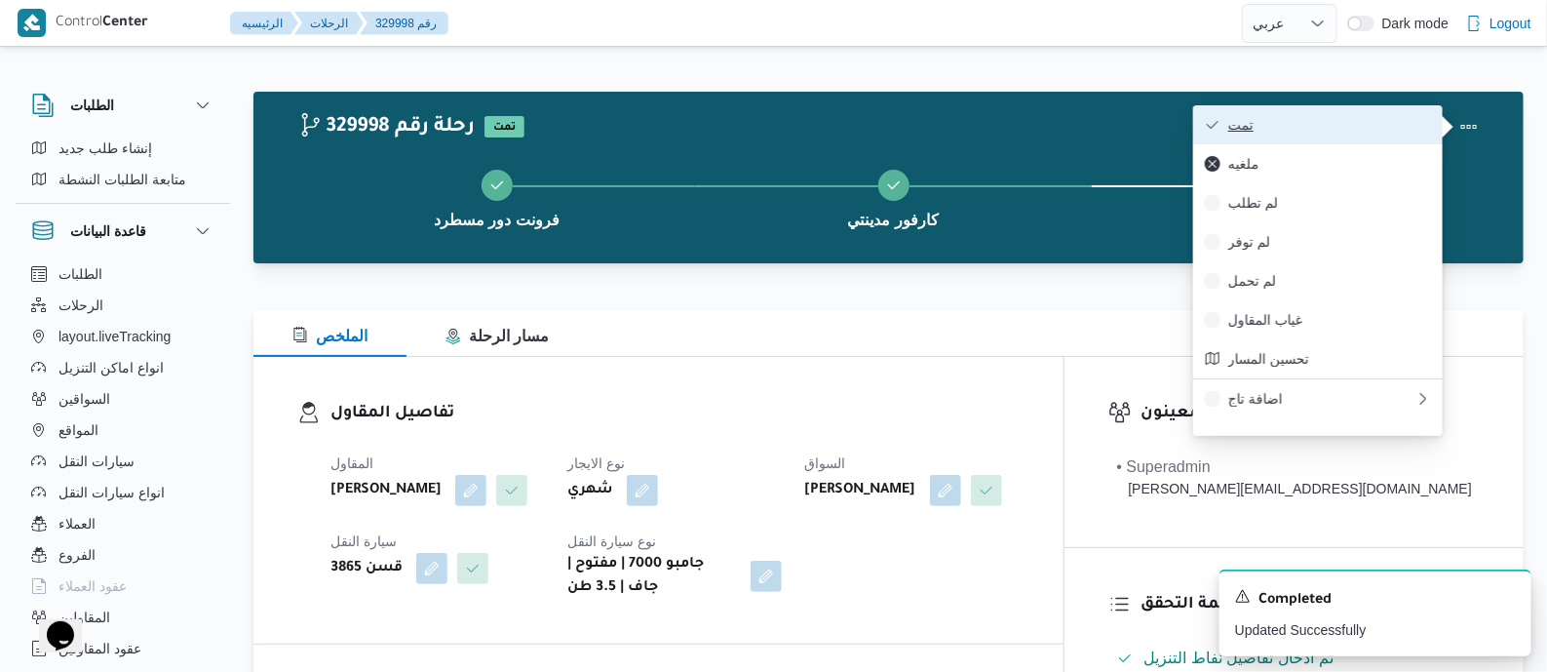
click at [1387, 117] on span "تمت" at bounding box center [1329, 125] width 203 height 16
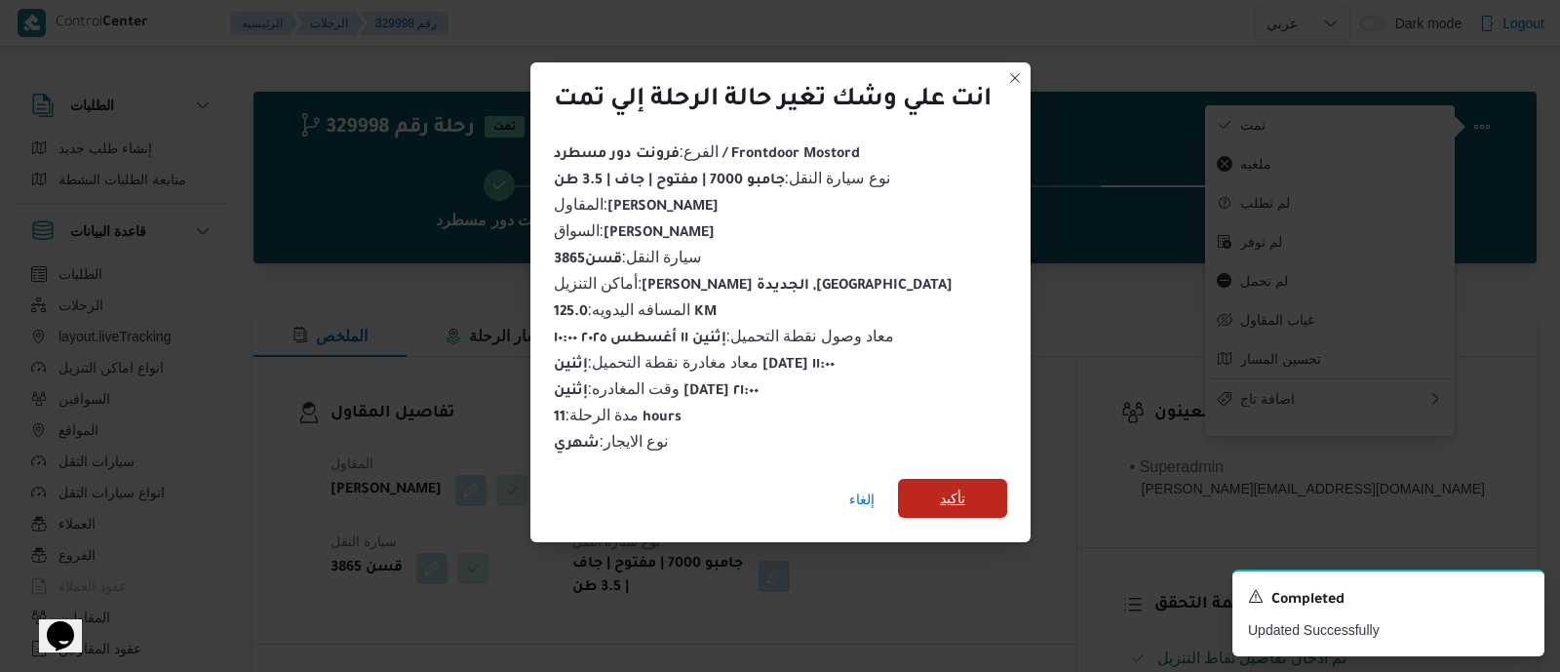
click at [970, 485] on span "تأكيد" at bounding box center [952, 498] width 109 height 39
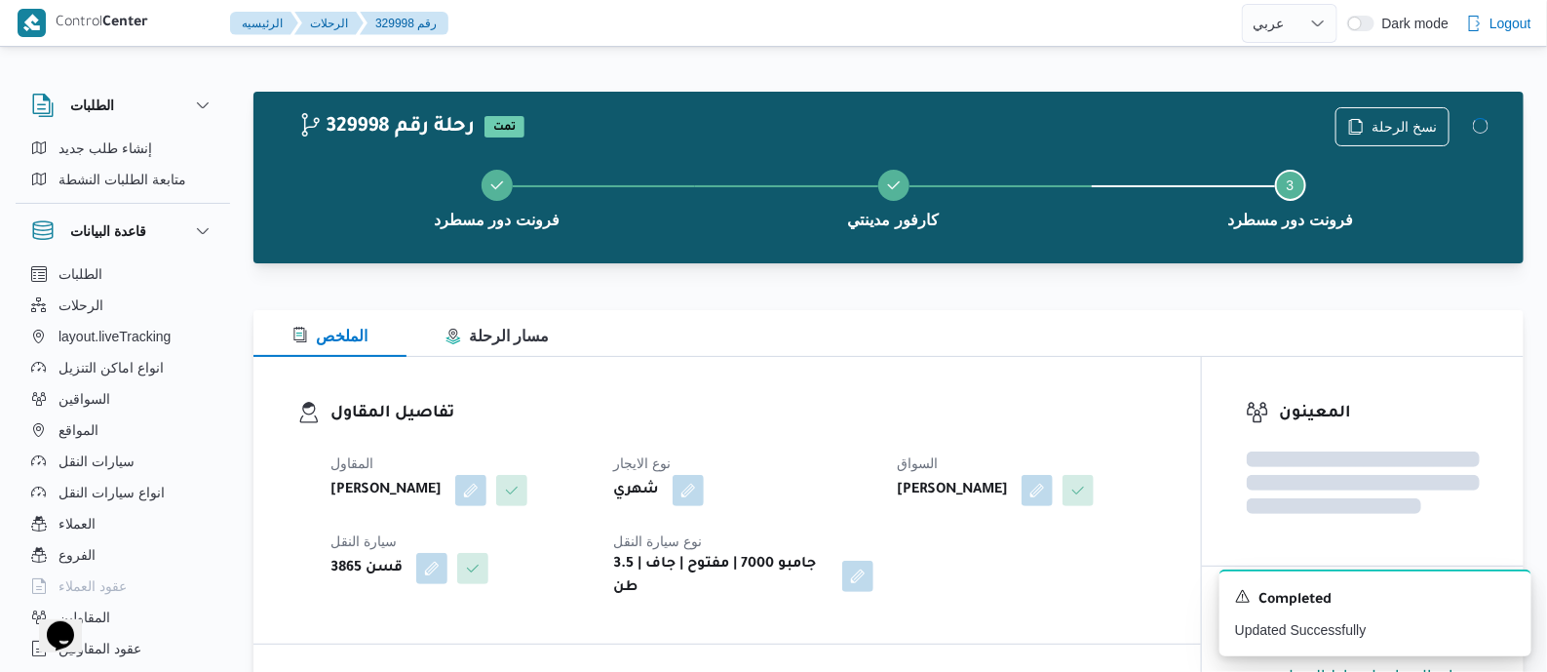
click at [770, 446] on div "المقاول جمال صبحي سيد احمد نوع الايجار شهري السواق صلاح سيد عبدالعظيم قاسم سيار…" at bounding box center [744, 526] width 850 height 172
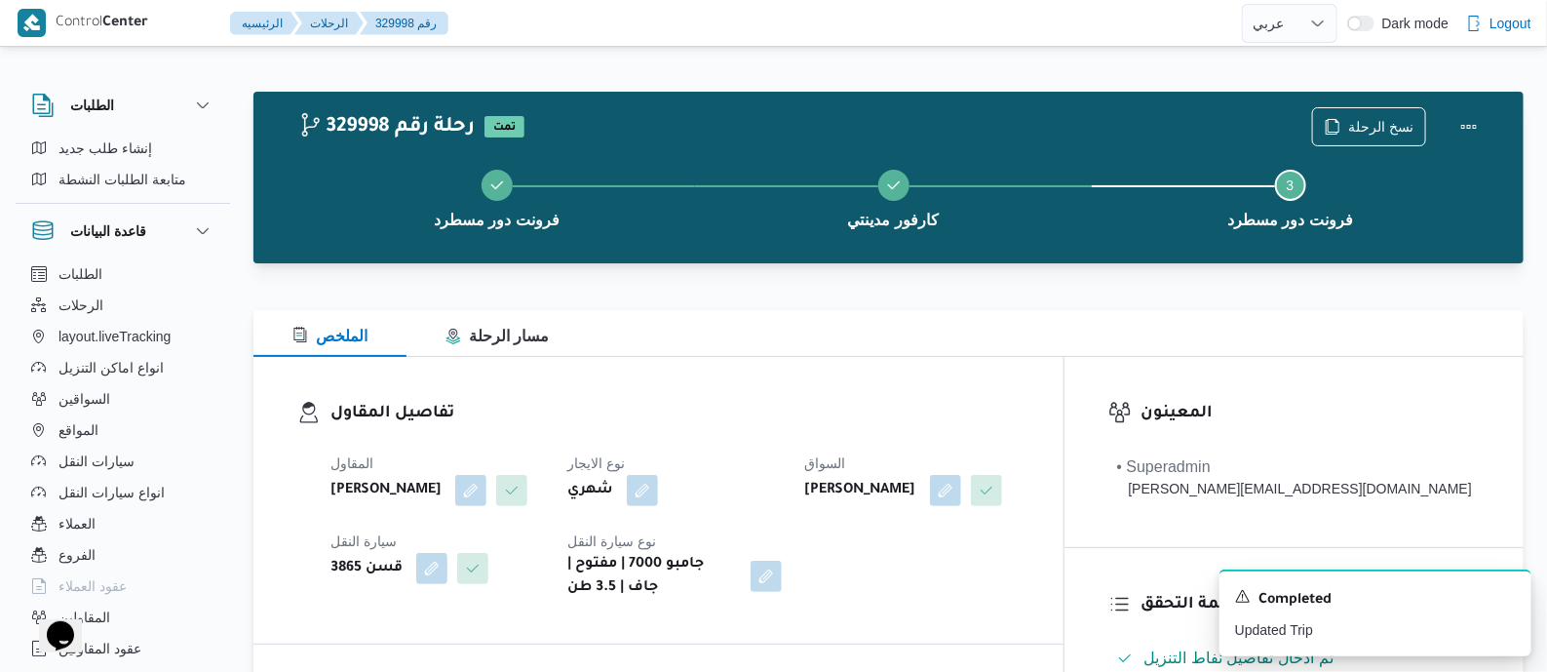
click at [808, 410] on h3 "تفاصيل المقاول" at bounding box center [674, 414] width 689 height 26
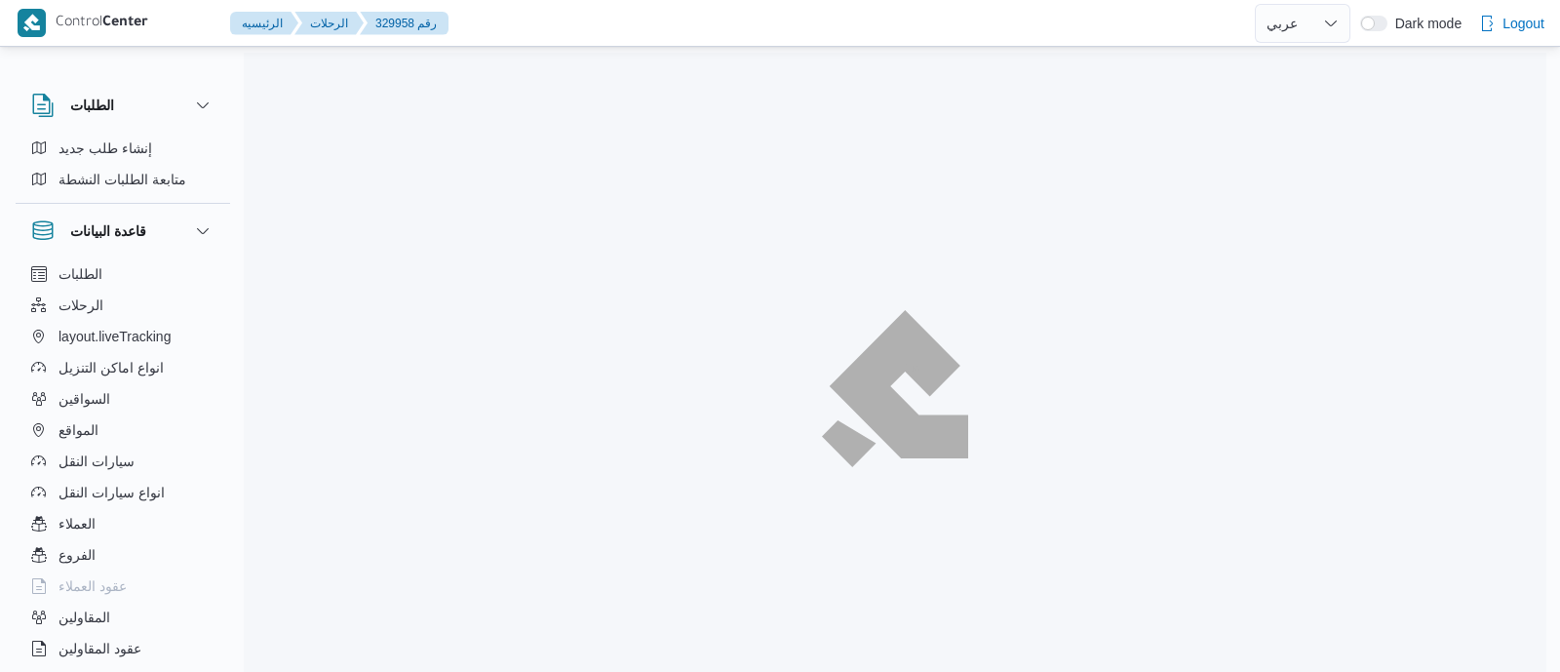
select select "ar"
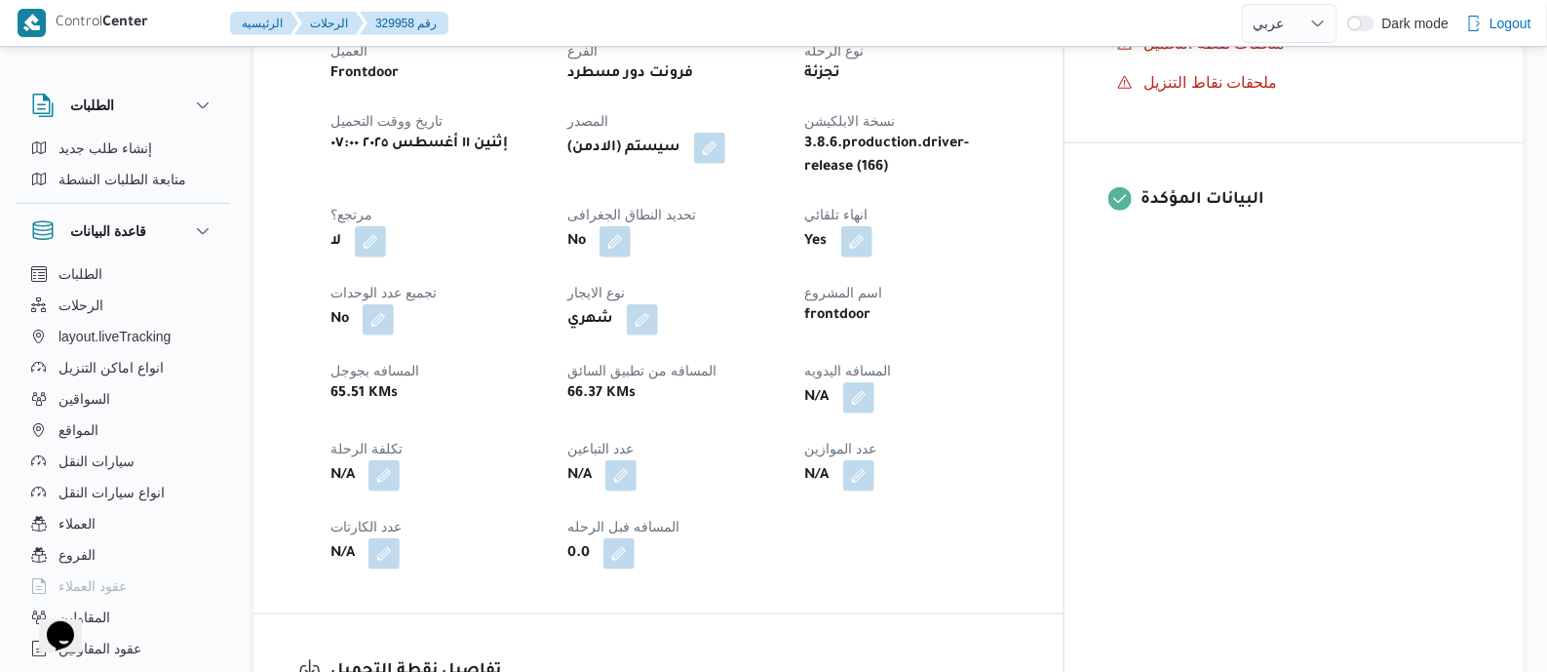
scroll to position [852, 0]
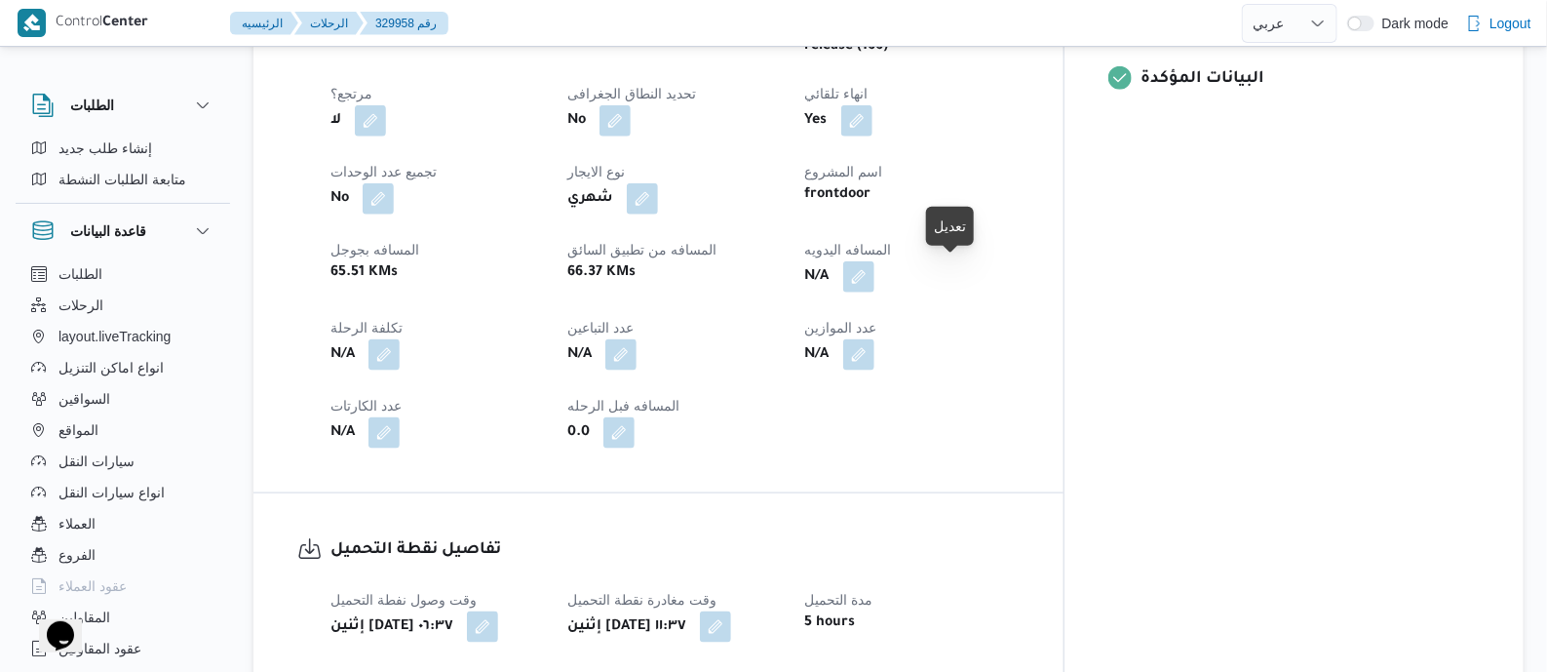
click at [874, 268] on button "button" at bounding box center [858, 276] width 31 height 31
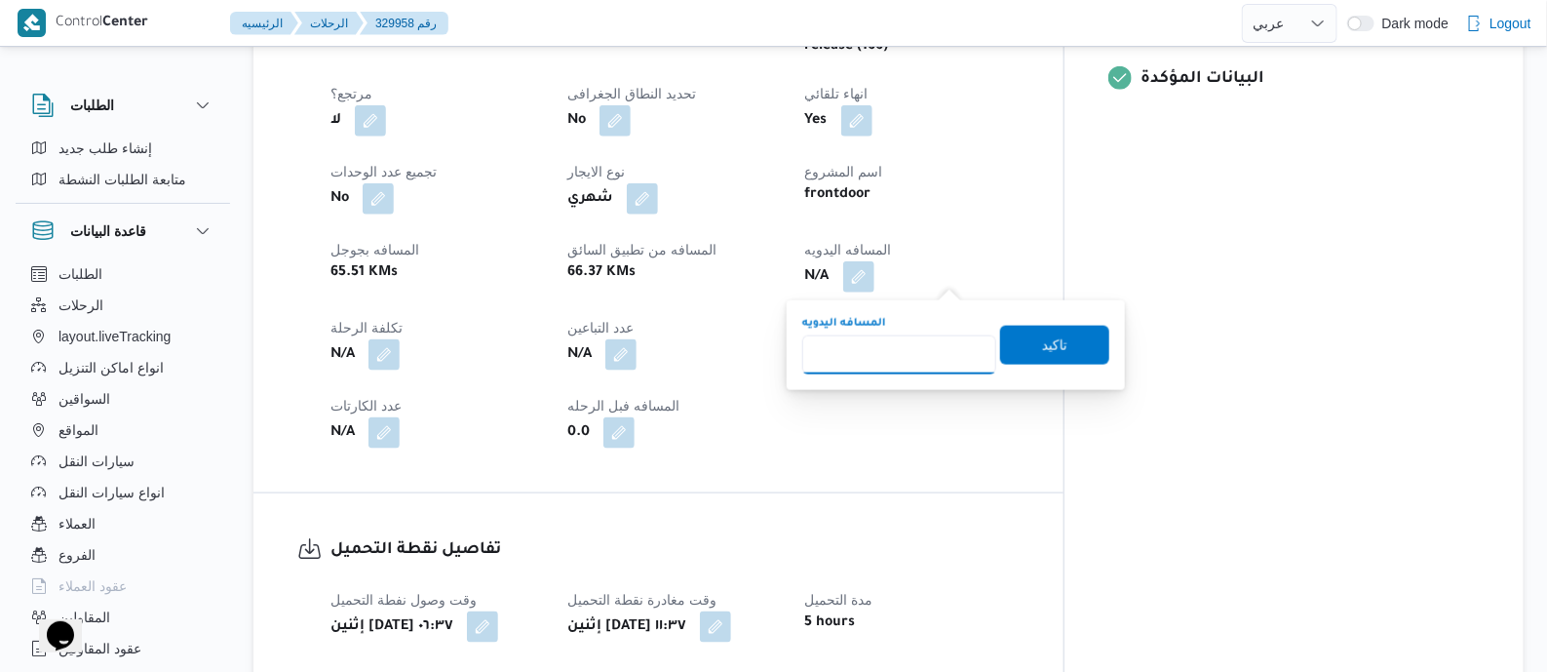
click at [901, 353] on input "المسافه اليدويه" at bounding box center [899, 354] width 194 height 39
type input "130"
click at [1043, 338] on span "تاكيد" at bounding box center [1054, 343] width 25 height 23
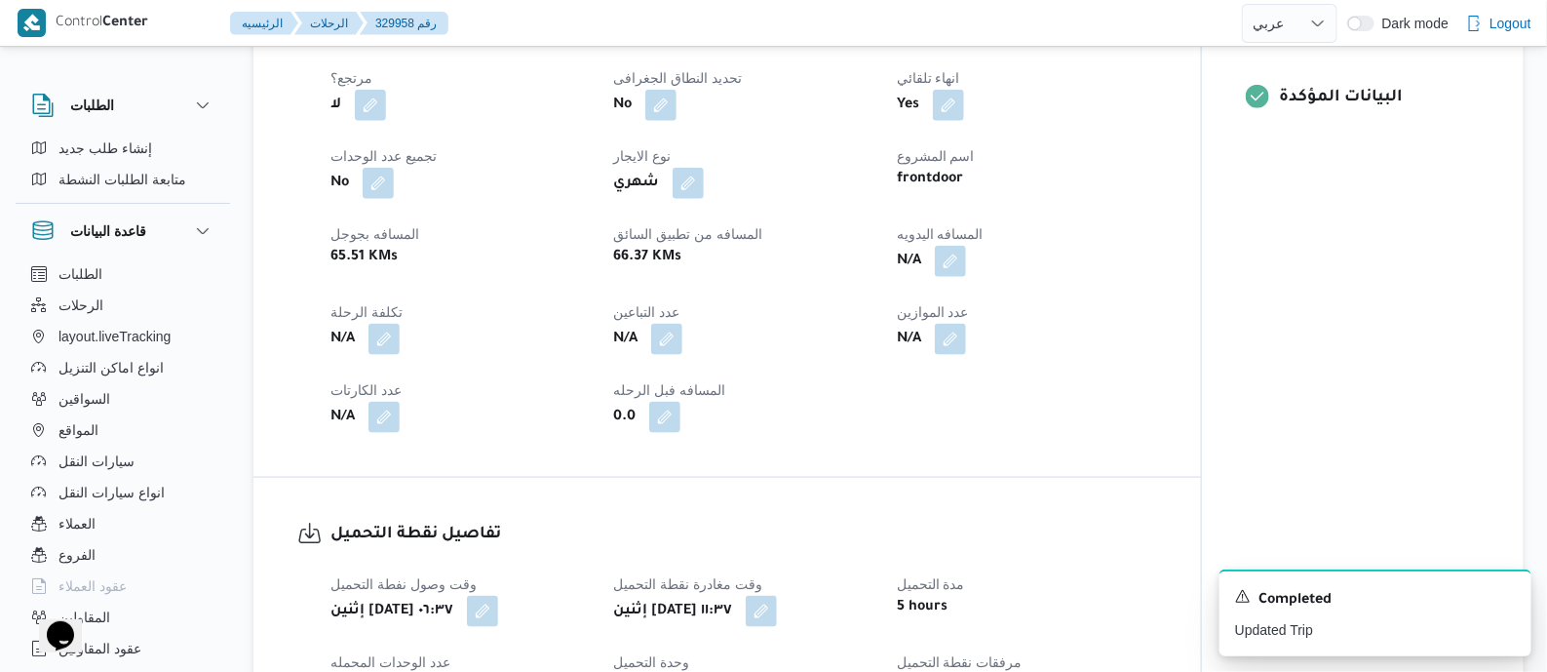
scroll to position [1219, 0]
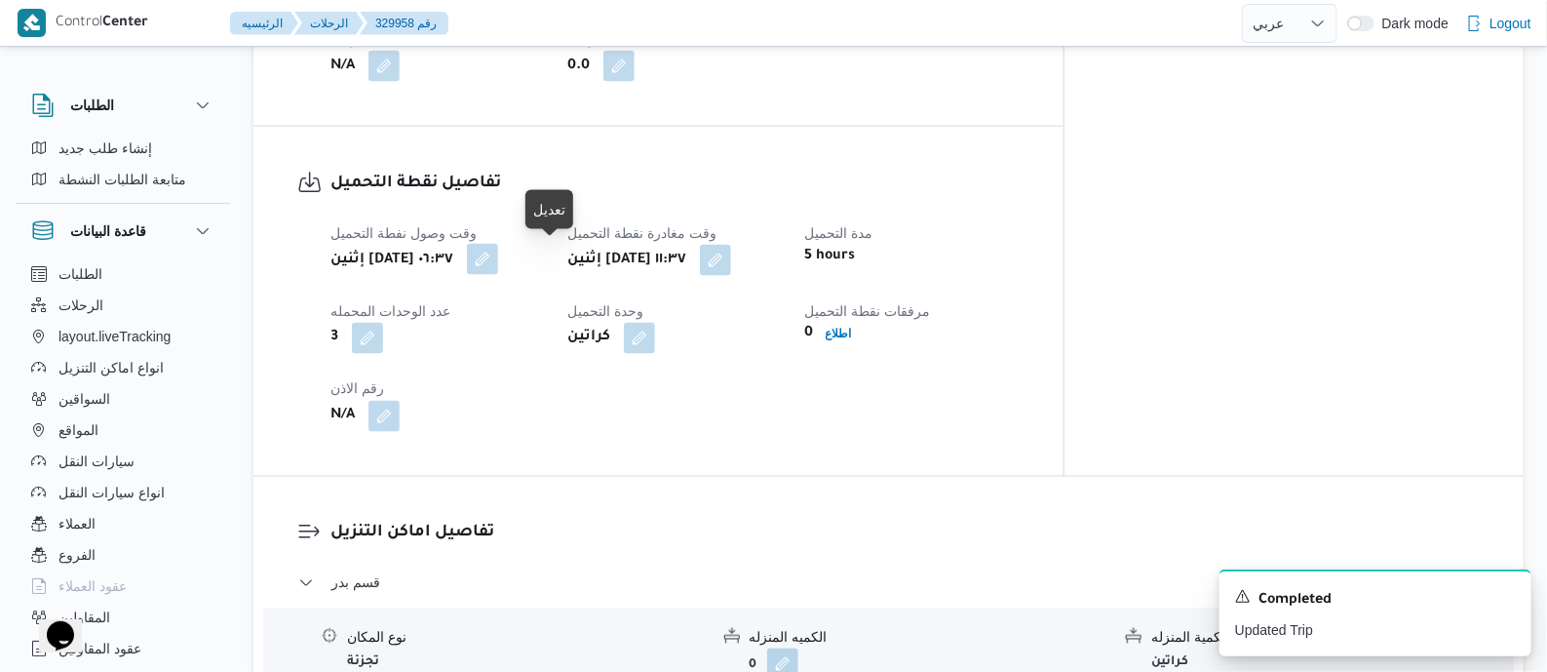
click at [498, 261] on button "button" at bounding box center [482, 259] width 31 height 31
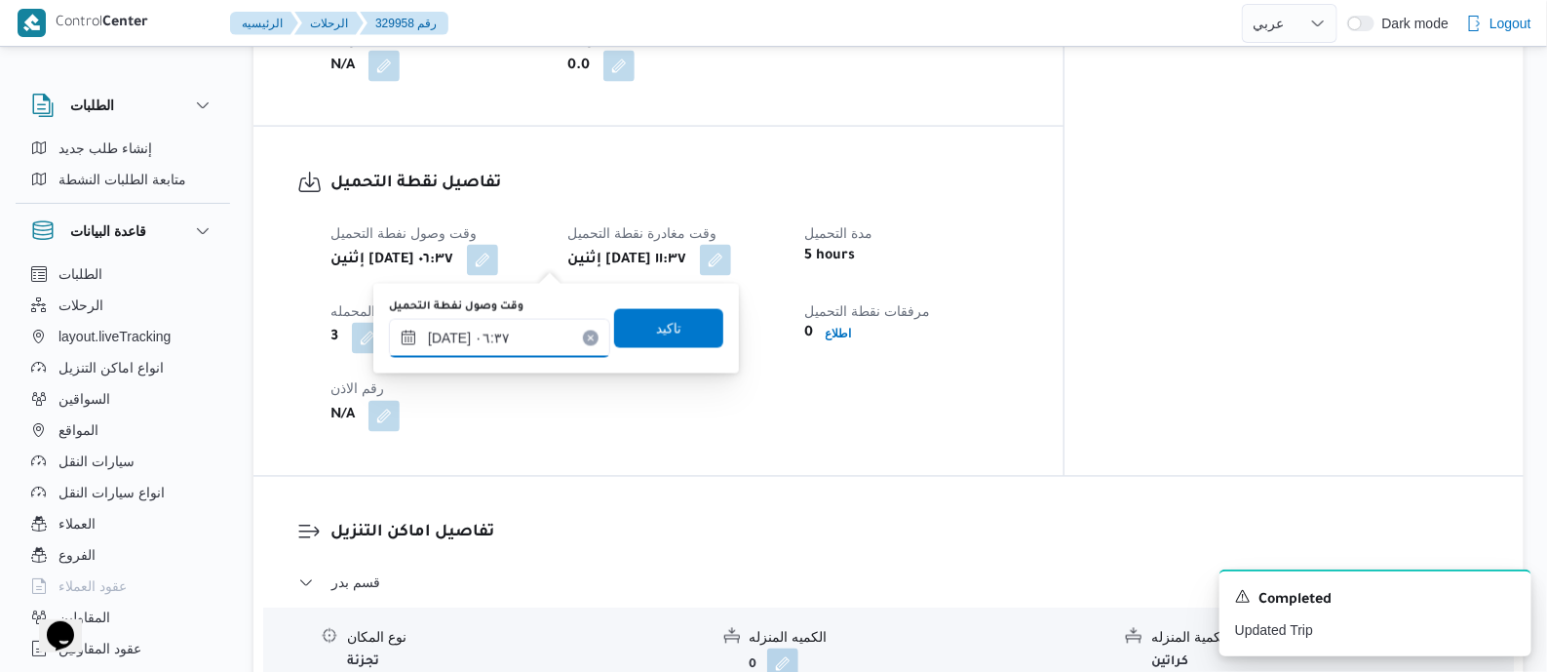
click at [546, 330] on input "١١/٠٨/٢٠٢٥ ٠٦:٣٧" at bounding box center [499, 338] width 221 height 39
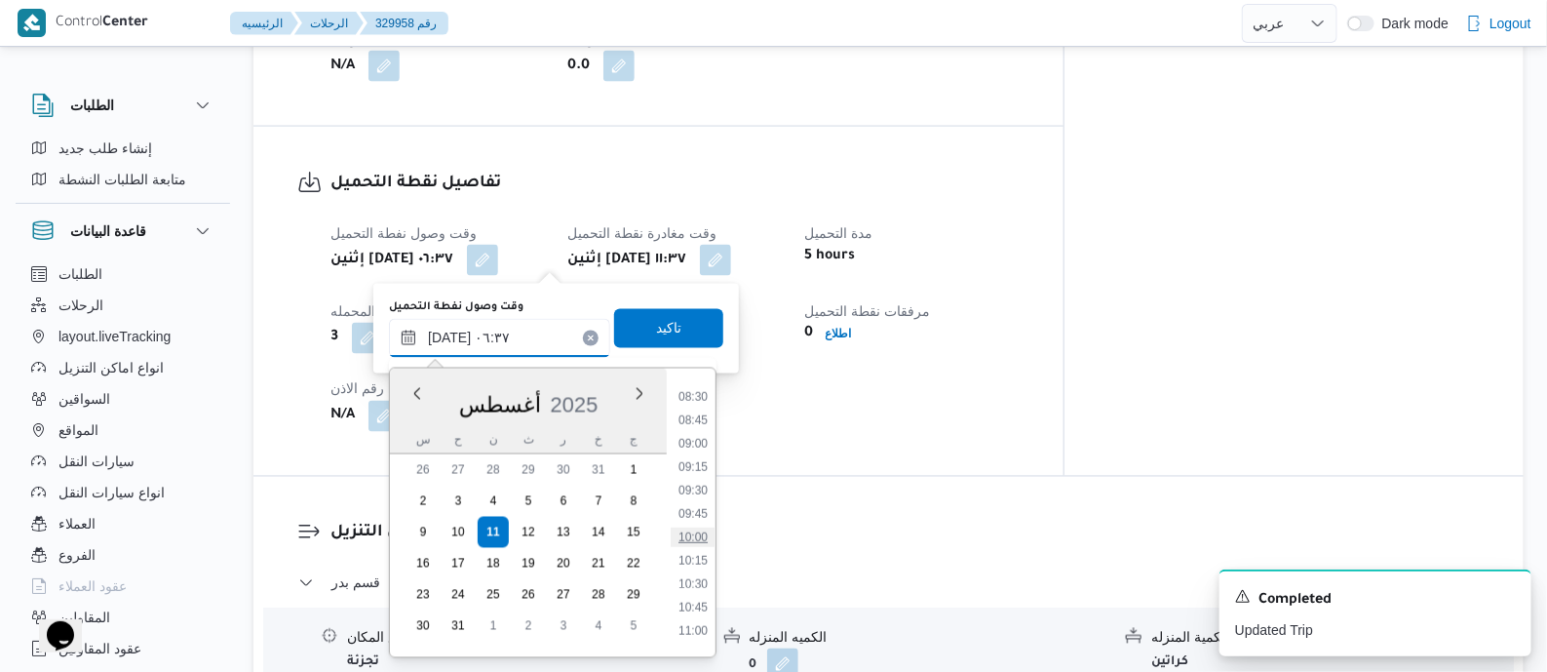
scroll to position [841, 0]
click at [697, 536] on li "10:30" at bounding box center [693, 534] width 45 height 19
type input "١١/٠٨/٢٠٢٥ ١٠:٣٠"
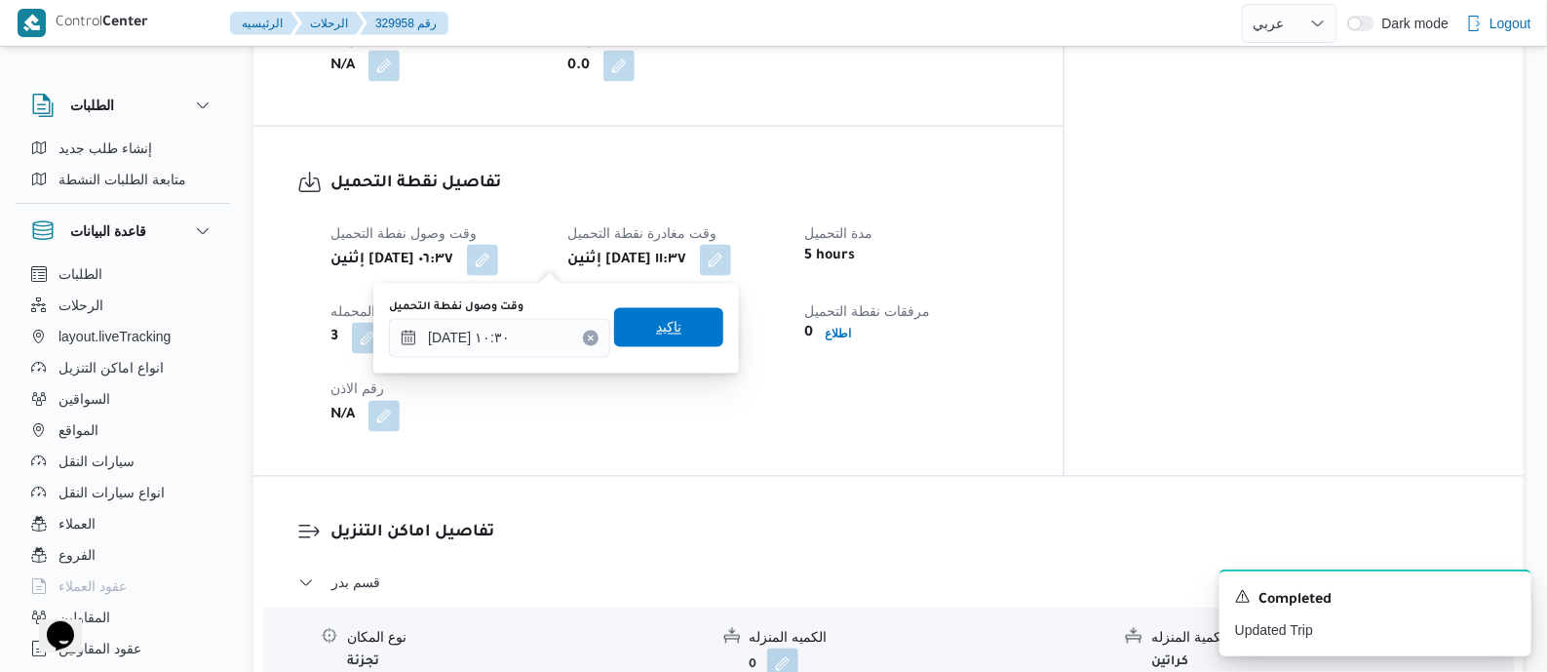
click at [673, 322] on span "تاكيد" at bounding box center [668, 327] width 109 height 39
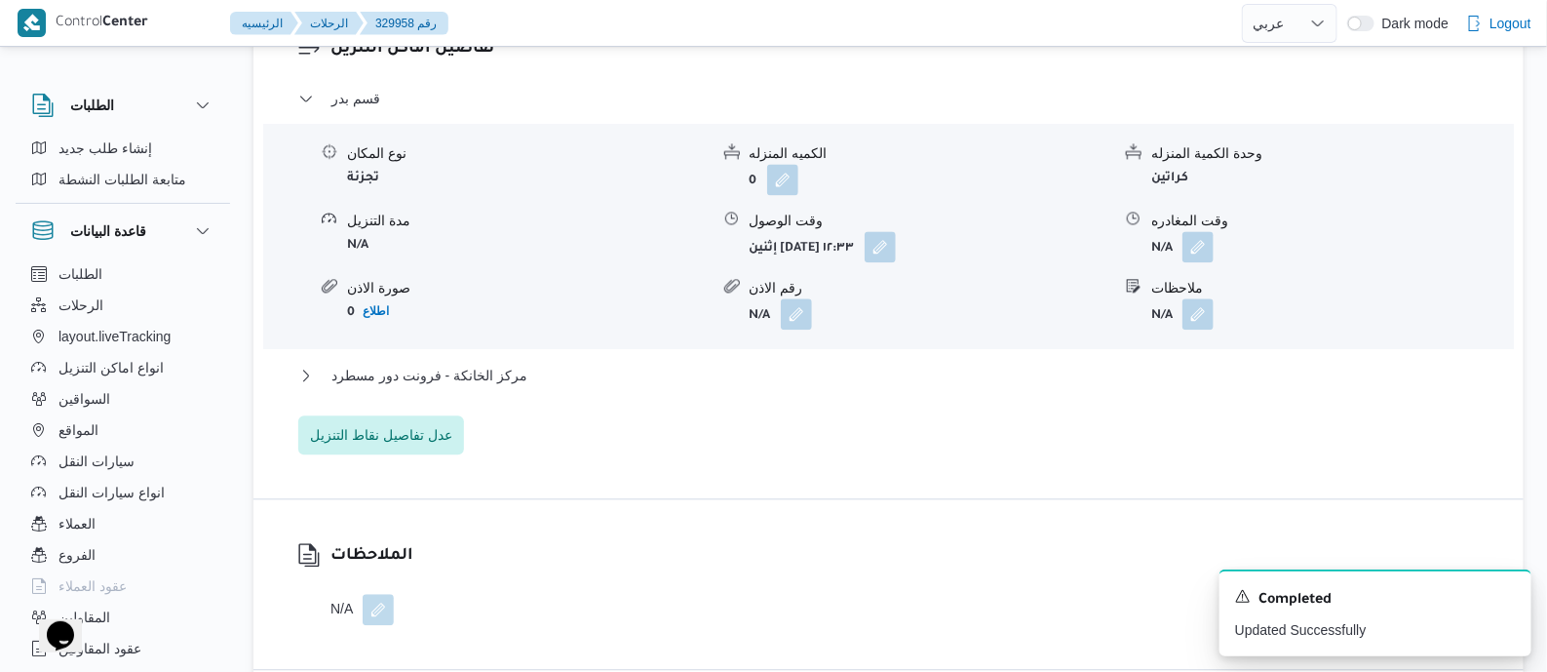
scroll to position [1705, 0]
click at [487, 368] on span "مركز الخانكة - فرونت دور مسطرد" at bounding box center [429, 373] width 196 height 23
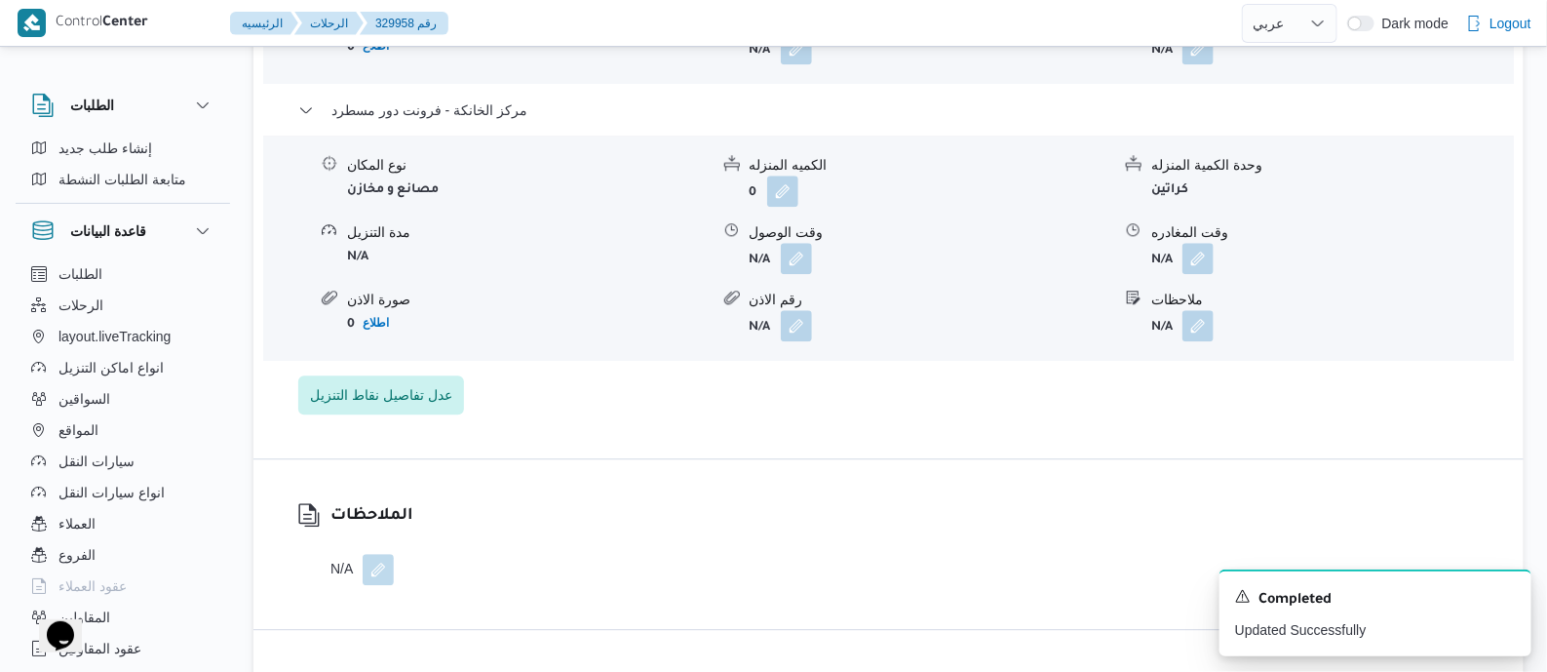
scroll to position [2072, 0]
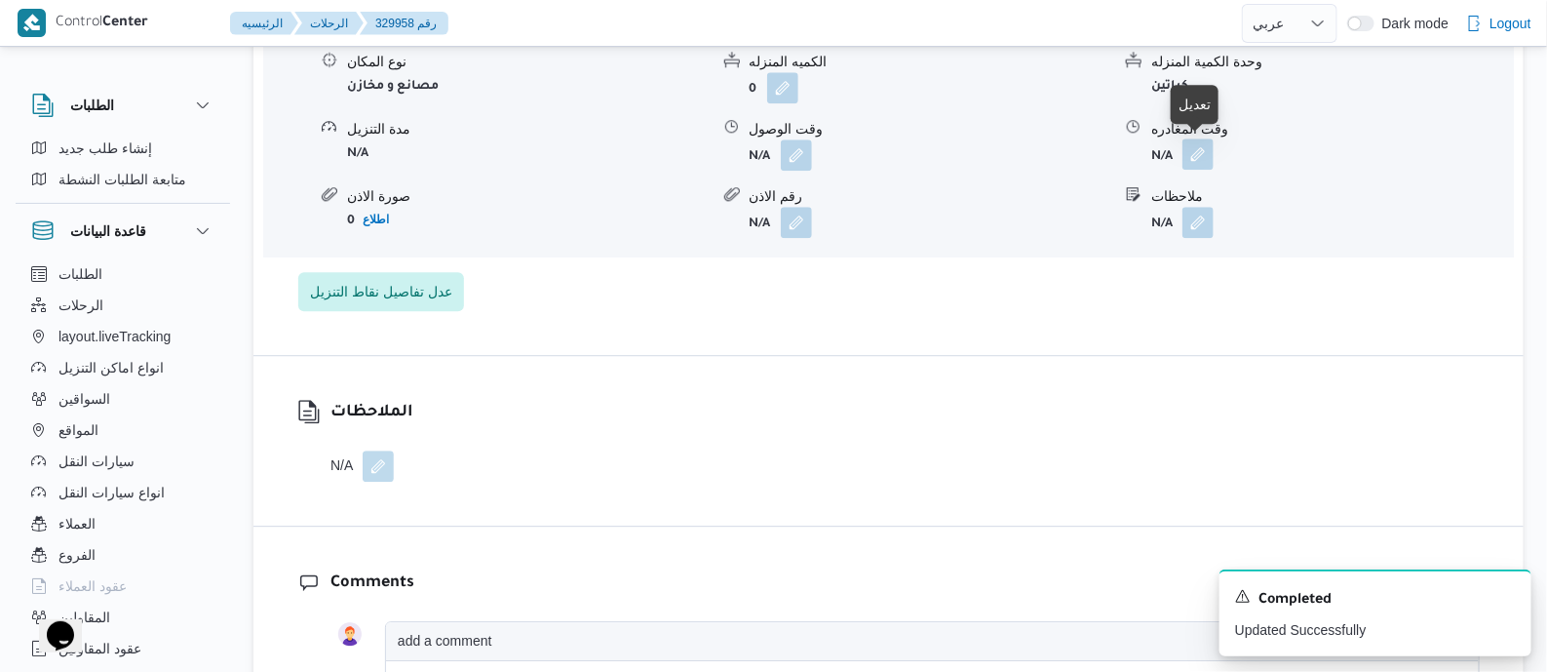
click at [1202, 153] on button "button" at bounding box center [1197, 153] width 31 height 31
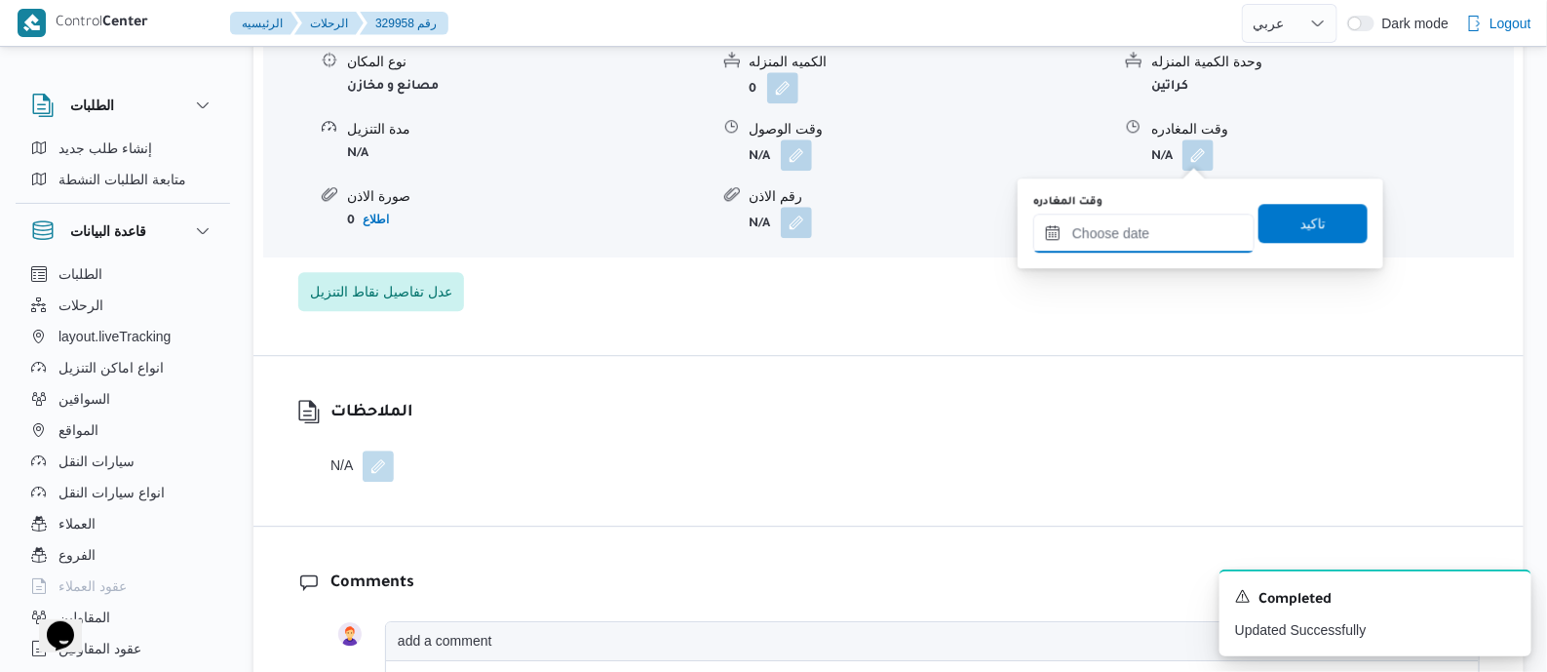
click at [1168, 239] on input "وقت المغادره" at bounding box center [1143, 232] width 221 height 39
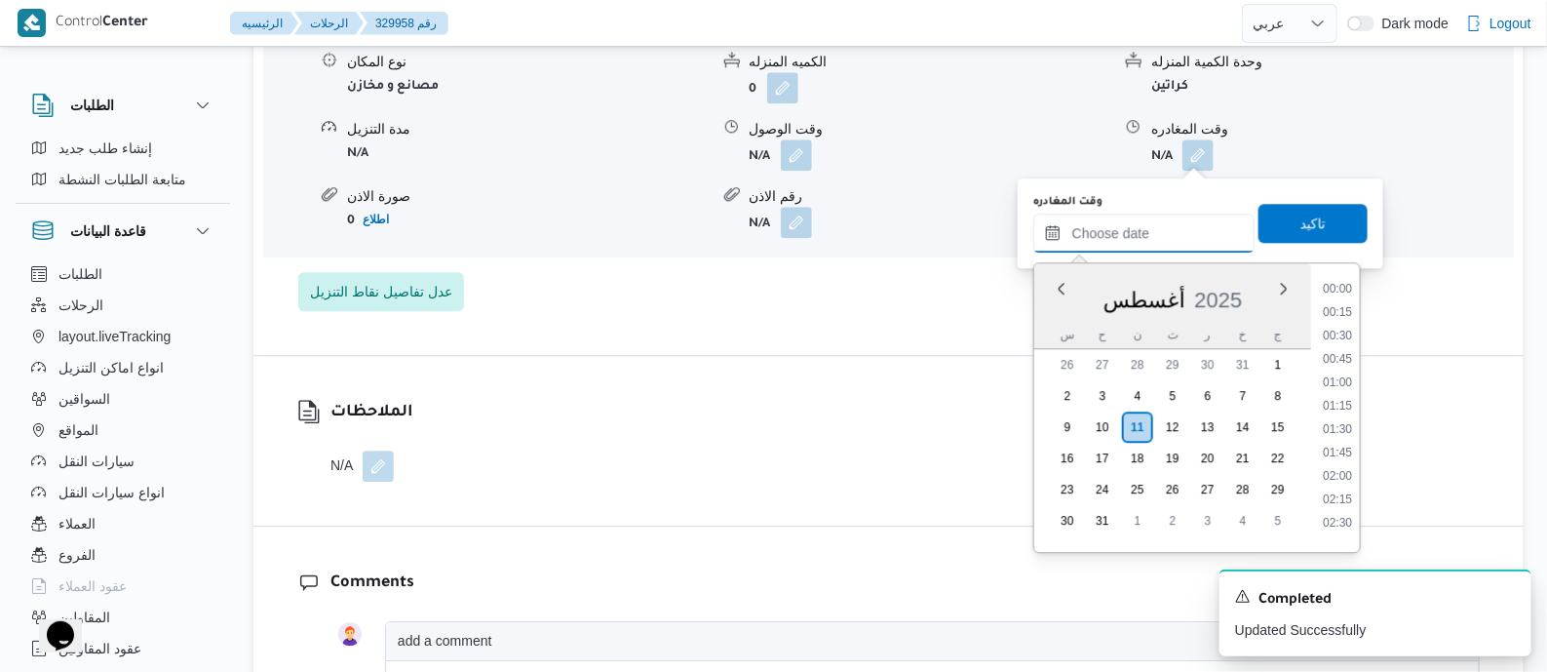
scroll to position [1856, 0]
click at [1344, 395] on li "21:00" at bounding box center [1337, 397] width 45 height 19
type input "١١/٠٨/٢٠٢٥ ٢١:٠٠"
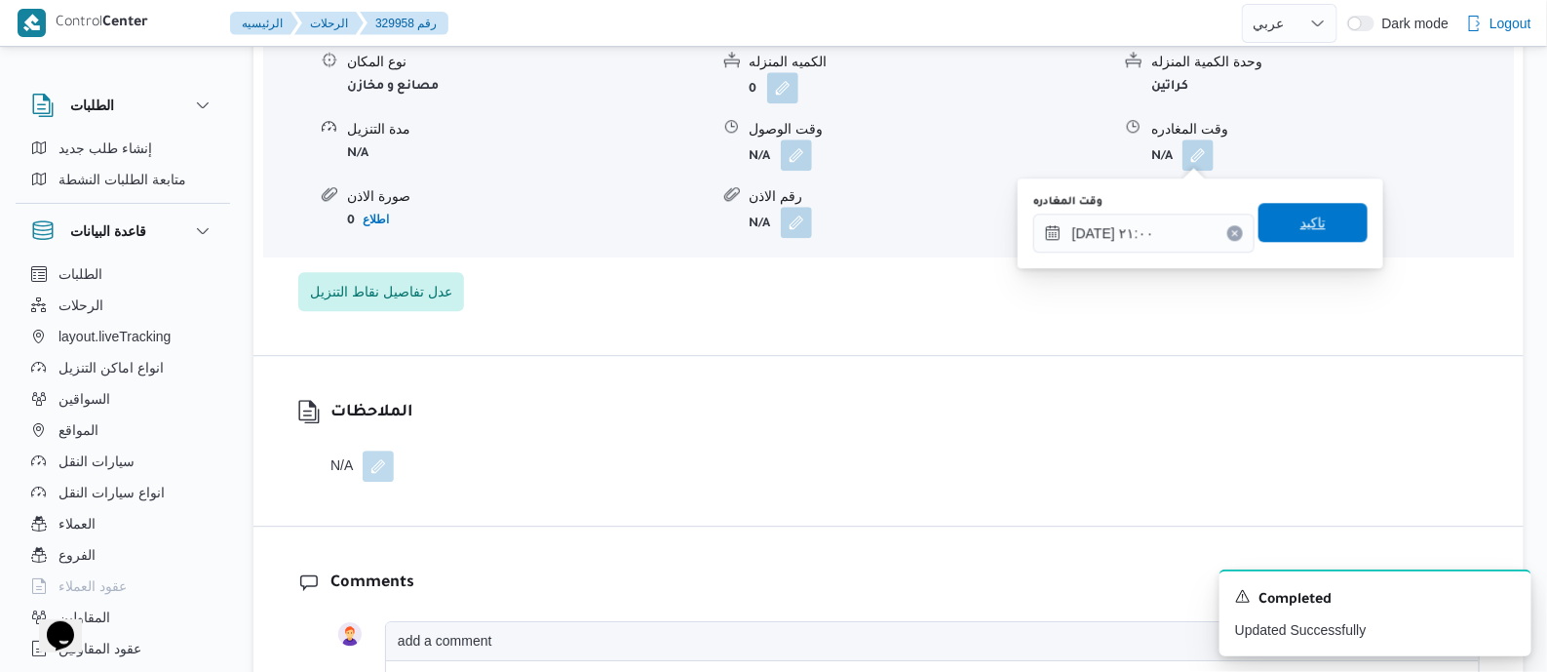
click at [1289, 209] on span "تاكيد" at bounding box center [1313, 222] width 109 height 39
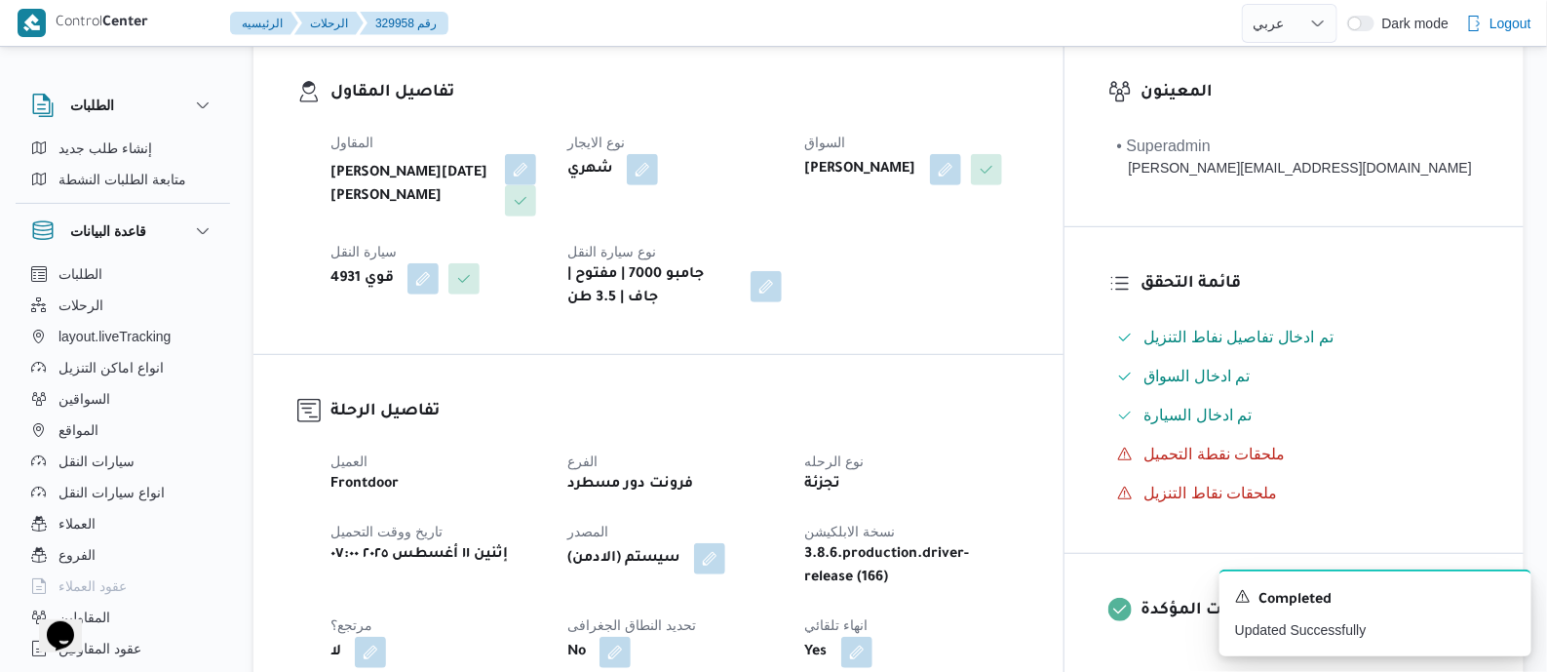
scroll to position [0, 0]
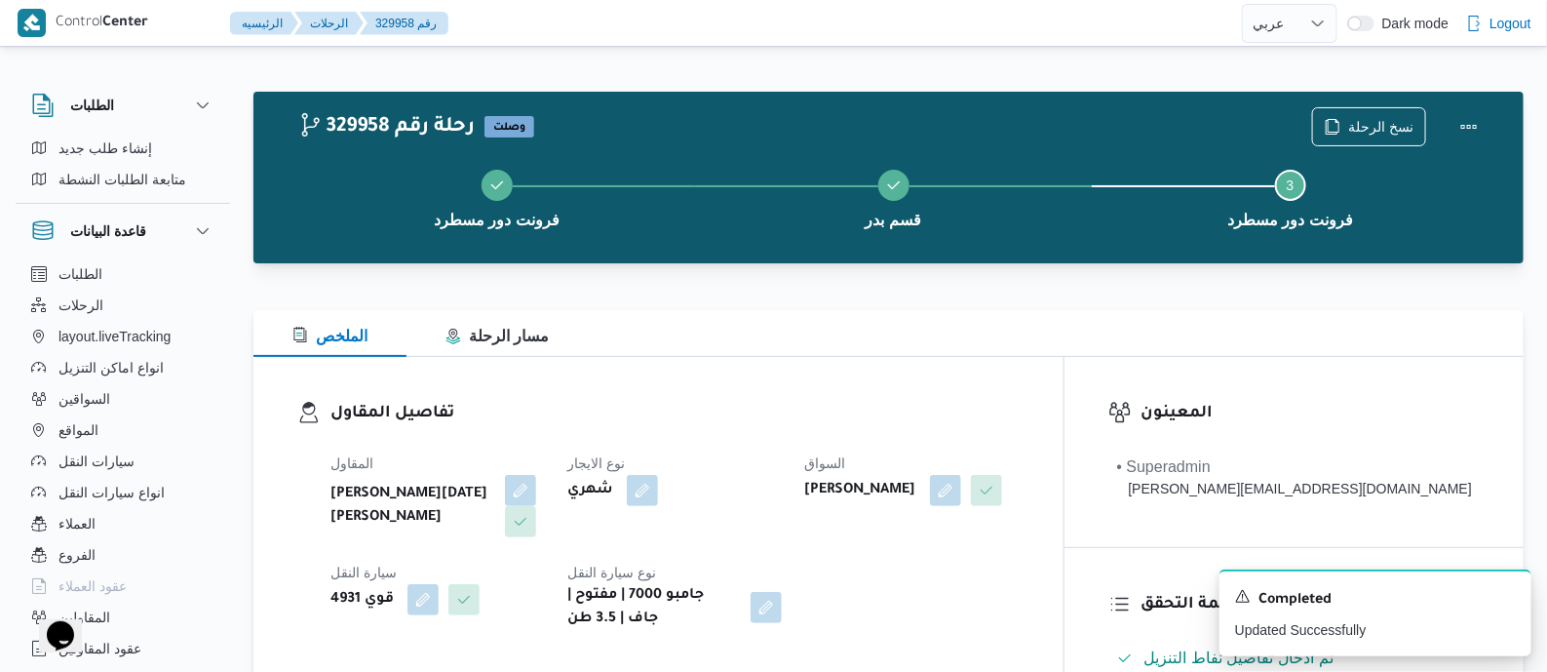
click at [1471, 99] on div "نسخ الرحلة" at bounding box center [1400, 127] width 200 height 62
click at [1464, 115] on button "Actions" at bounding box center [1469, 125] width 39 height 39
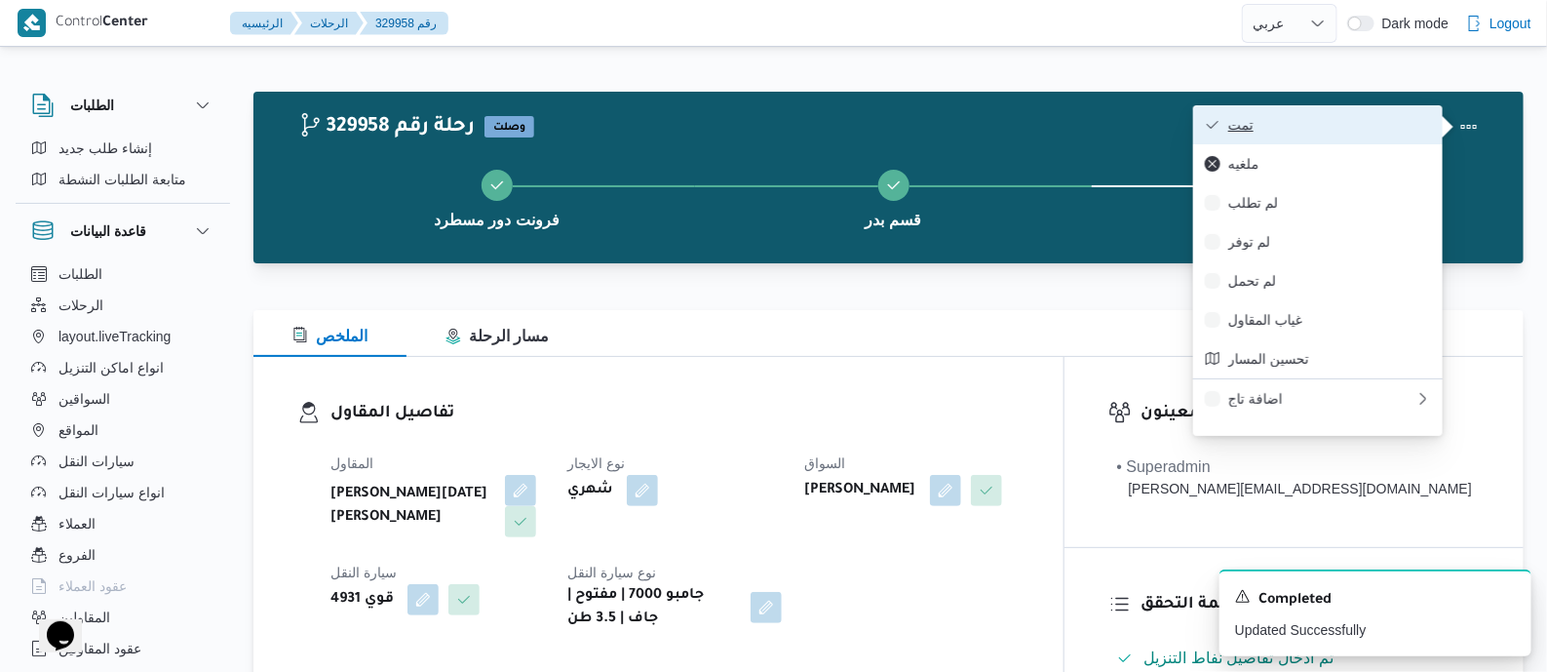
click at [1300, 119] on span "تمت" at bounding box center [1329, 125] width 203 height 16
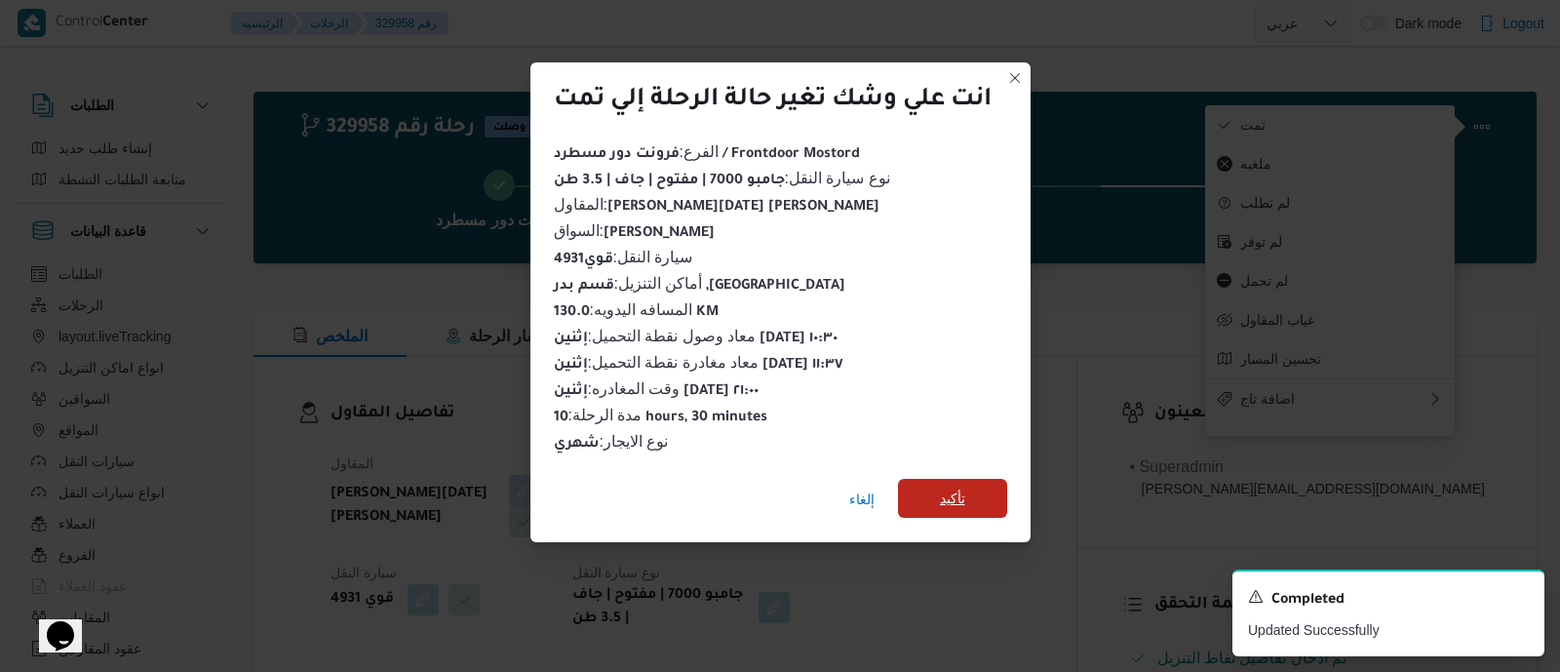
click at [964, 488] on span "تأكيد" at bounding box center [952, 497] width 25 height 23
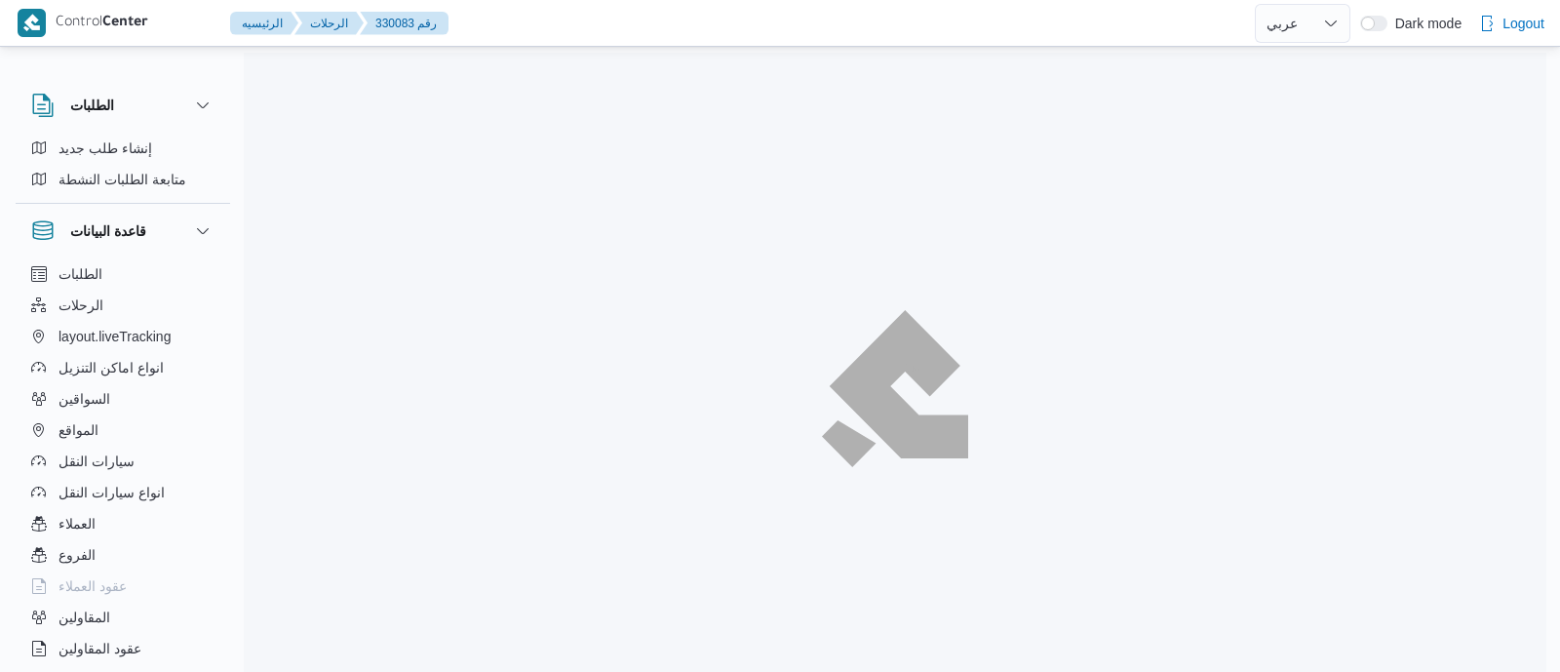
select select "ar"
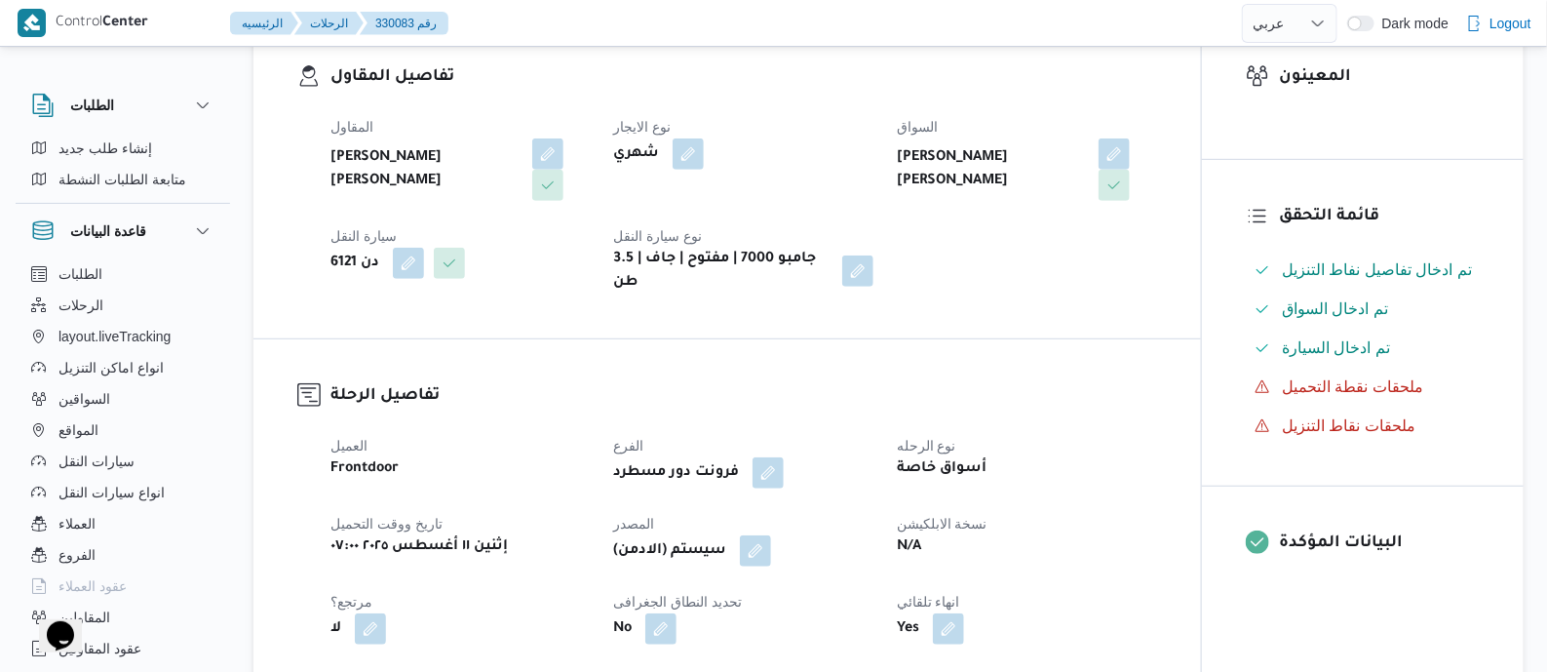
scroll to position [731, 0]
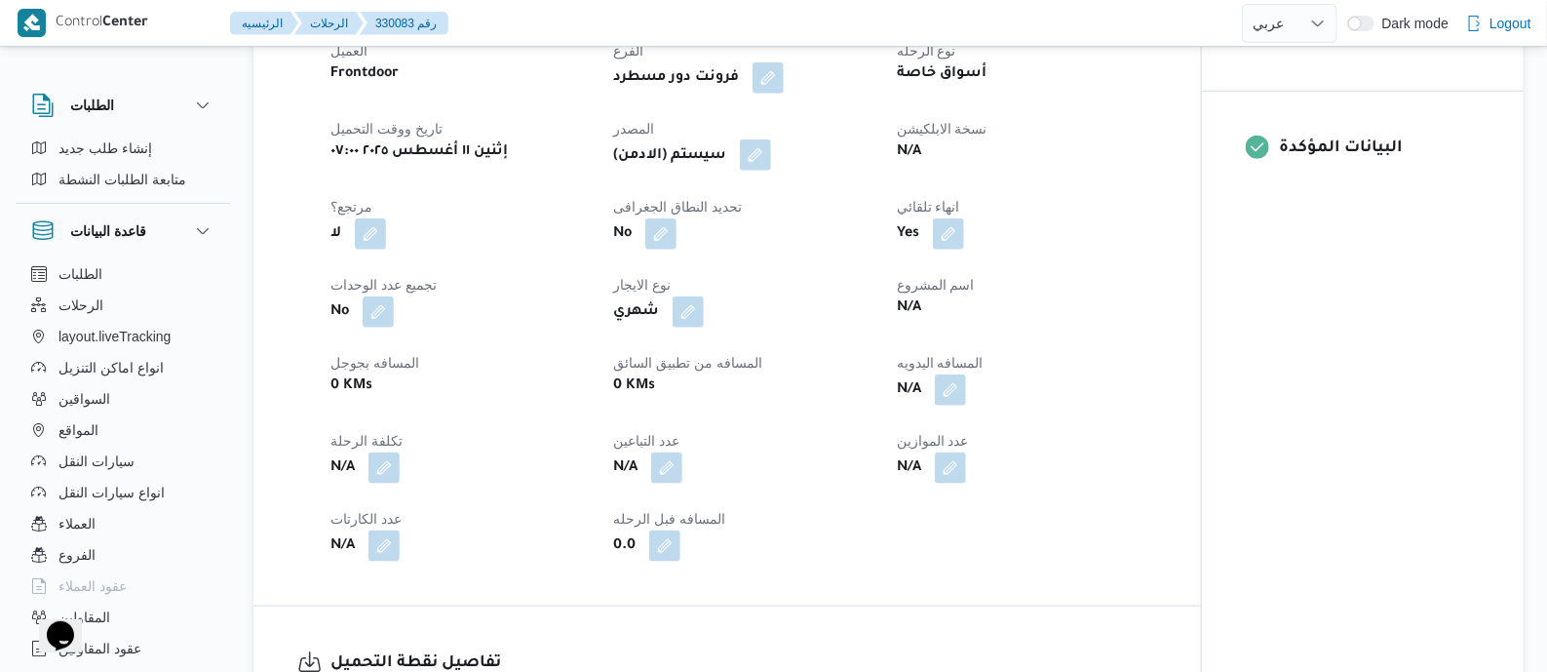
click at [770, 164] on button "button" at bounding box center [755, 154] width 31 height 31
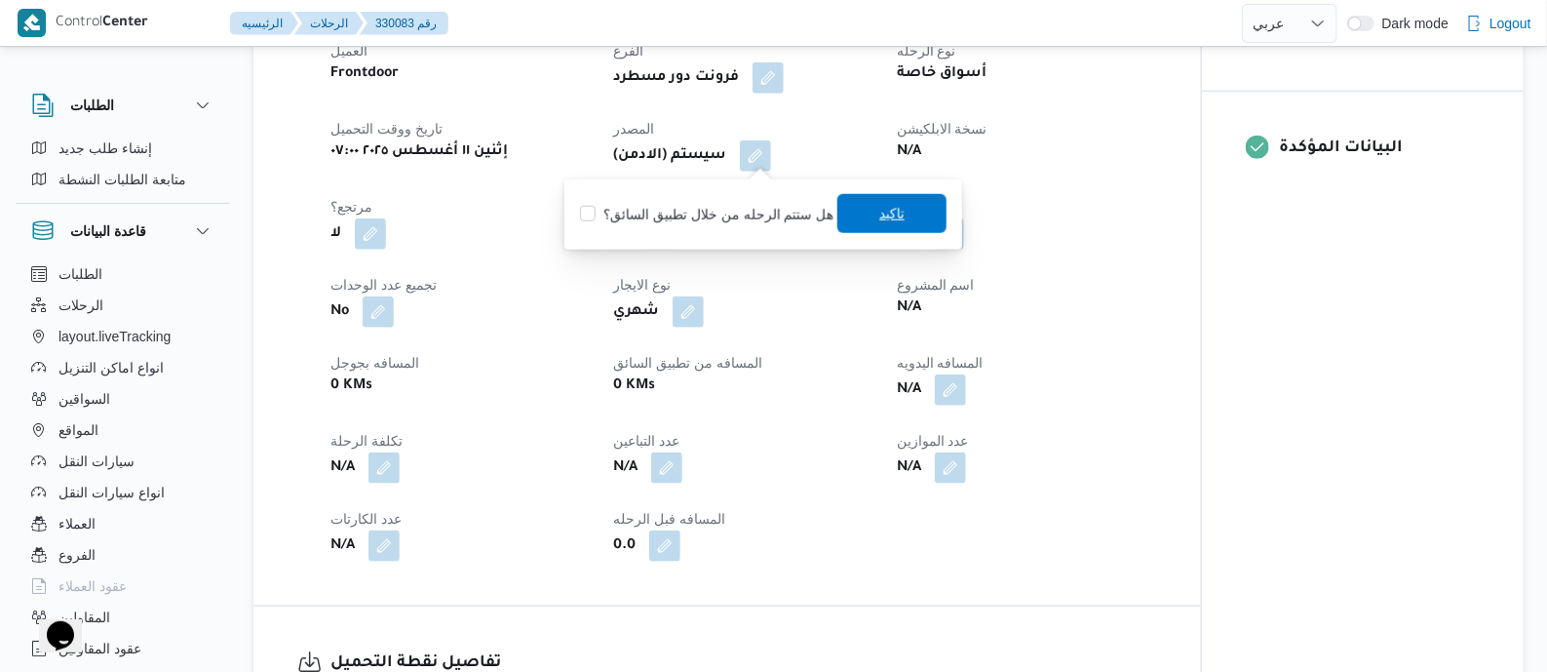
click at [854, 206] on span "تاكيد" at bounding box center [891, 213] width 109 height 39
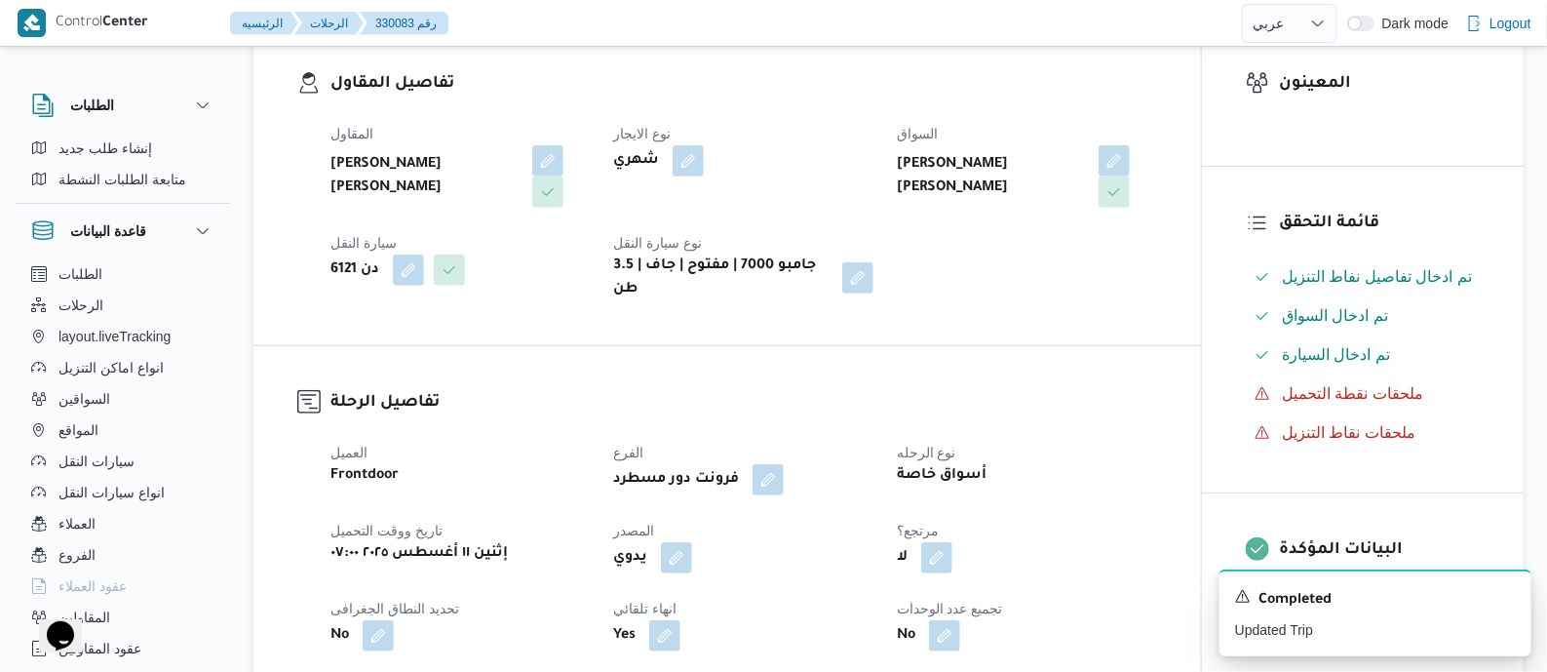
scroll to position [852, 0]
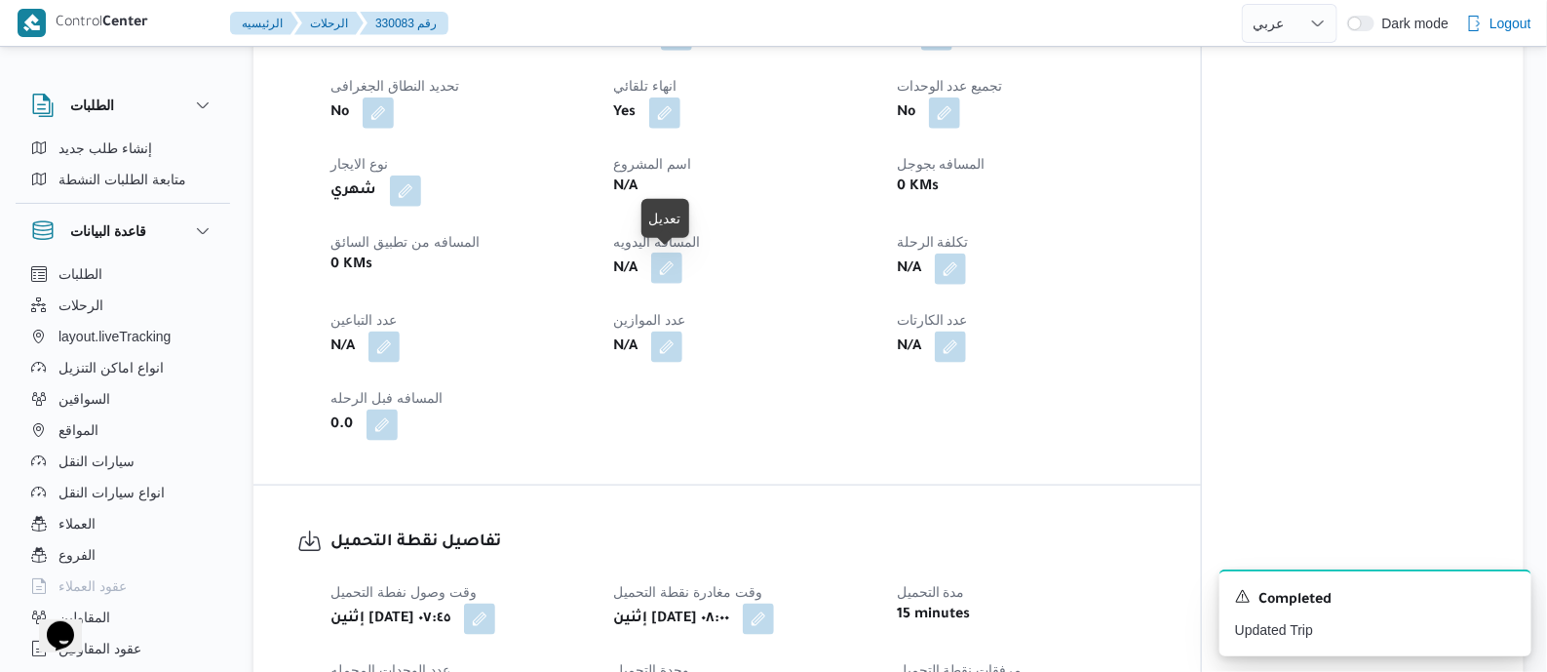
click at [664, 262] on button "button" at bounding box center [666, 267] width 31 height 31
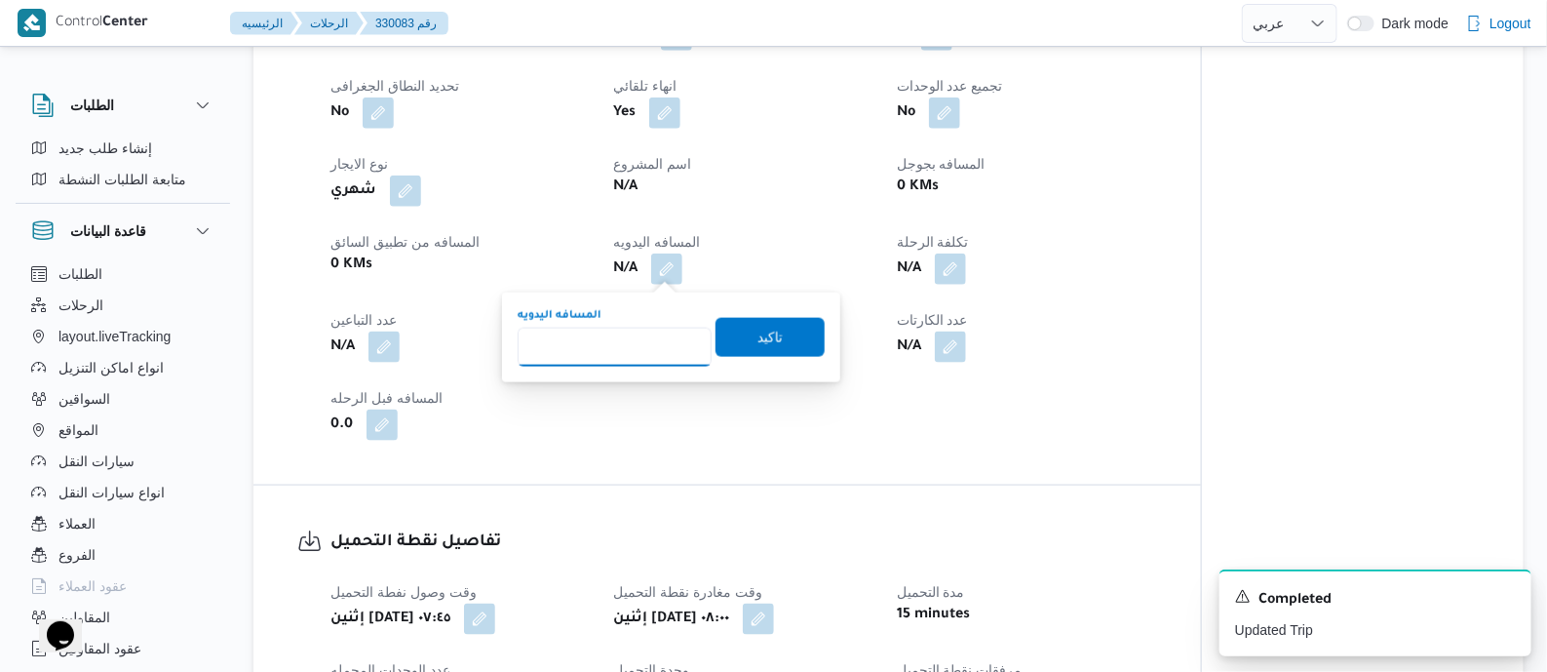
click at [648, 347] on input "المسافه اليدويه" at bounding box center [615, 347] width 194 height 39
type input "120"
click at [781, 335] on span "تاكيد" at bounding box center [770, 336] width 109 height 39
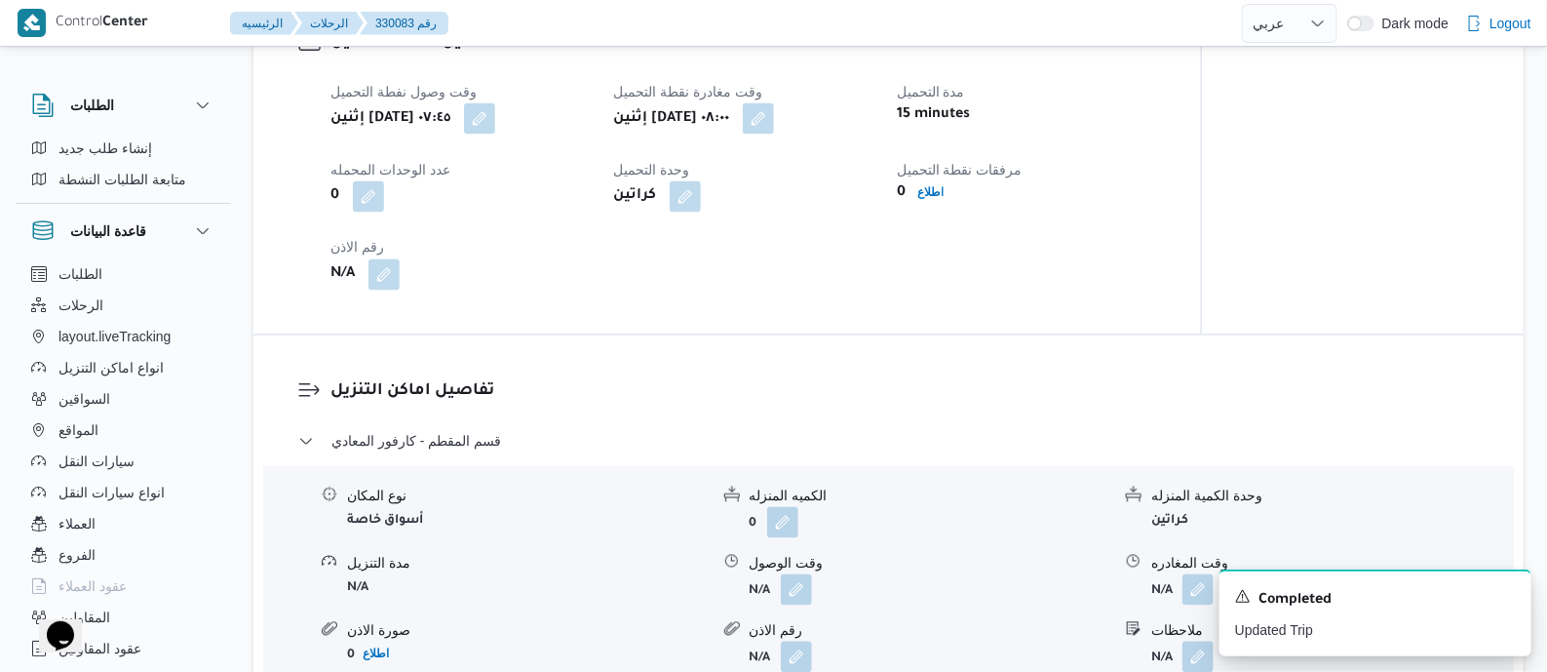
scroll to position [1219, 0]
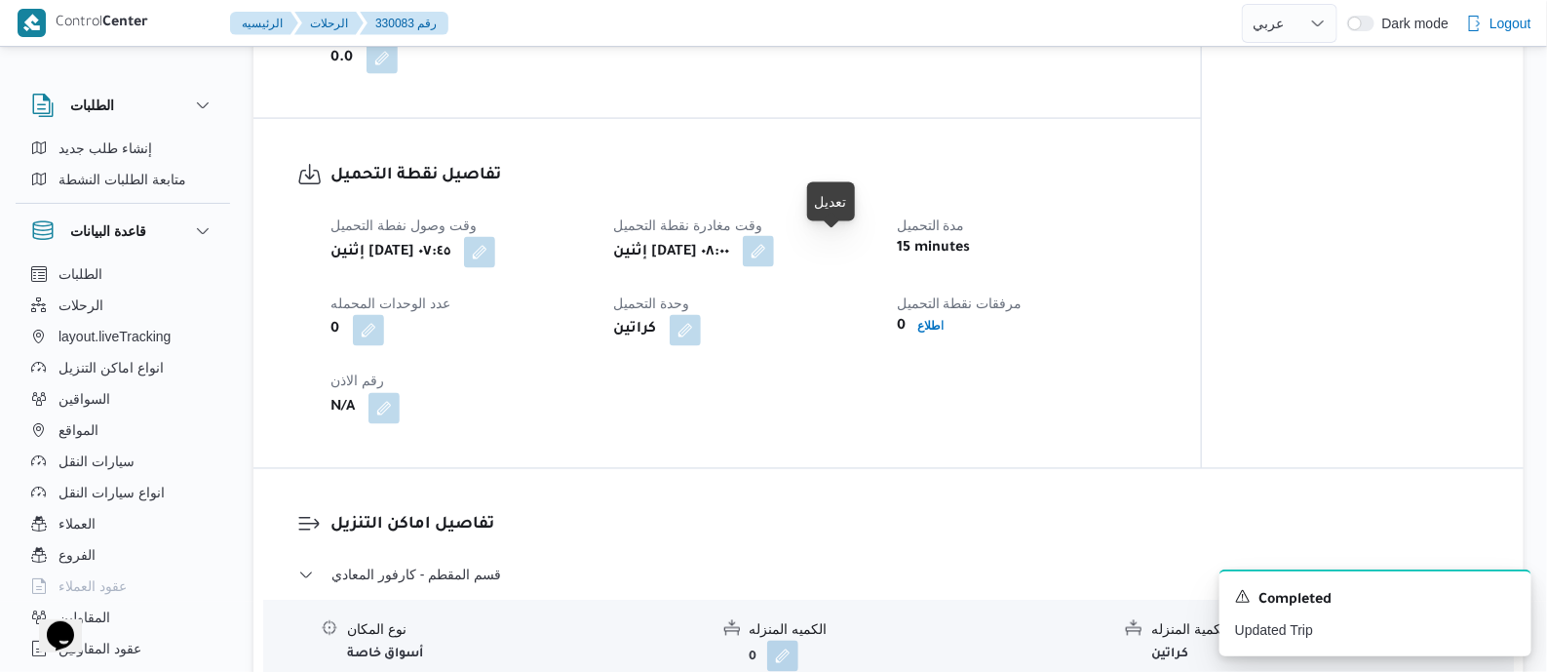
click at [774, 255] on button "button" at bounding box center [758, 251] width 31 height 31
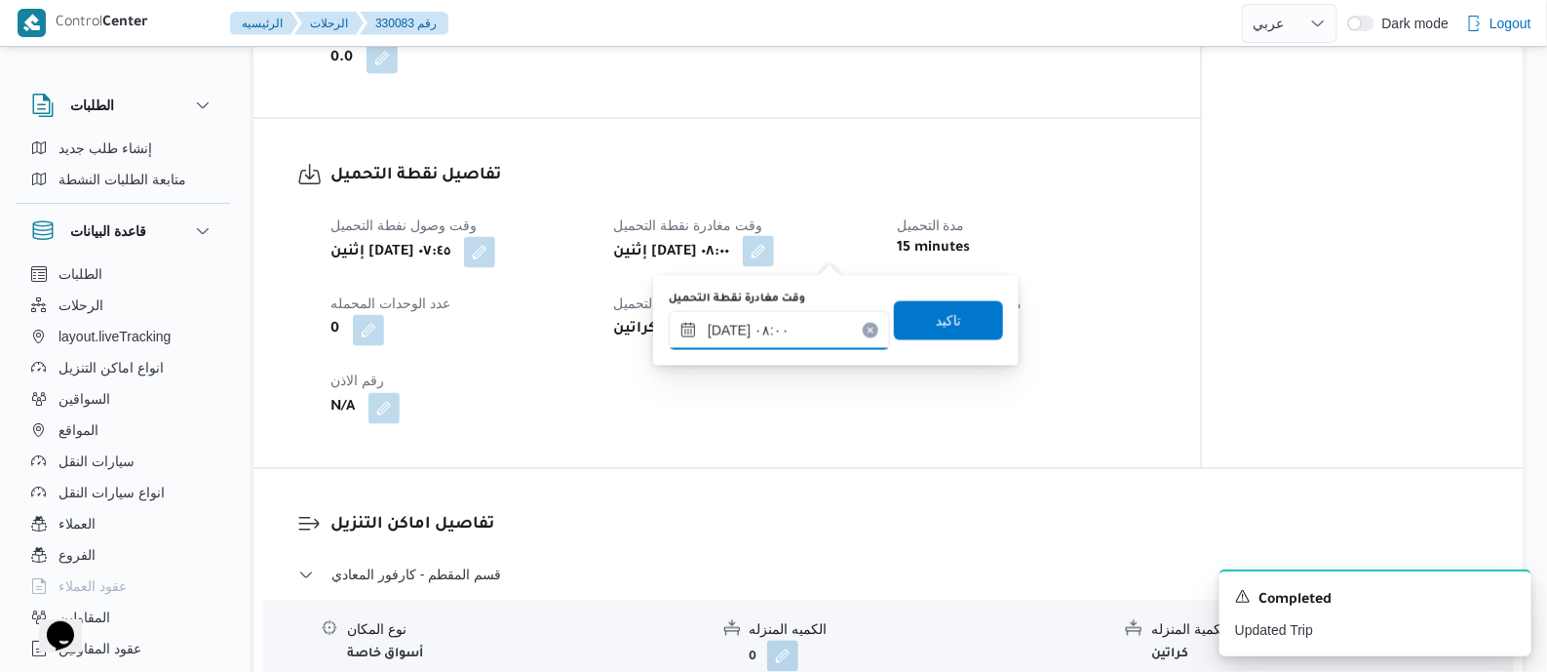
click at [835, 332] on input "[DATE] ٠٨:٠٠" at bounding box center [779, 330] width 221 height 39
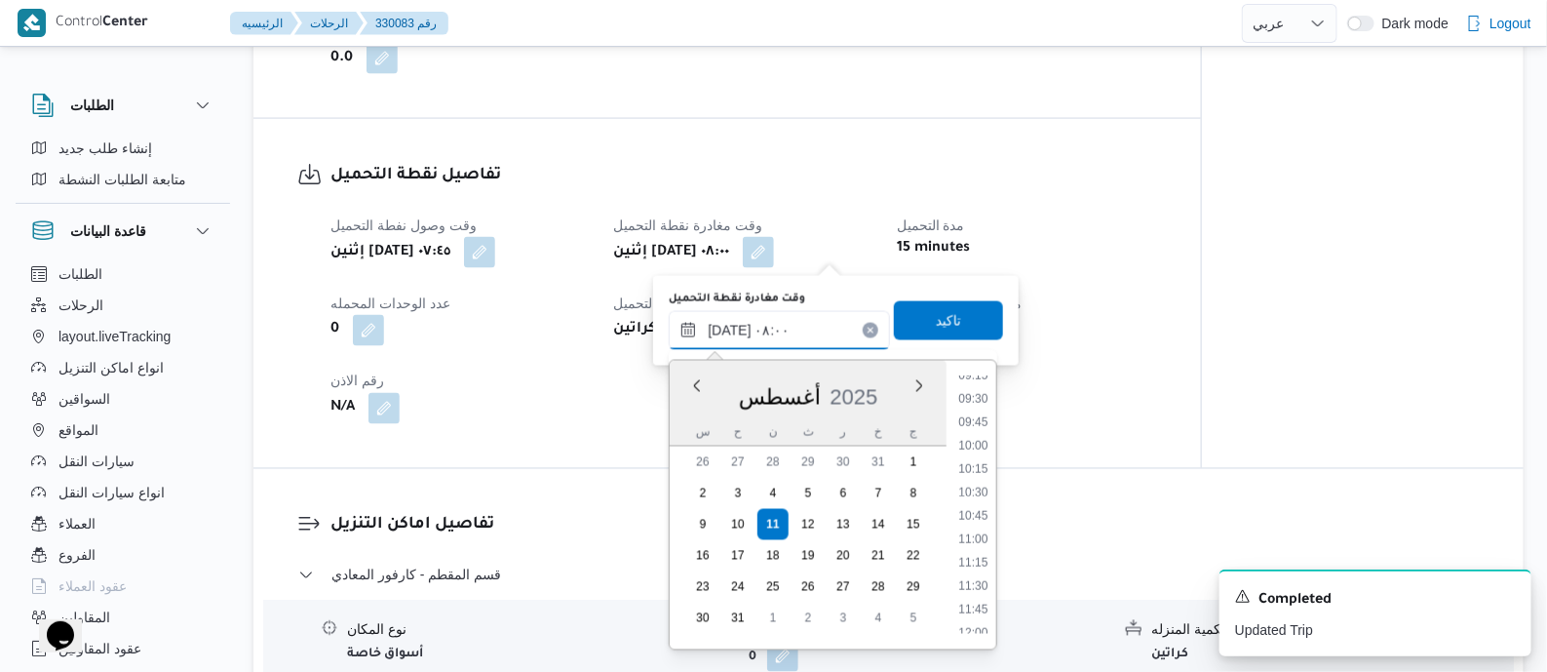
scroll to position [981, 0]
click at [979, 548] on li "12:15" at bounding box center [973, 551] width 45 height 19
type input "[DATE] ١٢:١٥"
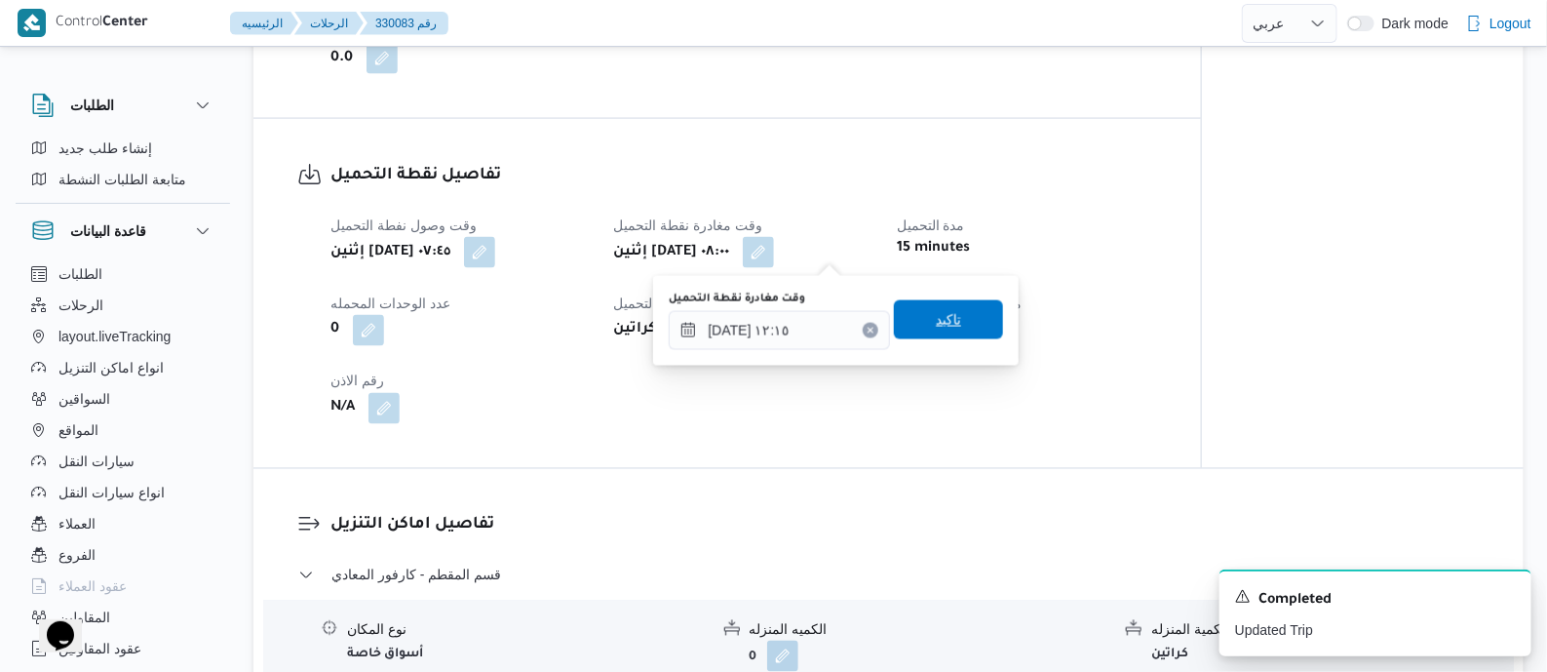
click at [939, 317] on span "تاكيد" at bounding box center [948, 319] width 25 height 23
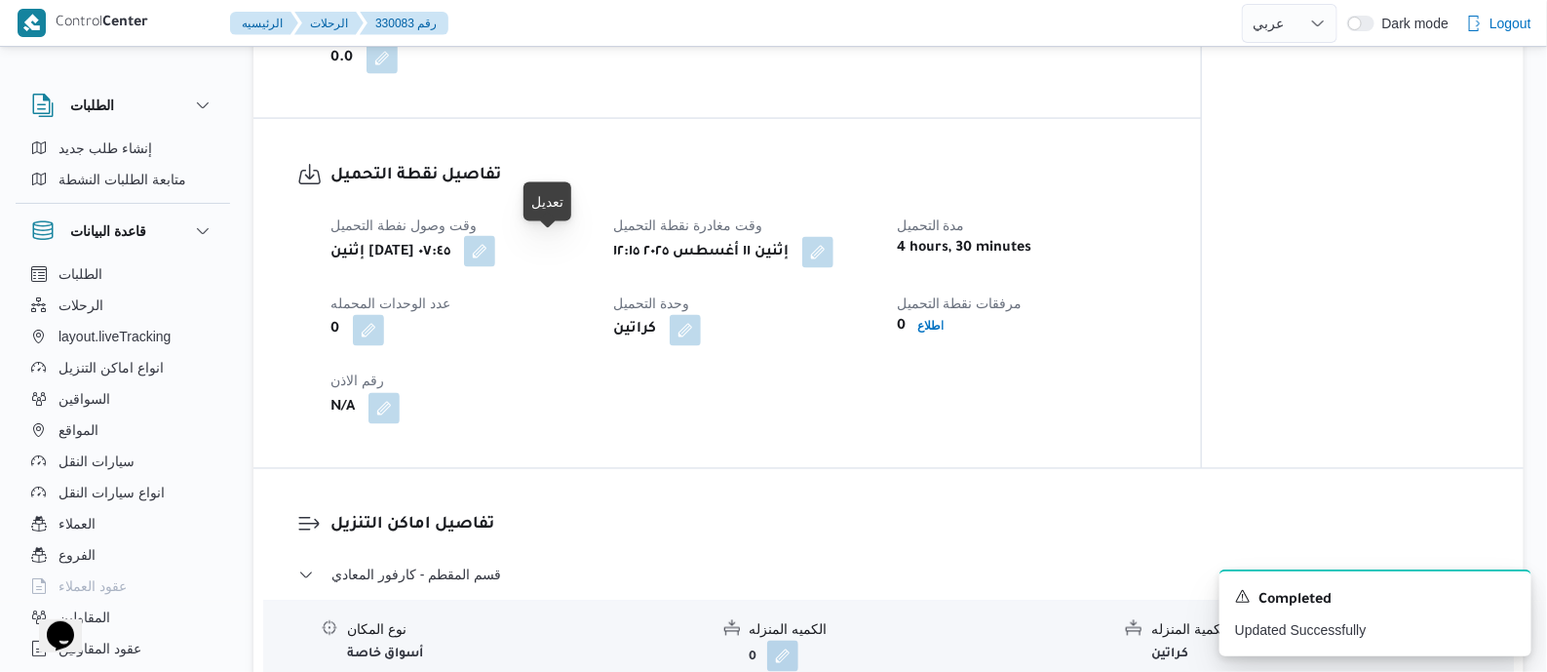
click at [495, 253] on button "button" at bounding box center [479, 251] width 31 height 31
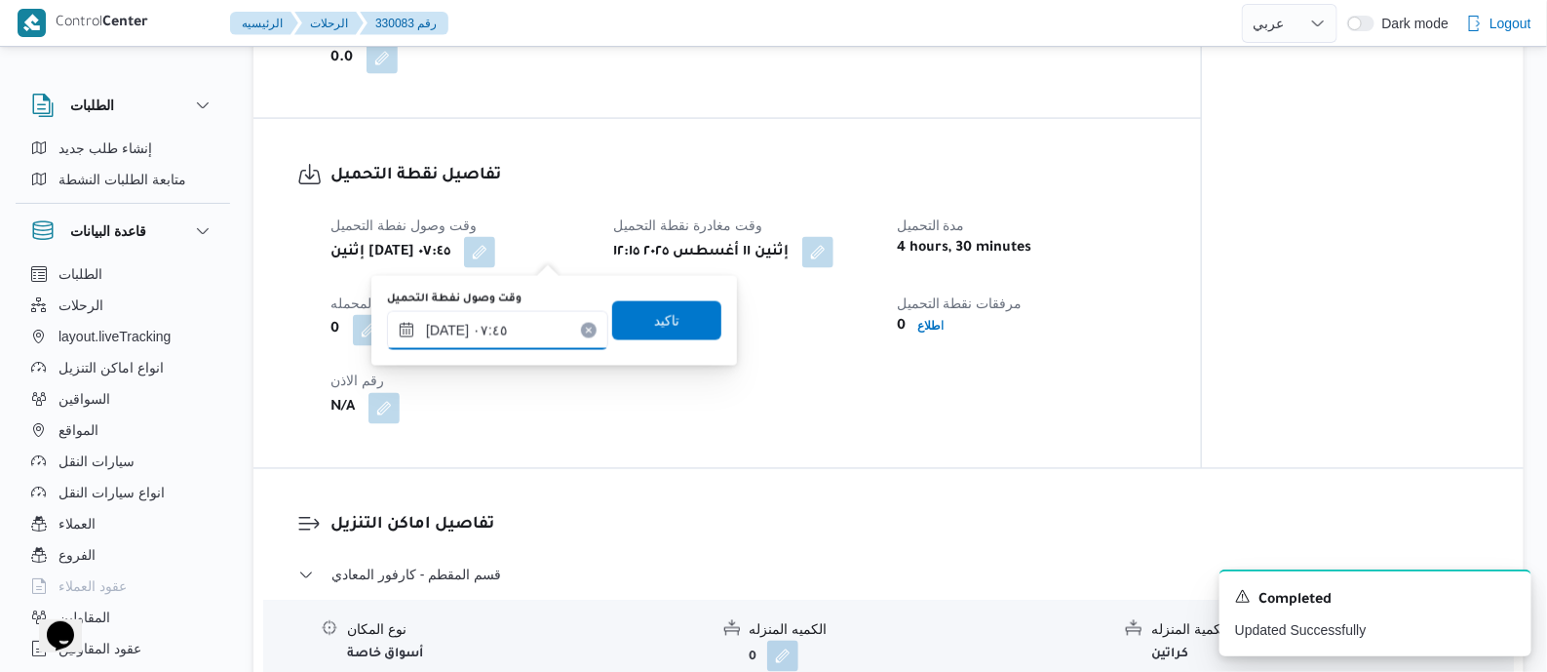
click at [537, 311] on input "[DATE] ٠٧:٤٥" at bounding box center [497, 330] width 221 height 39
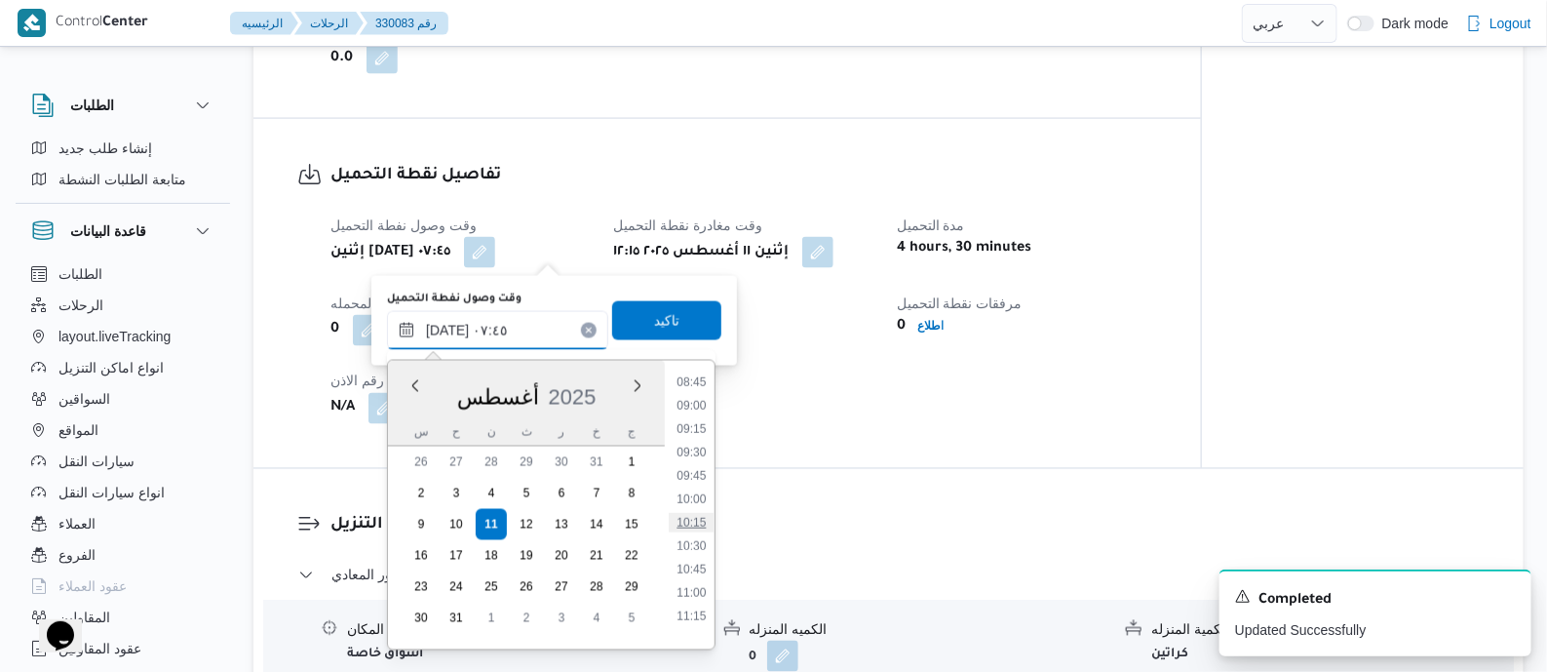
scroll to position [836, 0]
click at [698, 584] on li "11:00" at bounding box center [691, 578] width 45 height 19
type input "[DATE] ١١:٠٠"
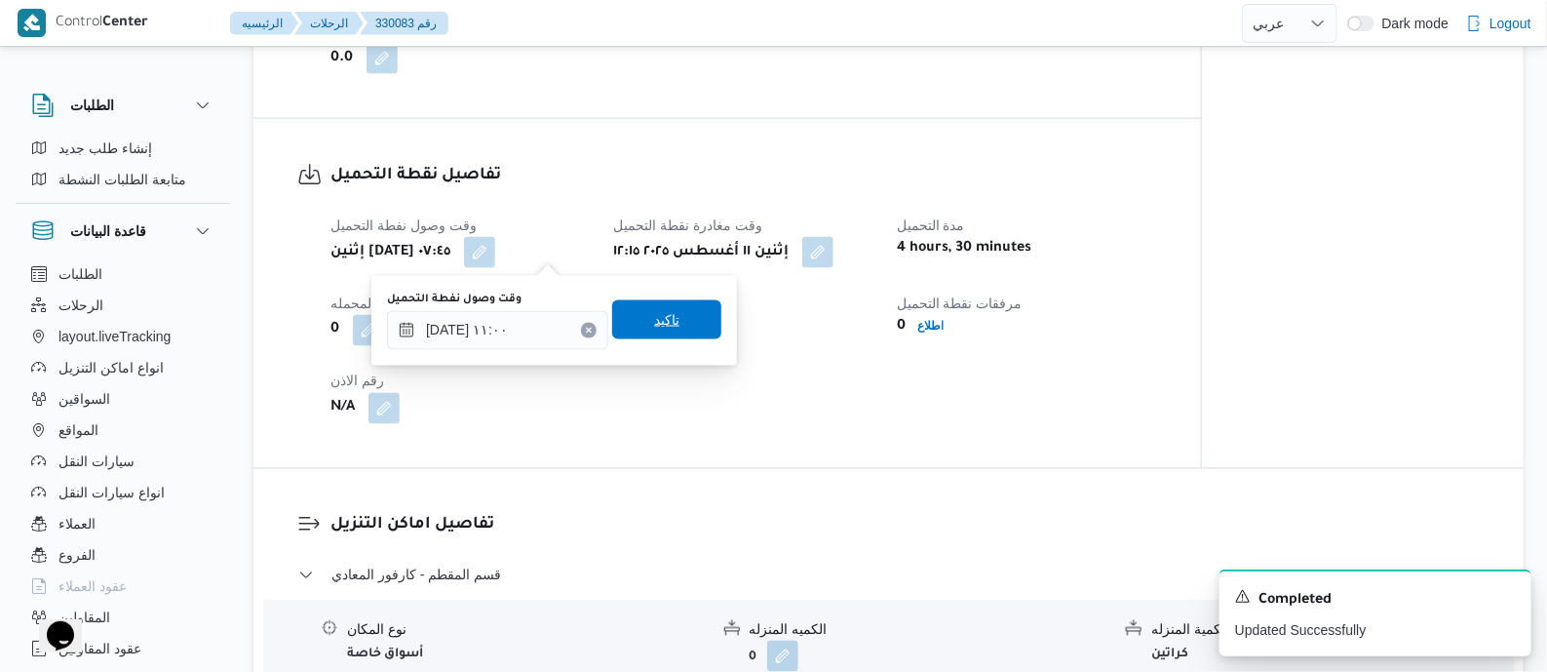
click at [674, 334] on span "تاكيد" at bounding box center [666, 319] width 109 height 39
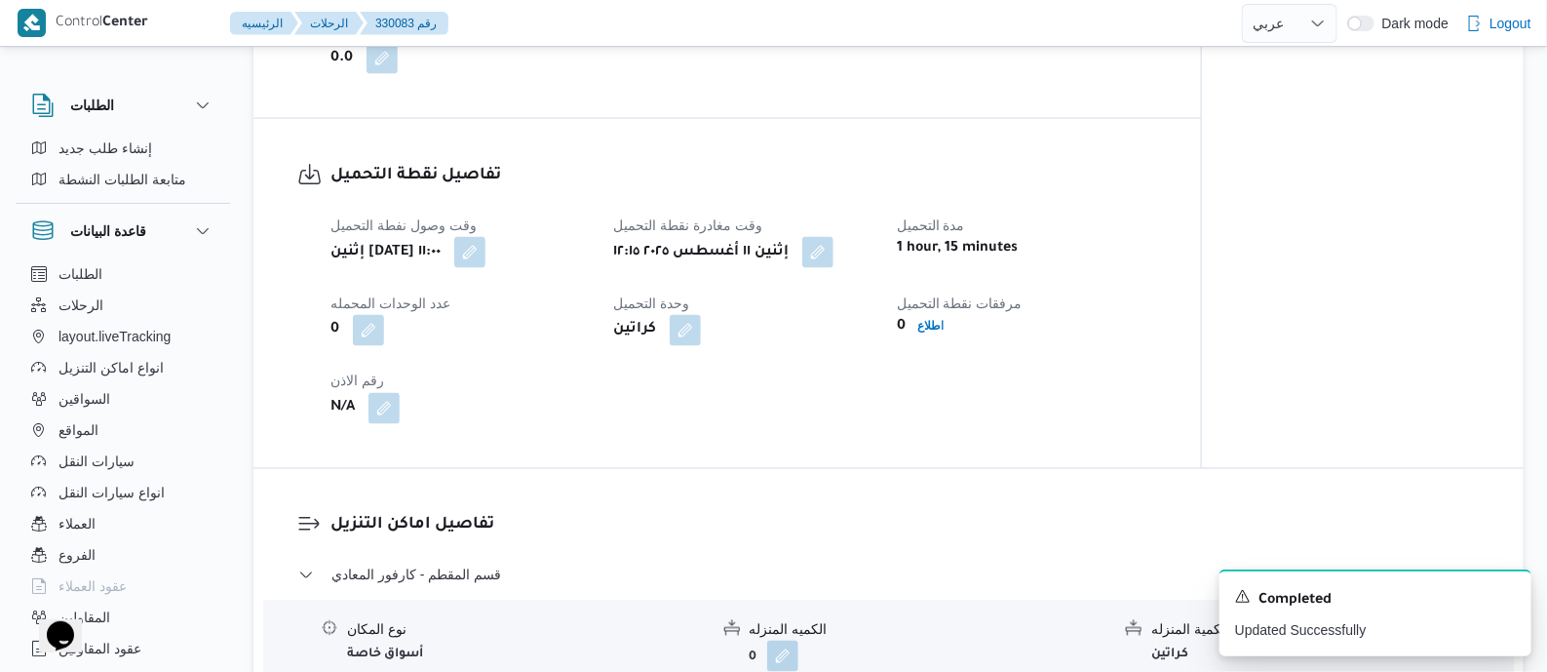
scroll to position [1583, 0]
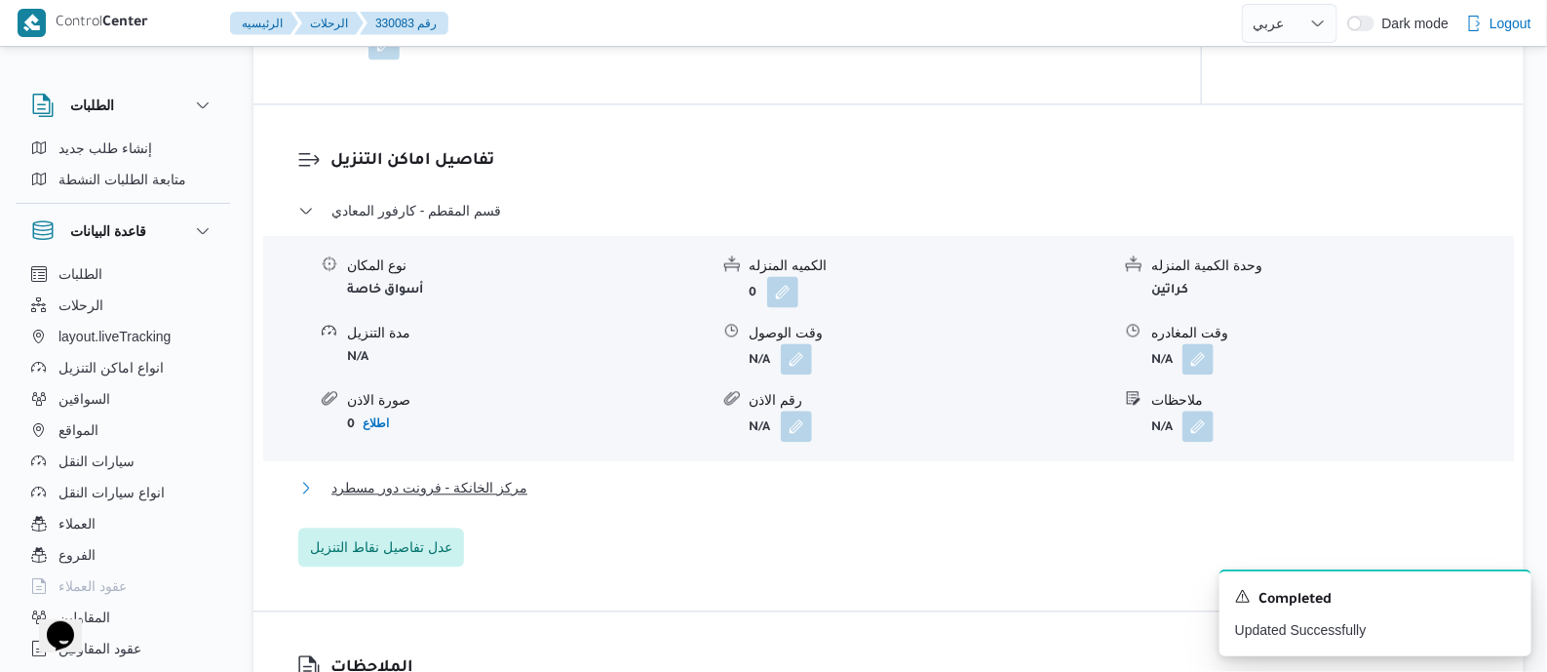
click at [471, 476] on span "مركز الخانكة - فرونت دور مسطرد" at bounding box center [429, 487] width 196 height 23
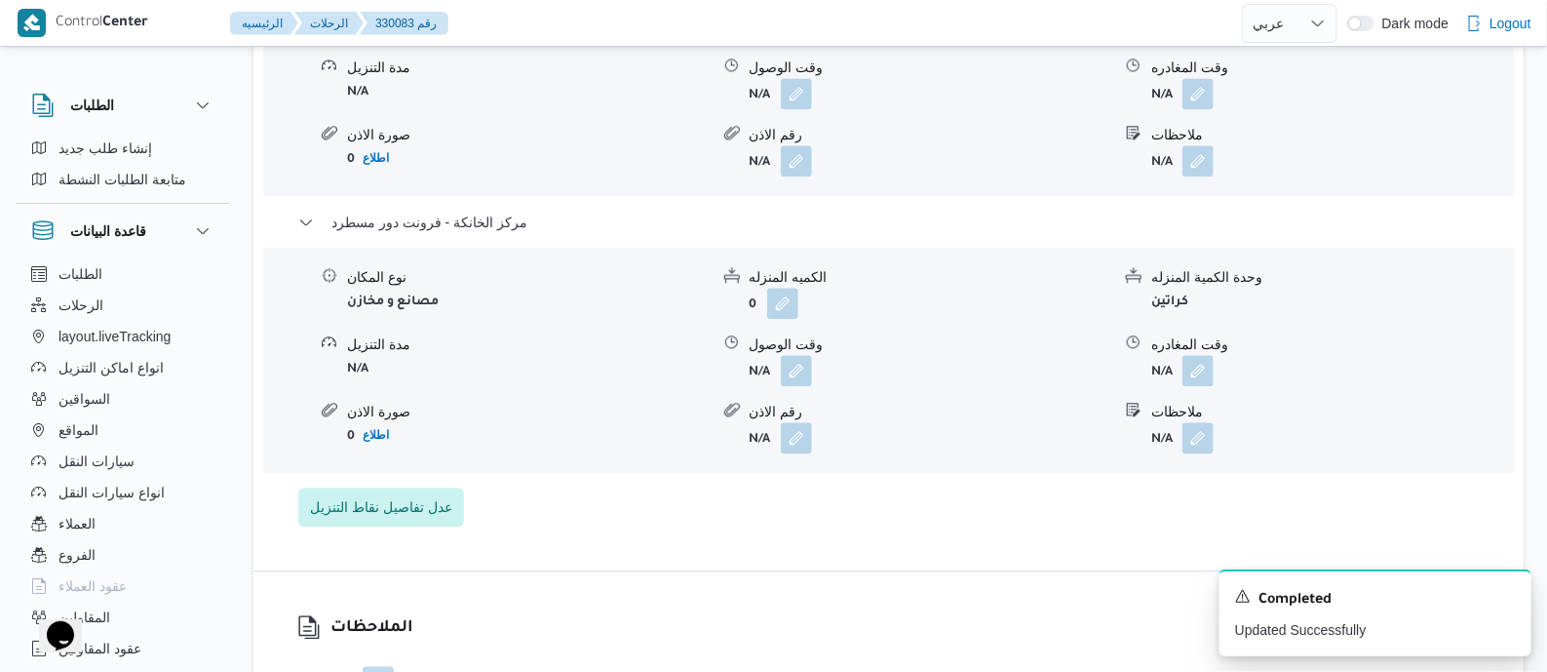
scroll to position [1949, 0]
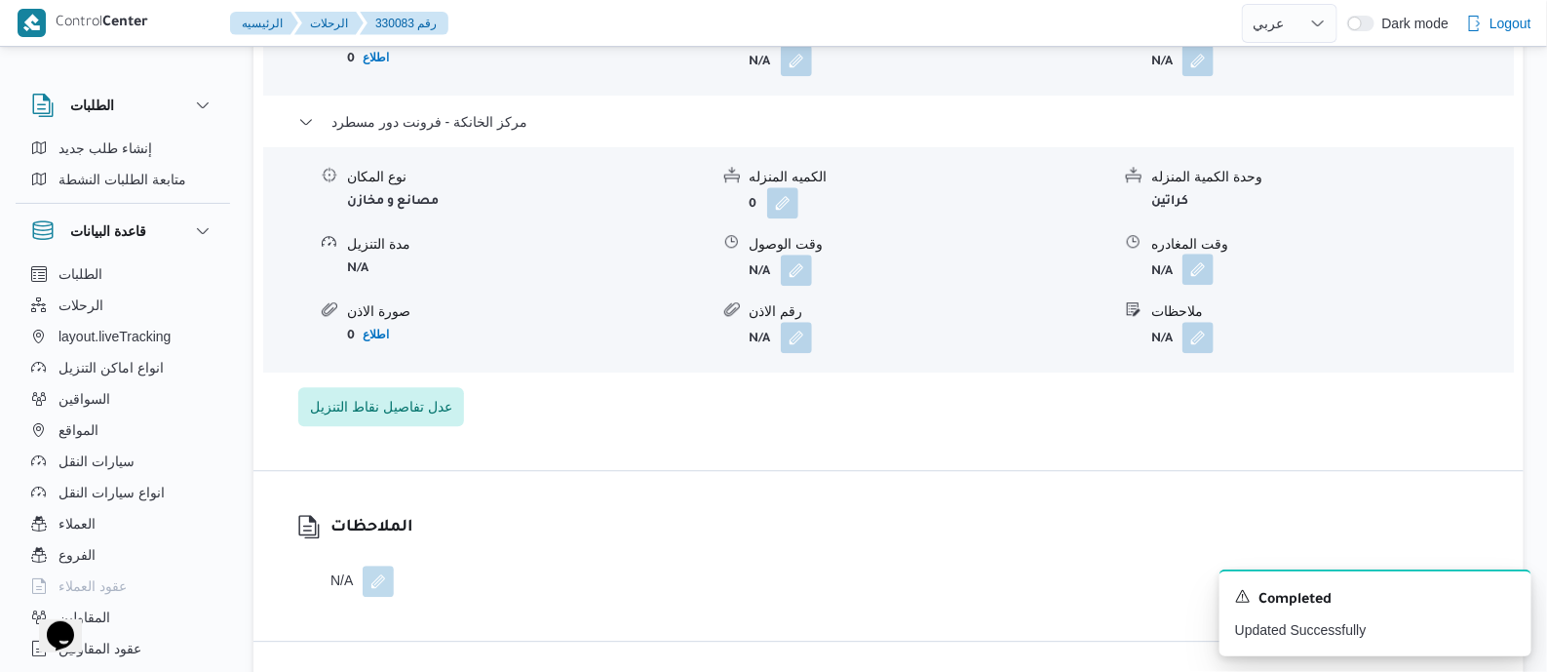
click at [1200, 266] on button "button" at bounding box center [1197, 268] width 31 height 31
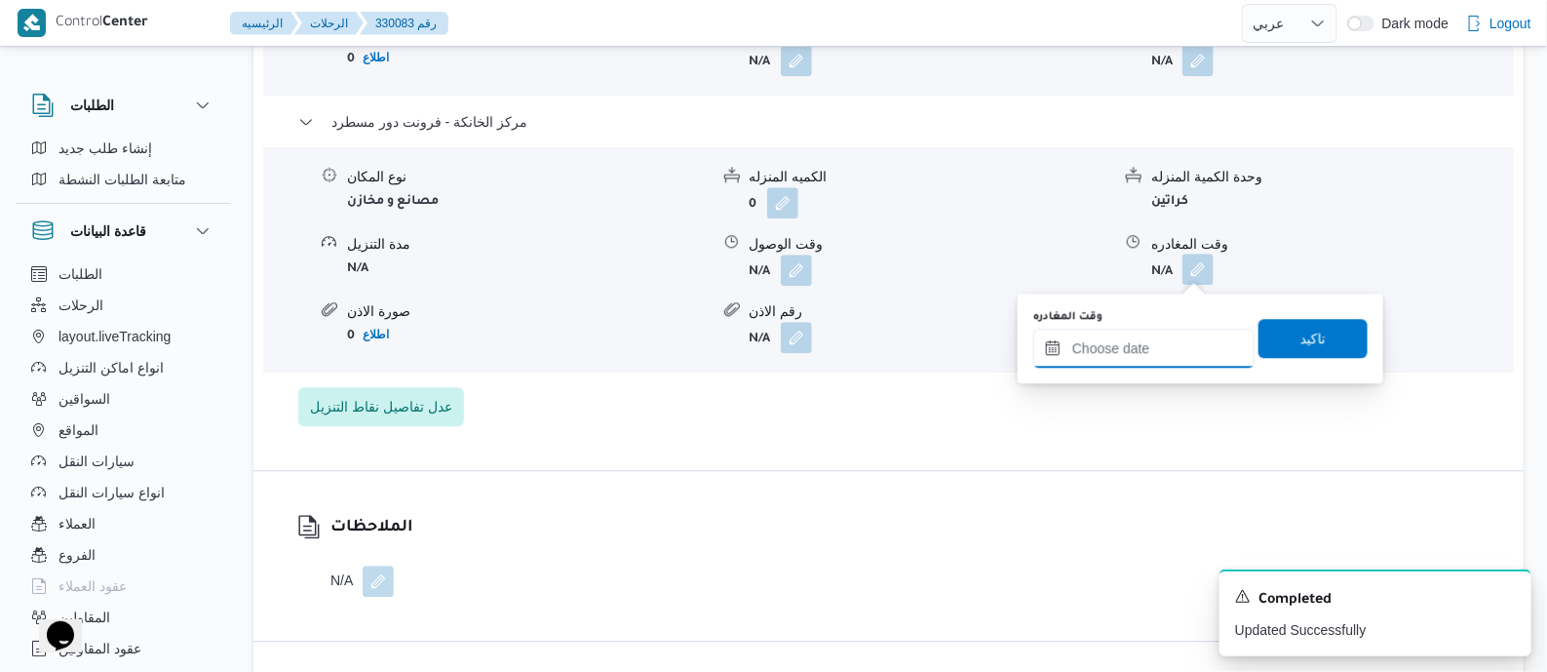
click at [1182, 364] on input "وقت المغادره" at bounding box center [1143, 348] width 221 height 39
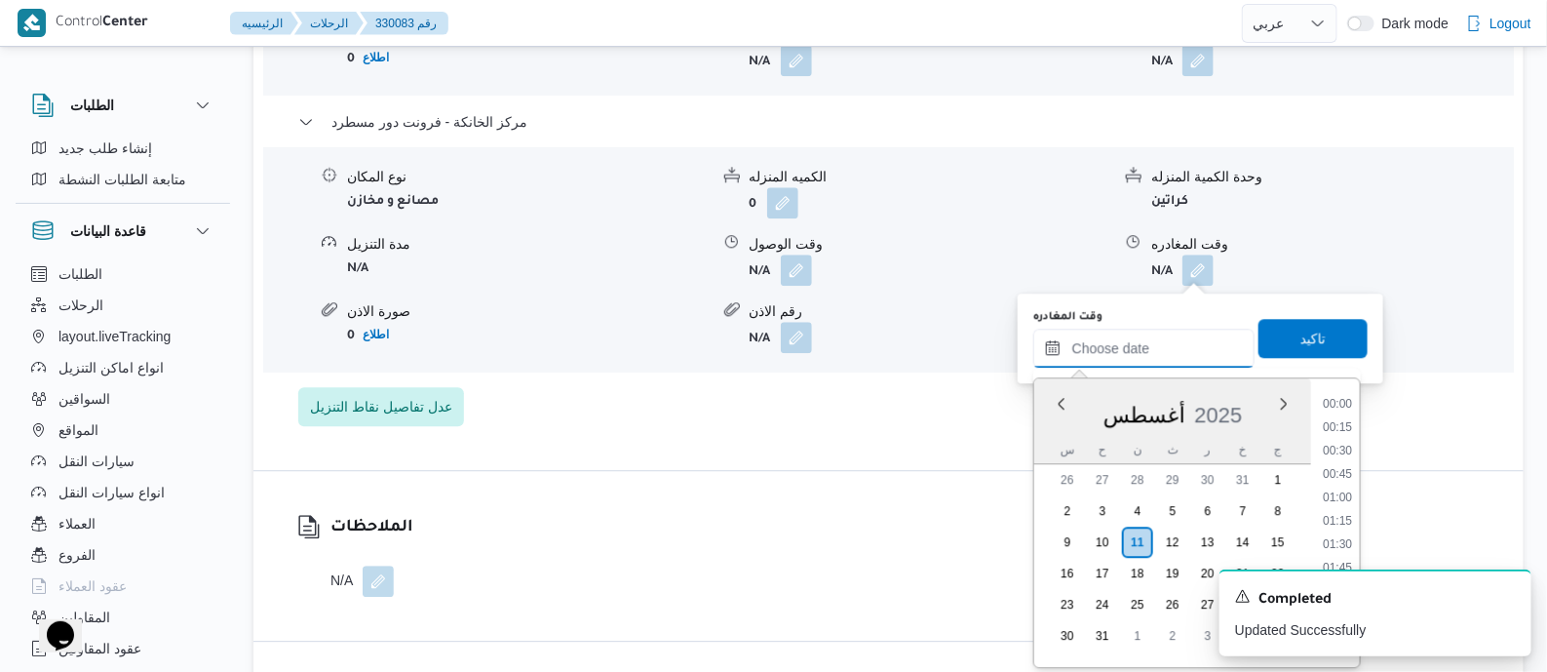
scroll to position [1856, 0]
click at [1351, 536] on li "21:15" at bounding box center [1337, 535] width 45 height 19
type input "[DATE] ٢١:١٥"
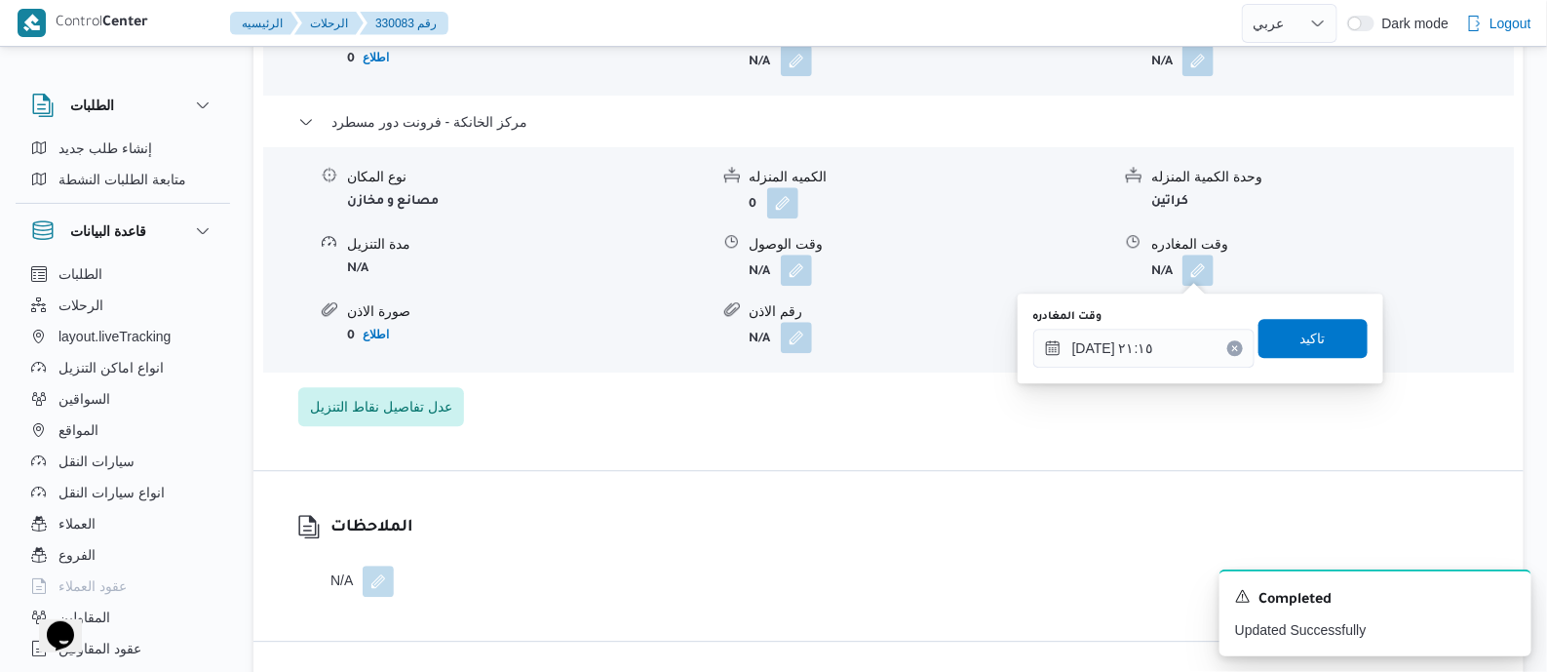
click at [1342, 294] on div "You are in a dialog. To close this dialog, hit escape. وقت المغادره [DATE] ٢١:١…" at bounding box center [1201, 338] width 366 height 90
click at [1322, 321] on span "تاكيد" at bounding box center [1313, 337] width 109 height 39
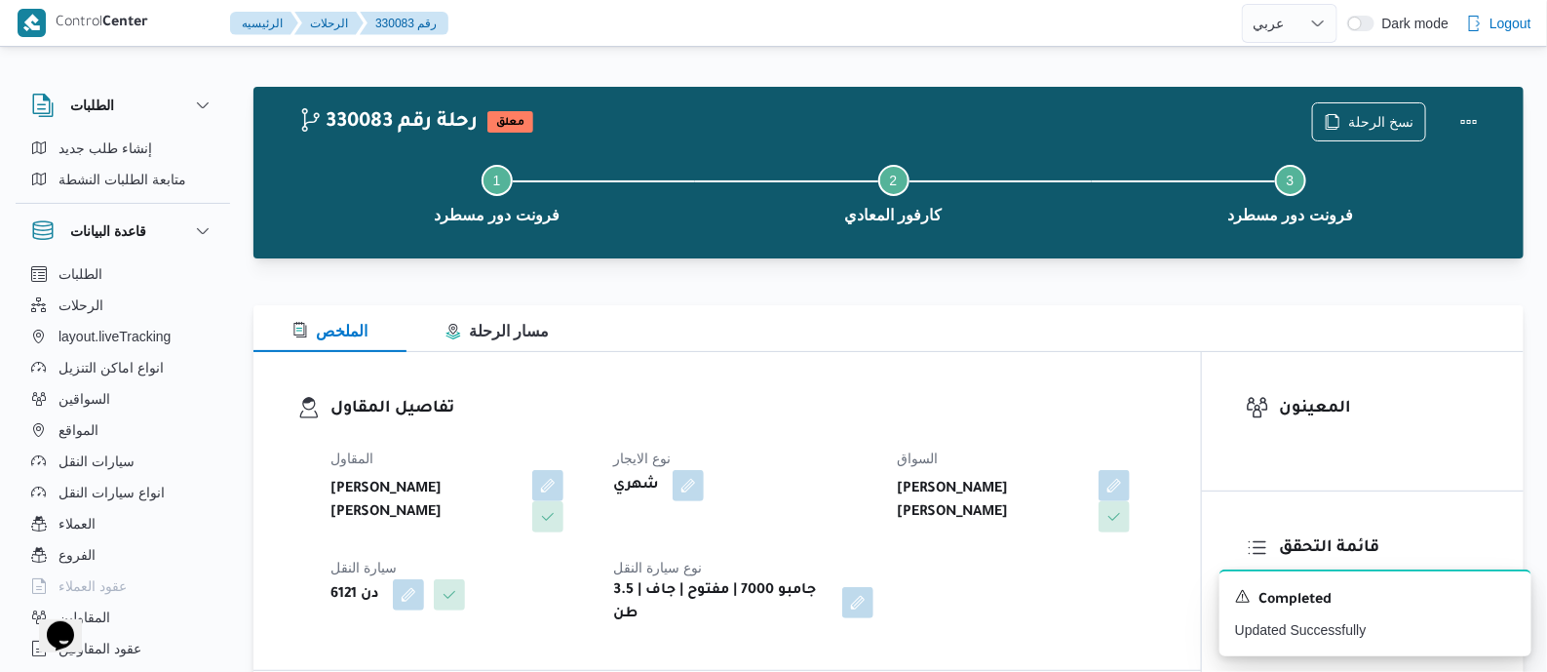
scroll to position [0, 0]
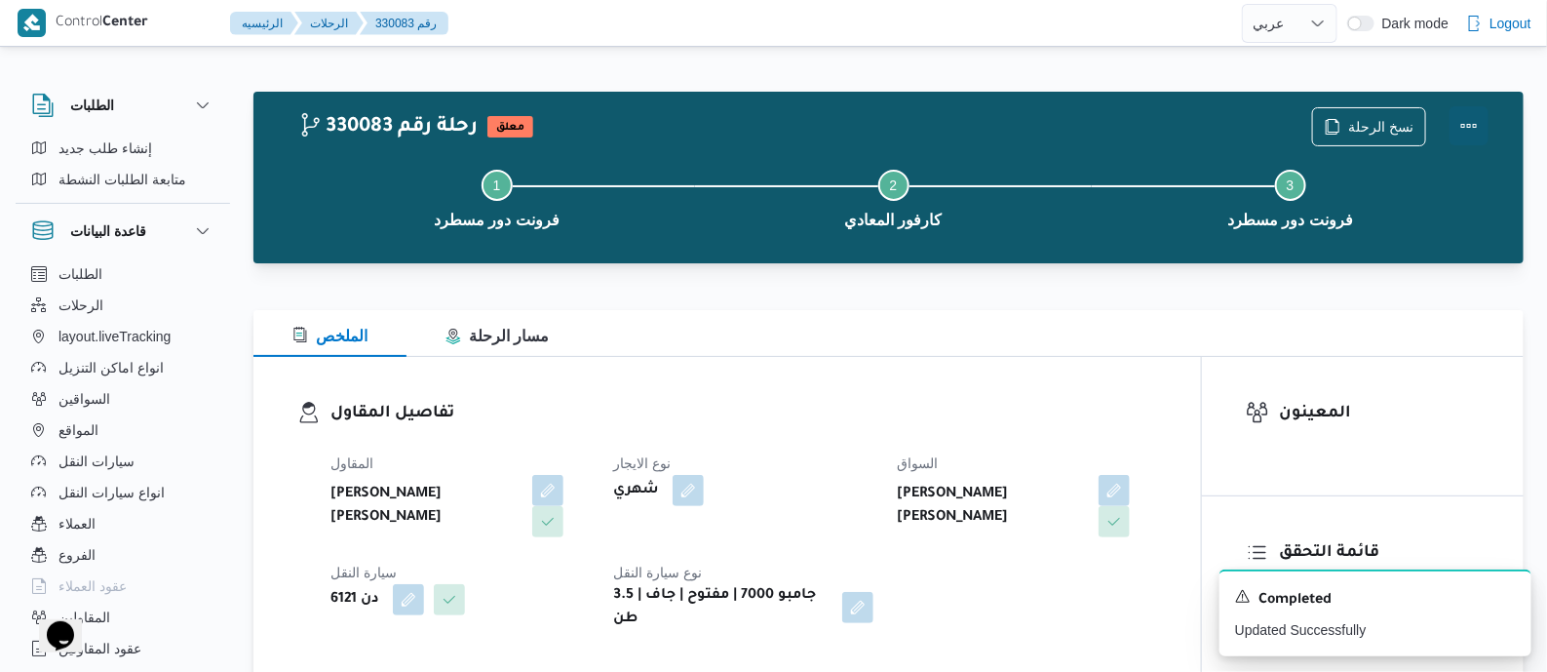
click at [1467, 121] on button "Actions" at bounding box center [1469, 125] width 39 height 39
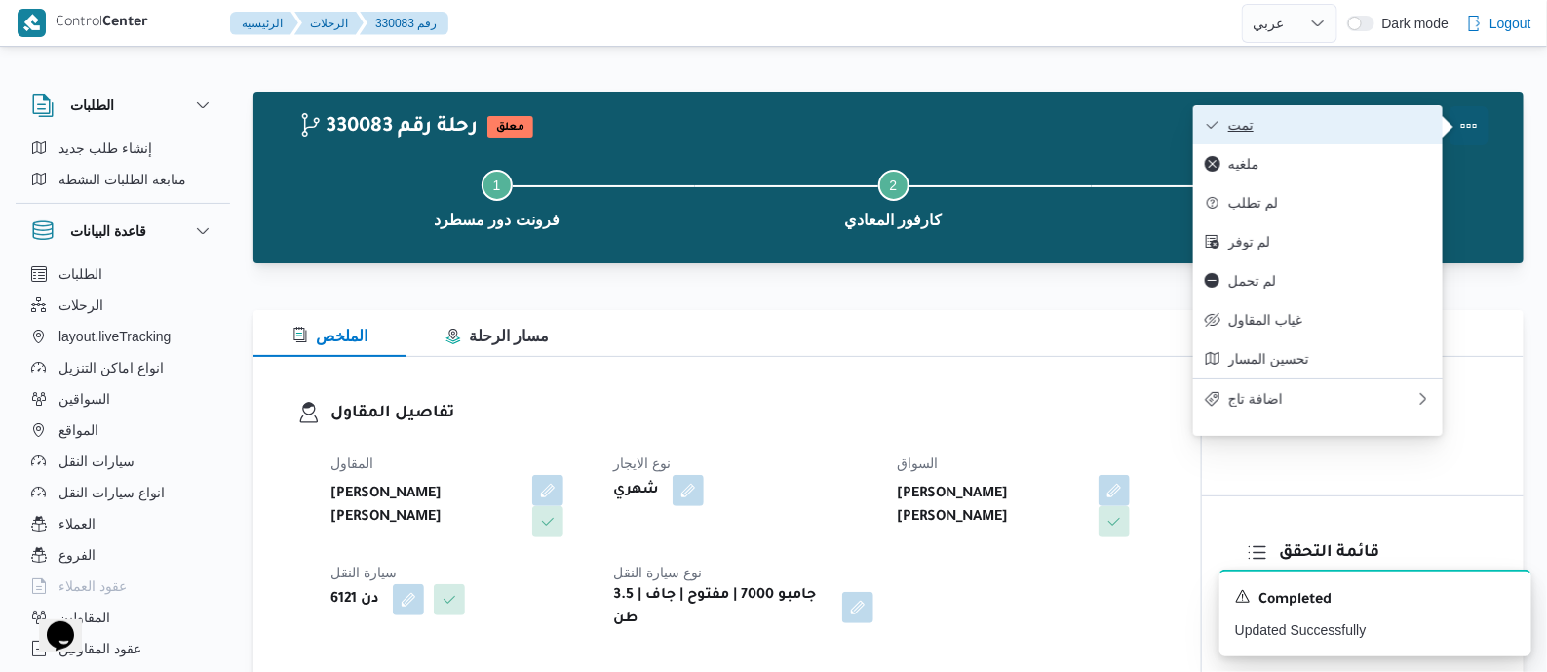
click at [1361, 114] on button "تمت" at bounding box center [1318, 124] width 250 height 39
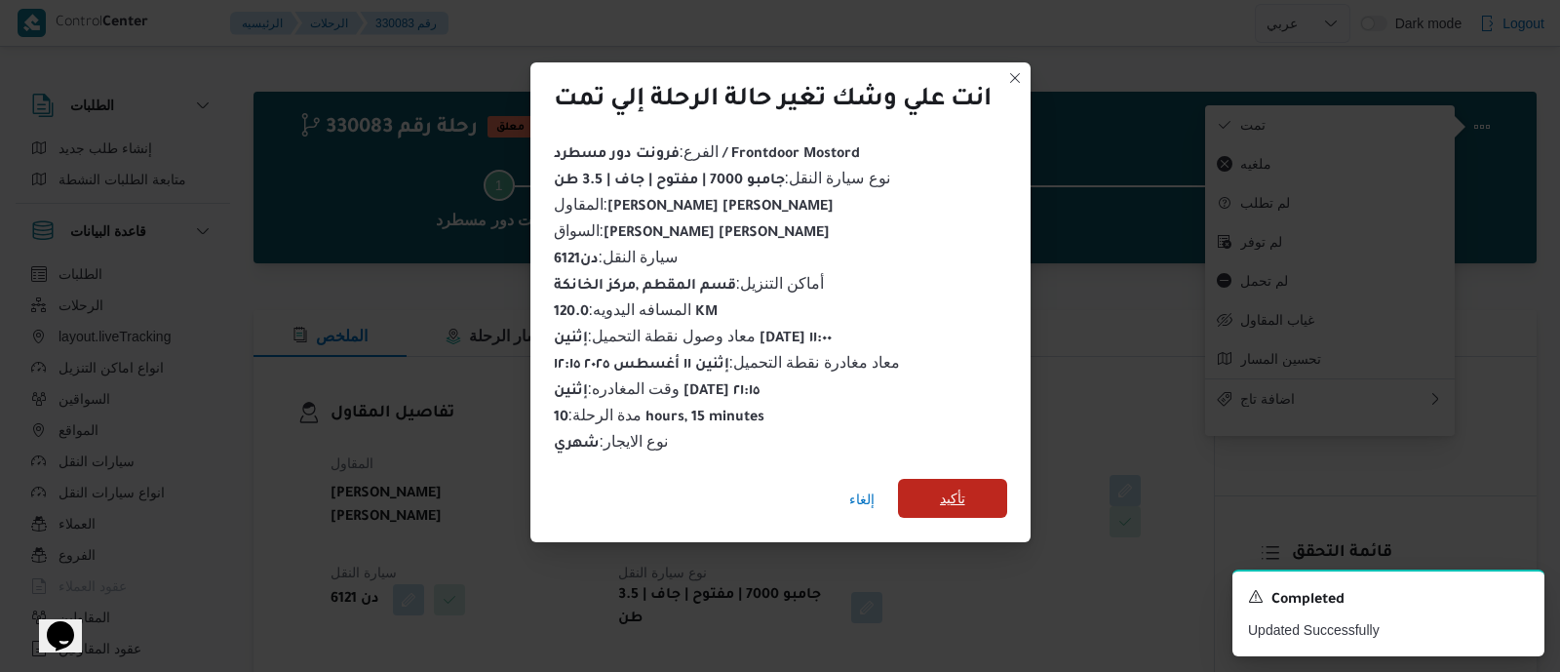
click at [987, 485] on span "تأكيد" at bounding box center [952, 498] width 109 height 39
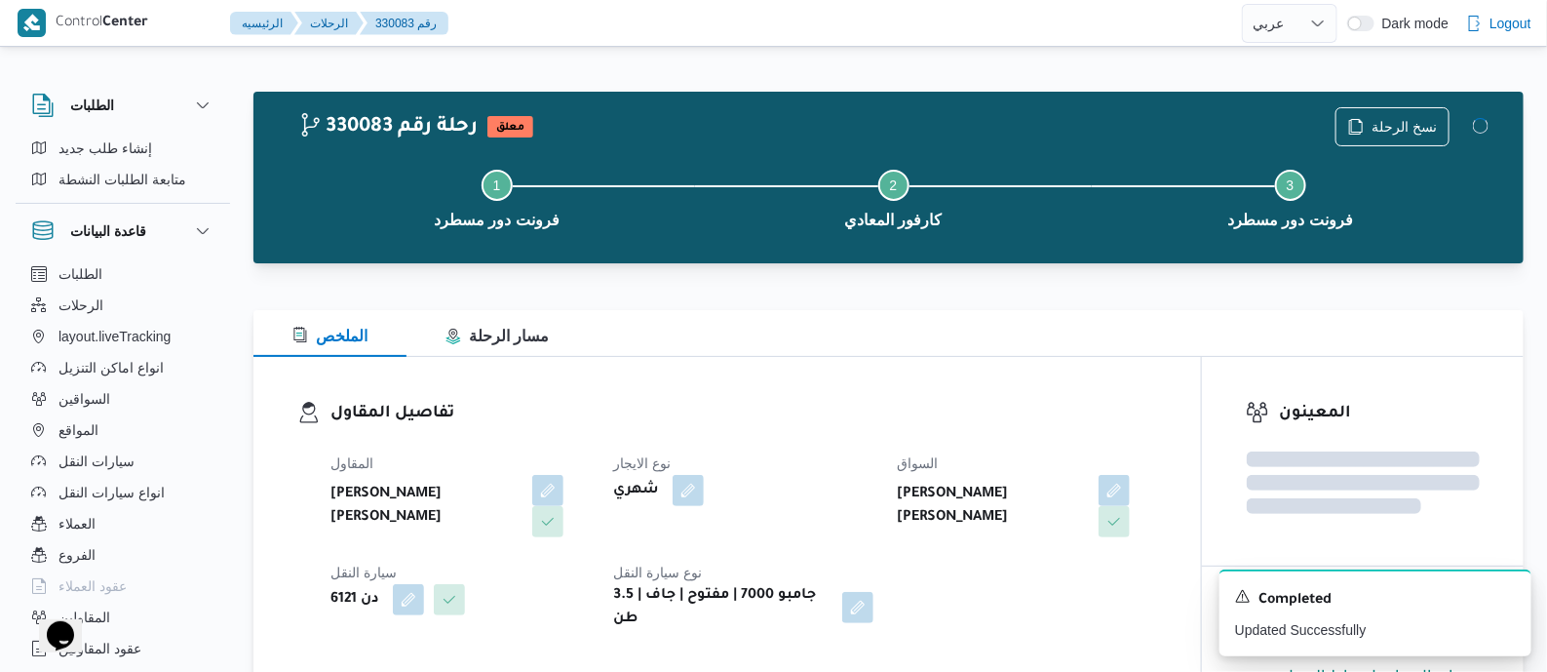
click at [850, 441] on div "المقاول [PERSON_NAME] [PERSON_NAME] نوع الايجار شهري السواق [PERSON_NAME] [PERS…" at bounding box center [744, 541] width 850 height 203
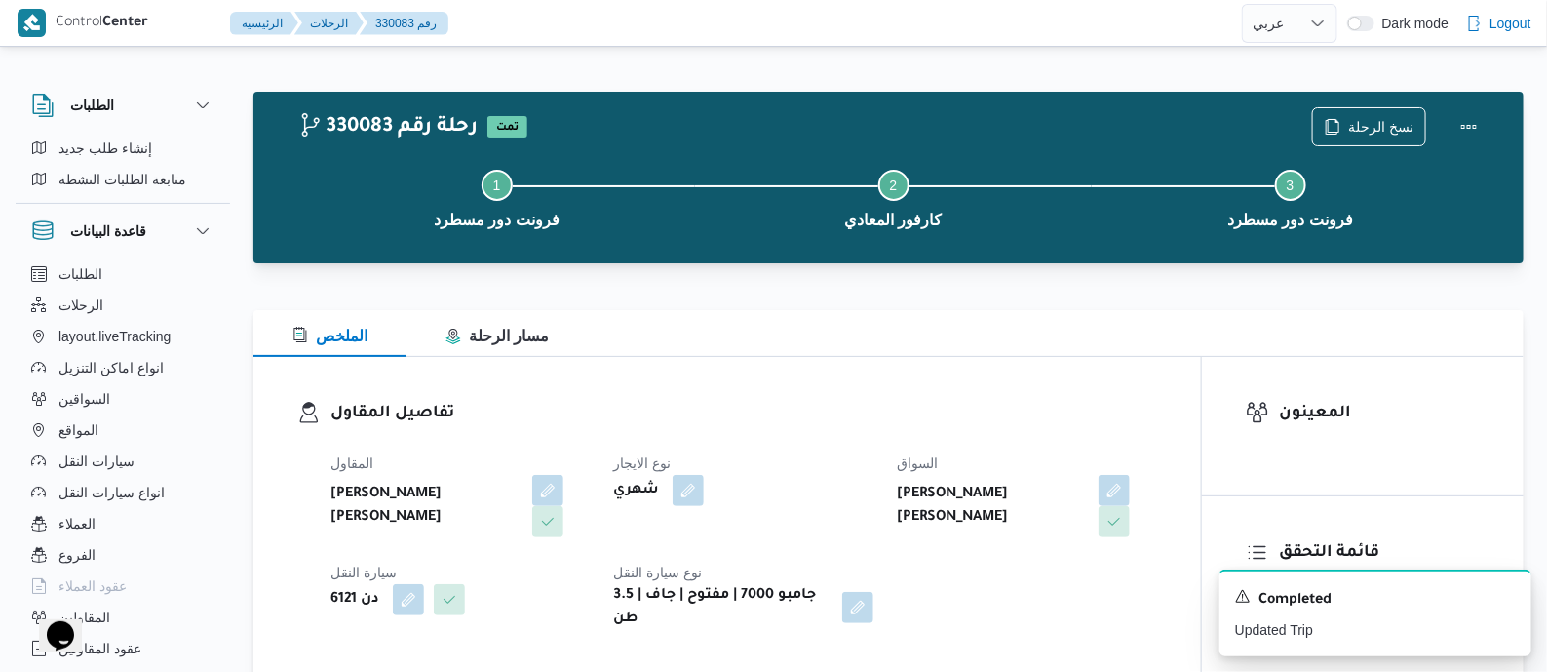
click at [850, 441] on div "المقاول [PERSON_NAME] [PERSON_NAME] نوع الايجار شهري السواق [PERSON_NAME] [PERS…" at bounding box center [744, 541] width 850 height 203
drag, startPoint x: 850, startPoint y: 441, endPoint x: 721, endPoint y: 386, distance: 139.8
click at [721, 386] on div "تفاصيل المقاول المقاول [PERSON_NAME] [PERSON_NAME] نوع الايجار شهري السواق [PER…" at bounding box center [727, 516] width 948 height 318
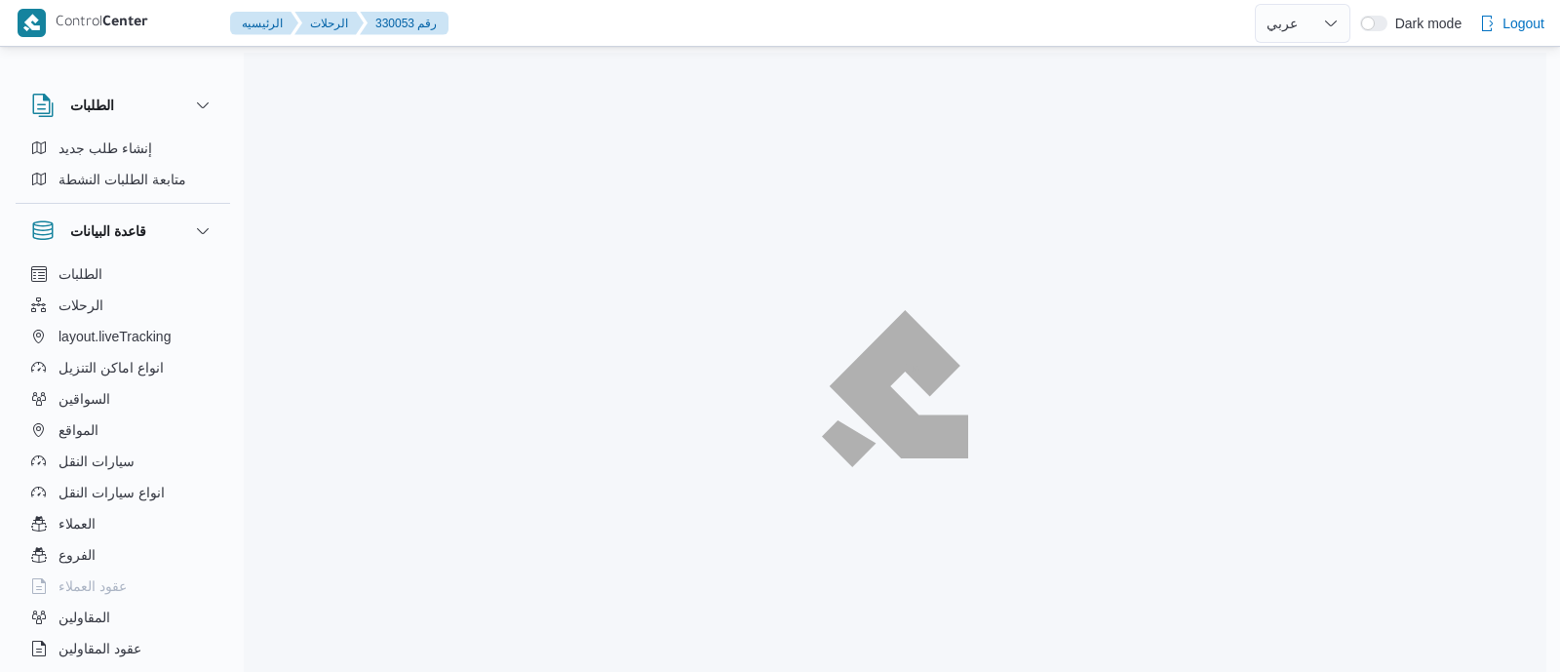
select select "ar"
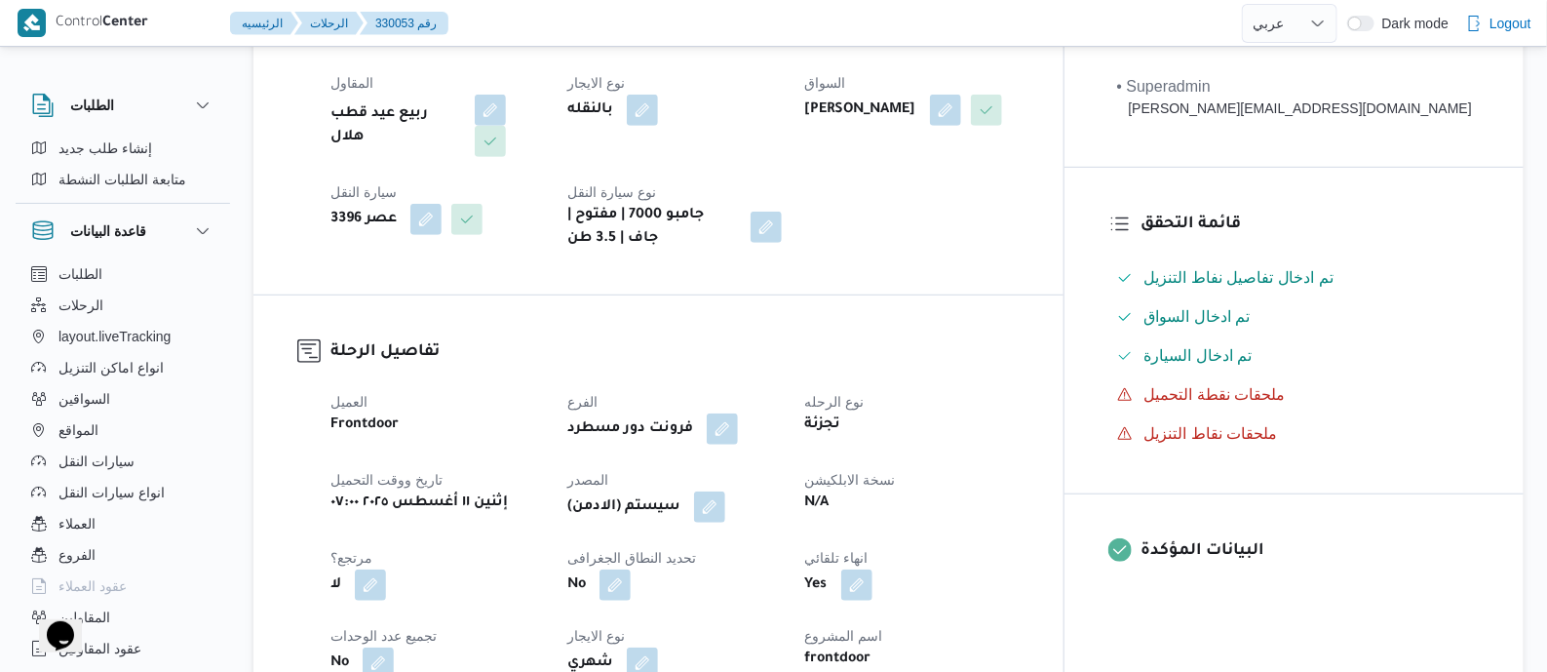
scroll to position [731, 0]
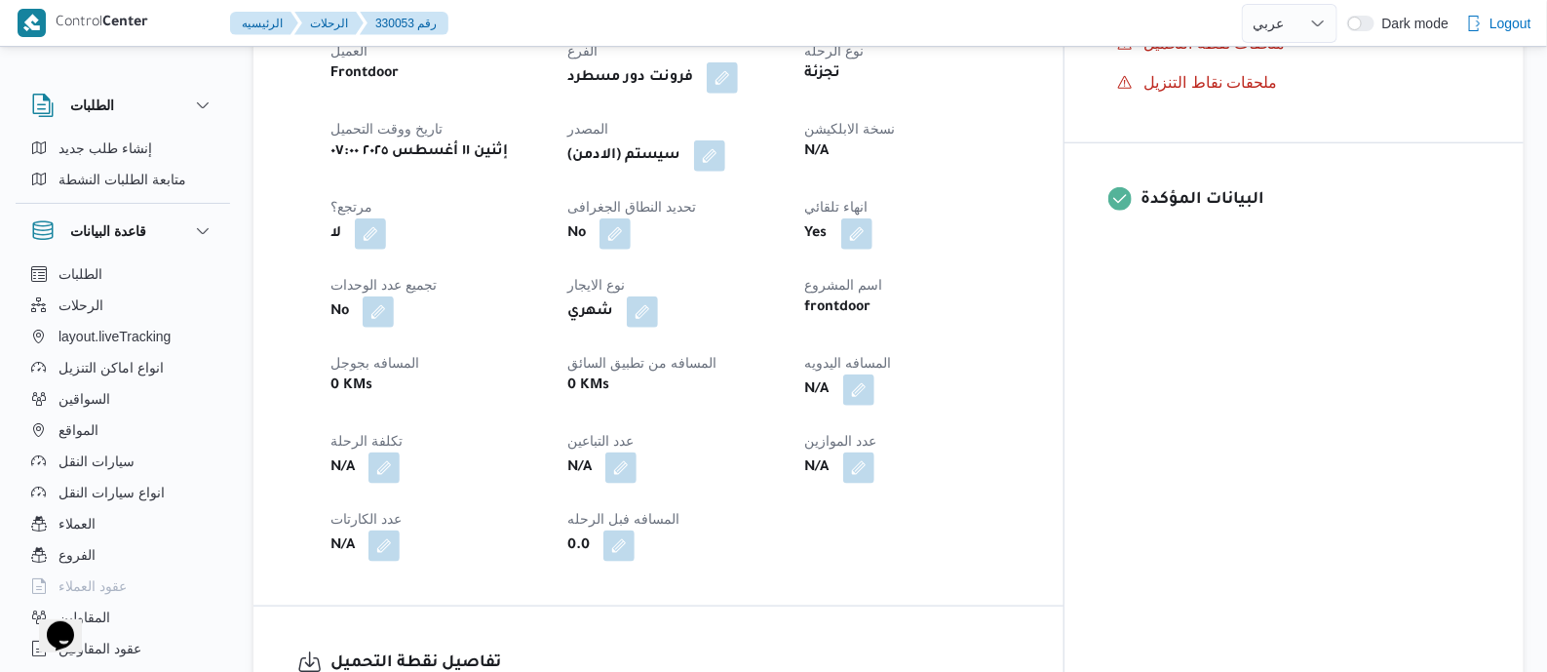
drag, startPoint x: 770, startPoint y: 160, endPoint x: 867, endPoint y: 213, distance: 109.9
click at [725, 159] on button "button" at bounding box center [709, 155] width 31 height 31
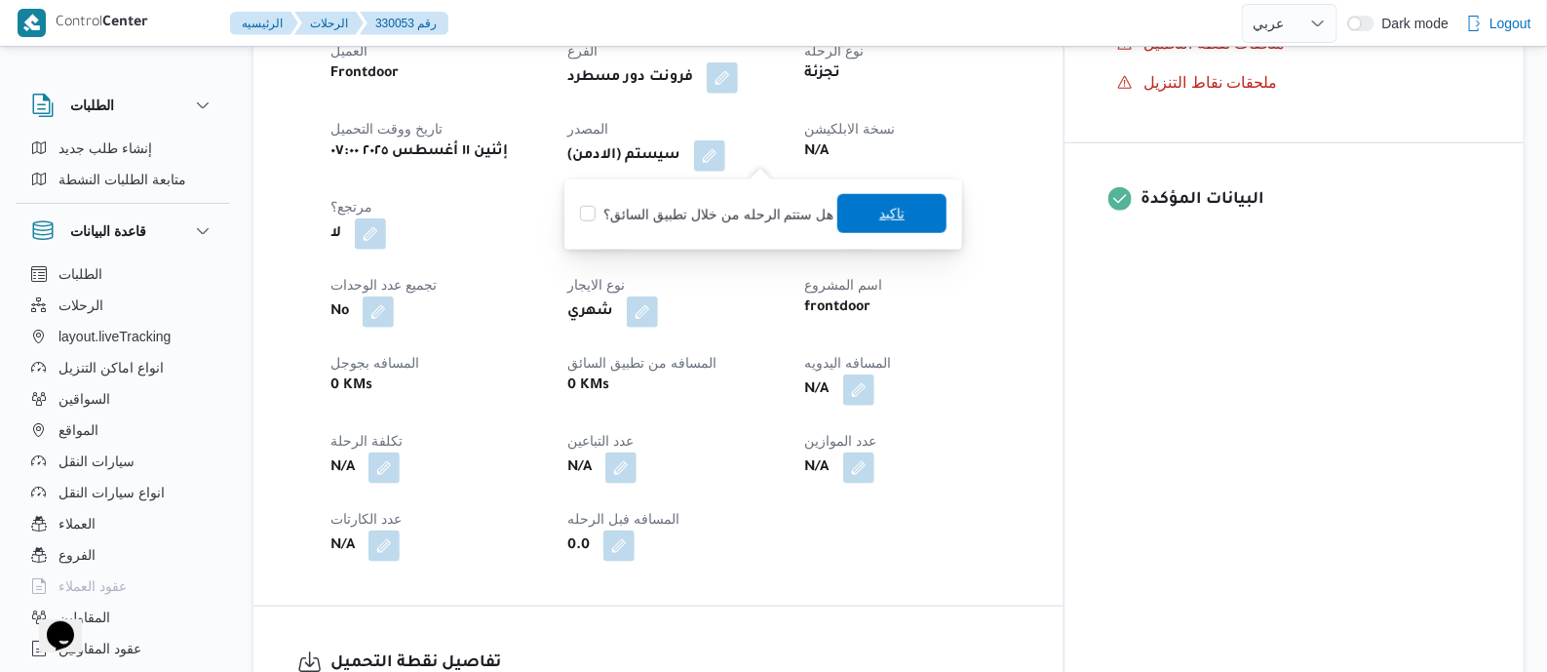
click at [882, 215] on span "تاكيد" at bounding box center [891, 213] width 25 height 23
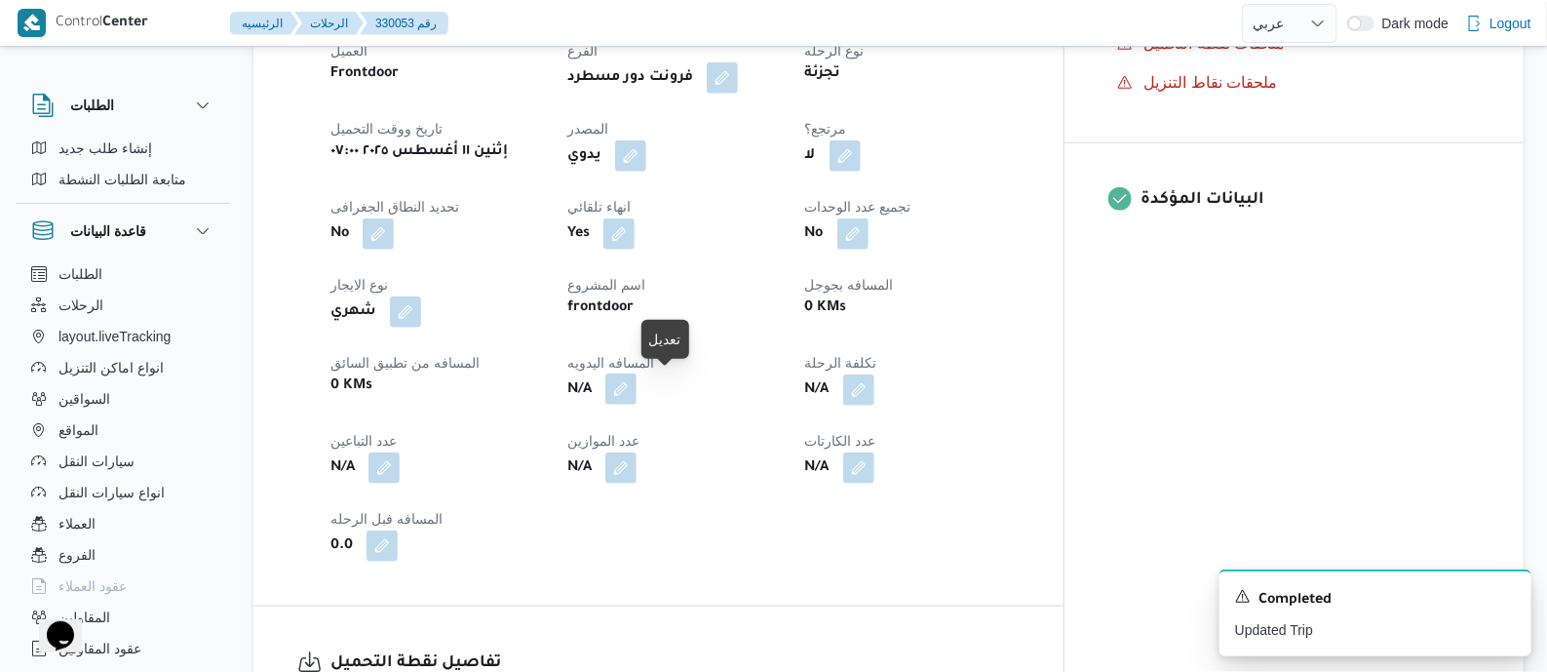
click at [637, 378] on button "button" at bounding box center [620, 388] width 31 height 31
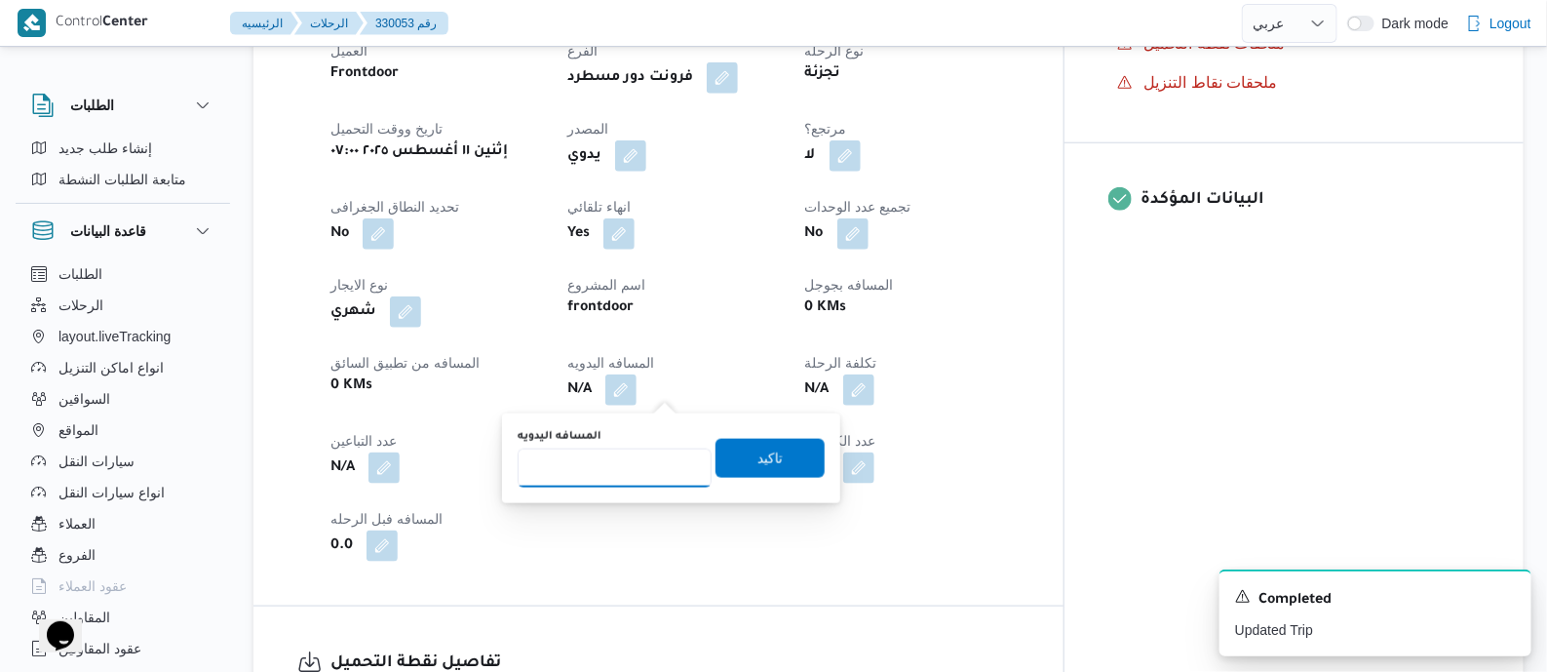
click at [642, 462] on input "المسافه اليدويه" at bounding box center [615, 467] width 194 height 39
type input "145"
click at [794, 446] on span "تاكيد" at bounding box center [770, 457] width 109 height 39
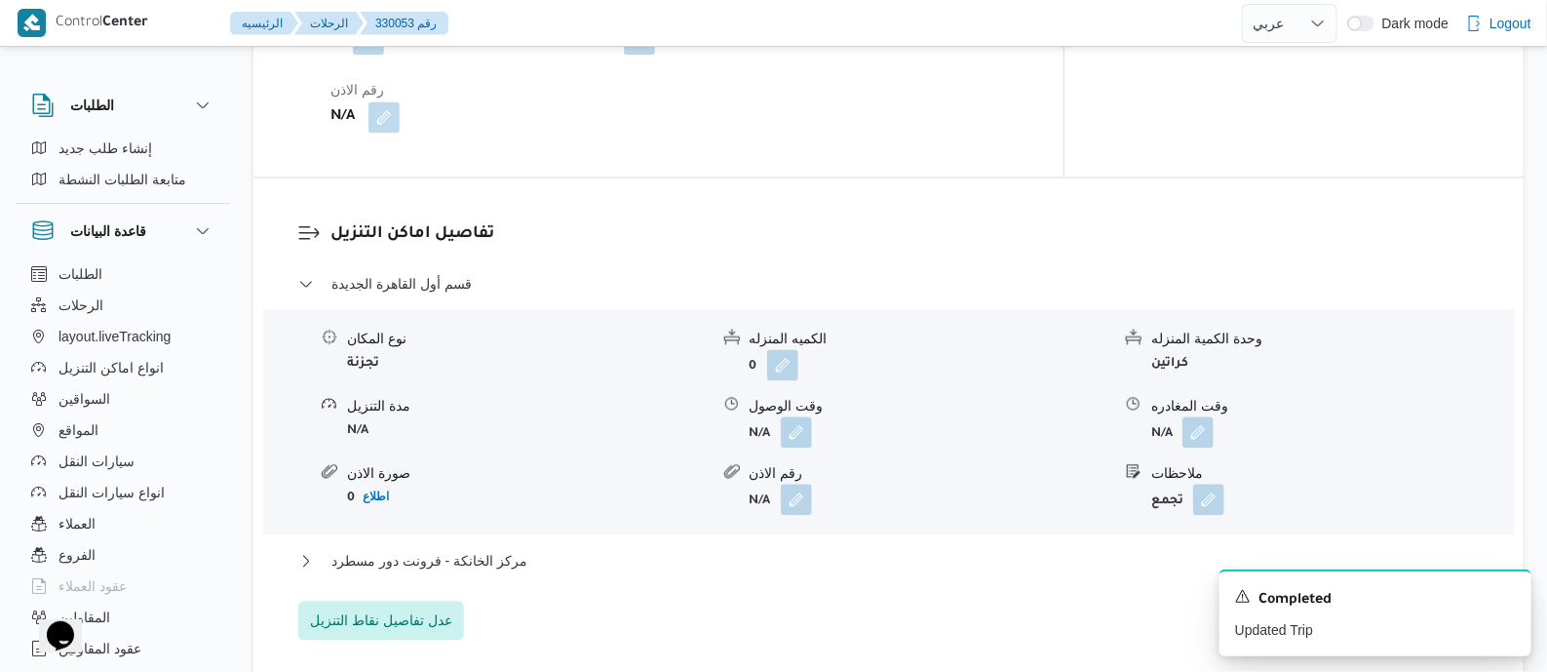
scroll to position [1705, 0]
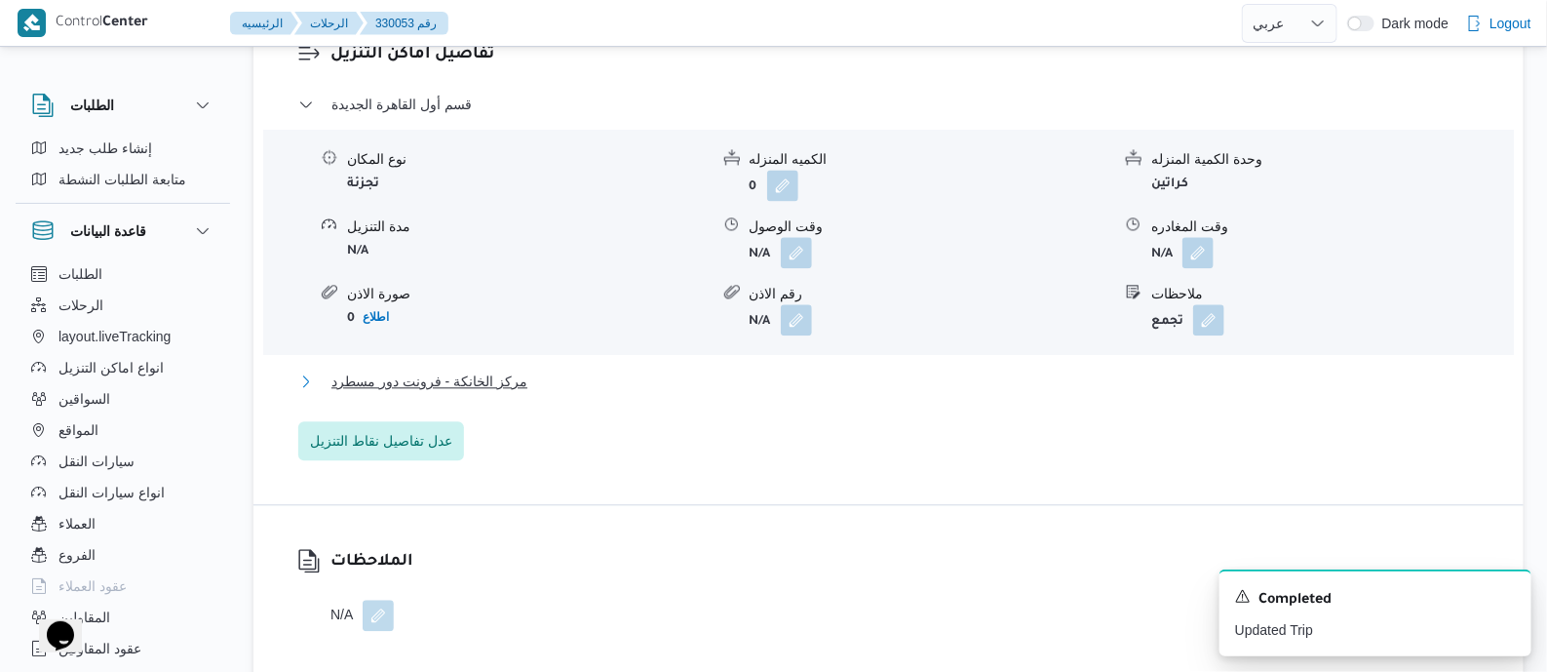
click at [487, 369] on span "مركز الخانكة - فرونت دور مسطرد" at bounding box center [429, 380] width 196 height 23
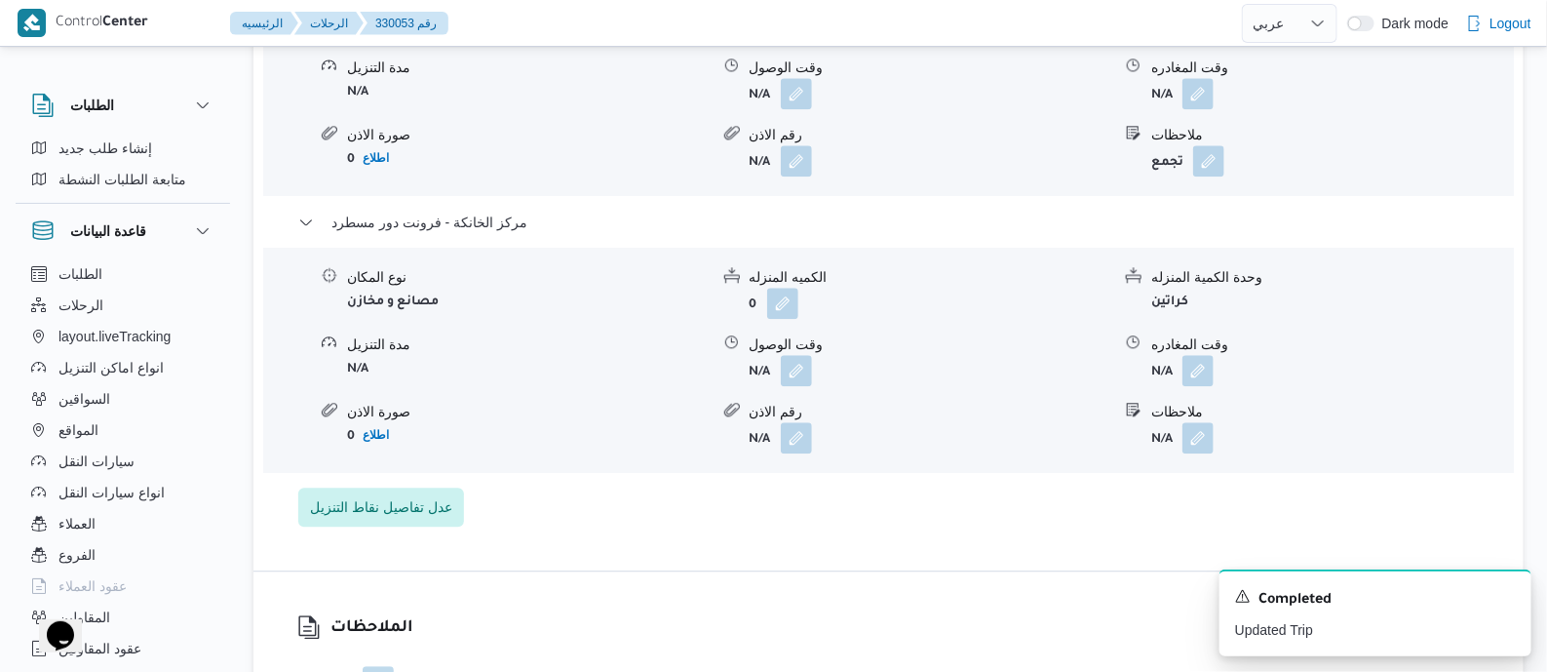
scroll to position [1949, 0]
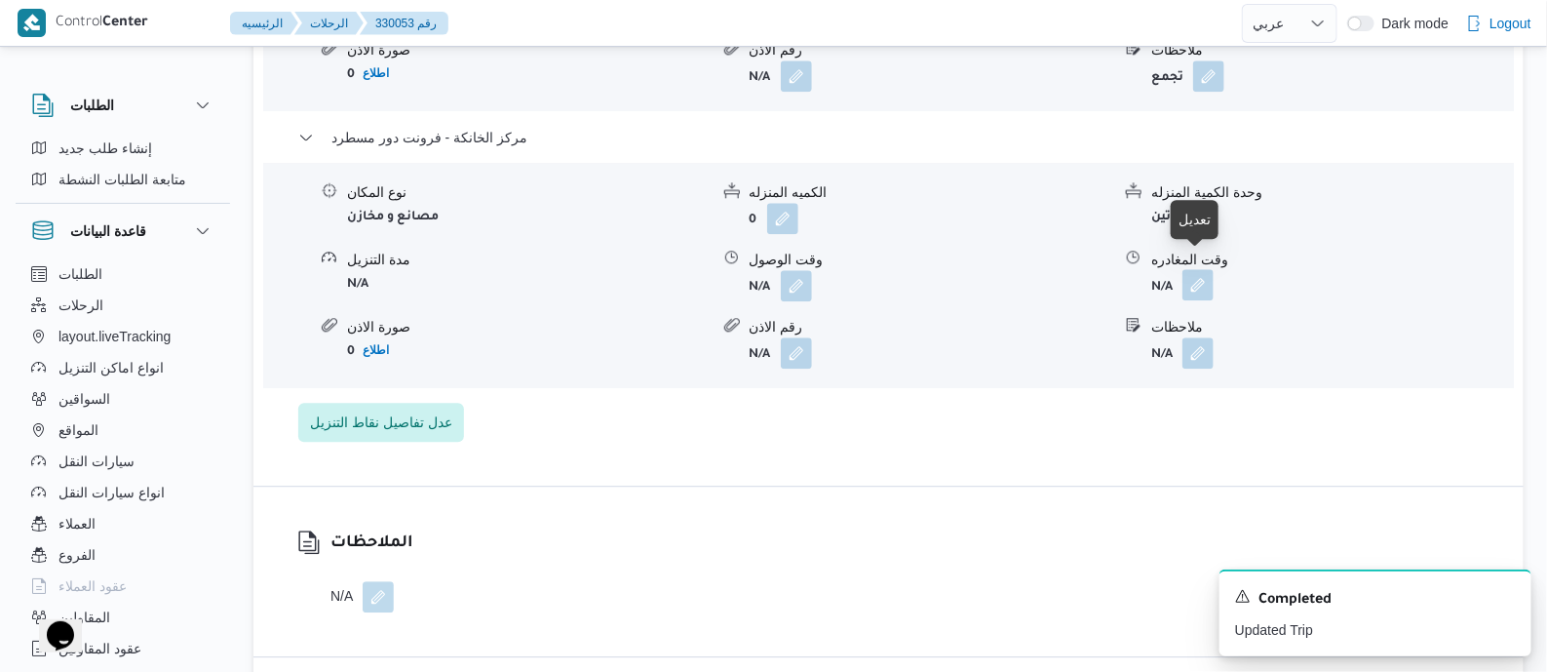
click at [1206, 269] on button "button" at bounding box center [1197, 284] width 31 height 31
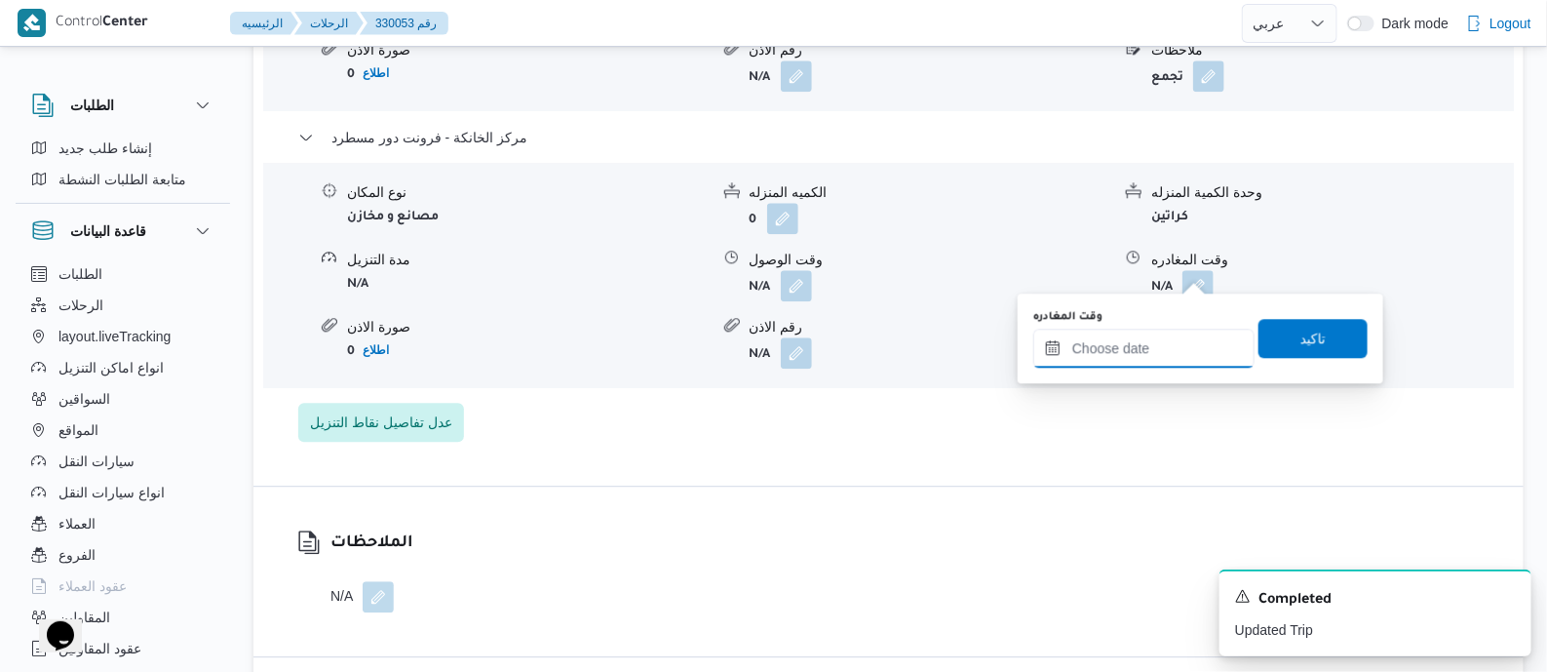
click at [1202, 344] on input "وقت المغادره" at bounding box center [1143, 348] width 221 height 39
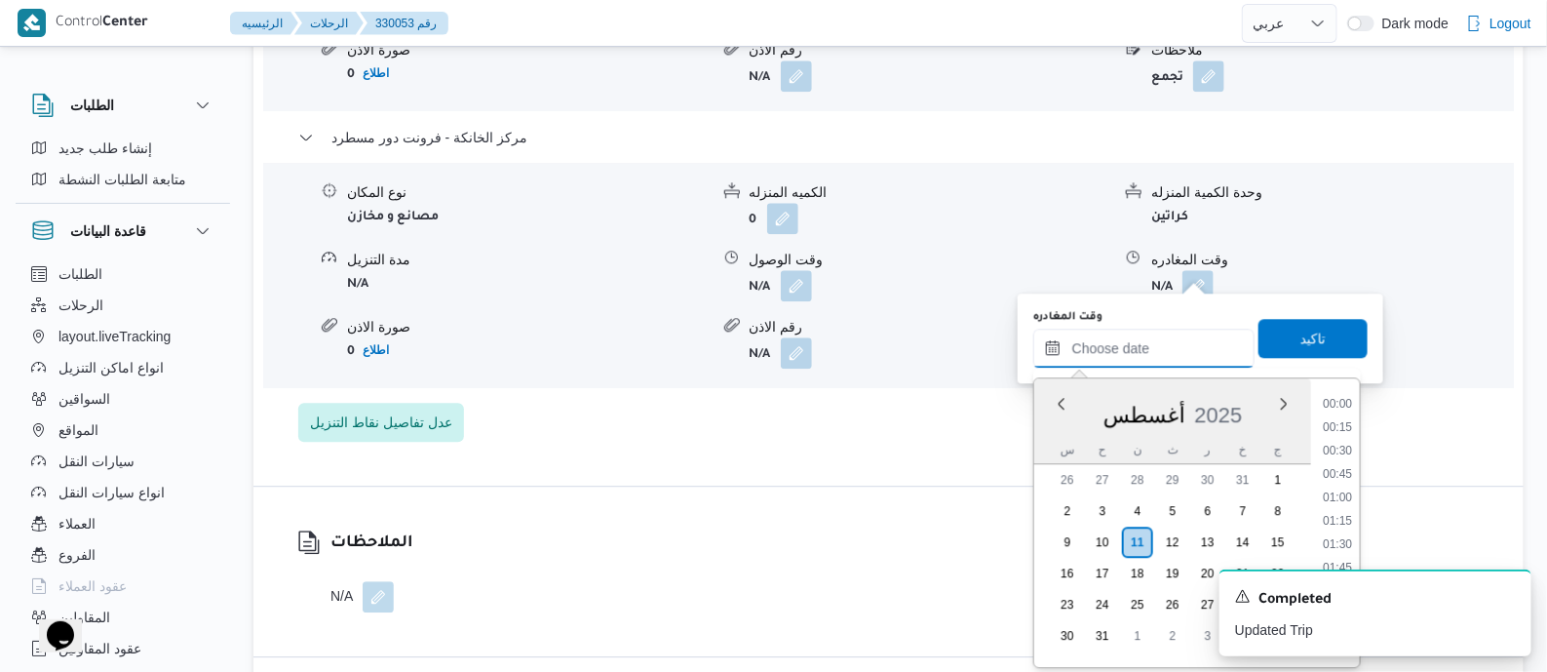
scroll to position [1856, 0]
click at [1352, 503] on li "21:00" at bounding box center [1337, 512] width 45 height 19
type input "[DATE] ٢١:٠٠"
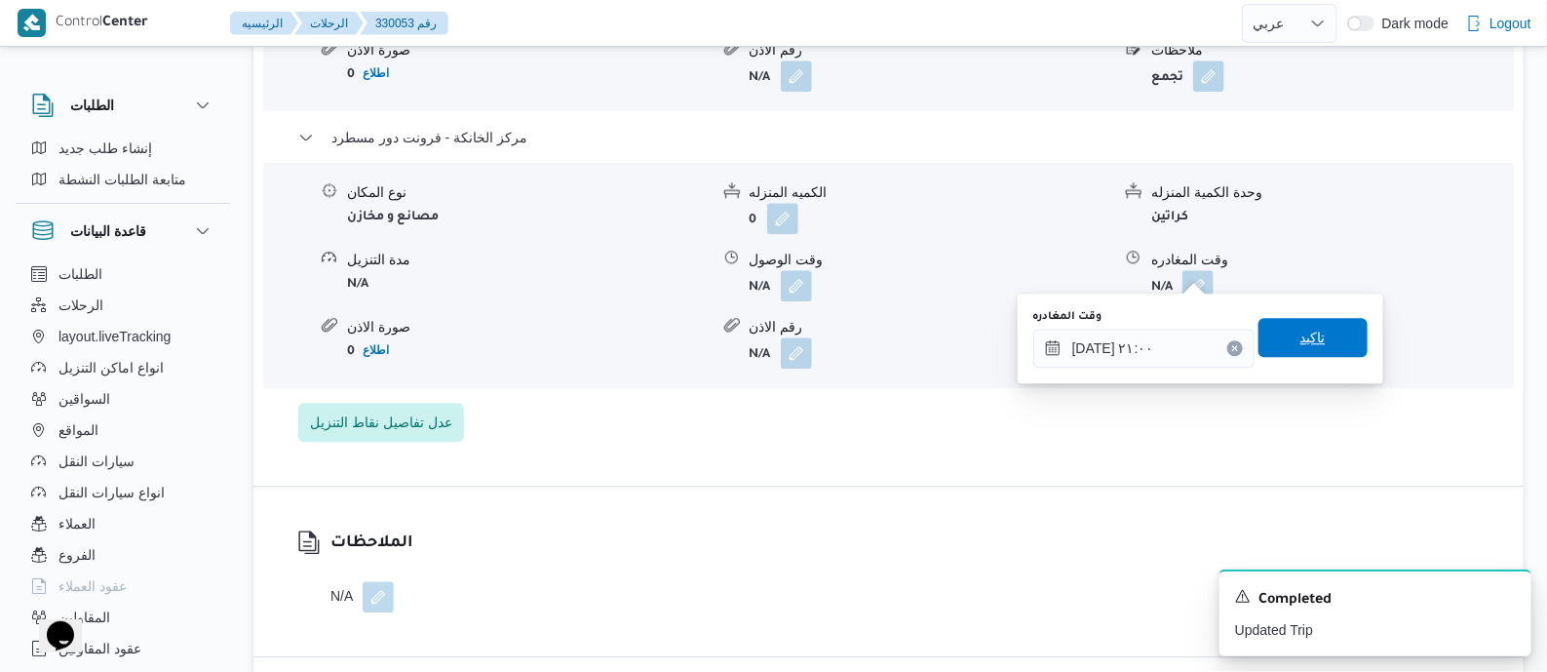
click at [1336, 333] on span "تاكيد" at bounding box center [1313, 337] width 109 height 39
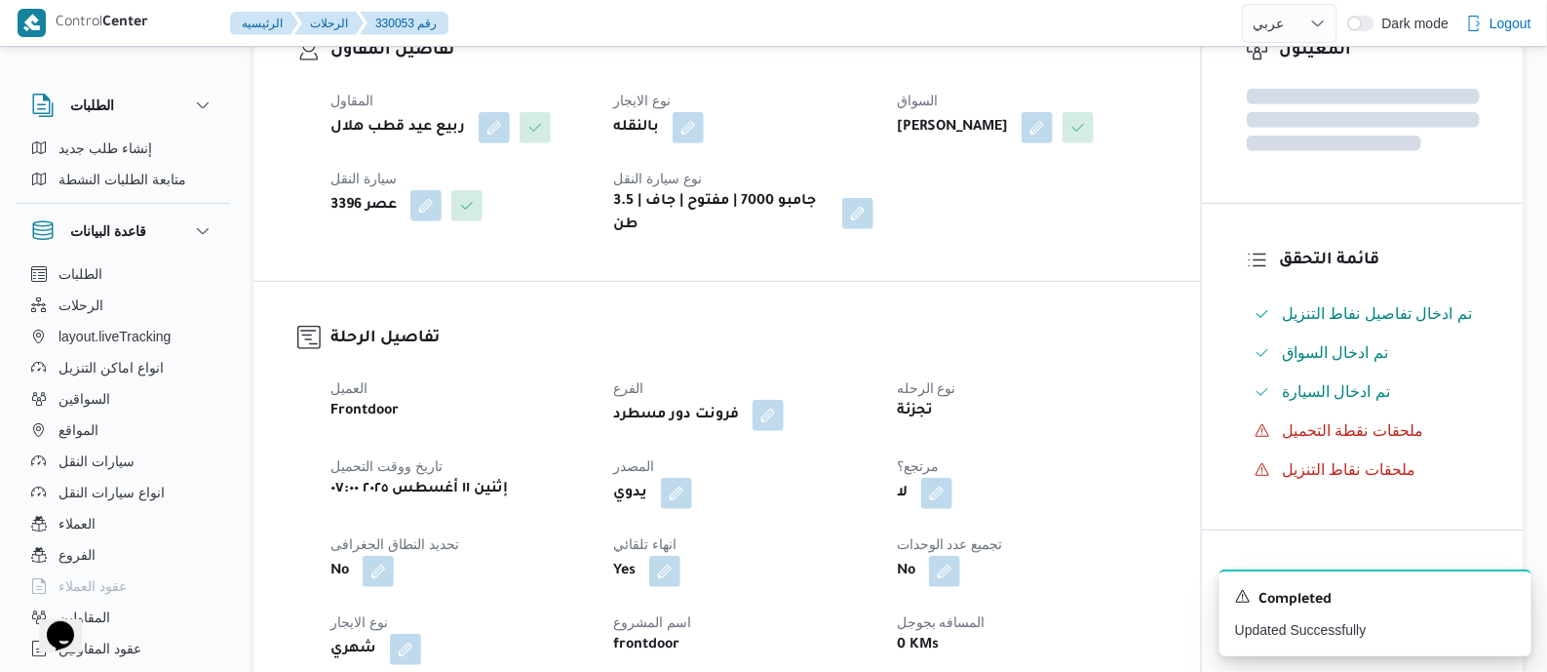
scroll to position [0, 0]
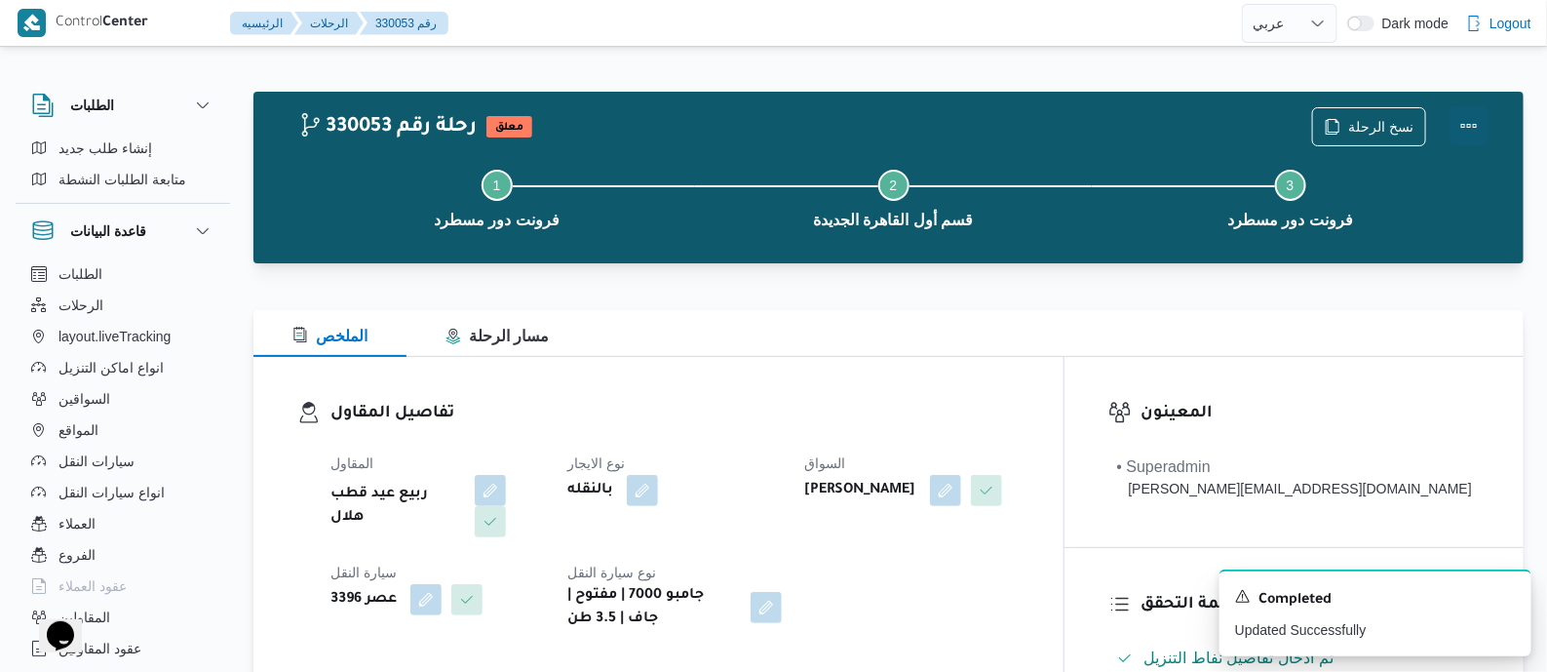
click at [1462, 119] on button "Actions" at bounding box center [1469, 125] width 39 height 39
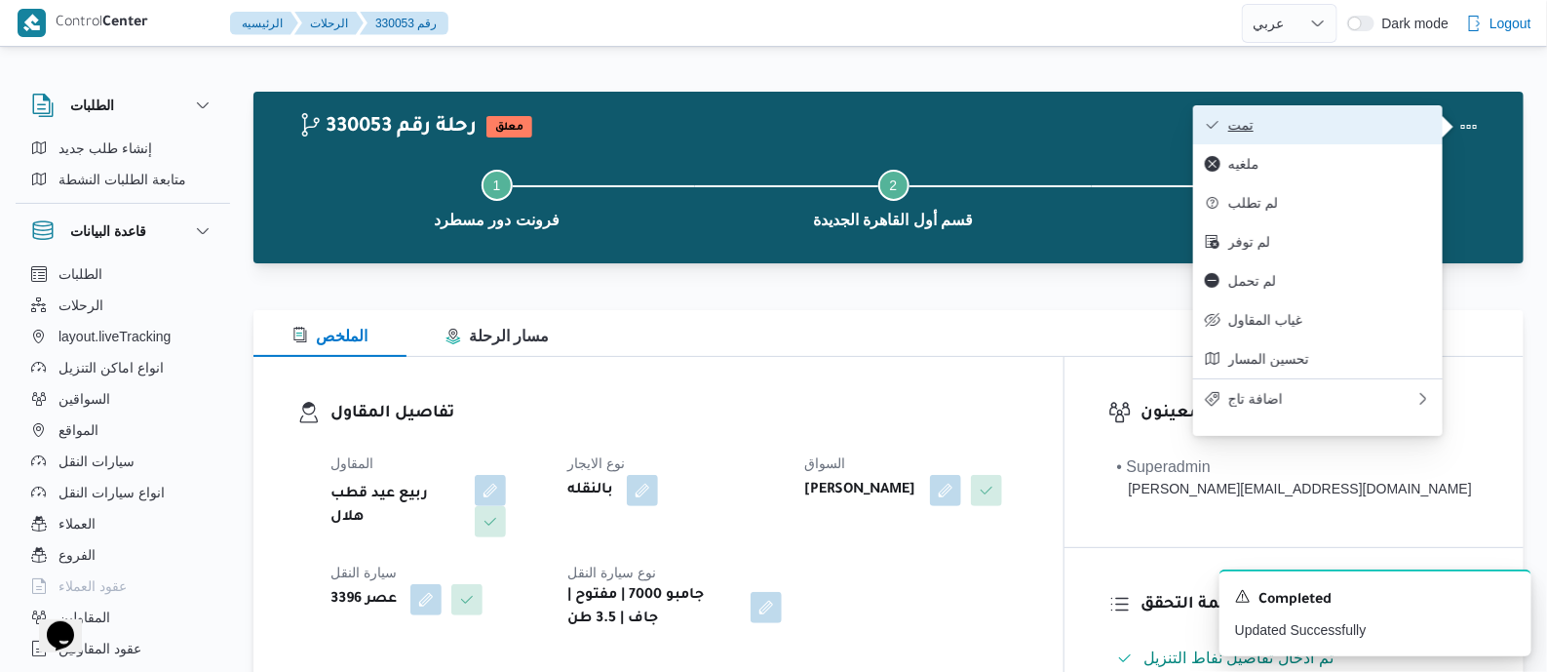
click at [1396, 136] on button "تمت" at bounding box center [1318, 124] width 250 height 39
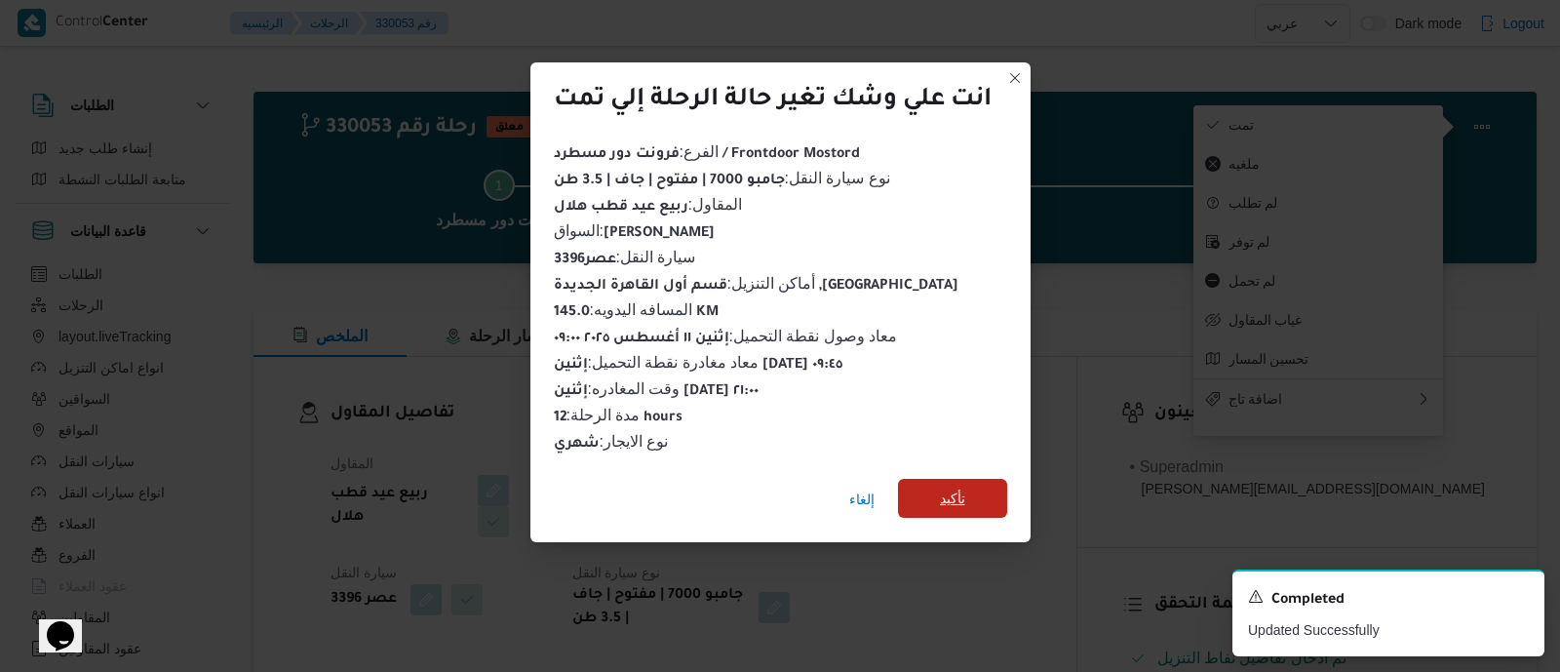
click at [961, 501] on span "تأكيد" at bounding box center [952, 497] width 25 height 23
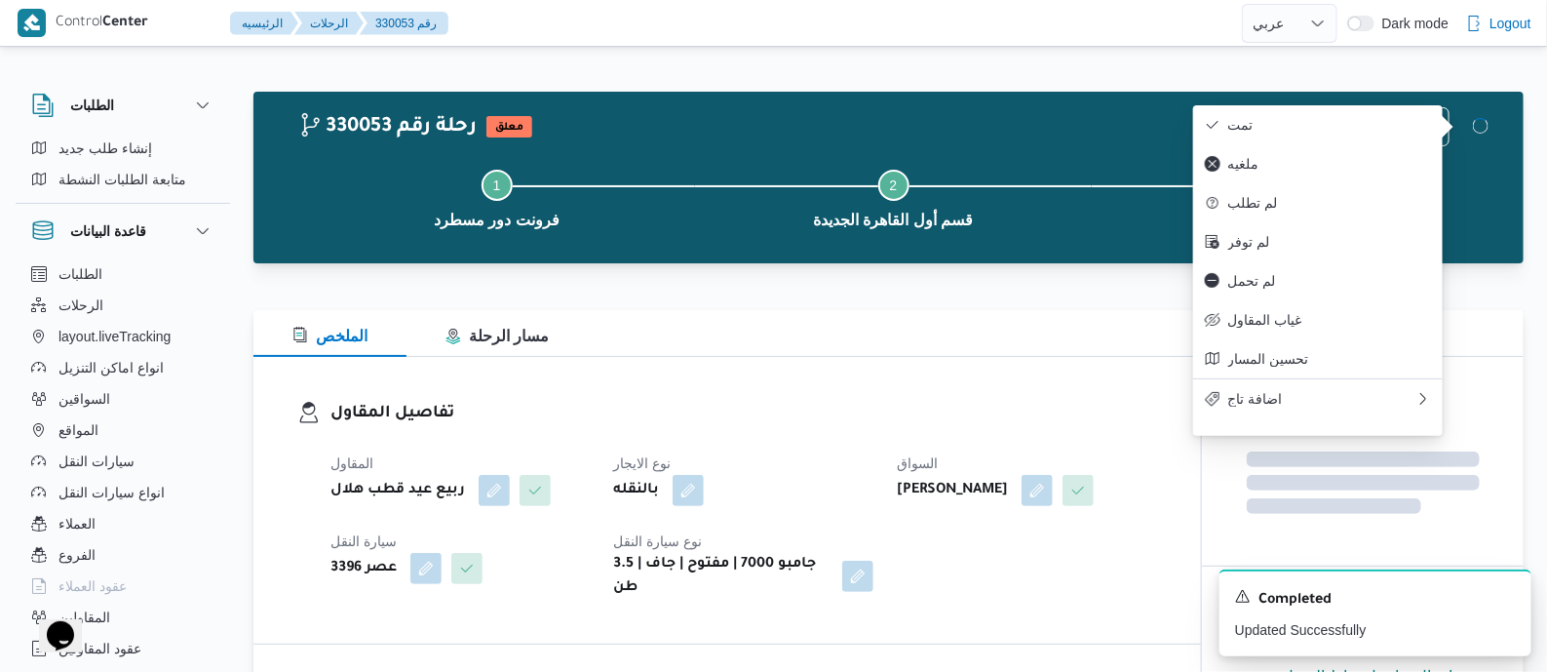
click at [819, 455] on dt "نوع الايجار" at bounding box center [742, 462] width 259 height 23
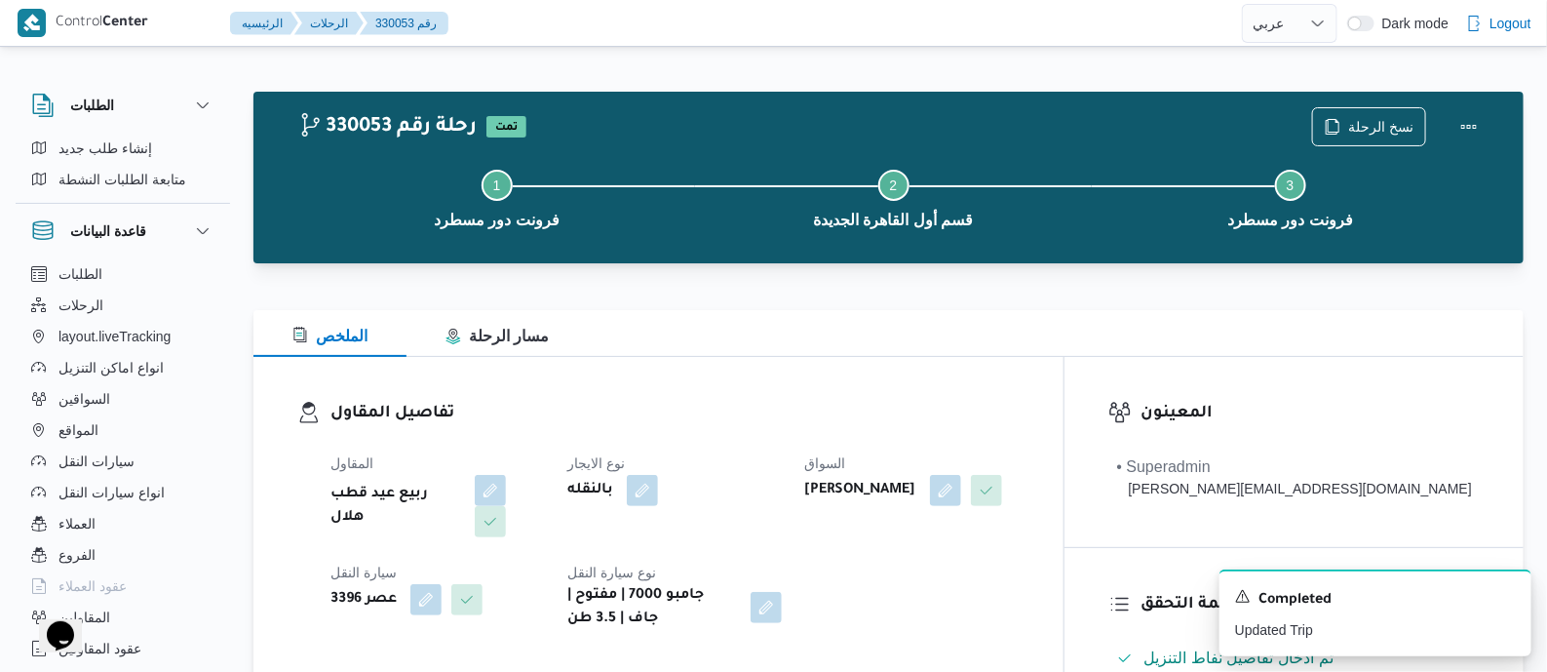
drag, startPoint x: 819, startPoint y: 455, endPoint x: 600, endPoint y: 334, distance: 250.4
click at [600, 334] on div "الملخص مسار الرحلة" at bounding box center [888, 333] width 1270 height 47
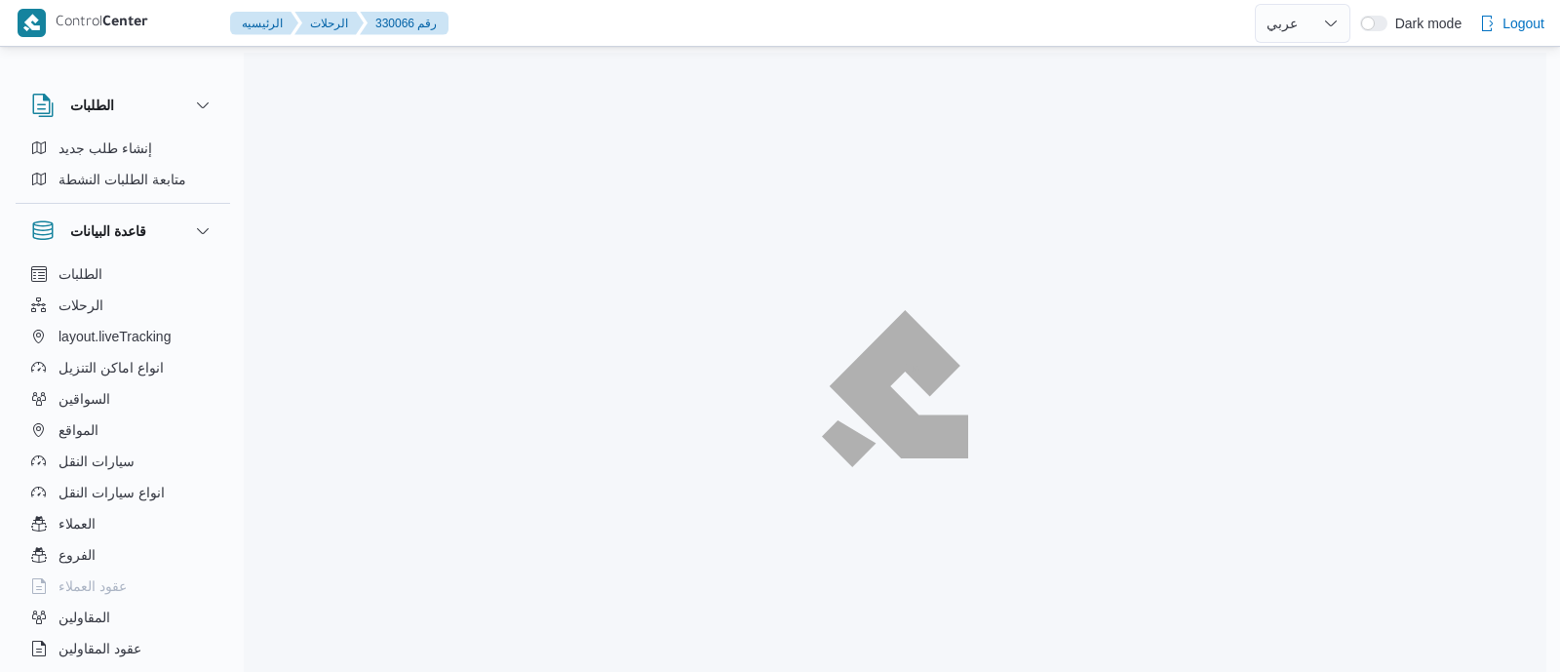
select select "ar"
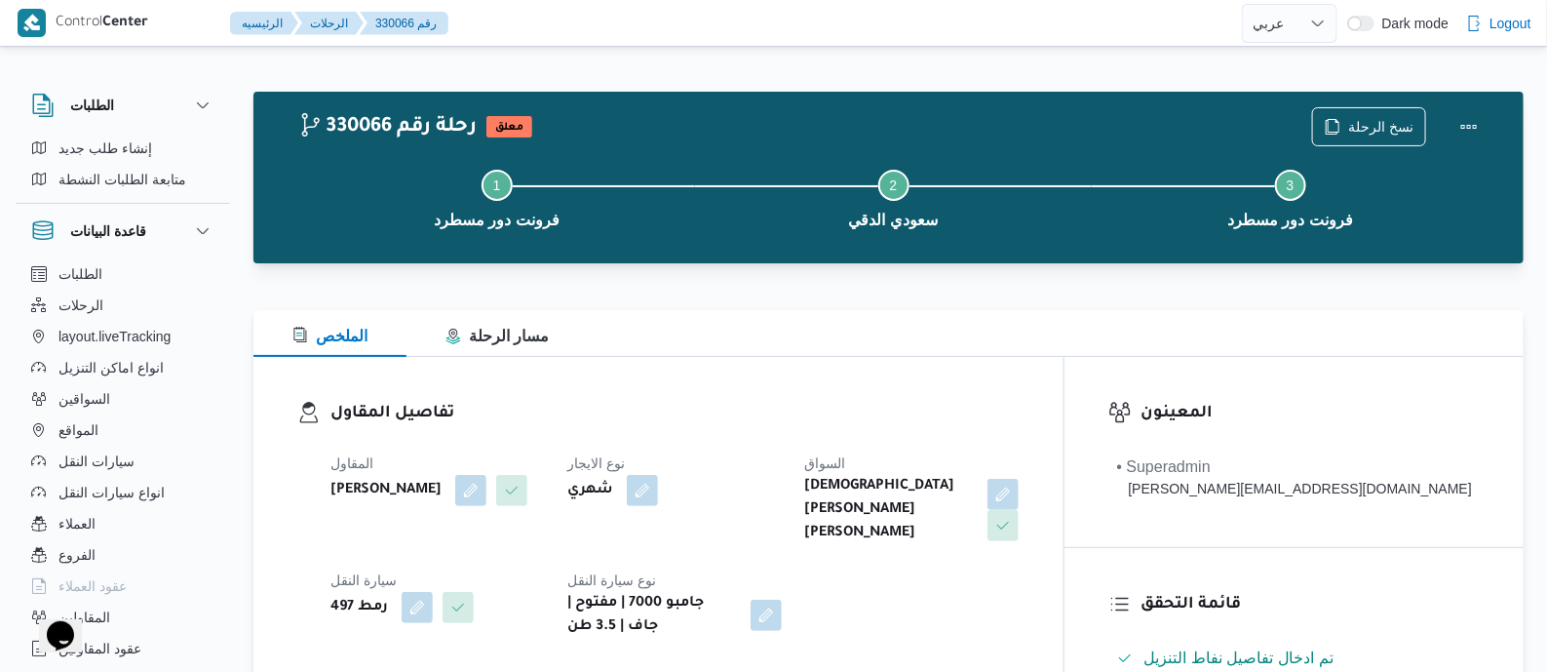
scroll to position [486, 0]
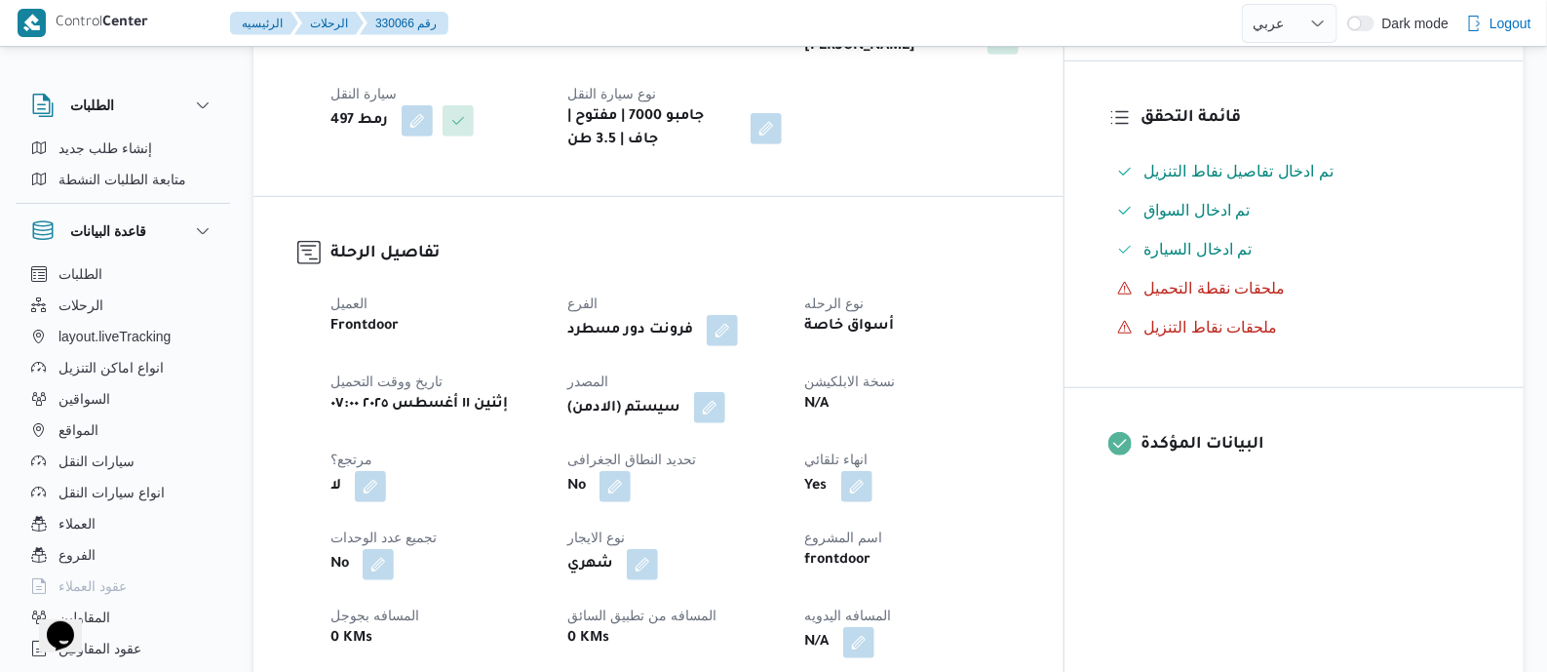
click at [725, 393] on button "button" at bounding box center [709, 407] width 31 height 31
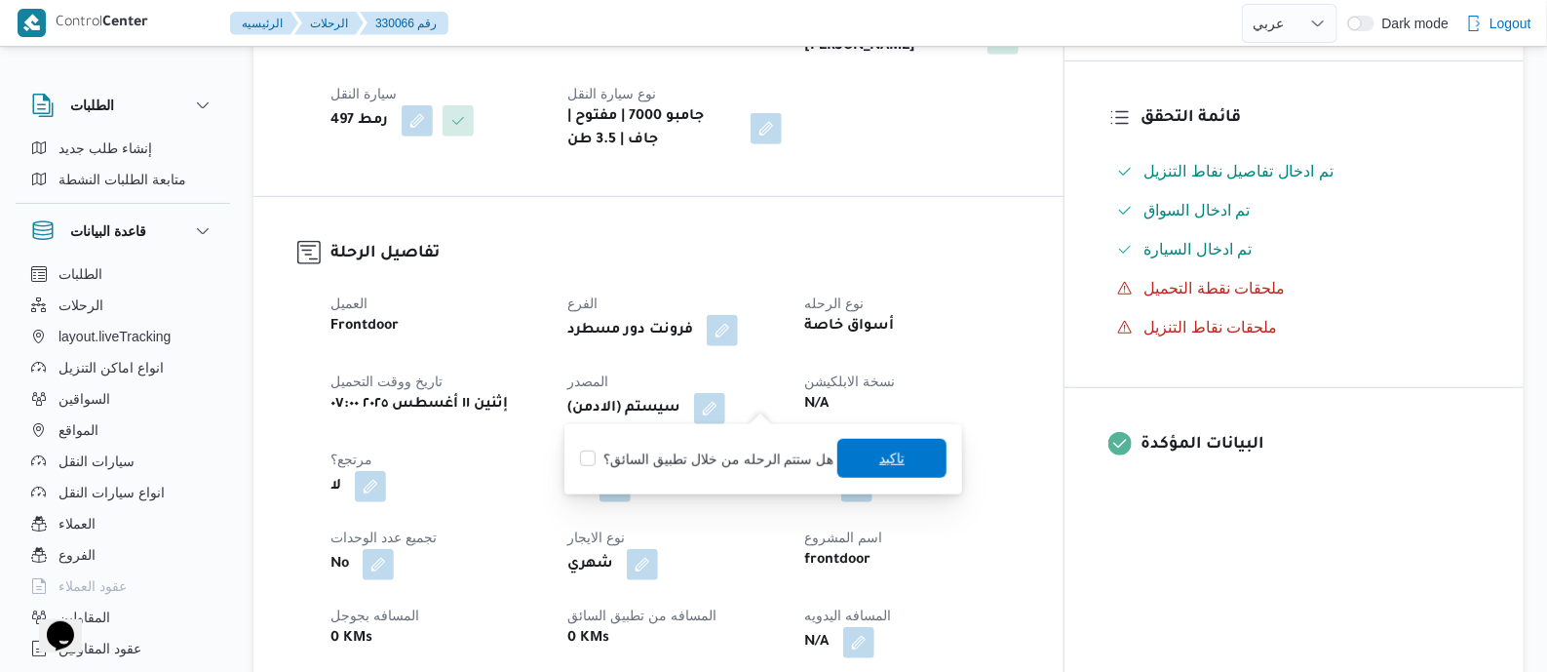
click at [879, 457] on span "تاكيد" at bounding box center [891, 457] width 25 height 23
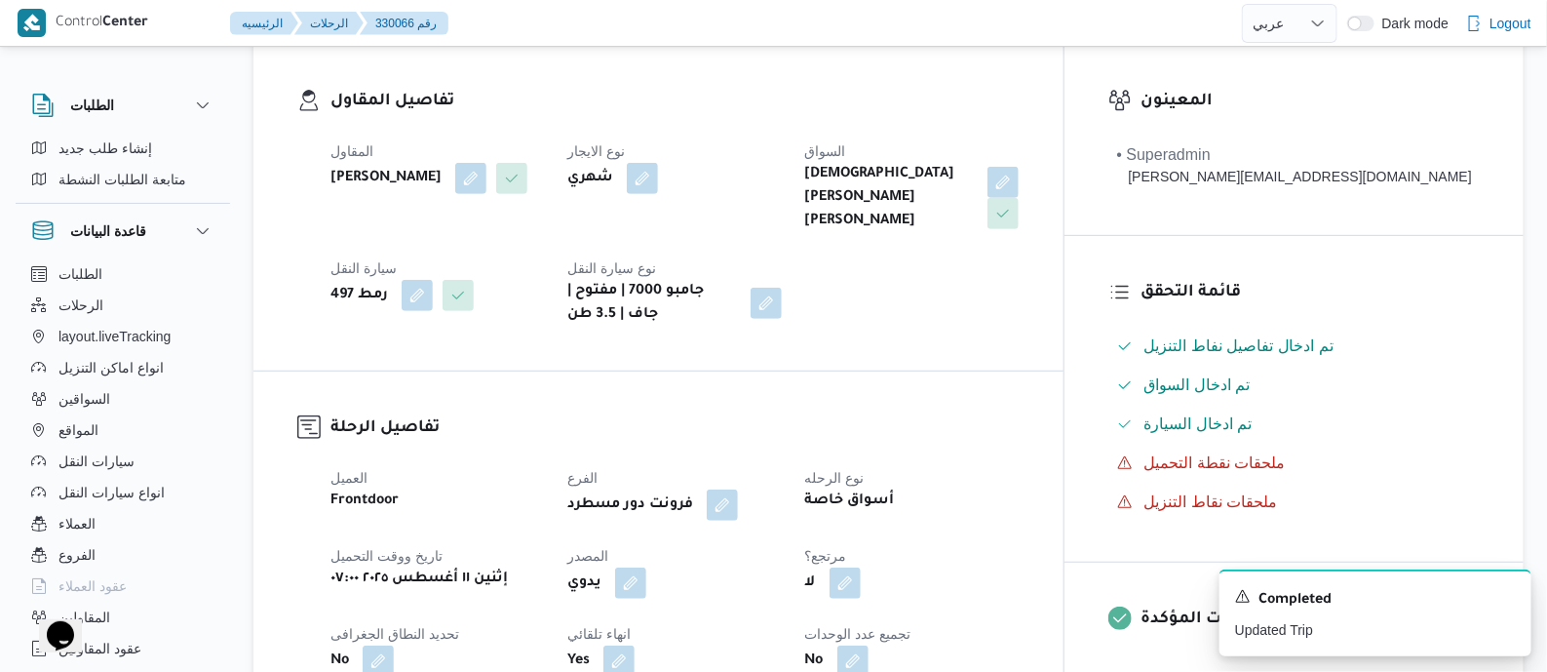
scroll to position [731, 0]
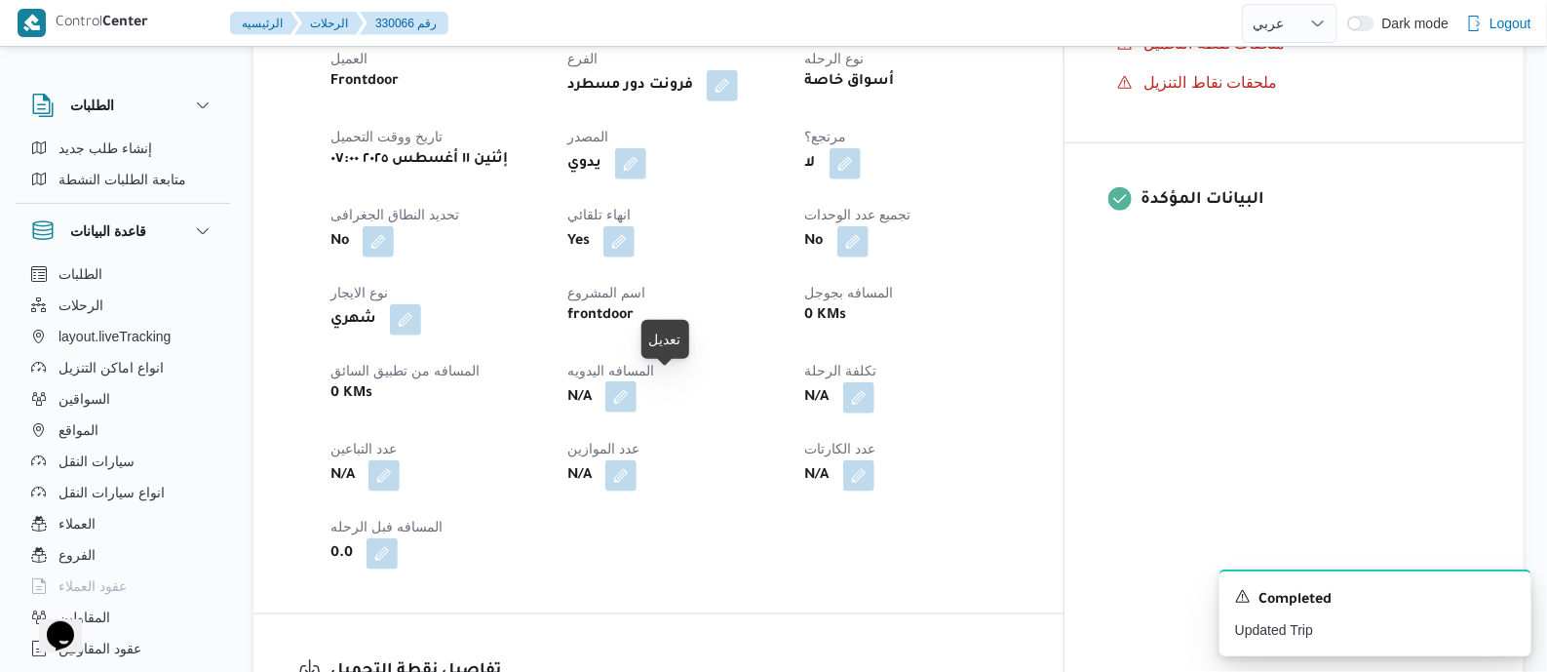
click at [637, 387] on button "button" at bounding box center [620, 396] width 31 height 31
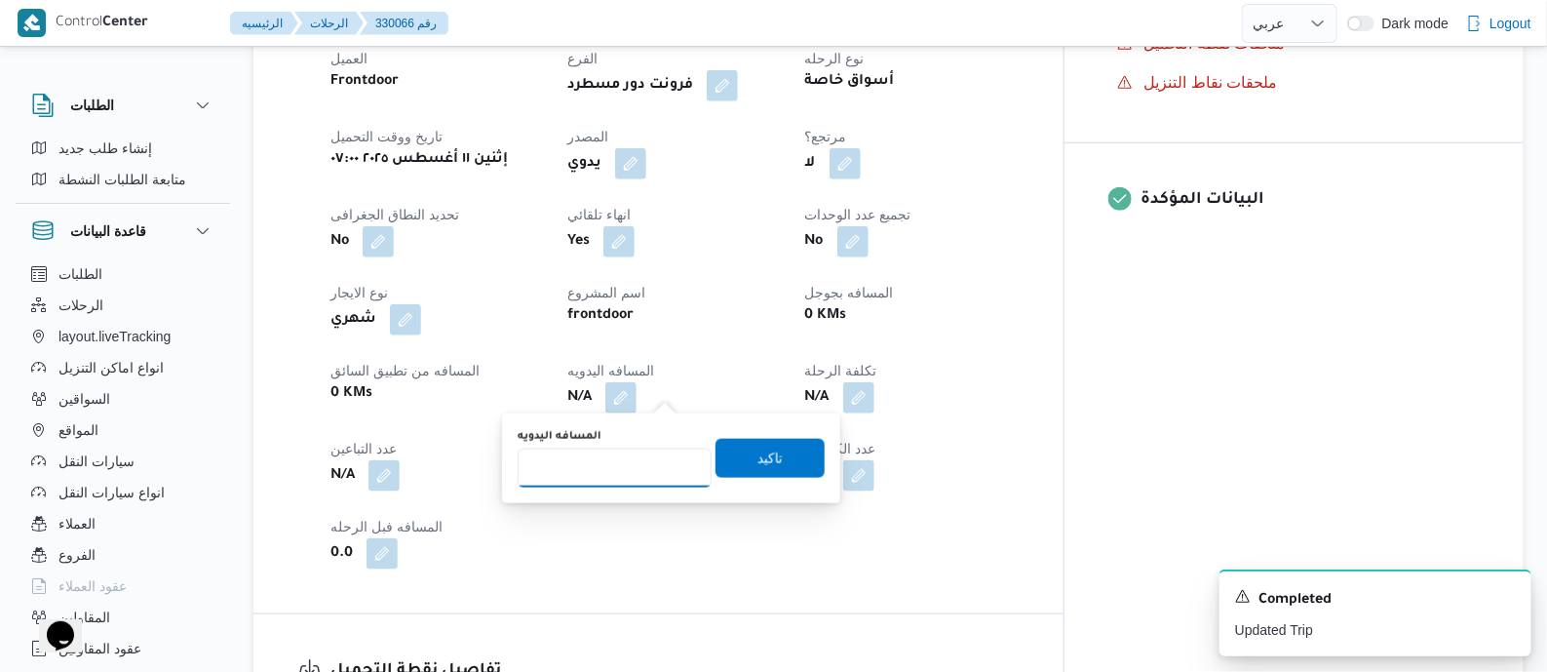
click at [650, 465] on input "المسافه اليدويه" at bounding box center [615, 467] width 194 height 39
type input "115"
click at [766, 452] on span "تاكيد" at bounding box center [769, 457] width 25 height 23
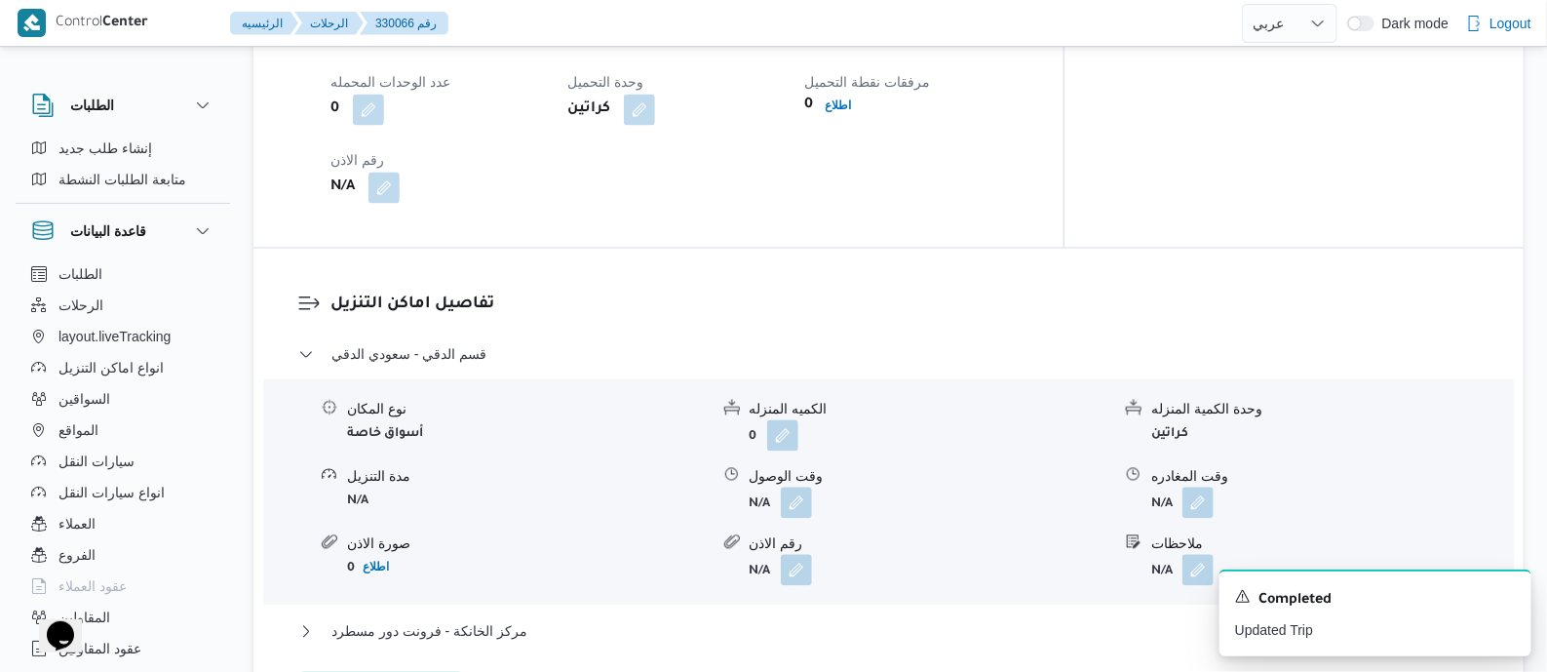
scroll to position [1219, 0]
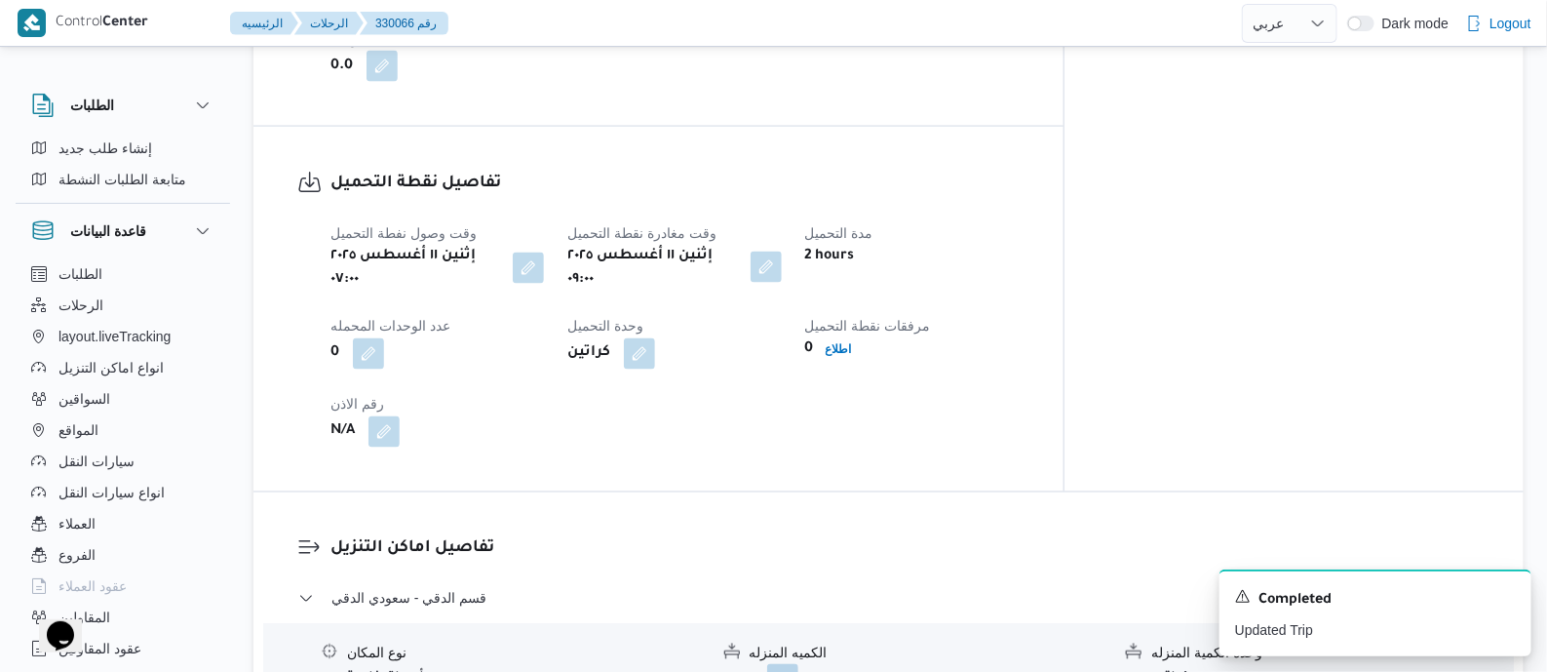
click at [782, 252] on button "button" at bounding box center [766, 267] width 31 height 31
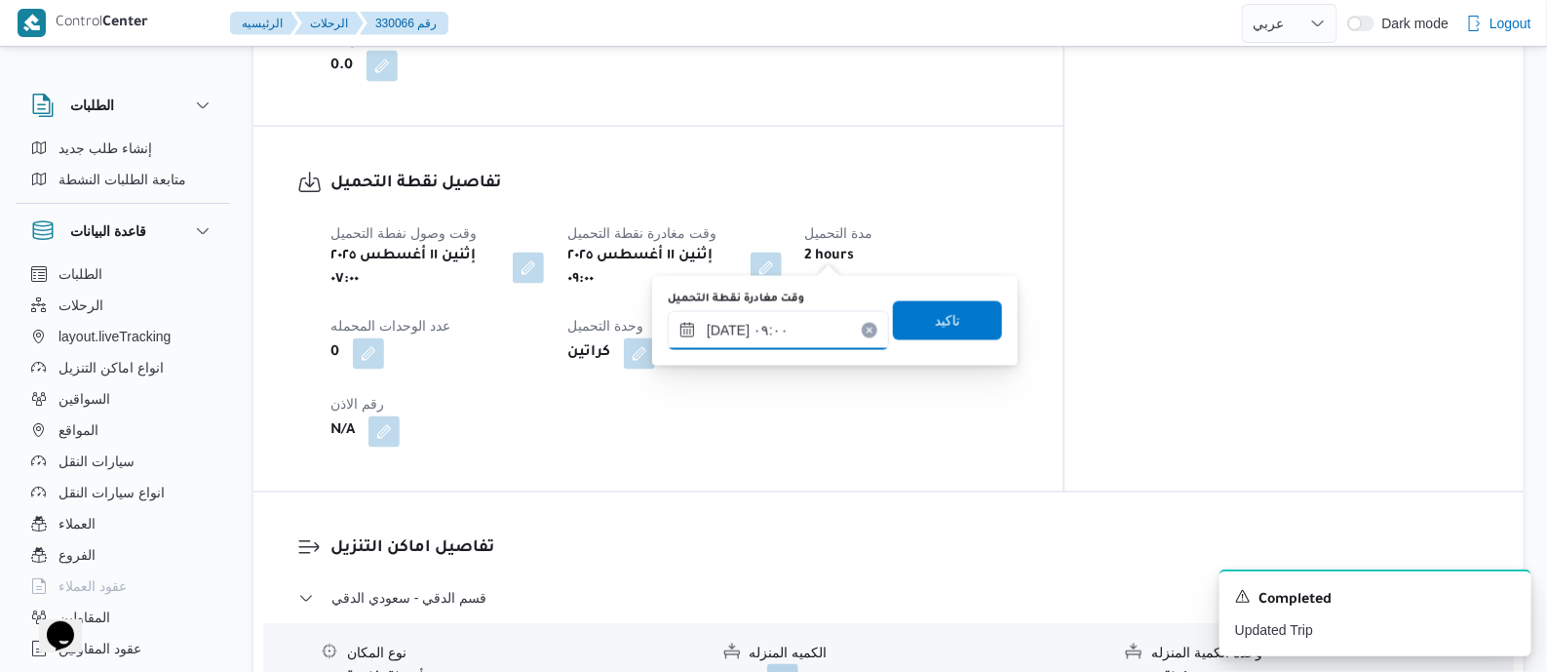
click at [837, 317] on input "[DATE] ٠٩:٠٠" at bounding box center [778, 330] width 221 height 39
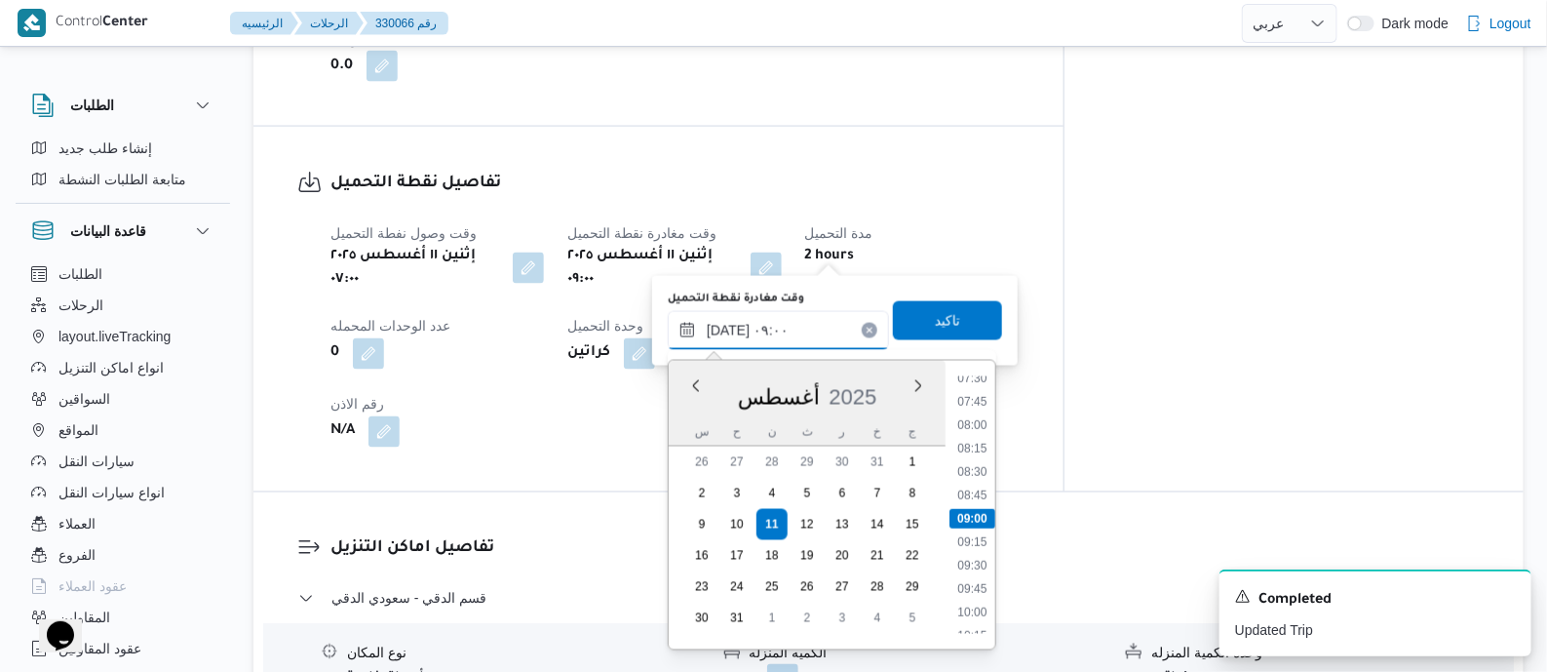
scroll to position [832, 0]
click at [978, 576] on li "11:00" at bounding box center [971, 583] width 45 height 19
type input "[DATE] ١١:٠٠"
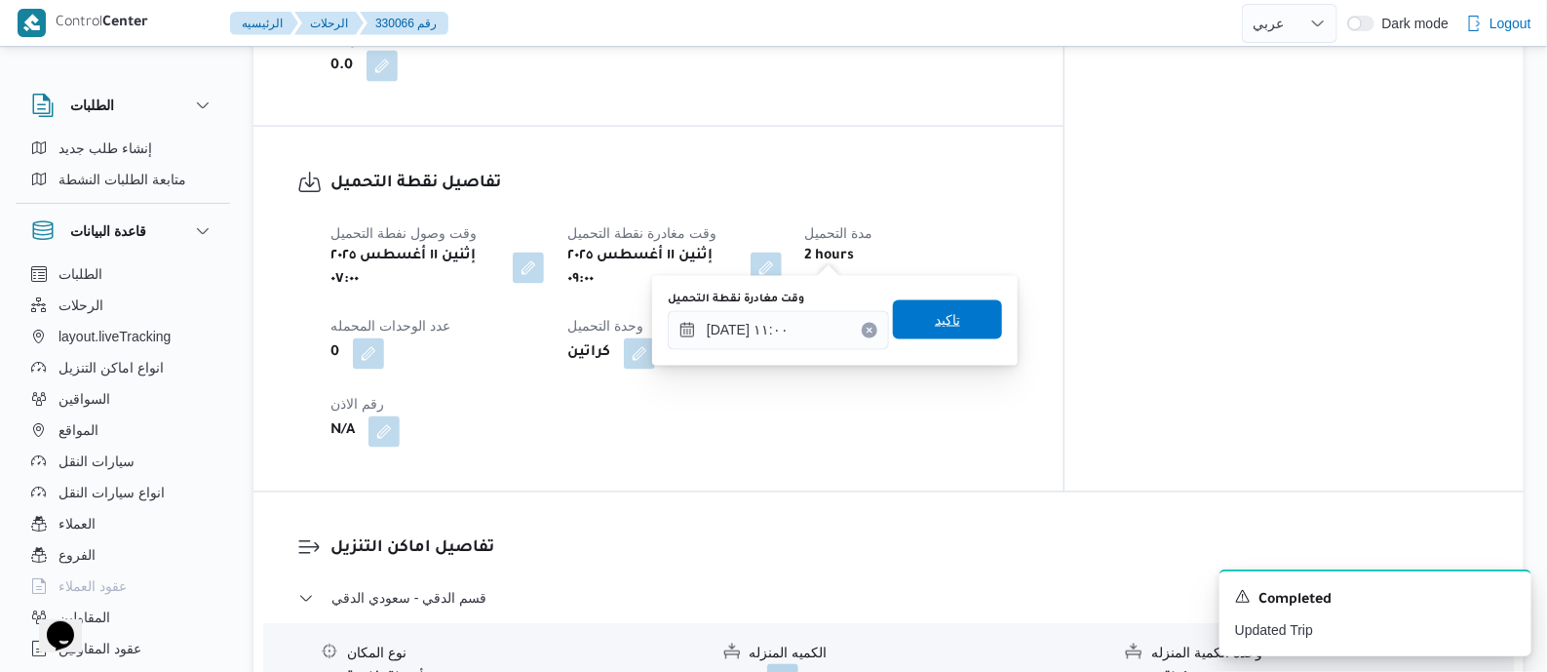
click at [962, 324] on span "تاكيد" at bounding box center [947, 319] width 109 height 39
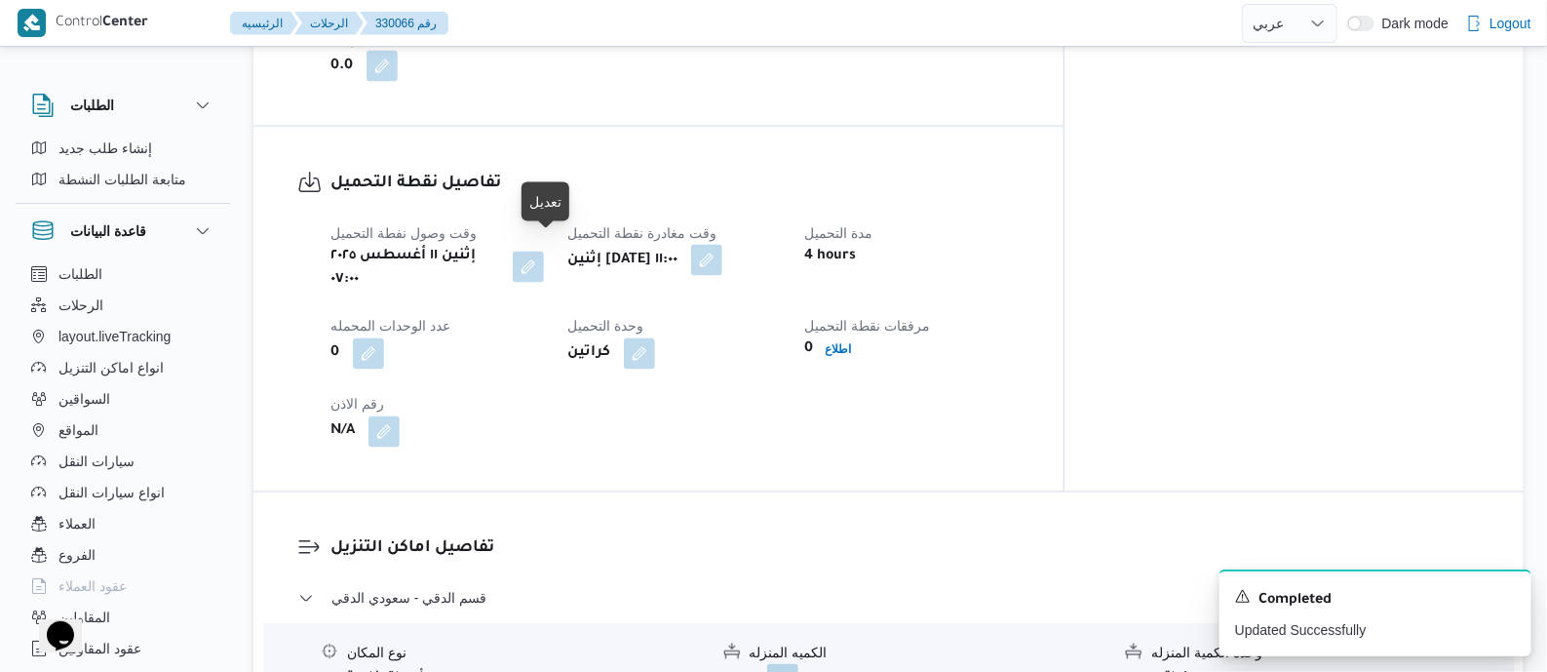
click at [544, 257] on button "button" at bounding box center [528, 267] width 31 height 31
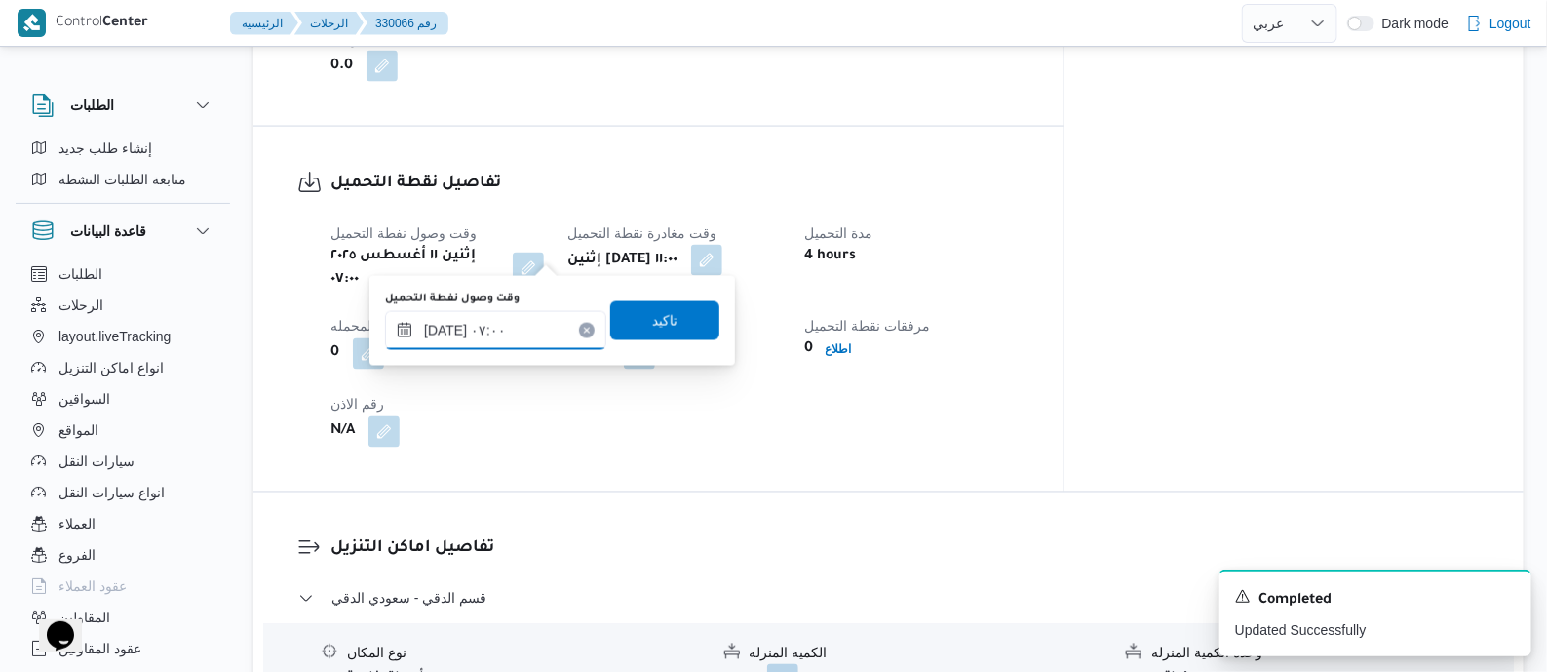
click at [546, 324] on input "[DATE] ٠٧:٠٠" at bounding box center [495, 330] width 221 height 39
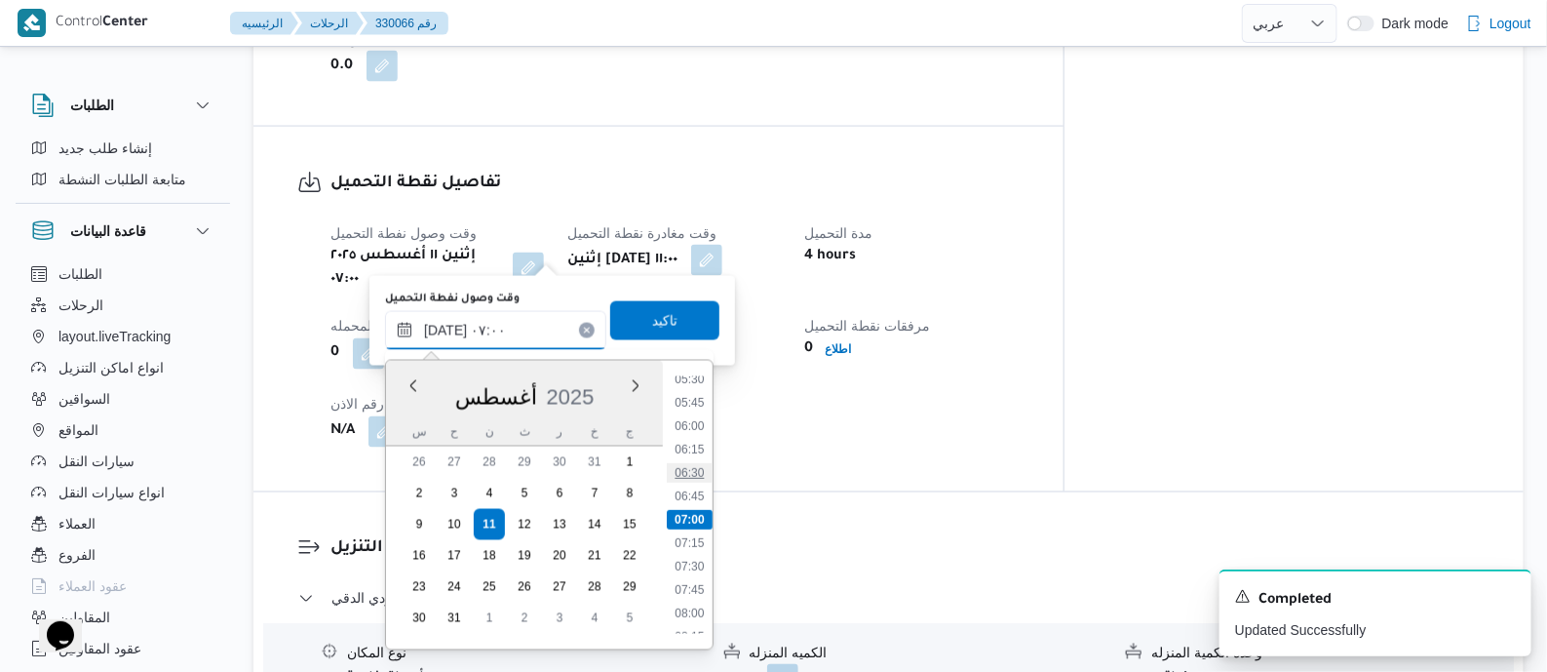
scroll to position [643, 0]
click at [693, 622] on li "09:30" at bounding box center [689, 631] width 45 height 19
type input "[DATE] ٠٩:٣٠"
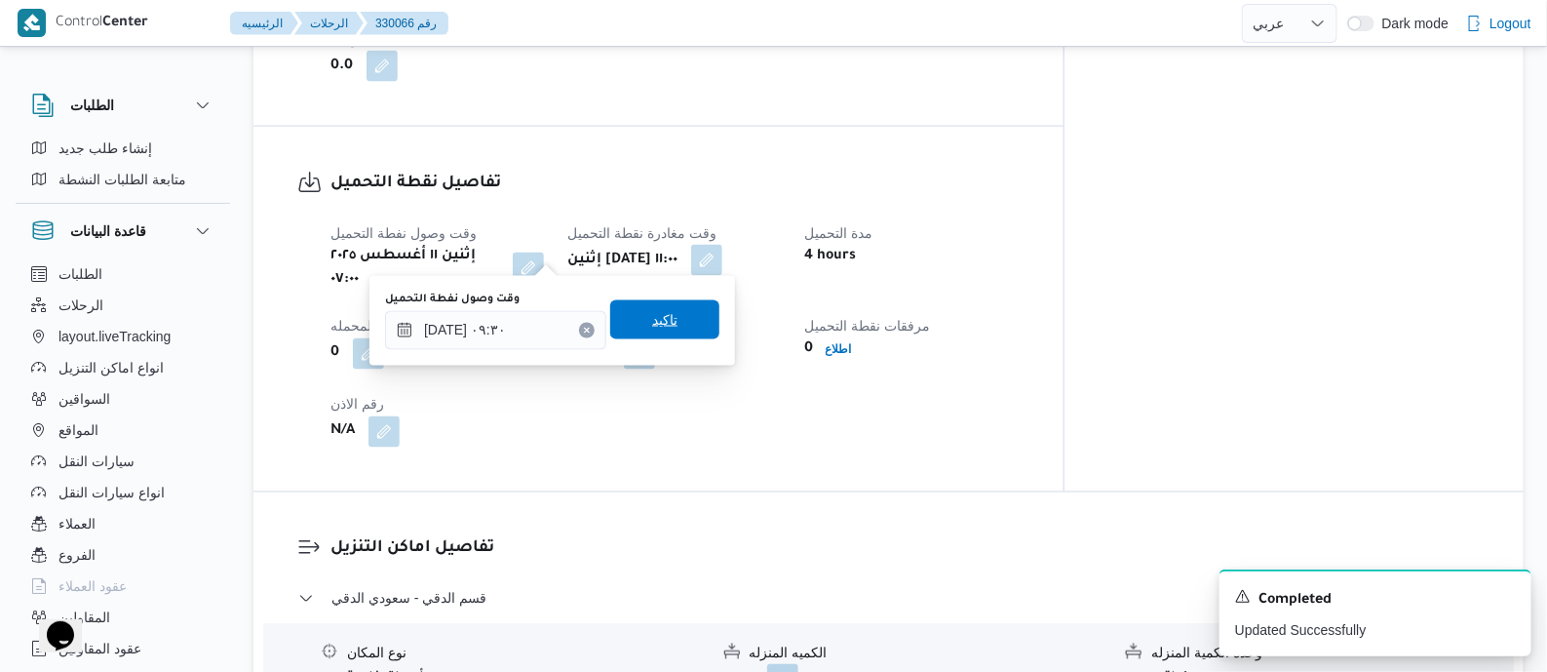
click at [674, 327] on span "تاكيد" at bounding box center [664, 319] width 109 height 39
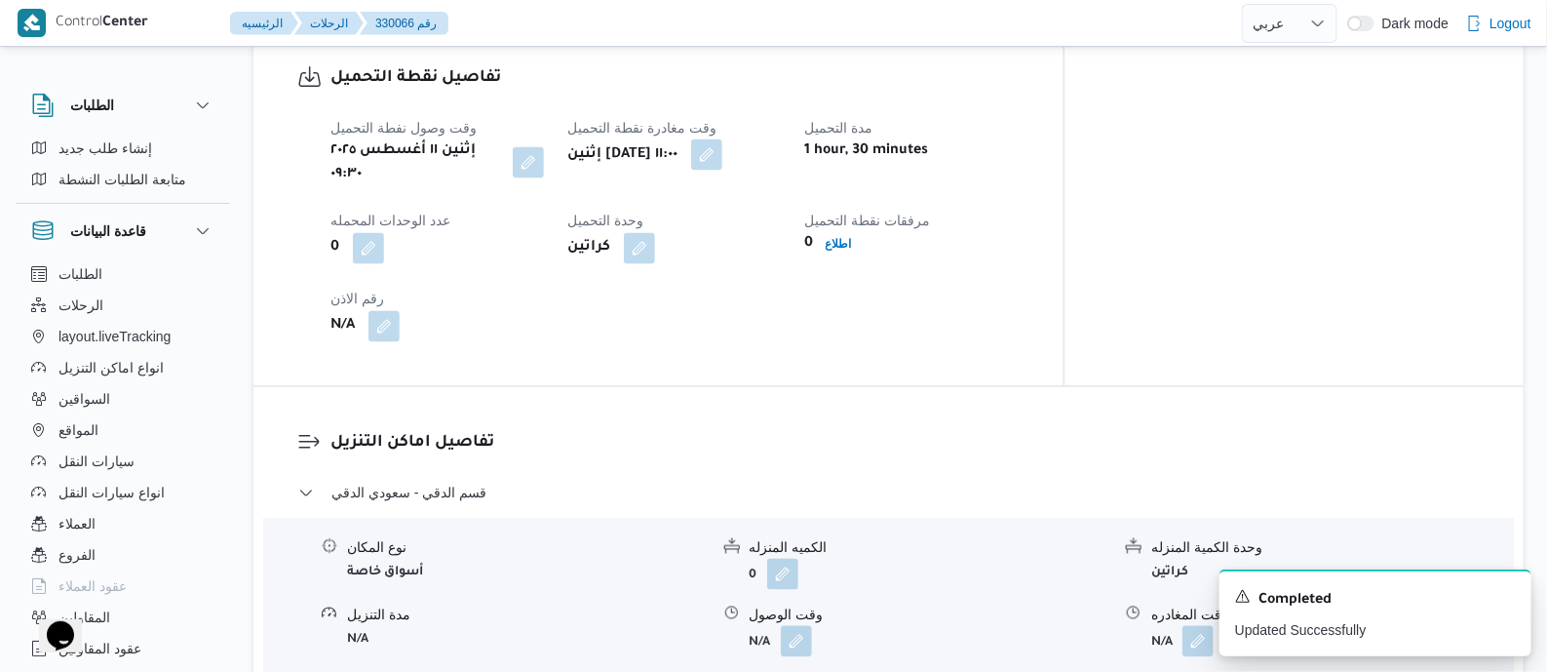
scroll to position [1705, 0]
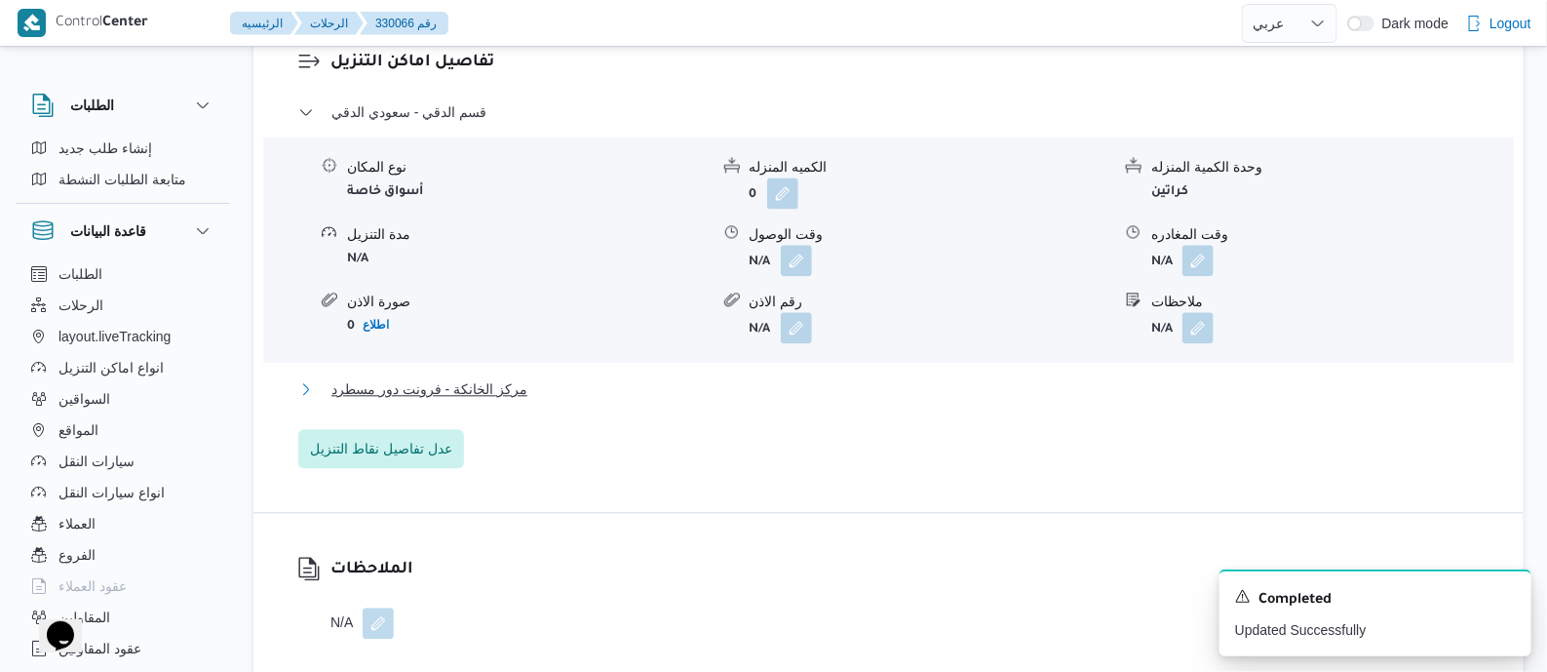
click at [486, 377] on span "مركز الخانكة - فرونت دور مسطرد" at bounding box center [429, 388] width 196 height 23
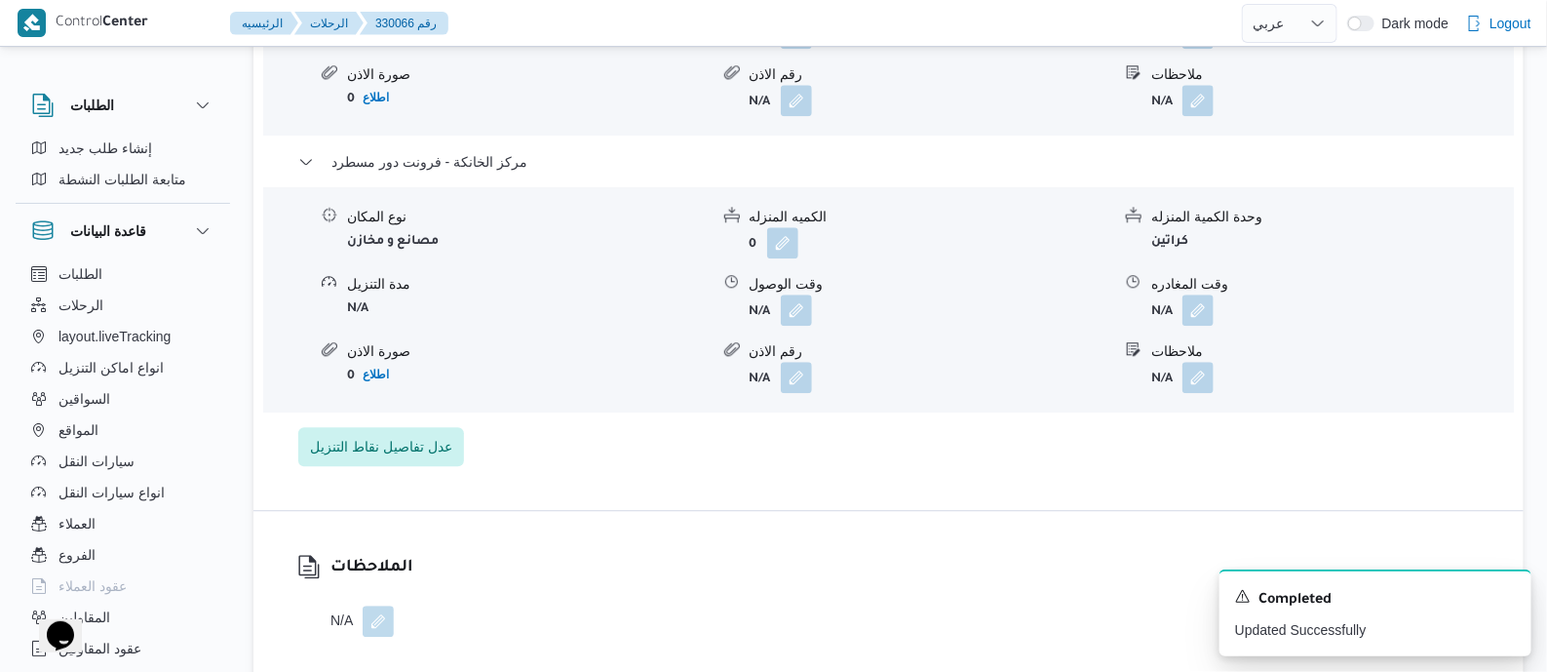
scroll to position [1949, 0]
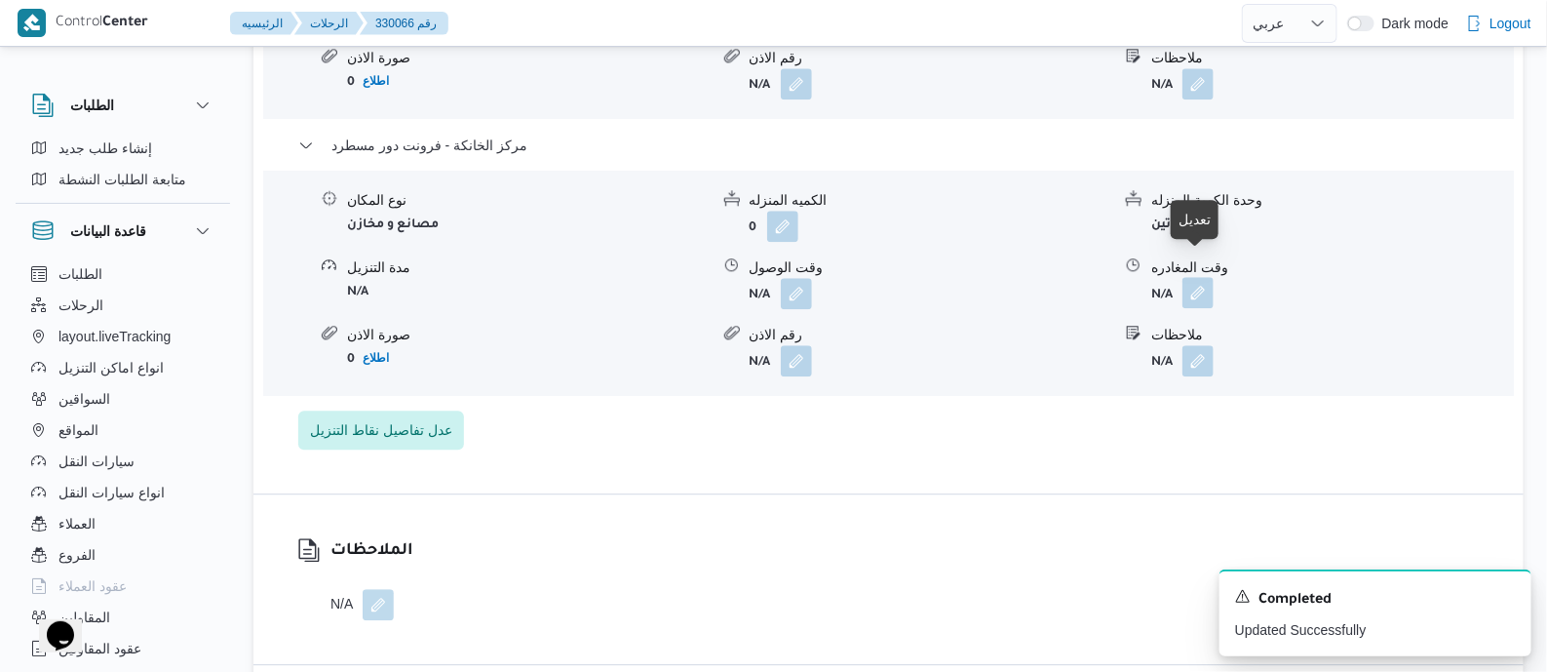
click at [1194, 277] on button "button" at bounding box center [1197, 292] width 31 height 31
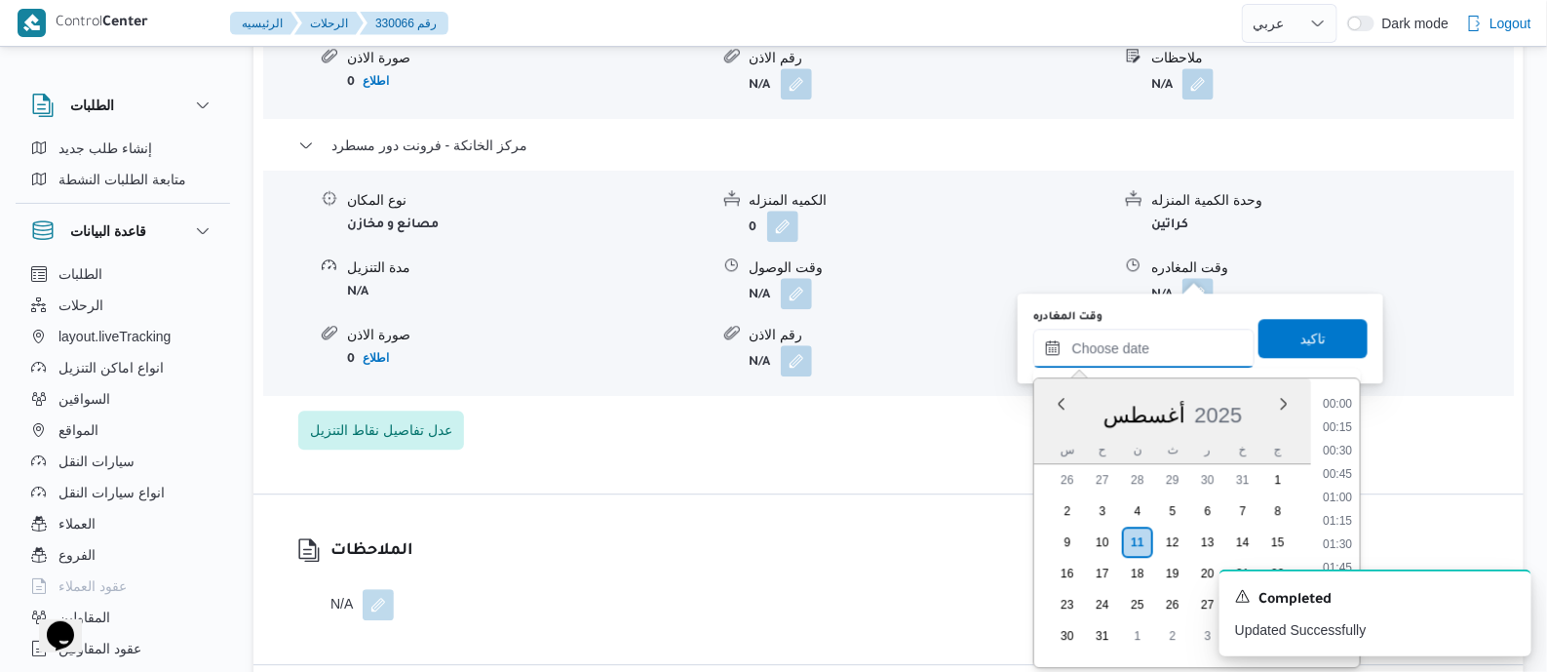
click at [1180, 339] on input "وقت المغادره" at bounding box center [1143, 348] width 221 height 39
click at [1340, 509] on li "21:00" at bounding box center [1337, 512] width 45 height 19
type input "[DATE] ٢١:٠٠"
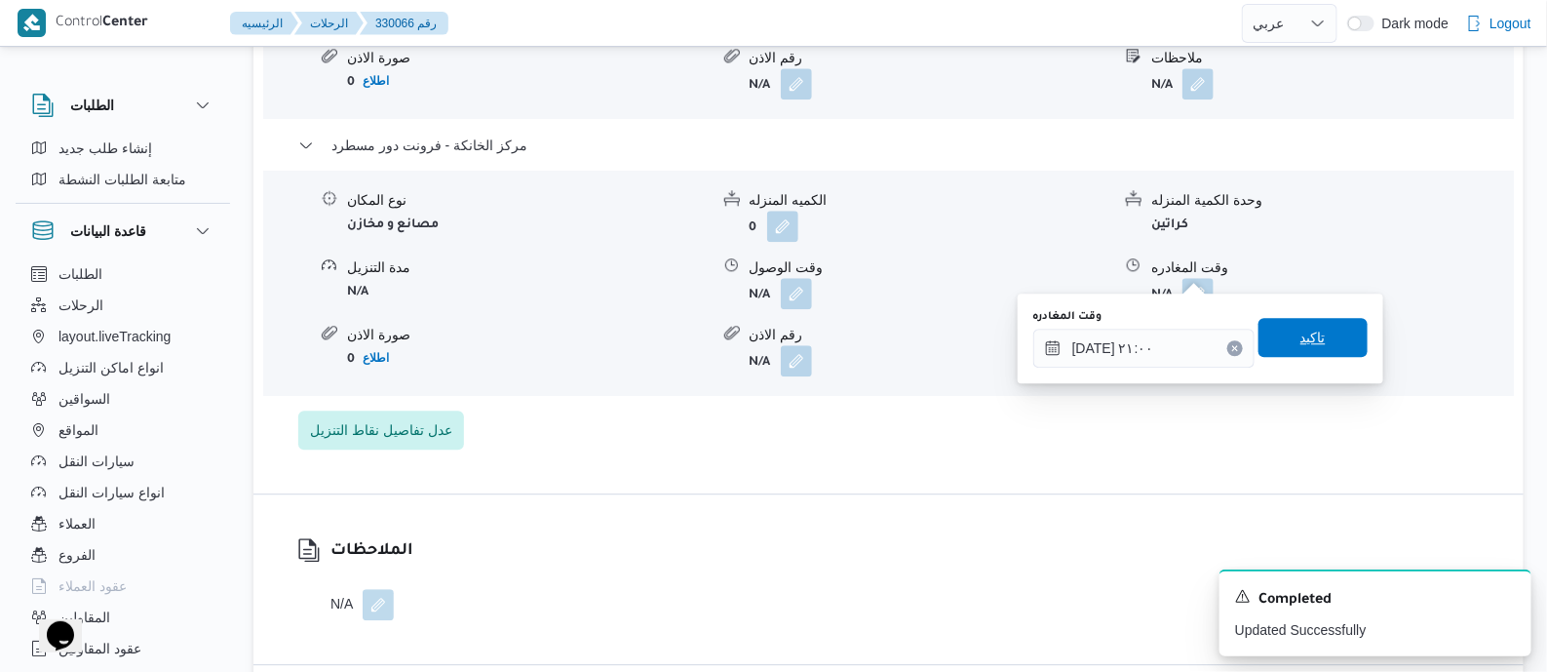
click at [1321, 323] on span "تاكيد" at bounding box center [1313, 337] width 109 height 39
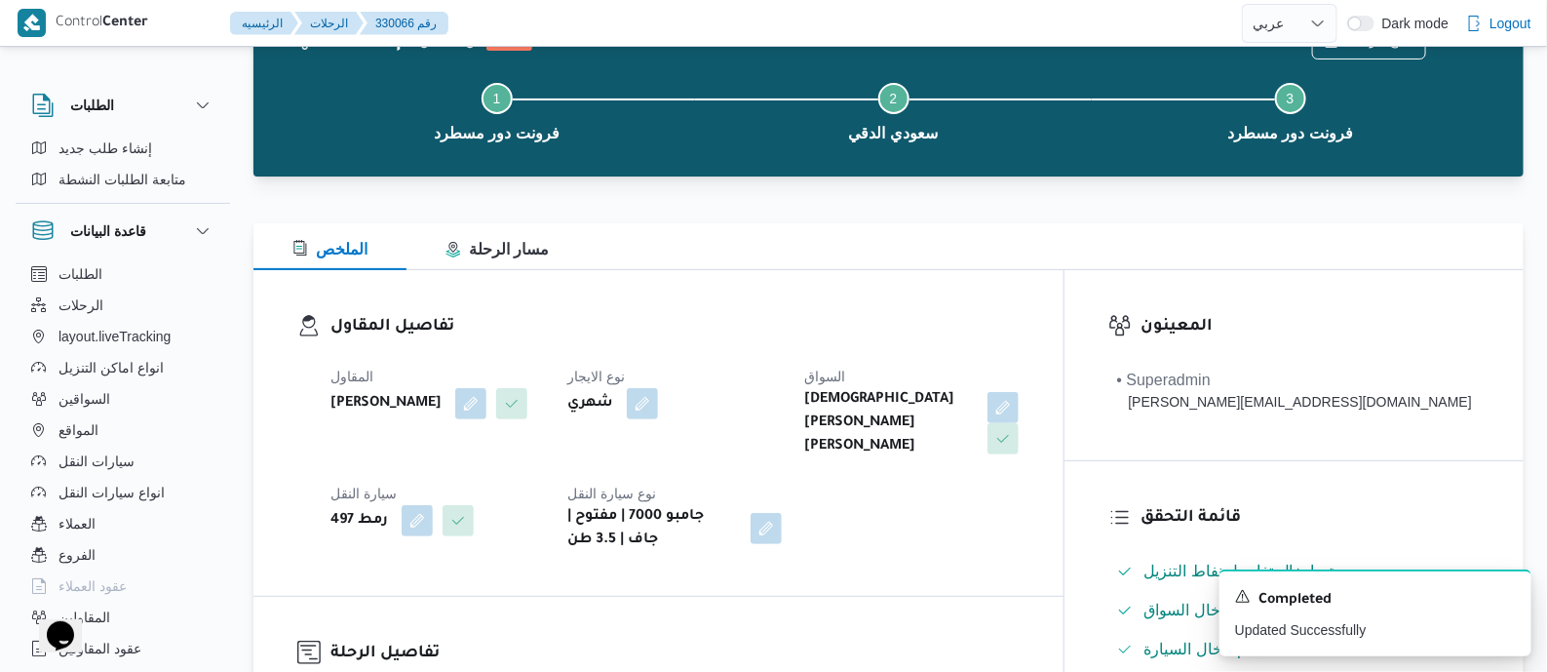
scroll to position [0, 0]
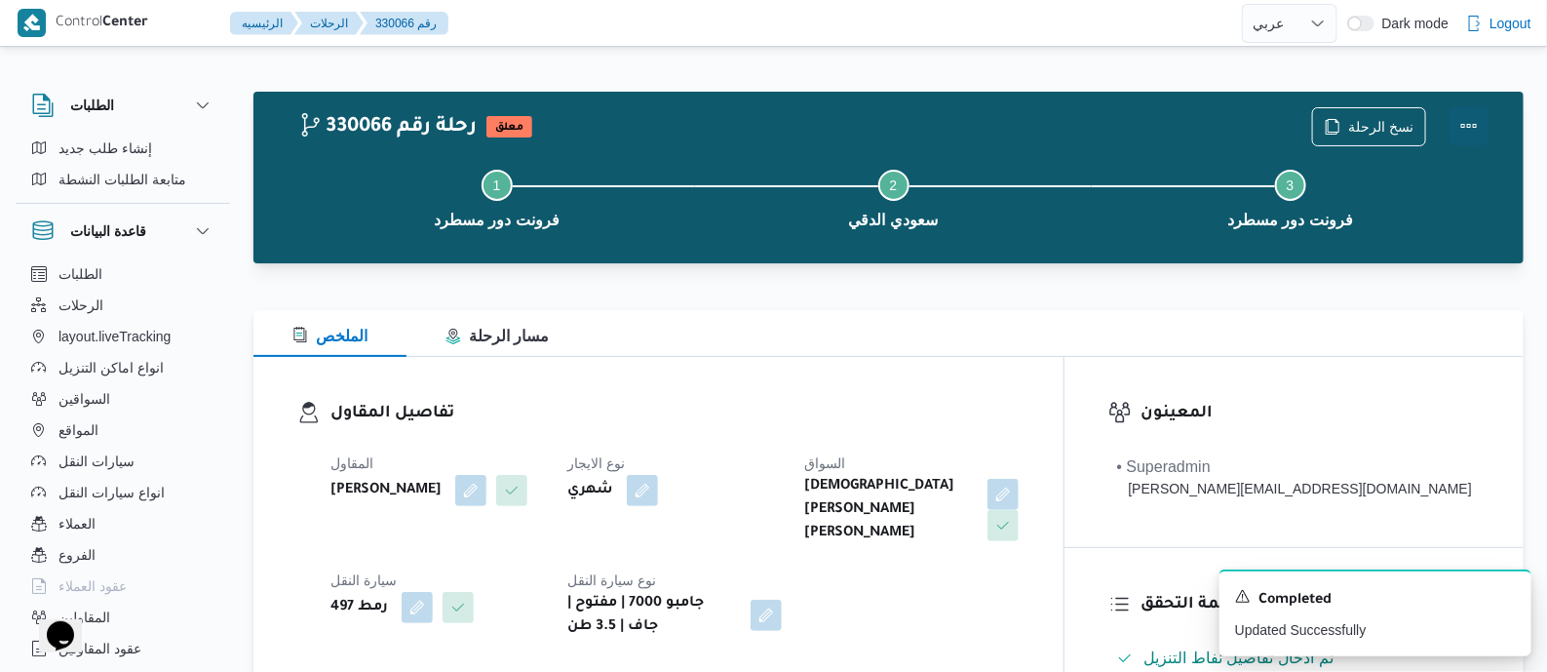
drag, startPoint x: 1478, startPoint y: 114, endPoint x: 1468, endPoint y: 116, distance: 9.9
click at [1474, 115] on button "Actions" at bounding box center [1469, 125] width 39 height 39
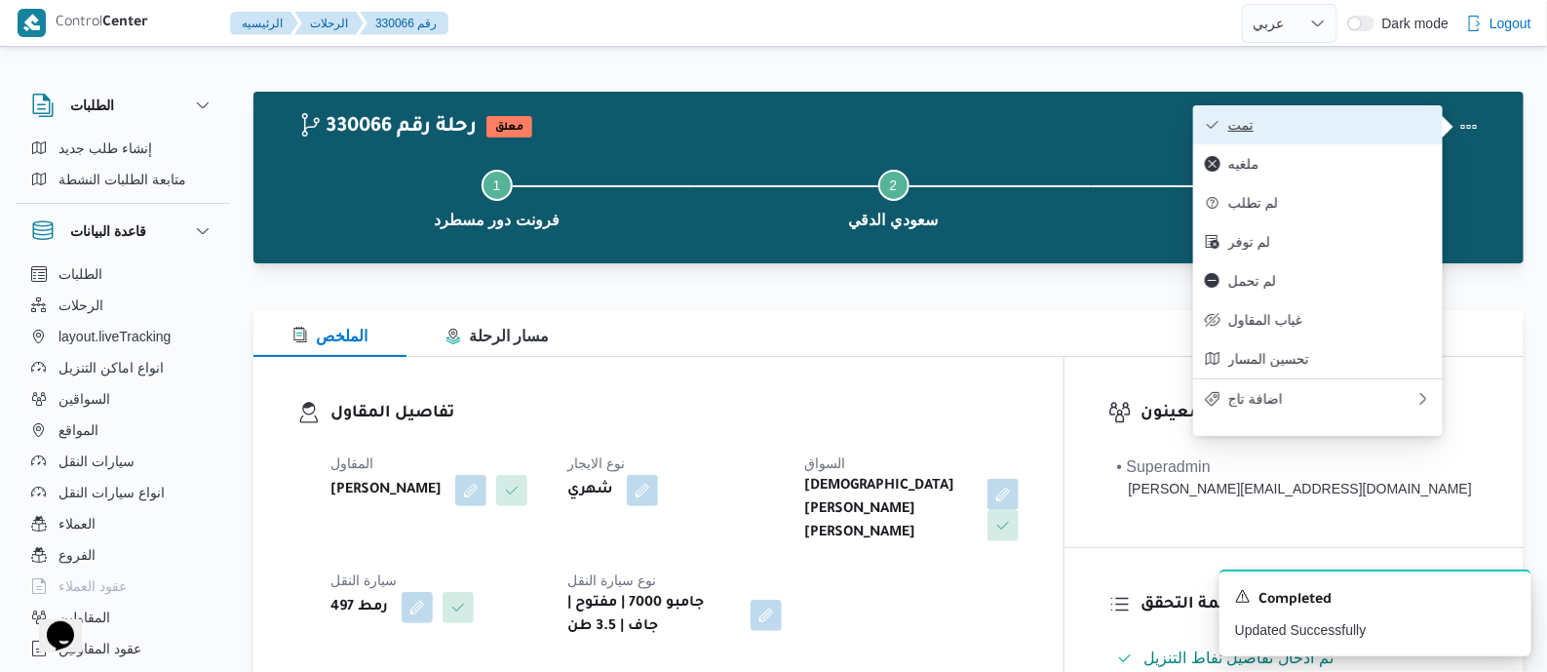
click at [1373, 120] on span "تمت" at bounding box center [1329, 125] width 203 height 16
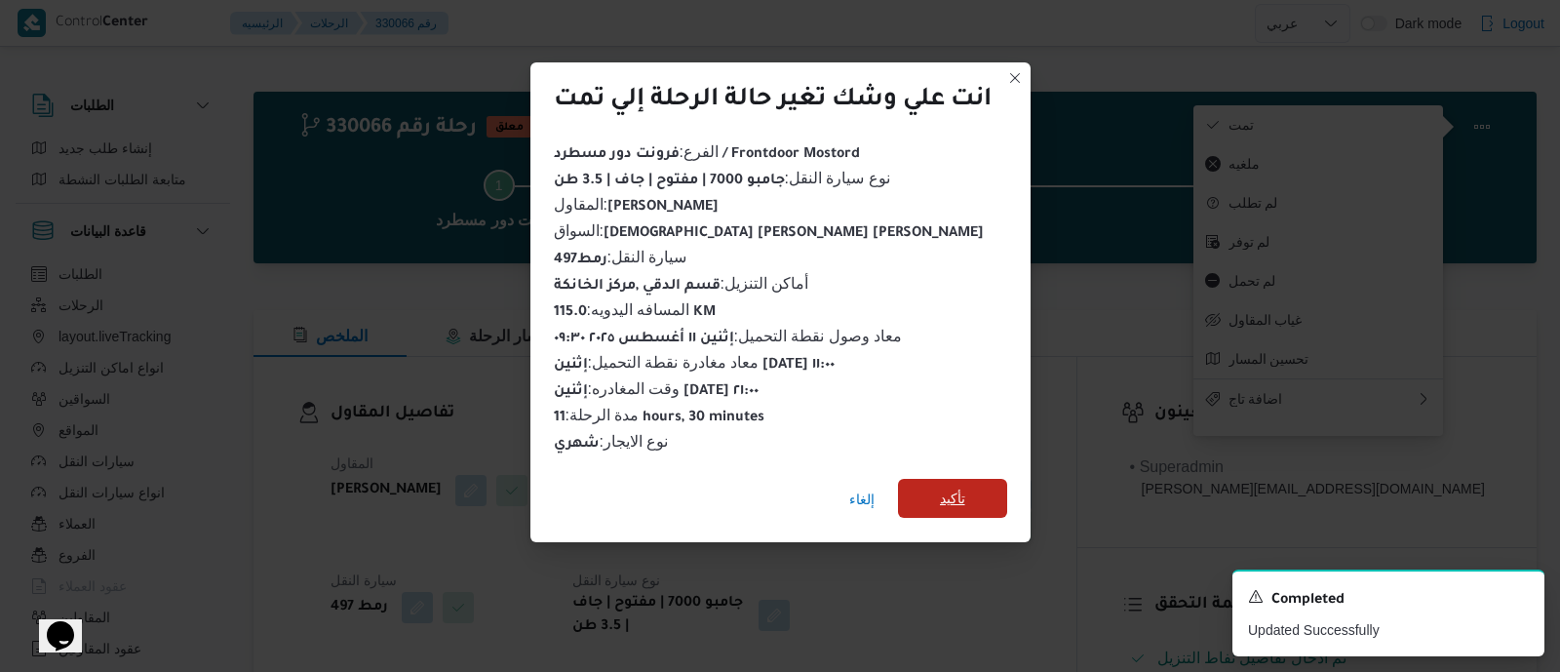
click at [963, 487] on span "تأكيد" at bounding box center [952, 497] width 25 height 23
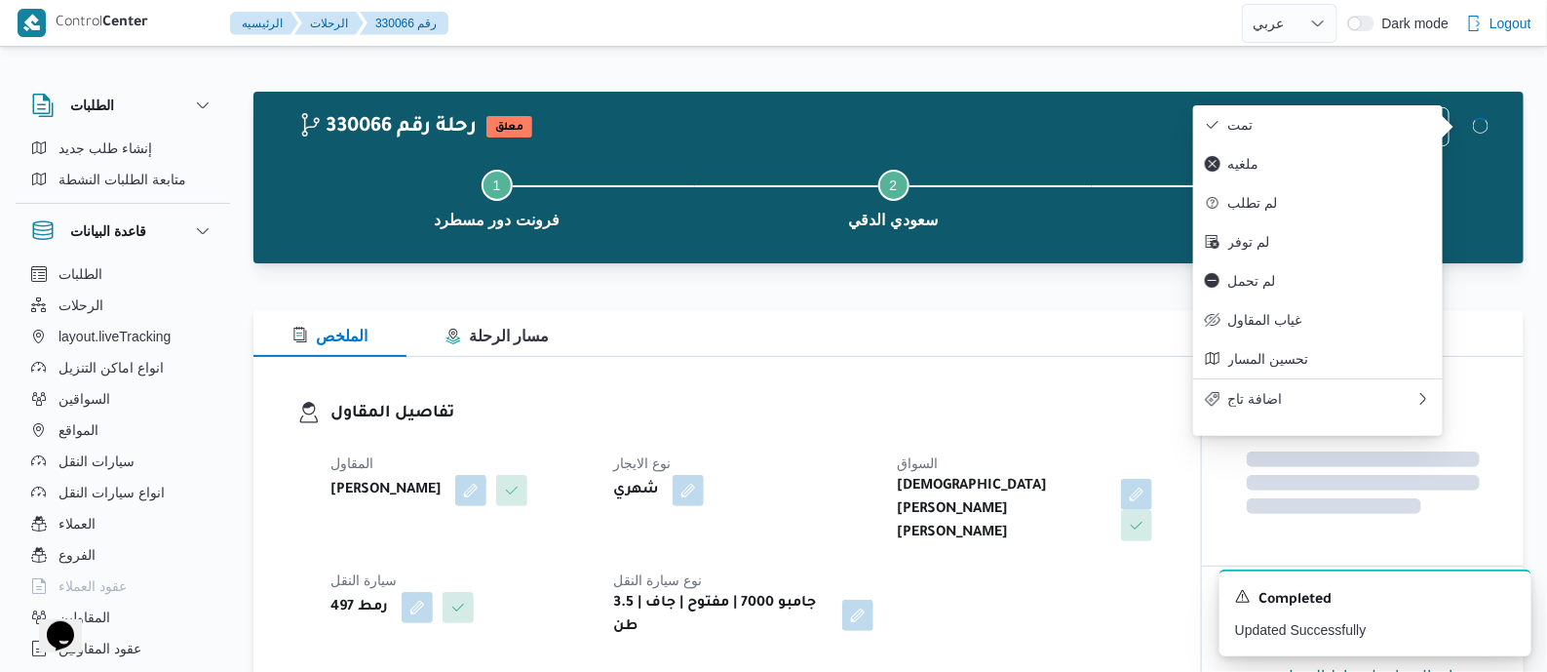
click at [922, 451] on dt "السواق" at bounding box center [1026, 462] width 259 height 23
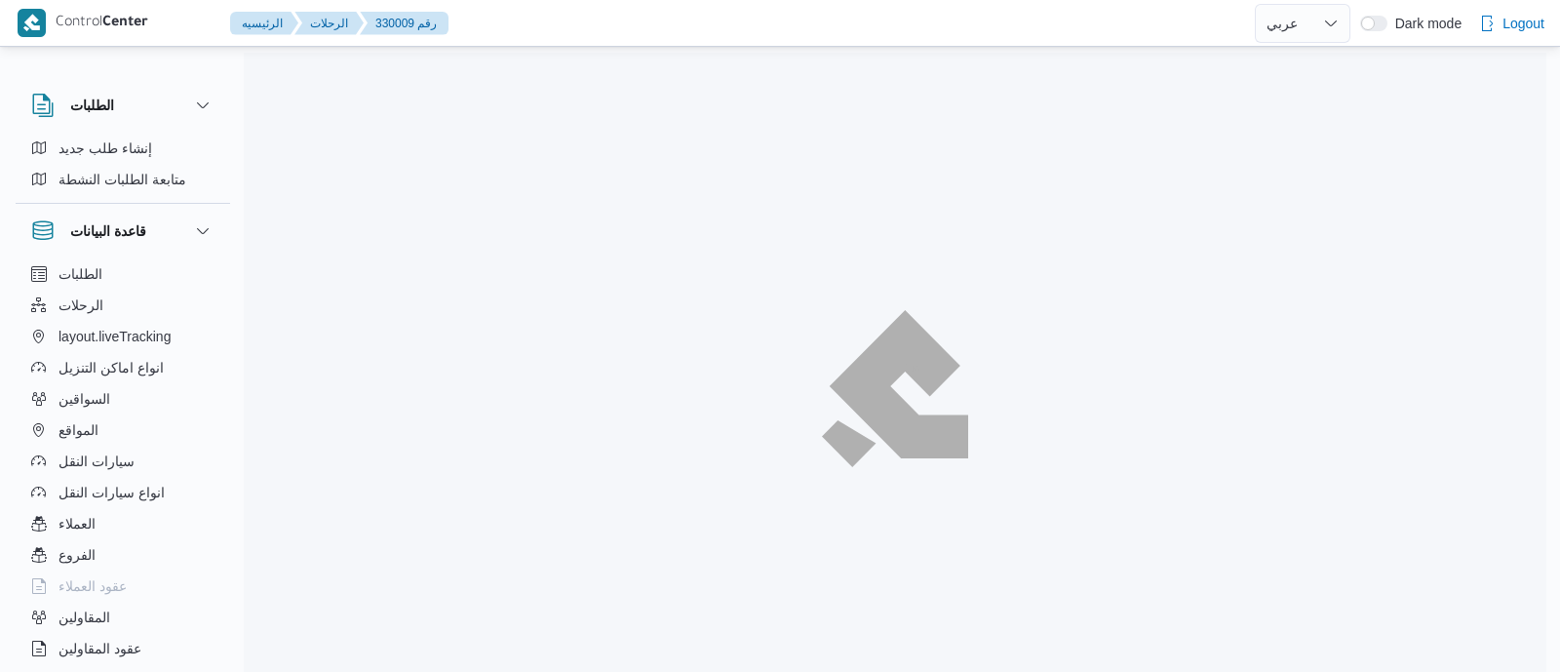
select select "ar"
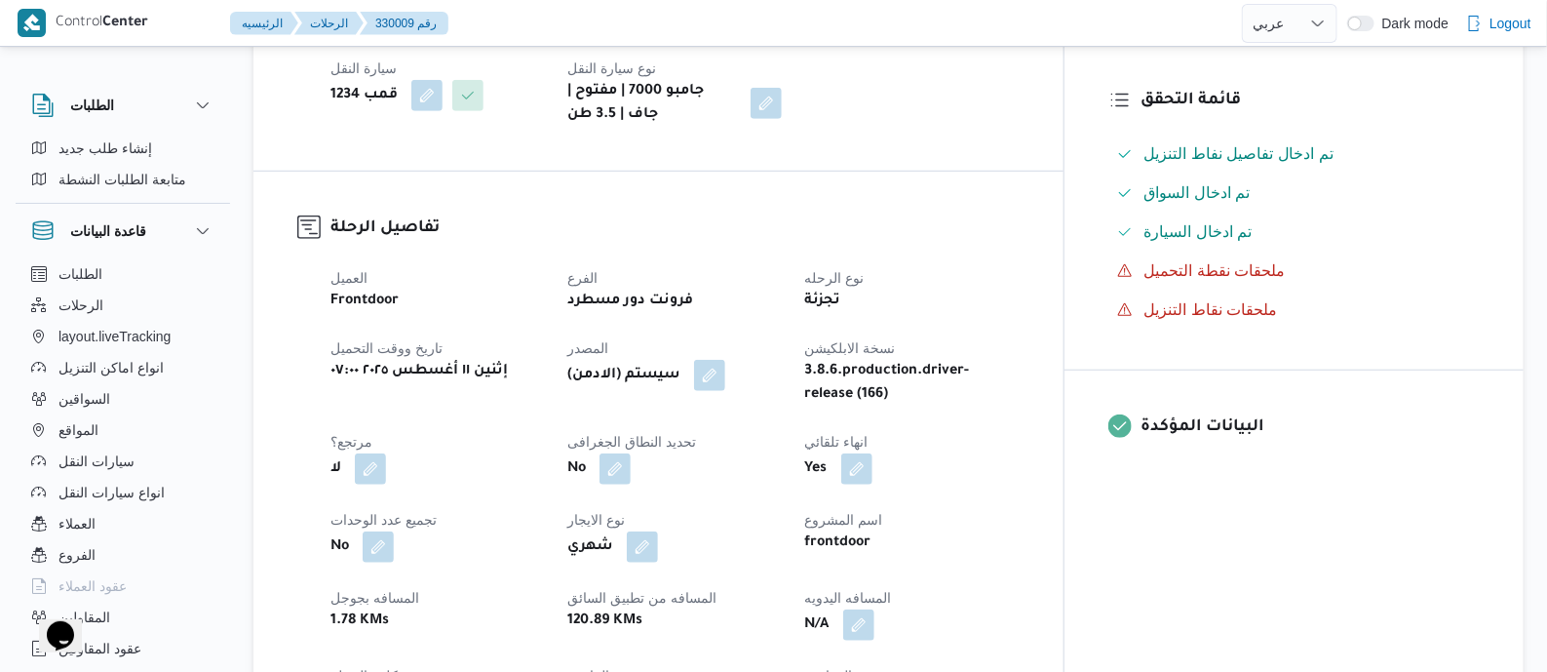
scroll to position [731, 0]
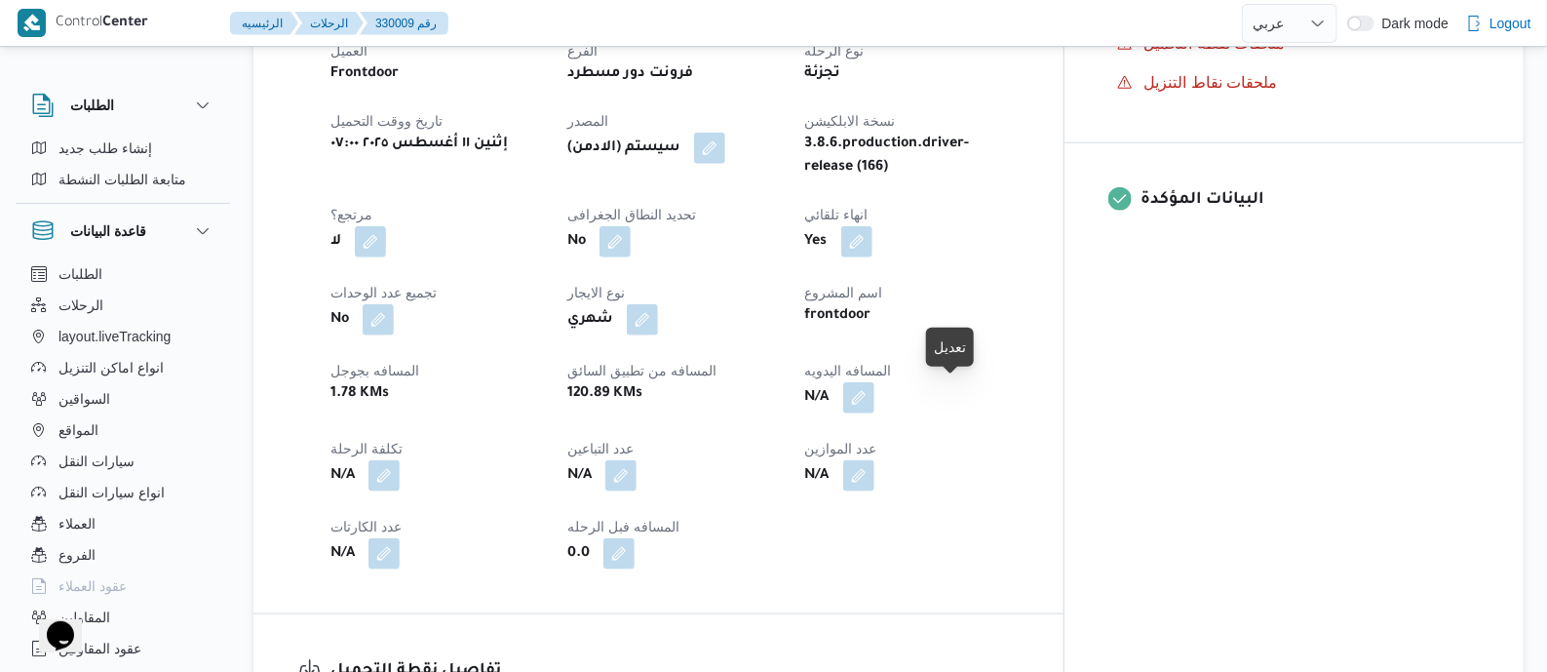
click at [874, 397] on button "button" at bounding box center [858, 397] width 31 height 31
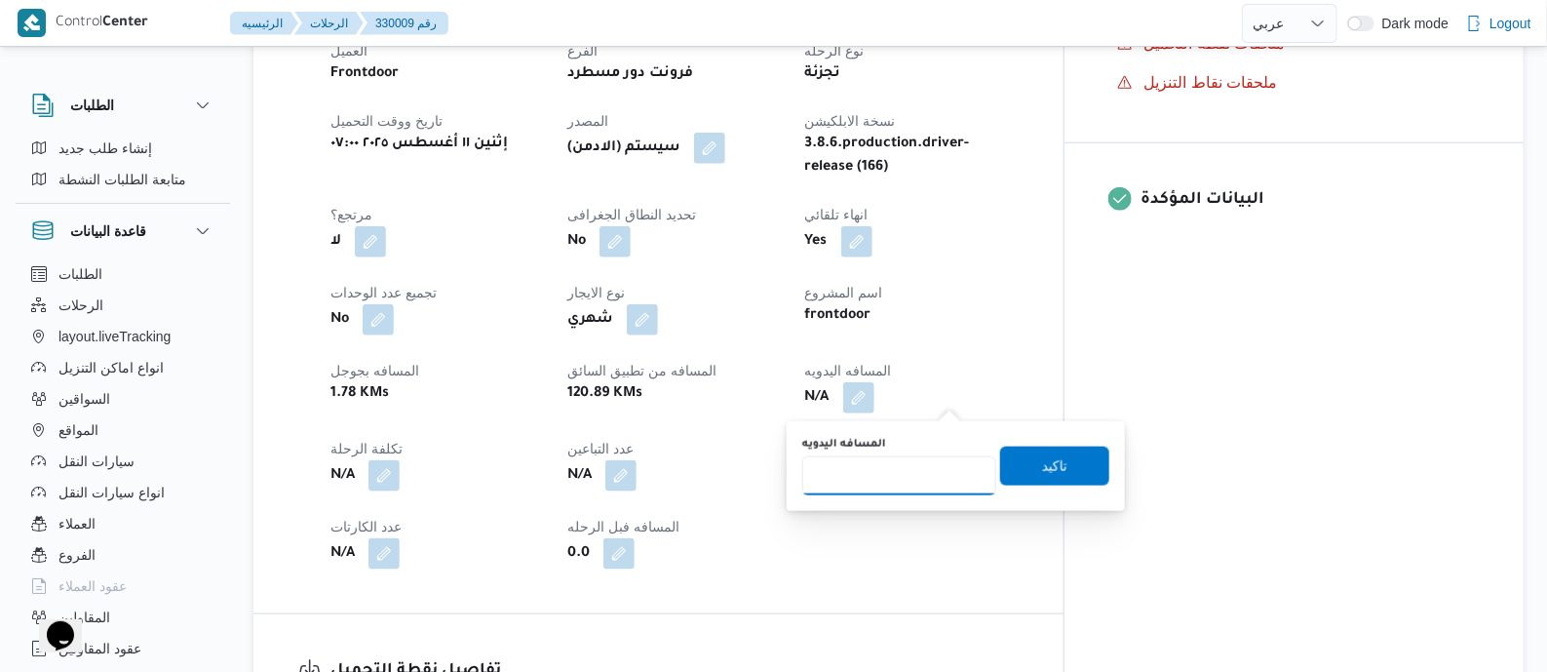
click at [919, 465] on input "المسافه اليدويه" at bounding box center [899, 475] width 194 height 39
type input "135"
click at [1064, 468] on span "تاكيد" at bounding box center [1054, 465] width 109 height 39
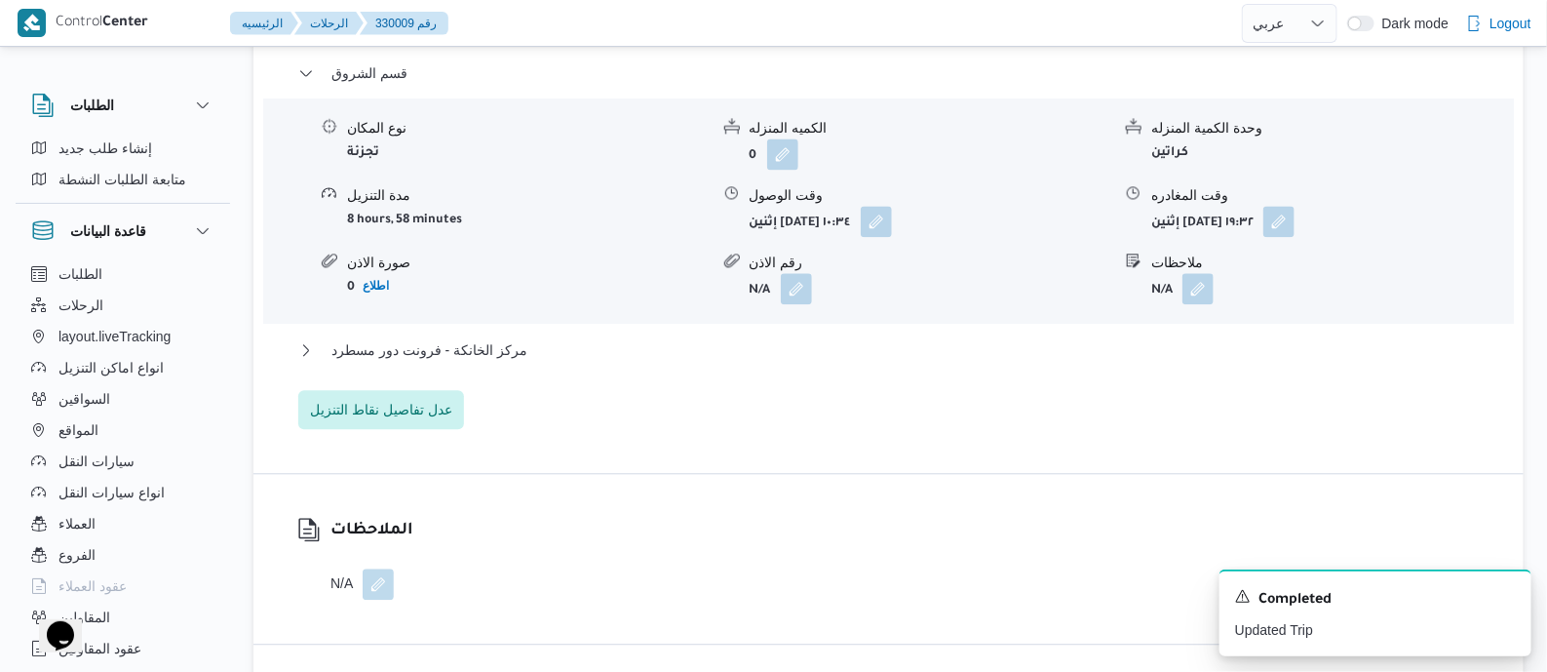
scroll to position [1827, 0]
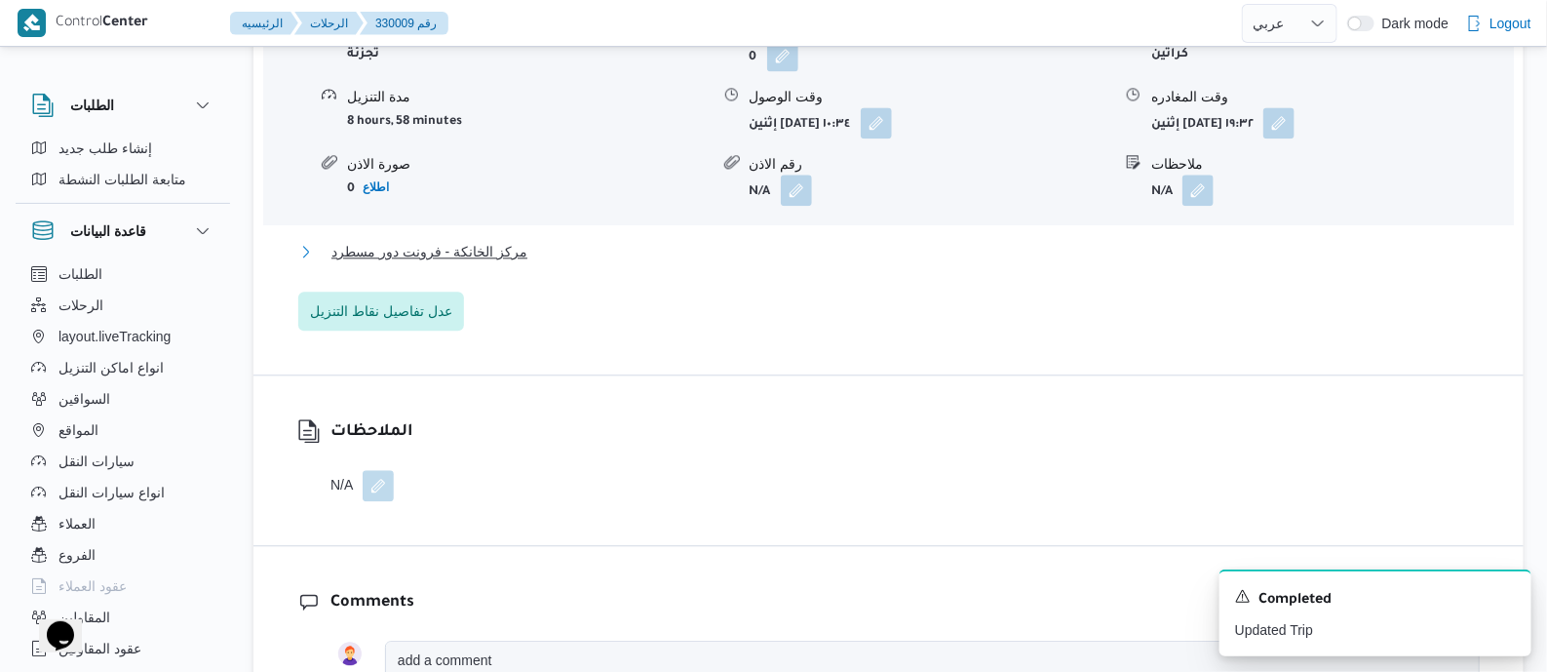
click at [399, 244] on span "مركز الخانكة - فرونت دور مسطرد" at bounding box center [429, 251] width 196 height 23
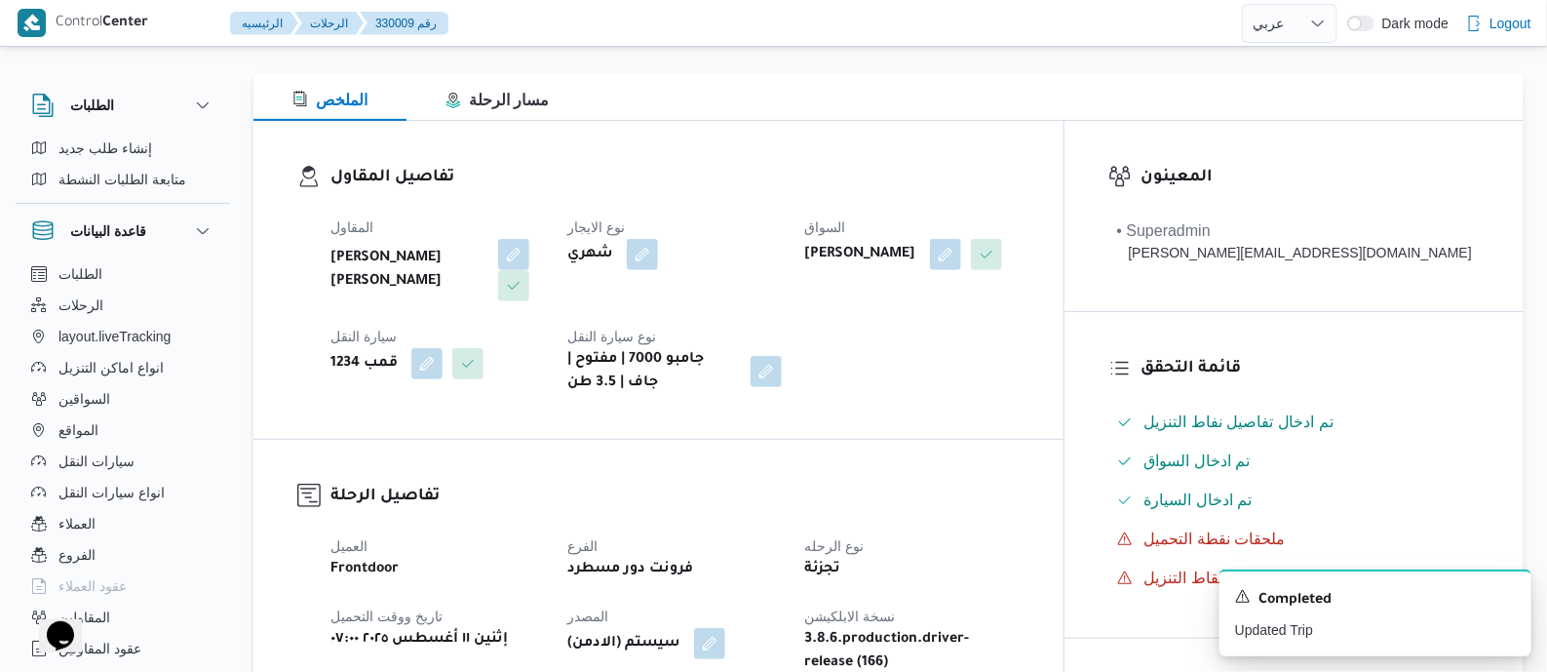
scroll to position [0, 0]
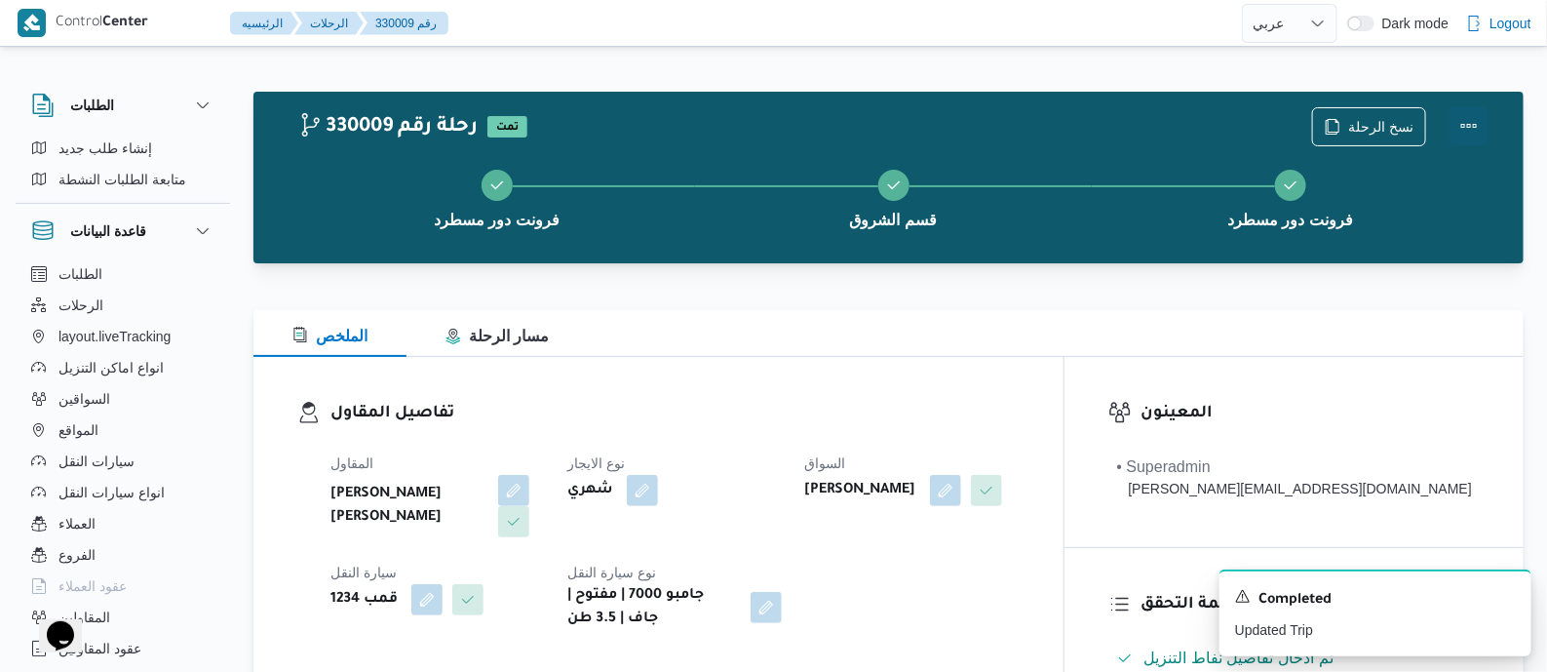
click at [1477, 119] on button "Actions" at bounding box center [1469, 125] width 39 height 39
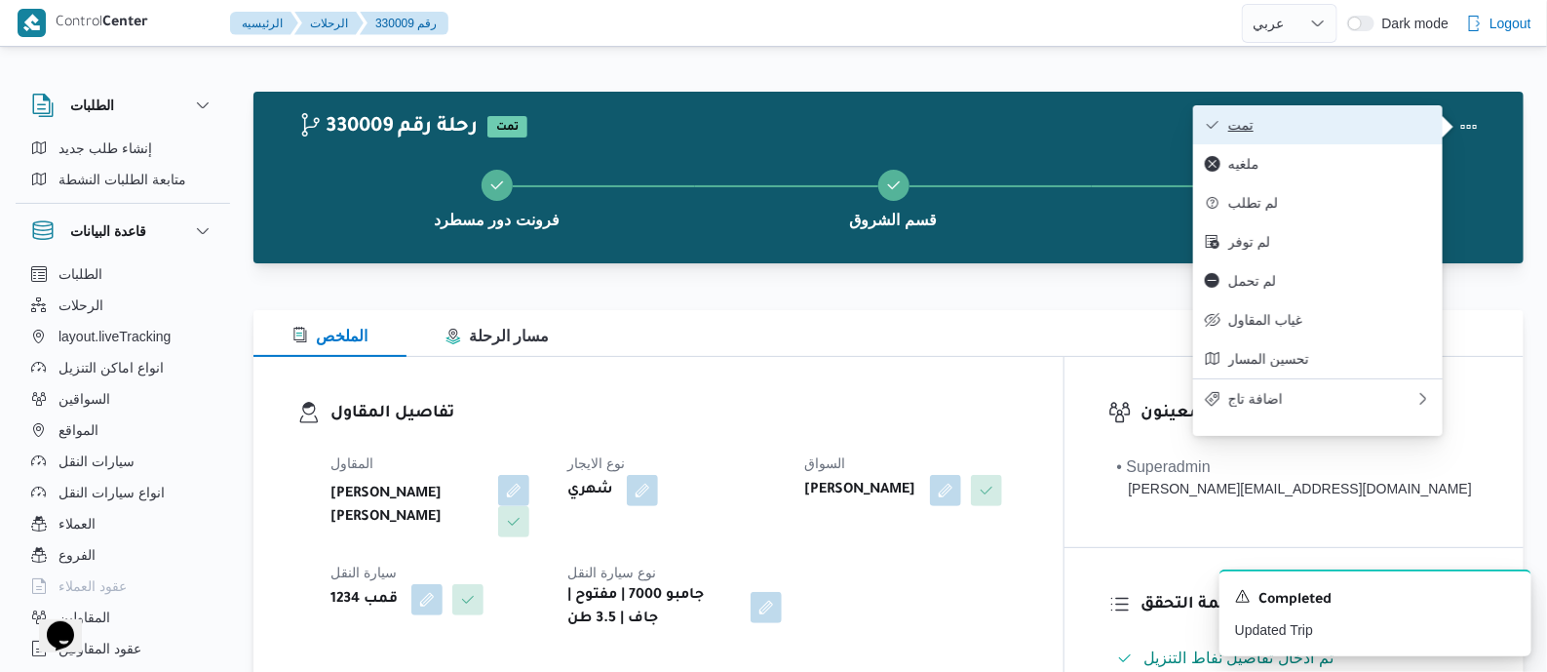
click at [1348, 126] on span "تمت" at bounding box center [1329, 125] width 203 height 16
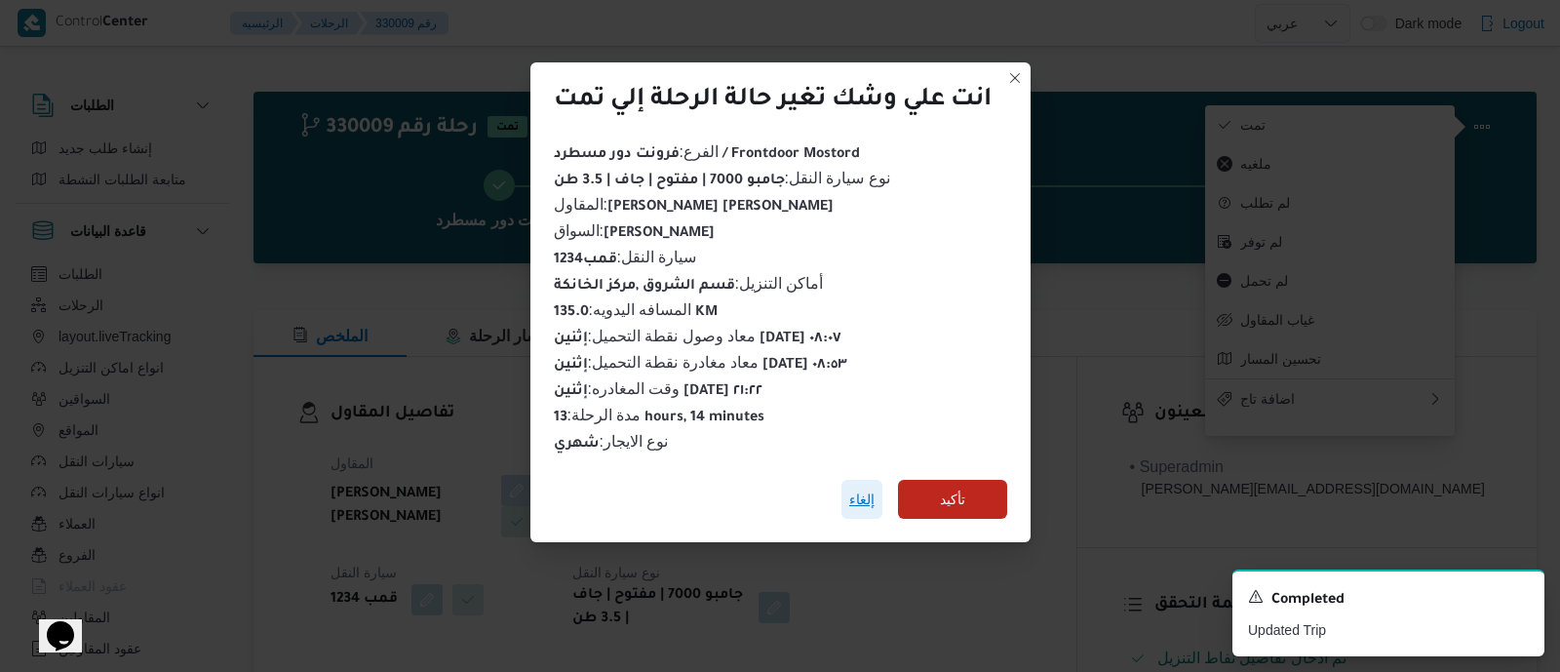
click at [868, 489] on span "إلغاء" at bounding box center [861, 498] width 25 height 23
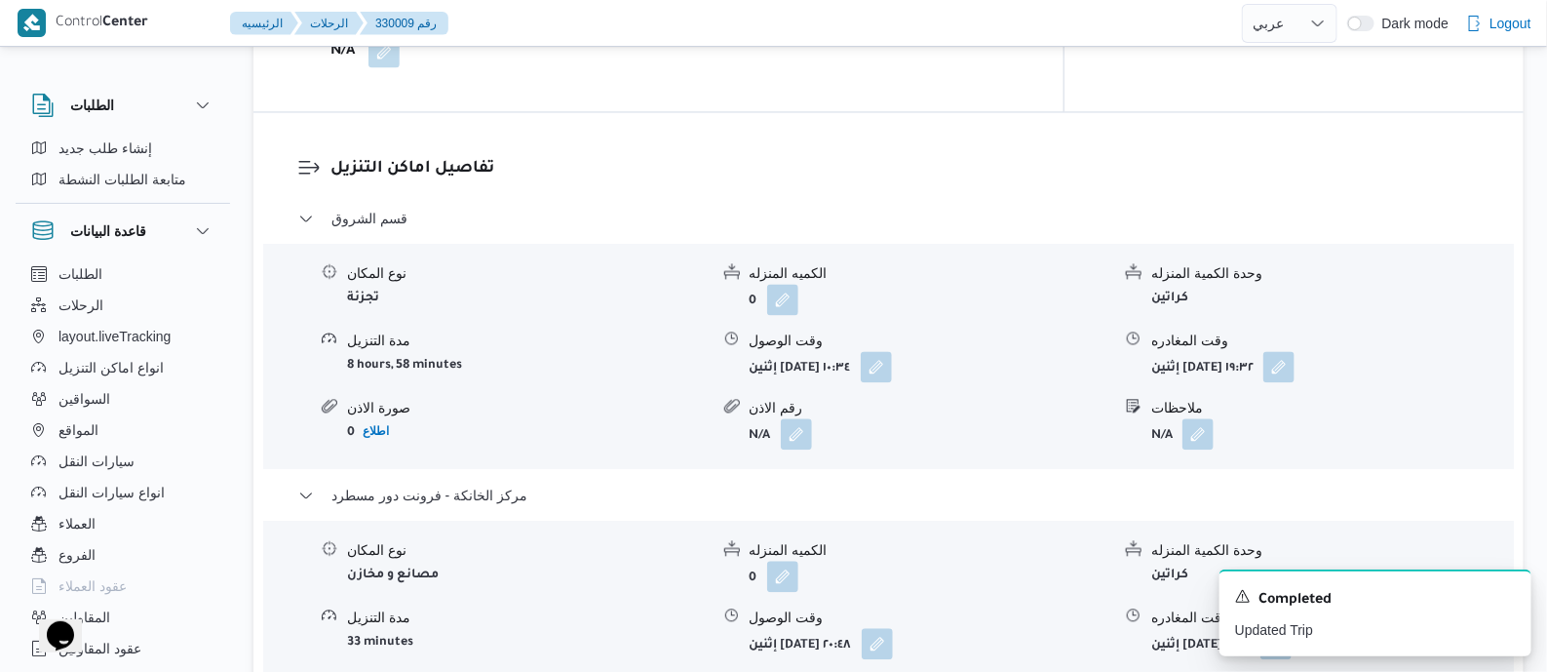
scroll to position [1340, 0]
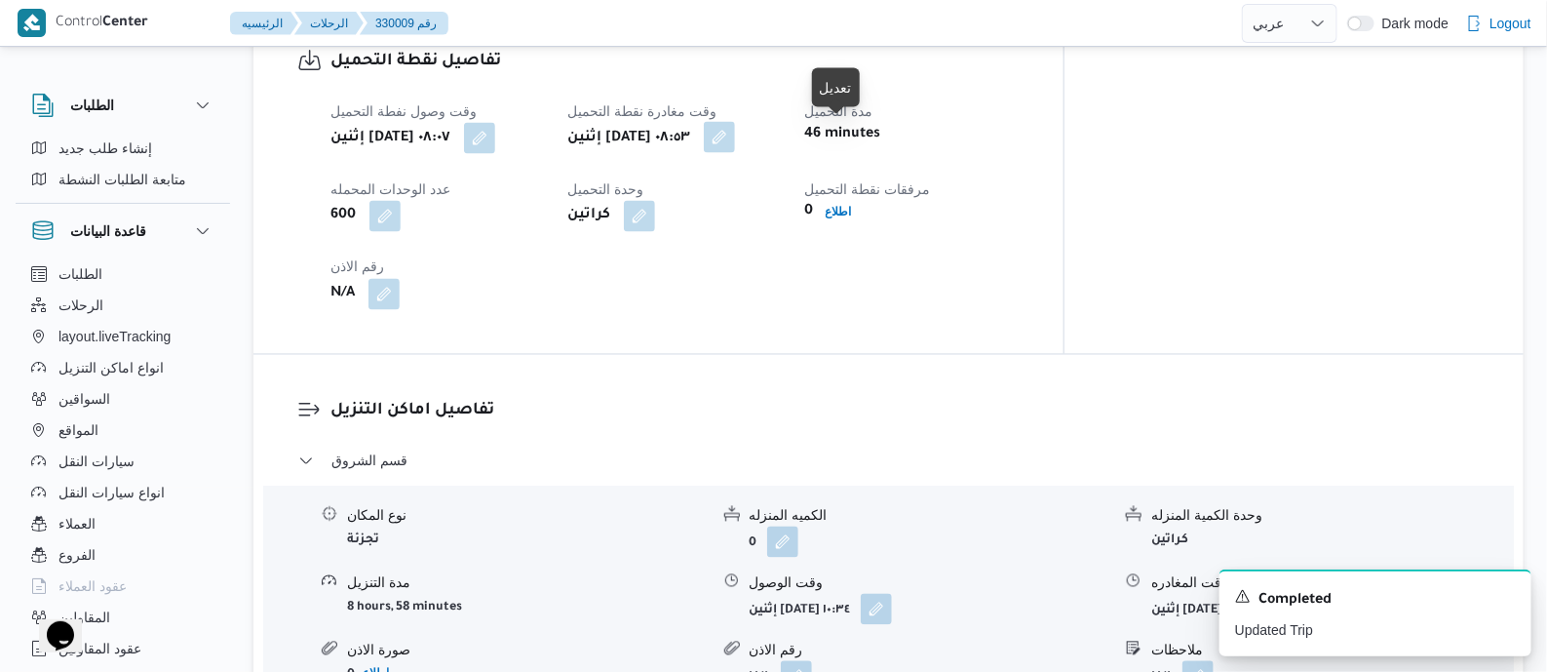
click at [735, 140] on button "button" at bounding box center [719, 137] width 31 height 31
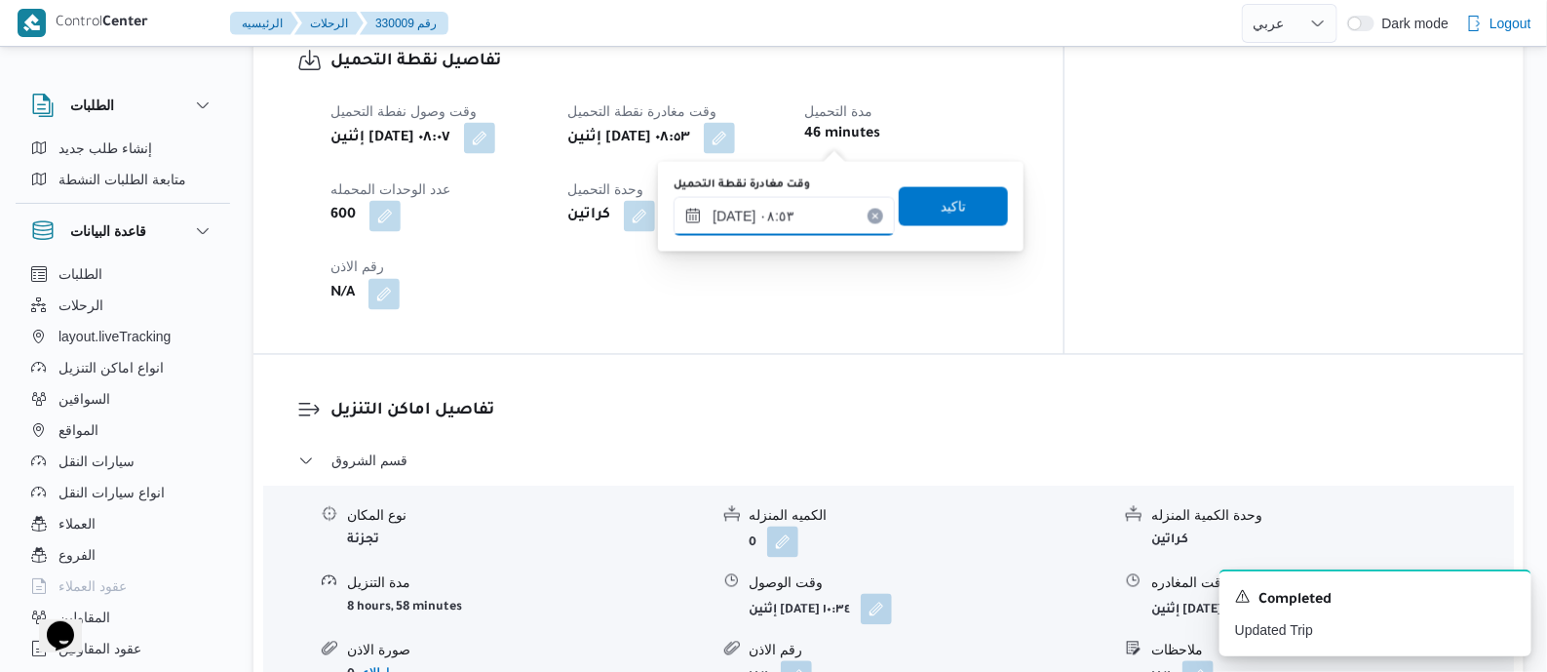
click at [831, 224] on input "١١/٠٨/٢٠٢٥ ٠٨:٥٣" at bounding box center [784, 216] width 221 height 39
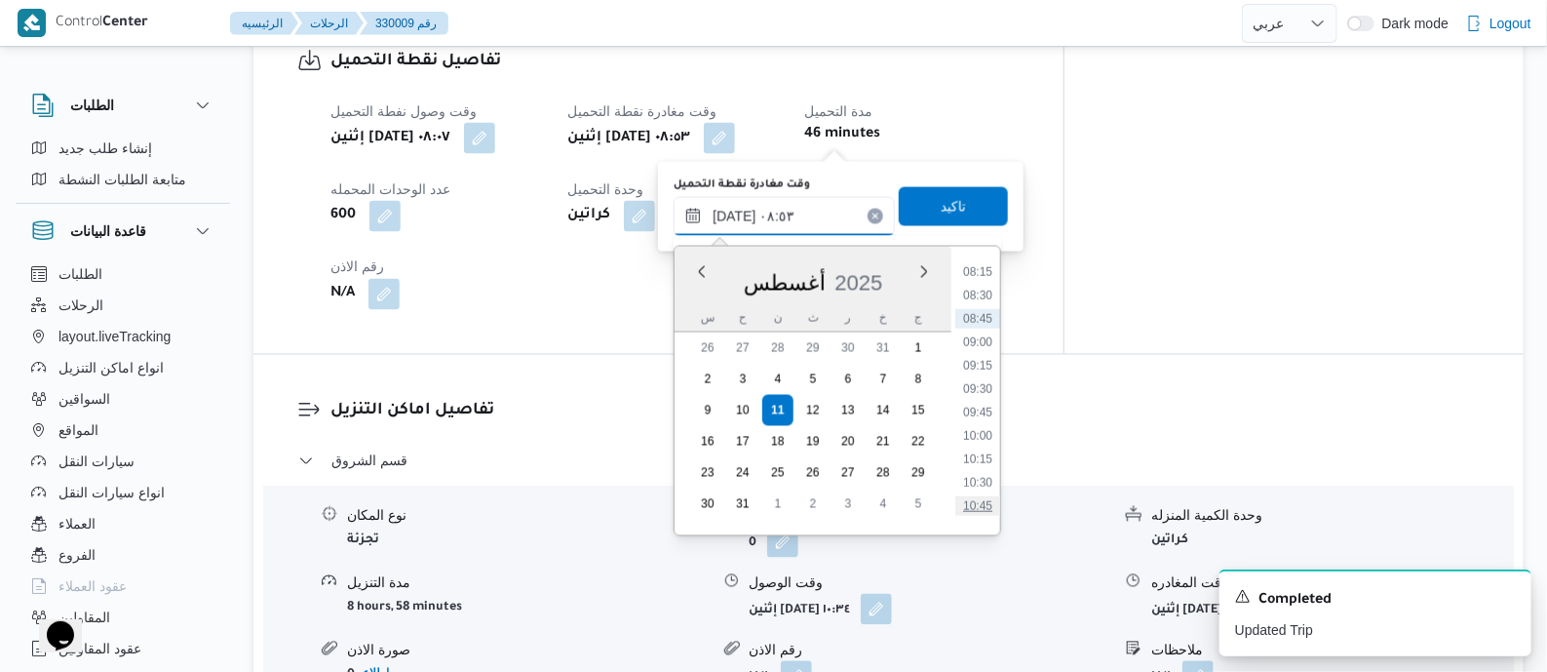
scroll to position [808, 0]
click at [994, 446] on li "10:30" at bounding box center [977, 446] width 45 height 19
type input "١١/٠٨/٢٠٢٥ ١٠:٣٠"
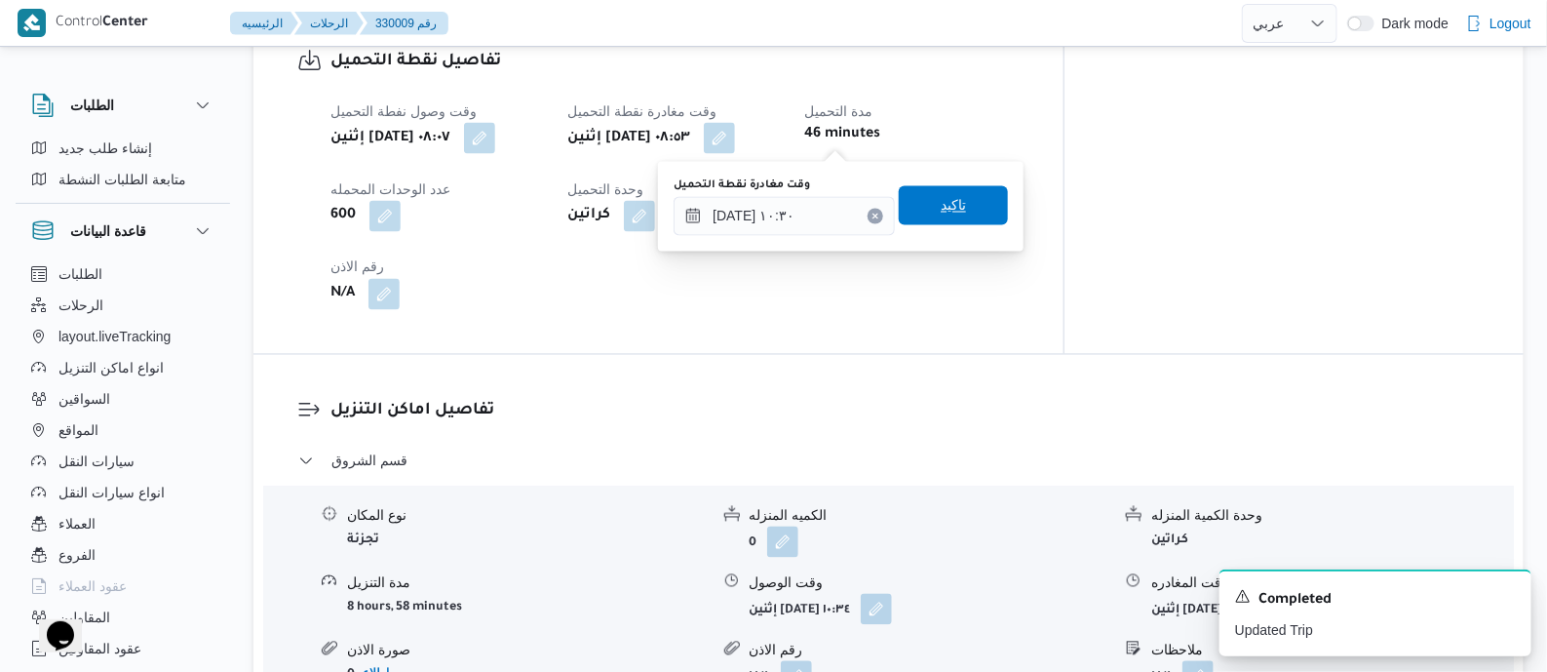
click at [955, 201] on span "تاكيد" at bounding box center [953, 205] width 109 height 39
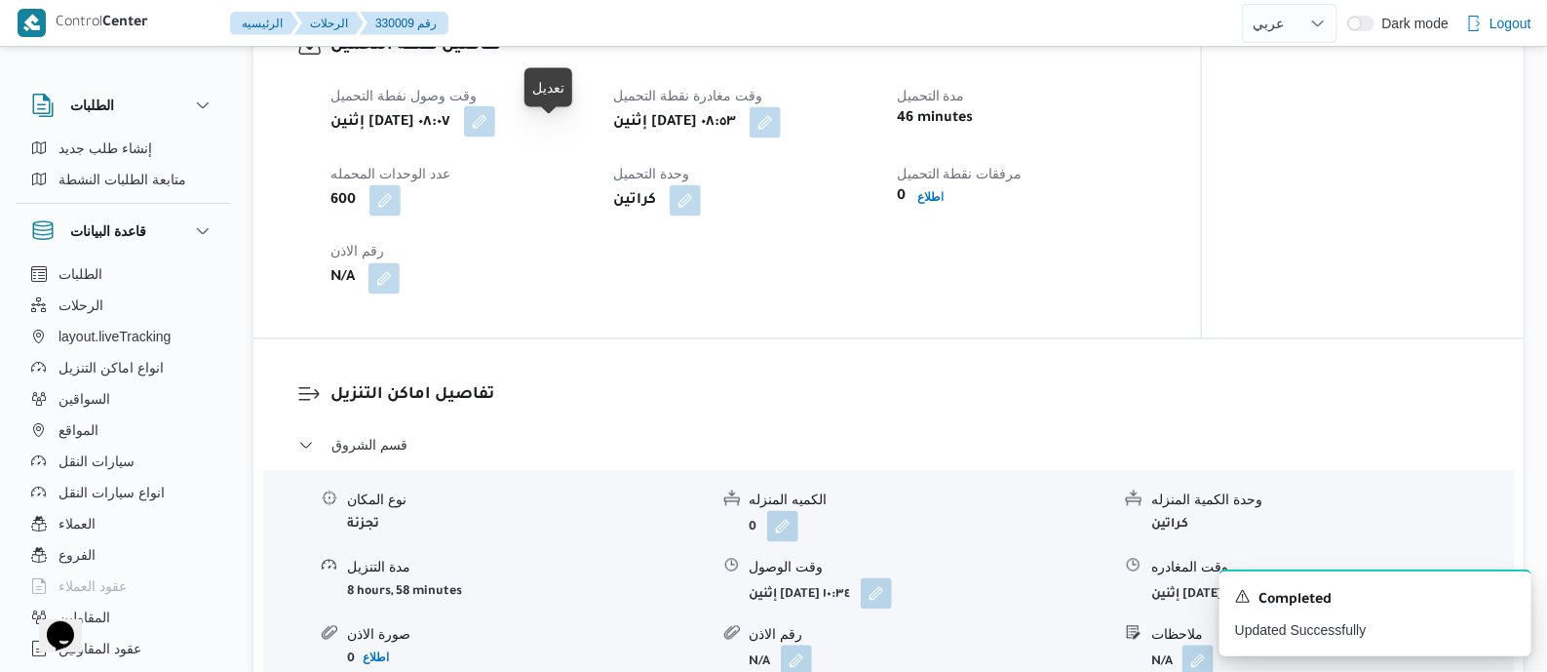
click at [495, 137] on button "button" at bounding box center [479, 121] width 31 height 31
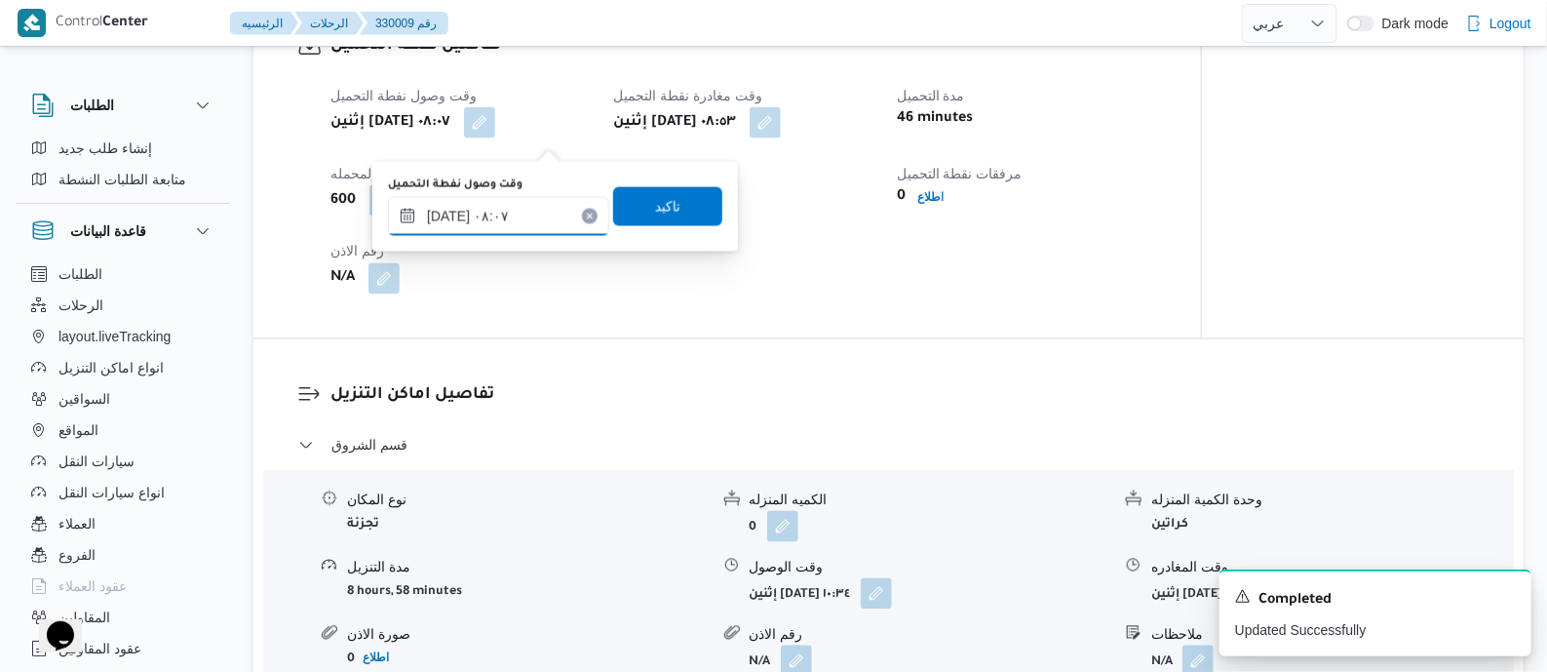
click at [545, 219] on input "١١/٠٨/٢٠٢٥ ٠٨:٠٧" at bounding box center [498, 216] width 221 height 39
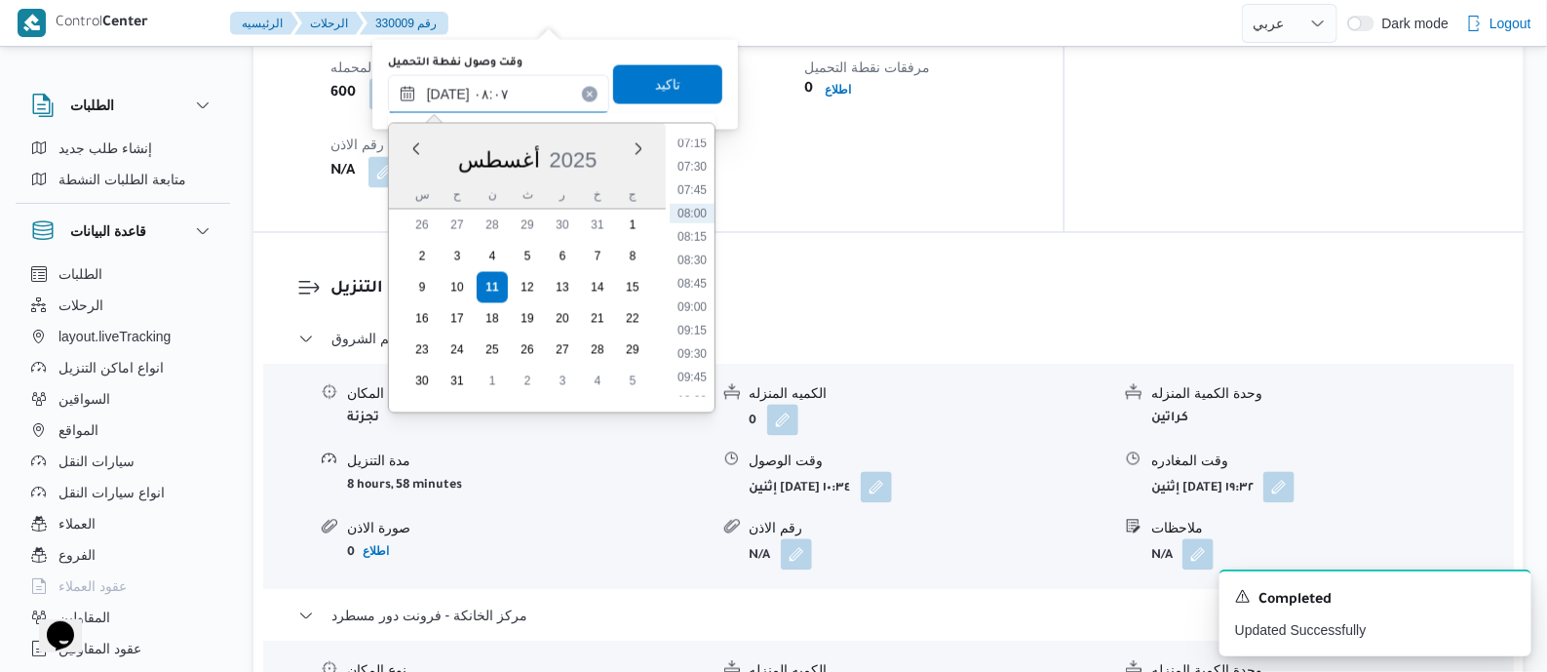
scroll to position [737, 0]
click at [698, 353] on li "10:00" at bounding box center [692, 347] width 45 height 19
type input "١١/٠٨/٢٠٢٥ ١٠:٠٠"
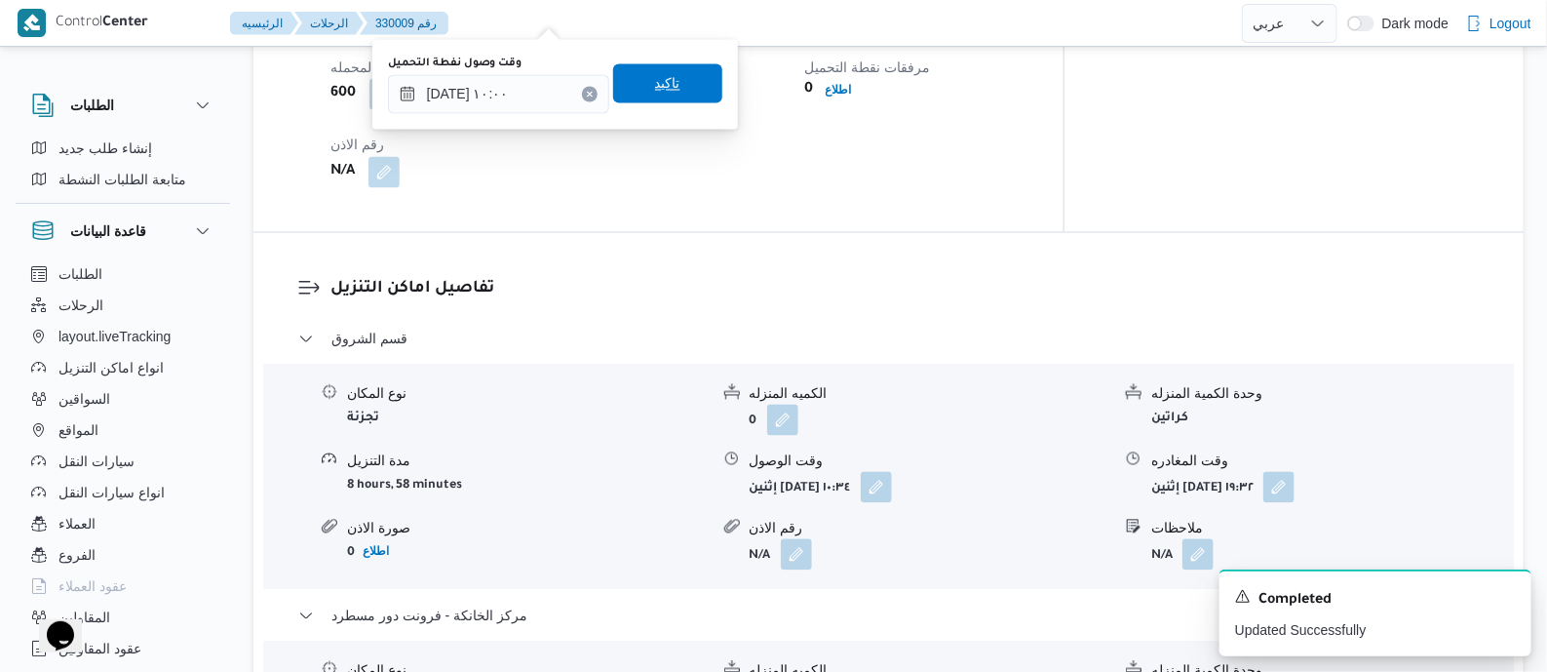
click at [674, 99] on span "تاكيد" at bounding box center [667, 83] width 109 height 39
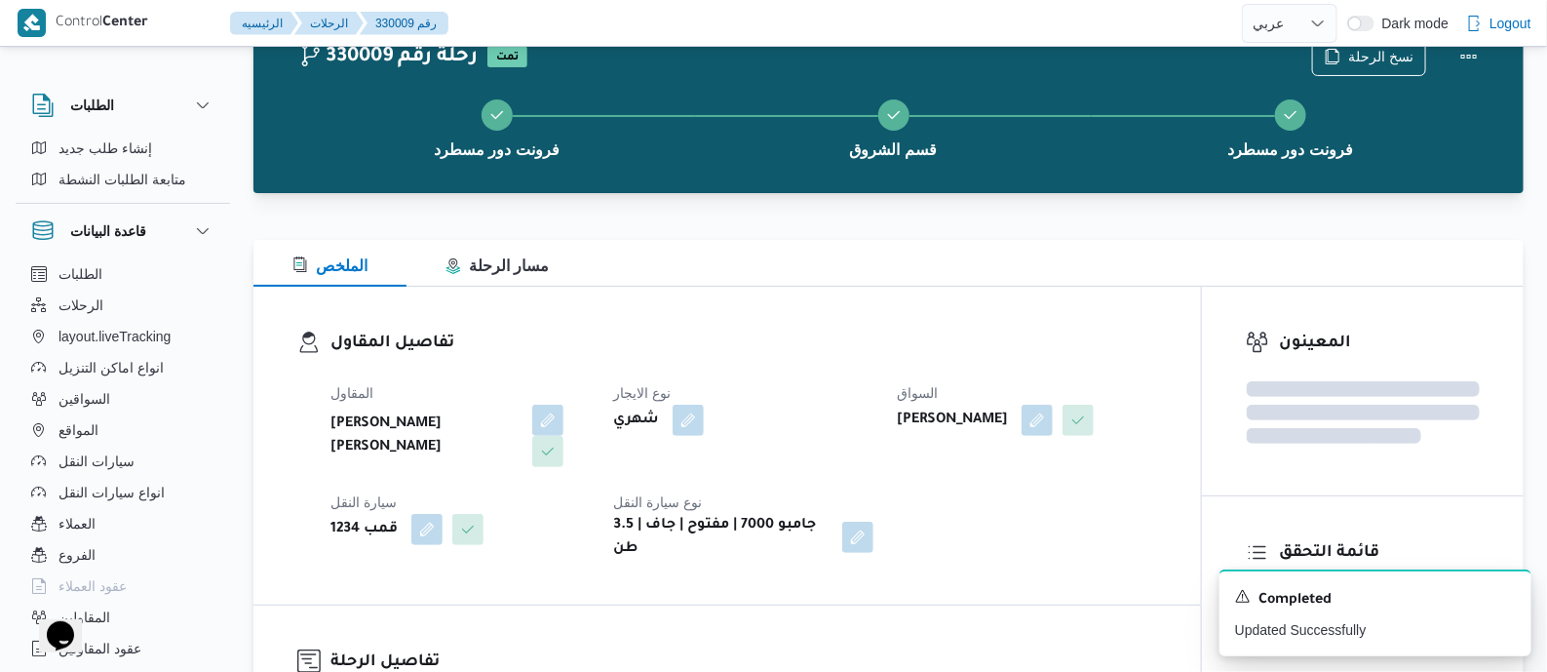
scroll to position [0, 0]
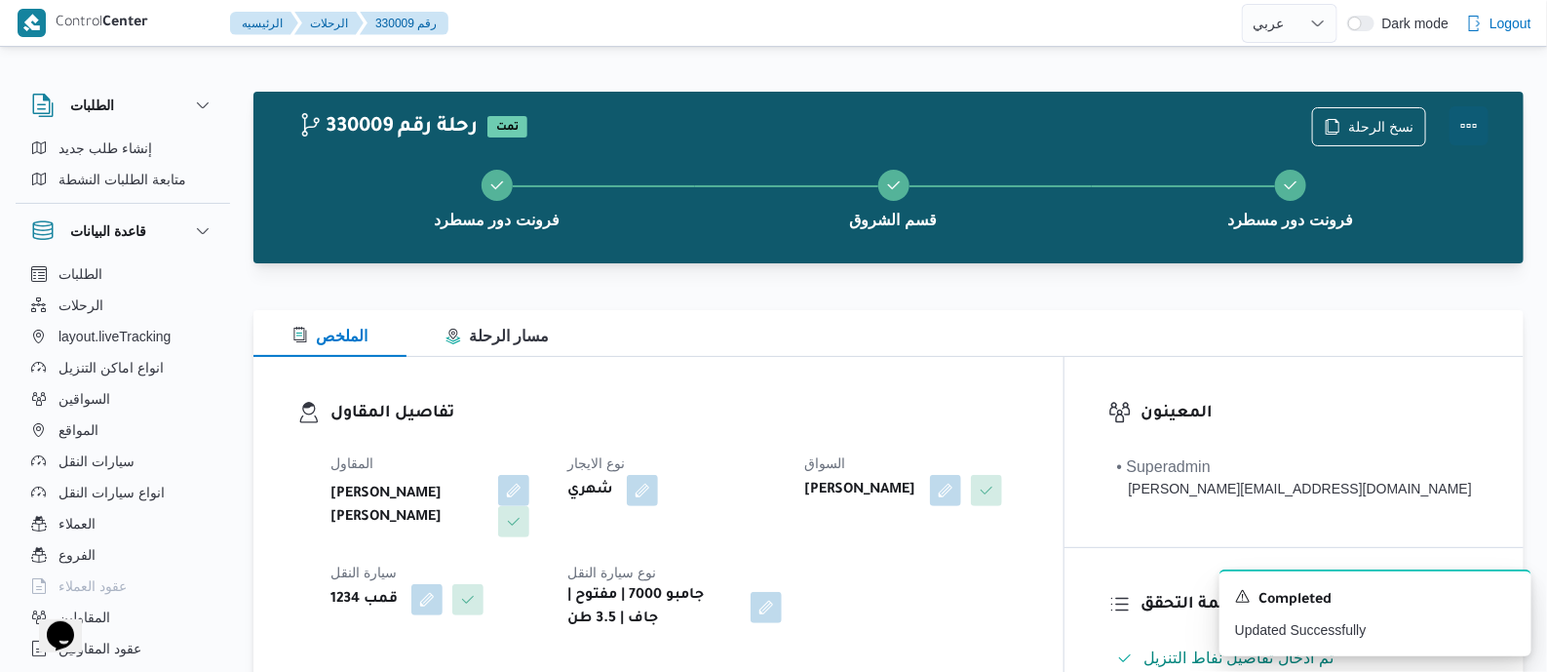
click at [1458, 113] on button "Actions" at bounding box center [1469, 125] width 39 height 39
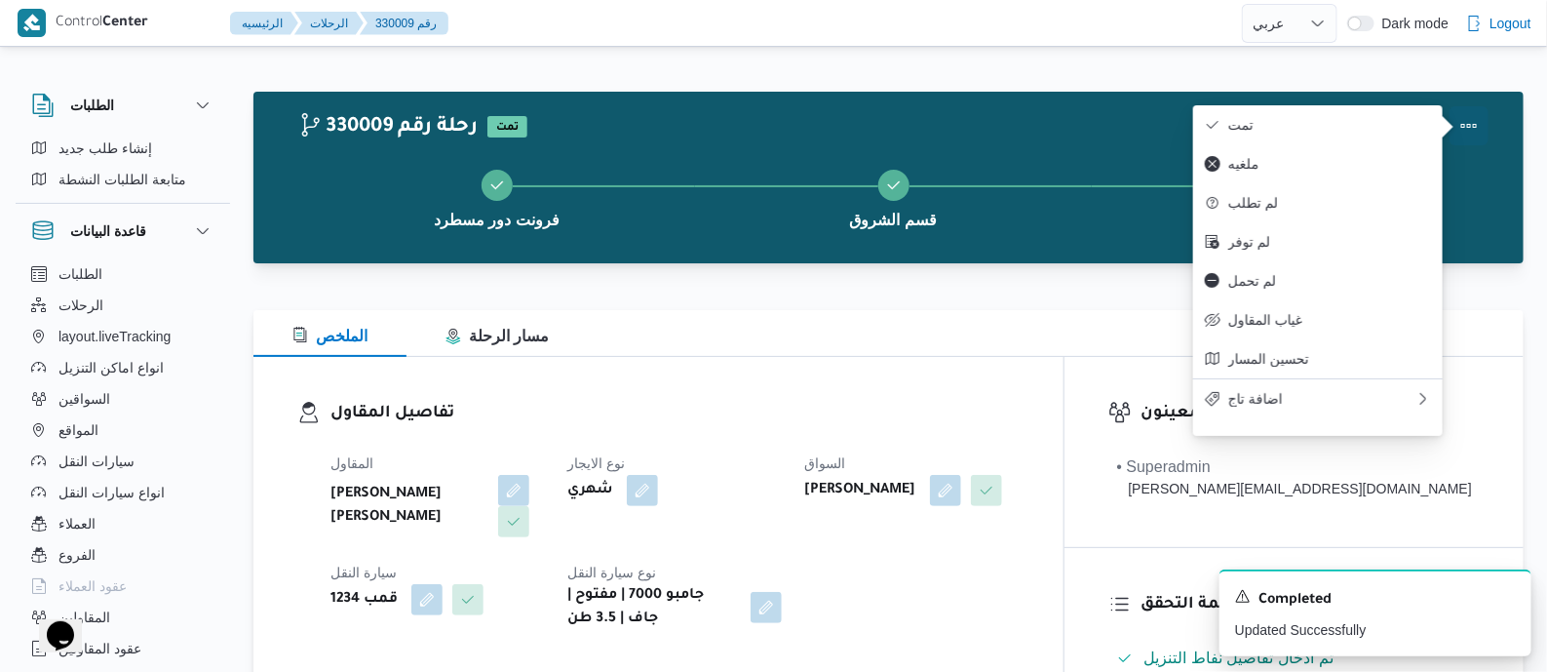
click at [1443, 115] on div at bounding box center [1443, 115] width 0 height 0
click at [1360, 128] on span "تمت" at bounding box center [1329, 125] width 203 height 16
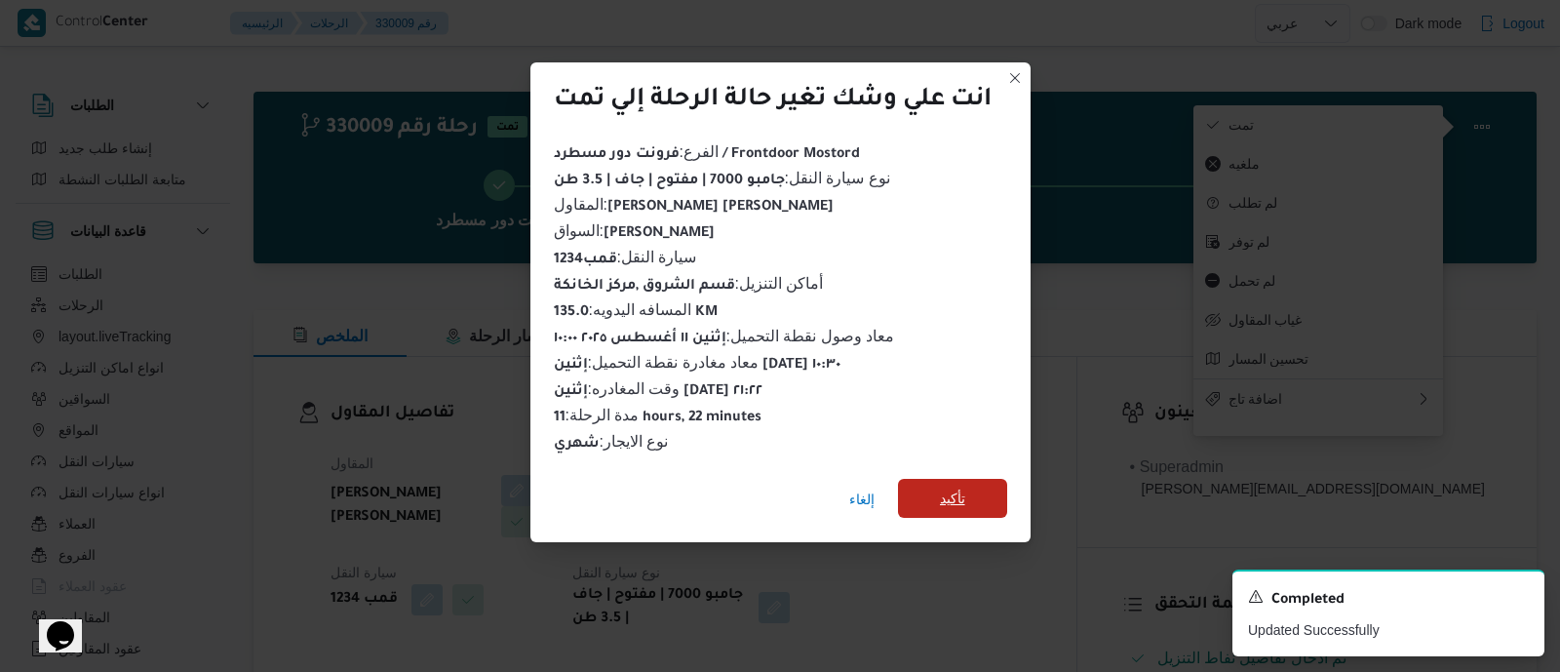
click at [983, 484] on span "تأكيد" at bounding box center [952, 498] width 109 height 39
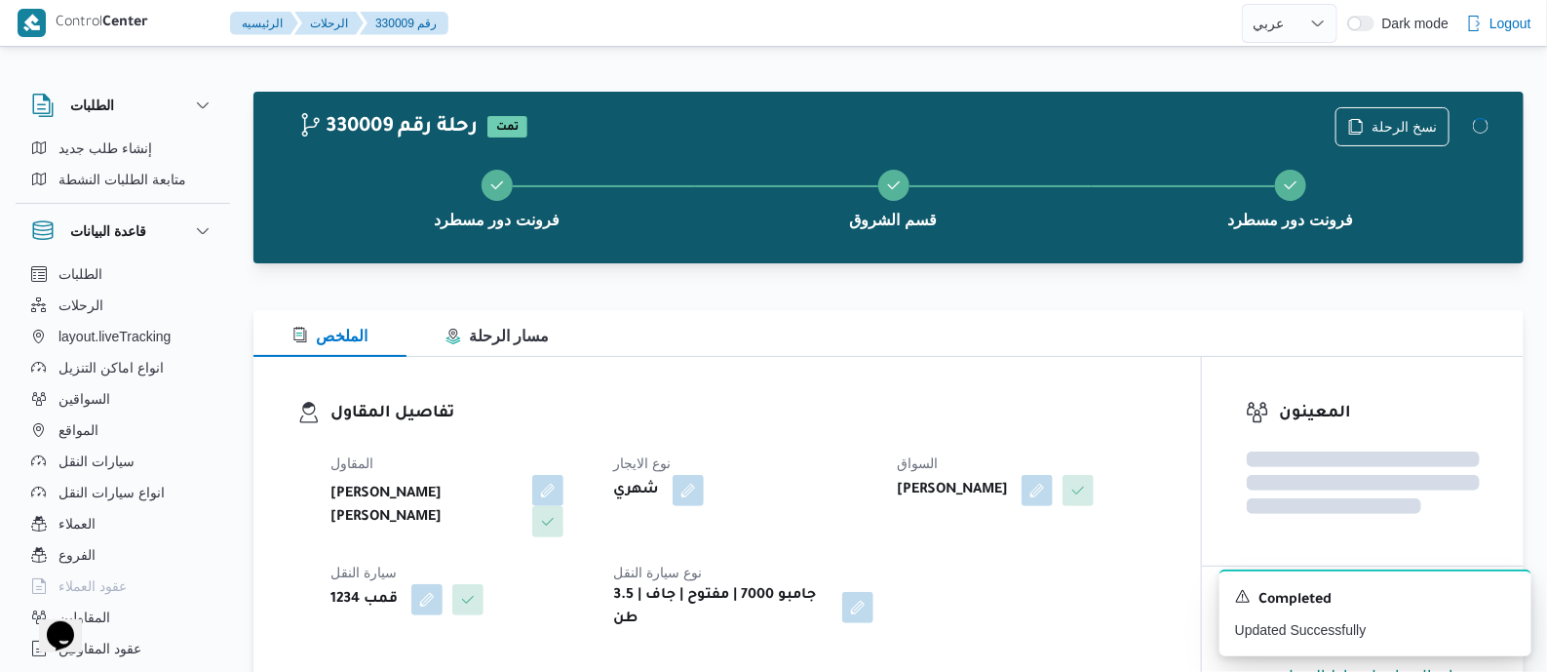
click at [756, 425] on h3 "تفاصيل المقاول" at bounding box center [743, 414] width 827 height 26
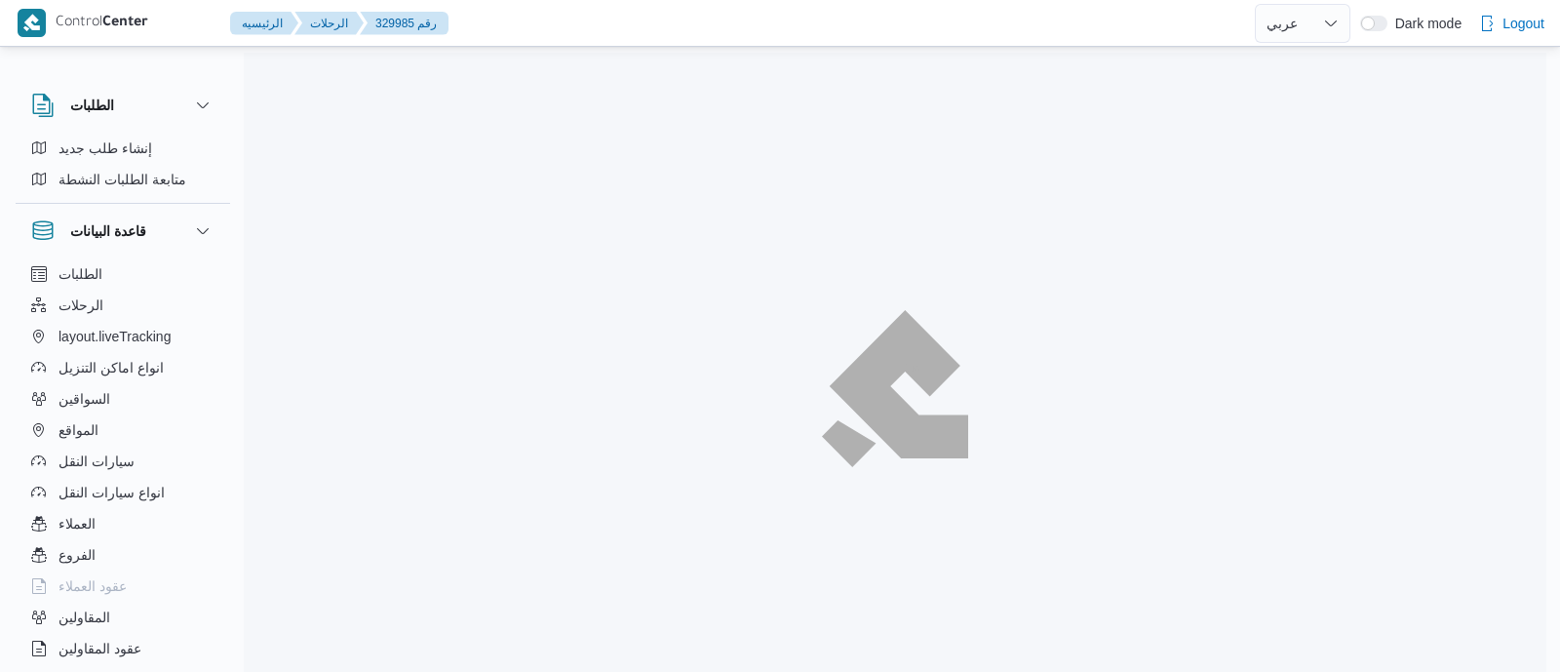
select select "ar"
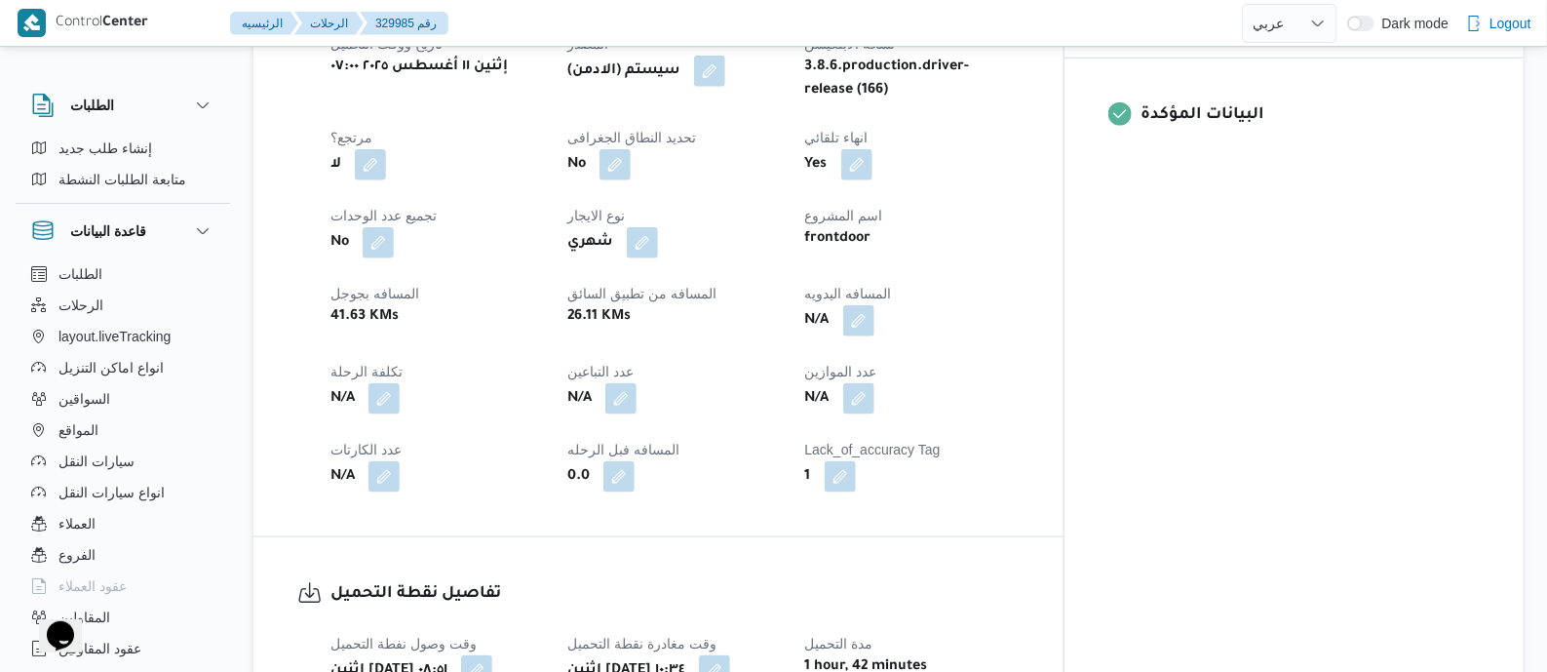
scroll to position [852, 0]
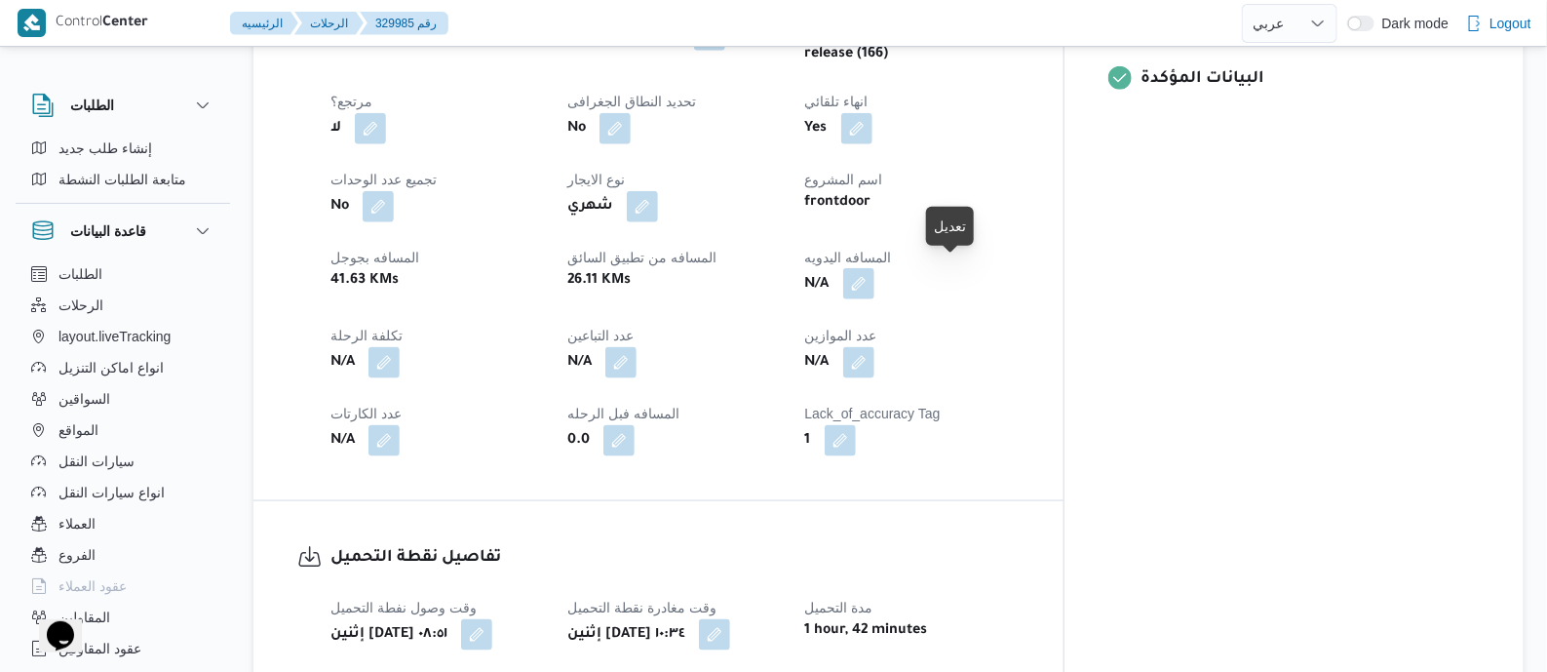
click at [874, 270] on button "button" at bounding box center [858, 283] width 31 height 31
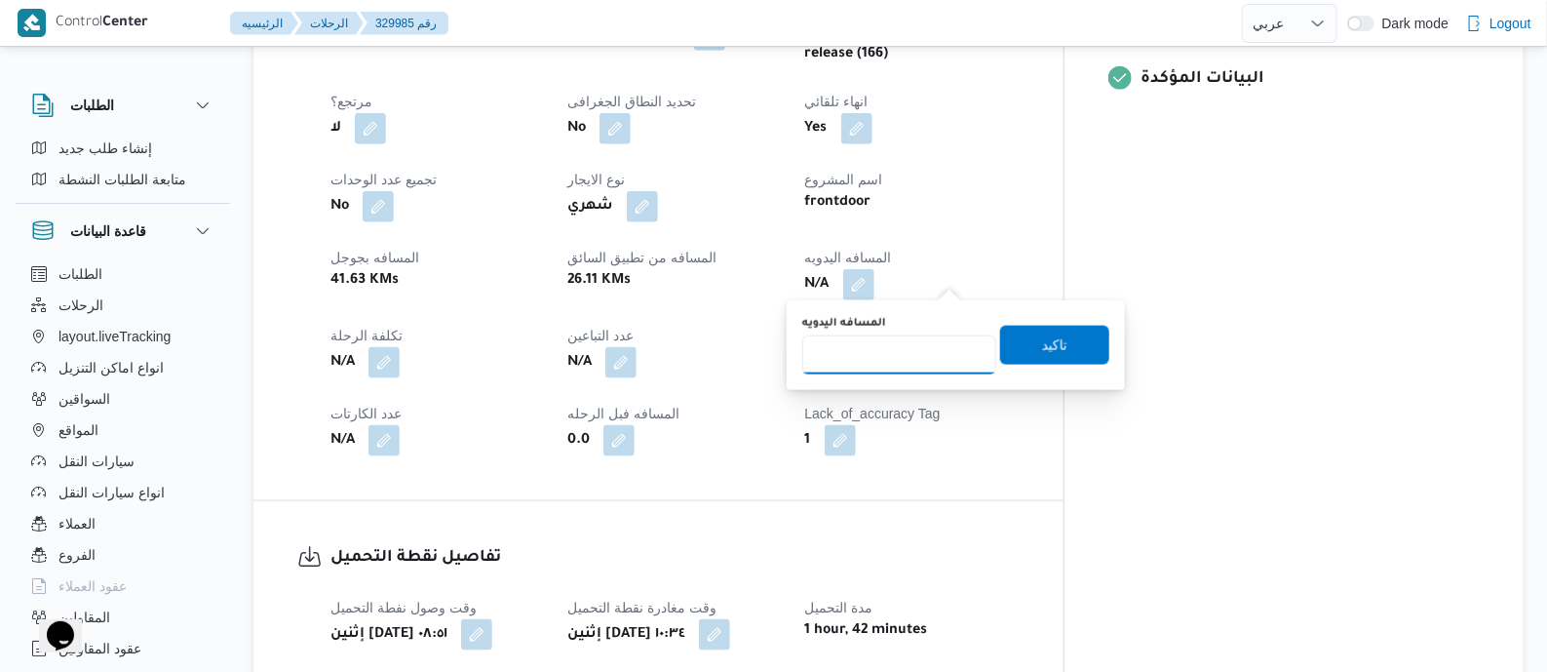
click at [921, 355] on input "المسافه اليدويه" at bounding box center [899, 354] width 194 height 39
type input "140"
click at [1050, 343] on span "تاكيد" at bounding box center [1054, 343] width 25 height 23
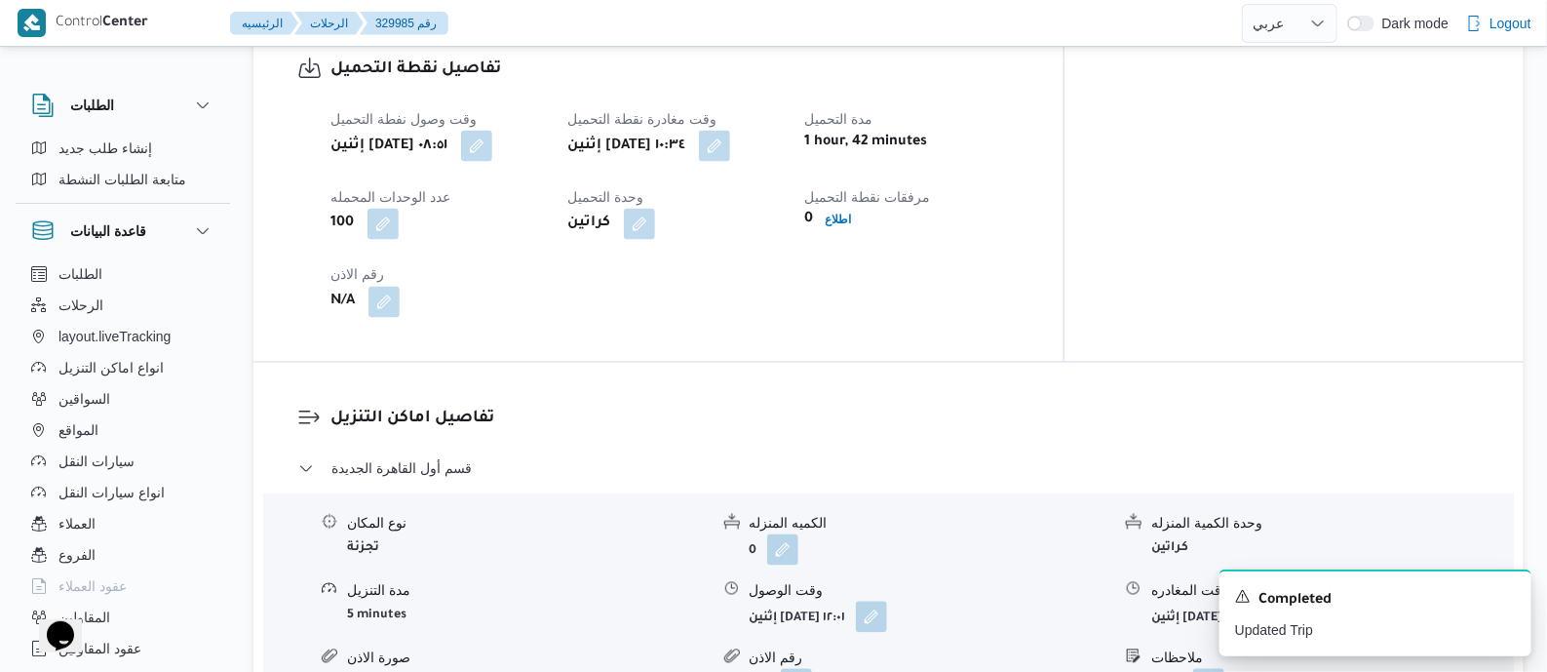
scroll to position [1705, 0]
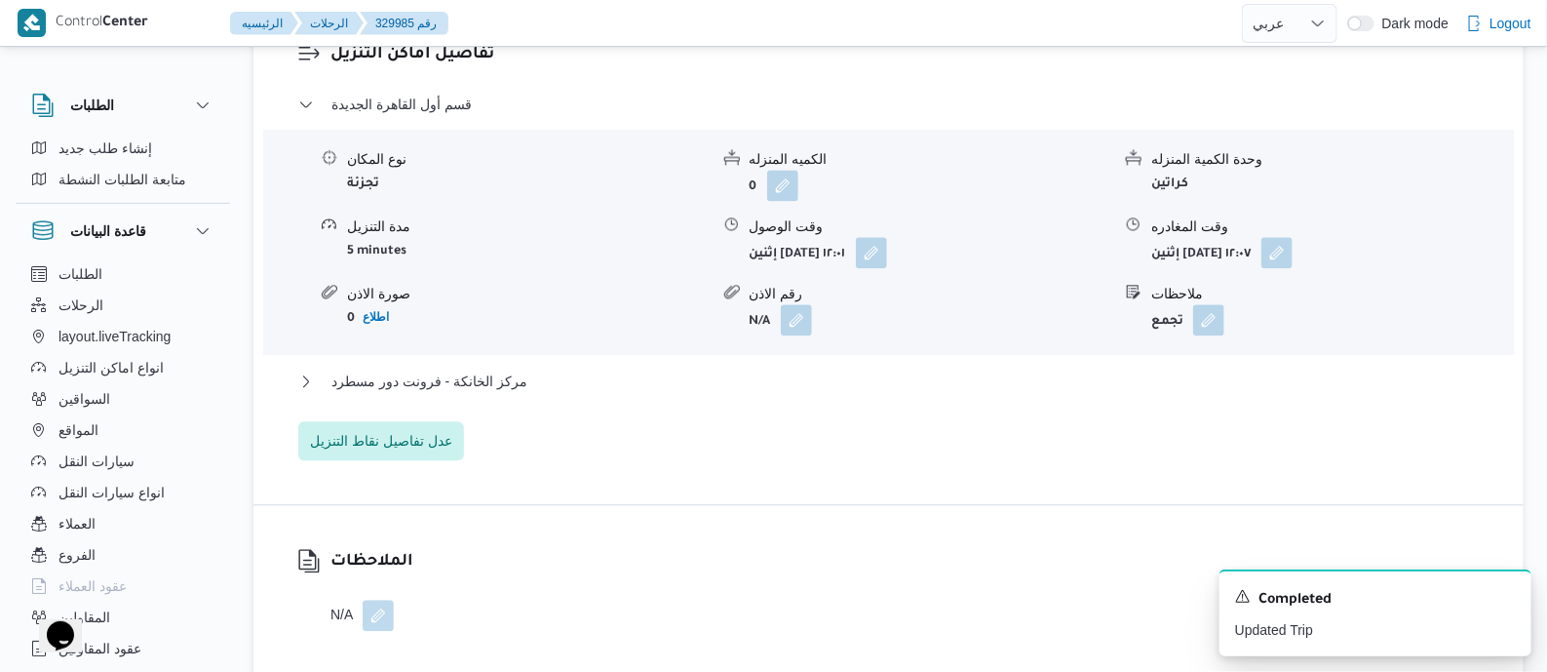
click at [491, 357] on div "قسم أول القاهرة الجديدة نوع المكان تجزئة الكميه المنزله 0 وحدة الكمية المنزله ك…" at bounding box center [889, 277] width 1182 height 368
click at [490, 369] on span "مركز الخانكة - فرونت دور مسطرد" at bounding box center [429, 380] width 196 height 23
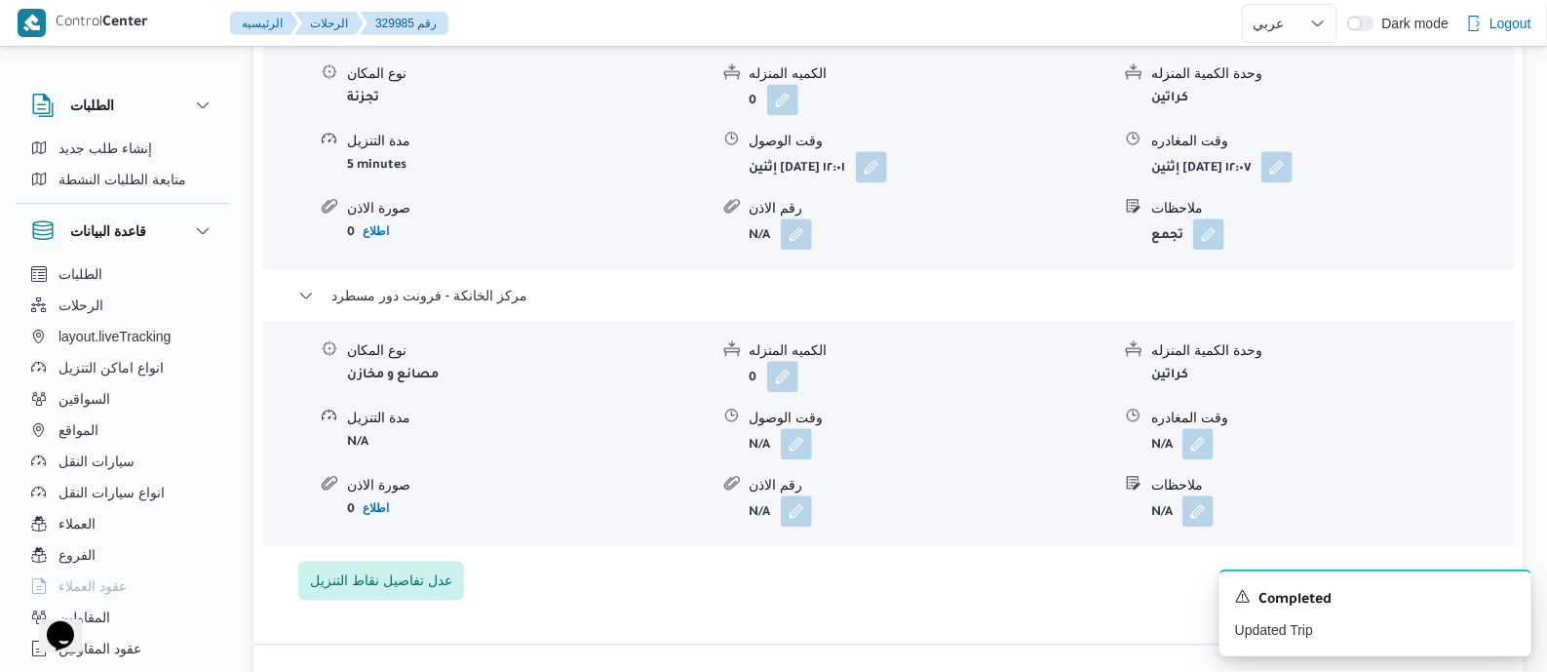
scroll to position [1827, 0]
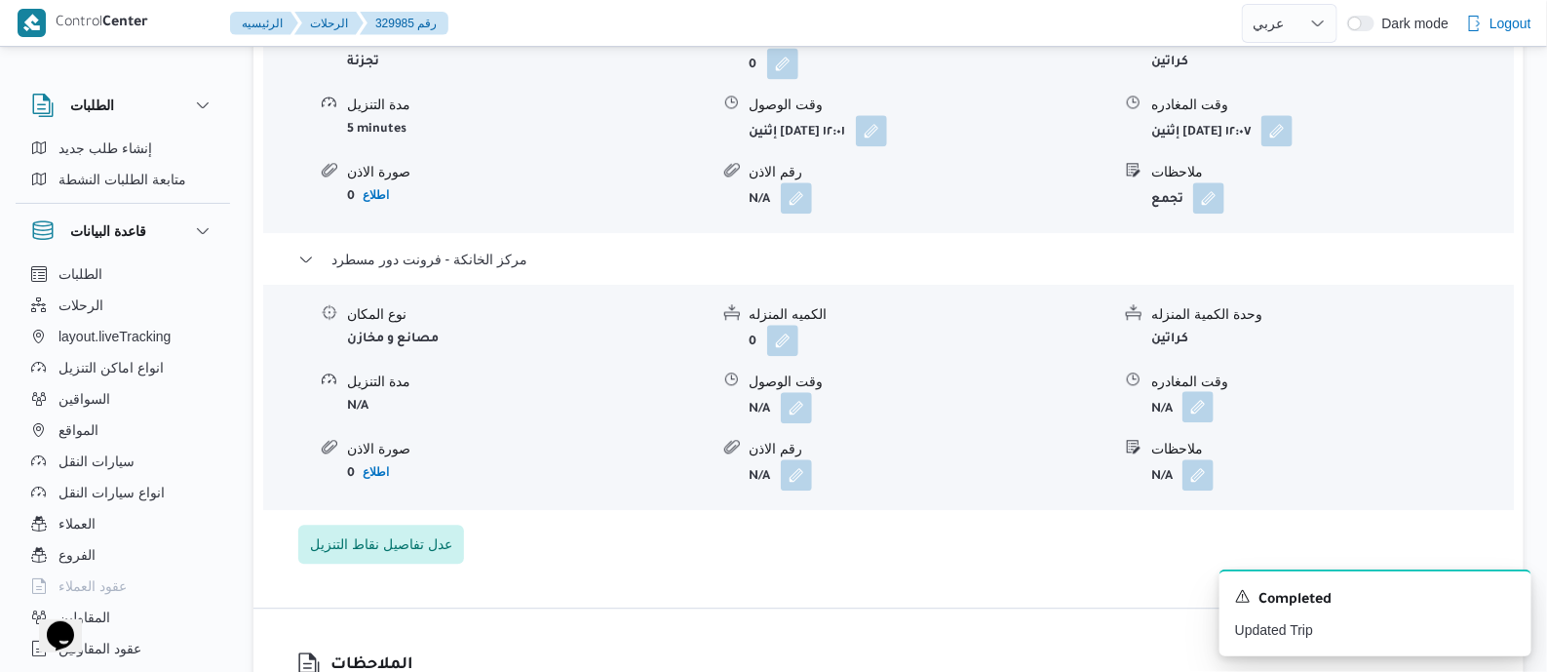
click at [1185, 394] on button "button" at bounding box center [1197, 406] width 31 height 31
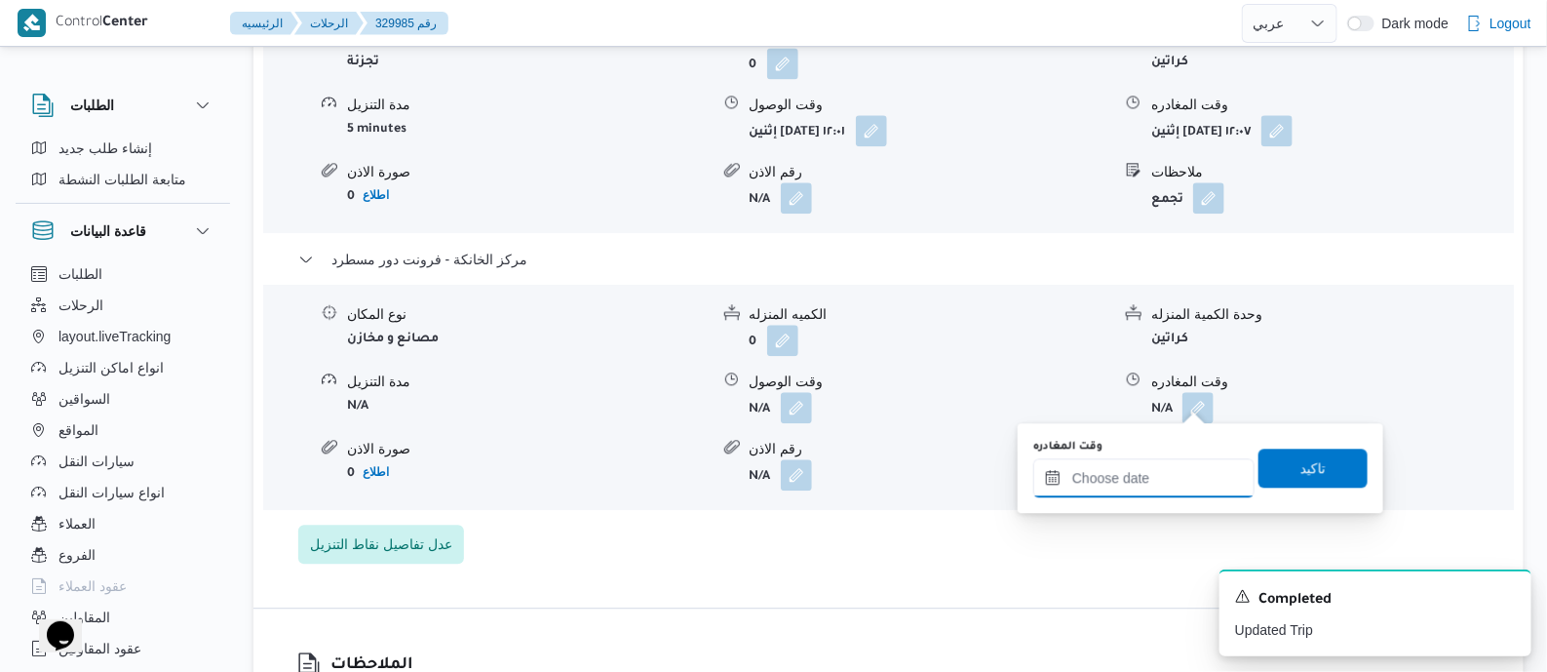
click at [1180, 469] on input "وقت المغادره" at bounding box center [1143, 477] width 221 height 39
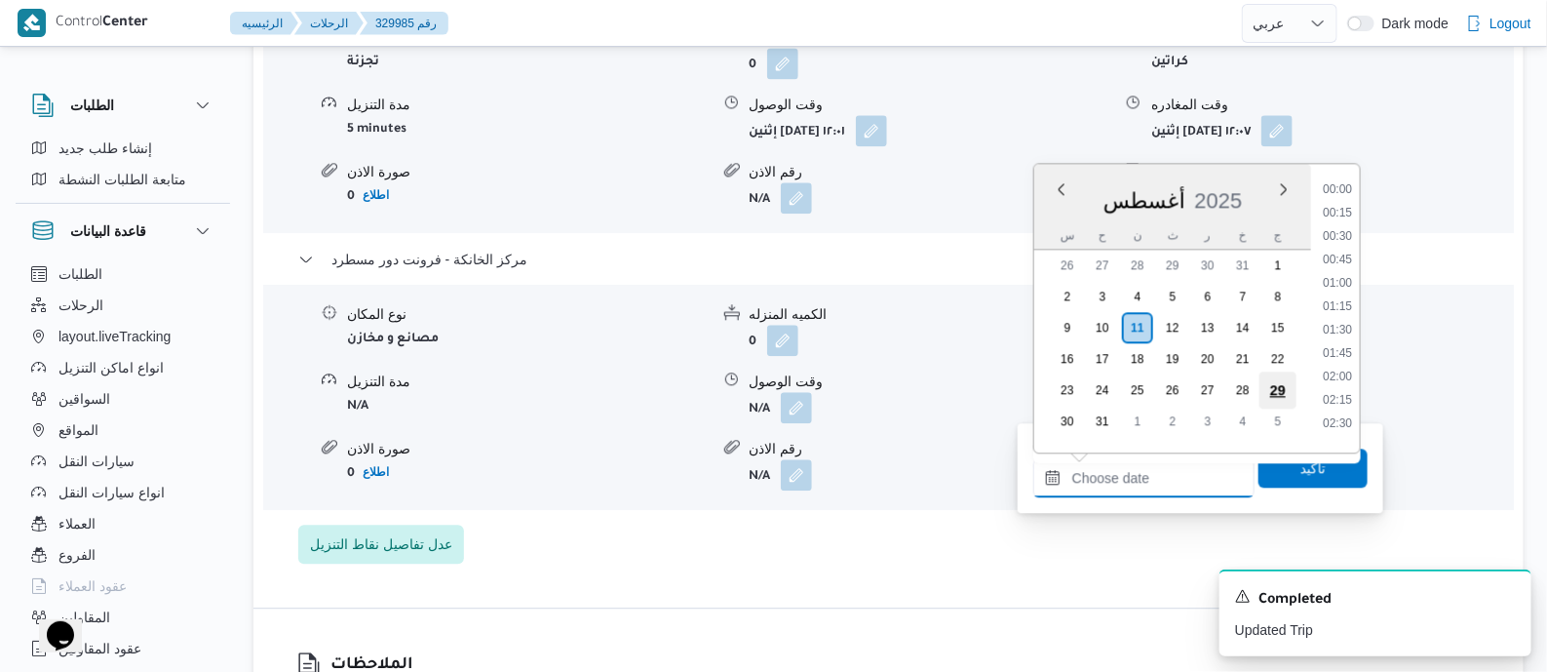
scroll to position [1856, 0]
click at [1338, 291] on li "21:00" at bounding box center [1337, 298] width 45 height 19
type input "١١/٠٨/٢٠٢٥ ٢١:٠٠"
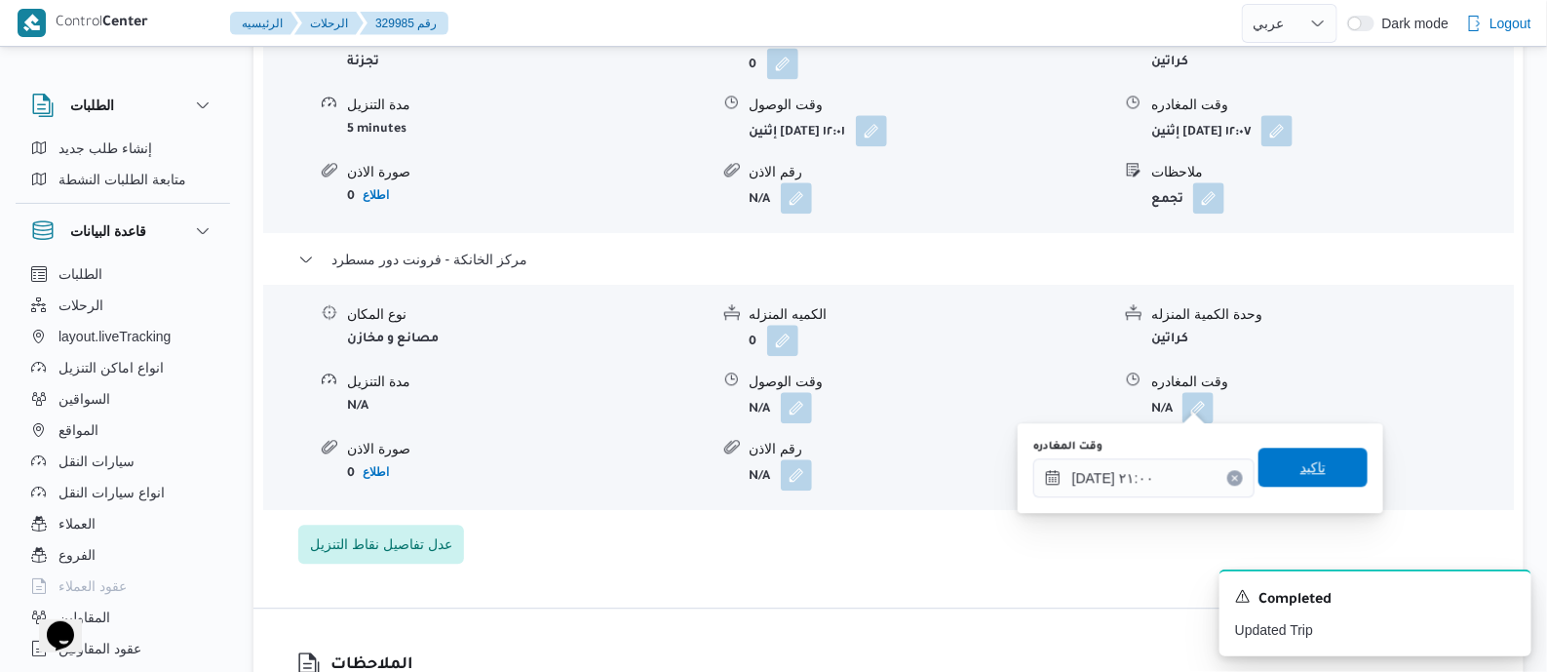
click at [1320, 475] on span "تاكيد" at bounding box center [1313, 466] width 109 height 39
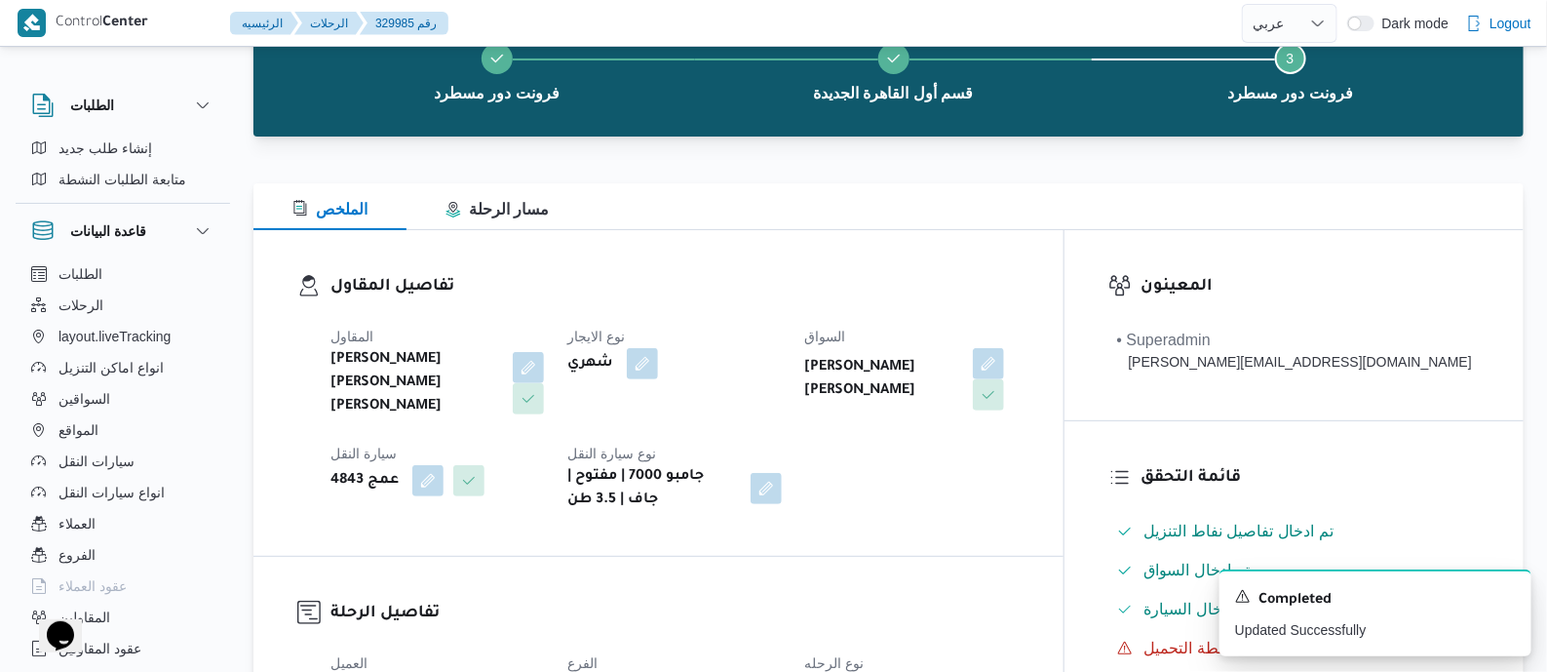
scroll to position [0, 0]
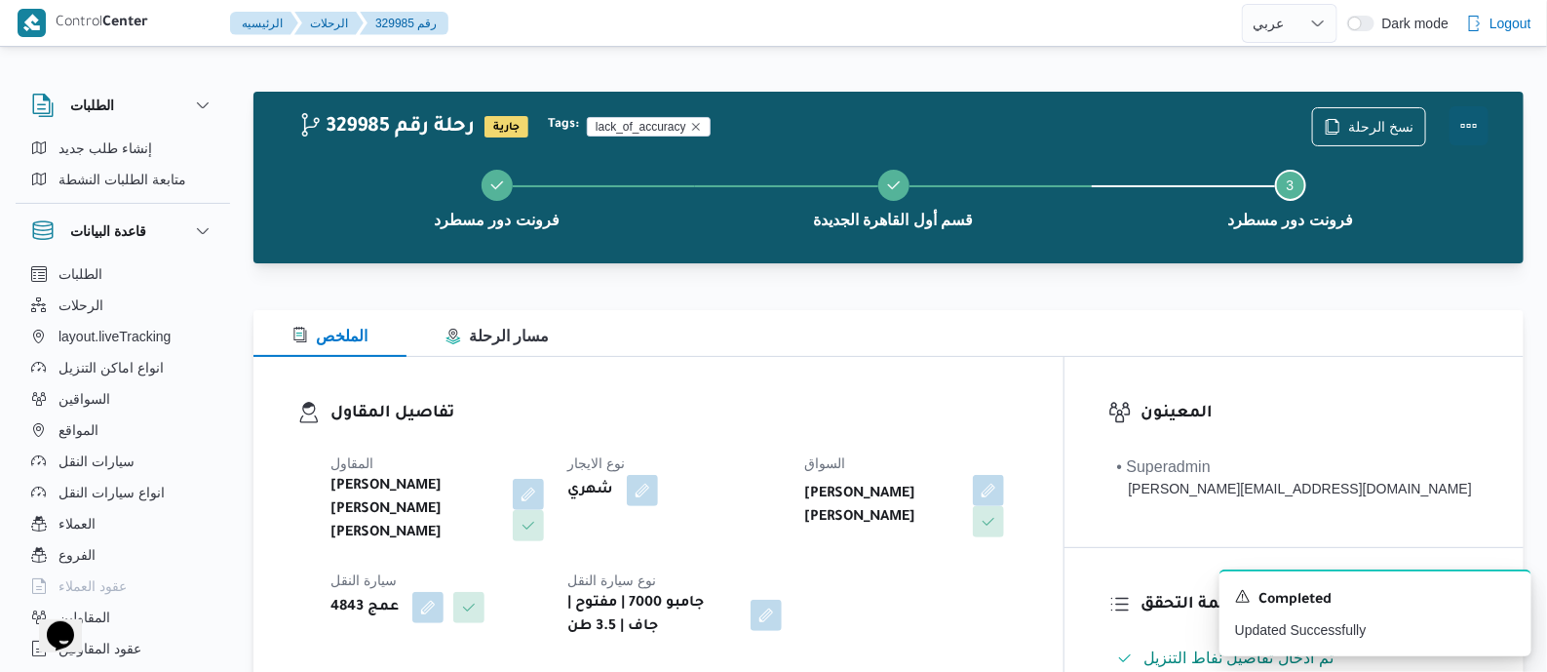
click at [1466, 119] on button "Actions" at bounding box center [1469, 125] width 39 height 39
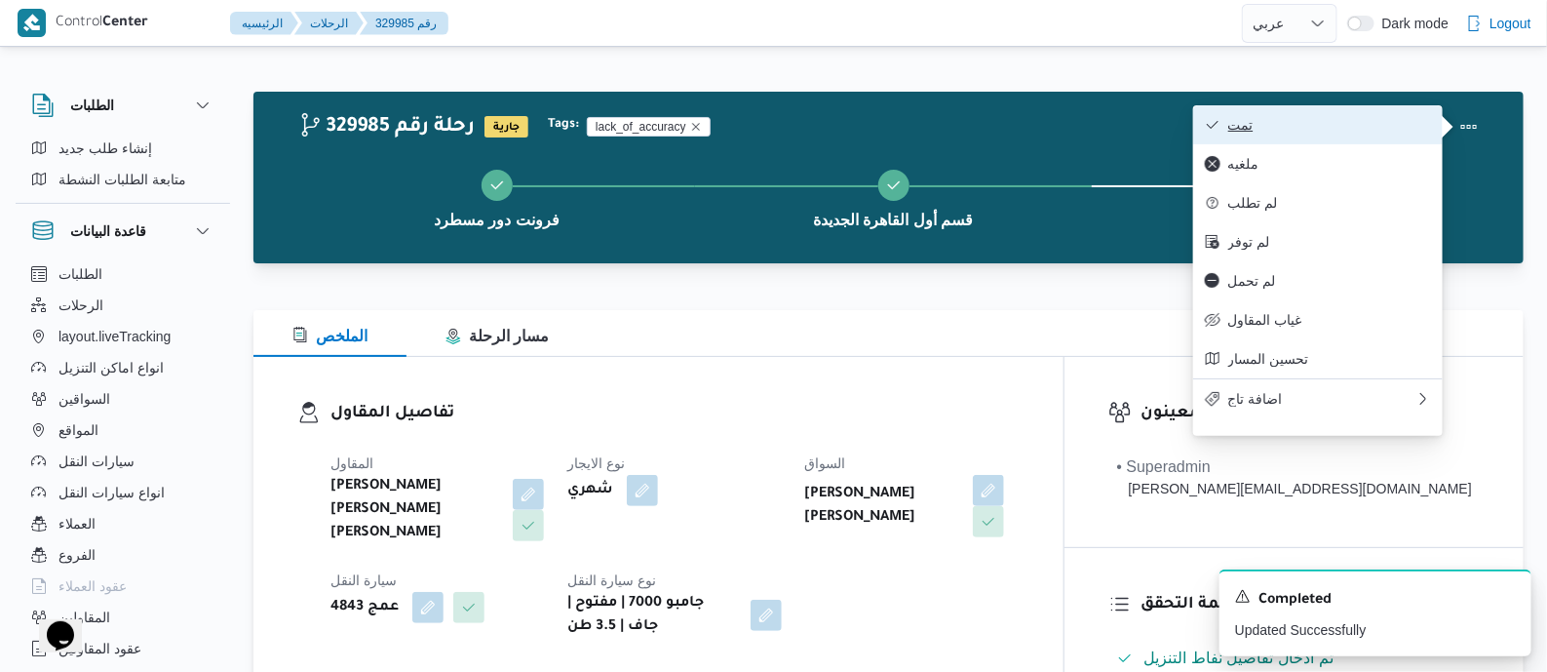
click at [1336, 133] on span "تمت" at bounding box center [1329, 125] width 203 height 16
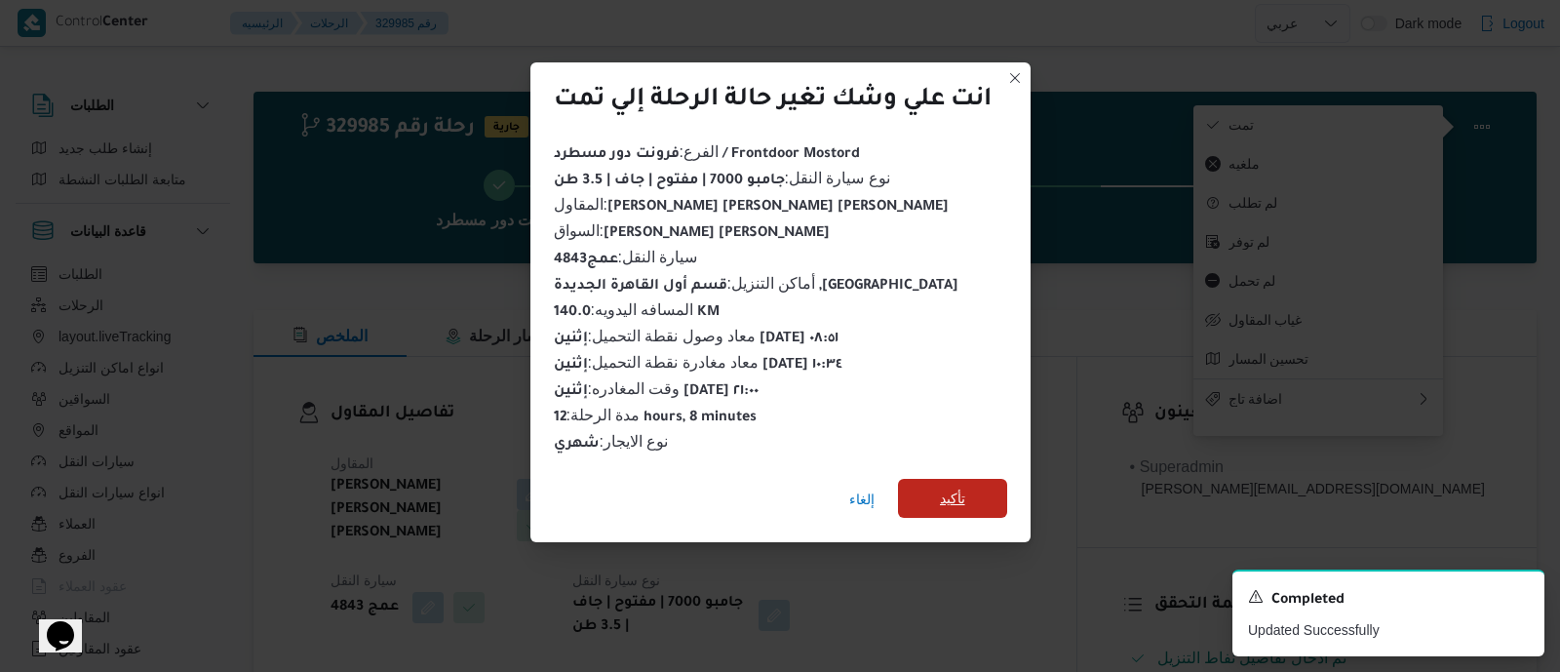
click at [969, 488] on span "تأكيد" at bounding box center [952, 498] width 109 height 39
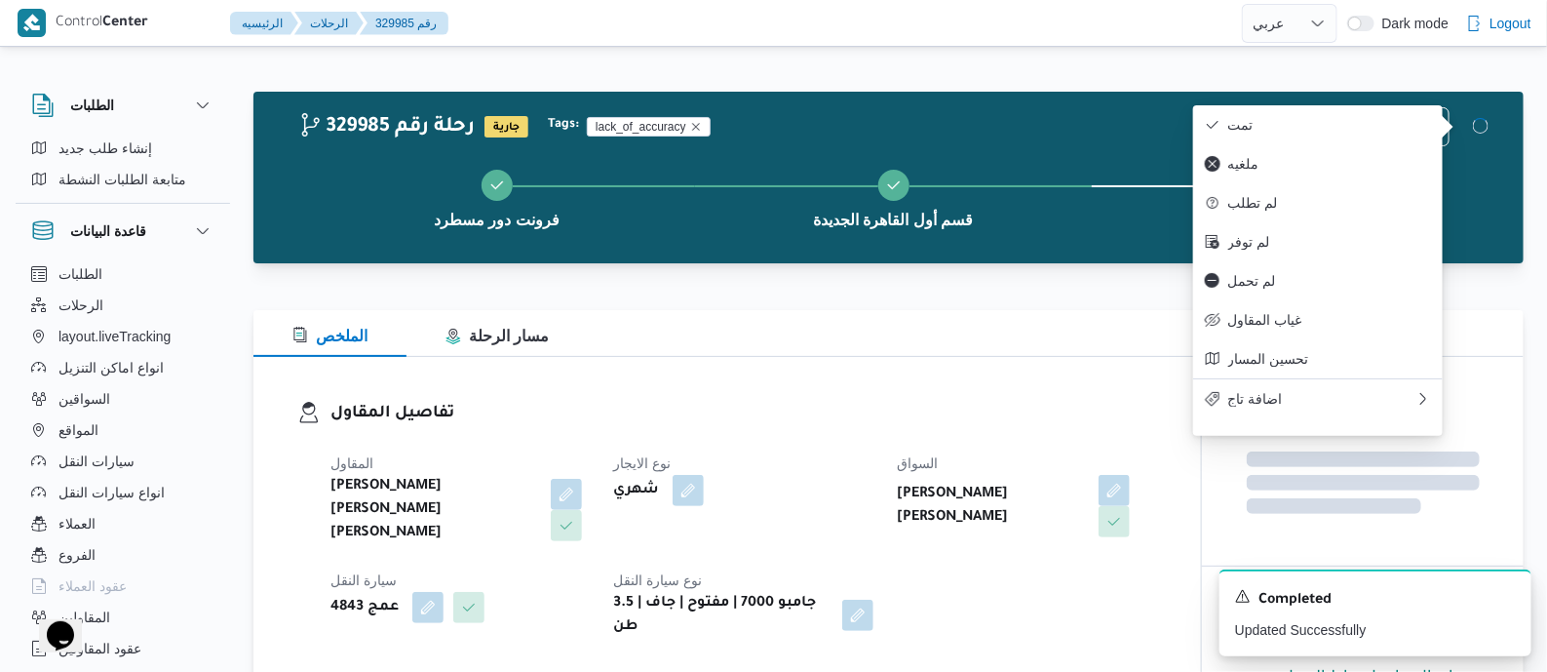
click at [732, 421] on h3 "تفاصيل المقاول" at bounding box center [743, 414] width 827 height 26
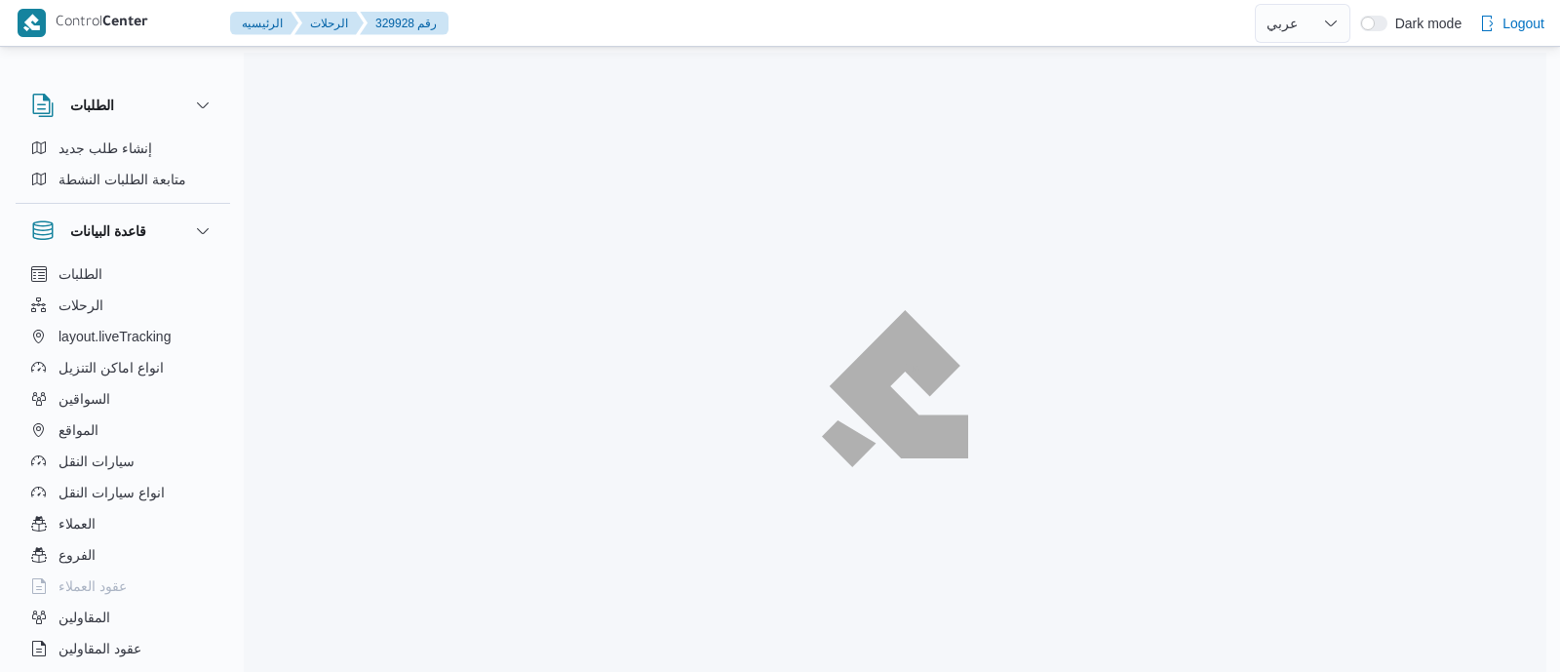
select select "ar"
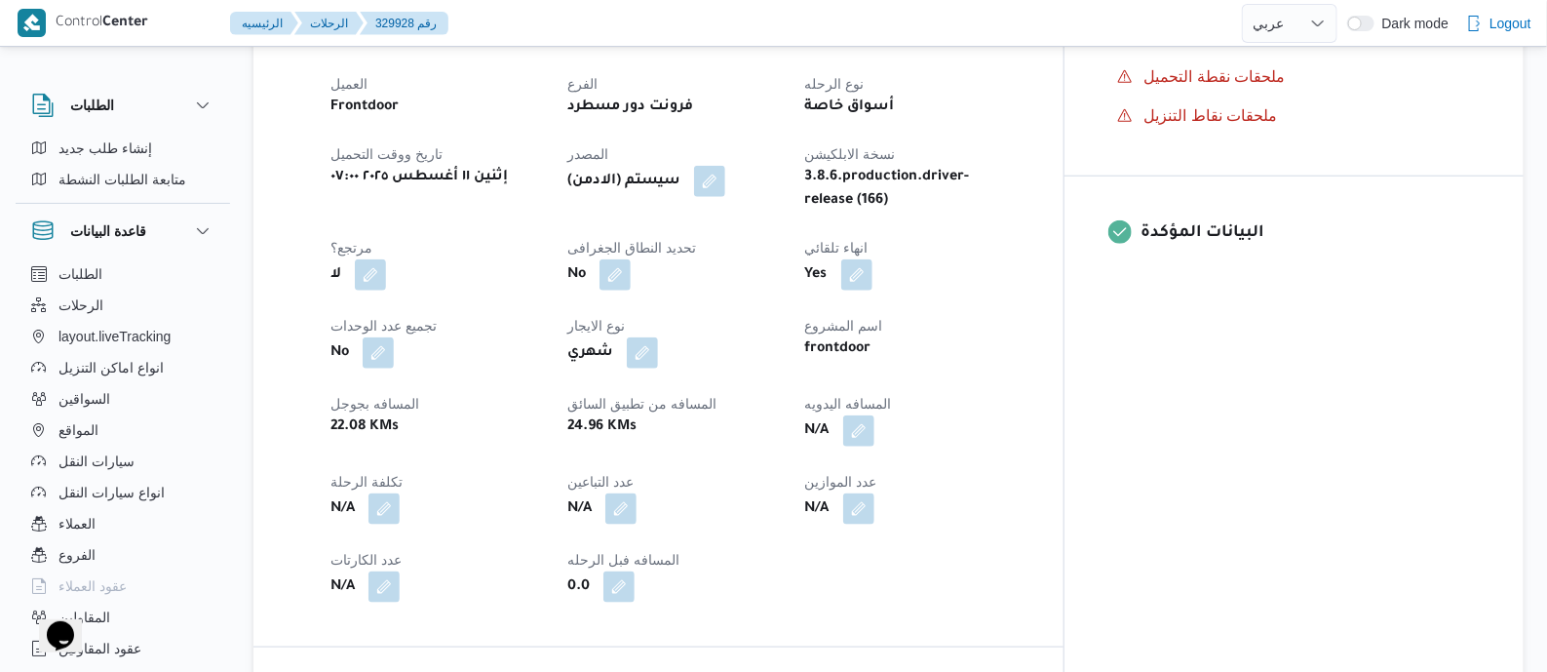
scroll to position [731, 0]
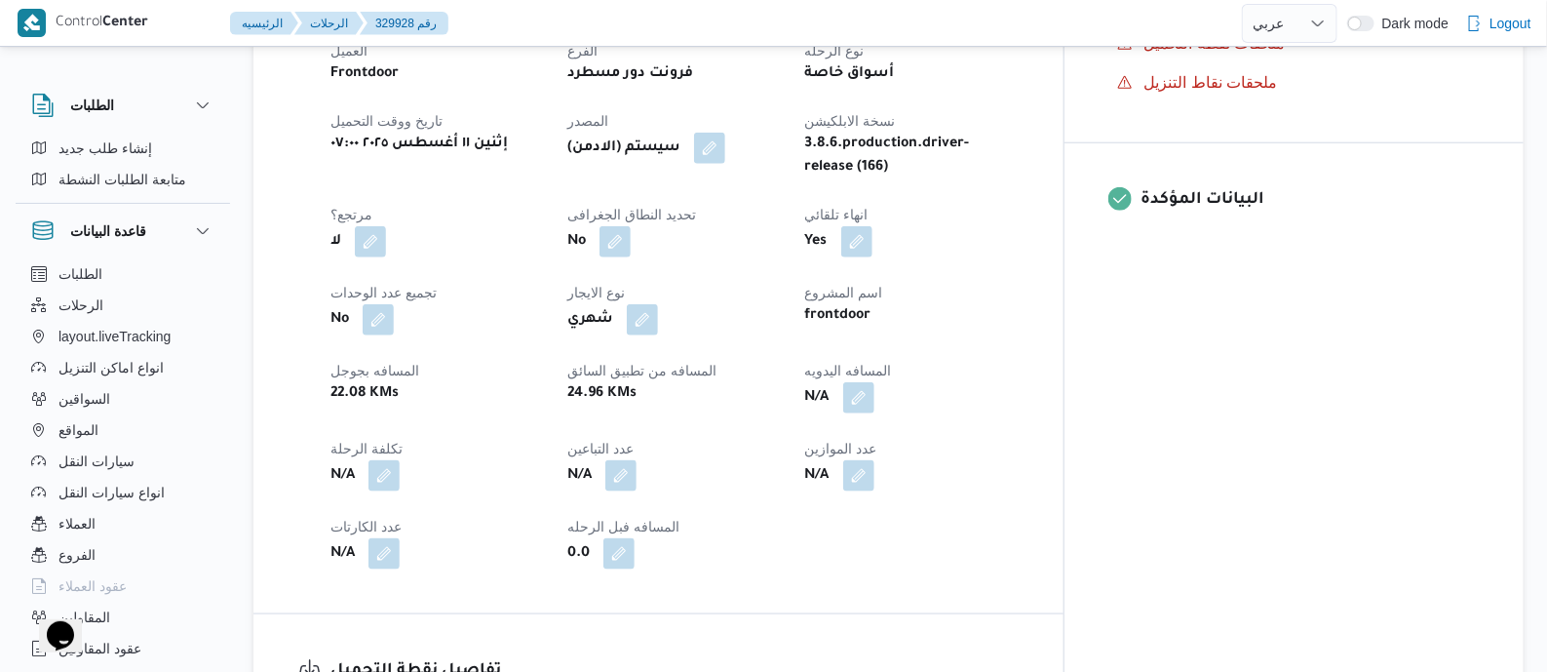
drag, startPoint x: 767, startPoint y: 116, endPoint x: 794, endPoint y: 169, distance: 59.3
click at [725, 133] on button "button" at bounding box center [709, 148] width 31 height 31
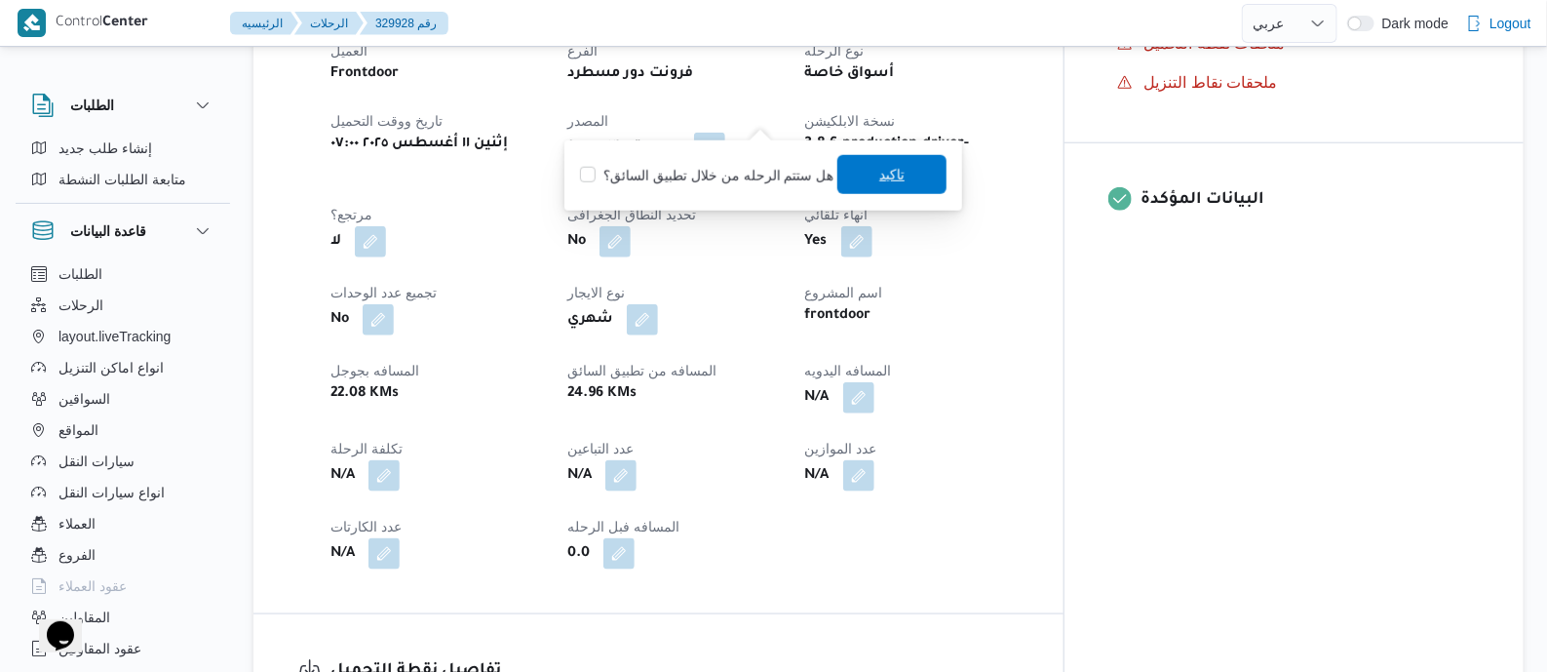
click at [847, 176] on span "تاكيد" at bounding box center [891, 174] width 109 height 39
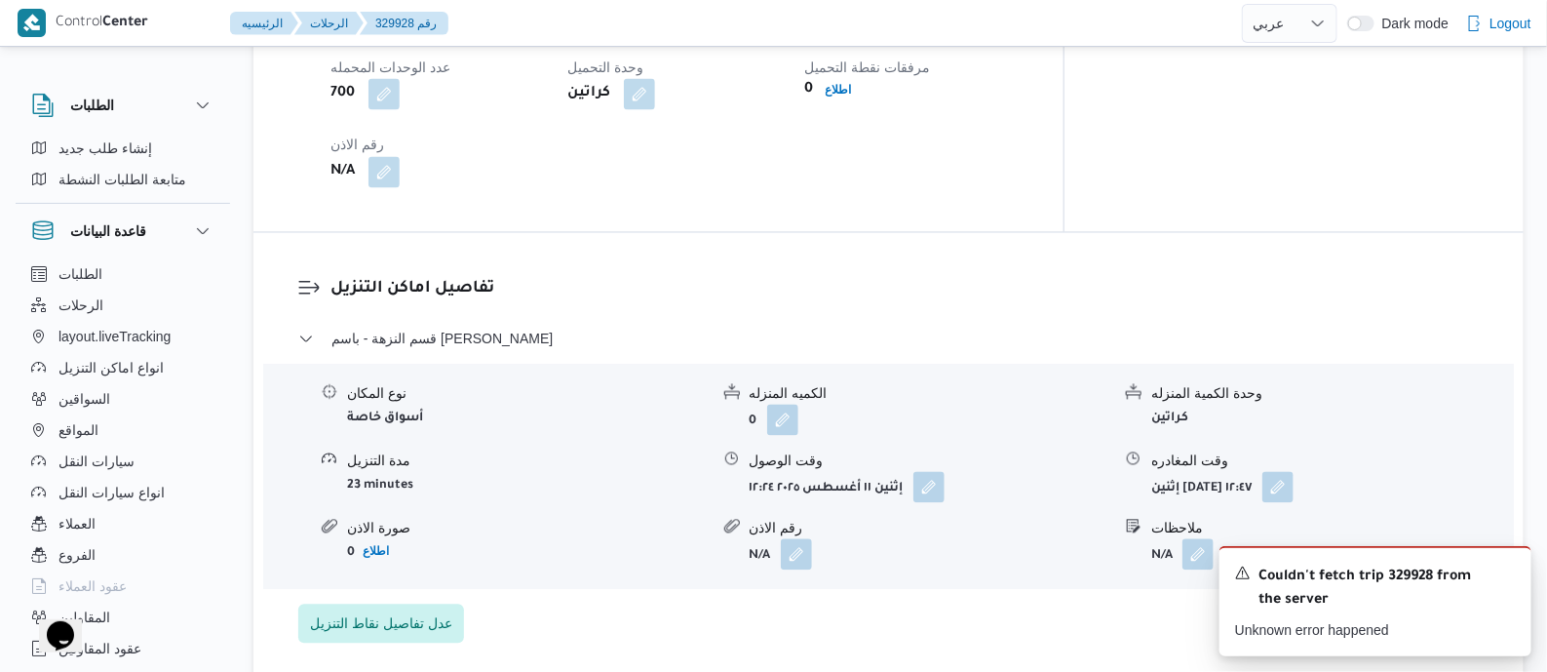
scroll to position [1583, 0]
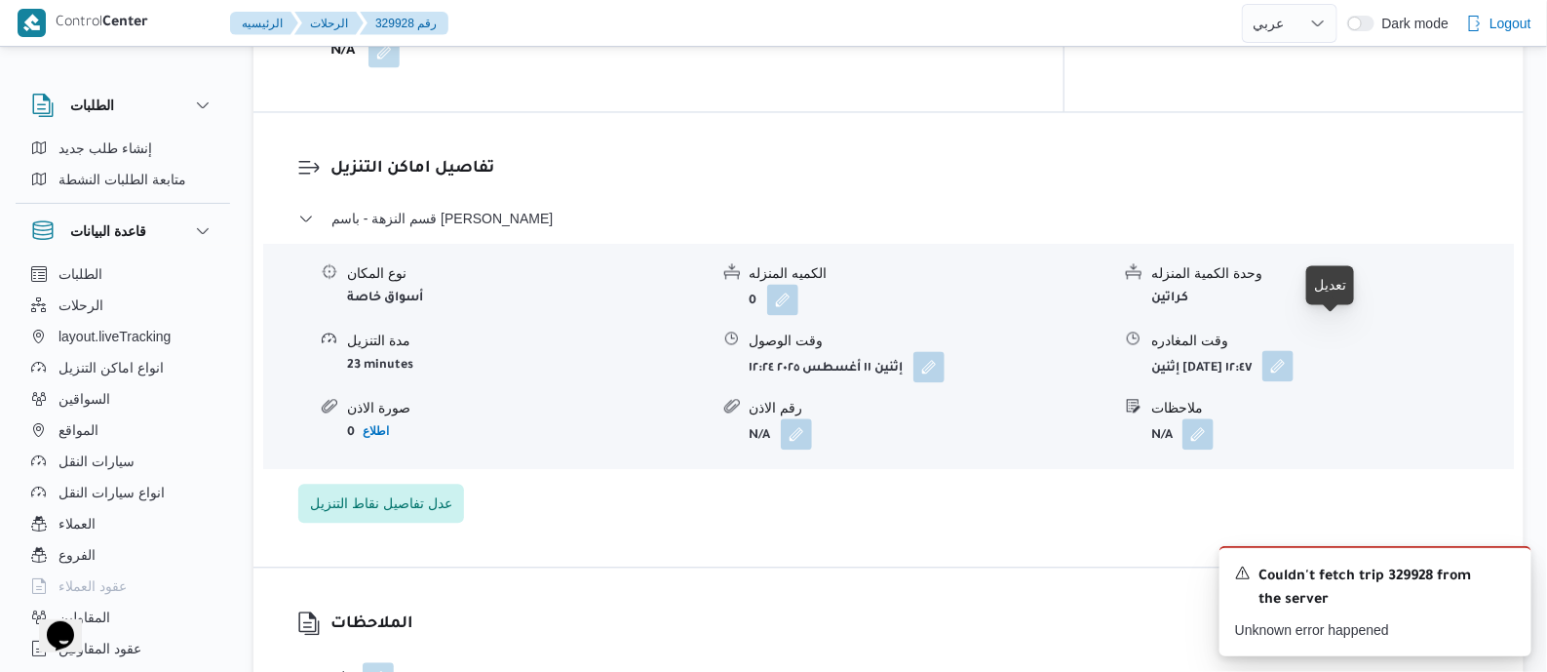
click at [1294, 350] on button "button" at bounding box center [1277, 365] width 31 height 31
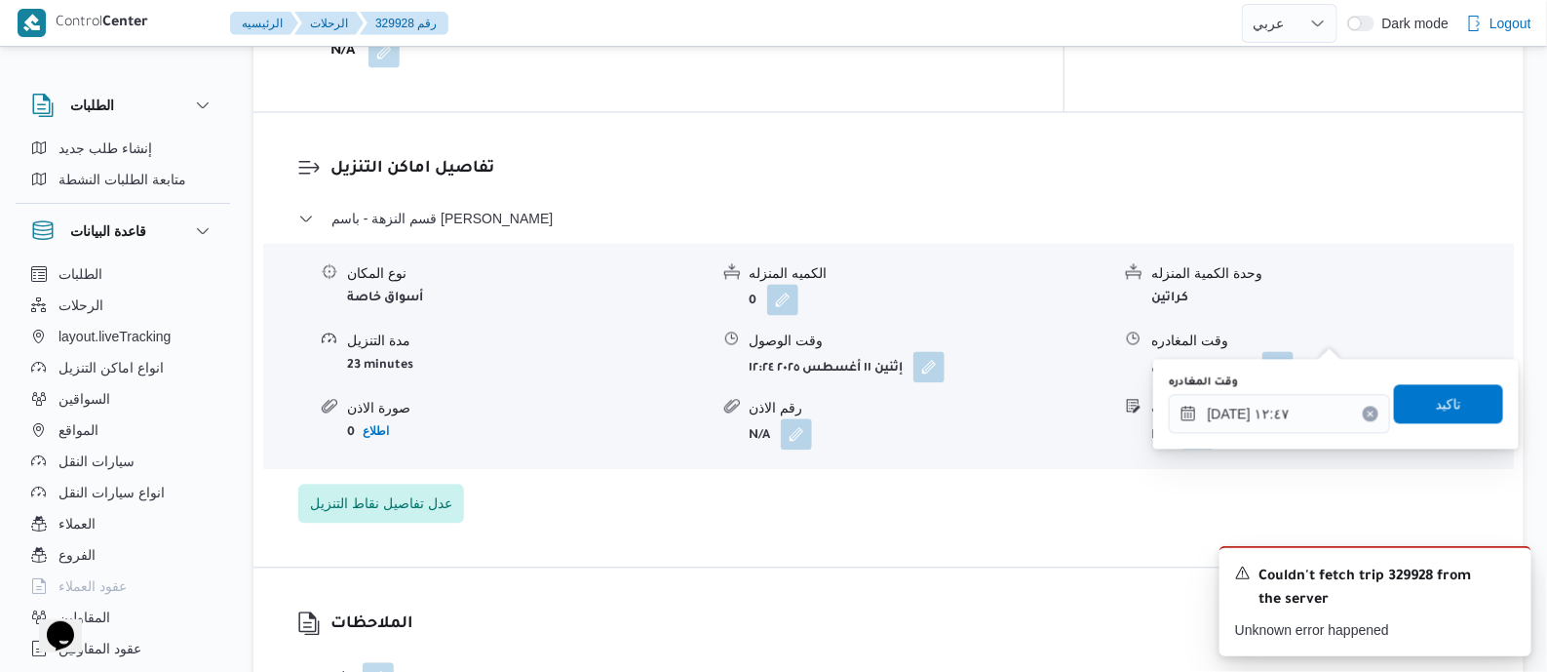
click at [1363, 413] on button "Clear input" at bounding box center [1371, 414] width 16 height 16
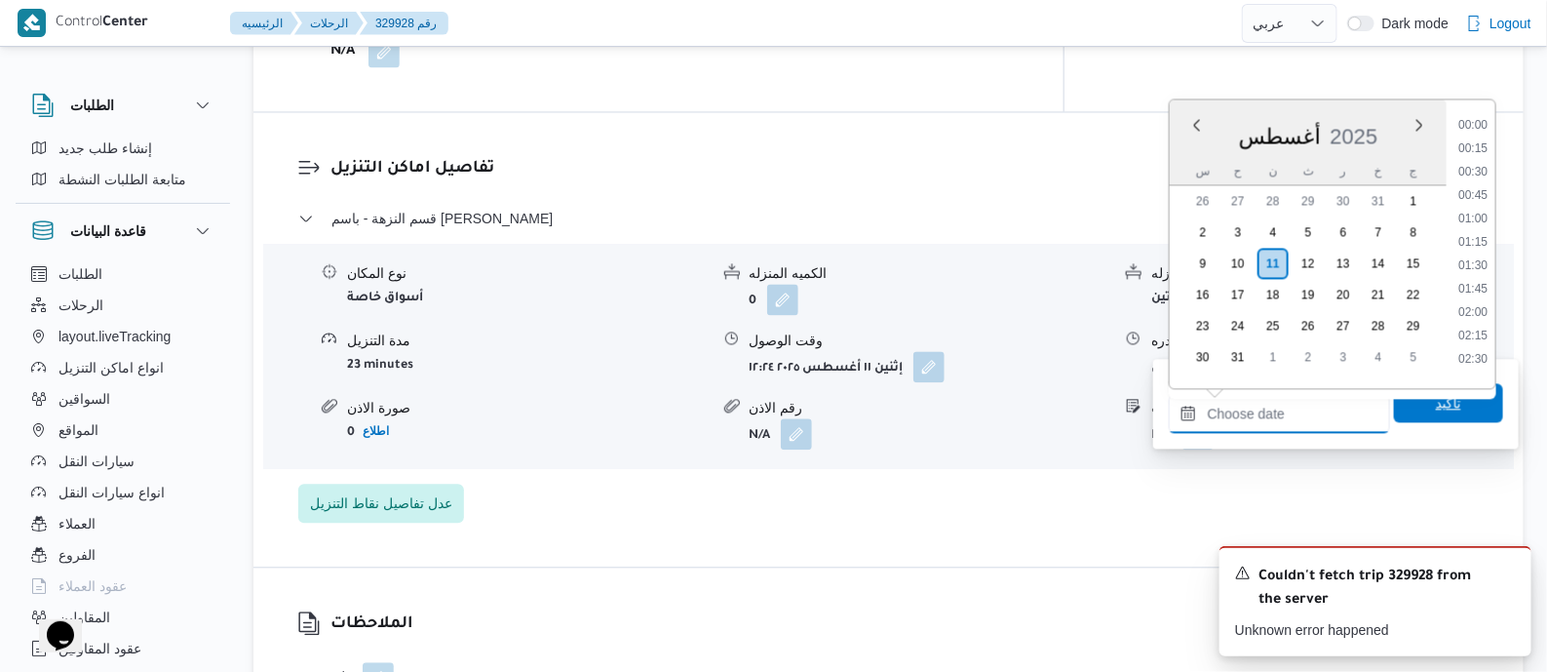
scroll to position [1856, 0]
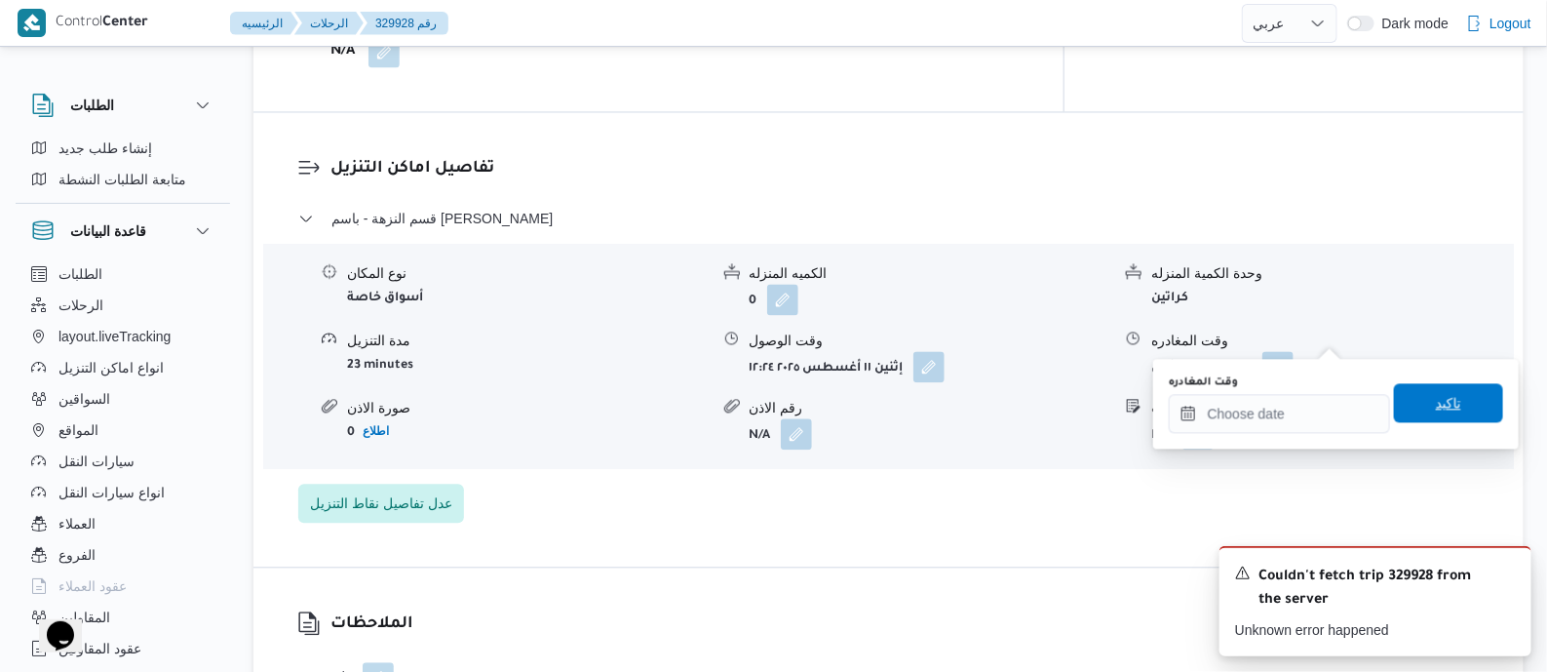
click at [1414, 401] on span "تاكيد" at bounding box center [1448, 402] width 109 height 39
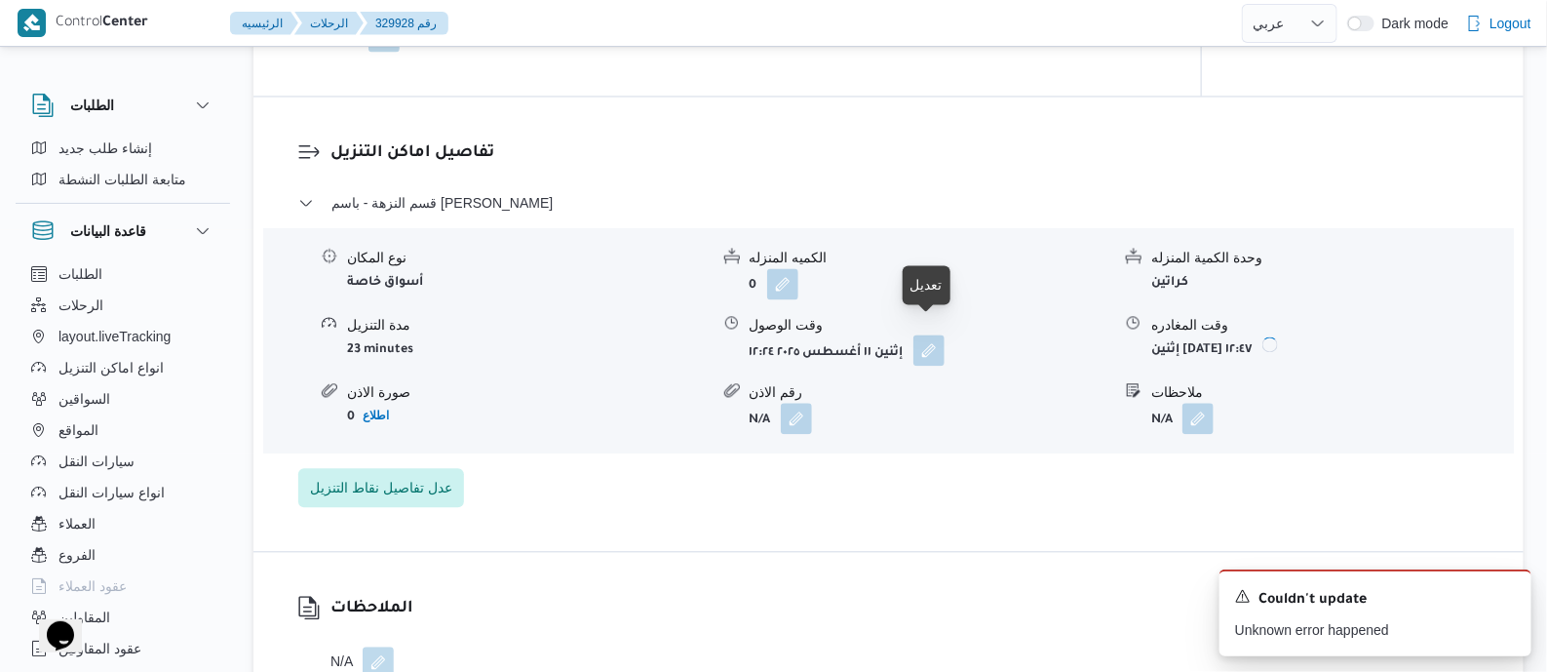
click at [932, 334] on button "button" at bounding box center [928, 349] width 31 height 31
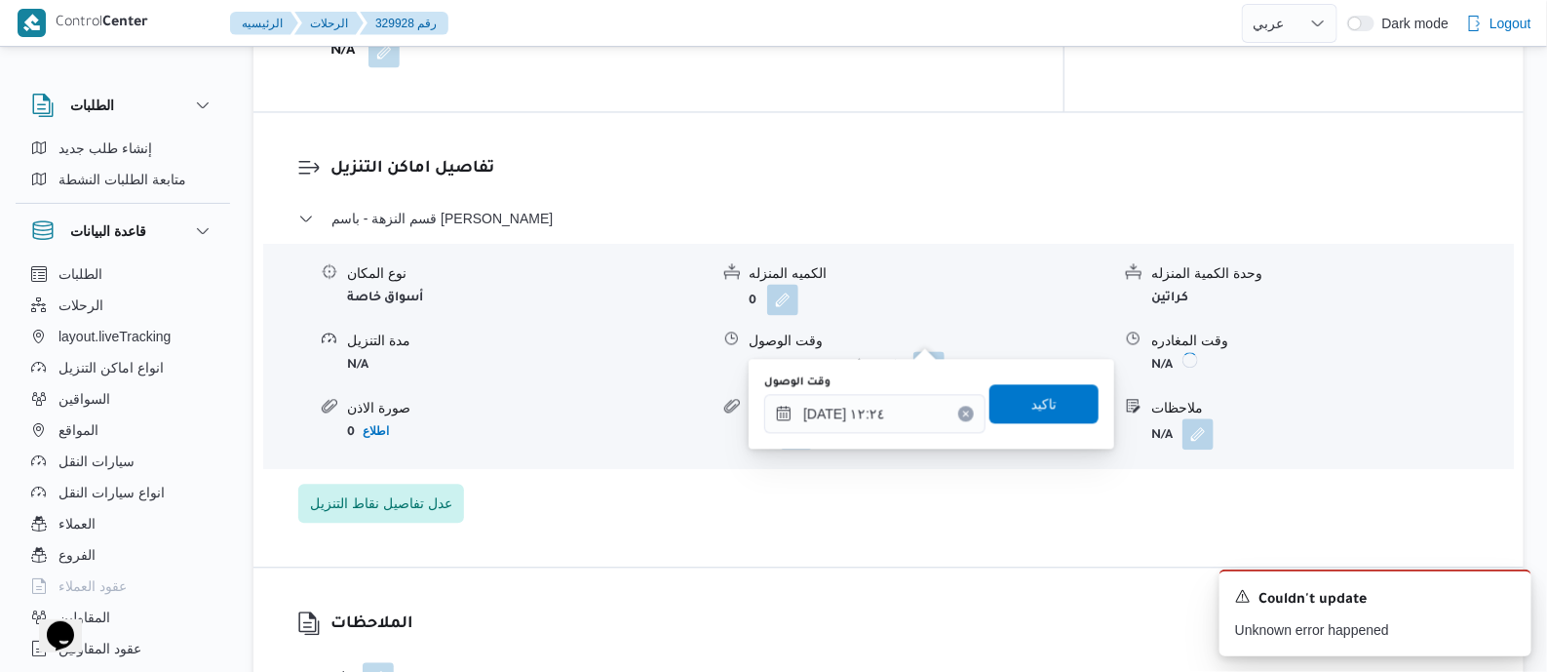
click at [964, 412] on icon "Clear input" at bounding box center [966, 412] width 5 height 5
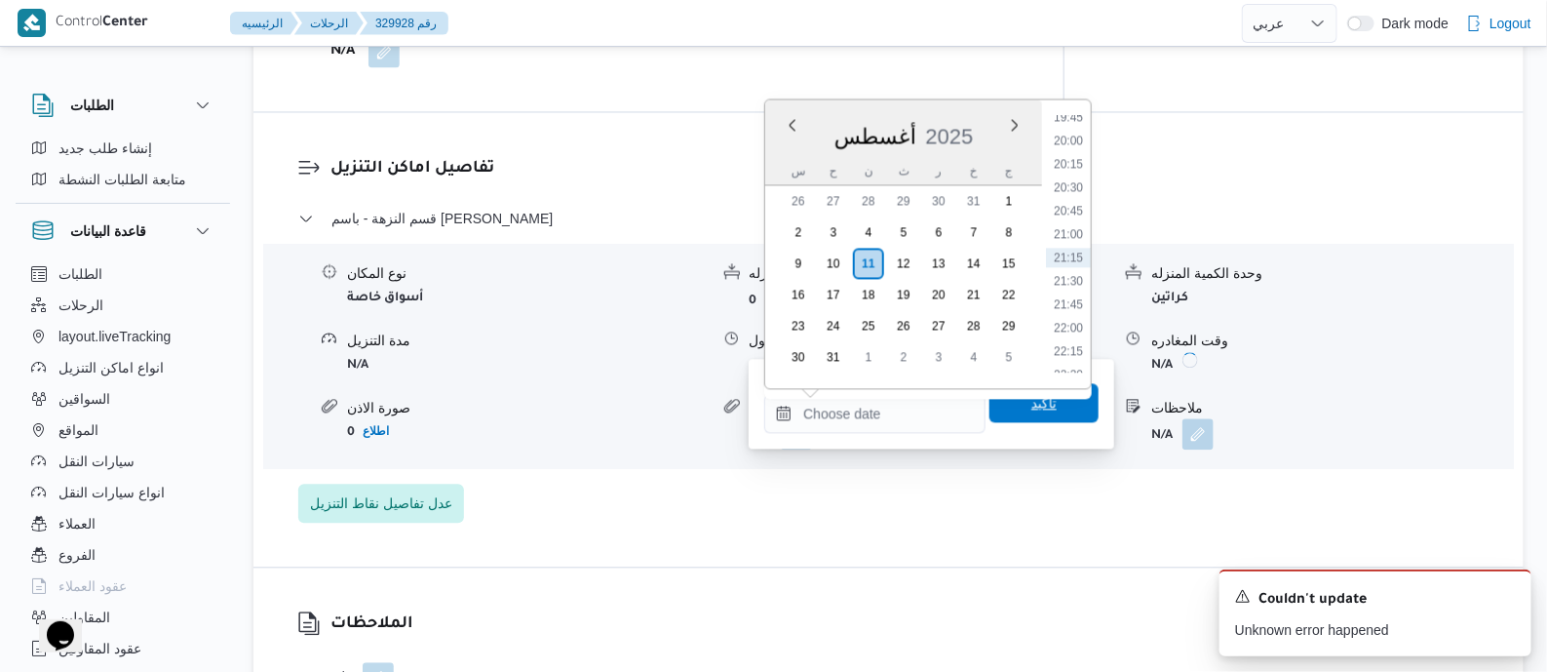
click at [1033, 407] on span "تاكيد" at bounding box center [1043, 402] width 25 height 23
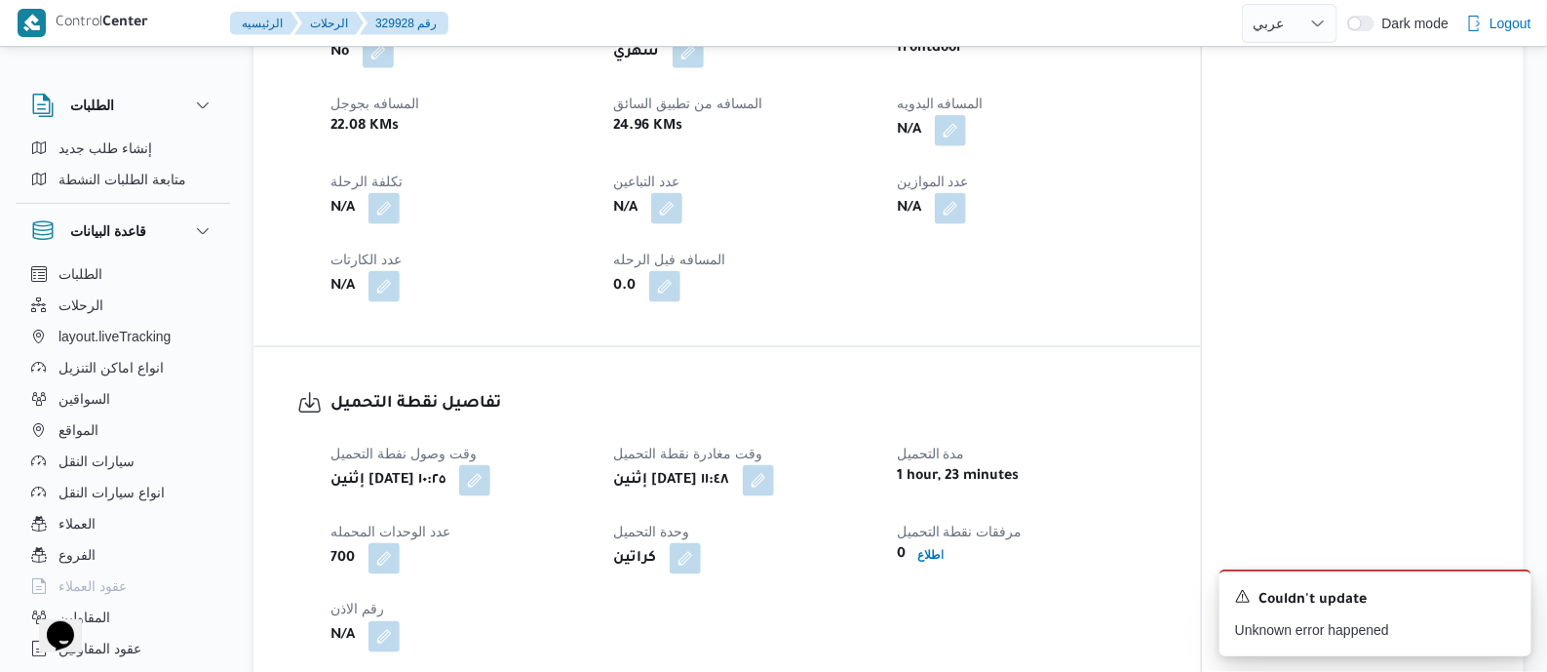
scroll to position [974, 0]
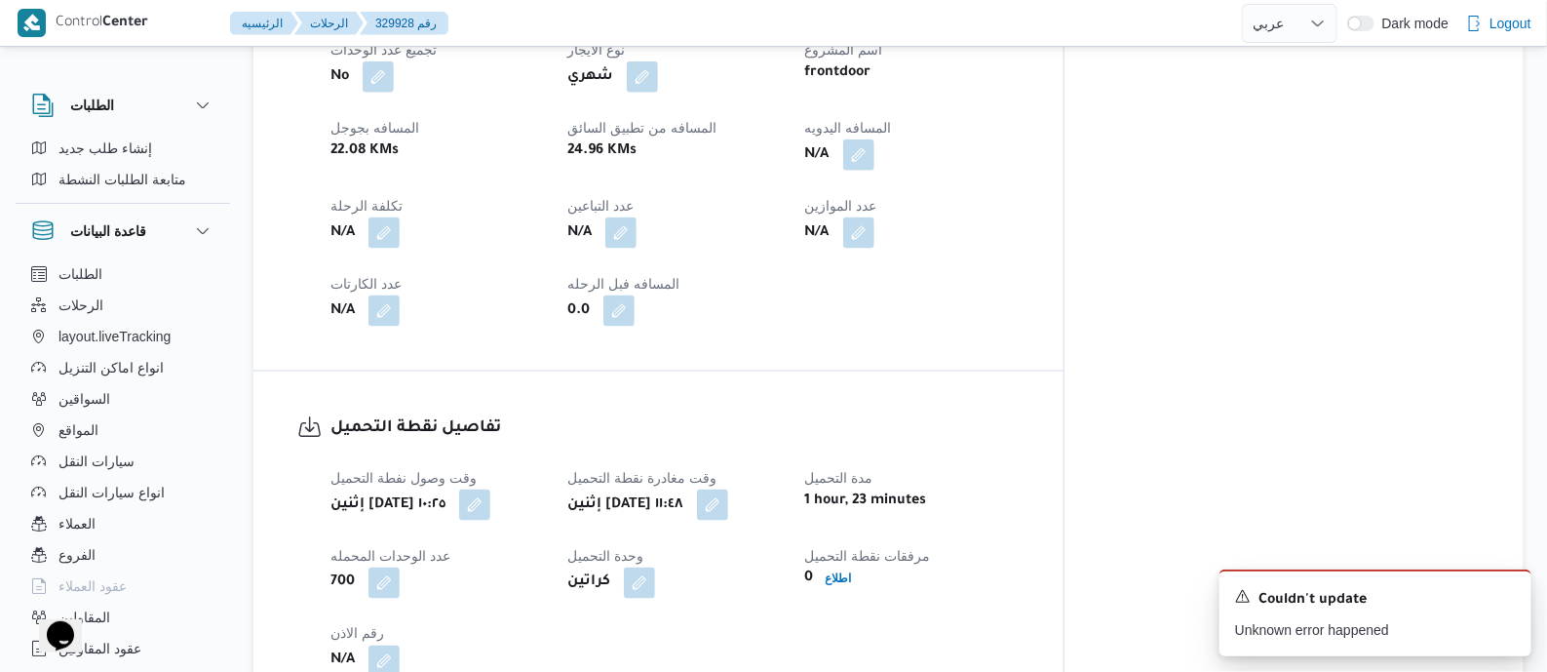
click at [728, 489] on span at bounding box center [707, 504] width 41 height 31
click at [728, 488] on button "button" at bounding box center [712, 503] width 31 height 31
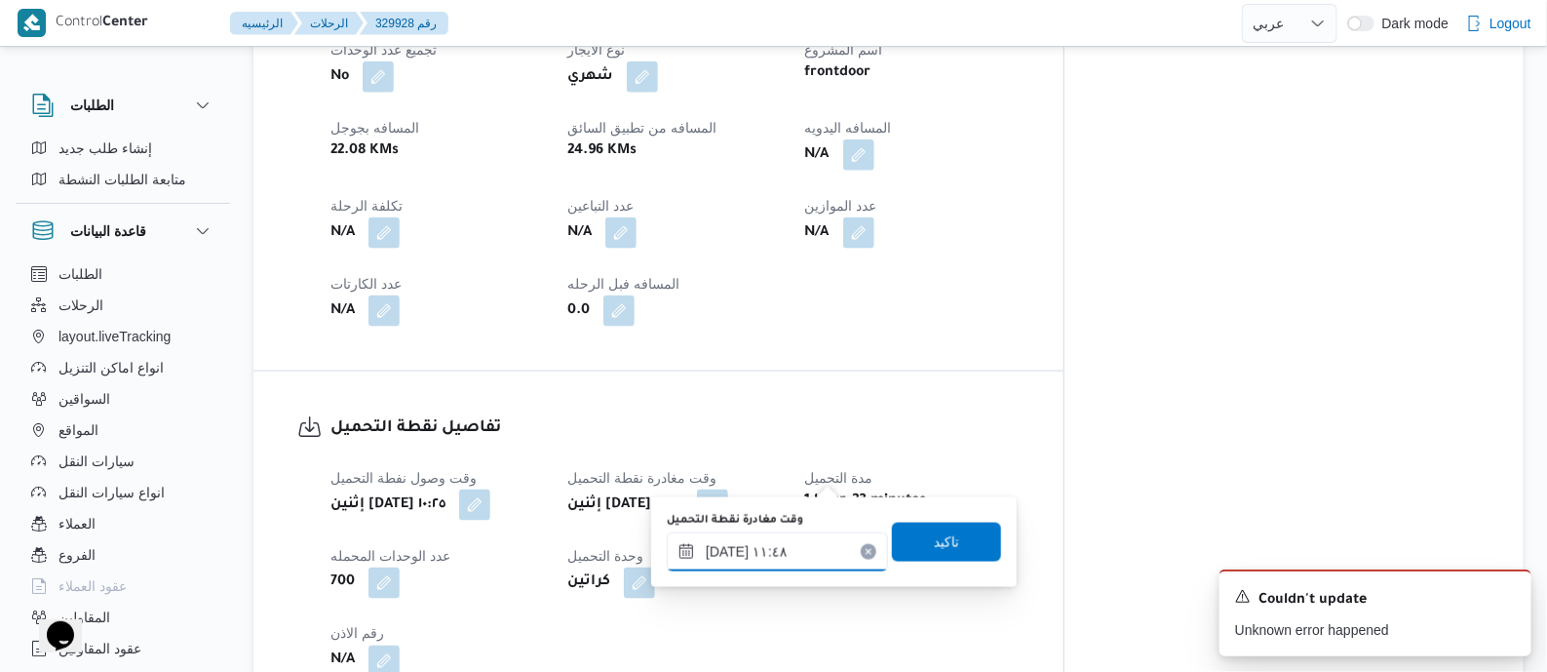
click at [843, 545] on input "[DATE] ١١:٤٨" at bounding box center [777, 551] width 221 height 39
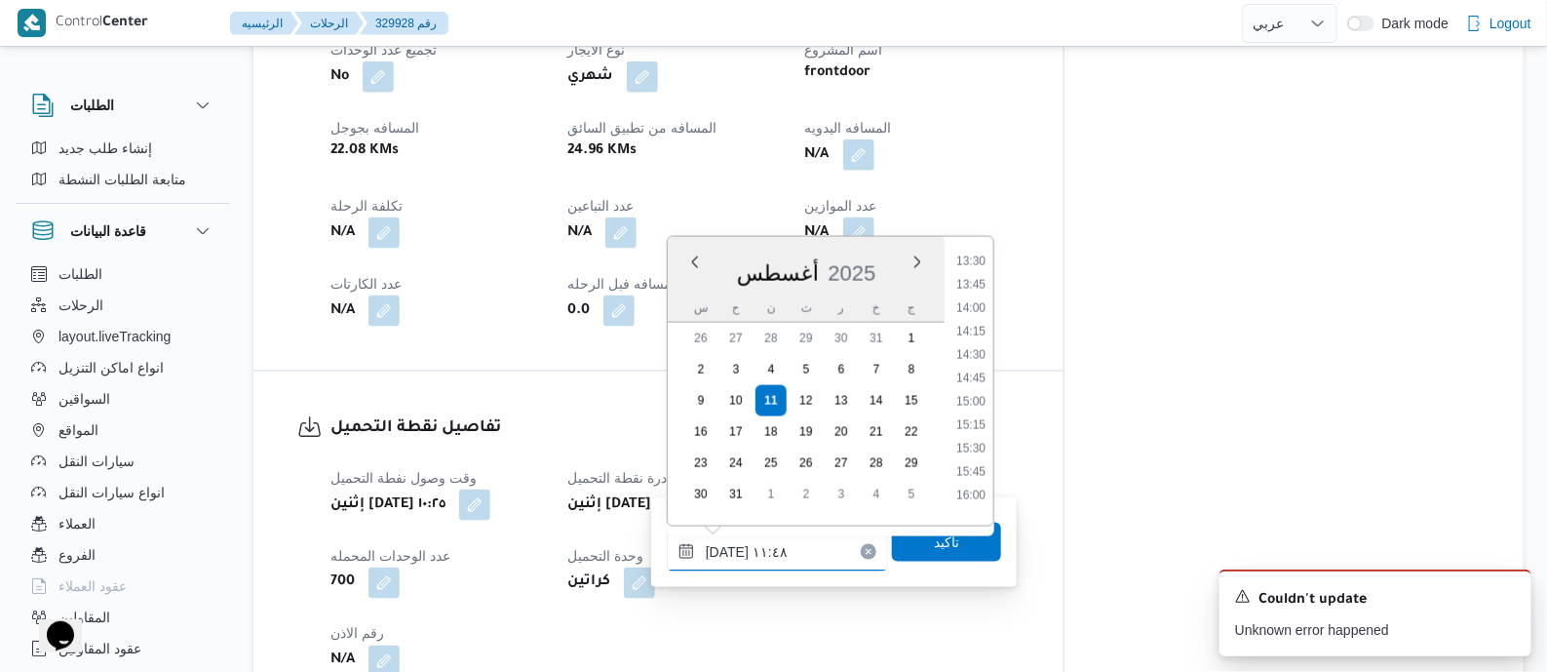
scroll to position [1332, 0]
click at [980, 426] on li "16:00" at bounding box center [971, 427] width 45 height 19
type input "[DATE] ١٦:٠٠"
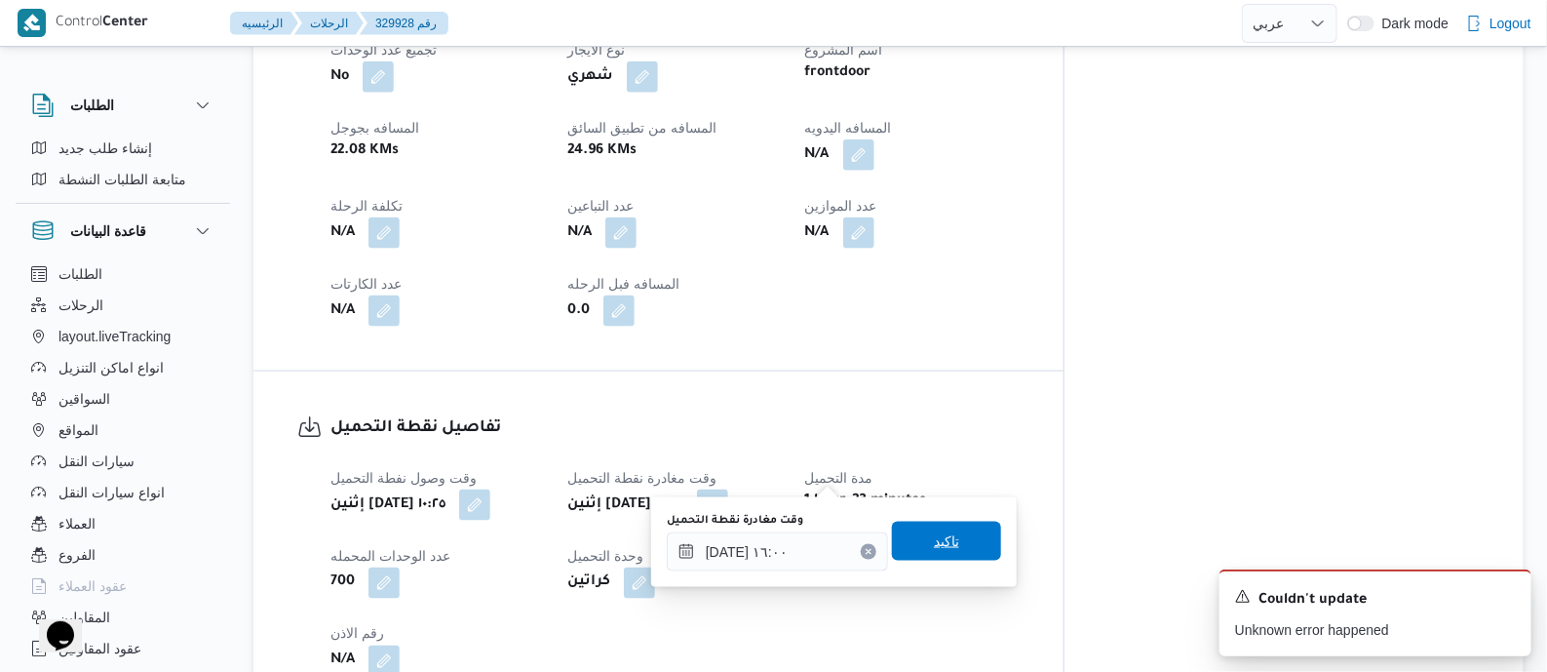
click at [956, 526] on span "تاكيد" at bounding box center [946, 541] width 109 height 39
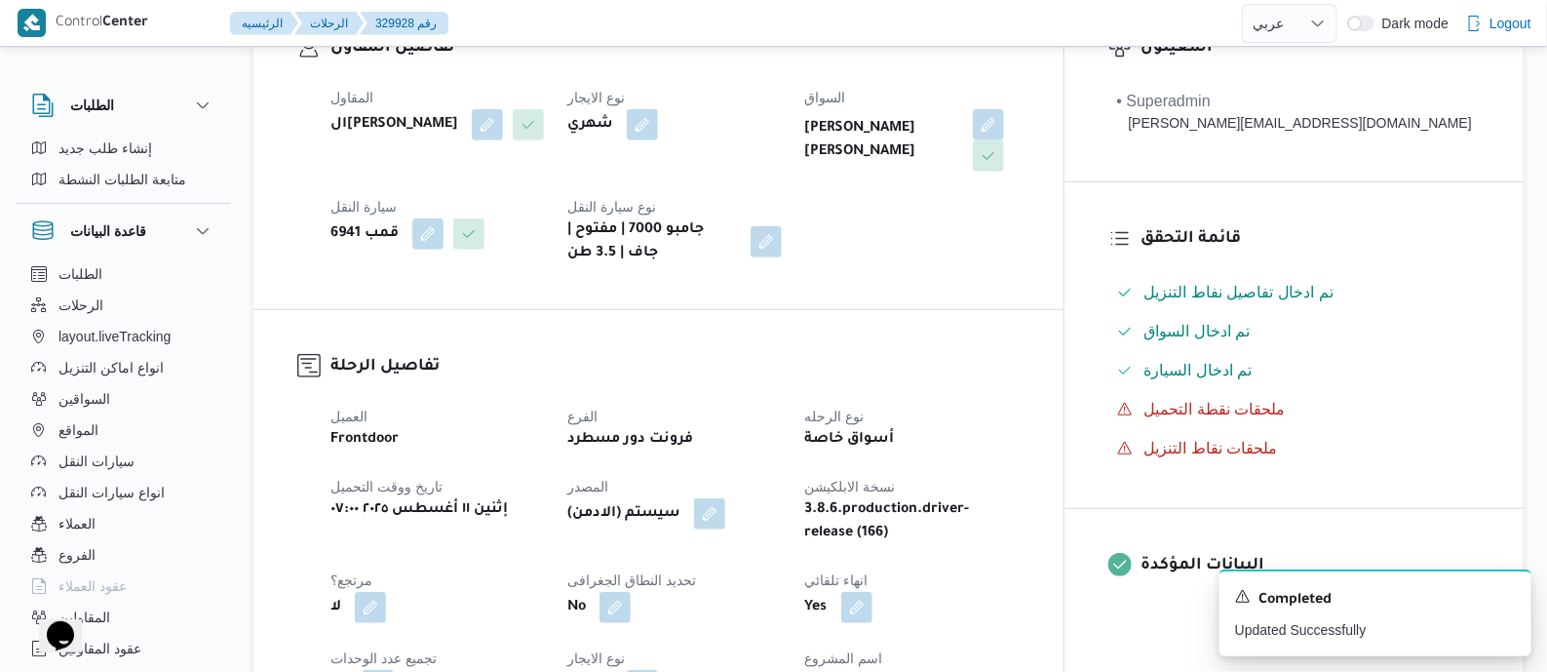
scroll to position [0, 0]
